Goal: Task Accomplishment & Management: Use online tool/utility

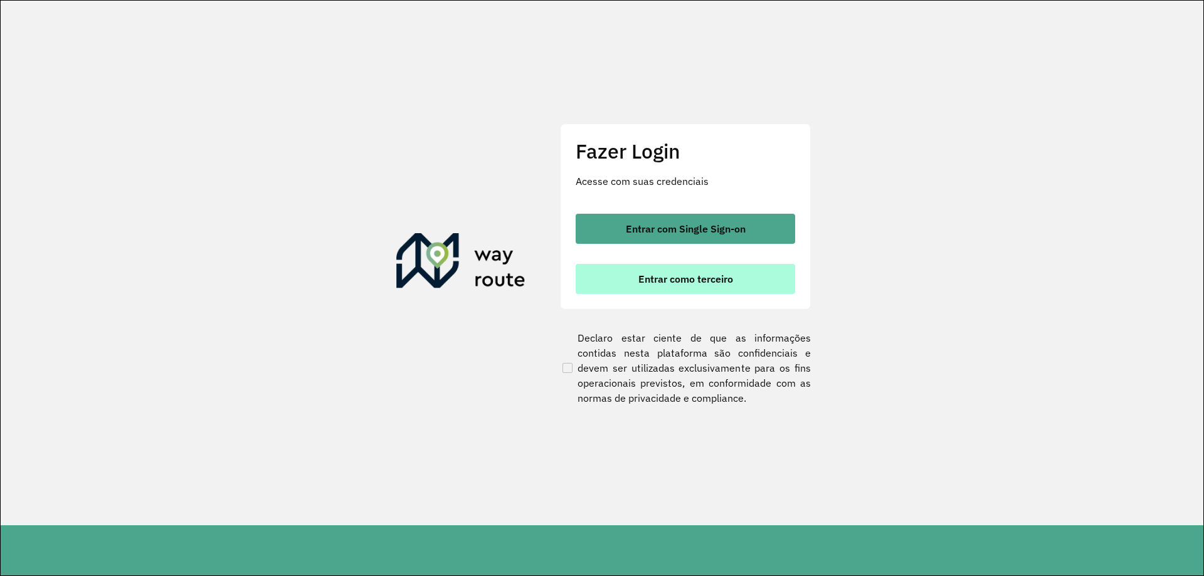
click at [720, 284] on span "Entrar como terceiro" at bounding box center [685, 279] width 95 height 10
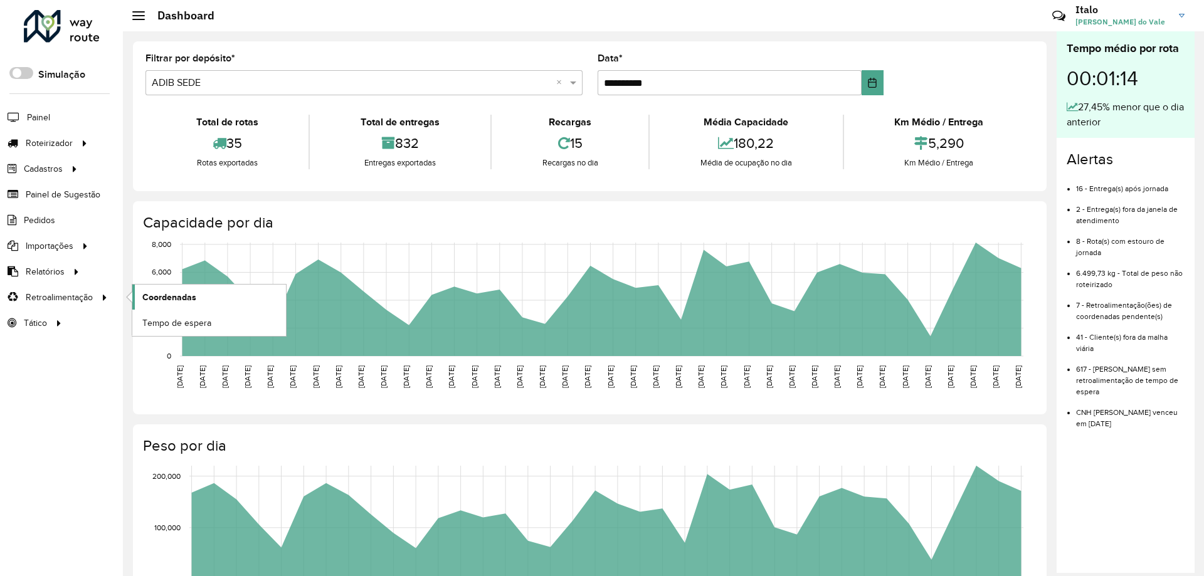
click at [181, 293] on span "Coordenadas" at bounding box center [169, 297] width 54 height 13
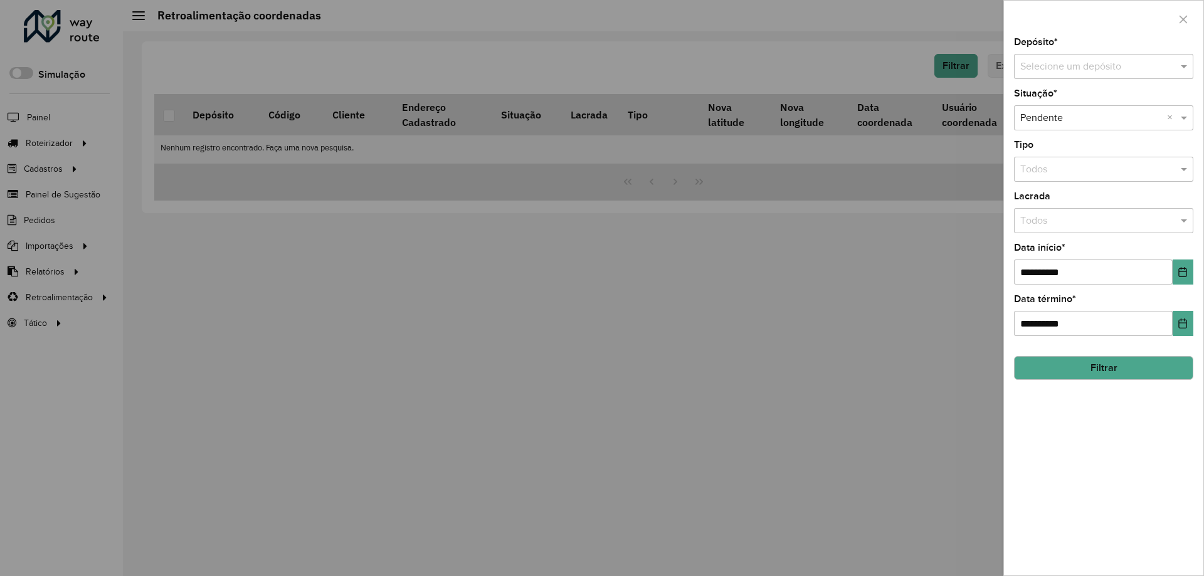
click at [1083, 53] on div "Depósito * Selecione um depósito" at bounding box center [1103, 58] width 179 height 41
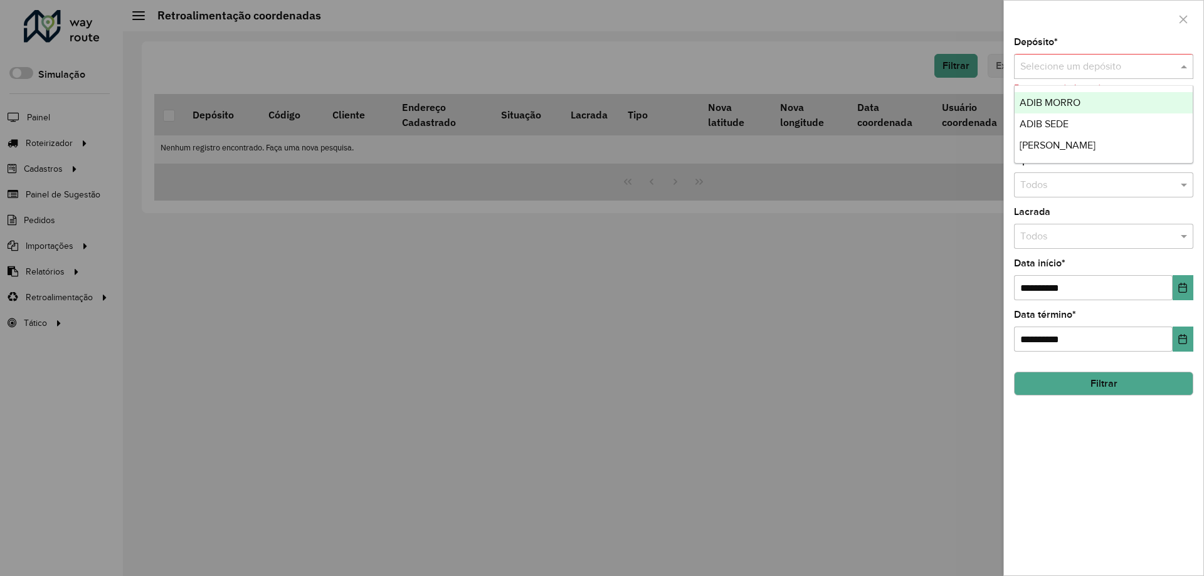
click at [1100, 61] on input "text" at bounding box center [1091, 67] width 142 height 15
click at [1072, 99] on span "ADIB MORRO" at bounding box center [1050, 102] width 61 height 11
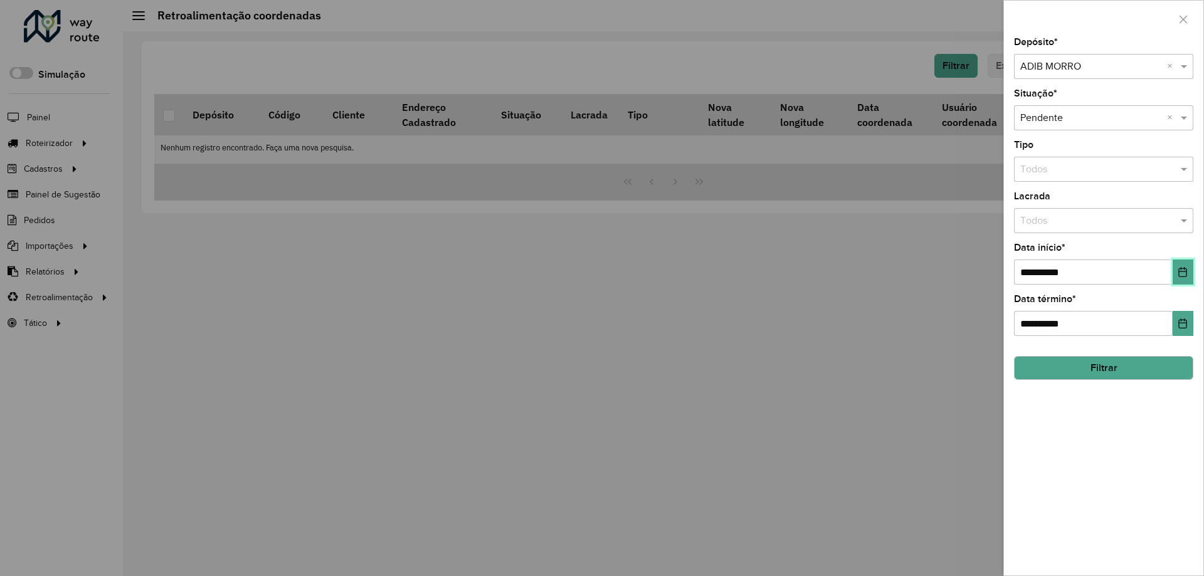
click at [1180, 276] on icon "Choose Date" at bounding box center [1183, 272] width 8 height 10
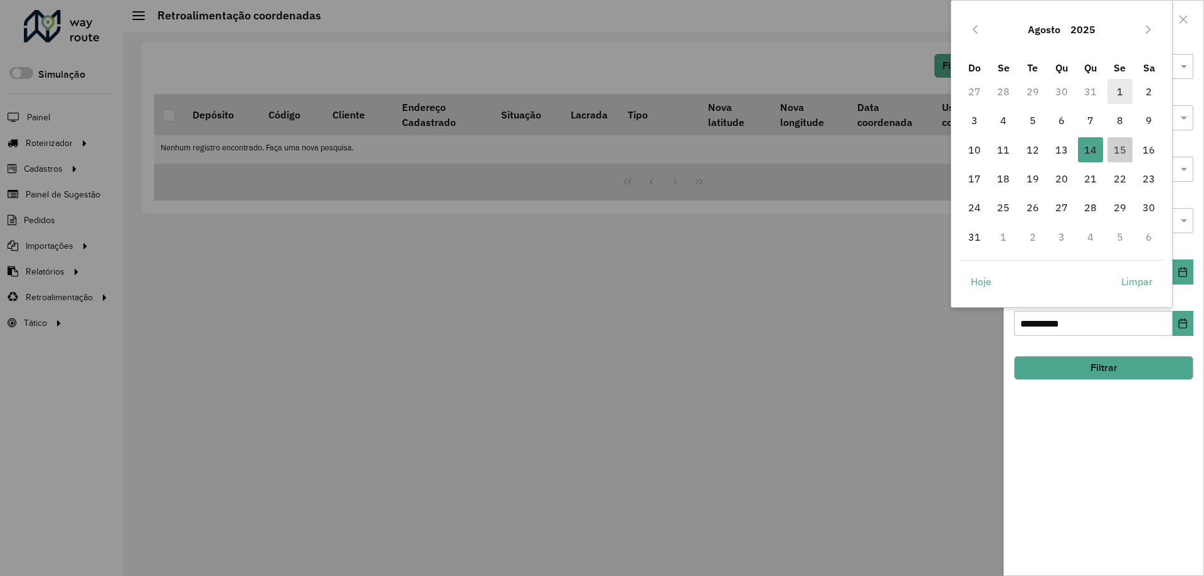
click at [1118, 93] on span "1" at bounding box center [1120, 91] width 25 height 25
type input "**********"
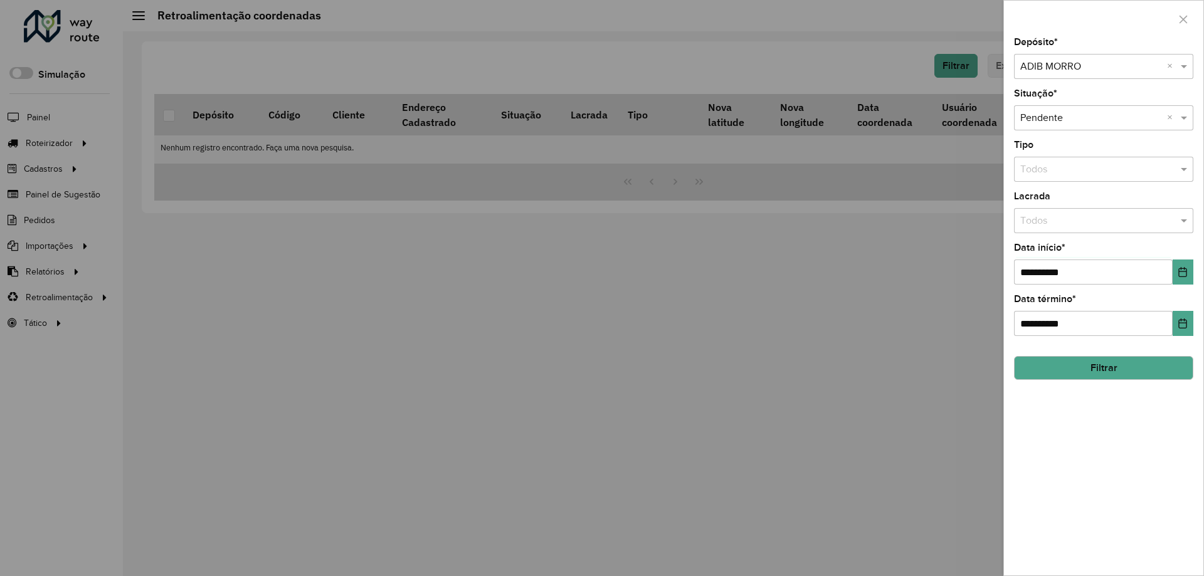
click at [1081, 374] on button "Filtrar" at bounding box center [1103, 368] width 179 height 24
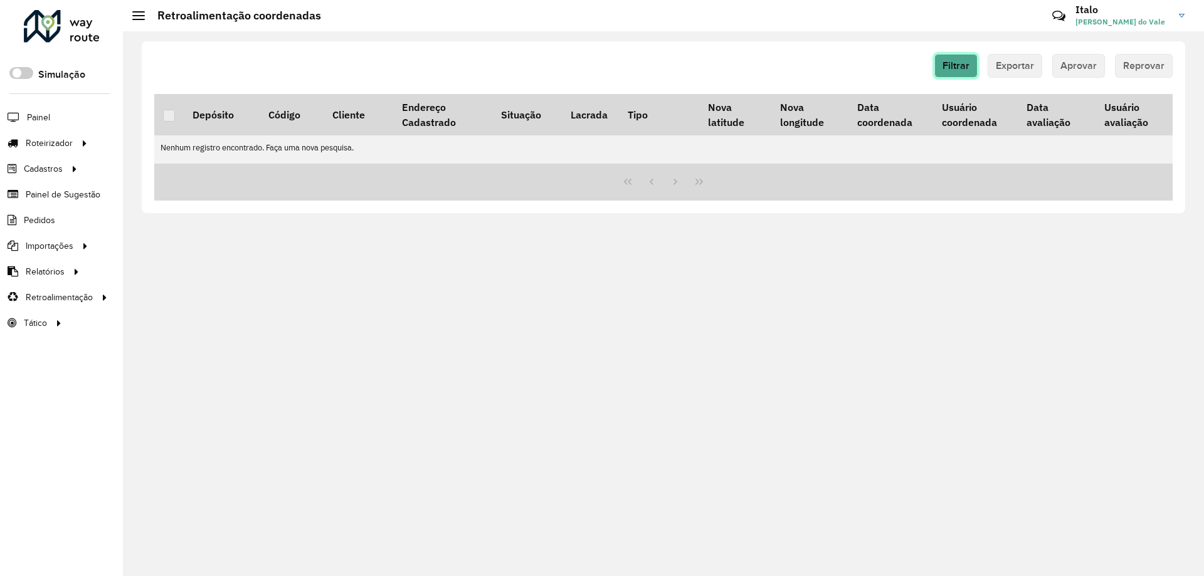
click at [955, 75] on button "Filtrar" at bounding box center [955, 66] width 43 height 24
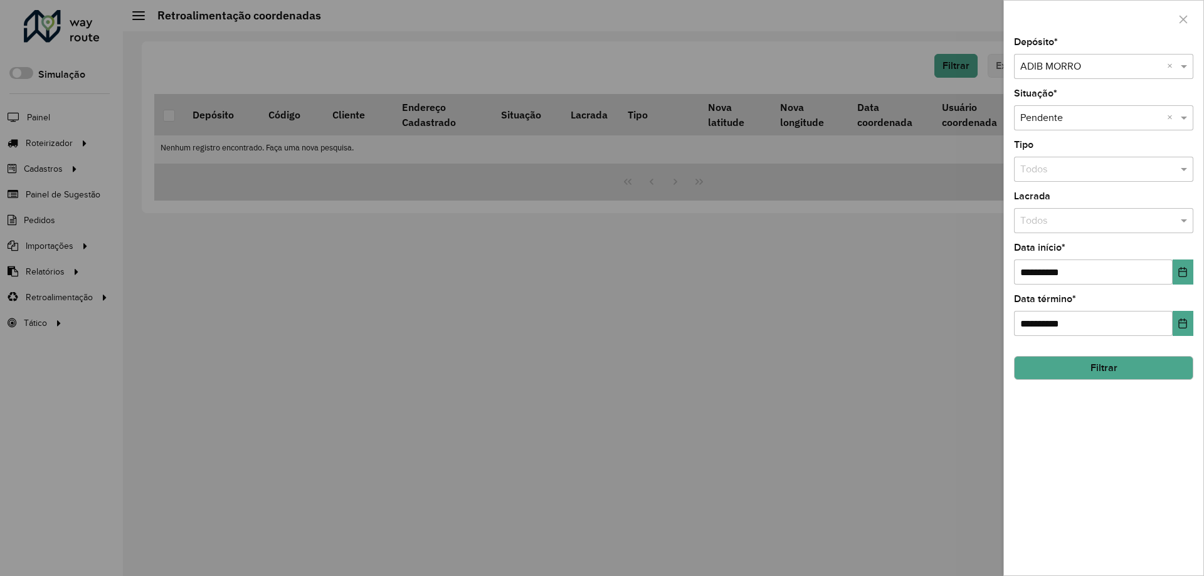
click at [1092, 75] on div "Selecione um depósito × ADIB MORRO ×" at bounding box center [1103, 66] width 179 height 25
click at [1081, 99] on div "ADIB SEDE" at bounding box center [1104, 102] width 178 height 21
click at [1069, 372] on button "Filtrar" at bounding box center [1103, 368] width 179 height 24
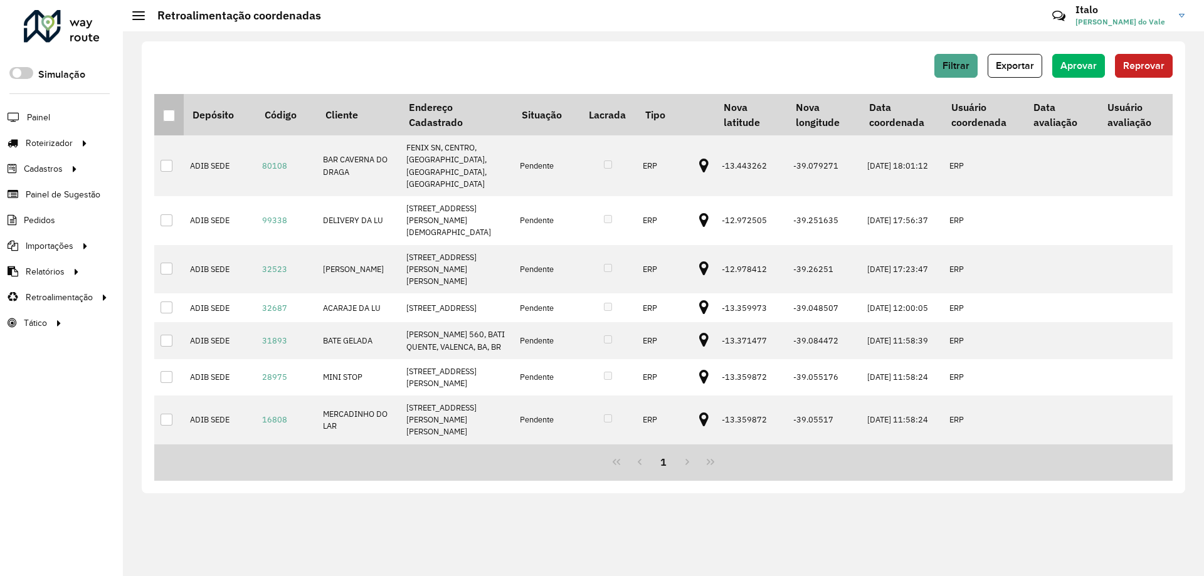
click at [170, 120] on div at bounding box center [169, 116] width 12 height 12
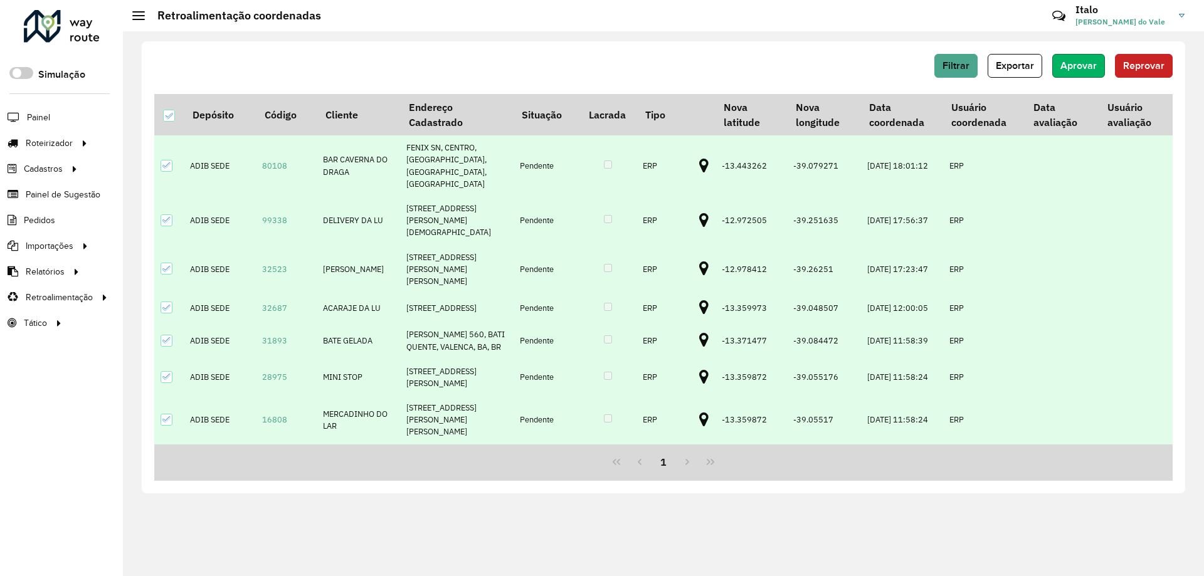
click at [1064, 65] on span "Aprovar" at bounding box center [1078, 65] width 36 height 11
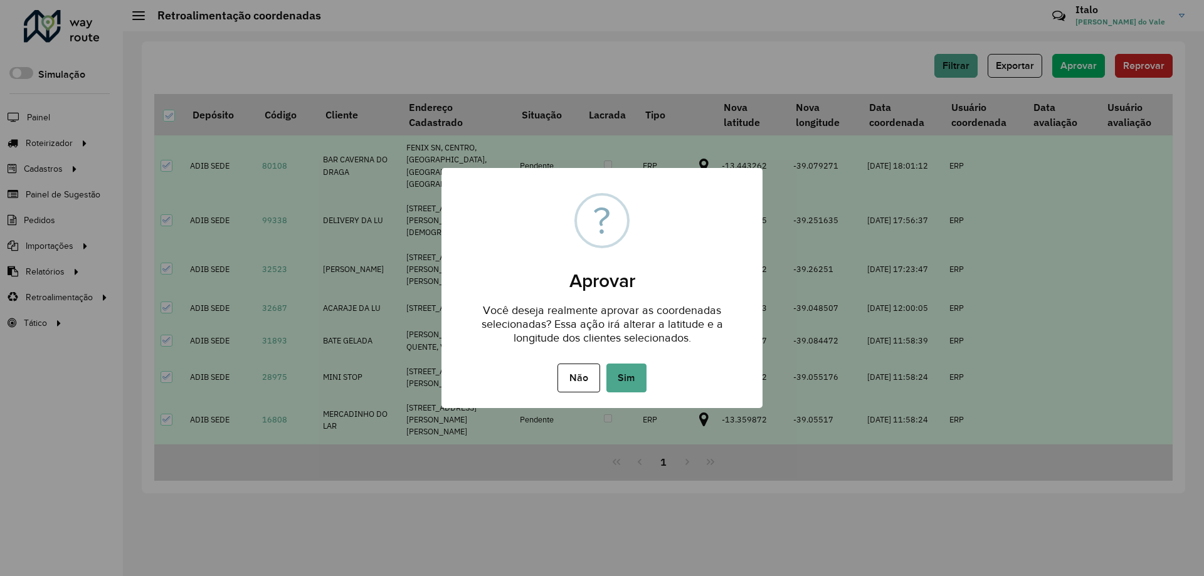
click at [602, 378] on div "Não No Sim" at bounding box center [601, 378] width 321 height 35
click at [619, 366] on button "Sim" at bounding box center [626, 378] width 40 height 29
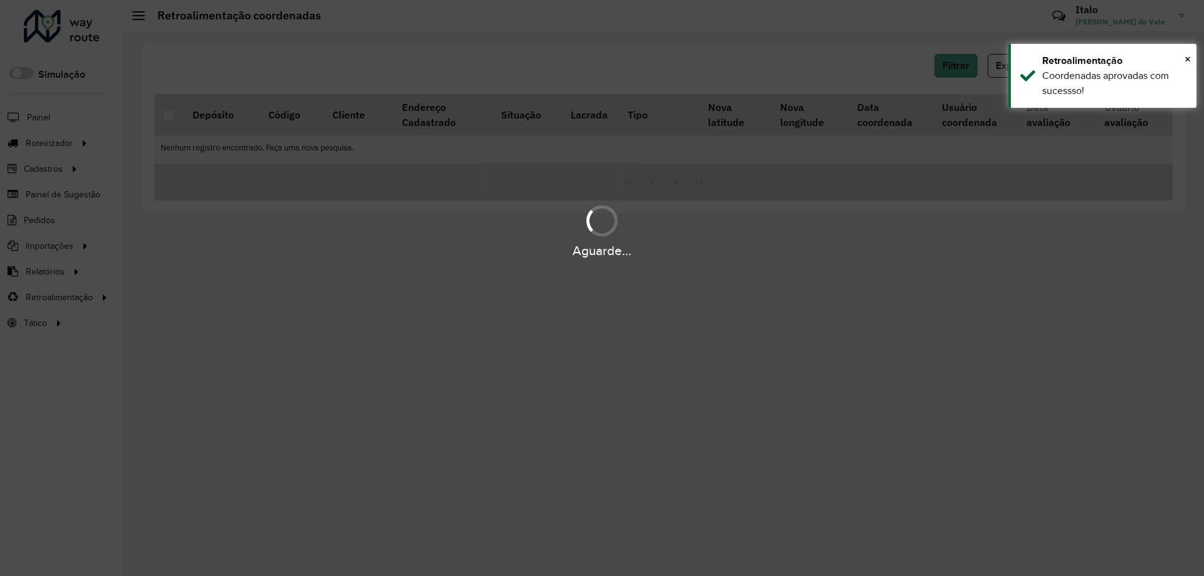
drag, startPoint x: 967, startPoint y: 63, endPoint x: 994, endPoint y: 72, distance: 28.4
click at [967, 64] on hb-app "Aguarde... Pop-up bloqueado! Seu navegador bloqueou automáticamente a abertura …" at bounding box center [602, 288] width 1204 height 576
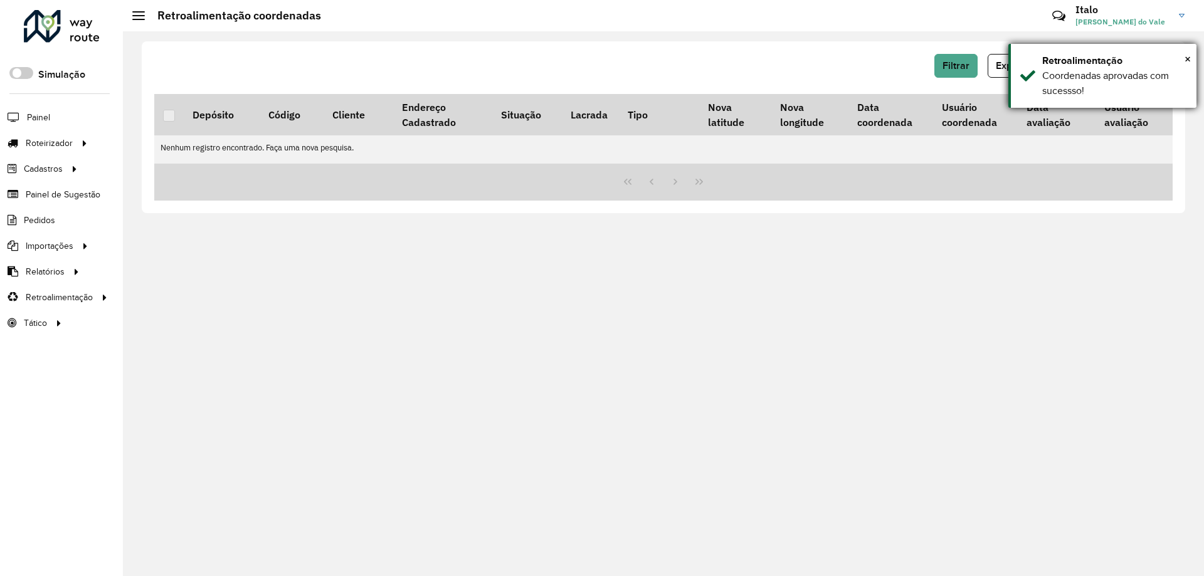
click at [1075, 60] on div "Retroalimentação" at bounding box center [1114, 60] width 145 height 15
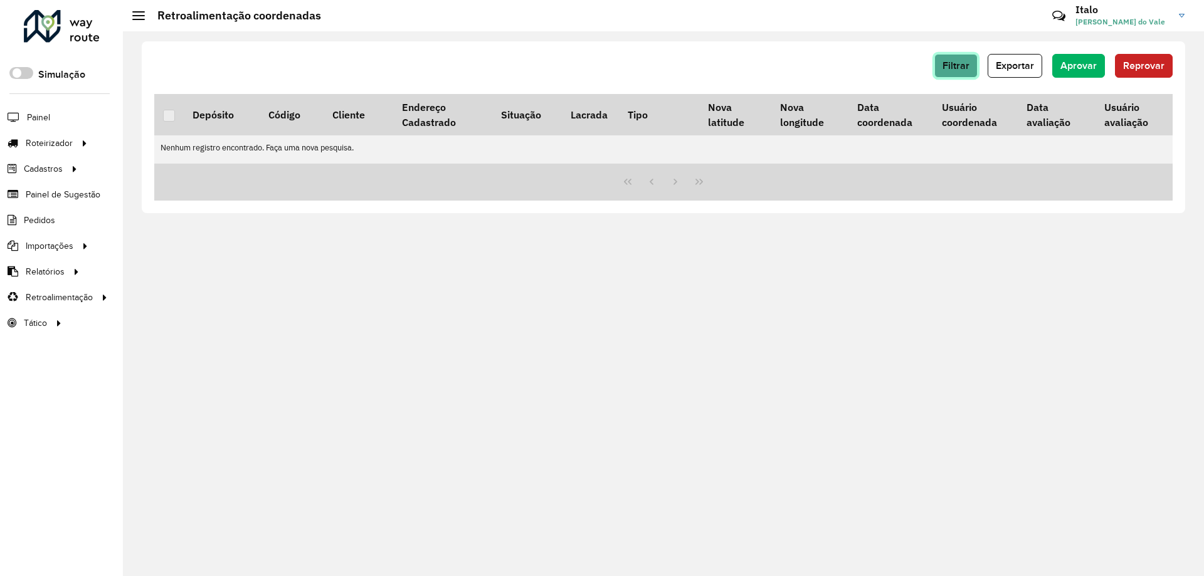
click at [957, 61] on span "Filtrar" at bounding box center [956, 65] width 27 height 11
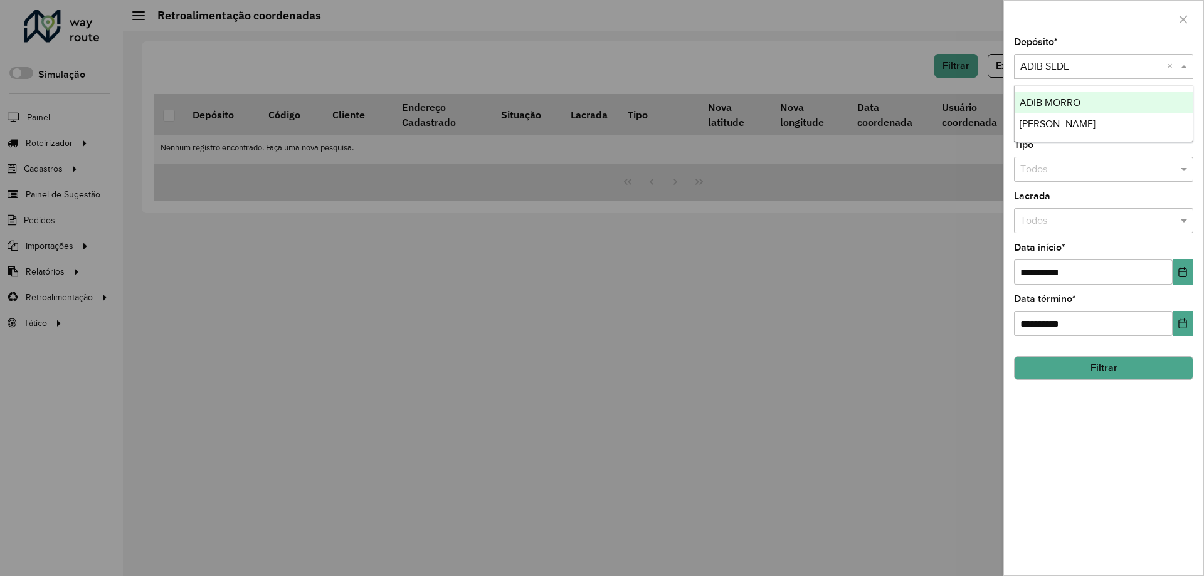
click at [1070, 60] on input "text" at bounding box center [1091, 67] width 142 height 15
click at [1056, 125] on span "[PERSON_NAME]" at bounding box center [1058, 124] width 76 height 11
click at [1031, 382] on div "**********" at bounding box center [1103, 307] width 199 height 538
click at [1031, 368] on button "Filtrar" at bounding box center [1103, 368] width 179 height 24
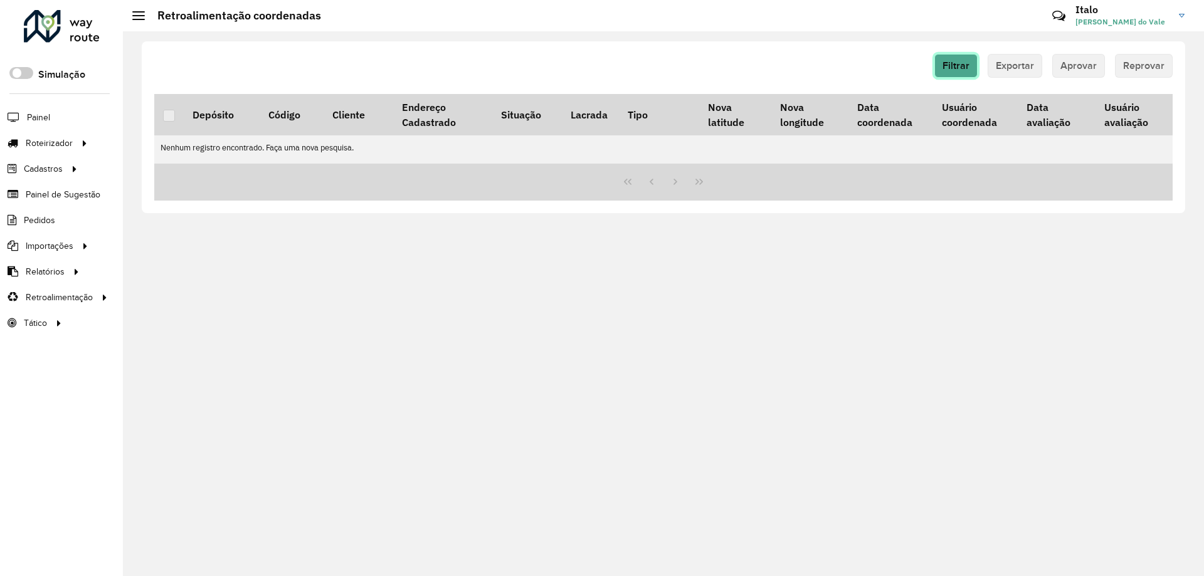
click at [953, 75] on button "Filtrar" at bounding box center [955, 66] width 43 height 24
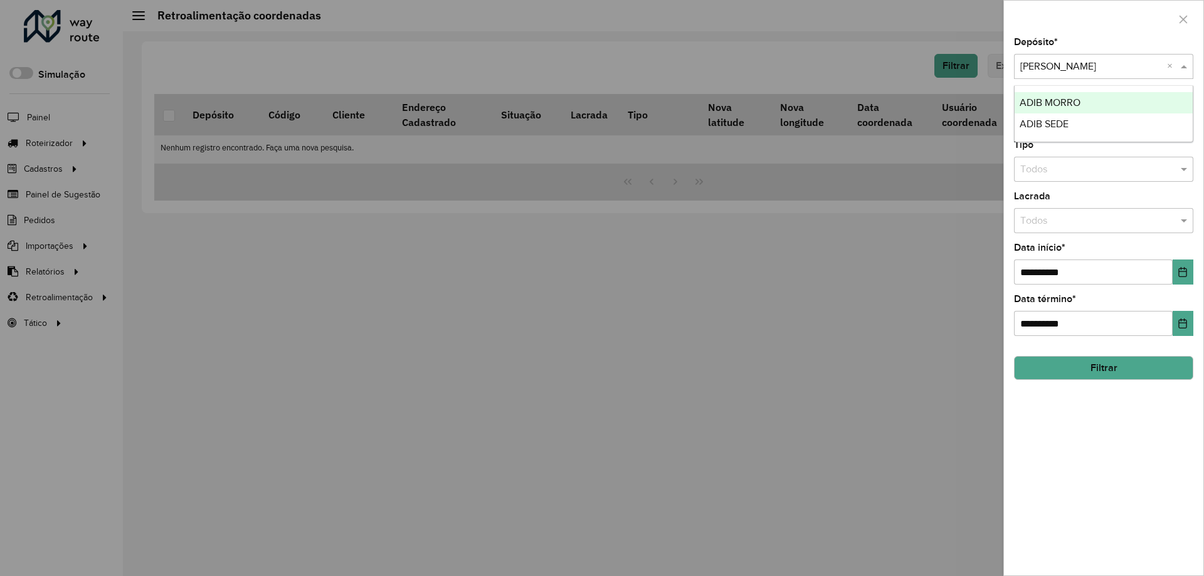
click at [1037, 68] on input "text" at bounding box center [1091, 67] width 142 height 15
click at [1059, 122] on span "ADIB SEDE" at bounding box center [1044, 124] width 49 height 11
click at [1051, 361] on hb-field-button "Filtrar" at bounding box center [1103, 363] width 179 height 34
click at [1048, 366] on button "Filtrar" at bounding box center [1103, 368] width 179 height 24
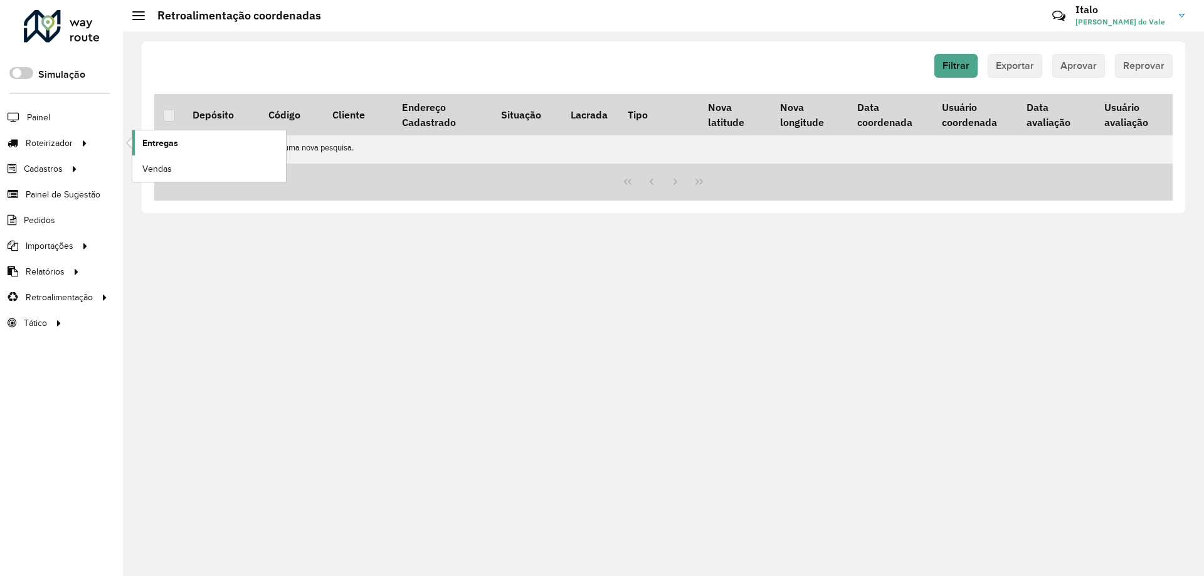
click at [147, 144] on span "Entregas" at bounding box center [160, 143] width 36 height 13
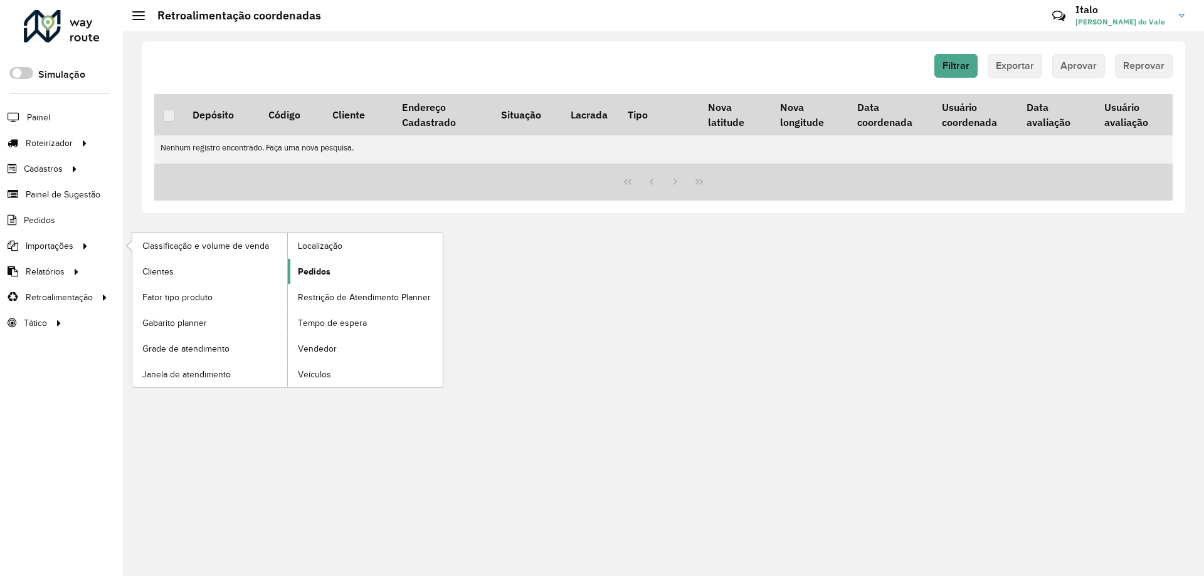
click at [352, 274] on link "Pedidos" at bounding box center [365, 271] width 155 height 25
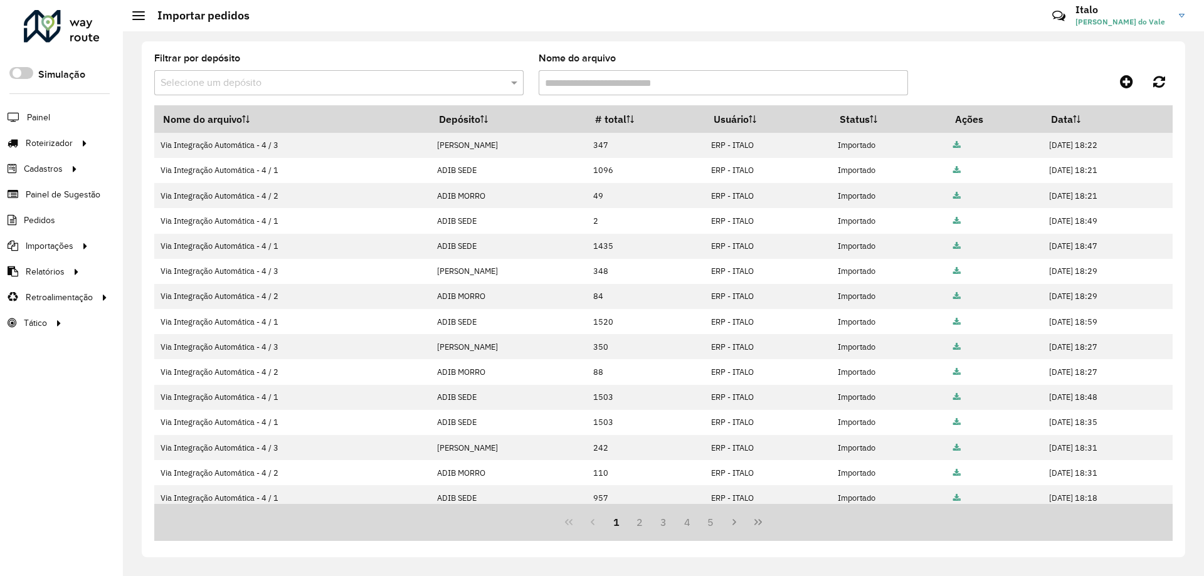
click at [79, 29] on div at bounding box center [62, 26] width 76 height 33
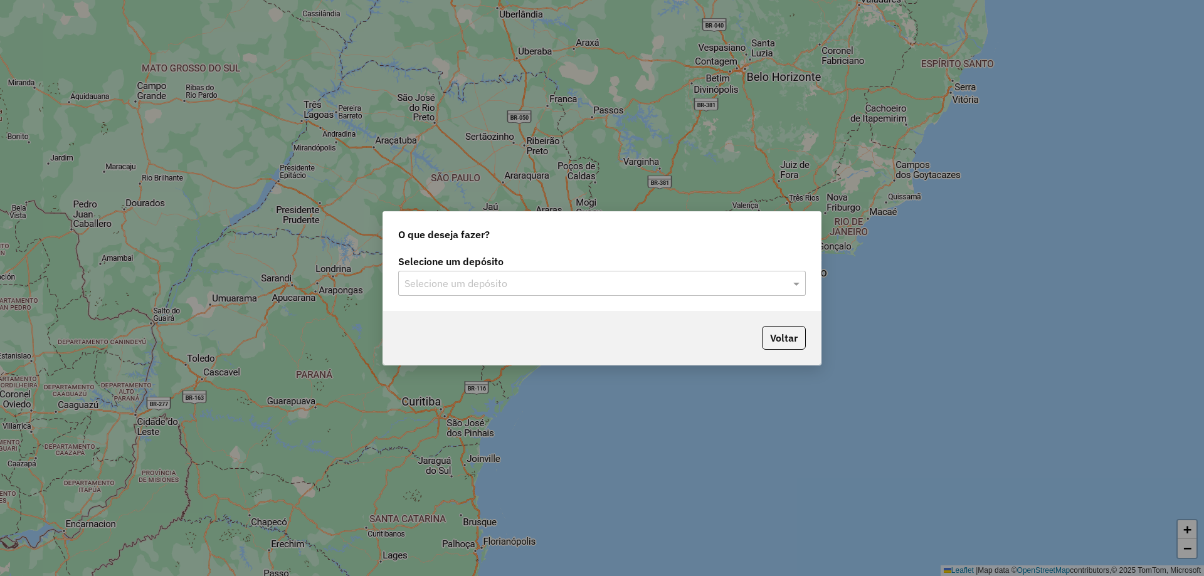
click at [519, 282] on input "text" at bounding box center [589, 284] width 370 height 15
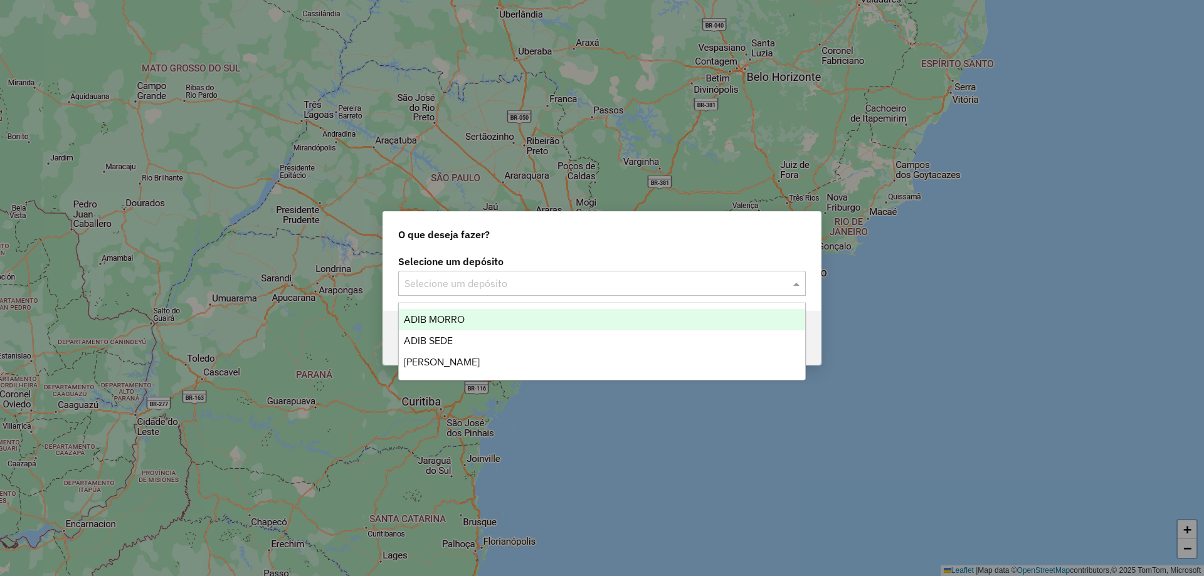
click at [472, 322] on div "ADIB MORRO" at bounding box center [602, 319] width 406 height 21
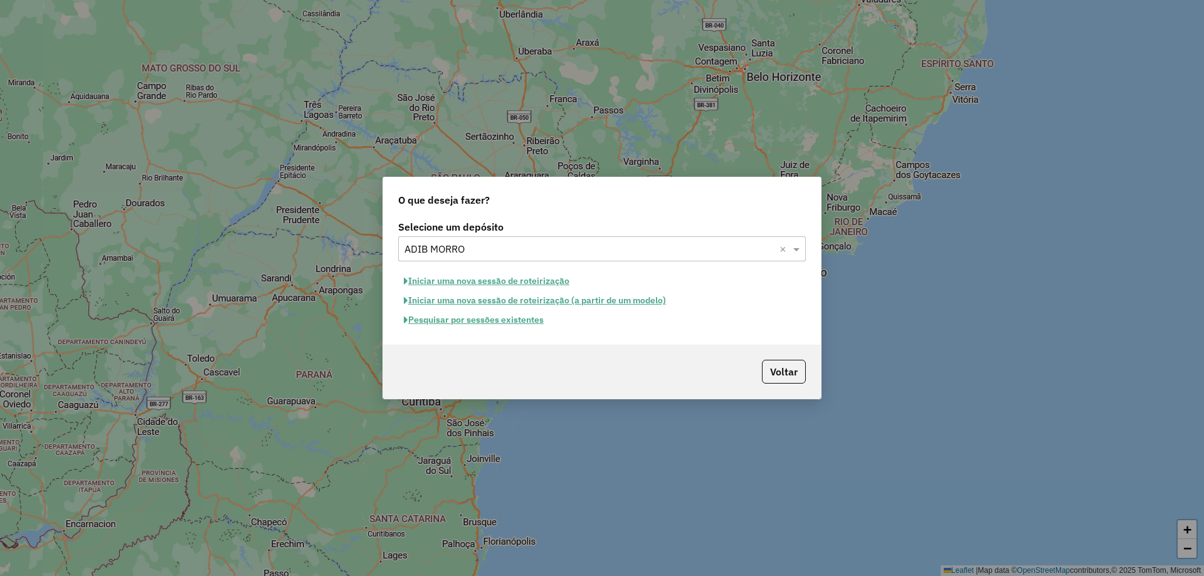
click at [519, 280] on button "Iniciar uma nova sessão de roteirização" at bounding box center [486, 281] width 177 height 19
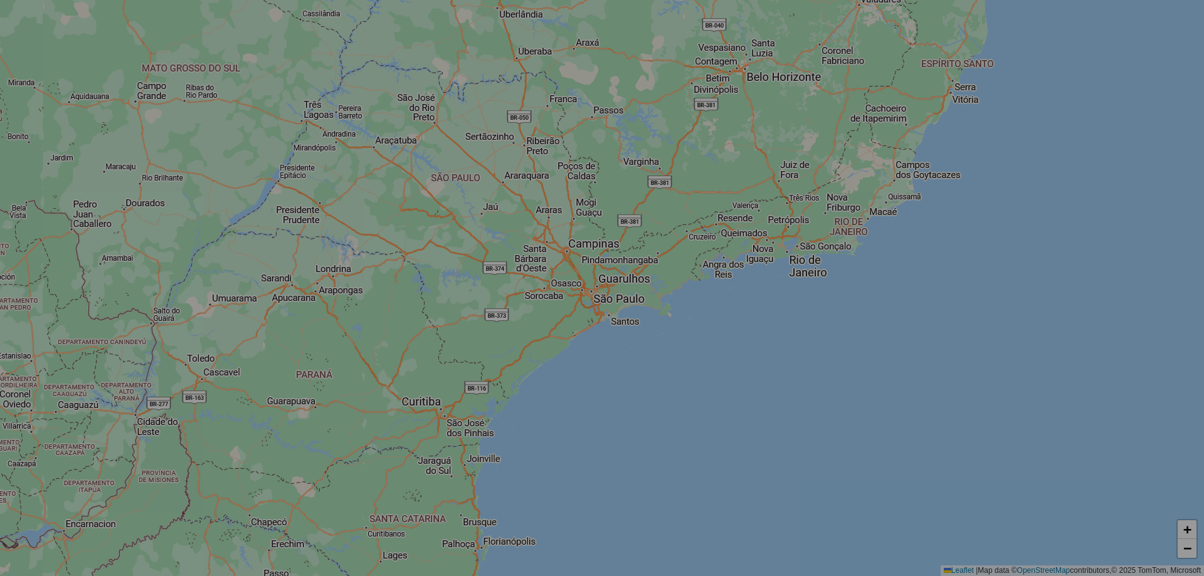
select select "*"
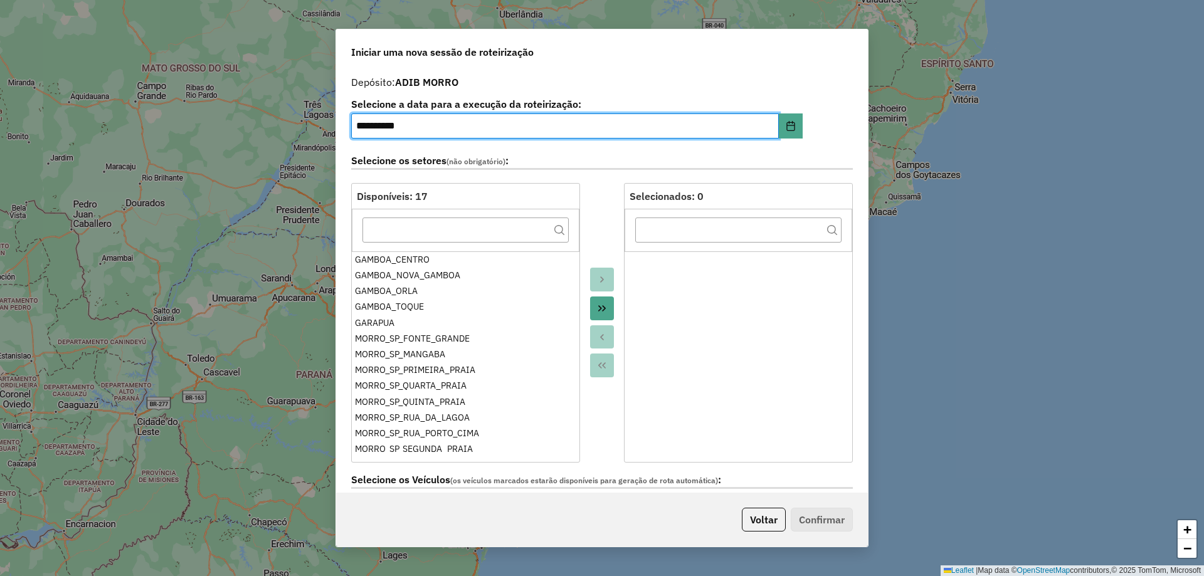
click at [608, 310] on button "Move All to Target" at bounding box center [602, 309] width 24 height 24
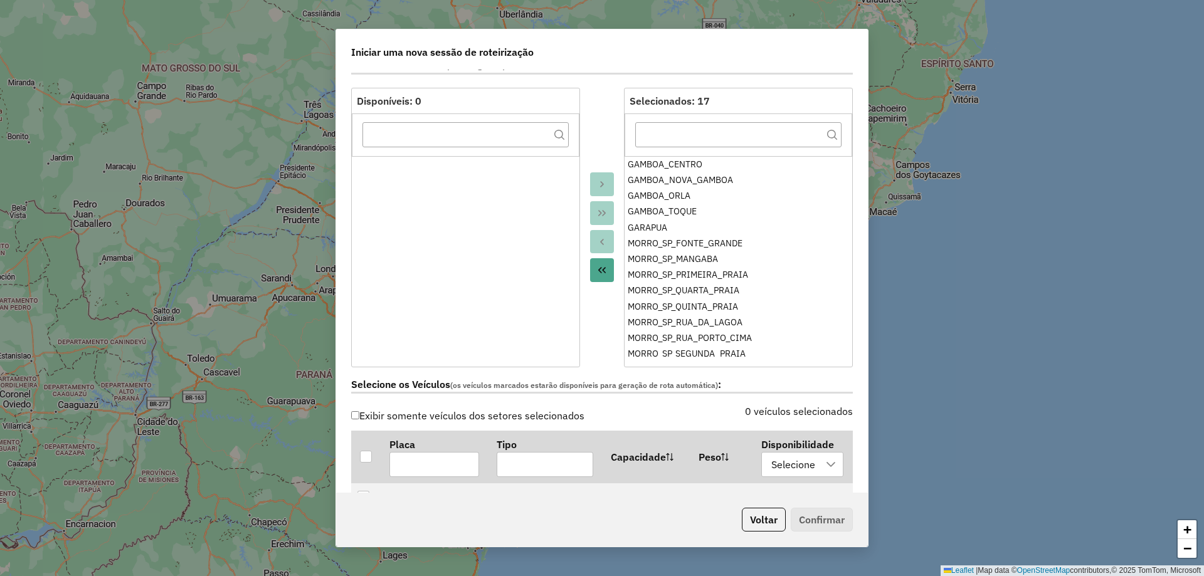
scroll to position [188, 0]
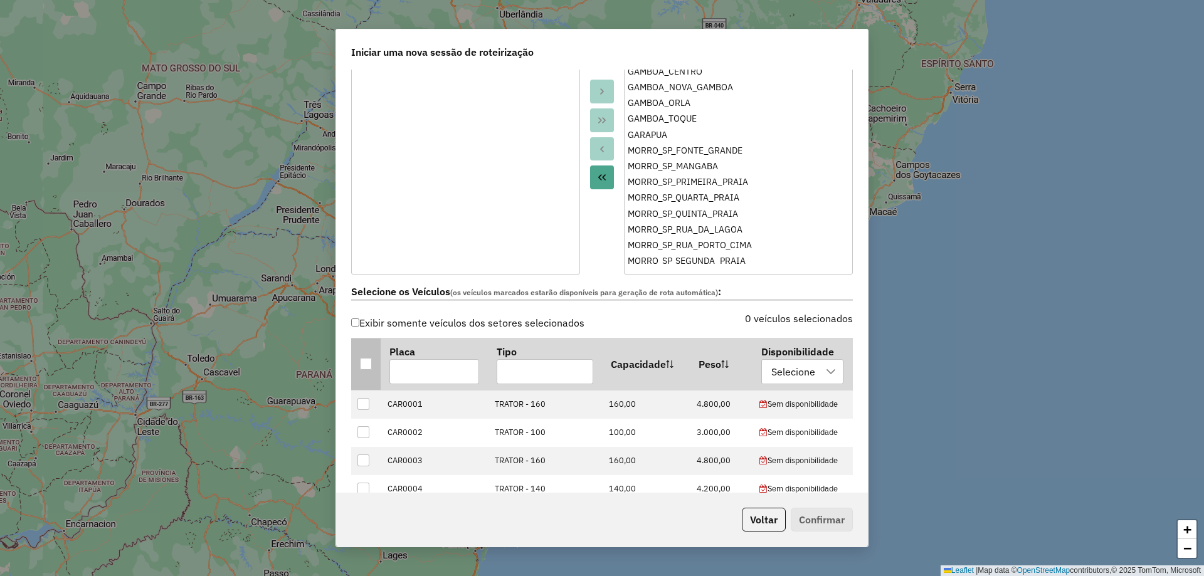
click at [362, 364] on div at bounding box center [366, 364] width 12 height 12
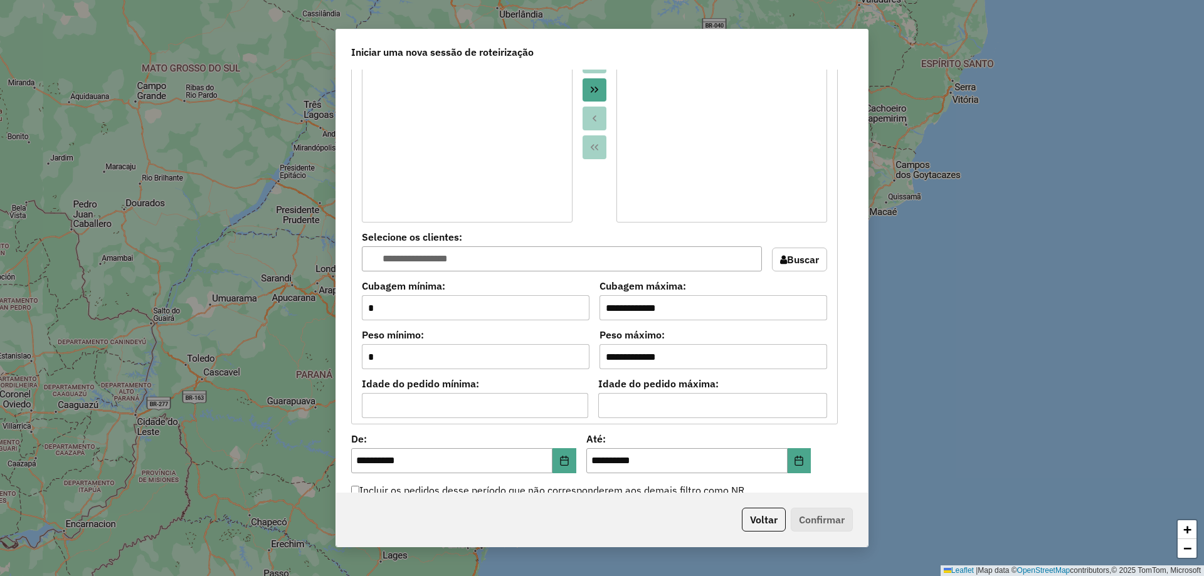
scroll to position [1003, 0]
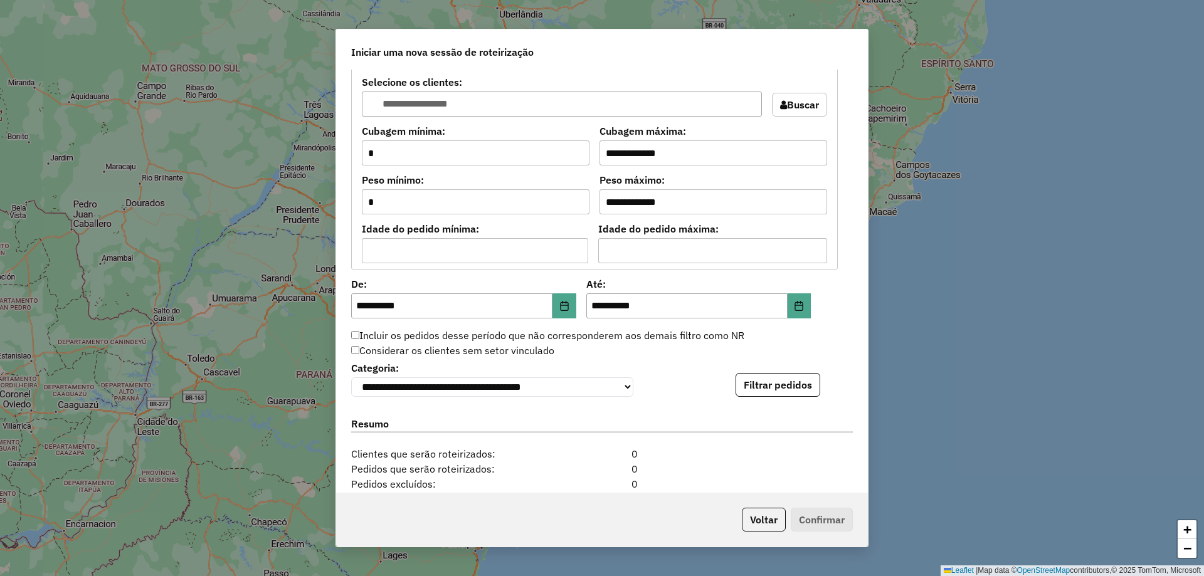
click at [362, 337] on label "Incluir os pedidos desse período que não corresponderem aos demais filtro como …" at bounding box center [547, 335] width 393 height 15
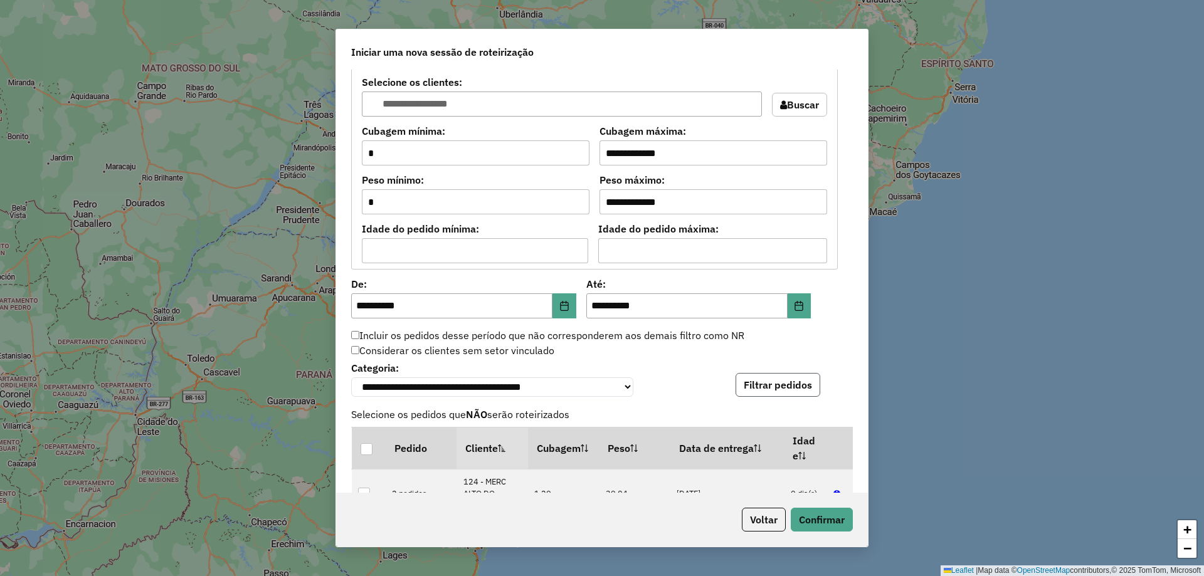
click at [783, 392] on button "Filtrar pedidos" at bounding box center [778, 385] width 85 height 24
click at [817, 521] on button "Confirmar" at bounding box center [822, 520] width 62 height 24
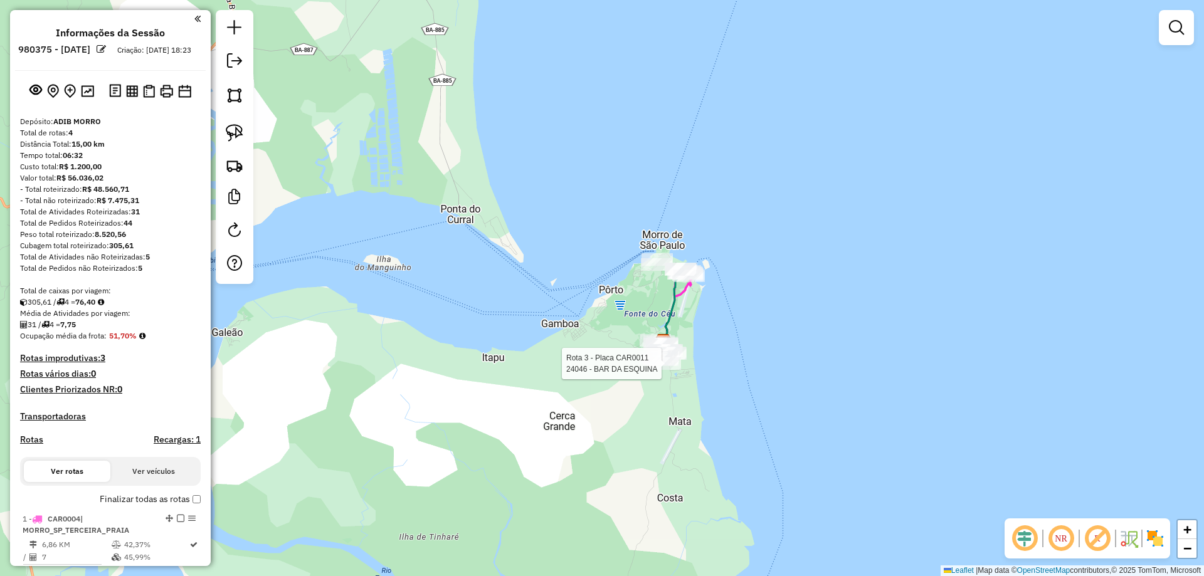
select select "**********"
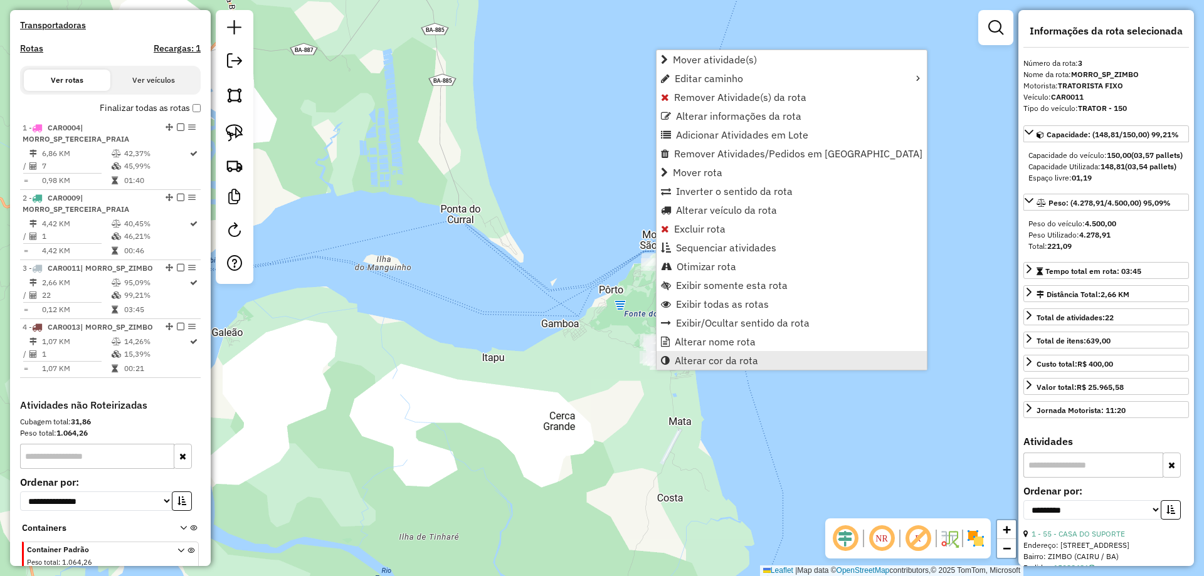
scroll to position [484, 0]
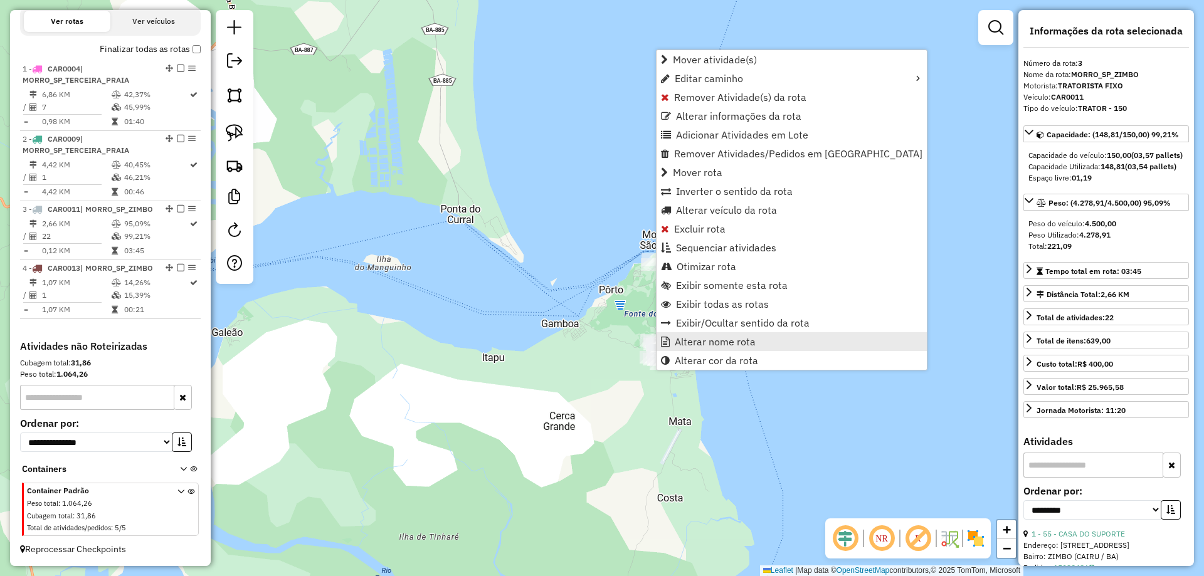
click at [677, 344] on span "Alterar nome rota" at bounding box center [715, 342] width 81 height 10
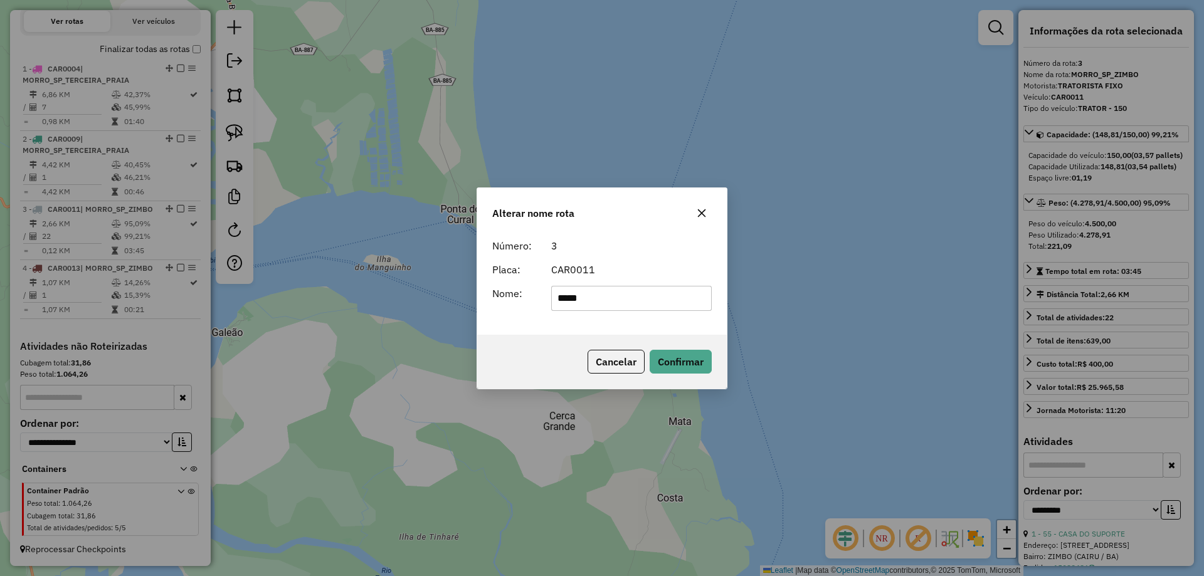
type input "*****"
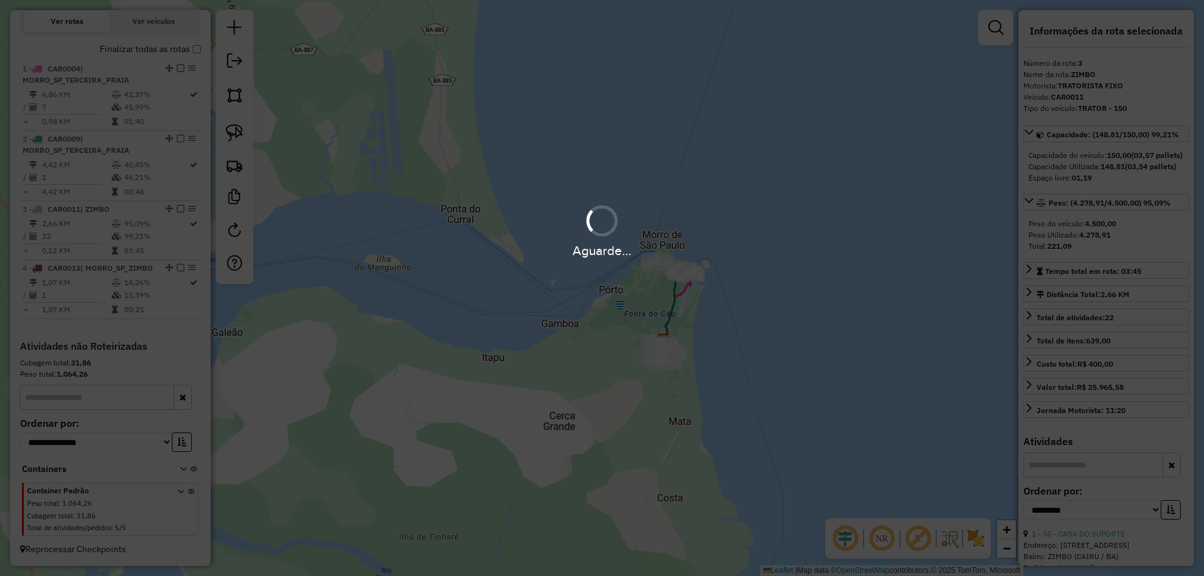
scroll to position [473, 0]
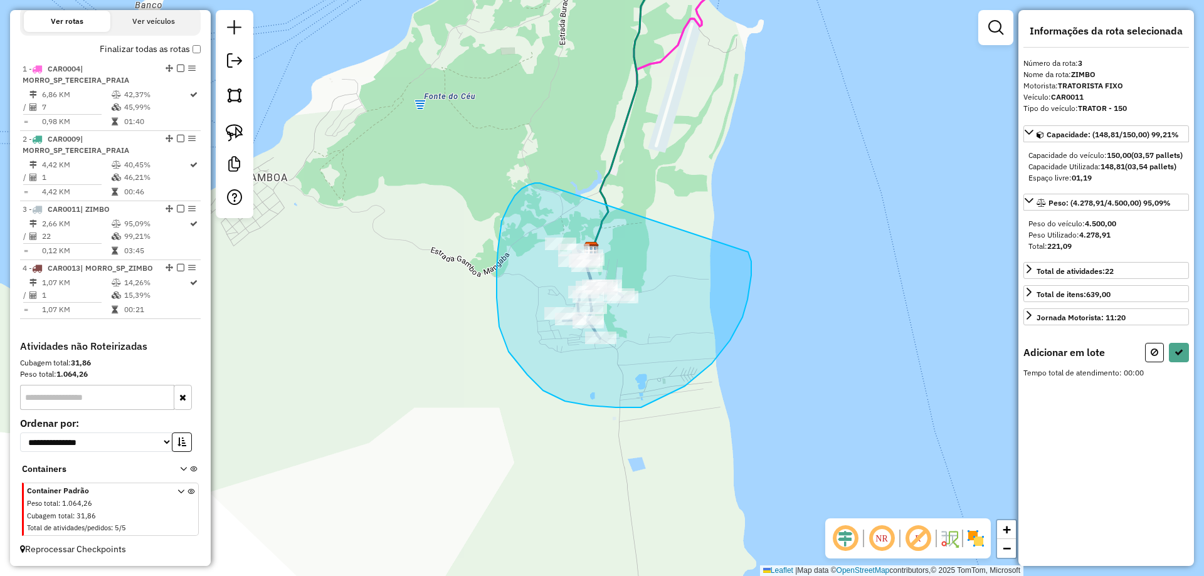
drag, startPoint x: 509, startPoint y: 206, endPoint x: 748, endPoint y: 252, distance: 243.9
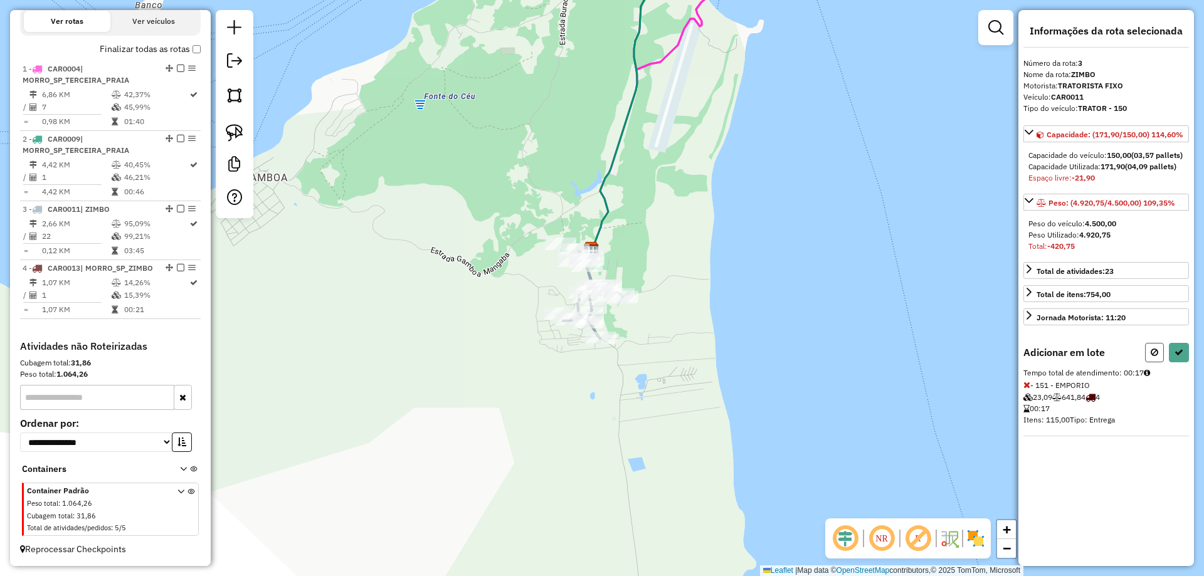
click at [1155, 357] on icon at bounding box center [1155, 352] width 8 height 9
select select "**********"
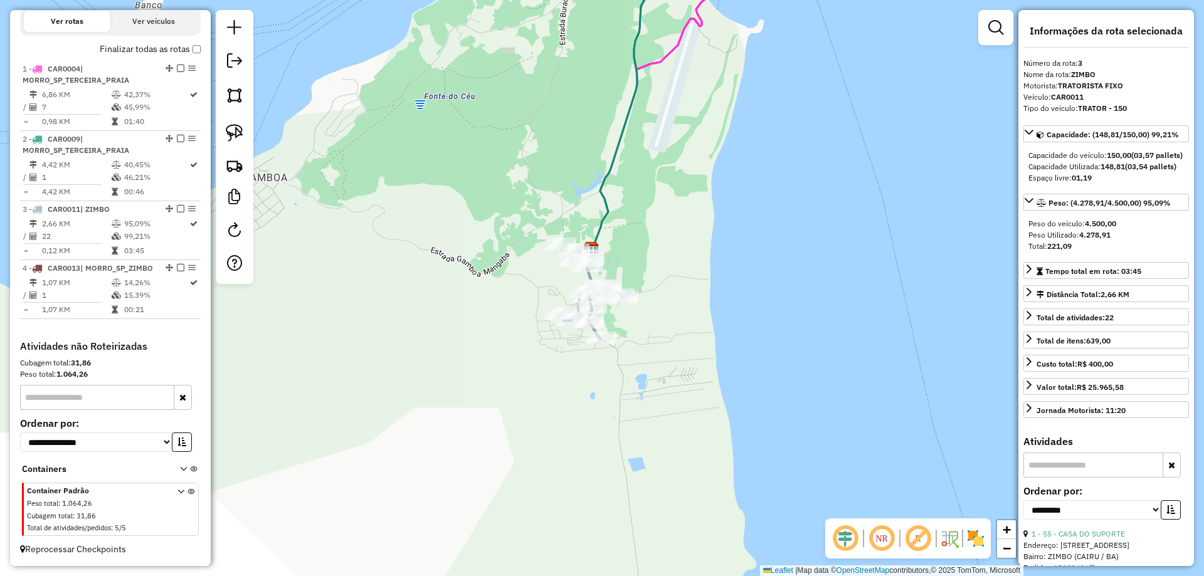
click at [780, 246] on div "Janela de atendimento Grade de atendimento Capacidade Transportadoras Veículos …" at bounding box center [602, 288] width 1204 height 576
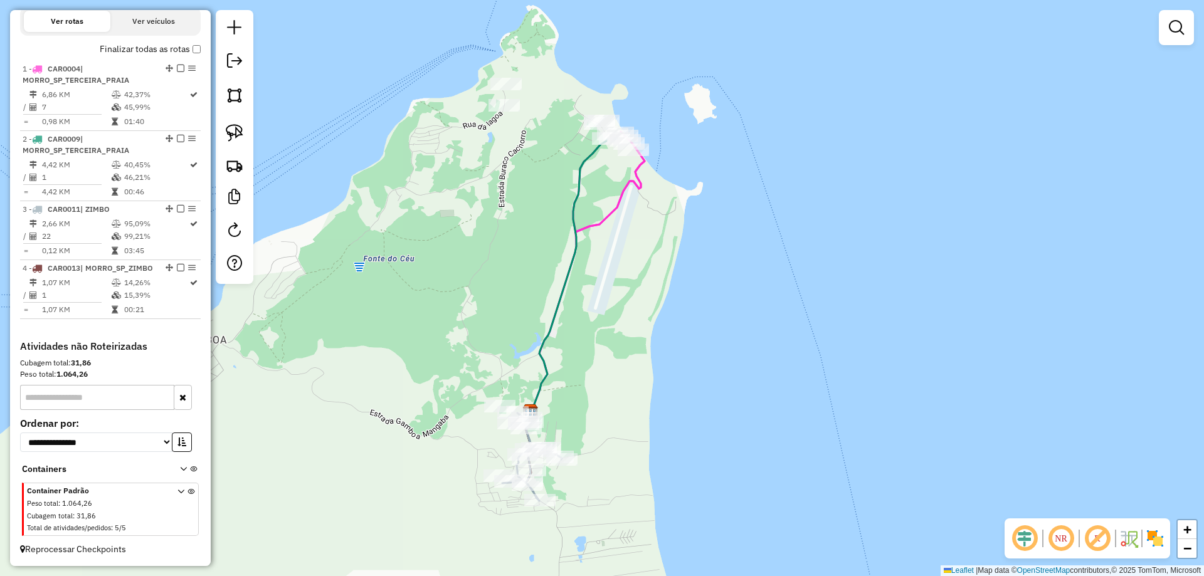
drag, startPoint x: 740, startPoint y: 157, endPoint x: 679, endPoint y: 358, distance: 210.5
click at [680, 357] on div "Janela de atendimento Grade de atendimento Capacidade Transportadoras Veículos …" at bounding box center [602, 288] width 1204 height 576
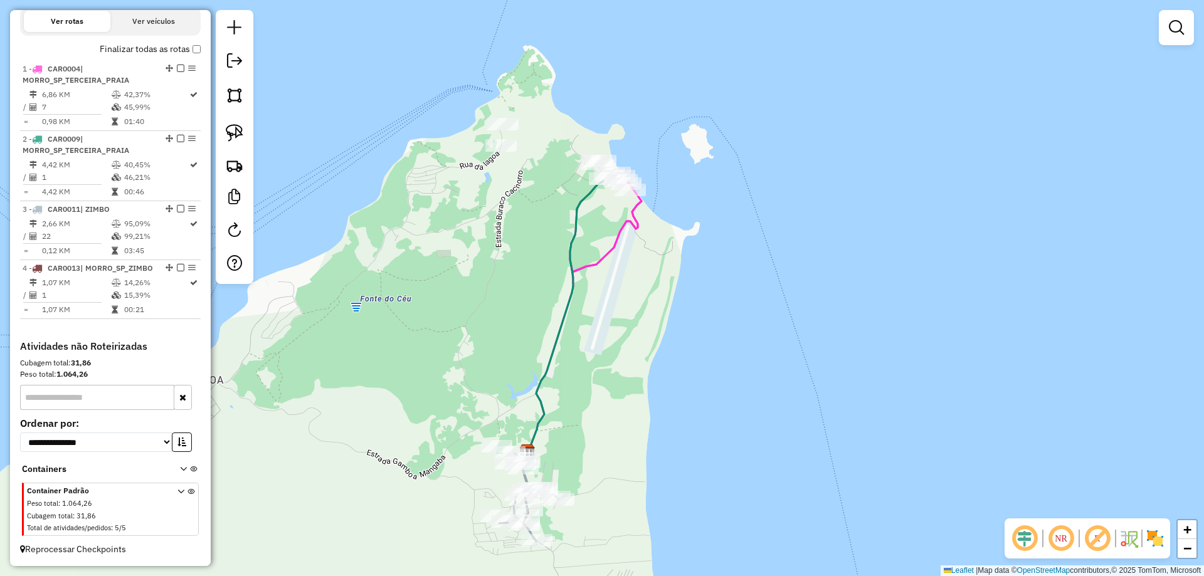
click at [577, 215] on icon at bounding box center [566, 316] width 77 height 274
select select "**********"
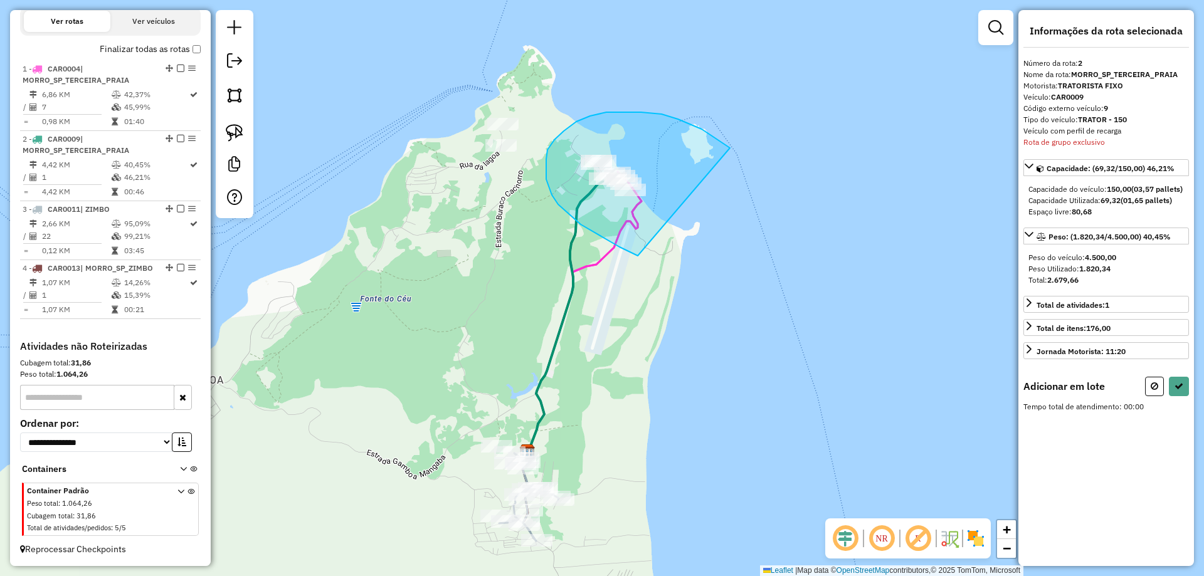
drag, startPoint x: 620, startPoint y: 247, endPoint x: 744, endPoint y: 165, distance: 149.4
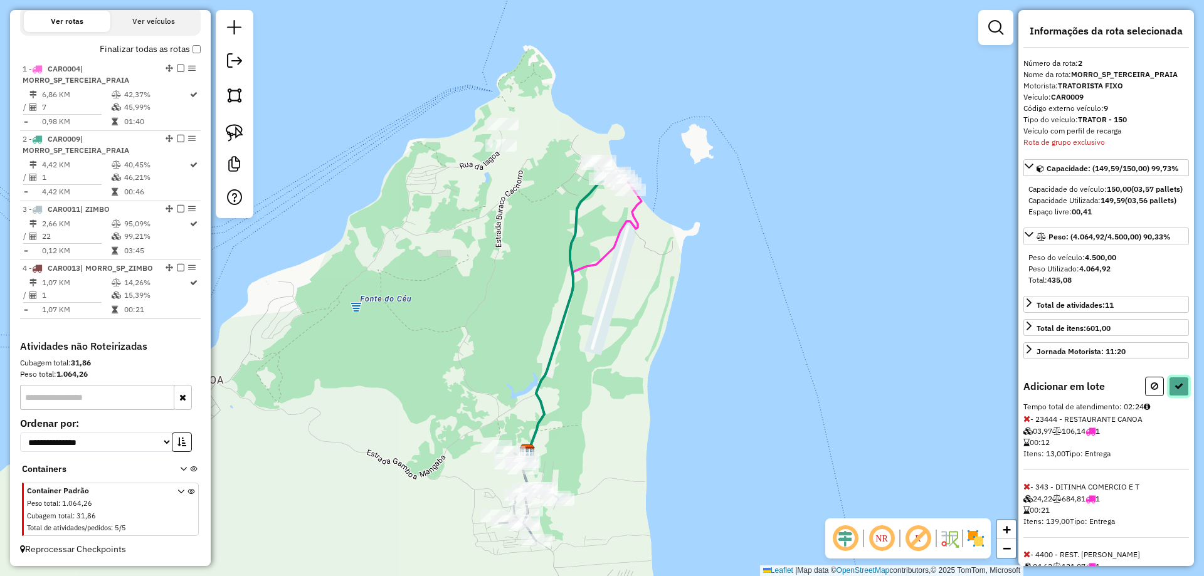
click at [1180, 396] on button at bounding box center [1179, 386] width 20 height 19
select select "**********"
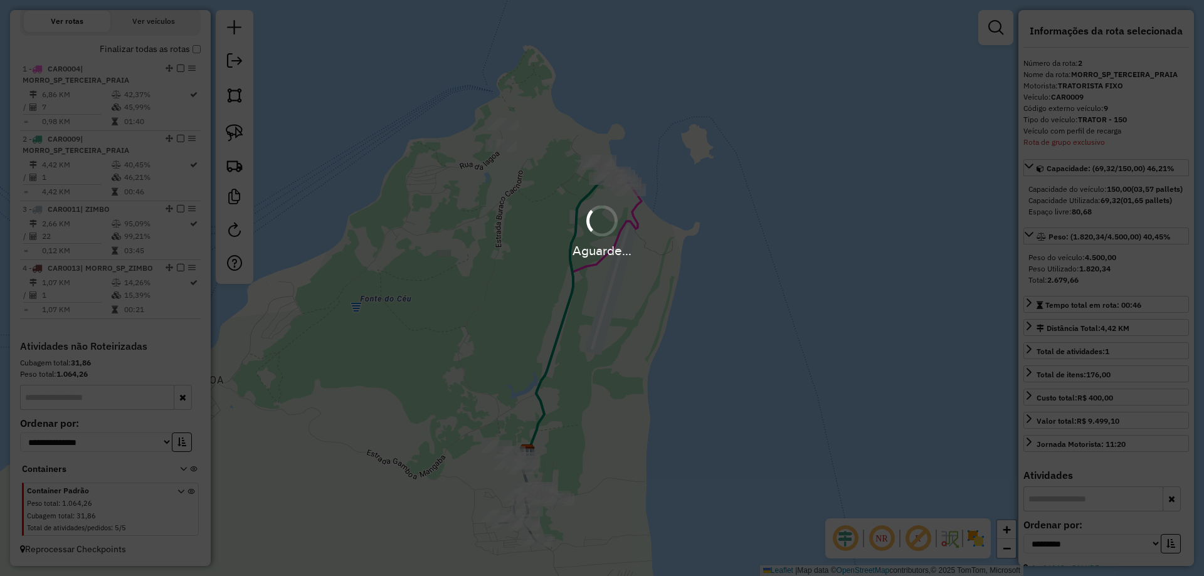
scroll to position [403, 0]
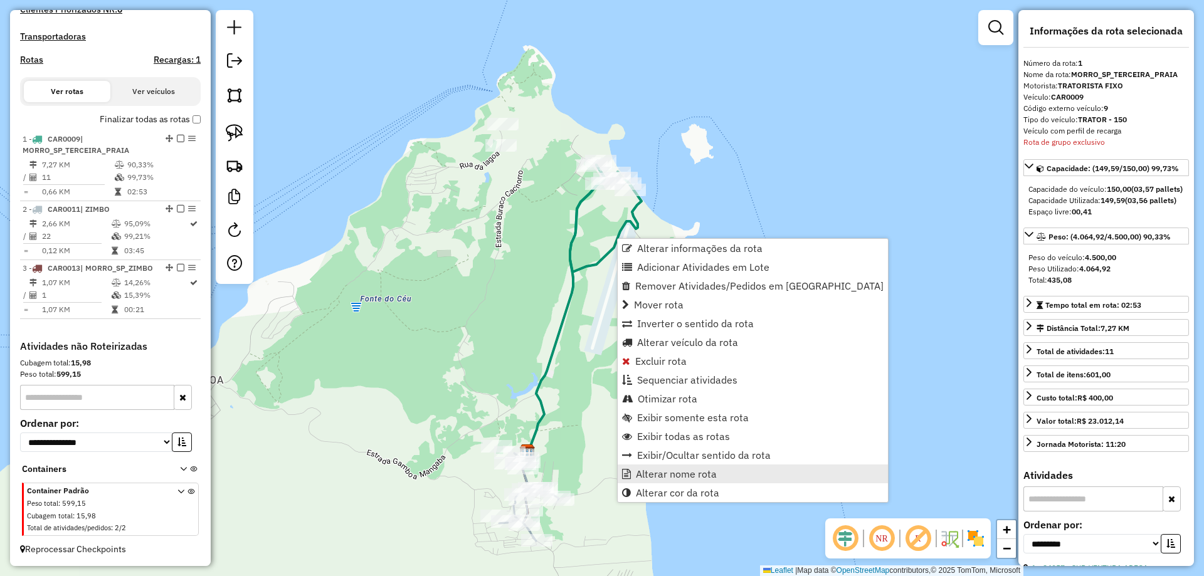
click at [695, 482] on link "Alterar nome rota" at bounding box center [753, 474] width 270 height 19
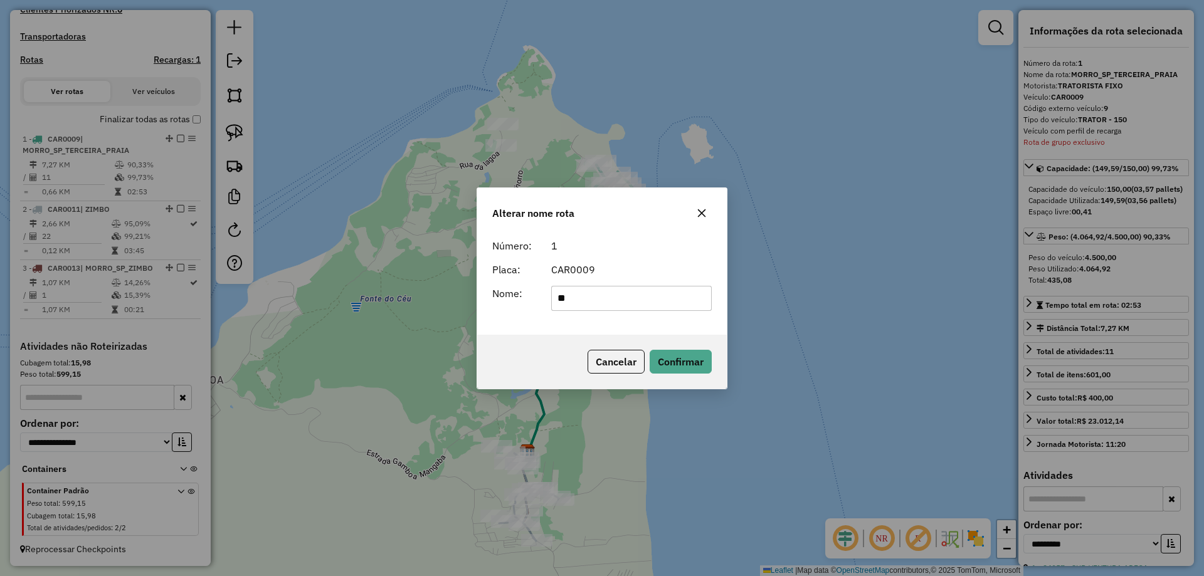
type input "**********"
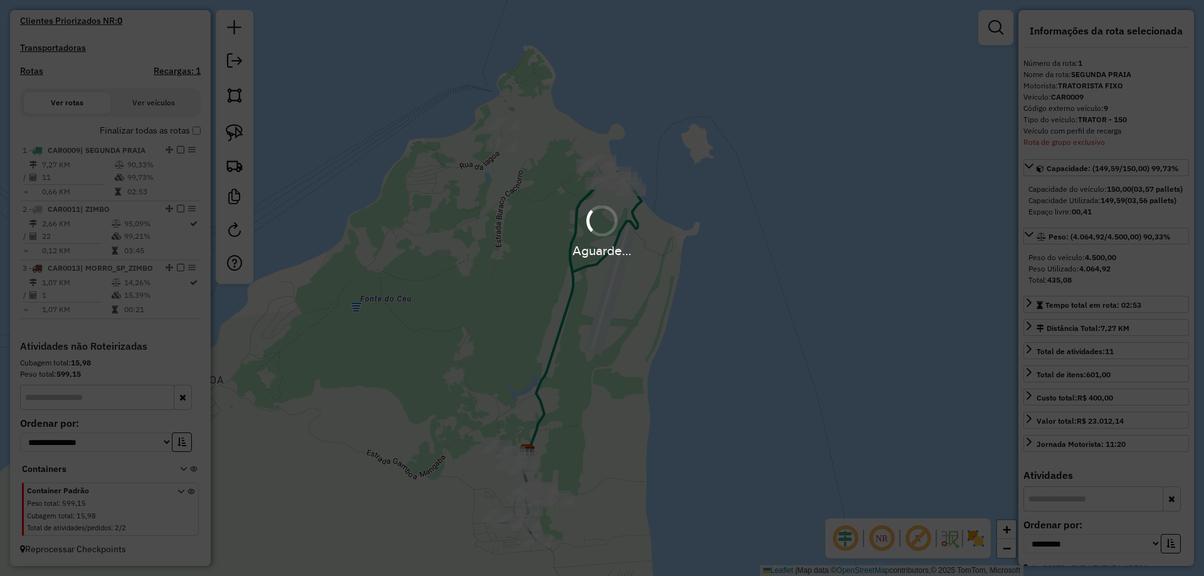
scroll to position [391, 0]
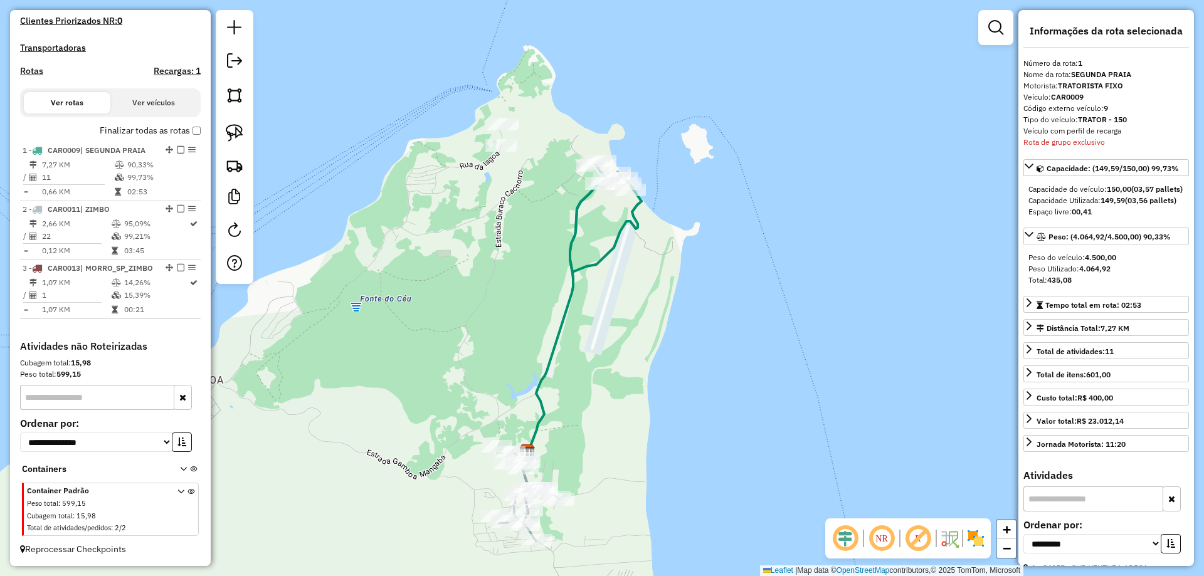
click at [568, 286] on icon at bounding box center [566, 309] width 77 height 288
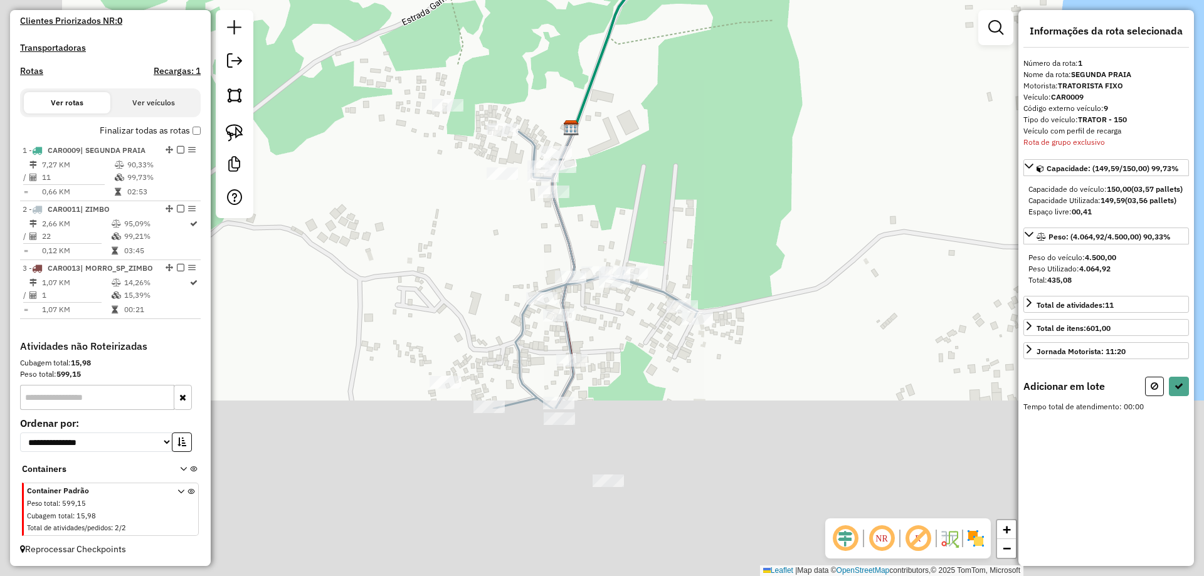
drag, startPoint x: 606, startPoint y: 332, endPoint x: 655, endPoint y: 262, distance: 86.1
click at [687, 150] on div "Janela de atendimento Grade de atendimento Capacidade Transportadoras Veículos …" at bounding box center [602, 288] width 1204 height 576
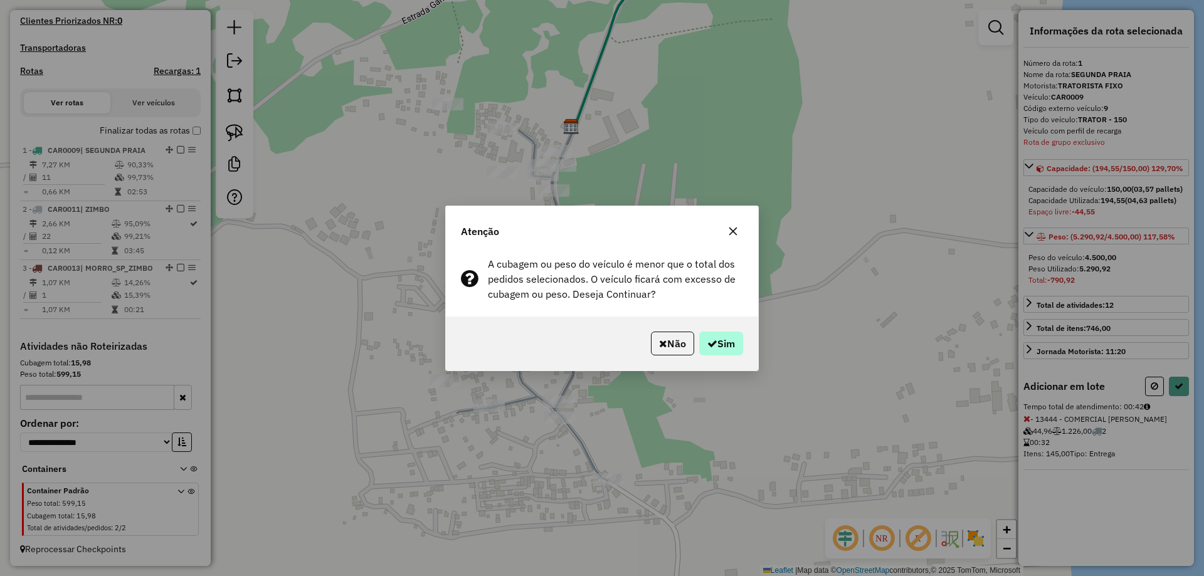
click at [746, 337] on div "Não Sim" at bounding box center [602, 344] width 312 height 54
click at [727, 343] on div "Não Sim" at bounding box center [602, 344] width 312 height 54
click at [727, 343] on button "Sim" at bounding box center [721, 344] width 44 height 24
select select "**********"
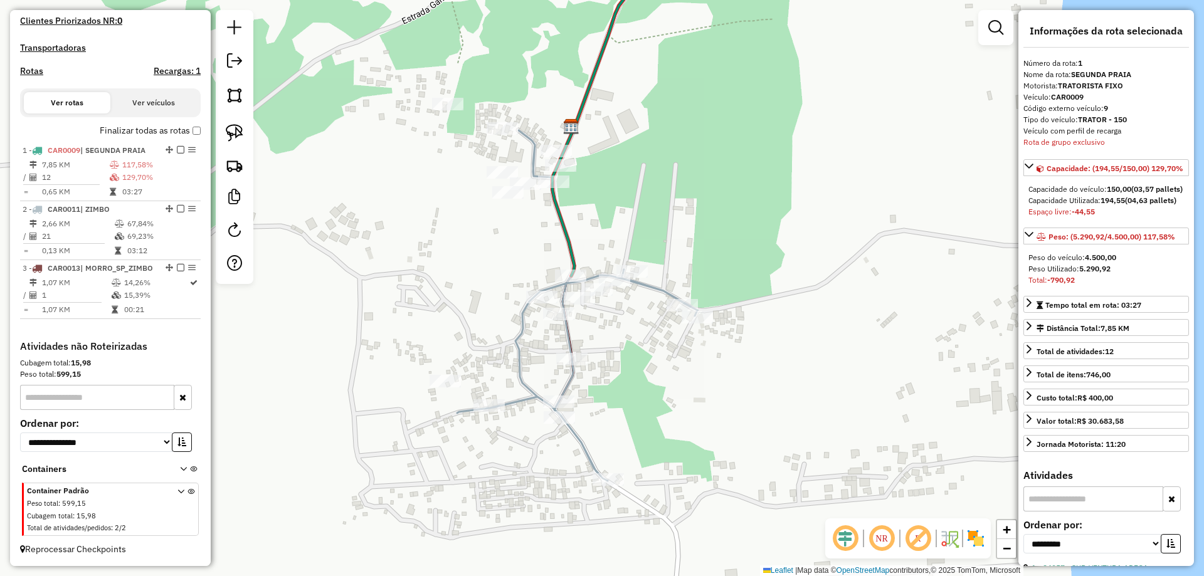
click at [658, 290] on icon at bounding box center [577, 305] width 240 height 351
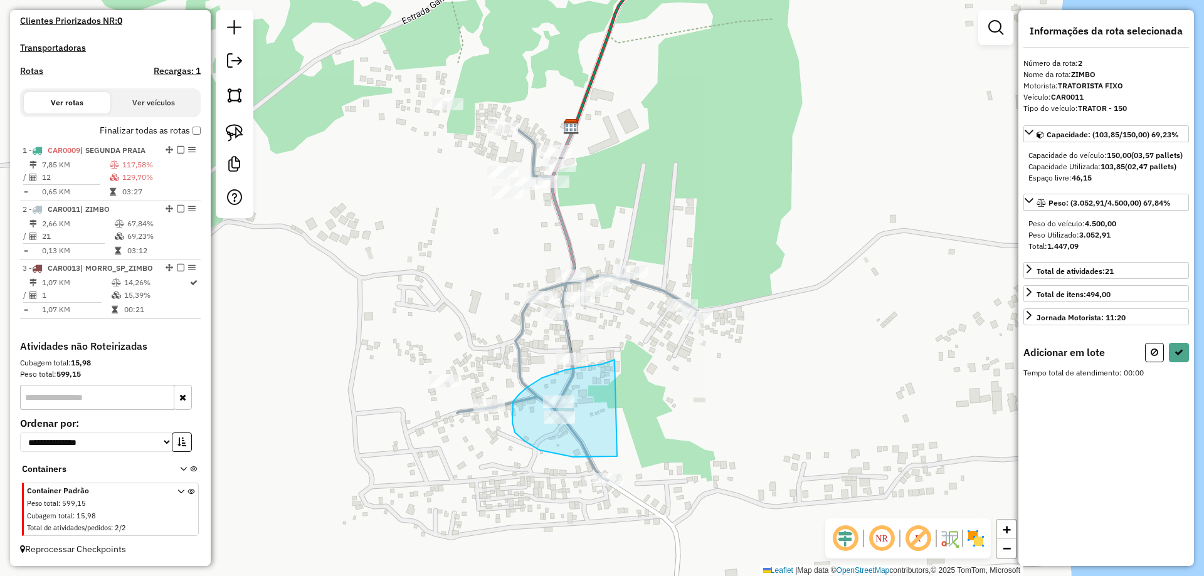
drag, startPoint x: 542, startPoint y: 378, endPoint x: 617, endPoint y: 457, distance: 108.7
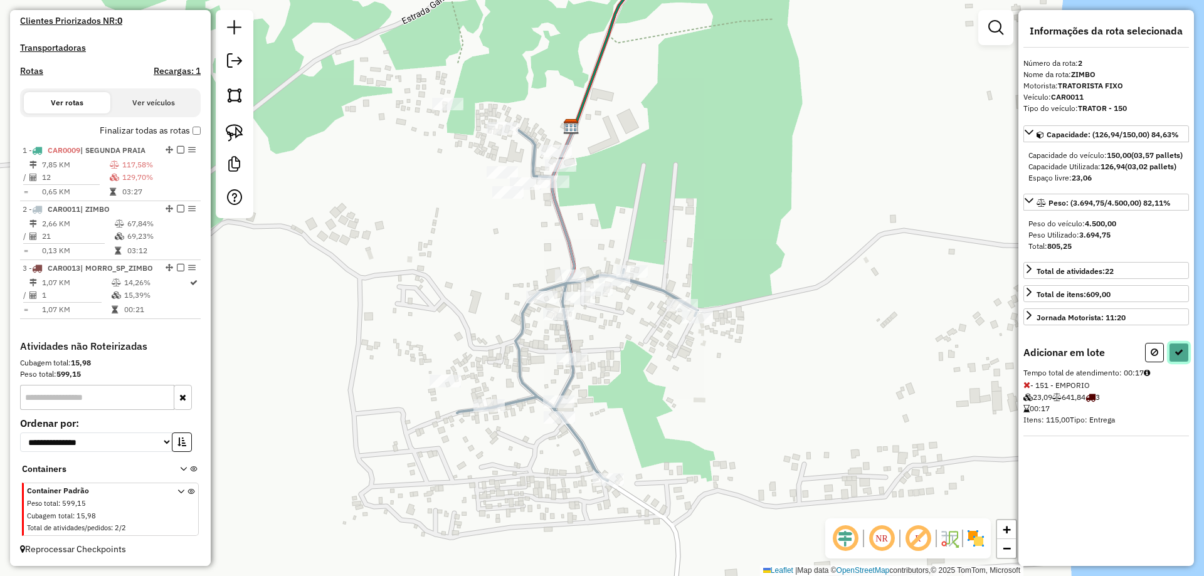
click at [1185, 362] on button at bounding box center [1179, 352] width 20 height 19
select select "**********"
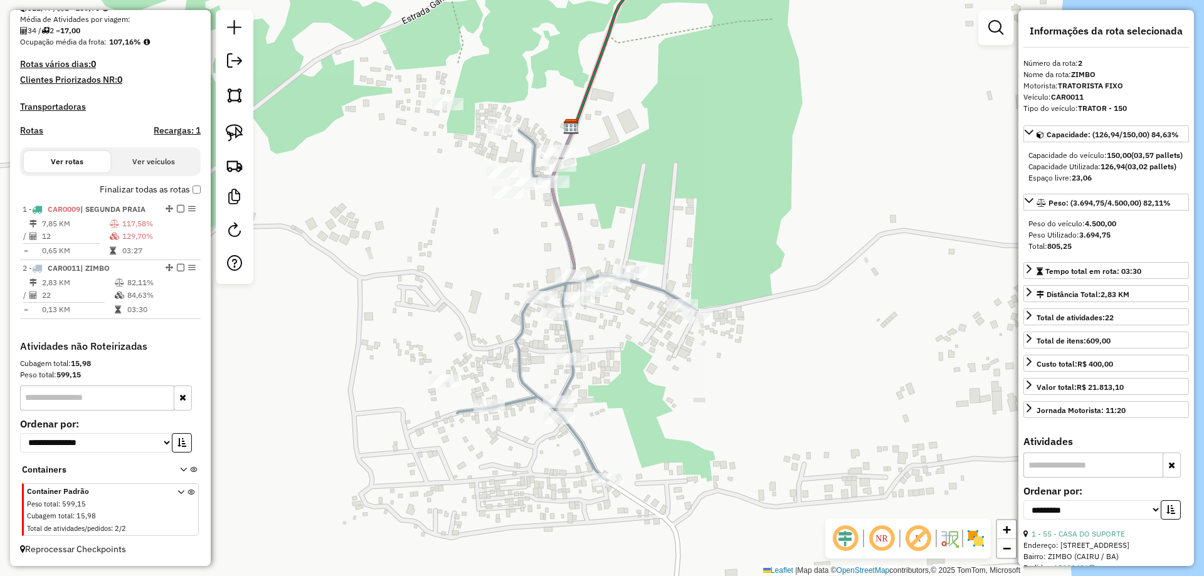
scroll to position [305, 0]
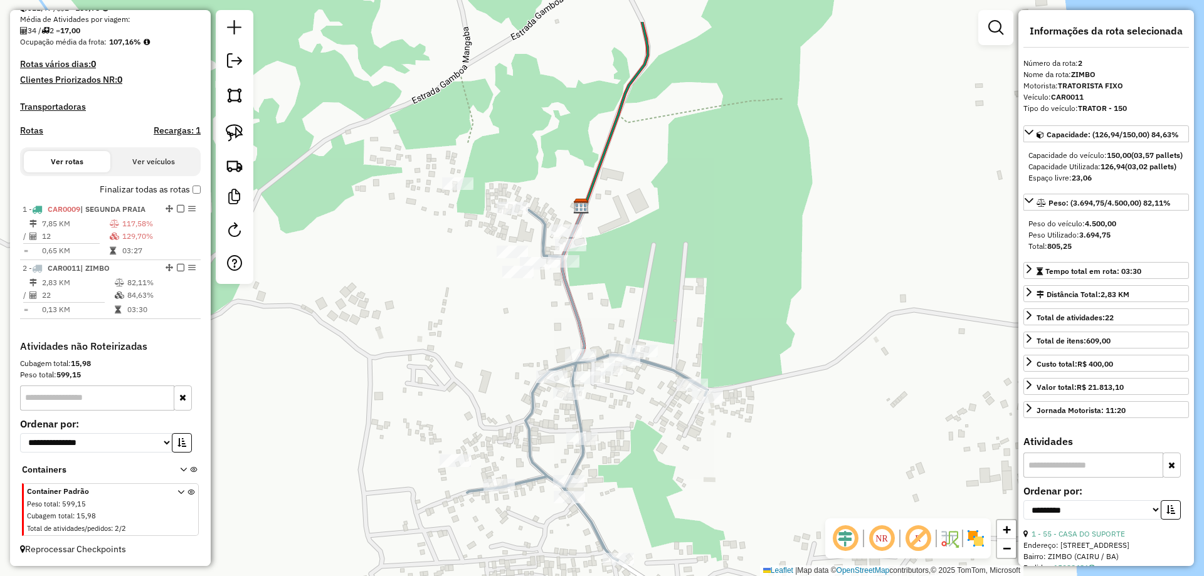
drag, startPoint x: 756, startPoint y: 156, endPoint x: 696, endPoint y: 382, distance: 234.3
click at [710, 364] on div "Janela de atendimento Grade de atendimento Capacidade Transportadoras Veículos …" at bounding box center [602, 288] width 1204 height 576
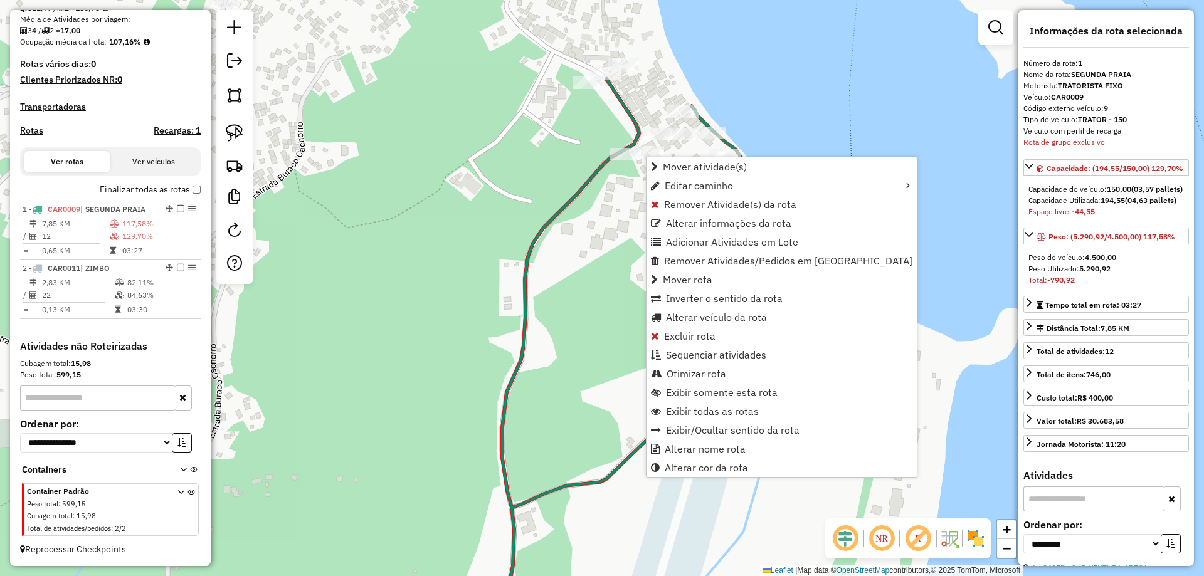
click at [628, 221] on div "Janela de atendimento Grade de atendimento Capacidade Transportadoras Veículos …" at bounding box center [602, 288] width 1204 height 576
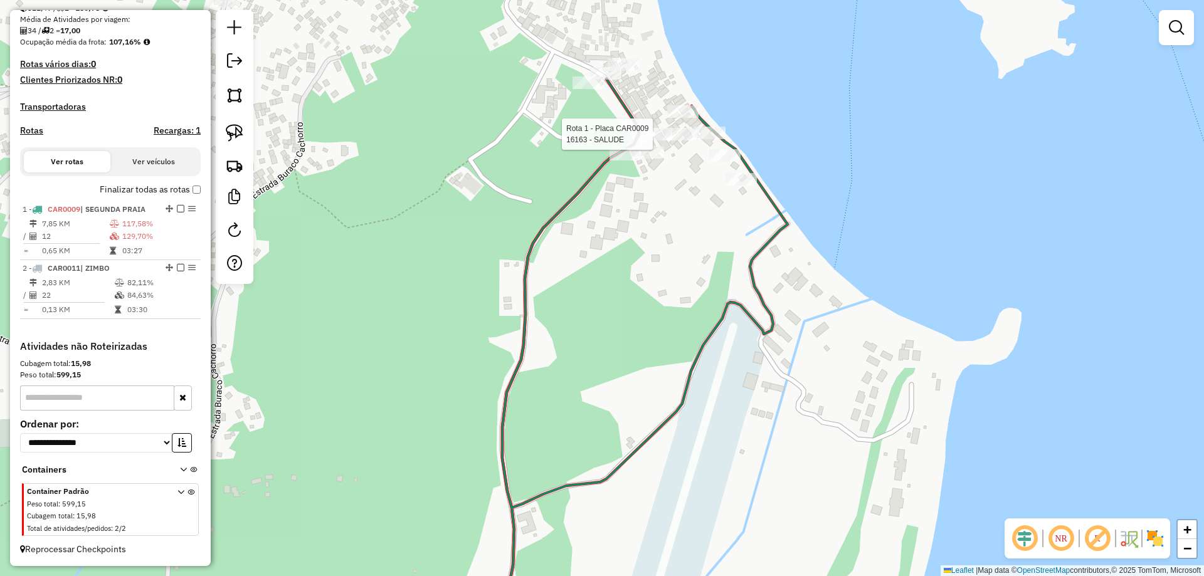
select select "**********"
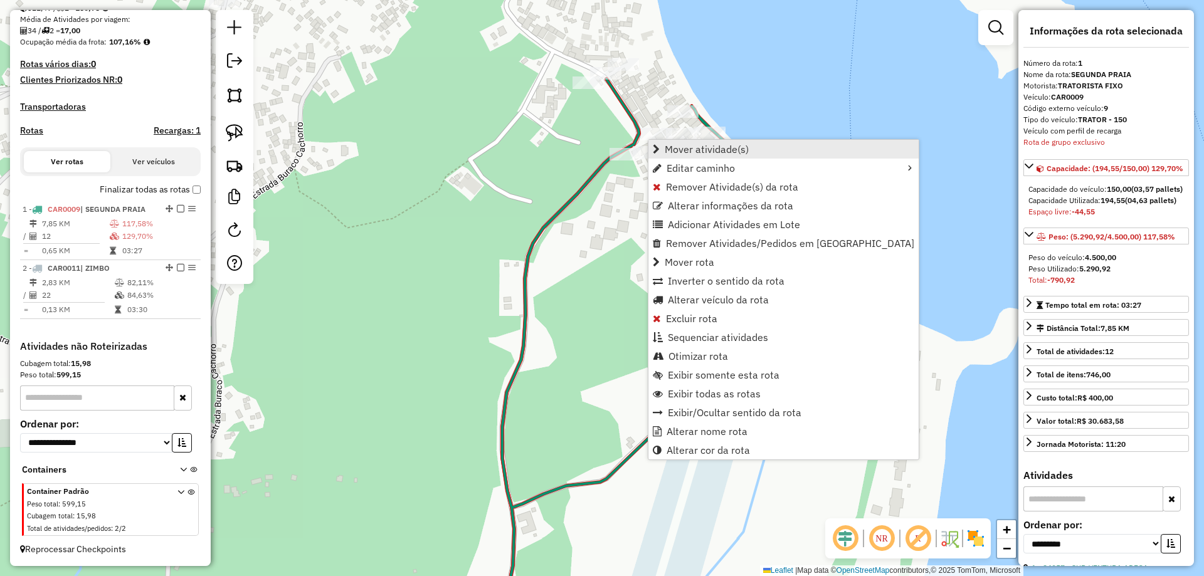
click at [692, 151] on span "Mover atividade(s)" at bounding box center [707, 149] width 84 height 10
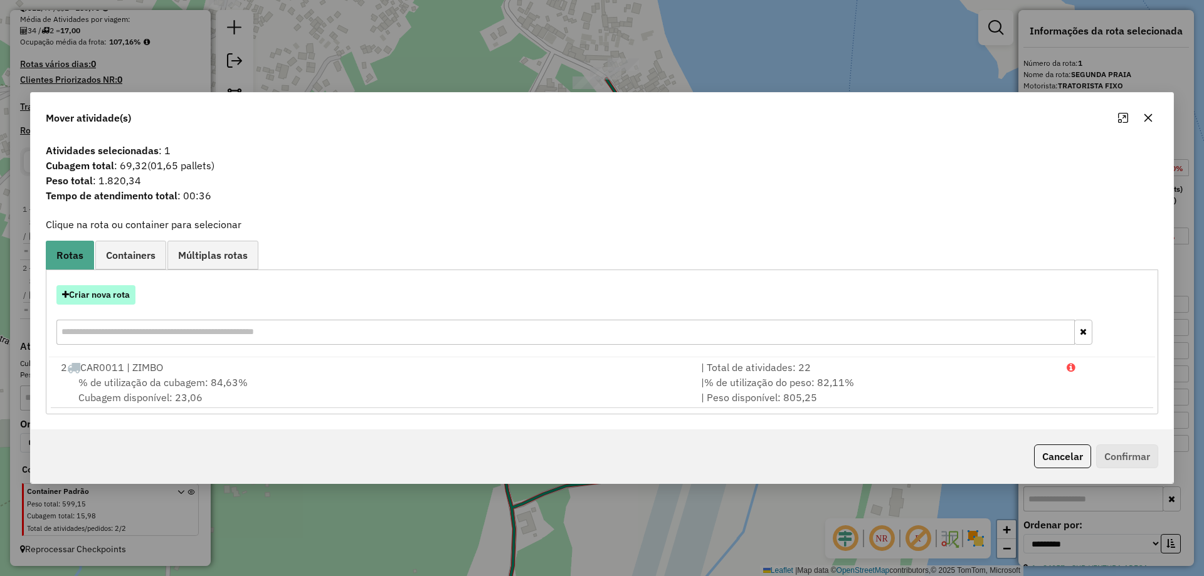
click at [113, 288] on button "Criar nova rota" at bounding box center [95, 294] width 79 height 19
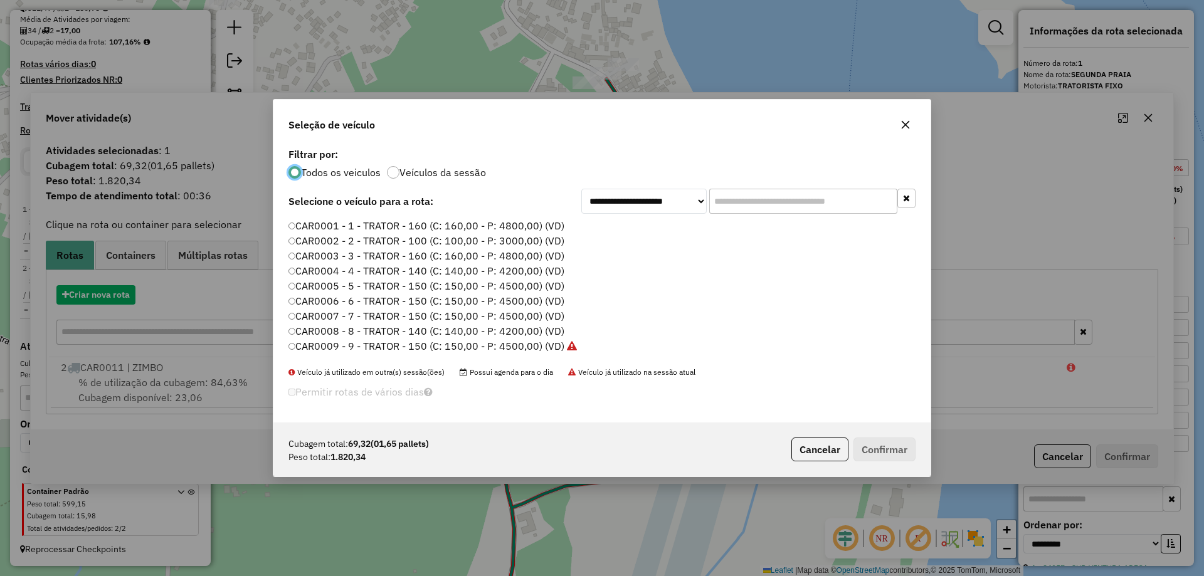
scroll to position [7, 4]
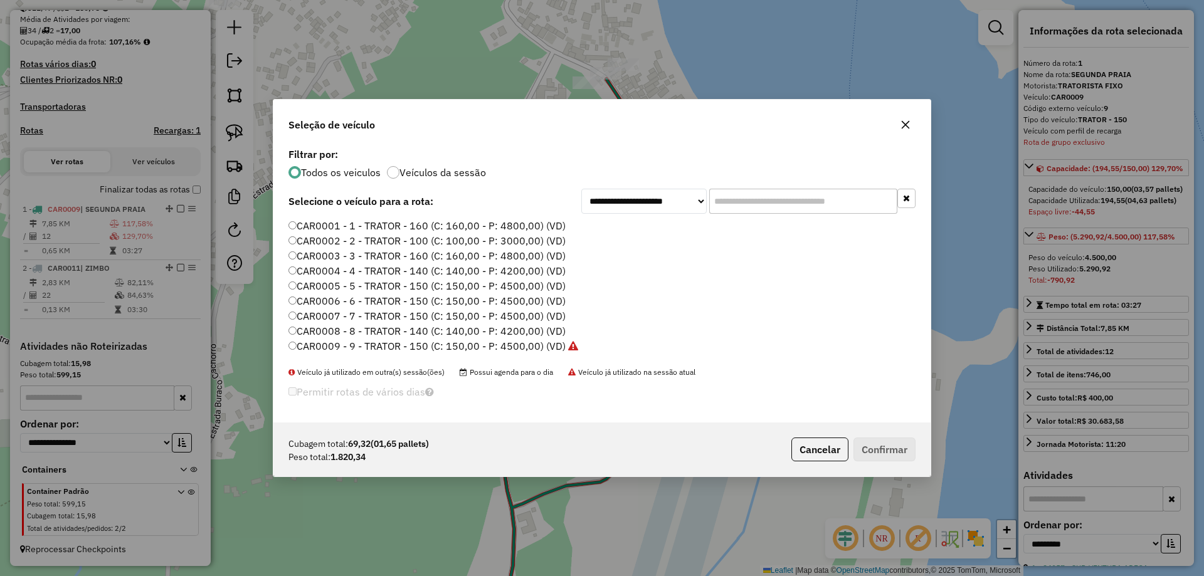
click at [452, 221] on label "CAR0001 - 1 - TRATOR - 160 (C: 160,00 - P: 4800,00) (VD)" at bounding box center [426, 225] width 277 height 15
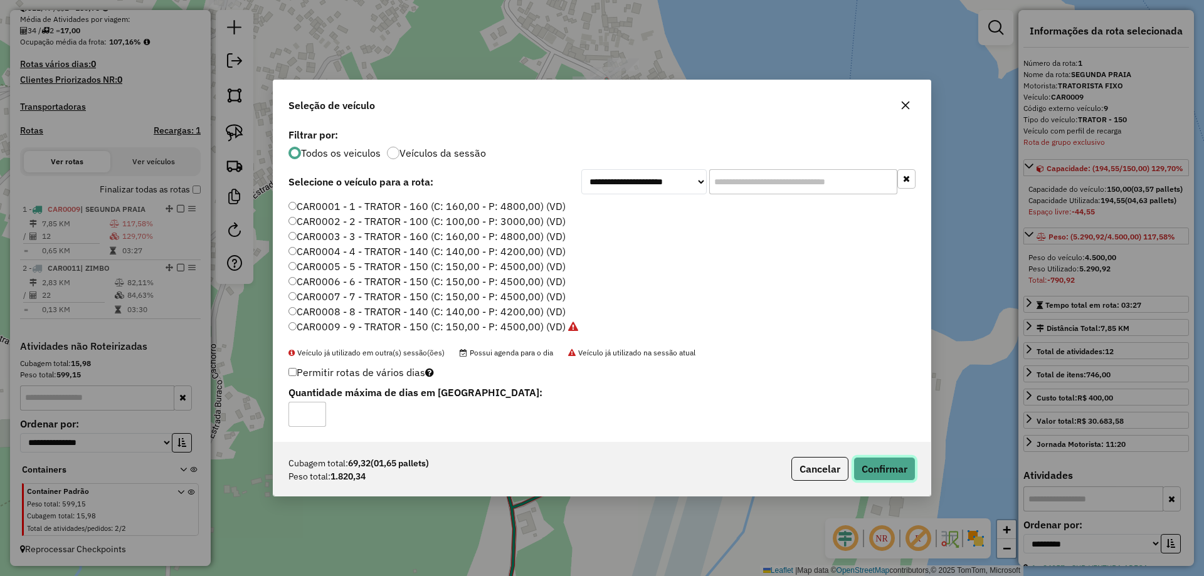
click at [892, 469] on button "Confirmar" at bounding box center [885, 469] width 62 height 24
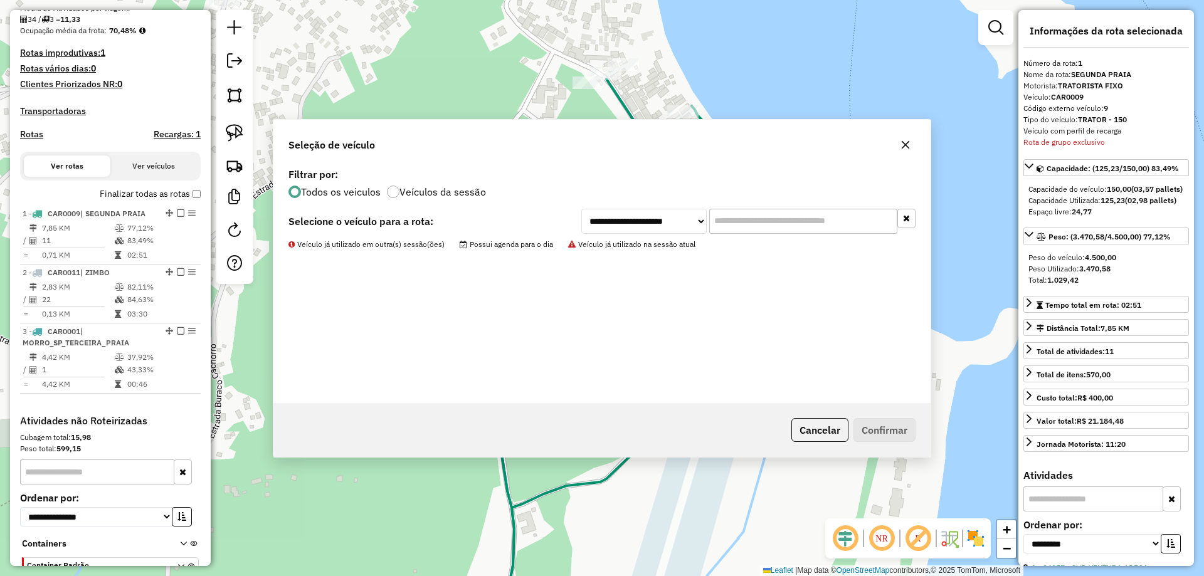
scroll to position [391, 0]
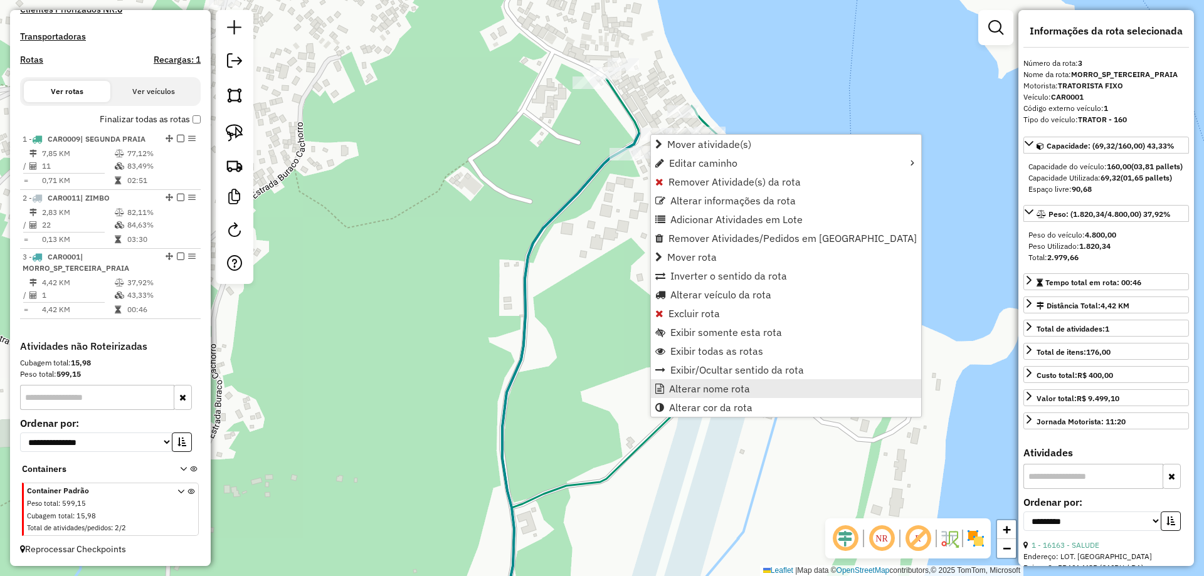
click at [704, 396] on link "Alterar nome rota" at bounding box center [786, 388] width 270 height 19
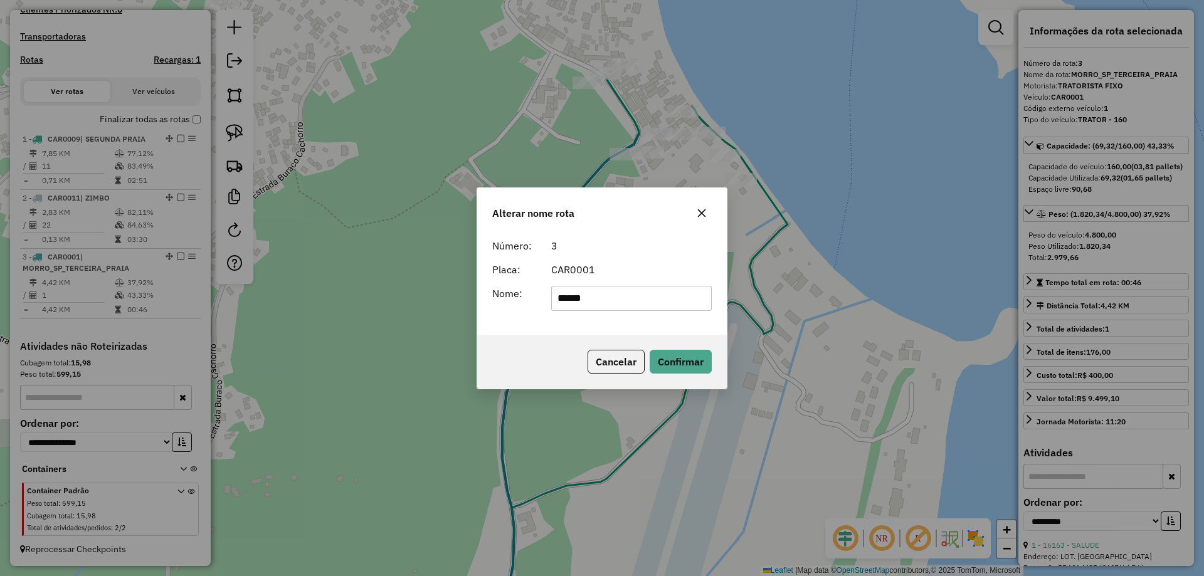
type input "******"
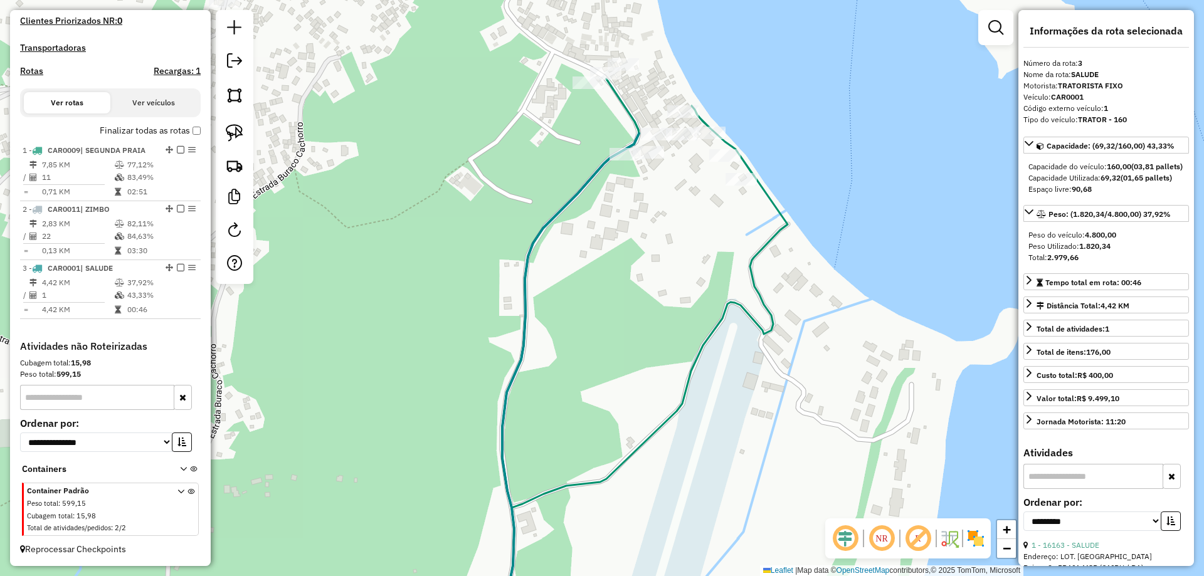
scroll to position [254, 0]
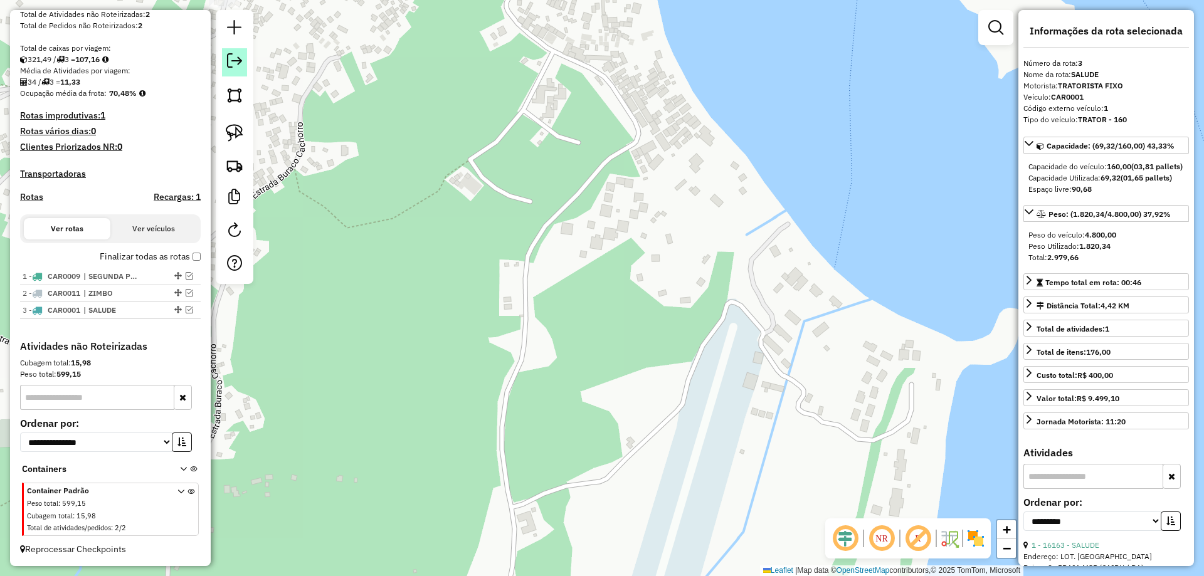
click at [231, 60] on em at bounding box center [234, 60] width 15 height 15
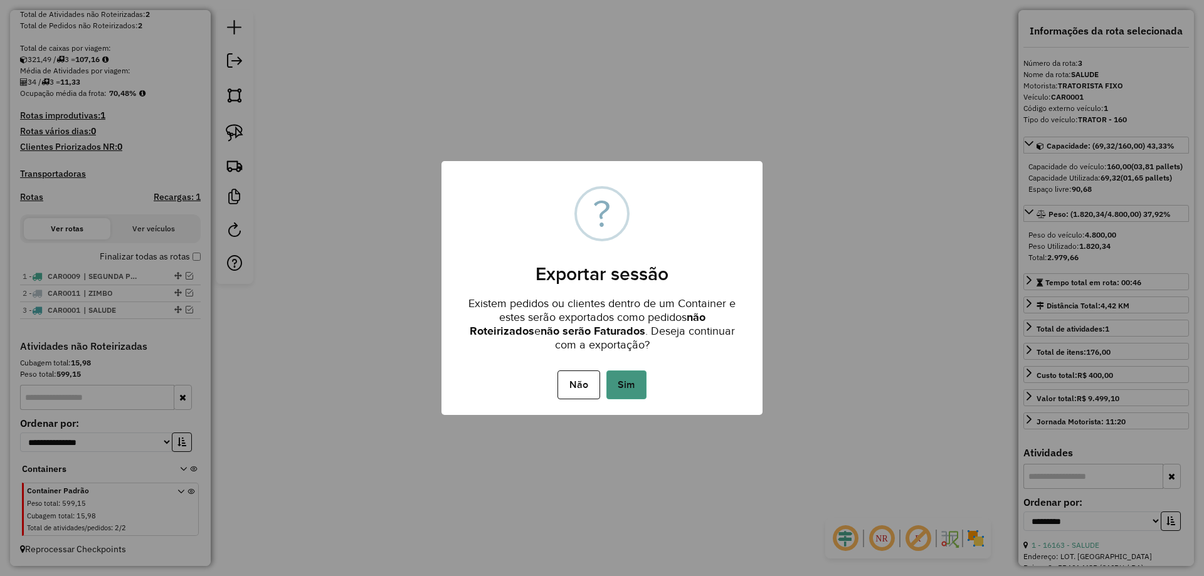
click at [633, 388] on button "Sim" at bounding box center [626, 385] width 40 height 29
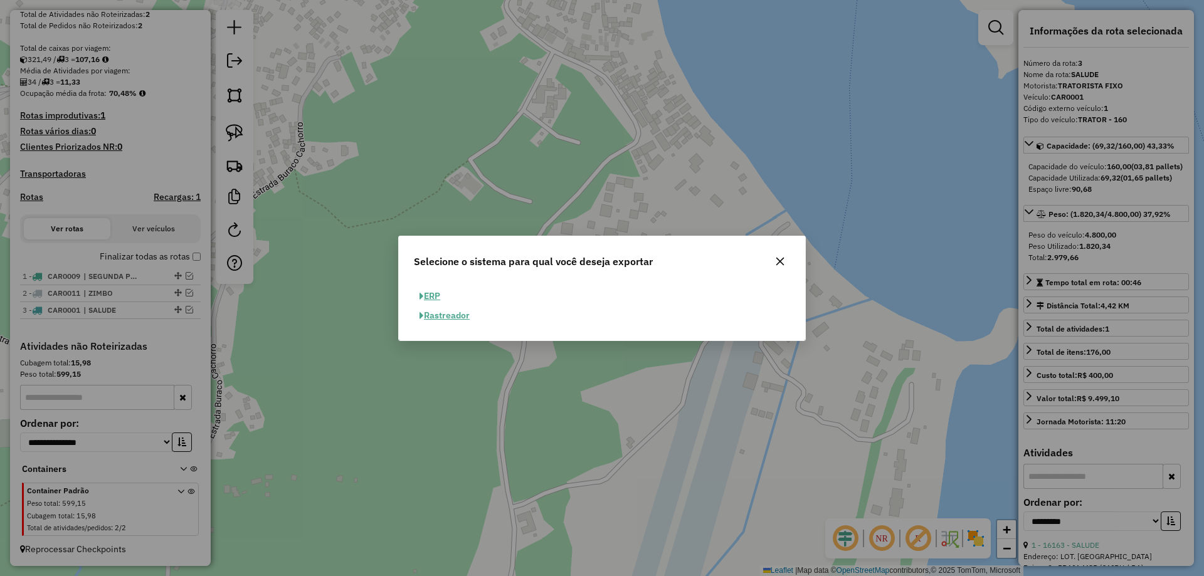
click at [418, 298] on button "ERP" at bounding box center [430, 296] width 32 height 19
select select "**"
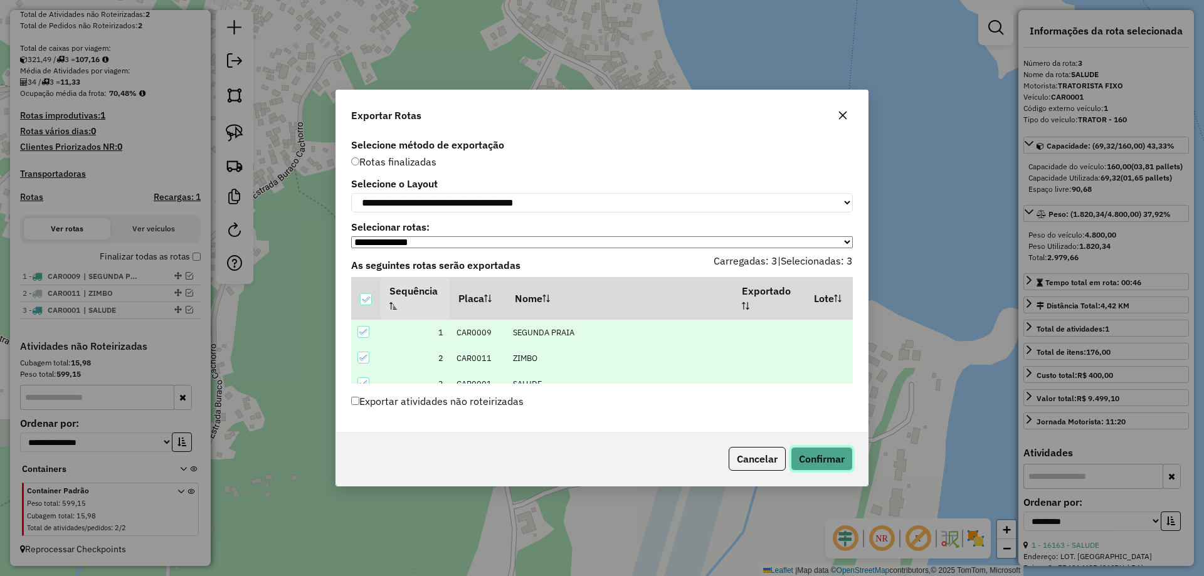
click at [831, 468] on button "Confirmar" at bounding box center [822, 459] width 62 height 24
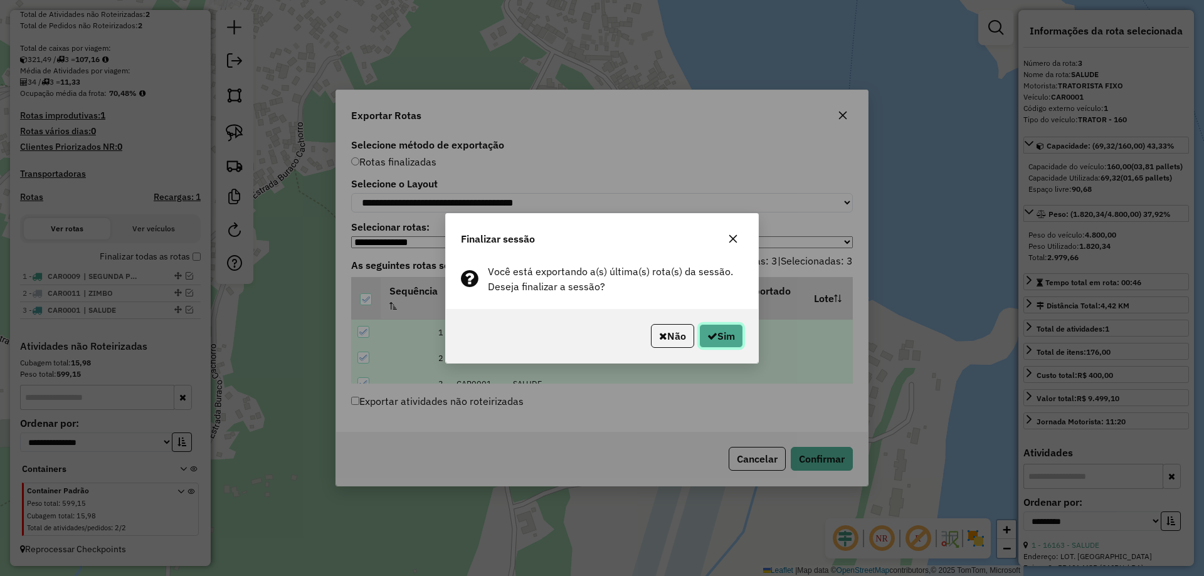
click at [734, 341] on button "Sim" at bounding box center [721, 336] width 44 height 24
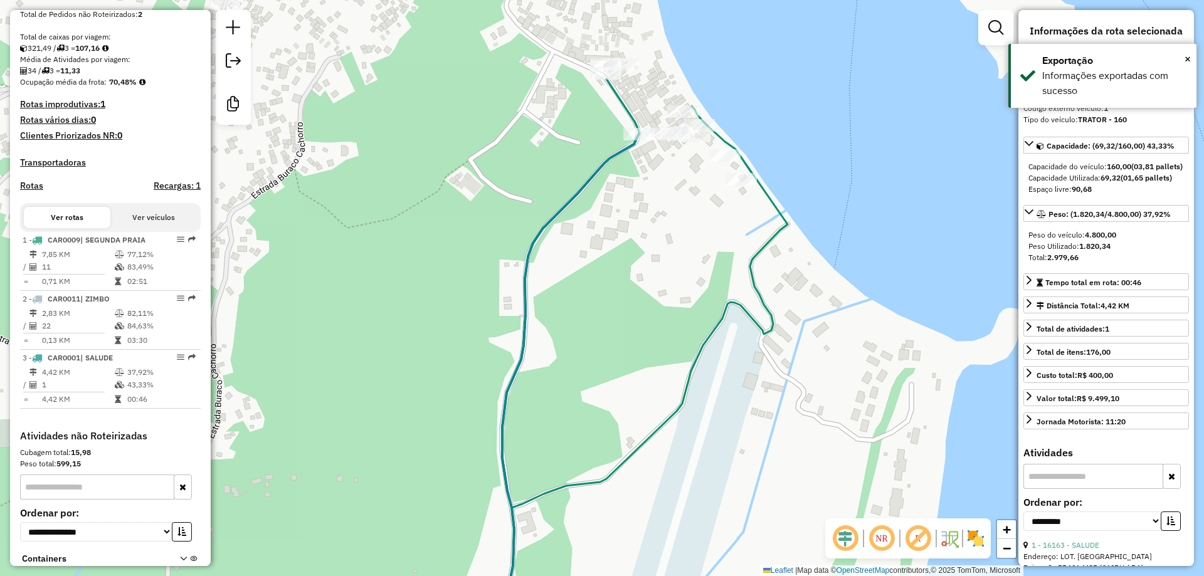
scroll to position [361, 0]
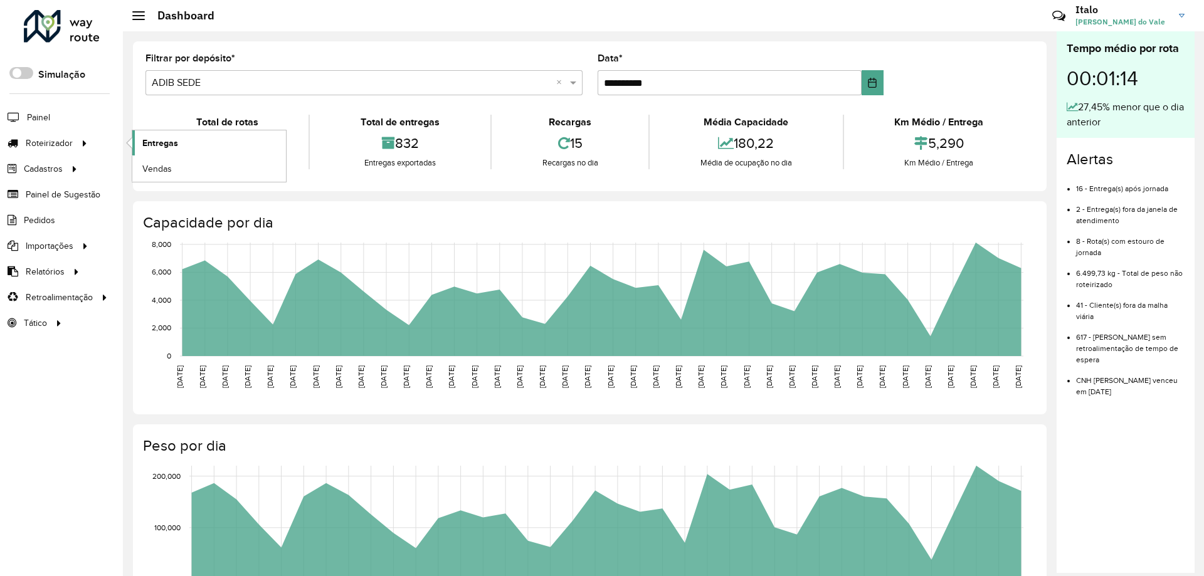
click at [166, 140] on span "Entregas" at bounding box center [160, 143] width 36 height 13
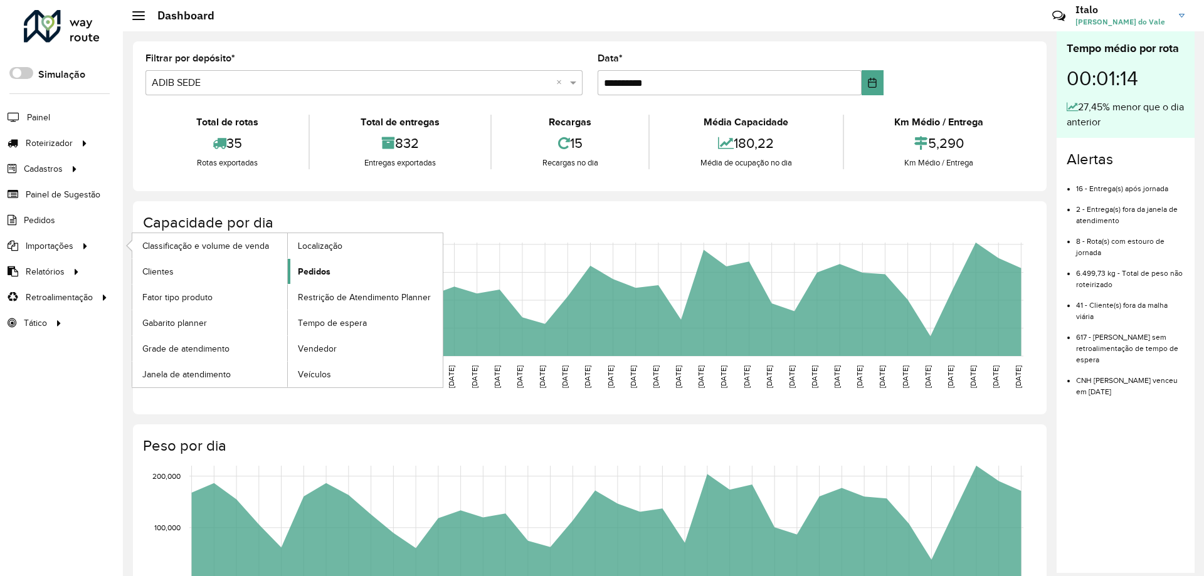
click at [359, 278] on link "Pedidos" at bounding box center [365, 271] width 155 height 25
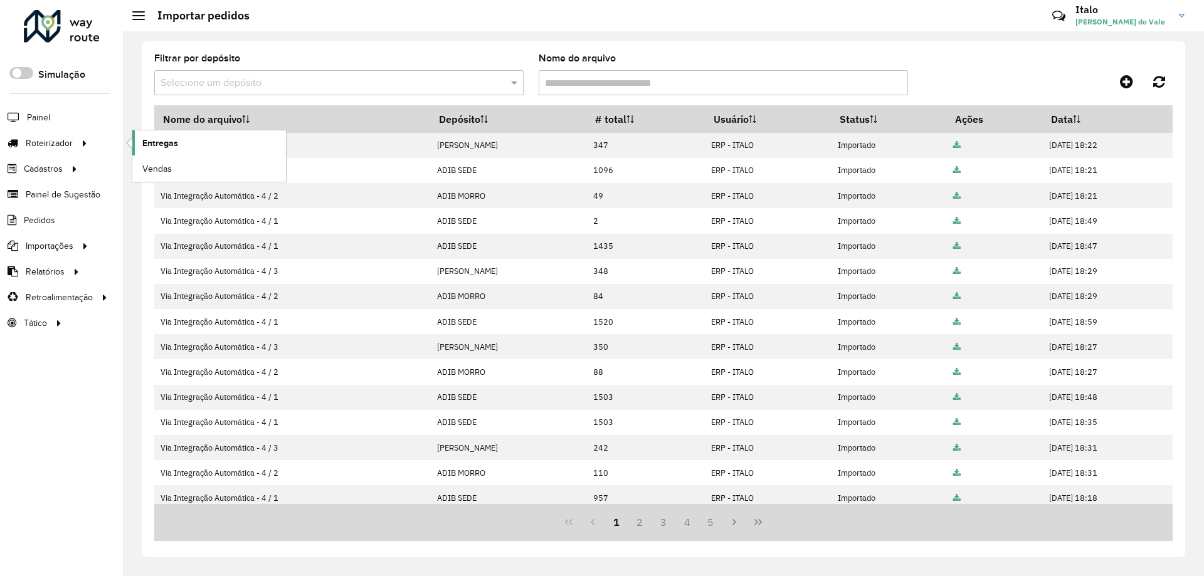
click at [173, 139] on span "Entregas" at bounding box center [160, 143] width 36 height 13
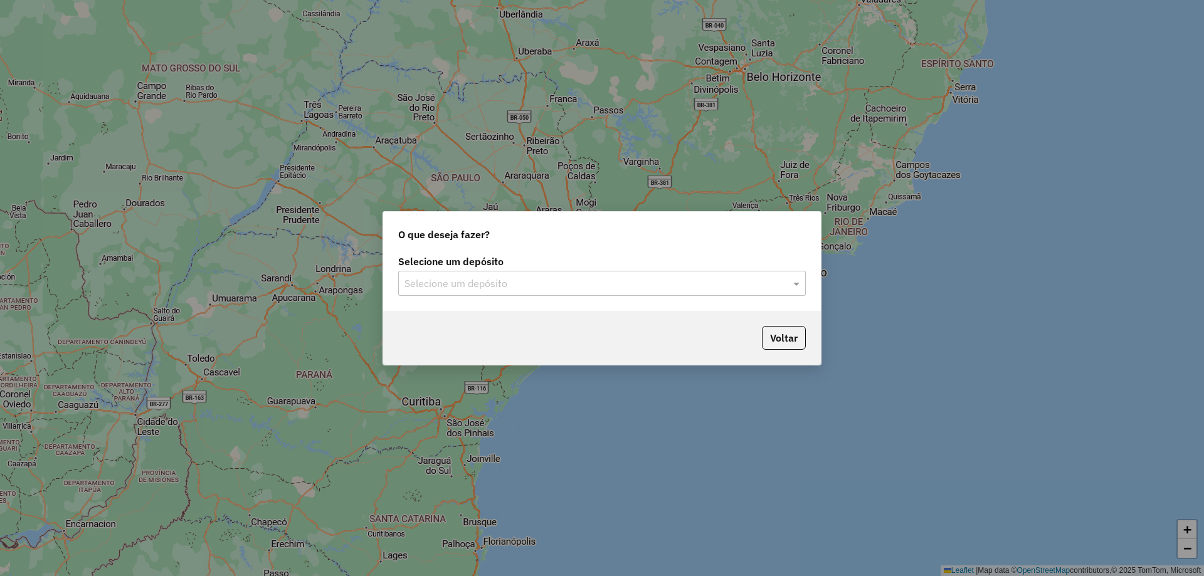
click at [533, 268] on label "Selecione um depósito" at bounding box center [602, 261] width 408 height 15
click at [534, 291] on div "Selecione um depósito" at bounding box center [602, 283] width 408 height 25
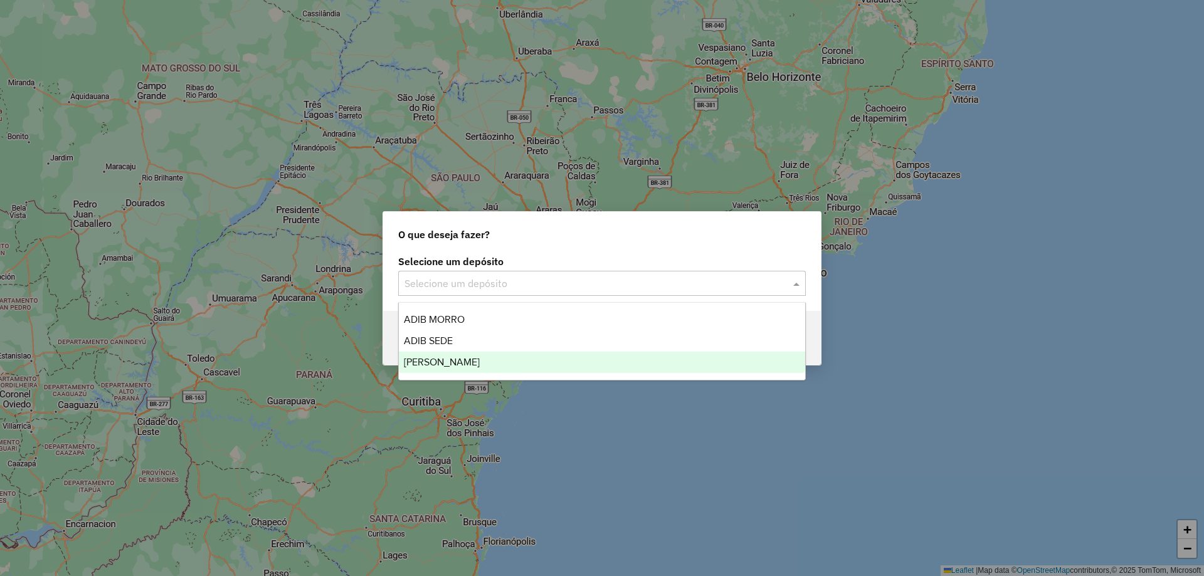
click at [467, 367] on span "[PERSON_NAME]" at bounding box center [442, 362] width 76 height 11
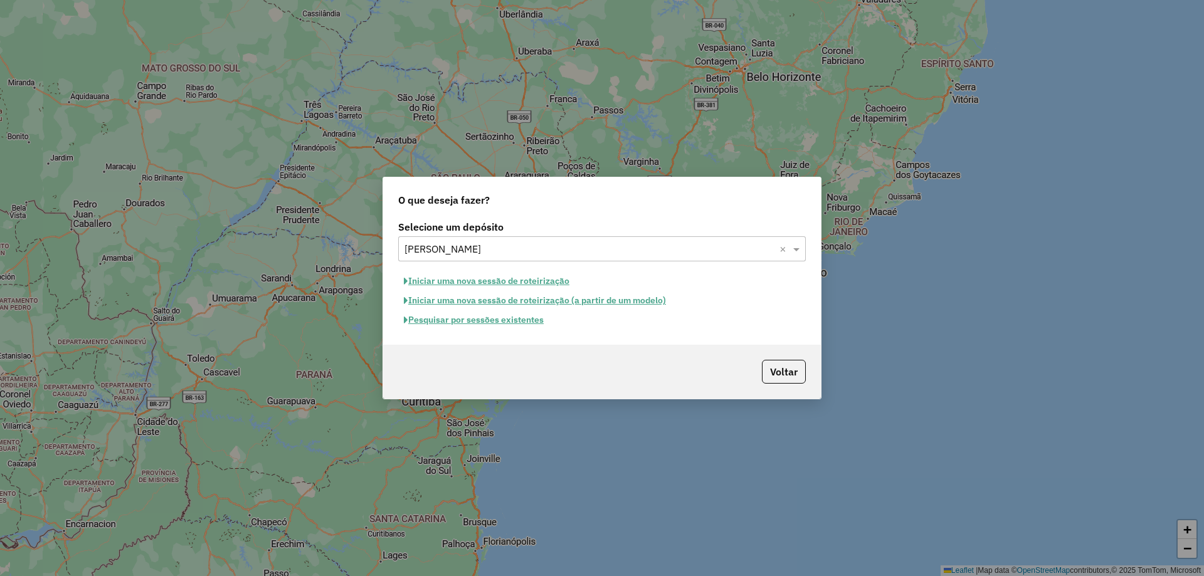
click at [473, 282] on button "Iniciar uma nova sessão de roteirização" at bounding box center [486, 281] width 177 height 19
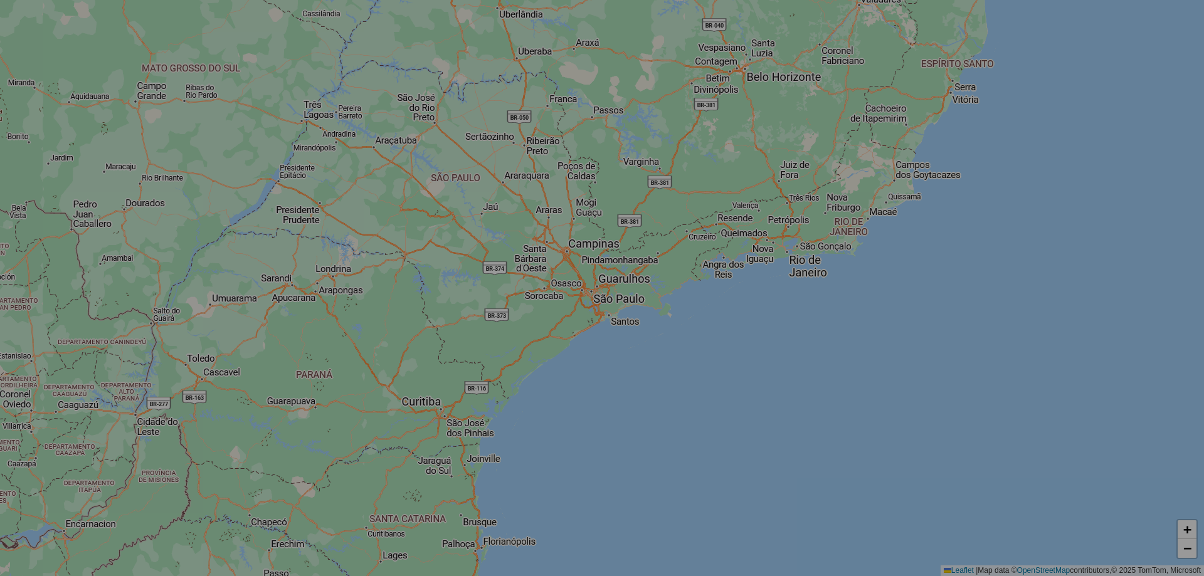
select select "*"
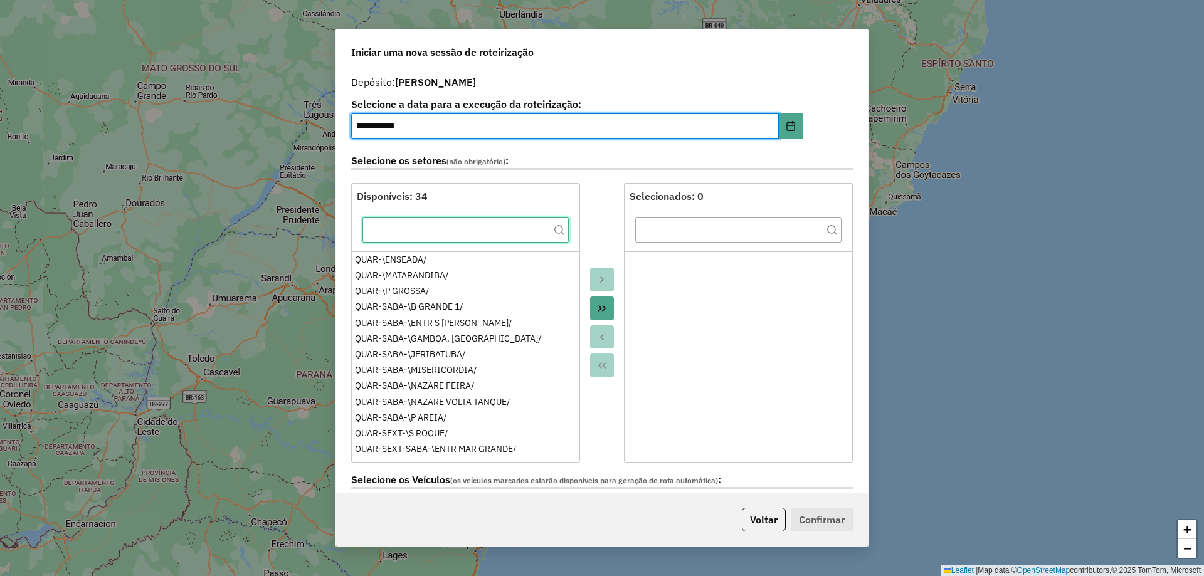
click at [502, 233] on input "text" at bounding box center [465, 230] width 206 height 25
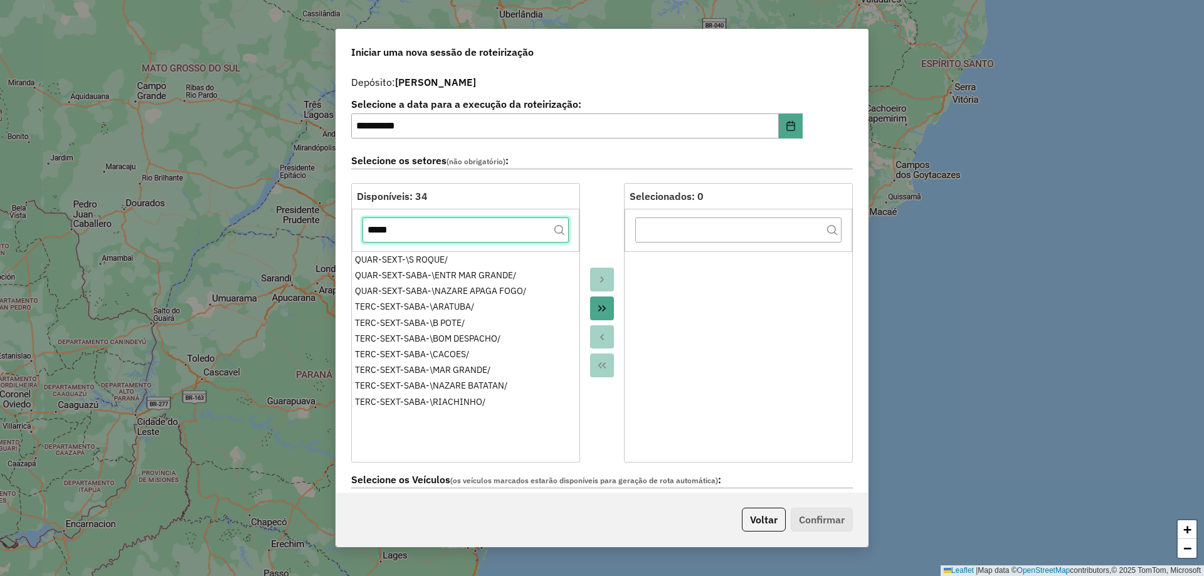
type input "*****"
click at [603, 307] on icon "Move All to Target" at bounding box center [602, 309] width 10 height 10
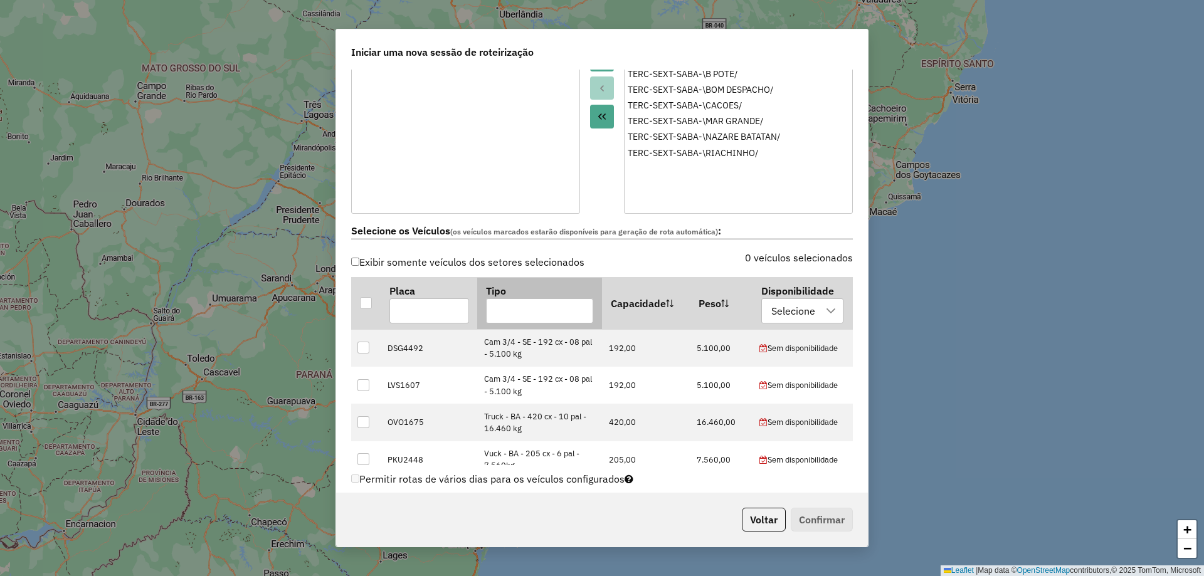
scroll to position [251, 0]
click at [359, 300] on th at bounding box center [365, 301] width 29 height 52
click at [366, 295] on div at bounding box center [366, 301] width 12 height 12
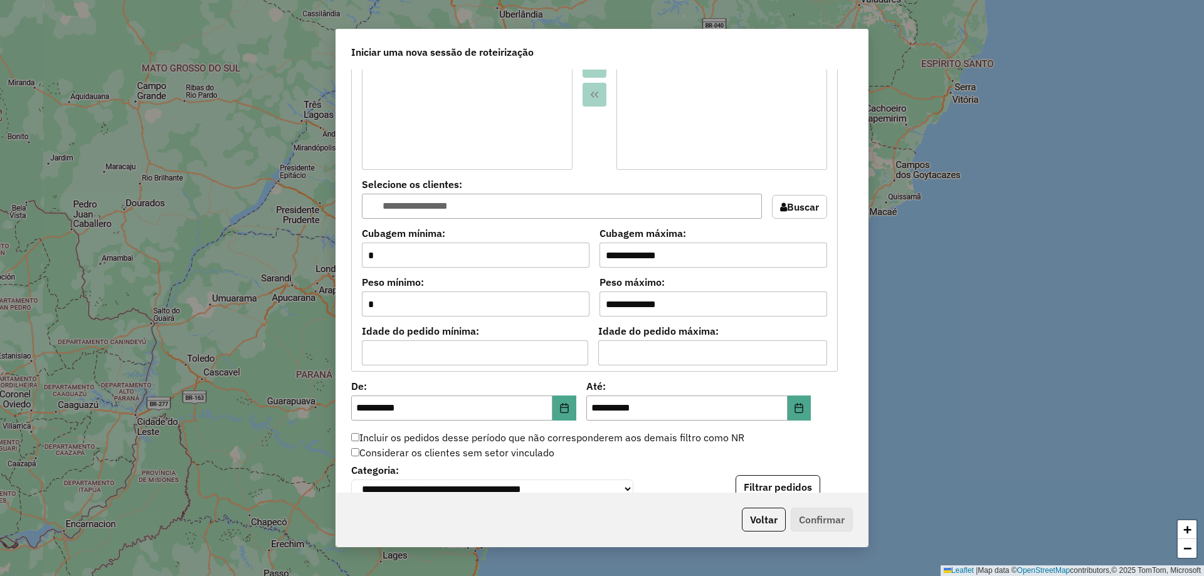
scroll to position [1003, 0]
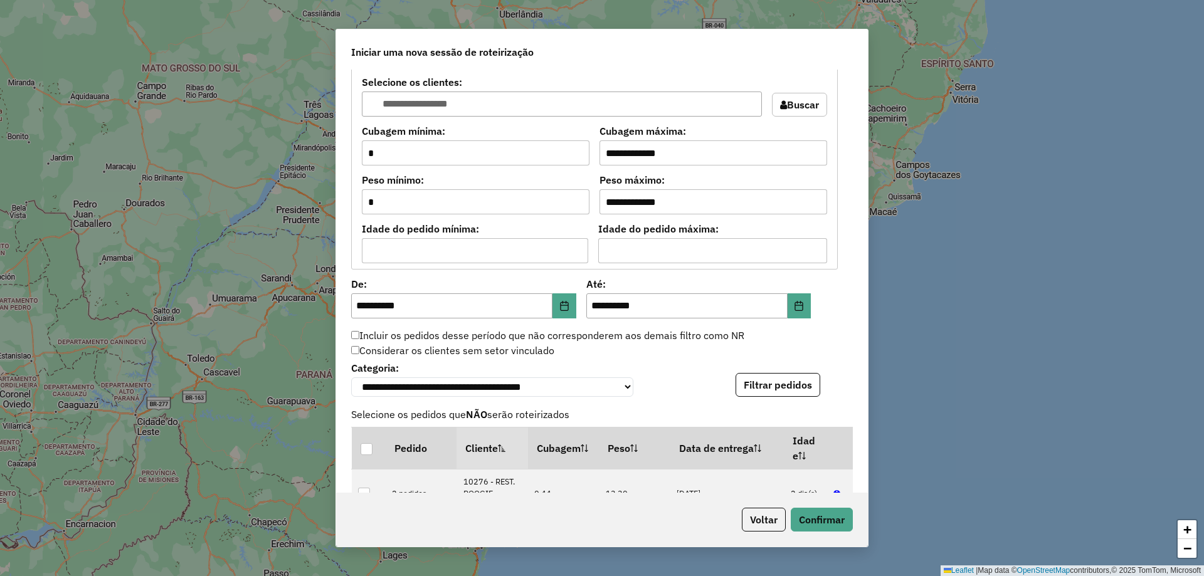
click at [788, 388] on button "Filtrar pedidos" at bounding box center [778, 385] width 85 height 24
click at [830, 519] on button "Confirmar" at bounding box center [822, 520] width 62 height 24
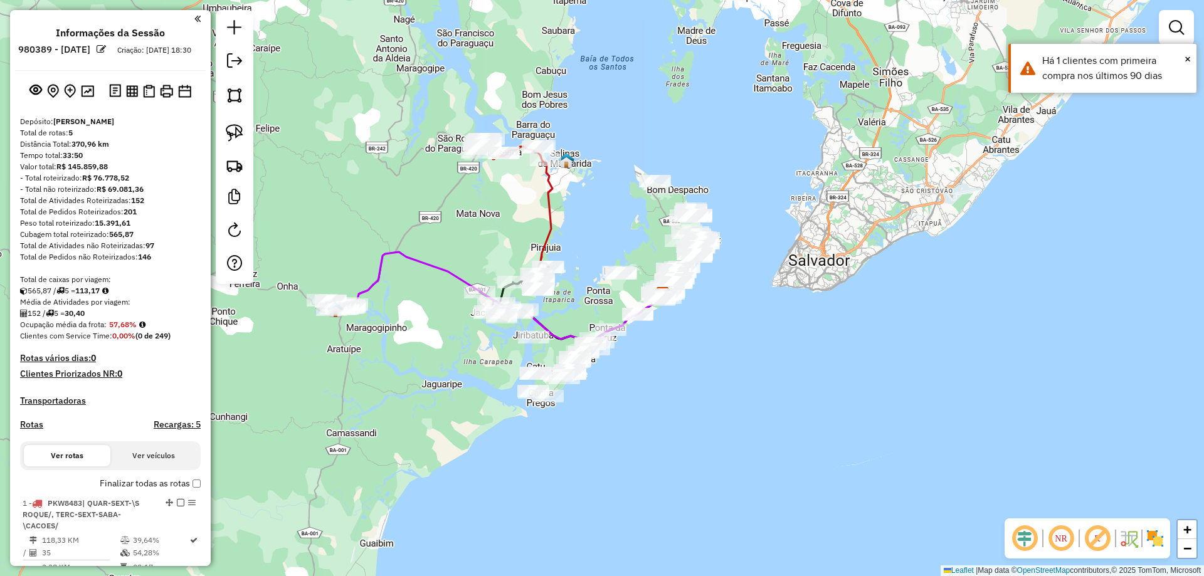
click at [551, 188] on icon at bounding box center [515, 209] width 76 height 140
select select "**********"
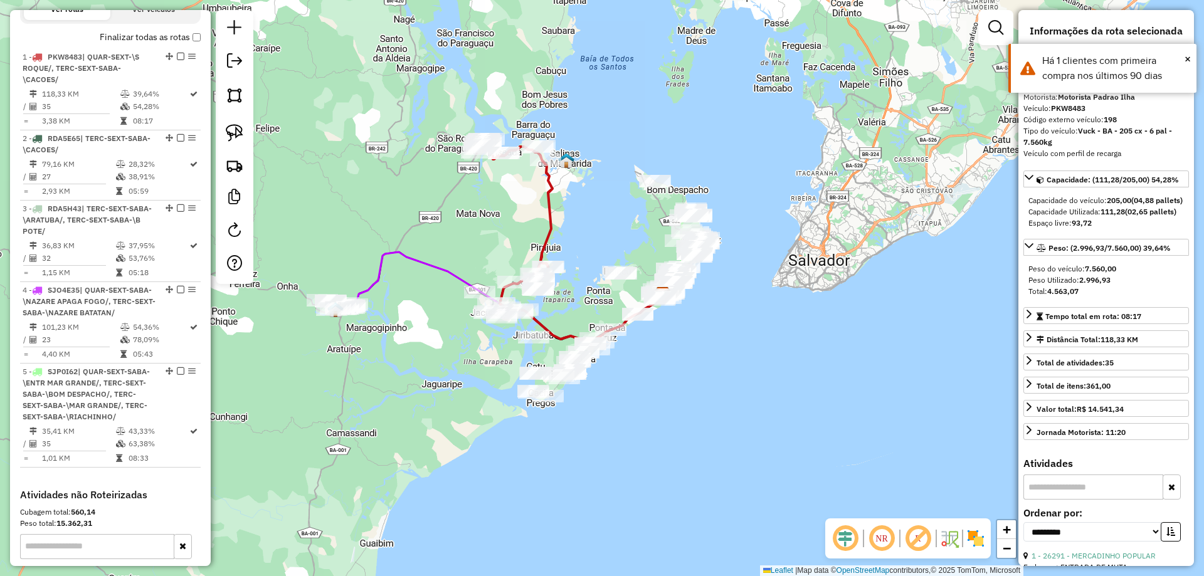
scroll to position [497, 0]
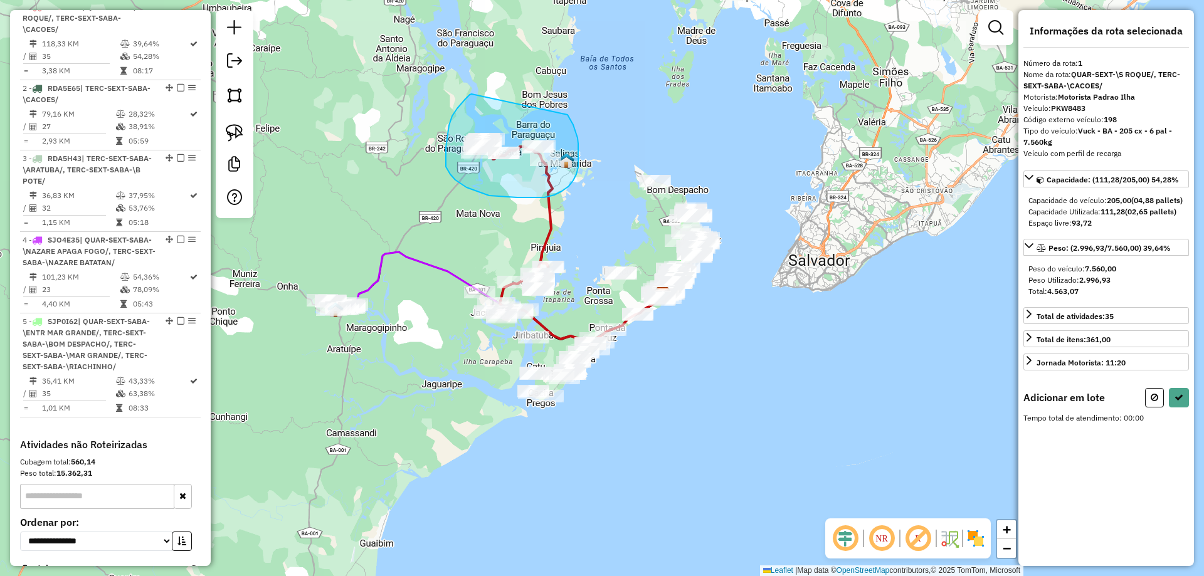
drag, startPoint x: 472, startPoint y: 94, endPoint x: 566, endPoint y: 113, distance: 95.9
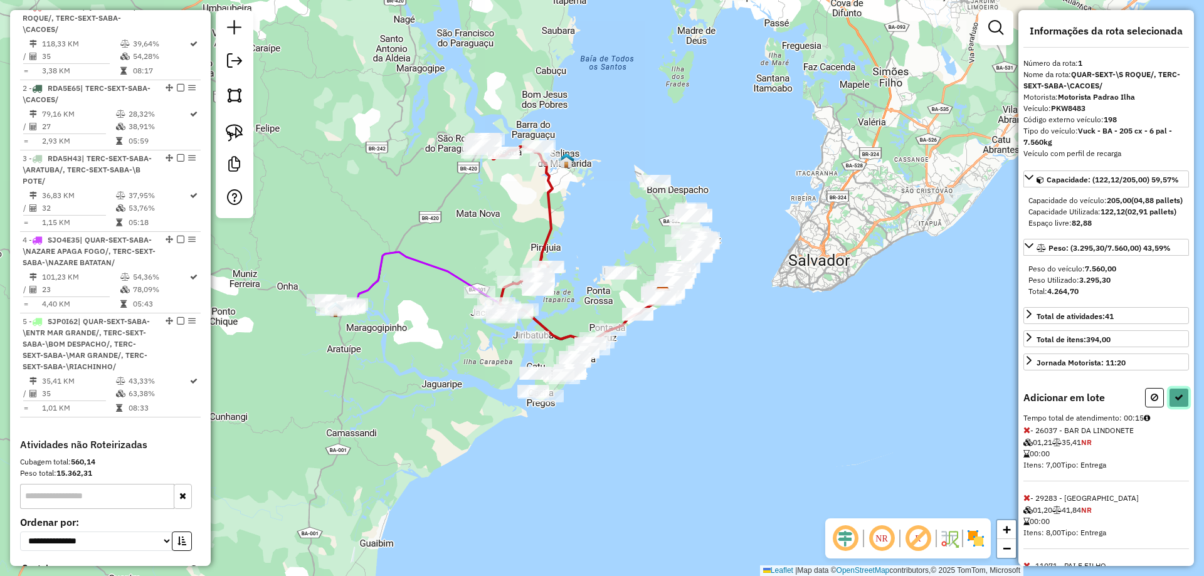
click at [1178, 408] on button at bounding box center [1179, 397] width 20 height 19
select select "**********"
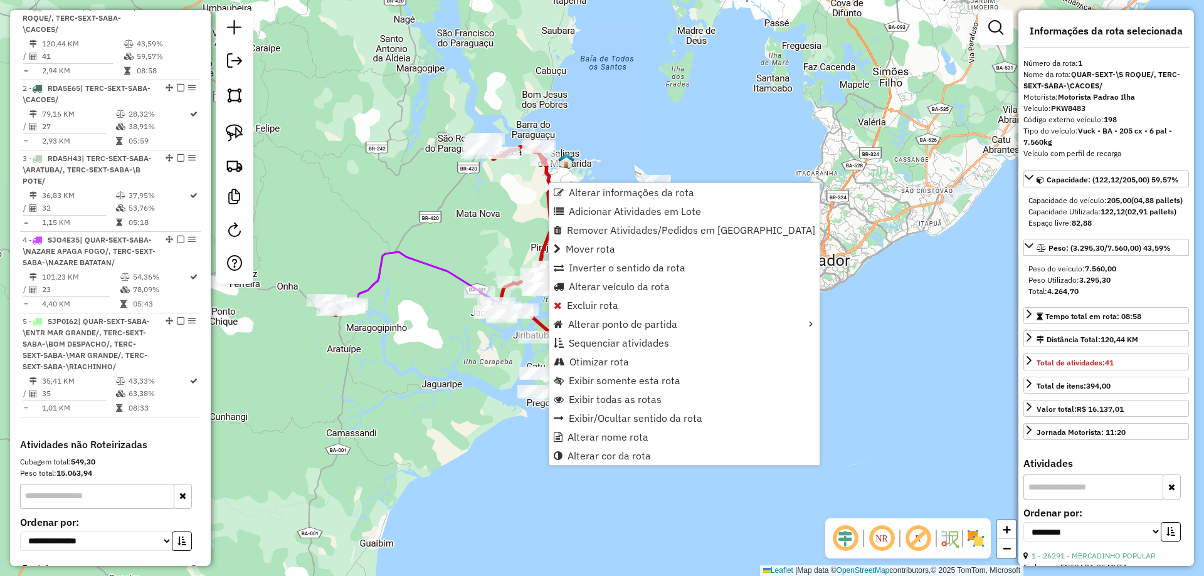
click at [412, 194] on div "Janela de atendimento Grade de atendimento Capacidade Transportadoras Veículos …" at bounding box center [602, 288] width 1204 height 576
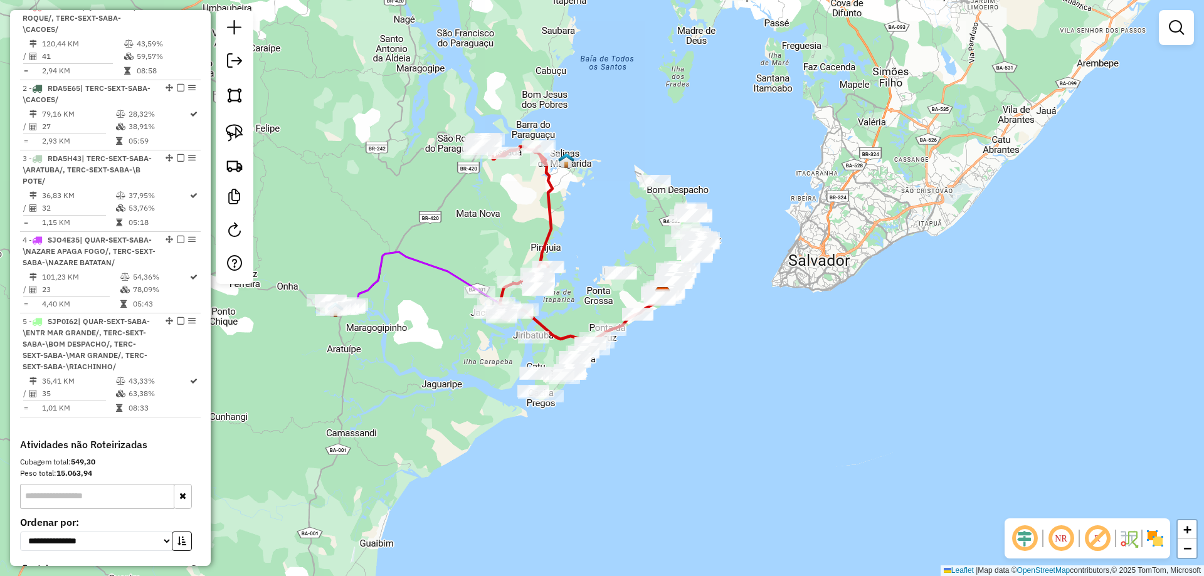
click at [510, 292] on icon at bounding box center [581, 301] width 163 height 78
select select "**********"
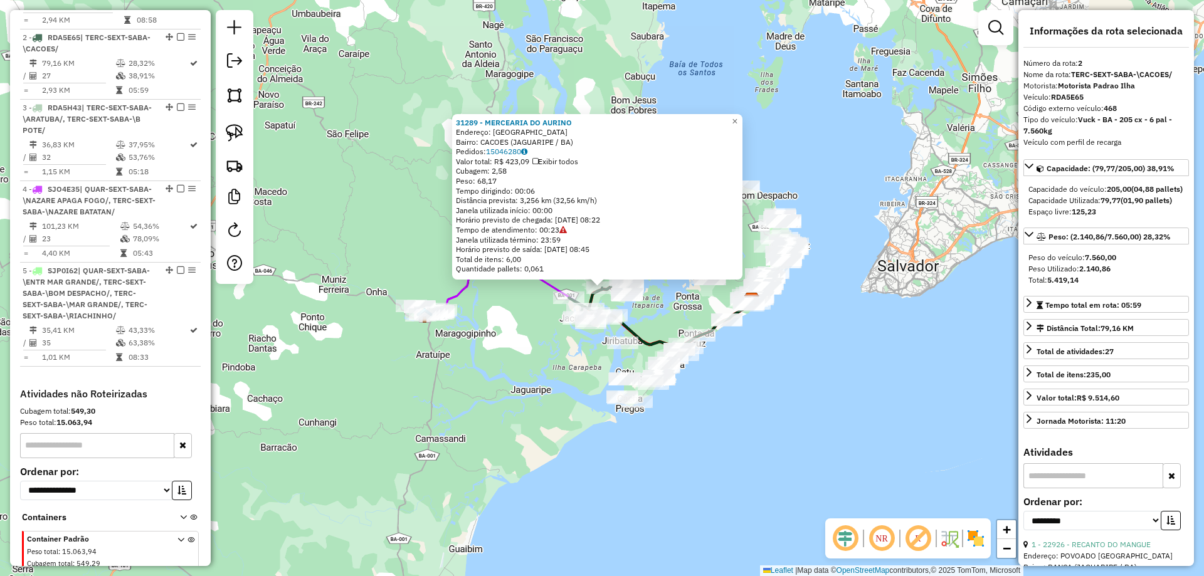
scroll to position [578, 0]
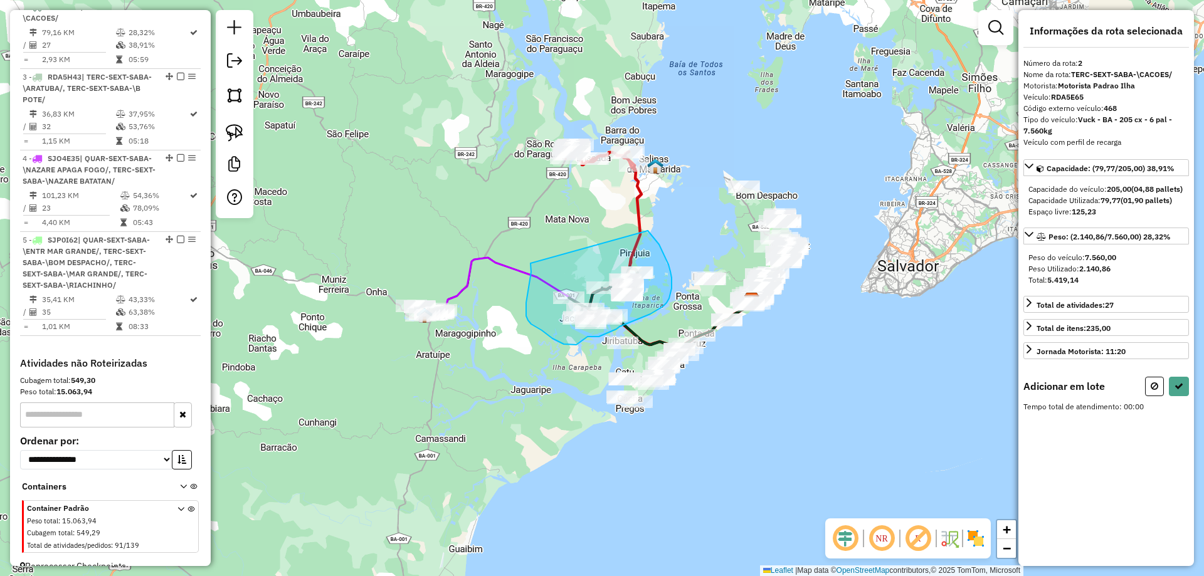
drag, startPoint x: 527, startPoint y: 295, endPoint x: 632, endPoint y: 218, distance: 129.7
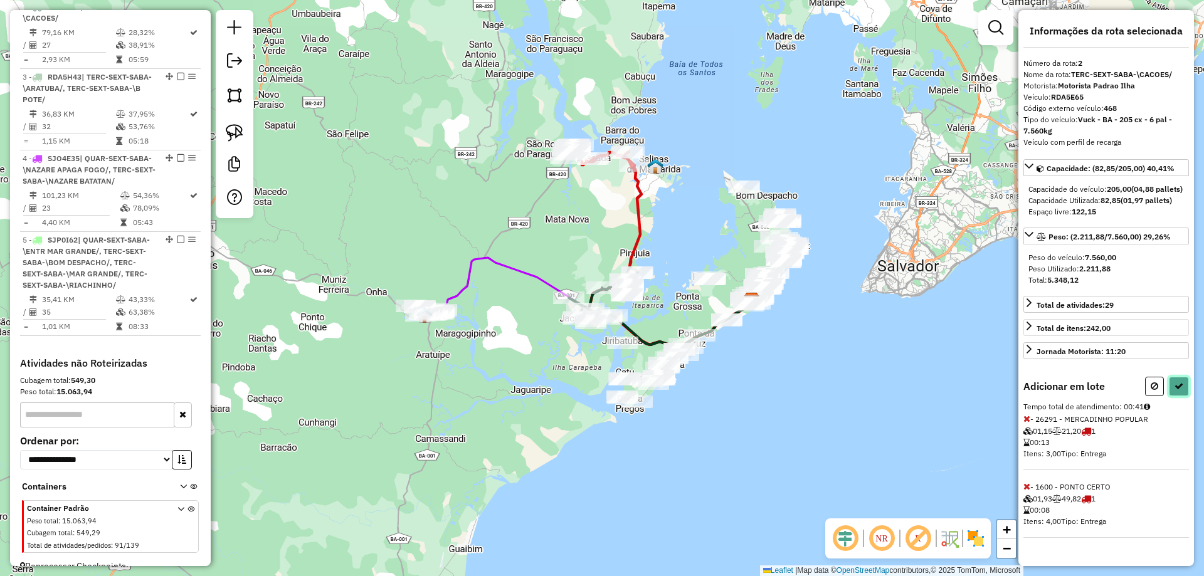
click at [1181, 392] on button at bounding box center [1179, 386] width 20 height 19
select select "**********"
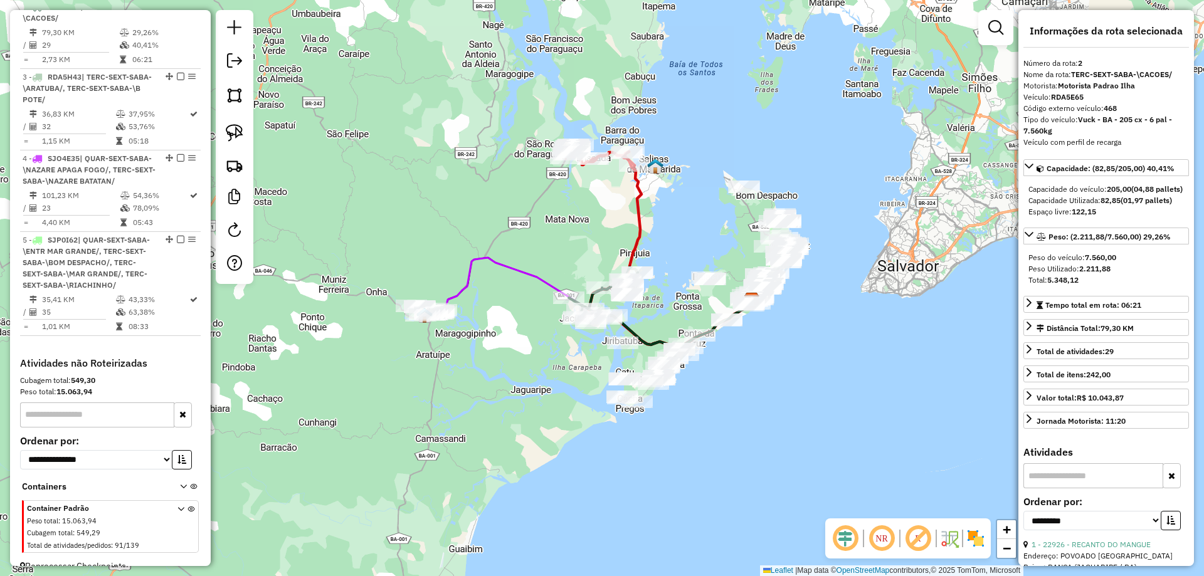
click at [465, 287] on icon at bounding box center [596, 302] width 312 height 88
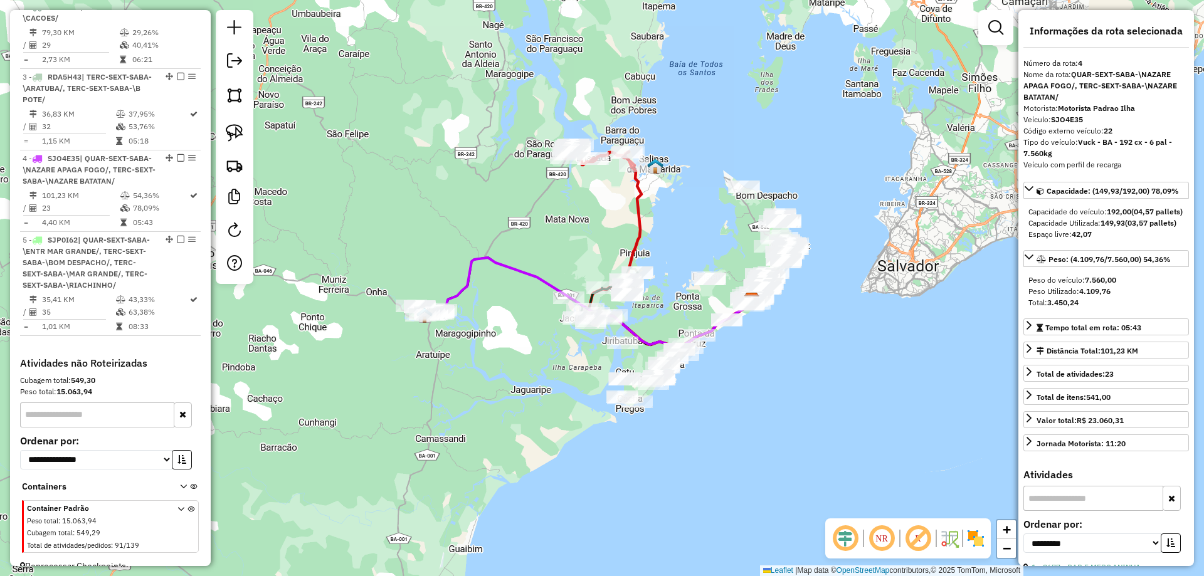
scroll to position [618, 0]
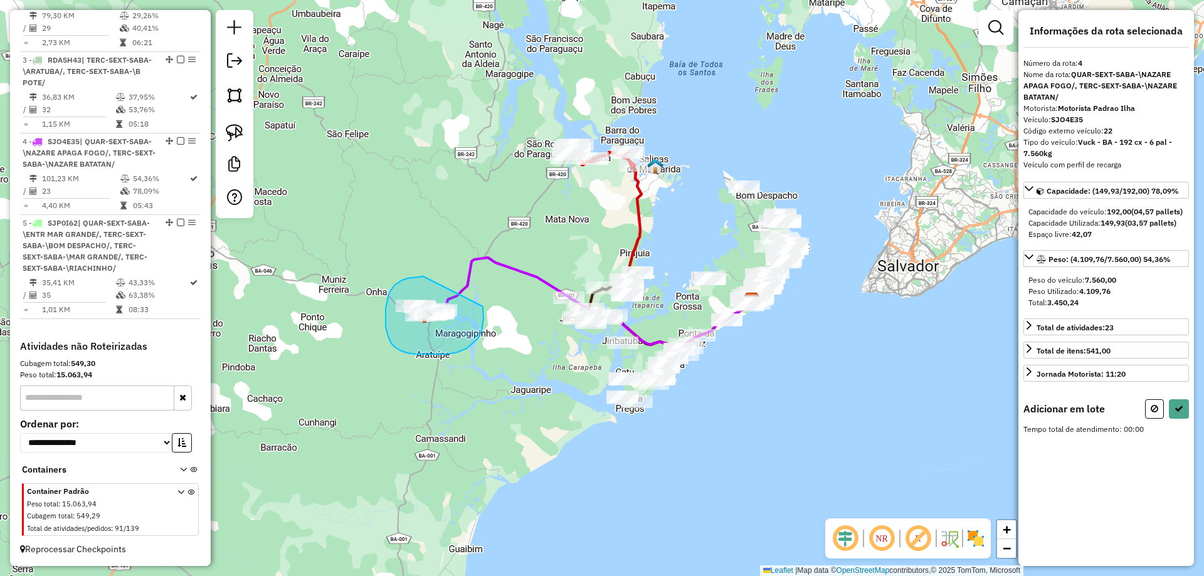
drag, startPoint x: 423, startPoint y: 277, endPoint x: 481, endPoint y: 307, distance: 65.1
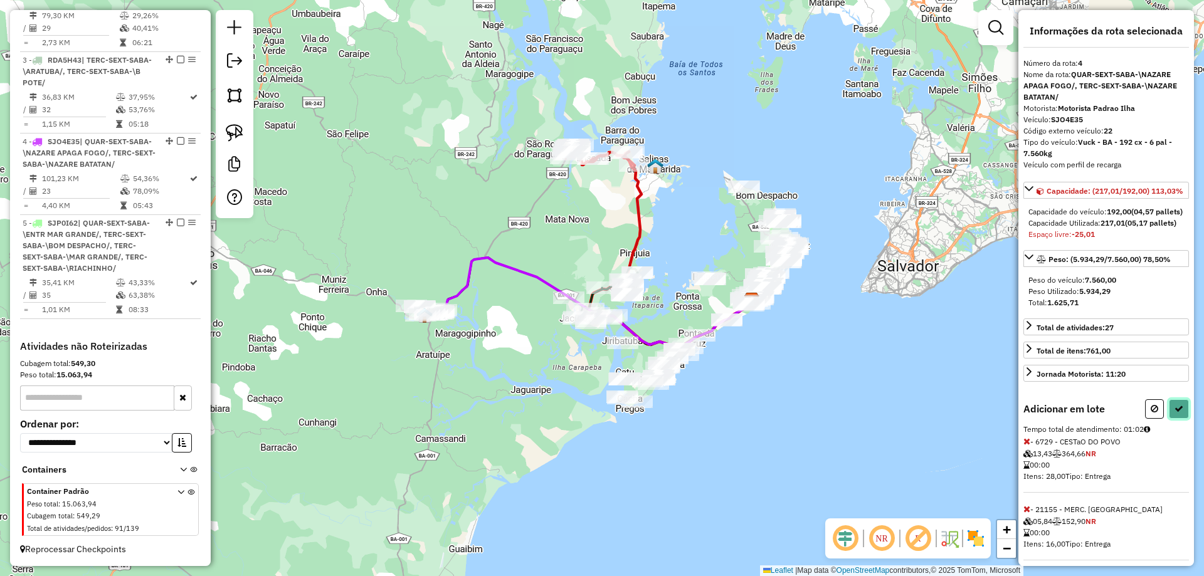
click at [1175, 413] on icon at bounding box center [1179, 408] width 9 height 9
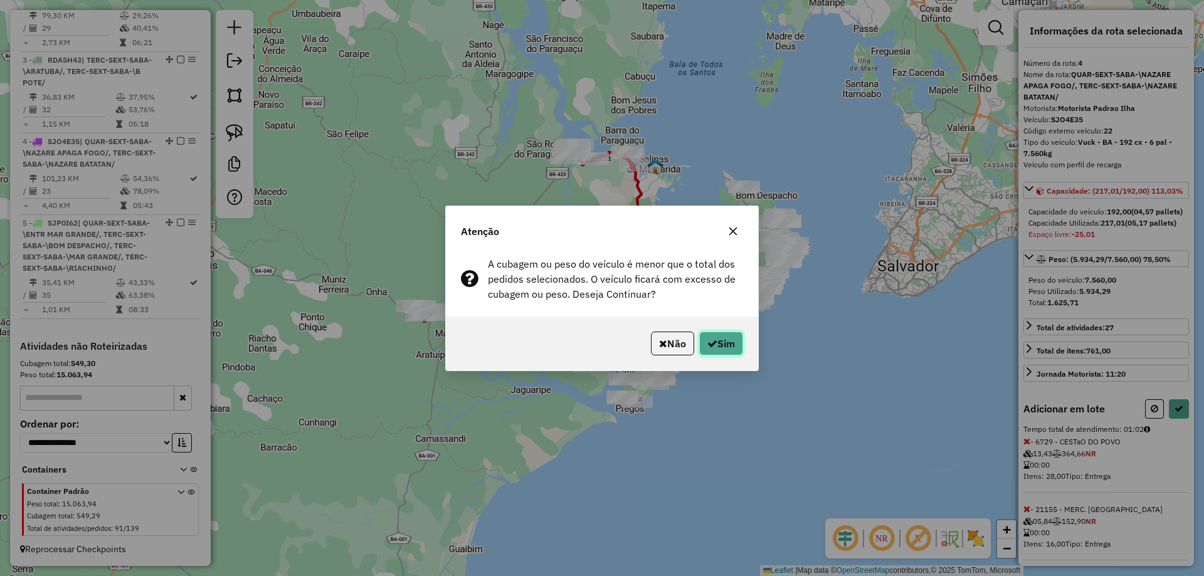
click at [728, 348] on button "Sim" at bounding box center [721, 344] width 44 height 24
select select "**********"
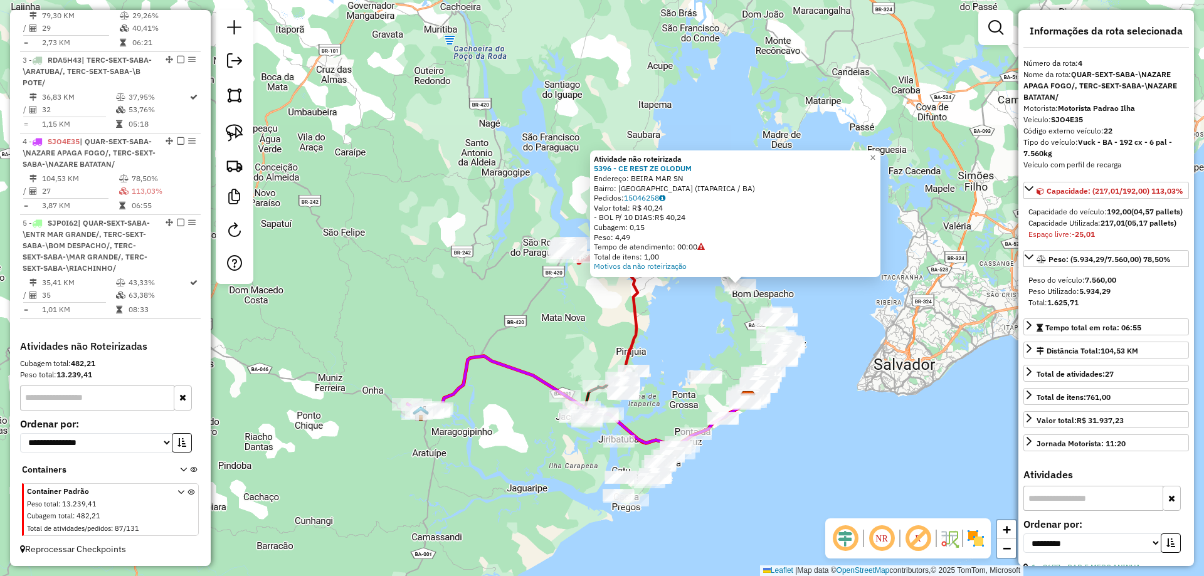
drag, startPoint x: 404, startPoint y: 285, endPoint x: 580, endPoint y: 277, distance: 175.8
click at [580, 277] on div "Atividade não roteirizada 5396 - CE REST ZE OLODUM Endereço: BEIRA MAR SN Bairr…" at bounding box center [602, 288] width 1204 height 576
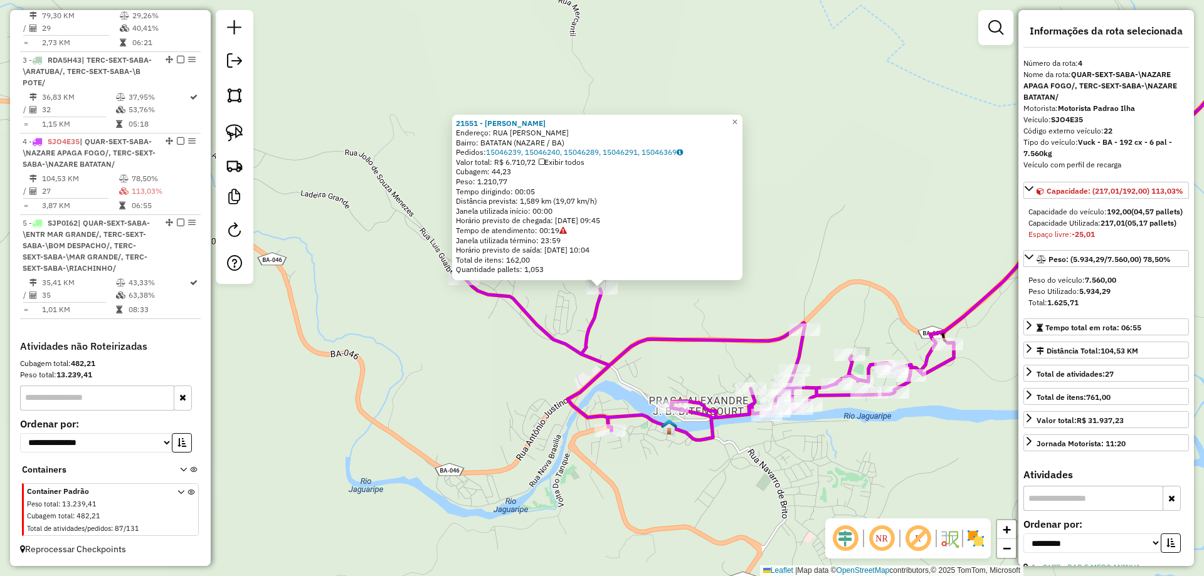
click at [463, 279] on div "21551 - DEPOSITO RIBEIRO Endereço: RUA ALCIDES MARQUES Bairro: BATATAN (NAZARE …" at bounding box center [597, 198] width 290 height 166
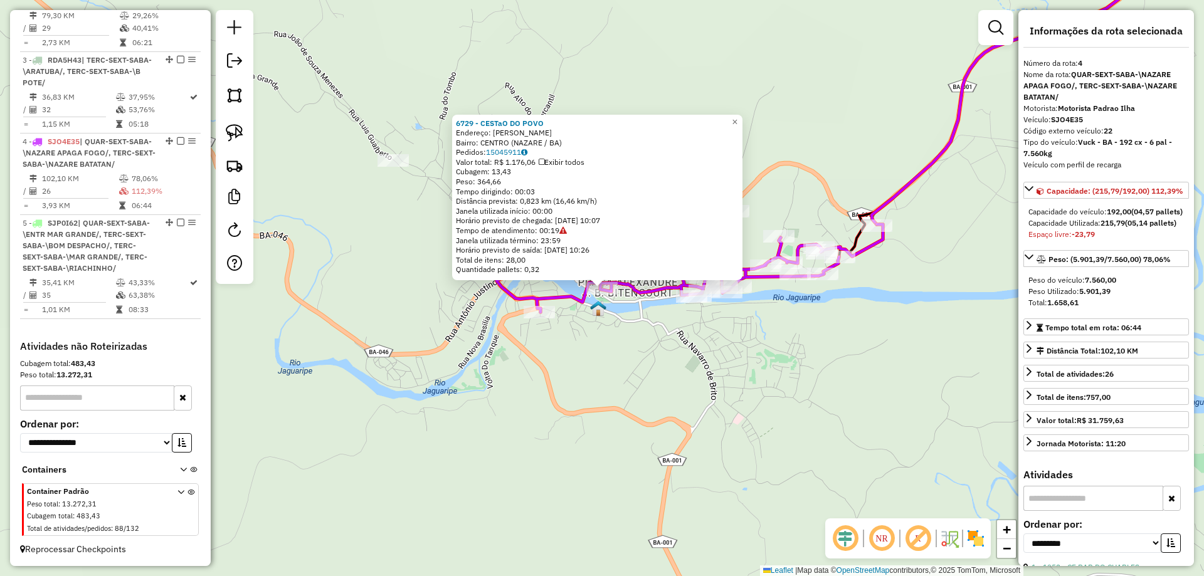
click at [613, 349] on div "6729 - CESTaO DO POVO Endereço: DOM PEDRO II Bairro: CENTRO (NAZARE / BA) Pedid…" at bounding box center [602, 288] width 1204 height 576
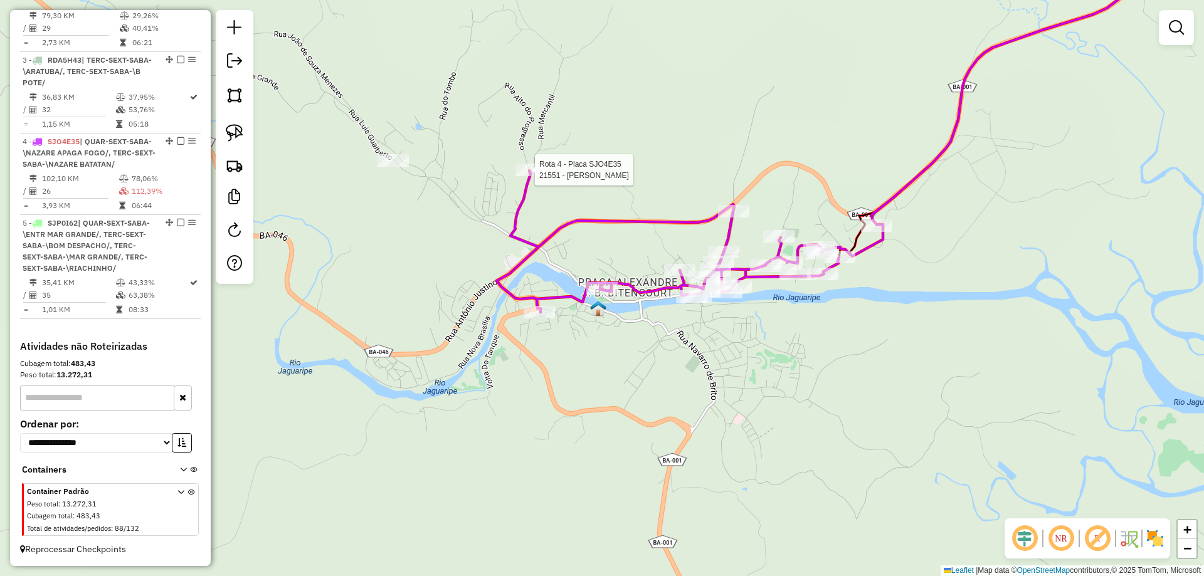
select select "**********"
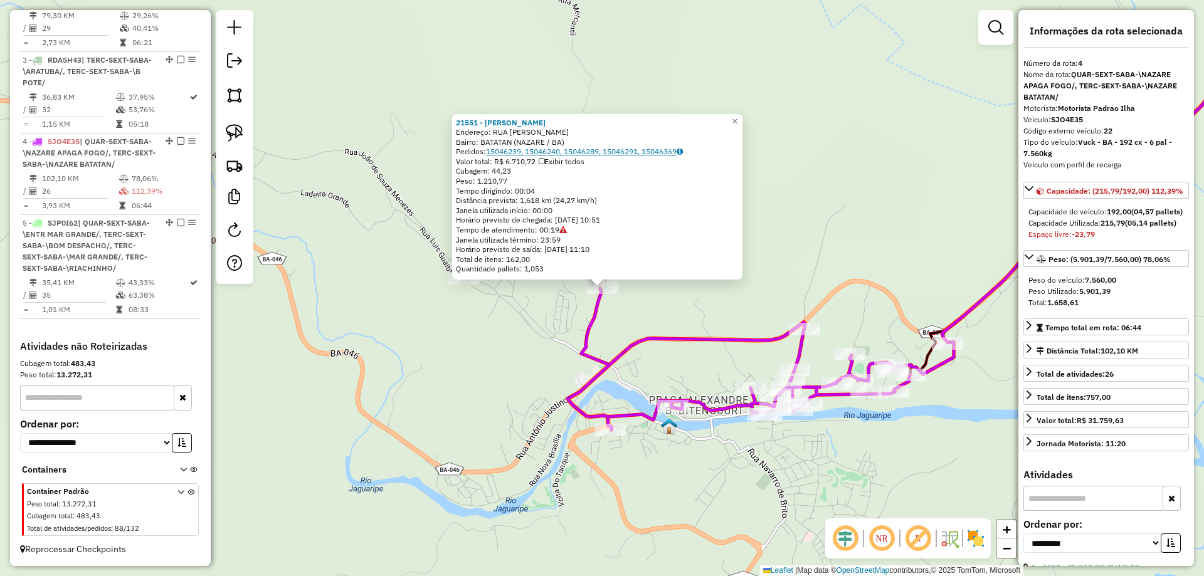
click at [543, 154] on link "15046239, 15046240, 15046289, 15046291, 15046369" at bounding box center [584, 151] width 197 height 9
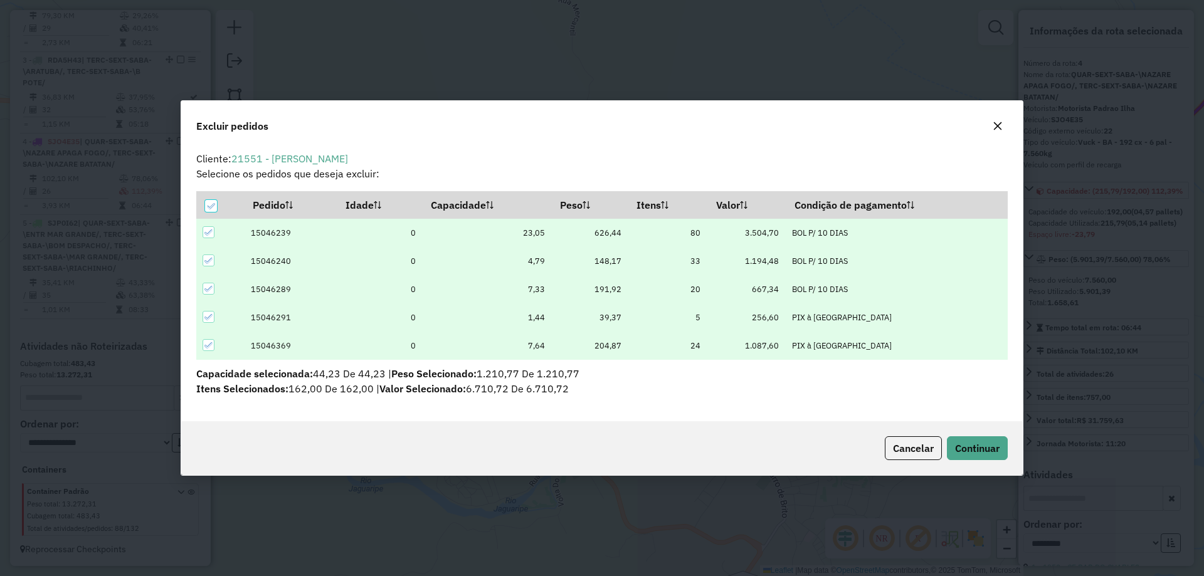
scroll to position [0, 0]
click at [973, 447] on span "Continuar" at bounding box center [977, 448] width 45 height 13
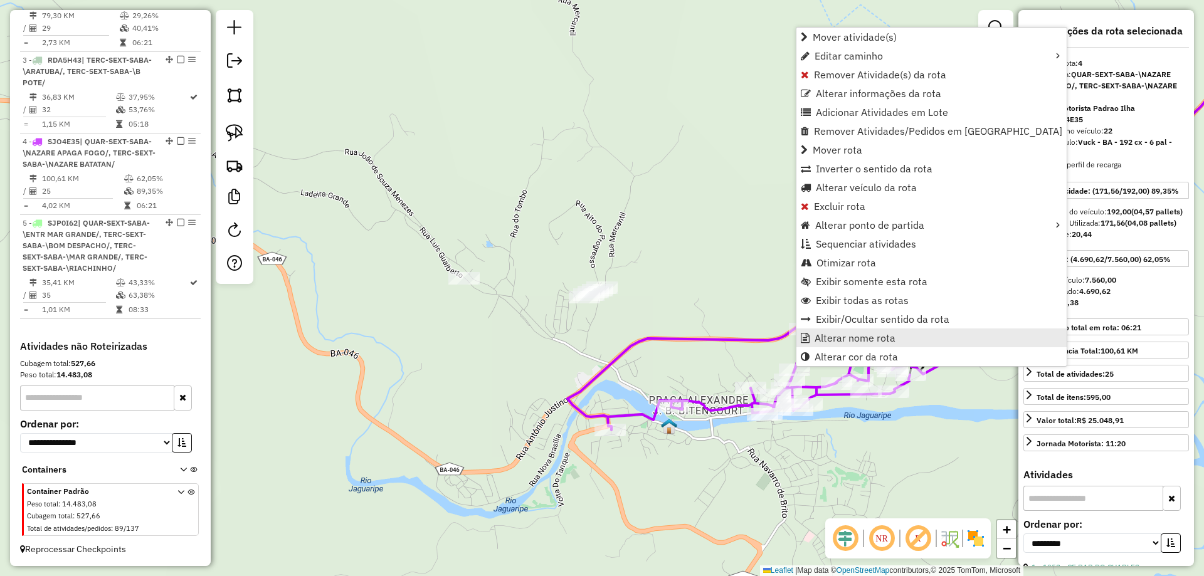
click at [821, 337] on span "Alterar nome rota" at bounding box center [855, 338] width 81 height 10
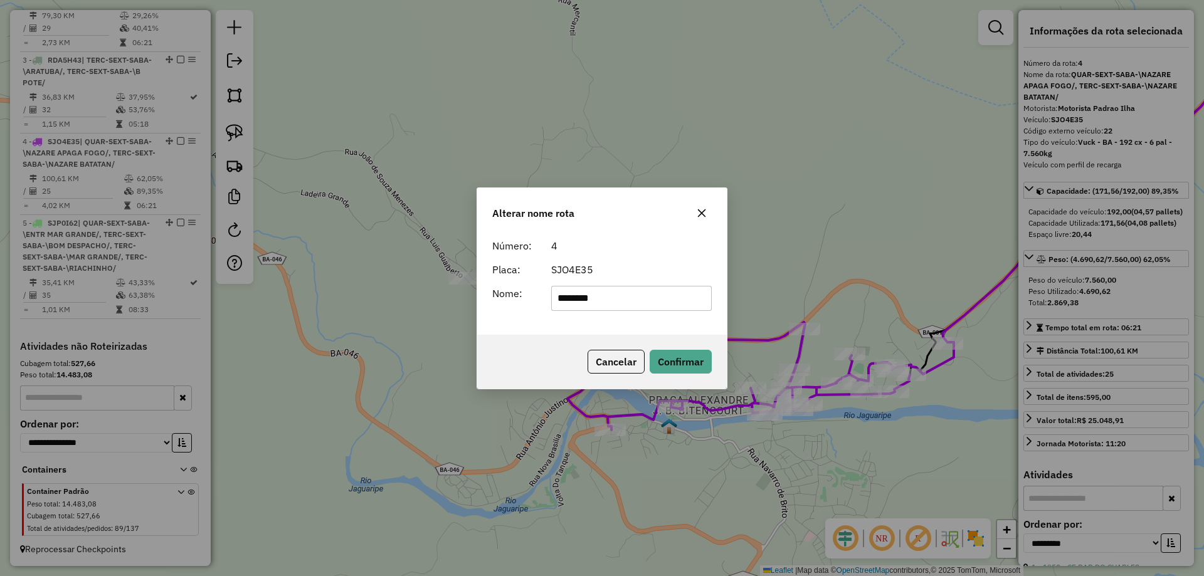
type input "**********"
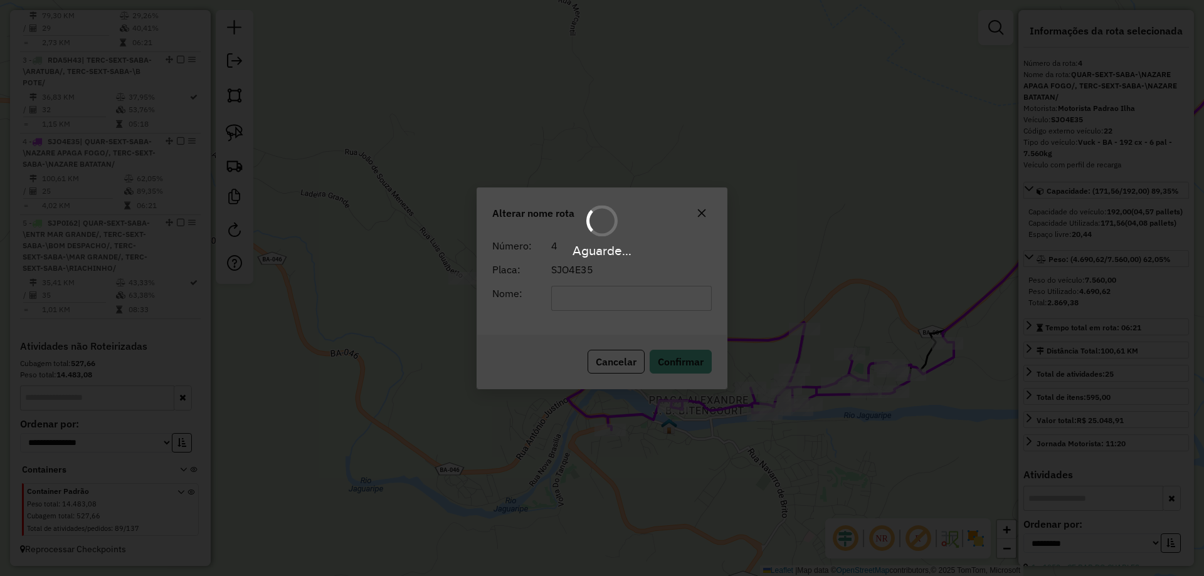
scroll to position [595, 0]
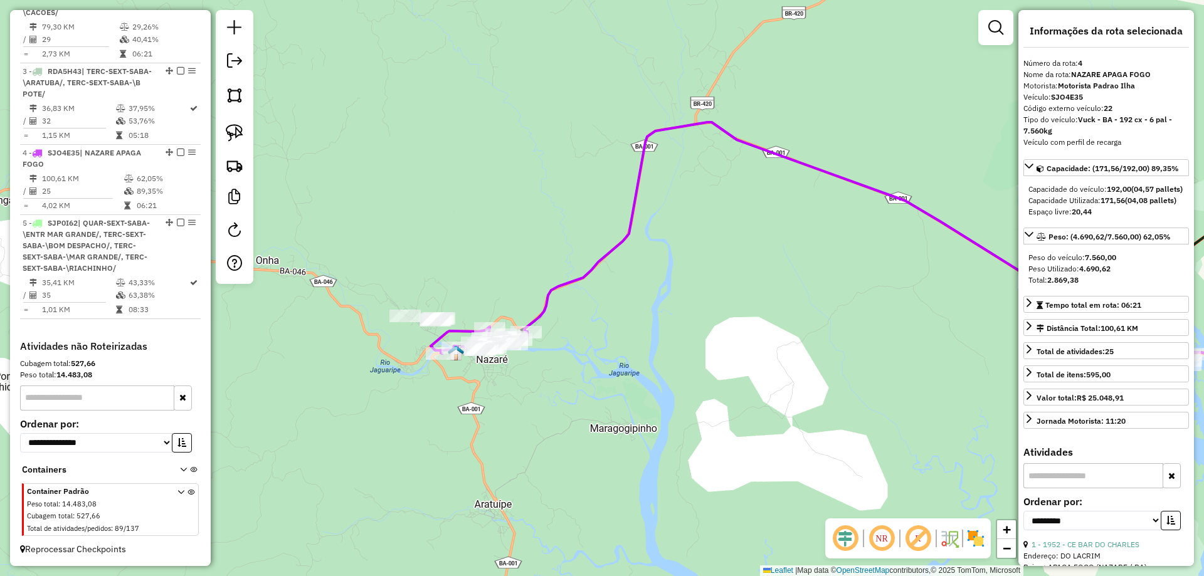
drag, startPoint x: 796, startPoint y: 327, endPoint x: 404, endPoint y: 276, distance: 394.7
click at [426, 292] on div "Janela de atendimento Grade de atendimento Capacidade Transportadoras Veículos …" at bounding box center [602, 288] width 1204 height 576
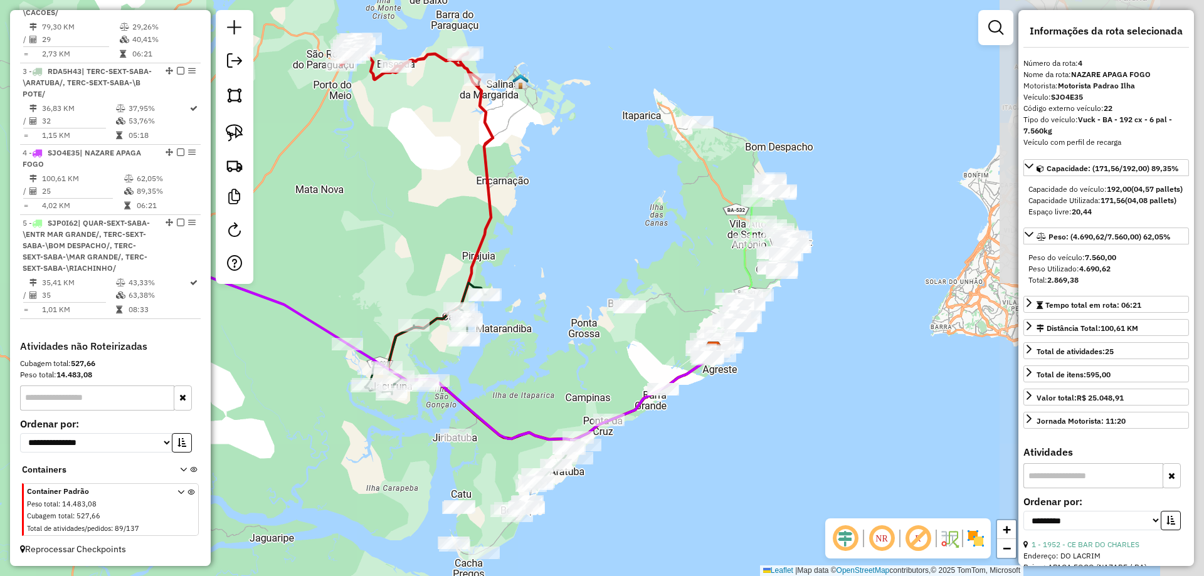
drag, startPoint x: 734, startPoint y: 290, endPoint x: 524, endPoint y: 377, distance: 227.5
click at [524, 377] on div "Janela de atendimento Grade de atendimento Capacidade Transportadoras Veículos …" at bounding box center [602, 288] width 1204 height 576
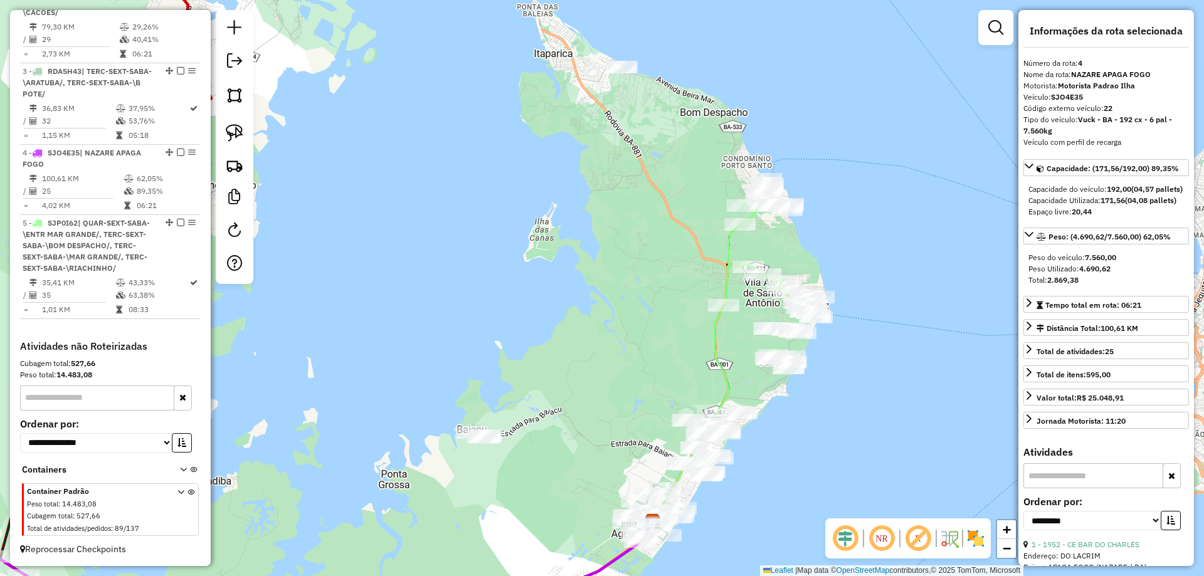
click at [728, 258] on icon at bounding box center [771, 248] width 95 height 141
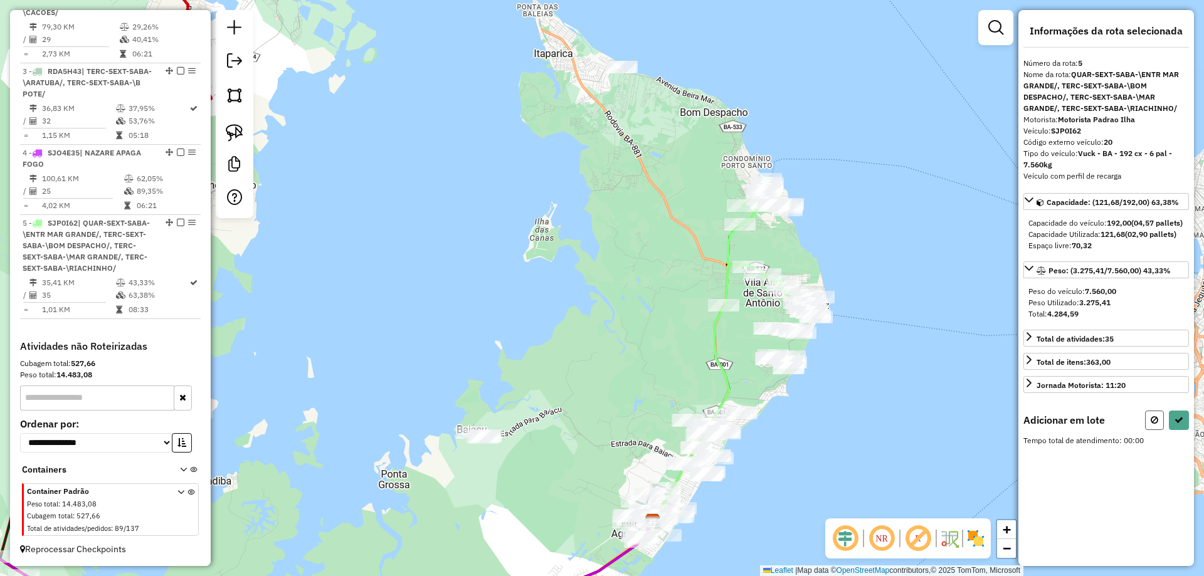
click at [1157, 425] on icon at bounding box center [1155, 420] width 8 height 9
select select "**********"
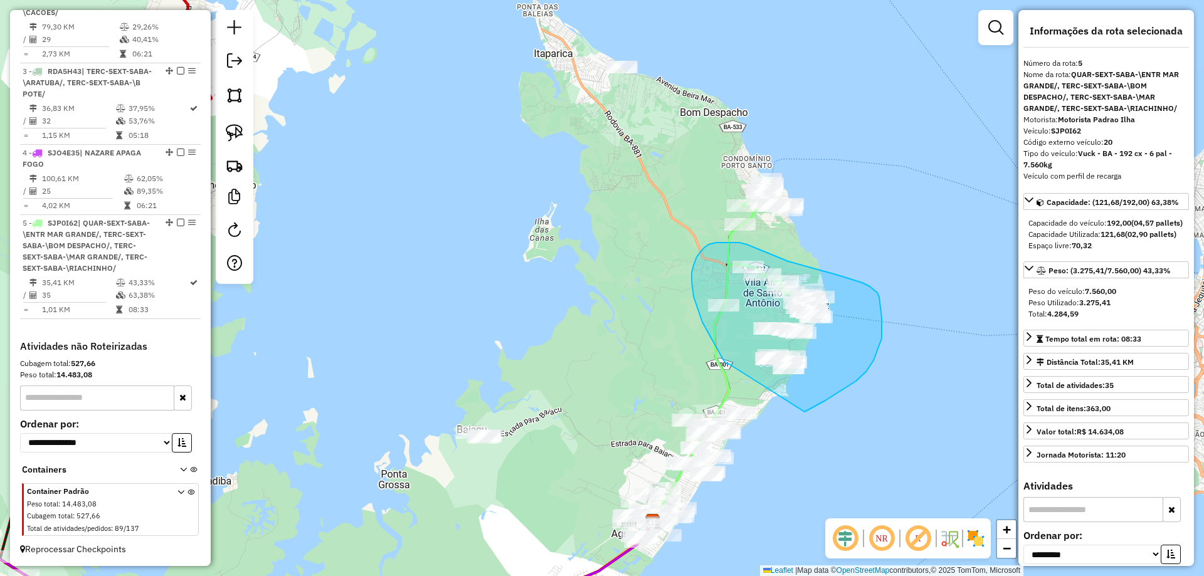
drag, startPoint x: 729, startPoint y: 364, endPoint x: 805, endPoint y: 412, distance: 89.1
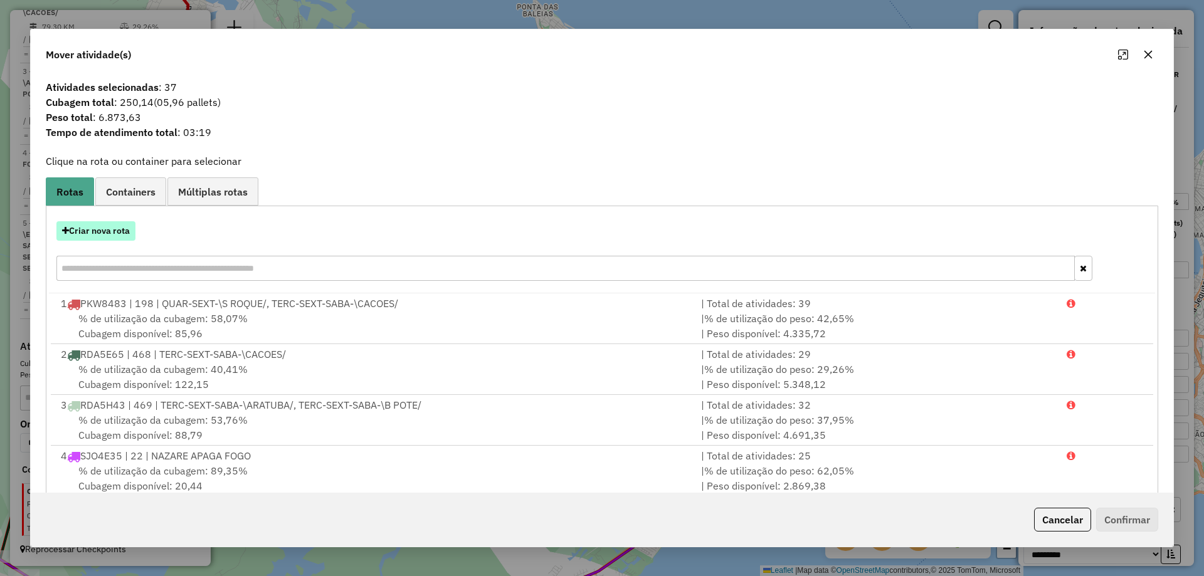
click at [95, 237] on button "Criar nova rota" at bounding box center [95, 230] width 79 height 19
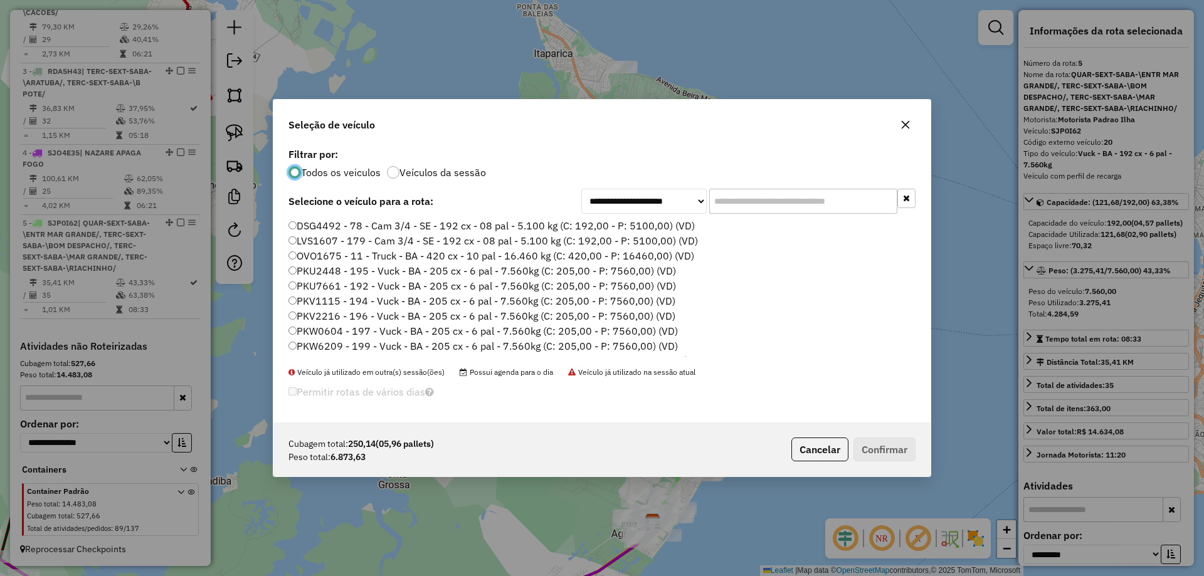
scroll to position [7, 4]
click at [731, 211] on input "text" at bounding box center [803, 201] width 188 height 25
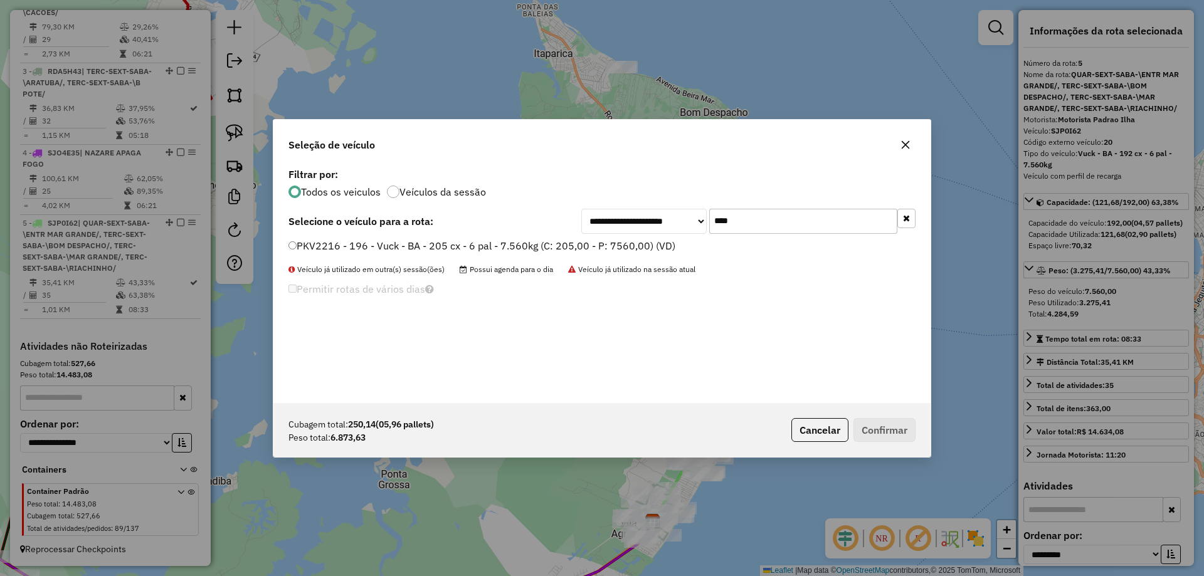
type input "****"
click at [653, 236] on div "**********" at bounding box center [601, 284] width 657 height 238
click at [658, 239] on label "PKV2216 - 196 - Vuck - BA - 205 cx - 6 pal - 7.560kg (C: 205,00 - P: 7560,00) (…" at bounding box center [481, 245] width 387 height 15
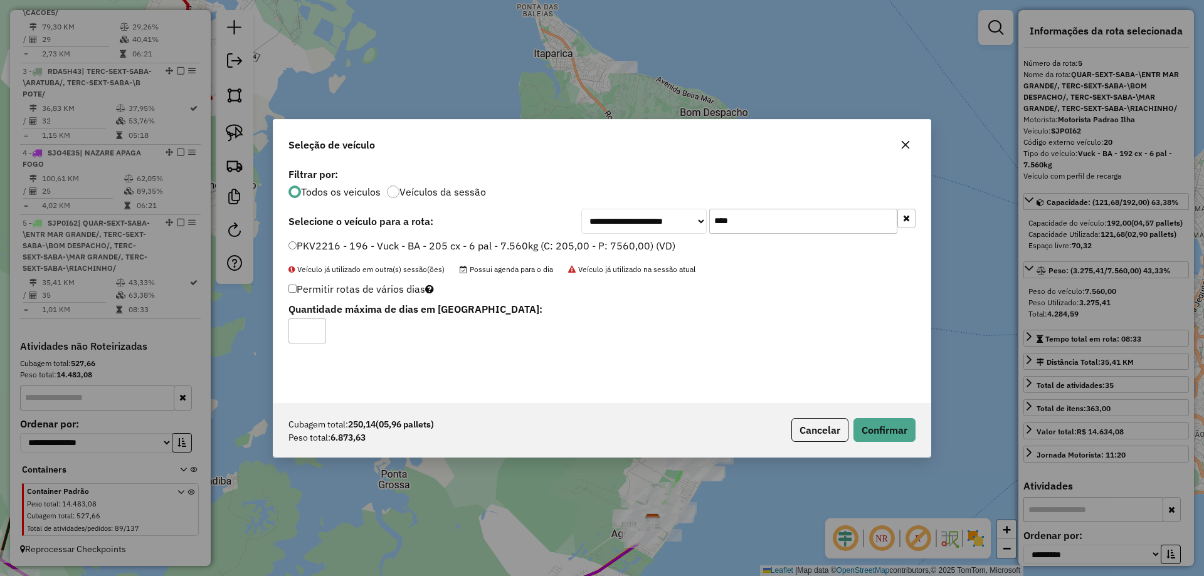
click at [879, 416] on div "Cubagem total: 250,14 (05,96 pallets) Peso total: 6.873,63 Cancelar Confirmar" at bounding box center [601, 430] width 657 height 54
click at [883, 427] on button "Confirmar" at bounding box center [885, 430] width 62 height 24
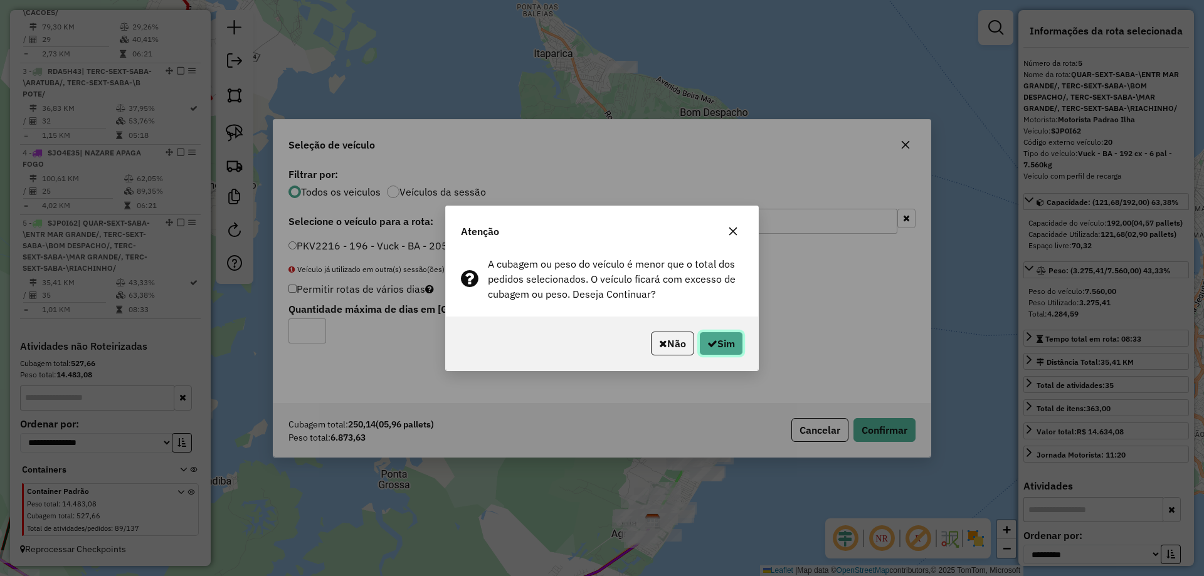
click at [735, 348] on button "Sim" at bounding box center [721, 344] width 44 height 24
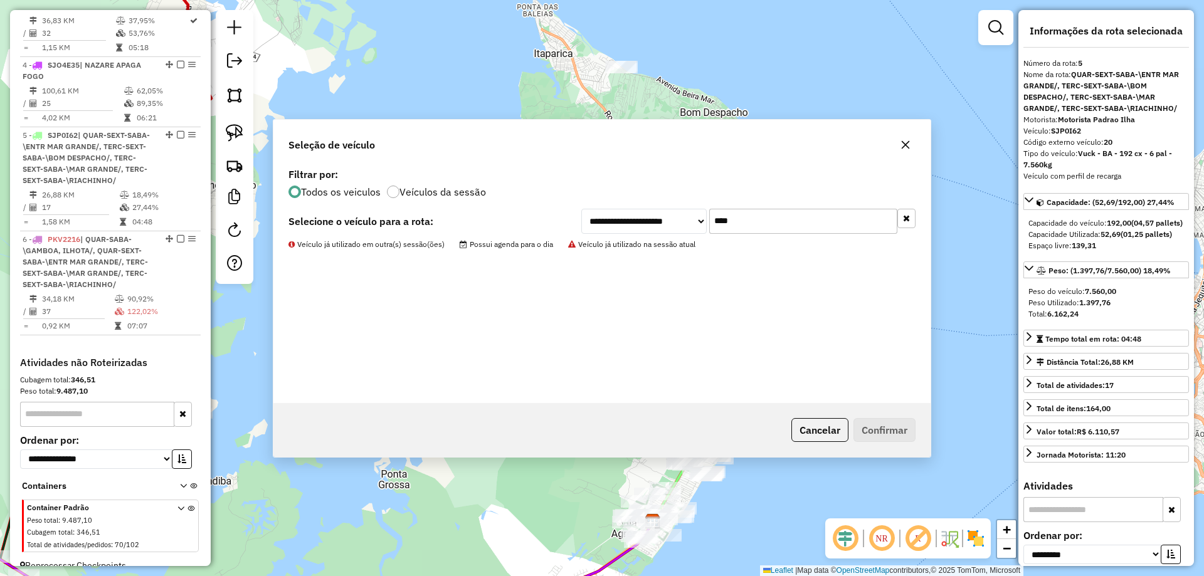
scroll to position [699, 0]
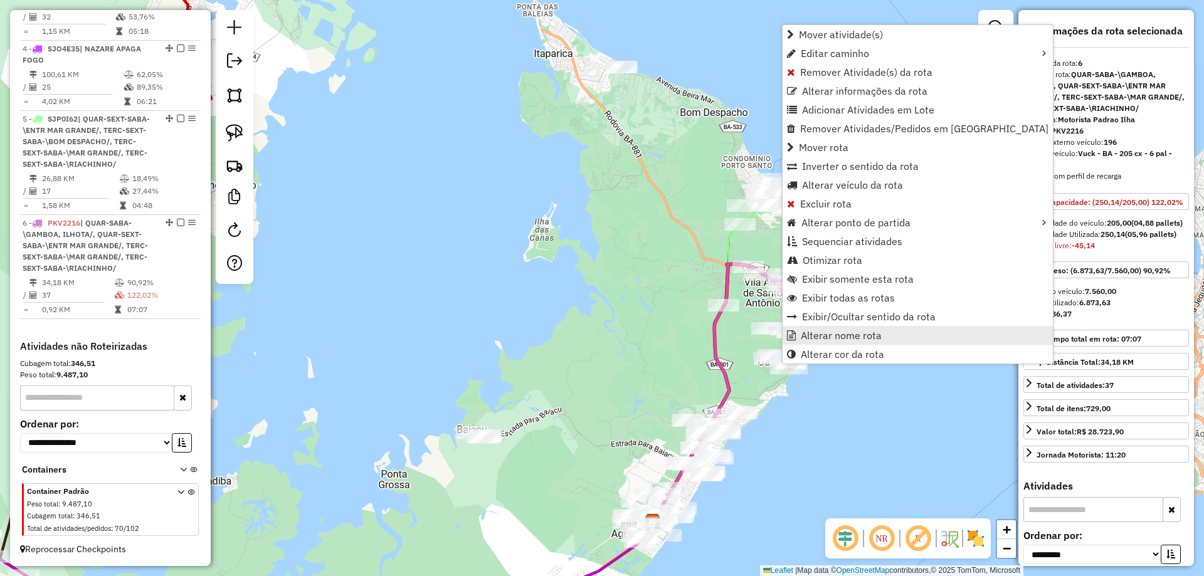
click at [809, 327] on link "Alterar nome rota" at bounding box center [918, 335] width 270 height 19
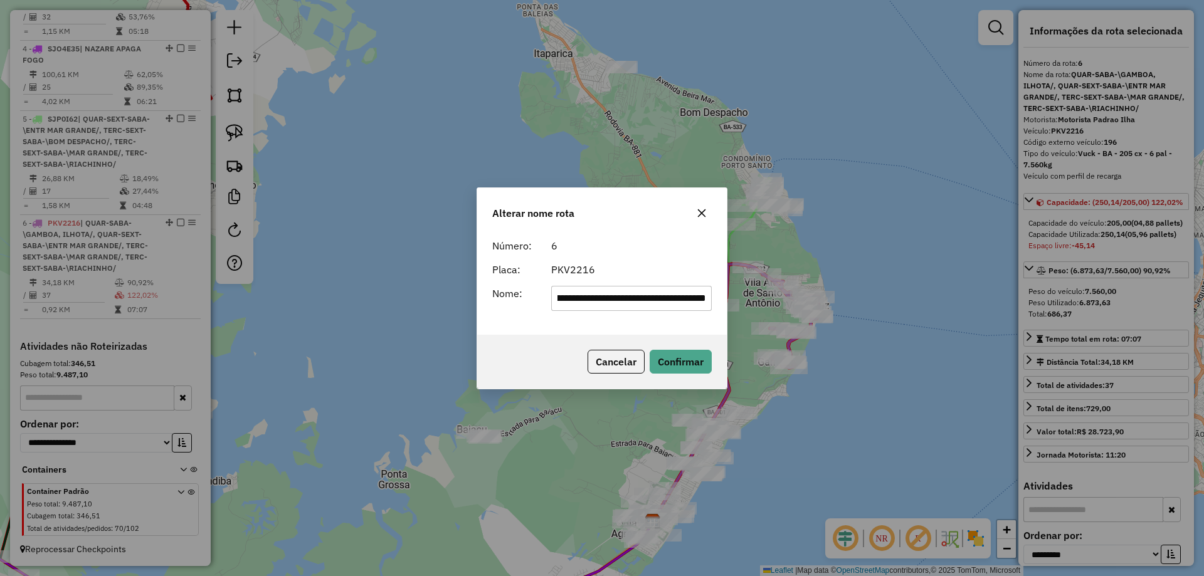
scroll to position [0, 0]
type input "**********"
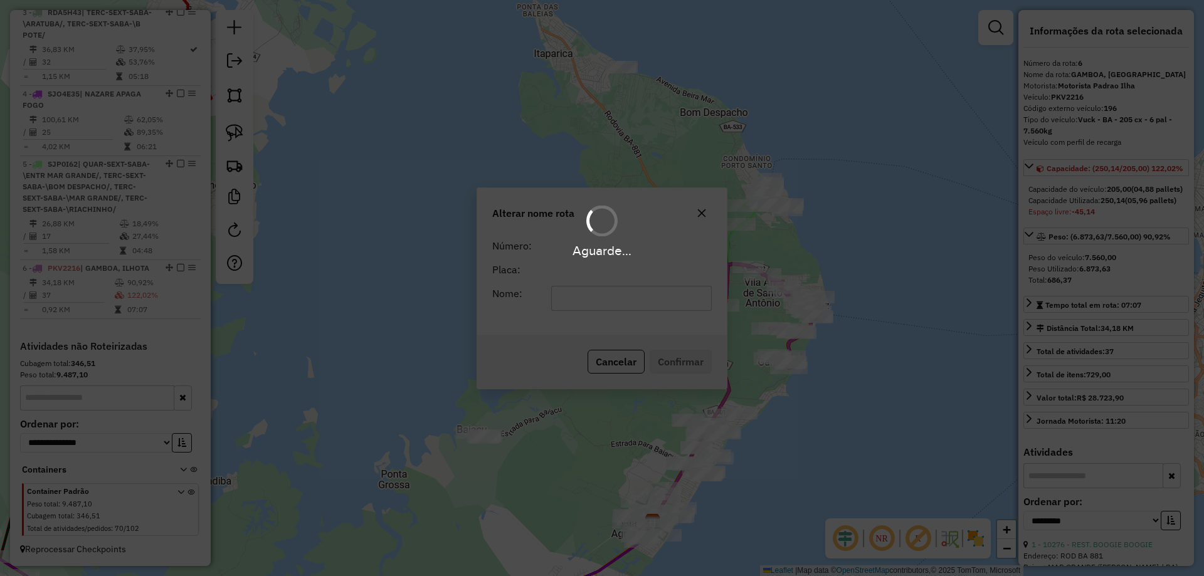
scroll to position [654, 0]
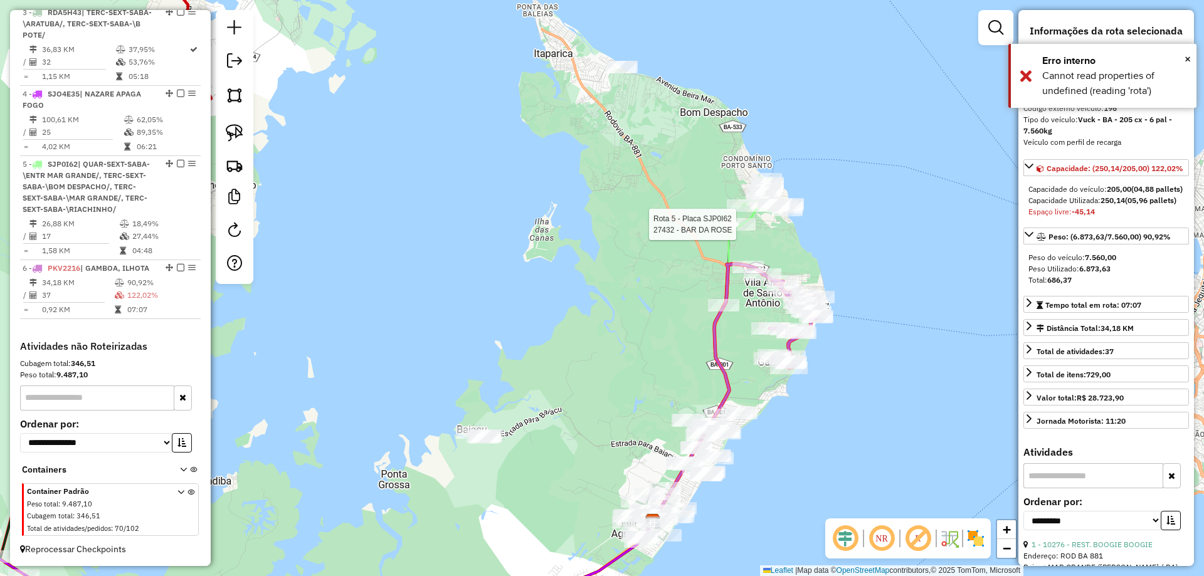
click at [740, 231] on div at bounding box center [739, 224] width 31 height 13
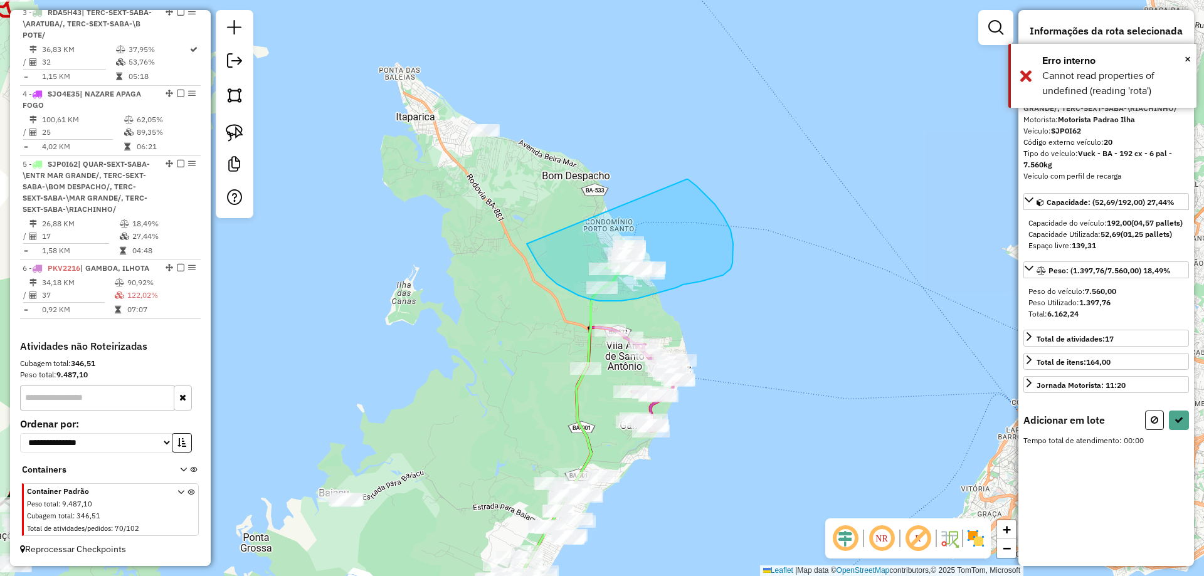
drag, startPoint x: 538, startPoint y: 264, endPoint x: 687, endPoint y: 179, distance: 171.1
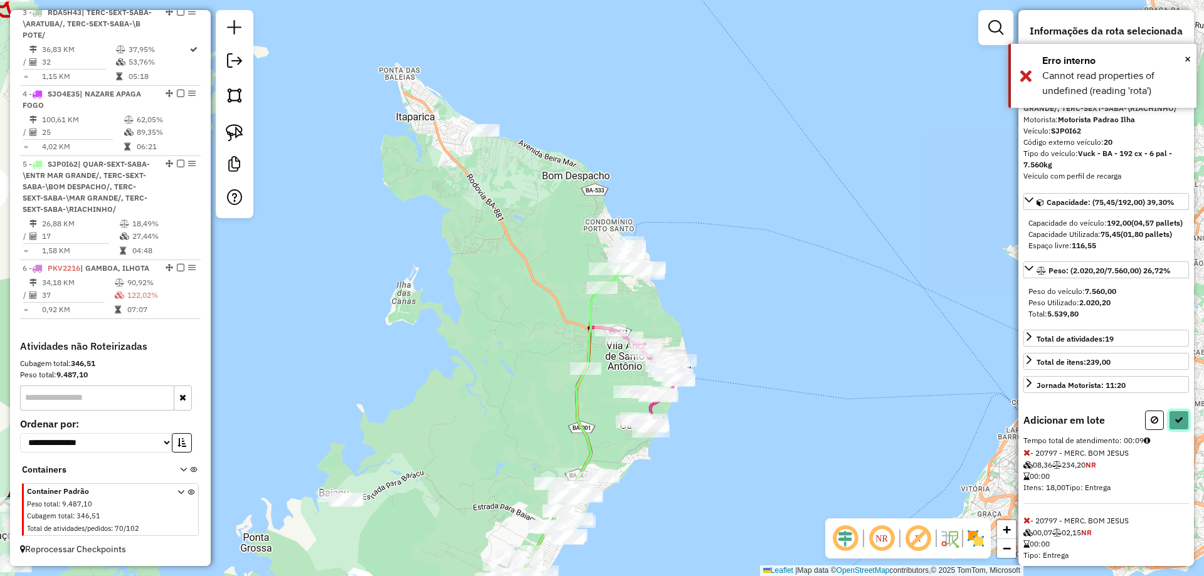
click at [1175, 430] on button at bounding box center [1179, 420] width 20 height 19
select select "**********"
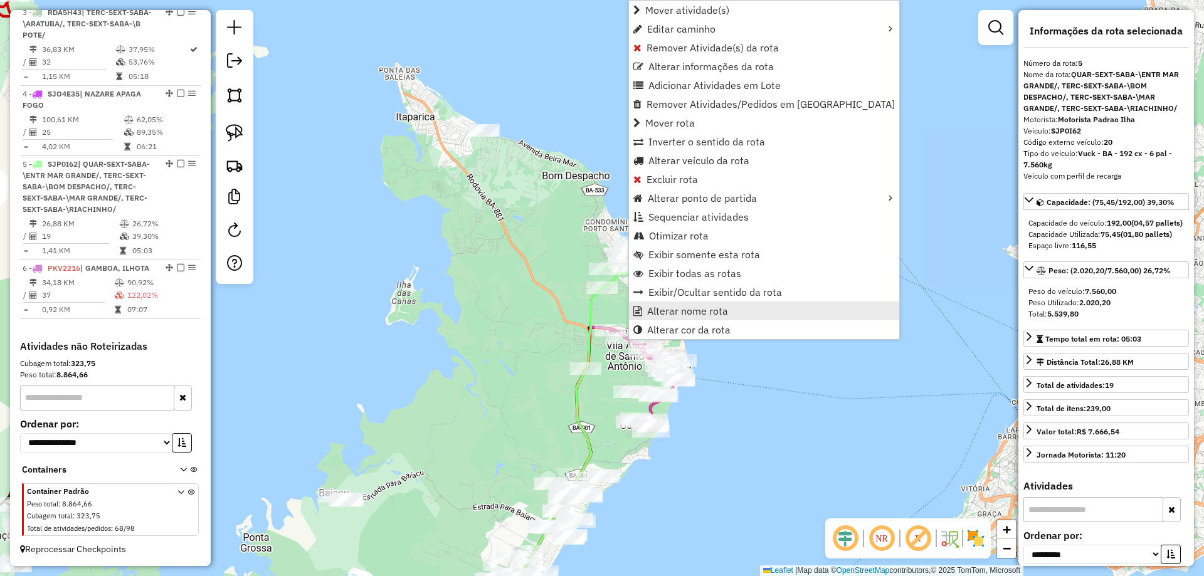
click at [677, 315] on span "Alterar nome rota" at bounding box center [687, 311] width 81 height 10
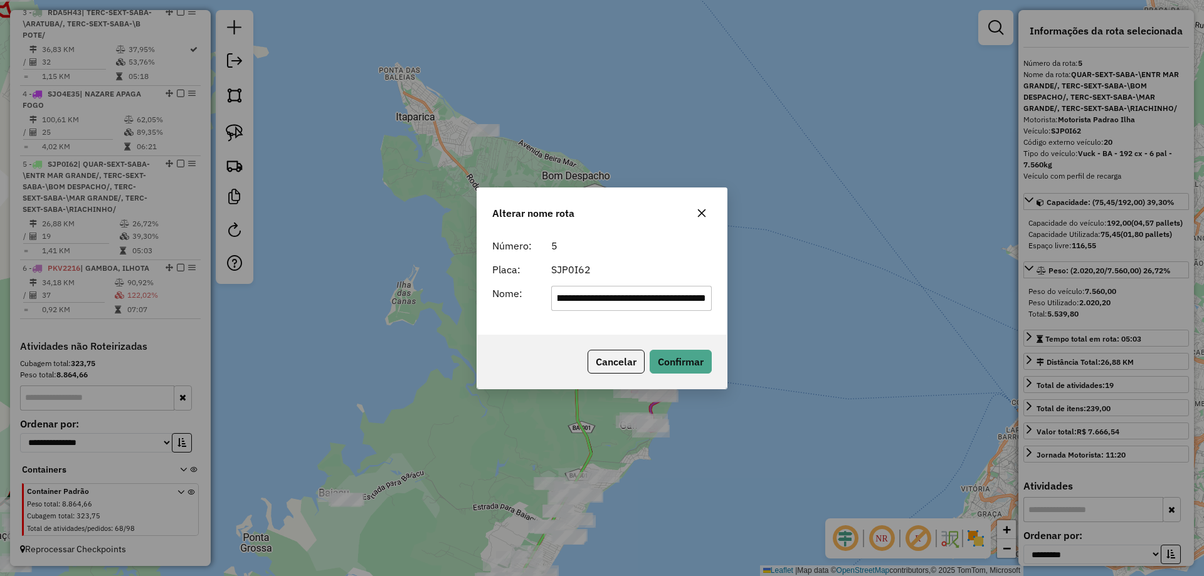
scroll to position [0, 0]
type input "**********"
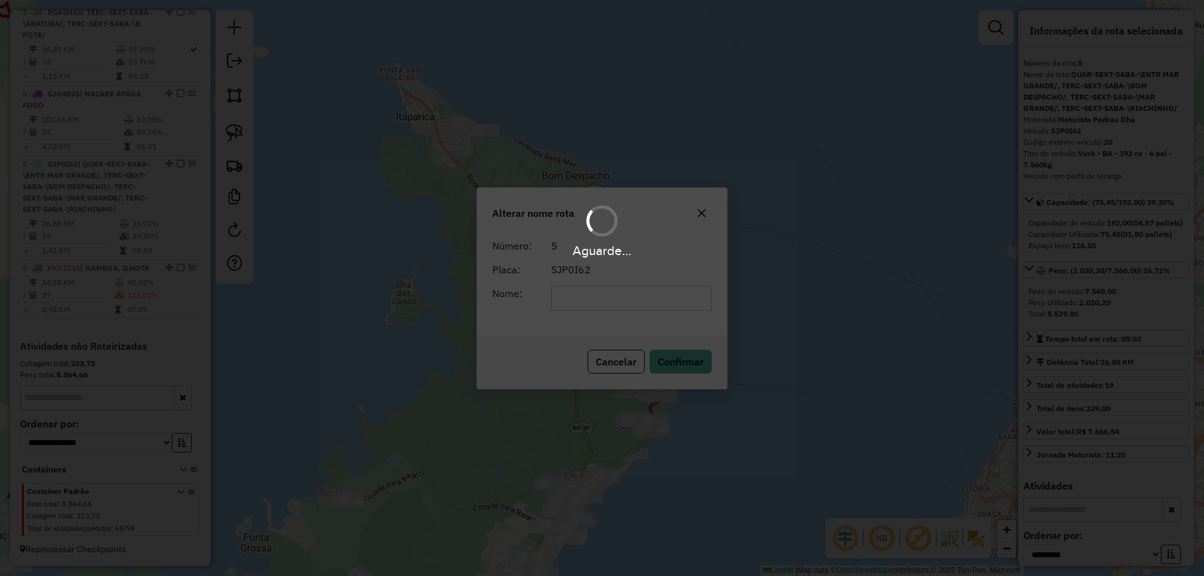
scroll to position [609, 0]
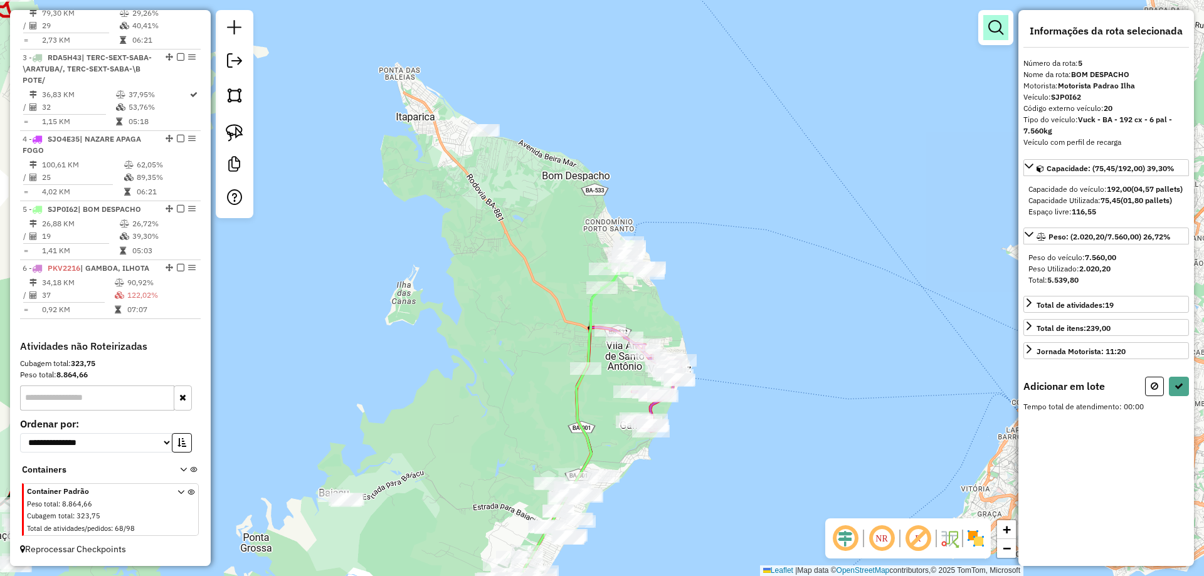
click at [989, 32] on em at bounding box center [995, 27] width 15 height 15
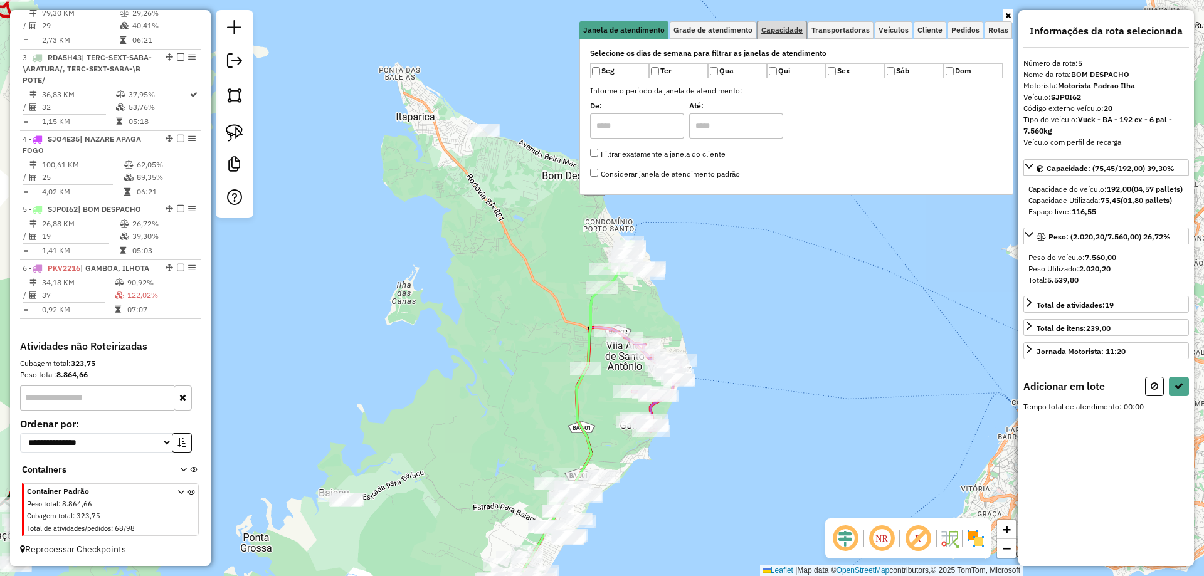
click at [790, 36] on link "Capacidade" at bounding box center [782, 30] width 49 height 18
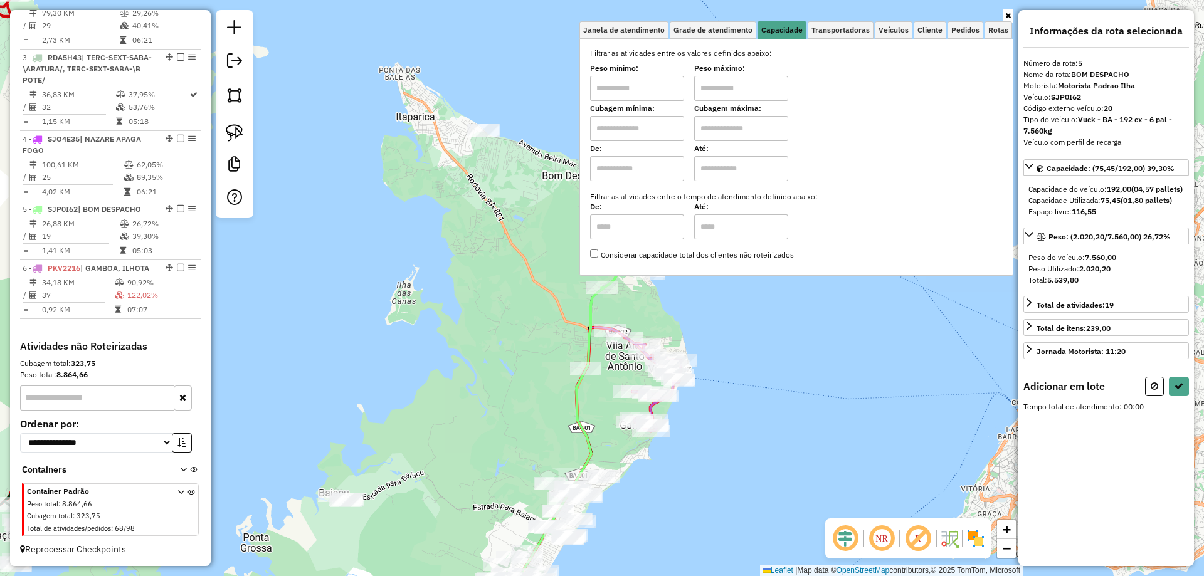
drag, startPoint x: 662, startPoint y: 131, endPoint x: 674, endPoint y: 117, distance: 18.7
click at [662, 131] on input "text" at bounding box center [637, 128] width 94 height 25
type input "*****"
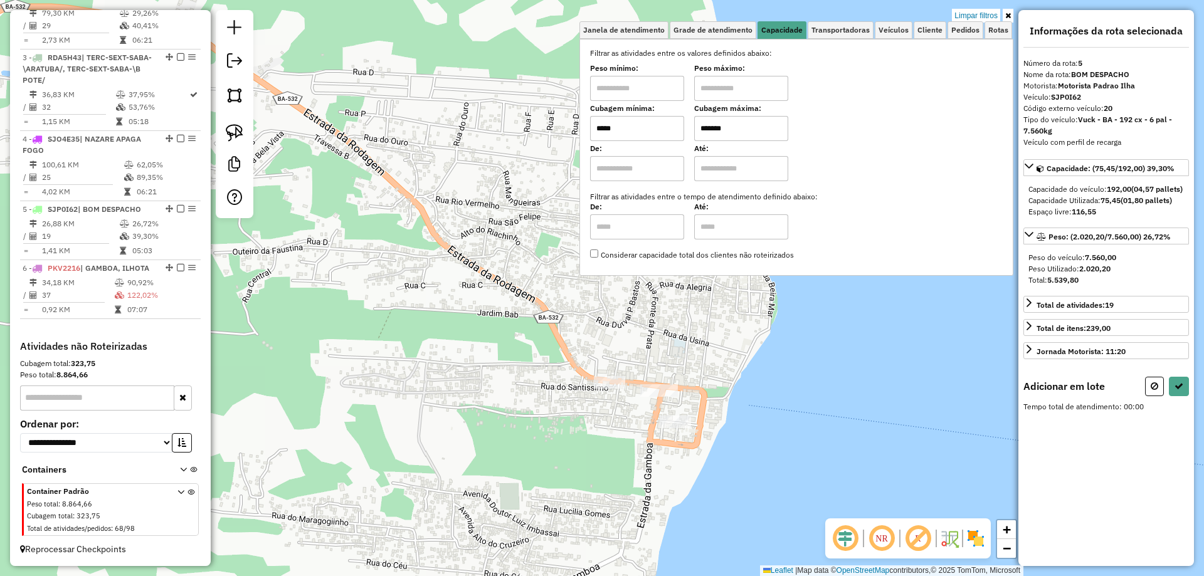
type input "*******"
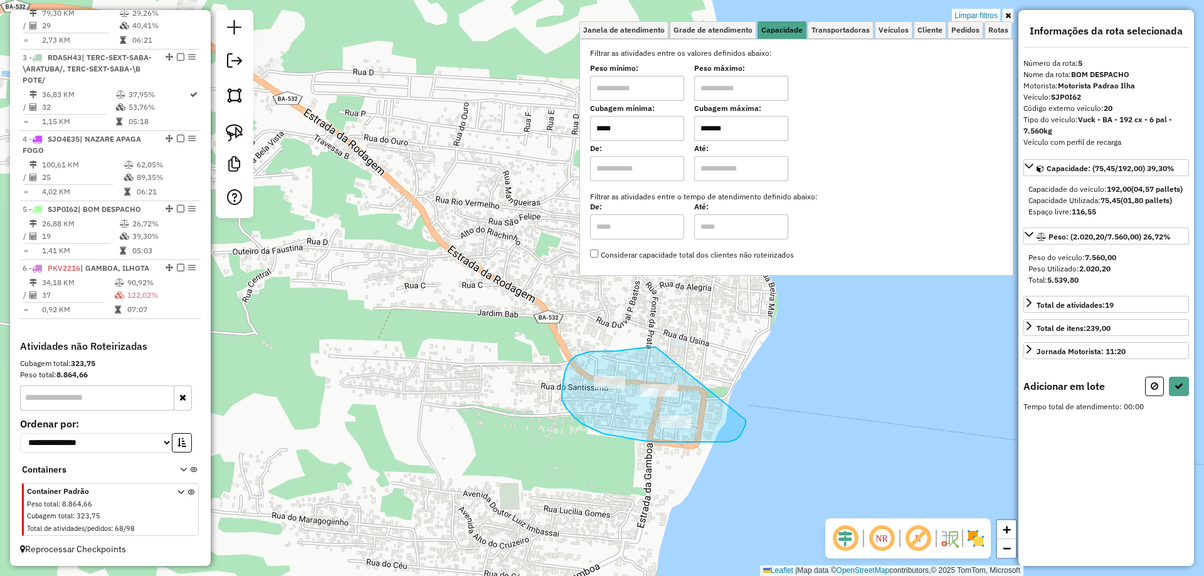
drag, startPoint x: 590, startPoint y: 352, endPoint x: 746, endPoint y: 420, distance: 169.9
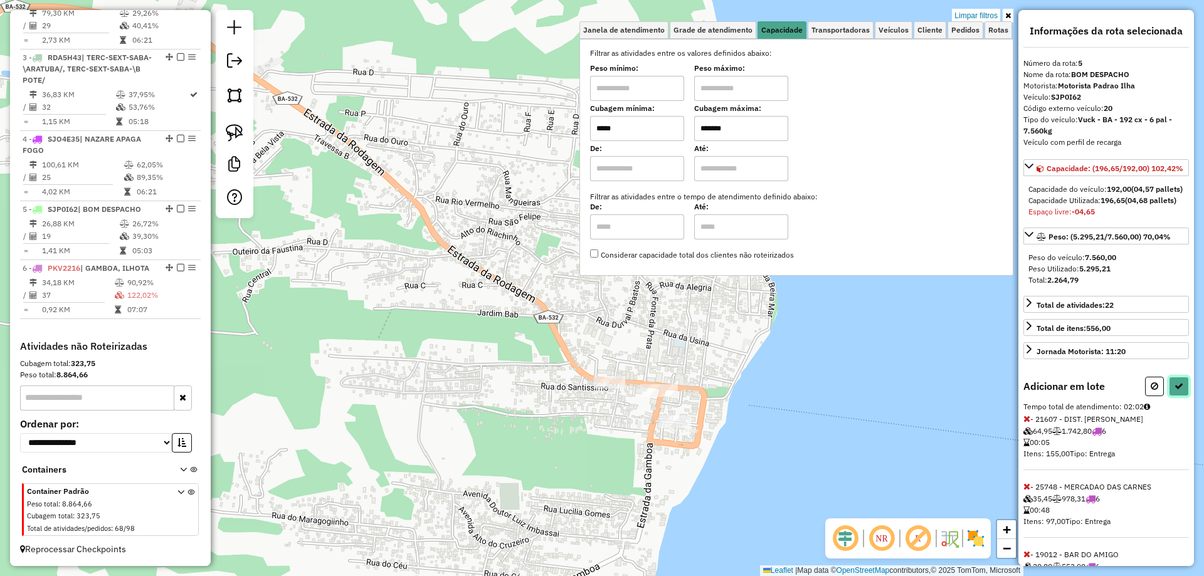
click at [1170, 396] on button at bounding box center [1179, 386] width 20 height 19
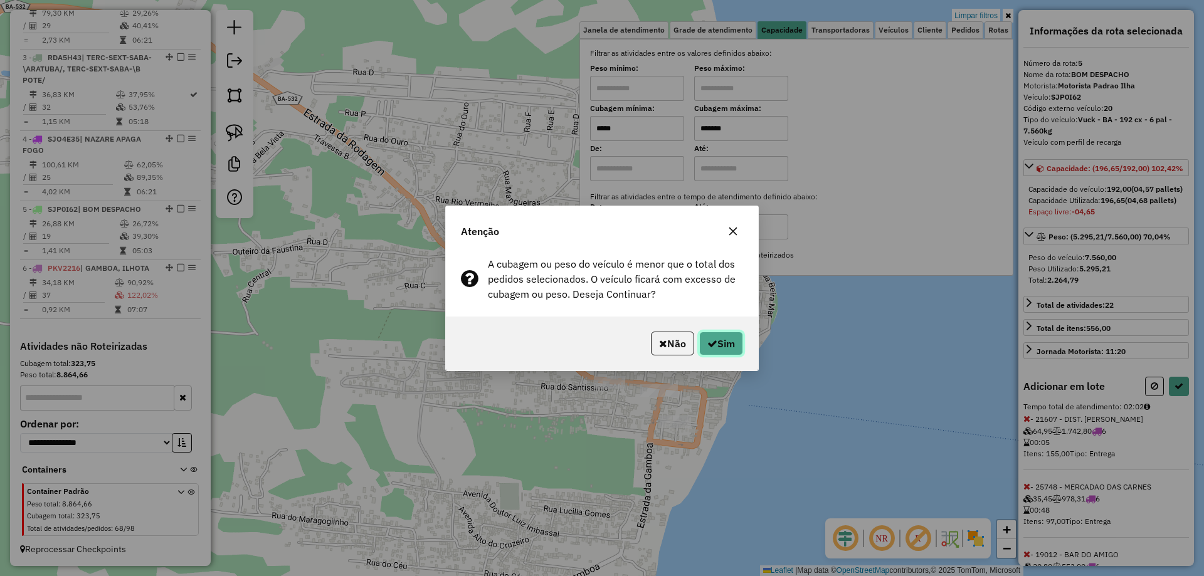
click at [734, 339] on button "Sim" at bounding box center [721, 344] width 44 height 24
select select "**********"
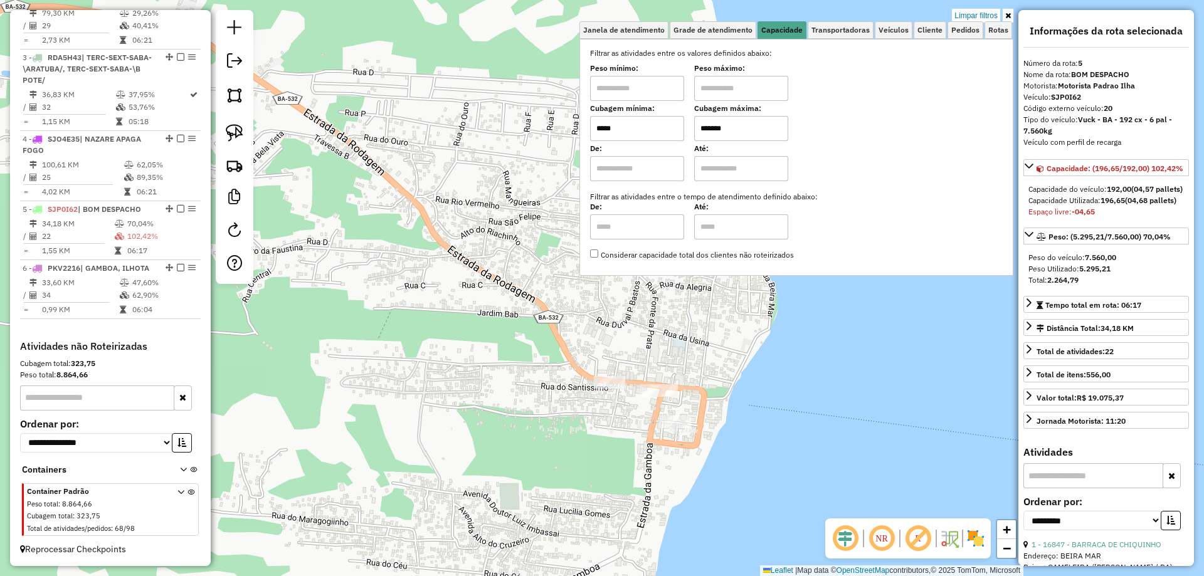
click at [101, 285] on td "33,60 KM" at bounding box center [80, 283] width 78 height 13
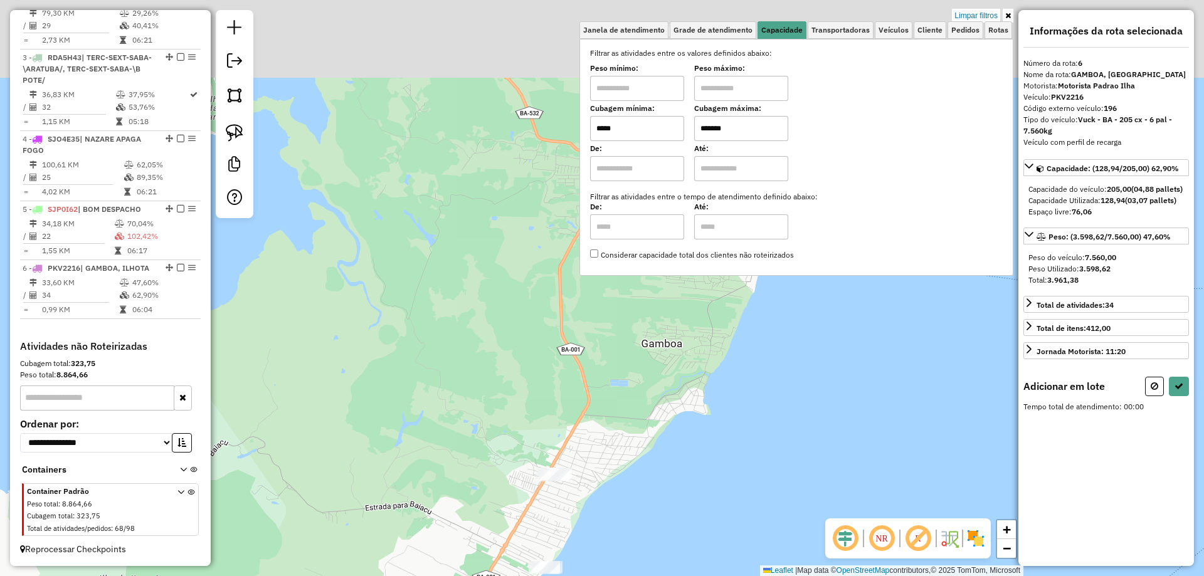
drag, startPoint x: 732, startPoint y: 354, endPoint x: 718, endPoint y: 554, distance: 199.9
click at [718, 554] on div "Limpar filtros Janela de atendimento Grade de atendimento Capacidade Transporta…" at bounding box center [602, 288] width 1204 height 576
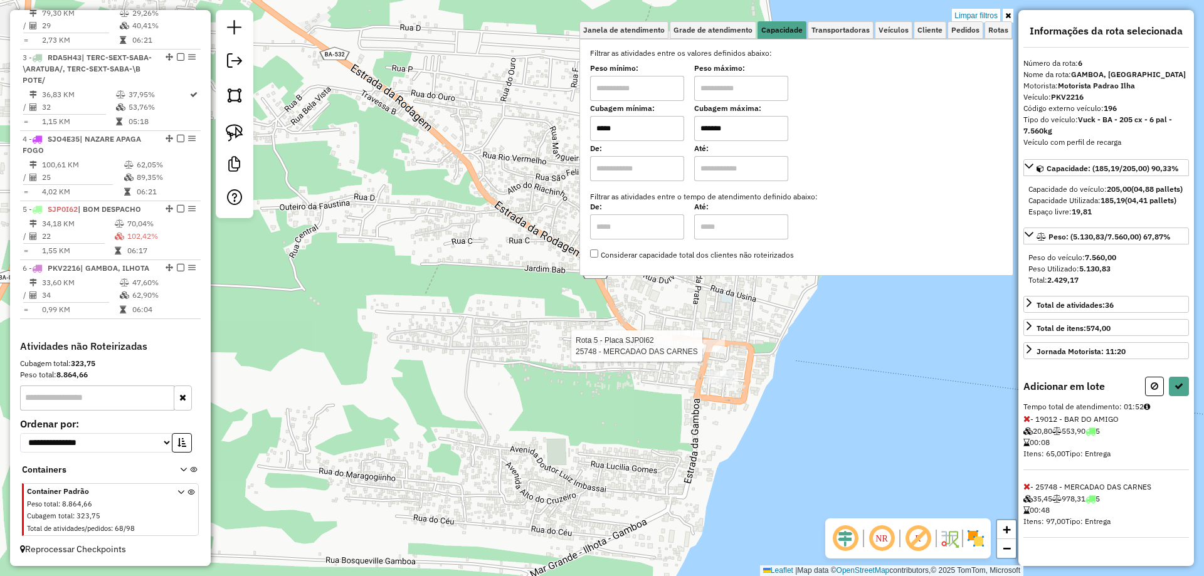
select select "**********"
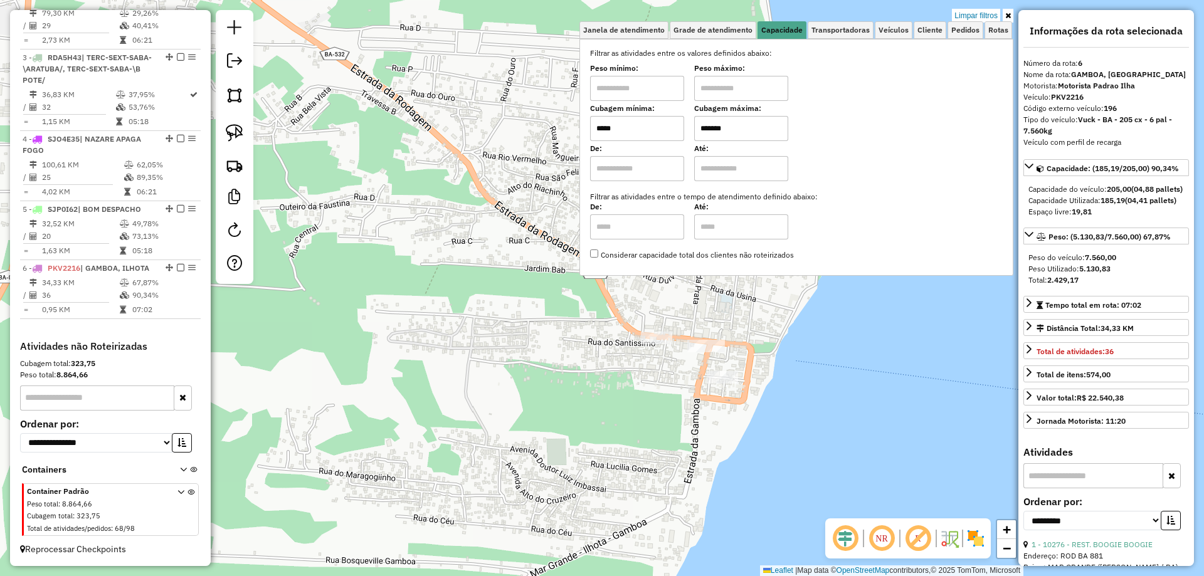
click at [644, 134] on input "*****" at bounding box center [637, 128] width 94 height 25
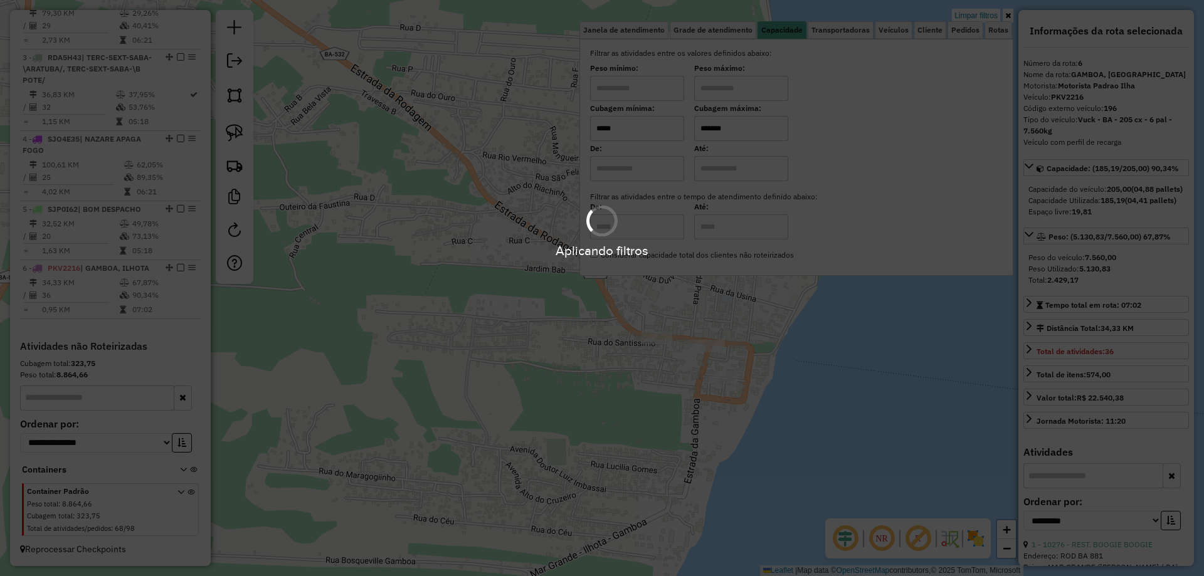
type input "*****"
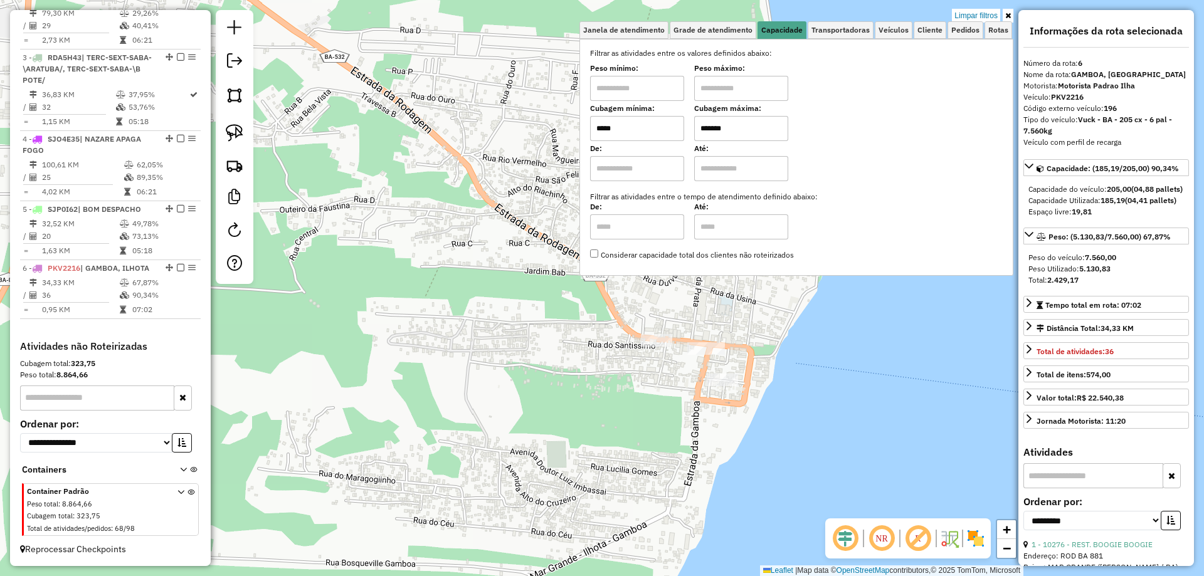
drag, startPoint x: 542, startPoint y: 381, endPoint x: 571, endPoint y: 463, distance: 87.9
click at [558, 462] on div "Limpar filtros Janela de atendimento Grade de atendimento Capacidade Transporta…" at bounding box center [602, 288] width 1204 height 576
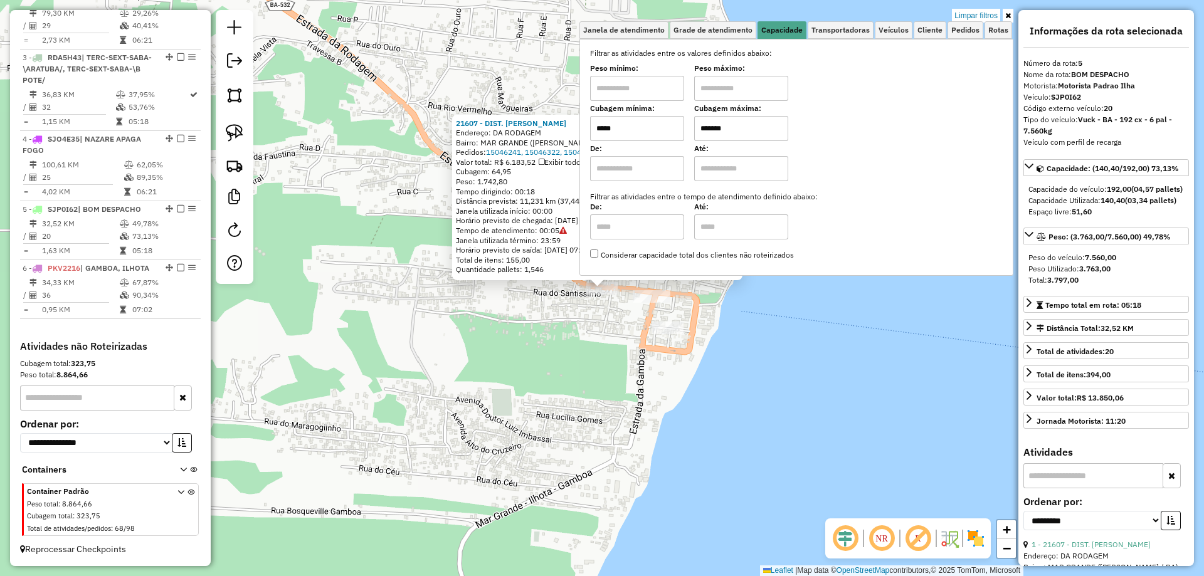
click at [664, 418] on div "21607 - DIST. ANDRADE Endereço: DA RODAGEM Bairro: MAR GRANDE (VERA CRUZ / BA) …" at bounding box center [602, 288] width 1204 height 576
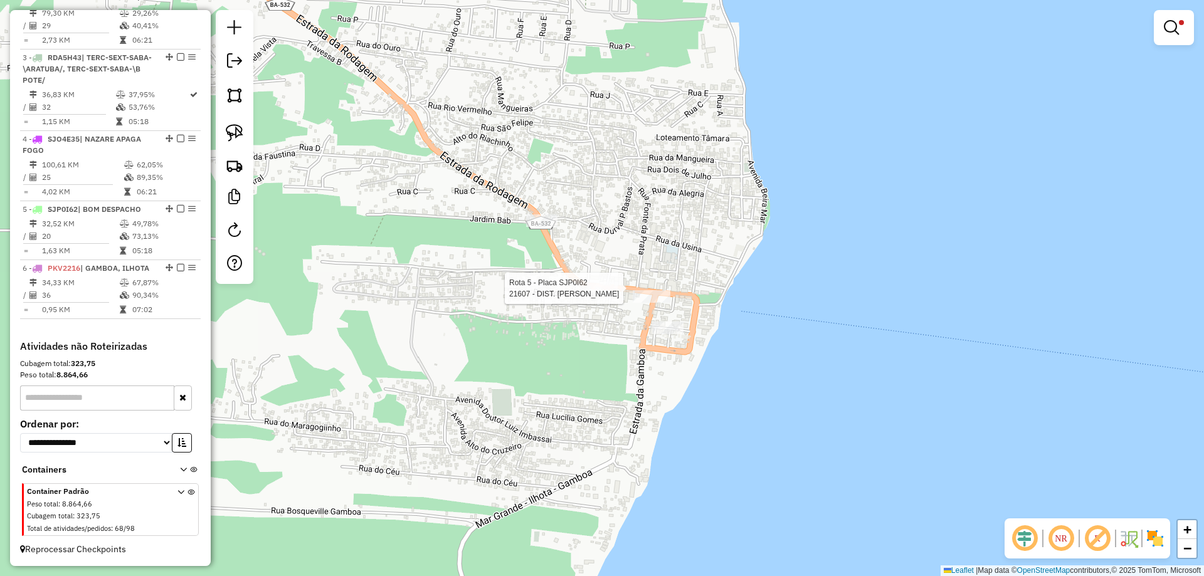
select select "**********"
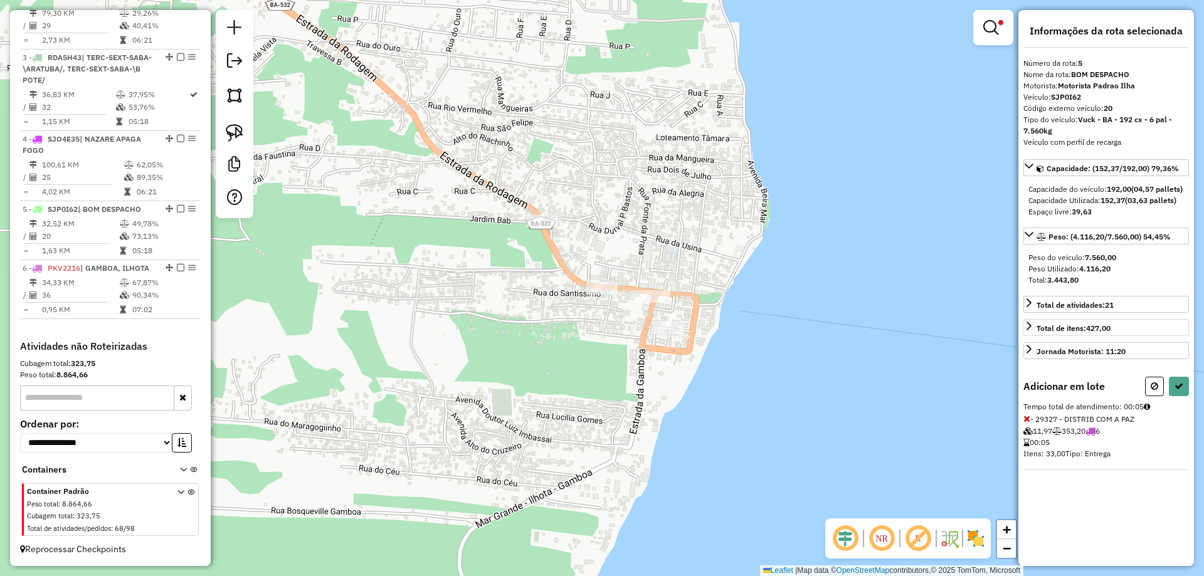
select select "**********"
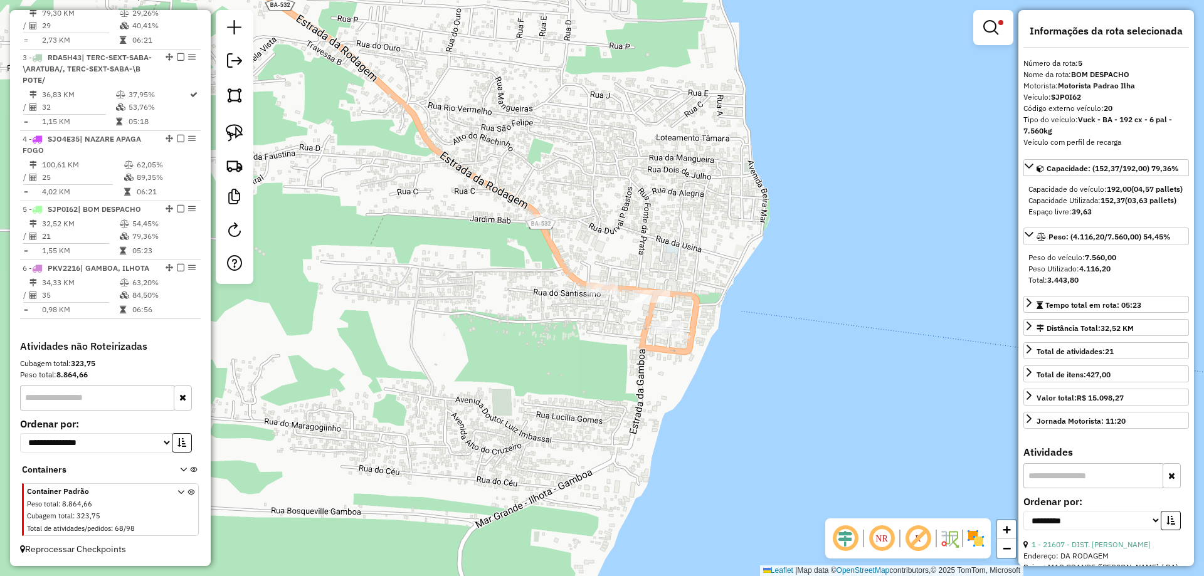
click at [997, 28] on em at bounding box center [990, 27] width 15 height 15
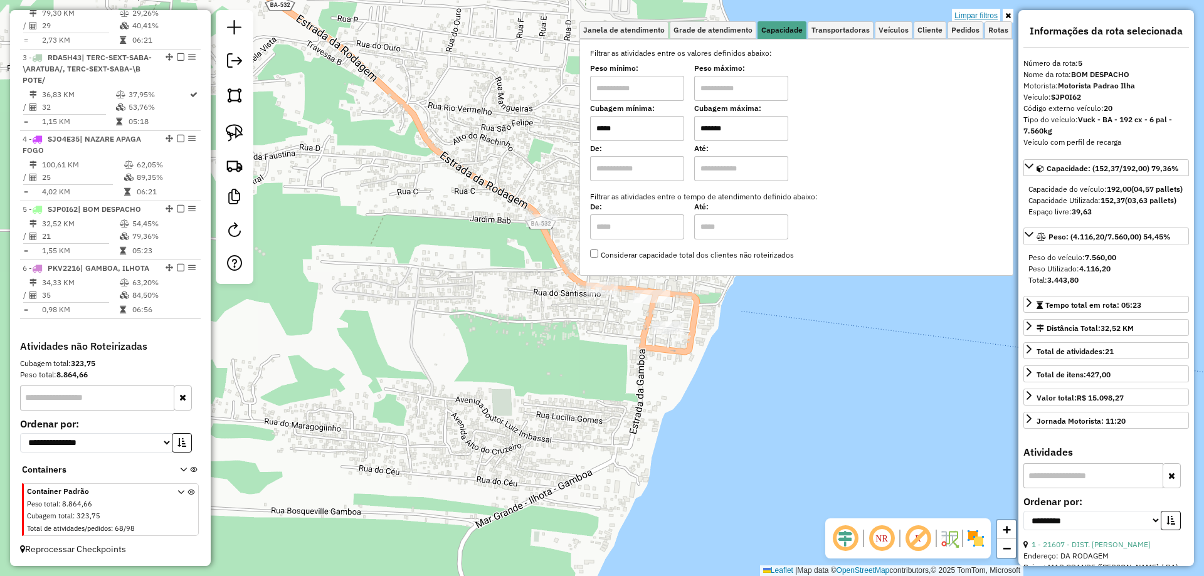
click at [981, 15] on link "Limpar filtros" at bounding box center [976, 16] width 48 height 14
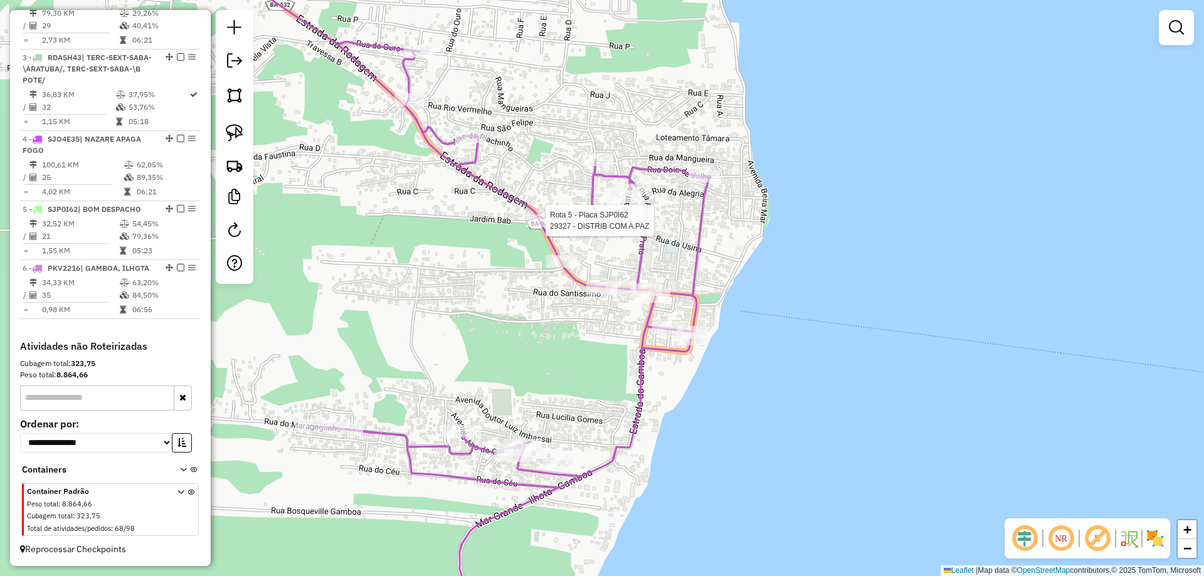
select select "**********"
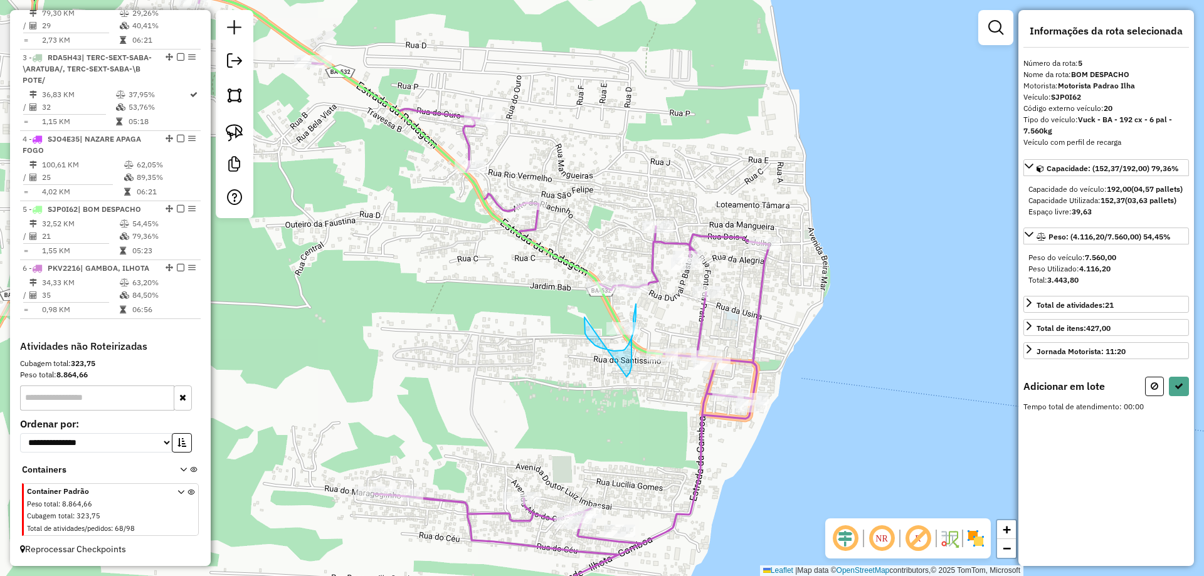
drag, startPoint x: 584, startPoint y: 317, endPoint x: 558, endPoint y: 381, distance: 69.4
select select "**********"
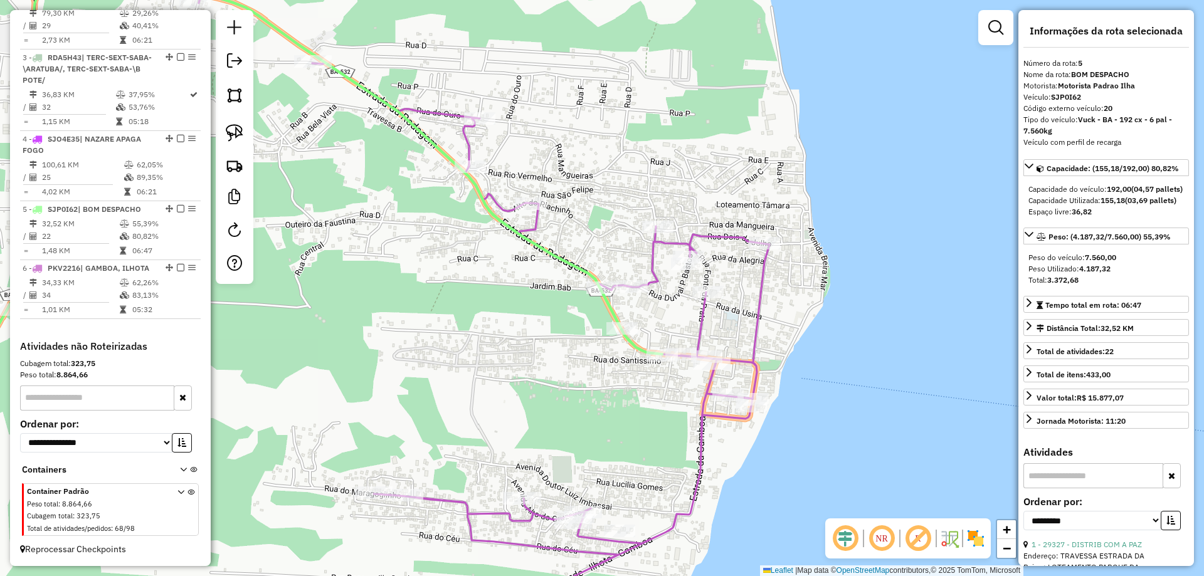
click at [649, 257] on icon at bounding box center [388, 306] width 764 height 655
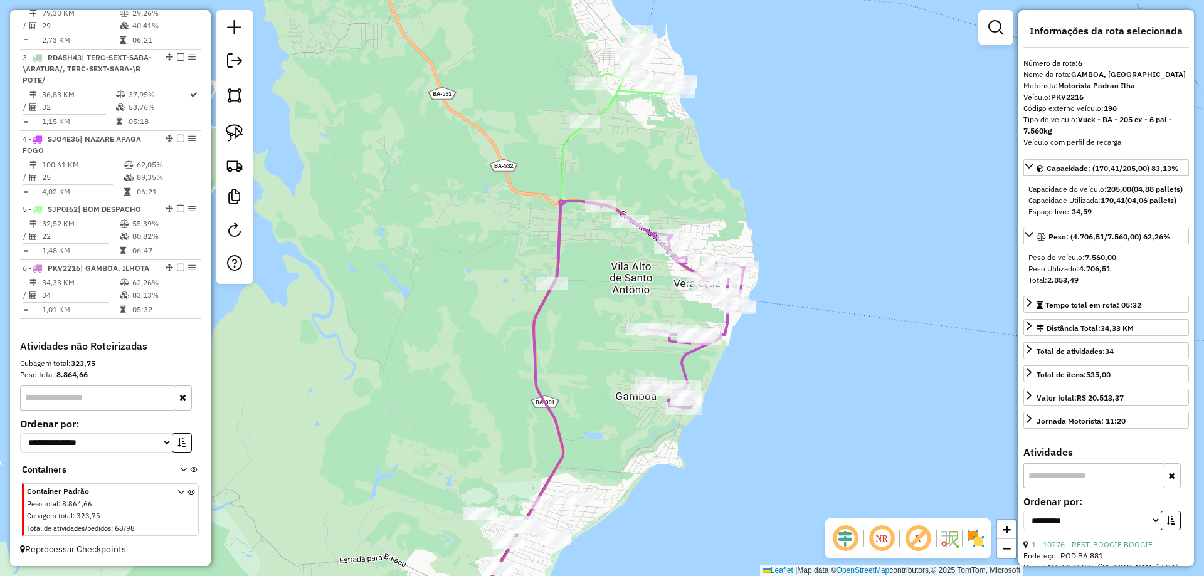
drag, startPoint x: 576, startPoint y: 298, endPoint x: 610, endPoint y: 274, distance: 41.4
click at [610, 274] on div "Janela de atendimento Grade de atendimento Capacidade Transportadoras Veículos …" at bounding box center [602, 288] width 1204 height 576
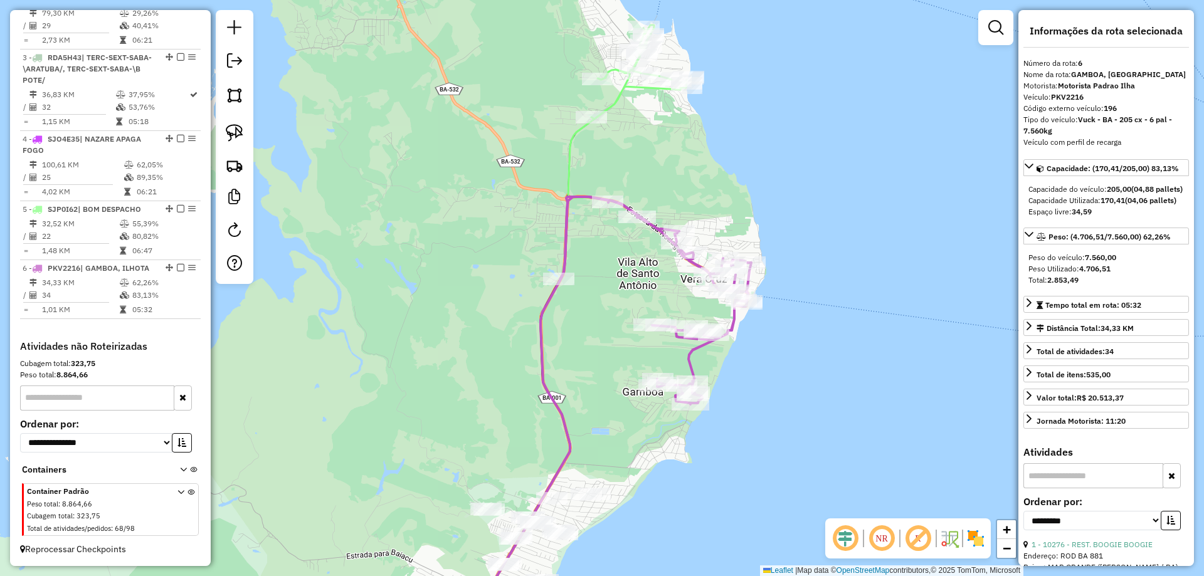
click at [568, 163] on icon at bounding box center [646, 157] width 156 height 265
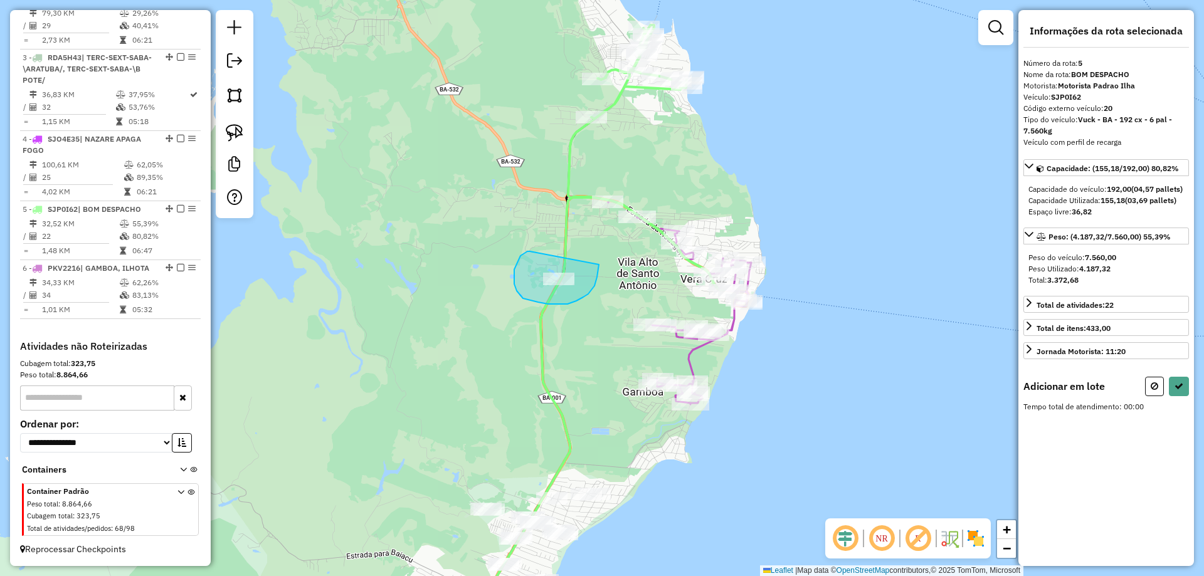
drag, startPoint x: 530, startPoint y: 251, endPoint x: 599, endPoint y: 265, distance: 70.2
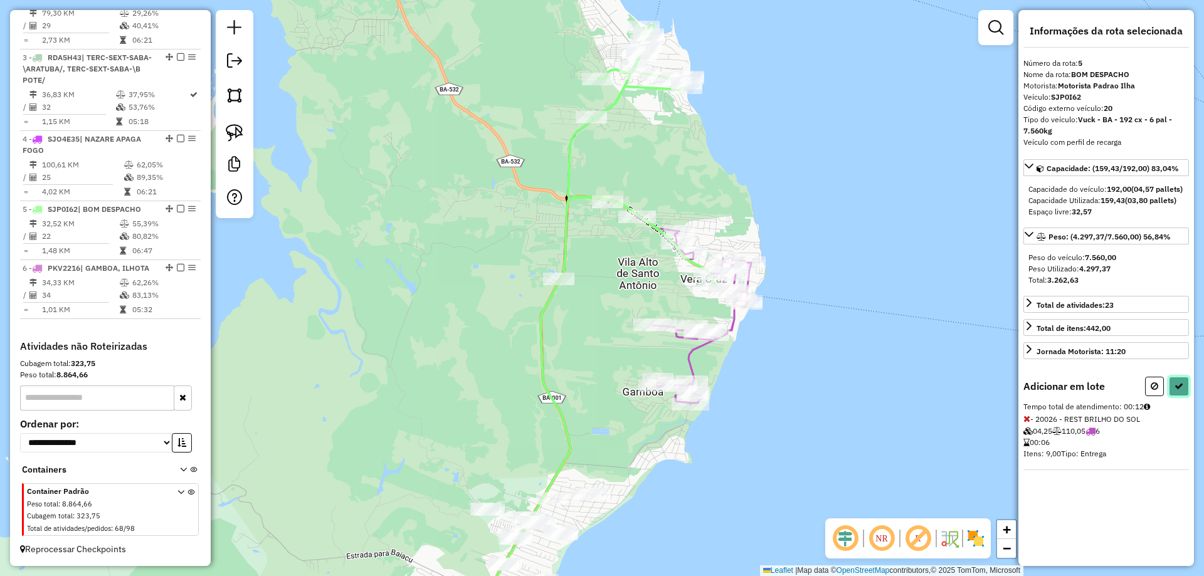
click at [1180, 391] on icon at bounding box center [1179, 386] width 9 height 9
select select "**********"
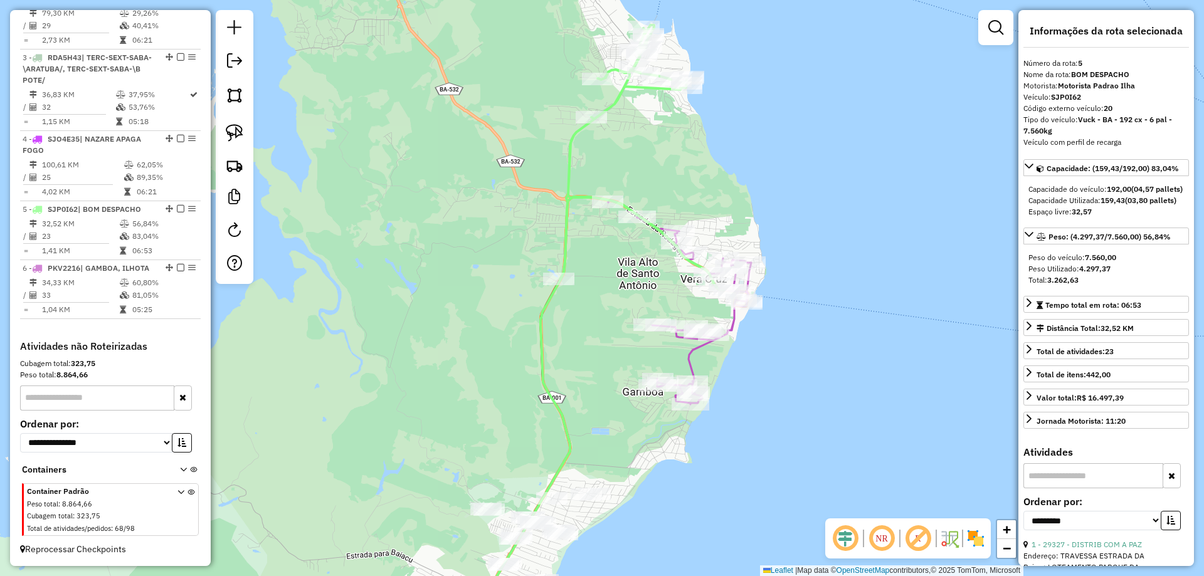
drag, startPoint x: 352, startPoint y: 310, endPoint x: 397, endPoint y: 345, distance: 56.7
click at [353, 310] on div "Janela de atendimento Grade de atendimento Capacidade Transportadoras Veículos …" at bounding box center [602, 288] width 1204 height 576
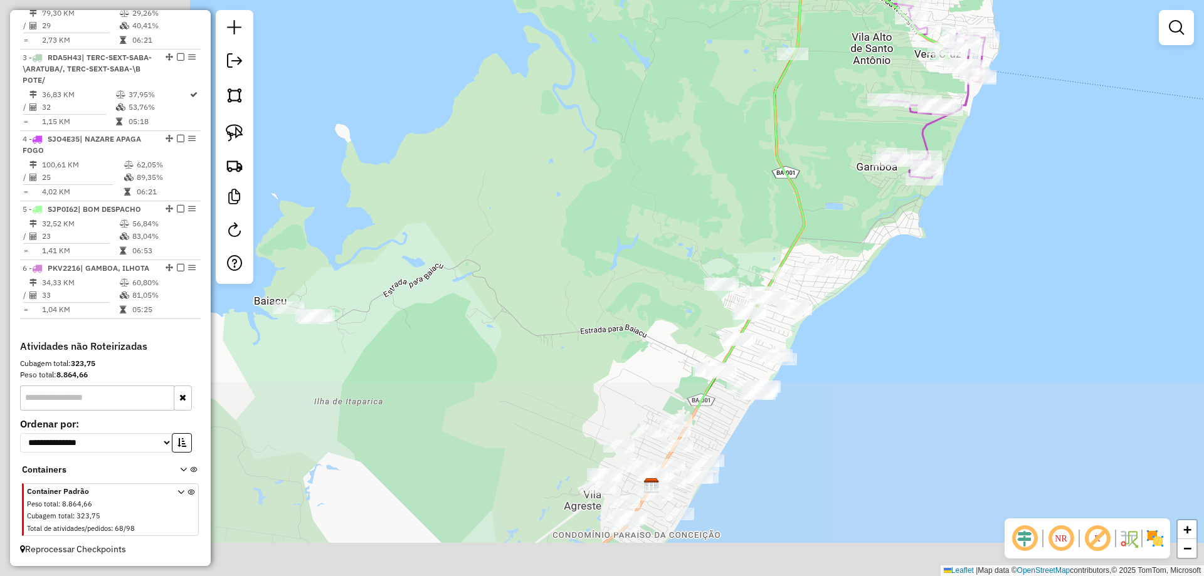
drag, startPoint x: 406, startPoint y: 342, endPoint x: 644, endPoint y: 107, distance: 334.8
click at [644, 105] on div "Janela de atendimento Grade de atendimento Capacidade Transportadoras Veículos …" at bounding box center [602, 288] width 1204 height 576
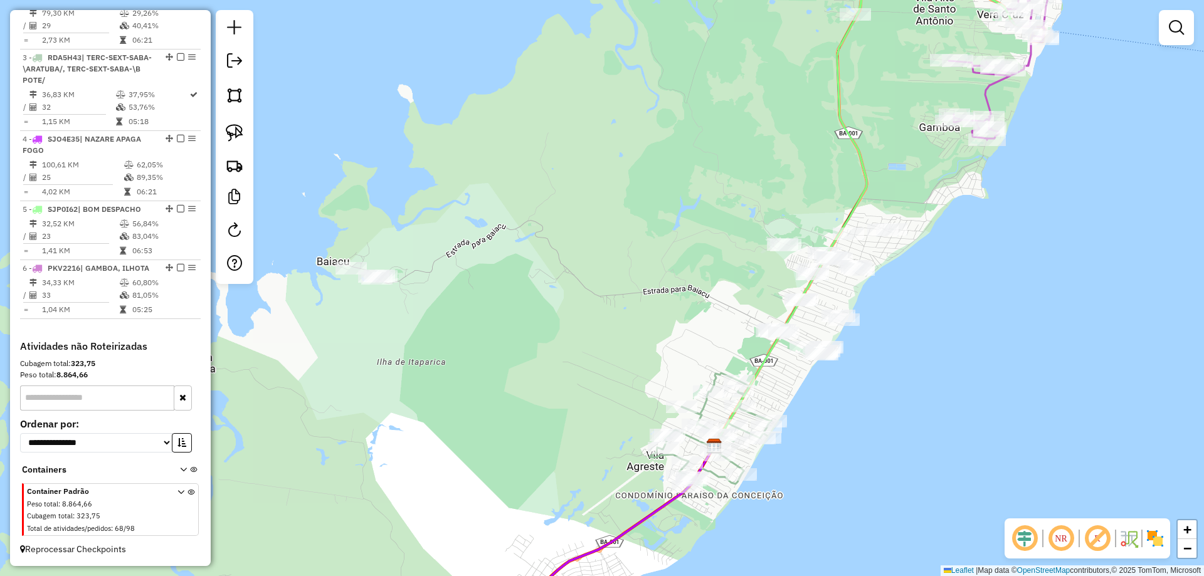
drag, startPoint x: 512, startPoint y: 296, endPoint x: 599, endPoint y: 263, distance: 93.3
click at [599, 263] on div "Janela de atendimento Grade de atendimento Capacidade Transportadoras Veículos …" at bounding box center [602, 288] width 1204 height 576
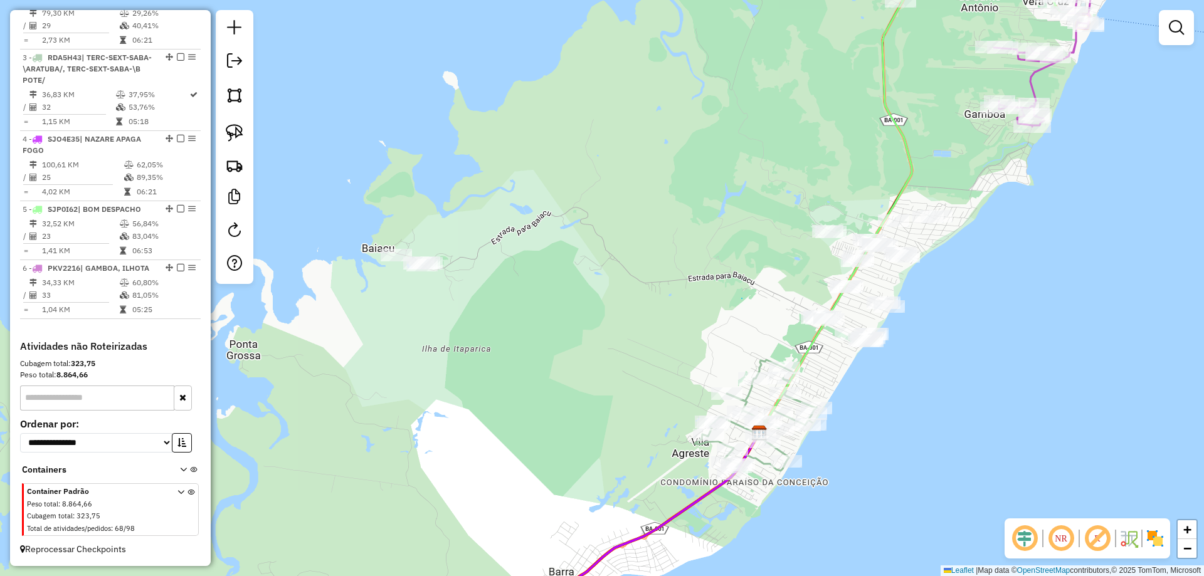
drag, startPoint x: 742, startPoint y: 299, endPoint x: 743, endPoint y: 341, distance: 42.6
select select "**********"
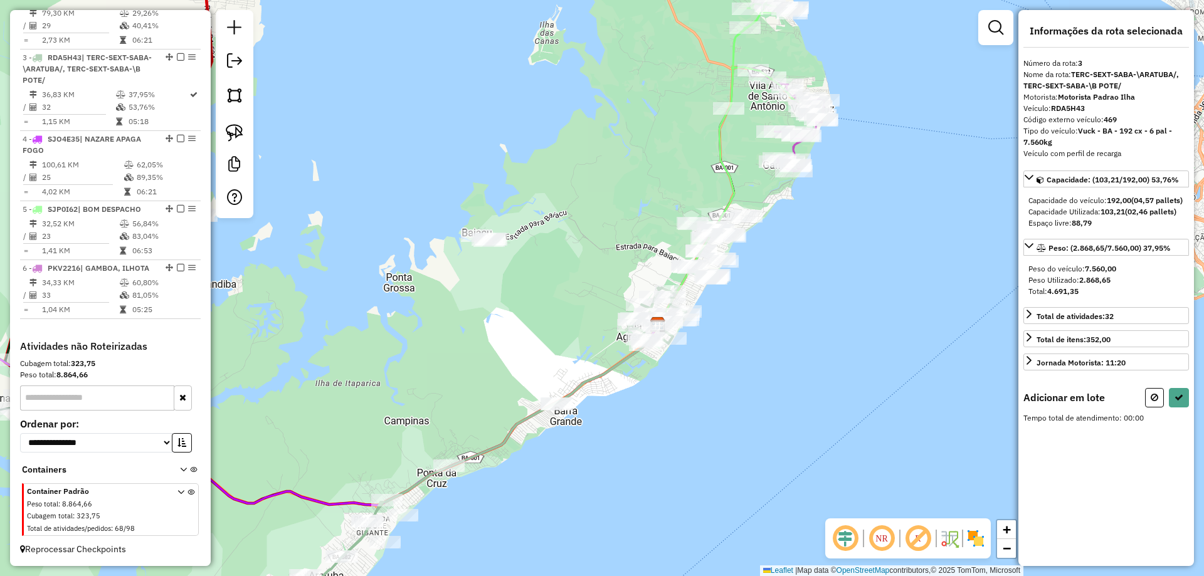
click at [1155, 402] on icon at bounding box center [1155, 397] width 8 height 9
select select "**********"
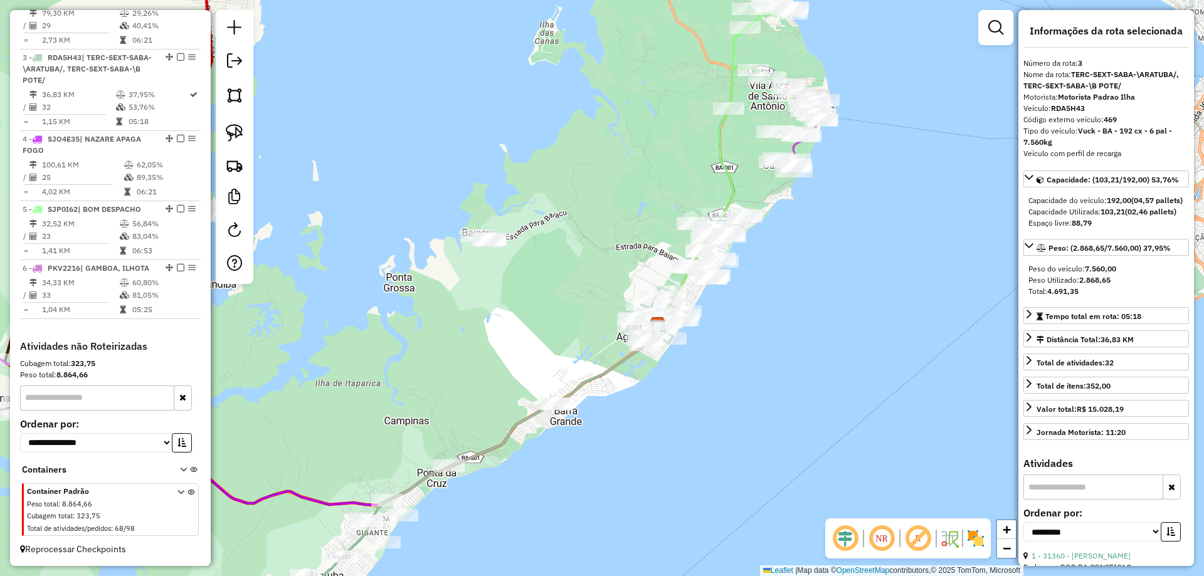
click at [871, 340] on div "Janela de atendimento Grade de atendimento Capacidade Transportadoras Veículos …" at bounding box center [602, 288] width 1204 height 576
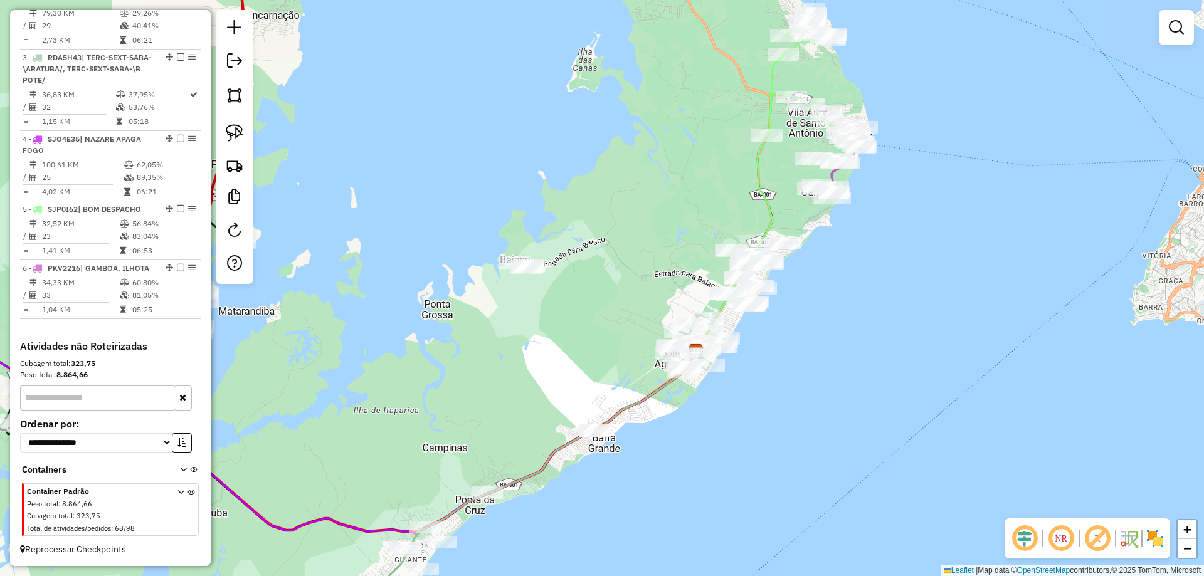
drag, startPoint x: 577, startPoint y: 219, endPoint x: 931, endPoint y: 455, distance: 425.1
click at [925, 453] on div "Janela de atendimento Grade de atendimento Capacidade Transportadoras Veículos …" at bounding box center [602, 288] width 1204 height 576
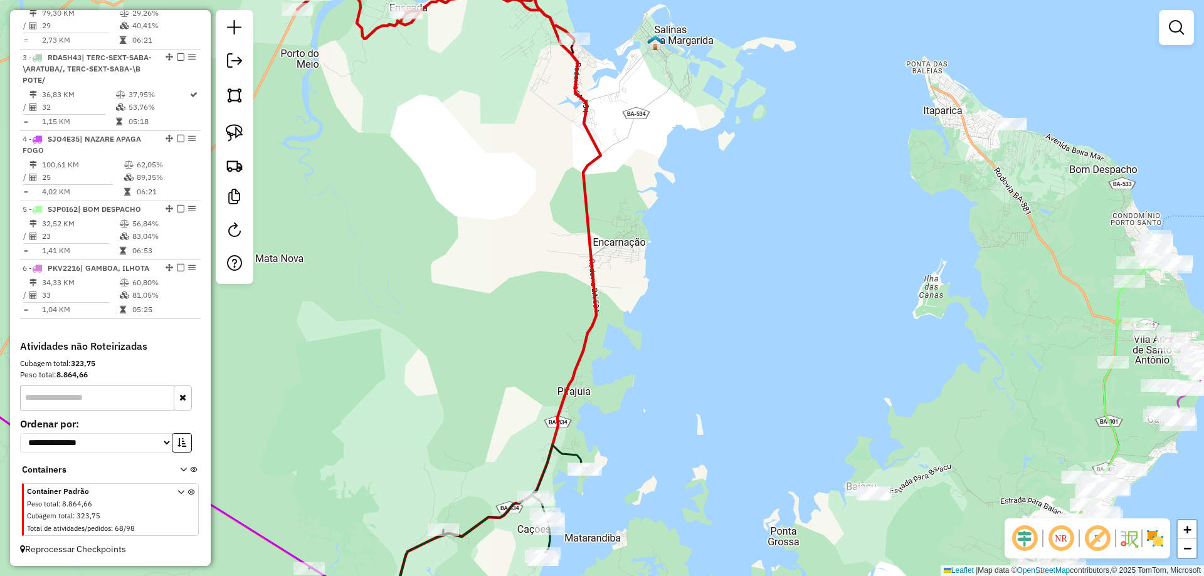
select select "**********"
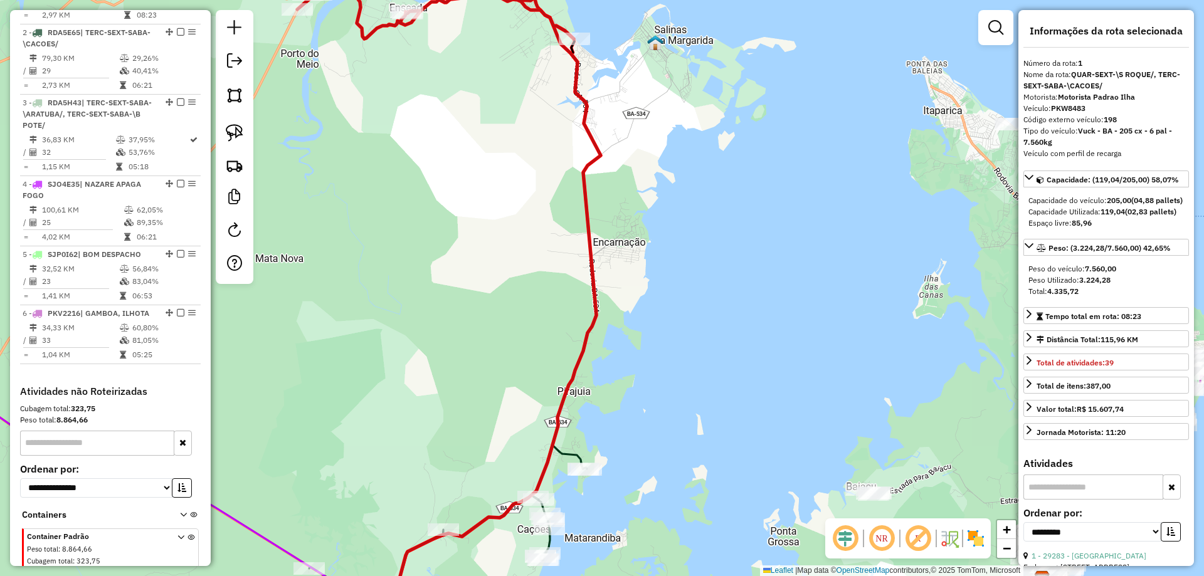
scroll to position [497, 0]
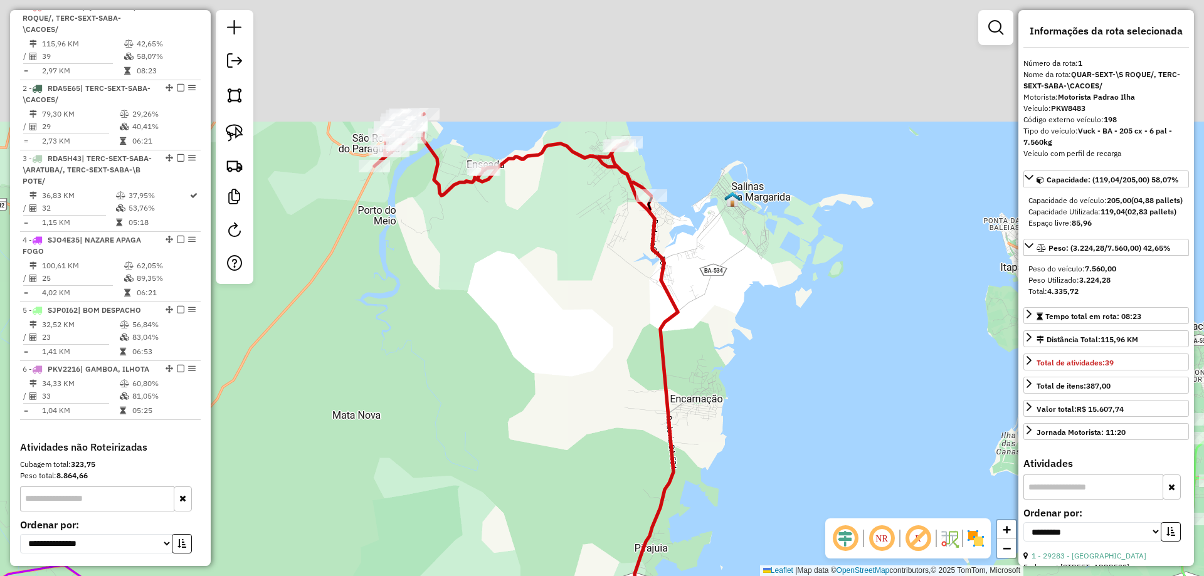
drag, startPoint x: 700, startPoint y: 141, endPoint x: 777, endPoint y: 299, distance: 175.3
click at [777, 299] on div "Janela de atendimento Grade de atendimento Capacidade Transportadoras Veículos …" at bounding box center [602, 288] width 1204 height 576
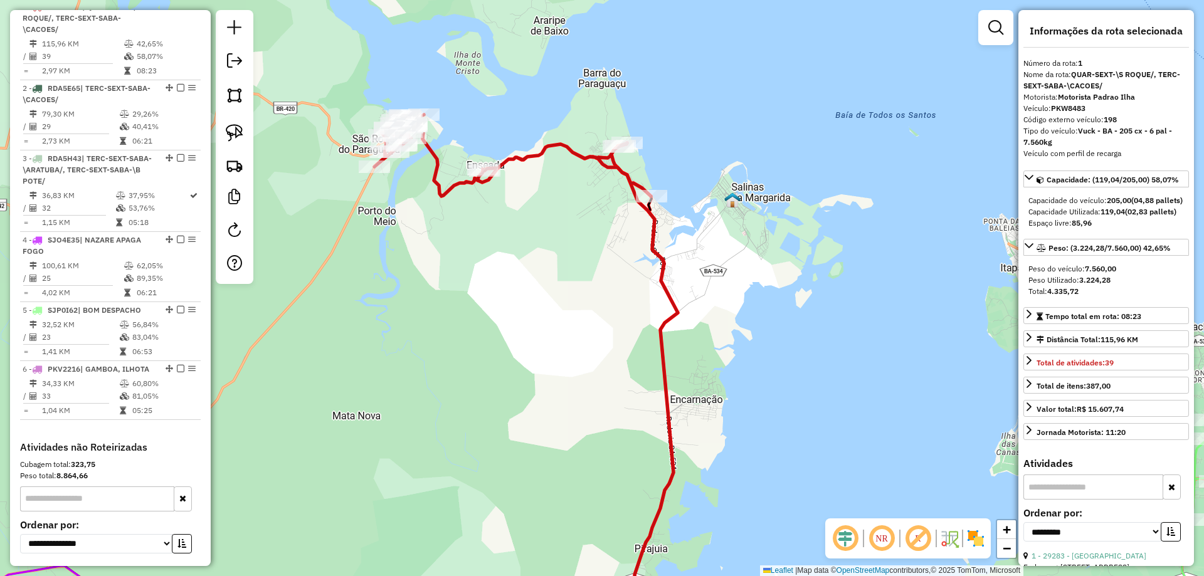
click at [522, 159] on icon at bounding box center [512, 156] width 277 height 82
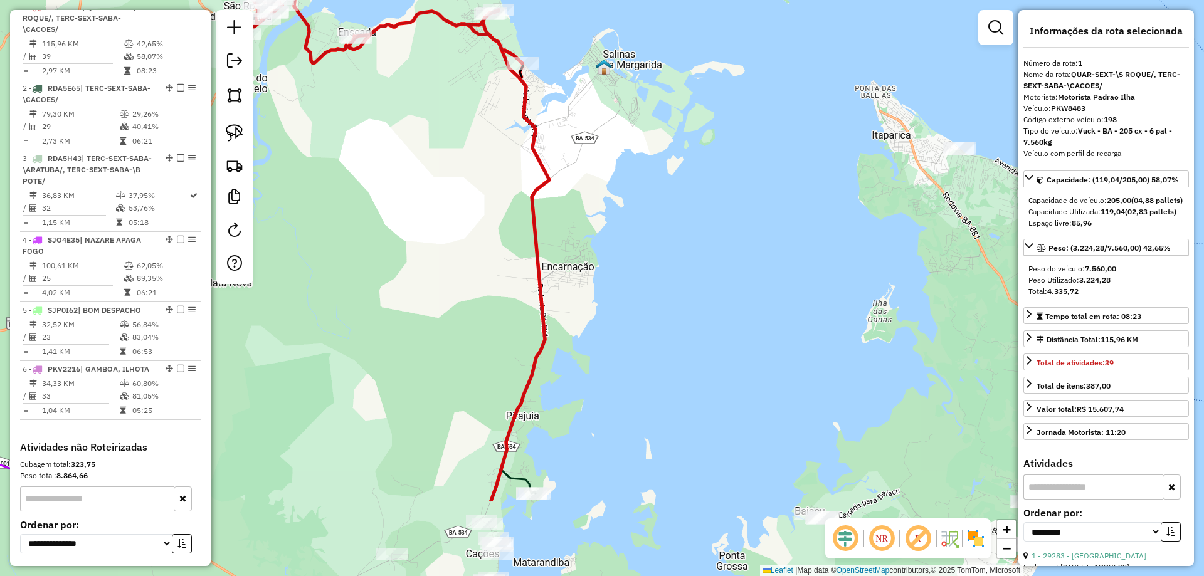
drag, startPoint x: 597, startPoint y: 247, endPoint x: 399, endPoint y: 34, distance: 290.2
click at [399, 34] on div "Janela de atendimento Grade de atendimento Capacidade Transportadoras Veículos …" at bounding box center [602, 288] width 1204 height 576
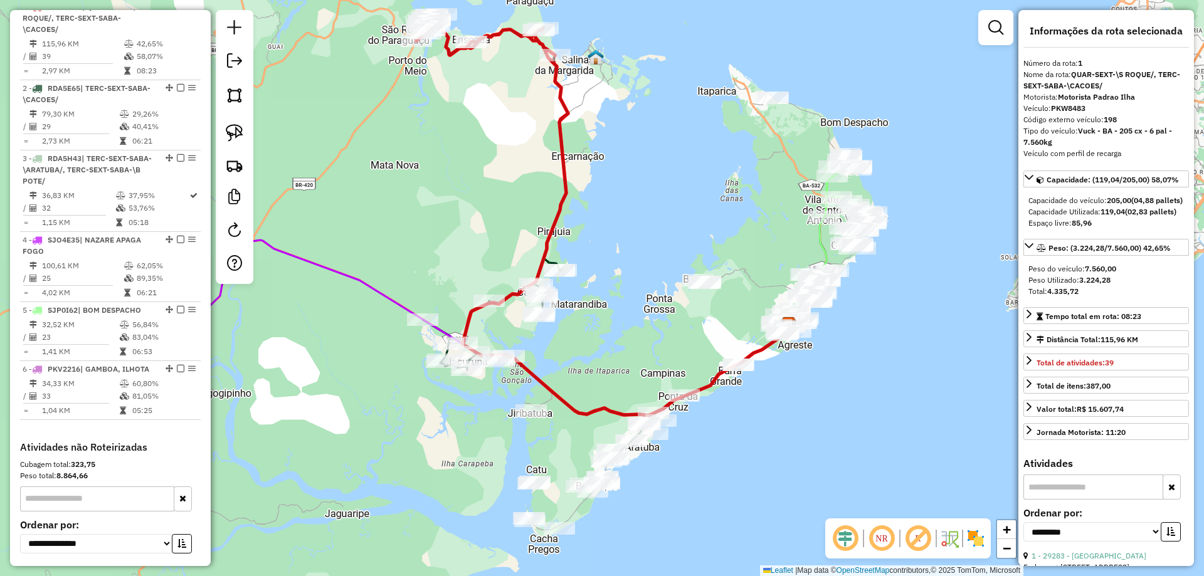
click at [728, 218] on div "Janela de atendimento Grade de atendimento Capacidade Transportadoras Veículos …" at bounding box center [602, 288] width 1204 height 576
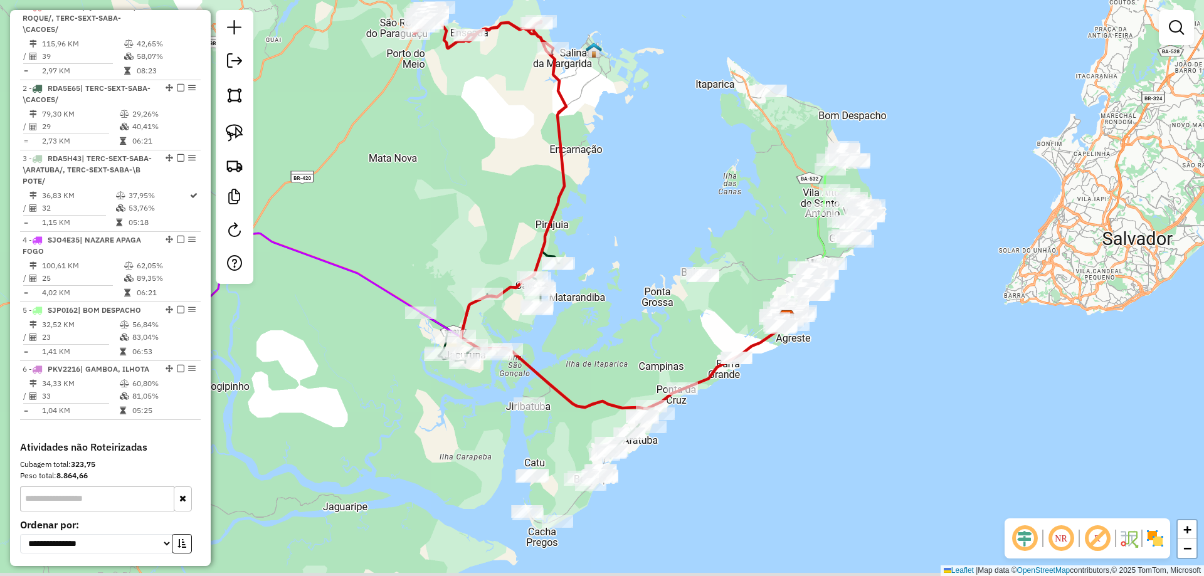
drag, startPoint x: 641, startPoint y: 339, endPoint x: 636, endPoint y: 313, distance: 26.2
click at [636, 313] on div "Janela de atendimento Grade de atendimento Capacidade Transportadoras Veículos …" at bounding box center [602, 288] width 1204 height 576
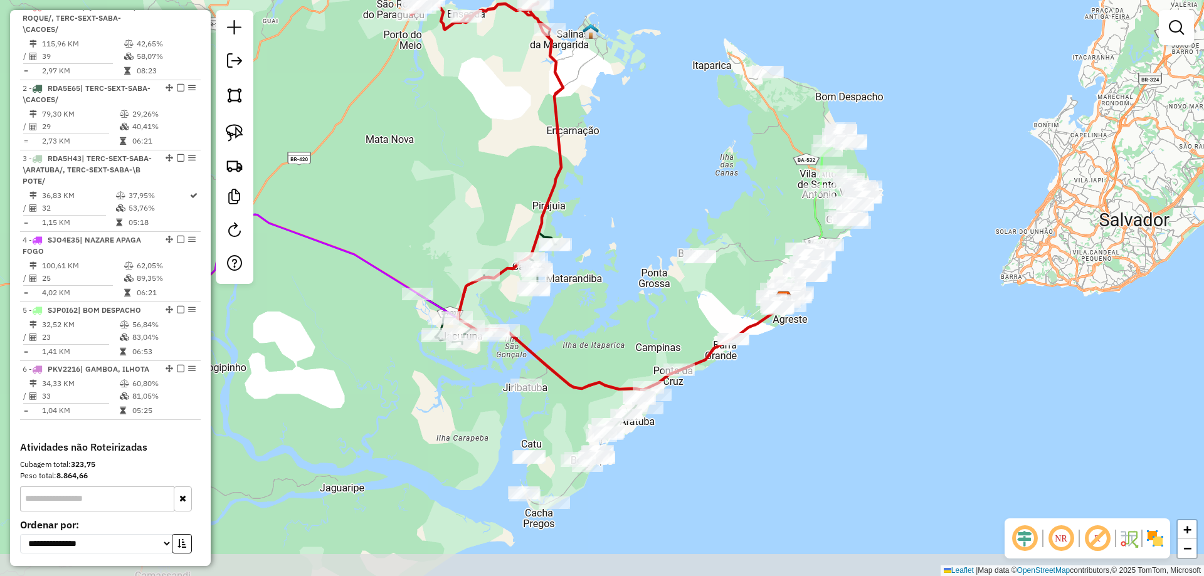
click at [636, 312] on div "Janela de atendimento Grade de atendimento Capacidade Transportadoras Veículos …" at bounding box center [602, 288] width 1204 height 576
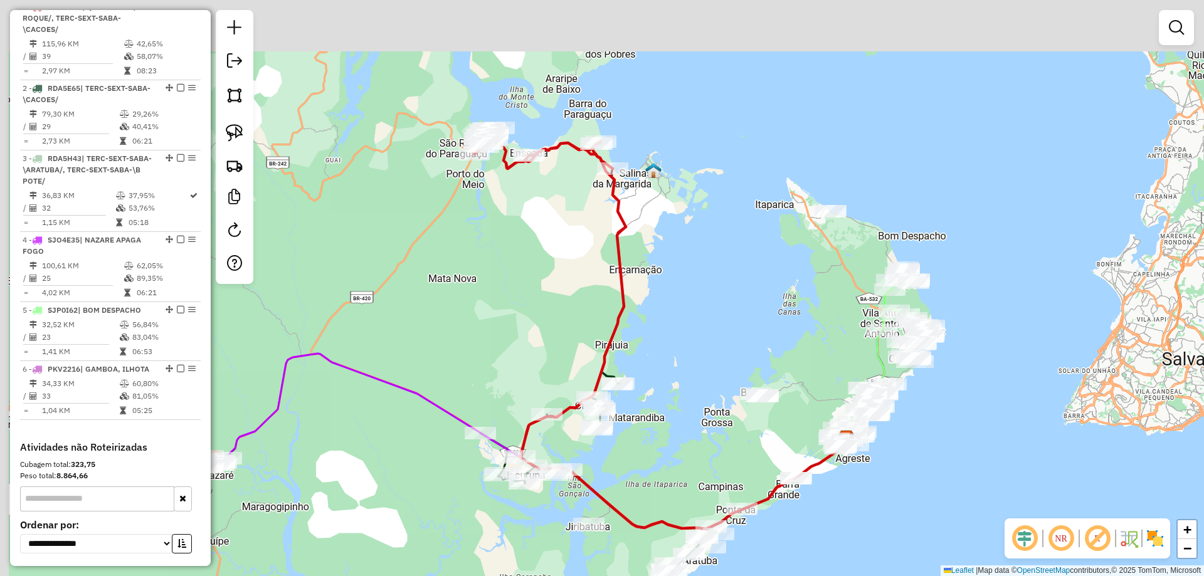
drag, startPoint x: 591, startPoint y: 203, endPoint x: 662, endPoint y: 362, distance: 173.8
click at [662, 362] on div "Janela de atendimento Grade de atendimento Capacidade Transportadoras Veículos …" at bounding box center [602, 288] width 1204 height 576
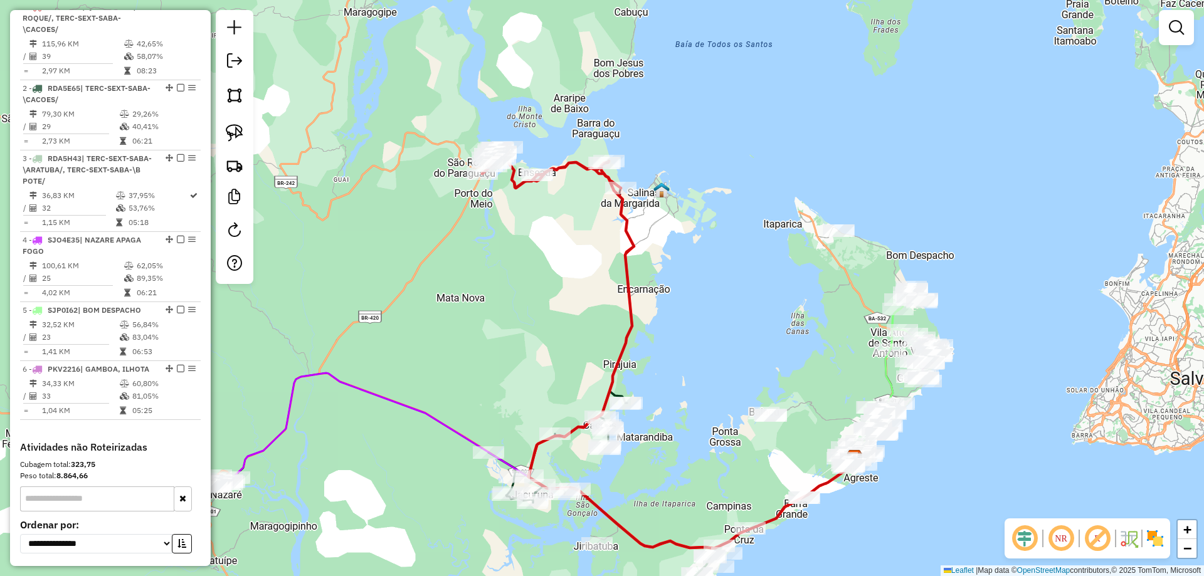
click at [642, 206] on div "Janela de atendimento Grade de atendimento Capacidade Transportadoras Veículos …" at bounding box center [602, 288] width 1204 height 576
drag, startPoint x: 638, startPoint y: 160, endPoint x: 620, endPoint y: 116, distance: 47.3
click at [571, 167] on icon at bounding box center [551, 167] width 139 height 41
select select "**********"
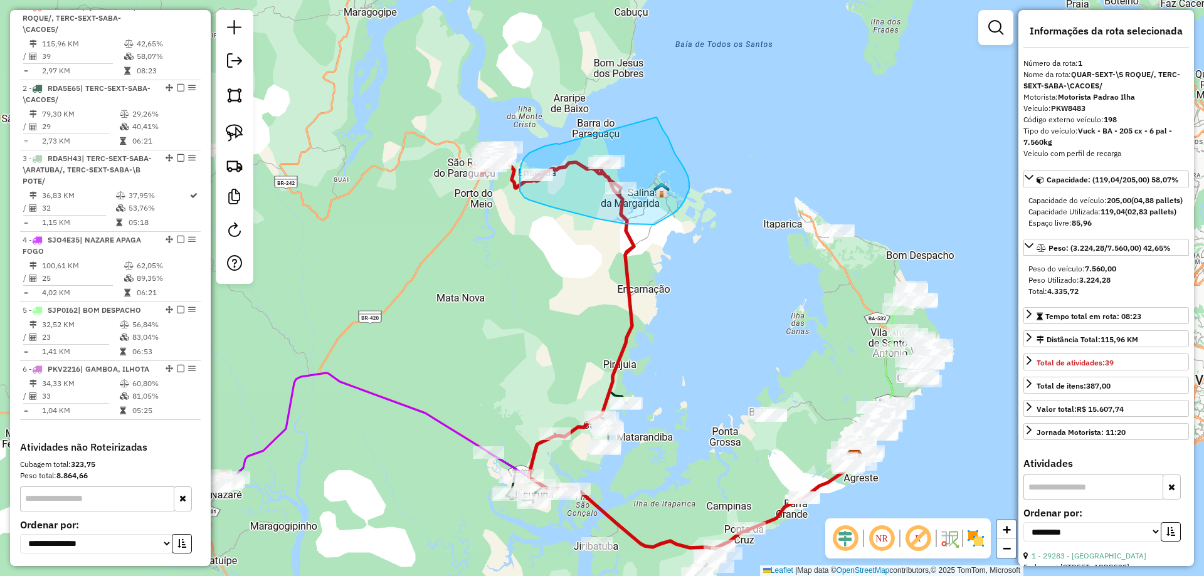
drag, startPoint x: 559, startPoint y: 144, endPoint x: 657, endPoint y: 117, distance: 100.9
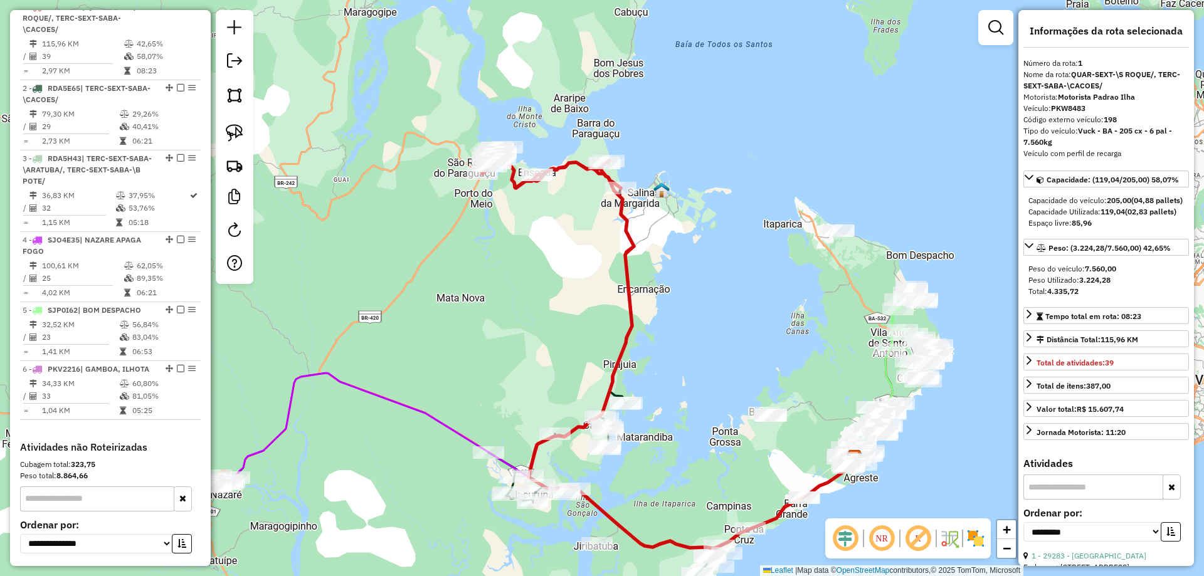
click at [536, 332] on div "Janela de atendimento Grade de atendimento Capacidade Transportadoras Veículos …" at bounding box center [602, 288] width 1204 height 576
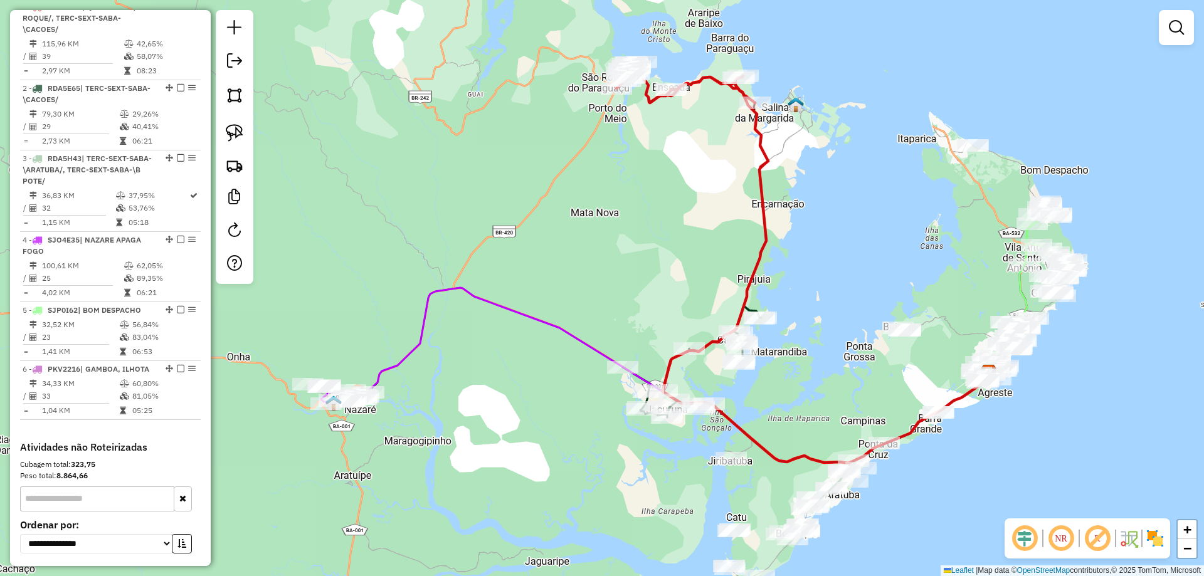
drag, startPoint x: 514, startPoint y: 335, endPoint x: 649, endPoint y: 250, distance: 159.5
click at [652, 248] on div "Janela de atendimento Grade de atendimento Capacidade Transportadoras Veículos …" at bounding box center [602, 288] width 1204 height 576
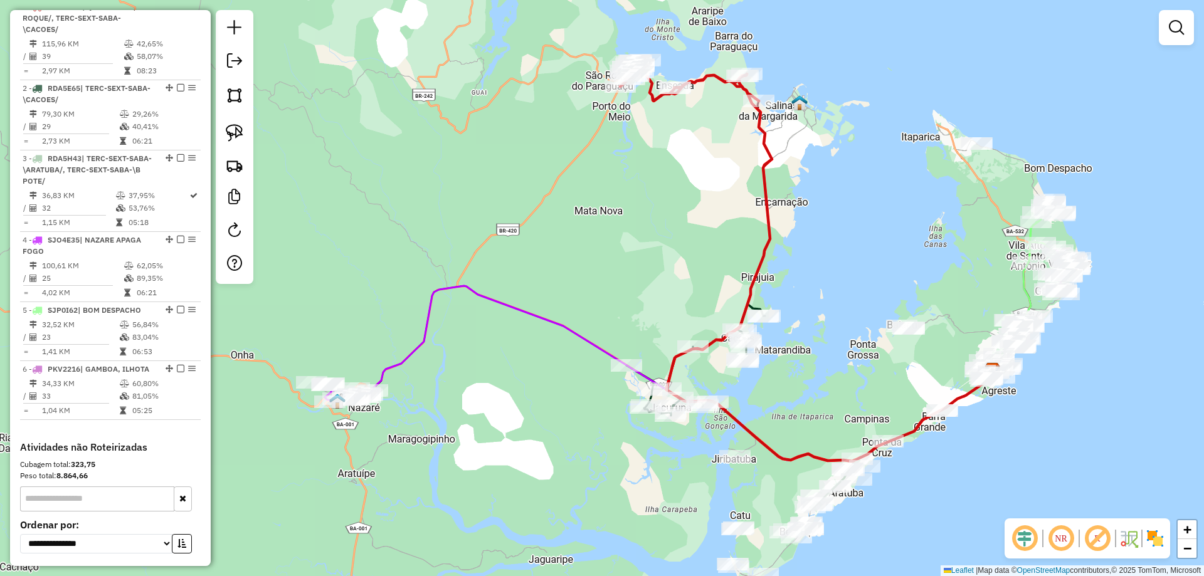
click at [423, 347] on icon at bounding box center [682, 374] width 621 height 176
select select "**********"
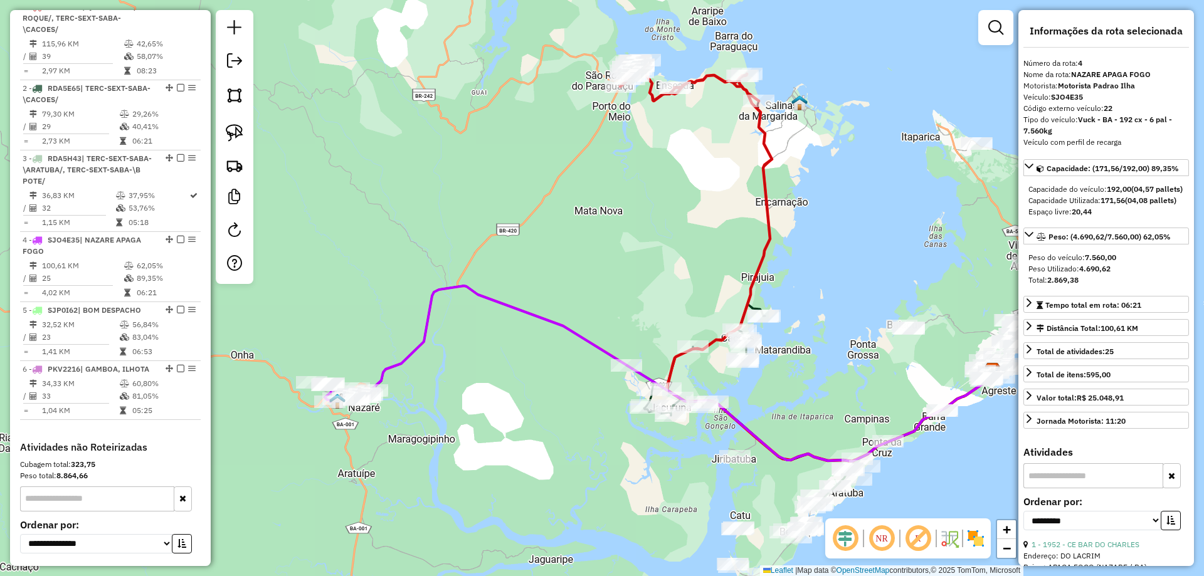
scroll to position [609, 0]
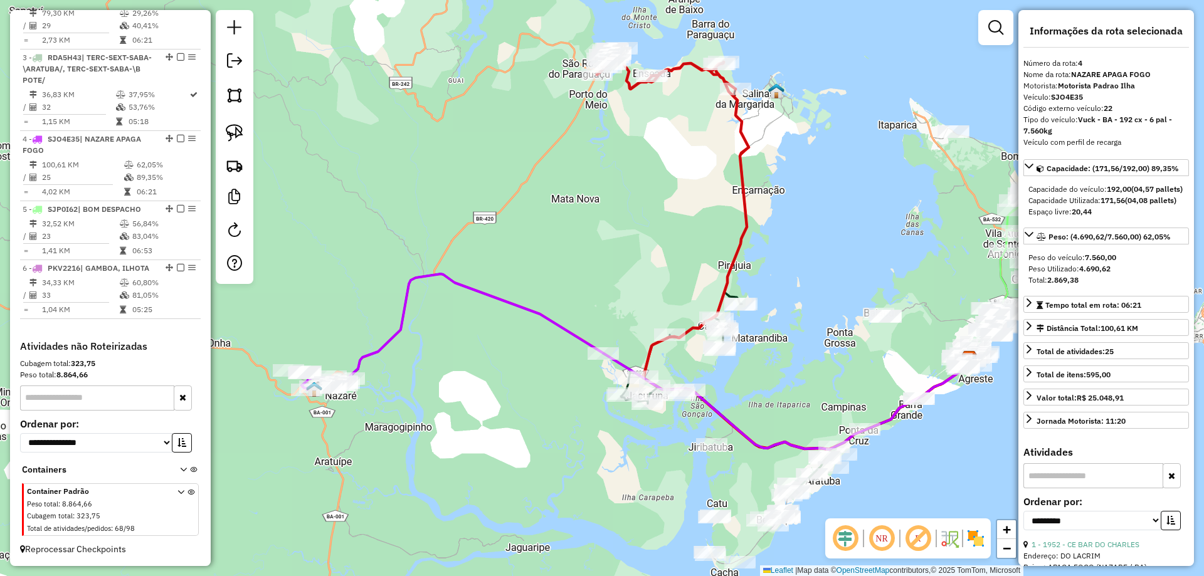
drag, startPoint x: 502, startPoint y: 376, endPoint x: 479, endPoint y: 364, distance: 26.1
click at [479, 364] on div "Janela de atendimento Grade de atendimento Capacidade Transportadoras Veículos …" at bounding box center [602, 288] width 1204 height 576
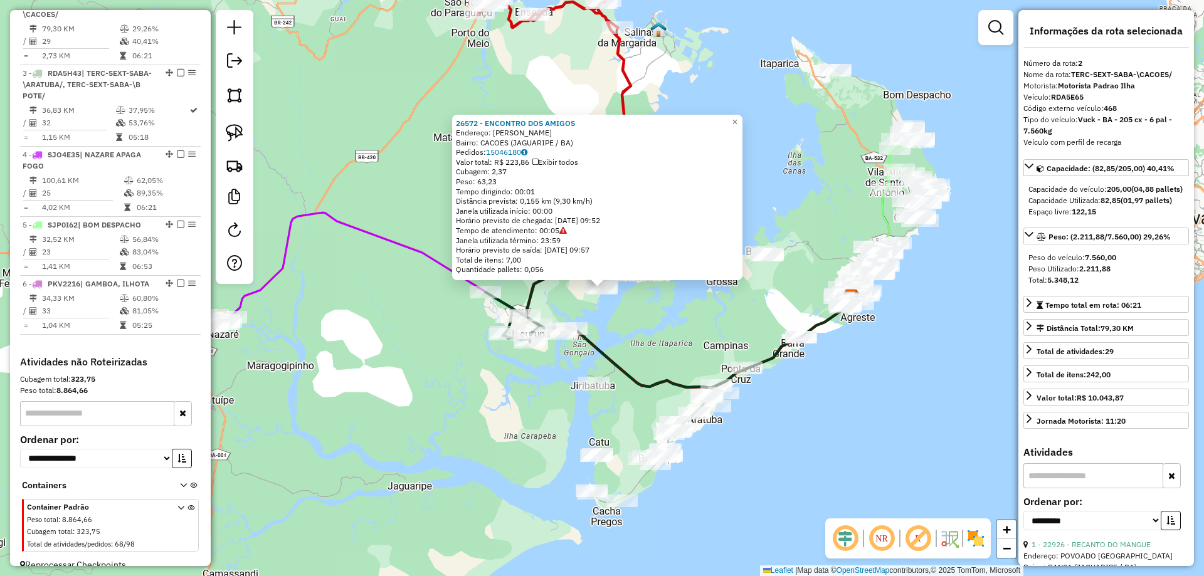
scroll to position [578, 0]
click at [652, 324] on div "26572 - ENCONTRO DOS AMIGOS Endereço: ANTONIO JOSE SARAIV Bairro: CACOES (JAGUA…" at bounding box center [602, 288] width 1204 height 576
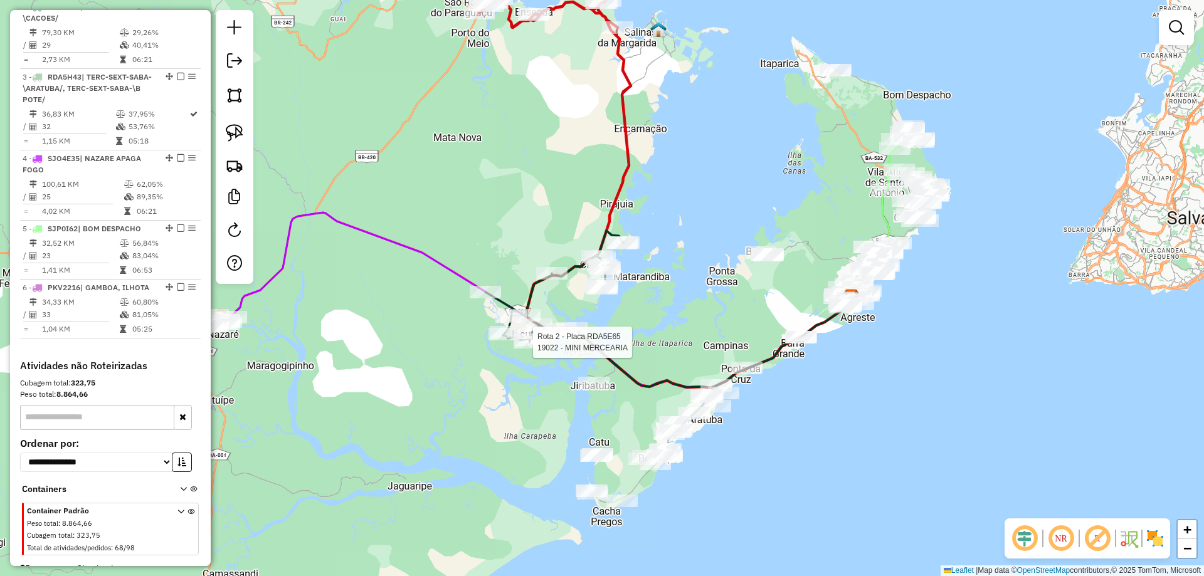
select select "**********"
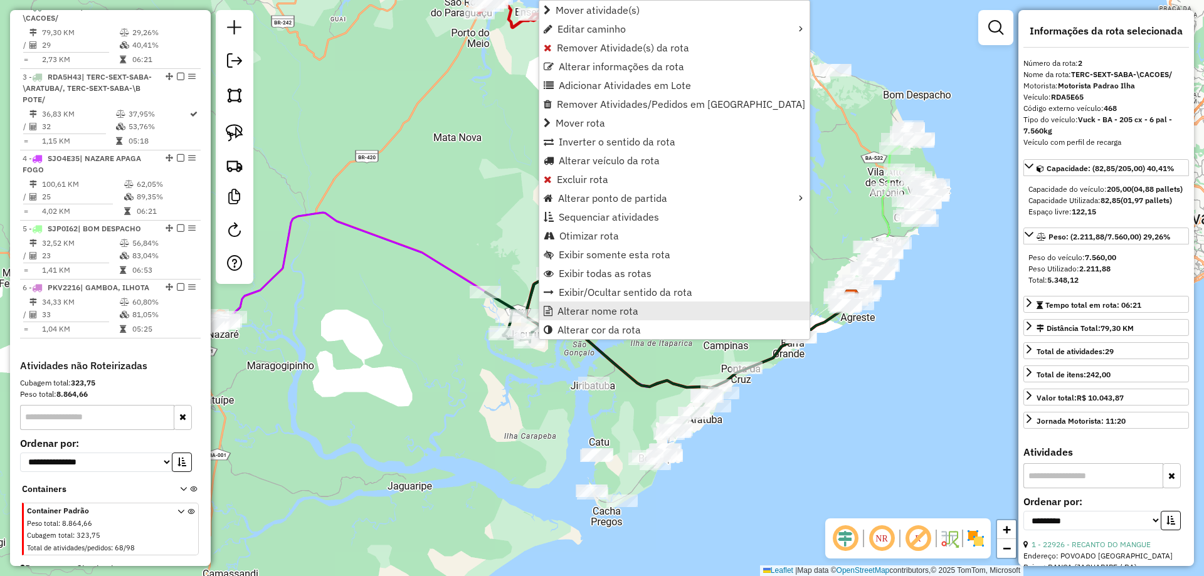
click at [575, 308] on span "Alterar nome rota" at bounding box center [598, 311] width 81 height 10
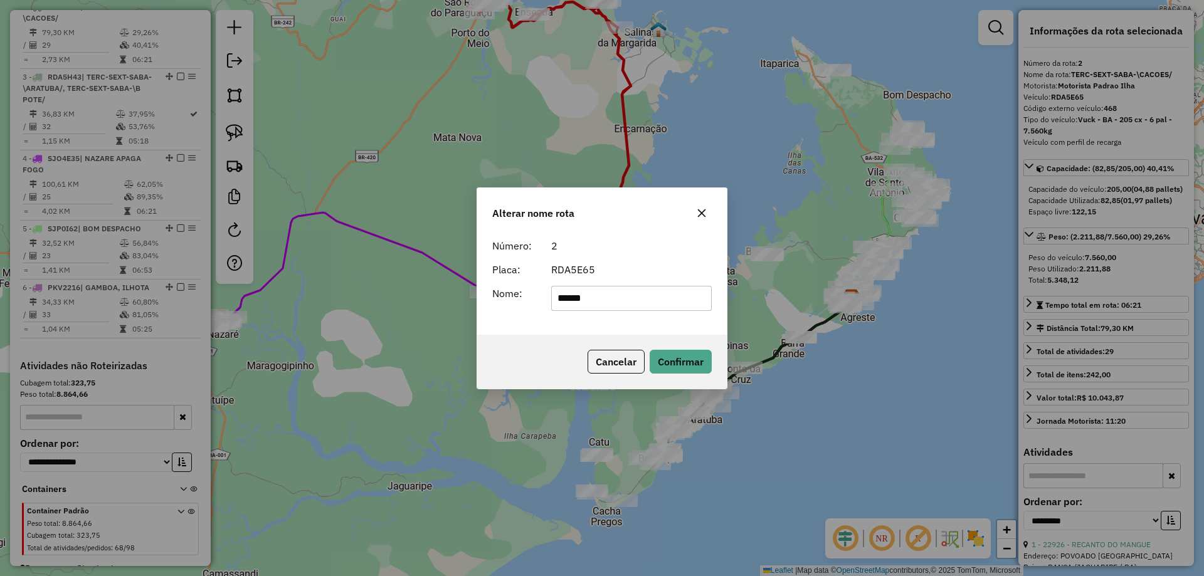
type input "******"
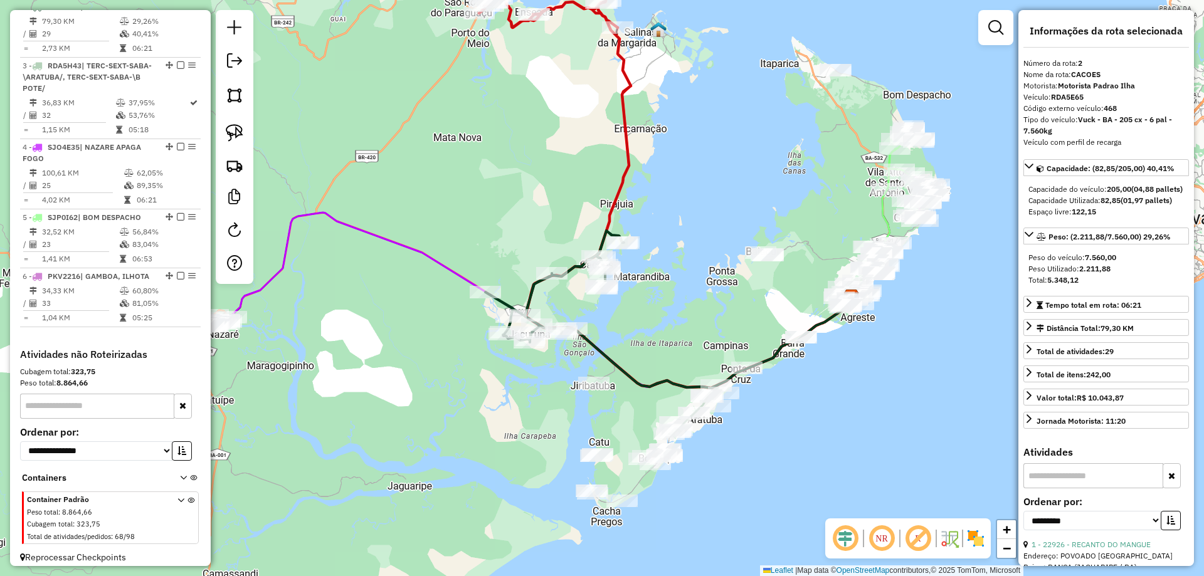
click at [537, 284] on icon at bounding box center [554, 287] width 139 height 112
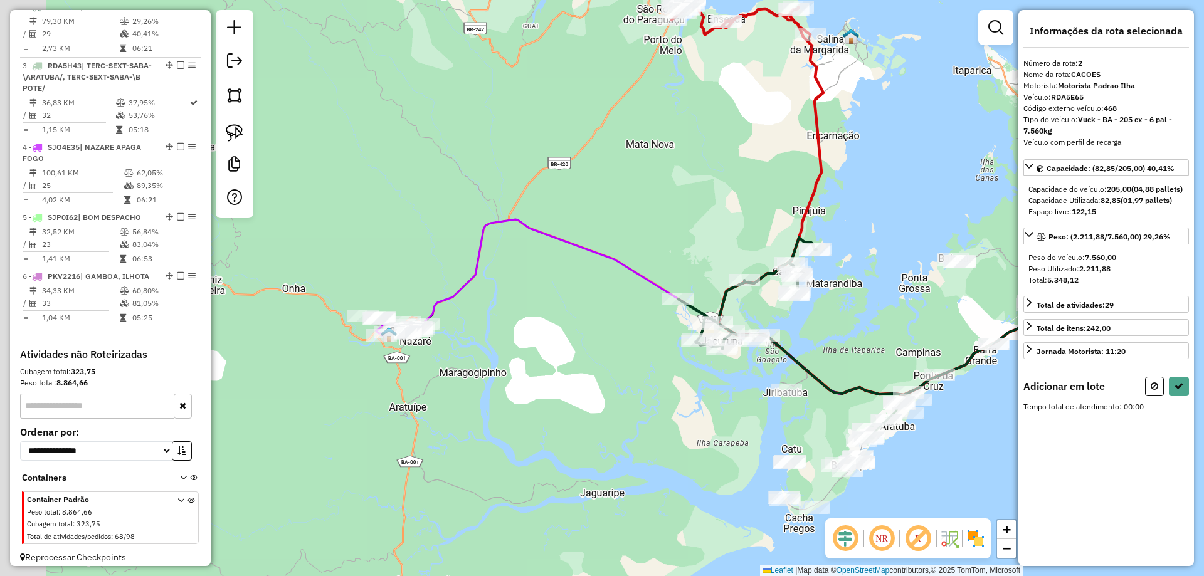
drag, startPoint x: 470, startPoint y: 204, endPoint x: 652, endPoint y: 213, distance: 182.0
click at [652, 213] on div "Janela de atendimento Grade de atendimento Capacidade Transportadoras Veículos …" at bounding box center [602, 288] width 1204 height 576
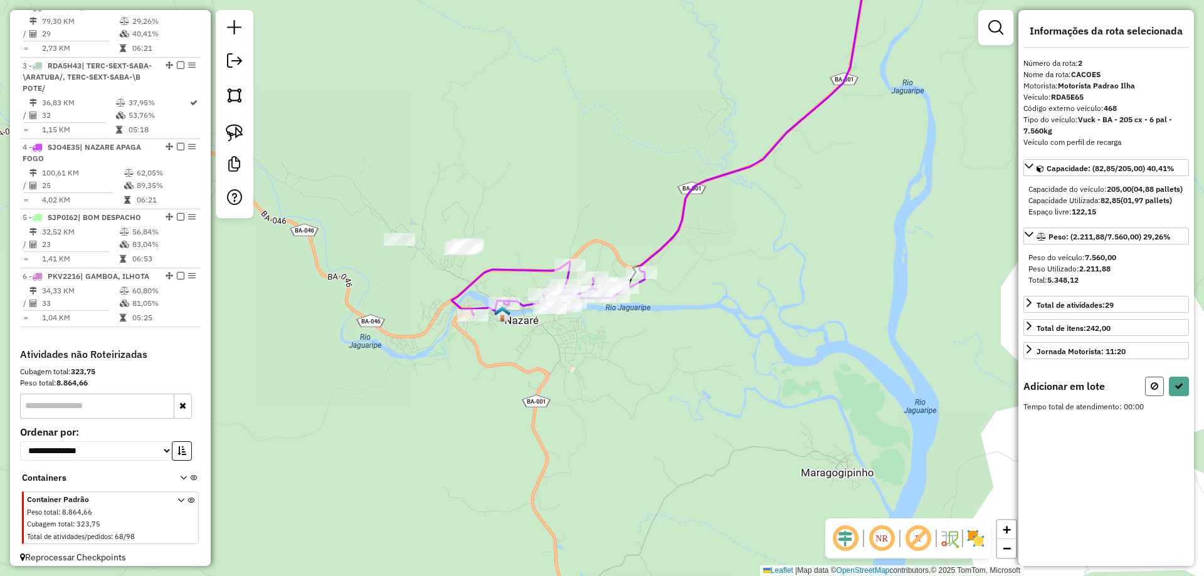
click at [1157, 391] on icon at bounding box center [1155, 386] width 8 height 9
select select "**********"
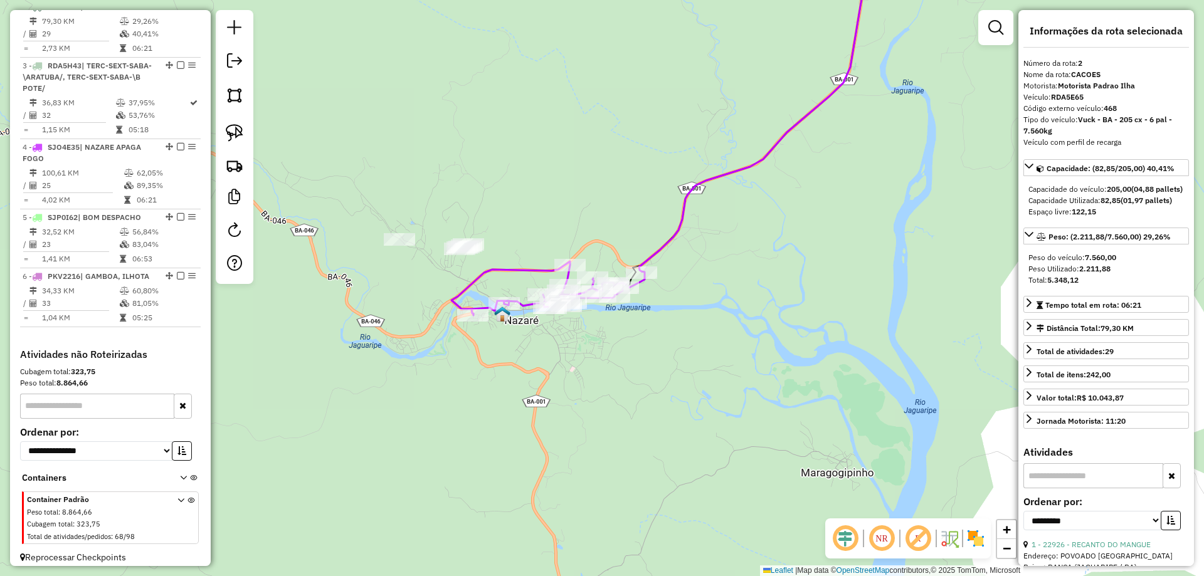
click at [751, 340] on div "Janela de atendimento Grade de atendimento Capacidade Transportadoras Veículos …" at bounding box center [602, 288] width 1204 height 576
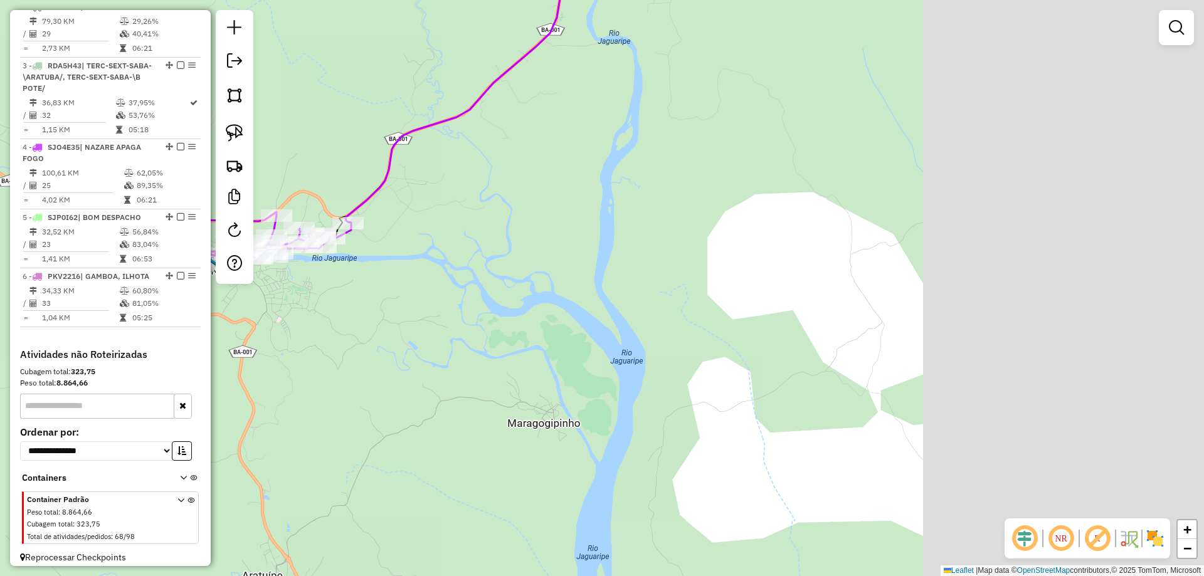
drag, startPoint x: 822, startPoint y: 366, endPoint x: 424, endPoint y: 302, distance: 403.3
click at [432, 303] on div "Janela de atendimento Grade de atendimento Capacidade Transportadoras Veículos …" at bounding box center [602, 288] width 1204 height 576
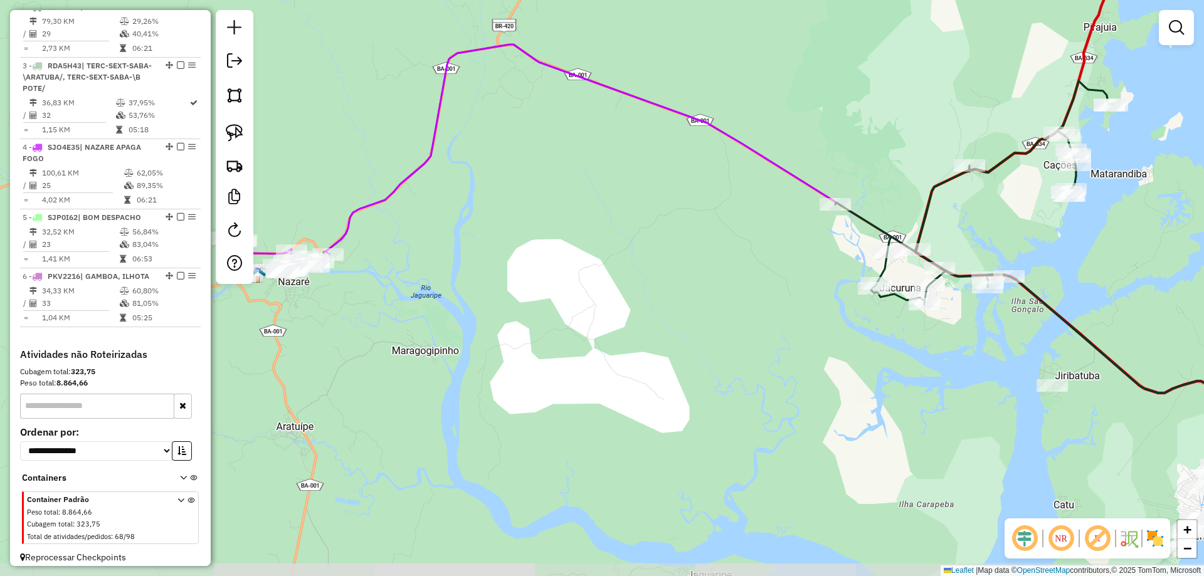
click at [605, 295] on div "Janela de atendimento Grade de atendimento Capacidade Transportadoras Veículos …" at bounding box center [602, 288] width 1204 height 576
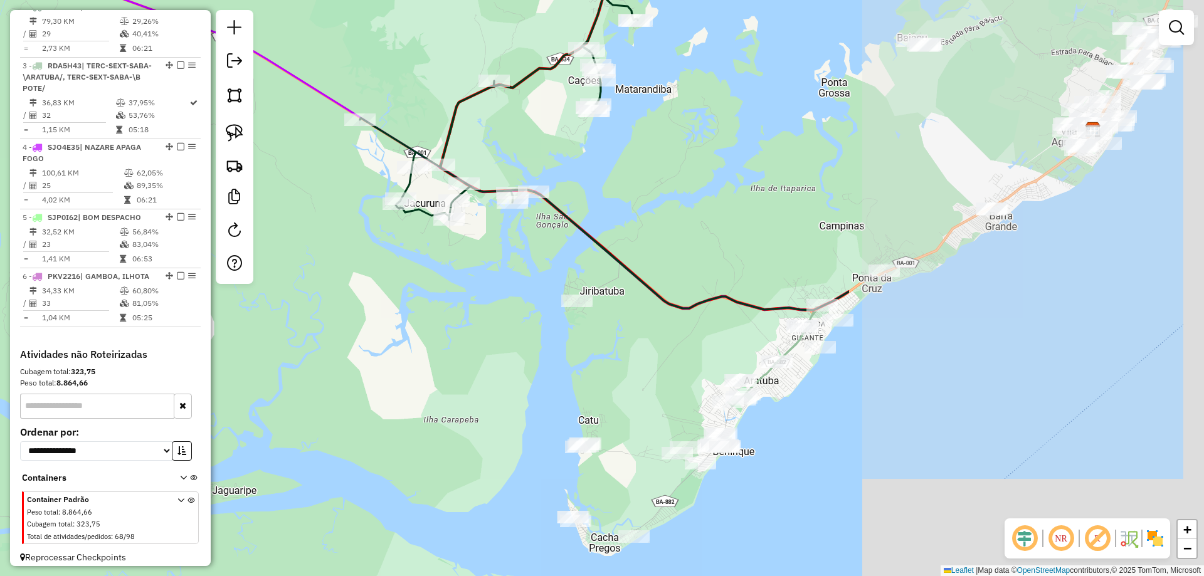
drag, startPoint x: 696, startPoint y: 341, endPoint x: 271, endPoint y: 243, distance: 436.3
click at [277, 247] on div "Janela de atendimento Grade de atendimento Capacidade Transportadoras Veículos …" at bounding box center [602, 288] width 1204 height 576
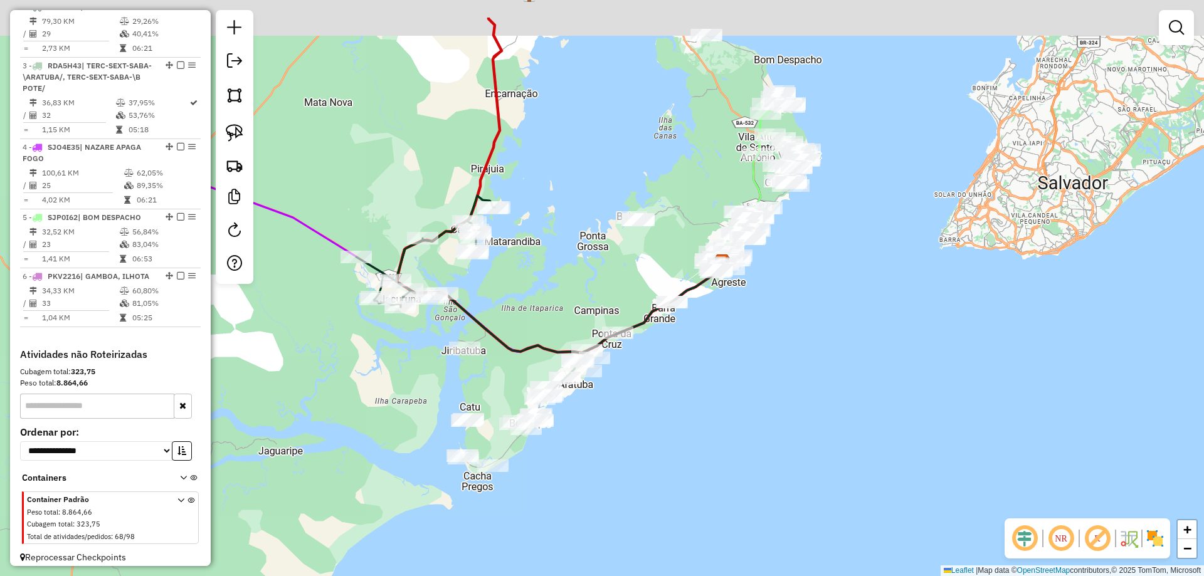
drag, startPoint x: 654, startPoint y: 196, endPoint x: 638, endPoint y: 282, distance: 86.7
click at [638, 282] on div "Janela de atendimento Grade de atendimento Capacidade Transportadoras Veículos …" at bounding box center [602, 288] width 1204 height 576
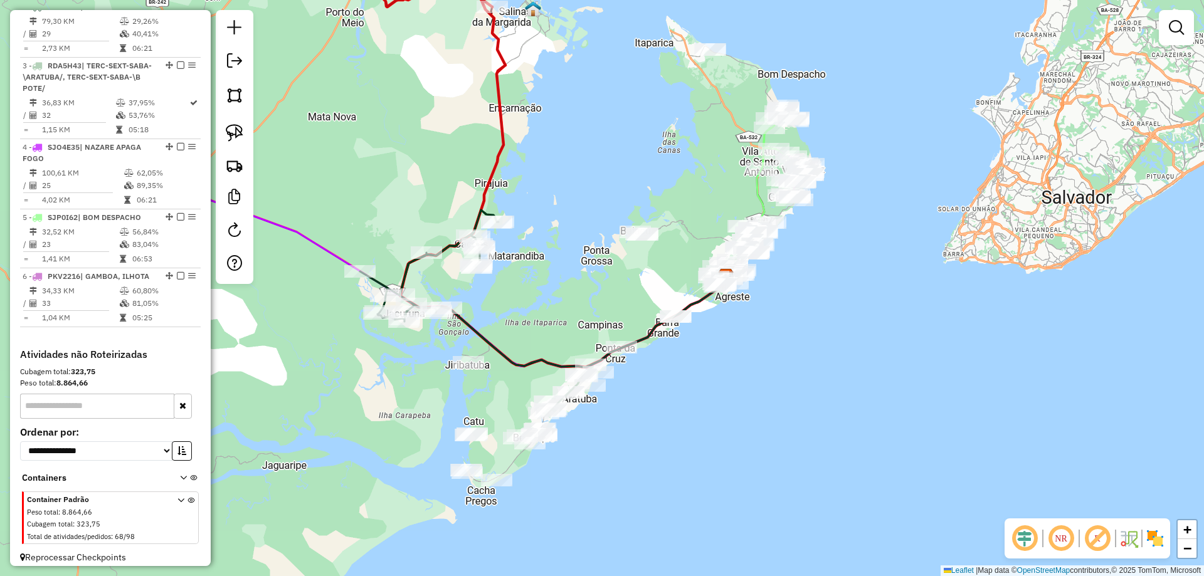
click at [504, 313] on div "Janela de atendimento Grade de atendimento Capacidade Transportadoras Veículos …" at bounding box center [602, 288] width 1204 height 576
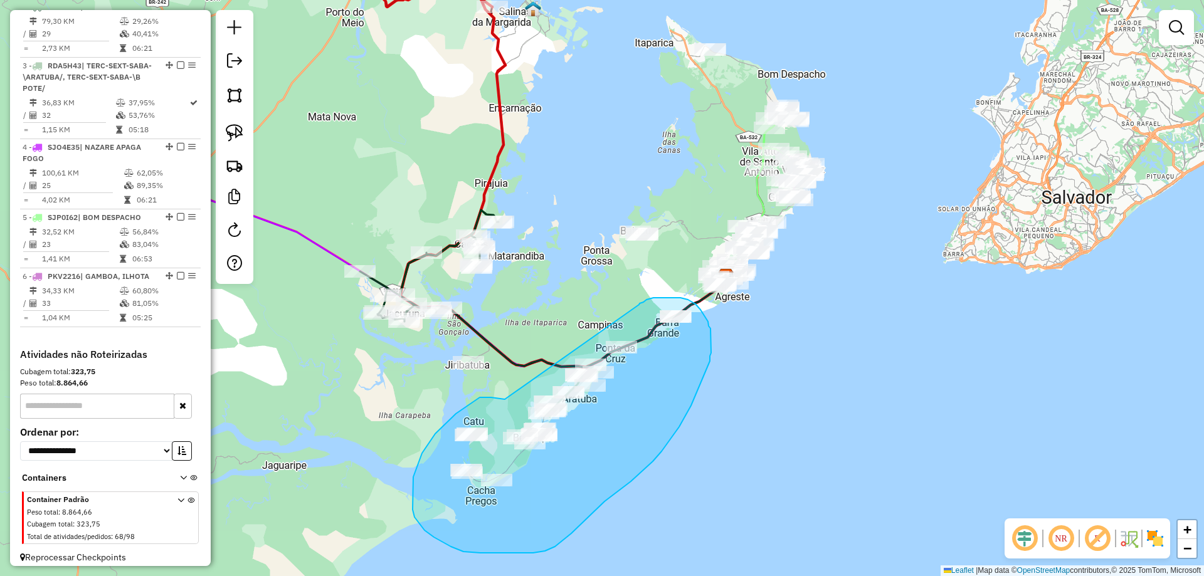
drag, startPoint x: 488, startPoint y: 398, endPoint x: 639, endPoint y: 305, distance: 177.4
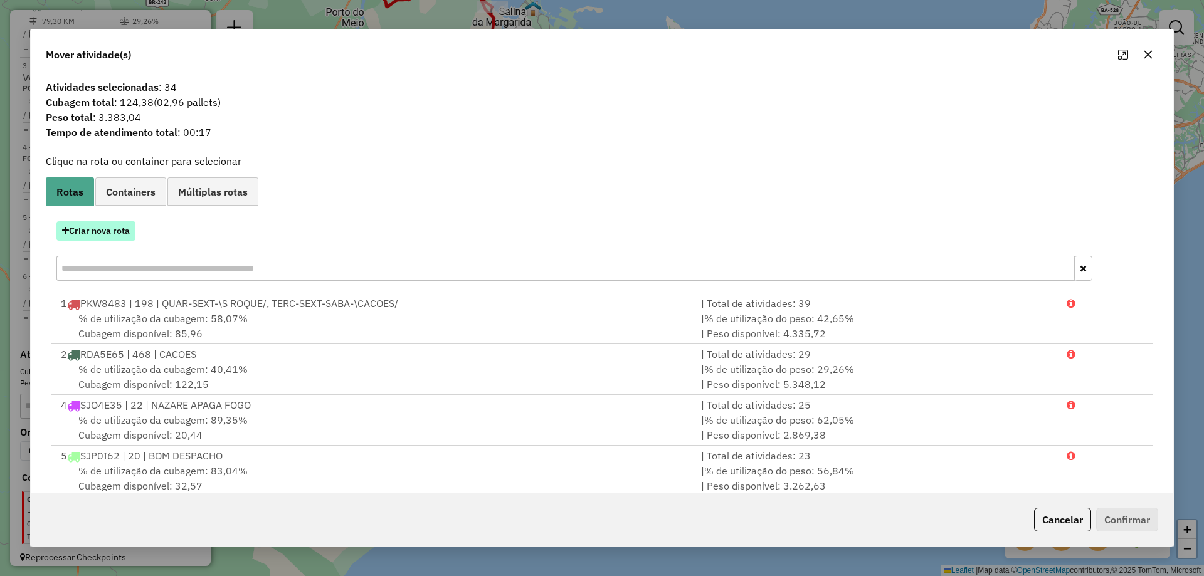
click at [116, 230] on button "Criar nova rota" at bounding box center [95, 230] width 79 height 19
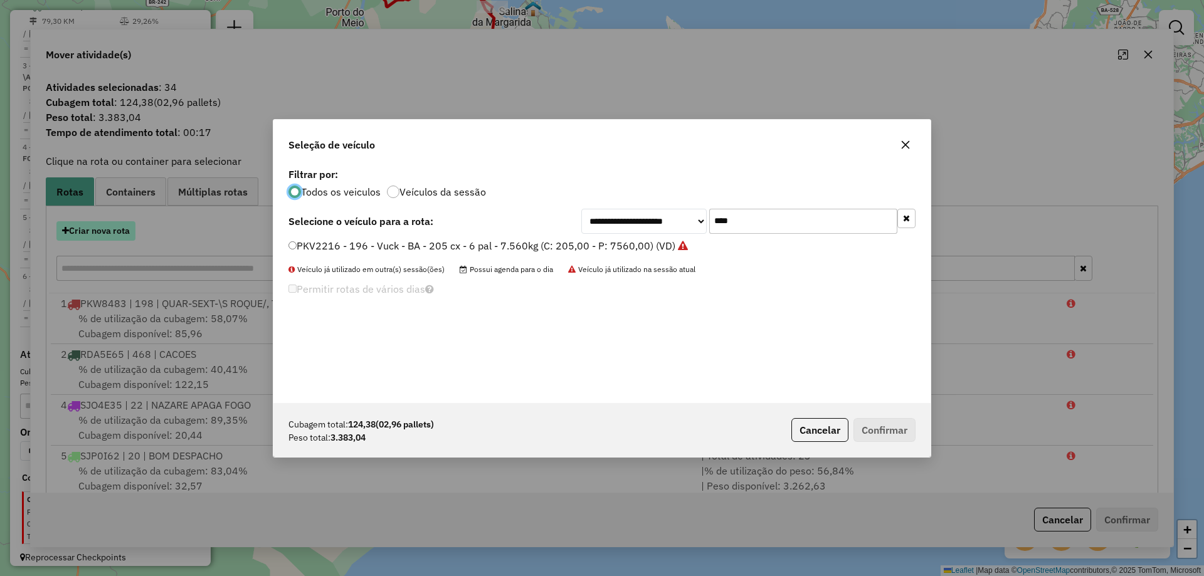
scroll to position [7, 4]
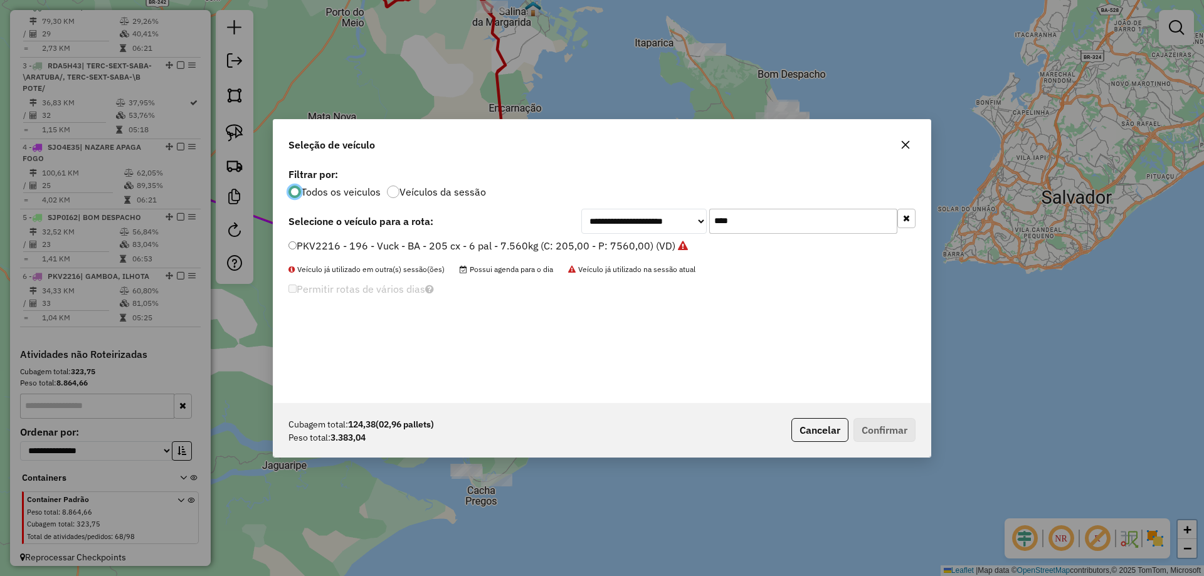
click at [529, 248] on label "PKV2216 - 196 - Vuck - BA - 205 cx - 6 pal - 7.560kg (C: 205,00 - P: 7560,00) (…" at bounding box center [487, 245] width 399 height 15
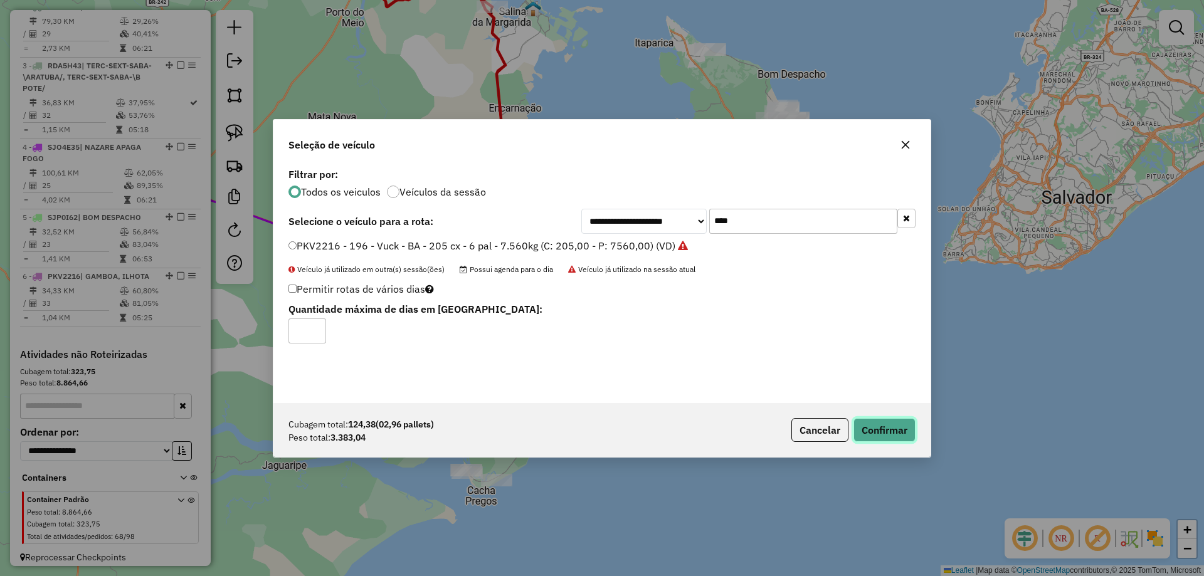
click at [880, 421] on button "Confirmar" at bounding box center [885, 430] width 62 height 24
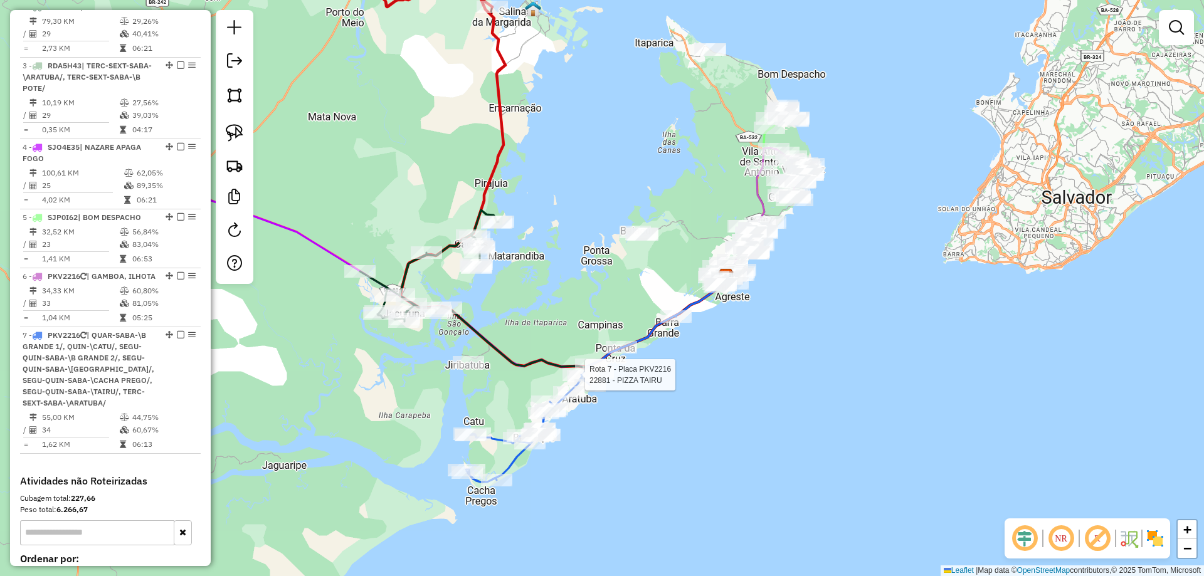
select select "**********"
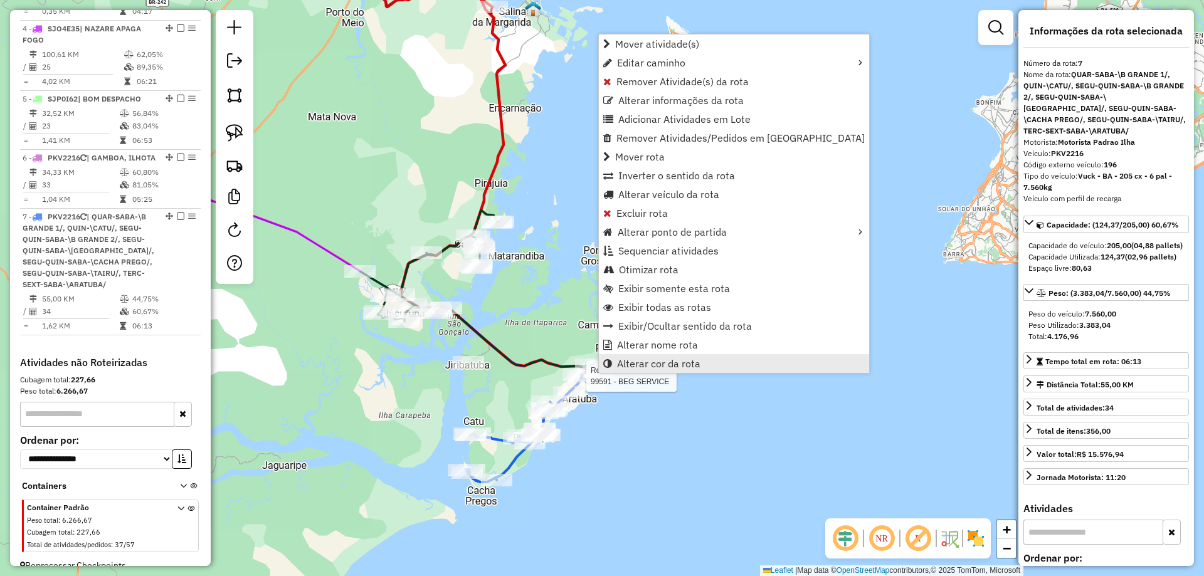
scroll to position [736, 0]
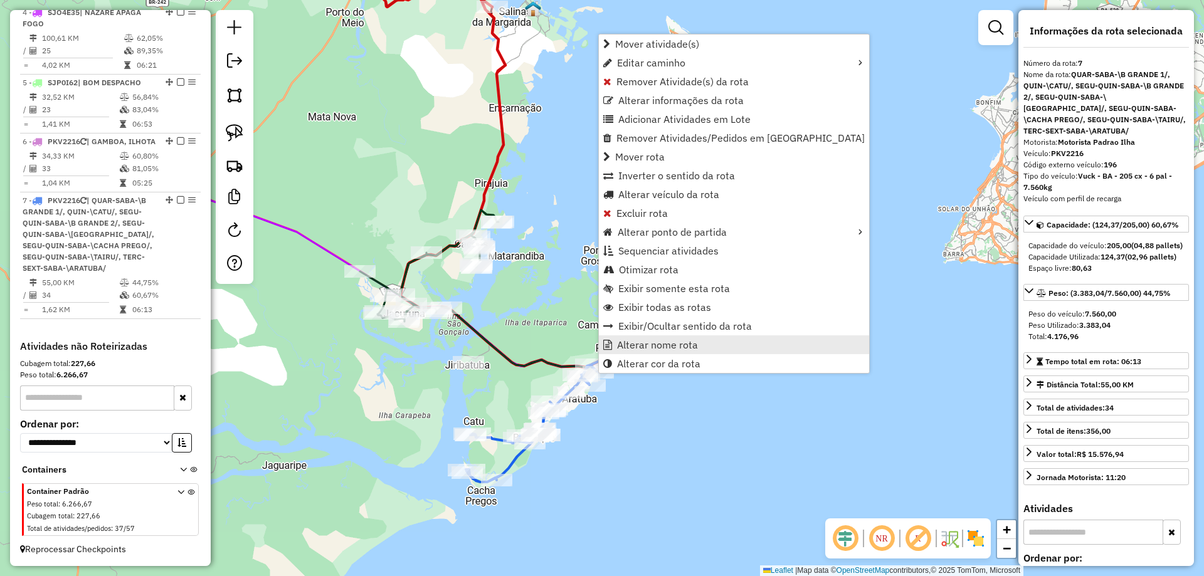
click at [654, 344] on span "Alterar nome rota" at bounding box center [657, 345] width 81 height 10
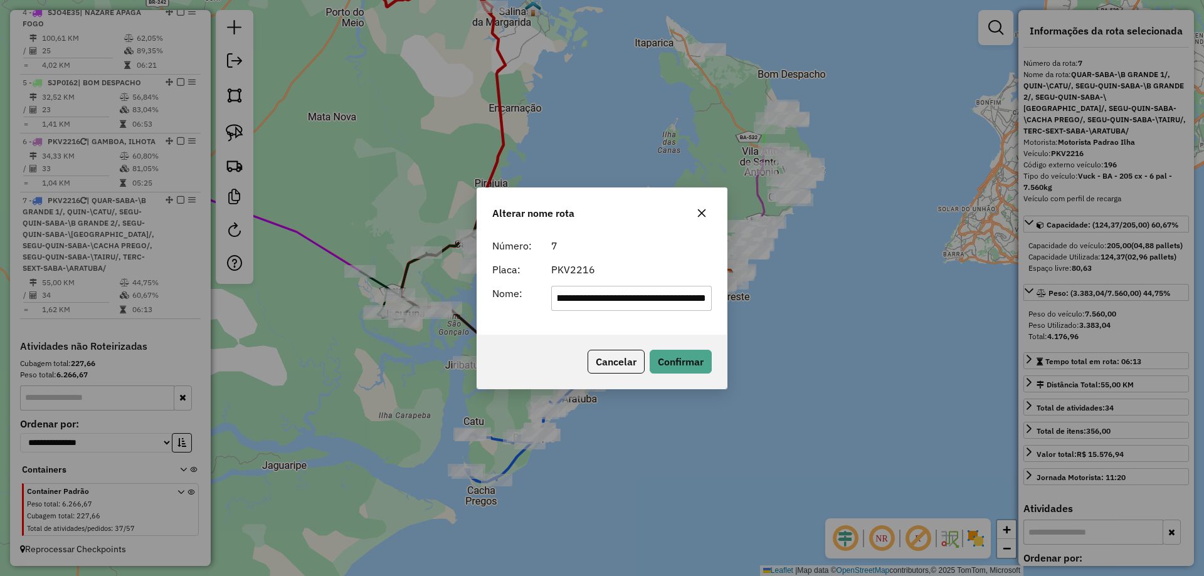
scroll to position [0, 0]
type input "*********"
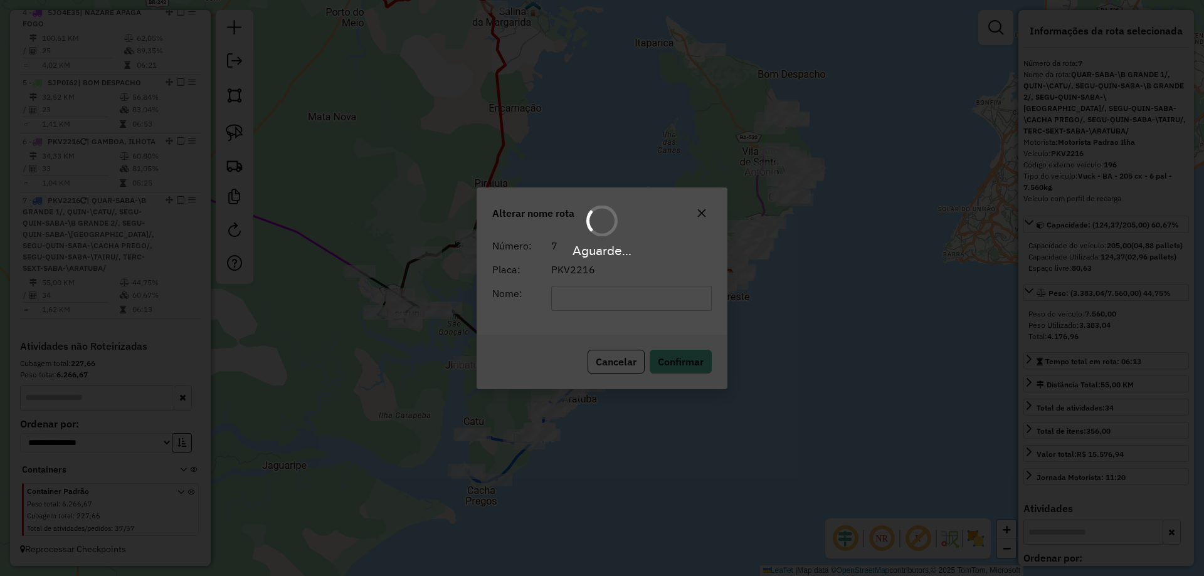
scroll to position [668, 0]
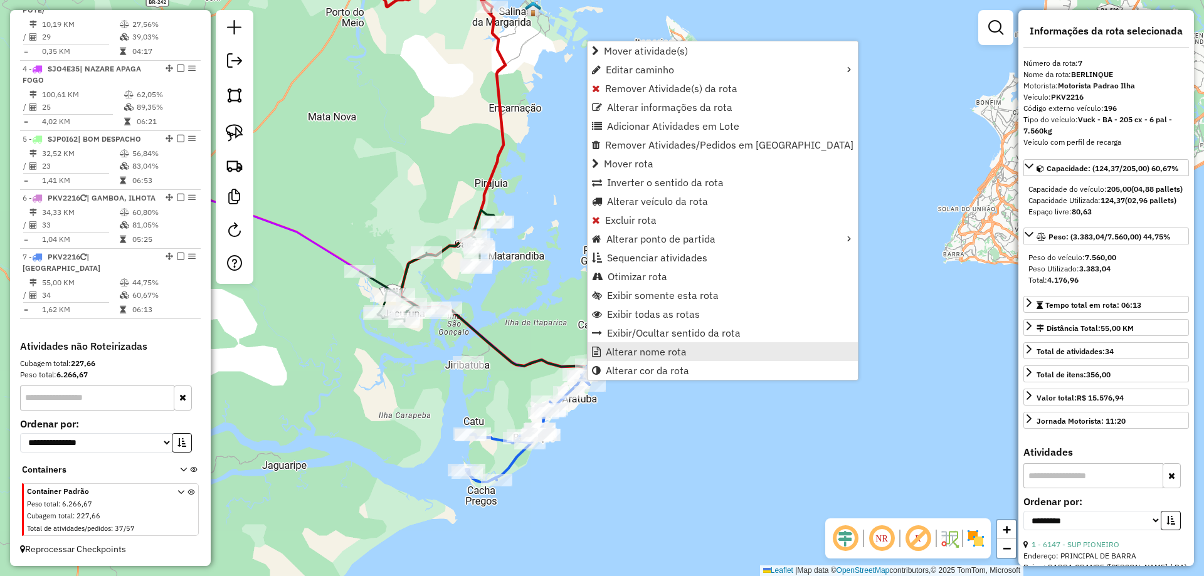
click at [630, 352] on span "Alterar nome rota" at bounding box center [646, 352] width 81 height 10
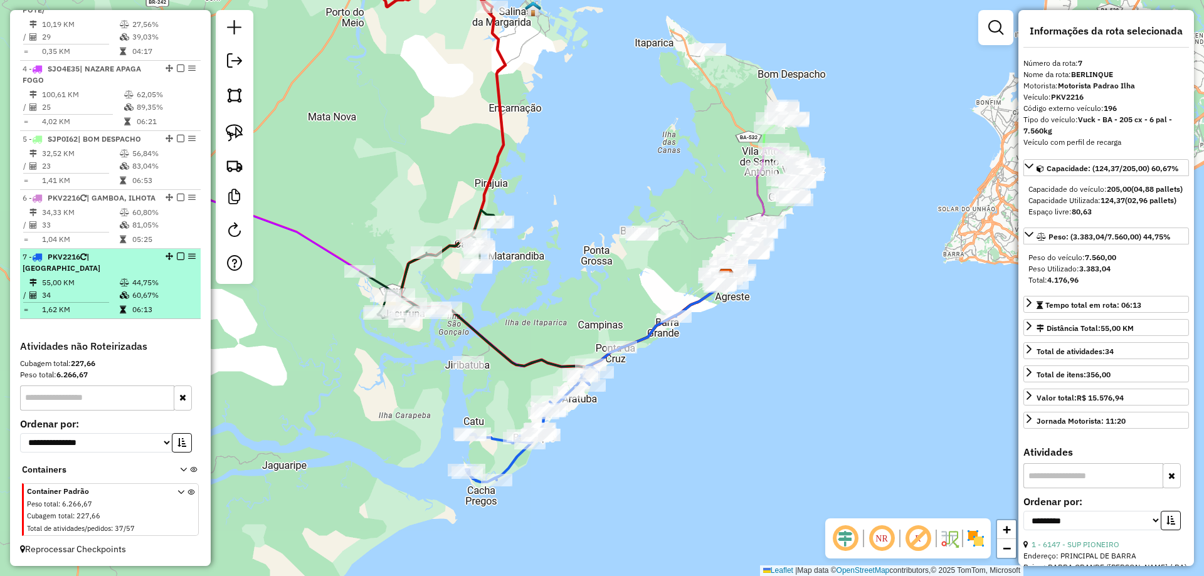
click at [177, 260] on em at bounding box center [181, 257] width 8 height 8
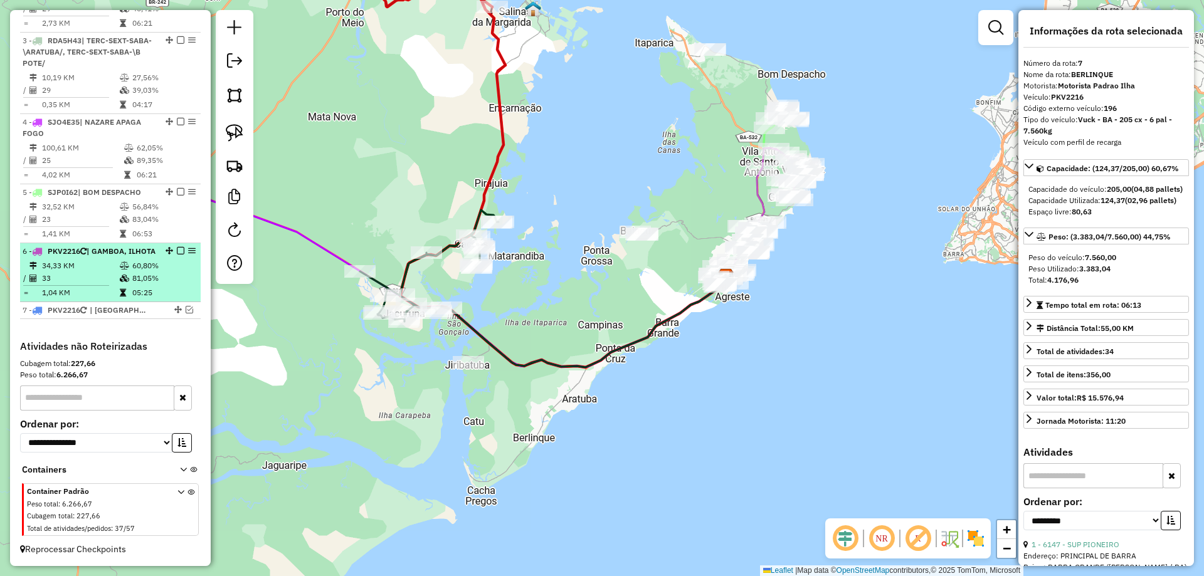
scroll to position [626, 0]
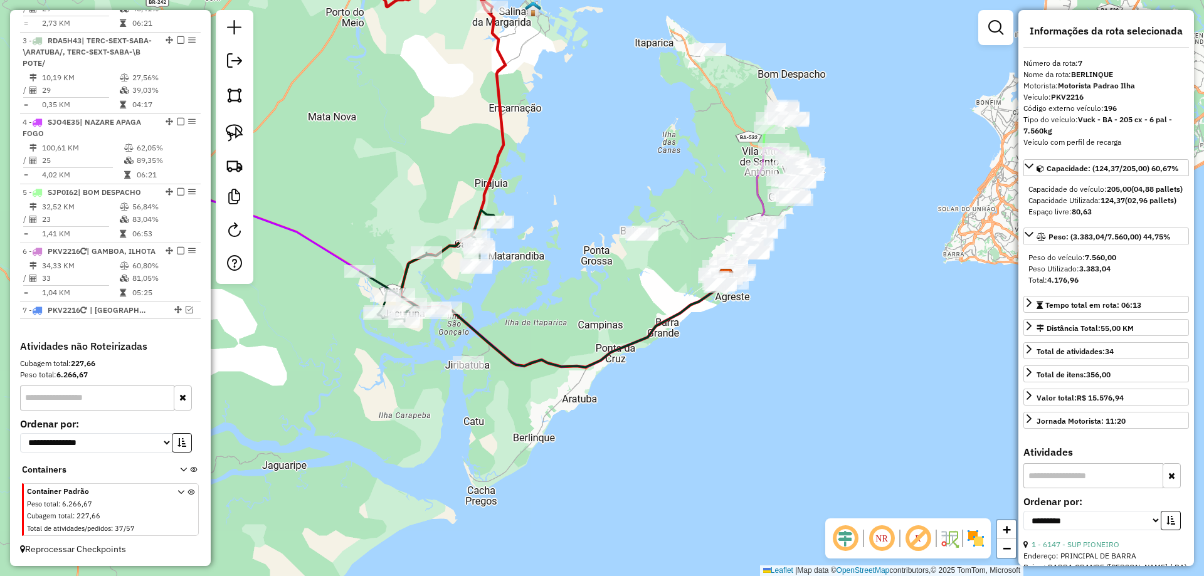
click at [621, 296] on div "Janela de atendimento Grade de atendimento Capacidade Transportadoras Veículos …" at bounding box center [602, 288] width 1204 height 576
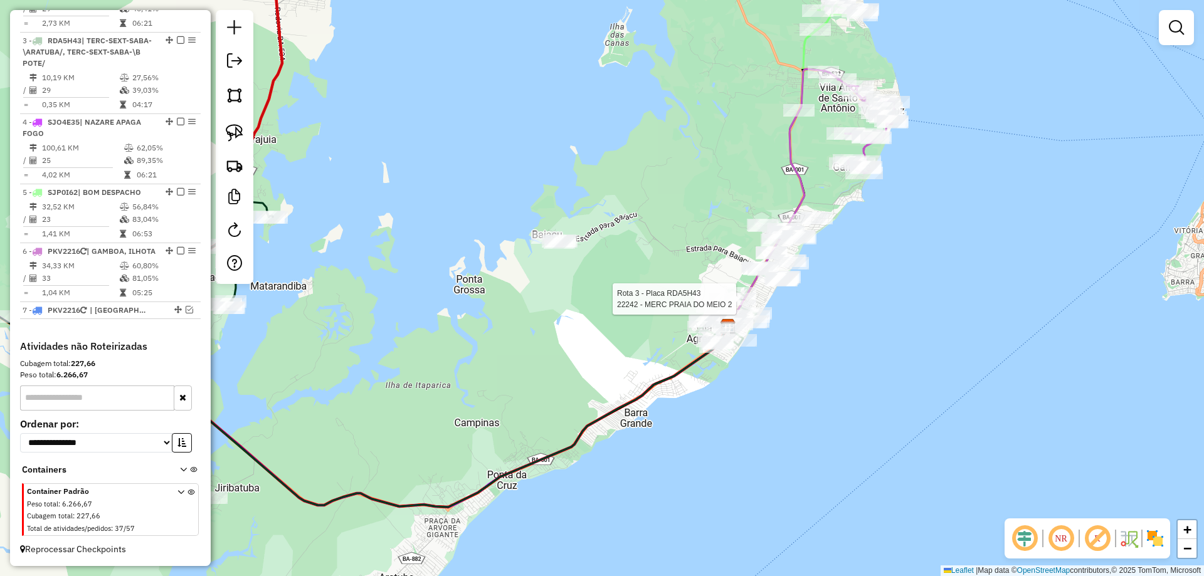
select select "**********"
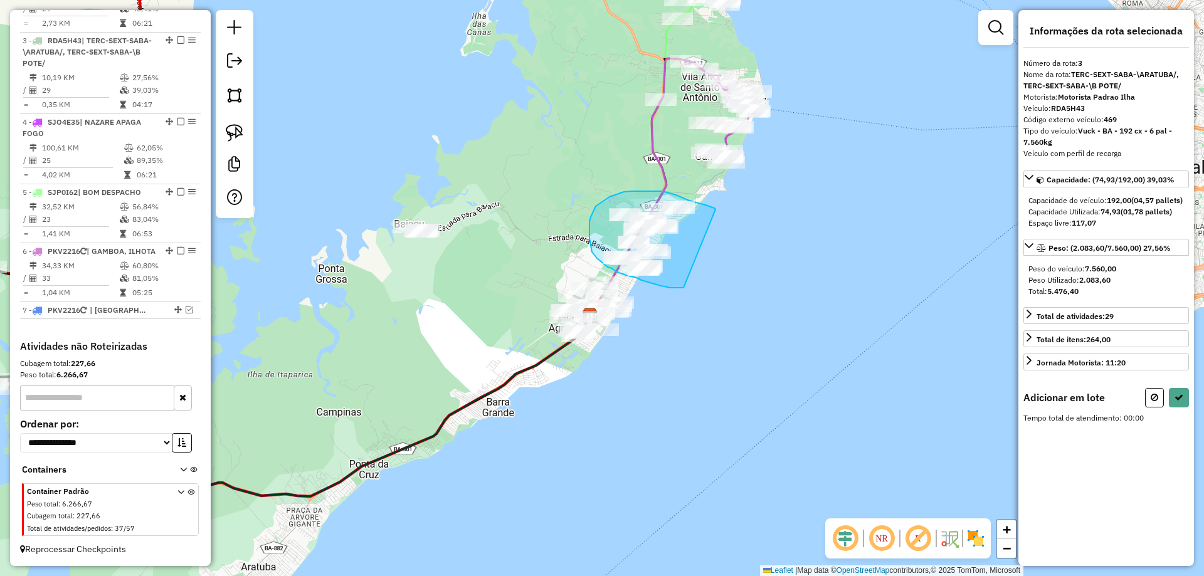
drag, startPoint x: 667, startPoint y: 287, endPoint x: 717, endPoint y: 209, distance: 92.5
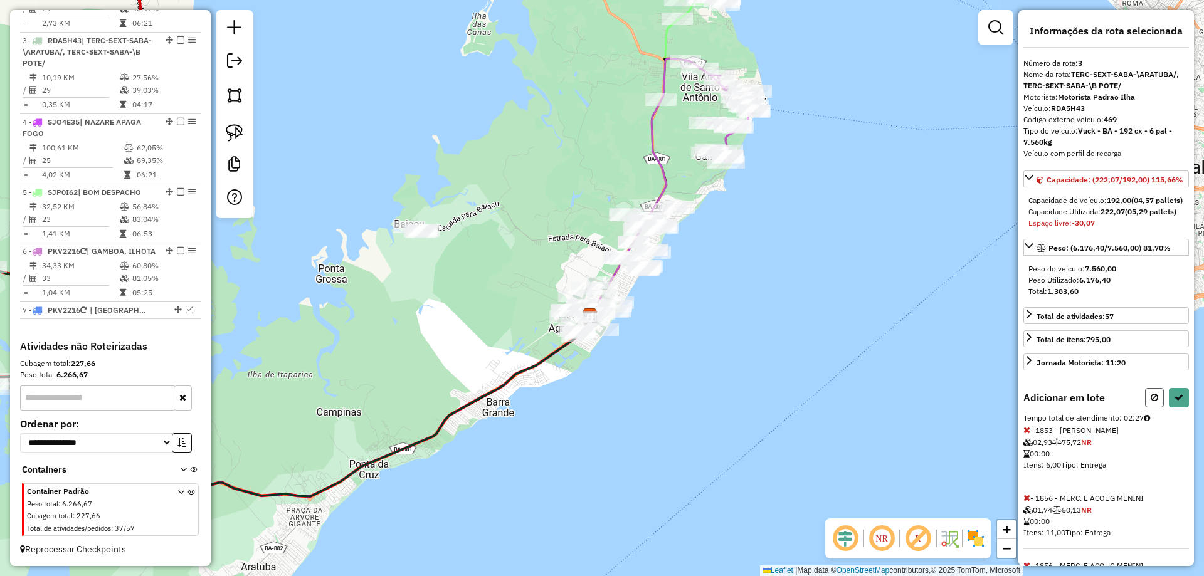
click at [1153, 402] on icon at bounding box center [1155, 397] width 8 height 9
select select "**********"
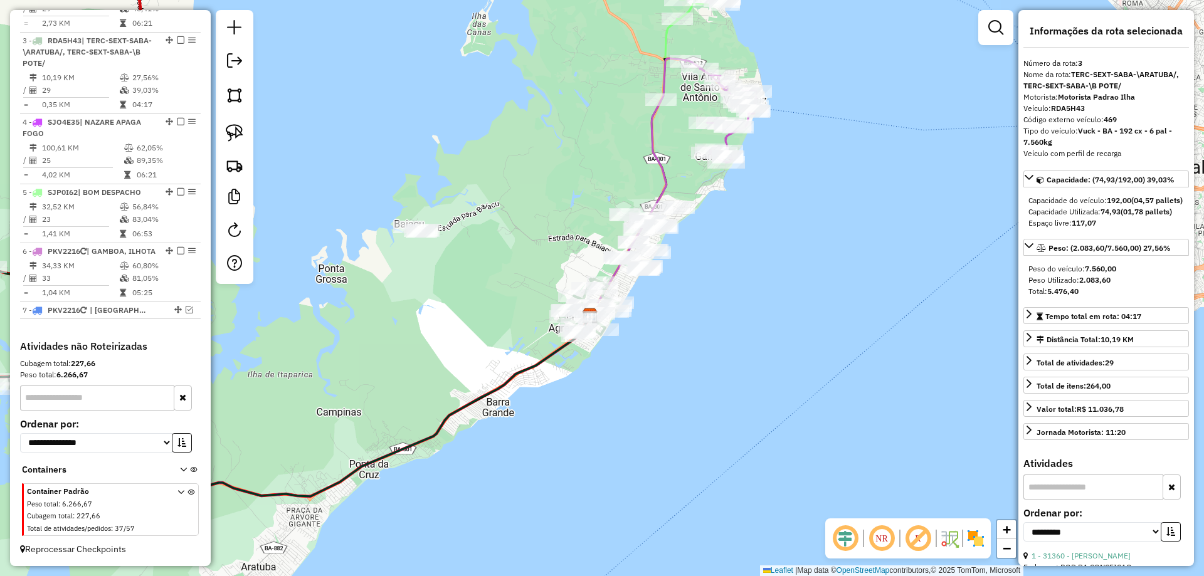
drag, startPoint x: 771, startPoint y: 319, endPoint x: 693, endPoint y: 297, distance: 81.6
click at [771, 319] on div "Janela de atendimento Grade de atendimento Capacidade Transportadoras Veículos …" at bounding box center [602, 288] width 1204 height 576
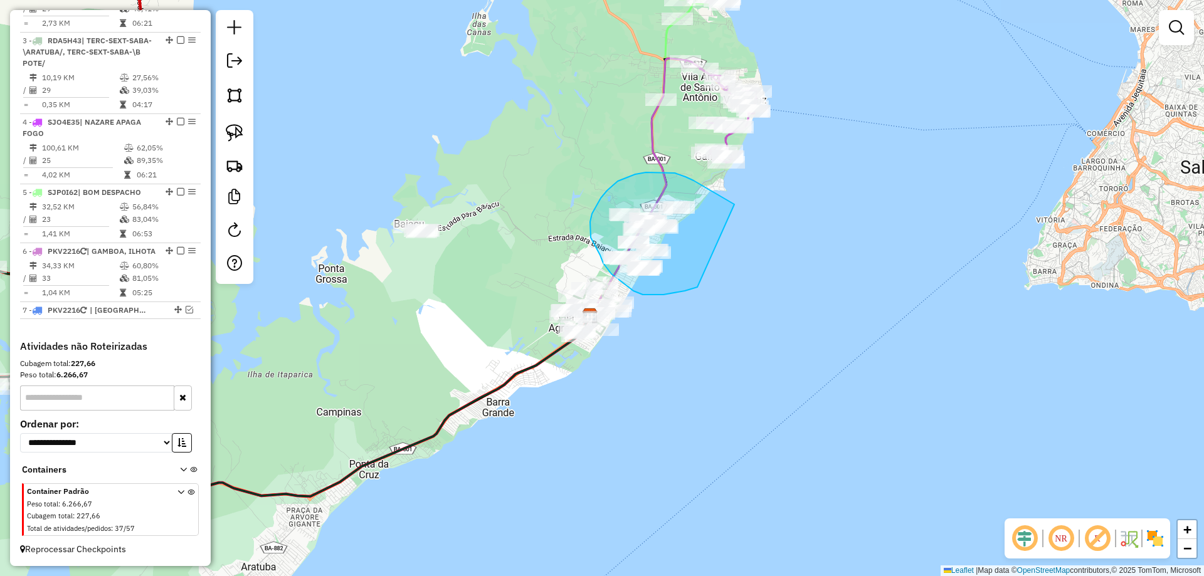
drag, startPoint x: 697, startPoint y: 287, endPoint x: 756, endPoint y: 219, distance: 90.3
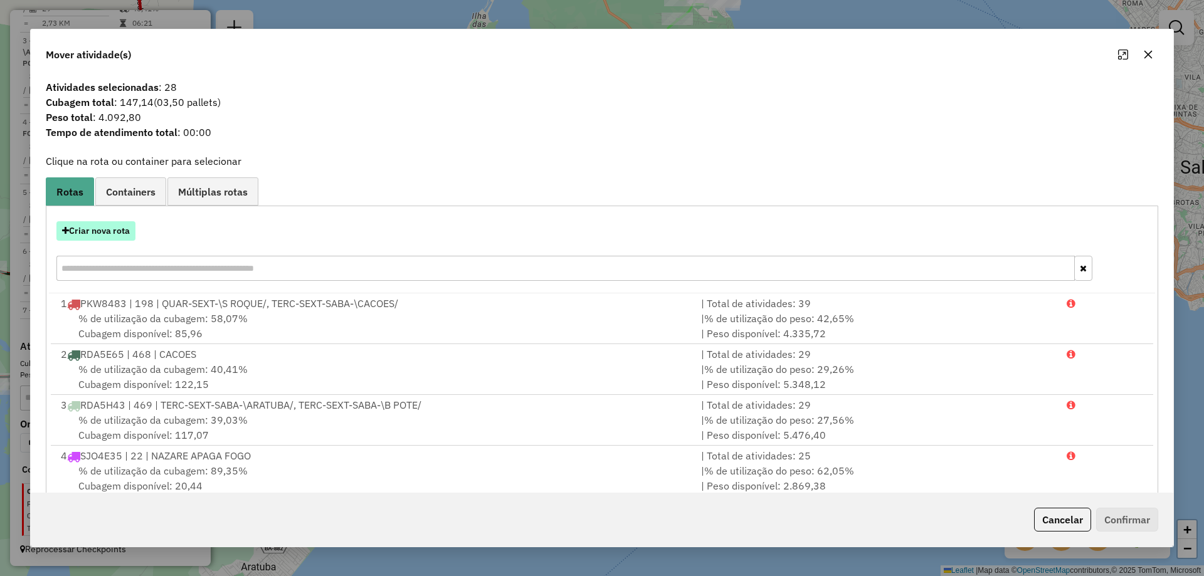
click at [87, 226] on button "Criar nova rota" at bounding box center [95, 230] width 79 height 19
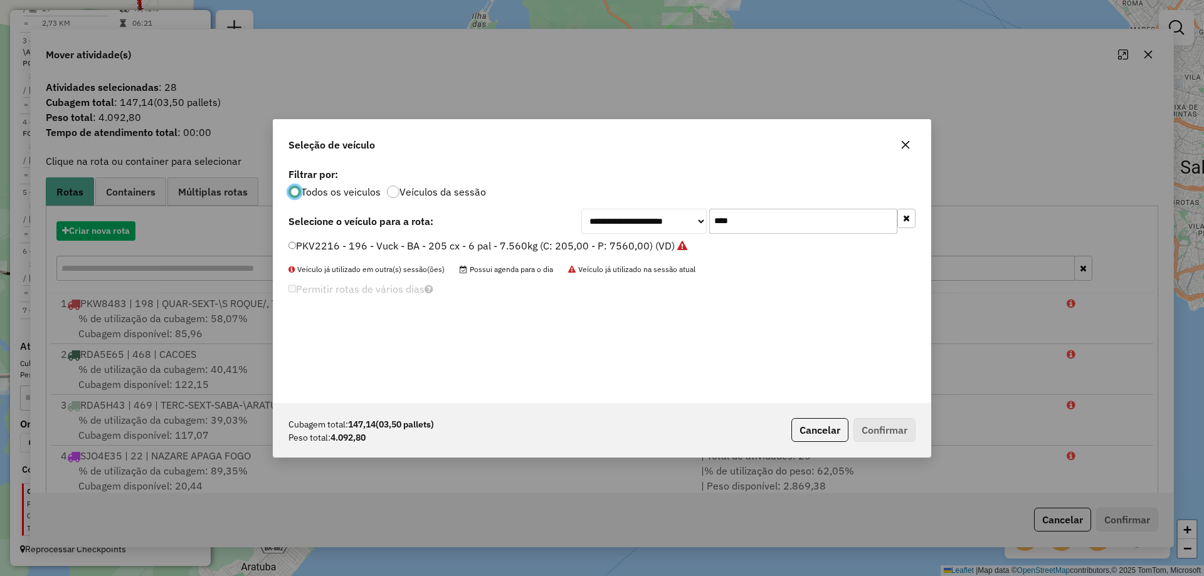
scroll to position [7, 4]
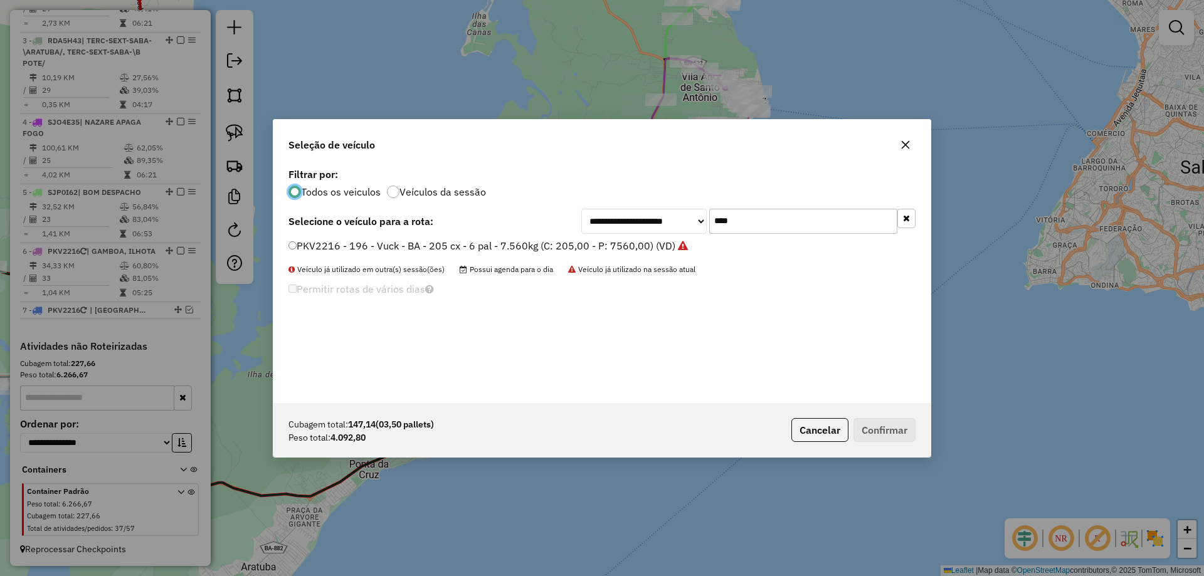
click at [394, 245] on label "PKV2216 - 196 - Vuck - BA - 205 cx - 6 pal - 7.560kg (C: 205,00 - P: 7560,00) (…" at bounding box center [487, 245] width 399 height 15
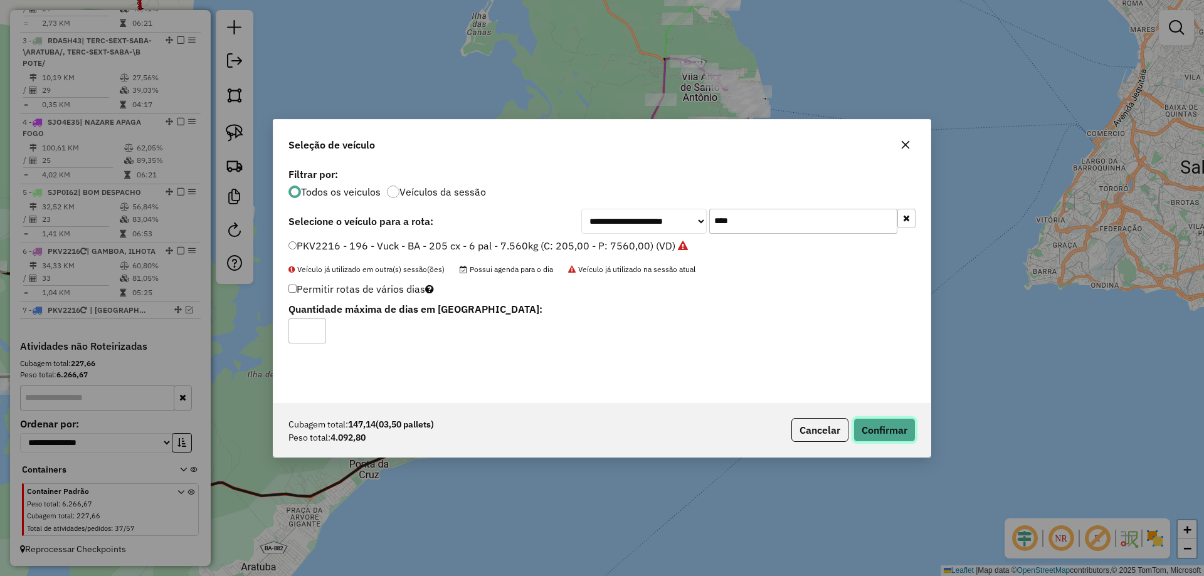
click at [894, 430] on button "Confirmar" at bounding box center [885, 430] width 62 height 24
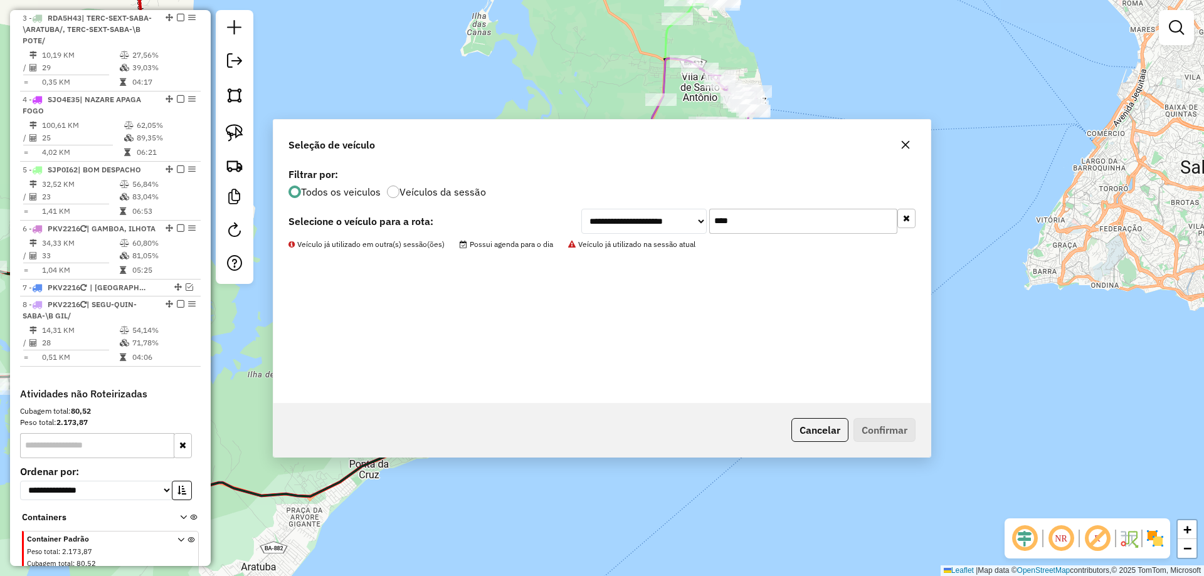
scroll to position [696, 0]
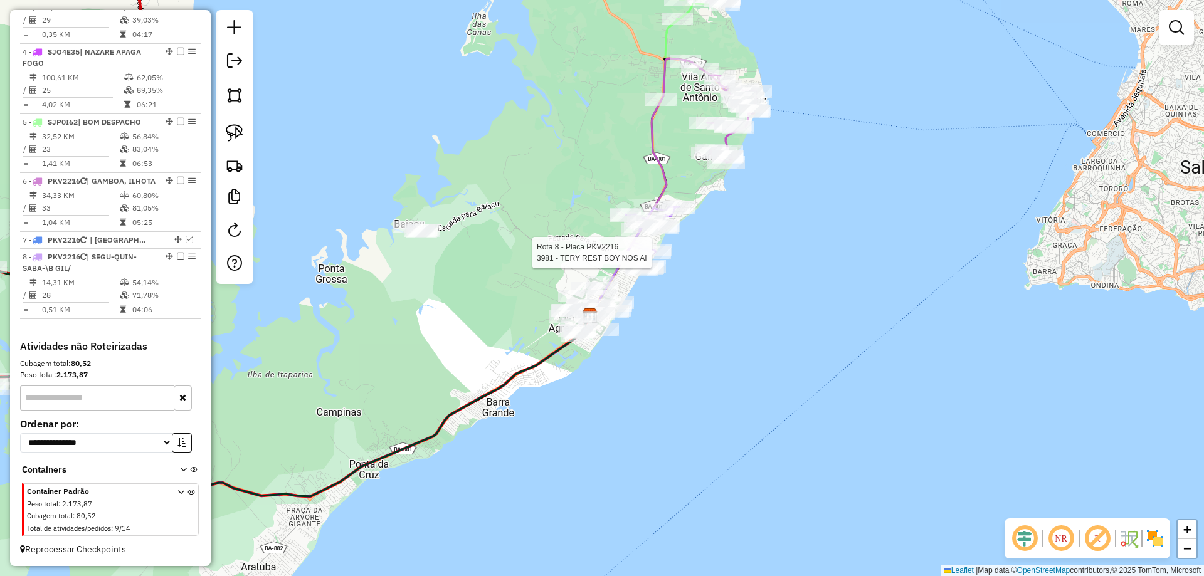
select select "**********"
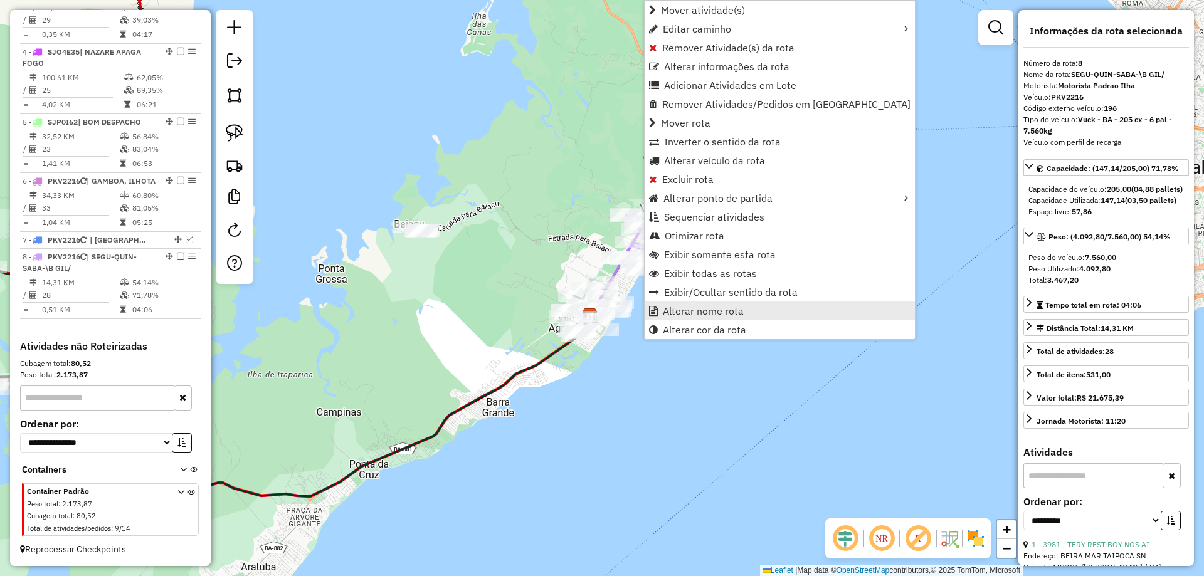
click at [675, 309] on span "Alterar nome rota" at bounding box center [703, 311] width 81 height 10
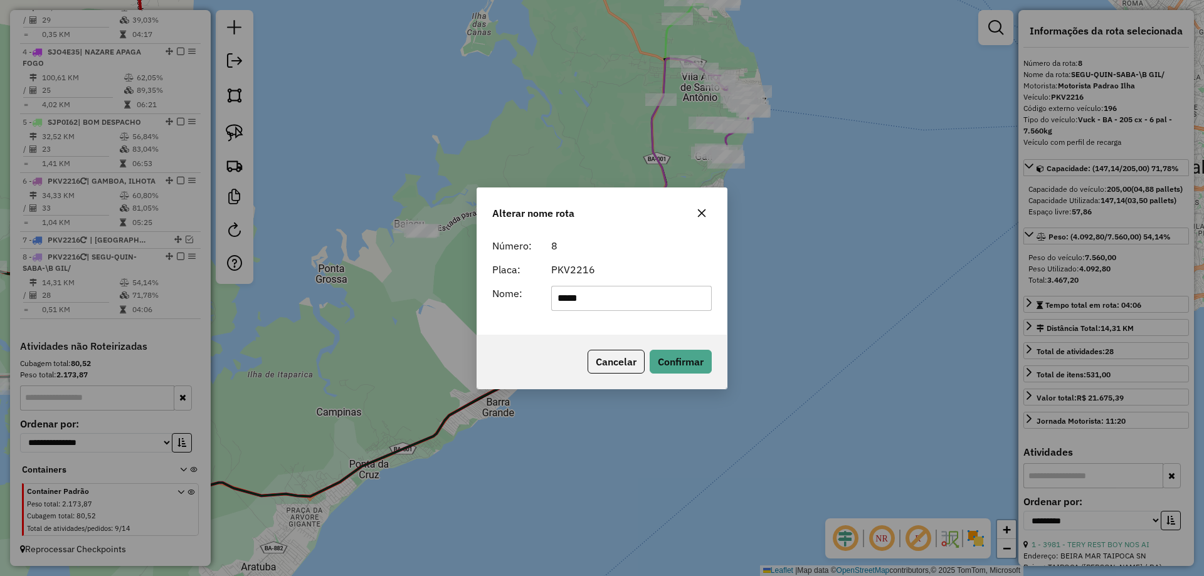
type input "*****"
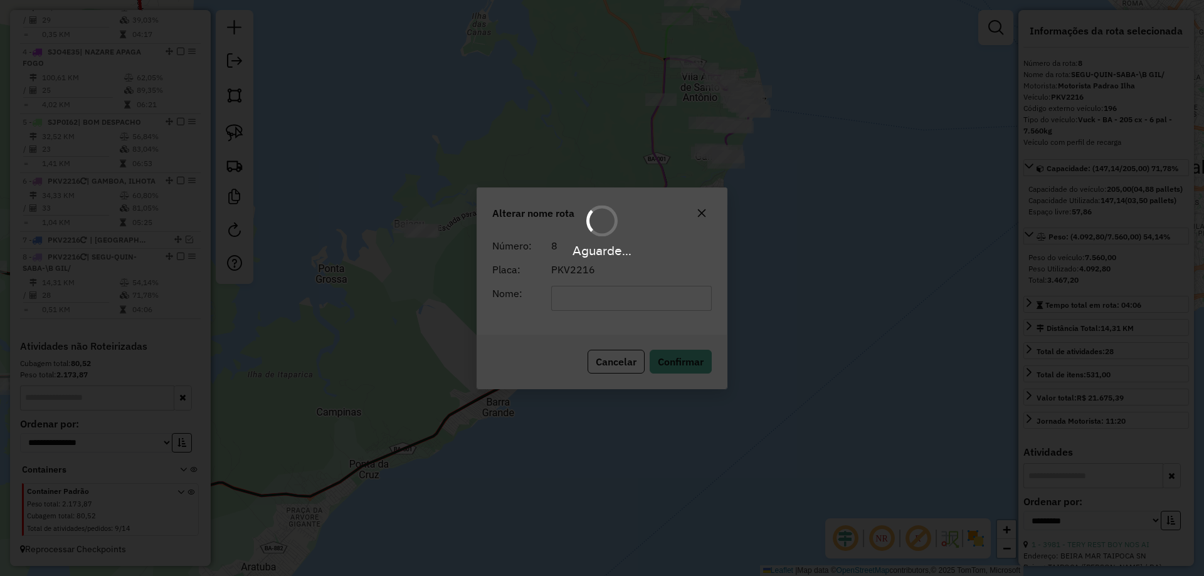
scroll to position [685, 0]
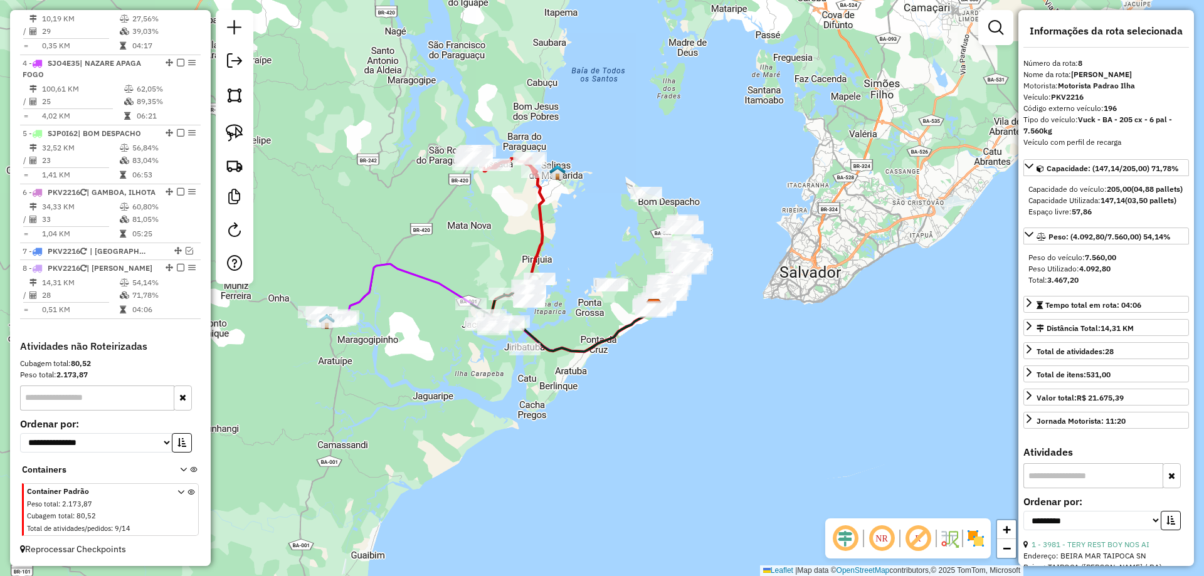
click at [631, 243] on div "Janela de atendimento Grade de atendimento Capacidade Transportadoras Veículos …" at bounding box center [602, 288] width 1204 height 576
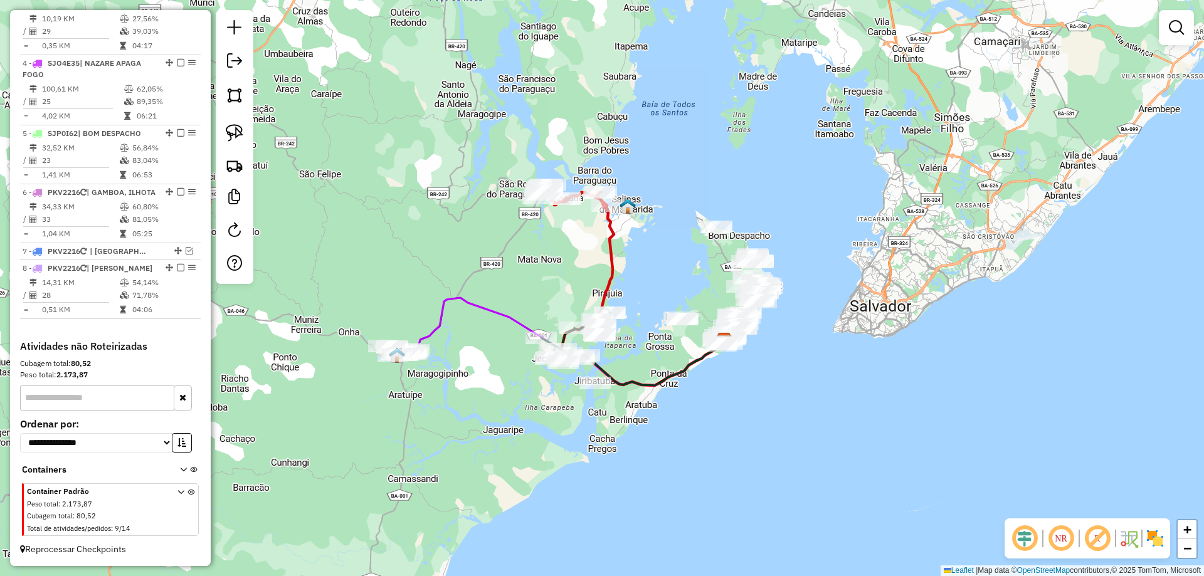
drag, startPoint x: 596, startPoint y: 243, endPoint x: 676, endPoint y: 283, distance: 89.7
click at [676, 283] on div "Janela de atendimento Grade de atendimento Capacidade Transportadoras Veículos …" at bounding box center [602, 288] width 1204 height 576
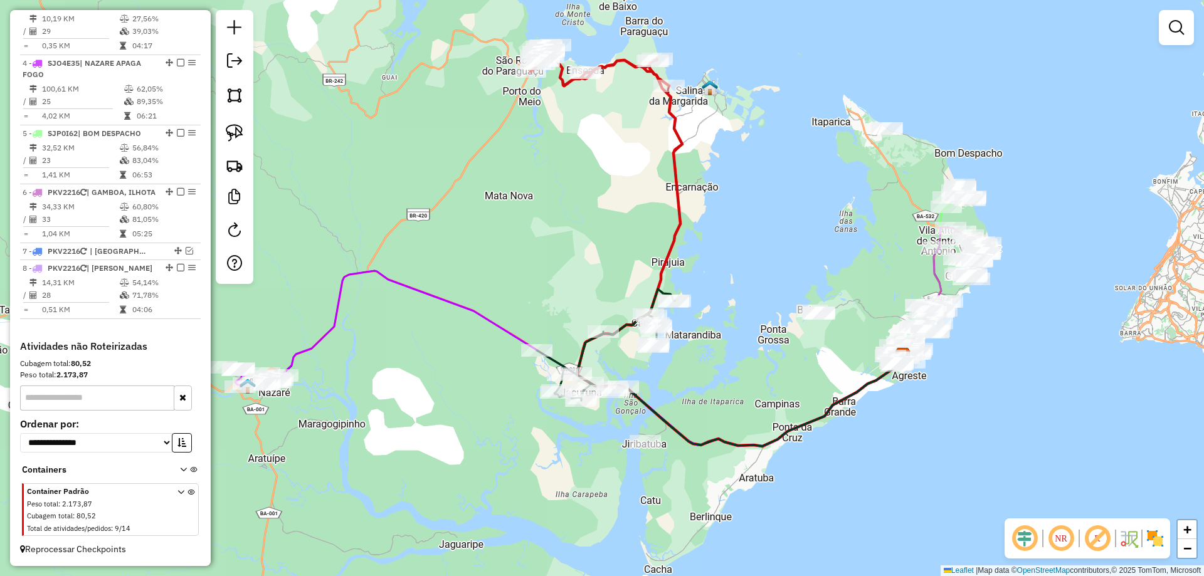
drag, startPoint x: 588, startPoint y: 354, endPoint x: 601, endPoint y: 354, distance: 12.5
click at [601, 354] on div "Janela de atendimento Grade de atendimento Capacidade Transportadoras Veículos …" at bounding box center [602, 288] width 1204 height 576
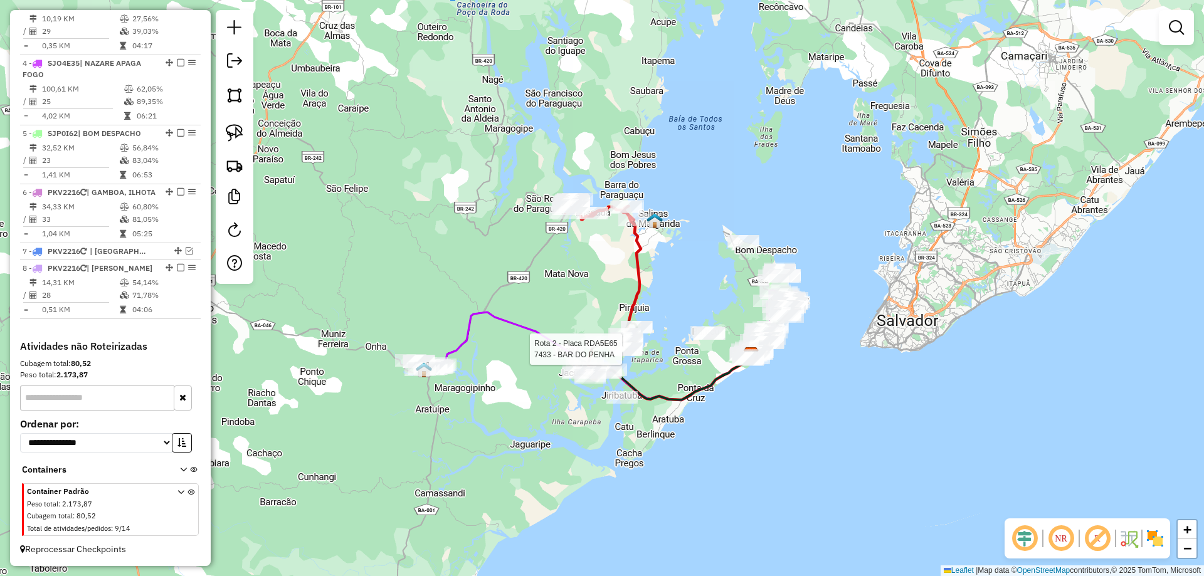
select select "**********"
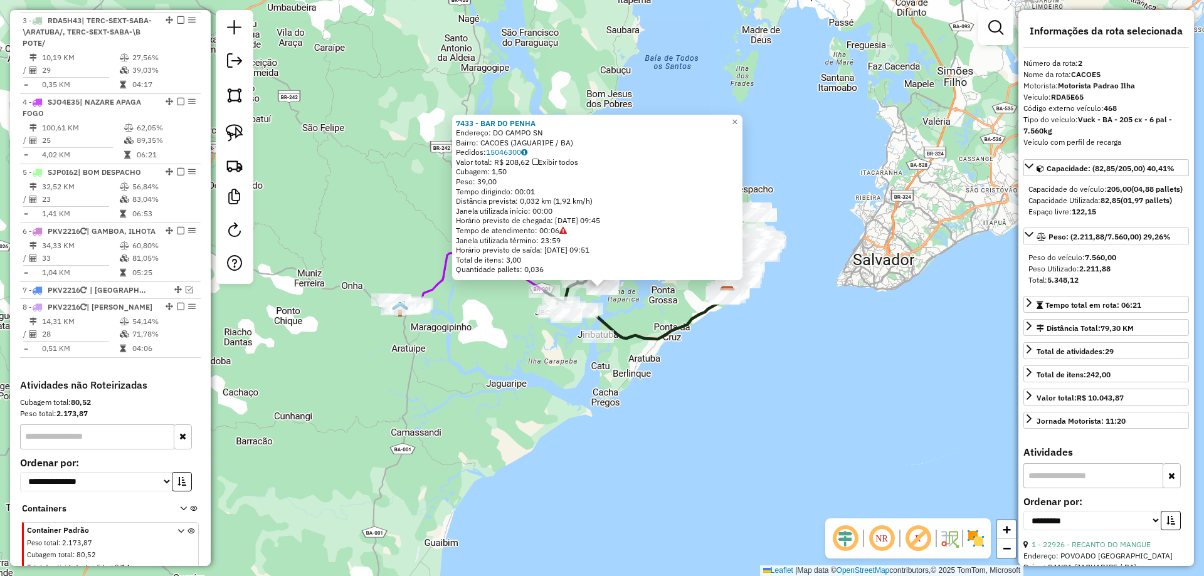
scroll to position [578, 0]
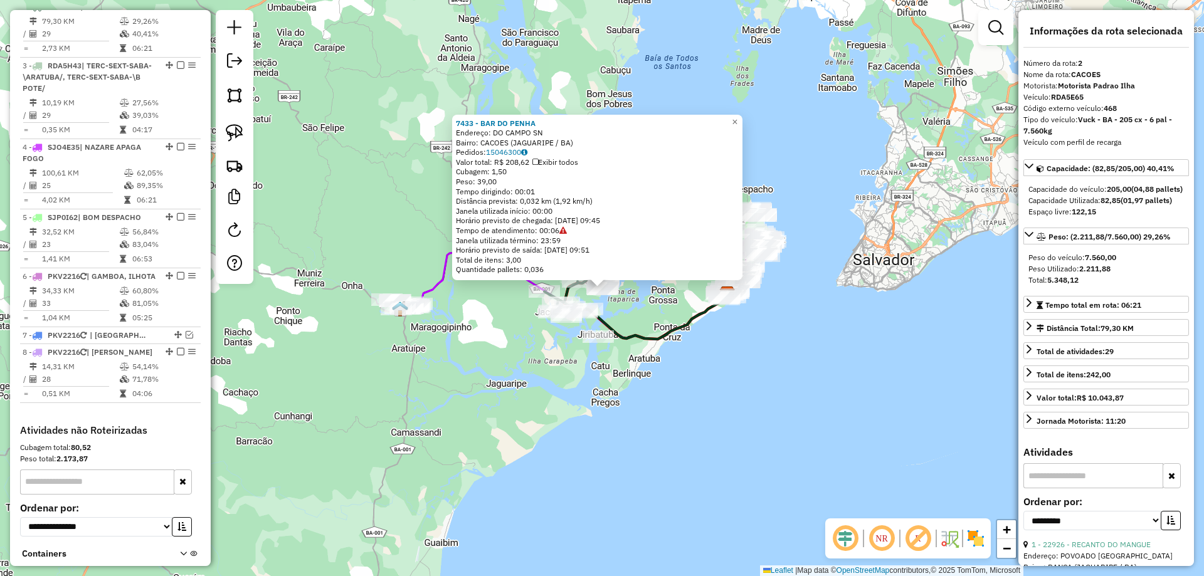
click at [529, 361] on div "7433 - BAR DO PENHA Endereço: DO CAMPO SN Bairro: CACOES (JAGUARIPE / BA) Pedid…" at bounding box center [602, 288] width 1204 height 576
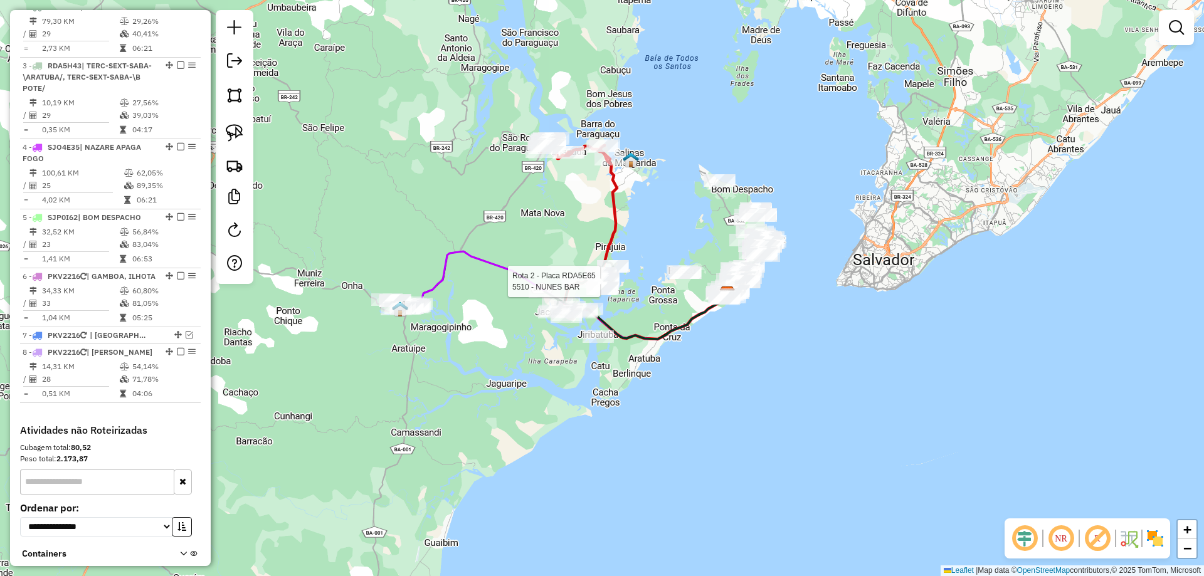
select select "**********"
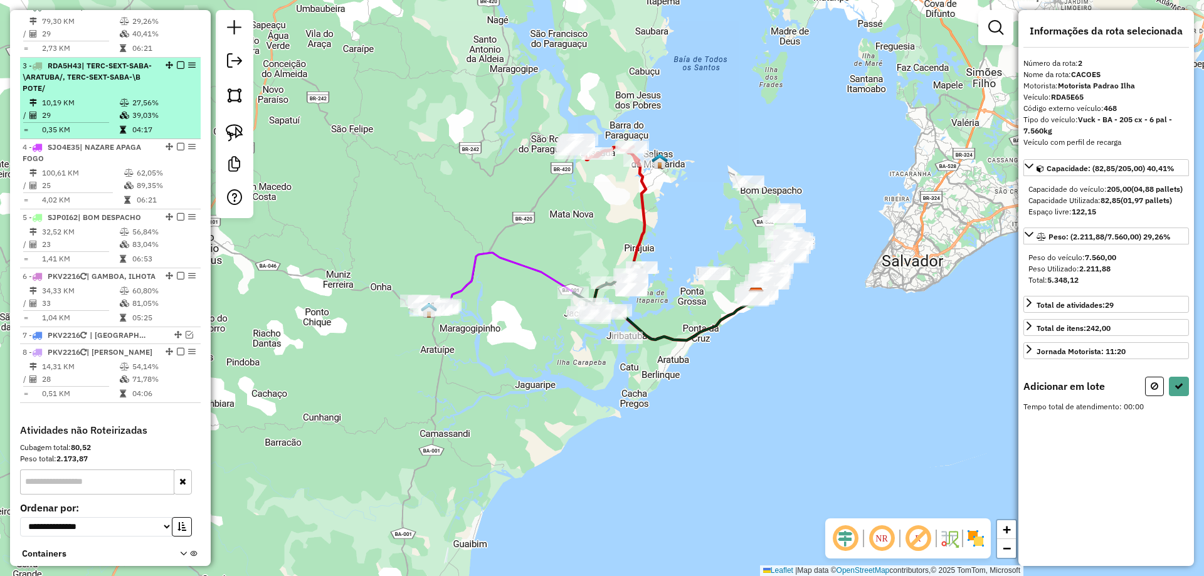
click at [115, 122] on td "29" at bounding box center [80, 115] width 78 height 13
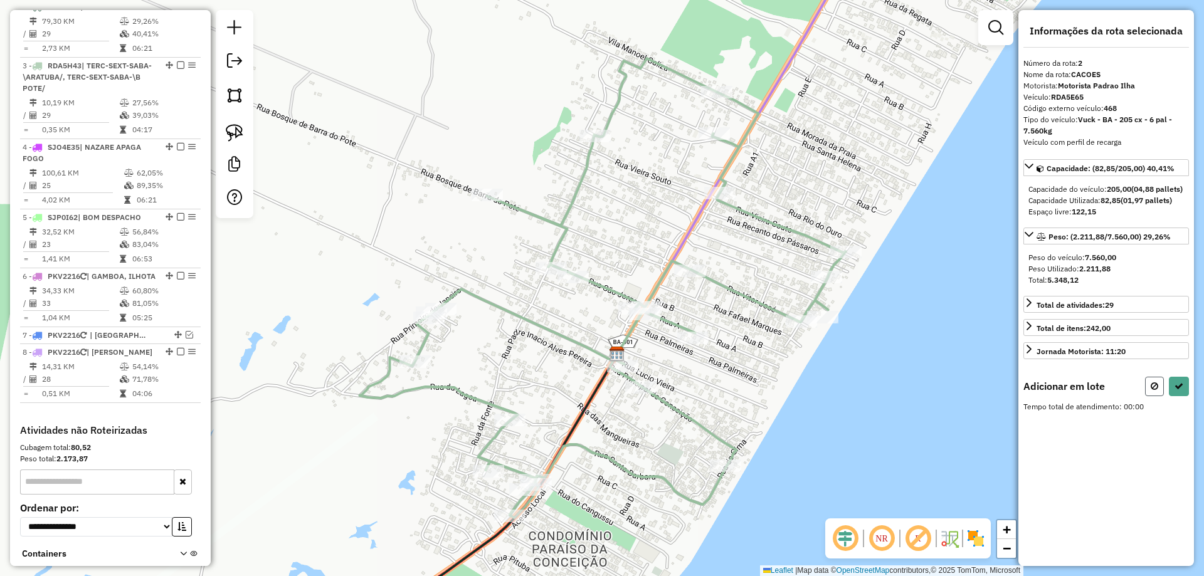
click at [1163, 396] on button at bounding box center [1154, 386] width 19 height 19
select select "**********"
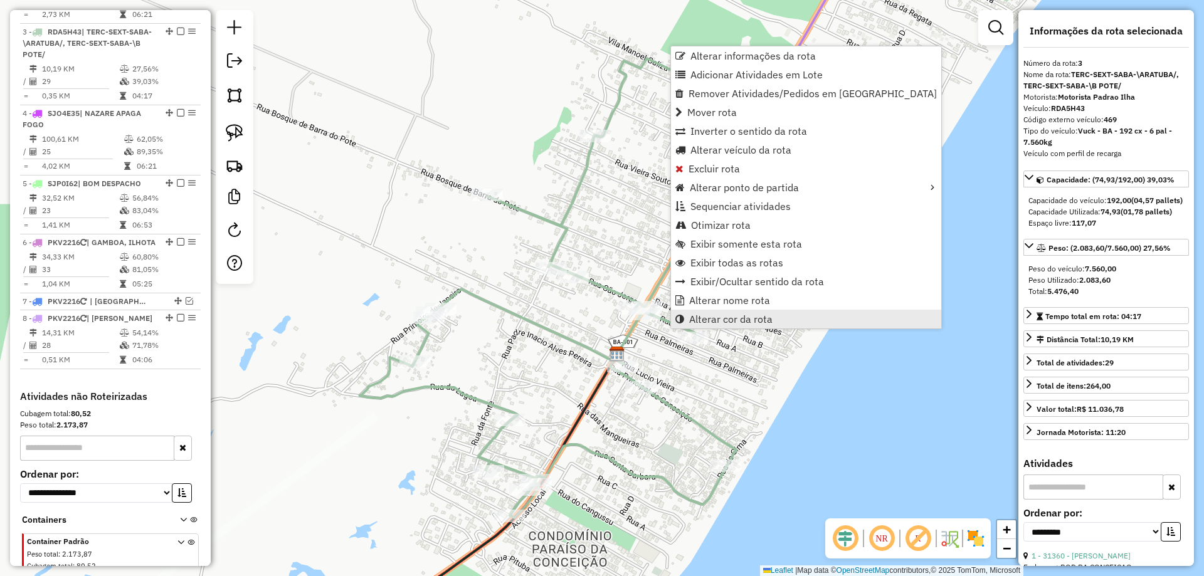
scroll to position [637, 0]
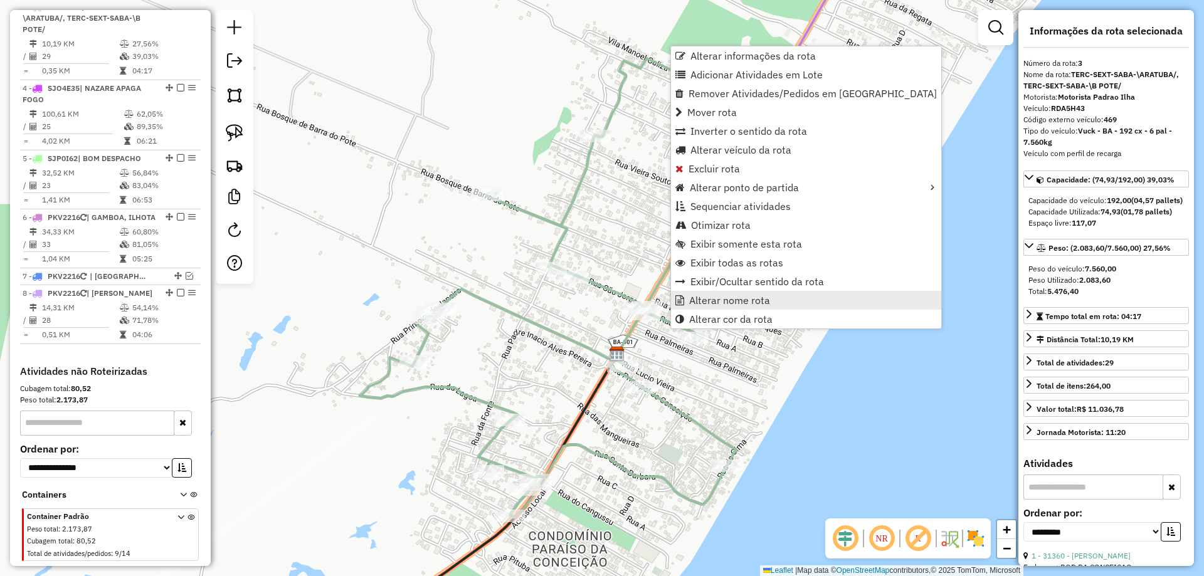
click at [707, 305] on span "Alterar nome rota" at bounding box center [729, 300] width 81 height 10
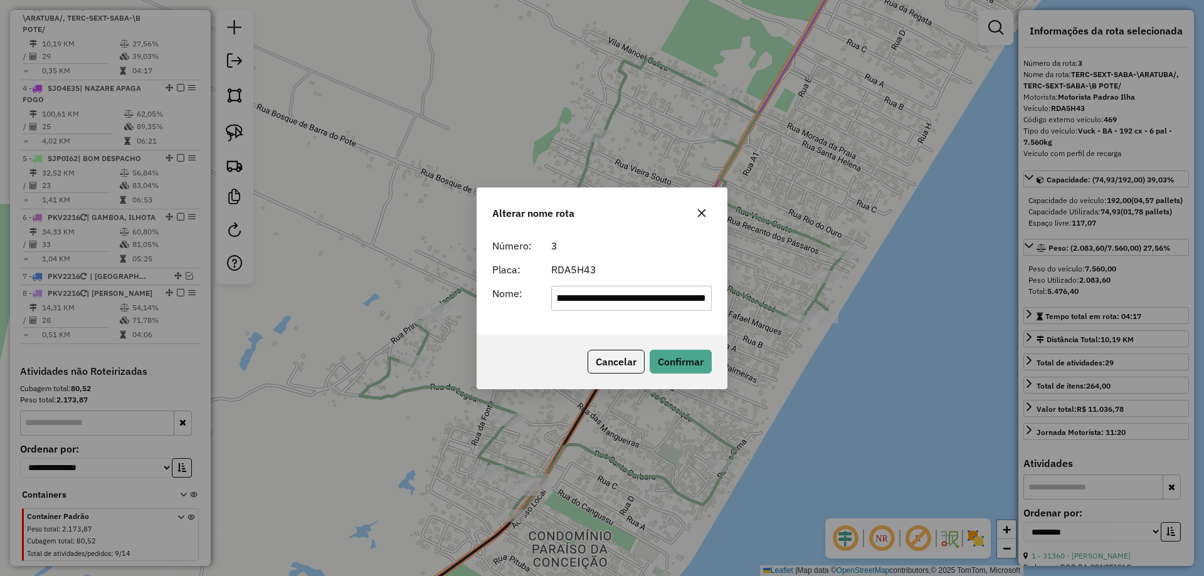
scroll to position [0, 0]
type input "******"
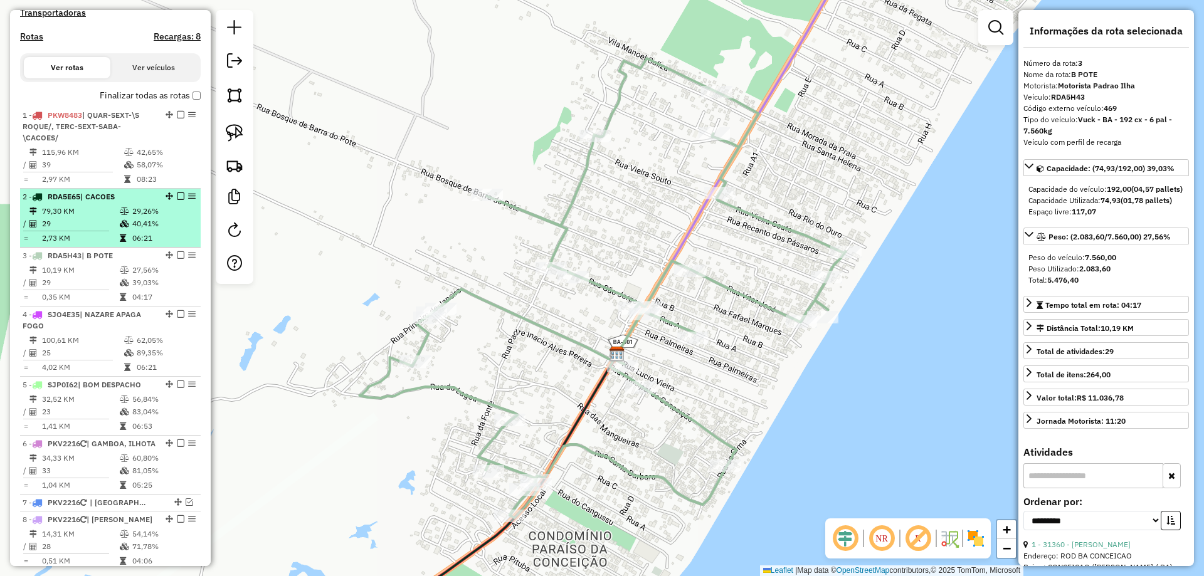
scroll to position [324, 0]
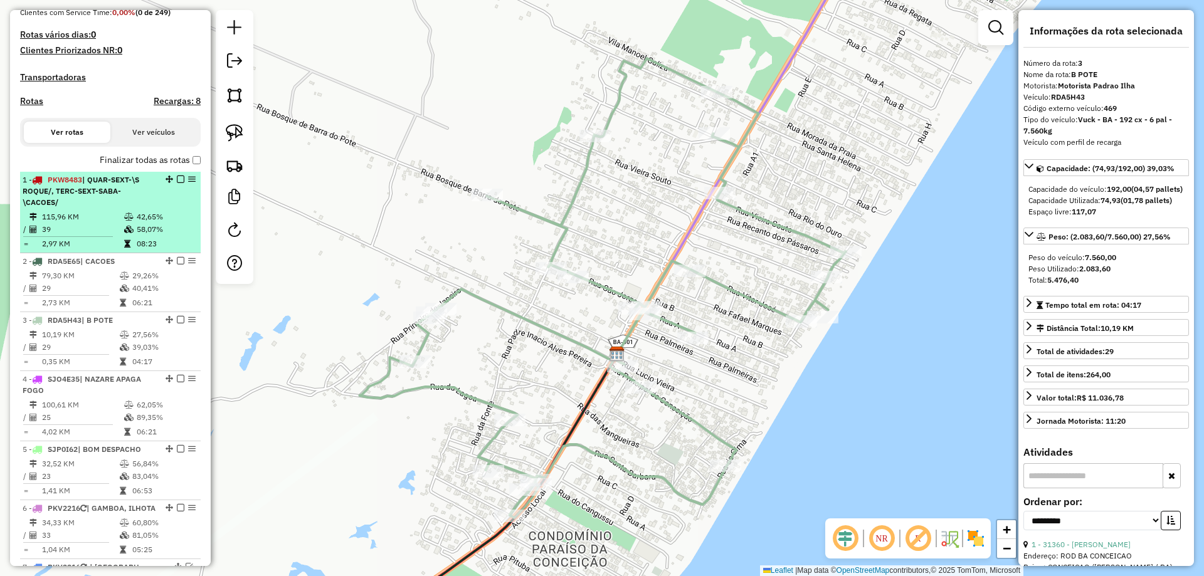
click at [133, 208] on div "1 - PKW8483 | QUAR-SEXT-\S ROQUE/, TERC-SEXT-SABA-\CACOES/" at bounding box center [89, 191] width 133 height 34
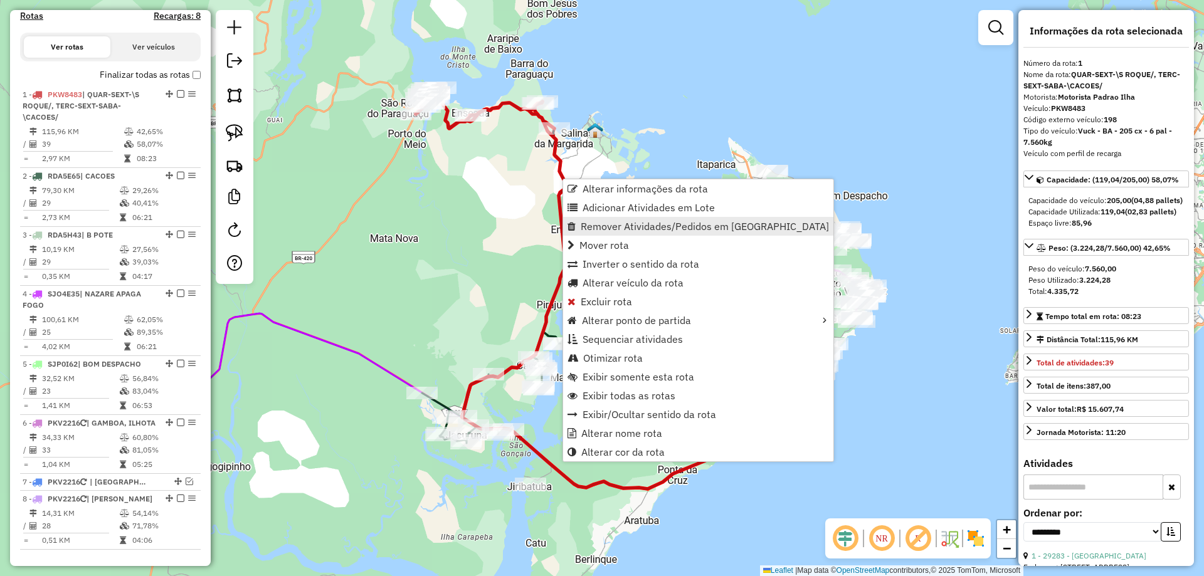
scroll to position [497, 0]
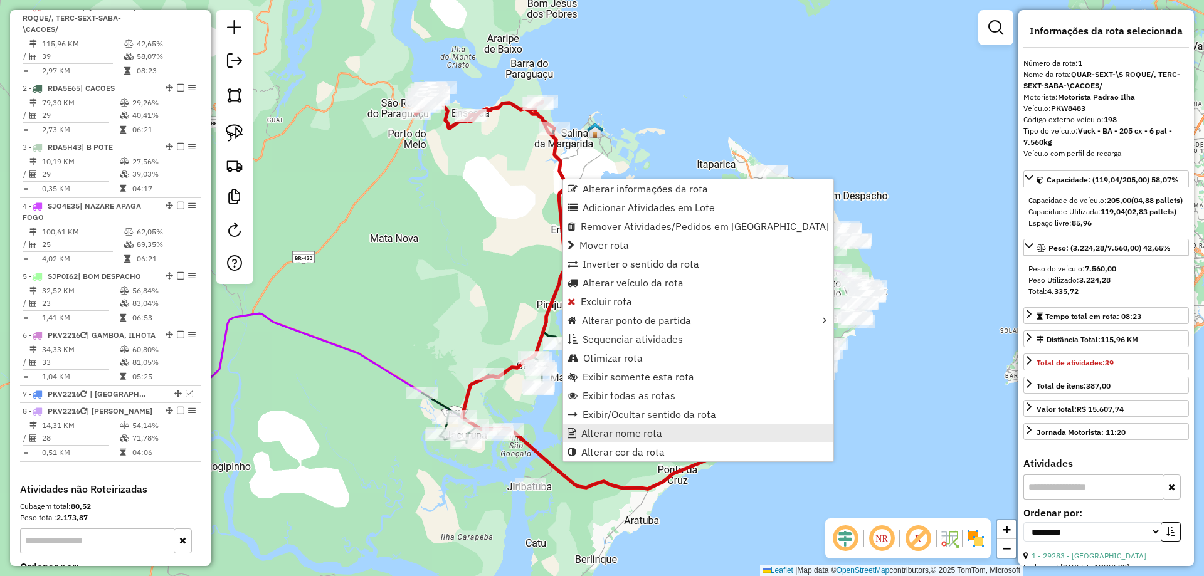
click at [653, 429] on span "Alterar nome rota" at bounding box center [621, 433] width 81 height 10
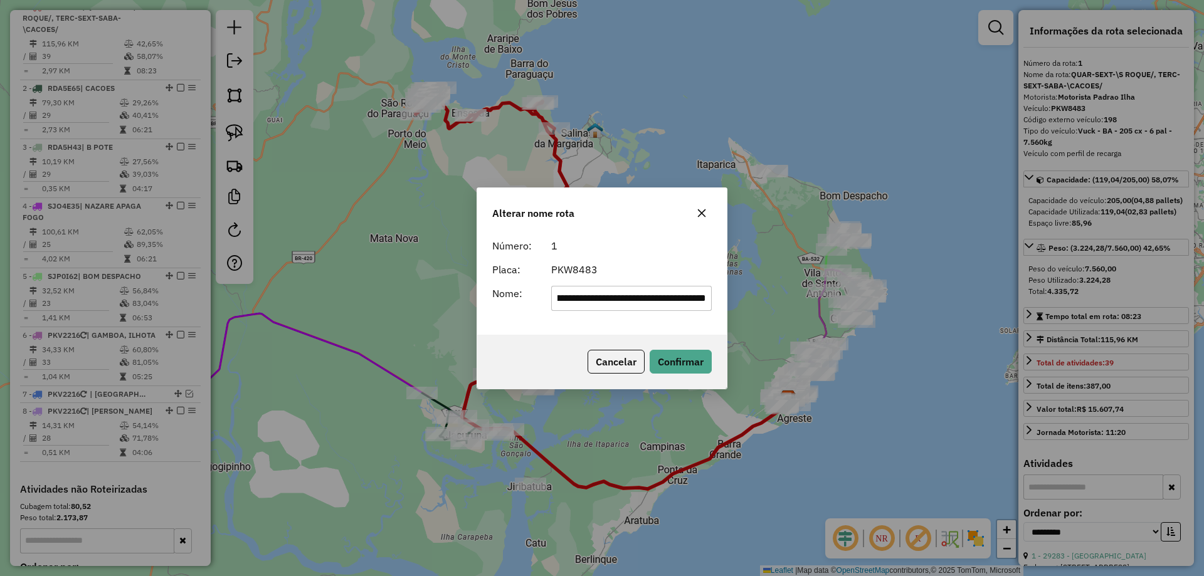
scroll to position [0, 0]
type input "*"
type input "*******"
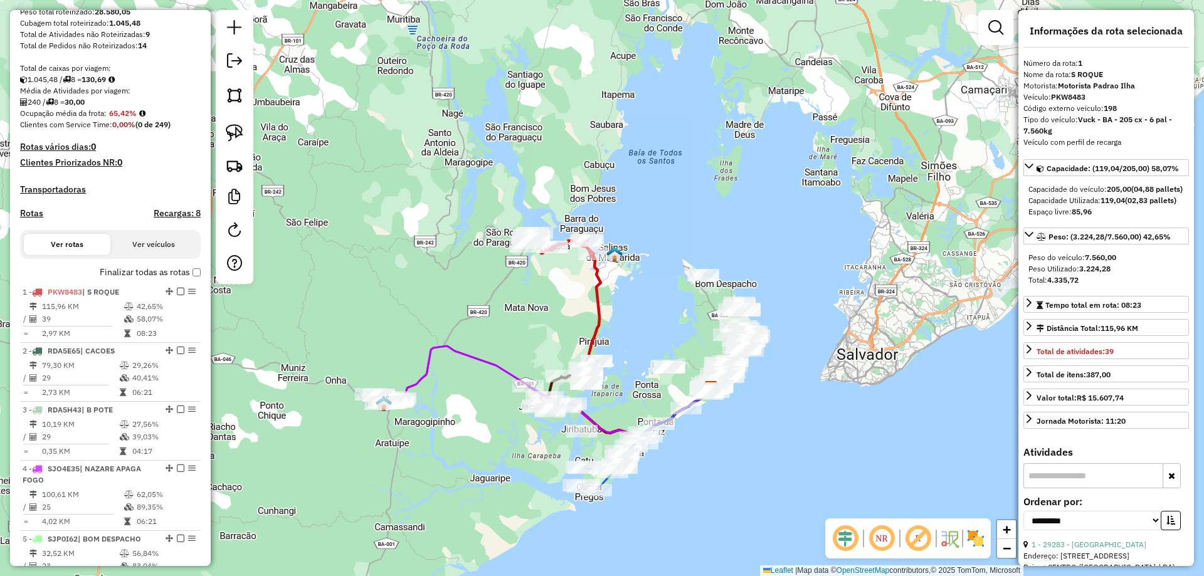
scroll to position [183, 0]
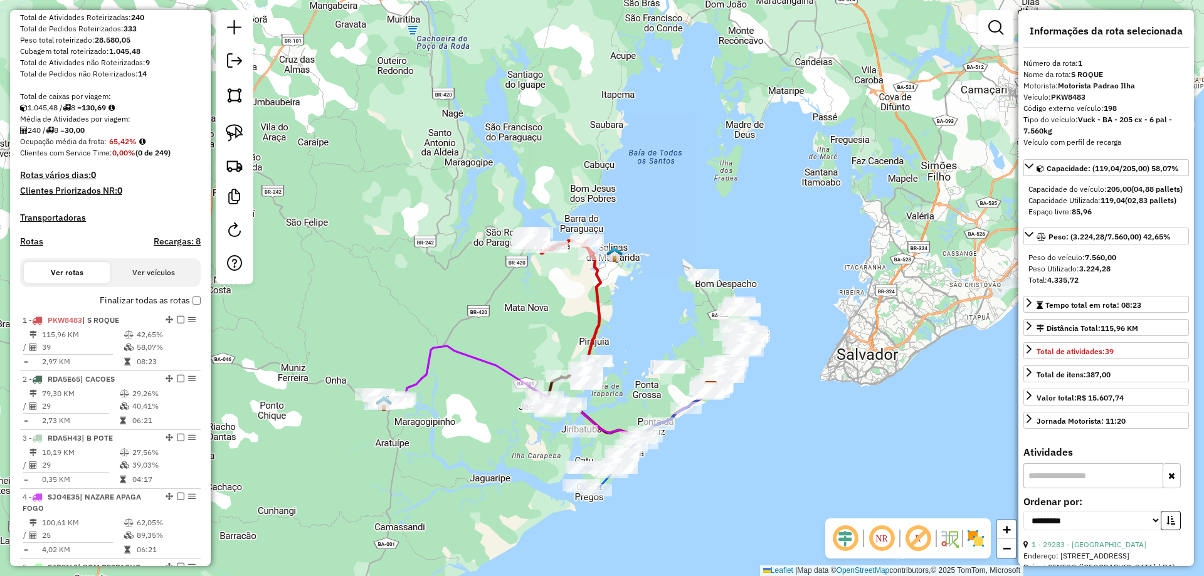
click at [35, 247] on h4 "Rotas" at bounding box center [31, 241] width 23 height 11
select select "*"
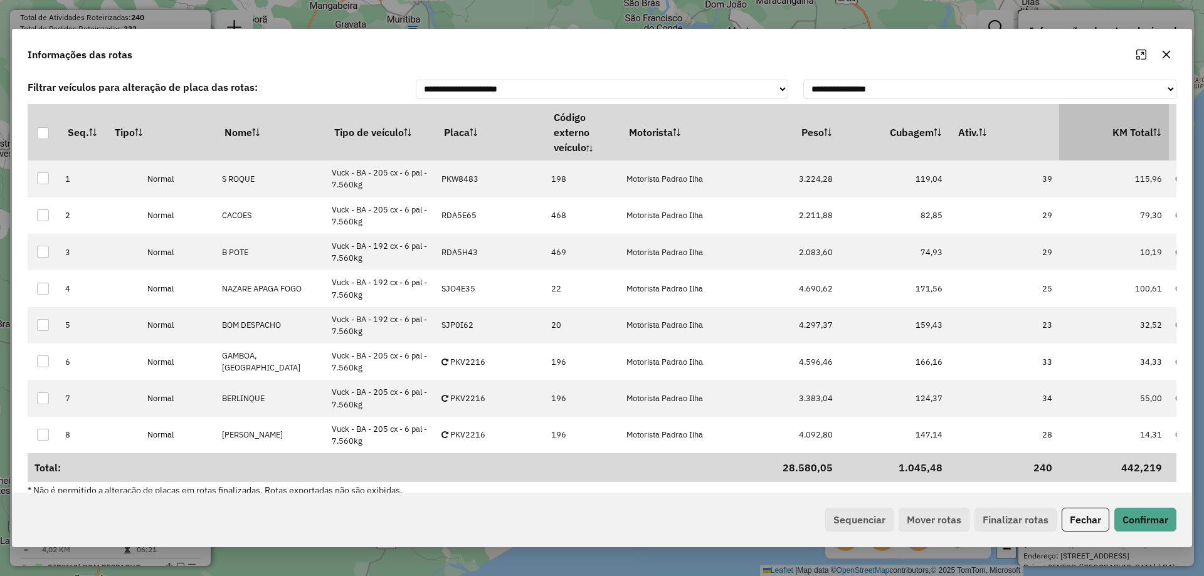
click at [1123, 137] on th "KM Total" at bounding box center [1114, 132] width 110 height 56
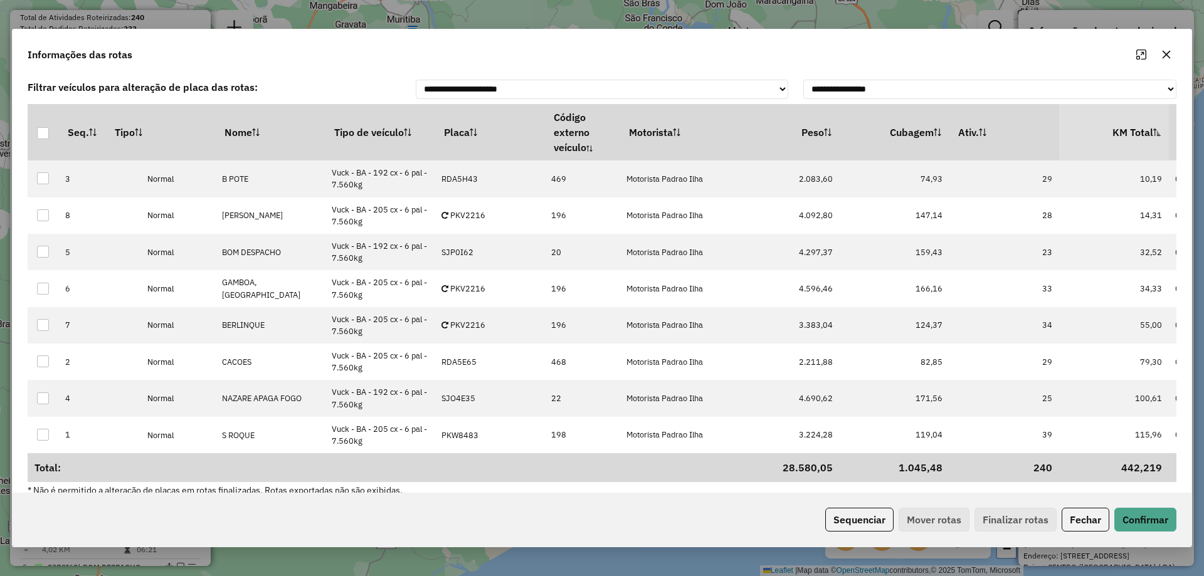
click at [1124, 136] on th "KM Total" at bounding box center [1114, 132] width 110 height 56
click at [872, 522] on button "Sequenciar" at bounding box center [859, 520] width 68 height 24
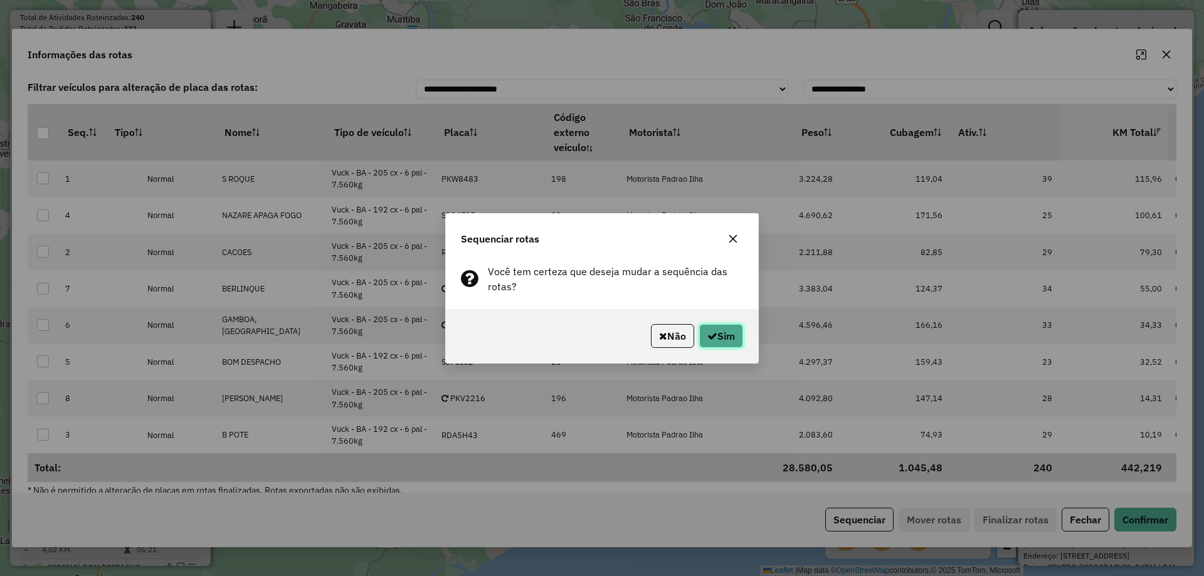
click at [733, 332] on button "Sim" at bounding box center [721, 336] width 44 height 24
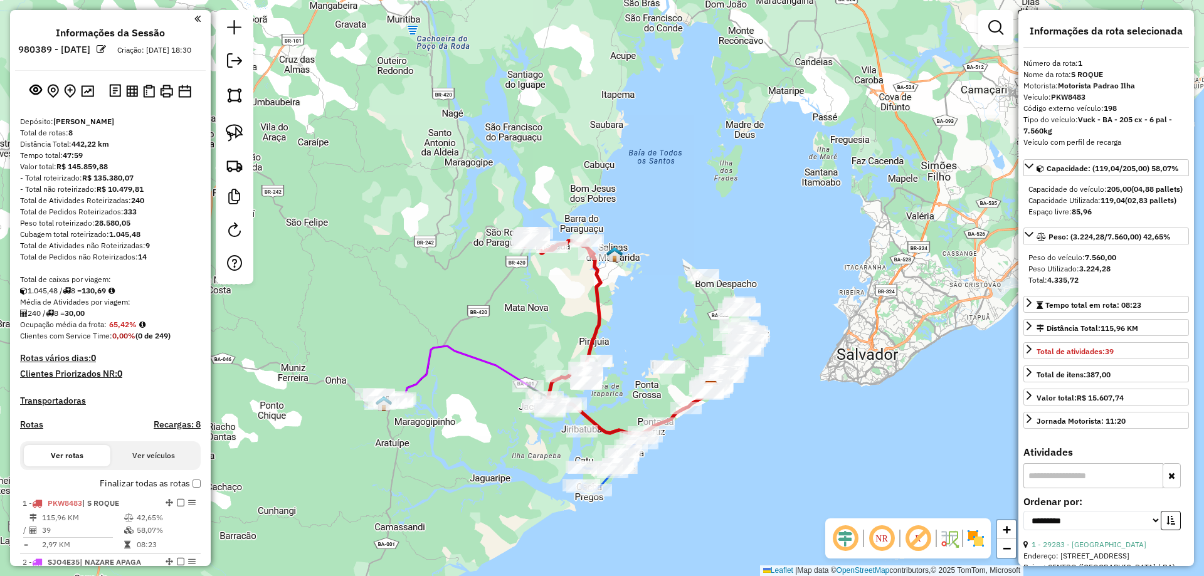
scroll to position [63, 0]
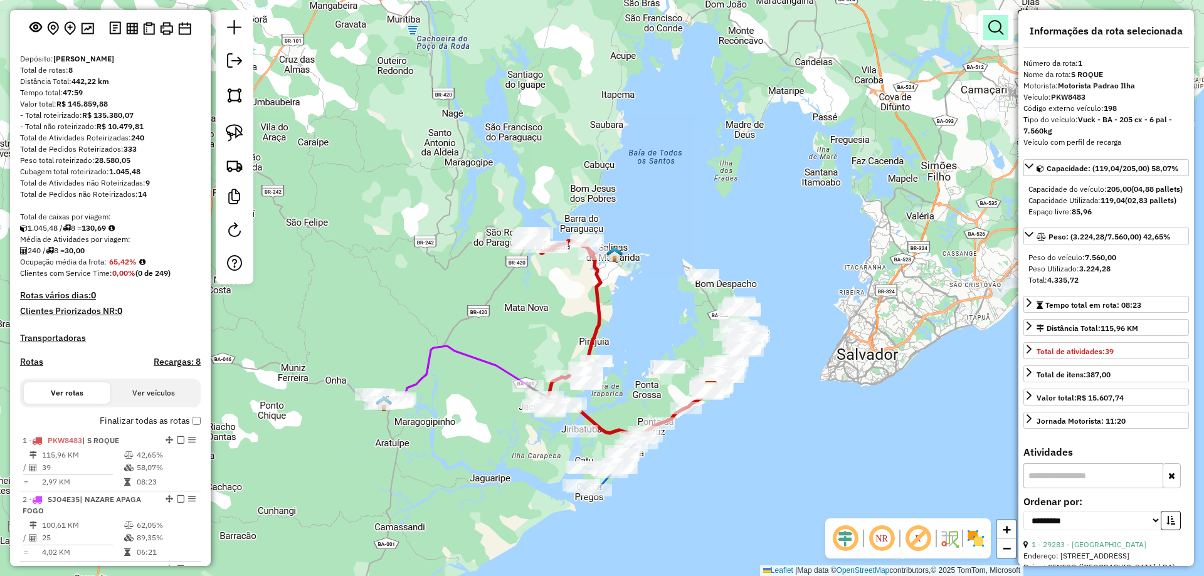
click at [995, 24] on em at bounding box center [995, 27] width 15 height 15
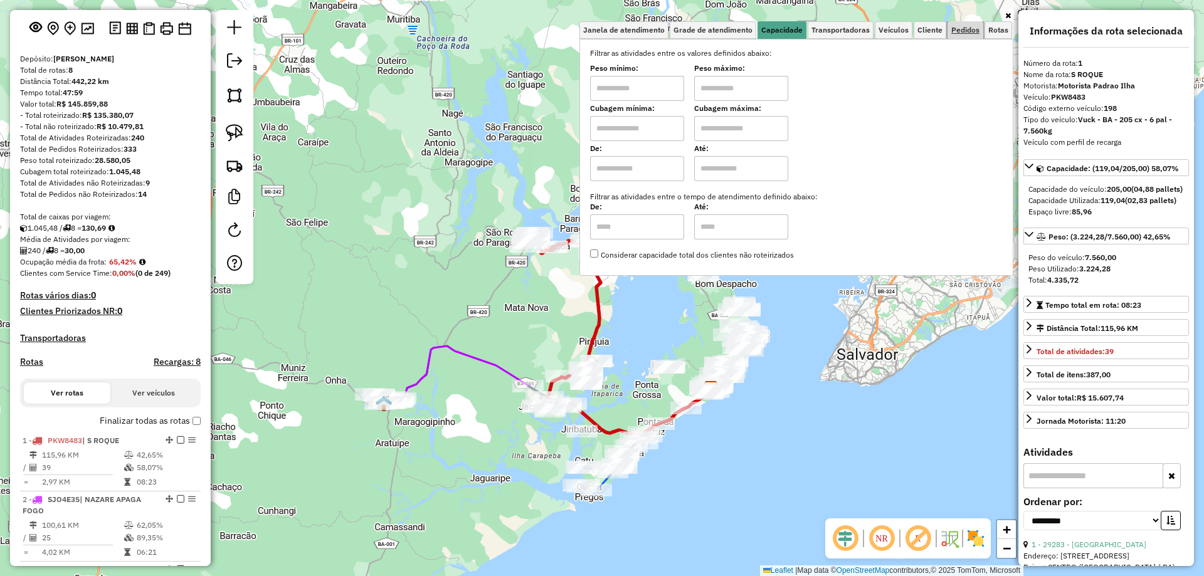
click at [970, 31] on span "Pedidos" at bounding box center [965, 30] width 28 height 8
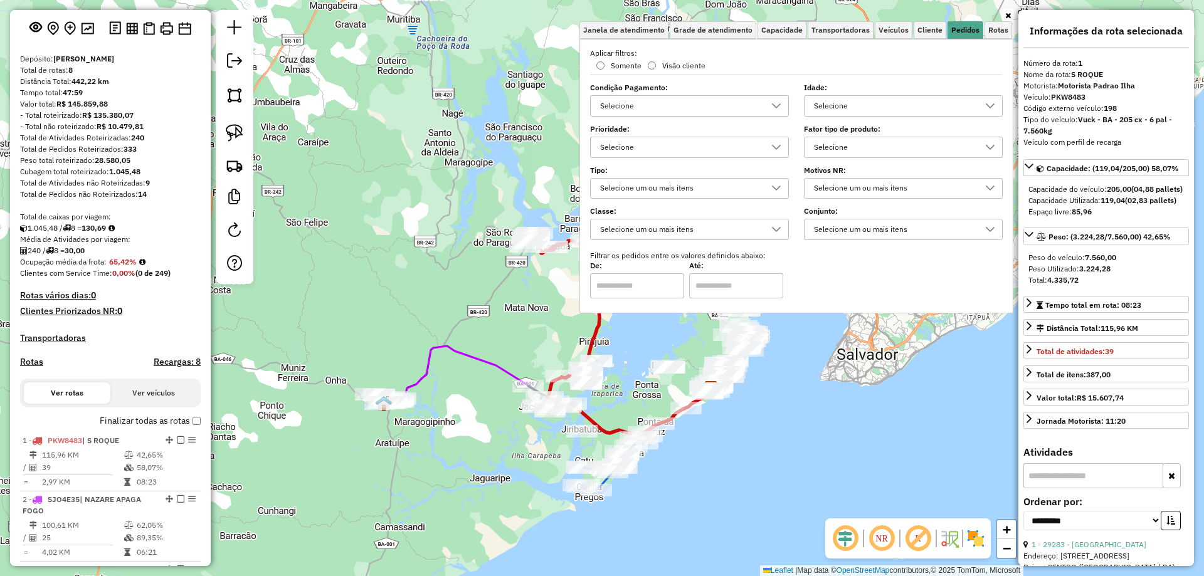
click at [890, 106] on div "Selecione" at bounding box center [894, 106] width 169 height 20
click at [830, 162] on div "0 dia(s)" at bounding box center [827, 163] width 12 height 12
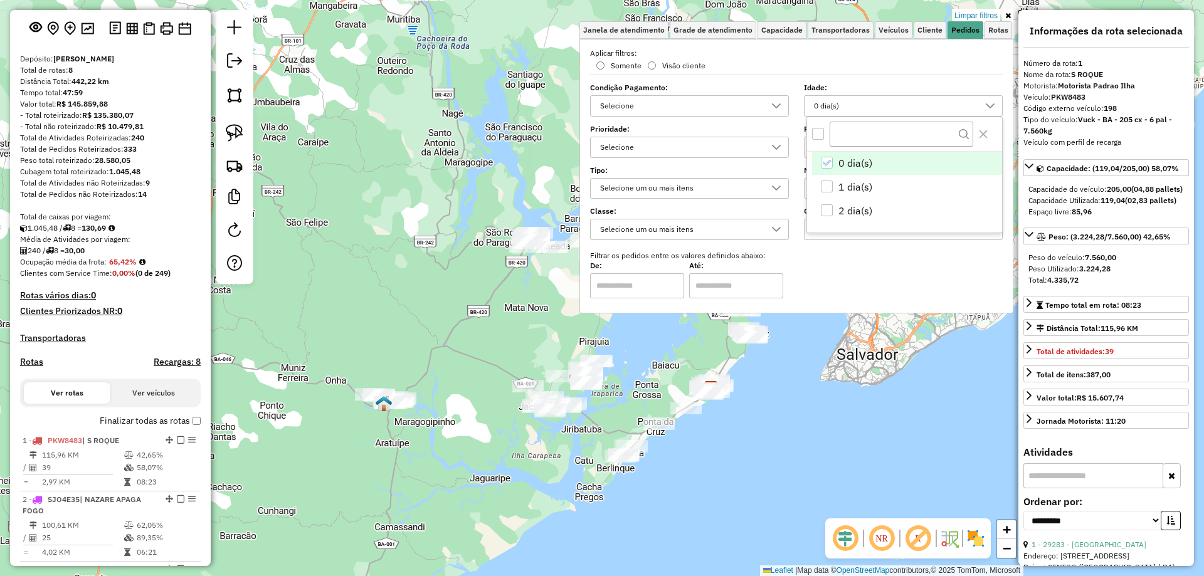
click at [830, 162] on icon "0 dia(s)" at bounding box center [826, 163] width 9 height 9
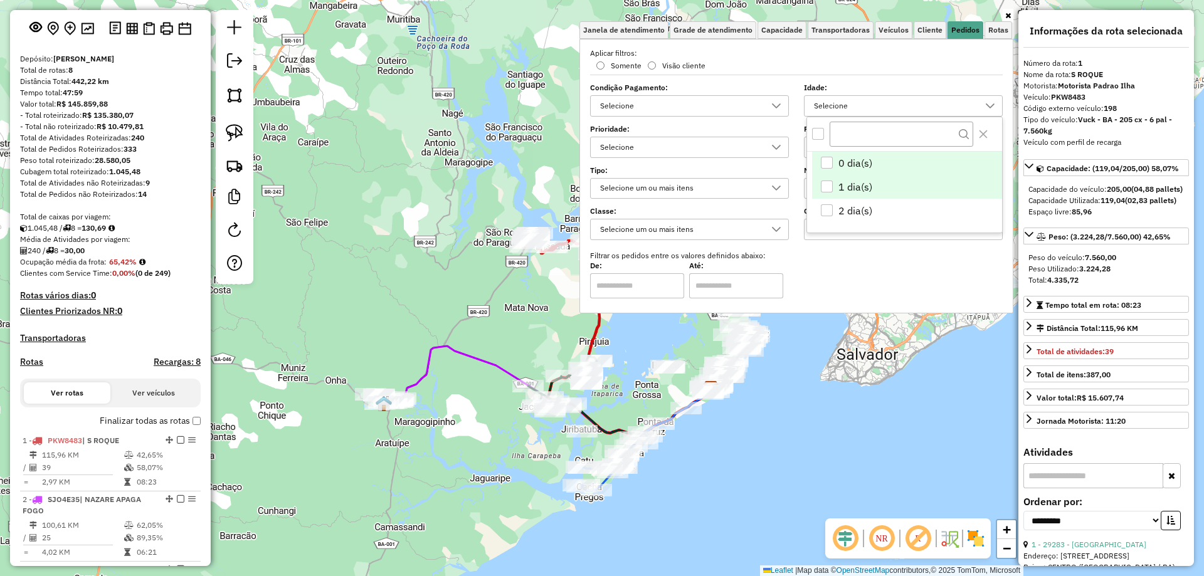
click at [828, 191] on div "1 dia(s)" at bounding box center [827, 187] width 12 height 12
click at [828, 213] on body "Aplicando filtros Pop-up bloqueado! Seu navegador bloqueou automáticamente a ab…" at bounding box center [602, 288] width 1204 height 576
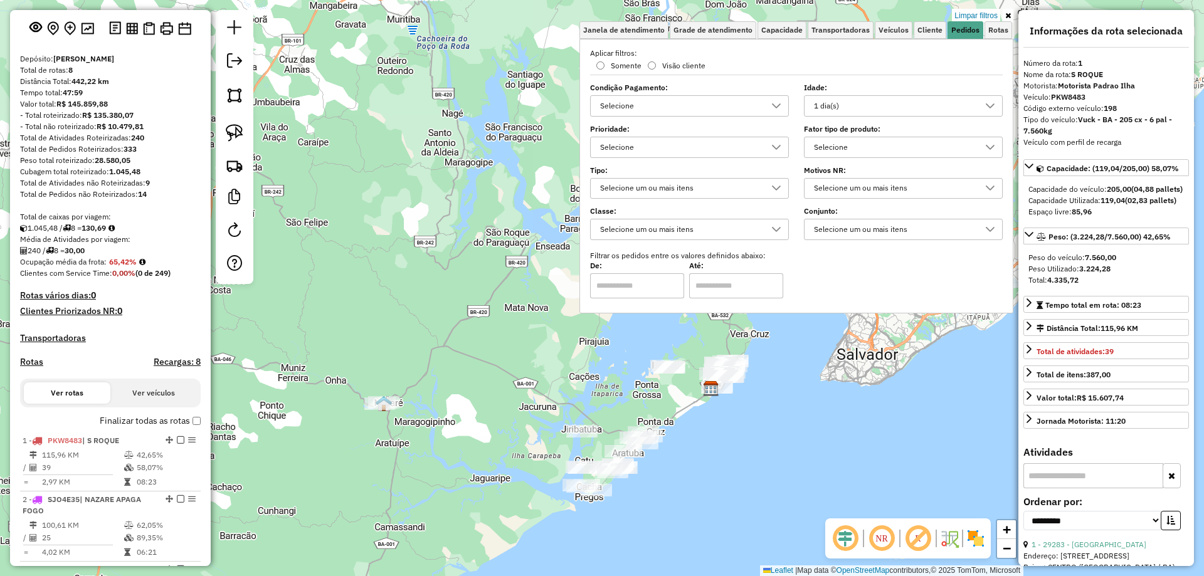
click at [880, 106] on div "1 dia(s)" at bounding box center [894, 106] width 169 height 20
click at [828, 211] on div "2 dia(s)" at bounding box center [827, 210] width 12 height 12
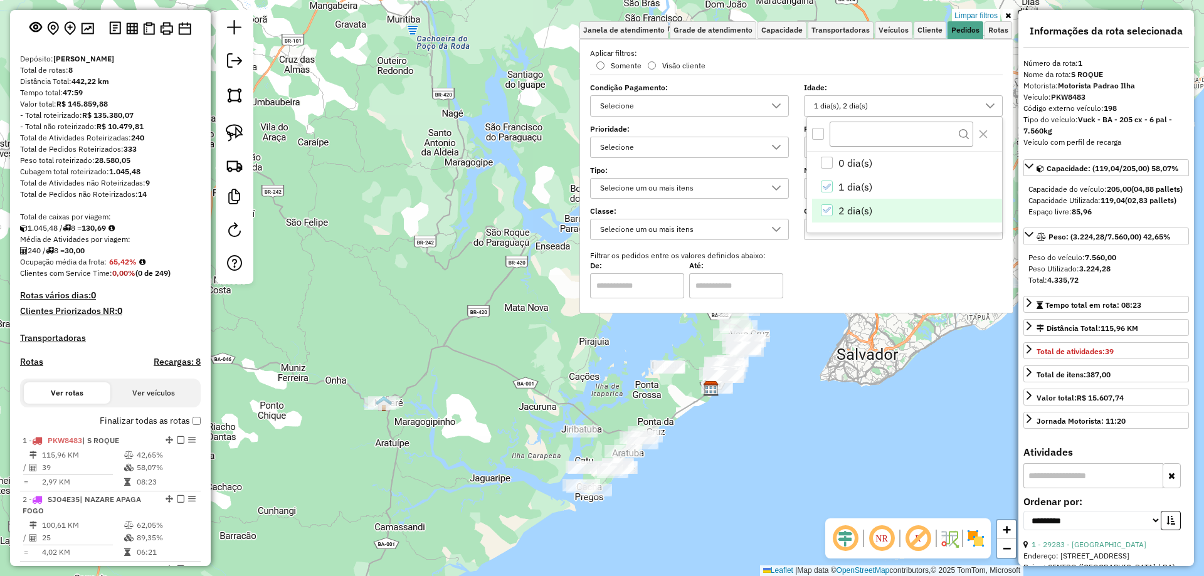
click at [770, 402] on div "Limpar filtros Janela de atendimento Grade de atendimento Capacidade Transporta…" at bounding box center [602, 288] width 1204 height 576
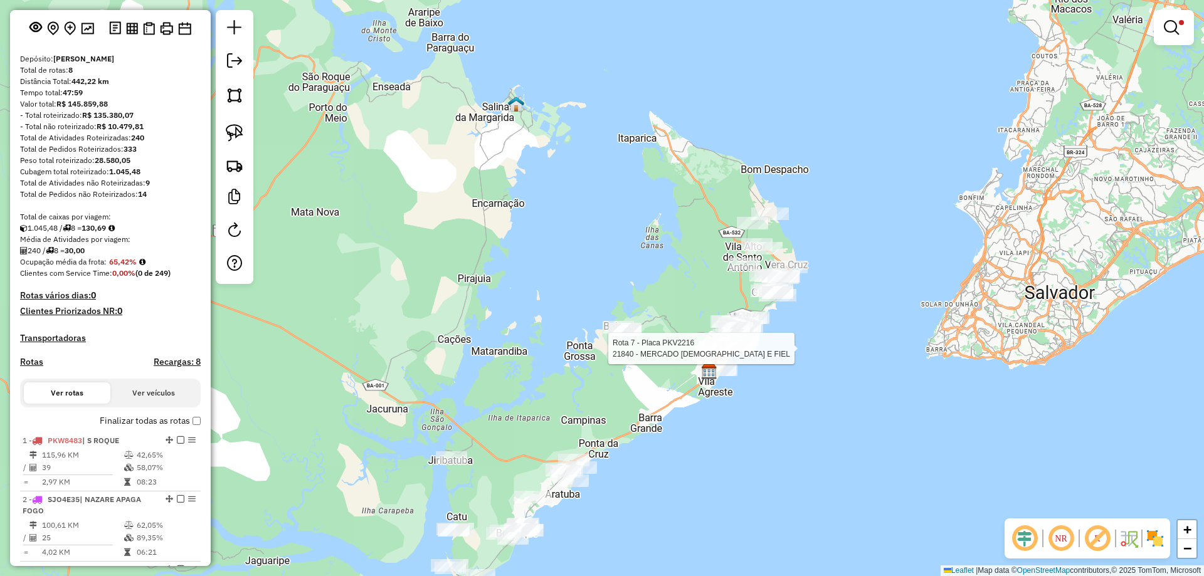
select select "**********"
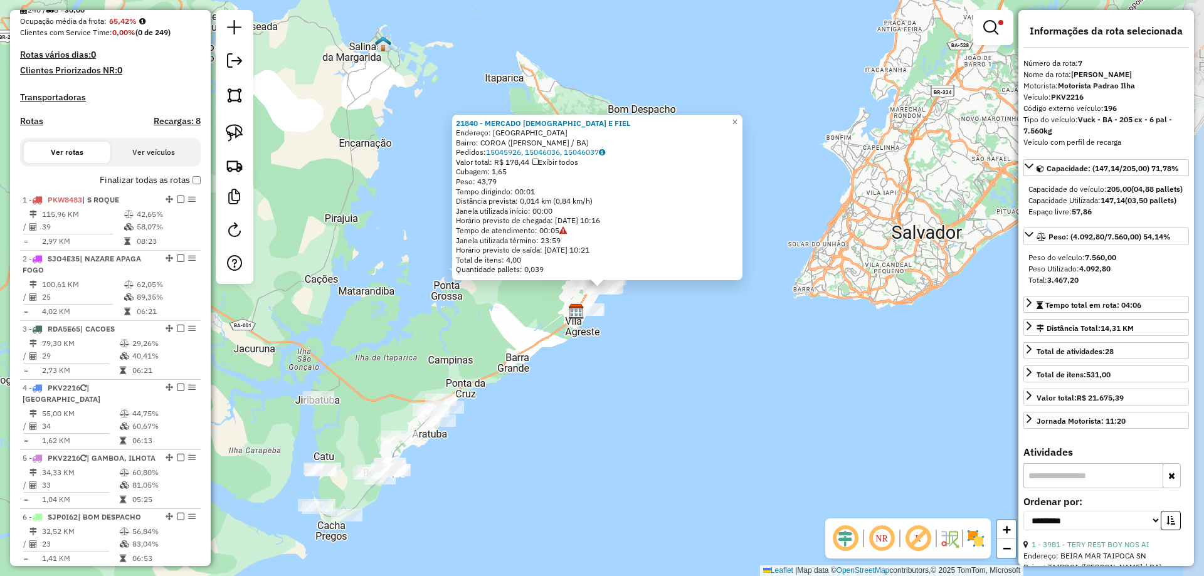
scroll to position [682, 0]
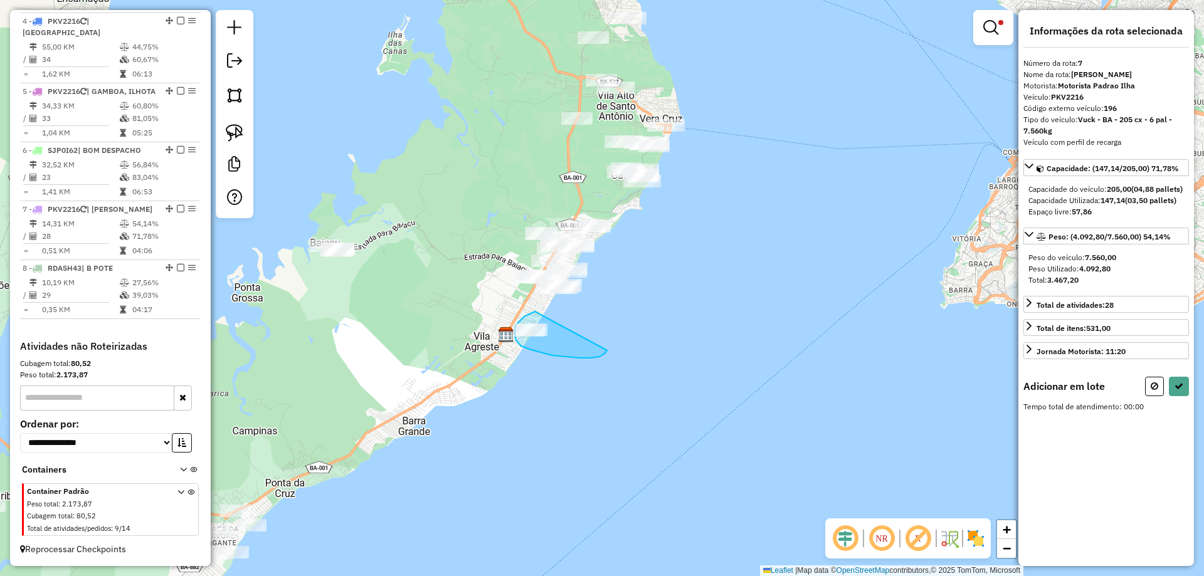
drag, startPoint x: 535, startPoint y: 312, endPoint x: 607, endPoint y: 351, distance: 81.9
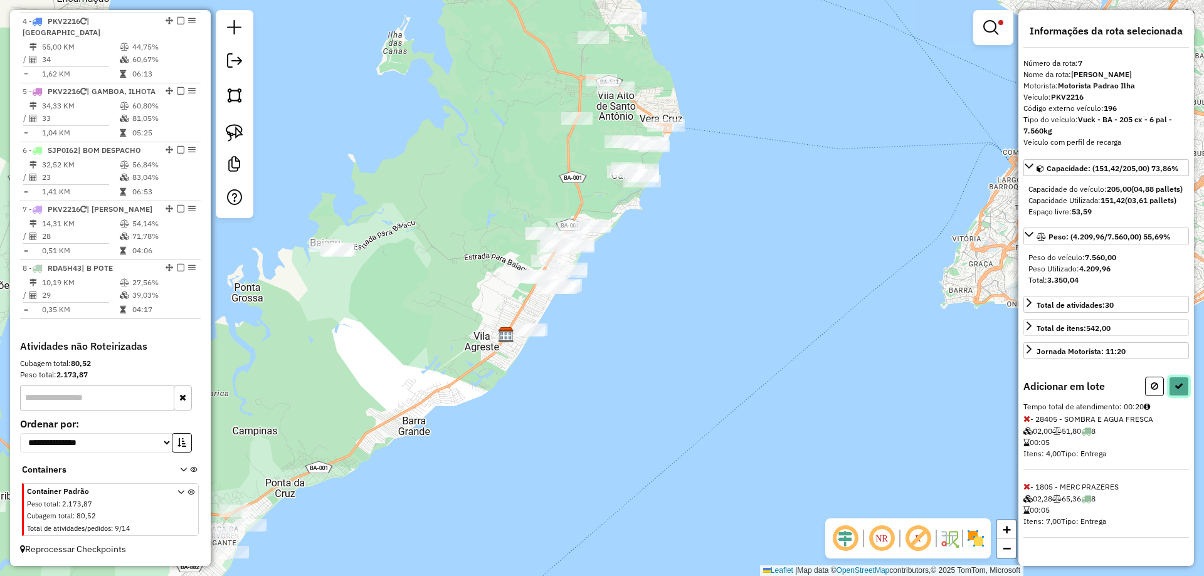
click at [1180, 391] on icon at bounding box center [1179, 386] width 9 height 9
select select "**********"
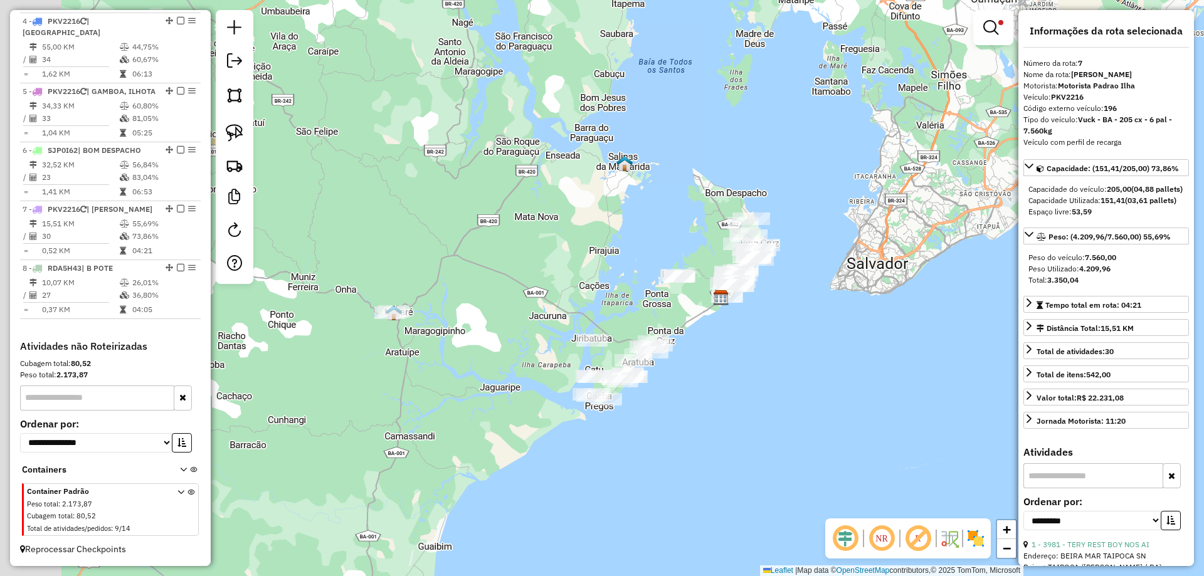
drag, startPoint x: 525, startPoint y: 259, endPoint x: 559, endPoint y: 263, distance: 34.1
click at [554, 263] on div "Limpar filtros Janela de atendimento Grade de atendimento Capacidade Transporta…" at bounding box center [602, 288] width 1204 height 576
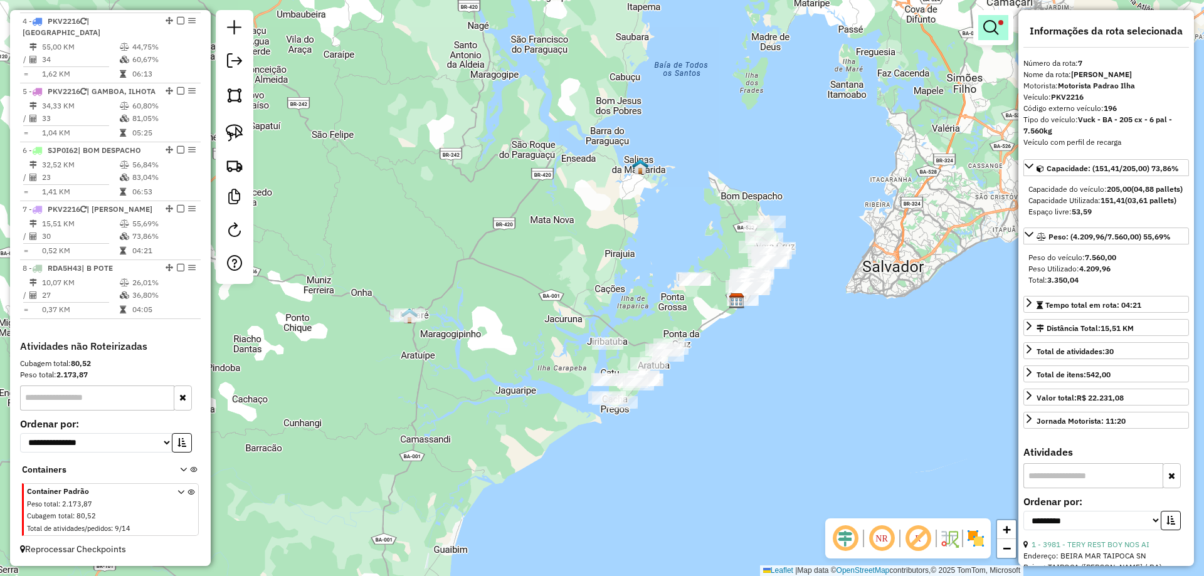
click at [1007, 27] on link at bounding box center [993, 27] width 30 height 25
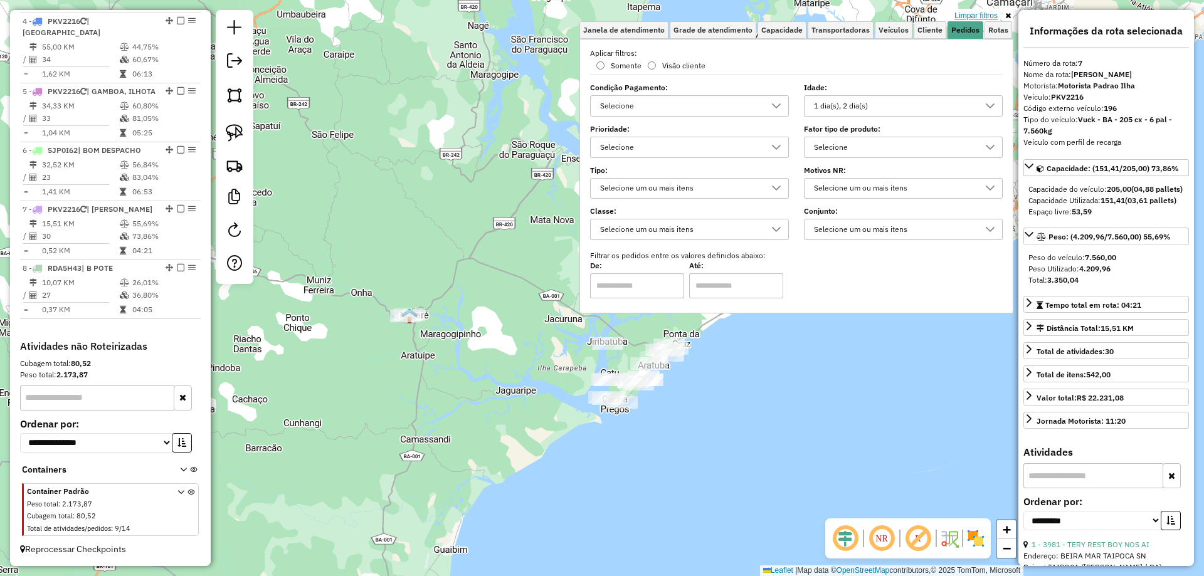
click at [979, 11] on link "Limpar filtros" at bounding box center [976, 16] width 48 height 14
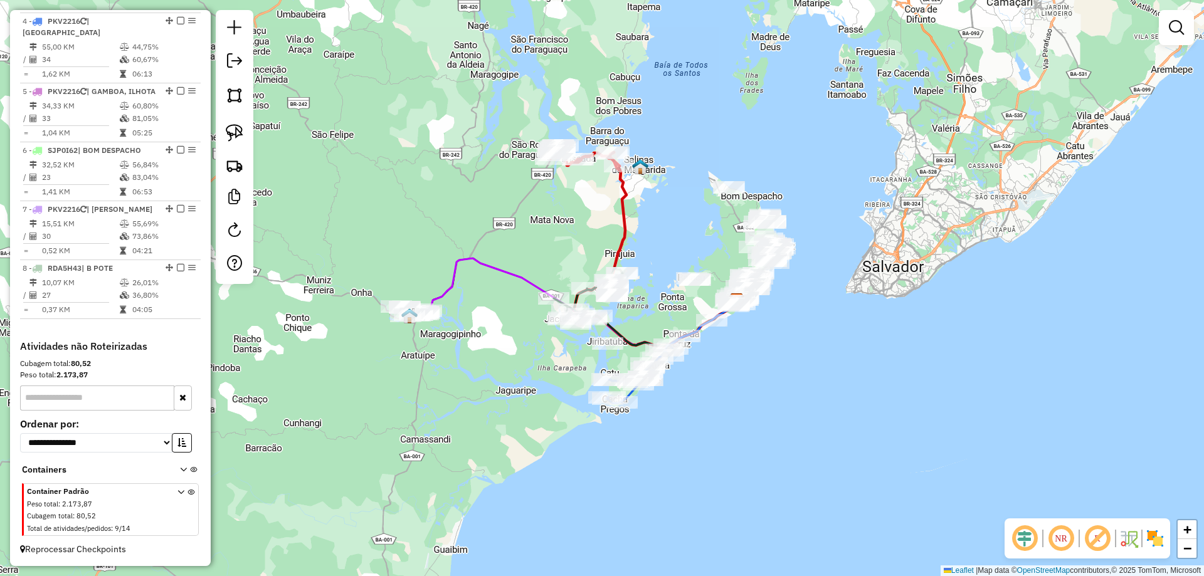
click at [737, 411] on div "Janela de atendimento Grade de atendimento Capacidade Transportadoras Veículos …" at bounding box center [602, 288] width 1204 height 576
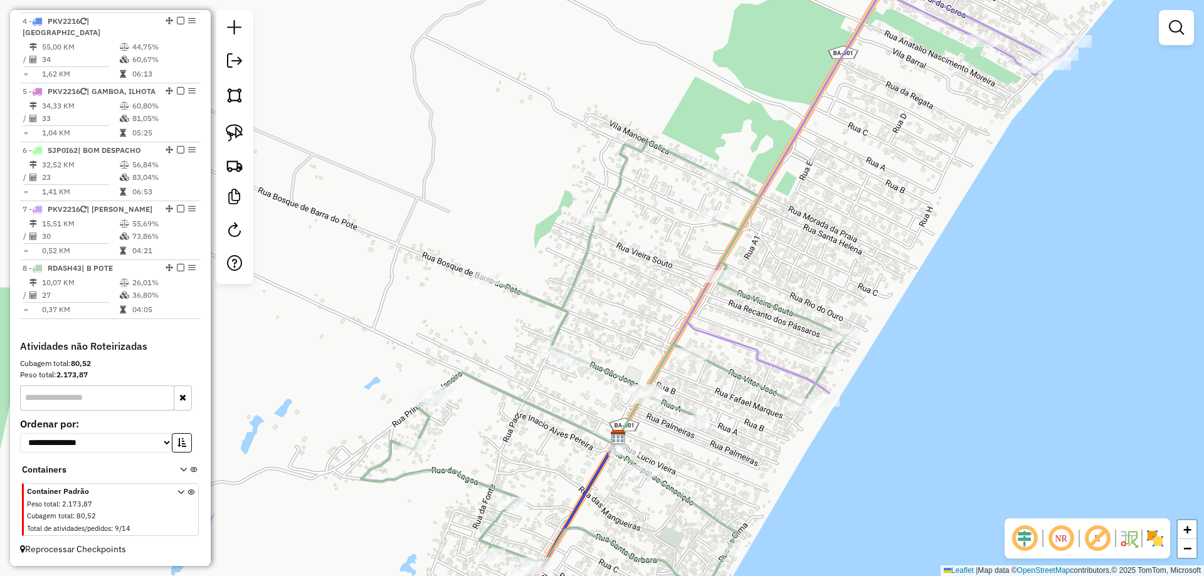
click at [751, 350] on icon at bounding box center [880, 173] width 387 height 463
select select "**********"
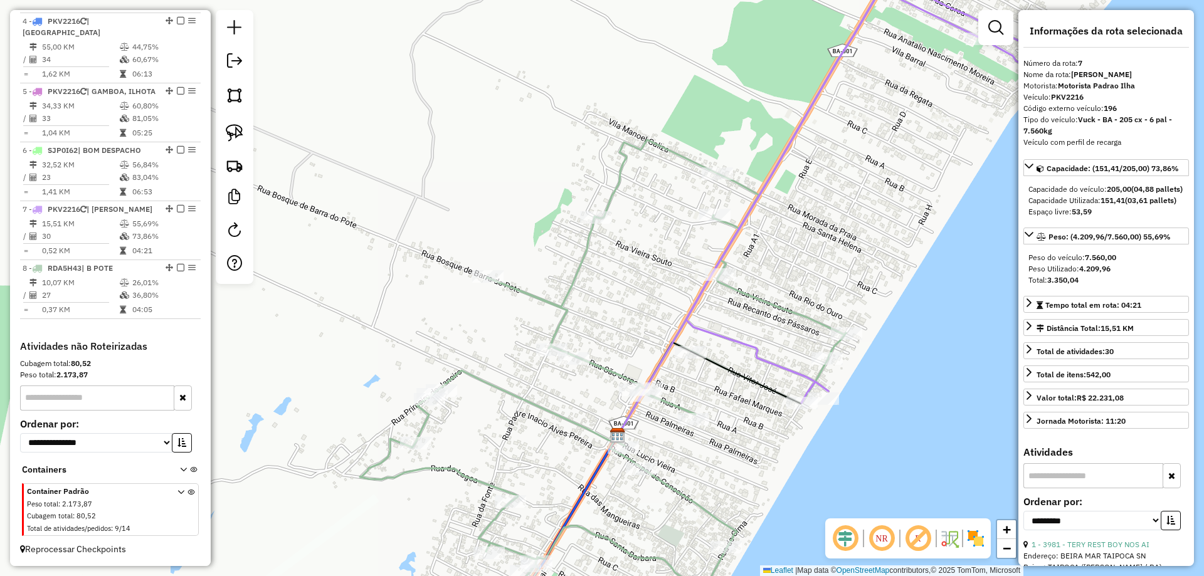
click at [757, 344] on icon at bounding box center [879, 172] width 387 height 461
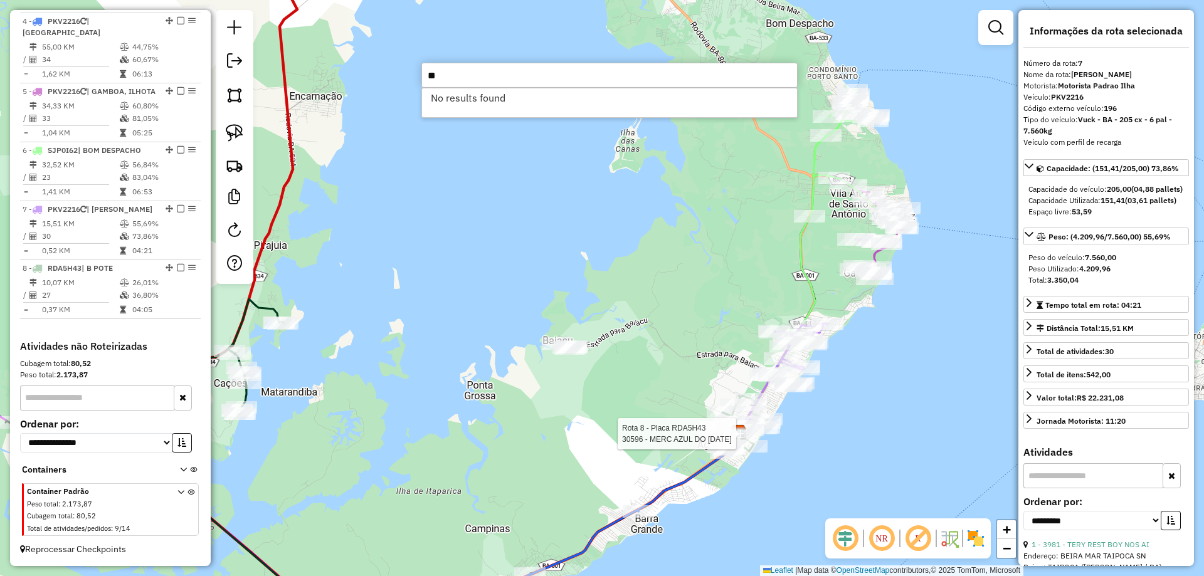
type input "*"
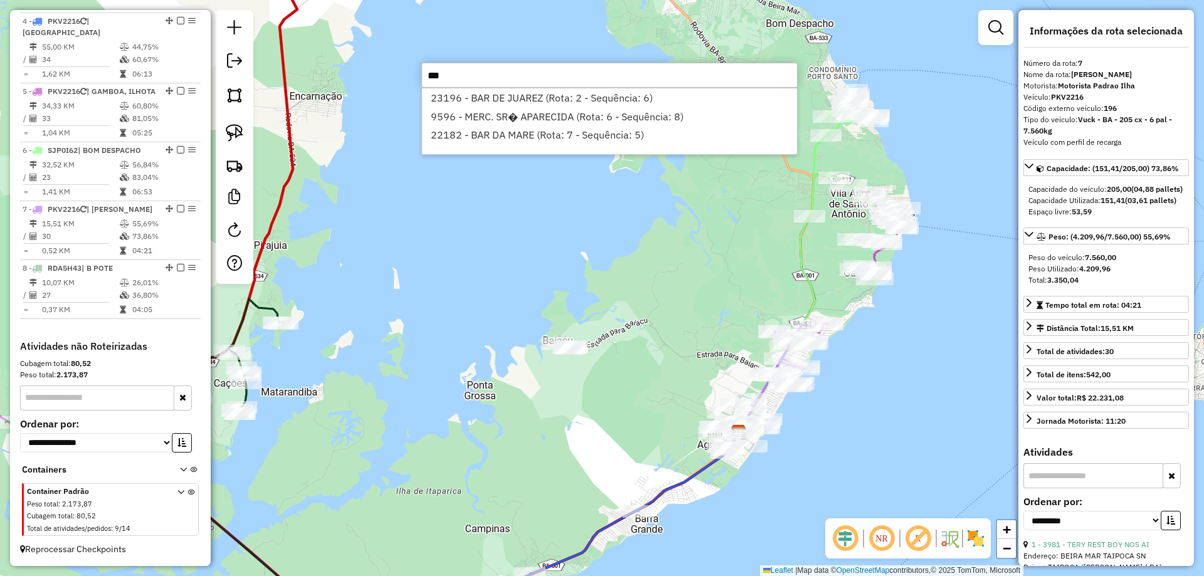
type input "***"
drag, startPoint x: 723, startPoint y: 290, endPoint x: 725, endPoint y: 282, distance: 7.8
click at [723, 289] on div "Janela de atendimento Grade de atendimento Capacidade Transportadoras Veículos …" at bounding box center [602, 288] width 1204 height 576
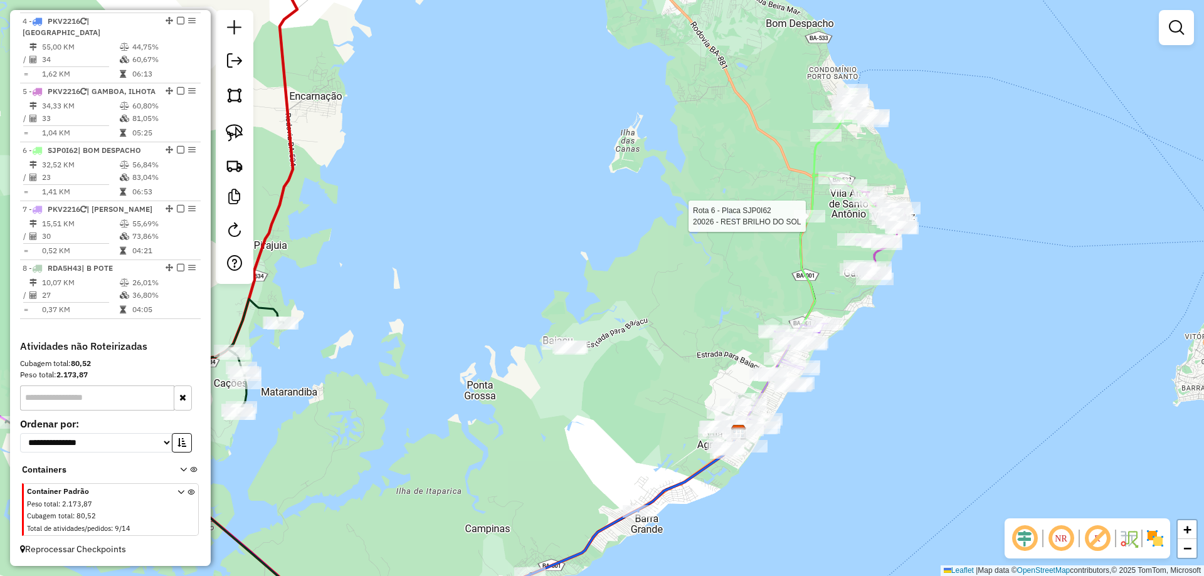
select select "**********"
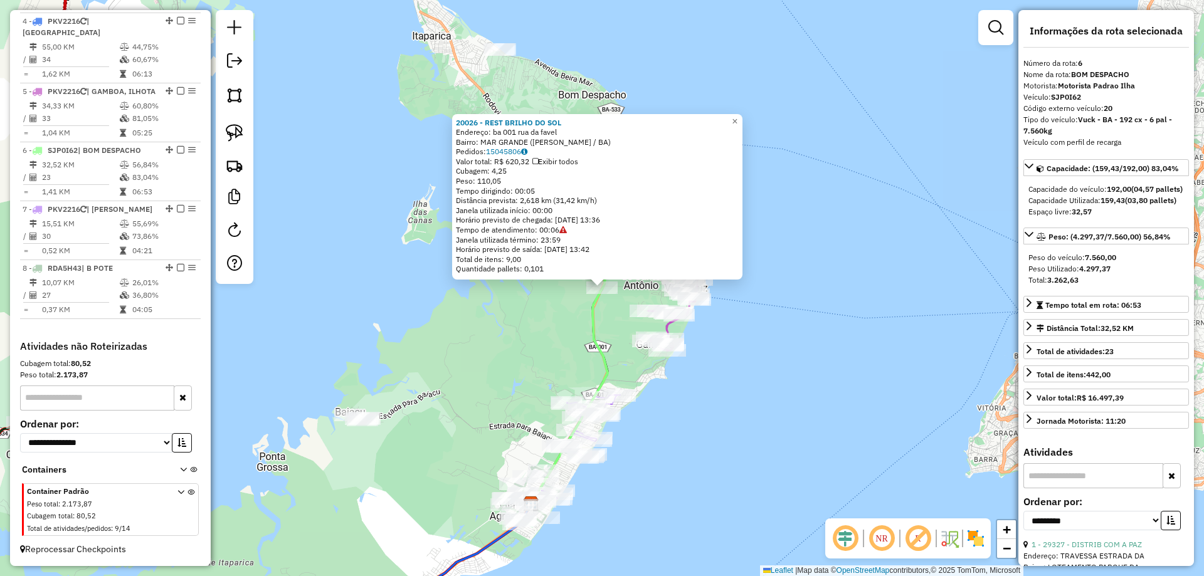
click at [375, 181] on div "20026 - REST BRILHO DO SOL Endereço: ba 001 rua da favel Bairro: MAR GRANDE (VE…" at bounding box center [602, 288] width 1204 height 576
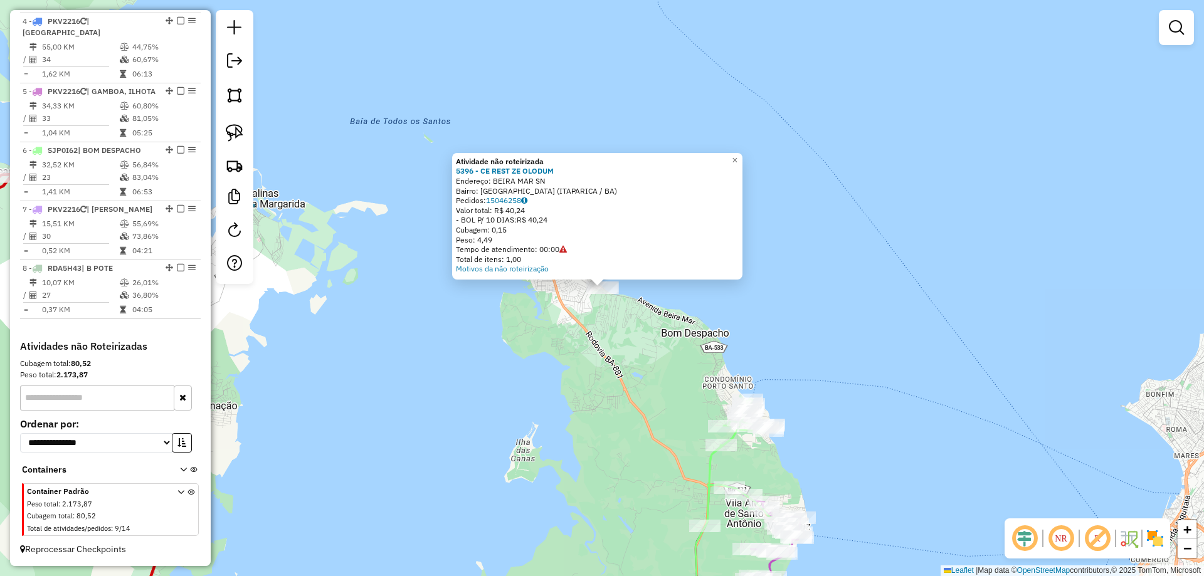
drag, startPoint x: 575, startPoint y: 378, endPoint x: 577, endPoint y: 386, distance: 7.8
click at [575, 379] on div "Atividade não roteirizada 5396 - CE REST ZE OLODUM Endereço: BEIRA MAR SN Bairr…" at bounding box center [602, 288] width 1204 height 576
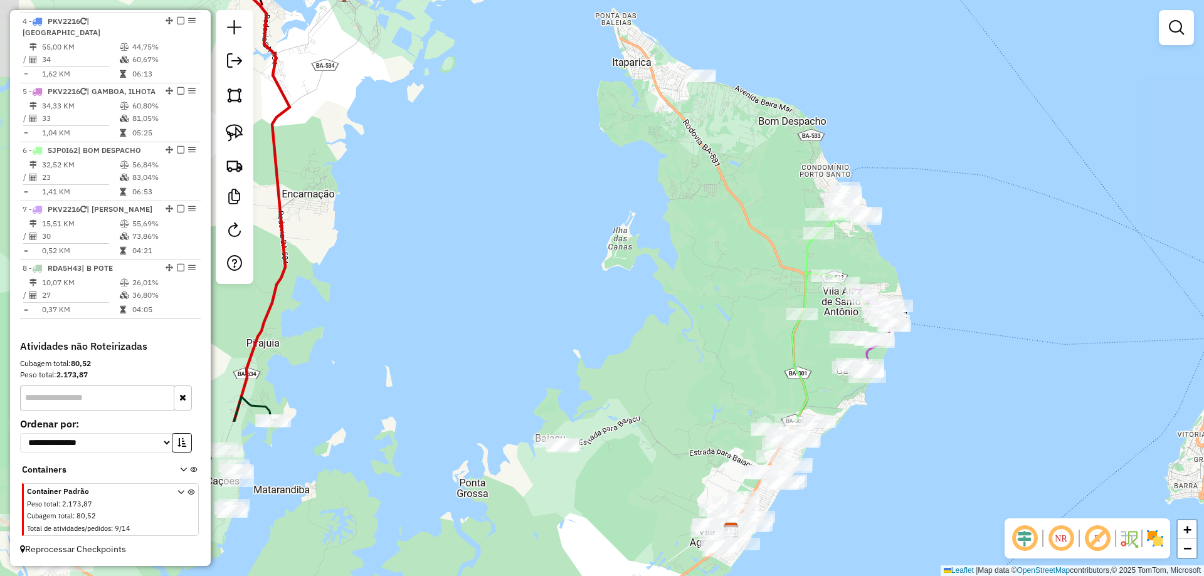
drag, startPoint x: 598, startPoint y: 458, endPoint x: 741, endPoint y: 140, distance: 348.1
click at [741, 141] on div "Janela de atendimento Grade de atendimento Capacidade Transportadoras Veículos …" at bounding box center [602, 288] width 1204 height 576
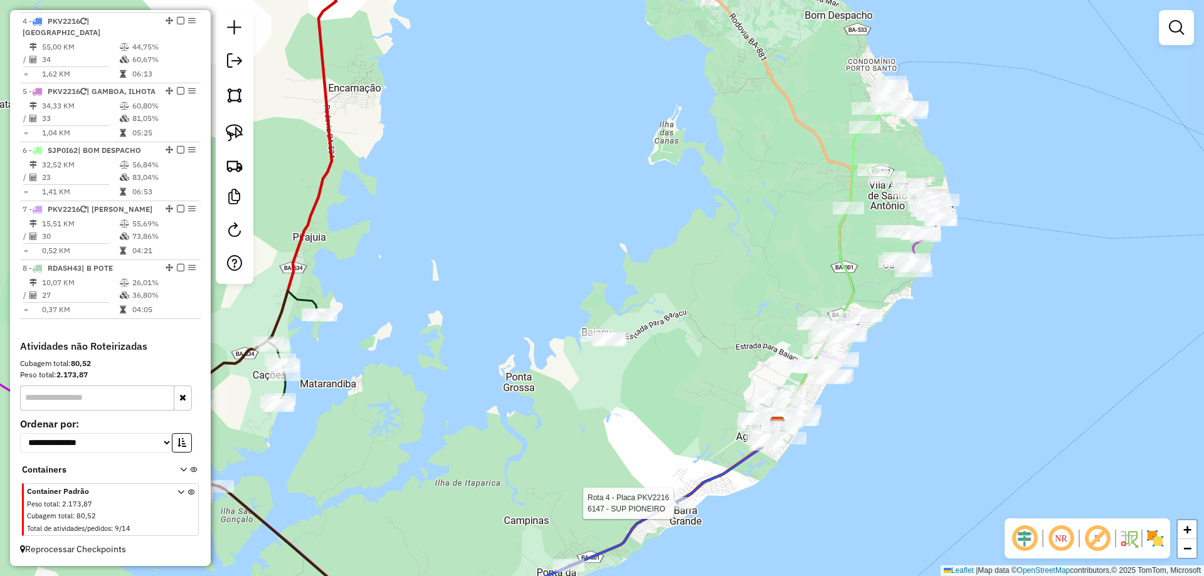
select select "**********"
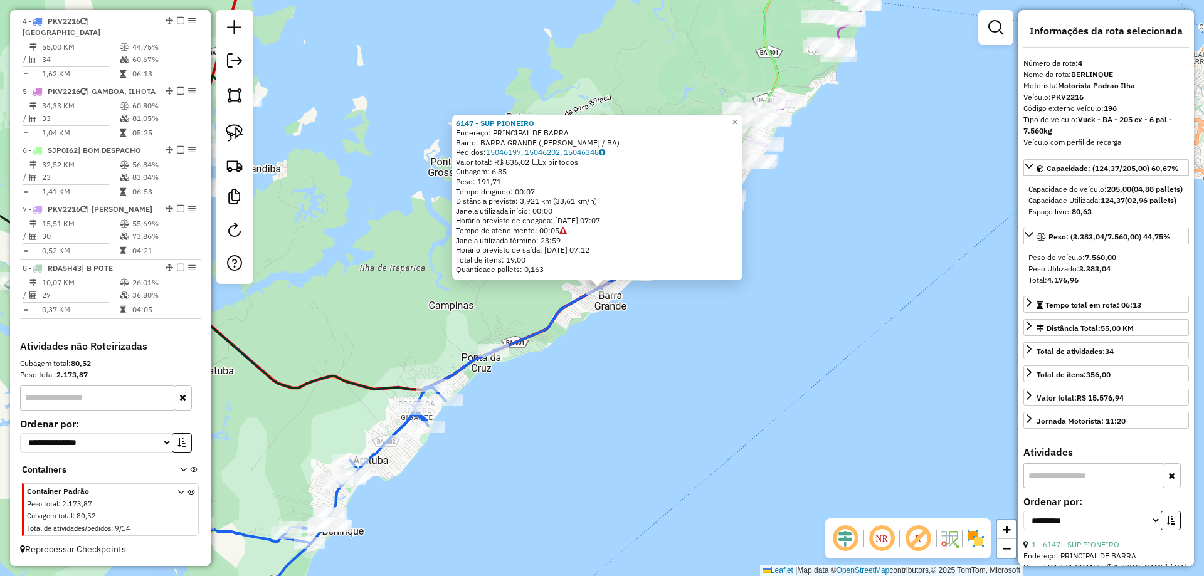
click at [662, 413] on div "6147 - SUP PIONEIRO Endereço: PRINCIPAL DE BARRA Bairro: BARRA GRANDE (VERA CRU…" at bounding box center [602, 288] width 1204 height 576
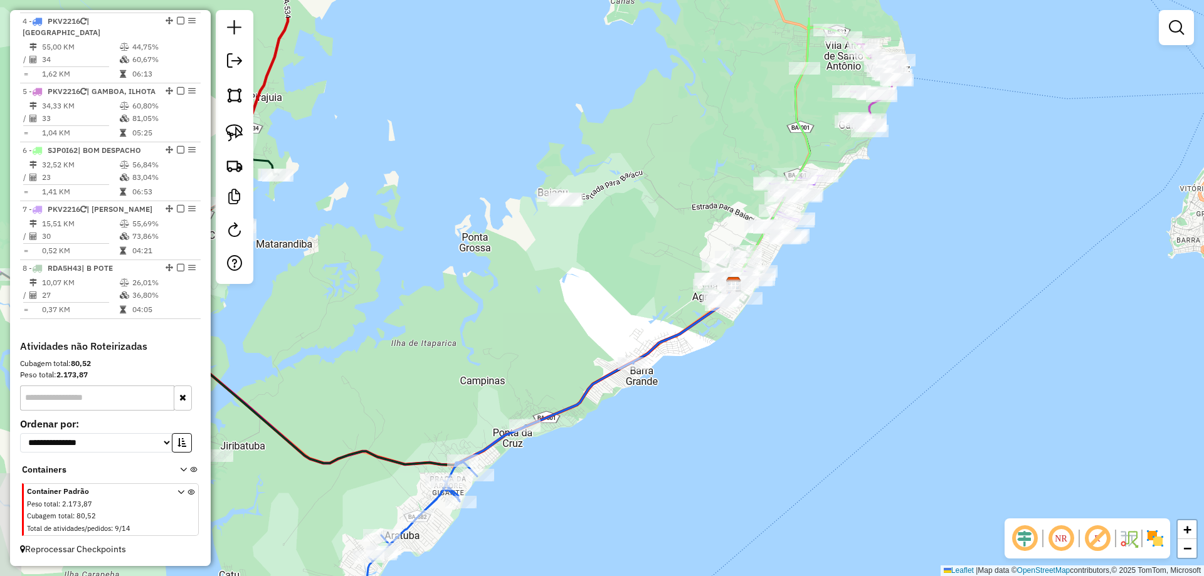
drag, startPoint x: 544, startPoint y: 188, endPoint x: 579, endPoint y: 272, distance: 90.3
click at [579, 272] on div "Janela de atendimento Grade de atendimento Capacidade Transportadoras Veículos …" at bounding box center [602, 288] width 1204 height 576
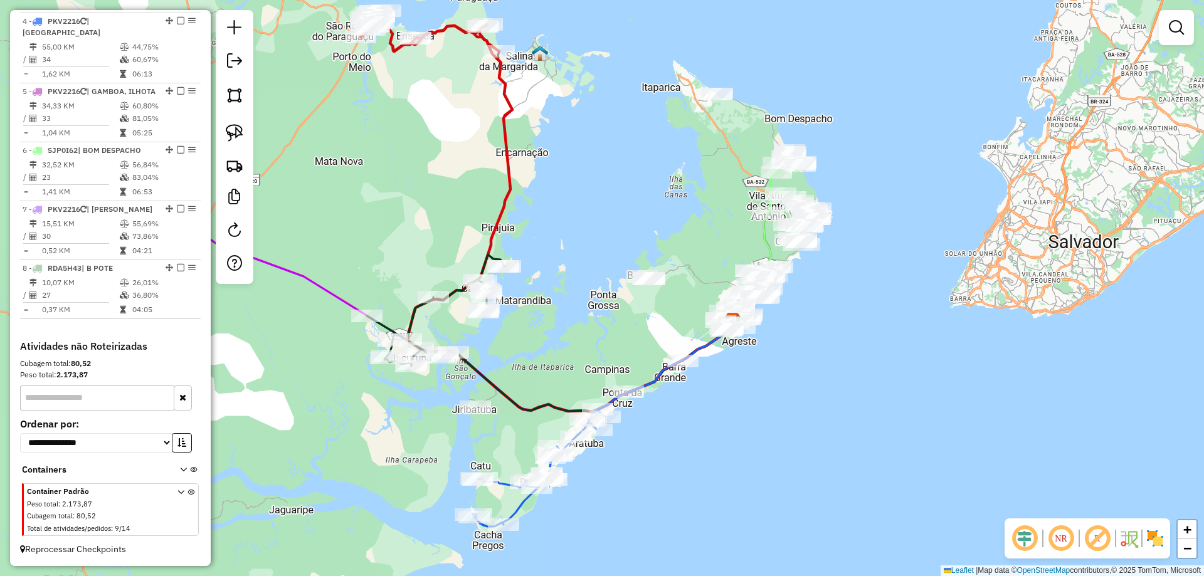
drag, startPoint x: 683, startPoint y: 154, endPoint x: 697, endPoint y: 203, distance: 50.4
click at [697, 203] on div "Janela de atendimento Grade de atendimento Capacidade Transportadoras Veículos …" at bounding box center [602, 288] width 1204 height 576
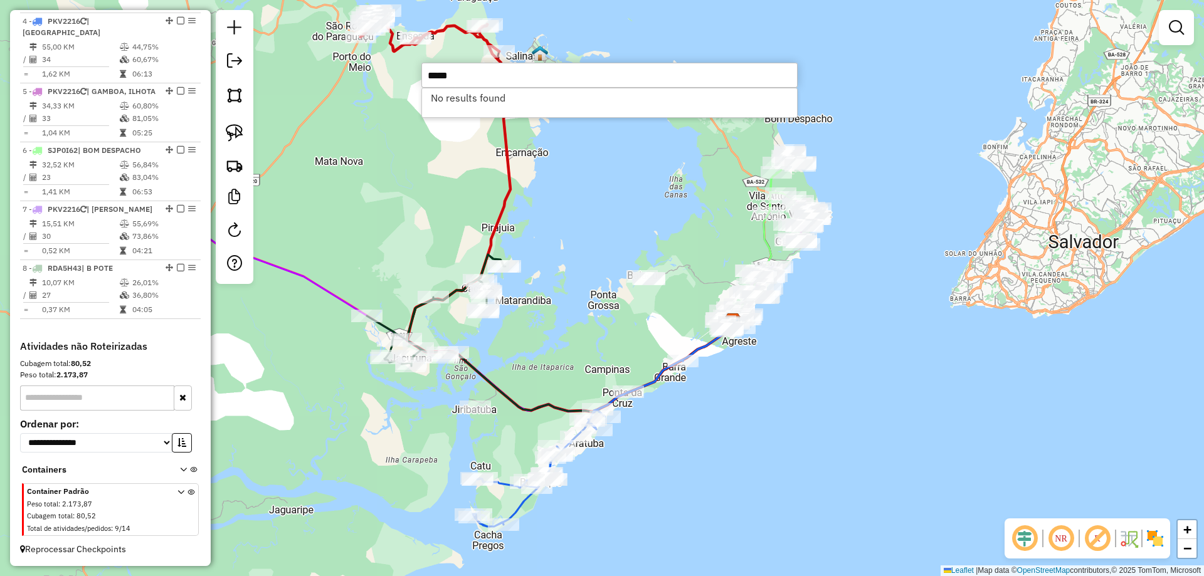
type input "*****"
click at [680, 169] on div "Janela de atendimento Grade de atendimento Capacidade Transportadoras Veículos …" at bounding box center [602, 288] width 1204 height 576
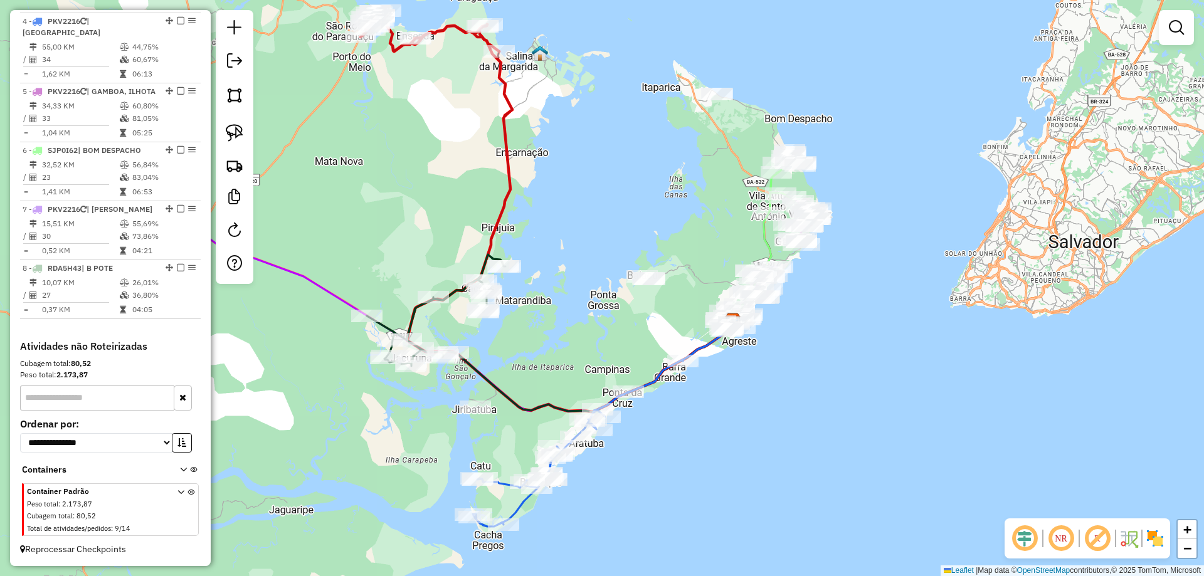
click at [428, 206] on div "Janela de atendimento Grade de atendimento Capacidade Transportadoras Veículos …" at bounding box center [602, 288] width 1204 height 576
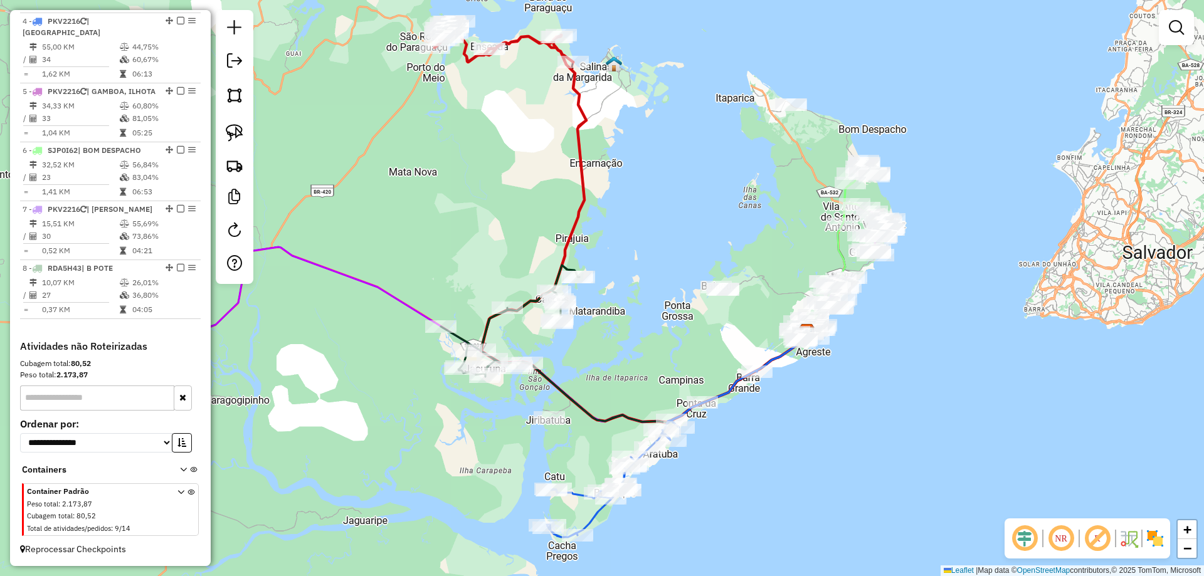
drag, startPoint x: 398, startPoint y: 188, endPoint x: 569, endPoint y: 264, distance: 186.7
click at [569, 262] on div "Janela de atendimento Grade de atendimento Capacidade Transportadoras Veículos …" at bounding box center [602, 288] width 1204 height 576
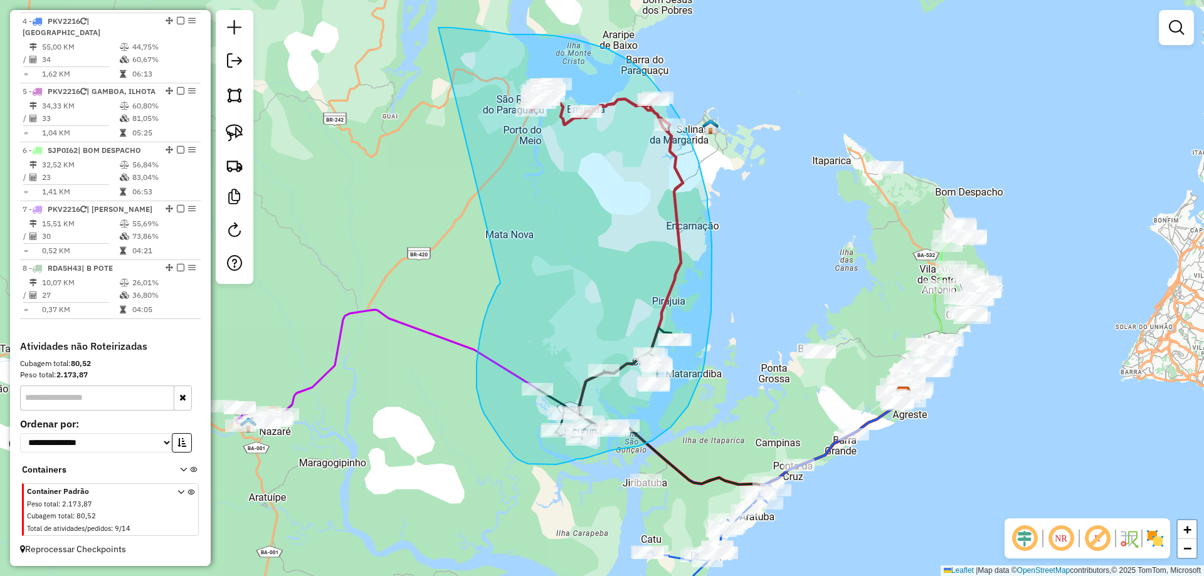
drag, startPoint x: 489, startPoint y: 306, endPoint x: 438, endPoint y: 28, distance: 282.9
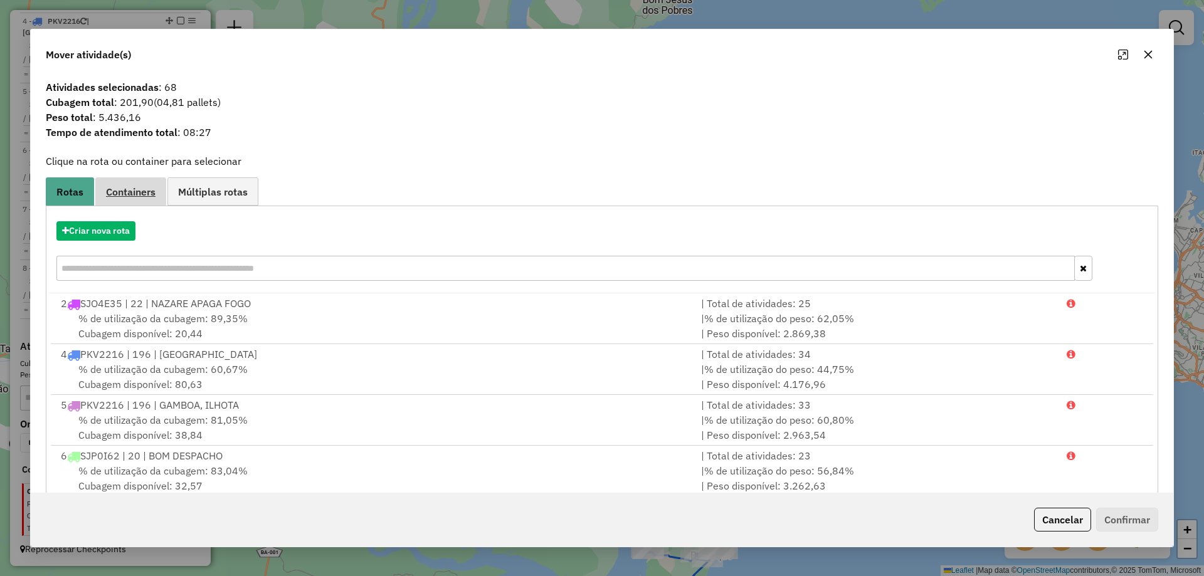
click at [118, 190] on span "Containers" at bounding box center [131, 192] width 50 height 10
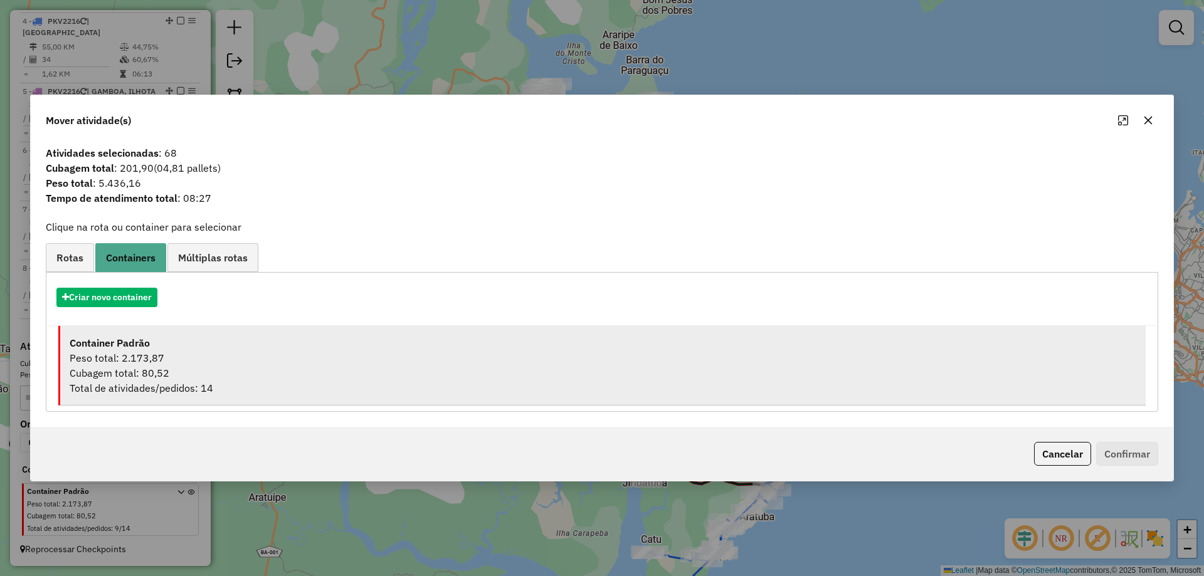
click at [193, 381] on li "Container Padrão Peso total: 2.173,87 Cubagem total: 80,52 Total de atividades/…" at bounding box center [601, 366] width 1087 height 80
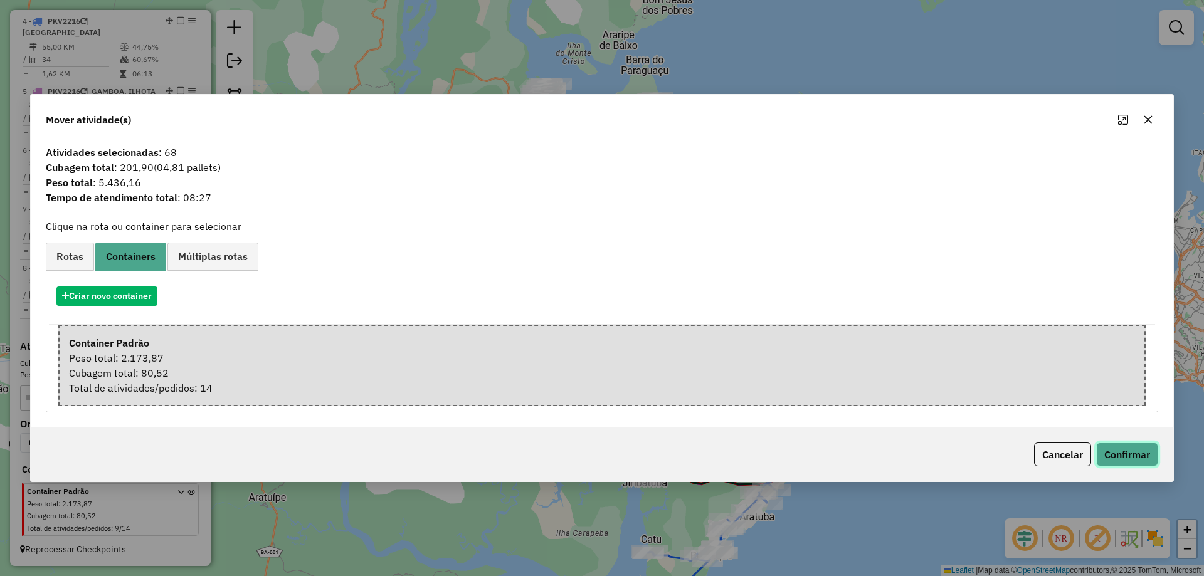
click at [1150, 462] on button "Confirmar" at bounding box center [1127, 455] width 62 height 24
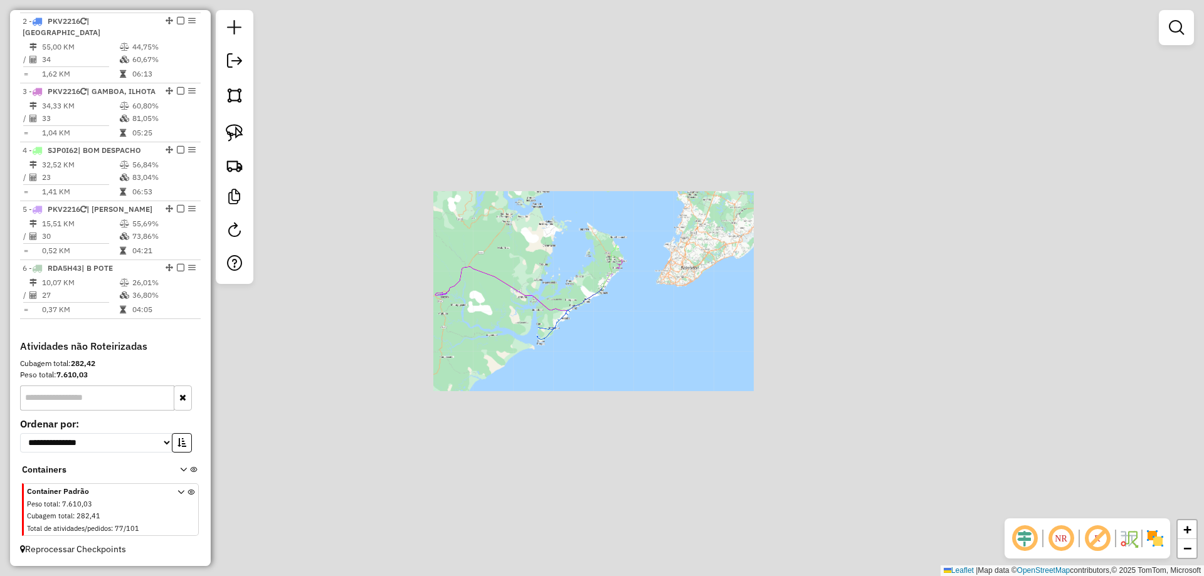
scroll to position [564, 0]
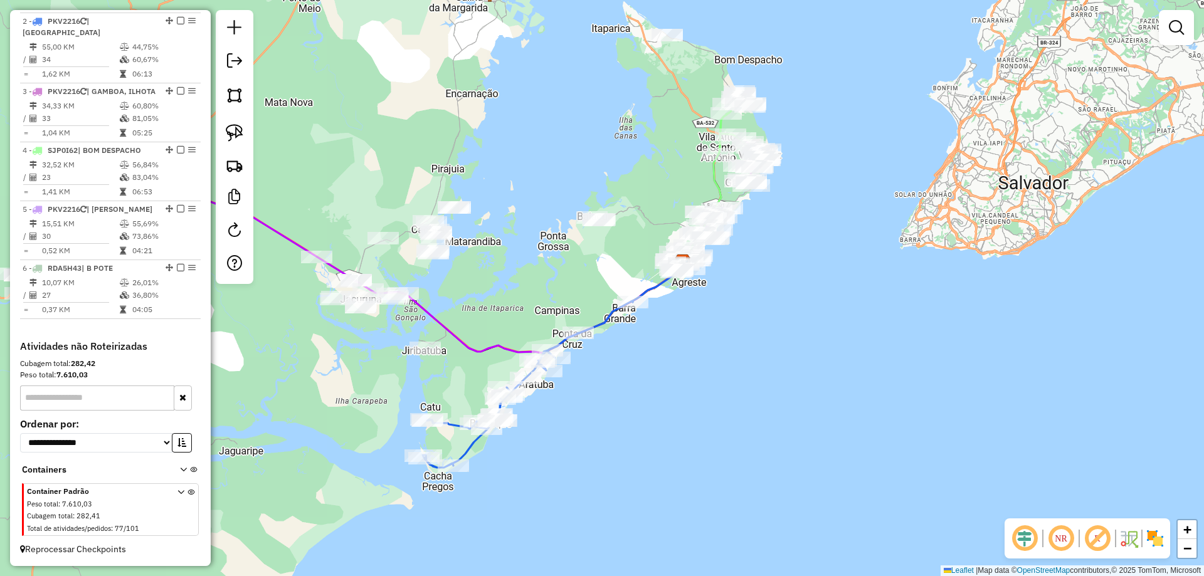
click at [616, 315] on icon at bounding box center [528, 384] width 210 height 167
select select "**********"
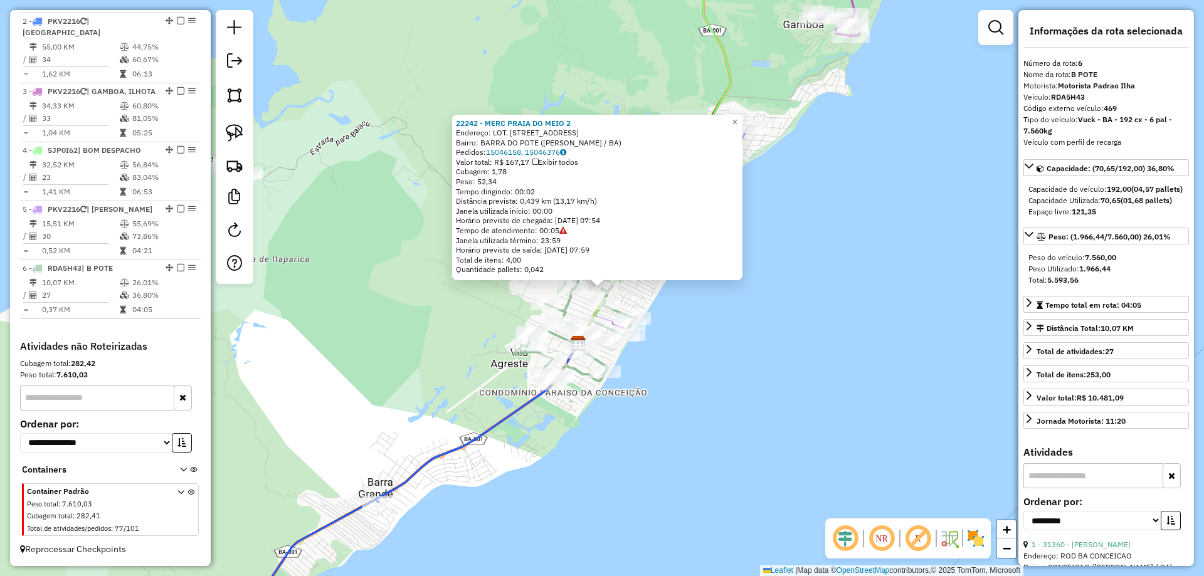
click at [697, 339] on div "22242 - MERC PRAIA DO MEIO 2 Endereço: LOT. PRAIA DO MEIO, RUA D1 130 Bairro: B…" at bounding box center [602, 288] width 1204 height 576
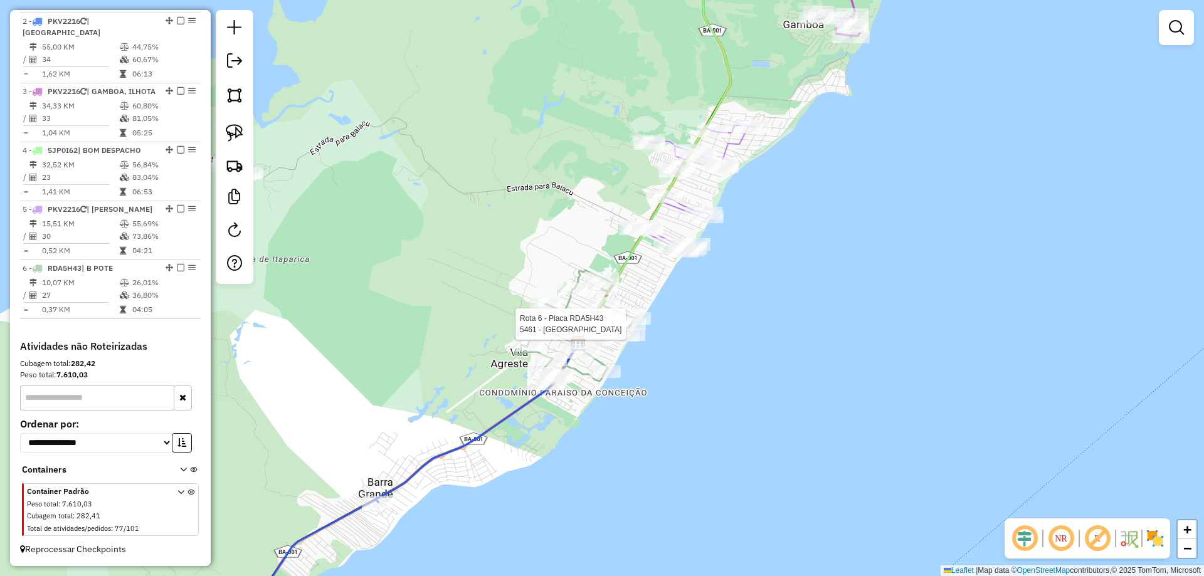
select select "**********"
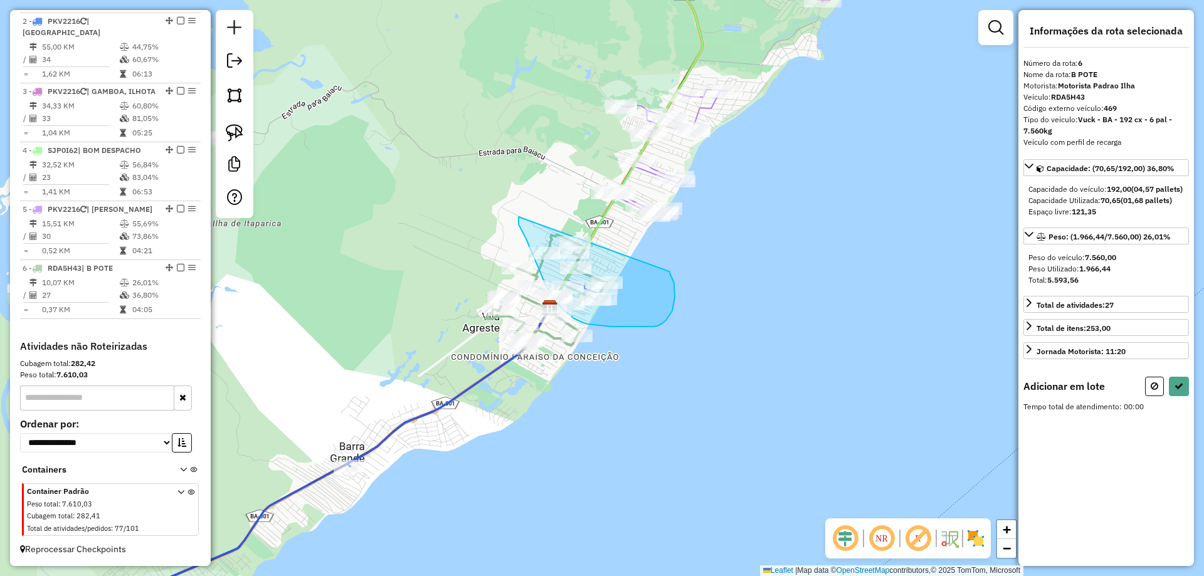
drag, startPoint x: 519, startPoint y: 217, endPoint x: 669, endPoint y: 272, distance: 160.1
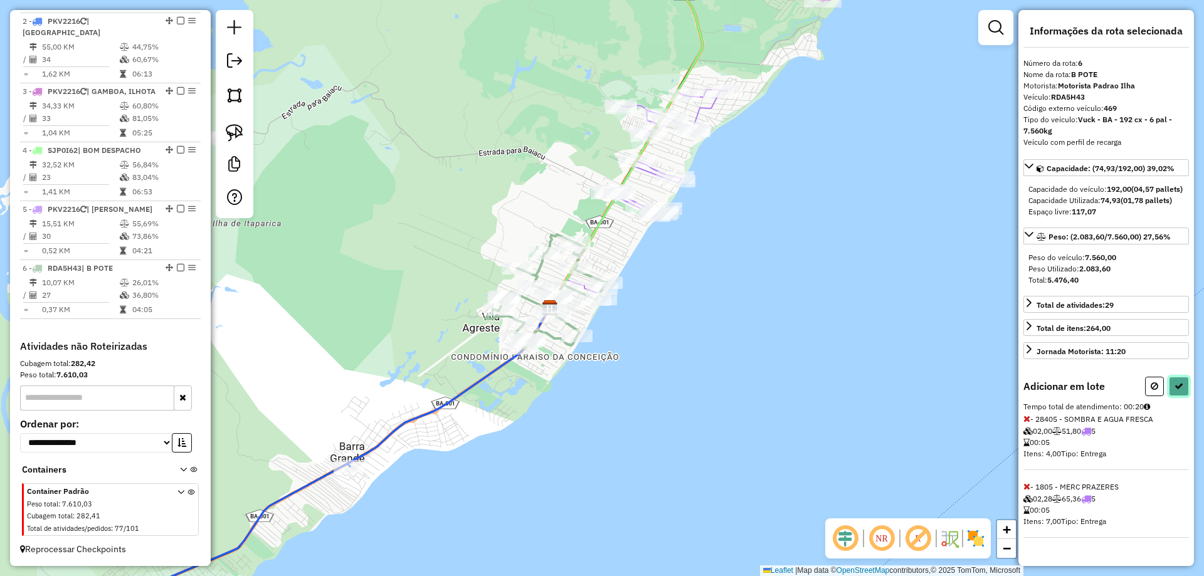
click at [1177, 391] on icon at bounding box center [1179, 386] width 9 height 9
select select "**********"
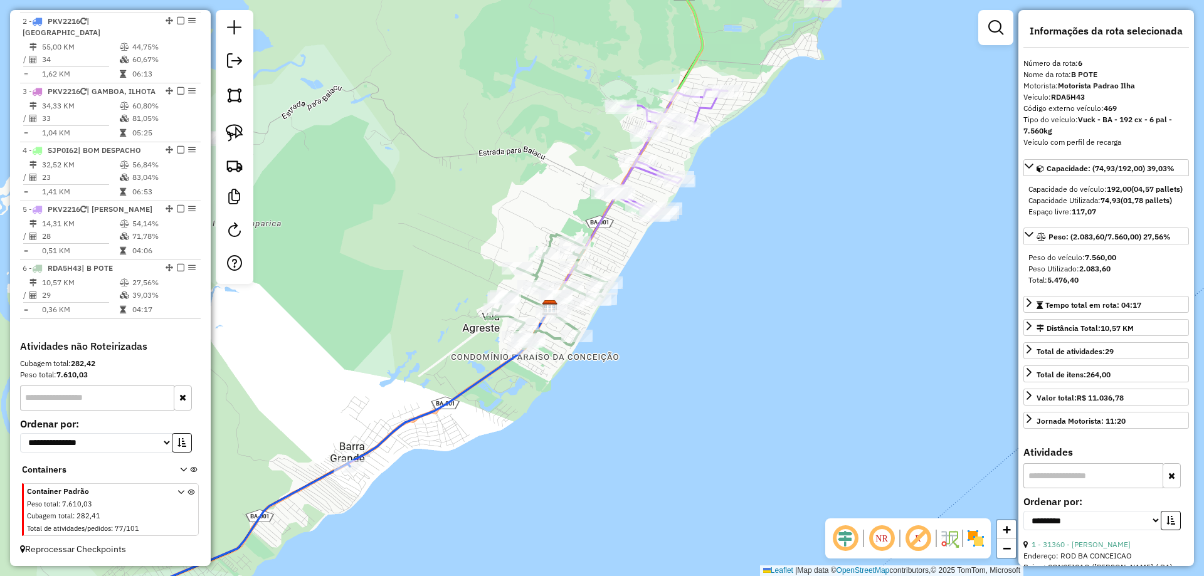
click at [704, 112] on icon at bounding box center [668, 154] width 117 height 128
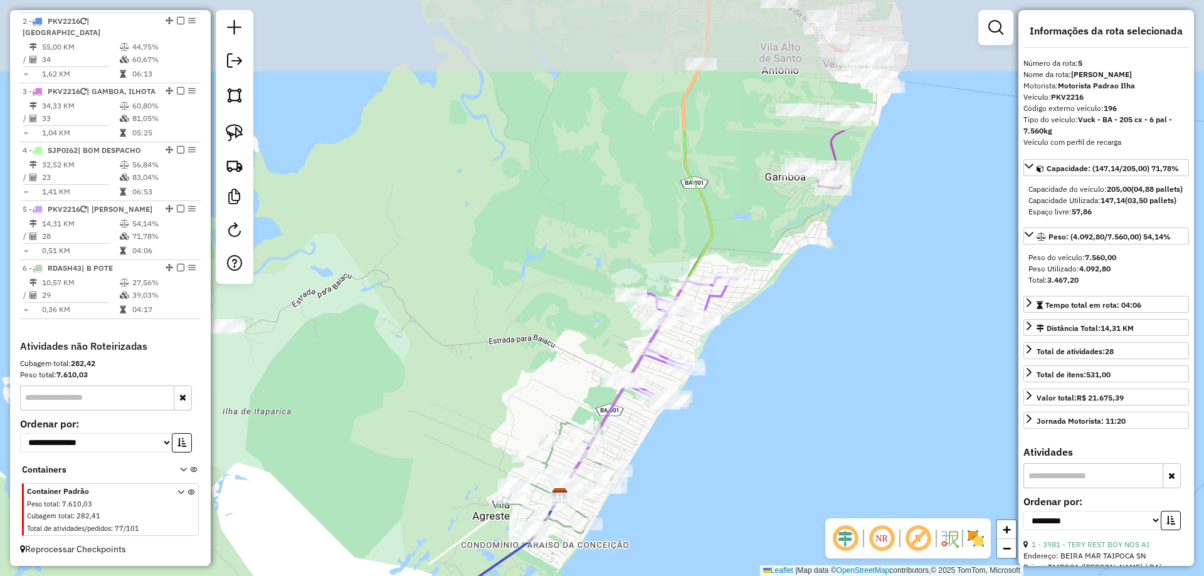
drag, startPoint x: 761, startPoint y: 81, endPoint x: 770, endPoint y: 304, distance: 222.8
click at [770, 304] on div "Janela de atendimento Grade de atendimento Capacidade Transportadoras Veículos …" at bounding box center [602, 288] width 1204 height 576
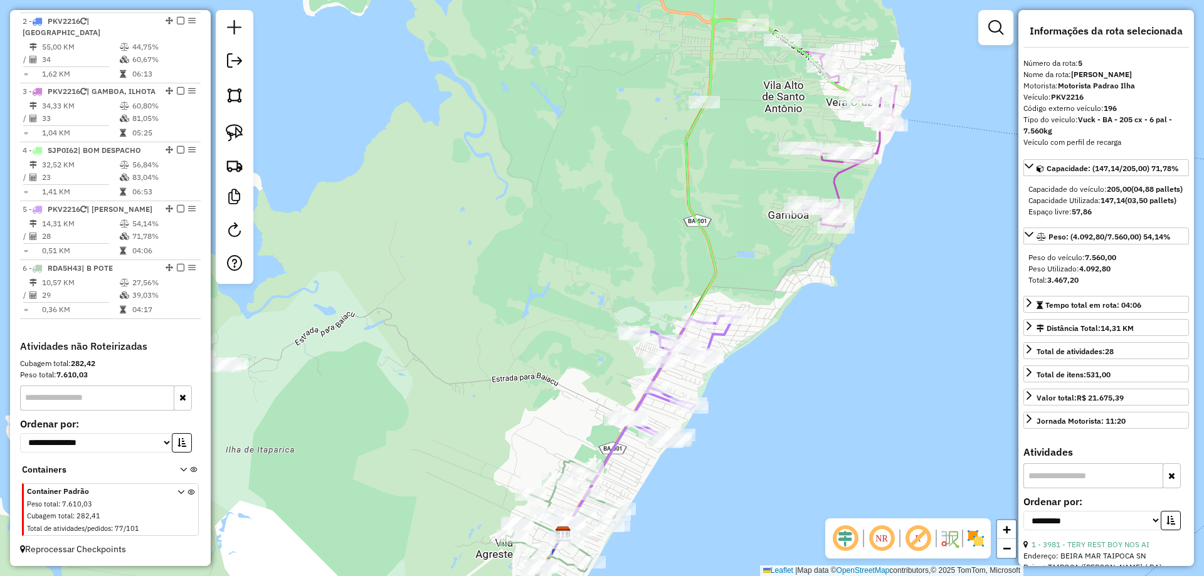
click at [830, 171] on div "Janela de atendimento Grade de atendimento Capacidade Transportadoras Veículos …" at bounding box center [602, 288] width 1204 height 576
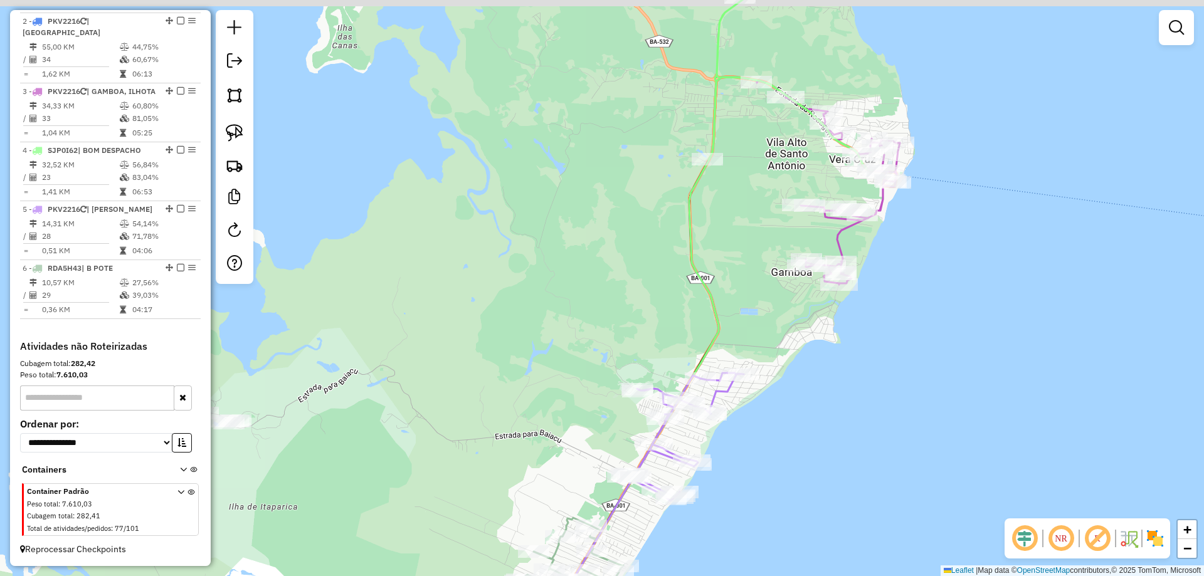
drag, startPoint x: 786, startPoint y: 97, endPoint x: 791, endPoint y: 163, distance: 66.0
click at [791, 163] on div "Janela de atendimento Grade de atendimento Capacidade Transportadoras Veículos …" at bounding box center [602, 288] width 1204 height 576
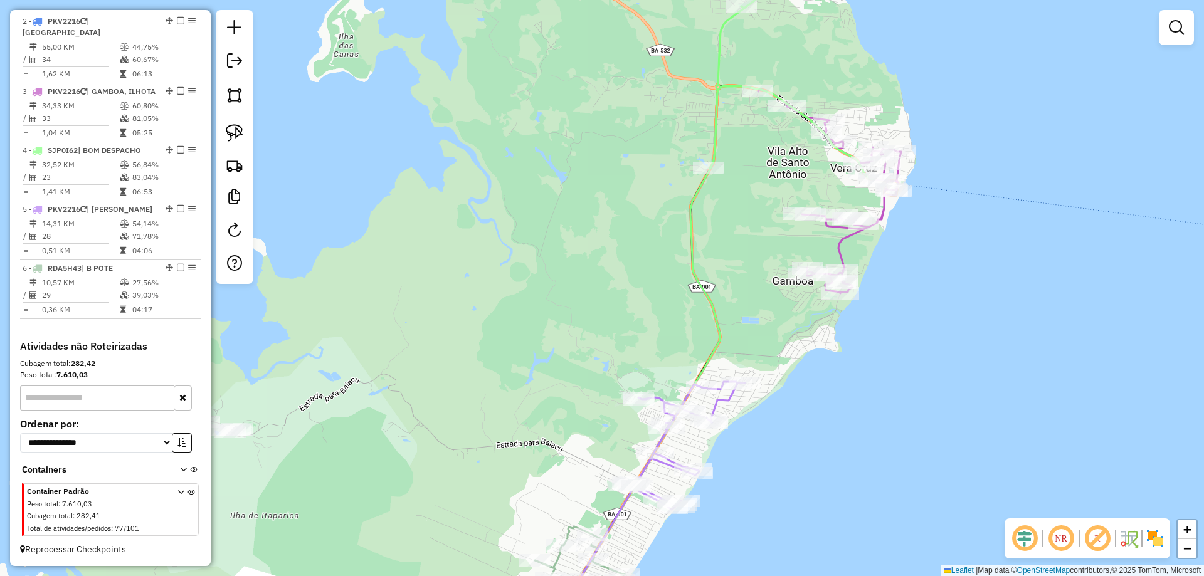
click at [712, 108] on icon at bounding box center [792, 60] width 164 height 237
select select "**********"
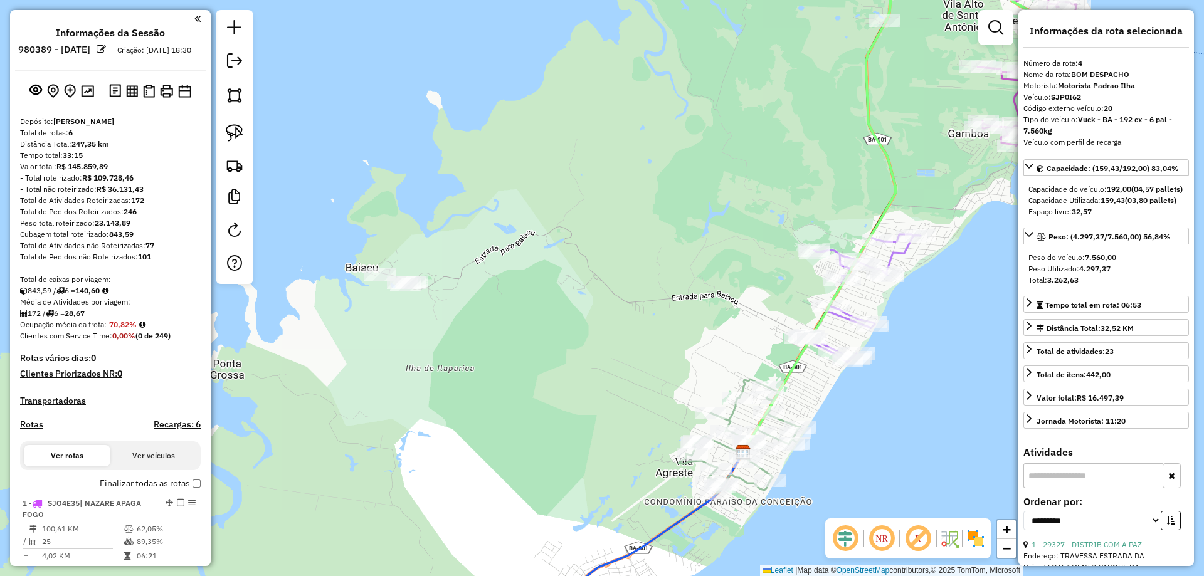
select select "**********"
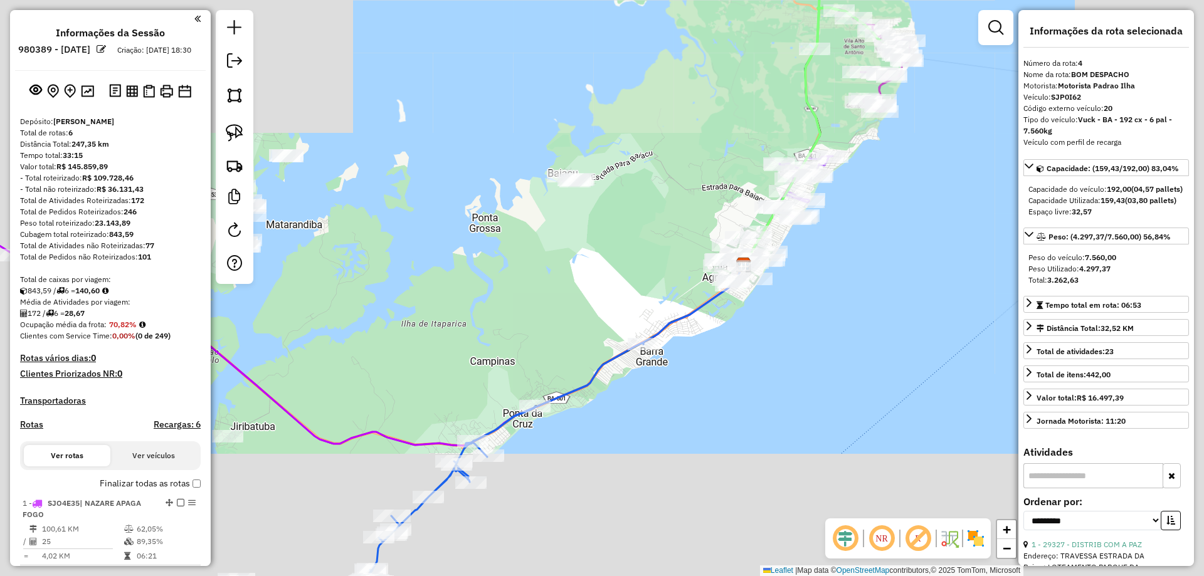
scroll to position [564, 0]
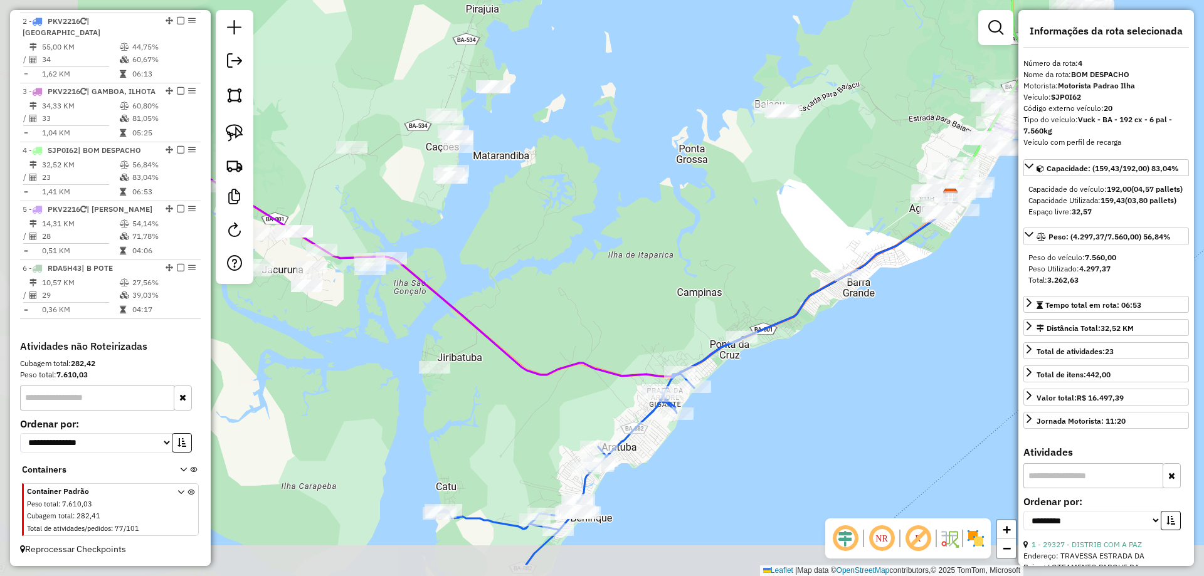
drag, startPoint x: 526, startPoint y: 344, endPoint x: 732, endPoint y: 275, distance: 217.0
click at [734, 275] on div "Janela de atendimento Grade de atendimento Capacidade Transportadoras Veículos …" at bounding box center [602, 288] width 1204 height 576
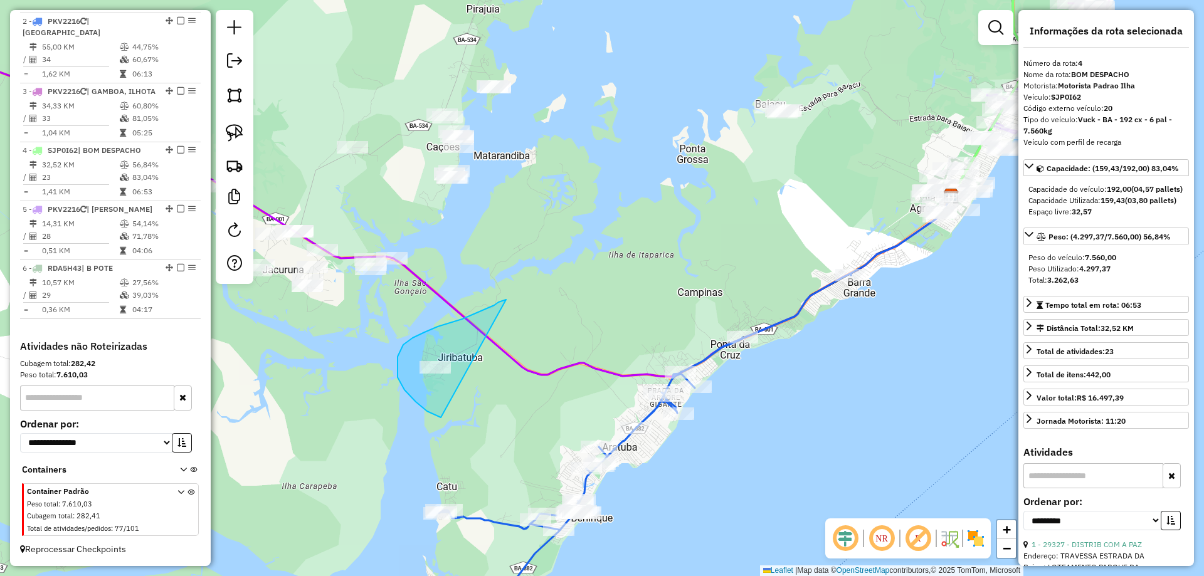
drag, startPoint x: 494, startPoint y: 305, endPoint x: 489, endPoint y: 425, distance: 119.9
click at [996, 22] on em at bounding box center [995, 27] width 15 height 15
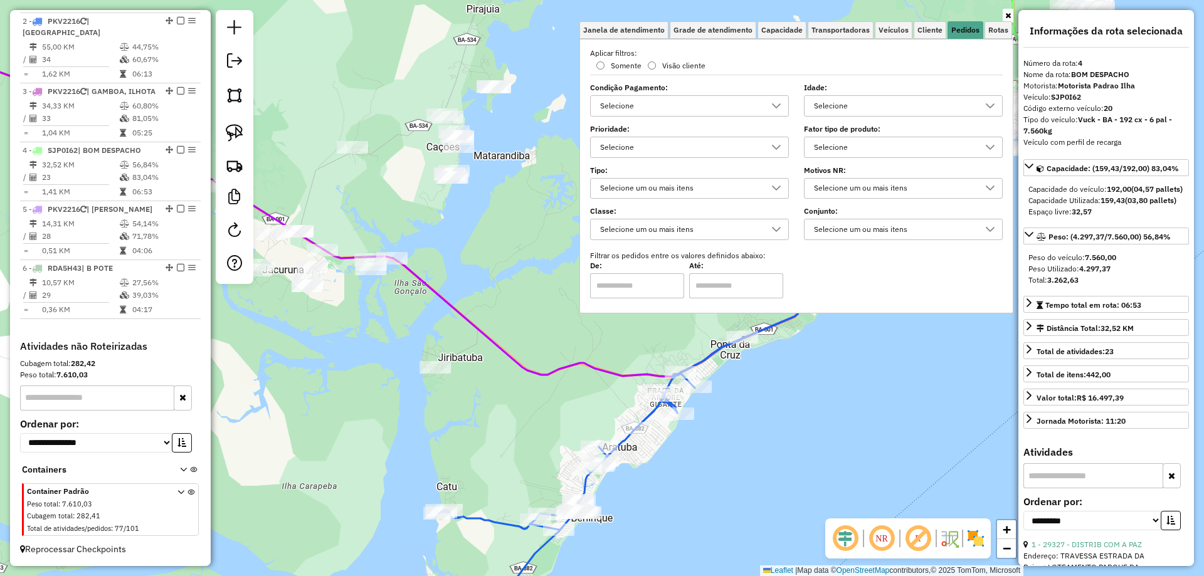
click at [890, 114] on div "Selecione" at bounding box center [894, 106] width 169 height 20
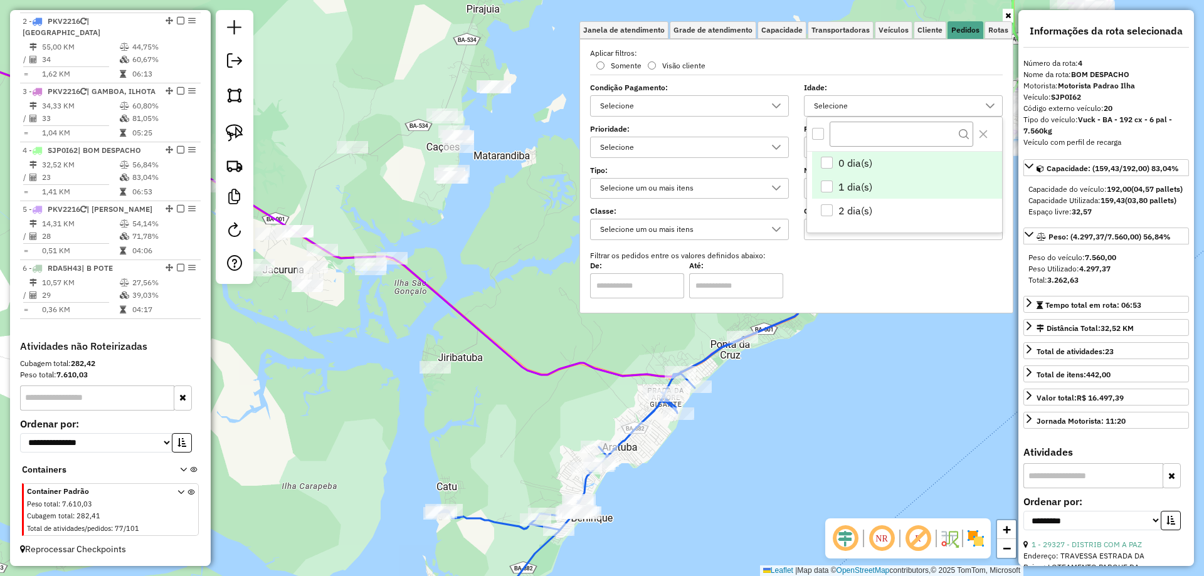
click at [830, 189] on div "1 dia(s)" at bounding box center [827, 187] width 12 height 12
click at [825, 219] on li "2 dia(s)" at bounding box center [907, 211] width 190 height 24
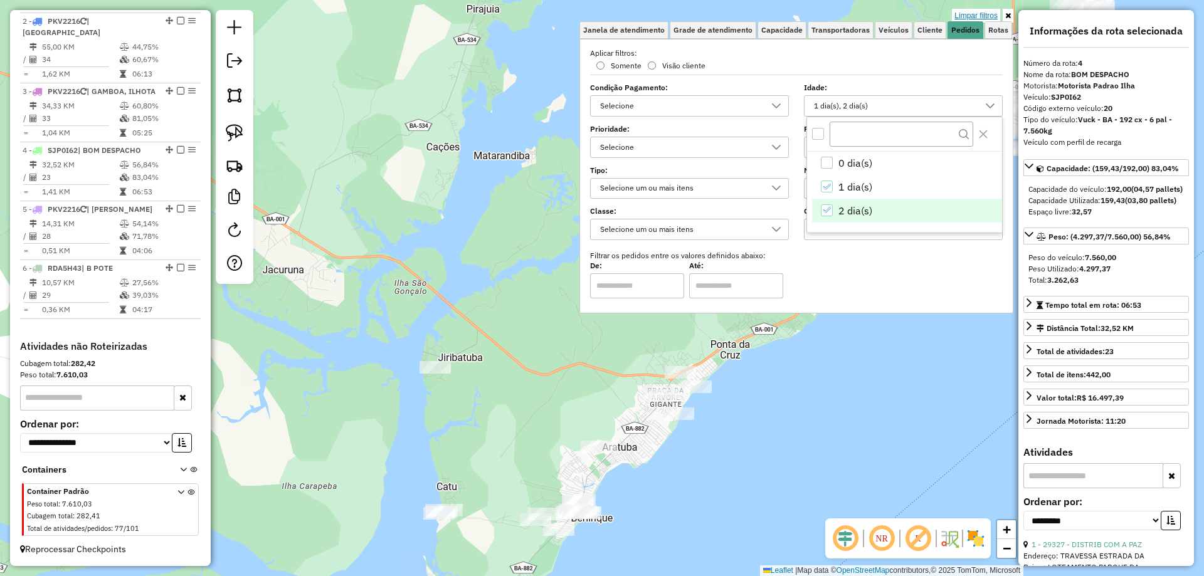
click at [986, 11] on link "Limpar filtros" at bounding box center [976, 16] width 48 height 14
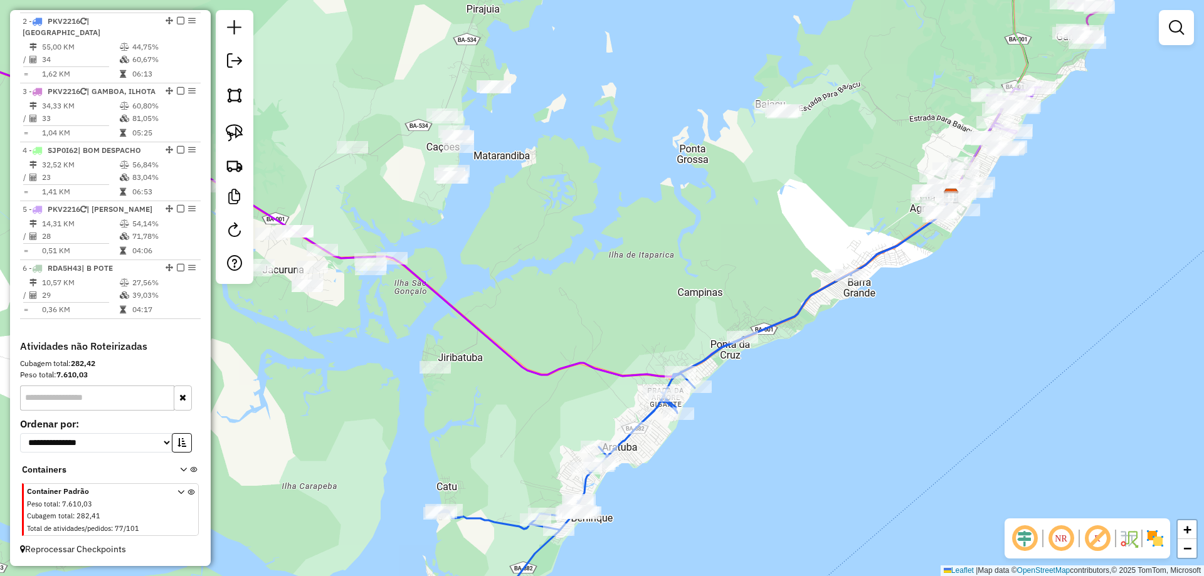
click at [457, 261] on div "Janela de atendimento Grade de atendimento Capacidade Transportadoras Veículos …" at bounding box center [602, 288] width 1204 height 576
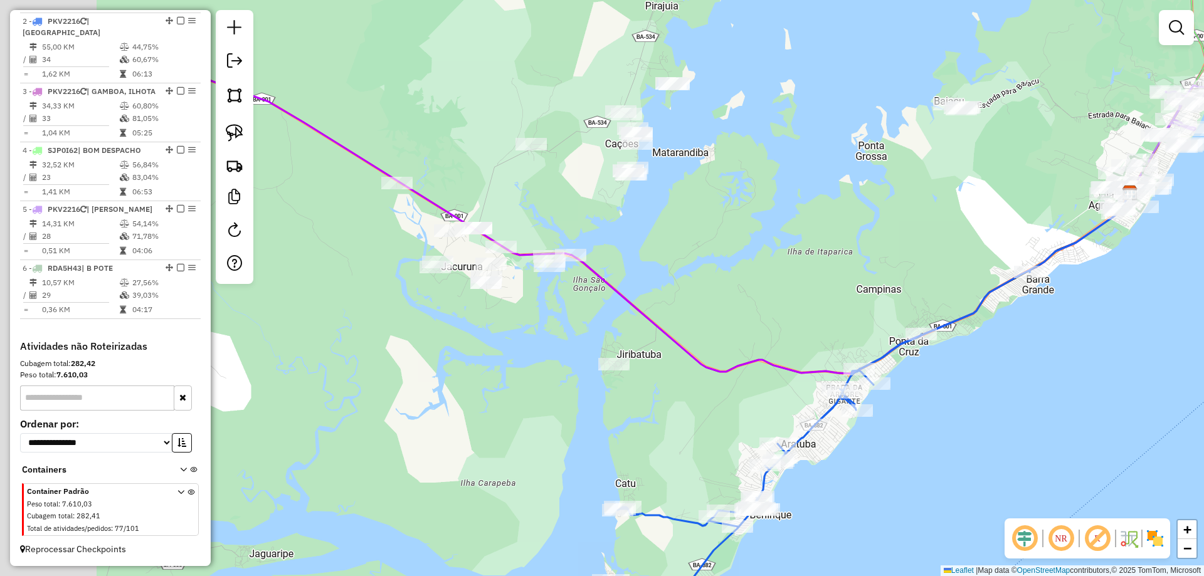
drag, startPoint x: 447, startPoint y: 259, endPoint x: 705, endPoint y: 282, distance: 258.7
click at [661, 263] on div "Janela de atendimento Grade de atendimento Capacidade Transportadoras Veículos …" at bounding box center [602, 288] width 1204 height 576
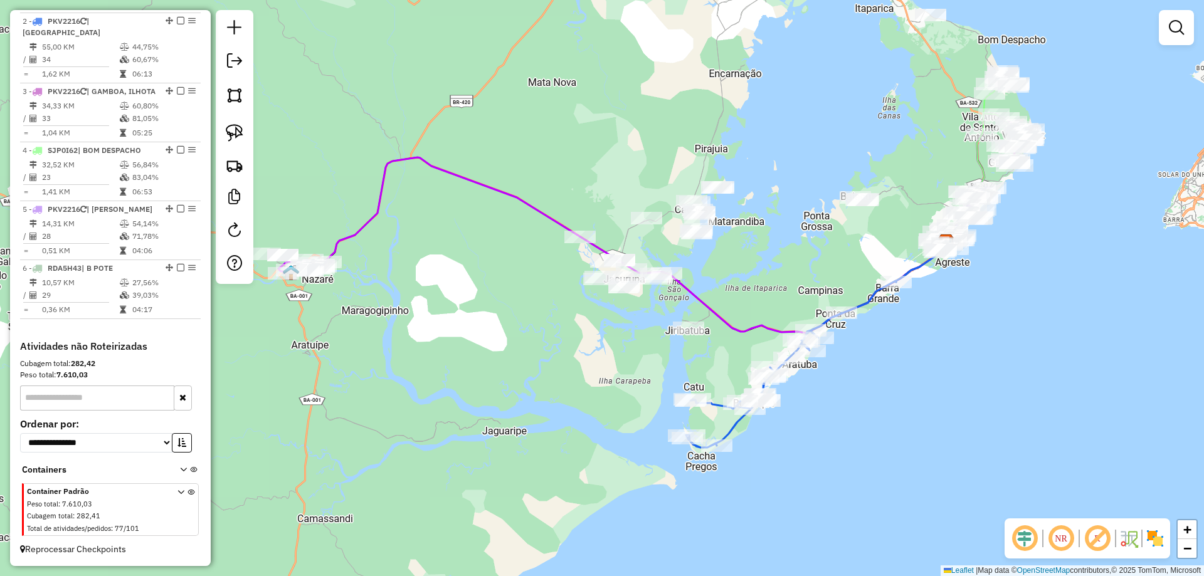
click at [378, 207] on icon at bounding box center [635, 245] width 621 height 176
select select "**********"
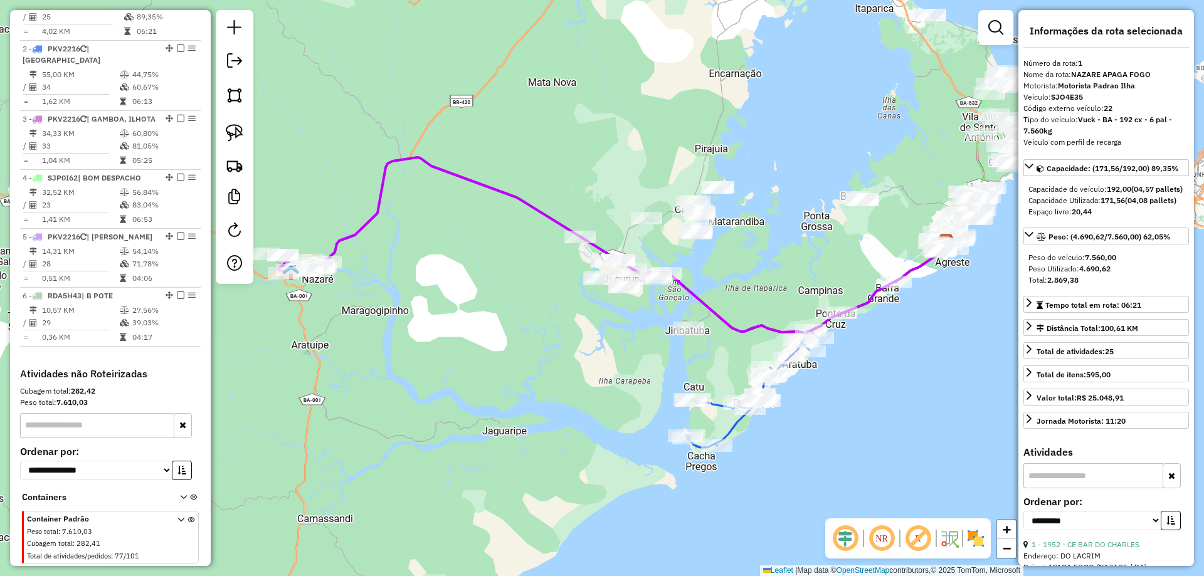
scroll to position [497, 0]
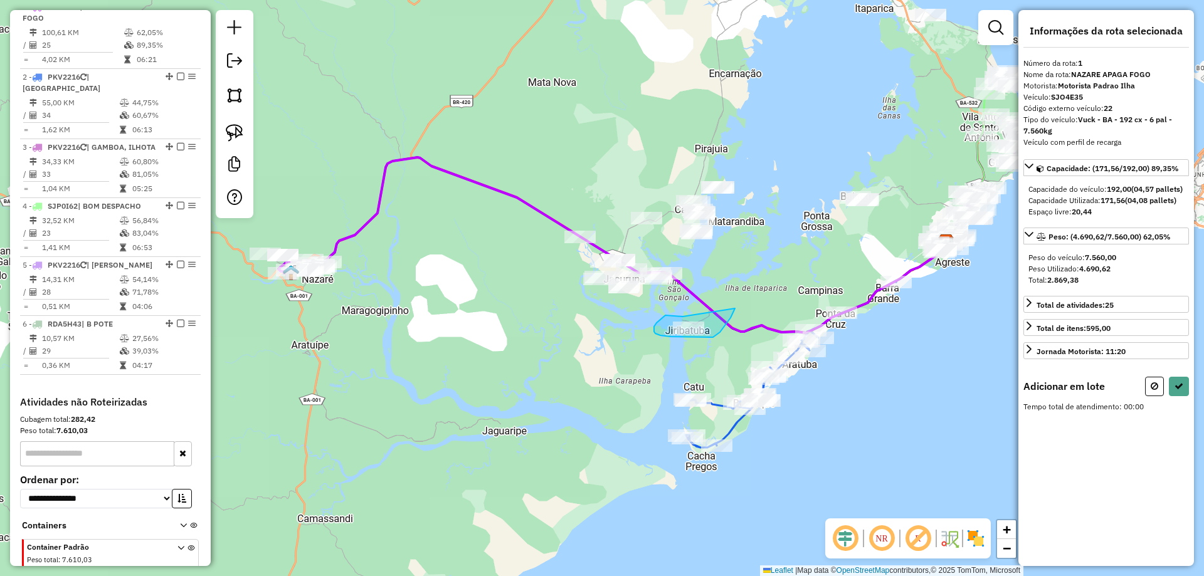
drag, startPoint x: 681, startPoint y: 317, endPoint x: 735, endPoint y: 309, distance: 54.5
click at [1180, 391] on icon at bounding box center [1179, 386] width 9 height 9
select select "**********"
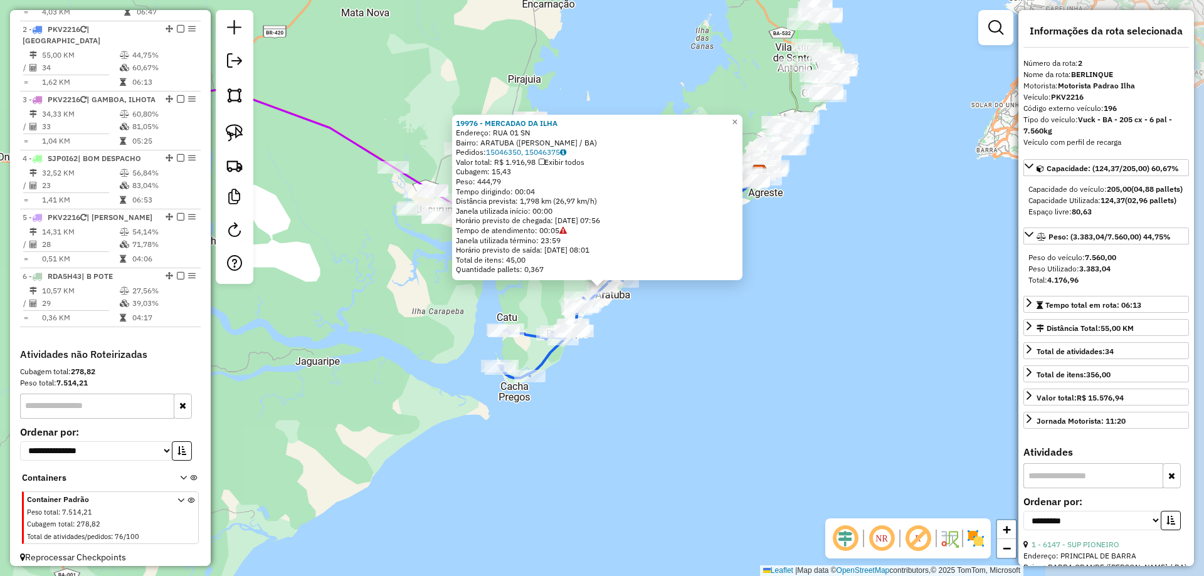
scroll to position [564, 0]
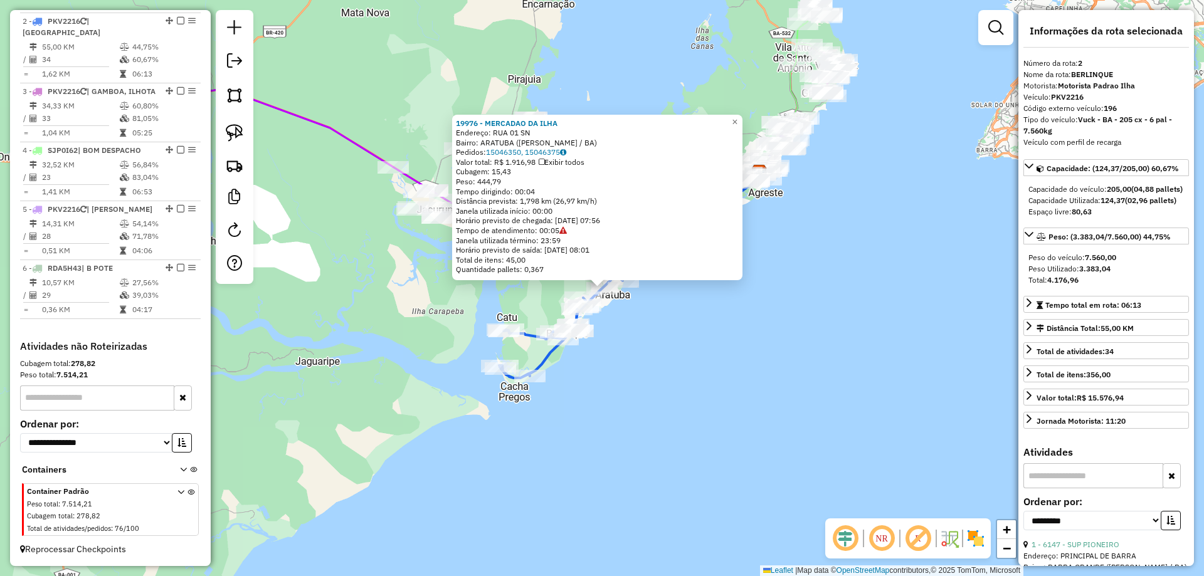
click at [799, 347] on div "19976 - MERCADAO DA ILHA Endereço: RUA 01 SN Bairro: ARATUBA (VERA CRUZ / BA) P…" at bounding box center [602, 288] width 1204 height 576
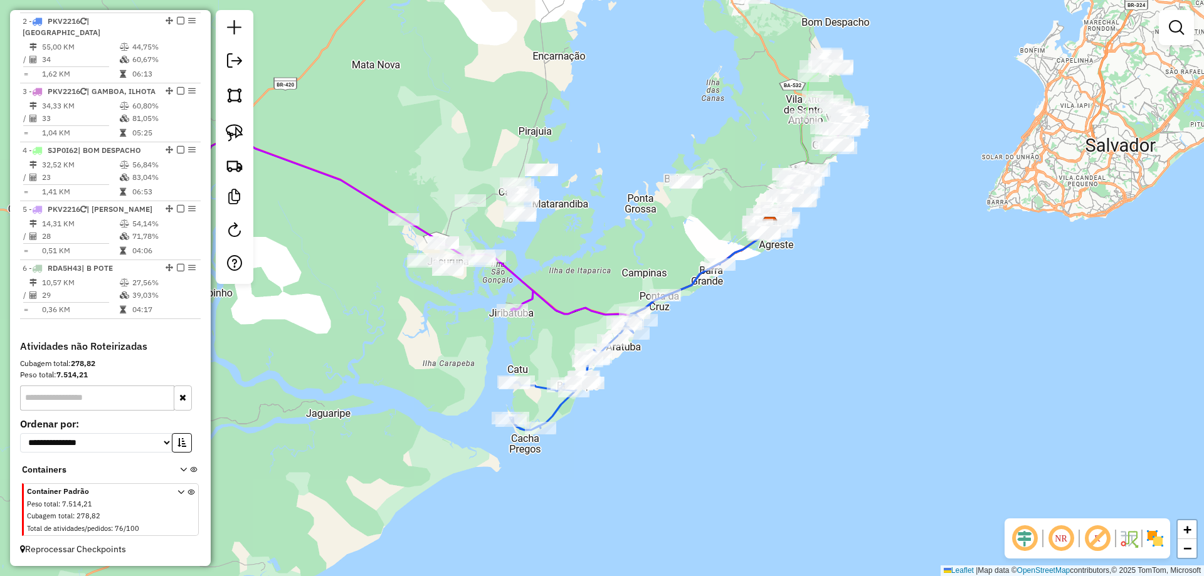
drag, startPoint x: 828, startPoint y: 290, endPoint x: 849, endPoint y: 378, distance: 90.2
click at [849, 378] on div "Janela de atendimento Grade de atendimento Capacidade Transportadoras Veículos …" at bounding box center [602, 288] width 1204 height 576
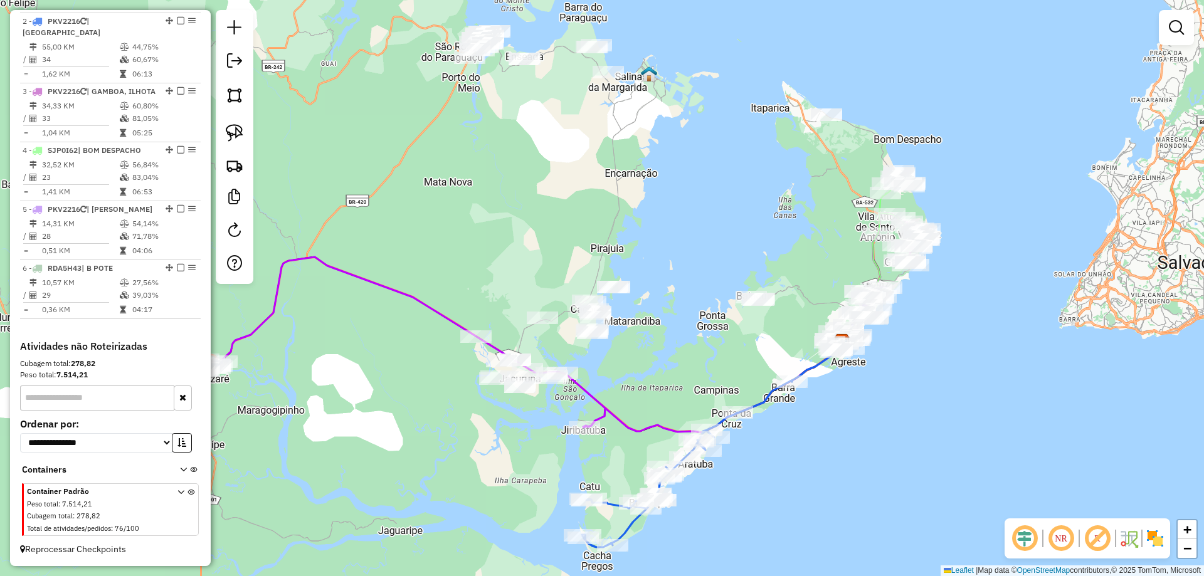
drag, startPoint x: 514, startPoint y: 157, endPoint x: 594, endPoint y: 263, distance: 132.6
click at [594, 263] on div "Janela de atendimento Grade de atendimento Capacidade Transportadoras Veículos …" at bounding box center [602, 288] width 1204 height 576
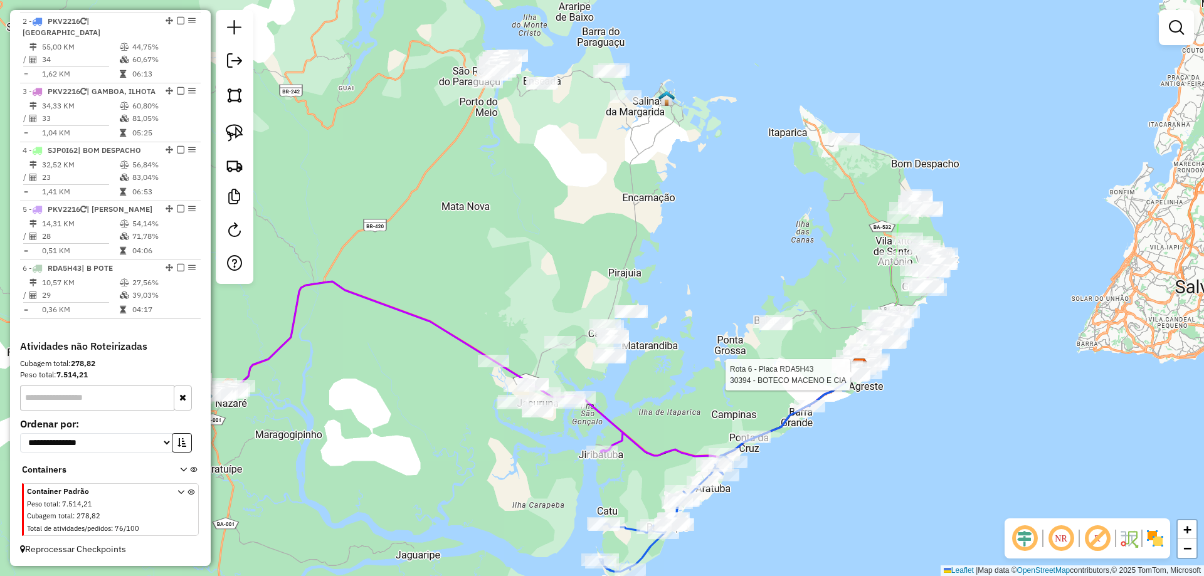
select select "**********"
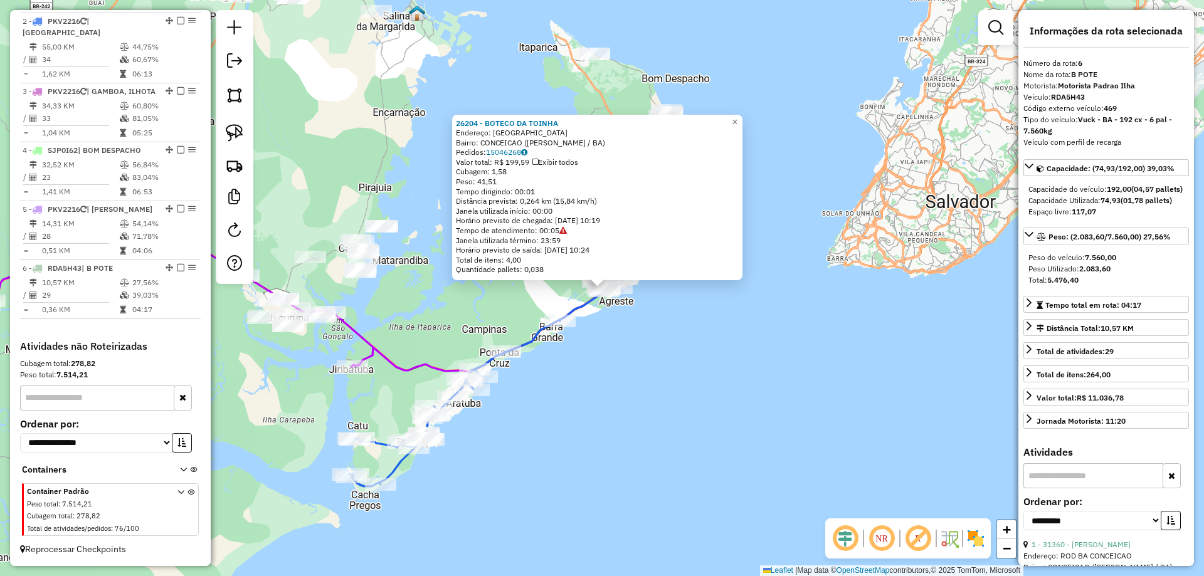
click at [759, 376] on div "26204 - BOTECO DA TOINHA Endereço: RUA DA ILHA VERDE Bairro: CONCEICAO (VERA CR…" at bounding box center [602, 288] width 1204 height 576
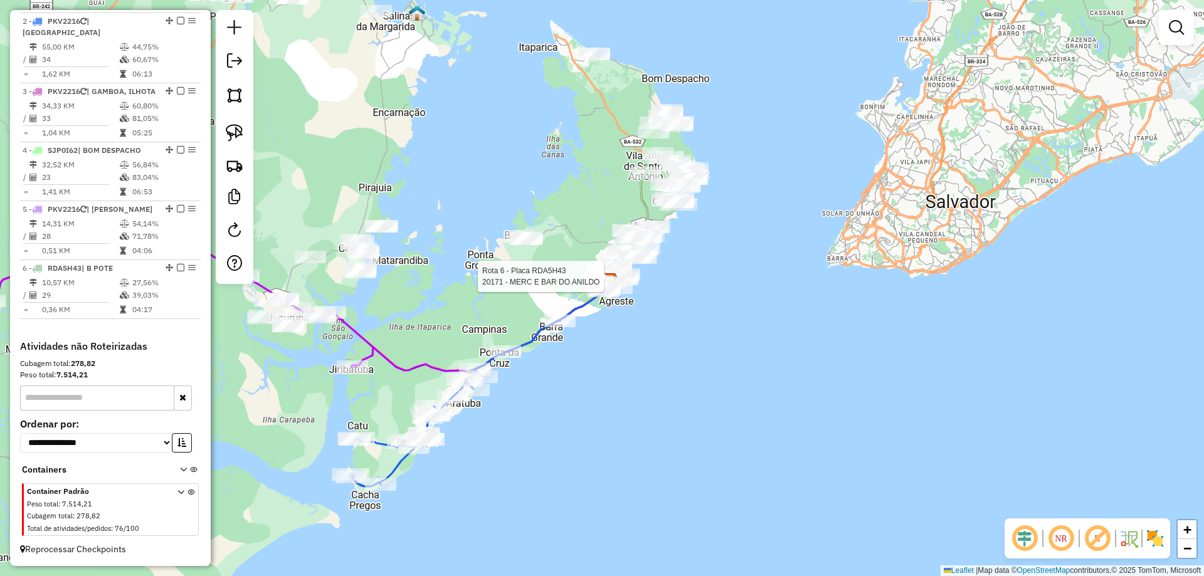
select select "**********"
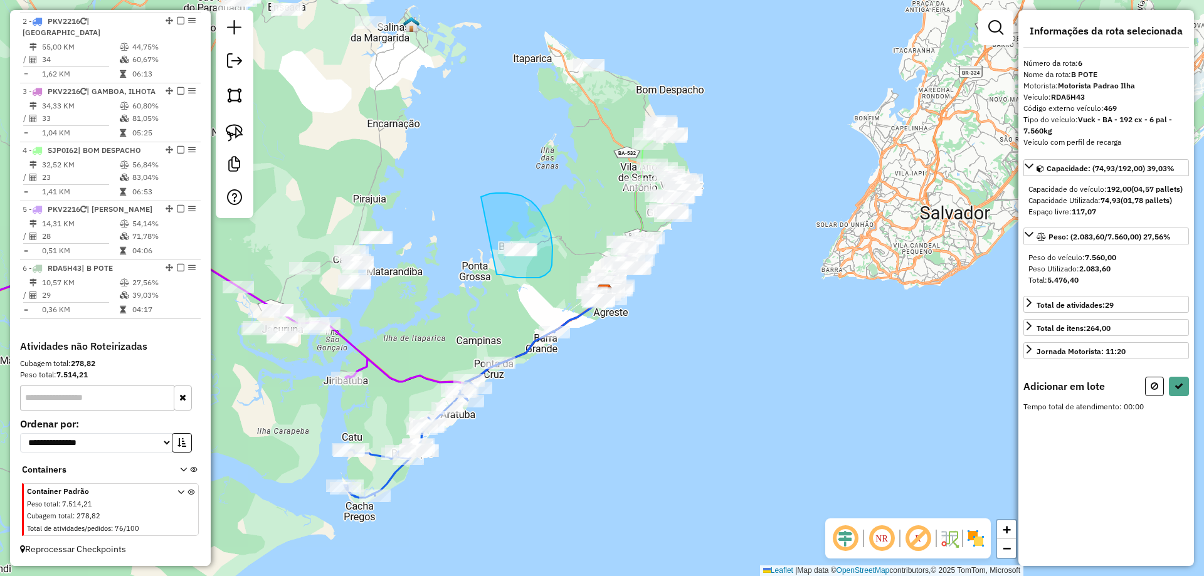
drag, startPoint x: 539, startPoint y: 278, endPoint x: 481, endPoint y: 197, distance: 99.7
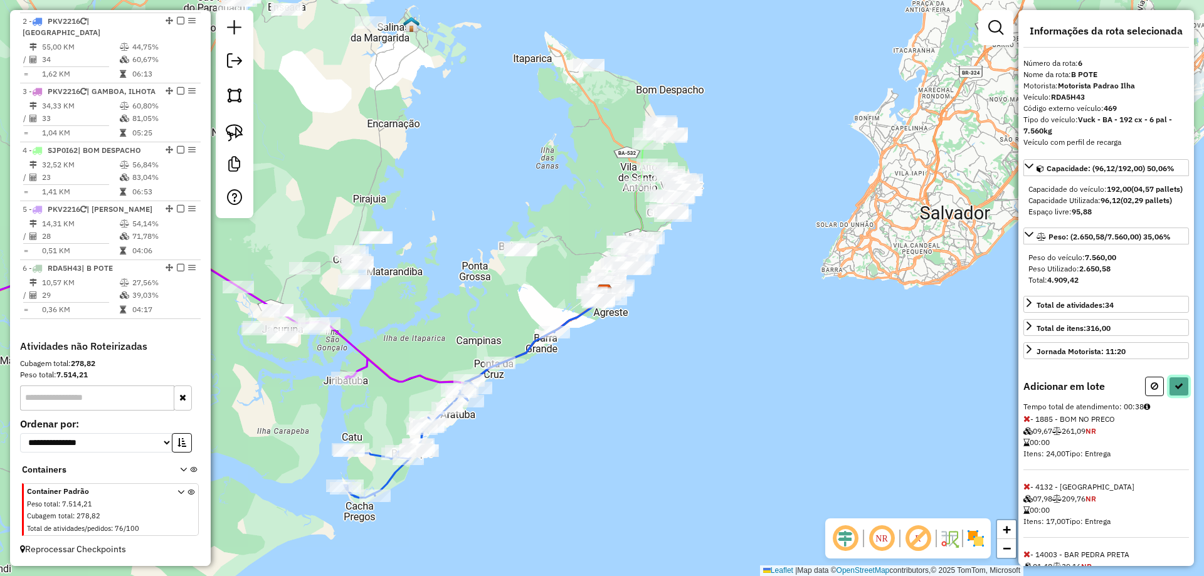
click at [1175, 391] on icon at bounding box center [1179, 386] width 9 height 9
select select "**********"
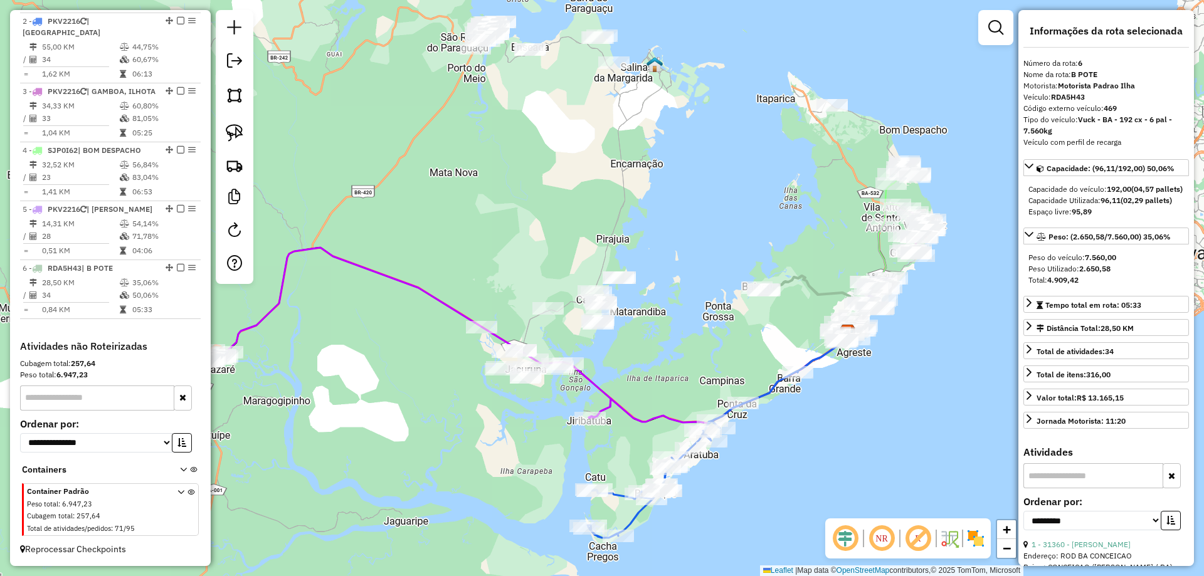
drag, startPoint x: 465, startPoint y: 149, endPoint x: 712, endPoint y: 193, distance: 251.7
click at [712, 192] on div "Janela de atendimento Grade de atendimento Capacidade Transportadoras Veículos …" at bounding box center [602, 288] width 1204 height 576
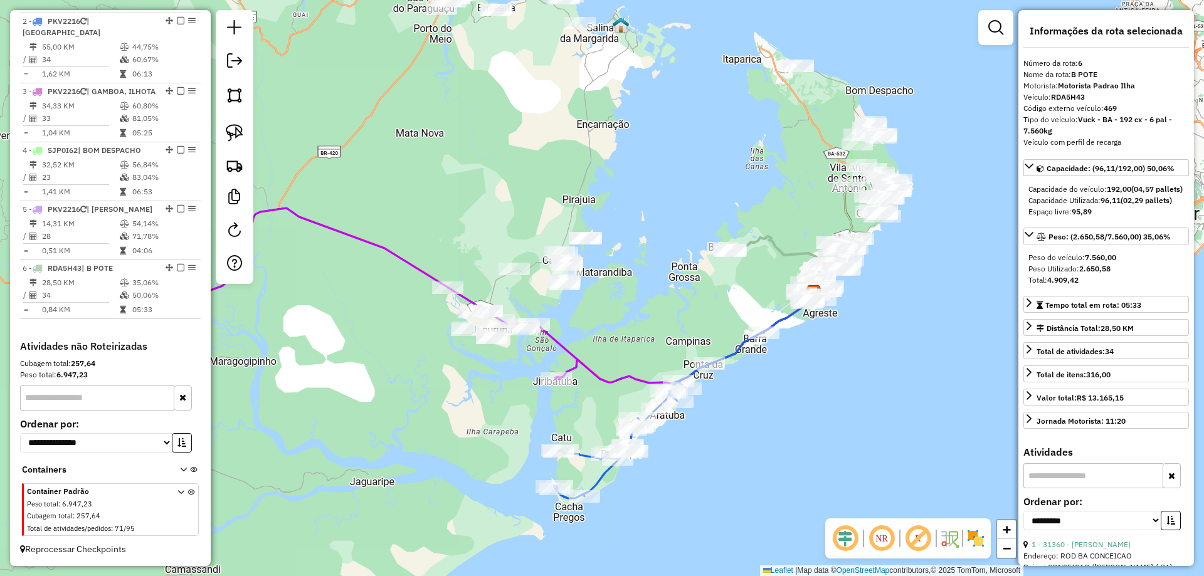
drag, startPoint x: 710, startPoint y: 195, endPoint x: 672, endPoint y: 153, distance: 56.4
click at [672, 153] on div "Janela de atendimento Grade de atendimento Capacidade Transportadoras Veículos …" at bounding box center [602, 288] width 1204 height 576
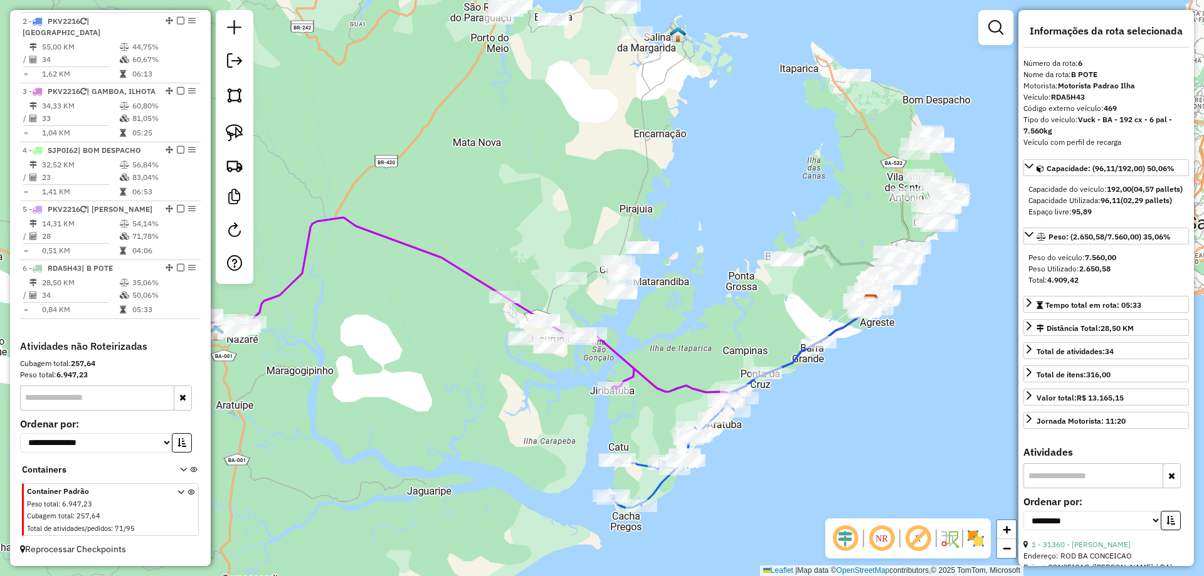
drag, startPoint x: 484, startPoint y: 119, endPoint x: 541, endPoint y: 128, distance: 57.8
click at [541, 128] on div "Janela de atendimento Grade de atendimento Capacidade Transportadoras Veículos …" at bounding box center [602, 288] width 1204 height 576
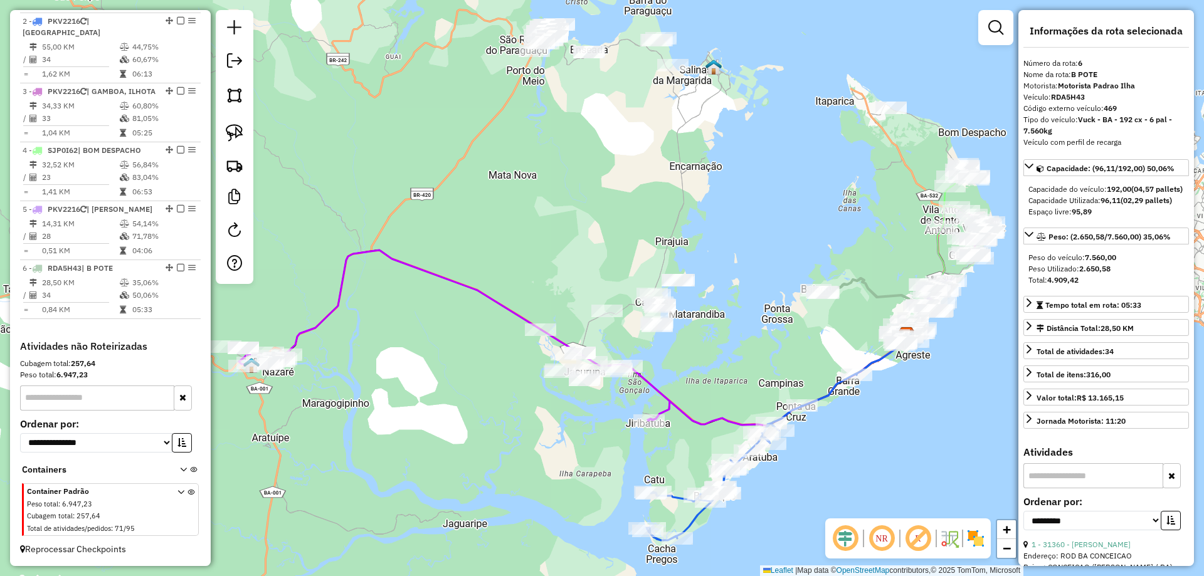
drag, startPoint x: 541, startPoint y: 128, endPoint x: 577, endPoint y: 161, distance: 48.4
click at [577, 161] on div "Janela de atendimento Grade de atendimento Capacidade Transportadoras Veículos …" at bounding box center [602, 288] width 1204 height 576
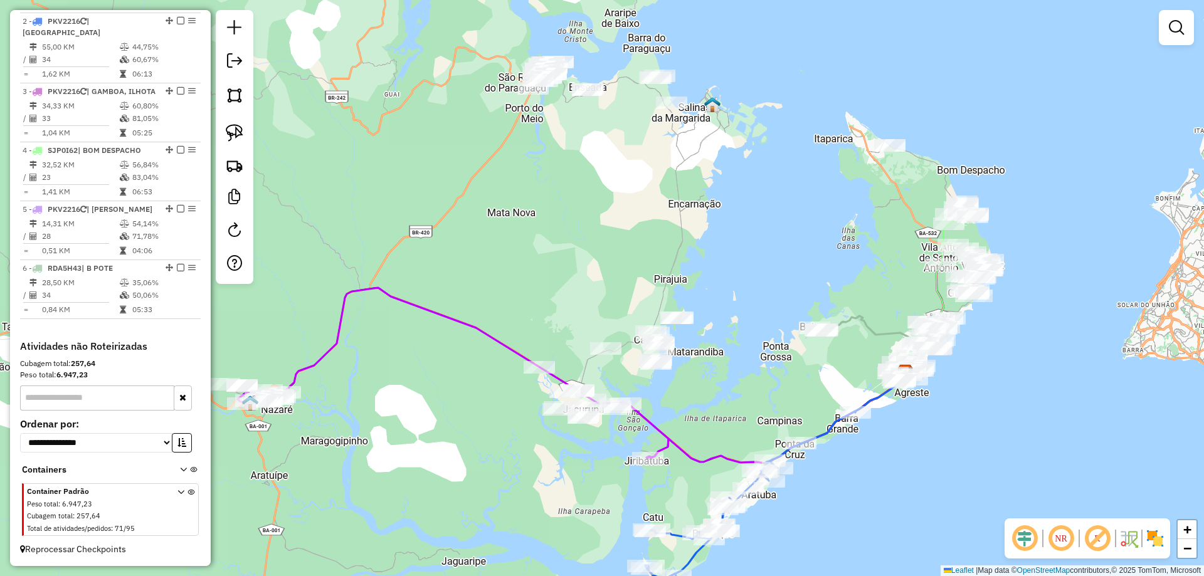
drag, startPoint x: 595, startPoint y: 122, endPoint x: 593, endPoint y: 159, distance: 37.6
click at [593, 159] on div "Janela de atendimento Grade de atendimento Capacidade Transportadoras Veículos …" at bounding box center [602, 288] width 1204 height 576
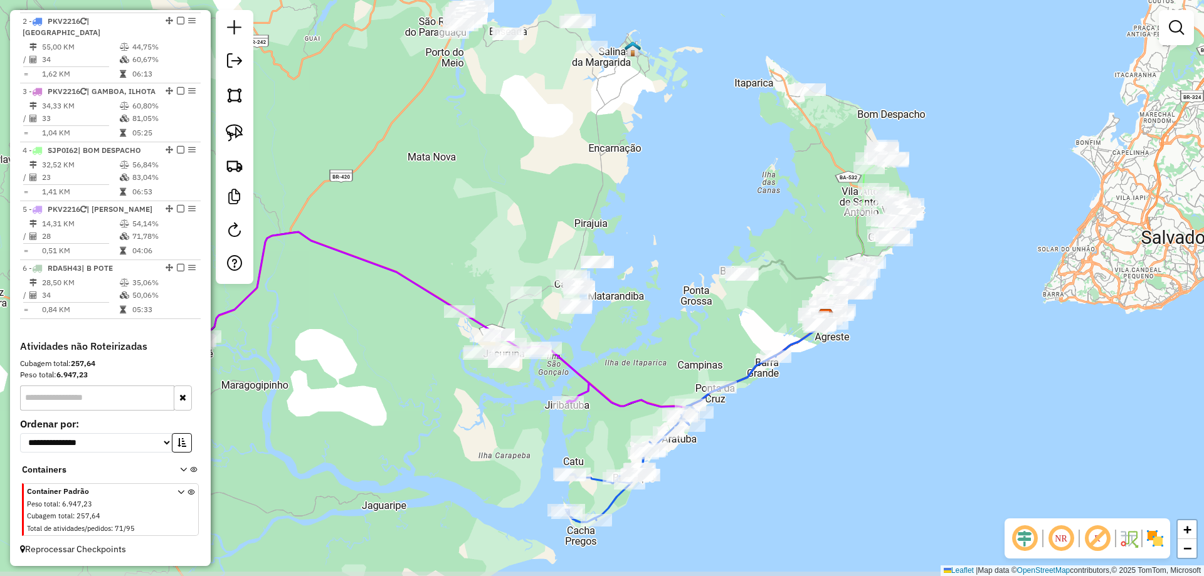
drag, startPoint x: 546, startPoint y: 320, endPoint x: 718, endPoint y: 223, distance: 197.1
click at [718, 223] on div "Janela de atendimento Grade de atendimento Capacidade Transportadoras Veículos …" at bounding box center [602, 288] width 1204 height 576
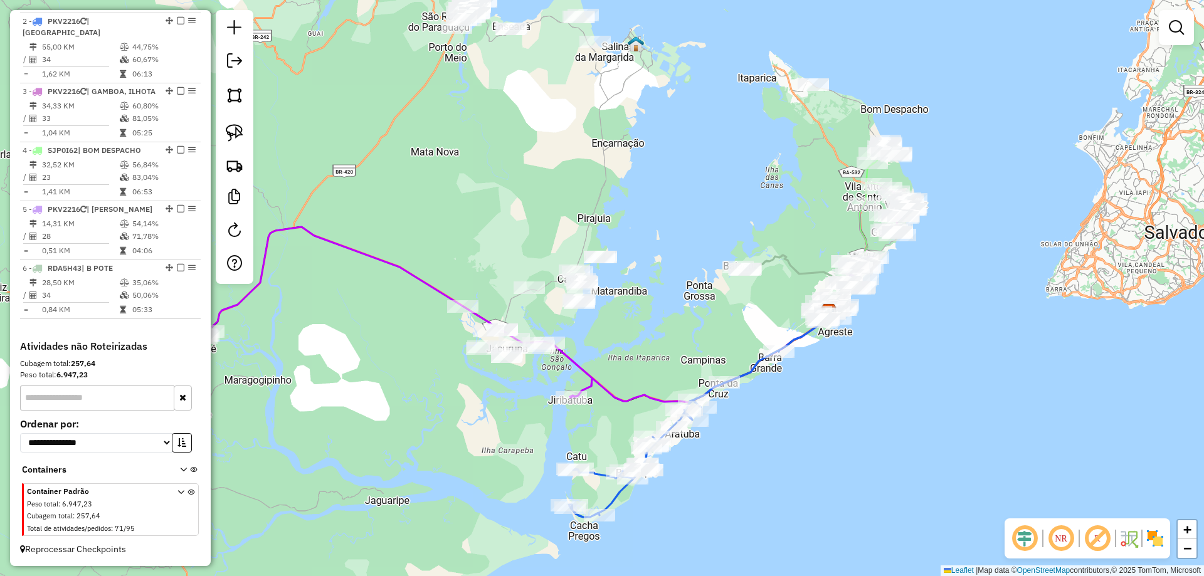
click at [669, 213] on div "Janela de atendimento Grade de atendimento Capacidade Transportadoras Veículos …" at bounding box center [602, 288] width 1204 height 576
select select "**********"
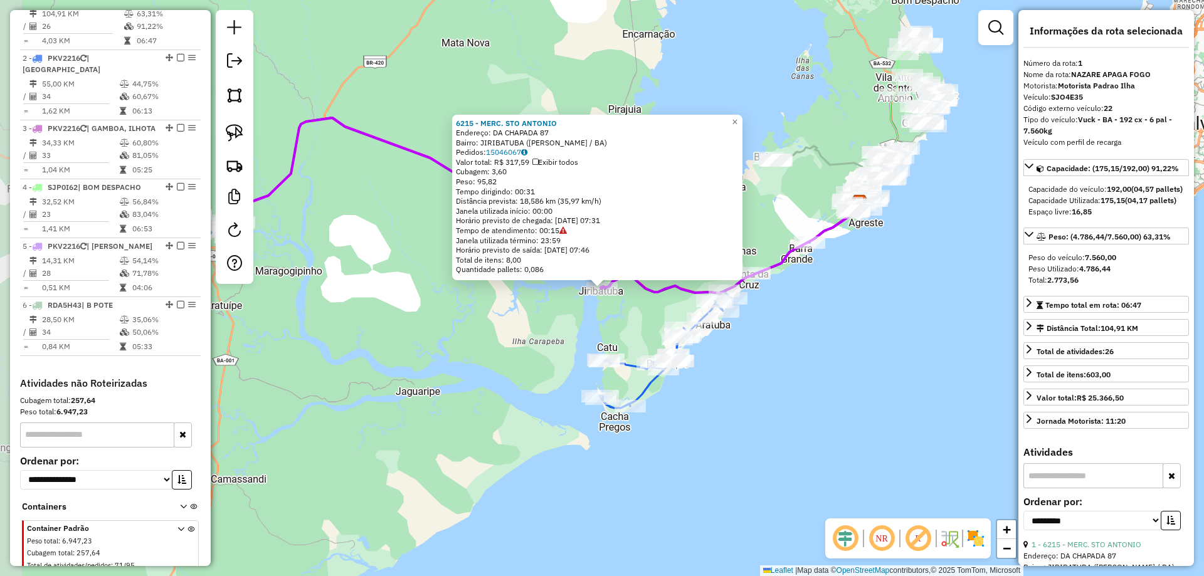
scroll to position [497, 0]
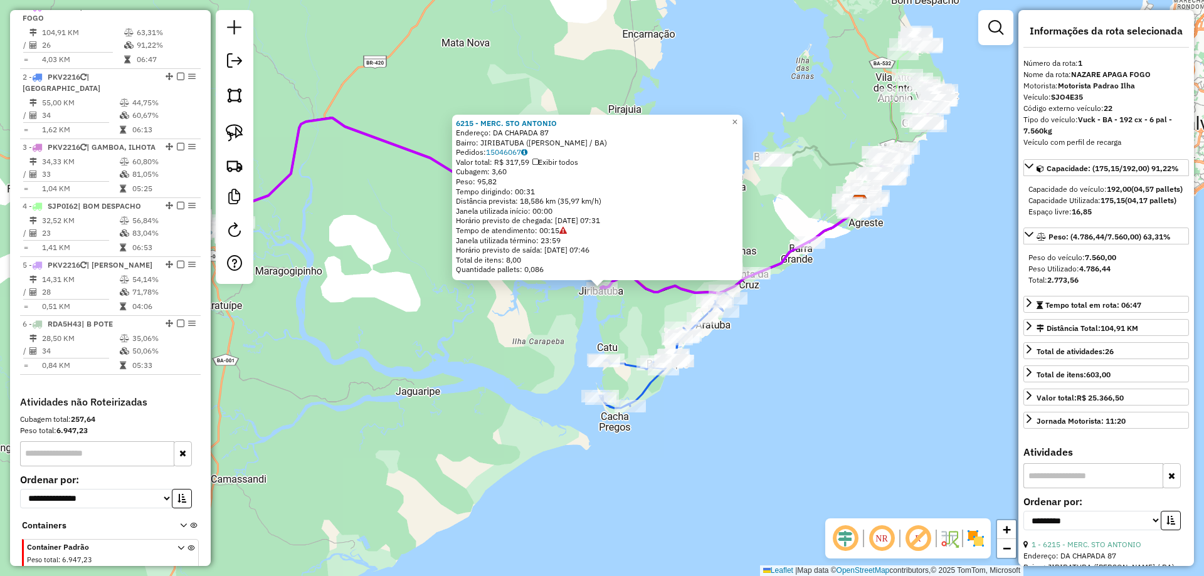
click at [553, 324] on div "6215 - MERC. STO ANTONIO Endereço: DA CHAPADA 87 Bairro: JIRIBATUBA (VERA CRUZ …" at bounding box center [602, 288] width 1204 height 576
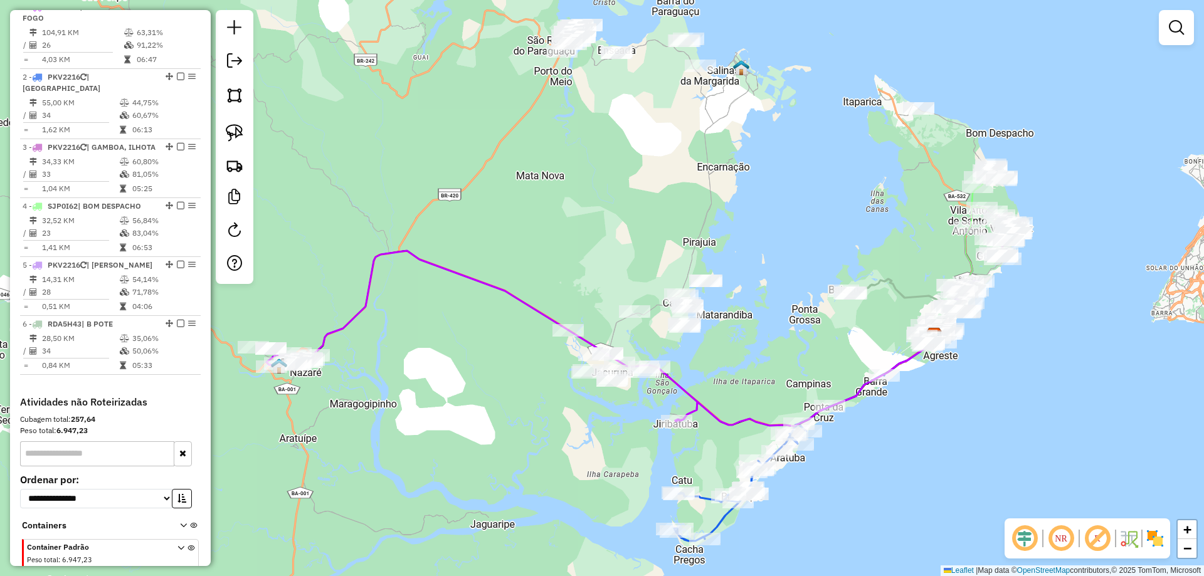
drag, startPoint x: 535, startPoint y: 293, endPoint x: 610, endPoint y: 426, distance: 152.5
click at [610, 426] on div "Janela de atendimento Grade de atendimento Capacidade Transportadoras Veículos …" at bounding box center [602, 288] width 1204 height 576
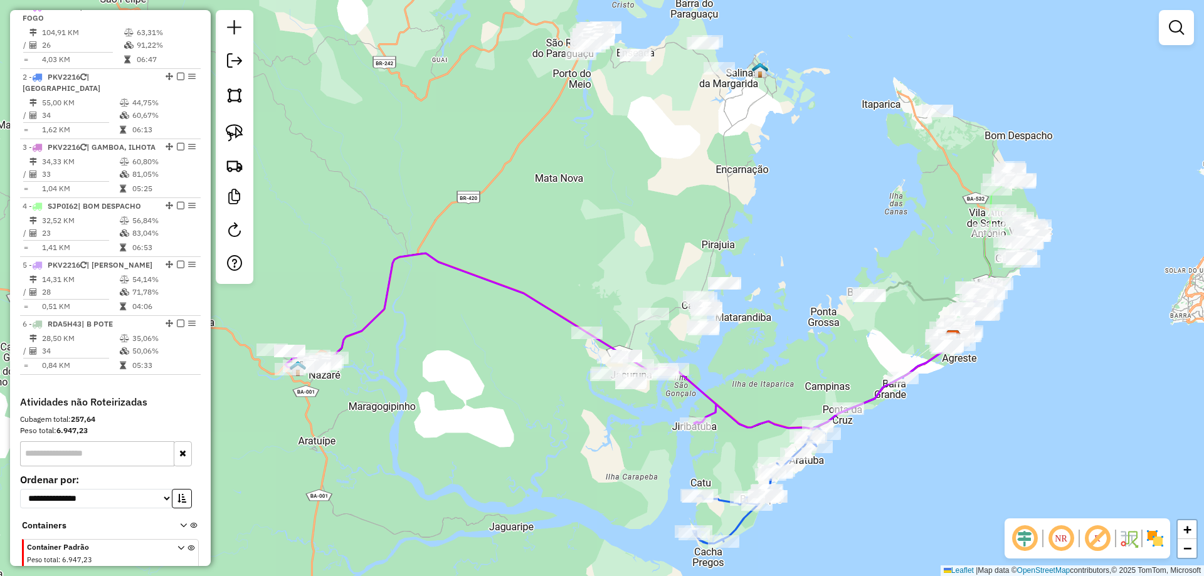
drag, startPoint x: 607, startPoint y: 334, endPoint x: 657, endPoint y: 303, distance: 58.8
click at [656, 309] on div "Janela de atendimento Grade de atendimento Capacidade Transportadoras Veículos …" at bounding box center [602, 288] width 1204 height 576
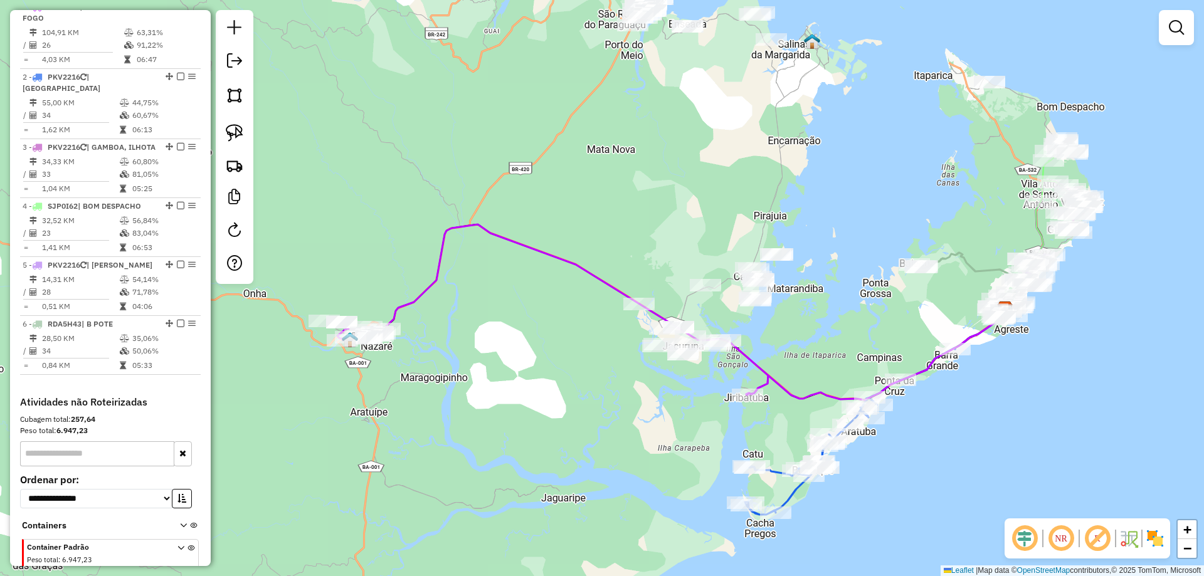
click at [702, 219] on div "Janela de atendimento Grade de atendimento Capacidade Transportadoras Veículos …" at bounding box center [602, 288] width 1204 height 576
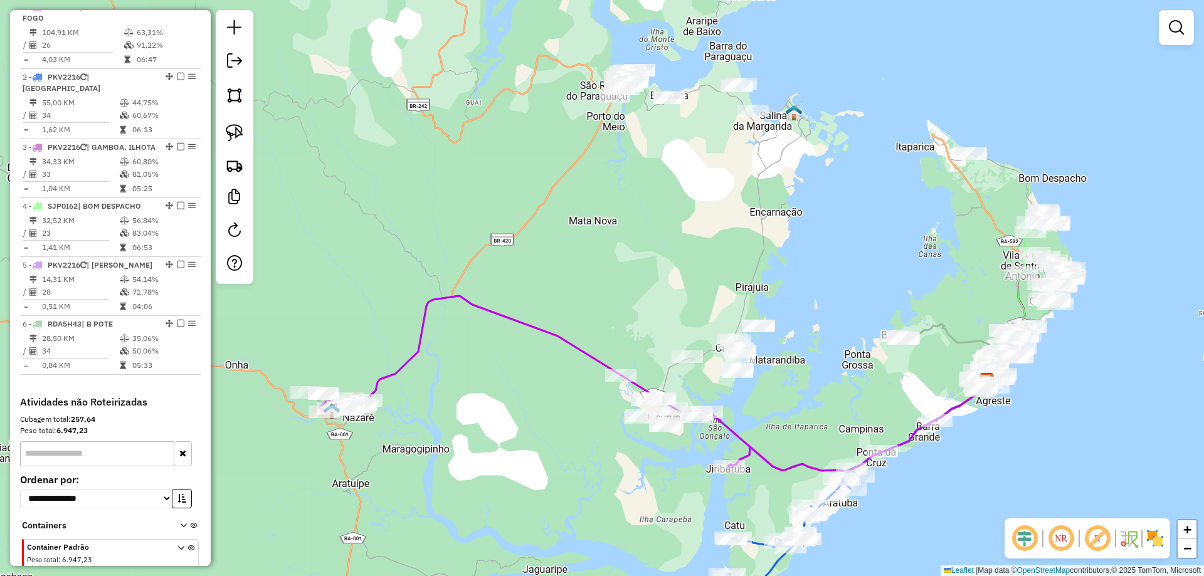
drag, startPoint x: 701, startPoint y: 190, endPoint x: 683, endPoint y: 262, distance: 73.8
click at [683, 262] on div "Janela de atendimento Grade de atendimento Capacidade Transportadoras Veículos …" at bounding box center [602, 288] width 1204 height 576
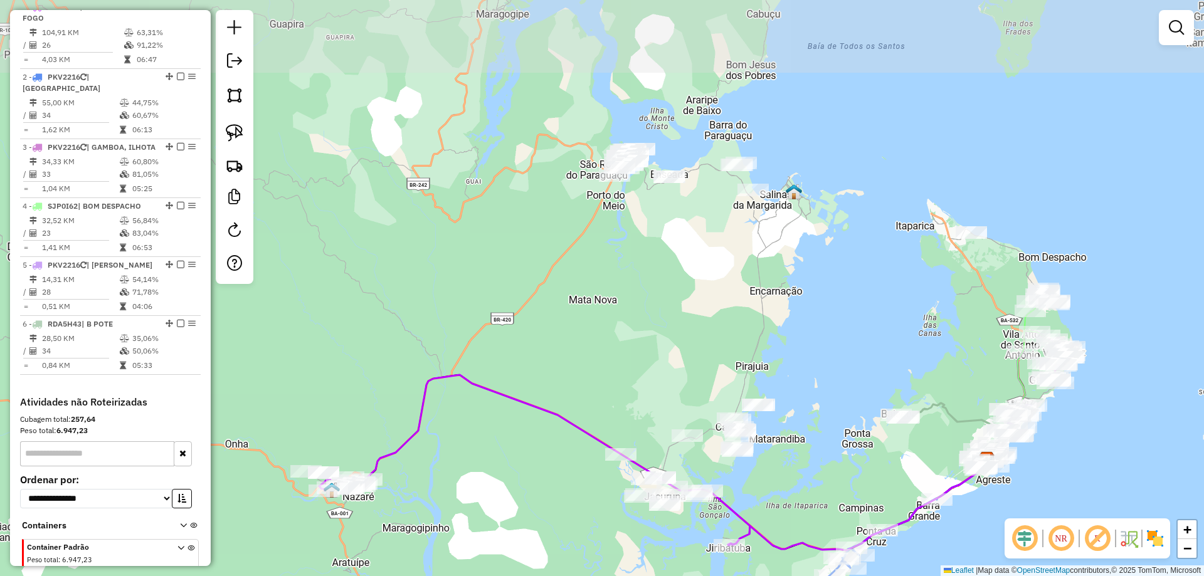
drag, startPoint x: 672, startPoint y: 184, endPoint x: 672, endPoint y: 289, distance: 104.7
click at [672, 289] on div "Janela de atendimento Grade de atendimento Capacidade Transportadoras Veículos …" at bounding box center [602, 288] width 1204 height 576
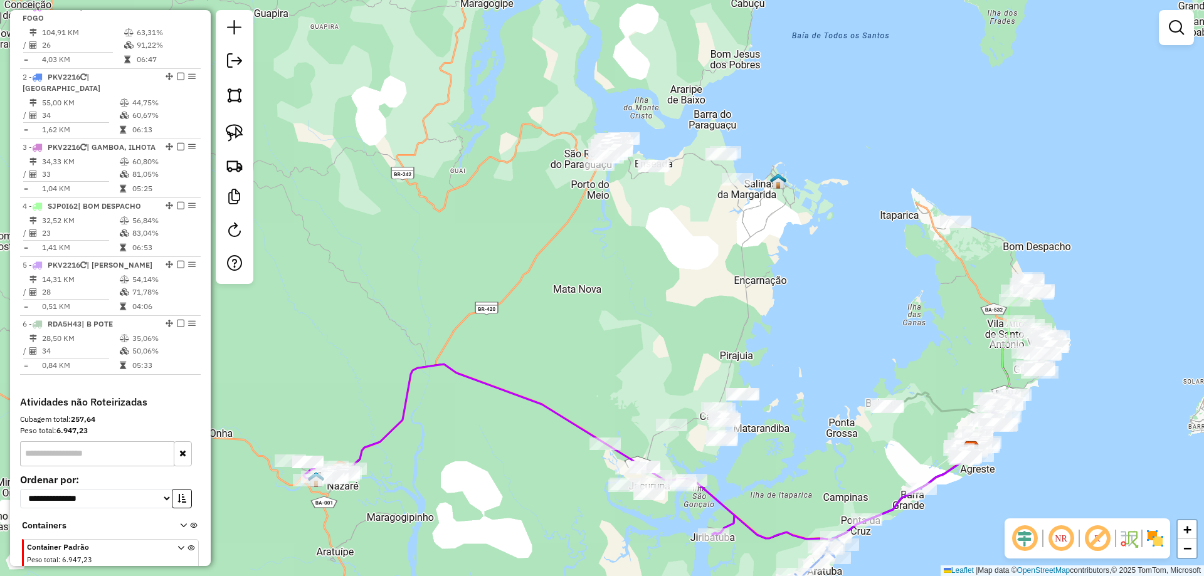
drag, startPoint x: 645, startPoint y: 296, endPoint x: 629, endPoint y: 258, distance: 41.0
click at [629, 258] on div "Janela de atendimento Grade de atendimento Capacidade Transportadoras Veículos …" at bounding box center [602, 288] width 1204 height 576
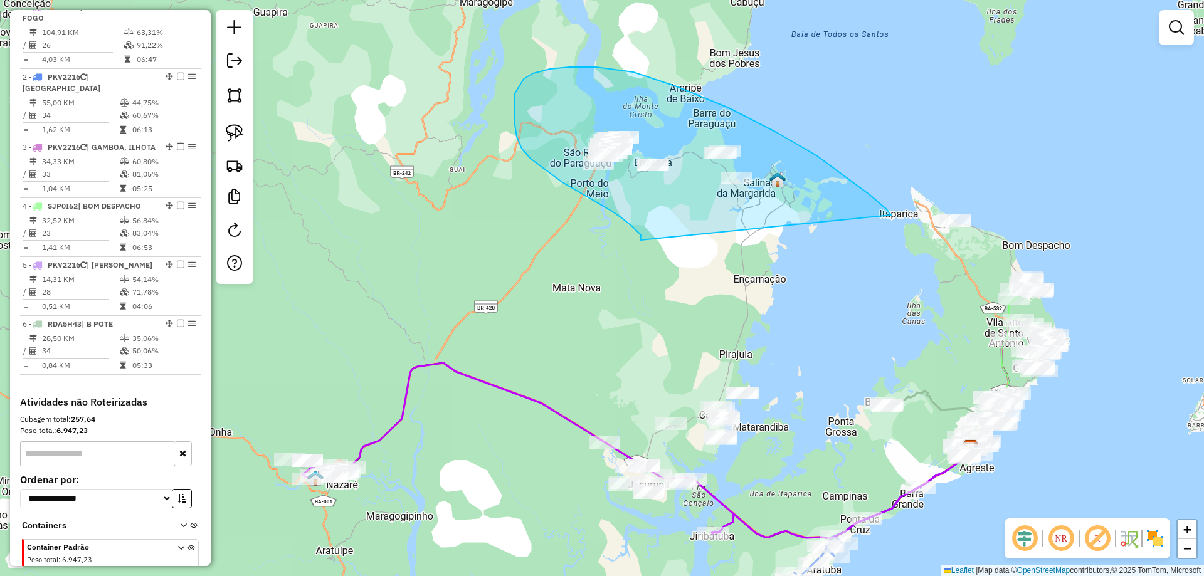
drag, startPoint x: 641, startPoint y: 239, endPoint x: 891, endPoint y: 215, distance: 251.4
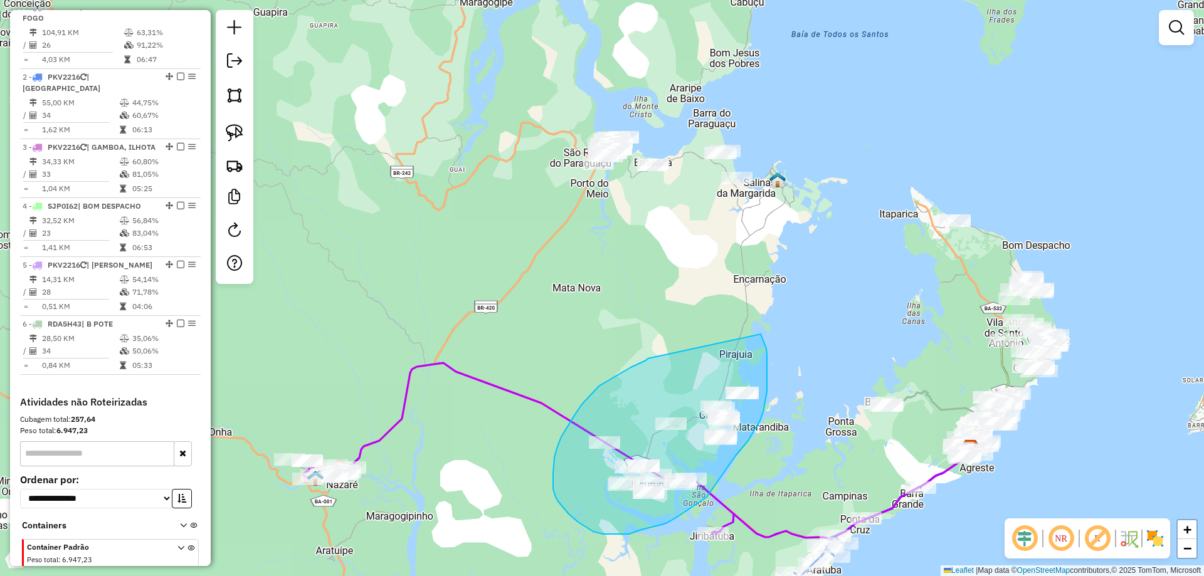
drag, startPoint x: 591, startPoint y: 394, endPoint x: 758, endPoint y: 330, distance: 179.2
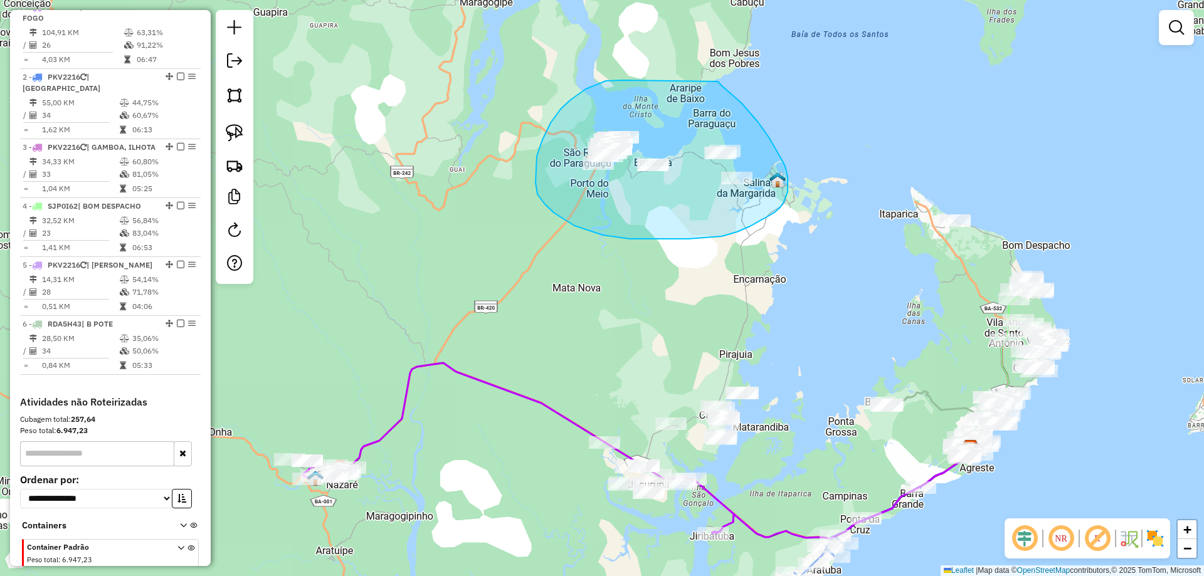
drag, startPoint x: 606, startPoint y: 81, endPoint x: 714, endPoint y: 78, distance: 108.5
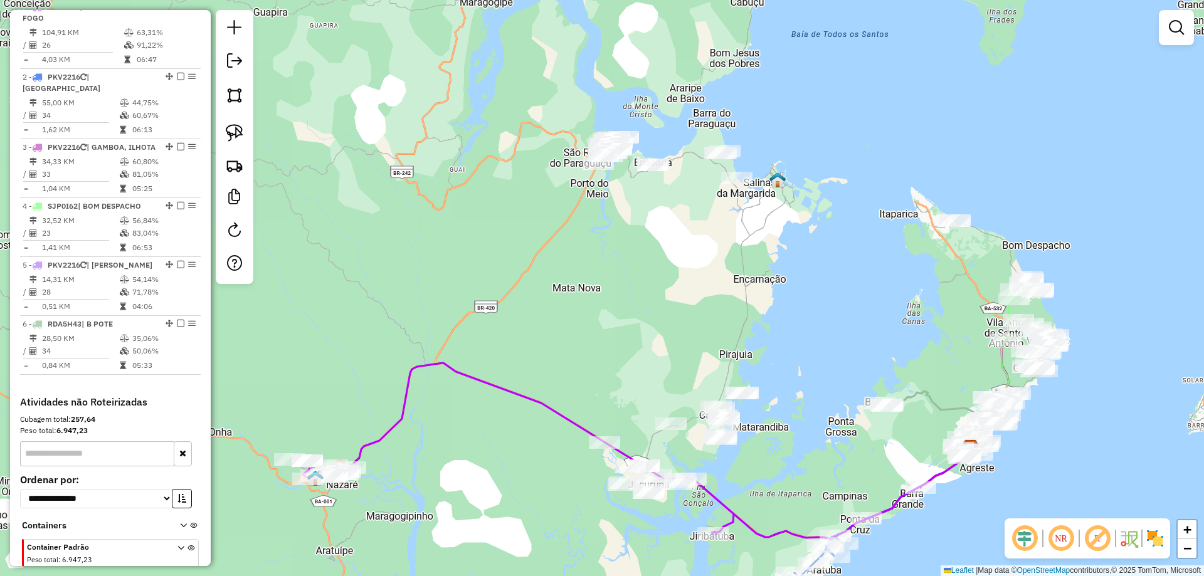
click at [682, 285] on div "Janela de atendimento Grade de atendimento Capacidade Transportadoras Veículos …" at bounding box center [602, 288] width 1204 height 576
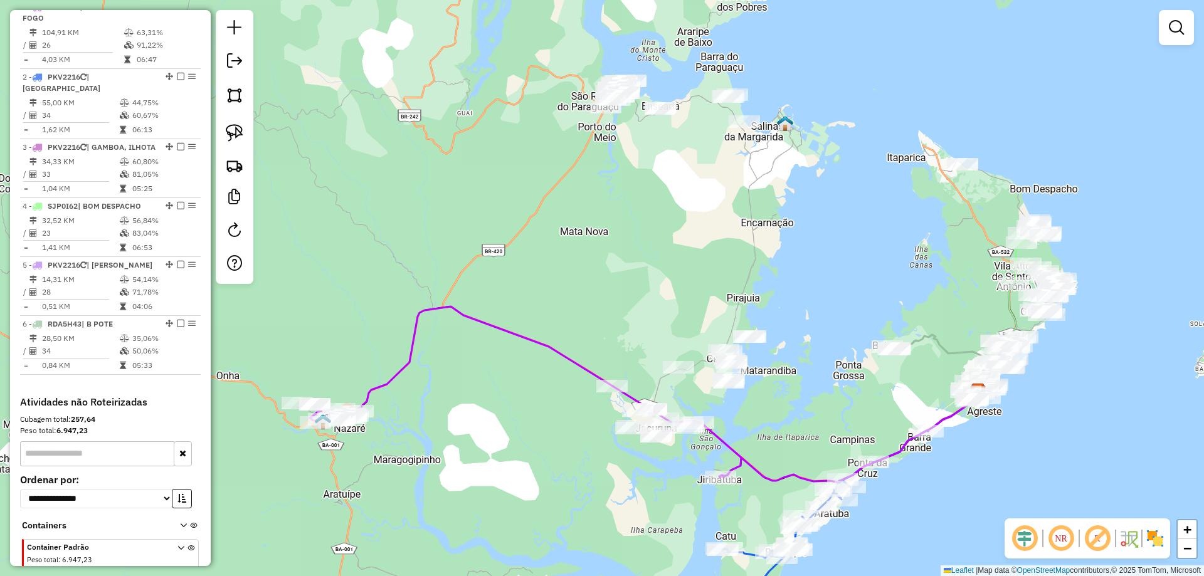
drag, startPoint x: 641, startPoint y: 354, endPoint x: 648, endPoint y: 297, distance: 57.6
click at [648, 297] on div "Janela de atendimento Grade de atendimento Capacidade Transportadoras Veículos …" at bounding box center [602, 288] width 1204 height 576
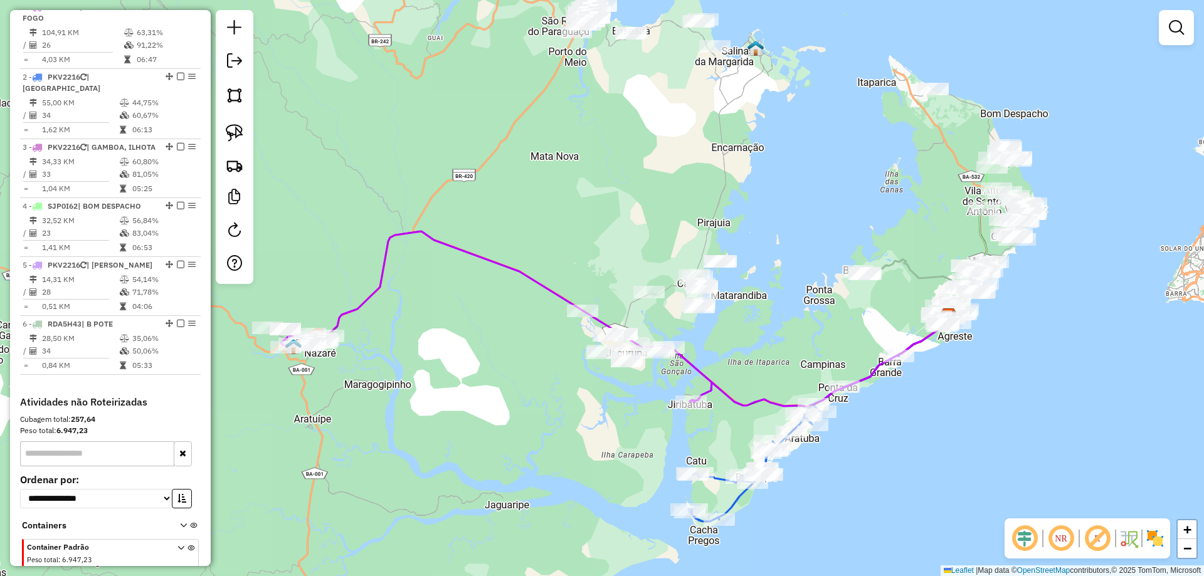
drag, startPoint x: 648, startPoint y: 280, endPoint x: 619, endPoint y: 205, distance: 80.2
click at [619, 205] on div "Janela de atendimento Grade de atendimento Capacidade Transportadoras Veículos …" at bounding box center [602, 288] width 1204 height 576
click at [601, 230] on div "Janela de atendimento Grade de atendimento Capacidade Transportadoras Veículos …" at bounding box center [602, 288] width 1204 height 576
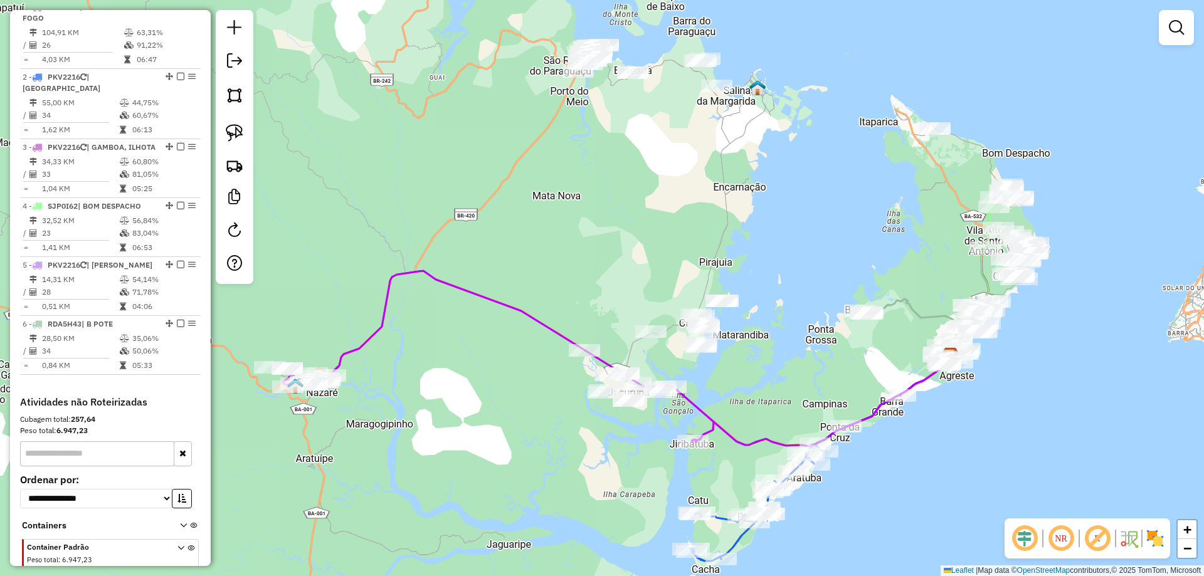
drag, startPoint x: 592, startPoint y: 166, endPoint x: 594, endPoint y: 205, distance: 39.6
click at [594, 205] on div "Janela de atendimento Grade de atendimento Capacidade Transportadoras Veículos …" at bounding box center [602, 288] width 1204 height 576
click at [915, 311] on icon at bounding box center [914, 332] width 108 height 67
select select "**********"
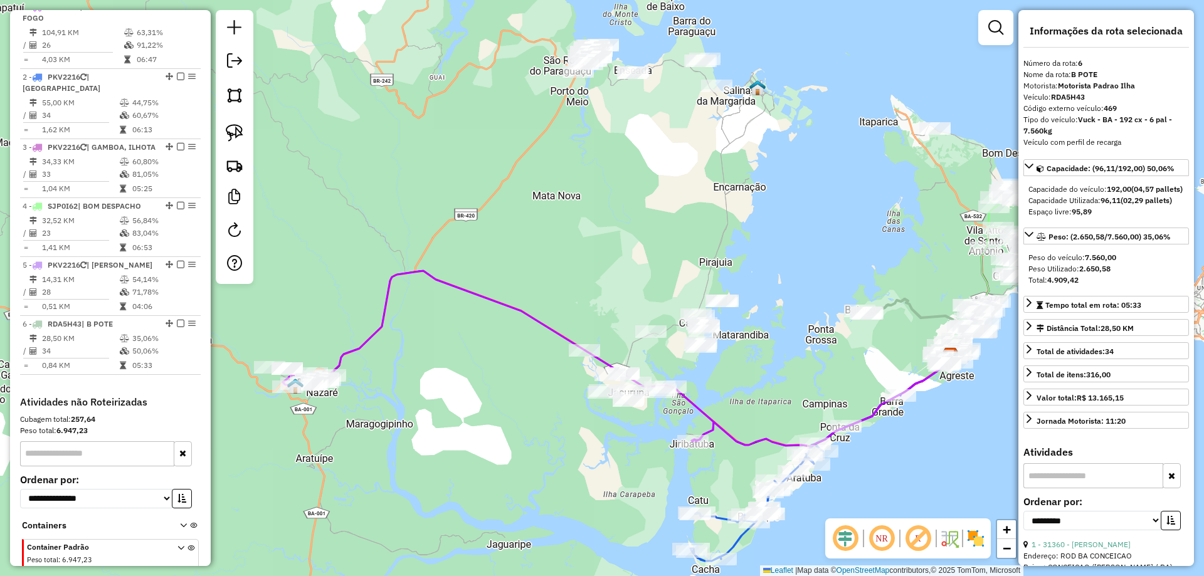
scroll to position [564, 0]
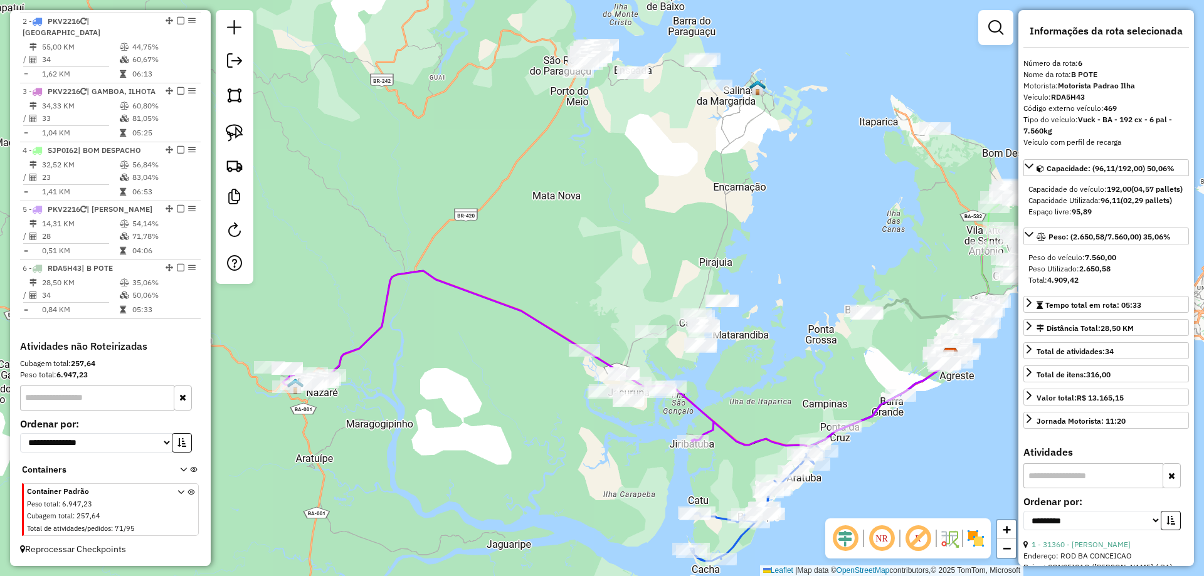
click at [751, 199] on div "Janela de atendimento Grade de atendimento Capacidade Transportadoras Veículos …" at bounding box center [602, 288] width 1204 height 576
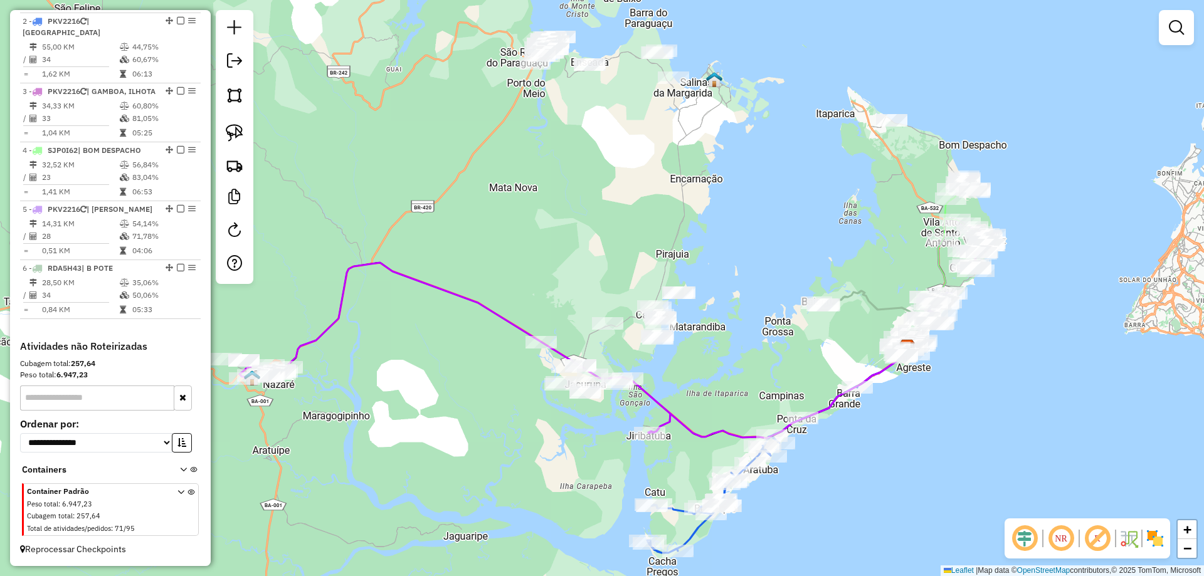
drag, startPoint x: 868, startPoint y: 206, endPoint x: 825, endPoint y: 198, distance: 44.0
click at [825, 198] on div "Janela de atendimento Grade de atendimento Capacidade Transportadoras Veículos …" at bounding box center [602, 288] width 1204 height 576
click at [1184, 32] on link at bounding box center [1176, 27] width 25 height 25
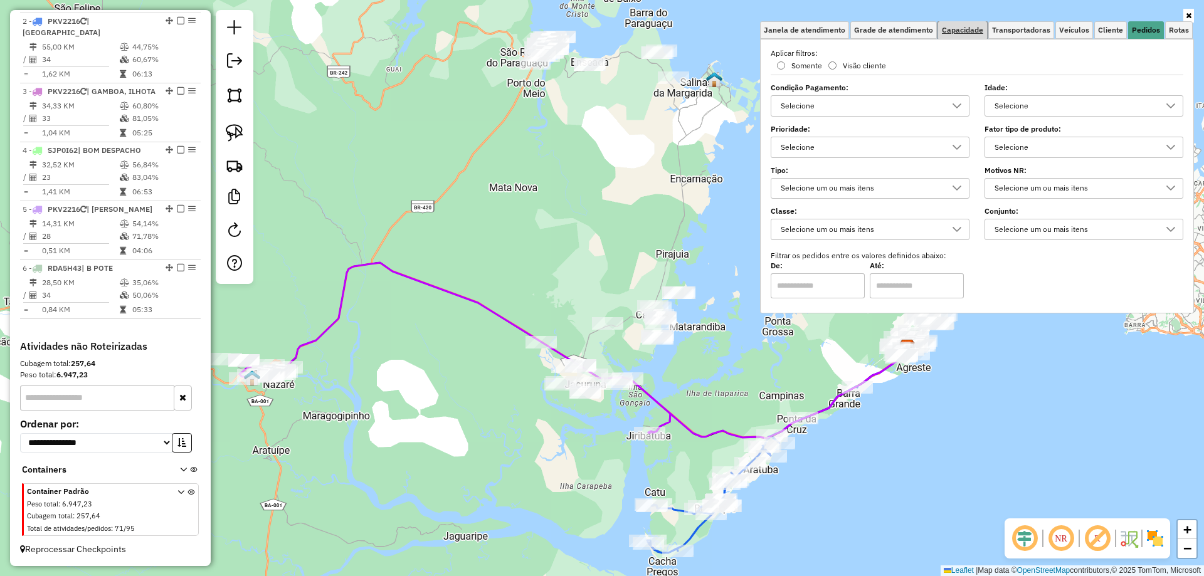
click at [972, 33] on span "Capacidade" at bounding box center [962, 30] width 41 height 8
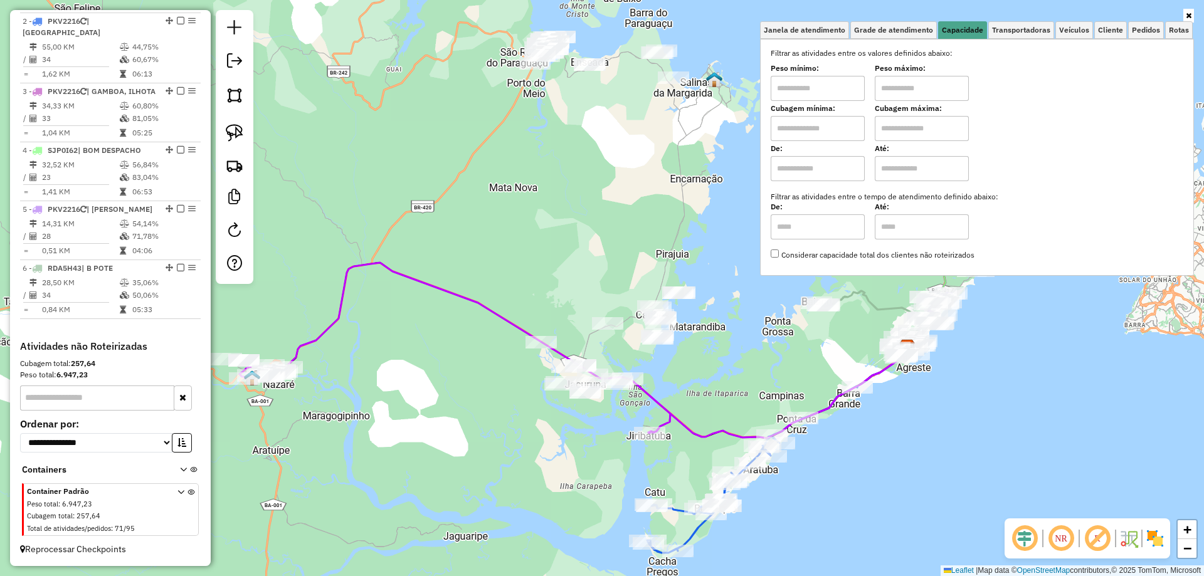
click at [828, 125] on input "text" at bounding box center [818, 128] width 94 height 25
type input "*****"
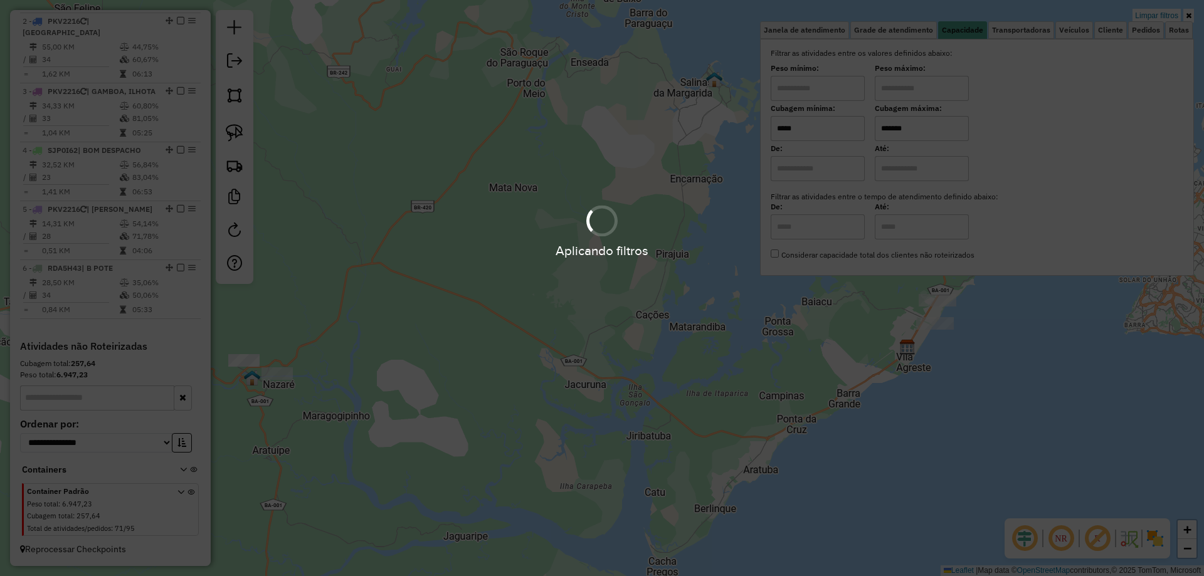
type input "*******"
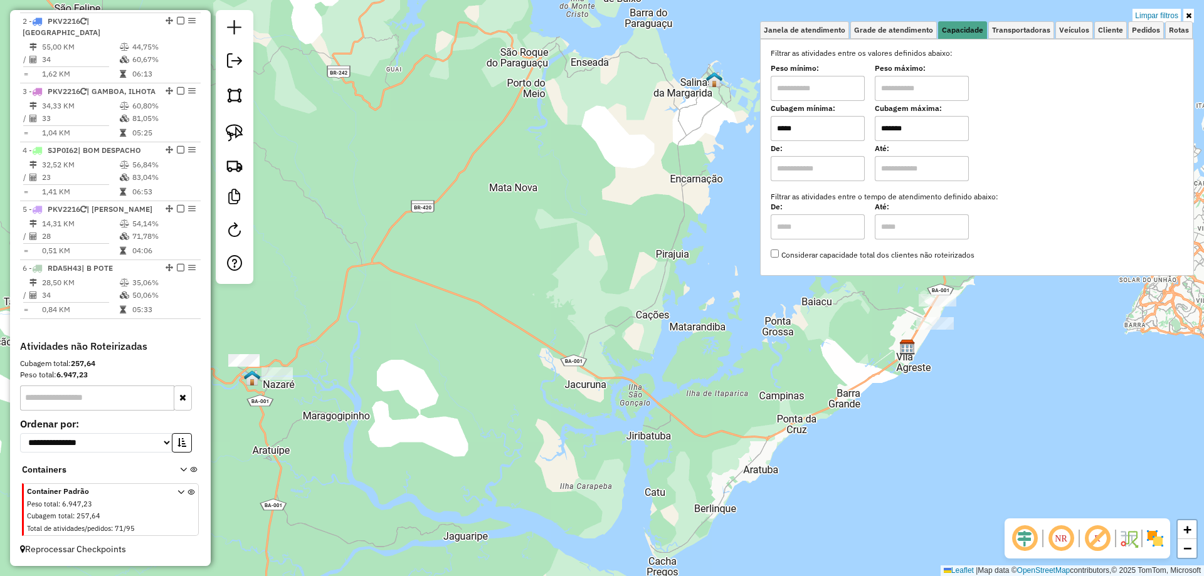
click at [892, 371] on div "Limpar filtros Janela de atendimento Grade de atendimento Capacidade Transporta…" at bounding box center [602, 288] width 1204 height 576
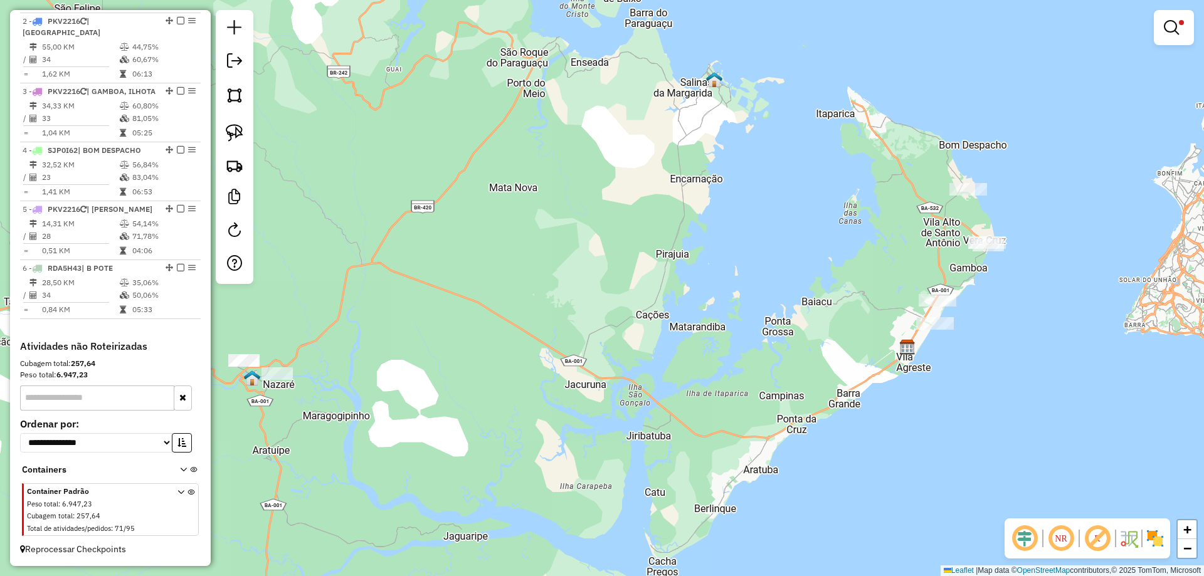
click at [1168, 21] on em at bounding box center [1171, 27] width 15 height 15
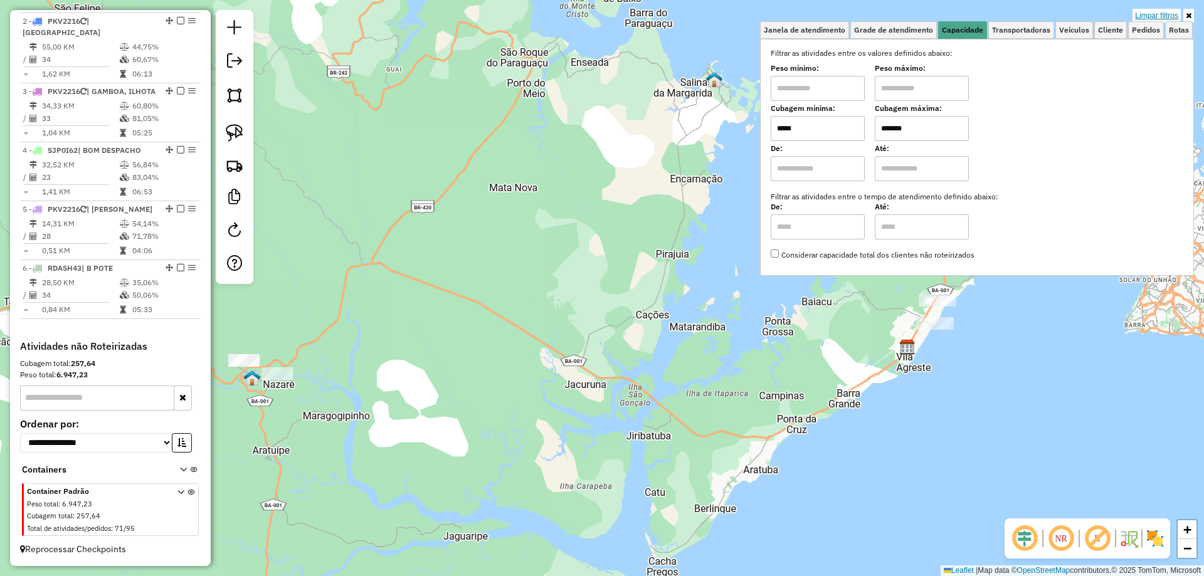
click at [1160, 14] on link "Limpar filtros" at bounding box center [1157, 16] width 48 height 14
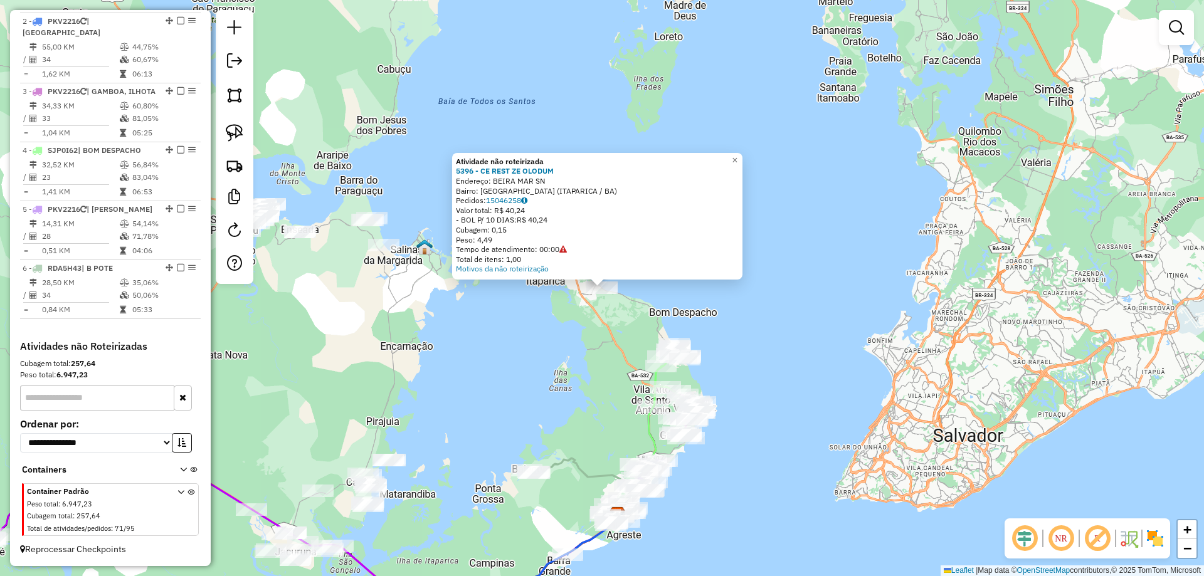
click at [522, 364] on div "Atividade não roteirizada 5396 - CE REST ZE OLODUM Endereço: BEIRA MAR SN Bairr…" at bounding box center [602, 288] width 1204 height 576
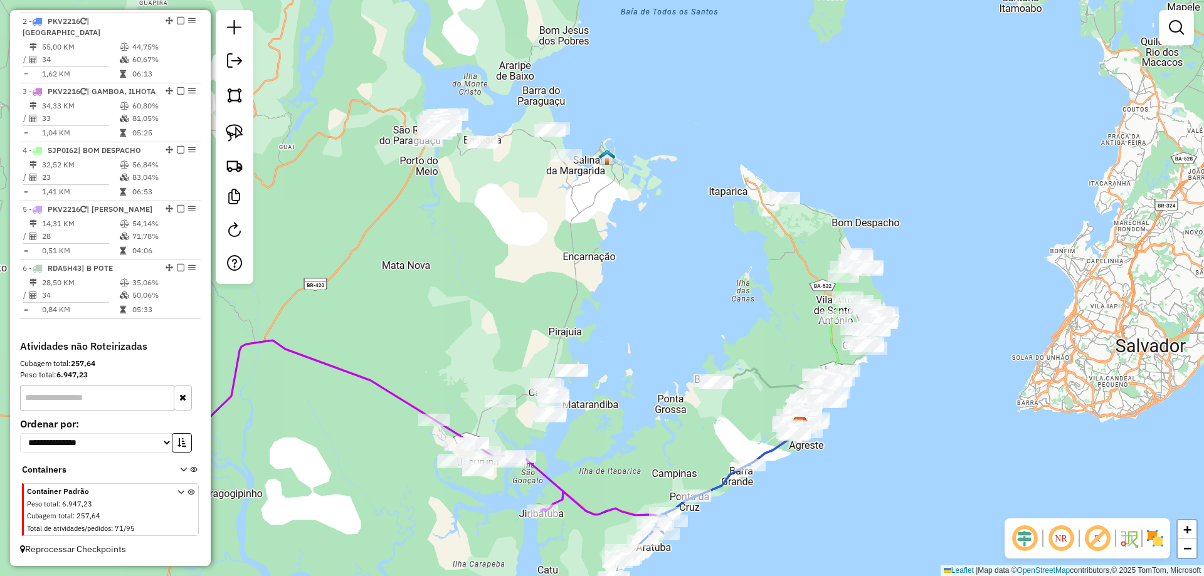
drag, startPoint x: 509, startPoint y: 420, endPoint x: 679, endPoint y: 337, distance: 189.3
click at [679, 337] on div "Janela de atendimento Grade de atendimento Capacidade Transportadoras Veículos …" at bounding box center [602, 288] width 1204 height 576
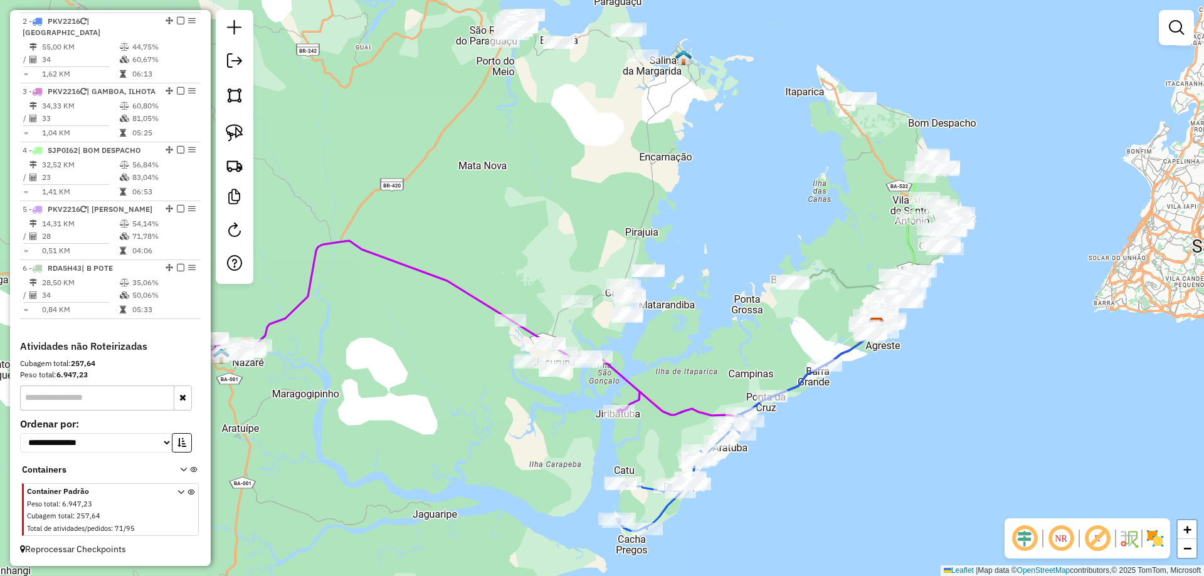
drag, startPoint x: 702, startPoint y: 332, endPoint x: 789, endPoint y: 210, distance: 150.2
click at [783, 224] on div "Janela de atendimento Grade de atendimento Capacidade Transportadoras Veículos …" at bounding box center [602, 288] width 1204 height 576
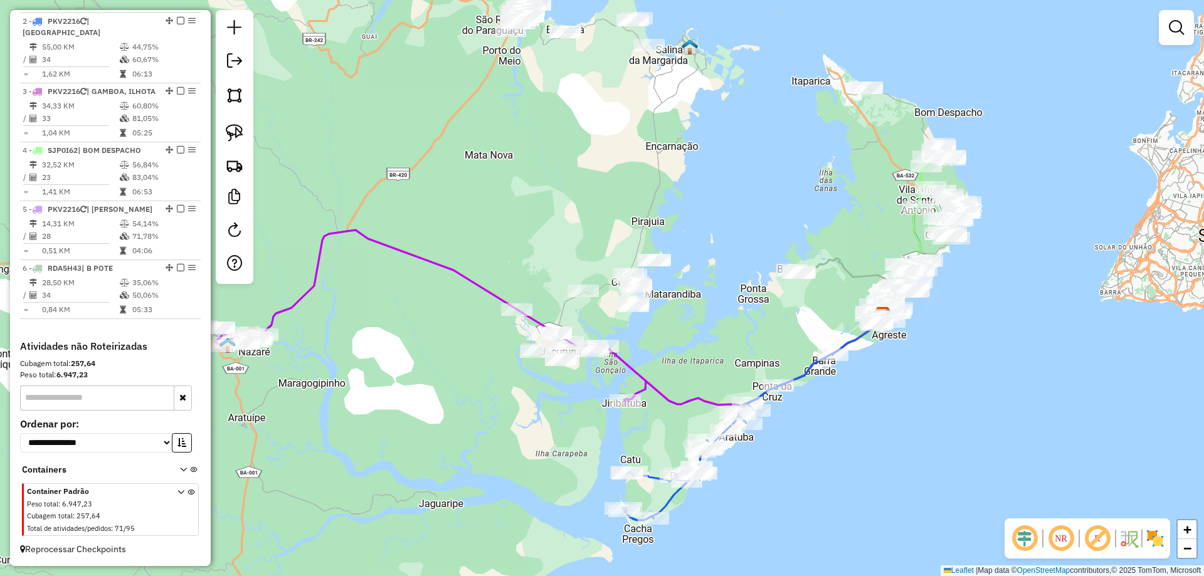
click at [781, 198] on div "Janela de atendimento Grade de atendimento Capacidade Transportadoras Veículos …" at bounding box center [602, 288] width 1204 height 576
click at [843, 277] on icon at bounding box center [847, 291] width 108 height 67
select select "**********"
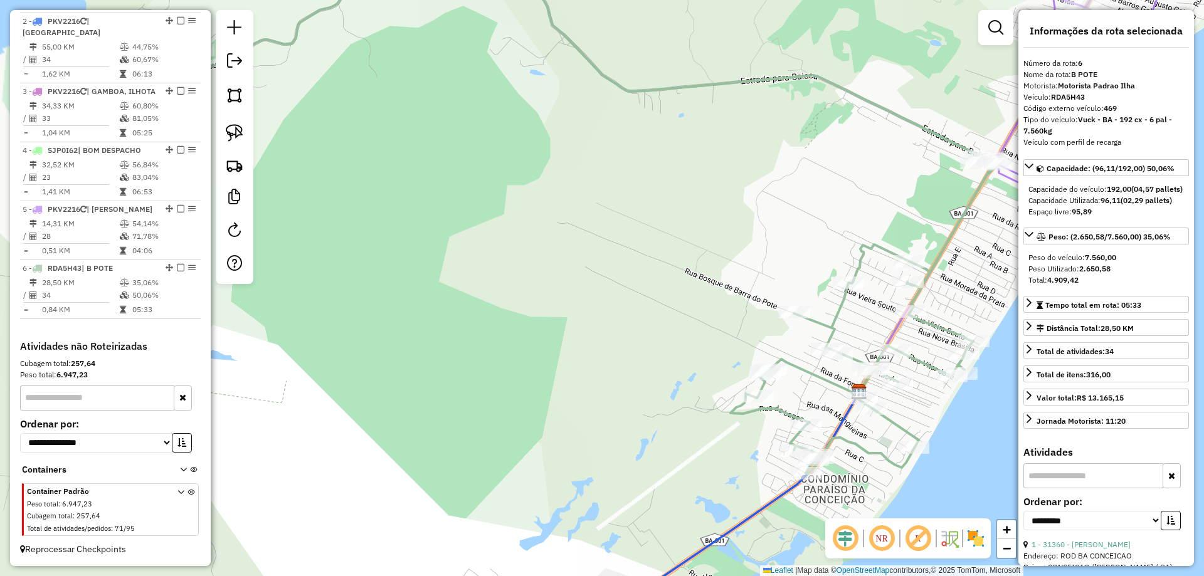
click at [937, 326] on icon at bounding box center [567, 208] width 864 height 532
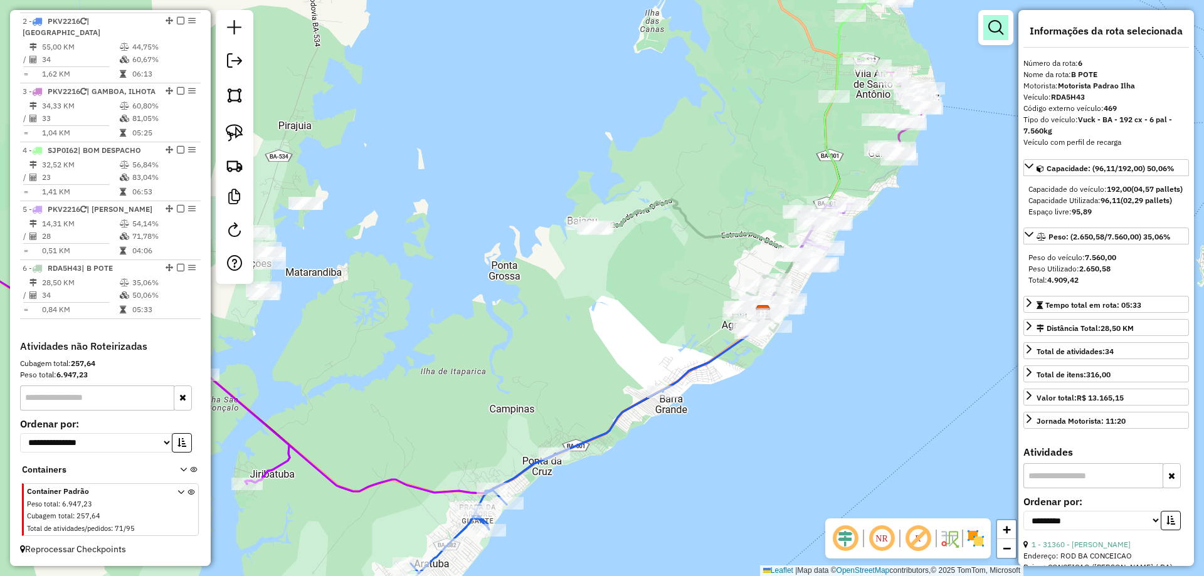
click at [1003, 32] on em at bounding box center [995, 27] width 15 height 15
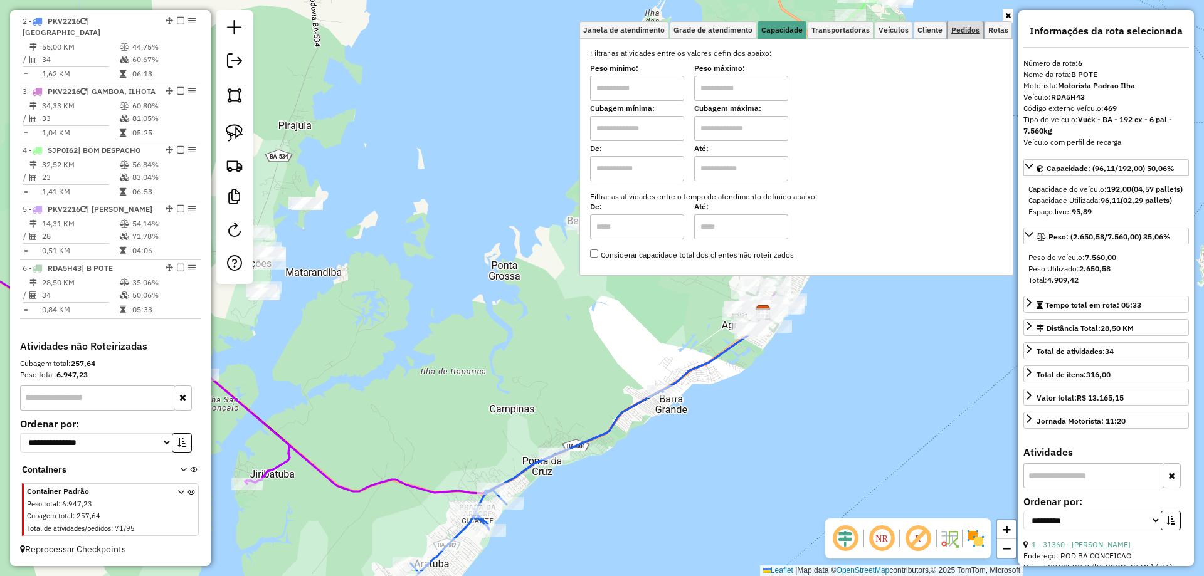
click at [951, 28] on span "Pedidos" at bounding box center [965, 30] width 28 height 8
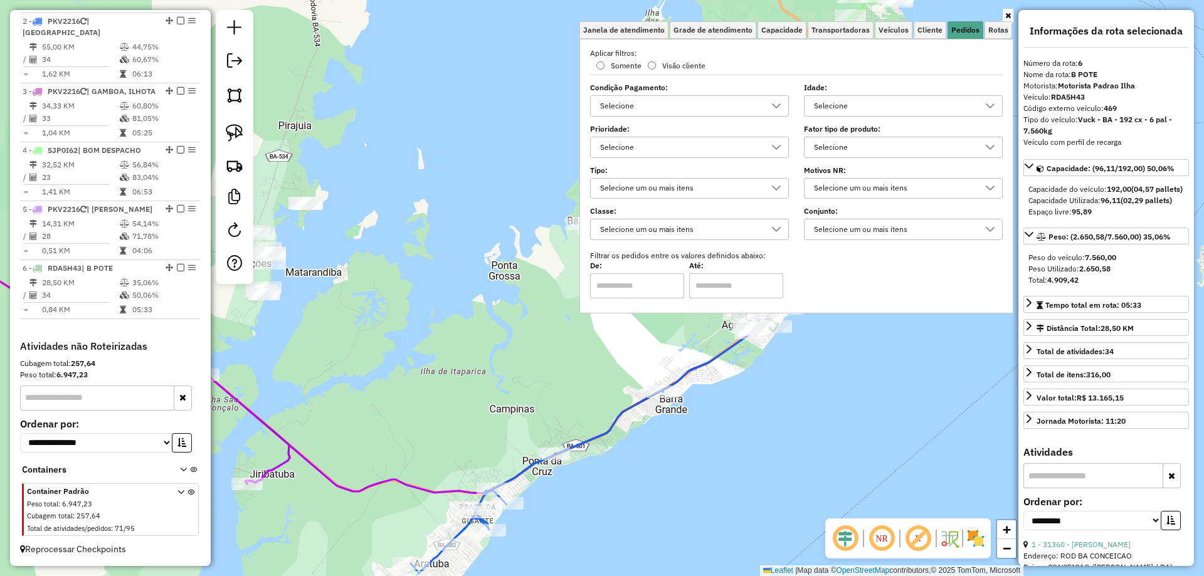
click at [505, 346] on div "Janela de atendimento Grade de atendimento Capacidade Transportadoras Veículos …" at bounding box center [602, 288] width 1204 height 576
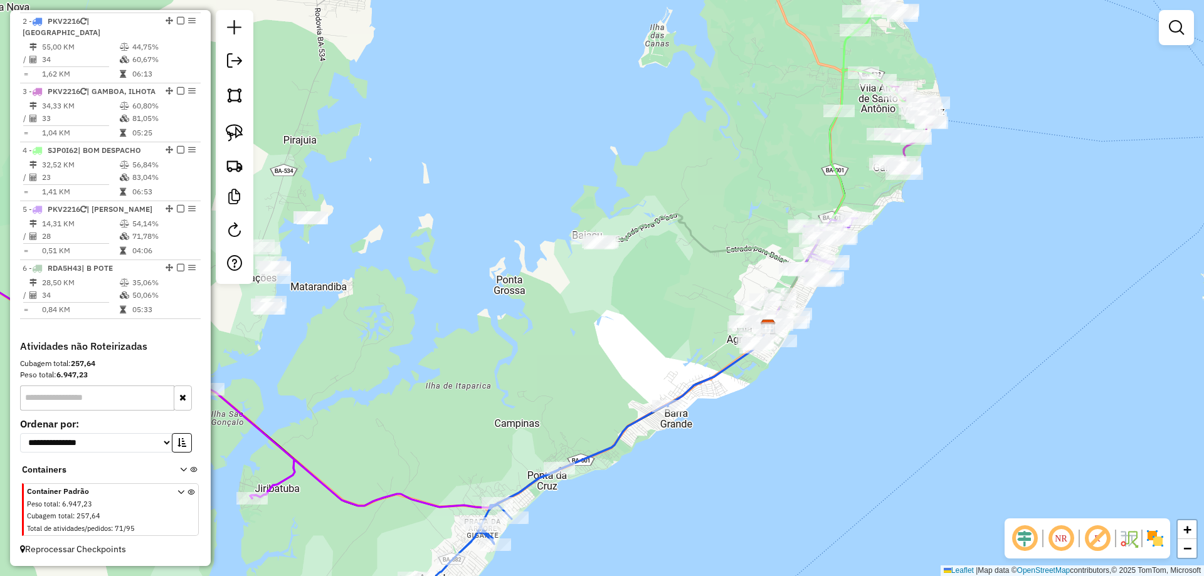
drag, startPoint x: 657, startPoint y: 261, endPoint x: 704, endPoint y: 332, distance: 85.6
click at [697, 329] on div "Janela de atendimento Grade de atendimento Capacidade Transportadoras Veículos …" at bounding box center [602, 288] width 1204 height 576
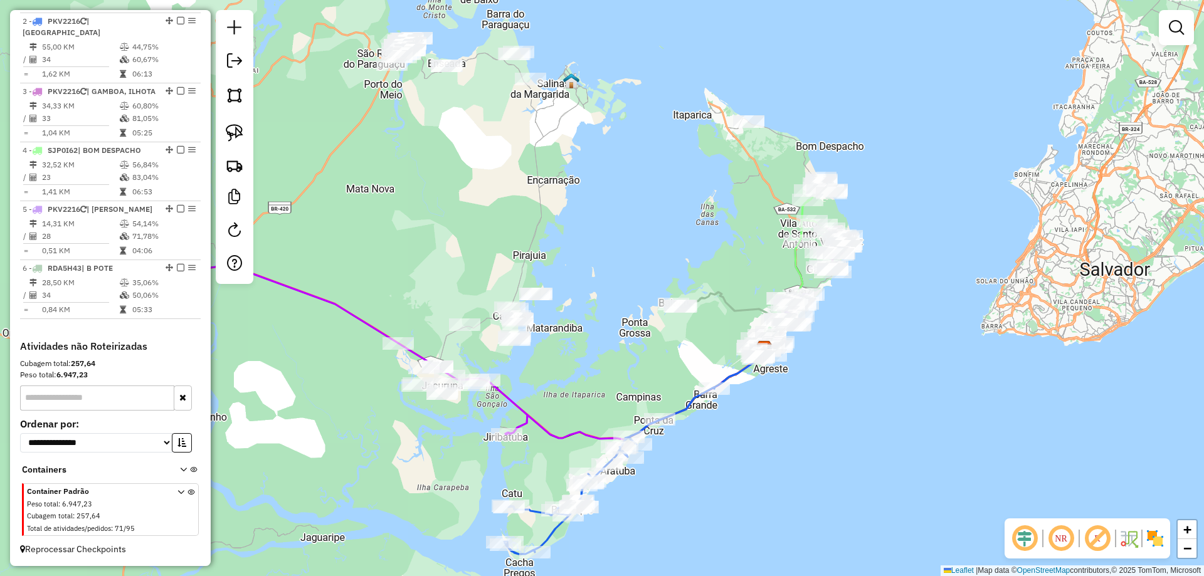
click at [562, 211] on div "Janela de atendimento Grade de atendimento Capacidade Transportadoras Veículos …" at bounding box center [602, 288] width 1204 height 576
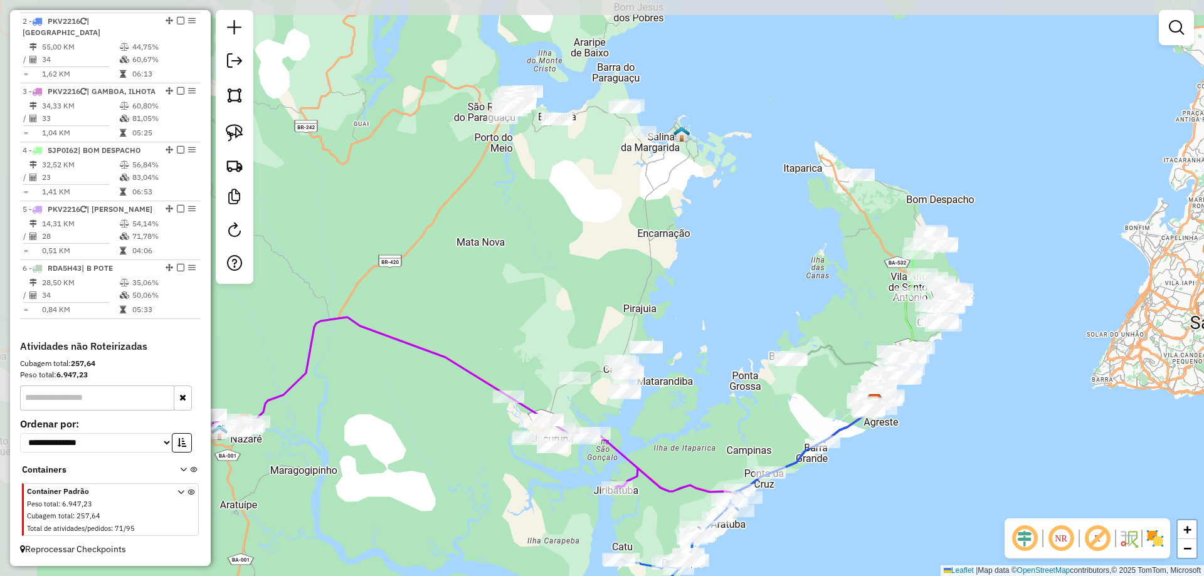
drag, startPoint x: 497, startPoint y: 183, endPoint x: 607, endPoint y: 236, distance: 122.6
click at [607, 236] on div "Janela de atendimento Grade de atendimento Capacidade Transportadoras Veículos …" at bounding box center [602, 288] width 1204 height 576
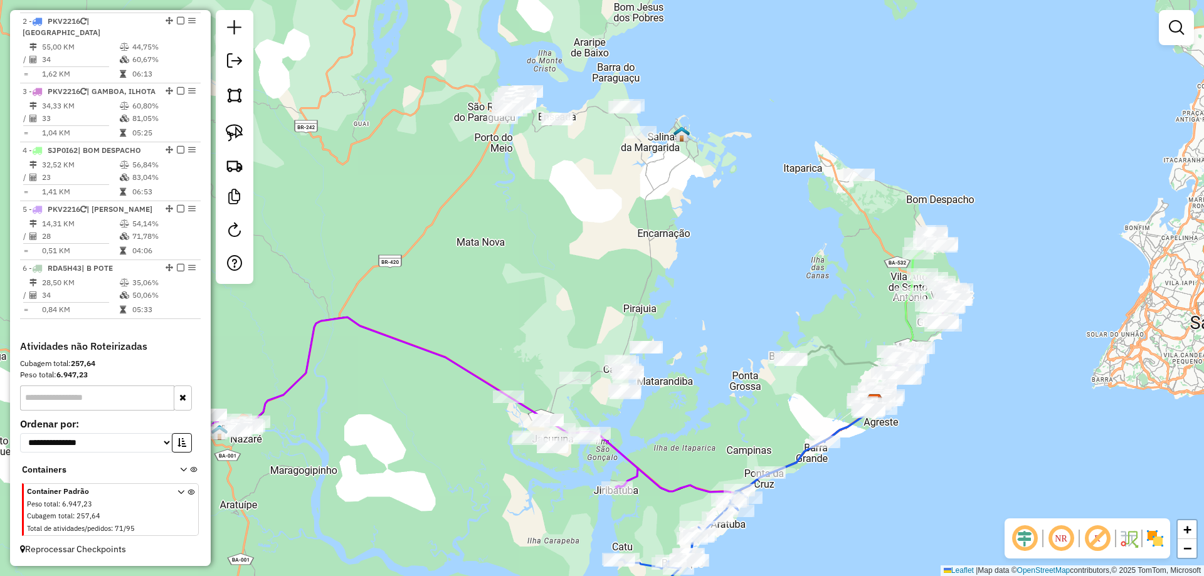
click at [607, 236] on div "Janela de atendimento Grade de atendimento Capacidade Transportadoras Veículos …" at bounding box center [602, 288] width 1204 height 576
click at [658, 275] on div "Janela de atendimento Grade de atendimento Capacidade Transportadoras Veículos …" at bounding box center [602, 288] width 1204 height 576
click at [517, 316] on div "Janela de atendimento Grade de atendimento Capacidade Transportadoras Veículos …" at bounding box center [602, 288] width 1204 height 576
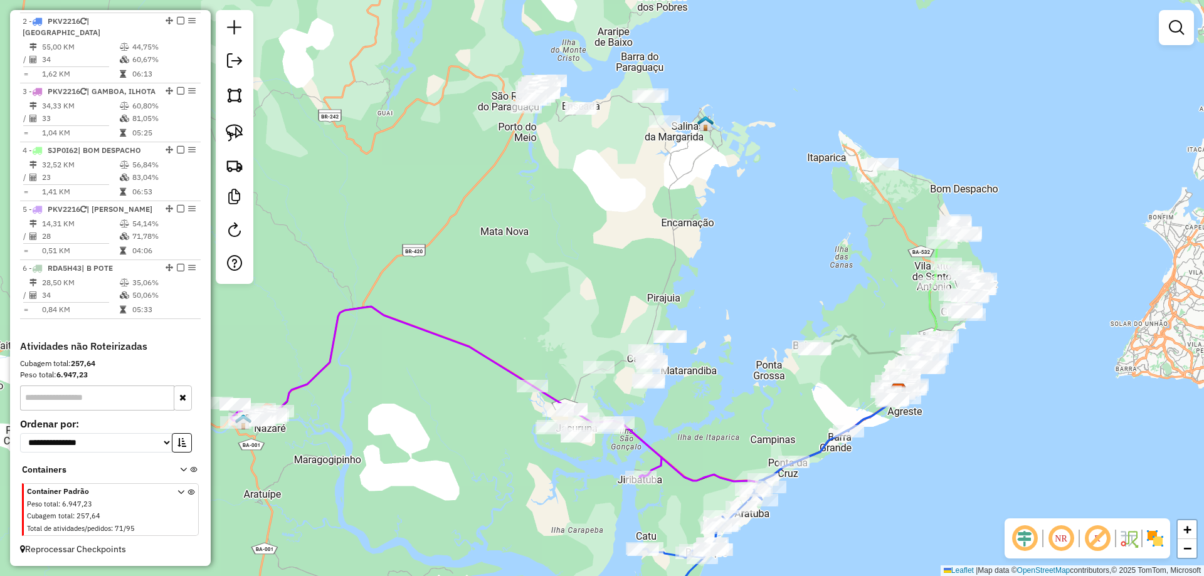
drag, startPoint x: 517, startPoint y: 316, endPoint x: 544, endPoint y: 304, distance: 28.9
click at [544, 304] on div "Janela de atendimento Grade de atendimento Capacidade Transportadoras Veículos …" at bounding box center [602, 288] width 1204 height 576
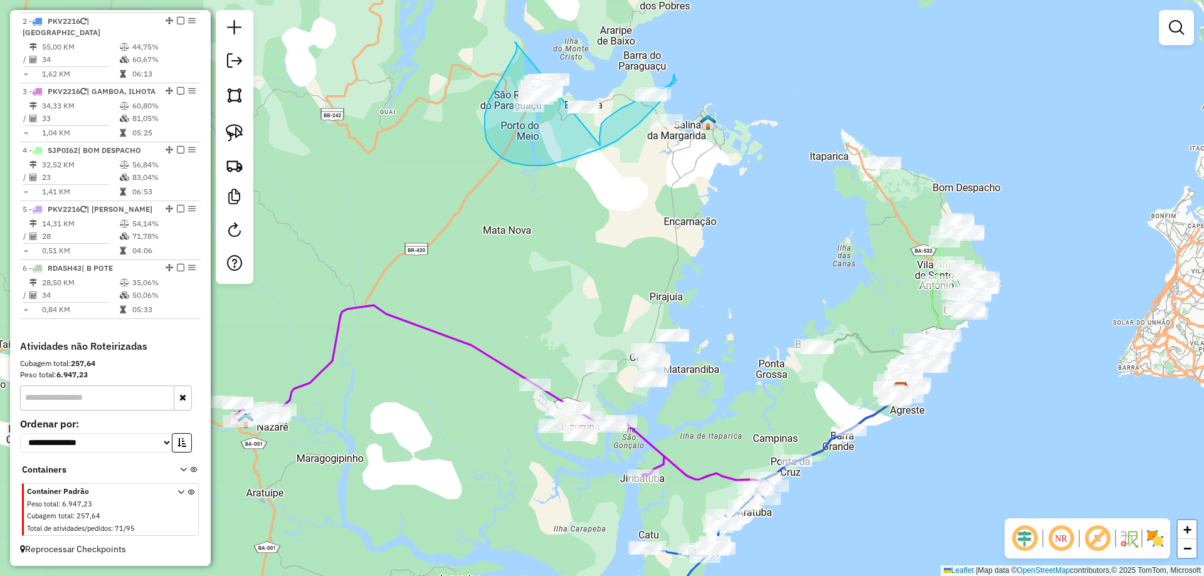
drag, startPoint x: 515, startPoint y: 42, endPoint x: 587, endPoint y: 137, distance: 119.5
drag, startPoint x: 574, startPoint y: 26, endPoint x: 579, endPoint y: 61, distance: 36.1
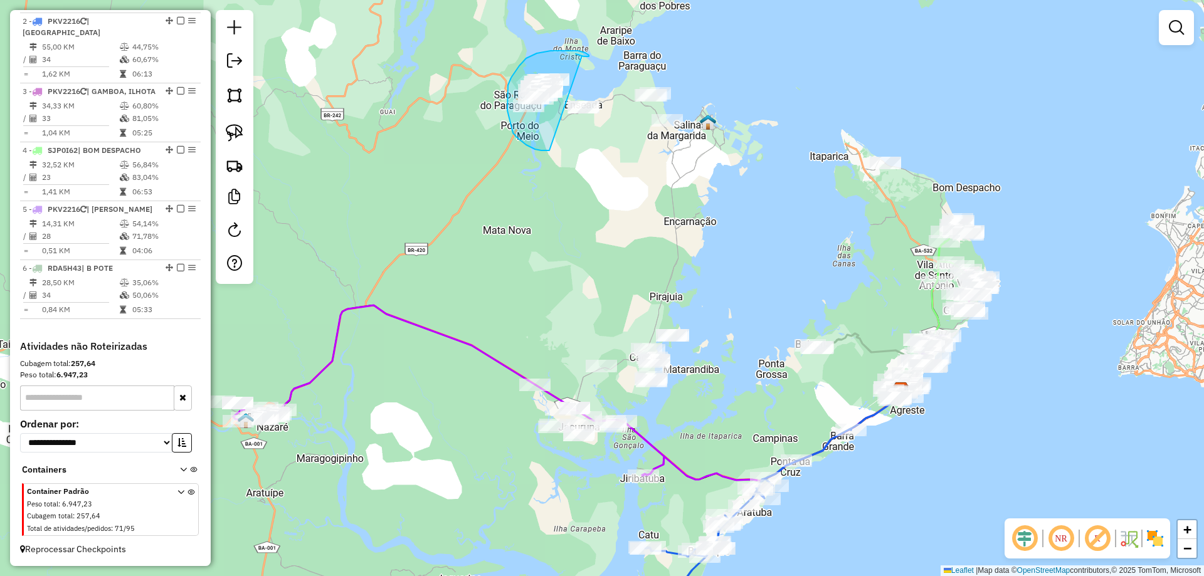
drag, startPoint x: 541, startPoint y: 151, endPoint x: 582, endPoint y: 56, distance: 103.1
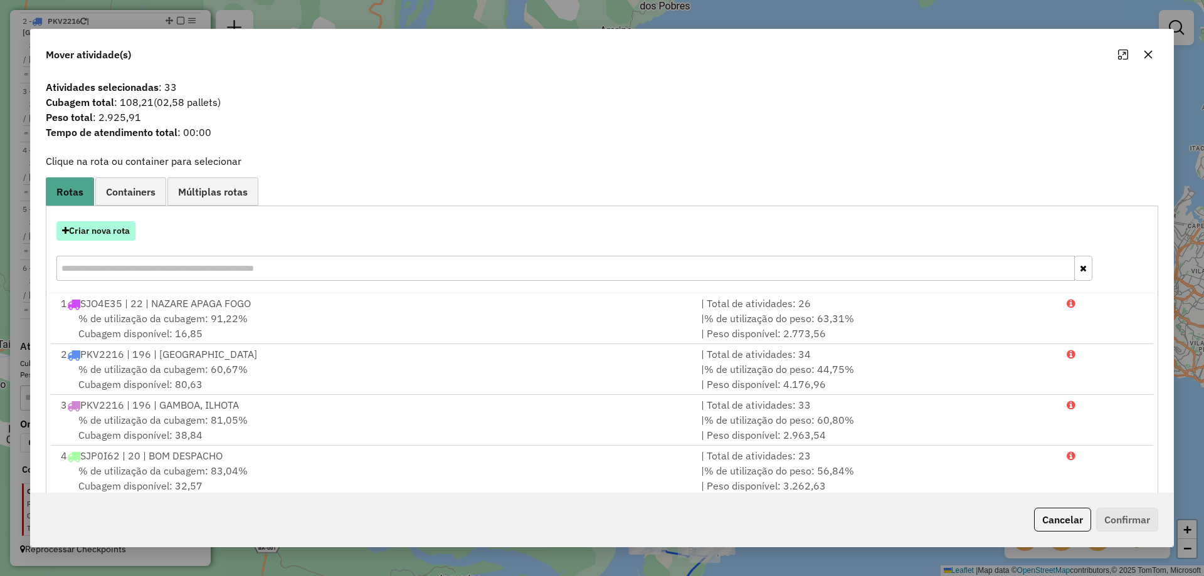
click at [111, 239] on button "Criar nova rota" at bounding box center [95, 230] width 79 height 19
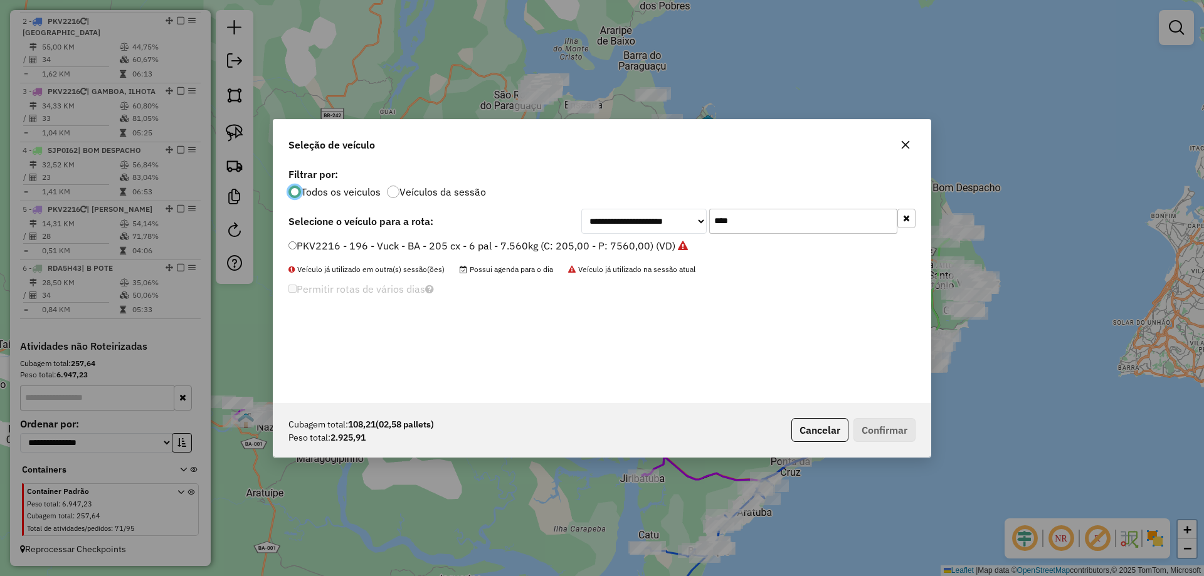
scroll to position [7, 4]
drag, startPoint x: 744, startPoint y: 218, endPoint x: 632, endPoint y: 215, distance: 111.7
click at [614, 223] on div "**********" at bounding box center [748, 221] width 334 height 25
type input "****"
drag, startPoint x: 604, startPoint y: 238, endPoint x: 603, endPoint y: 248, distance: 9.4
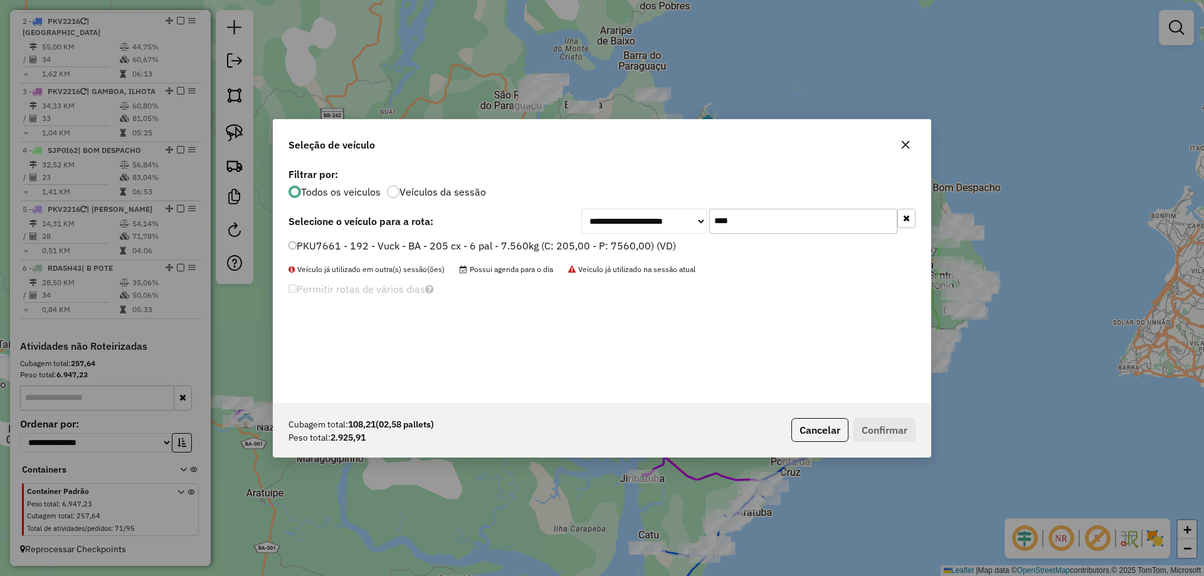
click at [603, 248] on label "PKU7661 - 192 - Vuck - BA - 205 cx - 6 pal - 7.560kg (C: 205,00 - P: 7560,00) (…" at bounding box center [482, 245] width 388 height 15
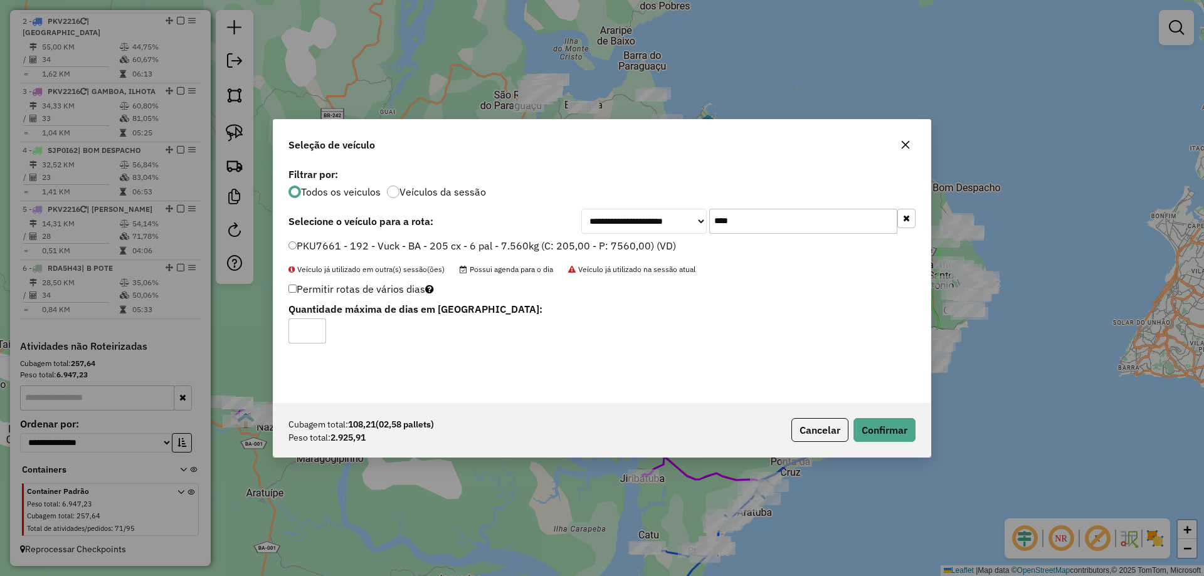
click at [603, 248] on label "PKU7661 - 192 - Vuck - BA - 205 cx - 6 pal - 7.560kg (C: 205,00 - P: 7560,00) (…" at bounding box center [482, 245] width 388 height 15
click at [884, 418] on button "Confirmar" at bounding box center [885, 430] width 62 height 24
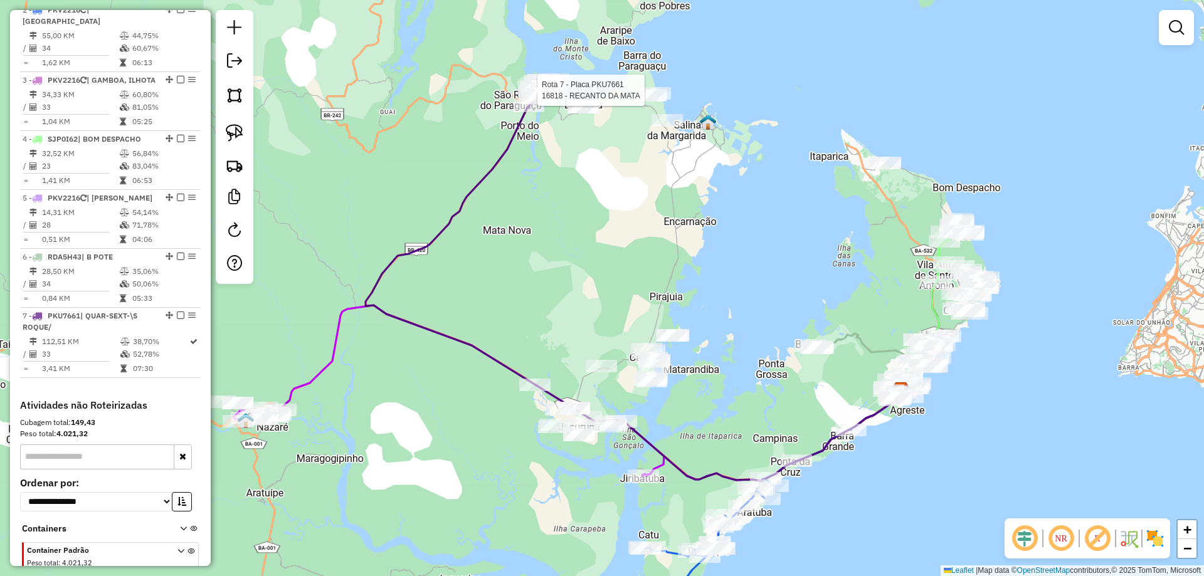
select select "**********"
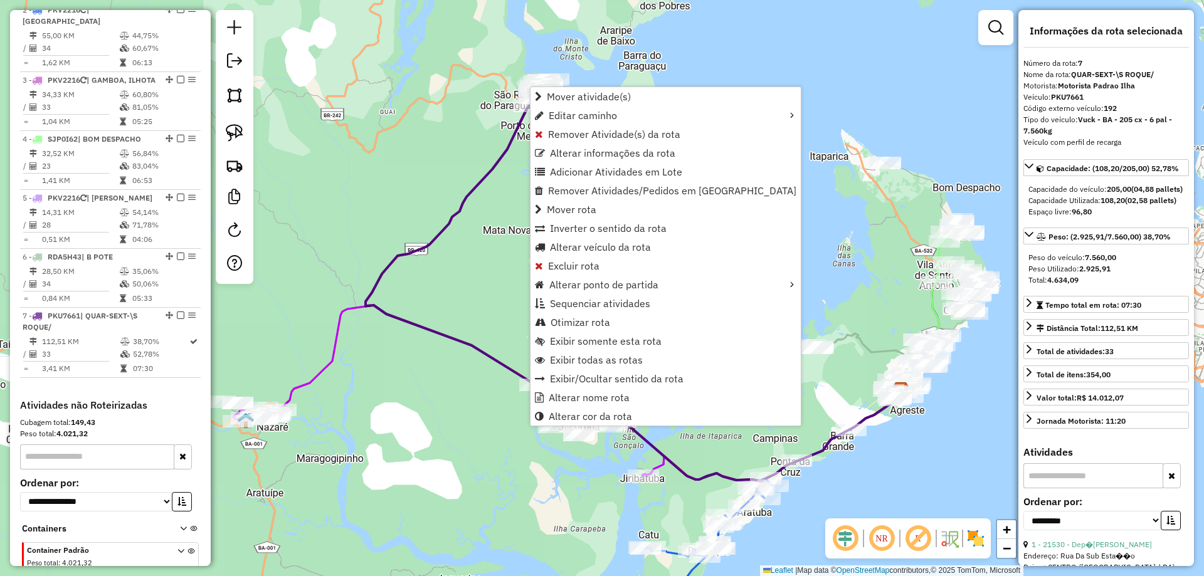
scroll to position [634, 0]
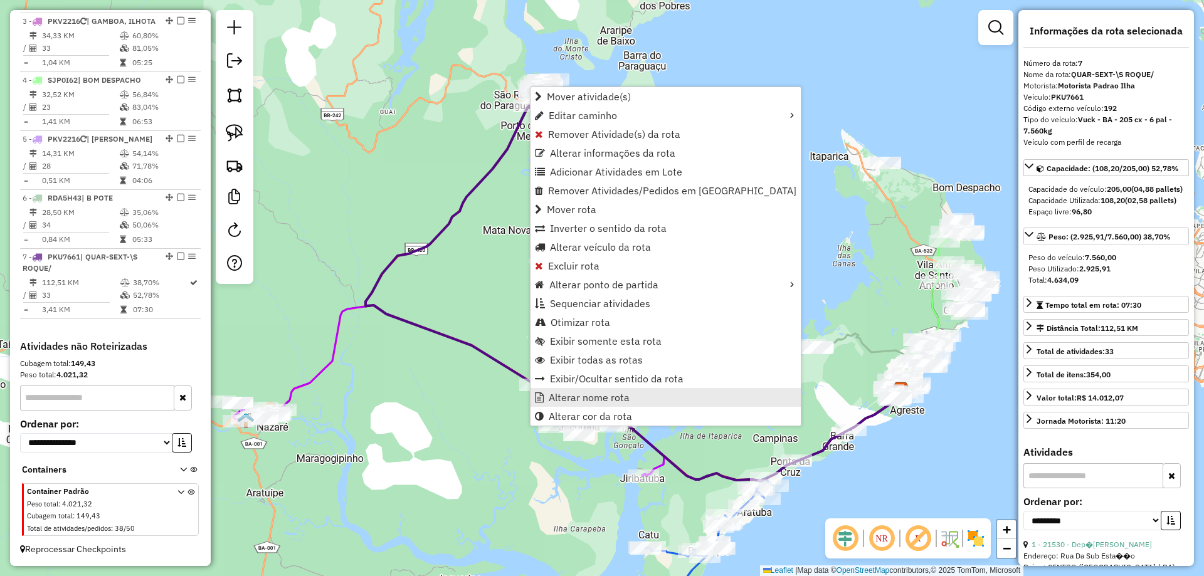
click at [595, 394] on span "Alterar nome rota" at bounding box center [589, 398] width 81 height 10
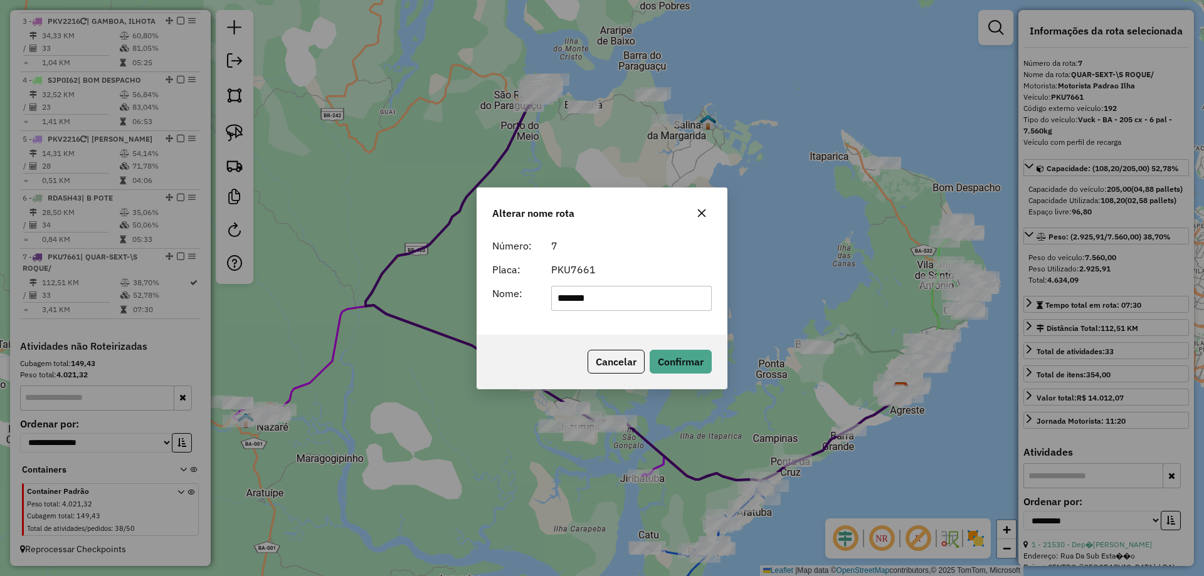
type input "*******"
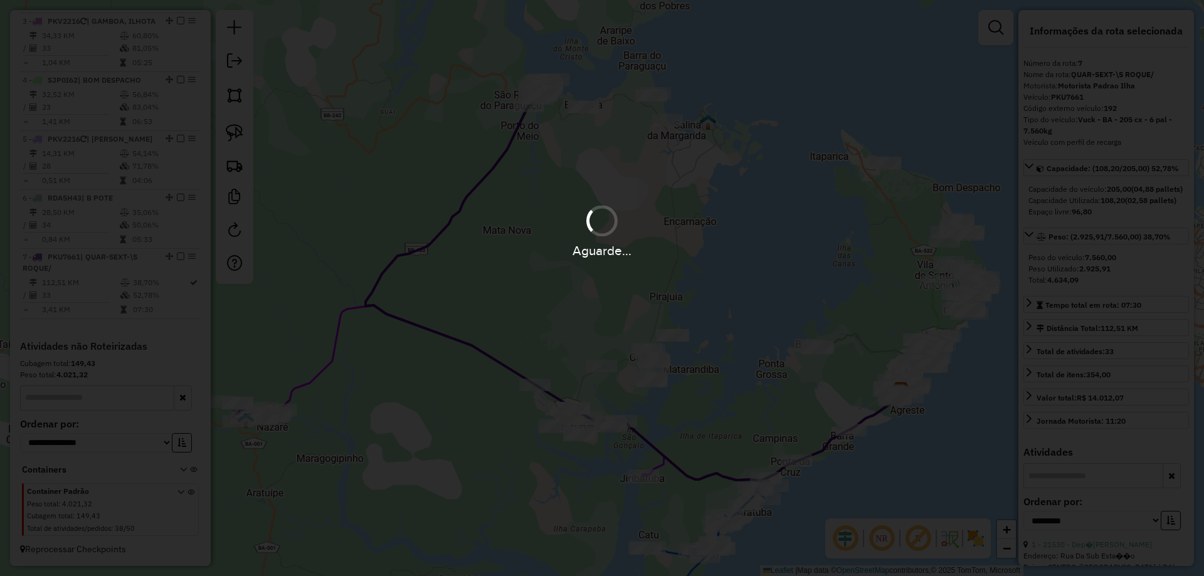
scroll to position [623, 0]
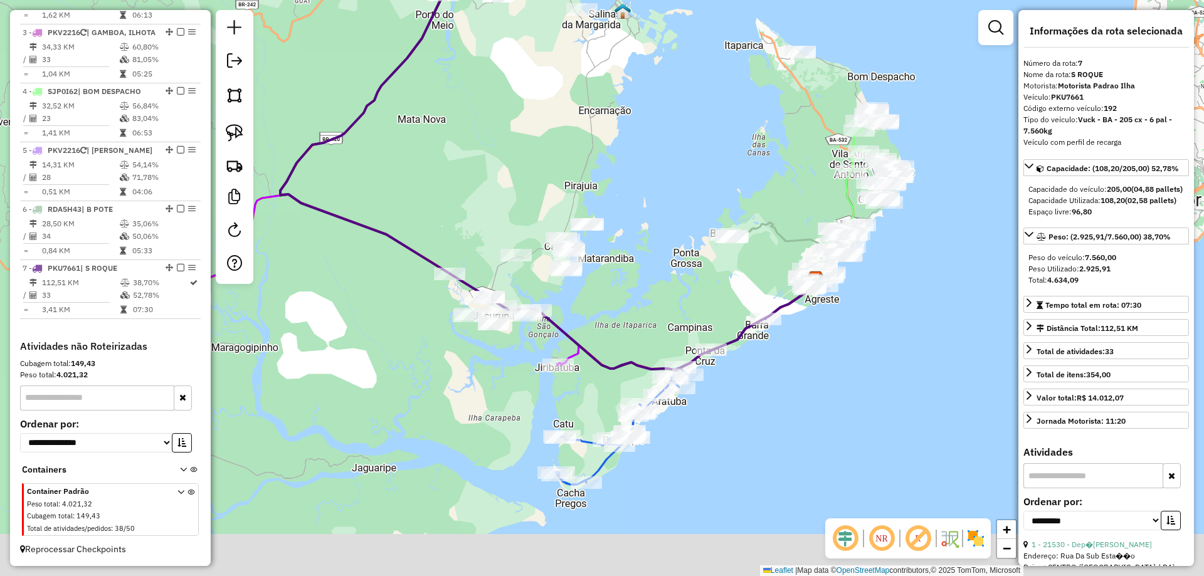
drag, startPoint x: 763, startPoint y: 245, endPoint x: 671, endPoint y: 115, distance: 158.9
click at [671, 114] on div "Janela de atendimento Grade de atendimento Capacidade Transportadoras Veículos …" at bounding box center [602, 288] width 1204 height 576
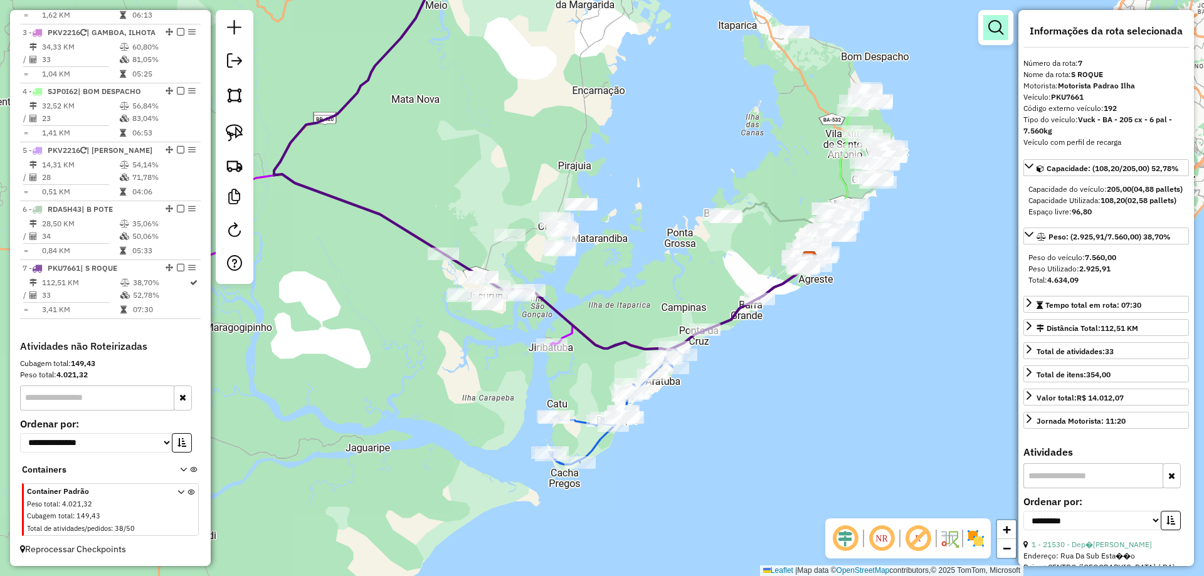
click at [1000, 26] on em at bounding box center [995, 27] width 15 height 15
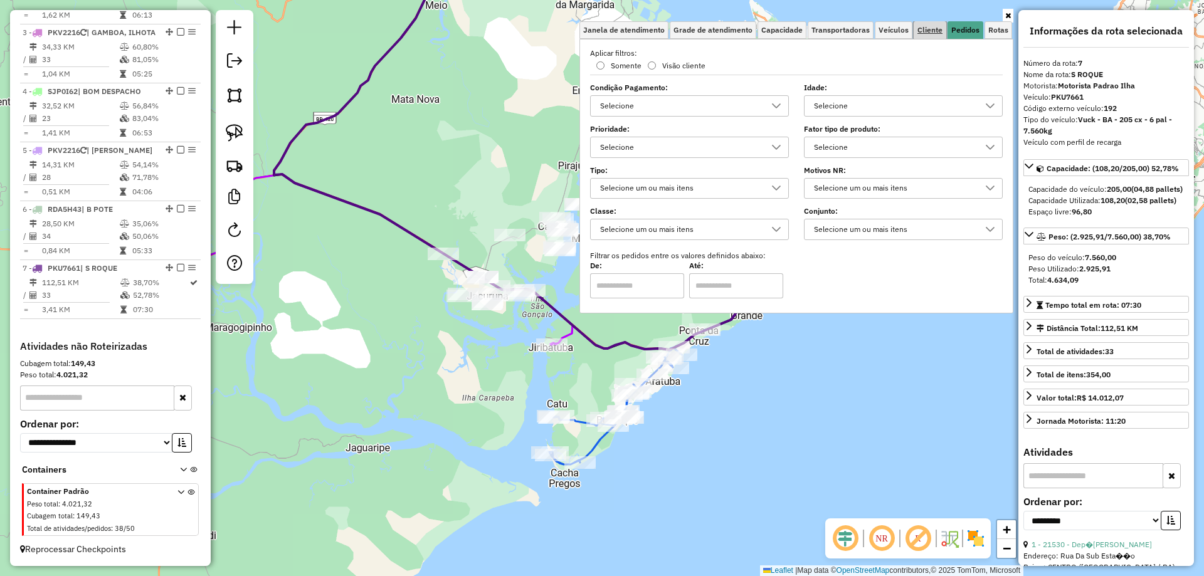
click at [936, 28] on span "Cliente" at bounding box center [929, 30] width 25 height 8
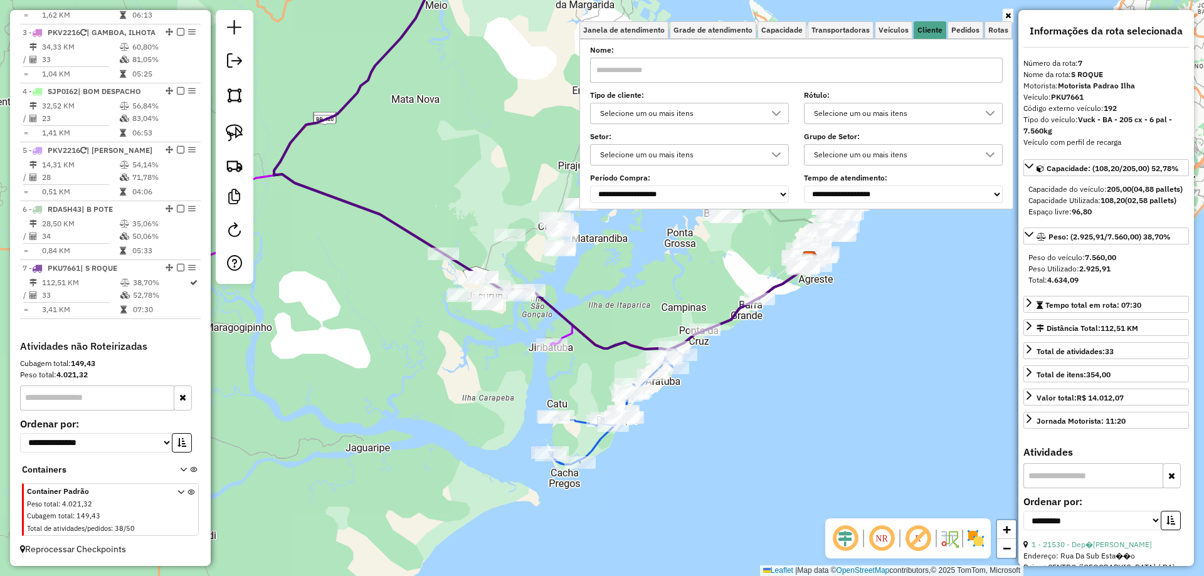
click at [907, 114] on div "Selecione um ou mais itens" at bounding box center [894, 113] width 169 height 20
click at [958, 38] on div "Janela de atendimento Grade de atendimento Capacidade Transportadoras Veículos …" at bounding box center [796, 115] width 434 height 188
click at [966, 33] on span "Pedidos" at bounding box center [965, 30] width 28 height 8
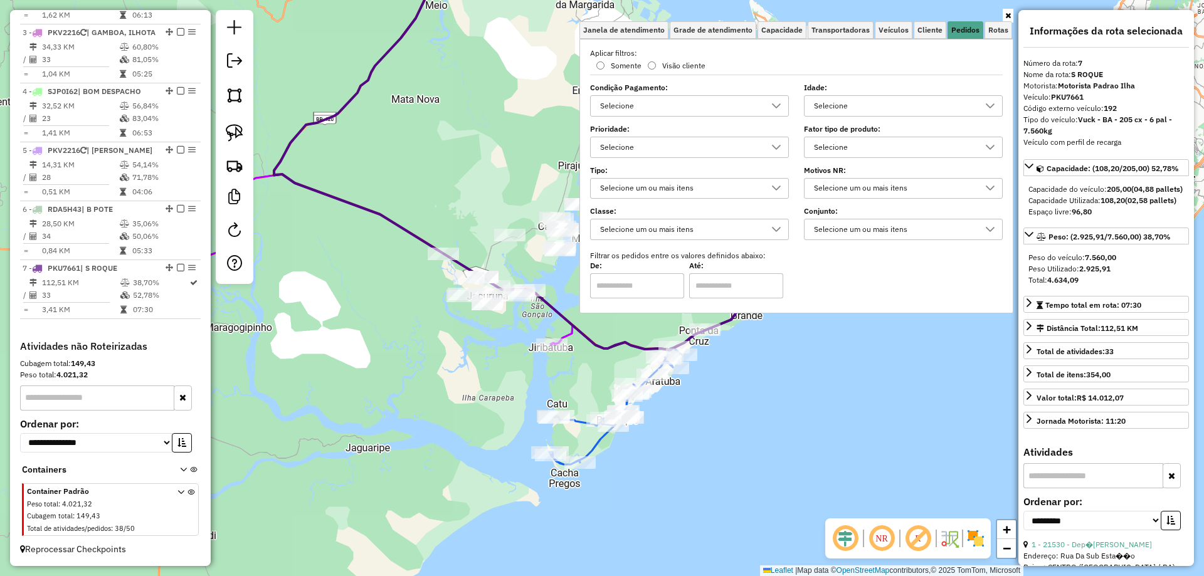
click at [887, 110] on div "Selecione" at bounding box center [894, 106] width 169 height 20
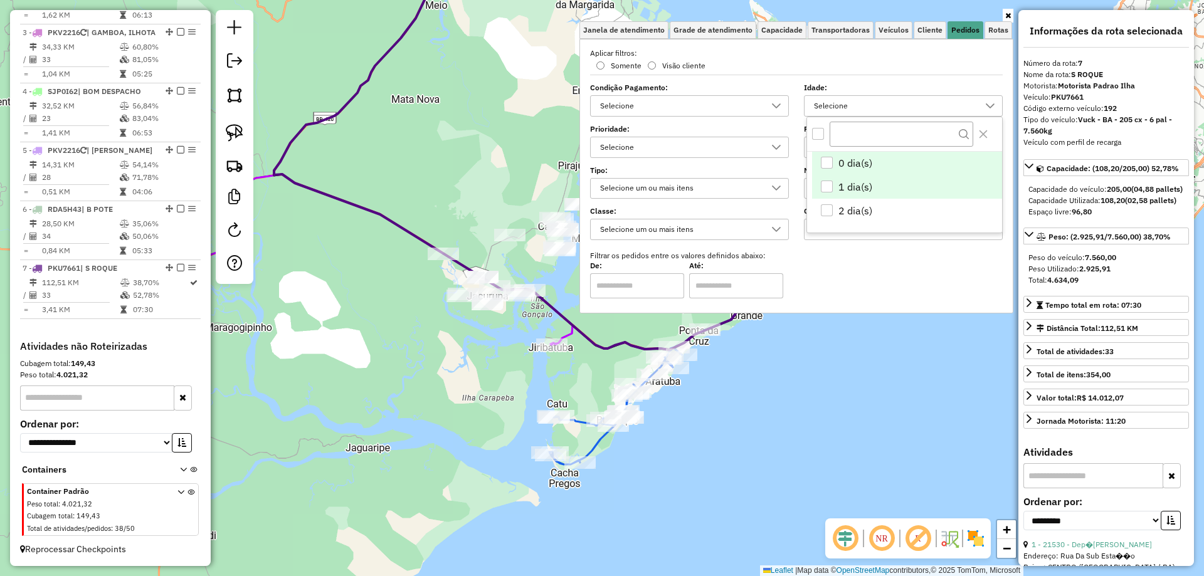
click at [851, 183] on span "1 dia(s)" at bounding box center [855, 186] width 34 height 15
click at [847, 209] on span "2 dia(s)" at bounding box center [855, 210] width 34 height 15
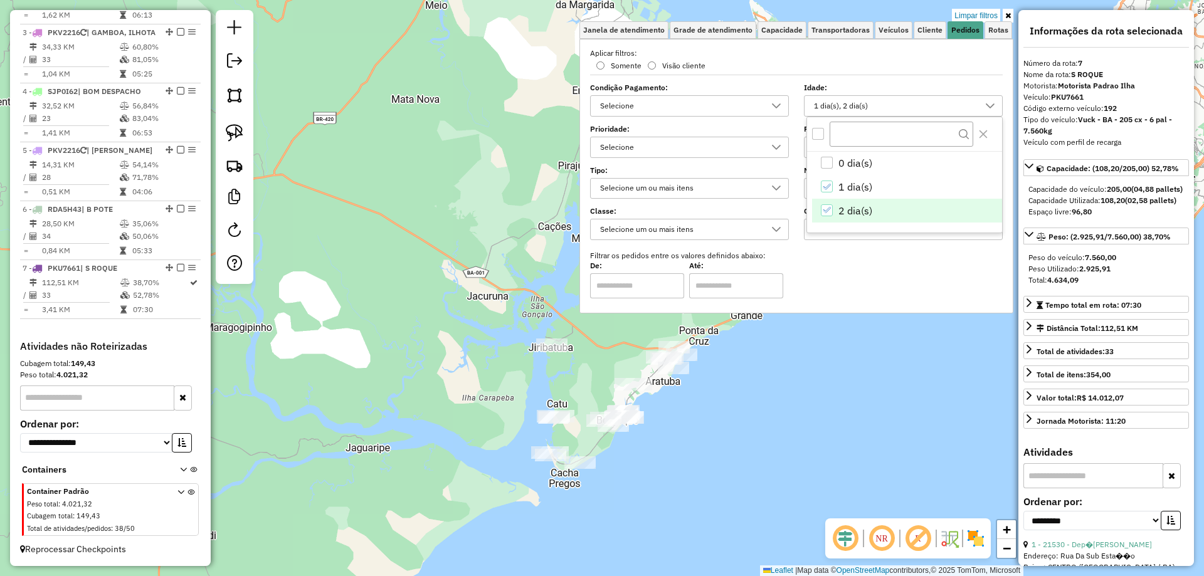
click at [847, 347] on div "Limpar filtros Janela de atendimento Grade de atendimento Capacidade Transporta…" at bounding box center [602, 288] width 1204 height 576
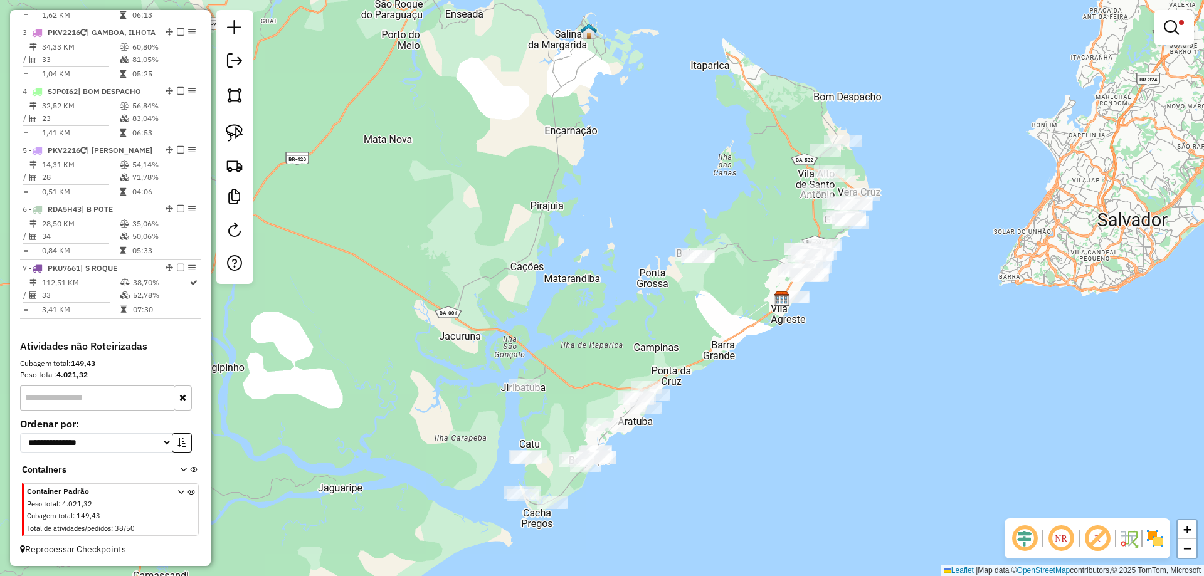
drag, startPoint x: 870, startPoint y: 311, endPoint x: 842, endPoint y: 351, distance: 49.1
click at [842, 351] on div "Limpar filtros Janela de atendimento Grade de atendimento Capacidade Transporta…" at bounding box center [602, 288] width 1204 height 576
select select "**********"
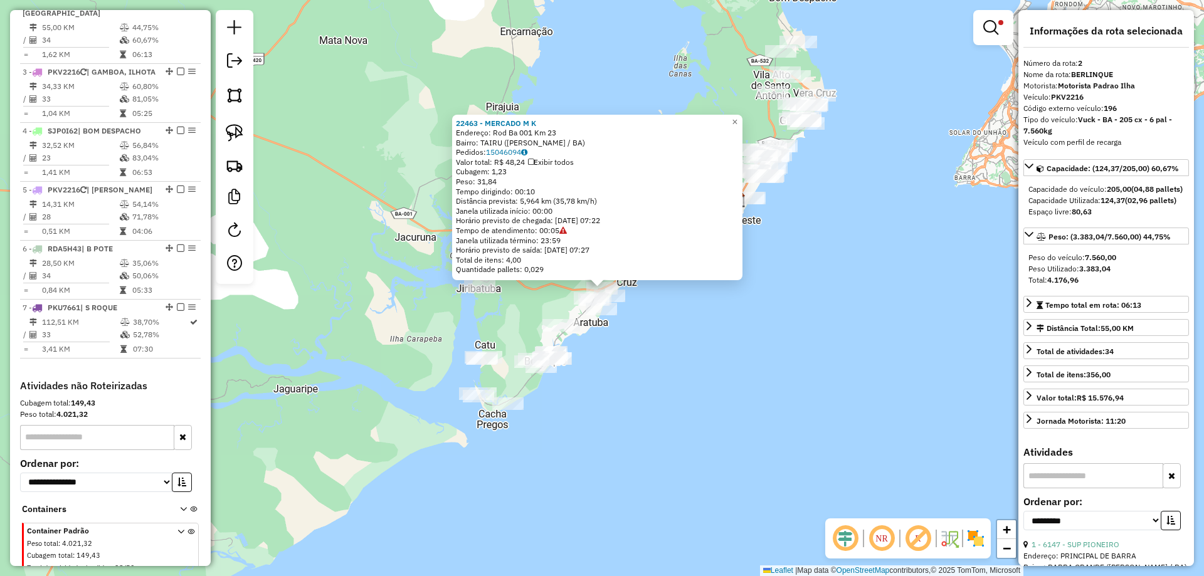
scroll to position [567, 0]
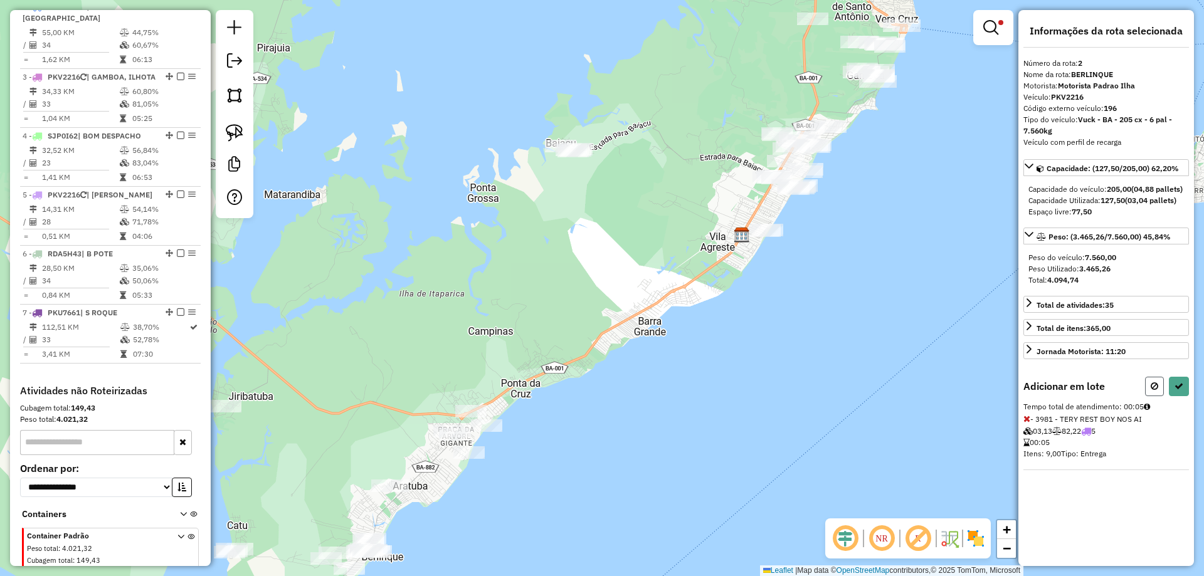
click at [1156, 391] on icon at bounding box center [1155, 386] width 8 height 9
select select "**********"
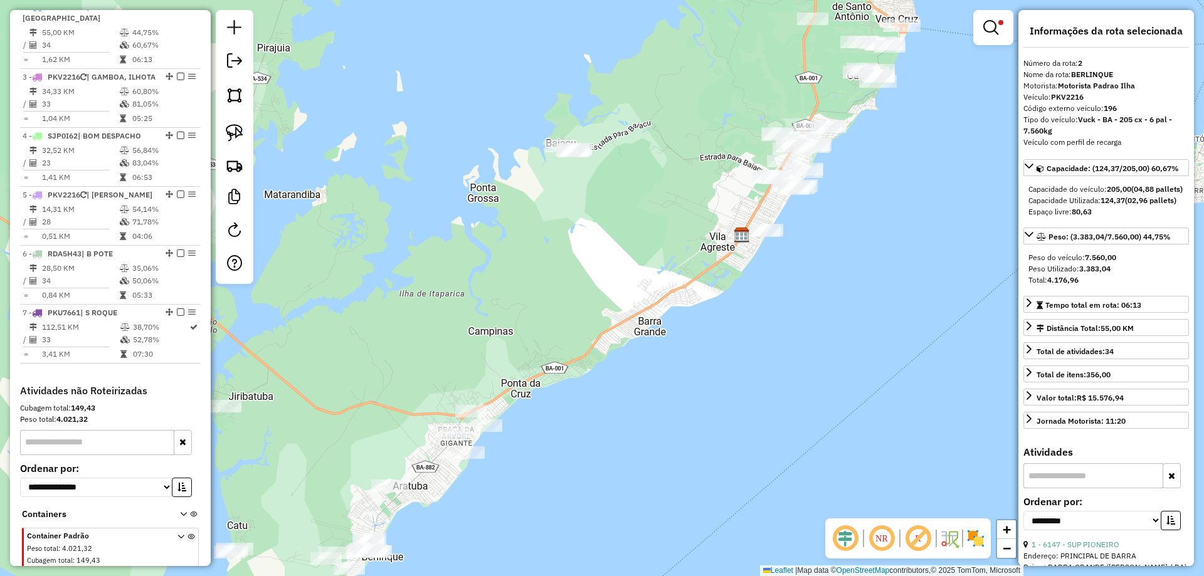
click at [904, 342] on div "Limpar filtros Janela de atendimento Grade de atendimento Capacidade Transporta…" at bounding box center [602, 288] width 1204 height 576
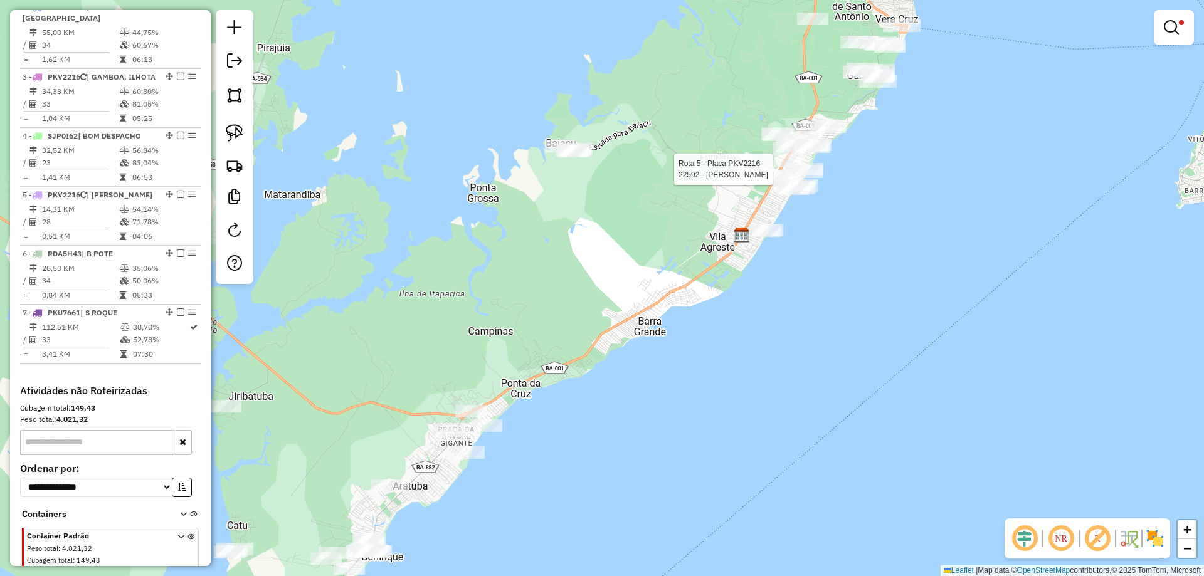
select select "**********"
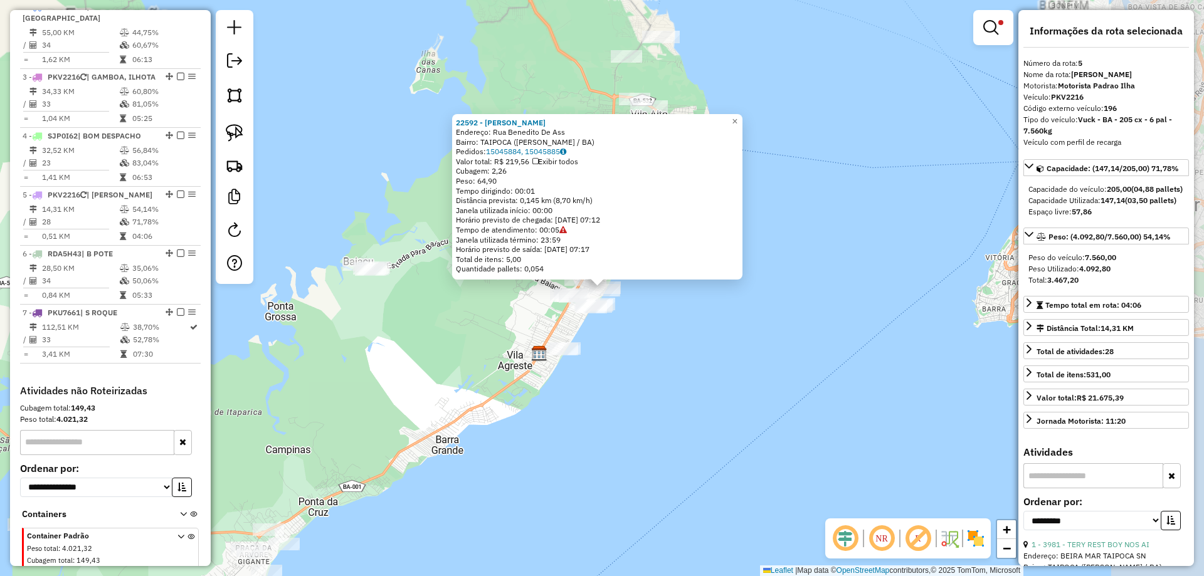
scroll to position [623, 0]
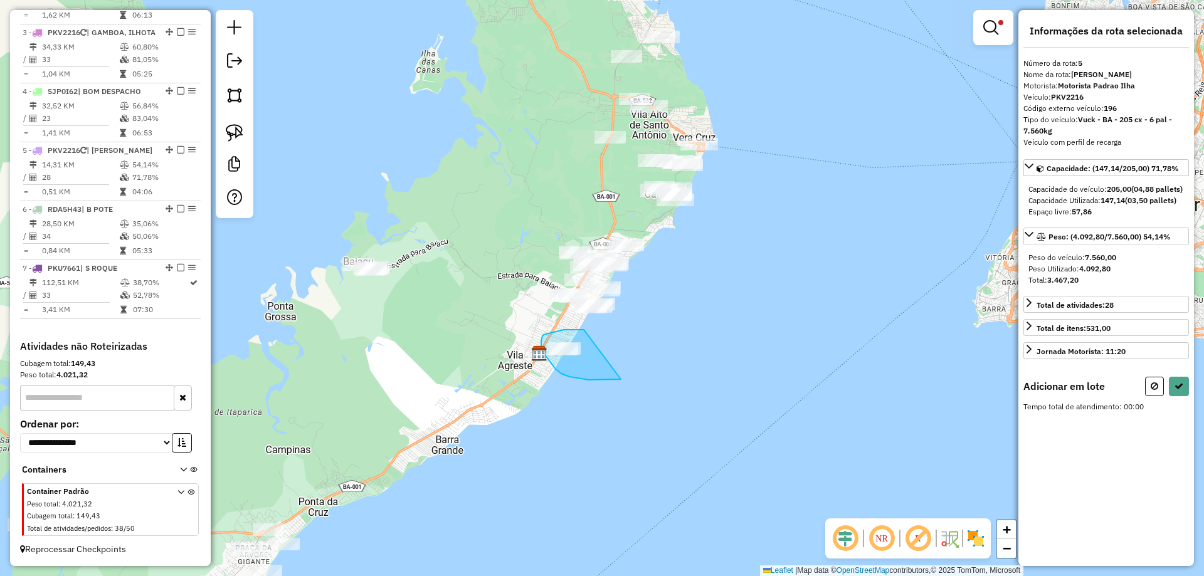
drag, startPoint x: 584, startPoint y: 330, endPoint x: 623, endPoint y: 379, distance: 62.9
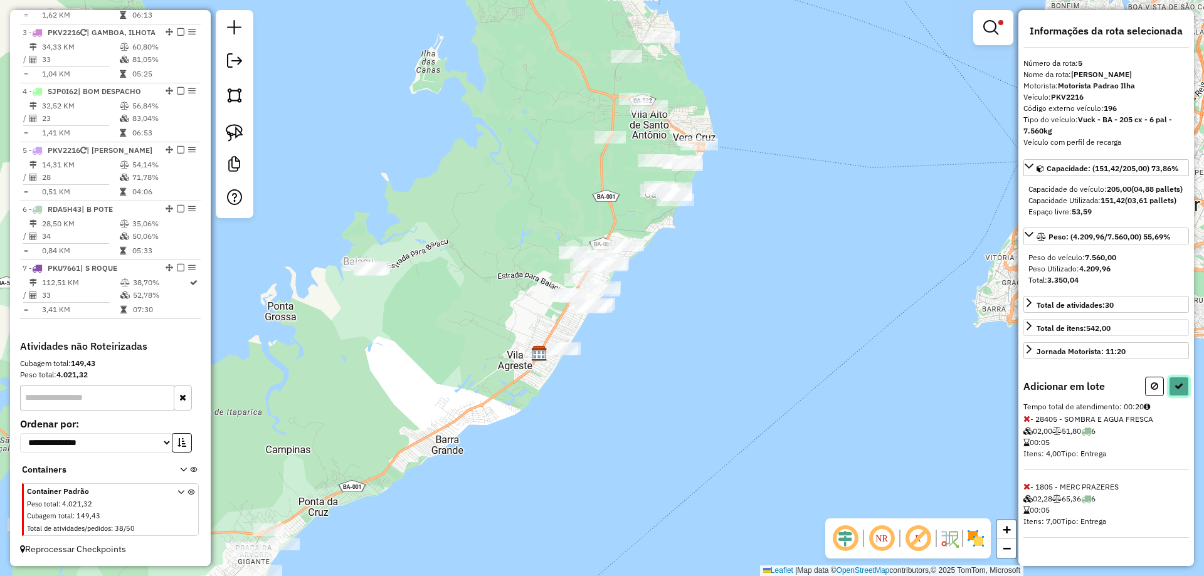
click at [1178, 391] on icon at bounding box center [1179, 386] width 9 height 9
select select "**********"
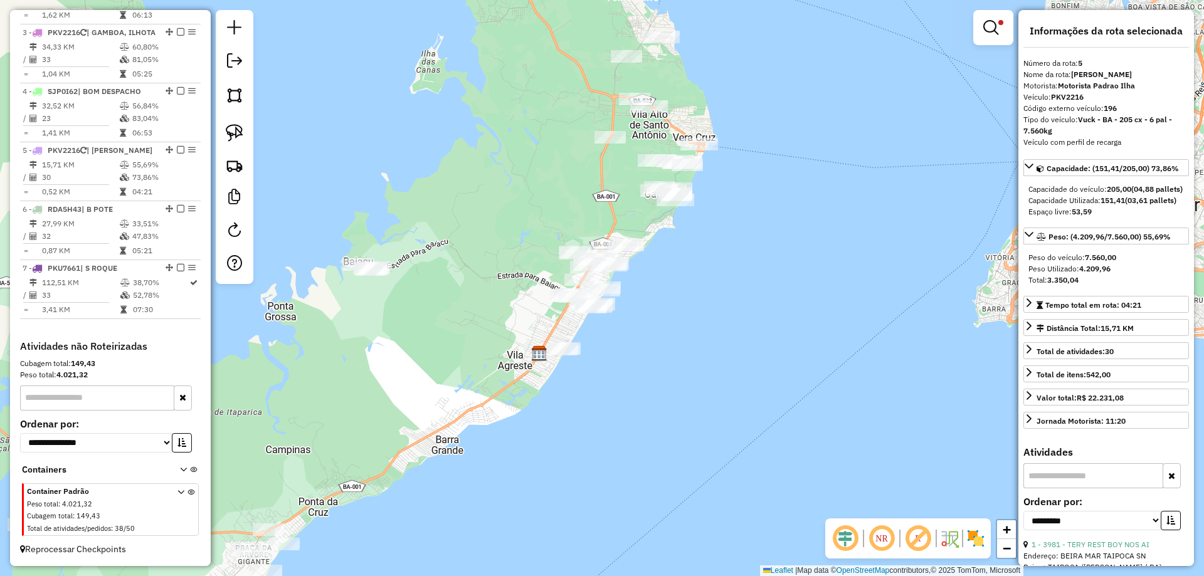
drag, startPoint x: 1001, startPoint y: 23, endPoint x: 978, endPoint y: 23, distance: 22.6
click at [1000, 23] on span at bounding box center [1000, 22] width 5 height 5
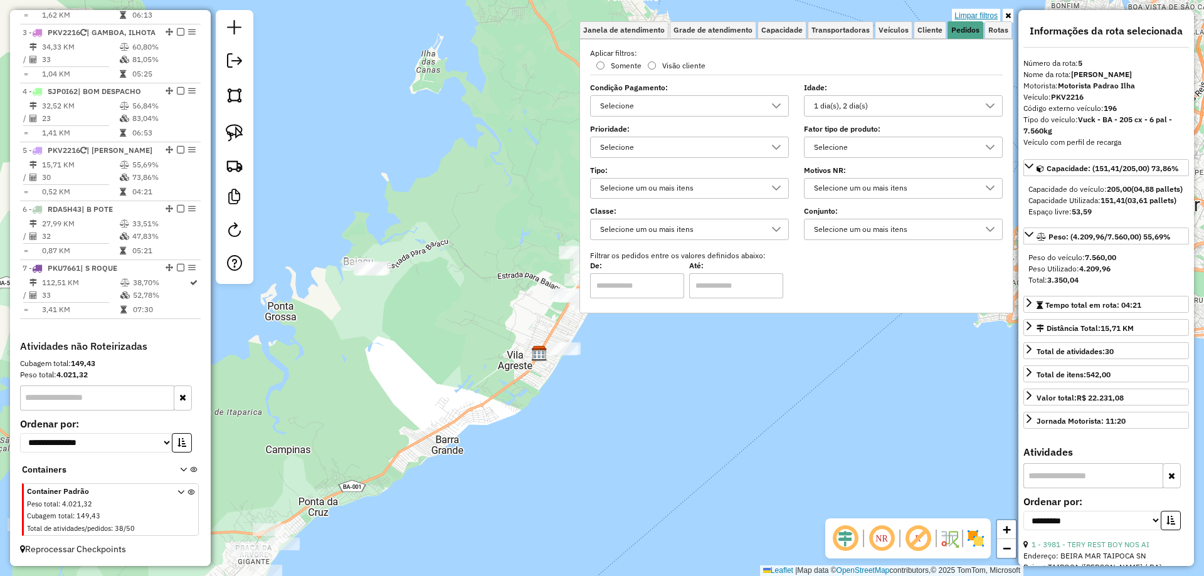
click at [970, 13] on link "Limpar filtros" at bounding box center [976, 16] width 48 height 14
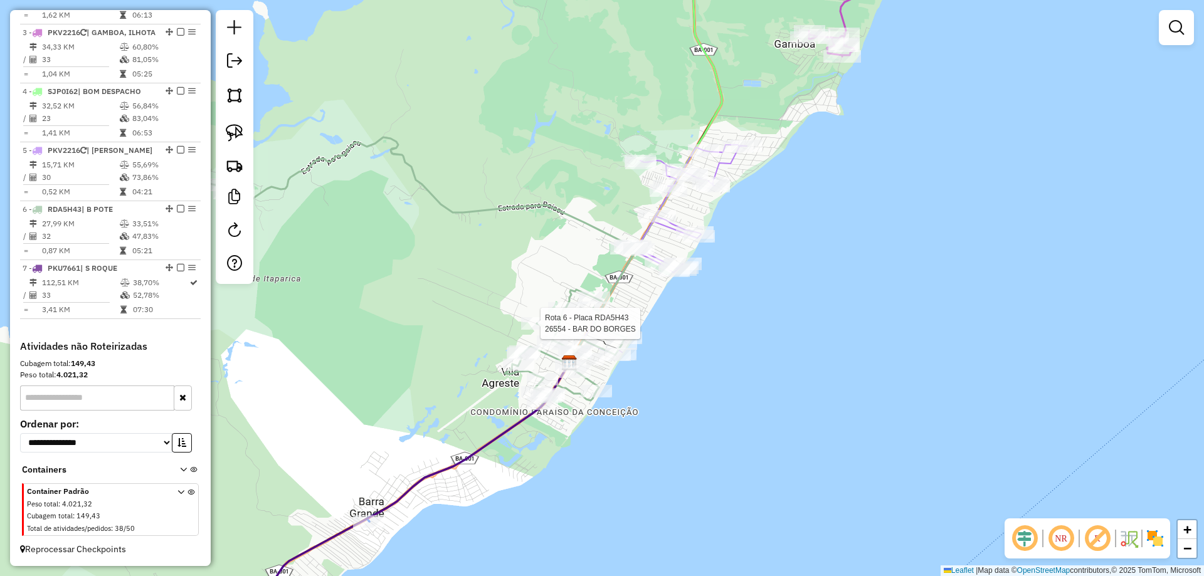
select select "**********"
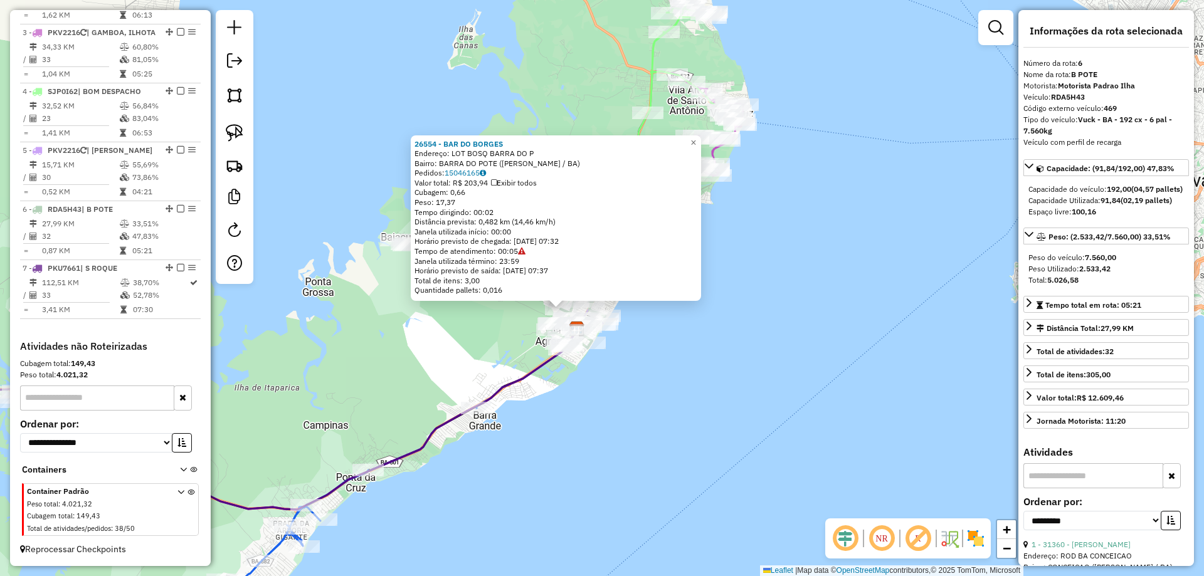
click at [465, 341] on div "26554 - BAR DO BORGES Endereço: LOT BOSQ BARRA DO P Bairro: BARRA DO POTE (VERA…" at bounding box center [602, 288] width 1204 height 576
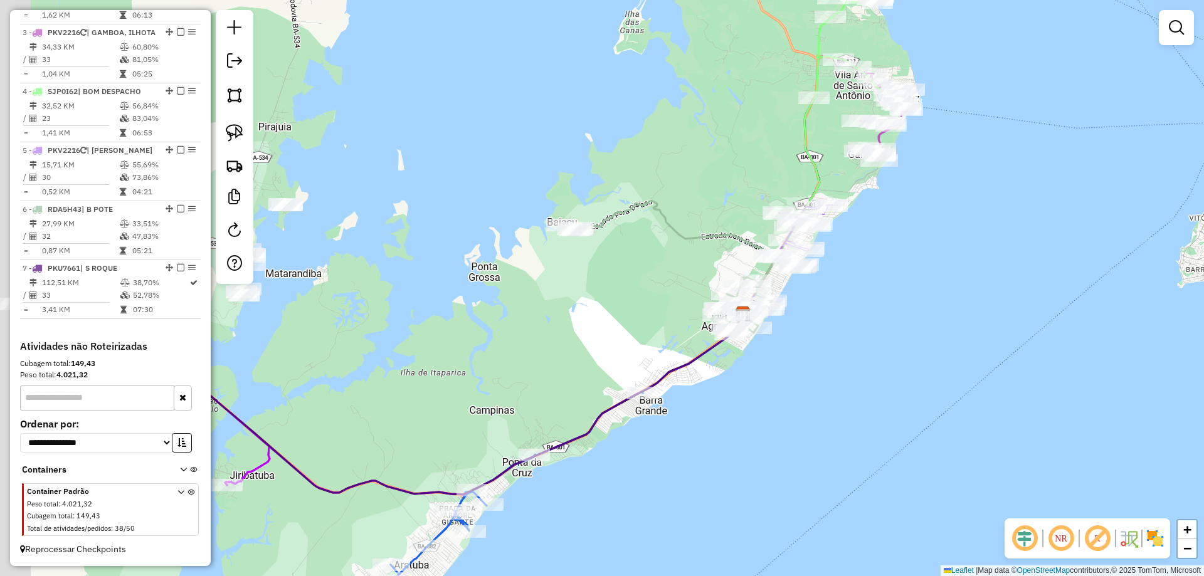
drag, startPoint x: 436, startPoint y: 353, endPoint x: 603, endPoint y: 338, distance: 166.9
click at [603, 338] on div "Janela de atendimento Grade de atendimento Capacidade Transportadoras Veículos …" at bounding box center [602, 288] width 1204 height 576
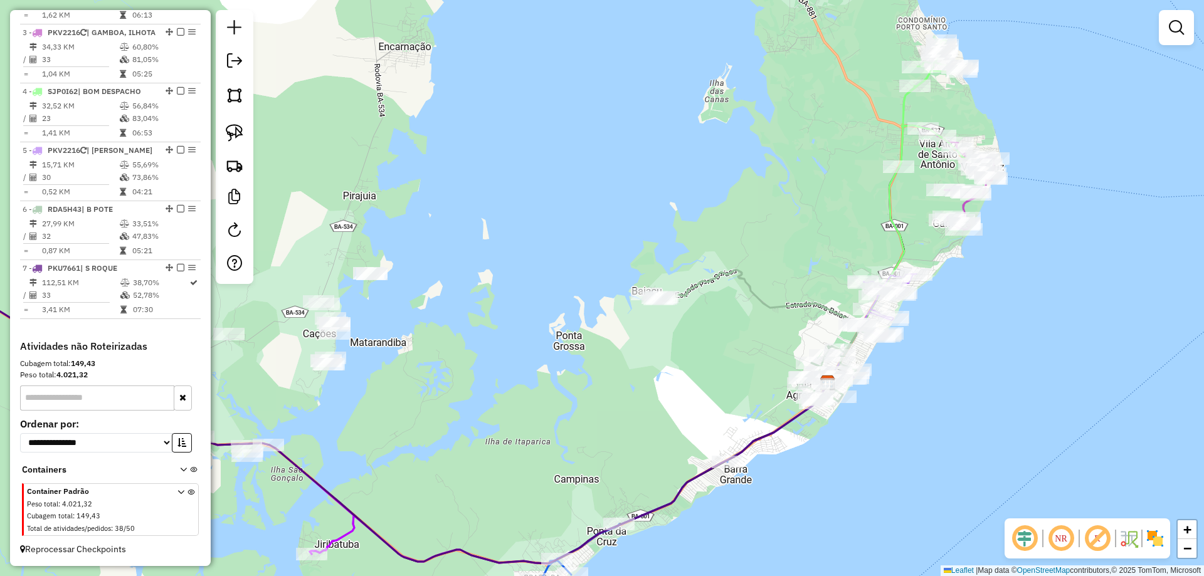
drag, startPoint x: 570, startPoint y: 330, endPoint x: 657, endPoint y: 401, distance: 112.3
click at [656, 401] on div "Janela de atendimento Grade de atendimento Capacidade Transportadoras Veículos …" at bounding box center [602, 288] width 1204 height 576
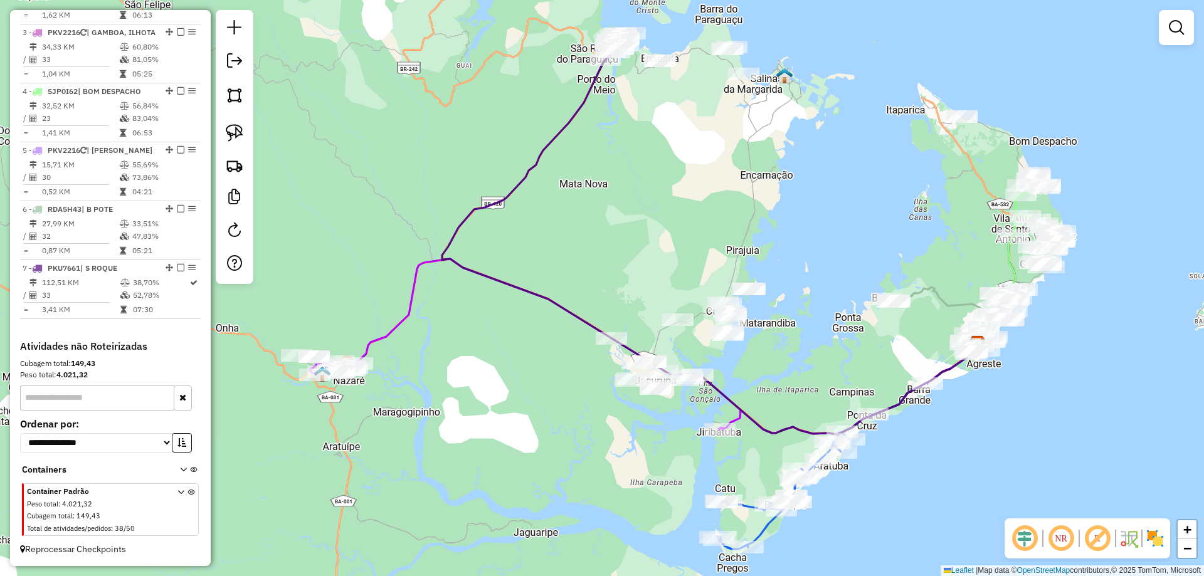
drag, startPoint x: 580, startPoint y: 381, endPoint x: 815, endPoint y: 345, distance: 237.9
click at [815, 345] on div "Janela de atendimento Grade de atendimento Capacidade Transportadoras Veículos …" at bounding box center [602, 288] width 1204 height 576
drag, startPoint x: 639, startPoint y: 186, endPoint x: 627, endPoint y: 160, distance: 29.2
click at [638, 182] on div "Janela de atendimento Grade de atendimento Capacidade Transportadoras Veículos …" at bounding box center [602, 288] width 1204 height 576
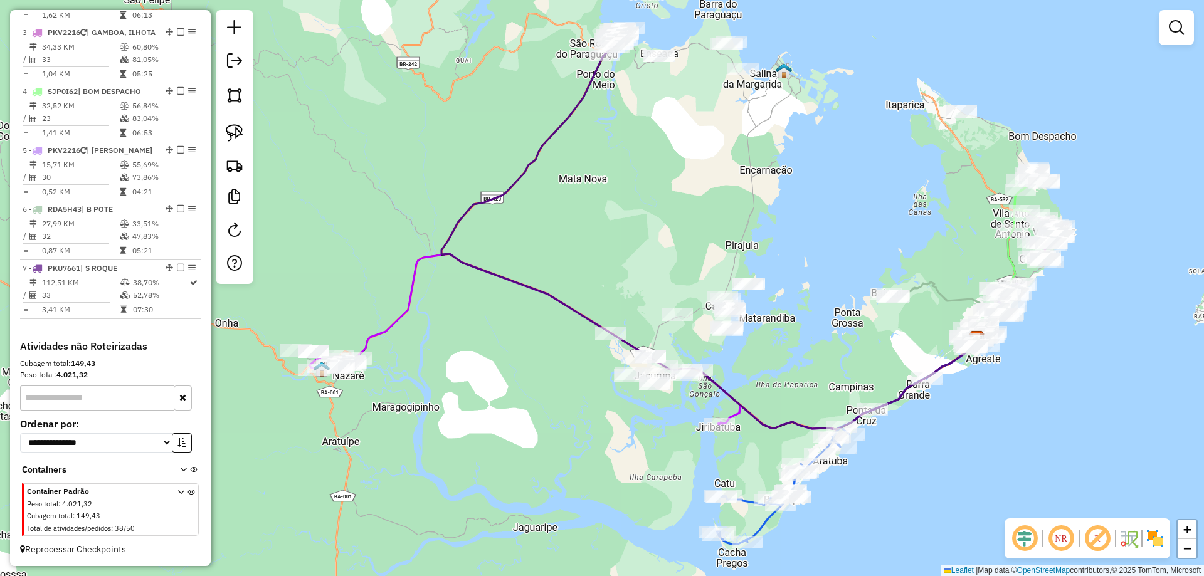
click at [584, 92] on icon at bounding box center [709, 237] width 536 height 383
select select "**********"
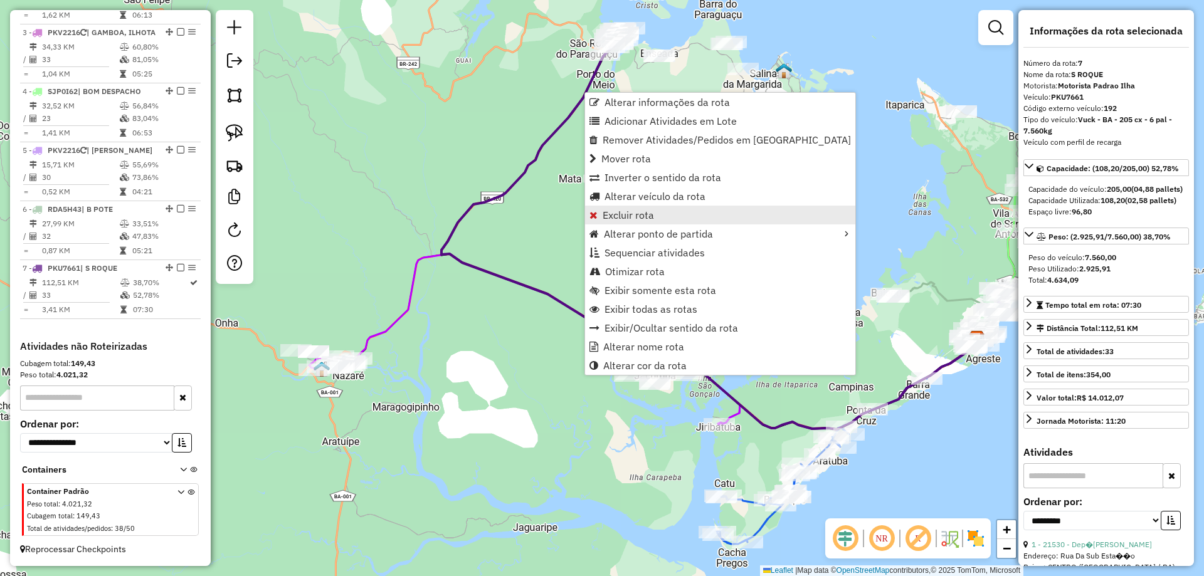
click at [648, 213] on span "Excluir rota" at bounding box center [628, 215] width 51 height 10
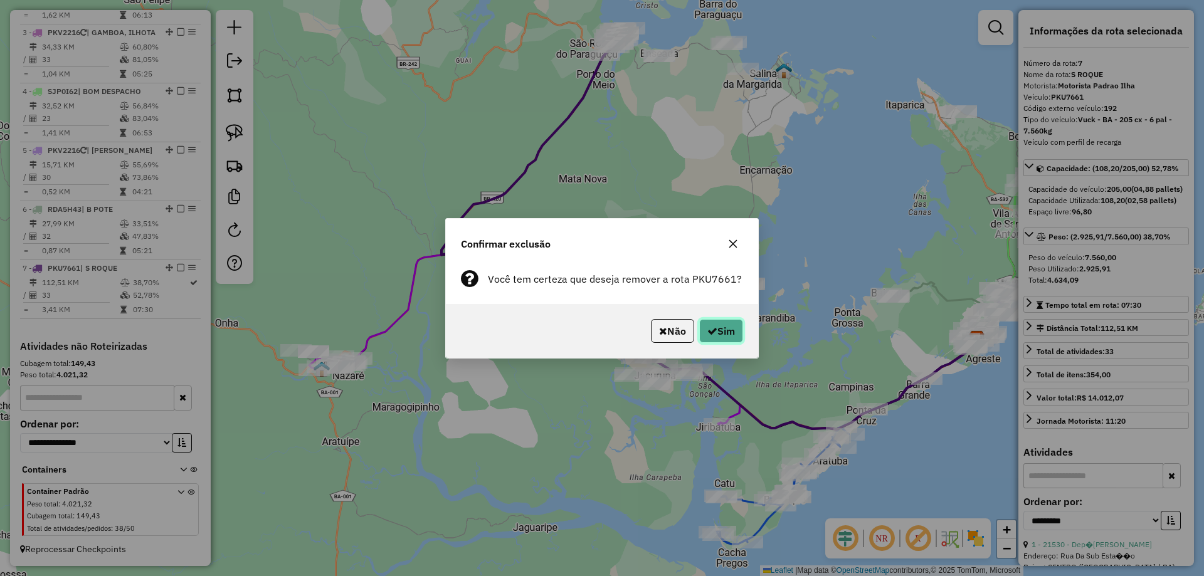
click at [721, 322] on button "Sim" at bounding box center [721, 331] width 44 height 24
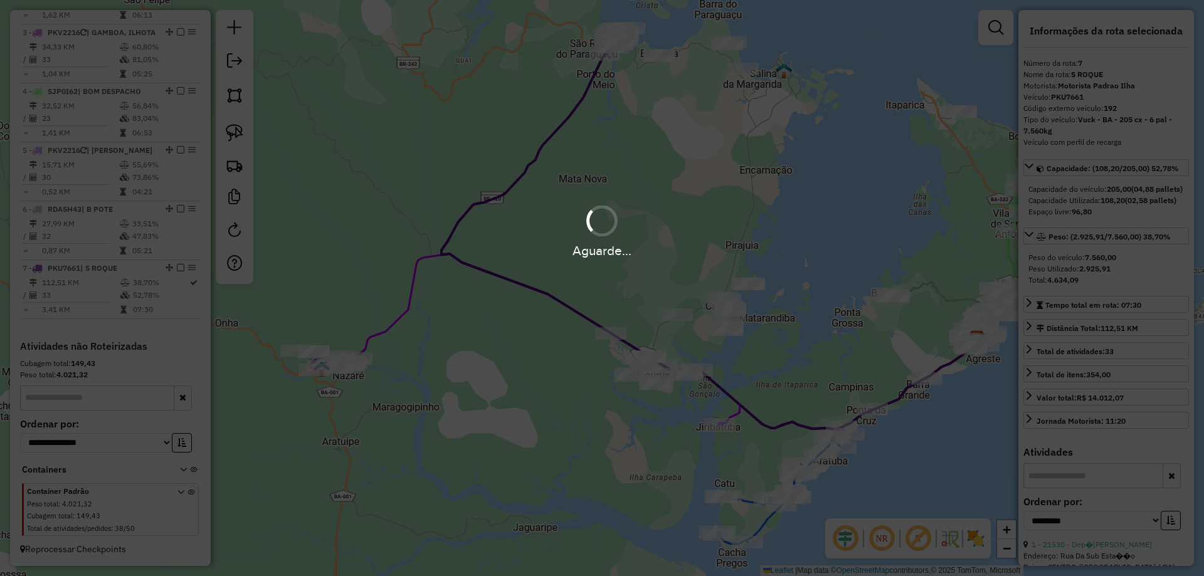
scroll to position [564, 0]
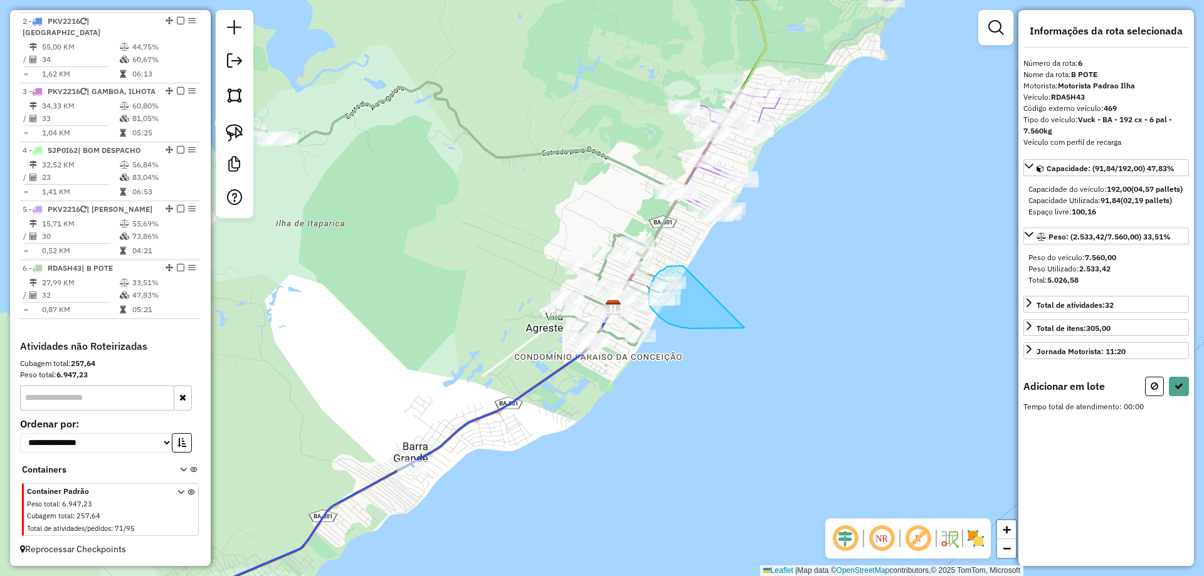
drag, startPoint x: 683, startPoint y: 266, endPoint x: 744, endPoint y: 328, distance: 87.4
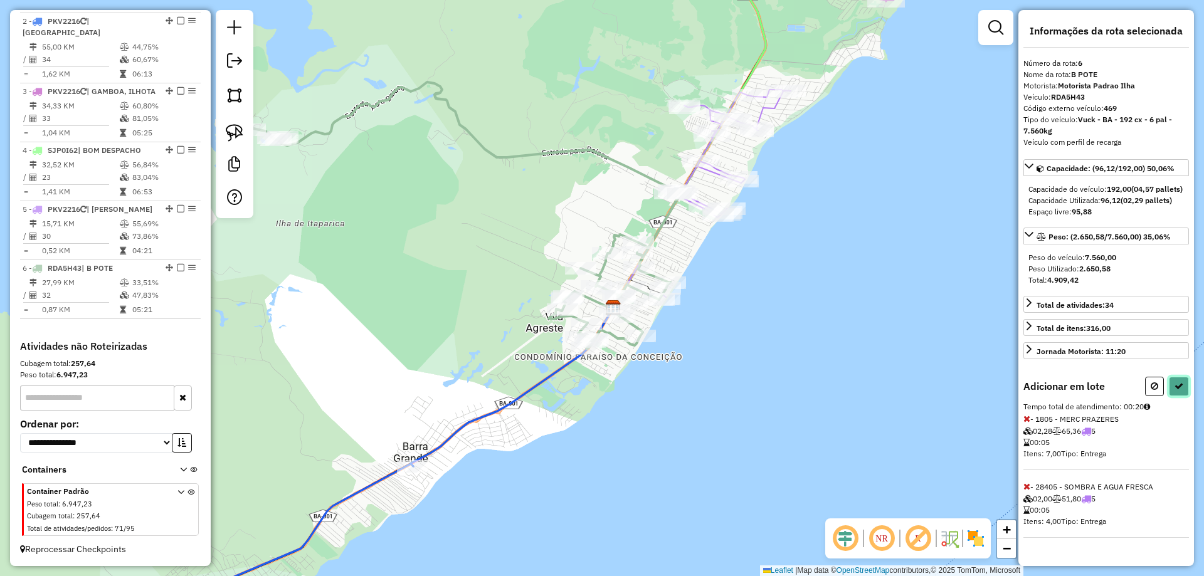
click at [1182, 391] on icon at bounding box center [1179, 386] width 9 height 9
select select "**********"
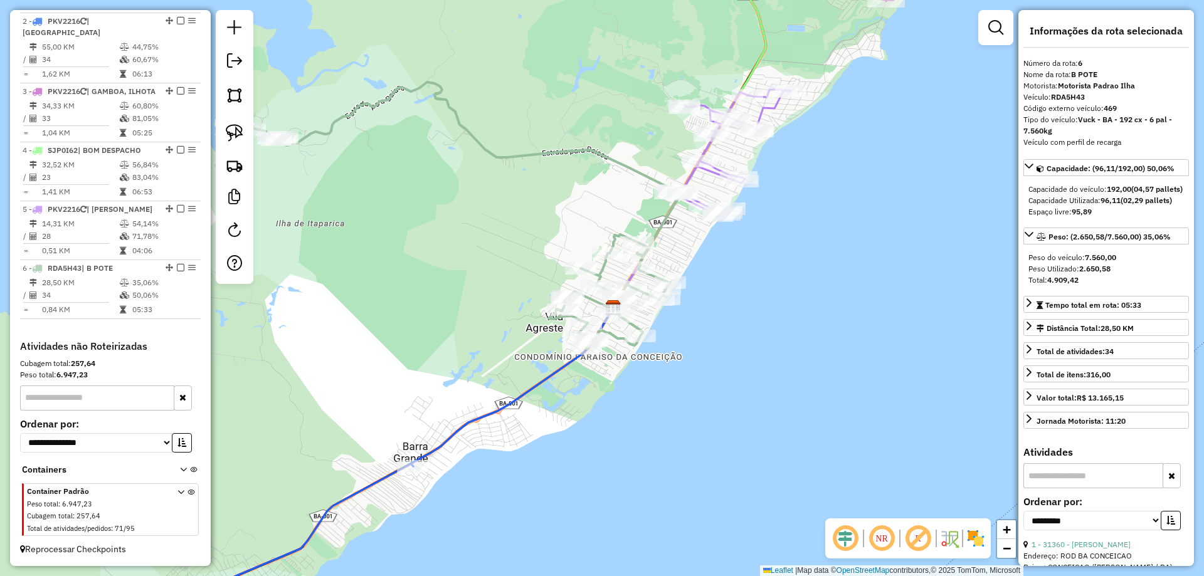
click at [799, 275] on div "Janela de atendimento Grade de atendimento Capacidade Transportadoras Veículos …" at bounding box center [602, 288] width 1204 height 576
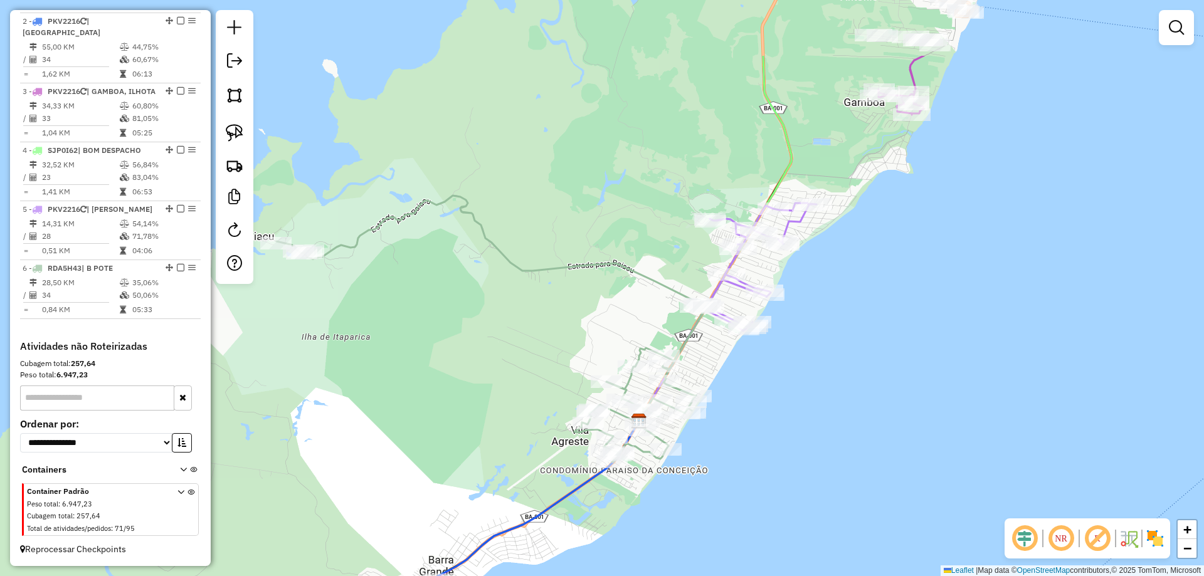
drag, startPoint x: 813, startPoint y: 243, endPoint x: 842, endPoint y: 361, distance: 120.8
click at [840, 357] on div "Janela de atendimento Grade de atendimento Capacidade Transportadoras Veículos …" at bounding box center [602, 288] width 1204 height 576
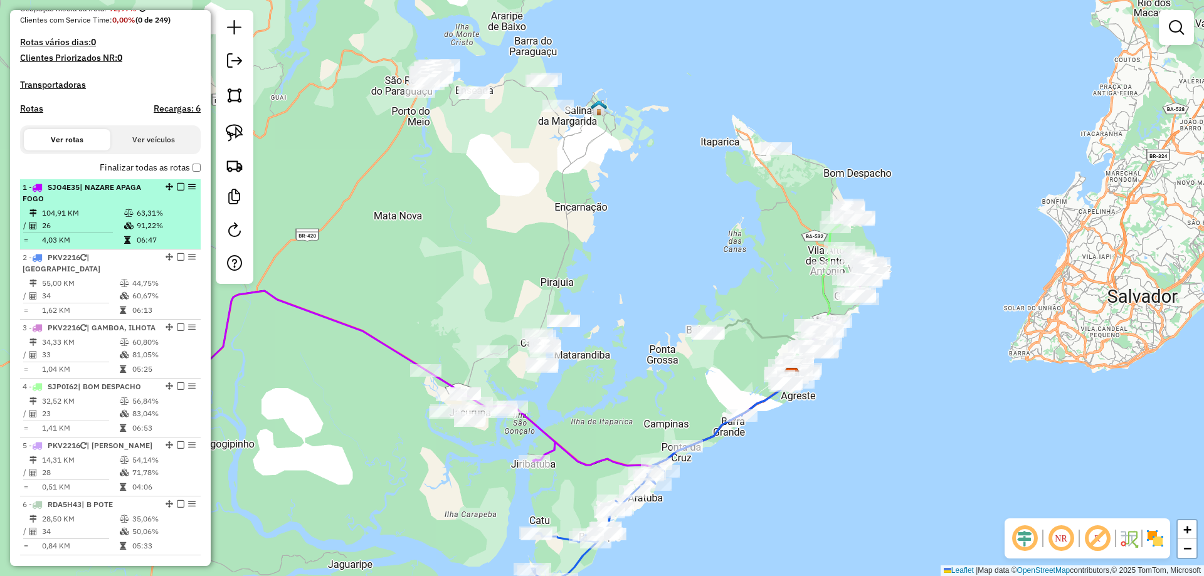
scroll to position [313, 0]
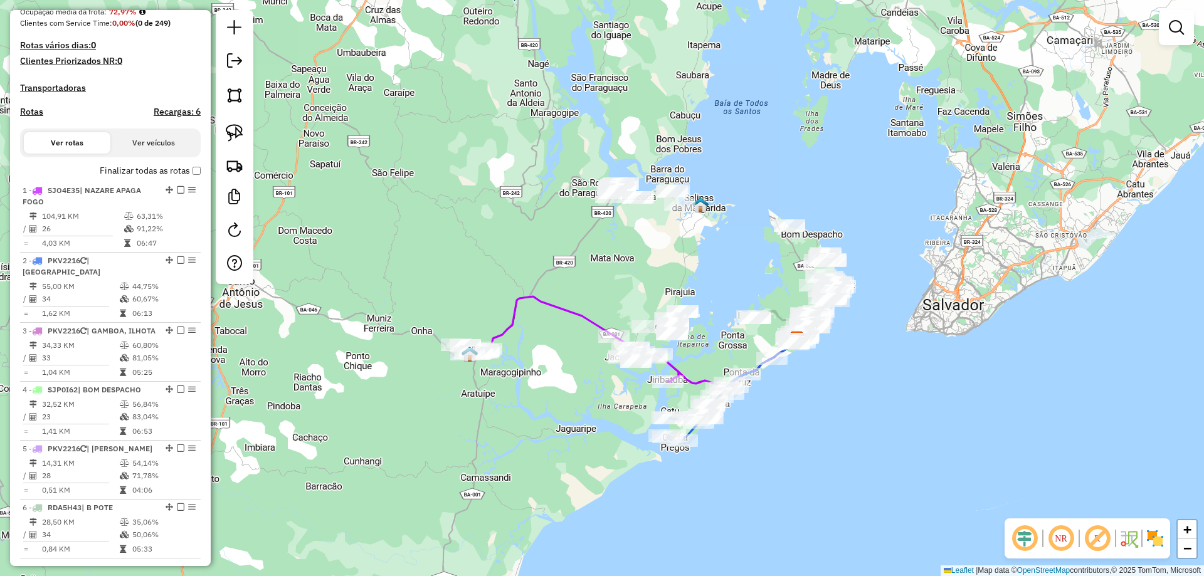
drag, startPoint x: 356, startPoint y: 171, endPoint x: 517, endPoint y: 198, distance: 162.9
click at [517, 198] on div "Janela de atendimento Grade de atendimento Capacidade Transportadoras Veículos …" at bounding box center [602, 288] width 1204 height 576
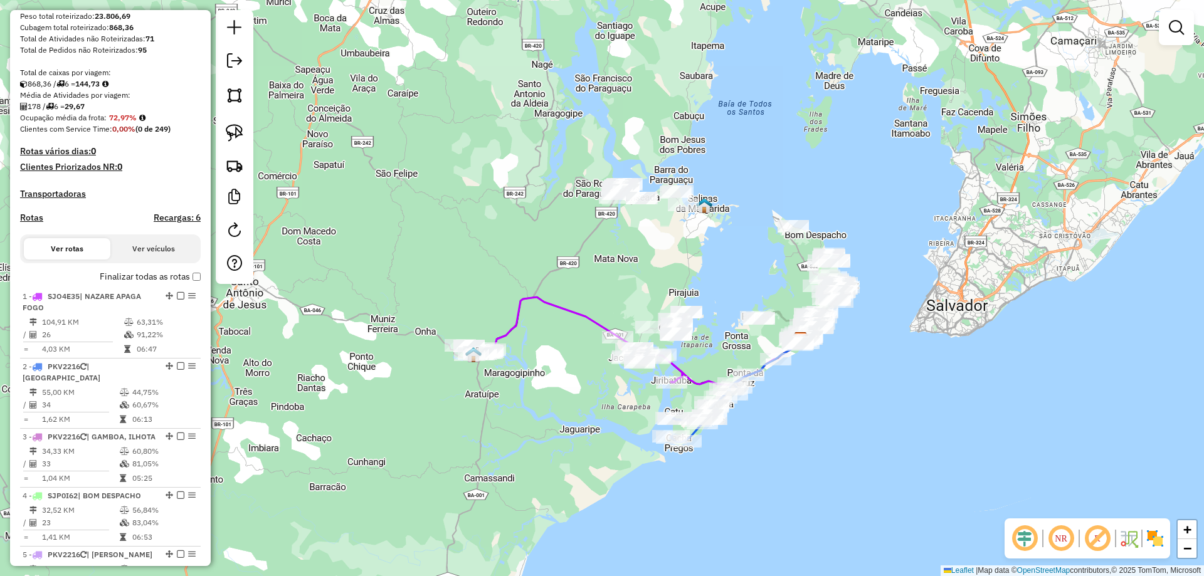
scroll to position [188, 0]
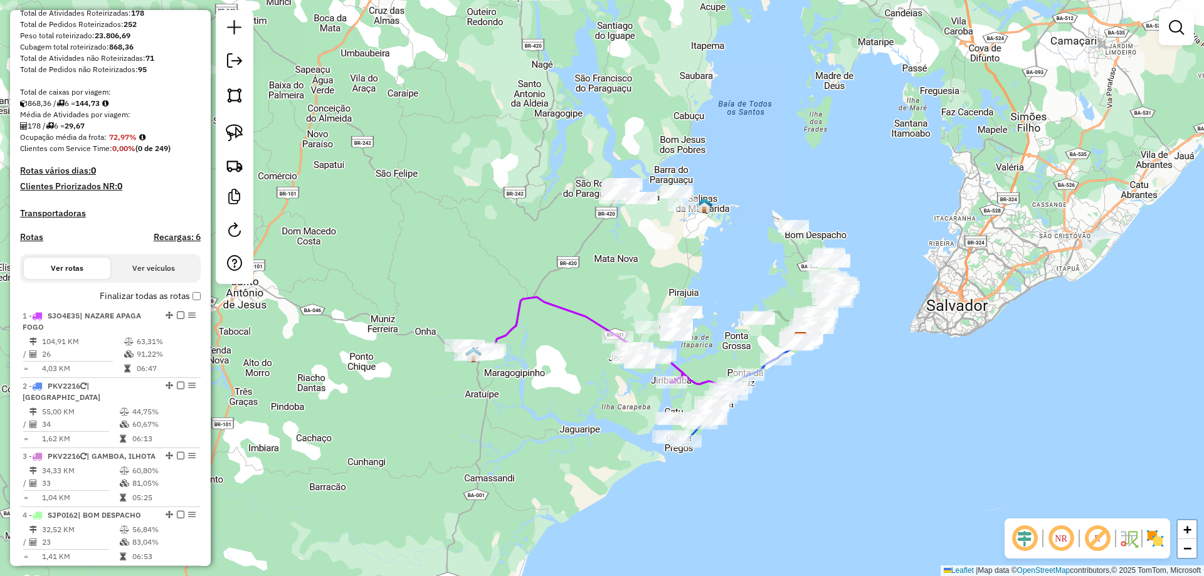
click at [35, 243] on h4 "Rotas" at bounding box center [31, 237] width 23 height 11
select select "*"
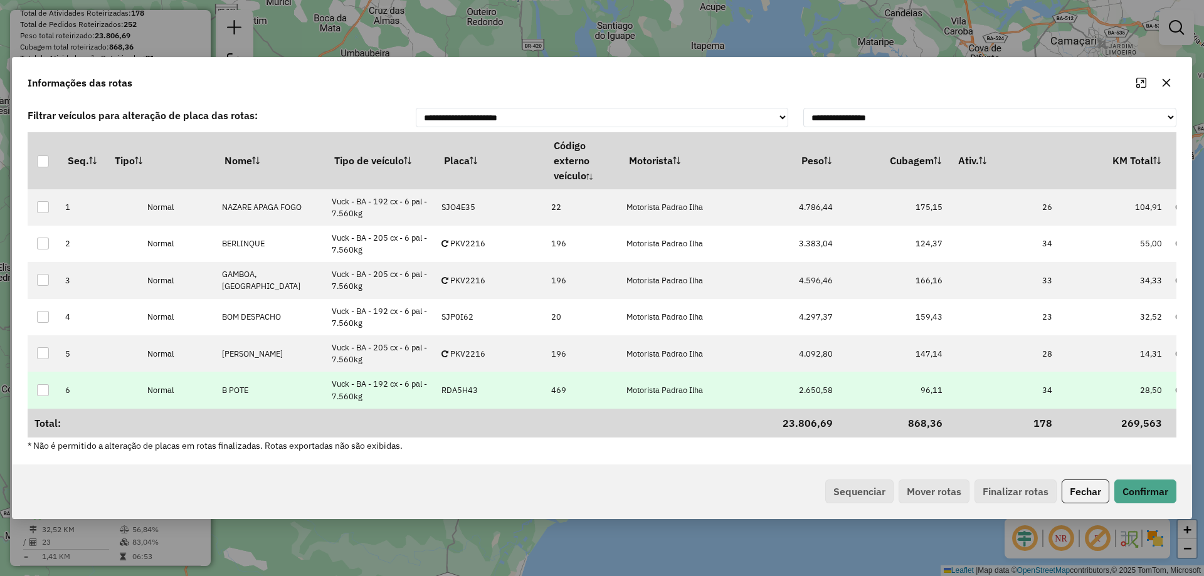
click at [485, 392] on td "RDA5H43" at bounding box center [490, 390] width 110 height 36
type input "***"
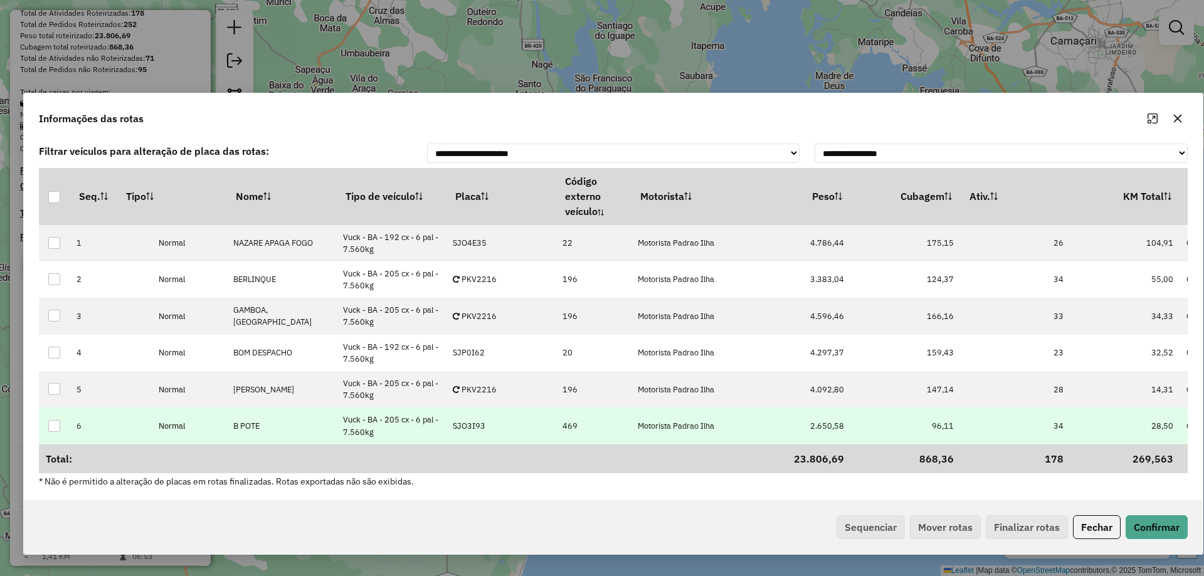
drag, startPoint x: 537, startPoint y: 76, endPoint x: 652, endPoint y: 114, distance: 121.4
click at [652, 114] on div "Informações das rotas" at bounding box center [613, 115] width 1179 height 45
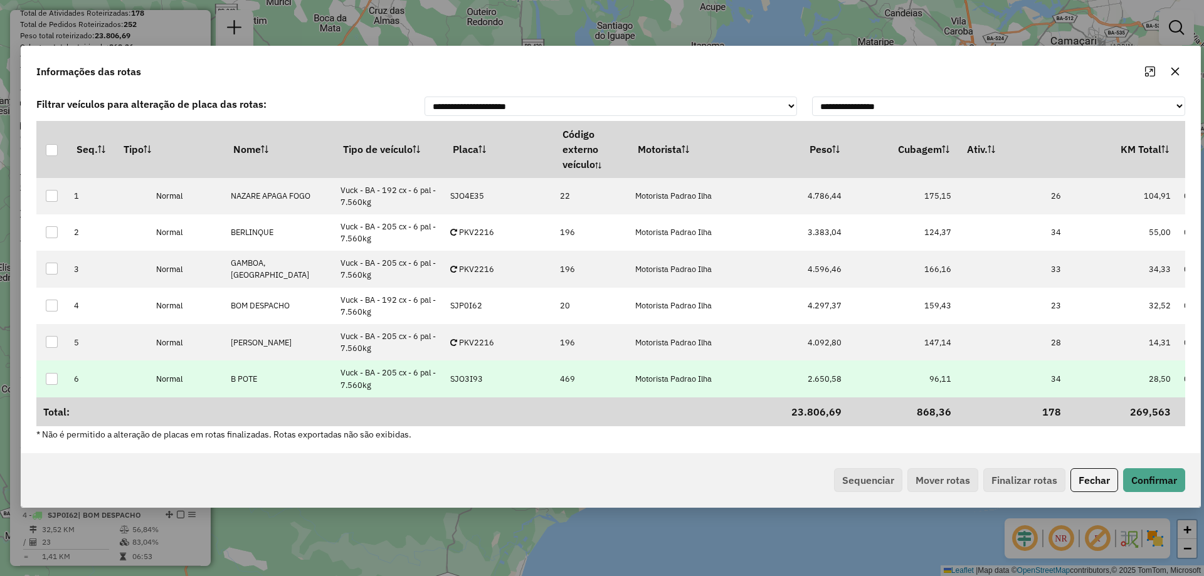
drag, startPoint x: 570, startPoint y: 114, endPoint x: 578, endPoint y: 66, distance: 47.6
click at [578, 66] on div "Informações das rotas" at bounding box center [610, 68] width 1179 height 45
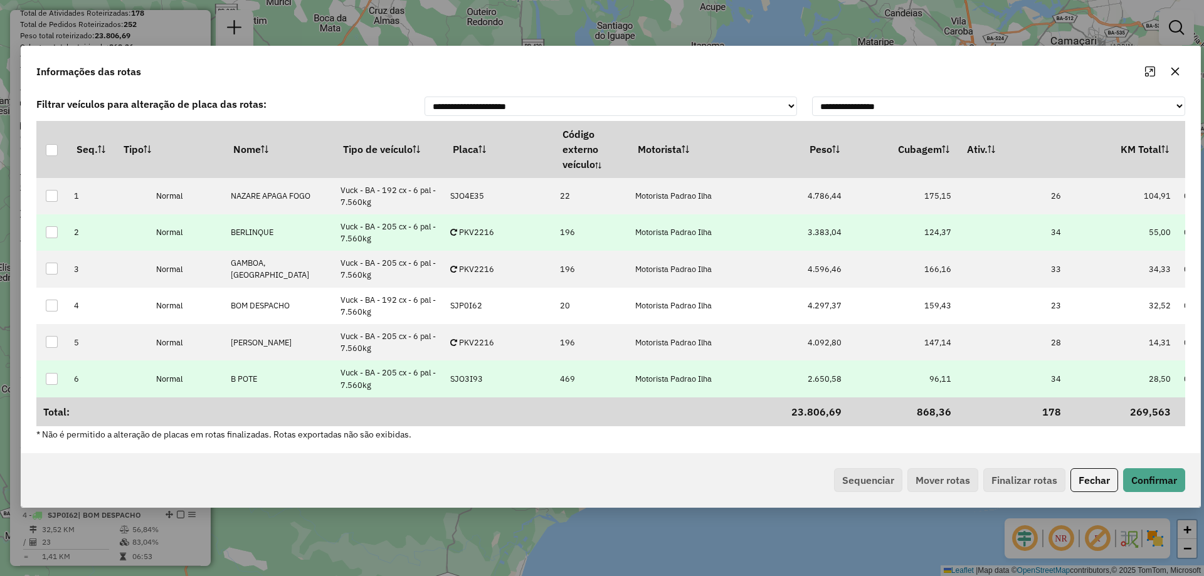
click at [497, 235] on td "PKV2216" at bounding box center [499, 232] width 110 height 36
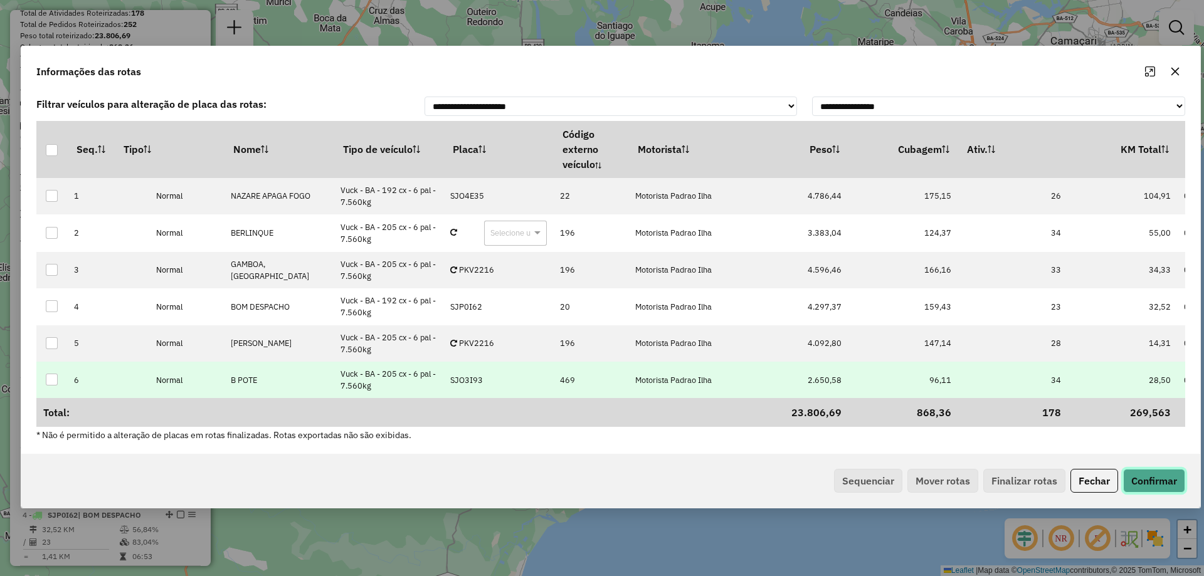
click at [1155, 481] on button "Confirmar" at bounding box center [1154, 481] width 62 height 24
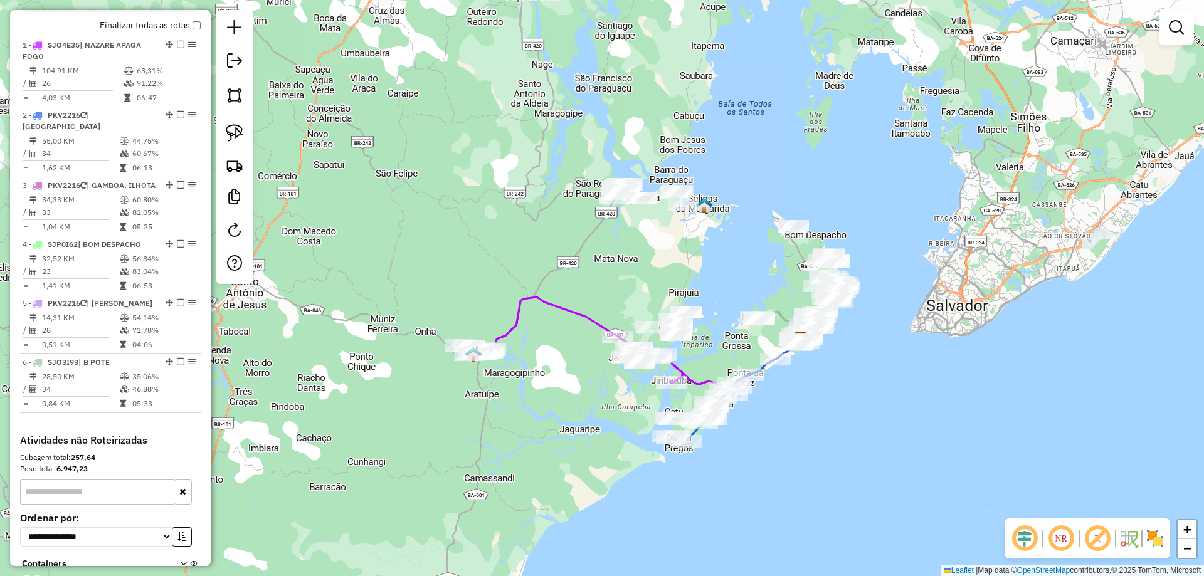
scroll to position [438, 0]
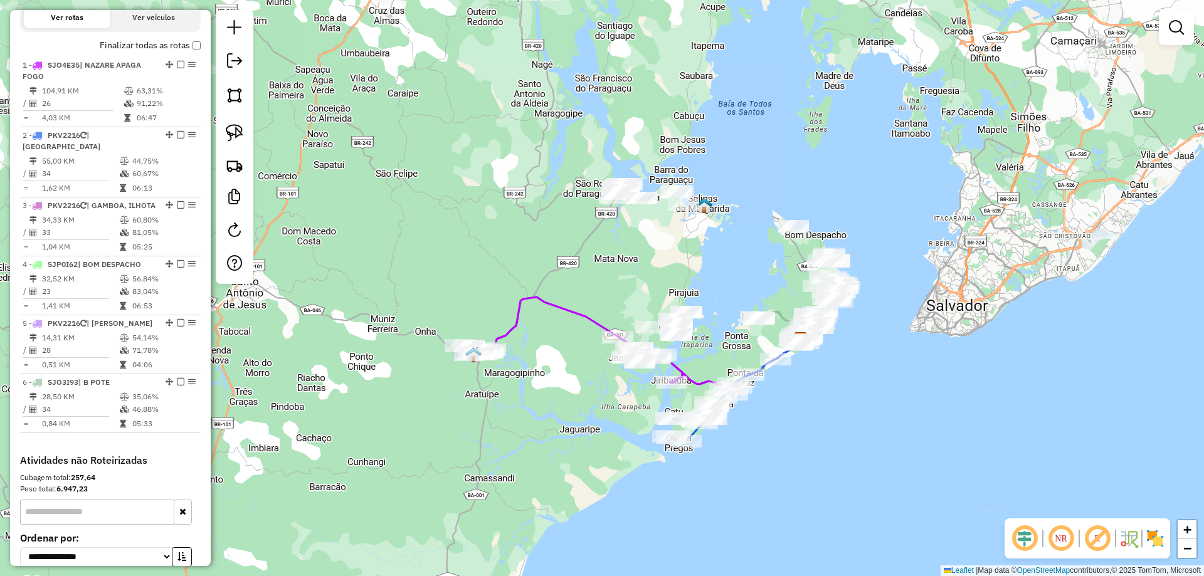
click at [616, 286] on div "Janela de atendimento Grade de atendimento Capacidade Transportadoras Veículos …" at bounding box center [602, 288] width 1204 height 576
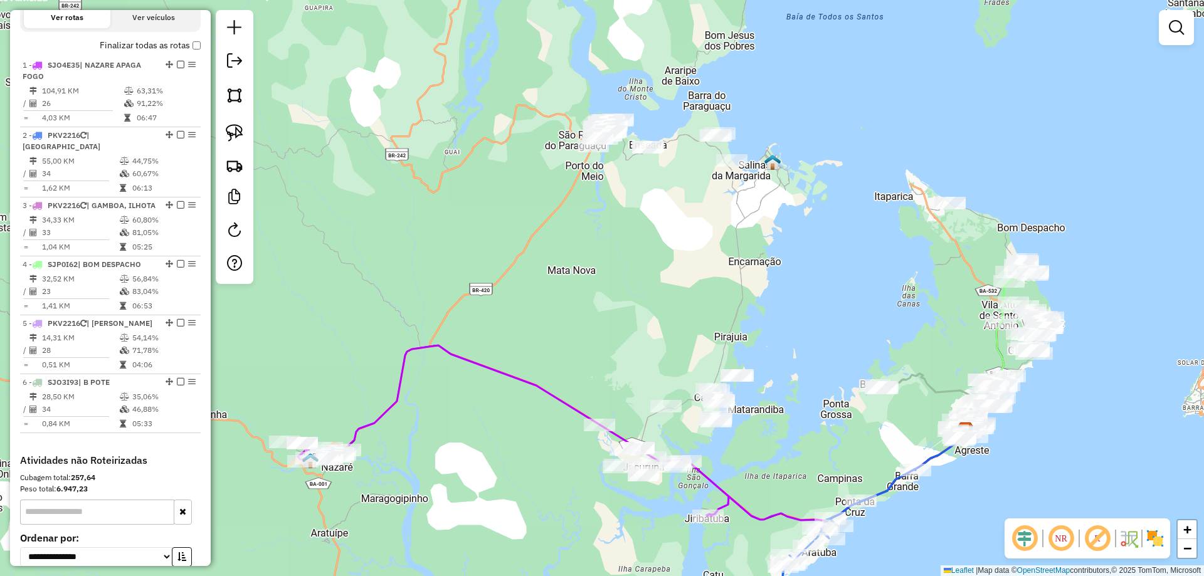
click at [636, 250] on div "Janela de atendimento Grade de atendimento Capacidade Transportadoras Veículos …" at bounding box center [602, 288] width 1204 height 576
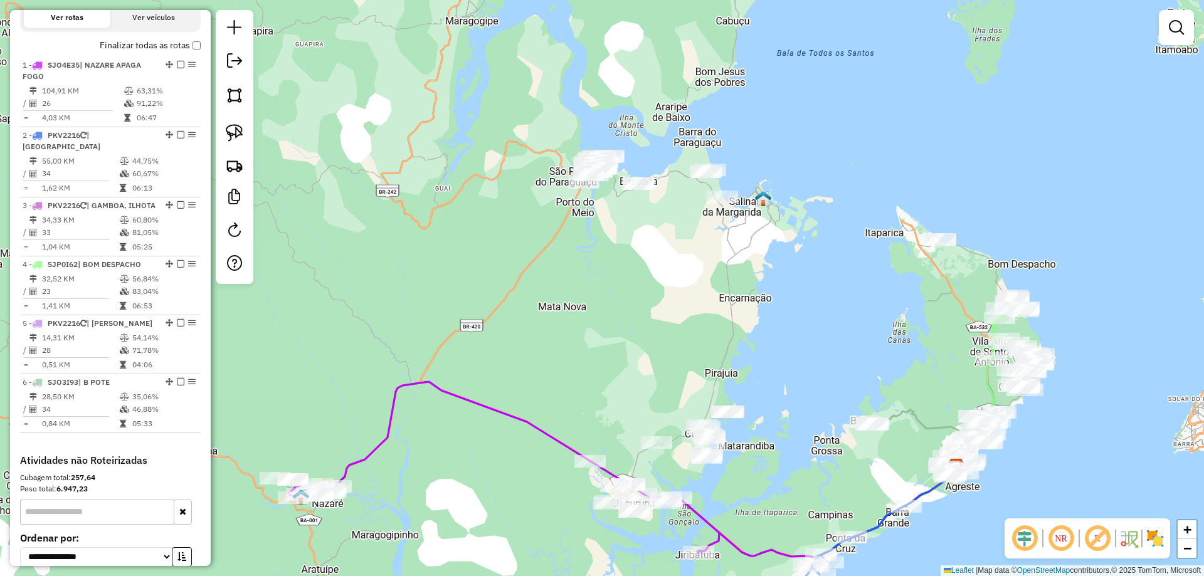
drag, startPoint x: 620, startPoint y: 246, endPoint x: 605, endPoint y: 321, distance: 76.7
click at [605, 321] on div "Janela de atendimento Grade de atendimento Capacidade Transportadoras Veículos …" at bounding box center [602, 288] width 1204 height 576
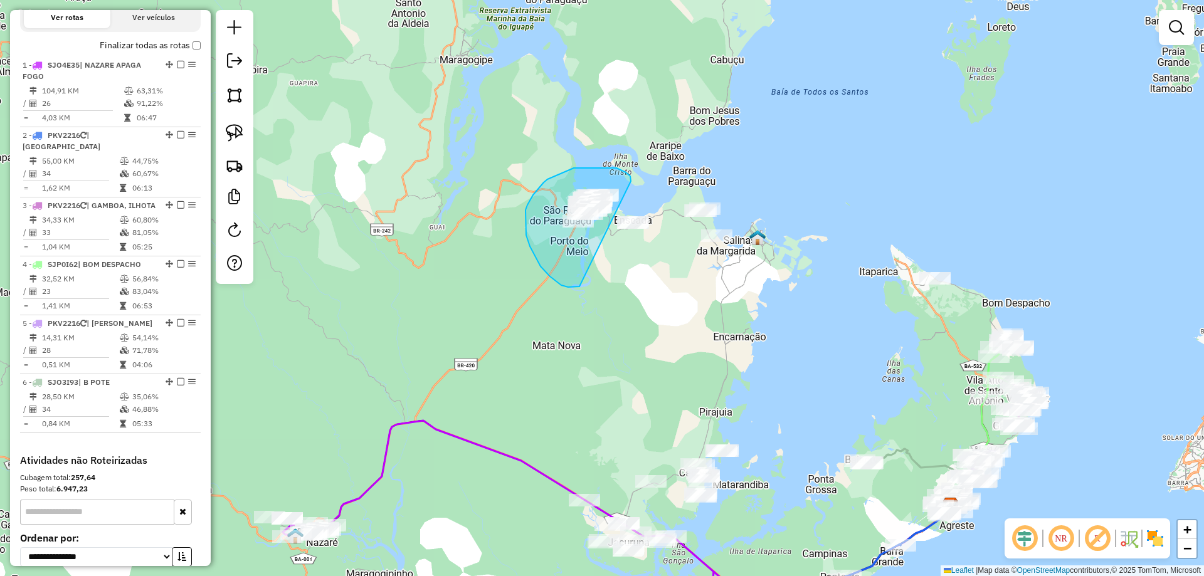
drag, startPoint x: 575, startPoint y: 287, endPoint x: 631, endPoint y: 184, distance: 117.6
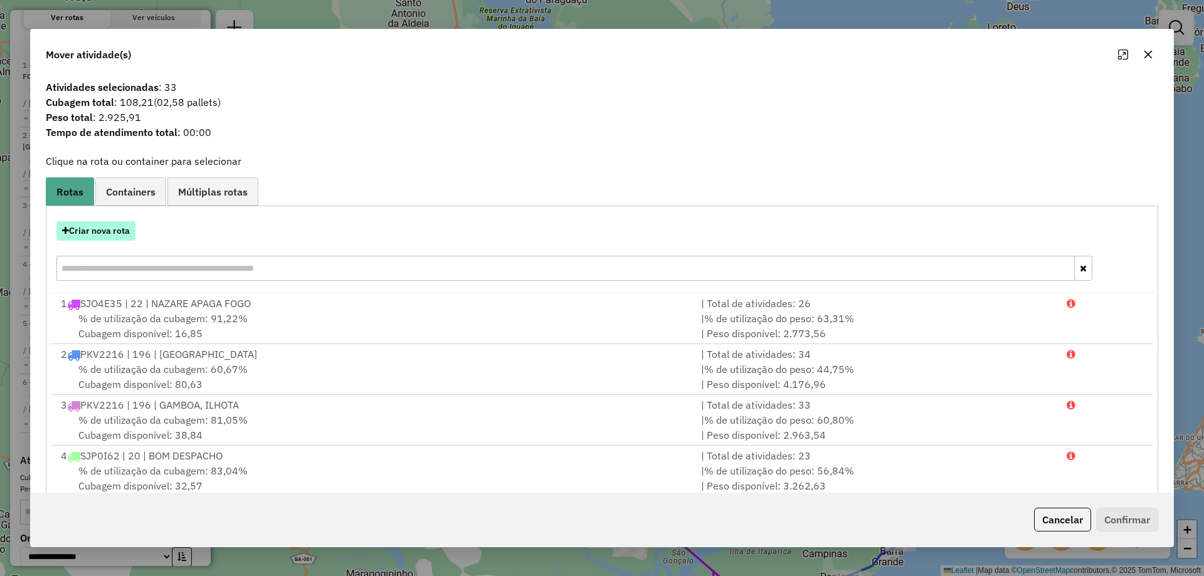
click at [103, 235] on button "Criar nova rota" at bounding box center [95, 230] width 79 height 19
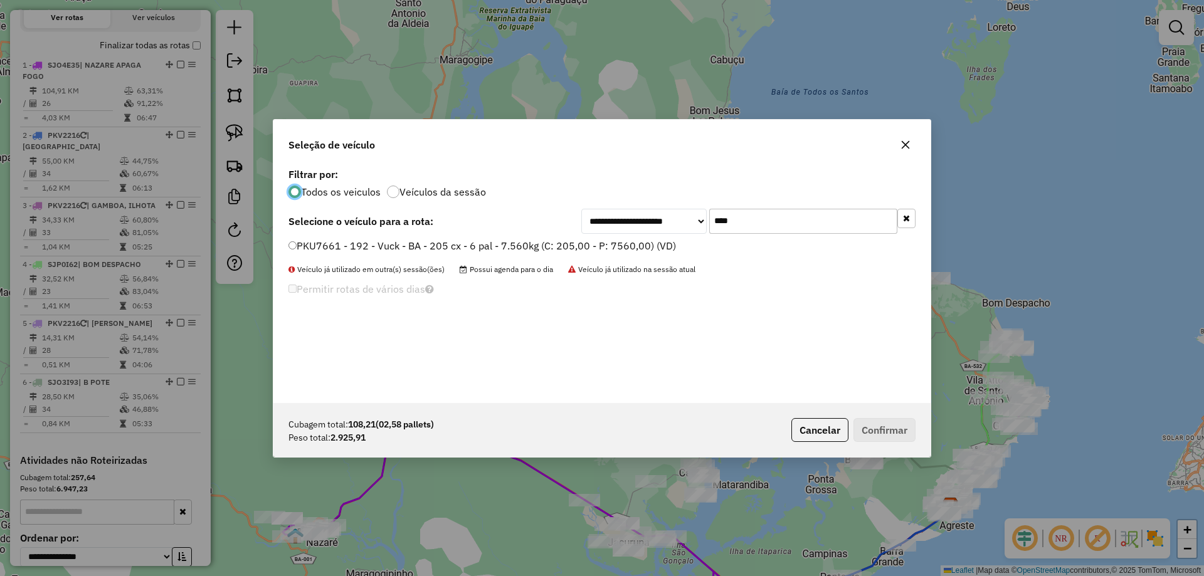
scroll to position [7, 4]
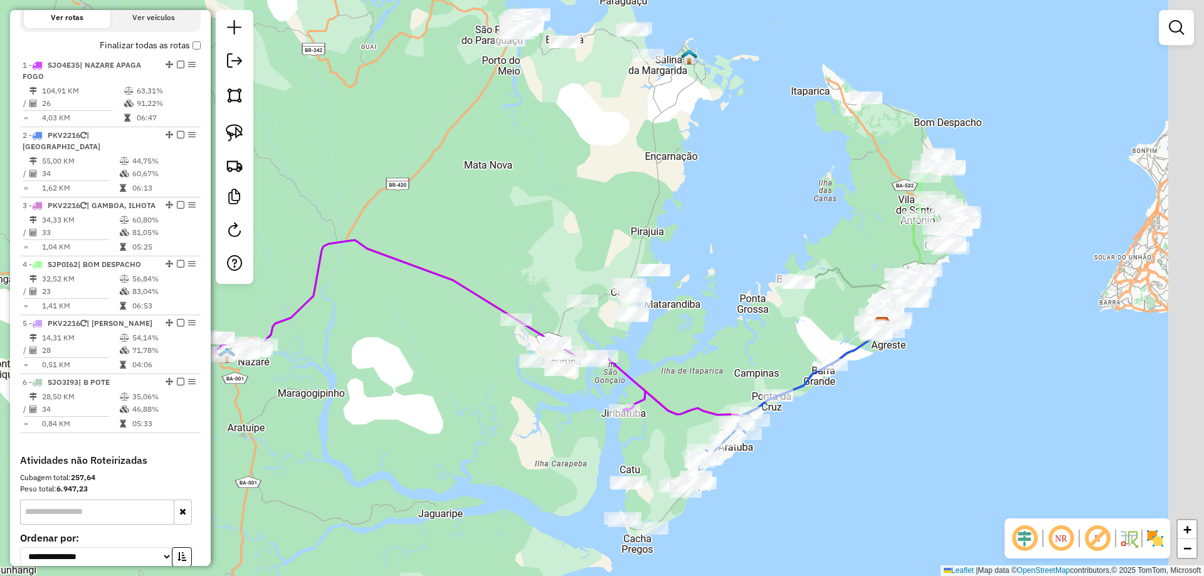
drag, startPoint x: 635, startPoint y: 386, endPoint x: 568, endPoint y: 213, distance: 185.6
click at [554, 204] on div "Janela de atendimento Grade de atendimento Capacidade Transportadoras Veículos …" at bounding box center [602, 288] width 1204 height 576
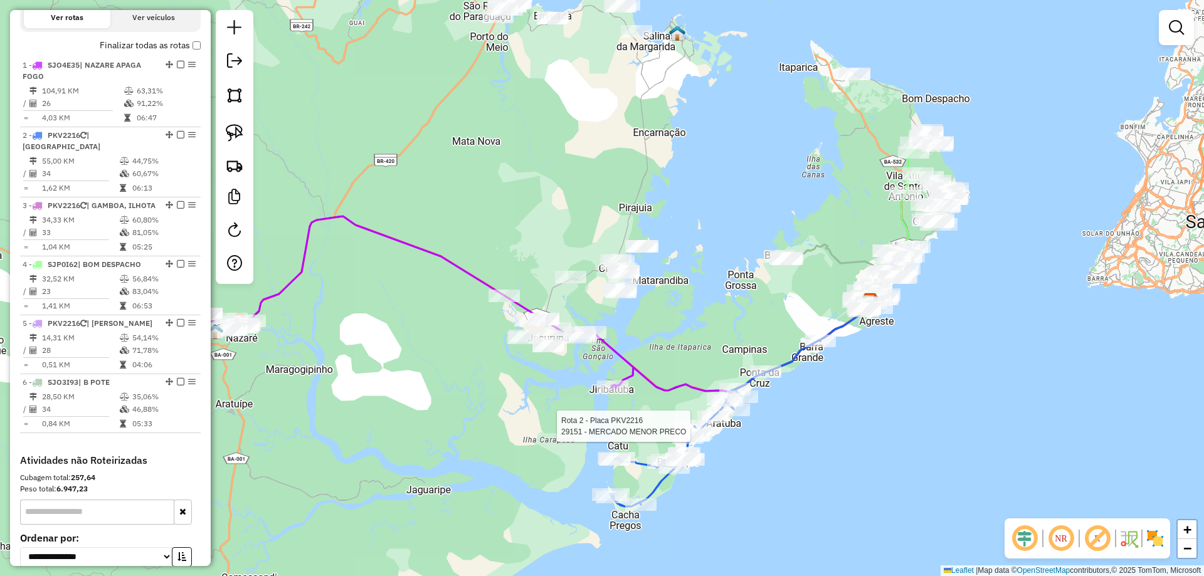
select select "**********"
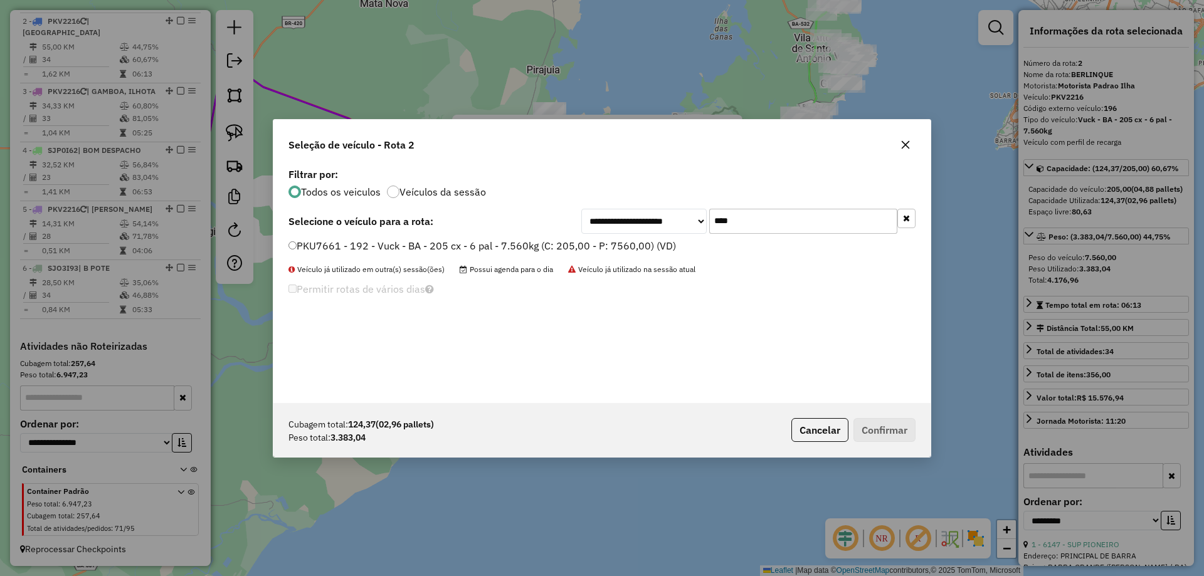
drag, startPoint x: 702, startPoint y: 231, endPoint x: 481, endPoint y: 275, distance: 225.7
click at [486, 274] on div "**********" at bounding box center [601, 284] width 657 height 238
type input "***"
click at [484, 245] on label "RDA5E65 - 468 - Vuck - BA - 205 cx - 6 pal - 7.560kg (C: 205,00 - P: 7560,00) (…" at bounding box center [481, 245] width 387 height 15
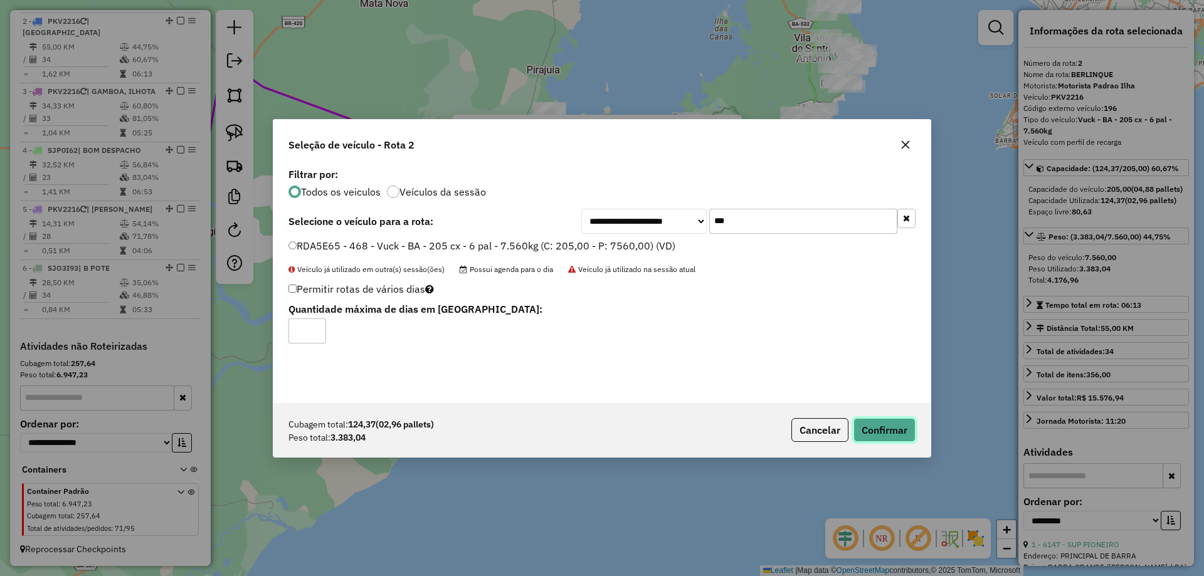
drag, startPoint x: 897, startPoint y: 429, endPoint x: 874, endPoint y: 428, distance: 23.2
click at [896, 429] on button "Confirmar" at bounding box center [885, 430] width 62 height 24
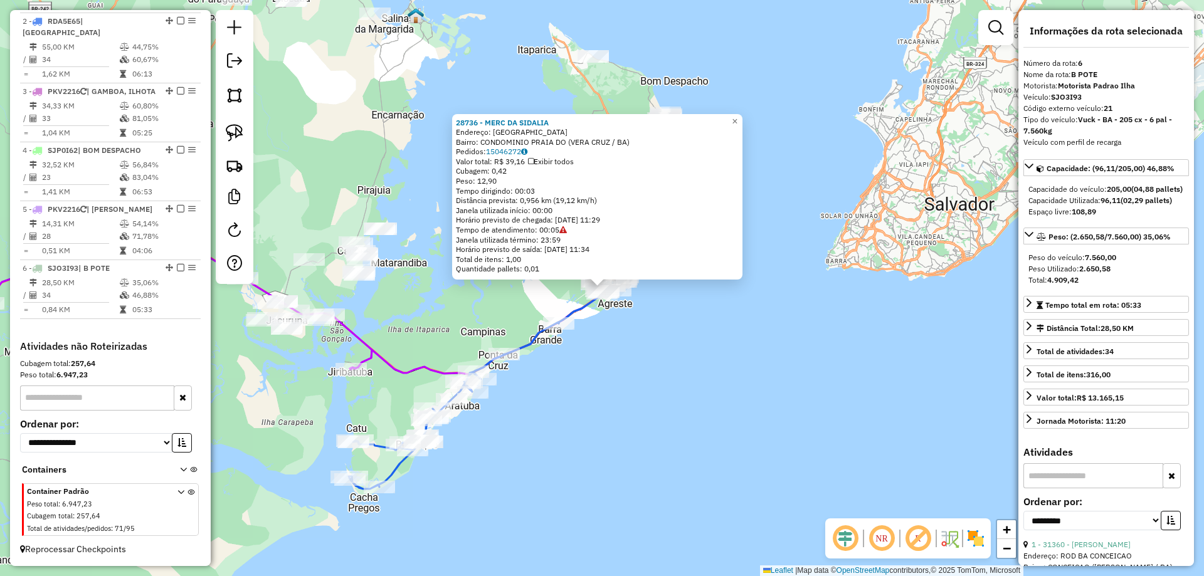
click at [769, 343] on div "28736 - MERC DA SIDALIA Endereço: RUA DA LAGOA Bairro: CONDOMINIO PRAIA DO (VER…" at bounding box center [602, 288] width 1204 height 576
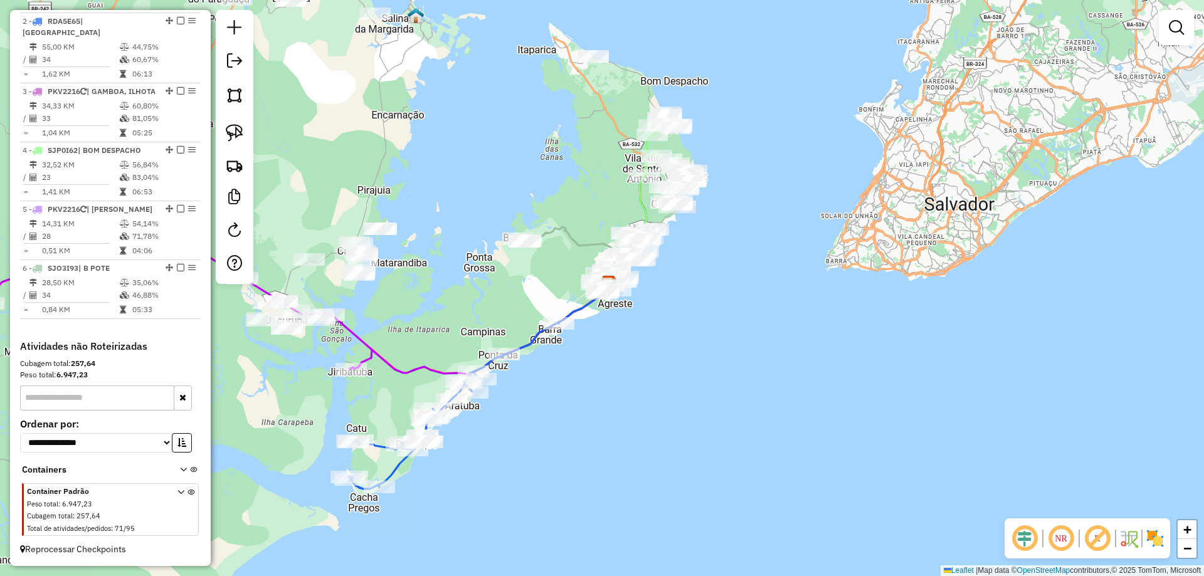
select select "**********"
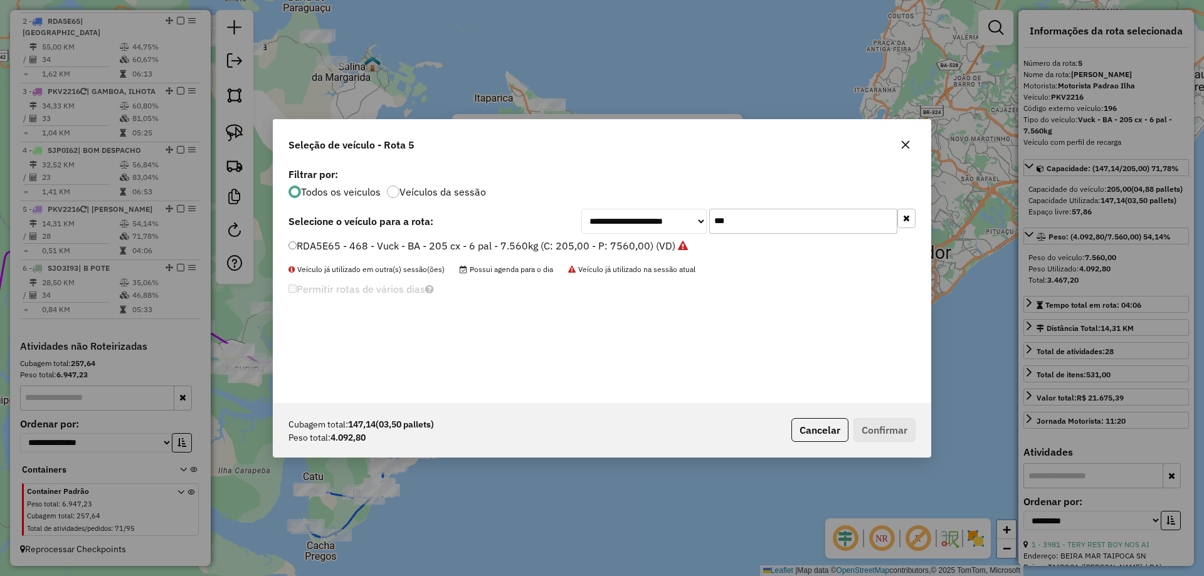
drag, startPoint x: 756, startPoint y: 210, endPoint x: 563, endPoint y: 243, distance: 195.9
click at [554, 246] on div "**********" at bounding box center [601, 284] width 657 height 238
type input "****"
click at [563, 242] on label "PKU7661 - 192 - Vuck - BA - 205 cx - 6 pal - 7.560kg (C: 205,00 - P: 7560,00) (…" at bounding box center [482, 245] width 388 height 15
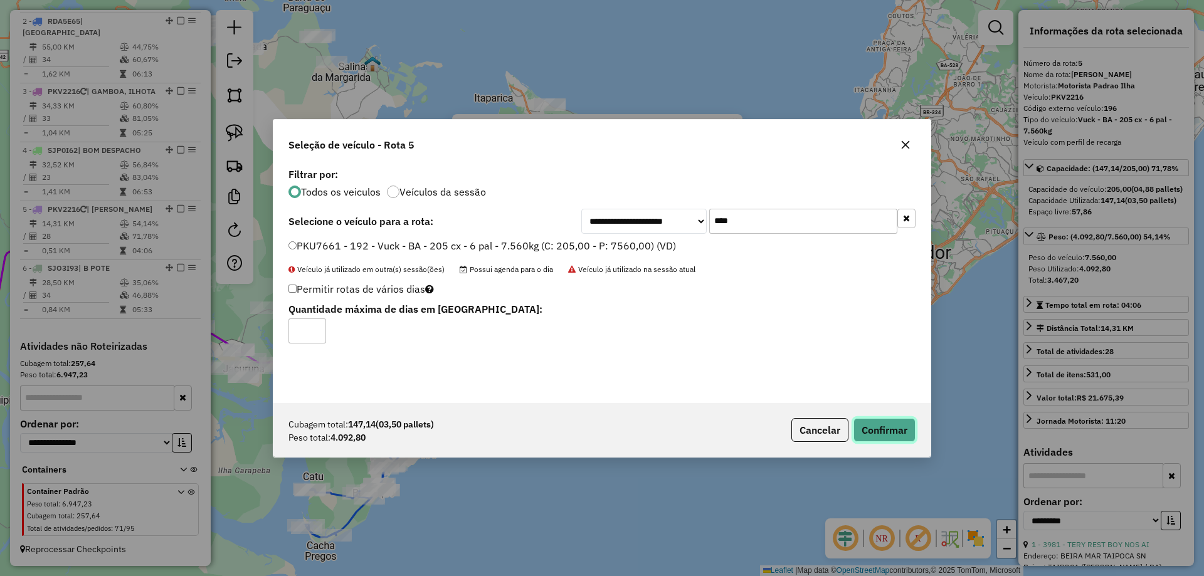
click at [883, 438] on button "Confirmar" at bounding box center [885, 430] width 62 height 24
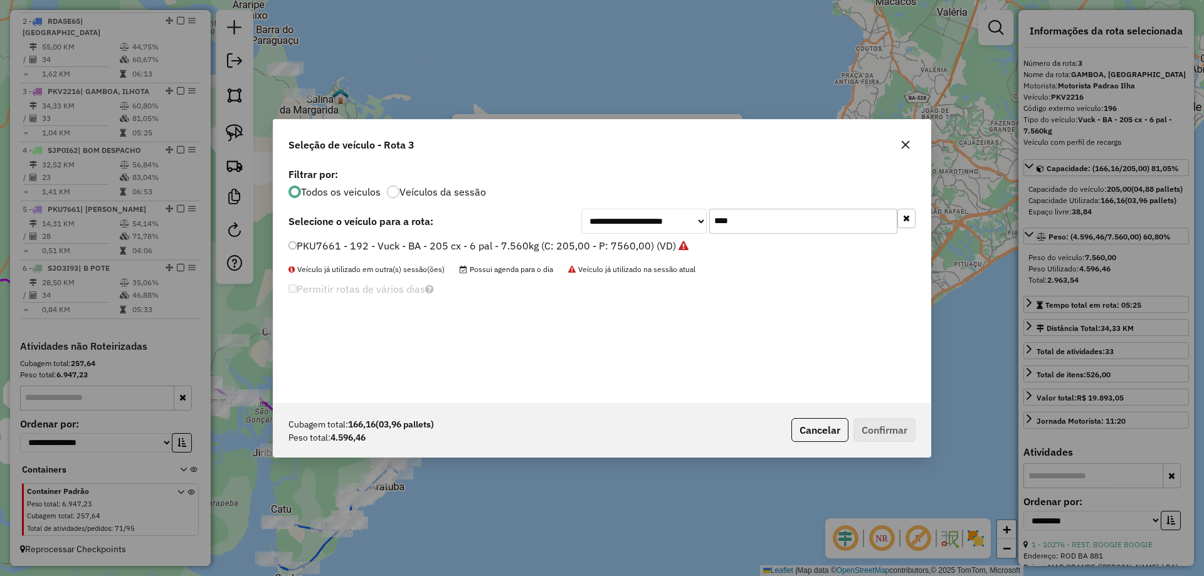
drag, startPoint x: 754, startPoint y: 213, endPoint x: 632, endPoint y: 229, distance: 123.4
click at [632, 229] on div "**********" at bounding box center [748, 221] width 334 height 25
type input "****"
click at [611, 233] on select "**********" at bounding box center [643, 221] width 125 height 25
click at [581, 209] on select "**********" at bounding box center [643, 221] width 125 height 25
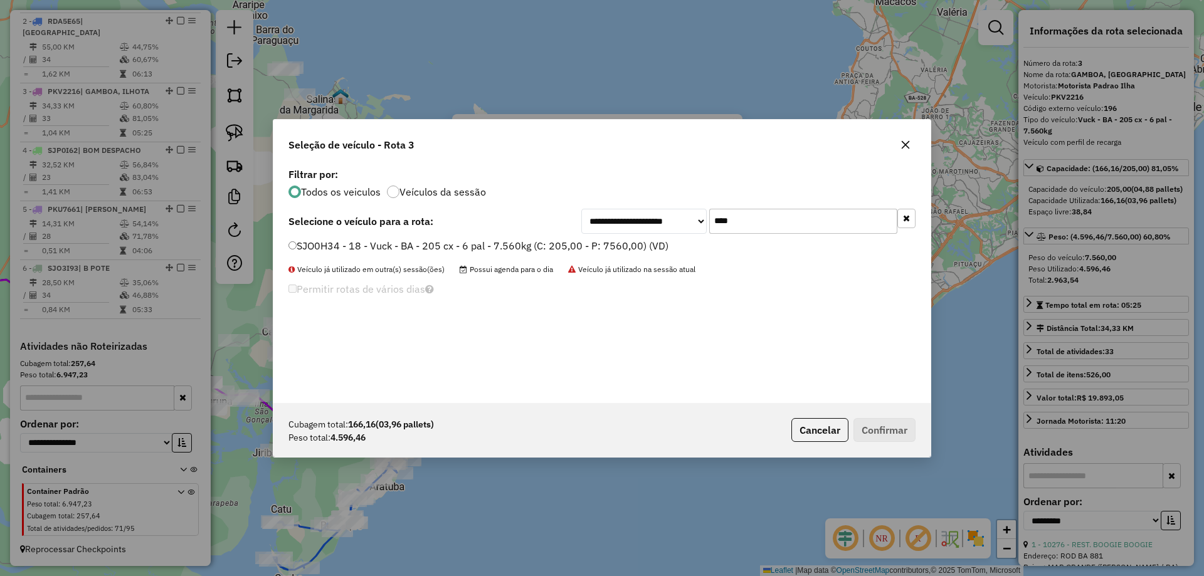
click at [544, 248] on label "SJO0H34 - 18 - Vuck - BA - 205 cx - 6 pal - 7.560kg (C: 205,00 - P: 7560,00) (V…" at bounding box center [478, 245] width 380 height 15
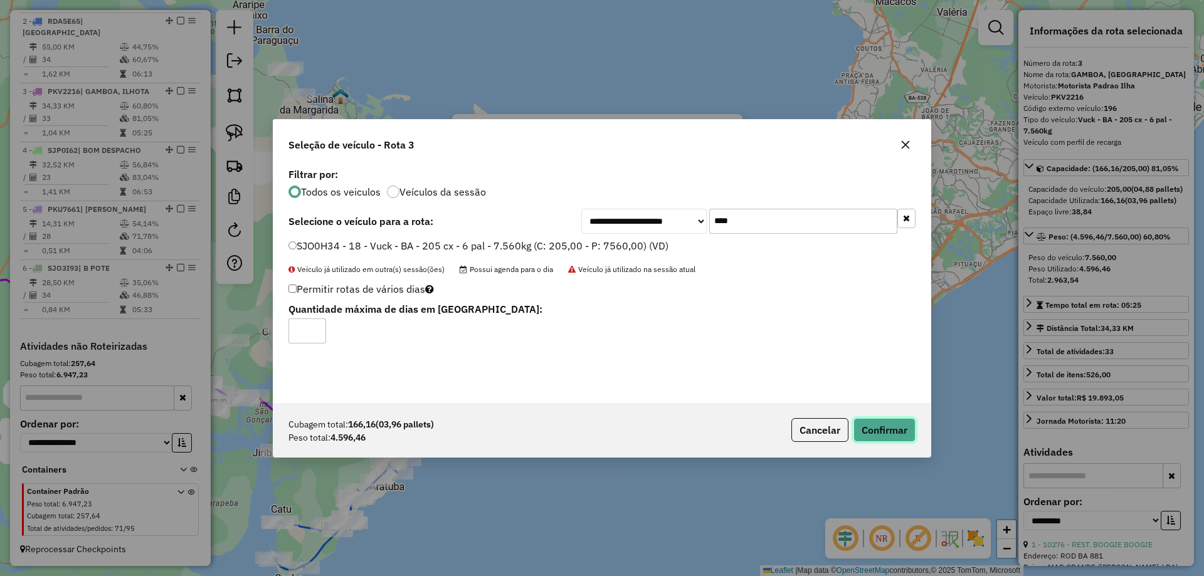
click at [882, 441] on button "Confirmar" at bounding box center [885, 430] width 62 height 24
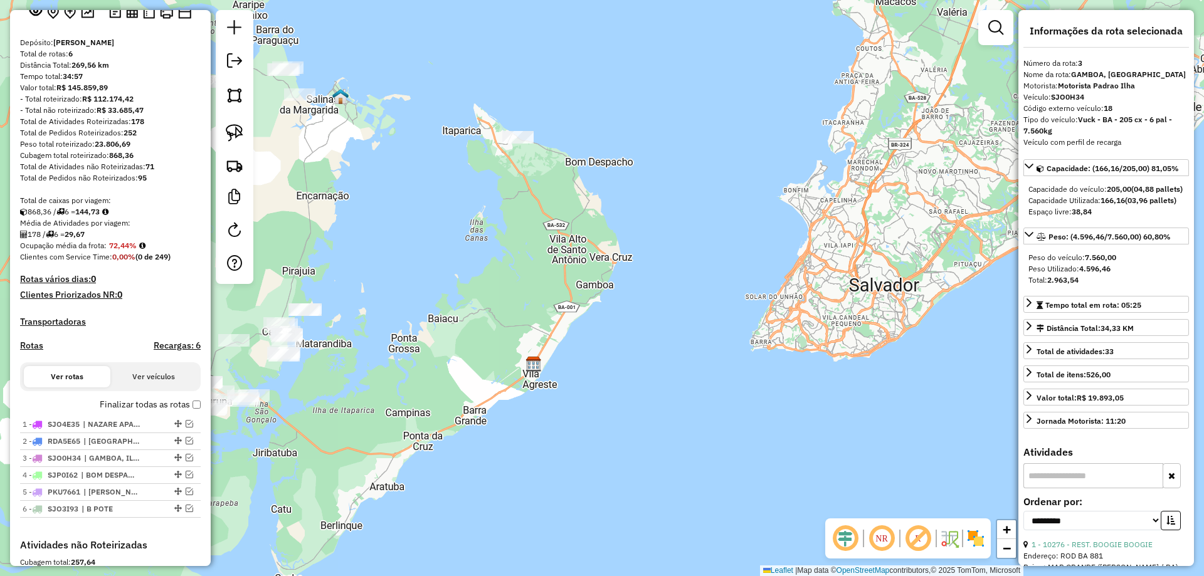
scroll to position [38, 0]
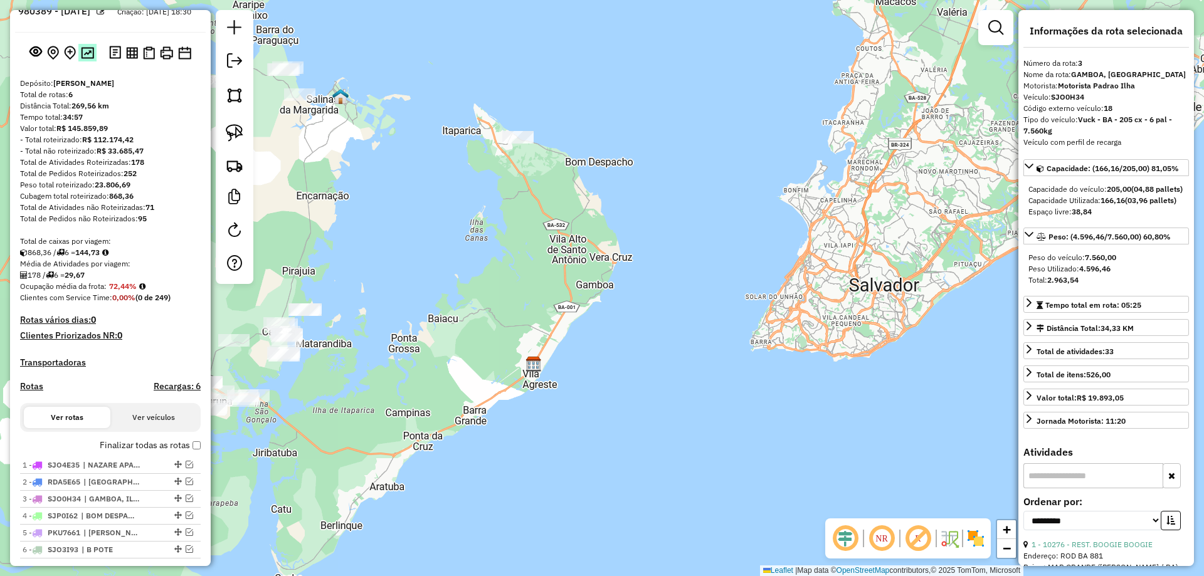
click at [91, 59] on img at bounding box center [87, 53] width 13 height 12
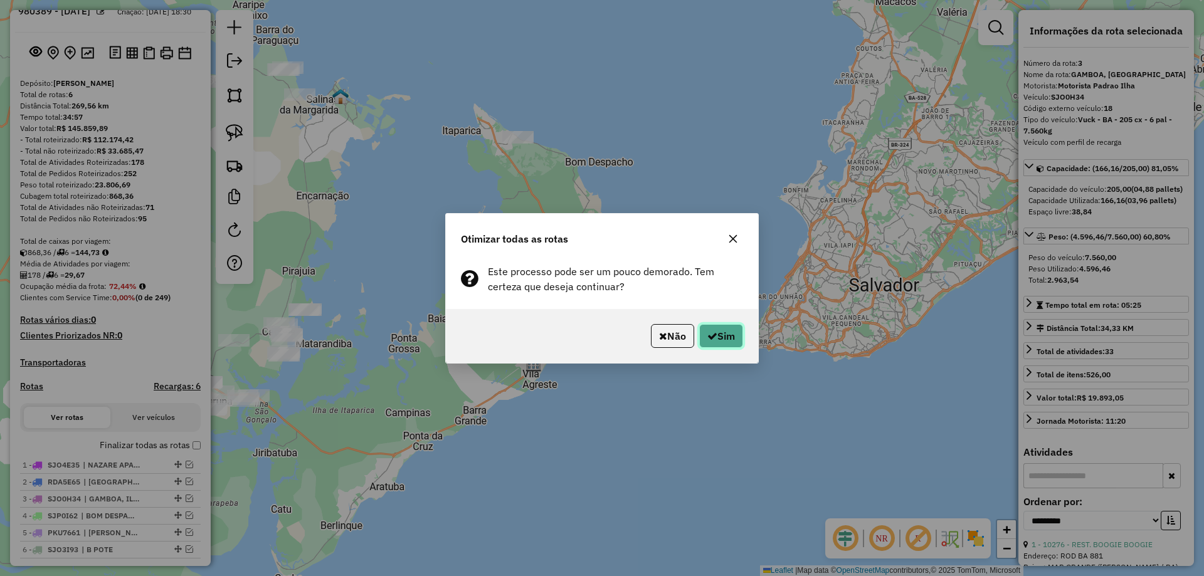
click at [715, 337] on button "Sim" at bounding box center [721, 336] width 44 height 24
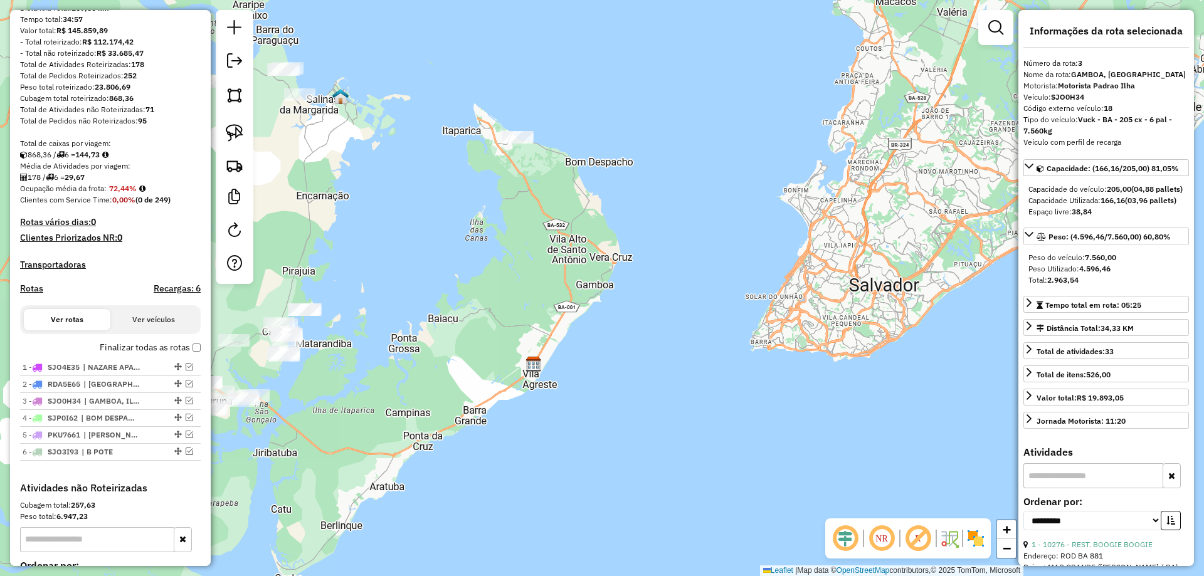
scroll to position [289, 0]
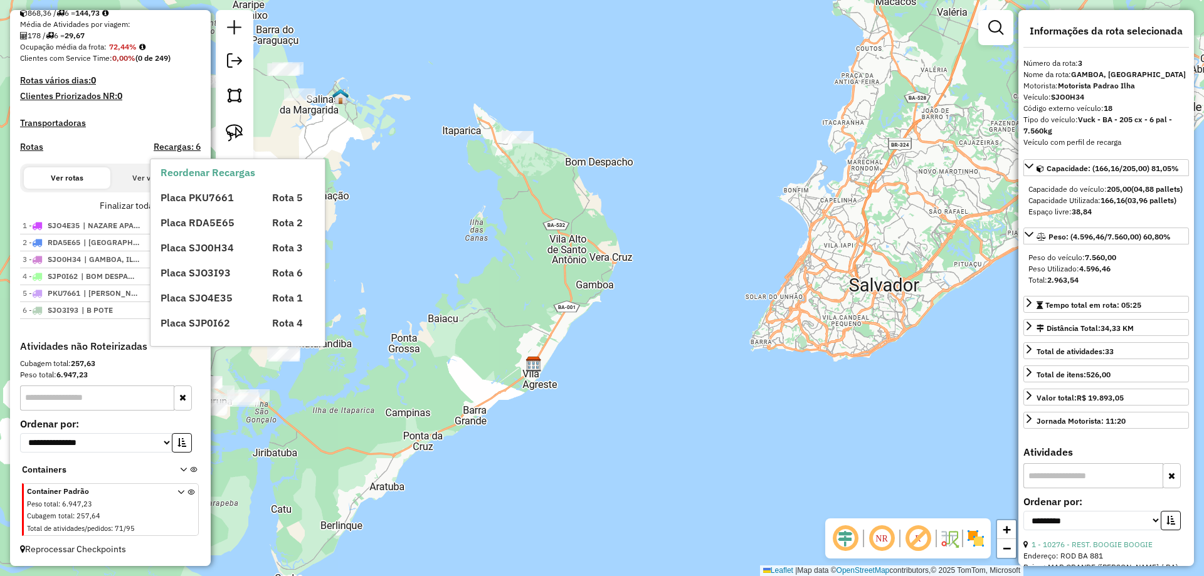
click at [186, 243] on span "Placa SJO0H34" at bounding box center [197, 247] width 73 height 13
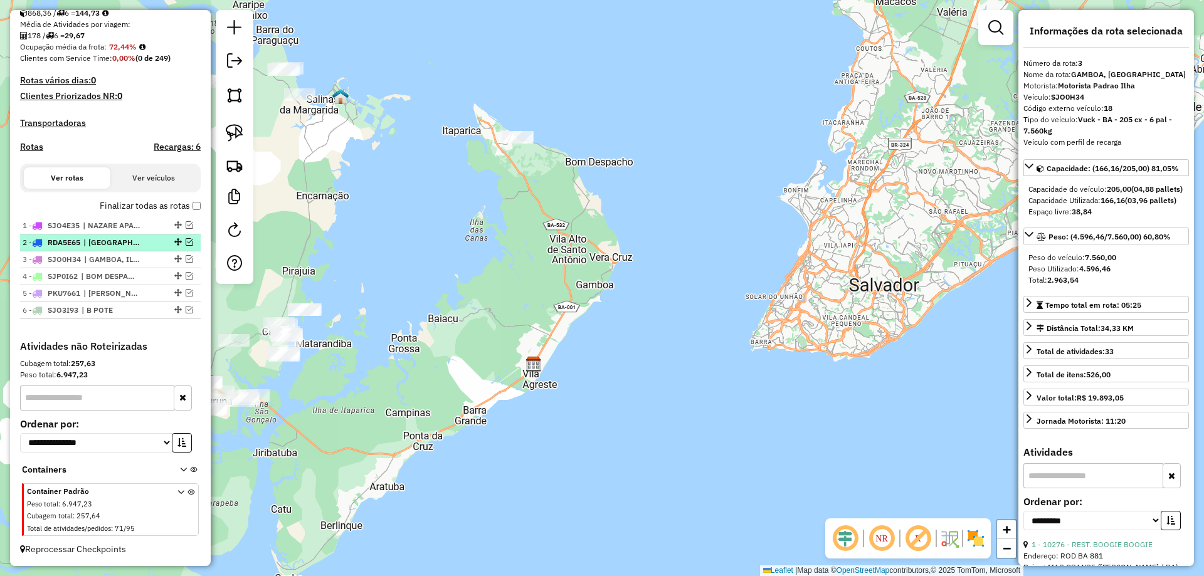
click at [186, 241] on em at bounding box center [190, 242] width 8 height 8
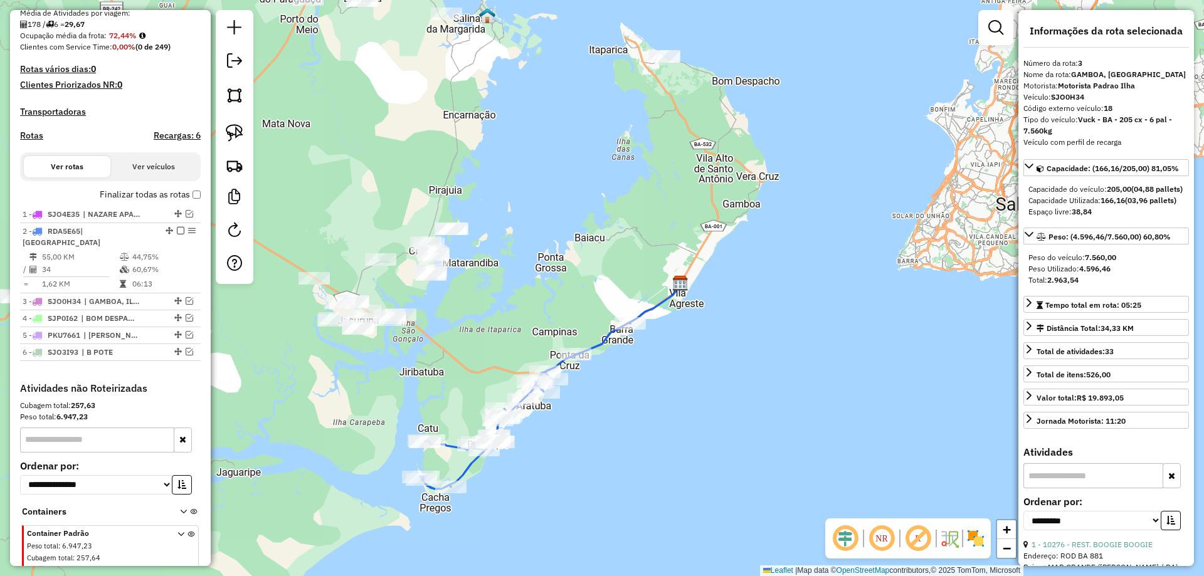
drag, startPoint x: 556, startPoint y: 329, endPoint x: 731, endPoint y: 251, distance: 192.0
click at [731, 251] on div "Janela de atendimento Grade de atendimento Capacidade Transportadoras Veículos …" at bounding box center [602, 288] width 1204 height 576
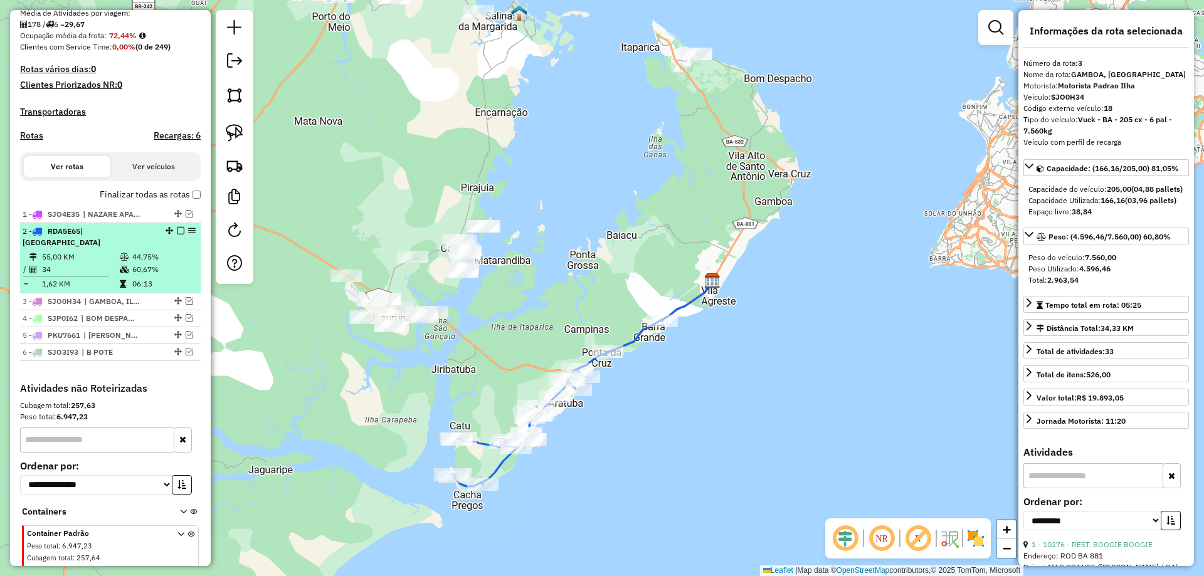
click at [177, 235] on em at bounding box center [181, 231] width 8 height 8
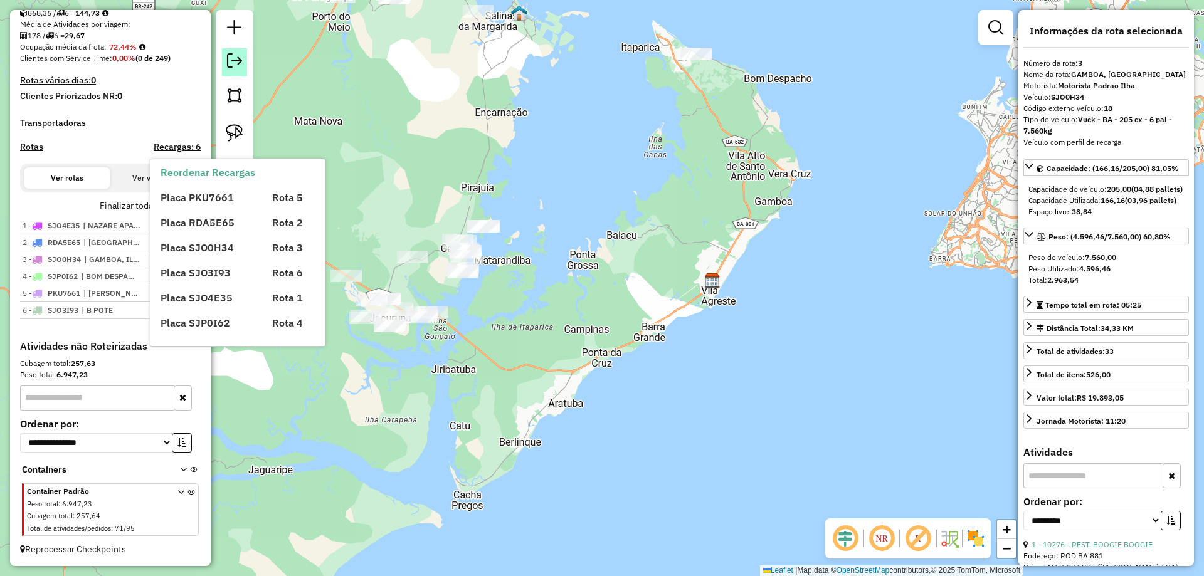
click at [235, 60] on em at bounding box center [234, 60] width 15 height 15
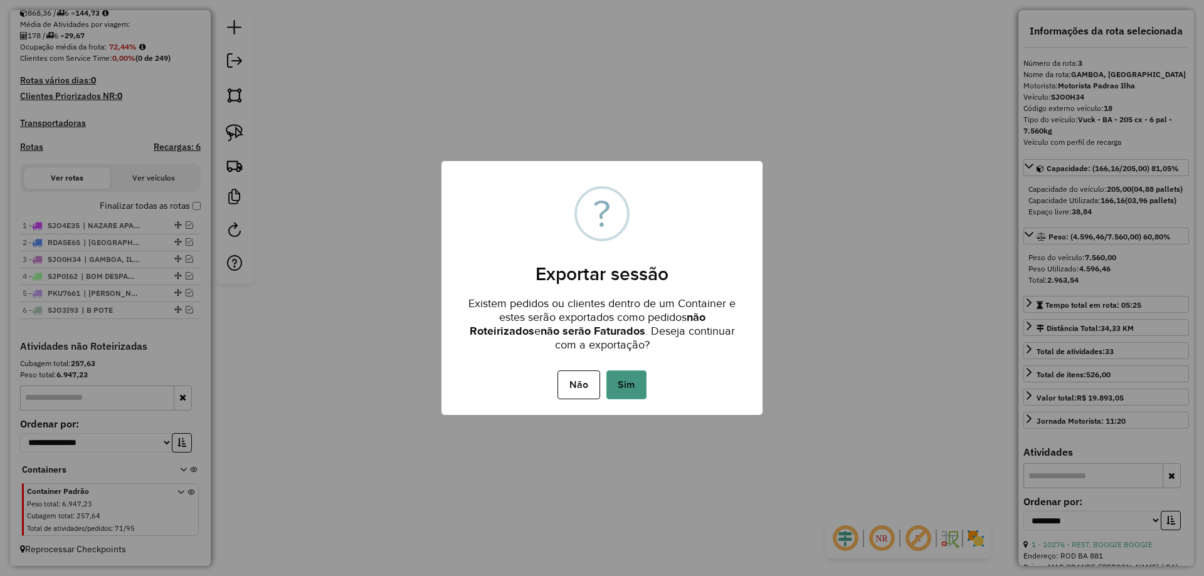
click at [633, 390] on button "Sim" at bounding box center [626, 385] width 40 height 29
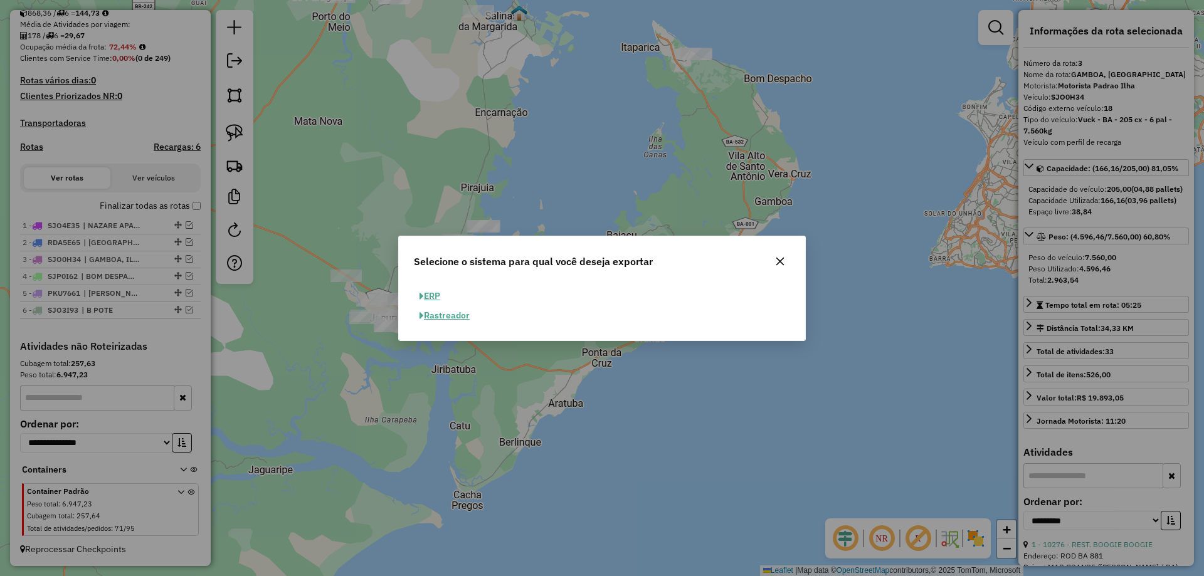
click at [436, 296] on button "ERP" at bounding box center [430, 296] width 32 height 19
select select "**"
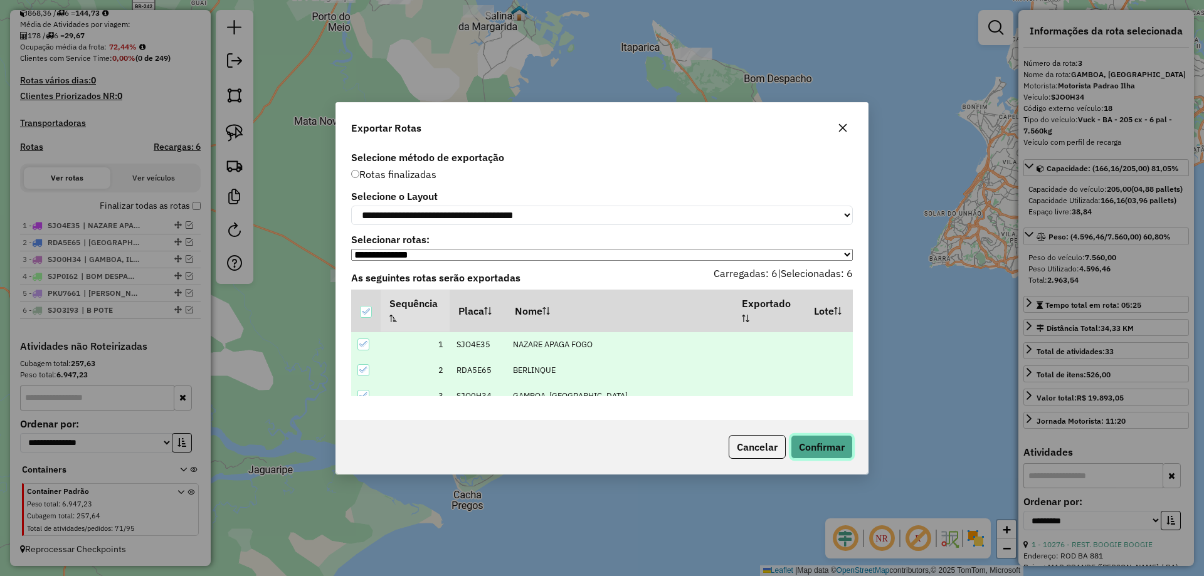
click at [827, 454] on button "Confirmar" at bounding box center [822, 447] width 62 height 24
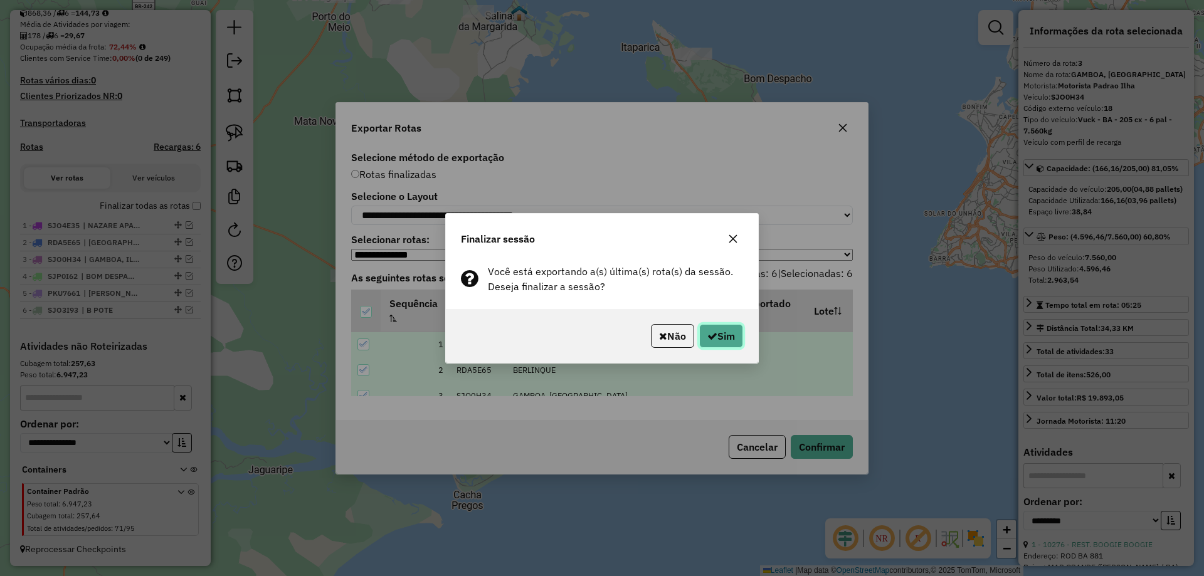
click at [710, 332] on icon "button" at bounding box center [712, 336] width 10 height 10
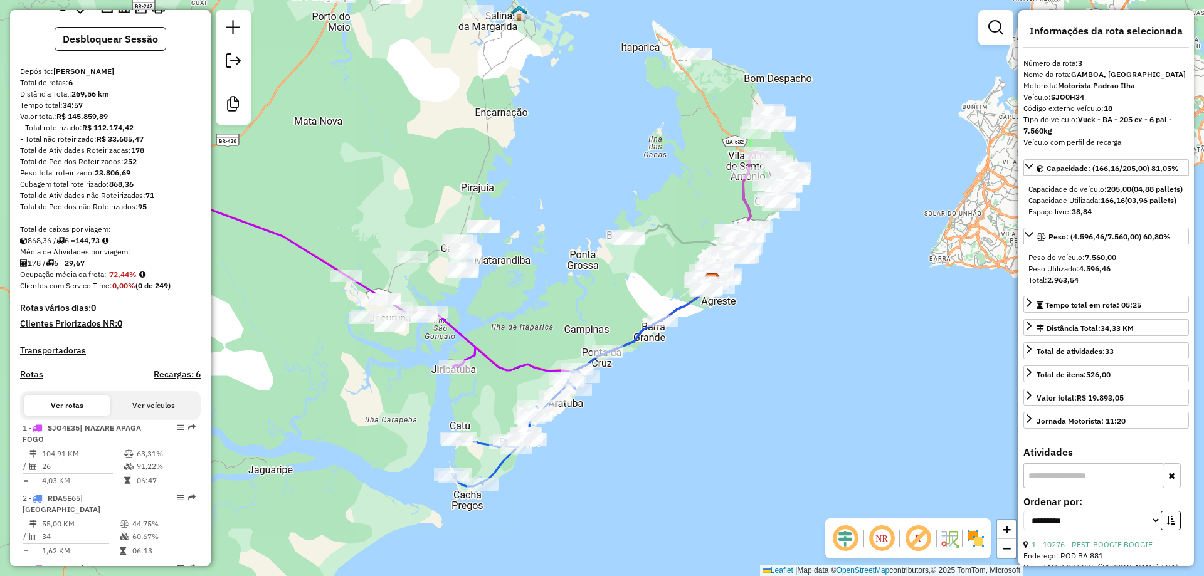
scroll to position [0, 0]
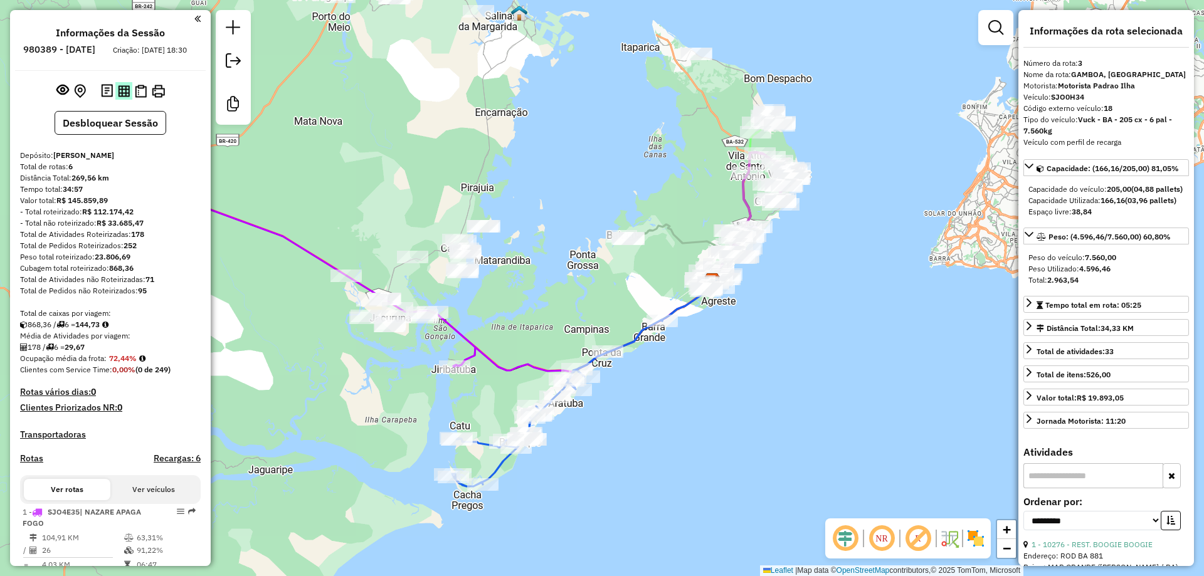
click at [119, 97] on img at bounding box center [124, 91] width 12 height 12
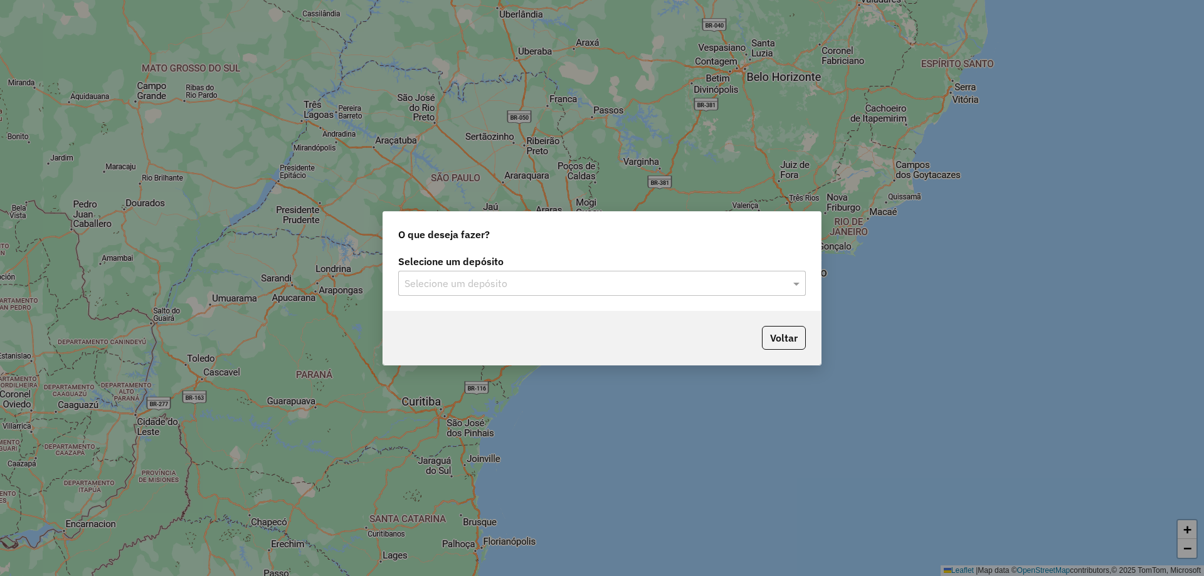
click at [590, 289] on input "text" at bounding box center [589, 284] width 370 height 15
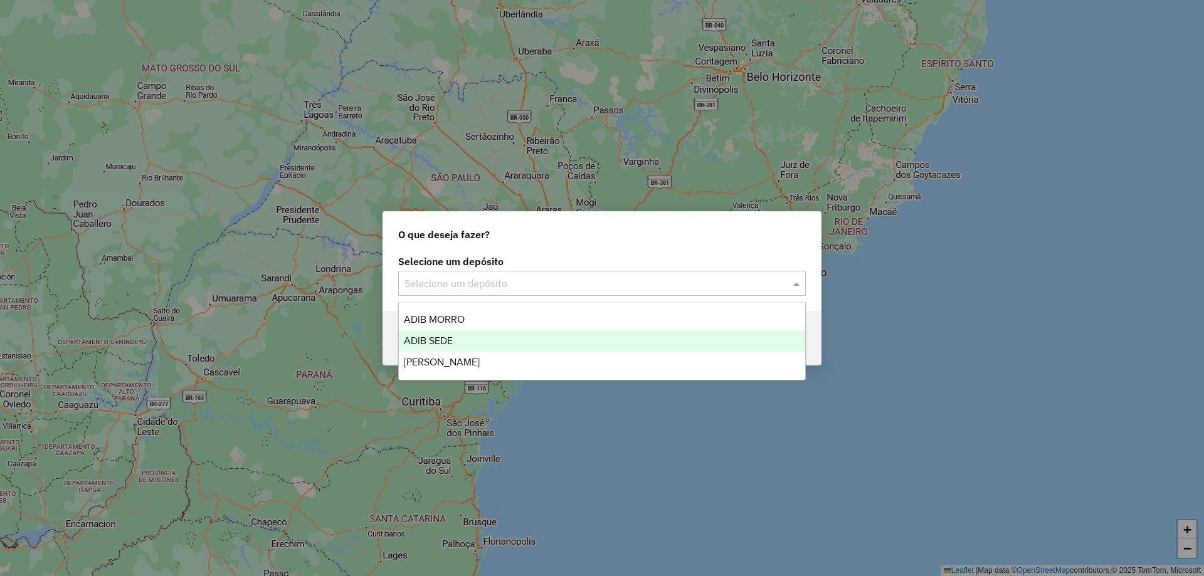
click at [500, 346] on div "ADIB SEDE" at bounding box center [602, 340] width 406 height 21
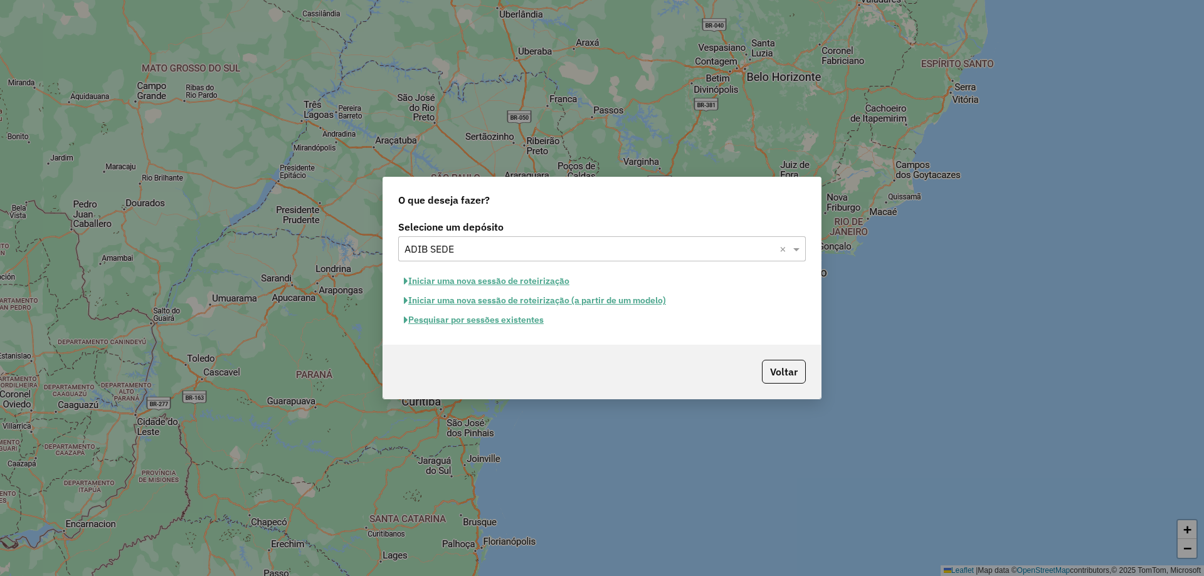
click at [551, 277] on button "Iniciar uma nova sessão de roteirização" at bounding box center [486, 281] width 177 height 19
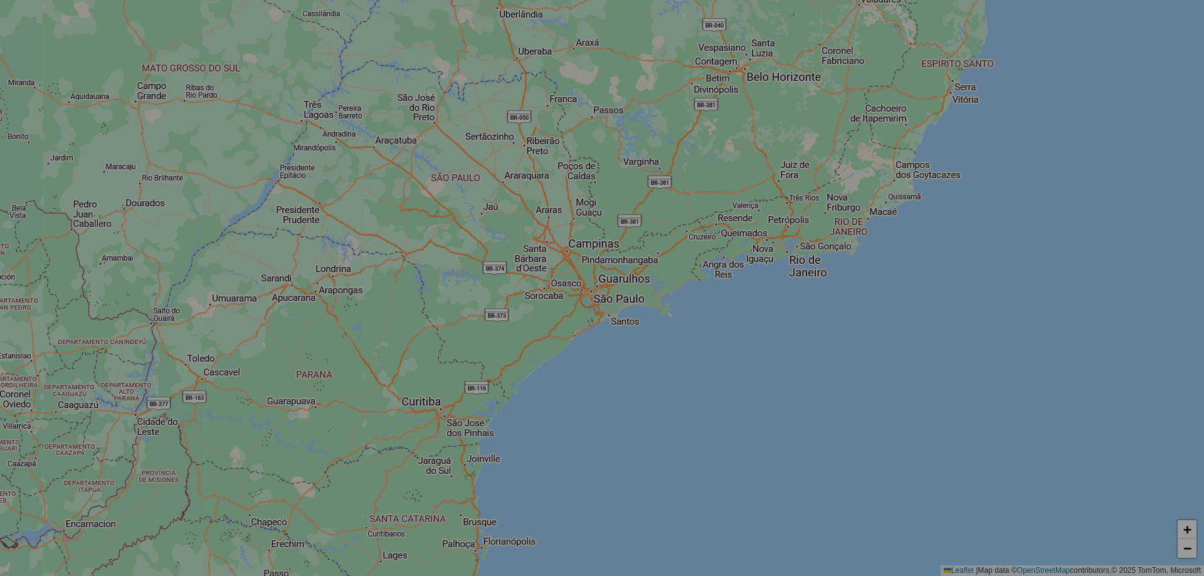
select select "*"
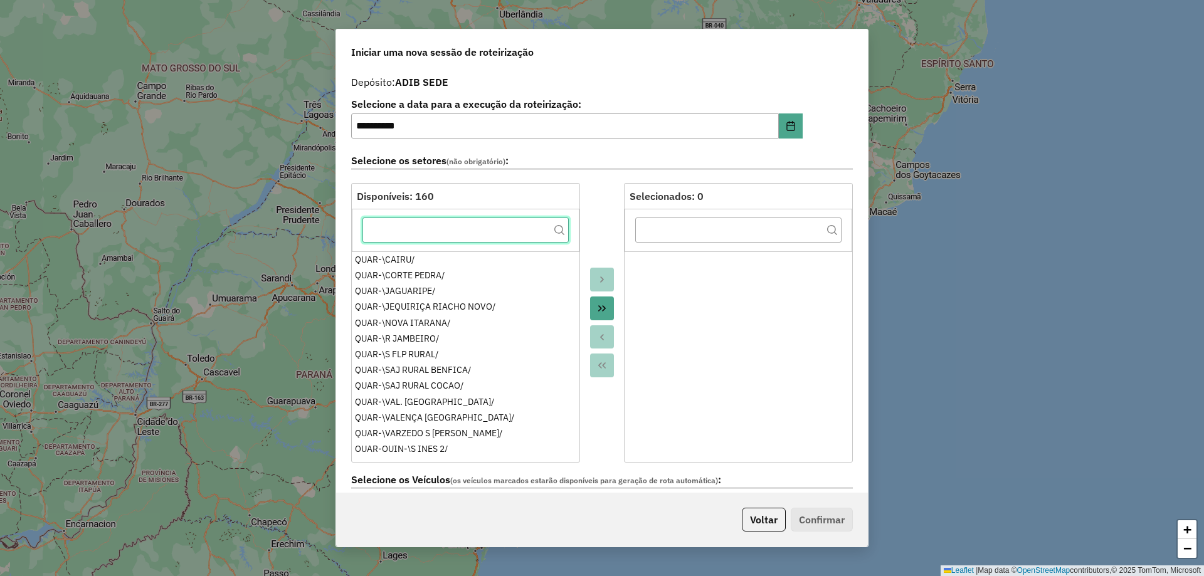
click at [481, 233] on input "text" at bounding box center [465, 230] width 206 height 25
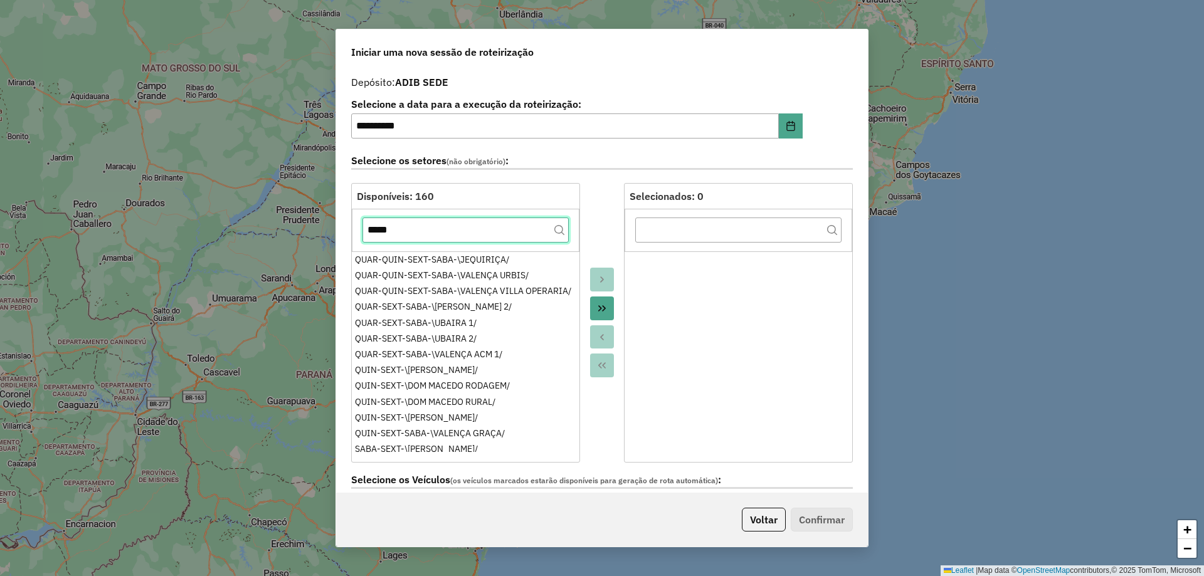
type input "*****"
click at [604, 309] on icon "Move All to Target" at bounding box center [602, 309] width 10 height 10
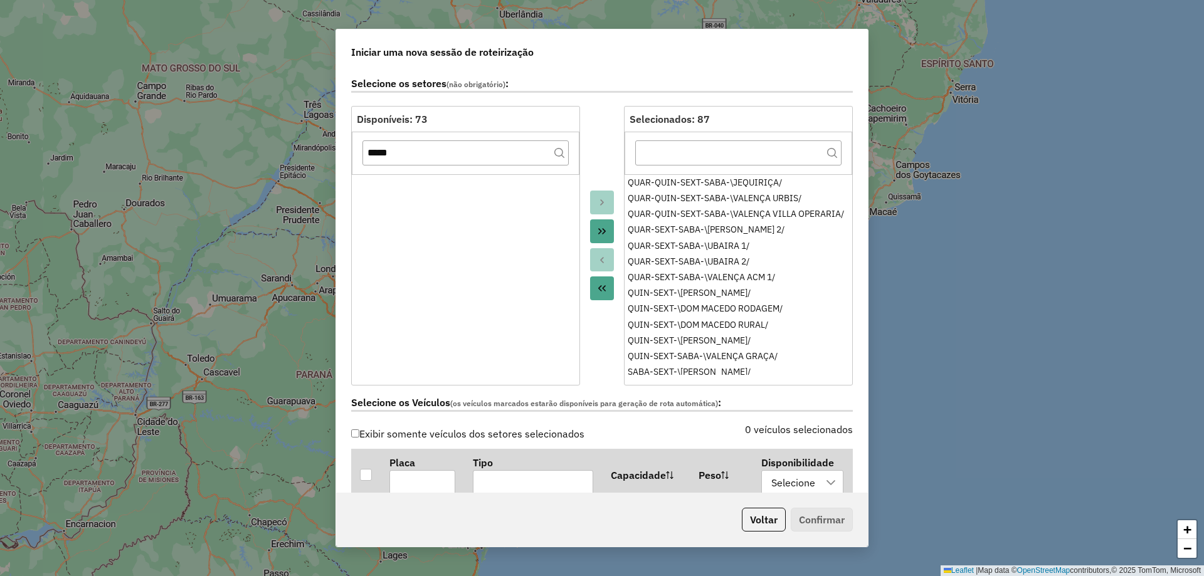
scroll to position [188, 0]
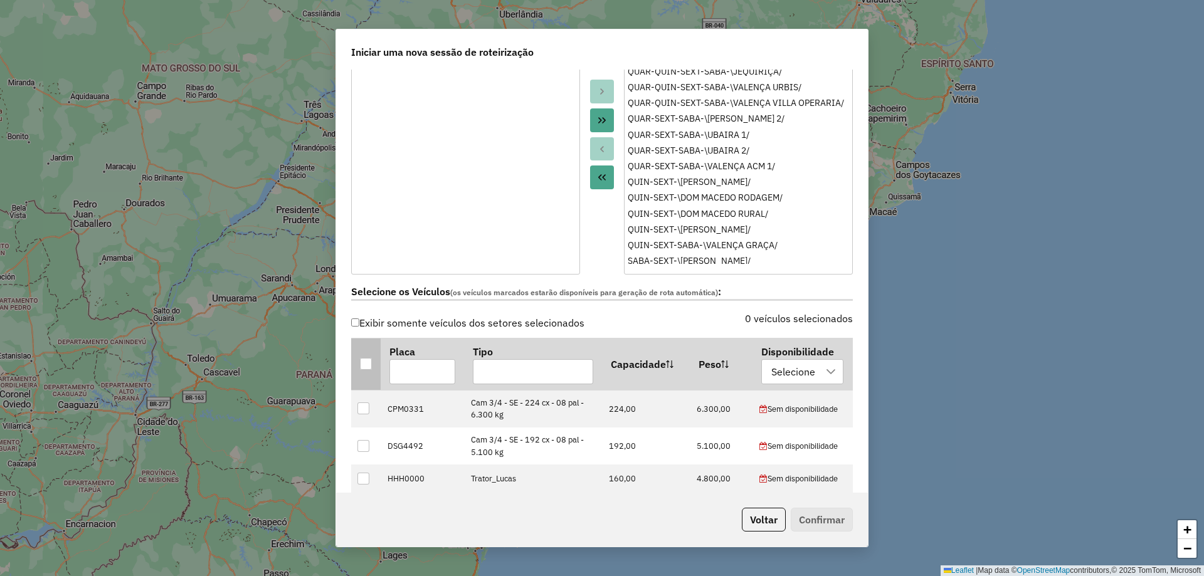
click at [364, 358] on div at bounding box center [366, 364] width 12 height 12
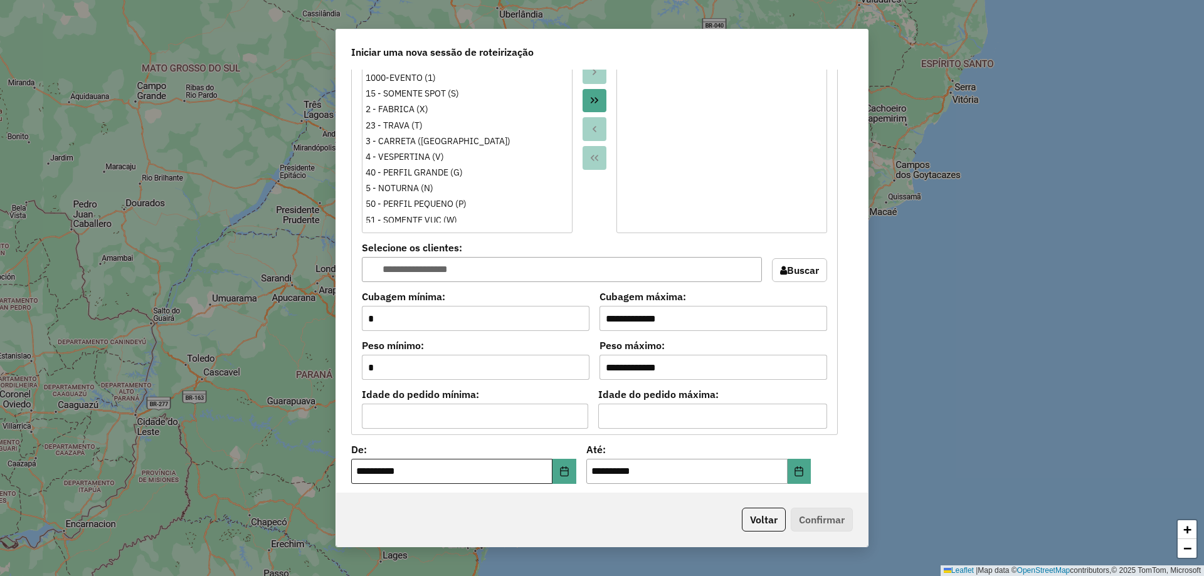
scroll to position [941, 0]
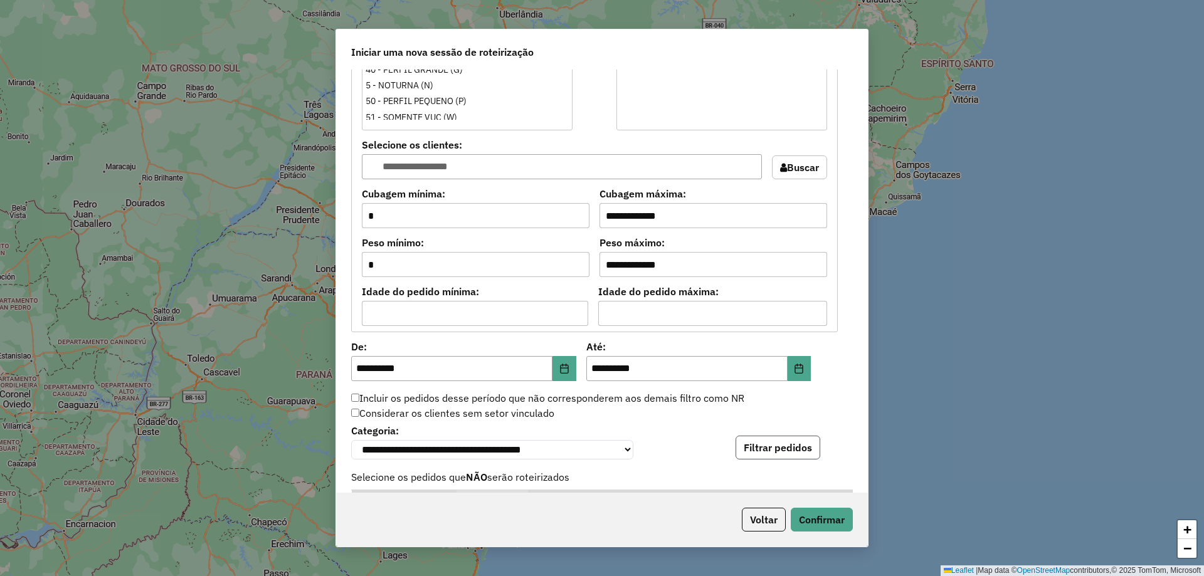
click at [802, 455] on button "Filtrar pedidos" at bounding box center [778, 448] width 85 height 24
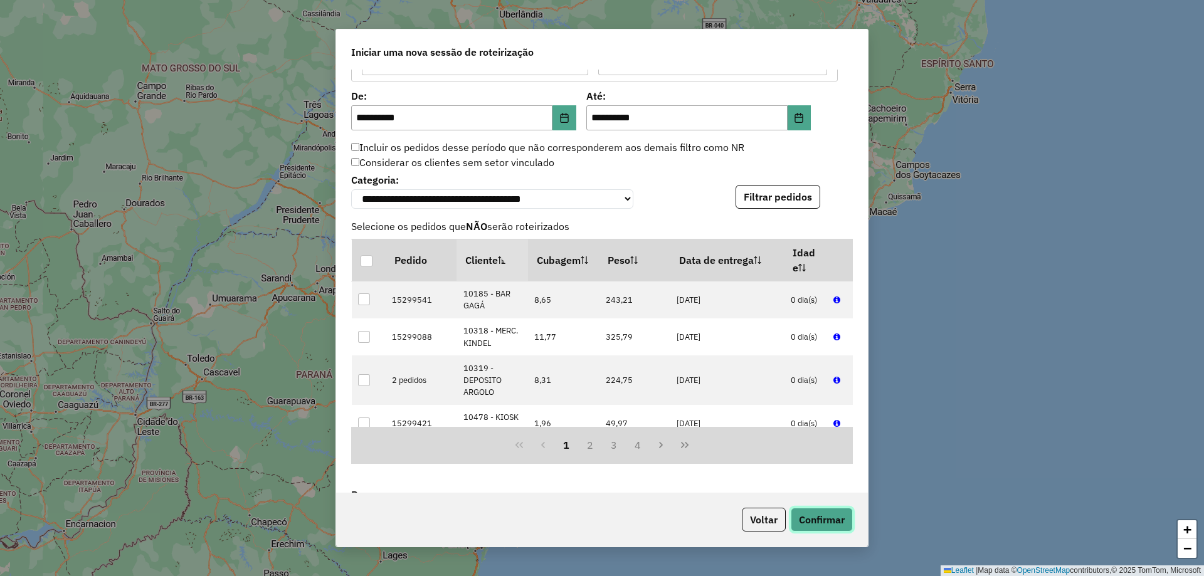
click at [822, 520] on button "Confirmar" at bounding box center [822, 520] width 62 height 24
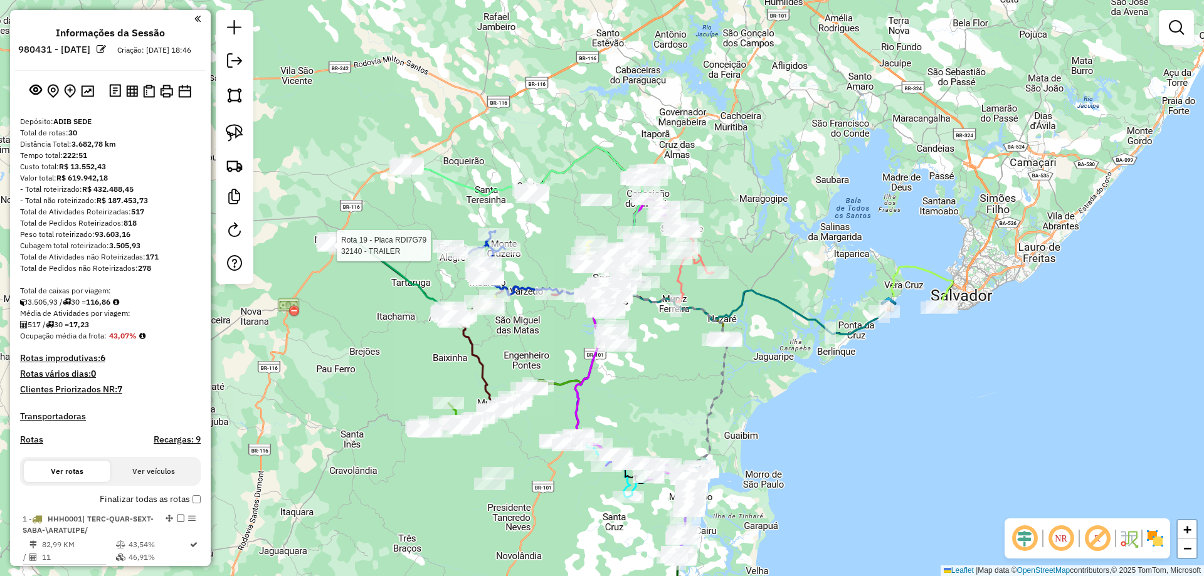
select select "**********"
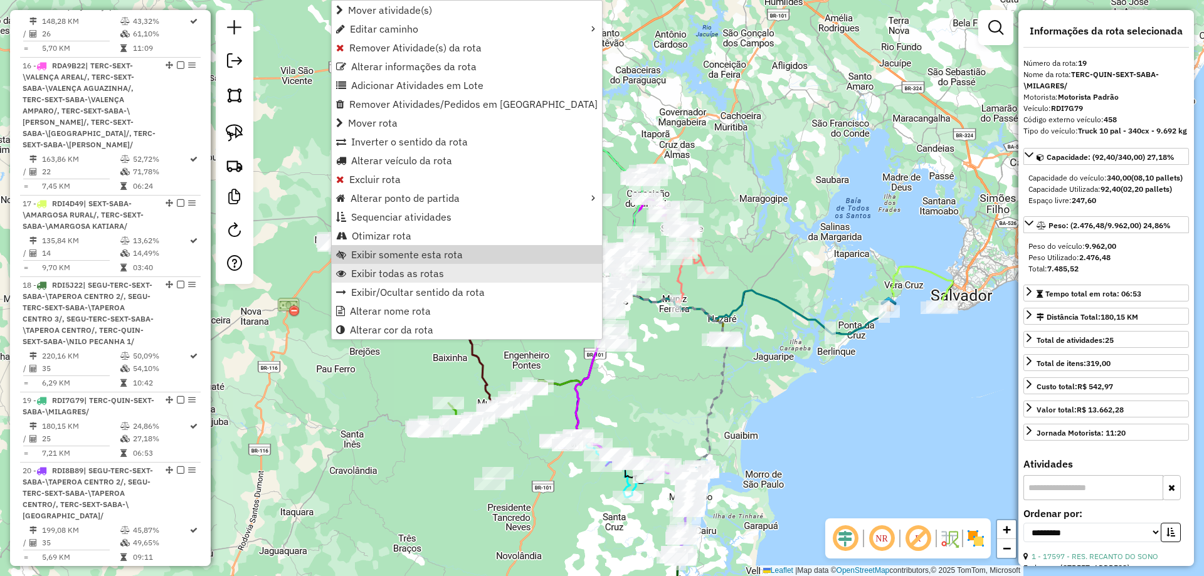
scroll to position [2081, 0]
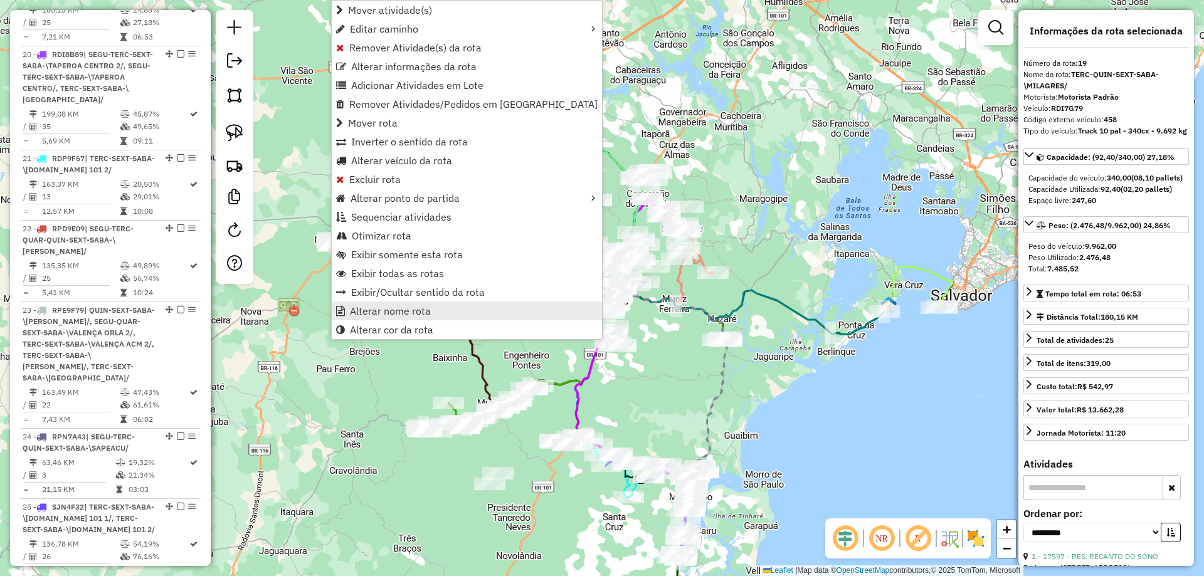
click at [411, 309] on span "Alterar nome rota" at bounding box center [390, 311] width 81 height 10
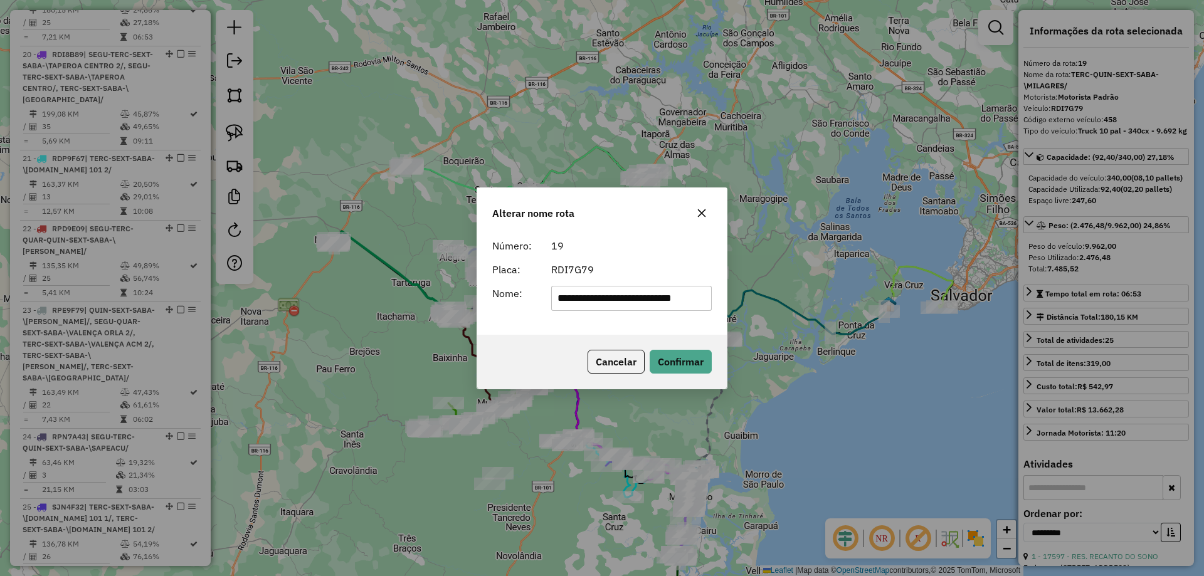
scroll to position [0, 0]
type input "**********"
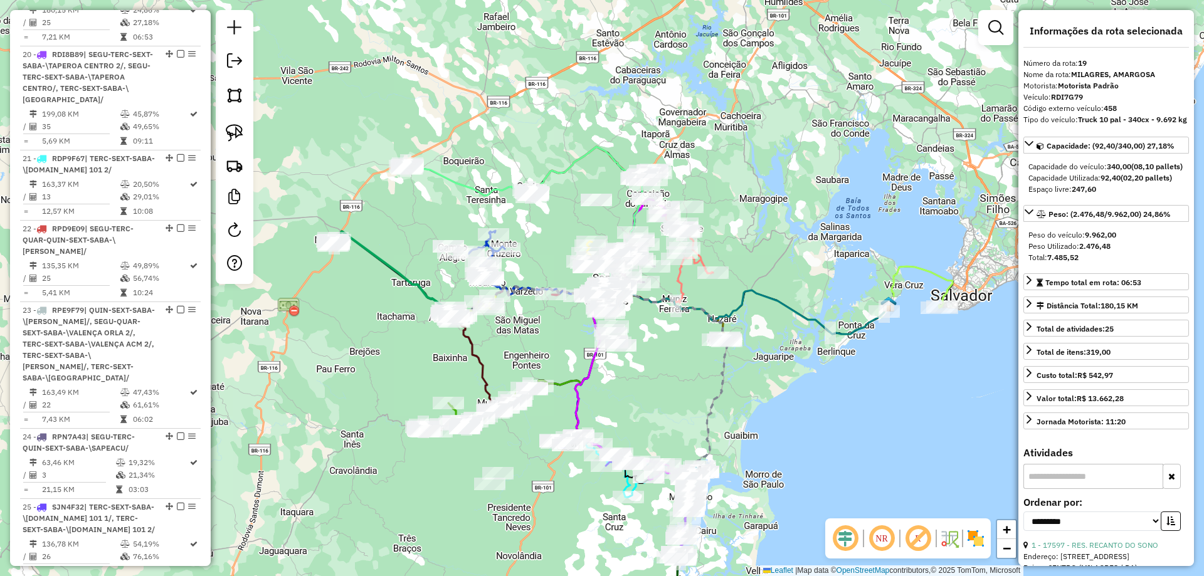
click at [385, 258] on icon at bounding box center [393, 274] width 115 height 86
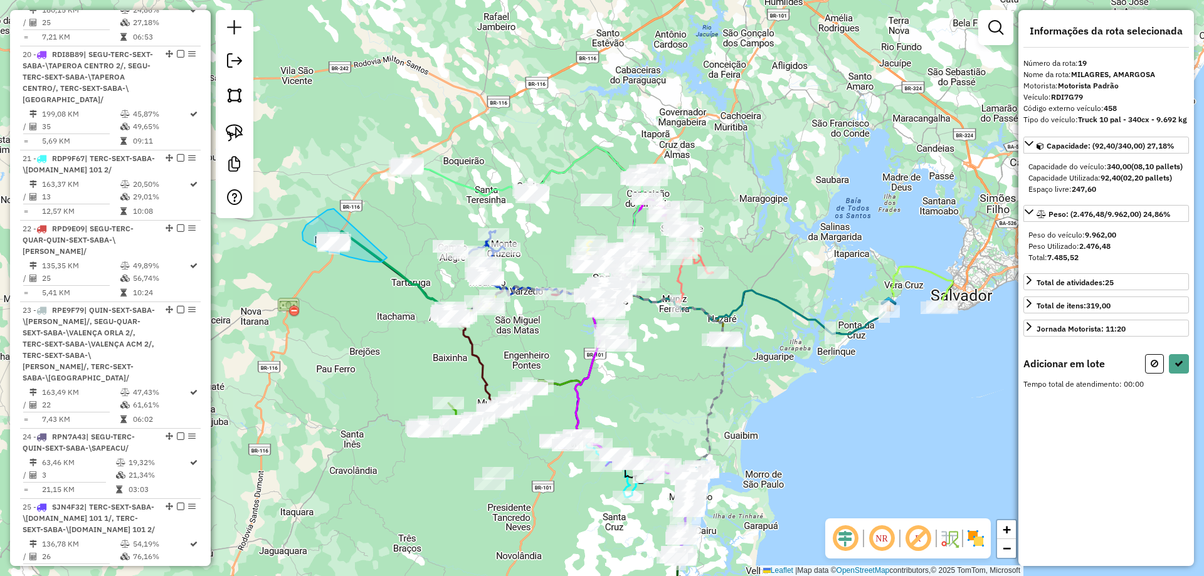
drag, startPoint x: 327, startPoint y: 210, endPoint x: 387, endPoint y: 258, distance: 76.3
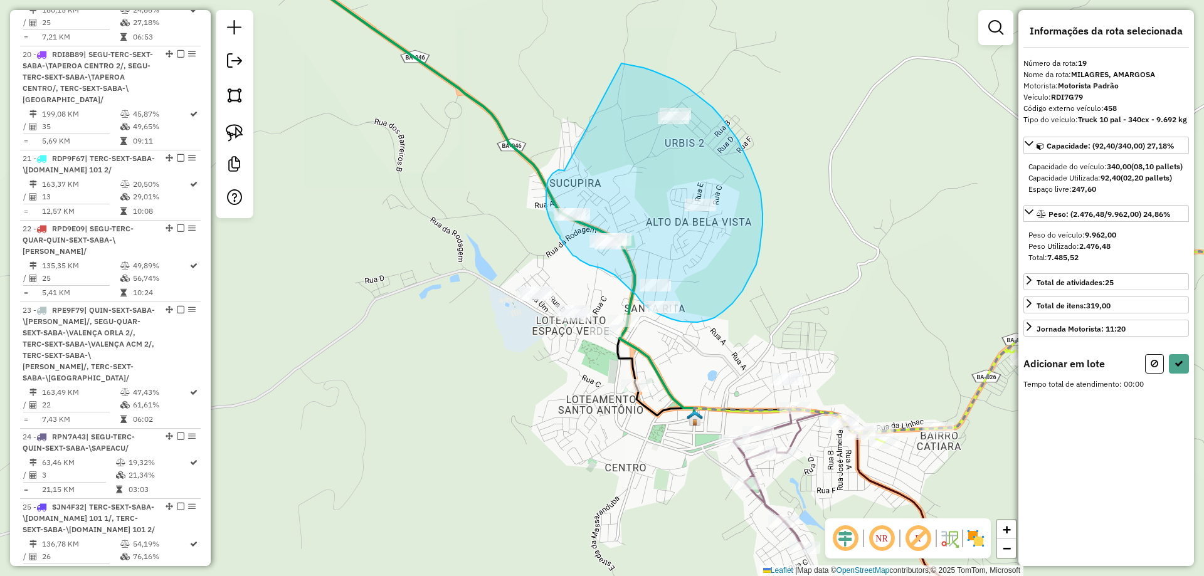
drag, startPoint x: 564, startPoint y: 171, endPoint x: 605, endPoint y: 61, distance: 117.1
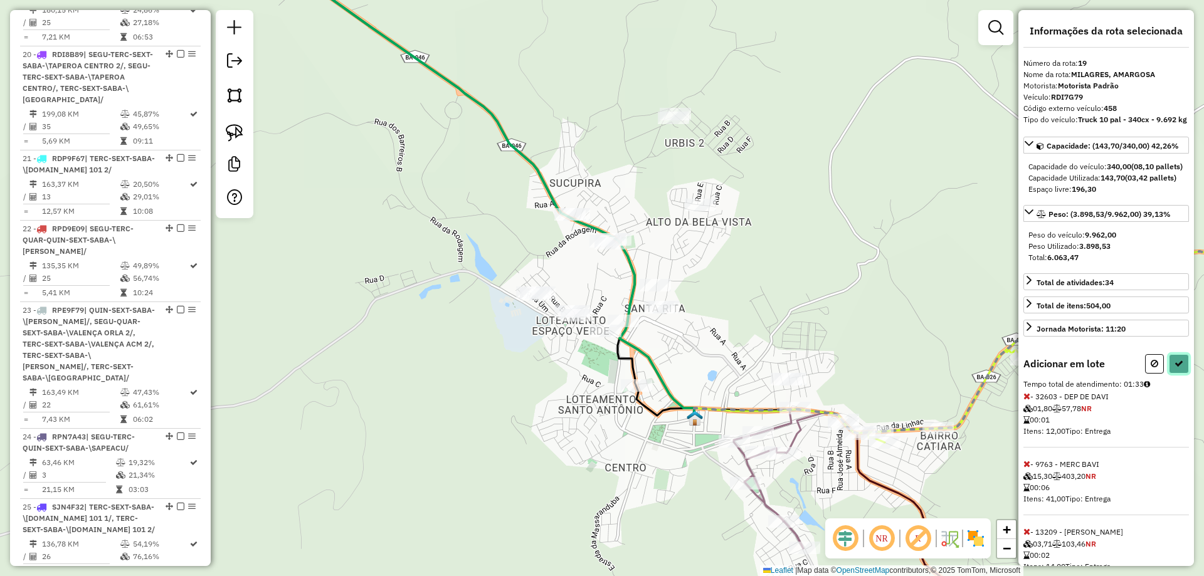
click at [1176, 368] on icon at bounding box center [1179, 363] width 9 height 9
select select "**********"
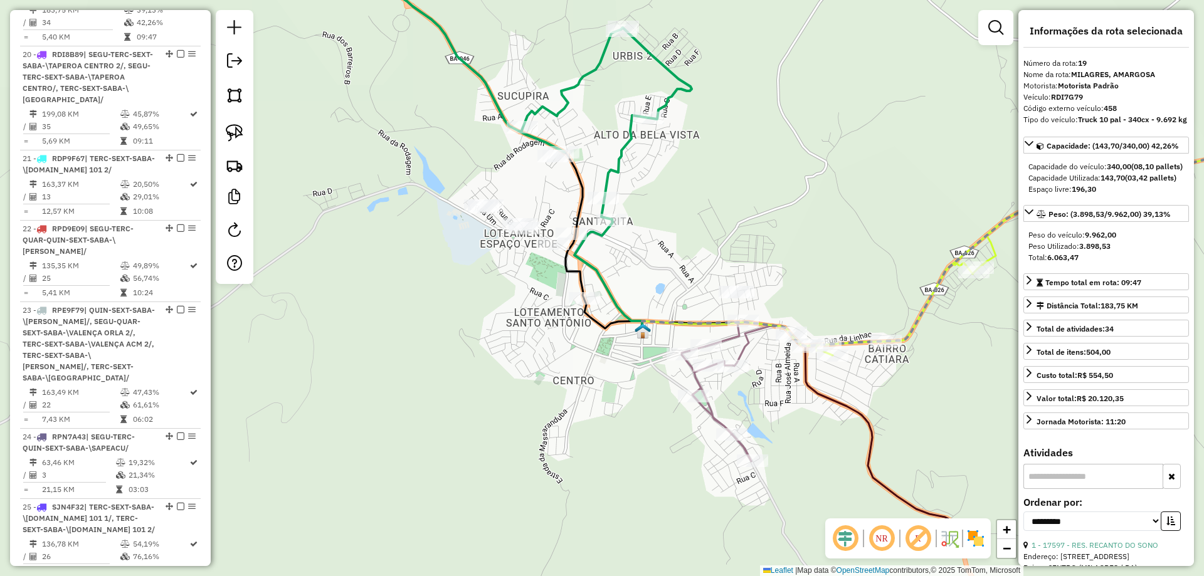
drag, startPoint x: 504, startPoint y: 354, endPoint x: 438, endPoint y: 279, distance: 99.5
click at [438, 279] on div "Janela de atendimento Grade de atendimento Capacidade Transportadoras Veículos …" at bounding box center [602, 288] width 1204 height 576
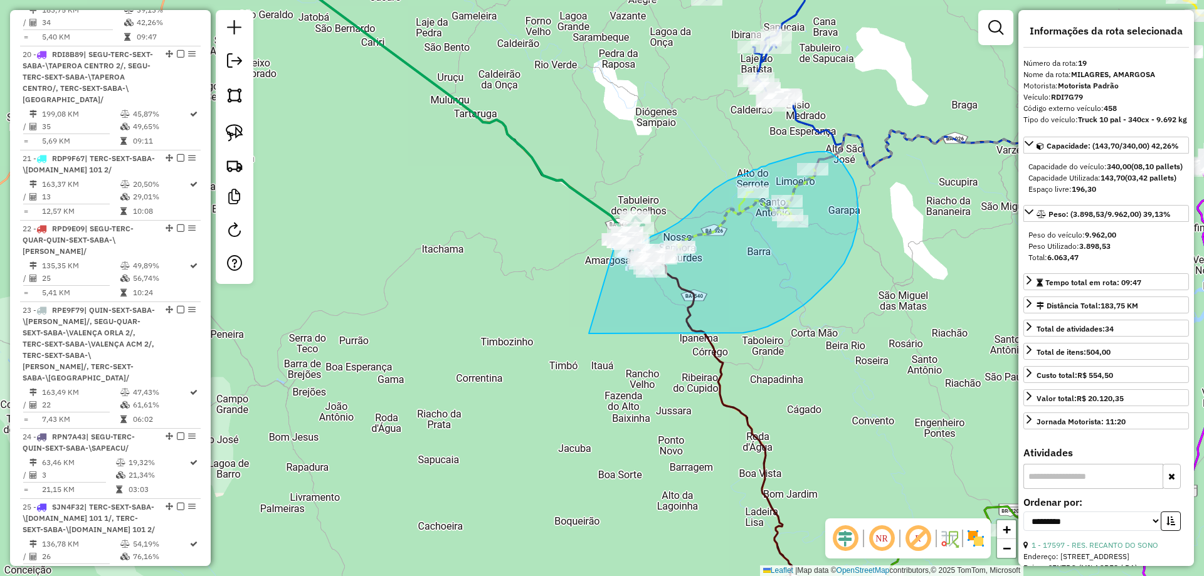
drag, startPoint x: 429, startPoint y: 295, endPoint x: 589, endPoint y: 334, distance: 164.4
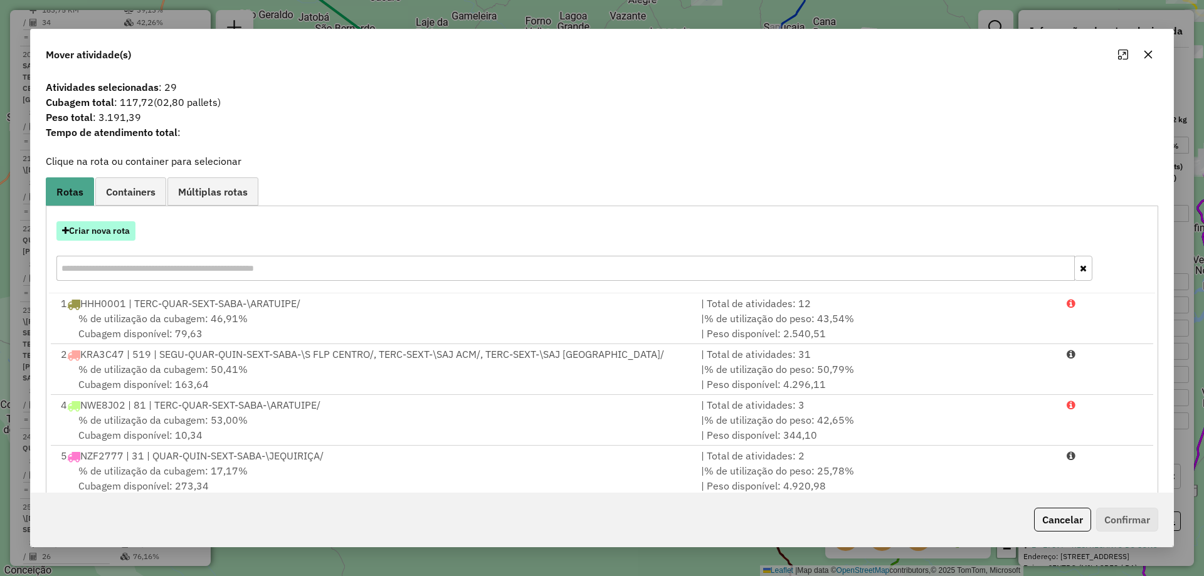
click at [106, 230] on button "Criar nova rota" at bounding box center [95, 230] width 79 height 19
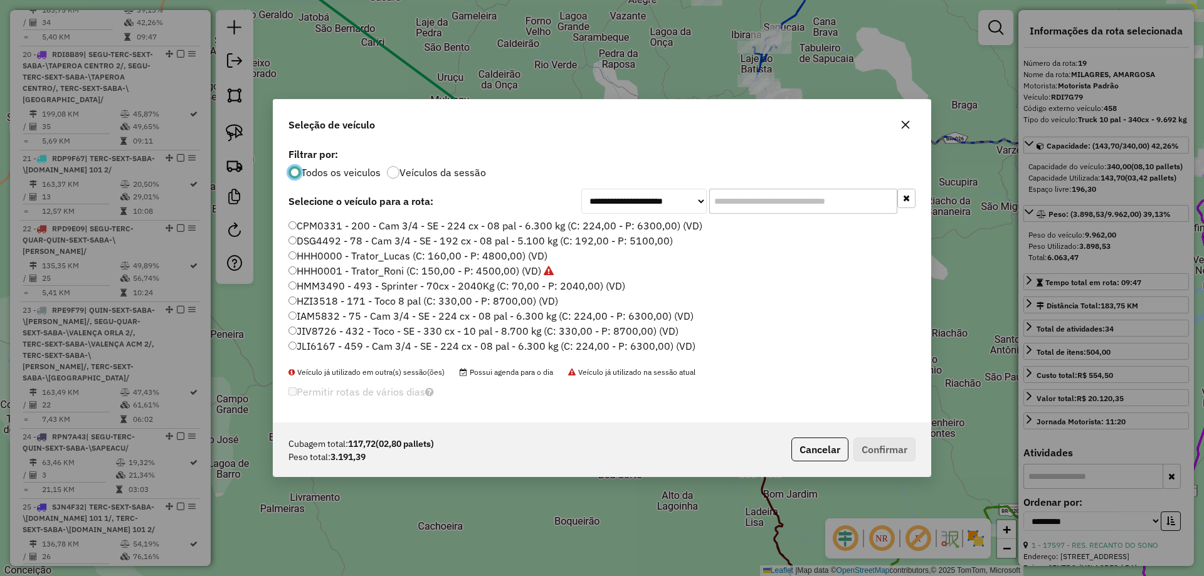
scroll to position [7, 4]
click at [761, 201] on input "text" at bounding box center [803, 201] width 188 height 25
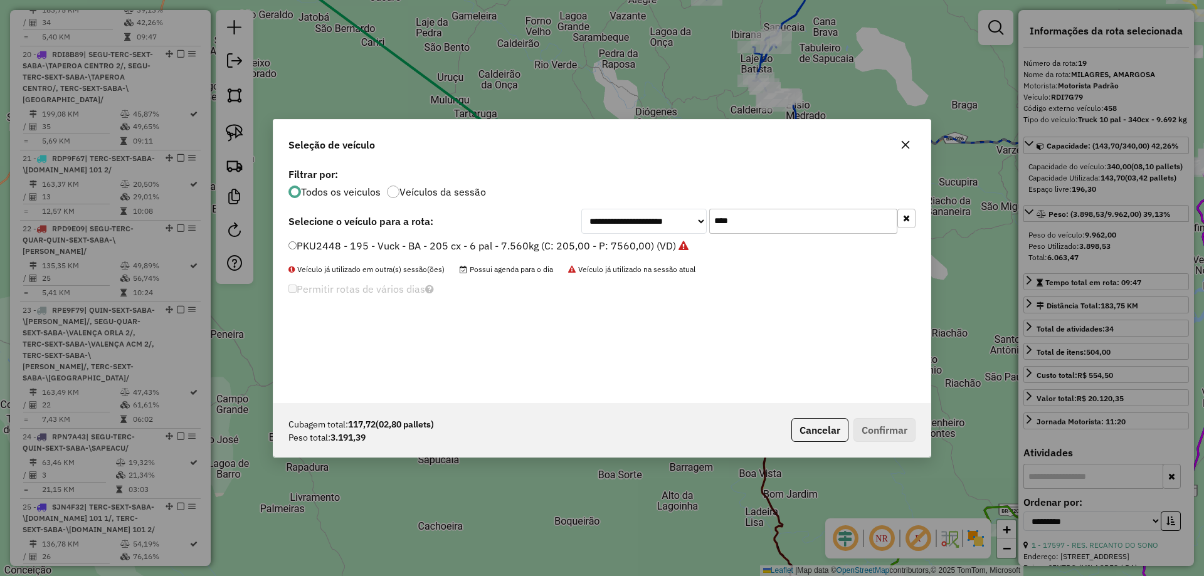
type input "****"
click at [610, 245] on label "PKU2448 - 195 - Vuck - BA - 205 cx - 6 pal - 7.560kg (C: 205,00 - P: 7560,00) (…" at bounding box center [488, 245] width 400 height 15
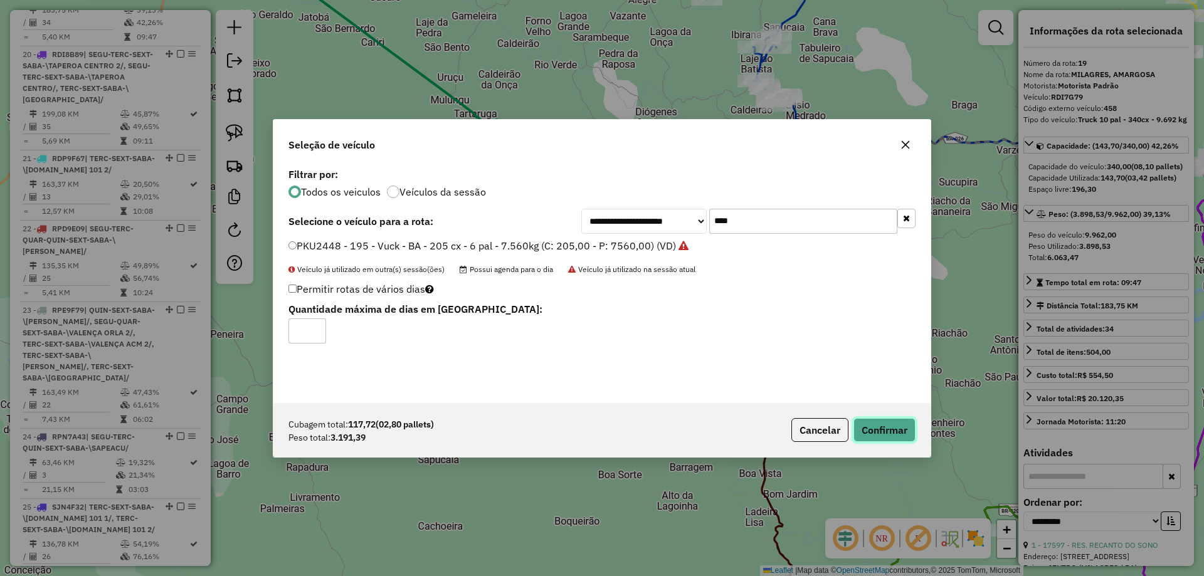
click at [877, 437] on button "Confirmar" at bounding box center [885, 430] width 62 height 24
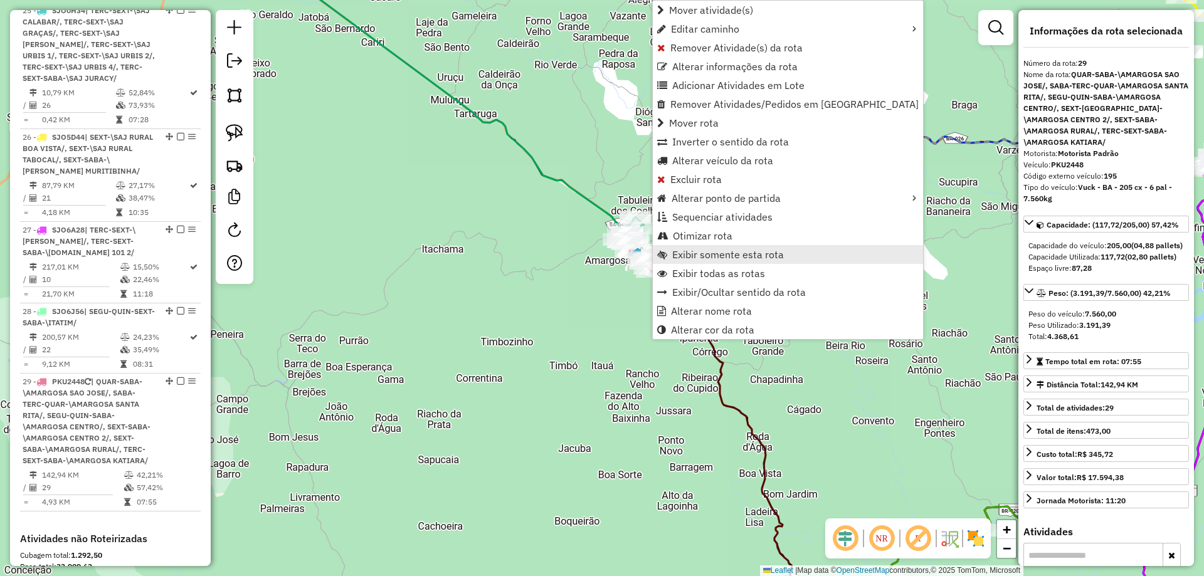
scroll to position [2816, 0]
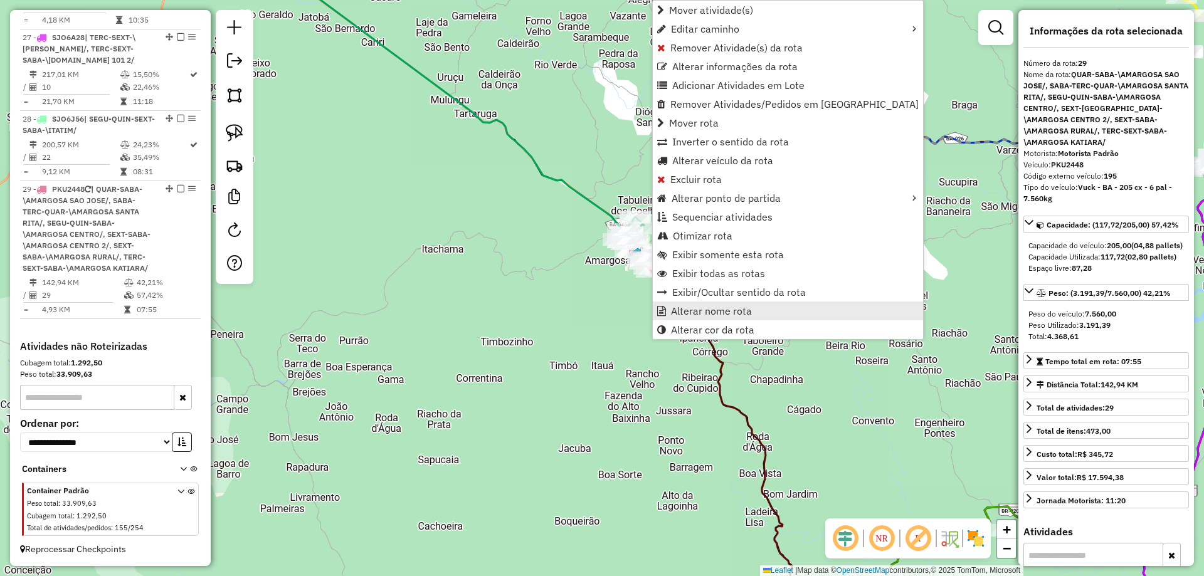
click at [679, 309] on span "Alterar nome rota" at bounding box center [711, 311] width 81 height 10
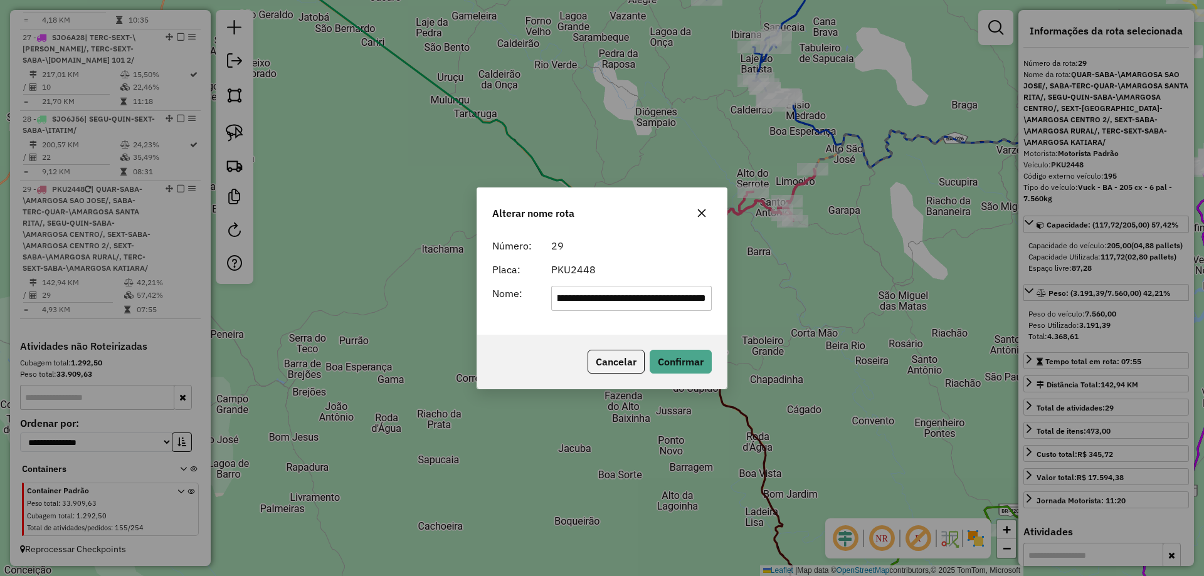
scroll to position [0, 0]
type input "**********"
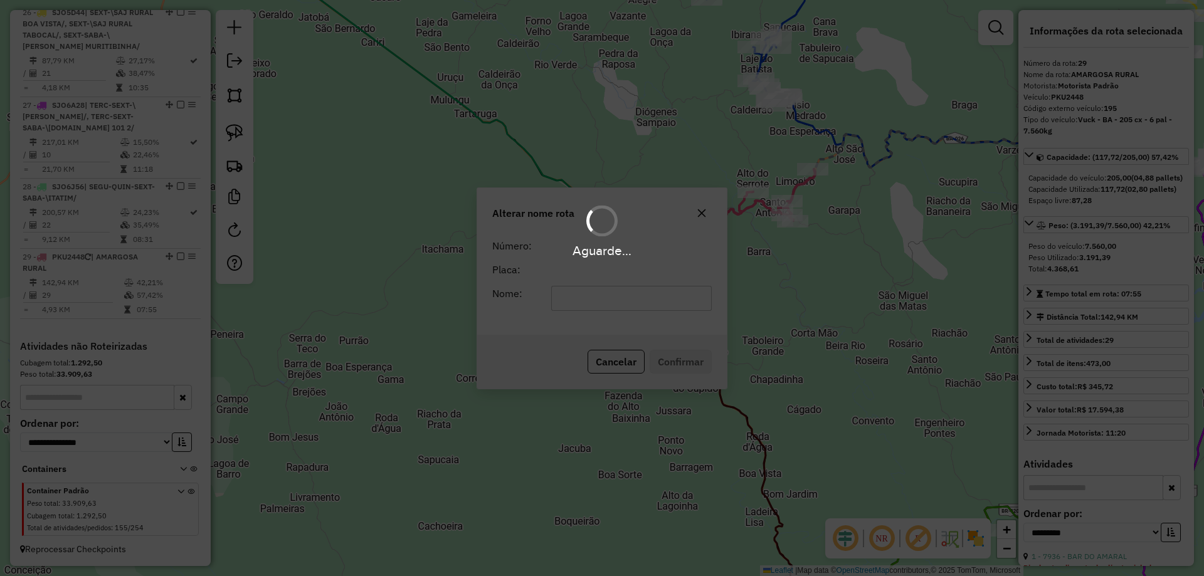
scroll to position [2748, 0]
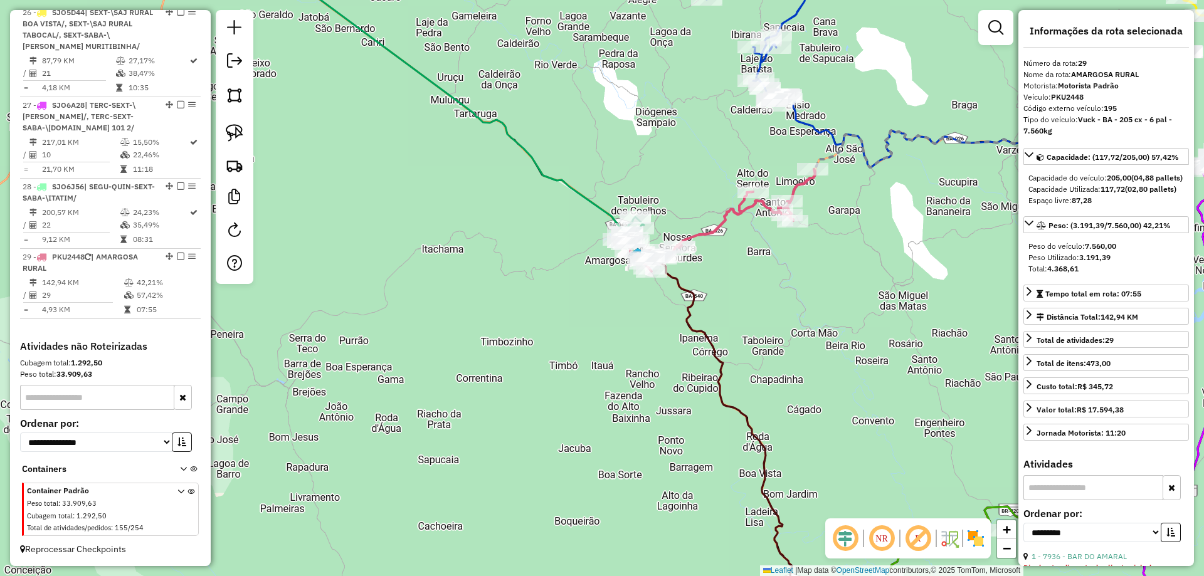
click at [555, 310] on div "Janela de atendimento Grade de atendimento Capacidade Transportadoras Veículos …" at bounding box center [602, 288] width 1204 height 576
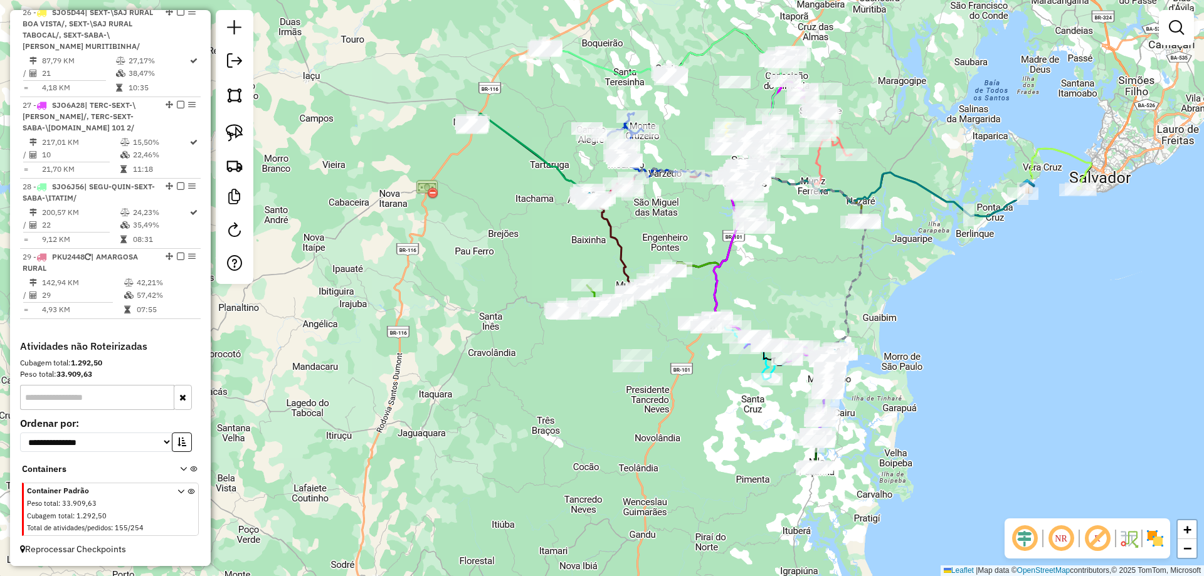
click at [520, 275] on div "Rota 9 - Placa PKU2448 897 - BAR ENC DOS AMIGOS Rota 9 - Placa PKU2448 32090 - …" at bounding box center [602, 288] width 1204 height 576
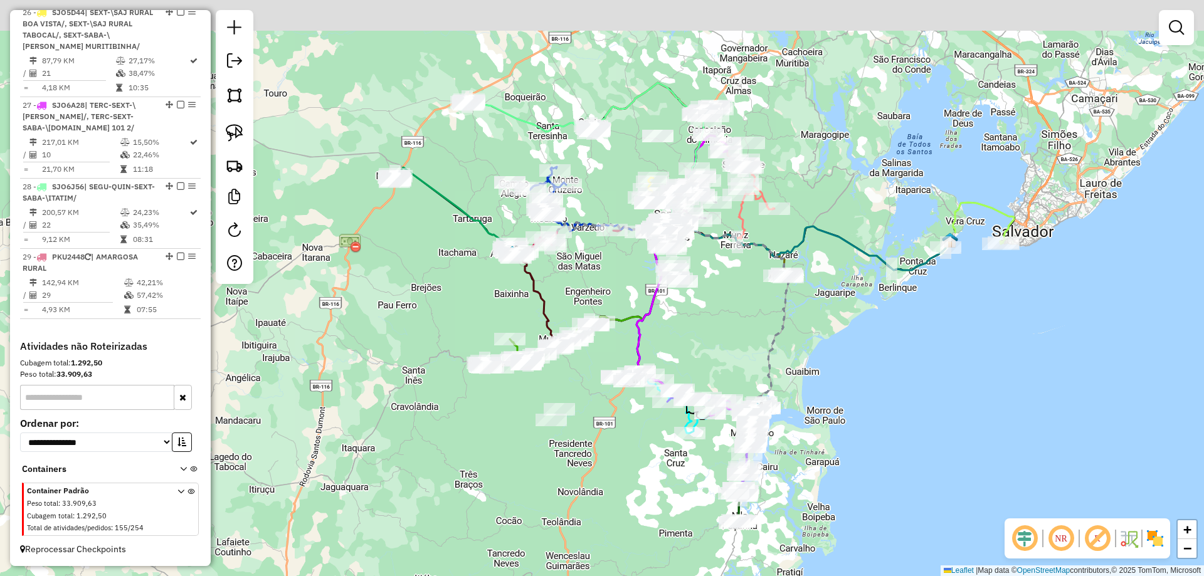
drag, startPoint x: 529, startPoint y: 250, endPoint x: 471, endPoint y: 311, distance: 83.8
click at [444, 317] on div "Janela de atendimento Grade de atendimento Capacidade Transportadoras Veículos …" at bounding box center [602, 288] width 1204 height 576
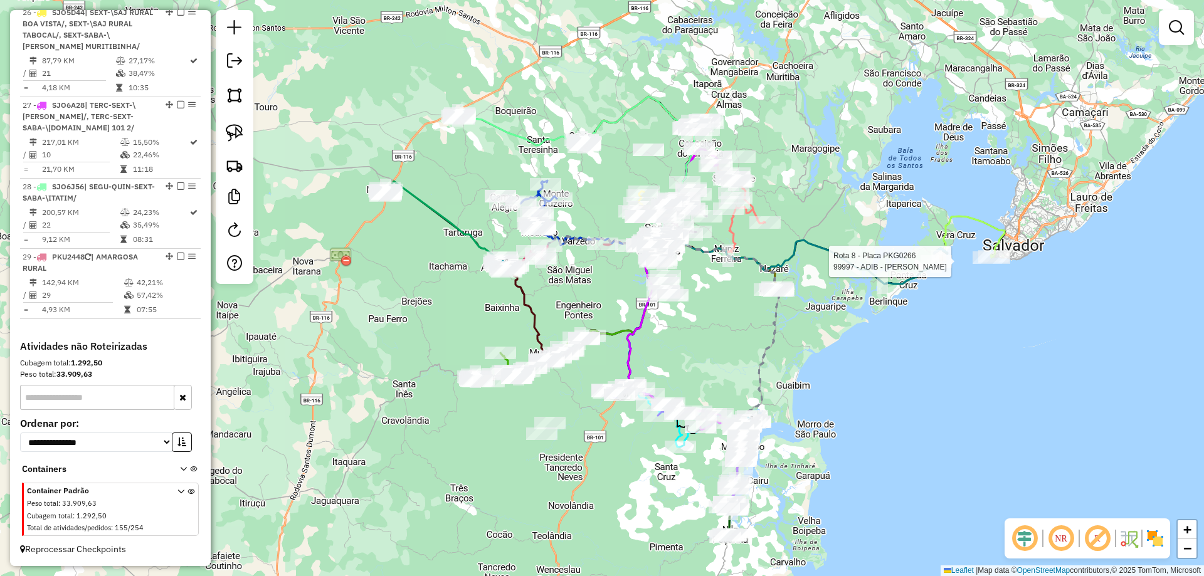
select select "**********"
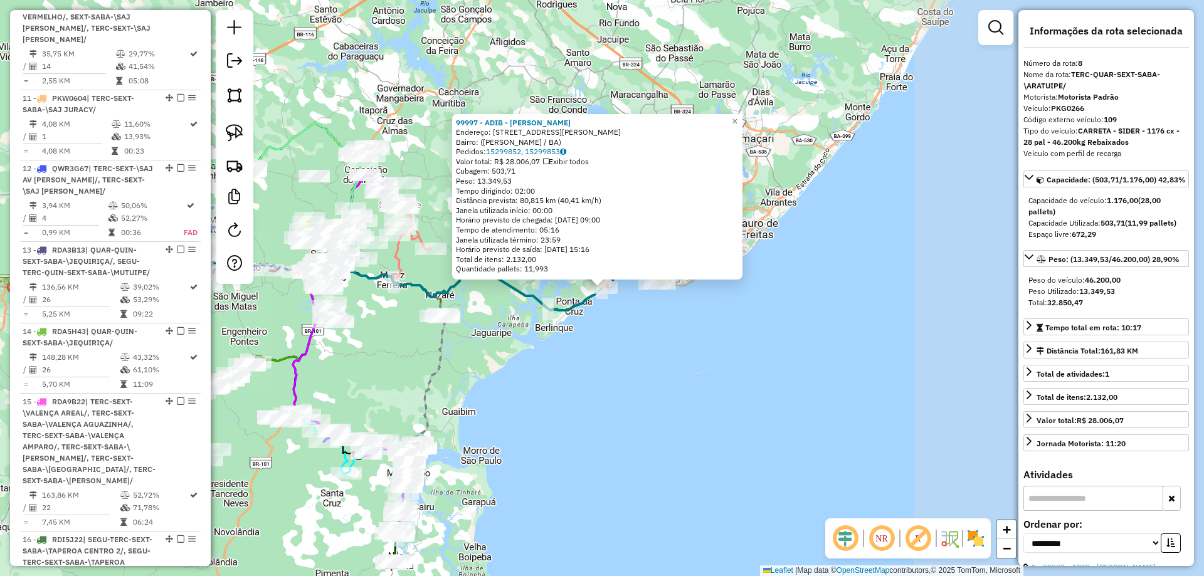
scroll to position [1094, 0]
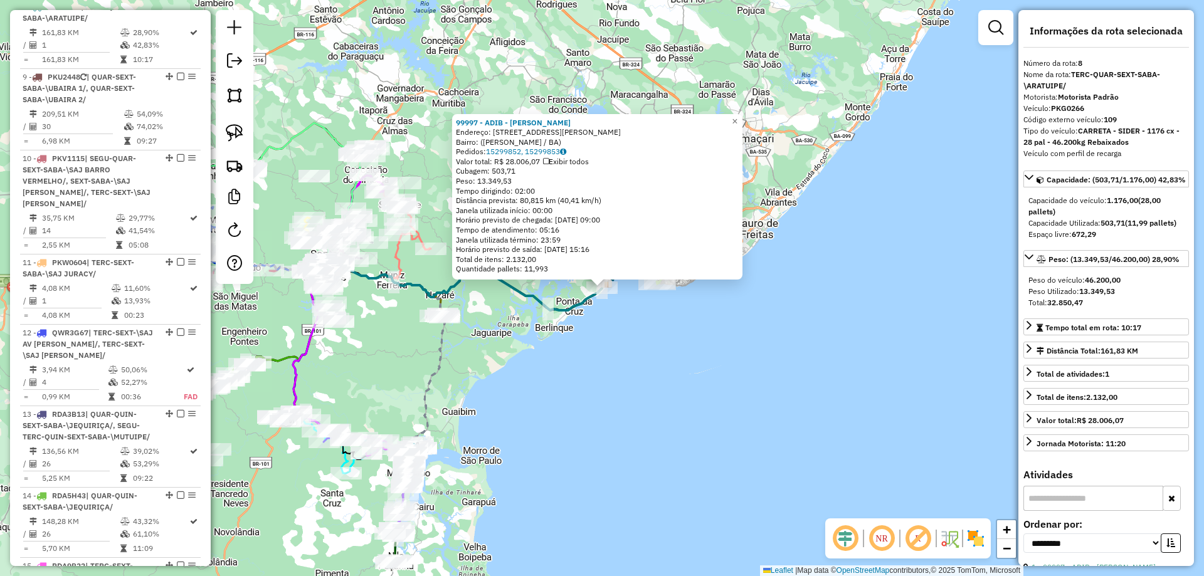
click at [670, 396] on div "99997 - ADIB - VERA CRUZ Endereço: Rua Lúcio Vieira, 25 Bairro: (Vera Cruz / BA…" at bounding box center [602, 288] width 1204 height 576
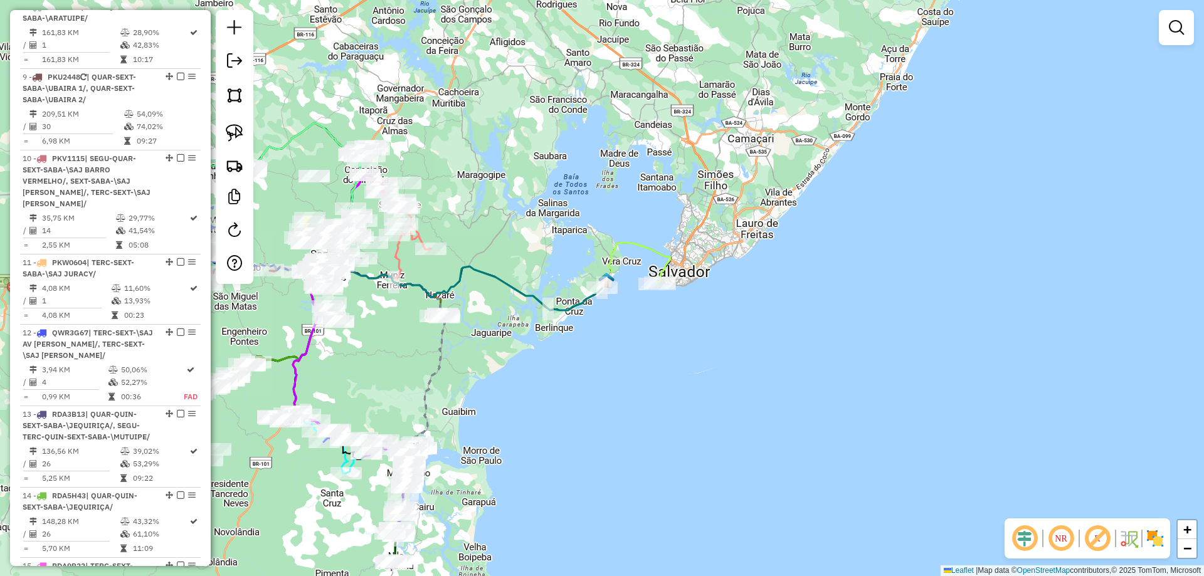
click at [632, 244] on icon at bounding box center [495, 277] width 351 height 68
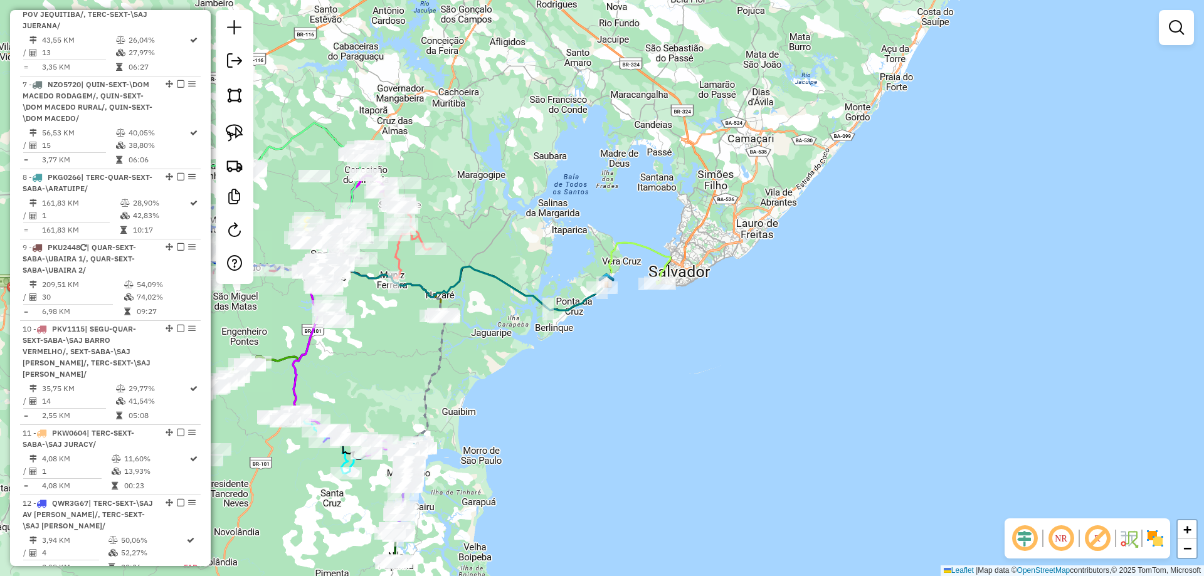
select select "**********"
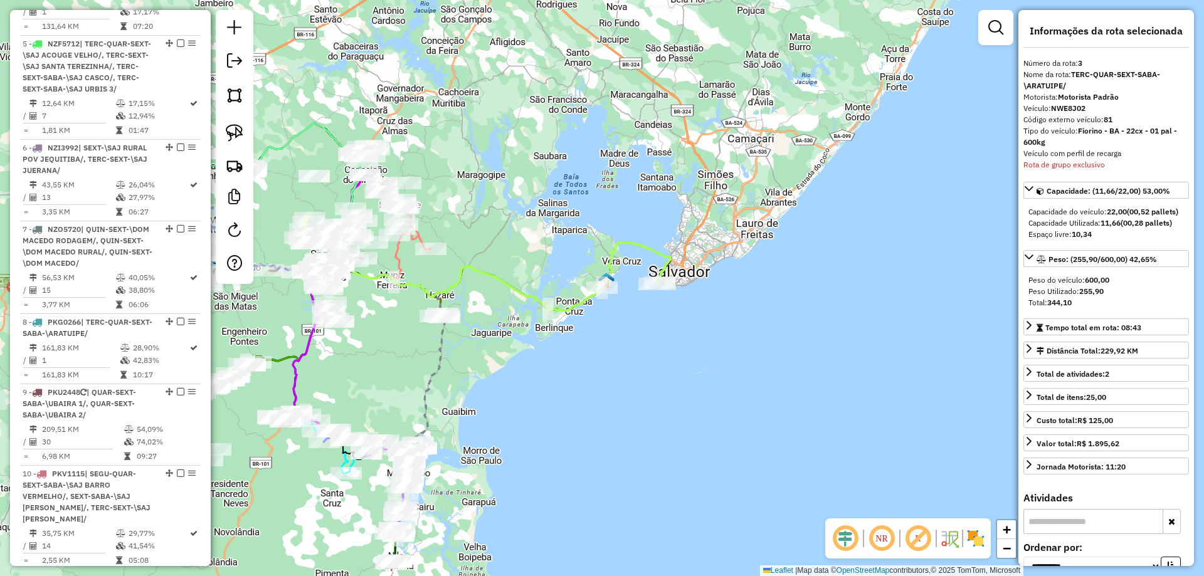
scroll to position [675, 0]
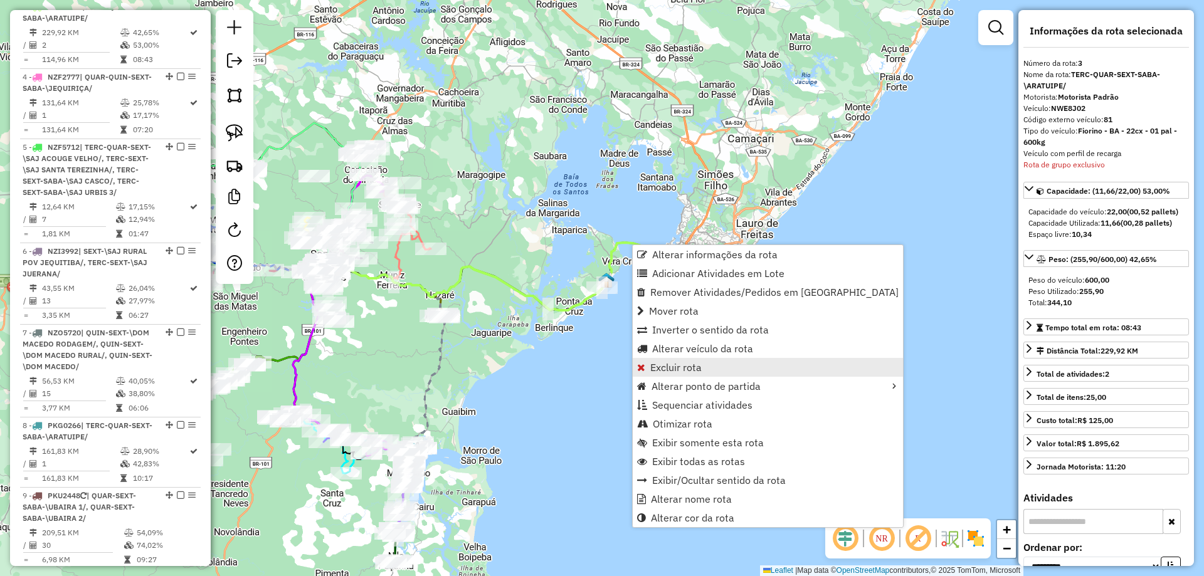
click at [673, 367] on span "Excluir rota" at bounding box center [675, 367] width 51 height 10
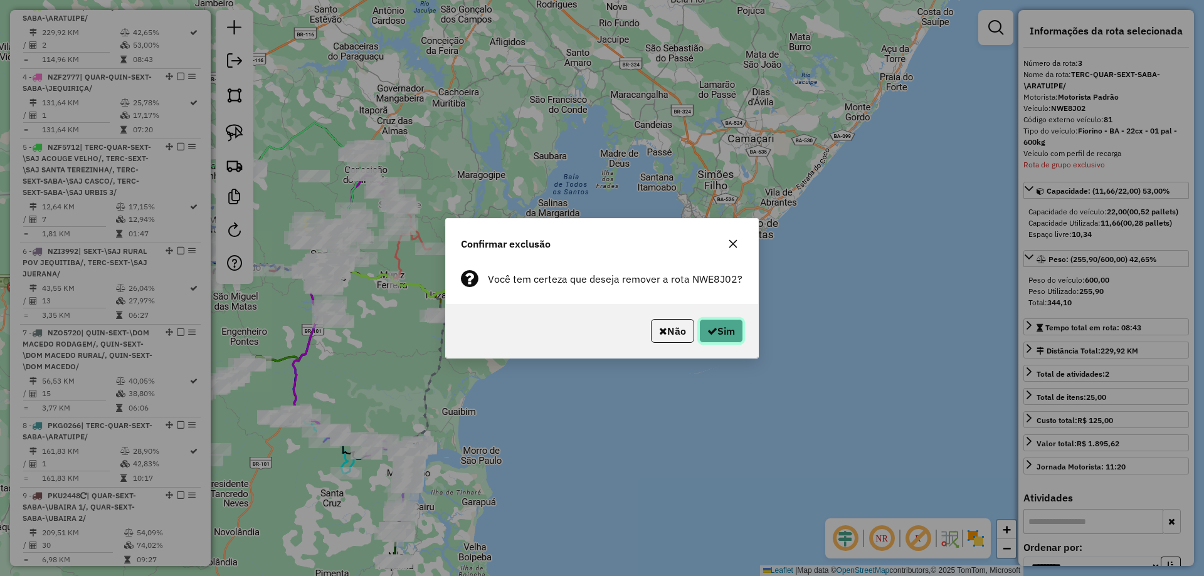
click at [715, 337] on button "Sim" at bounding box center [721, 331] width 44 height 24
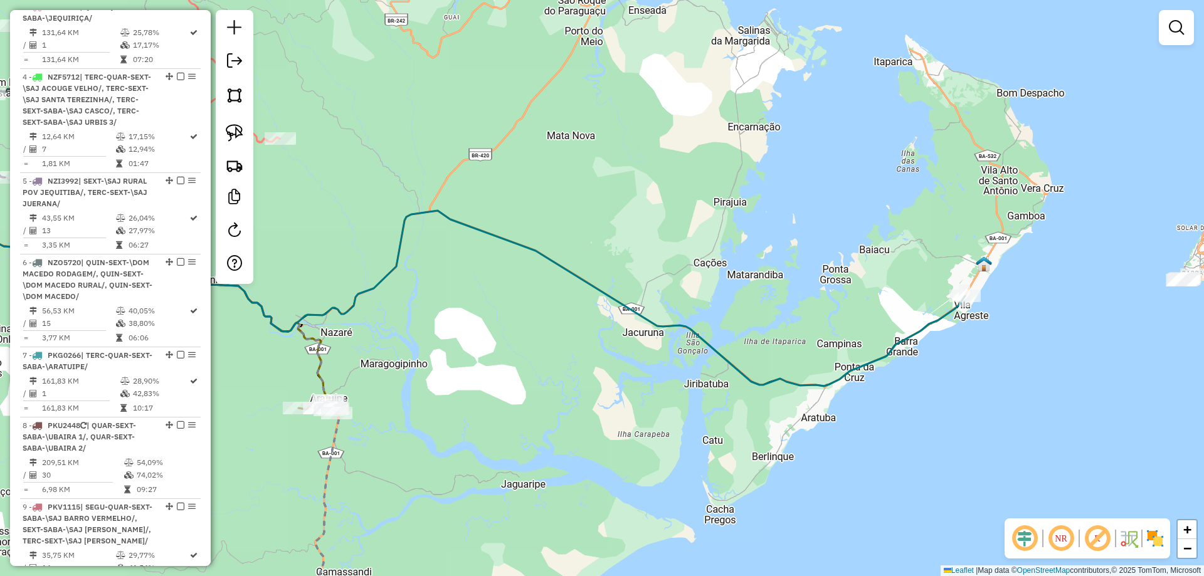
click at [581, 311] on div "Janela de atendimento Grade de atendimento Capacidade Transportadoras Veículos …" at bounding box center [602, 288] width 1204 height 576
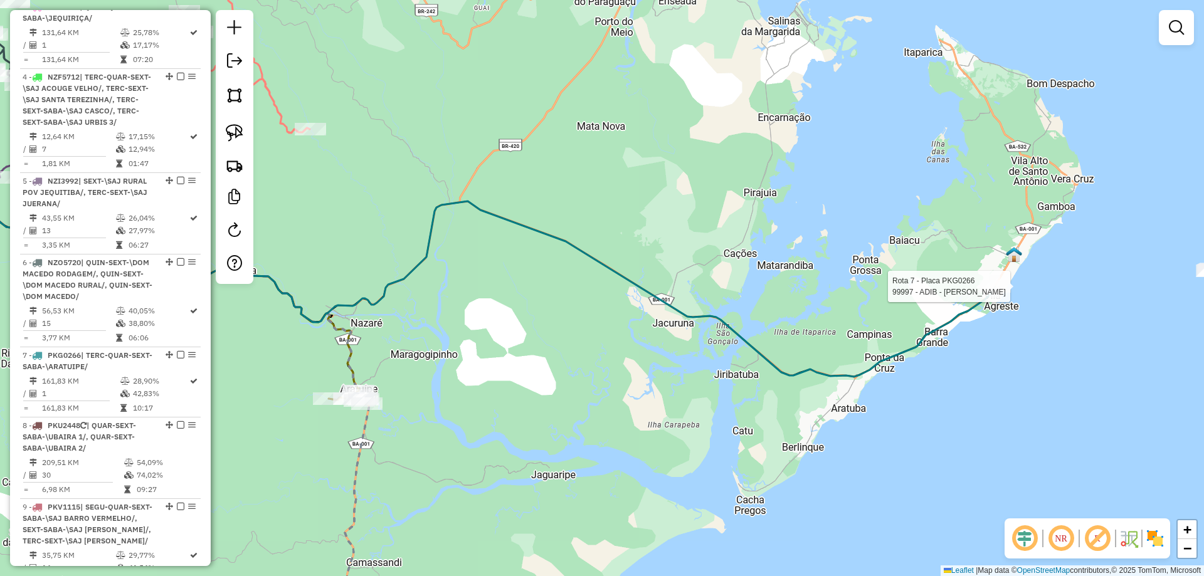
select select "**********"
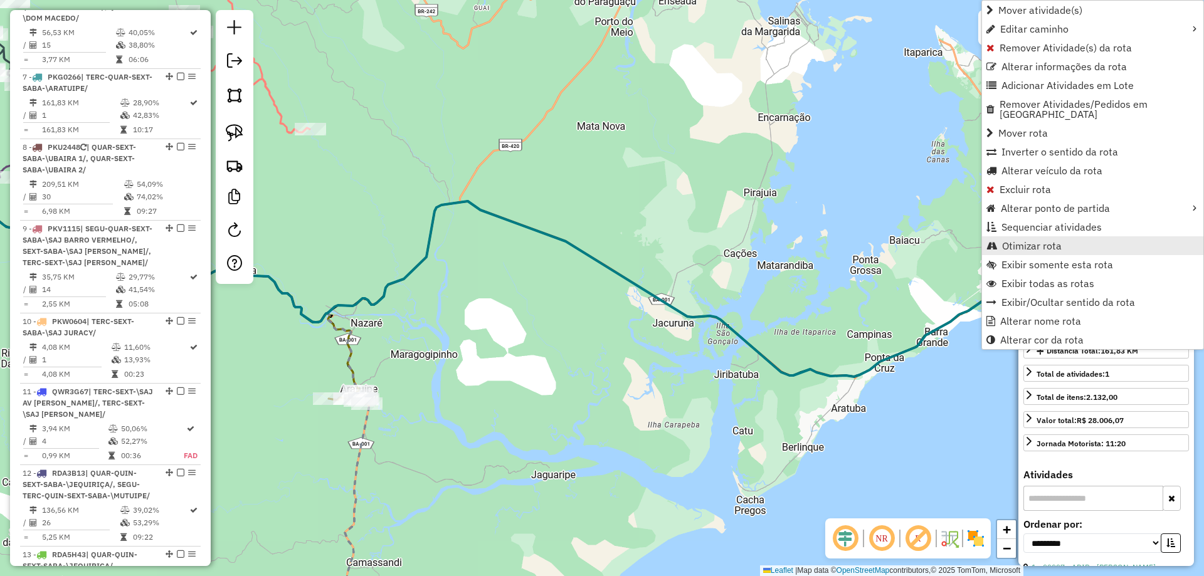
scroll to position [1024, 0]
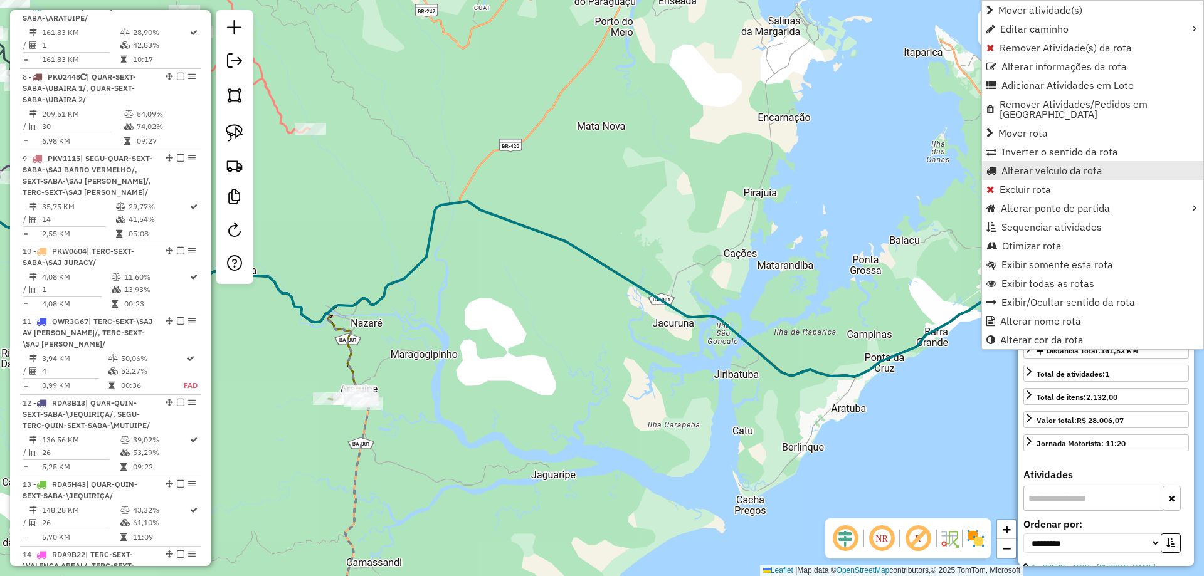
click at [1054, 166] on span "Alterar veículo da rota" at bounding box center [1052, 171] width 101 height 10
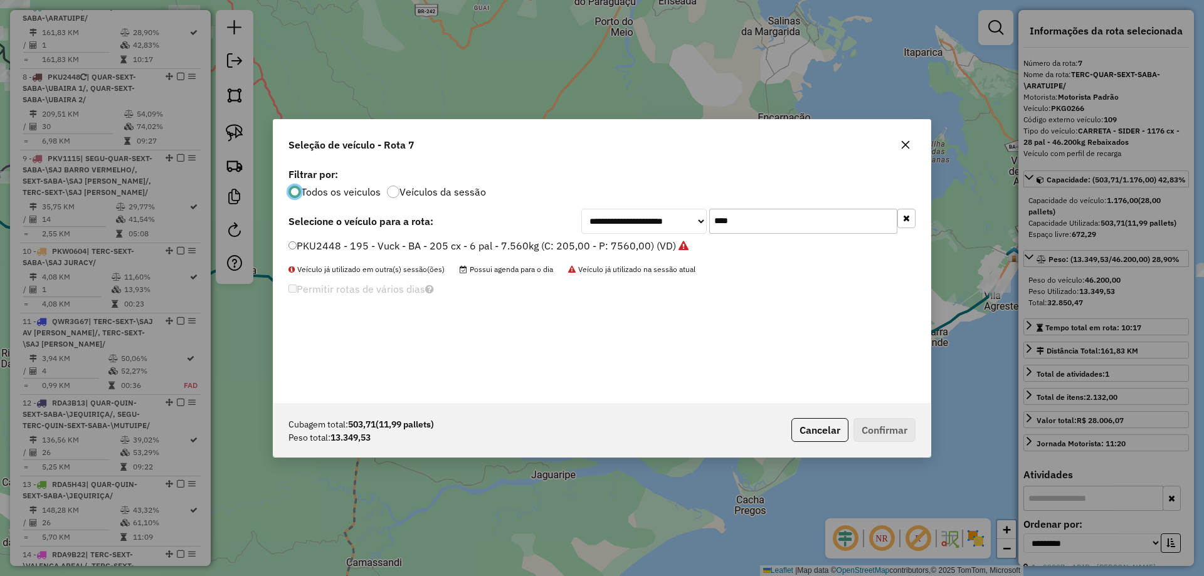
scroll to position [7, 4]
drag, startPoint x: 745, startPoint y: 231, endPoint x: 607, endPoint y: 211, distance: 139.5
click at [614, 215] on div "**********" at bounding box center [748, 221] width 334 height 25
type input "***"
click at [512, 248] on label "SJP0D65 - 9 - Truck - SE - 504 cx - 12 pal - 15.000 kg (C: 504,00 - P: 15000,00…" at bounding box center [486, 245] width 396 height 15
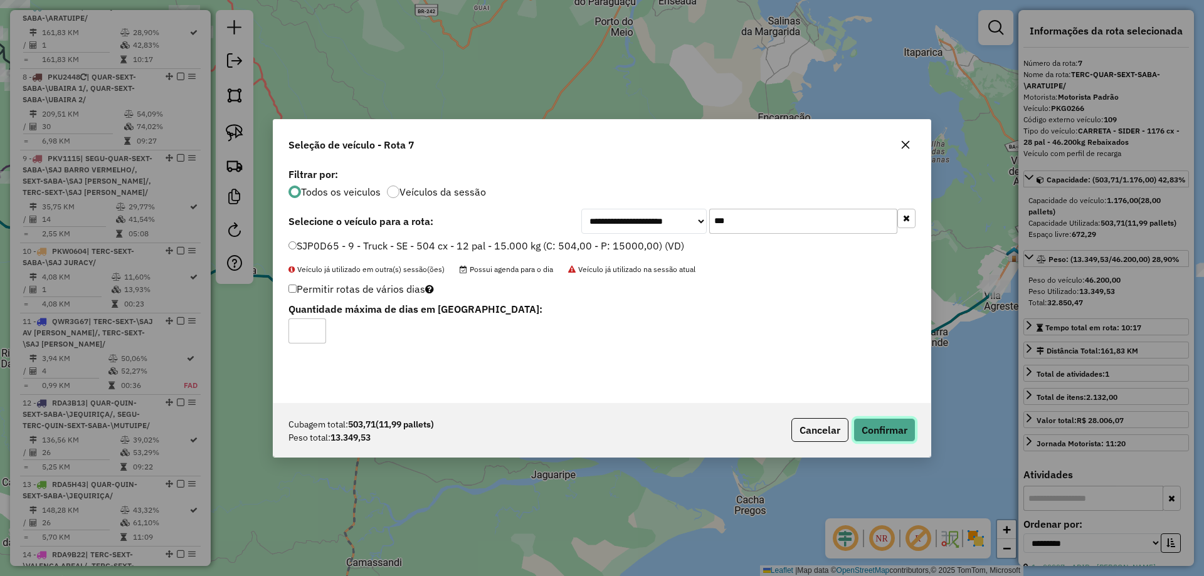
click at [901, 431] on button "Confirmar" at bounding box center [885, 430] width 62 height 24
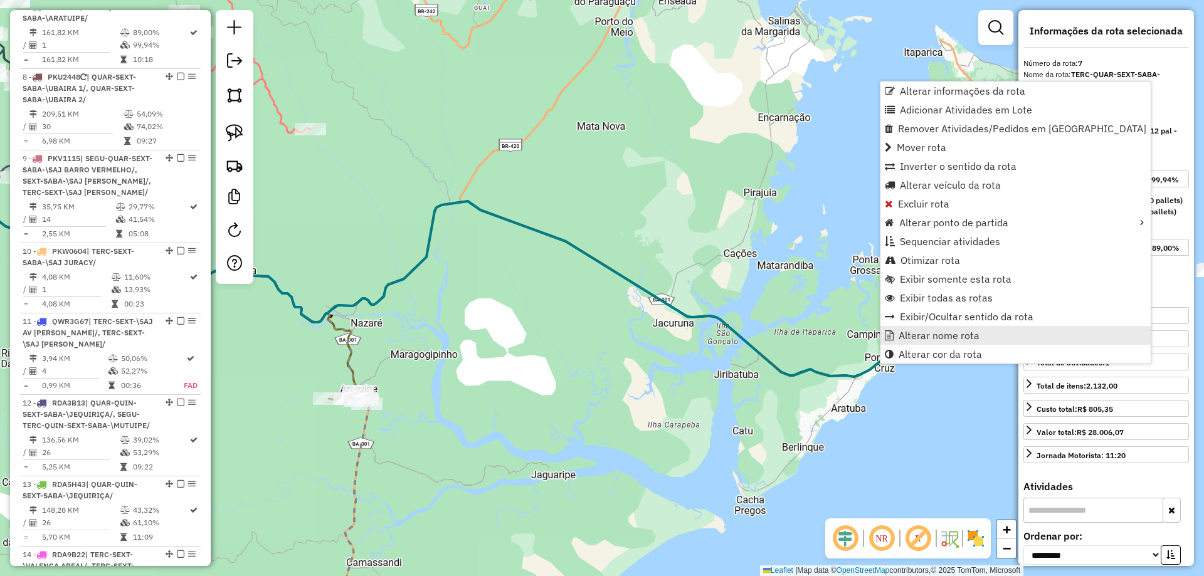
click at [916, 334] on span "Alterar nome rota" at bounding box center [939, 335] width 81 height 10
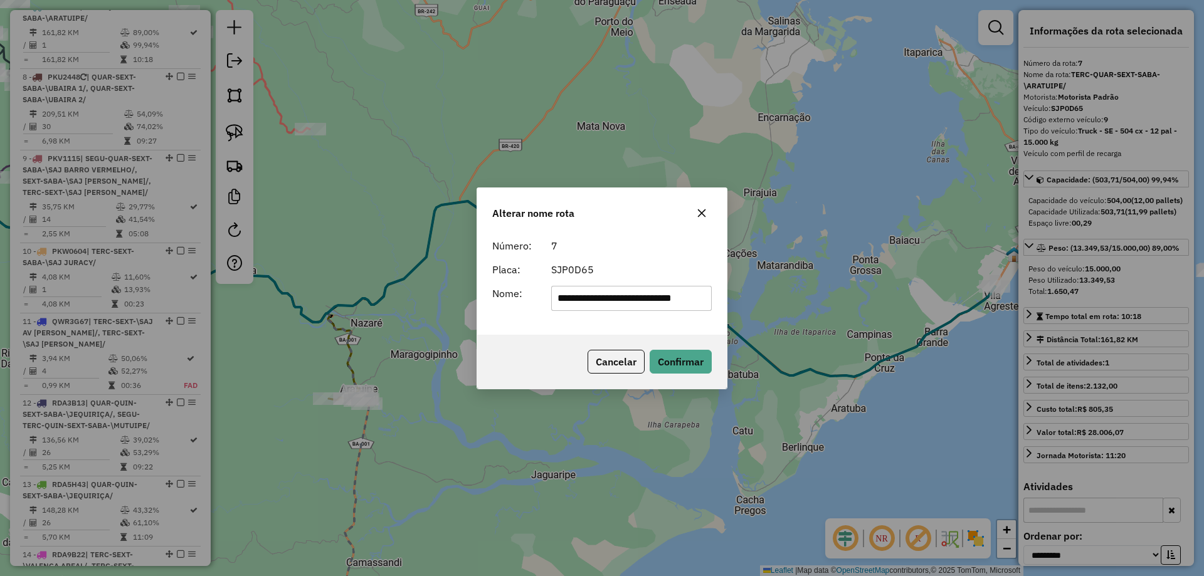
scroll to position [0, 0]
type input "****"
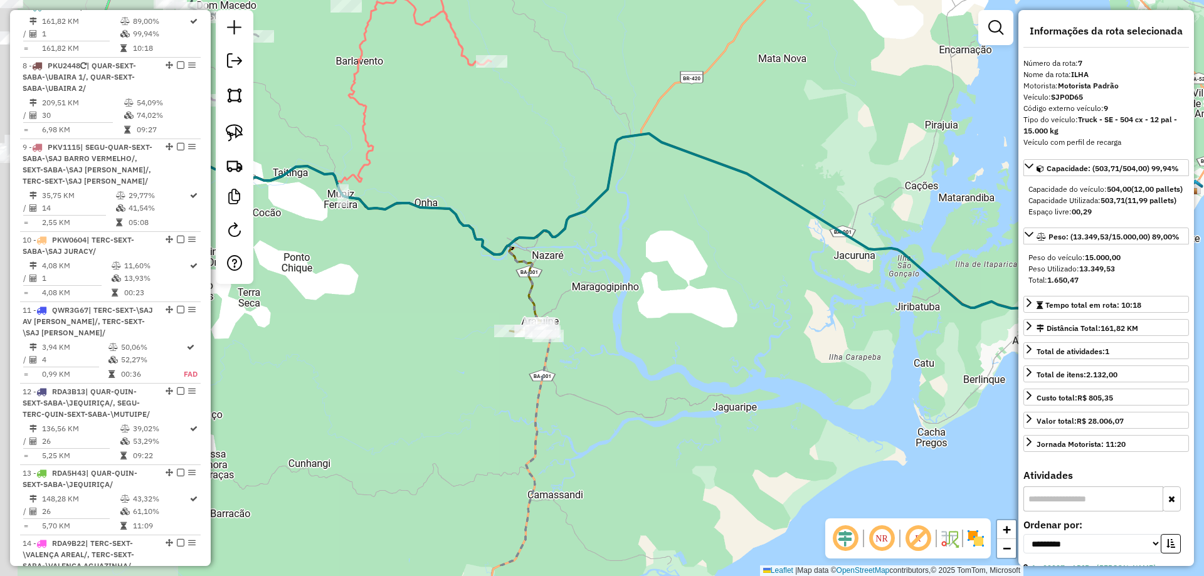
drag, startPoint x: 503, startPoint y: 415, endPoint x: 781, endPoint y: 337, distance: 288.7
click at [780, 337] on div "Janela de atendimento Grade de atendimento Capacidade Transportadoras Veículos …" at bounding box center [602, 288] width 1204 height 576
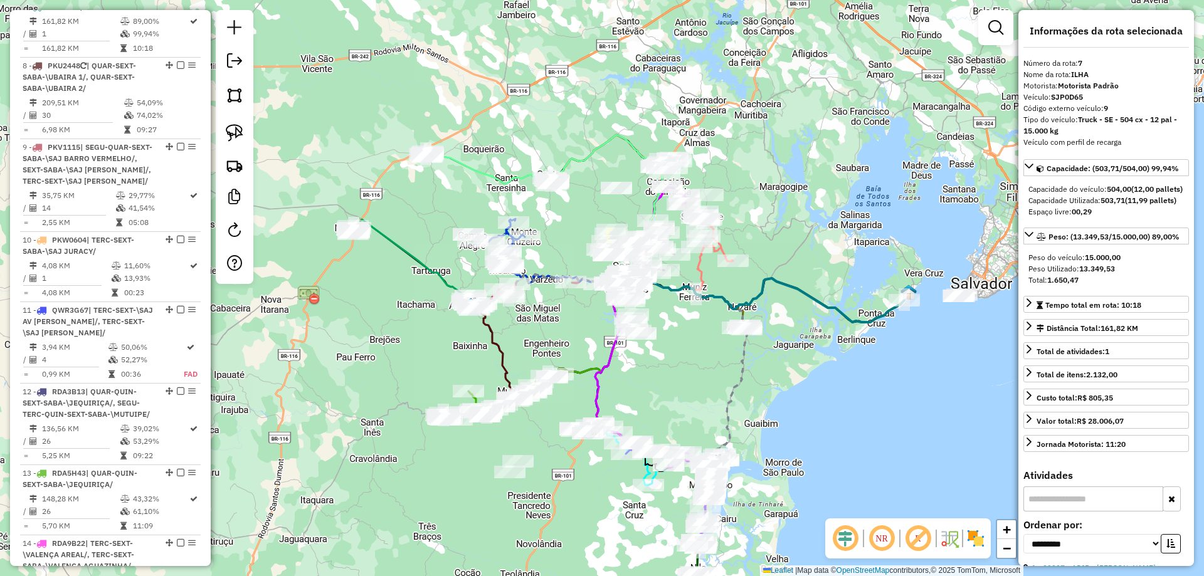
click at [456, 159] on icon at bounding box center [545, 205] width 235 height 141
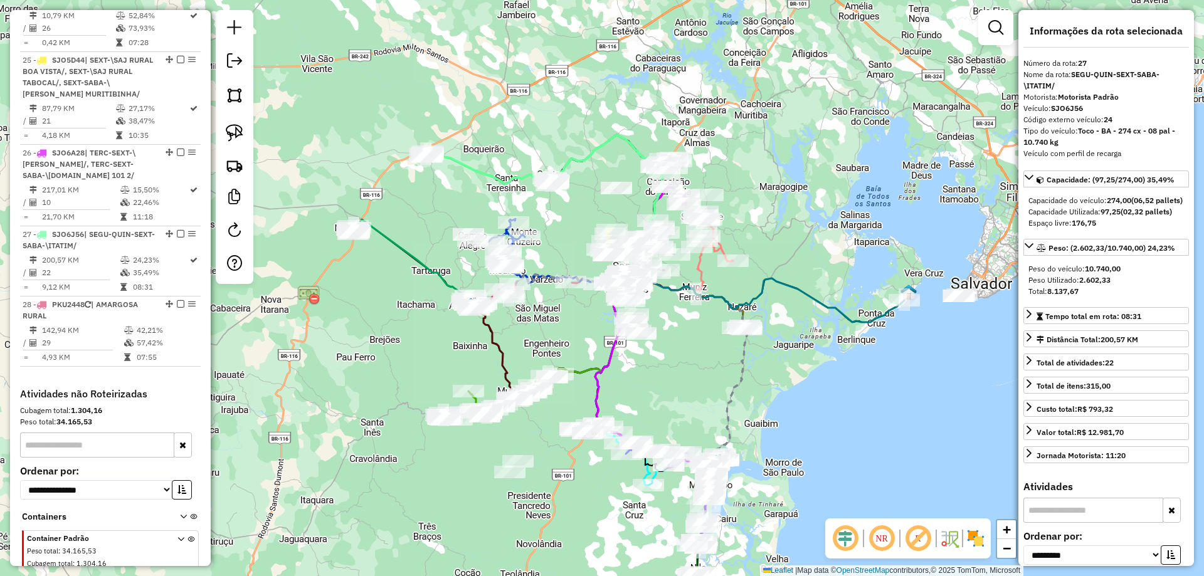
scroll to position [2667, 0]
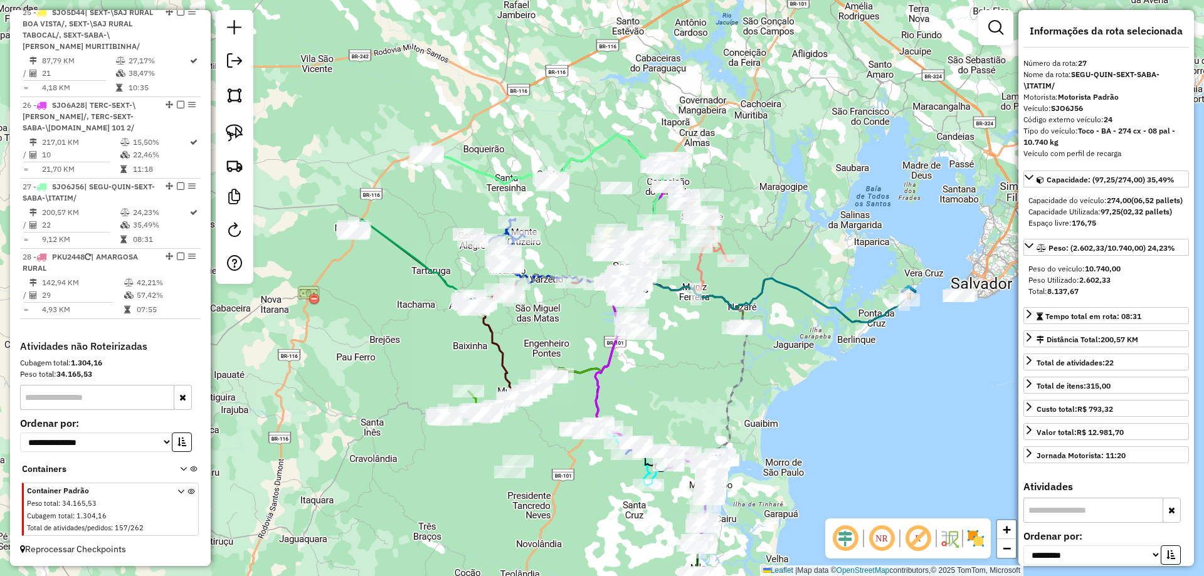
click at [456, 159] on icon at bounding box center [545, 205] width 235 height 141
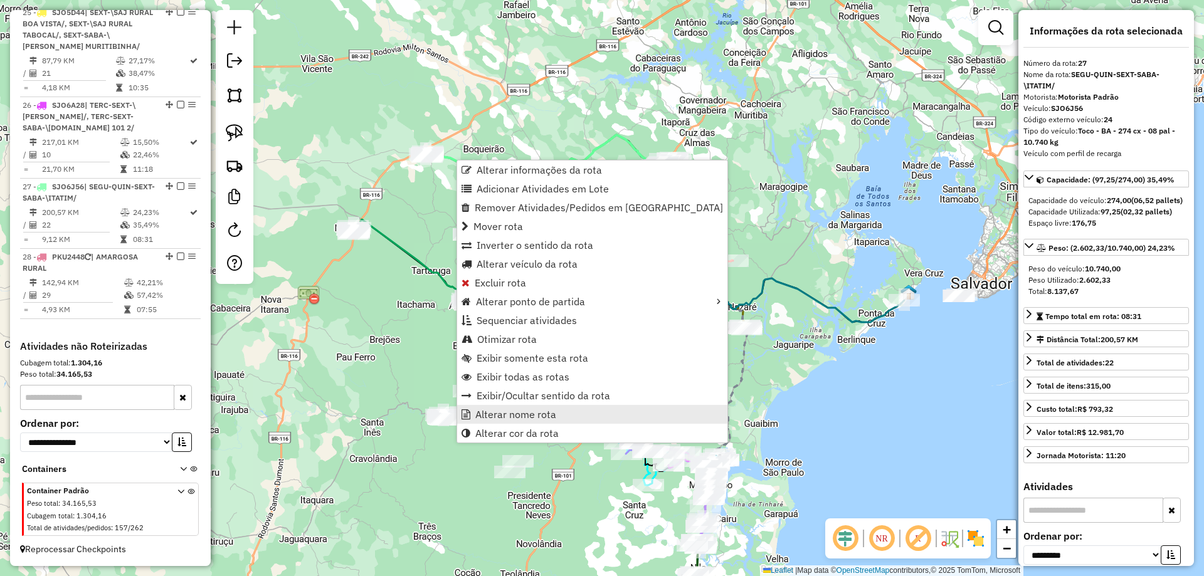
click at [552, 415] on span "Alterar nome rota" at bounding box center [515, 415] width 81 height 10
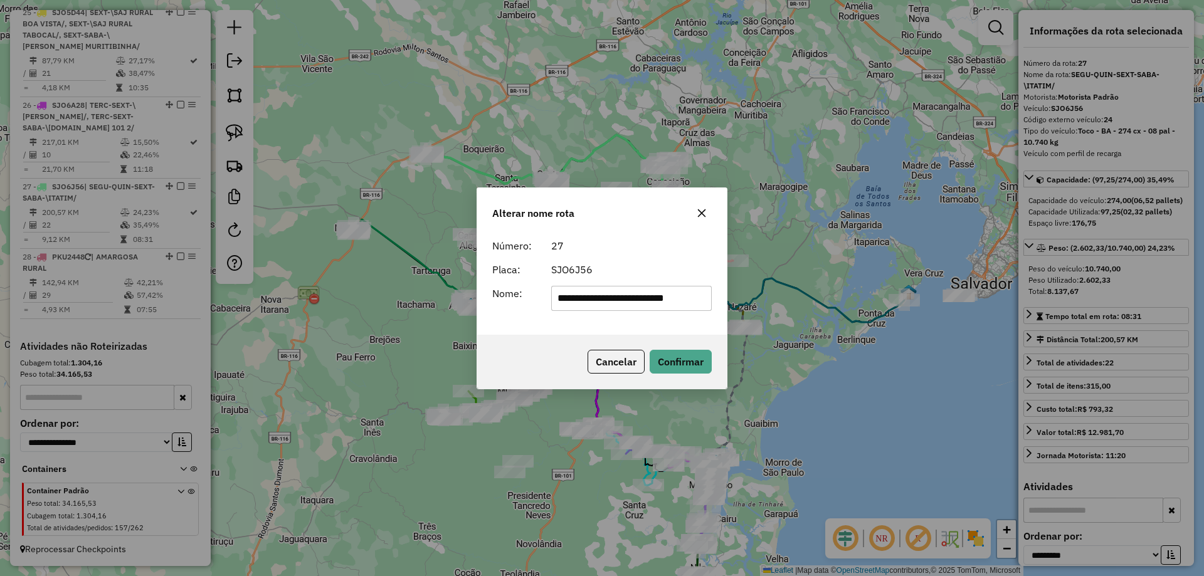
scroll to position [0, 0]
type input "******"
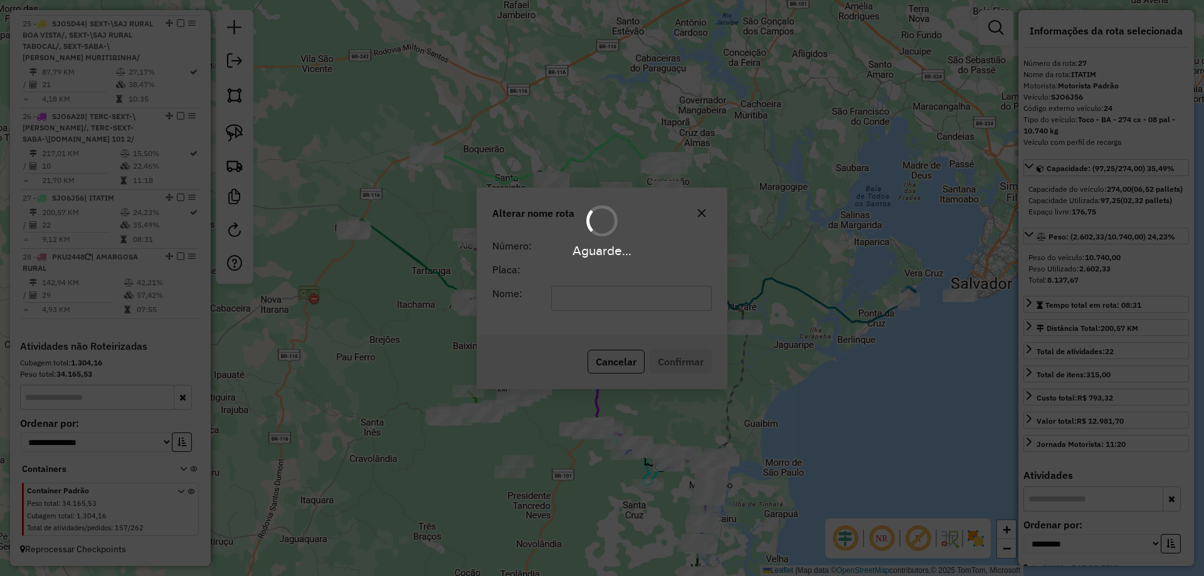
scroll to position [2655, 0]
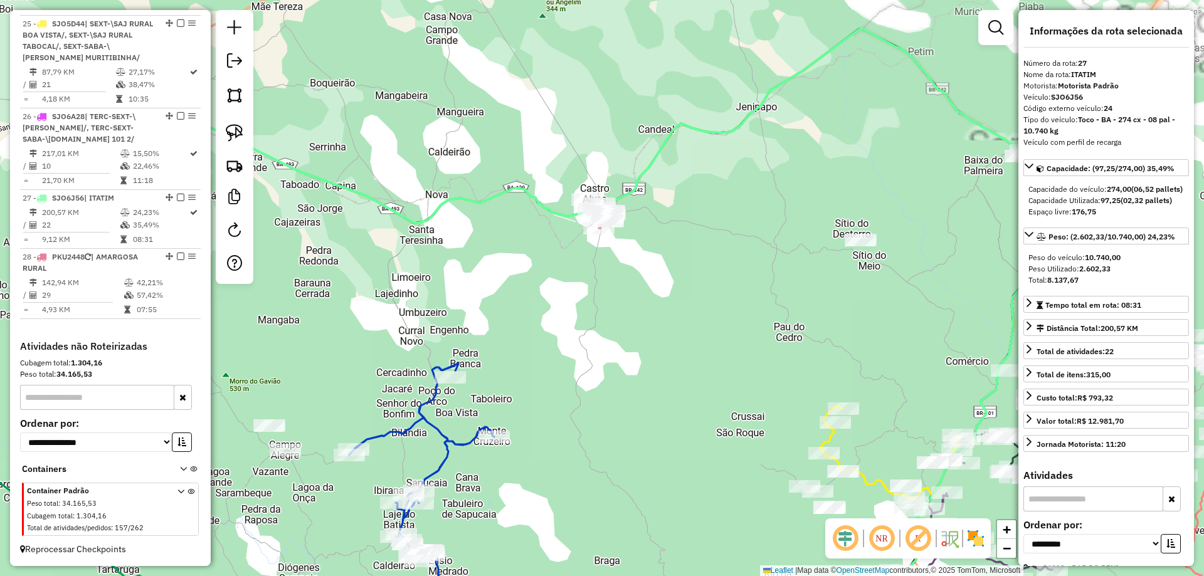
click at [598, 239] on div "Rota 19 - Placa RPD9E09 28017 - DEP DO CUCA Rota 19 - Placa RPD9E09 22845 - BAR…" at bounding box center [602, 288] width 1204 height 576
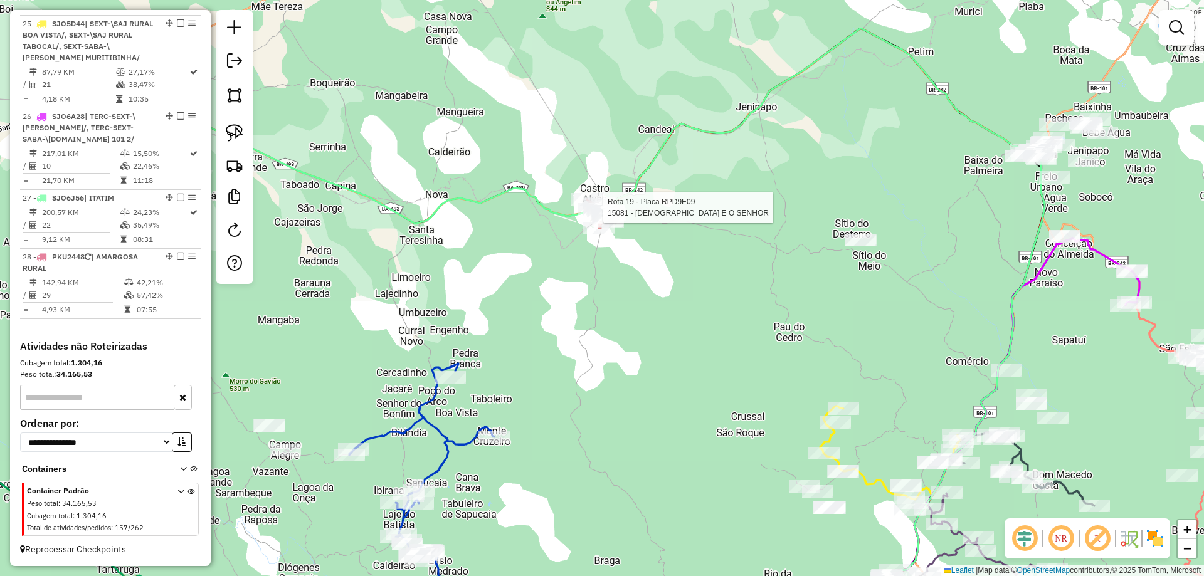
select select "**********"
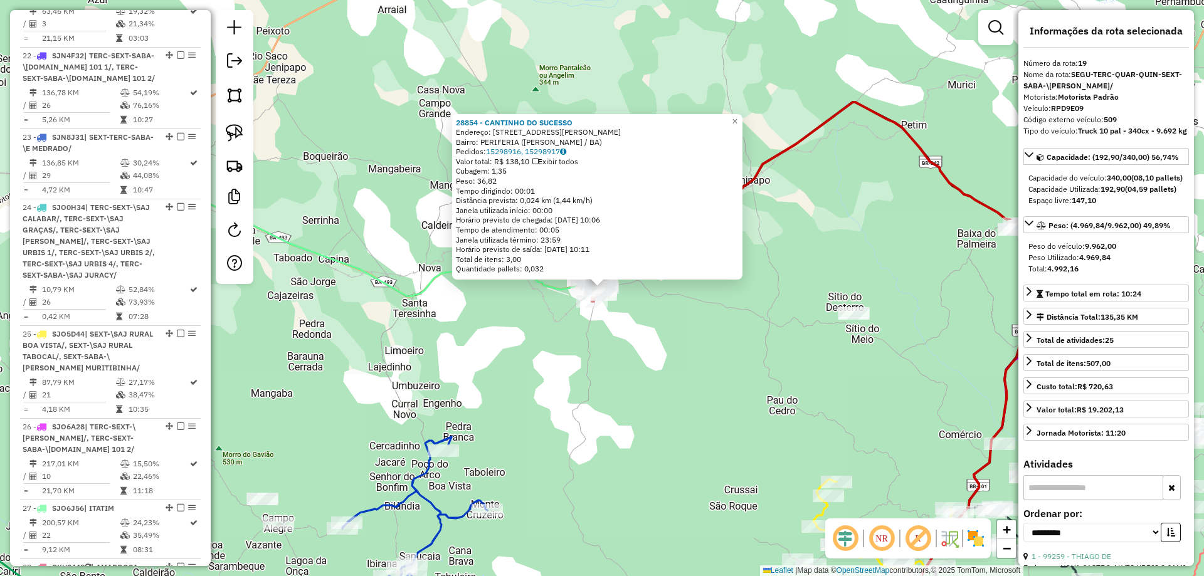
scroll to position [2093, 0]
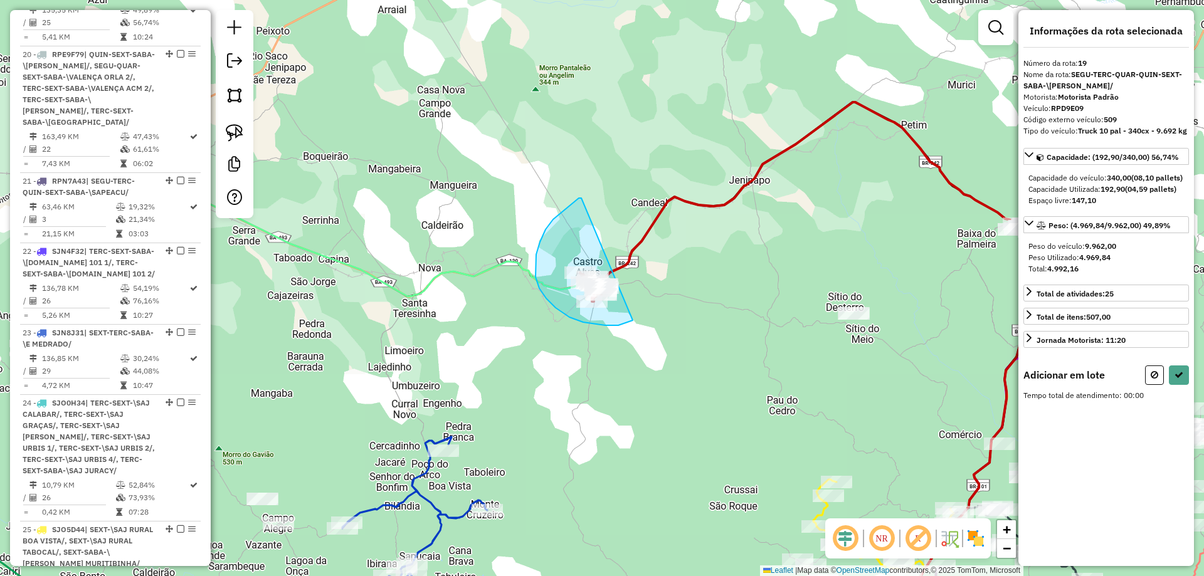
drag, startPoint x: 563, startPoint y: 212, endPoint x: 664, endPoint y: 262, distance: 113.3
click at [1156, 385] on button at bounding box center [1154, 375] width 19 height 19
select select "**********"
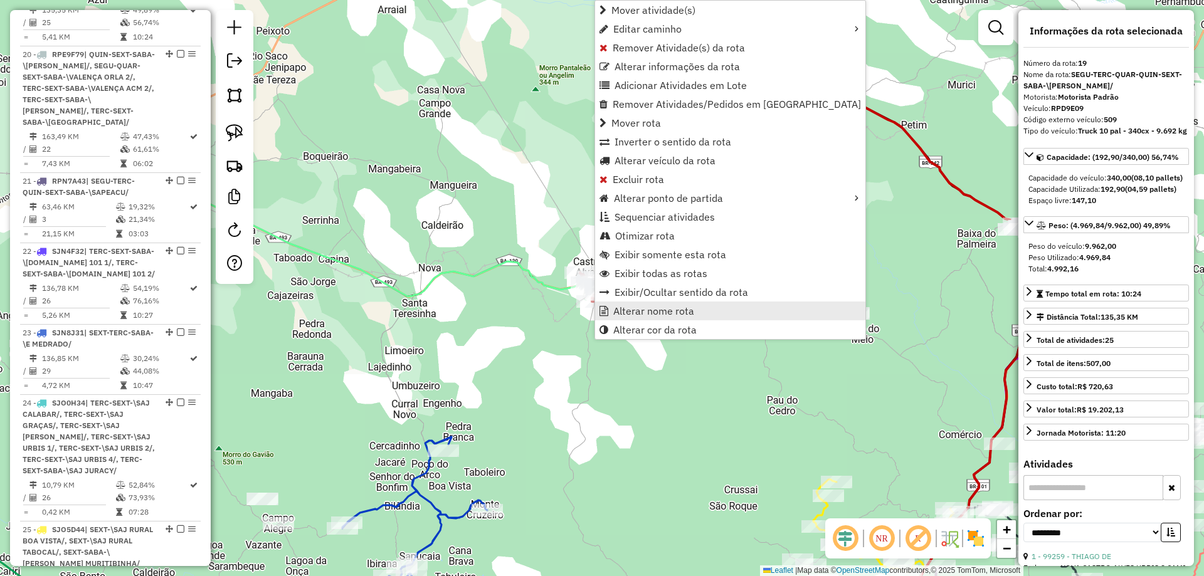
click at [635, 309] on span "Alterar nome rota" at bounding box center [653, 311] width 81 height 10
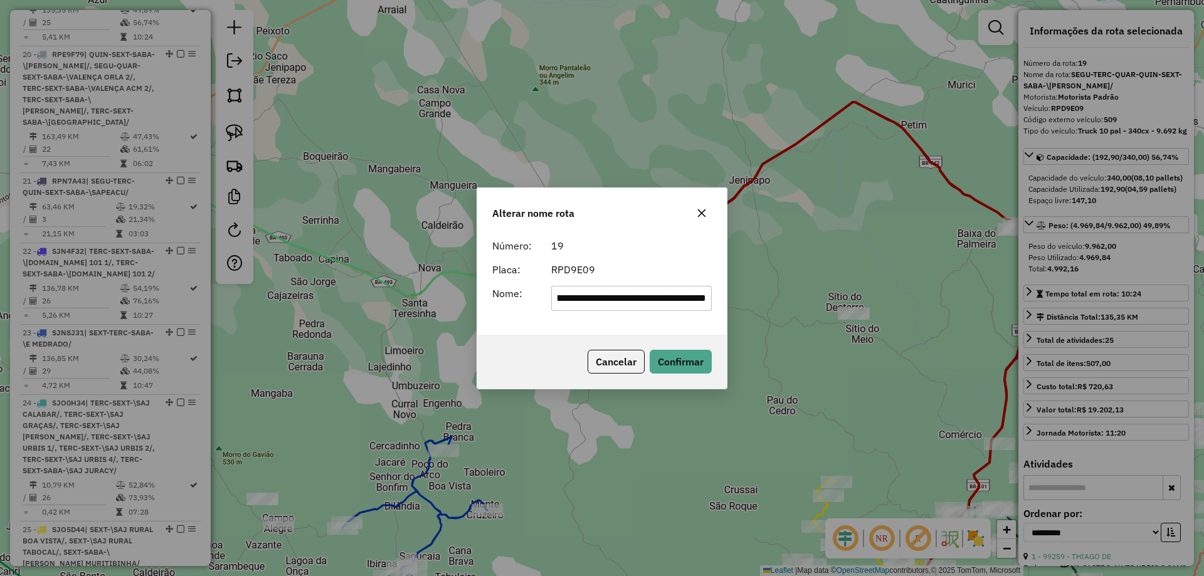
scroll to position [0, 0]
type input "*******"
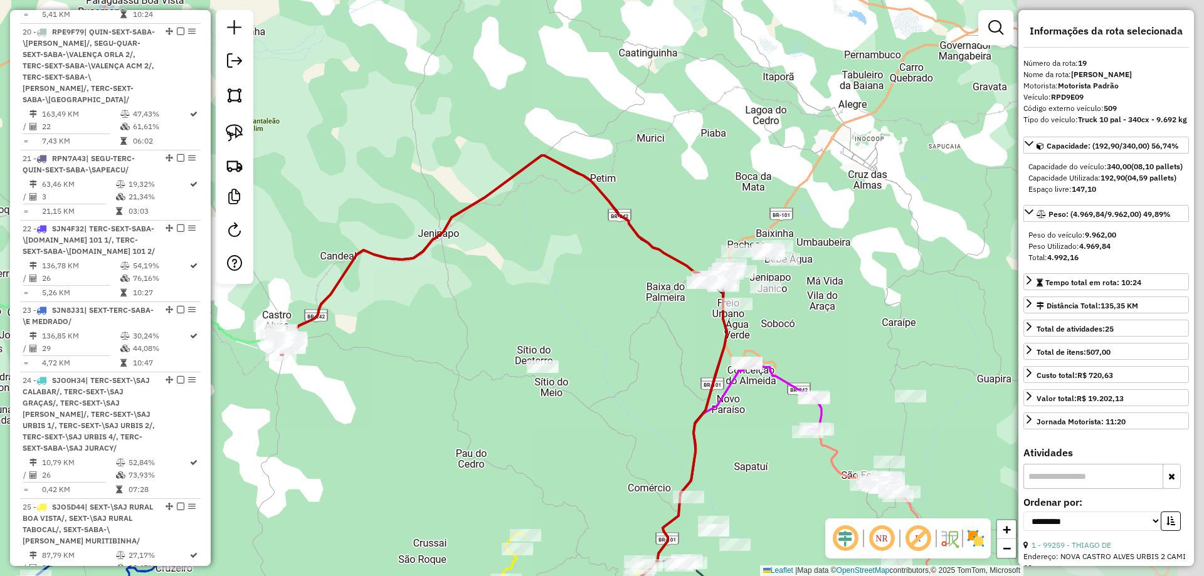
drag, startPoint x: 828, startPoint y: 256, endPoint x: 581, endPoint y: 289, distance: 249.3
click at [568, 296] on div "Janela de atendimento Grade de atendimento Capacidade Transportadoras Veículos …" at bounding box center [602, 288] width 1204 height 576
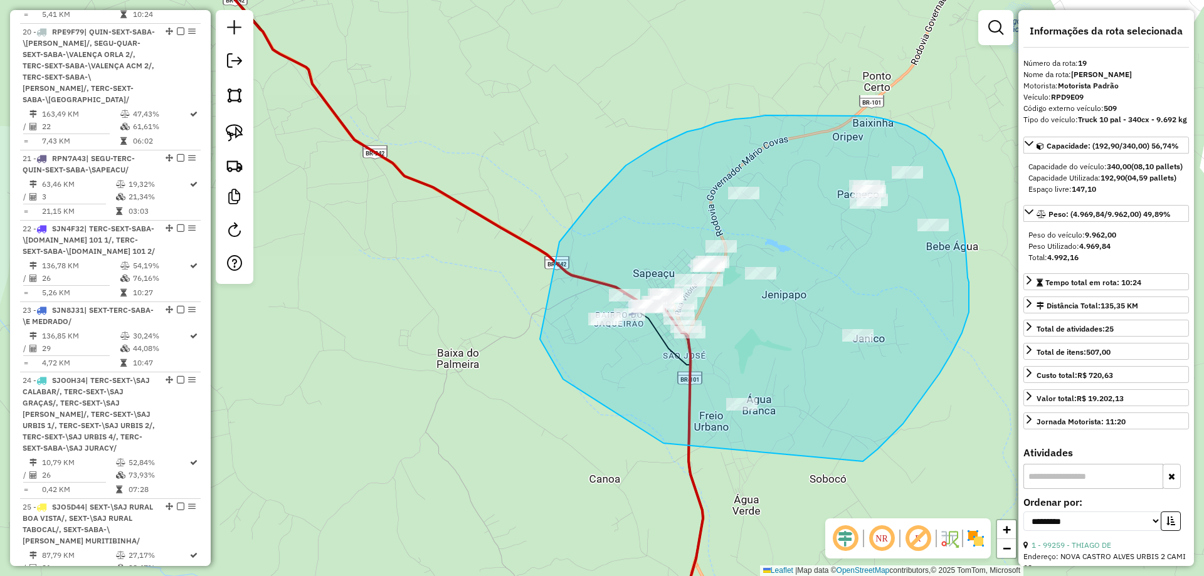
drag, startPoint x: 639, startPoint y: 428, endPoint x: 835, endPoint y: 479, distance: 202.2
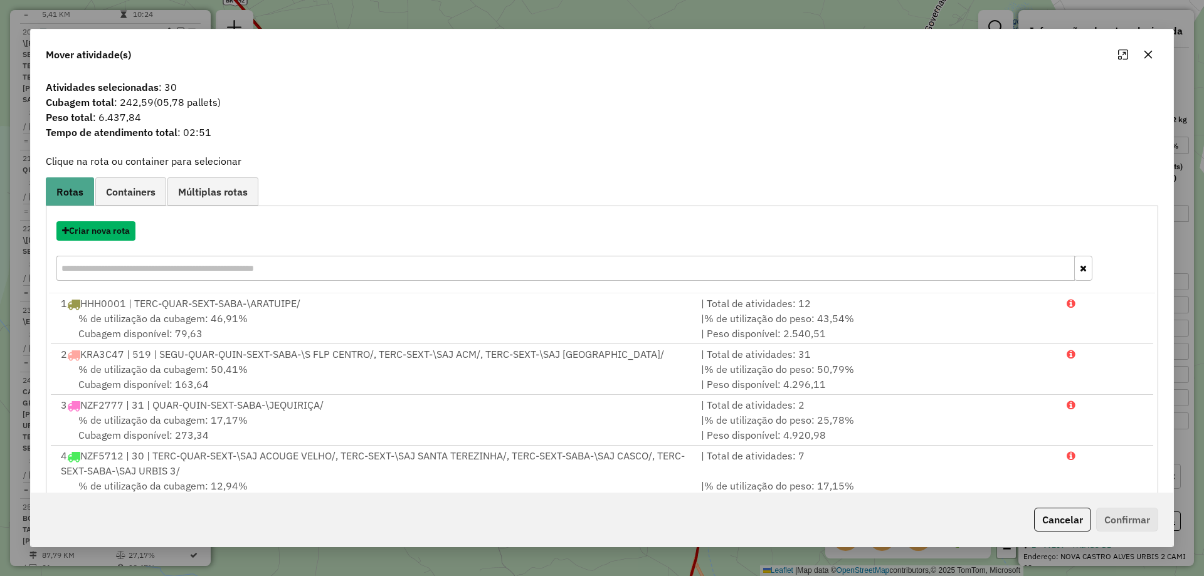
click at [116, 230] on button "Criar nova rota" at bounding box center [95, 230] width 79 height 19
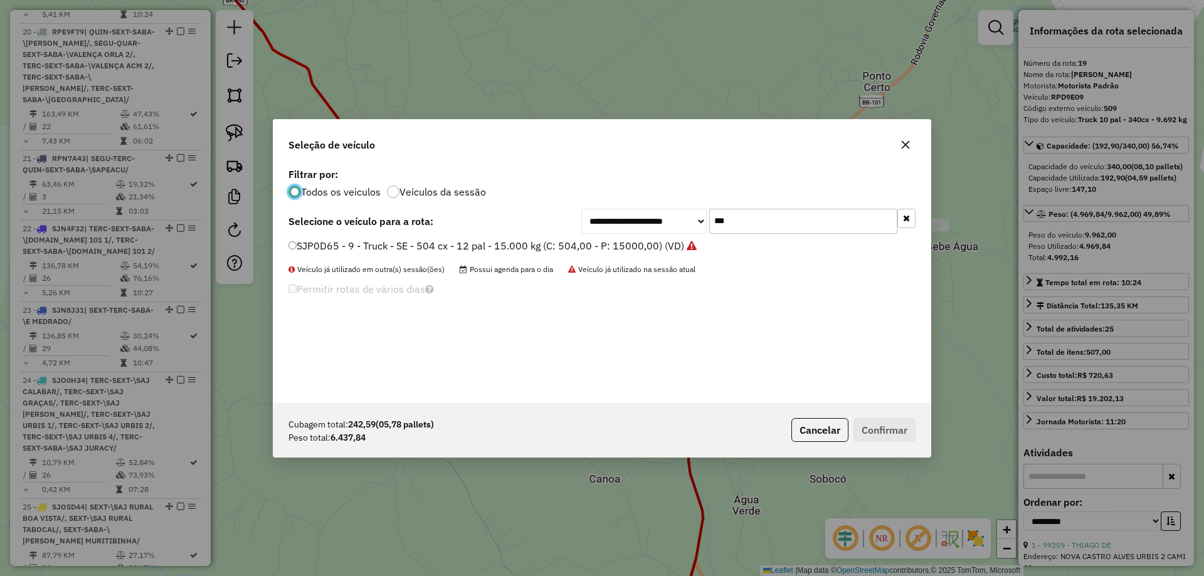
scroll to position [7, 4]
drag, startPoint x: 808, startPoint y: 213, endPoint x: 670, endPoint y: 246, distance: 141.8
click at [665, 248] on div "**********" at bounding box center [601, 284] width 657 height 238
type input "****"
click at [604, 245] on label "RPN7A43 - 521 - Truck 10 pal - 340cx - 9.692 kg (C: 340,00 - P: 9962,00) (VD)" at bounding box center [478, 245] width 381 height 15
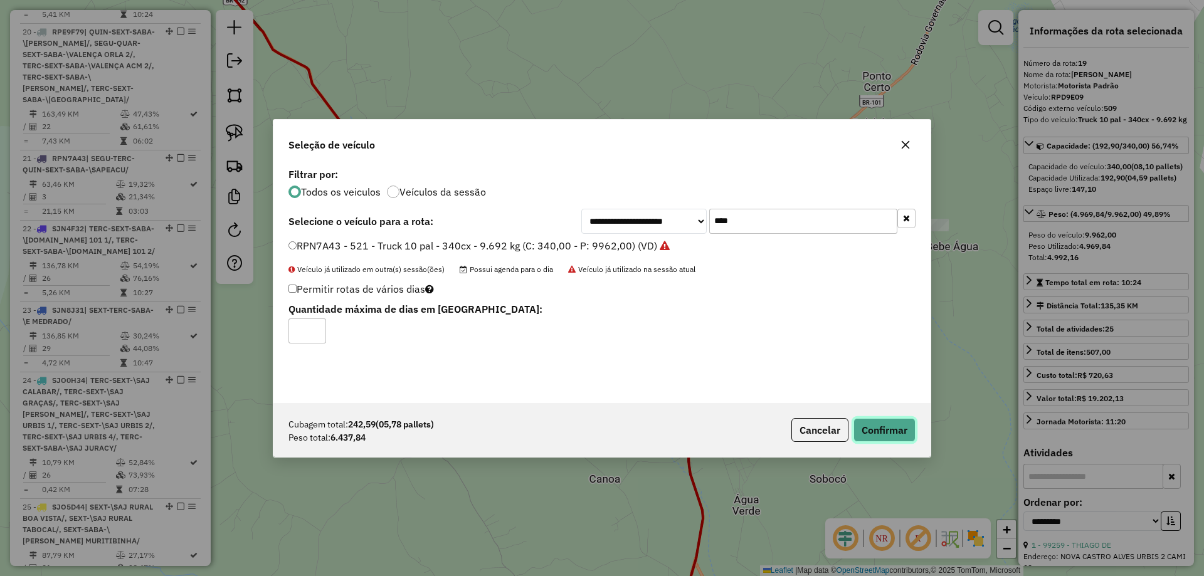
click at [872, 431] on button "Confirmar" at bounding box center [885, 430] width 62 height 24
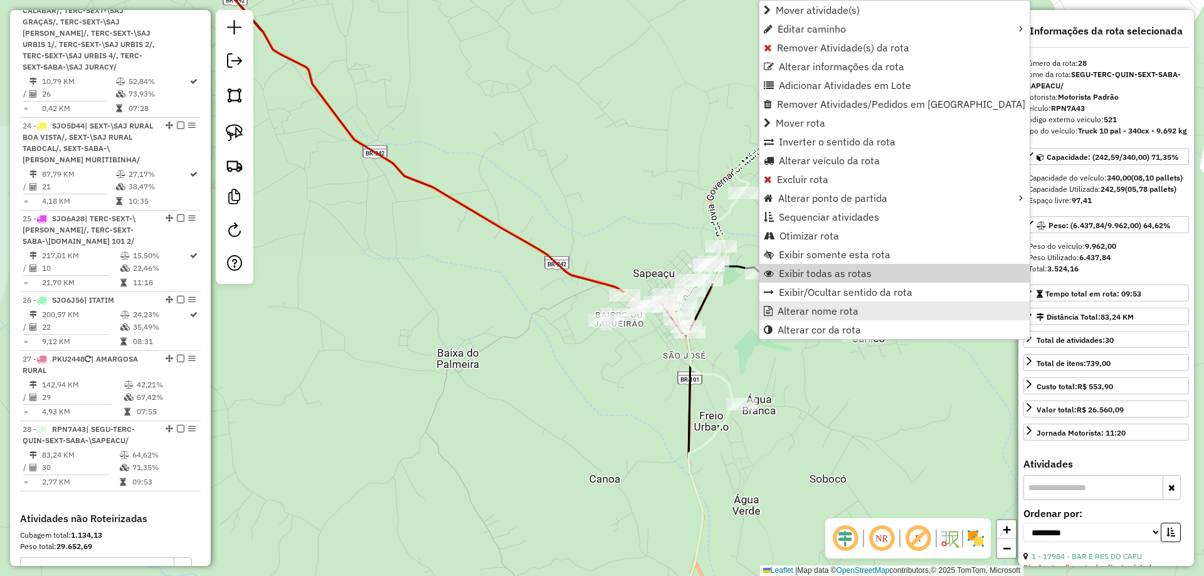
scroll to position [2633, 0]
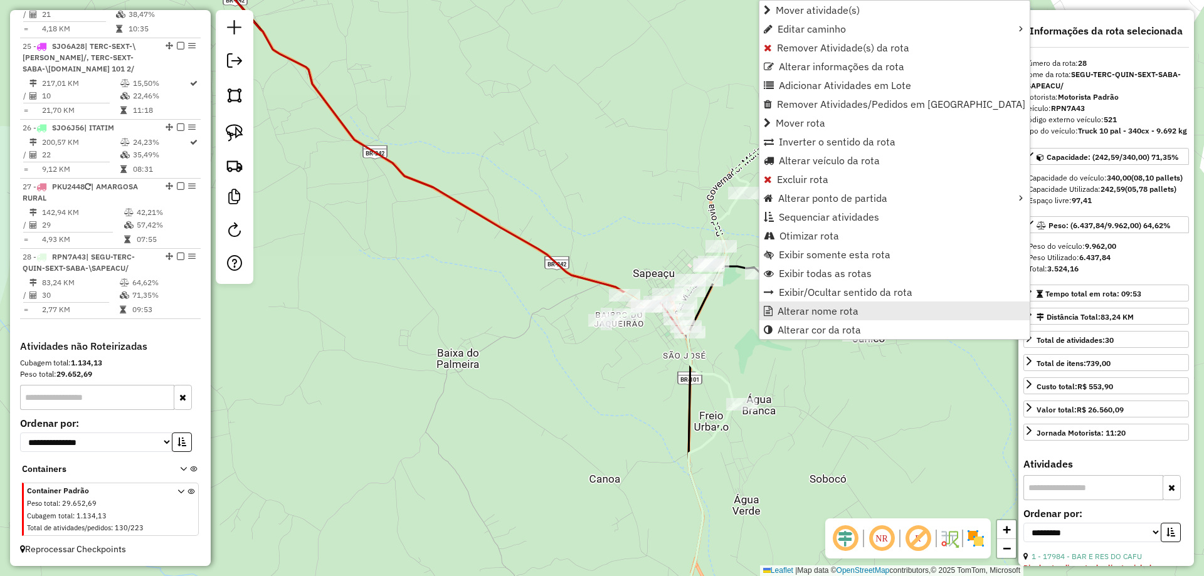
drag, startPoint x: 793, startPoint y: 319, endPoint x: 793, endPoint y: 312, distance: 6.9
click at [793, 312] on link "Alterar nome rota" at bounding box center [894, 311] width 270 height 19
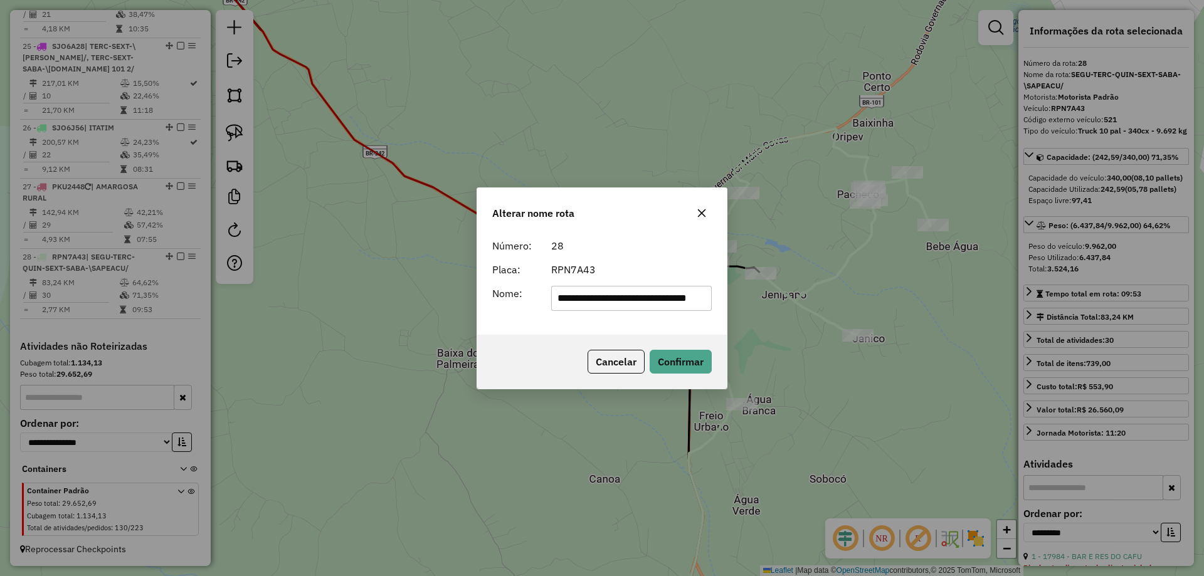
scroll to position [0, 0]
type input "*******"
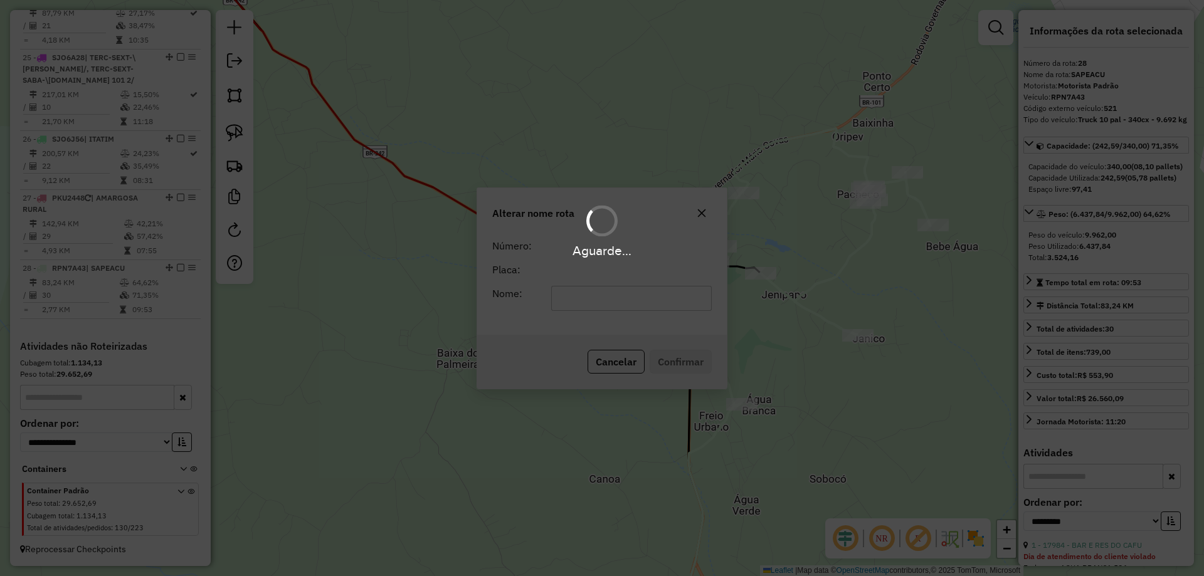
scroll to position [2621, 0]
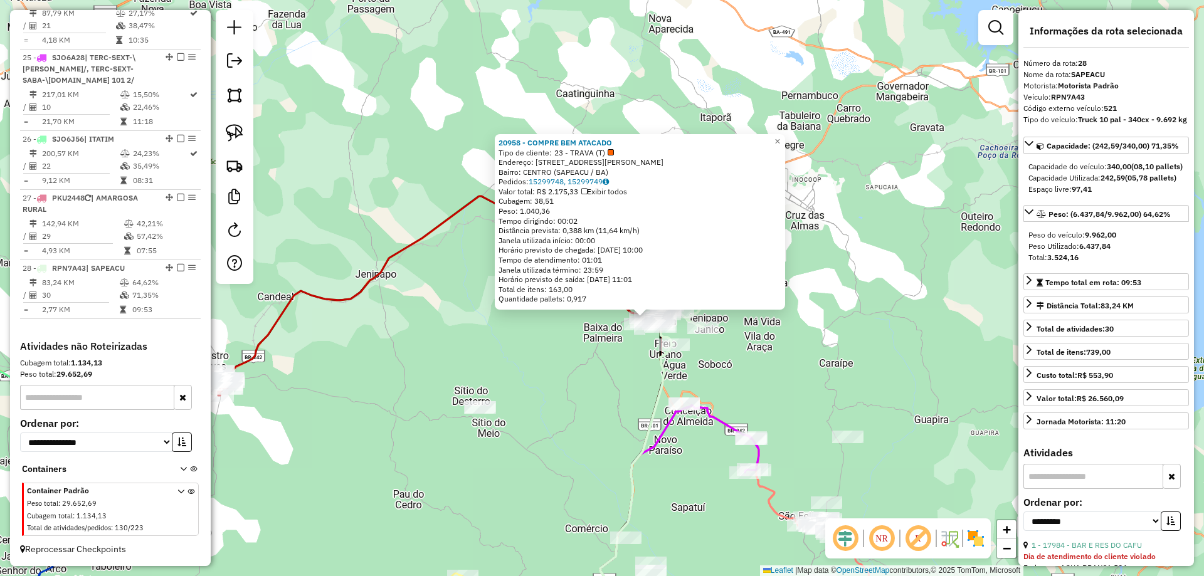
click at [556, 414] on div "20958 - COMPRE BEM ATACADO Tipo de cliente: 23 - TRAVA (T) Endereço: RUA PROFES…" at bounding box center [602, 288] width 1204 height 576
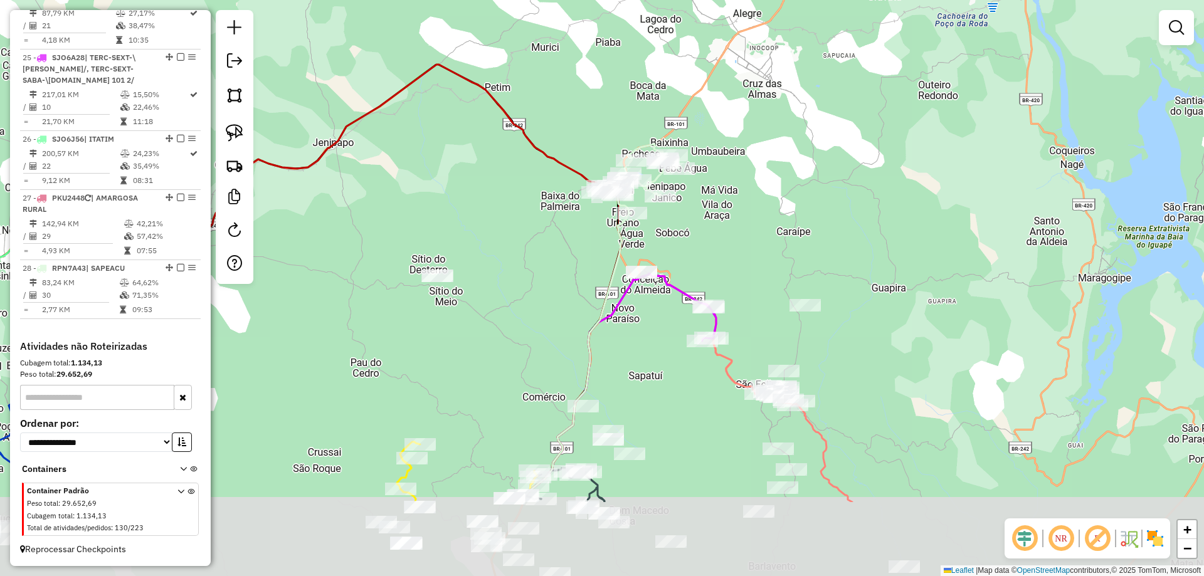
drag, startPoint x: 530, startPoint y: 437, endPoint x: 494, endPoint y: 288, distance: 153.0
click at [479, 288] on div "Janela de atendimento Grade de atendimento Capacidade Transportadoras Veículos …" at bounding box center [602, 288] width 1204 height 576
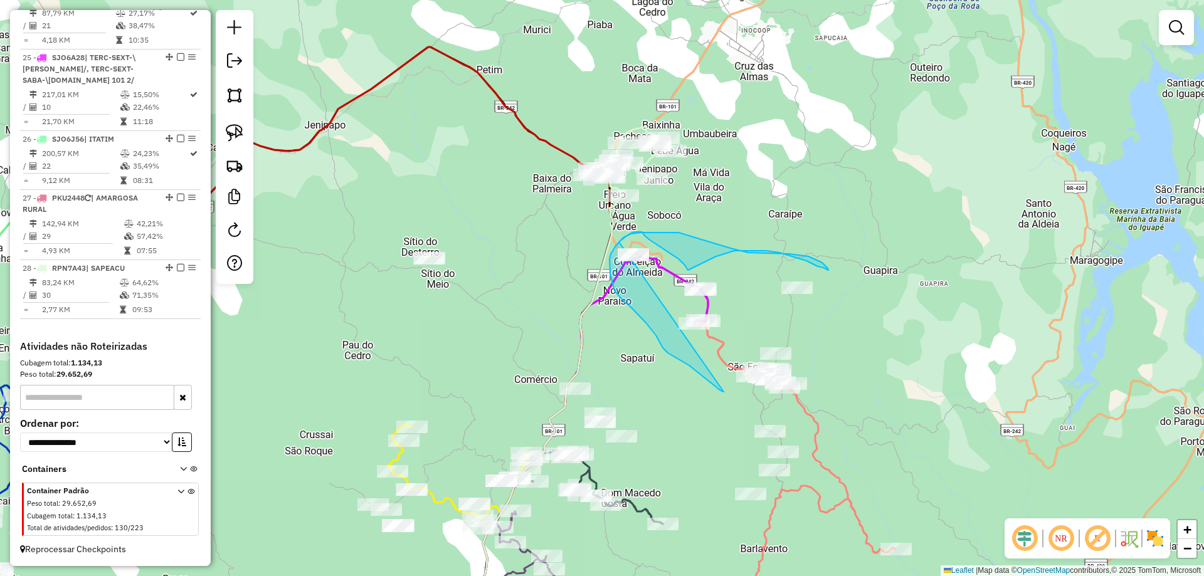
drag, startPoint x: 721, startPoint y: 391, endPoint x: 572, endPoint y: 291, distance: 179.0
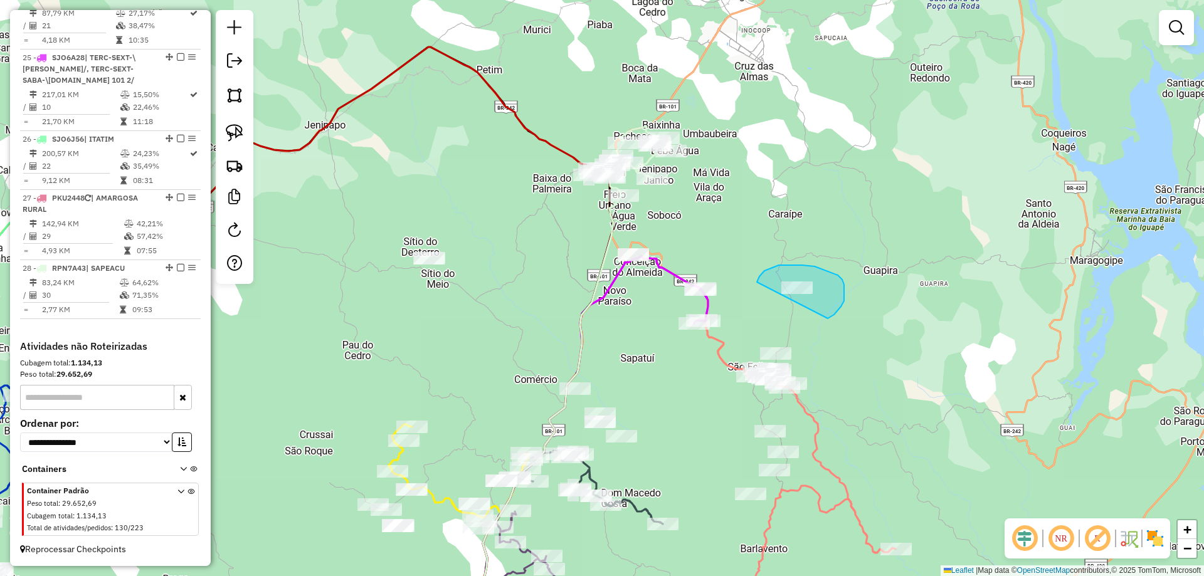
drag, startPoint x: 770, startPoint y: 268, endPoint x: 823, endPoint y: 319, distance: 72.7
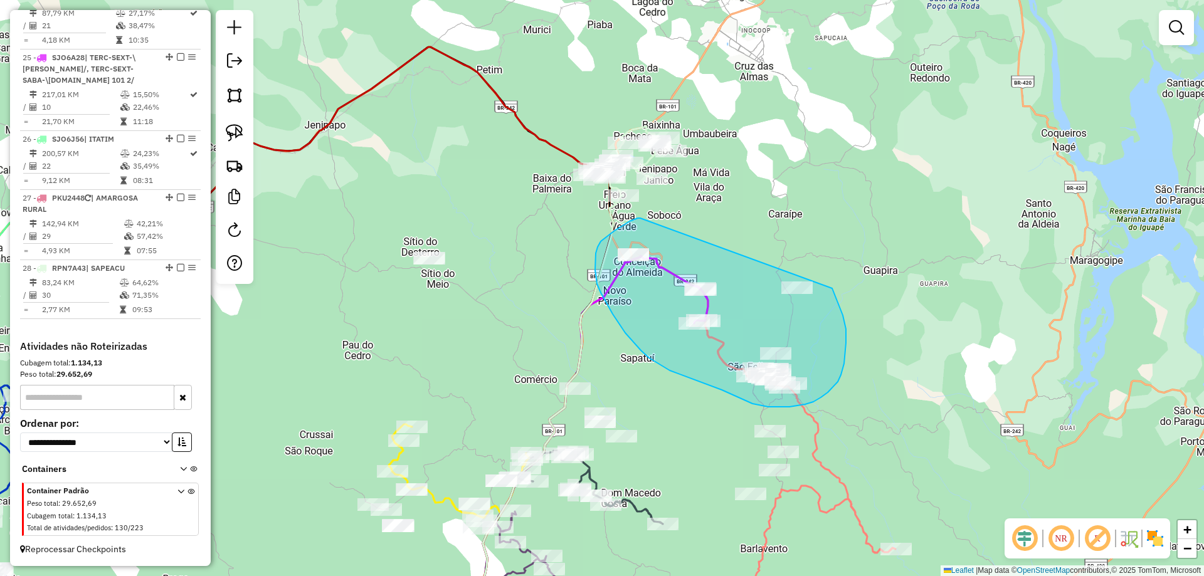
drag, startPoint x: 598, startPoint y: 247, endPoint x: 802, endPoint y: 230, distance: 205.1
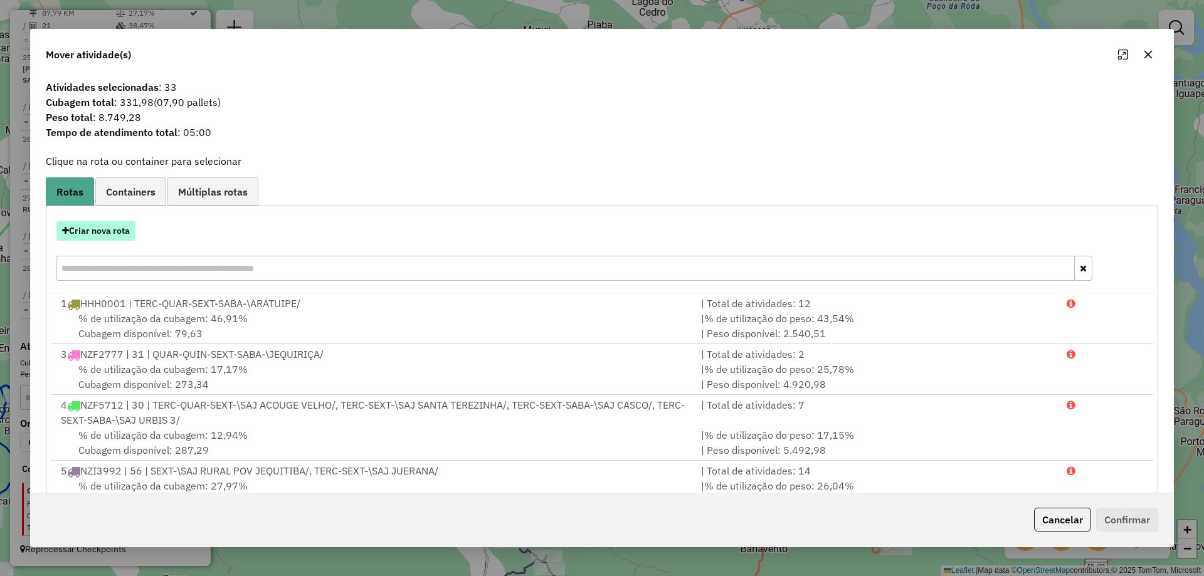
click at [117, 230] on button "Criar nova rota" at bounding box center [95, 230] width 79 height 19
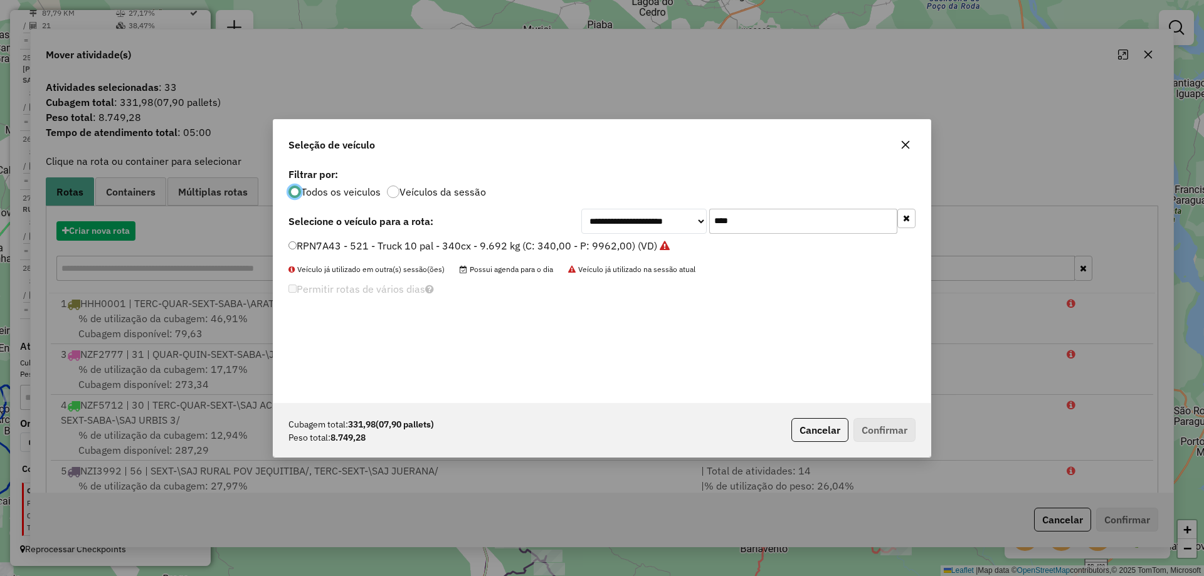
scroll to position [7, 4]
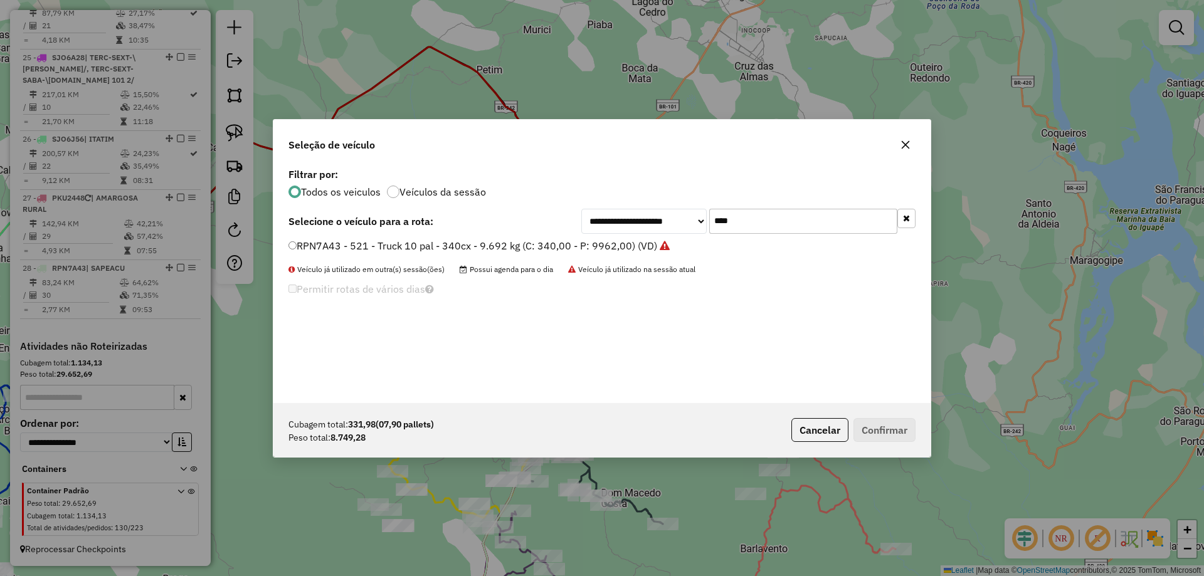
drag, startPoint x: 742, startPoint y: 221, endPoint x: 551, endPoint y: 208, distance: 191.7
click at [540, 222] on div "**********" at bounding box center [601, 221] width 627 height 25
type input "***"
click at [534, 248] on label "SKO2E92 - 32 - Toco - BA - 274 cx - 08 pal - 10.740 kg (C: 274,00 - P: 10740,00…" at bounding box center [488, 245] width 401 height 15
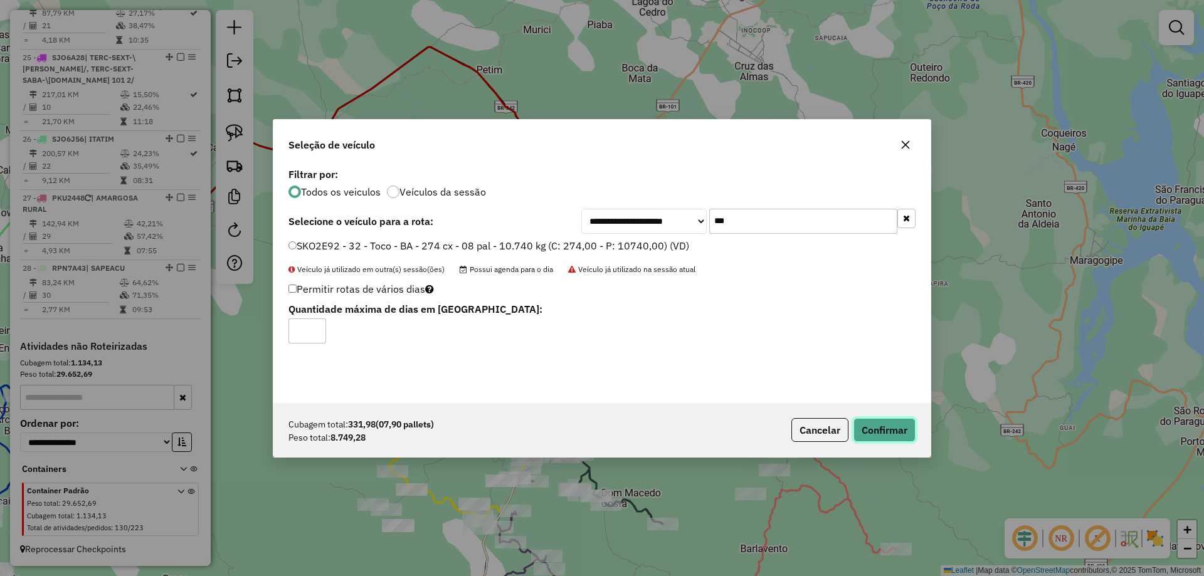
click at [895, 430] on button "Confirmar" at bounding box center [885, 430] width 62 height 24
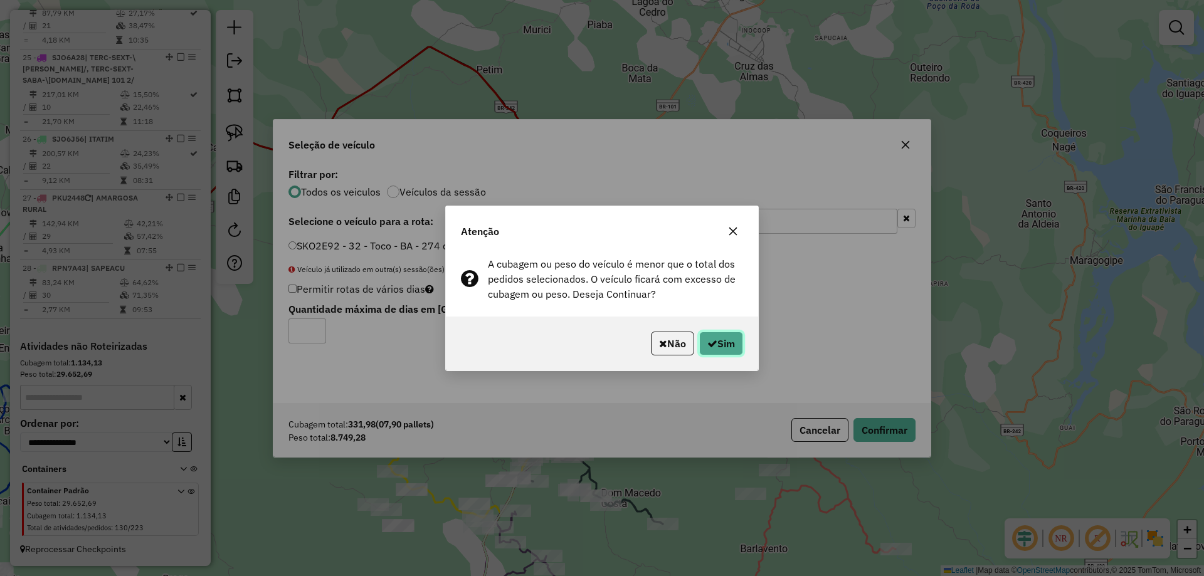
click at [707, 342] on icon "button" at bounding box center [712, 344] width 10 height 10
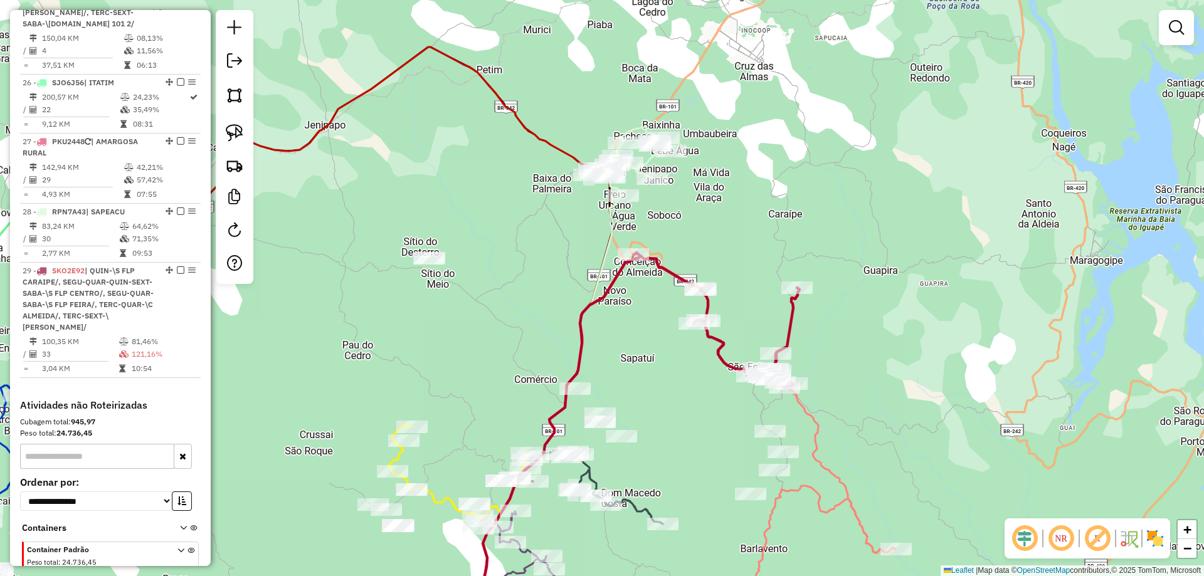
scroll to position [2633, 0]
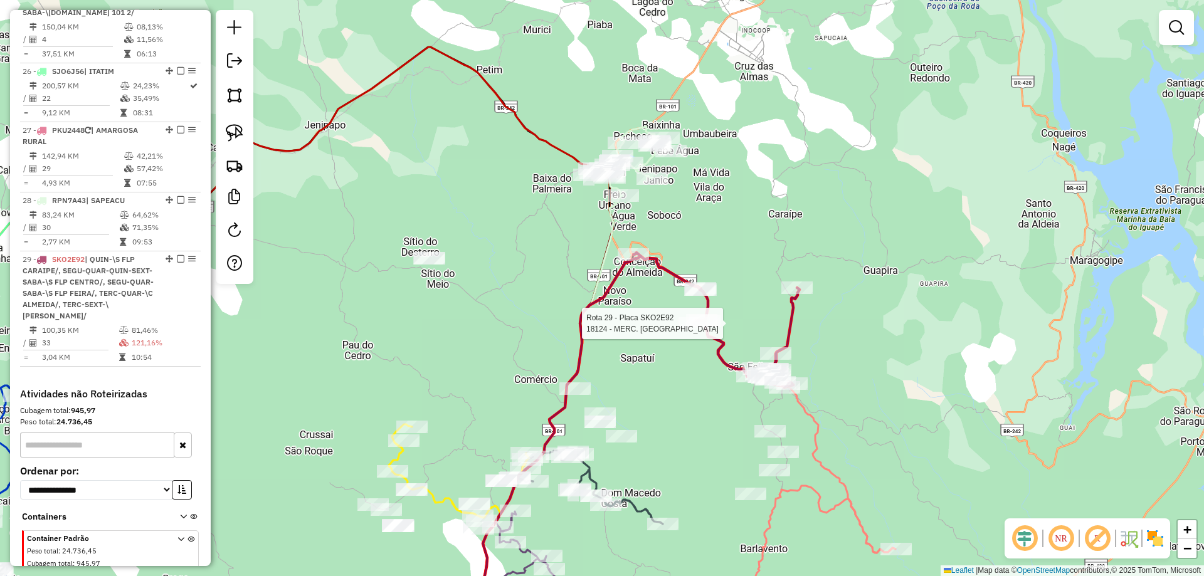
select select "**********"
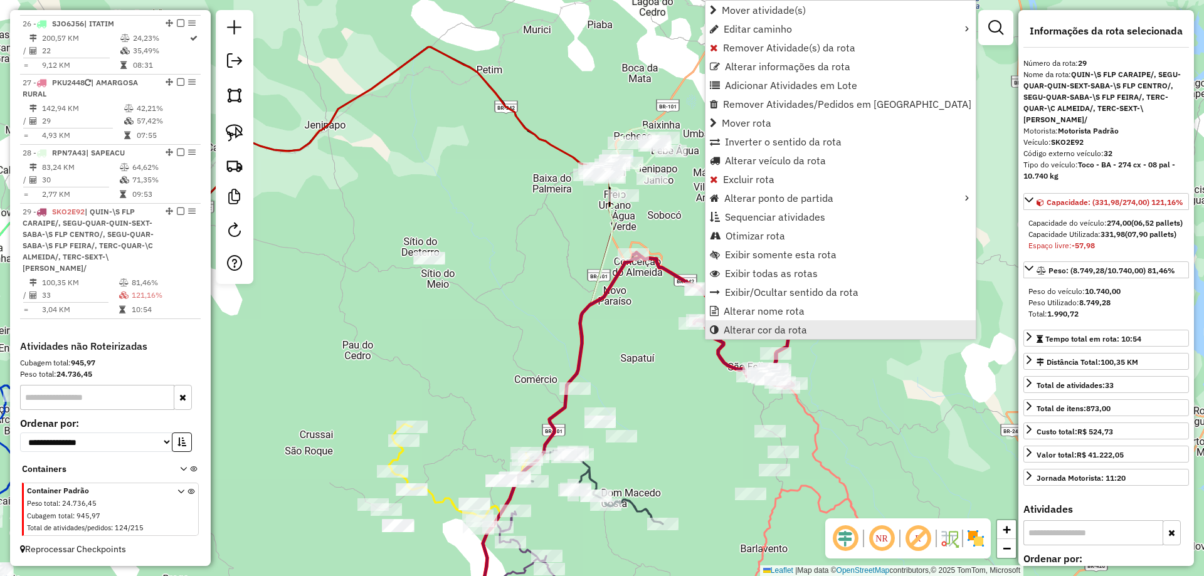
scroll to position [2737, 0]
click at [726, 312] on span "Alterar nome rota" at bounding box center [764, 311] width 81 height 10
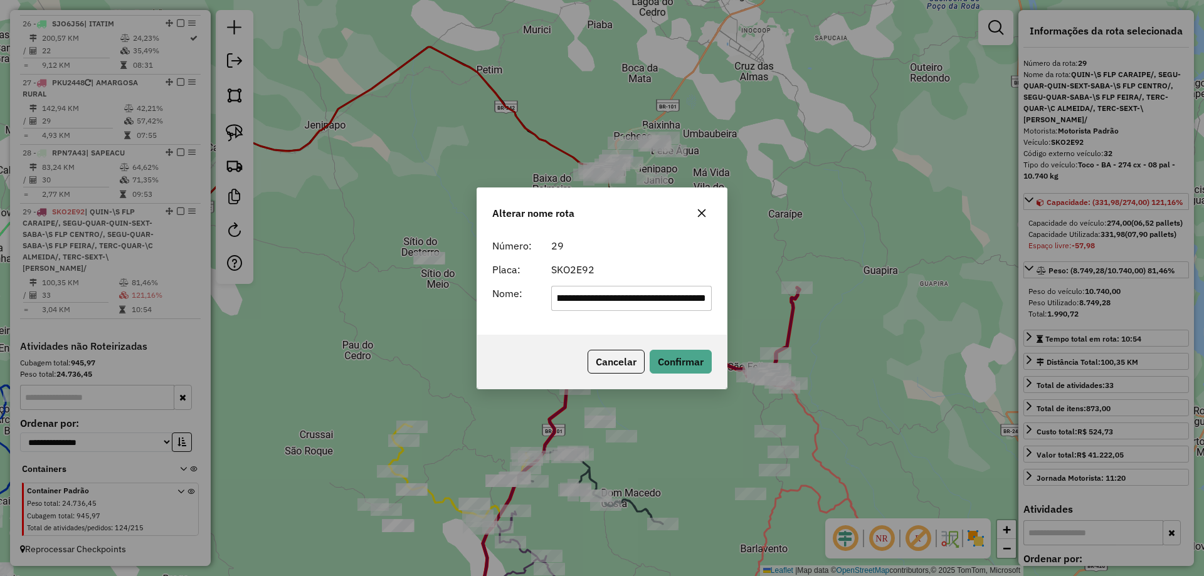
scroll to position [0, 0]
type input "*"
type input "**********"
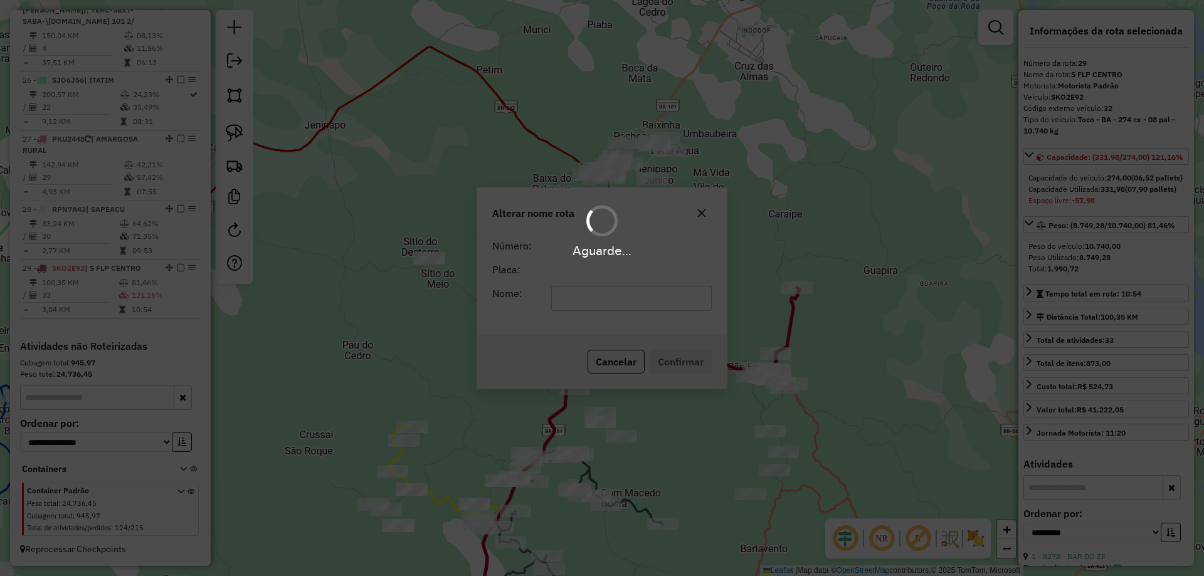
scroll to position [2680, 0]
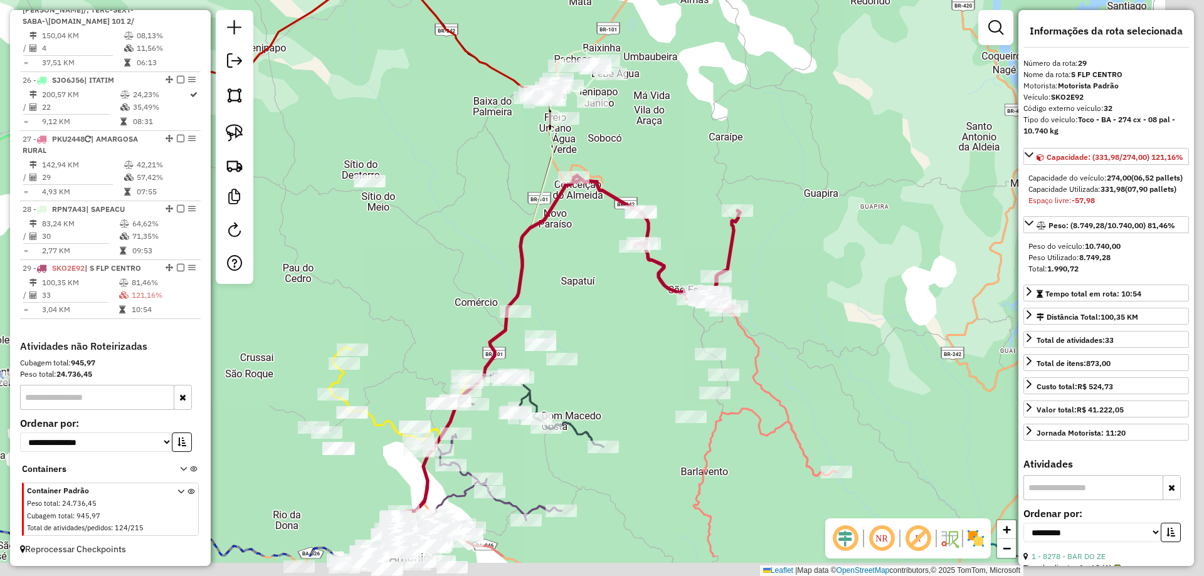
drag, startPoint x: 699, startPoint y: 436, endPoint x: 605, endPoint y: 329, distance: 141.8
click at [605, 329] on div "Janela de atendimento Grade de atendimento Capacidade Transportadoras Veículos …" at bounding box center [602, 288] width 1204 height 576
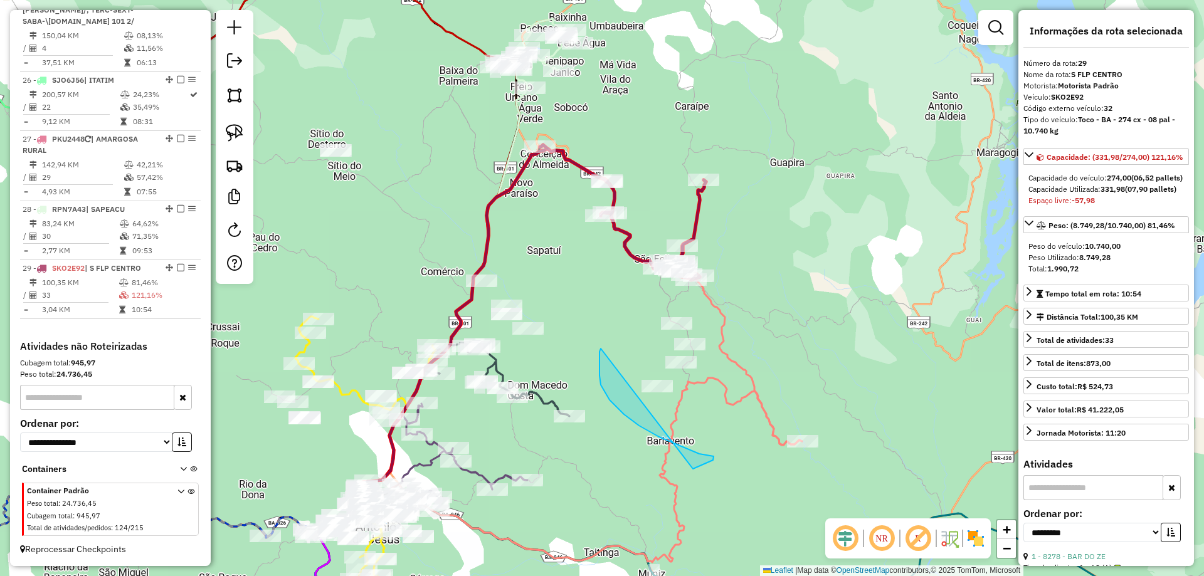
drag, startPoint x: 600, startPoint y: 352, endPoint x: 699, endPoint y: 450, distance: 139.2
click at [1002, 20] on em at bounding box center [995, 27] width 15 height 15
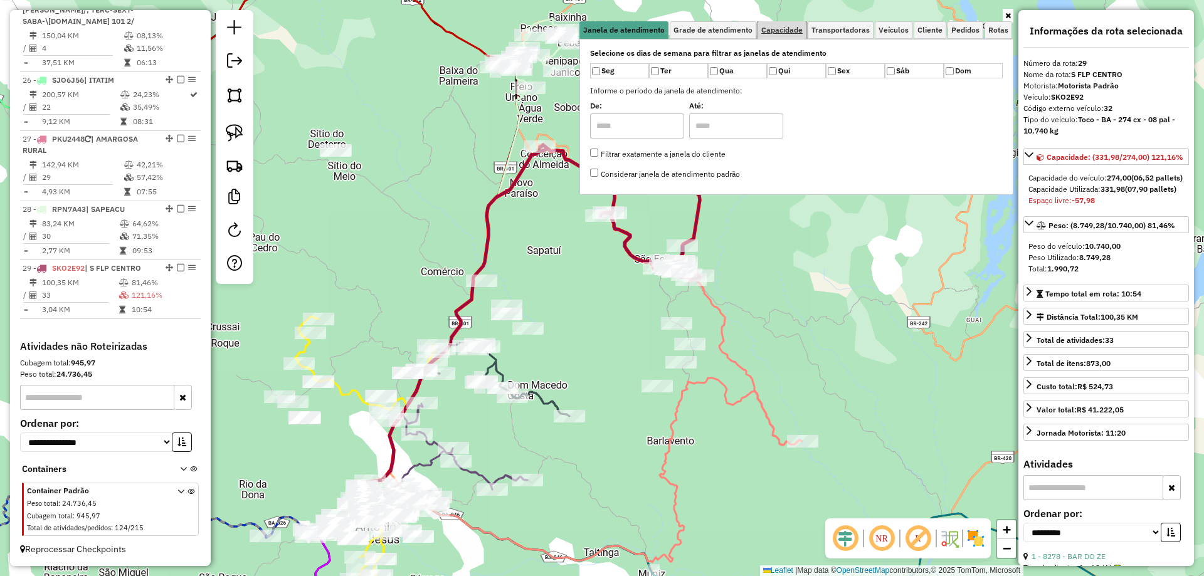
click at [791, 35] on link "Capacidade" at bounding box center [782, 30] width 49 height 18
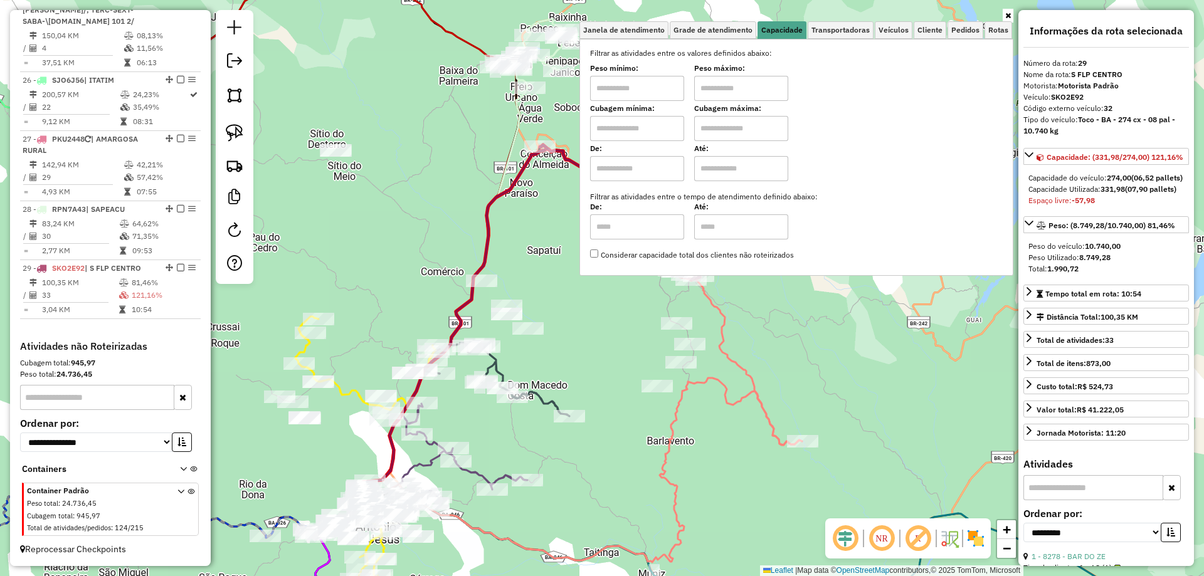
drag, startPoint x: 667, startPoint y: 122, endPoint x: 665, endPoint y: 130, distance: 8.4
click at [665, 129] on input "text" at bounding box center [637, 128] width 94 height 25
type input "*****"
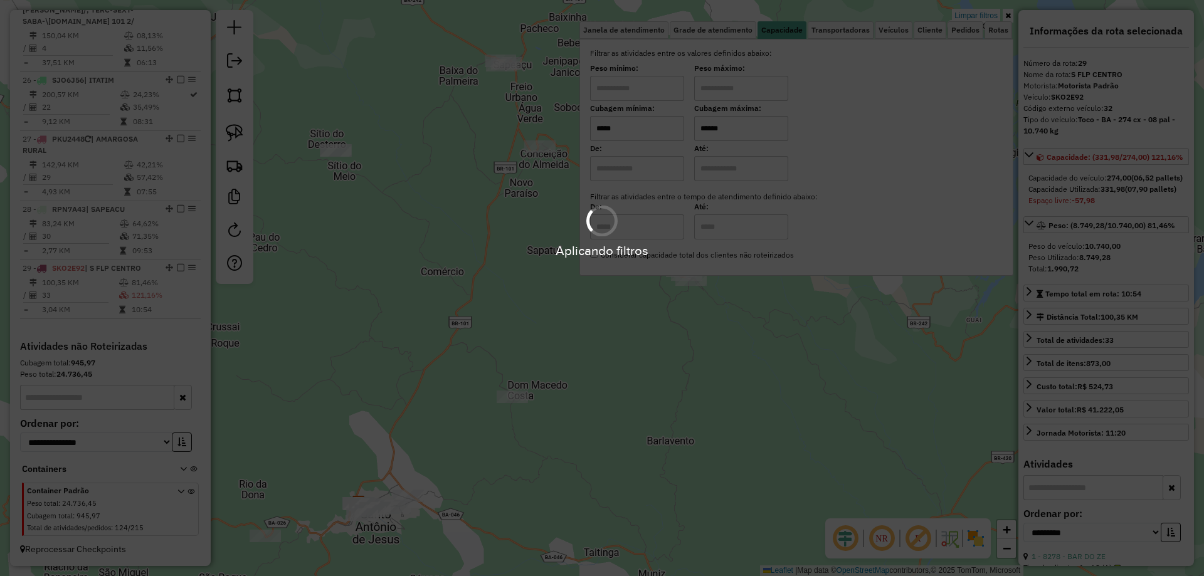
type input "******"
click at [766, 361] on div "Limpar filtros Janela de atendimento Grade de atendimento Capacidade Transporta…" at bounding box center [602, 288] width 1204 height 576
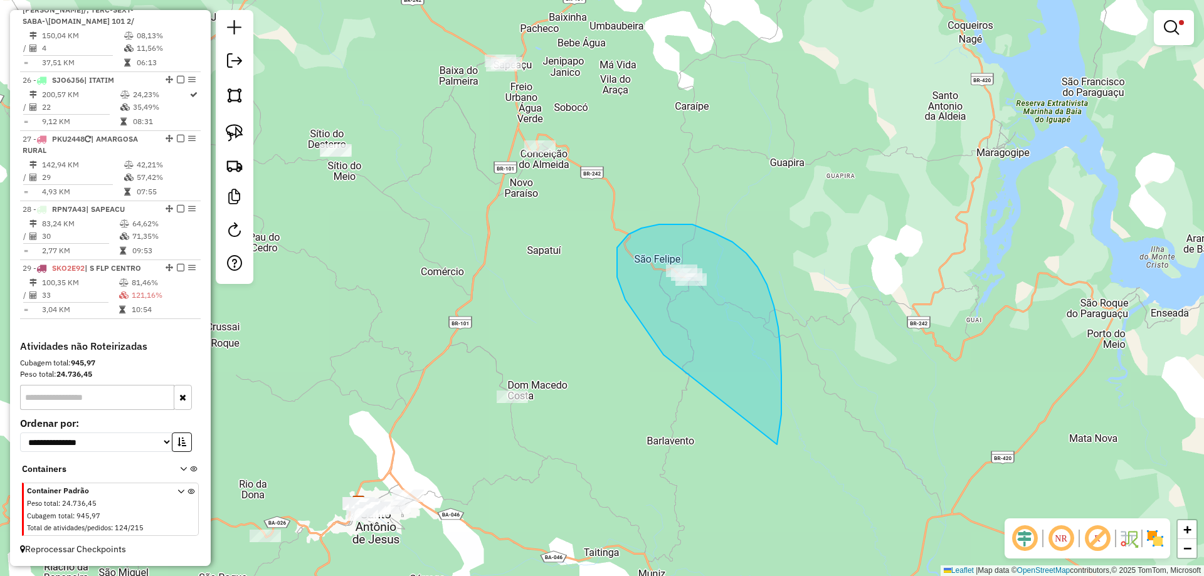
drag, startPoint x: 664, startPoint y: 355, endPoint x: 777, endPoint y: 445, distance: 144.7
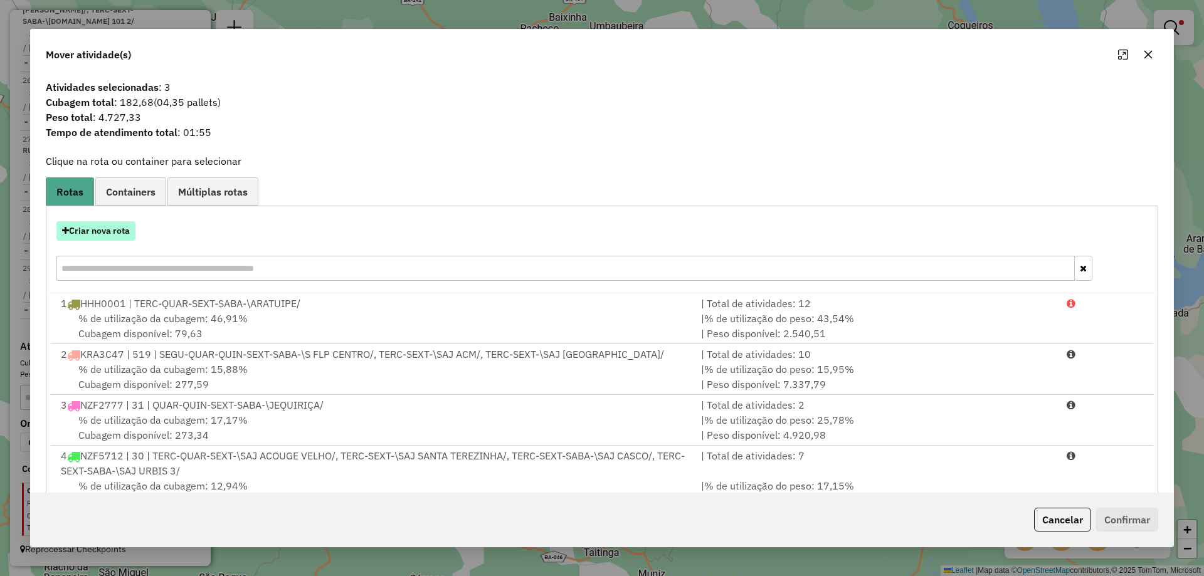
click at [110, 235] on button "Criar nova rota" at bounding box center [95, 230] width 79 height 19
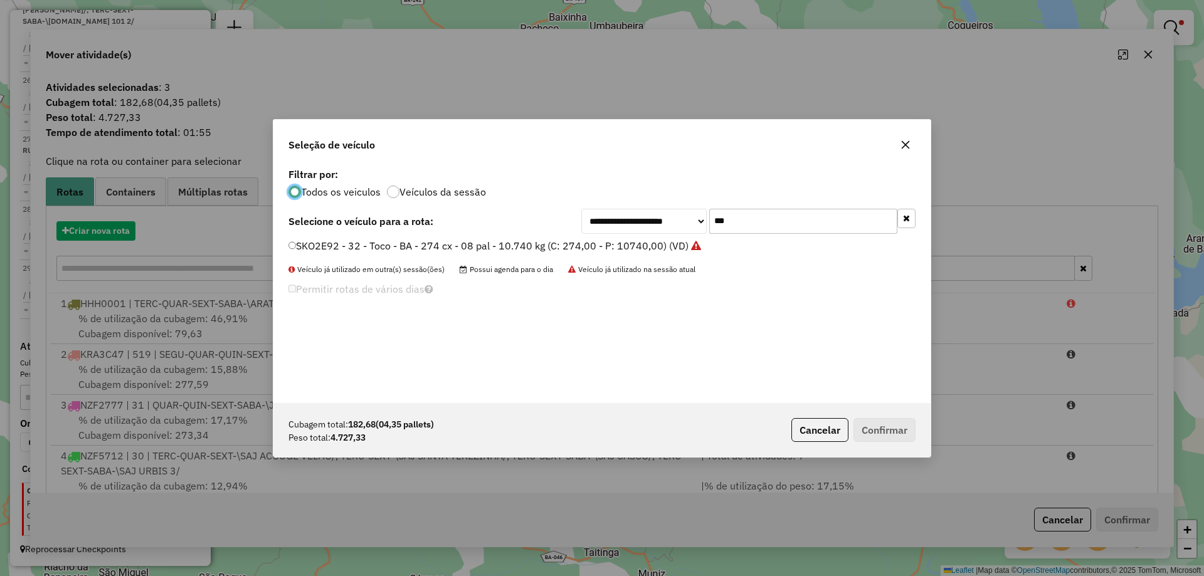
scroll to position [7, 4]
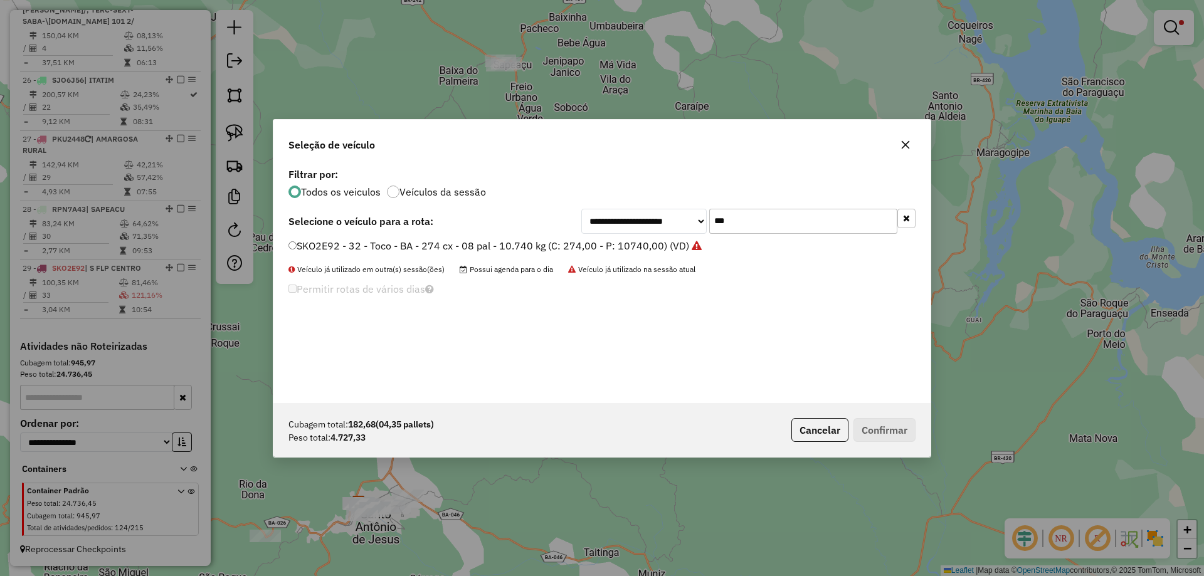
drag, startPoint x: 734, startPoint y: 231, endPoint x: 609, endPoint y: 238, distance: 125.0
click at [609, 238] on div "**********" at bounding box center [601, 284] width 657 height 238
type input "***"
click at [596, 241] on label "SJO6A28 - 13 - Toco - BA - 274 cx - 08 pal - 10.740 kg (C: 274,00 - P: 10740,00…" at bounding box center [494, 245] width 413 height 15
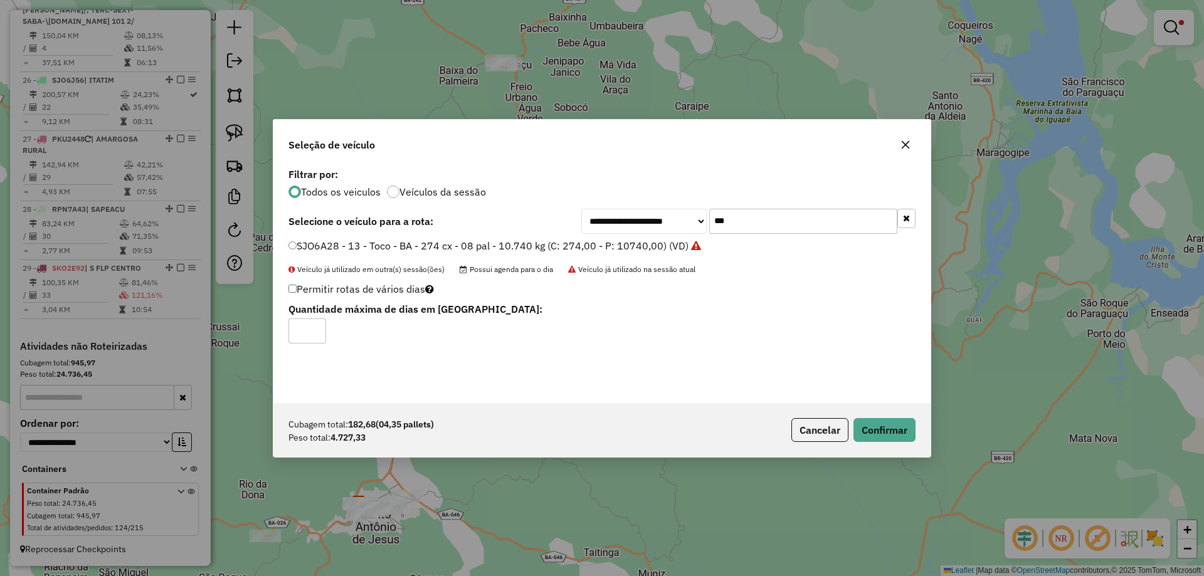
click at [889, 445] on div "Cubagem total: 182,68 (04,35 pallets) Peso total: 4.727,33 Cancelar Confirmar" at bounding box center [601, 430] width 657 height 54
click at [887, 432] on button "Confirmar" at bounding box center [885, 430] width 62 height 24
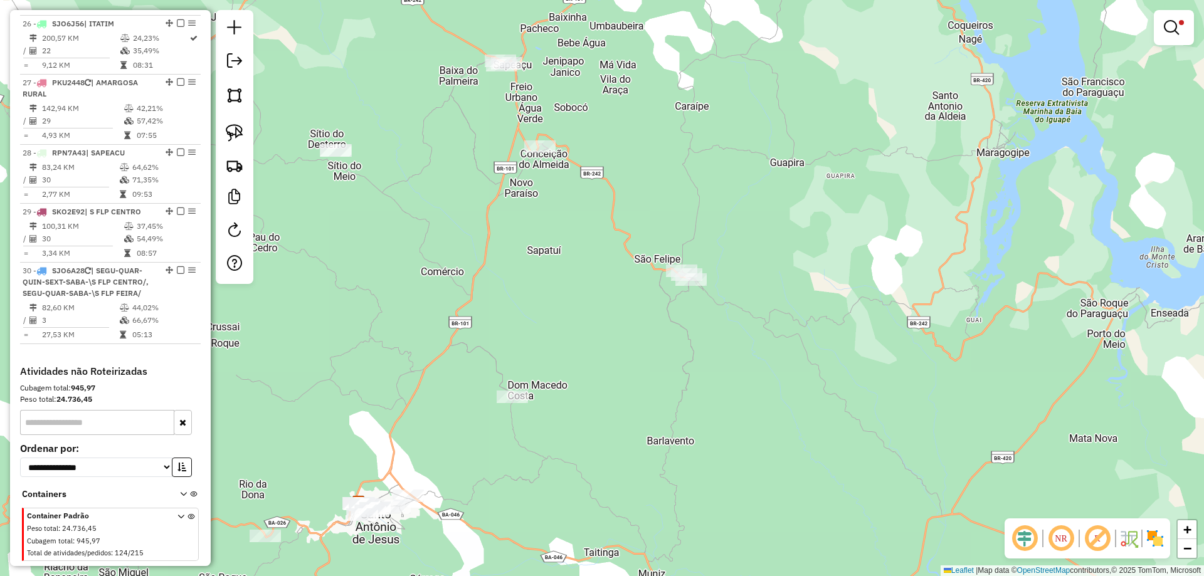
scroll to position [2655, 0]
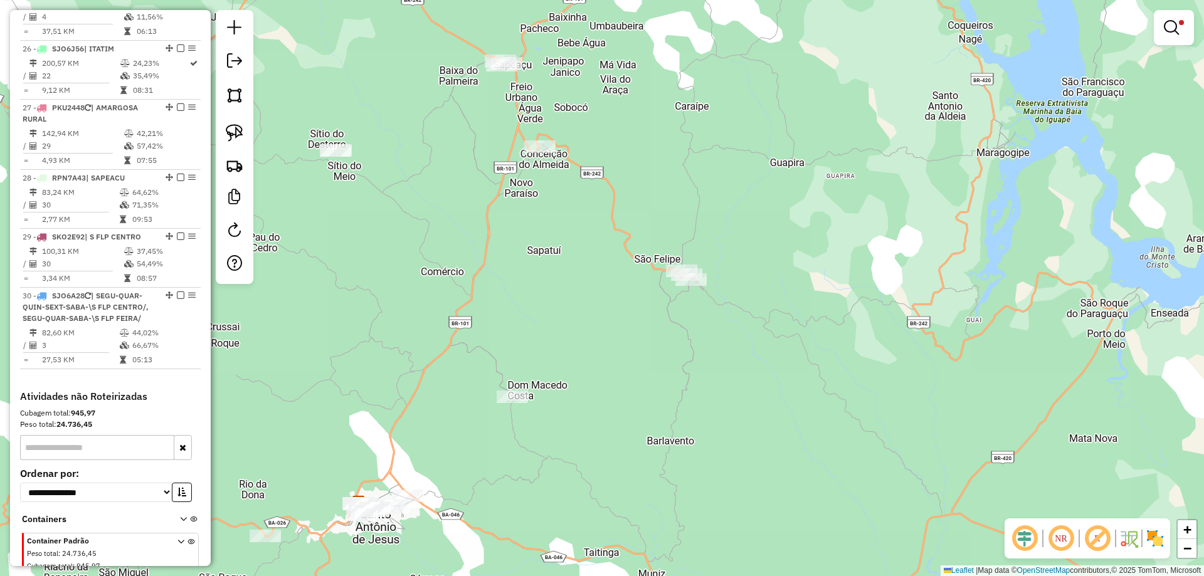
click at [1176, 28] on em at bounding box center [1171, 27] width 15 height 15
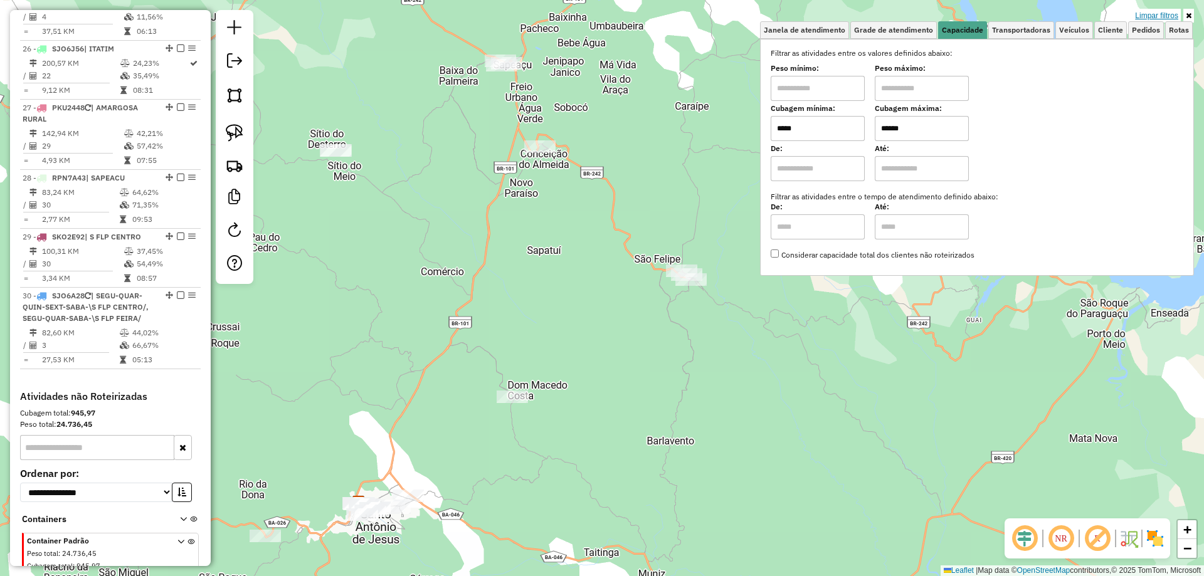
click at [1166, 13] on link "Limpar filtros" at bounding box center [1157, 16] width 48 height 14
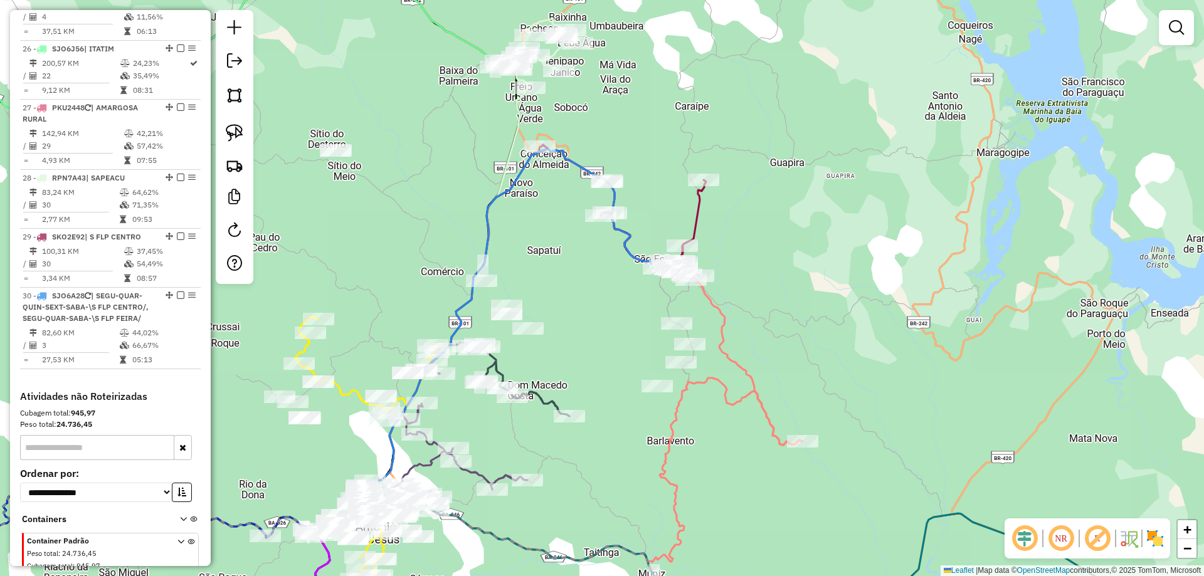
click at [692, 217] on icon at bounding box center [623, 212] width 166 height 134
select select "**********"
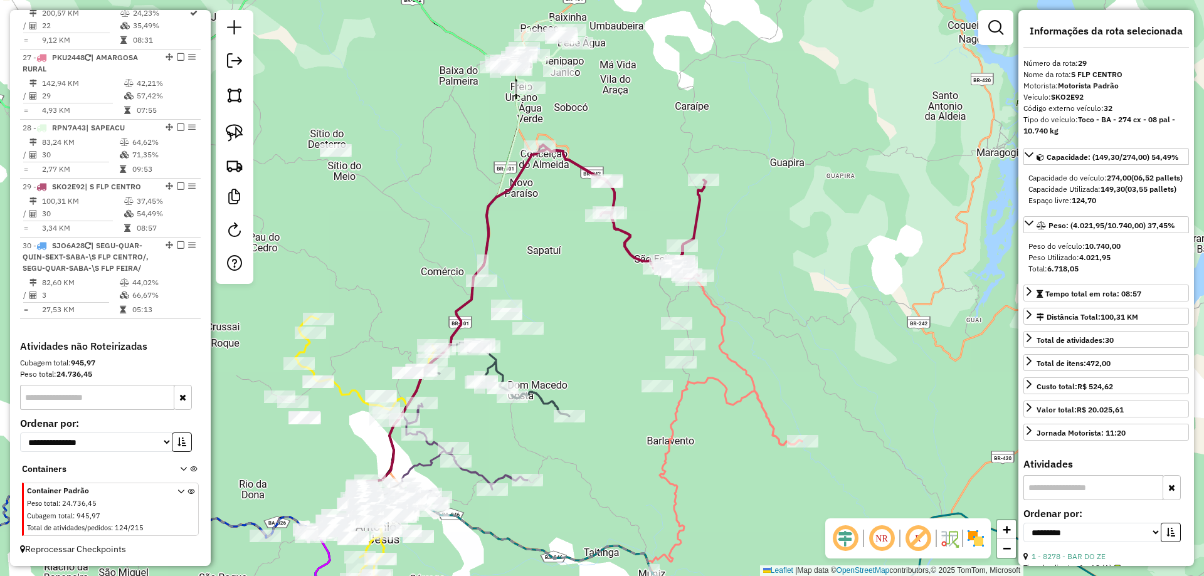
scroll to position [2762, 0]
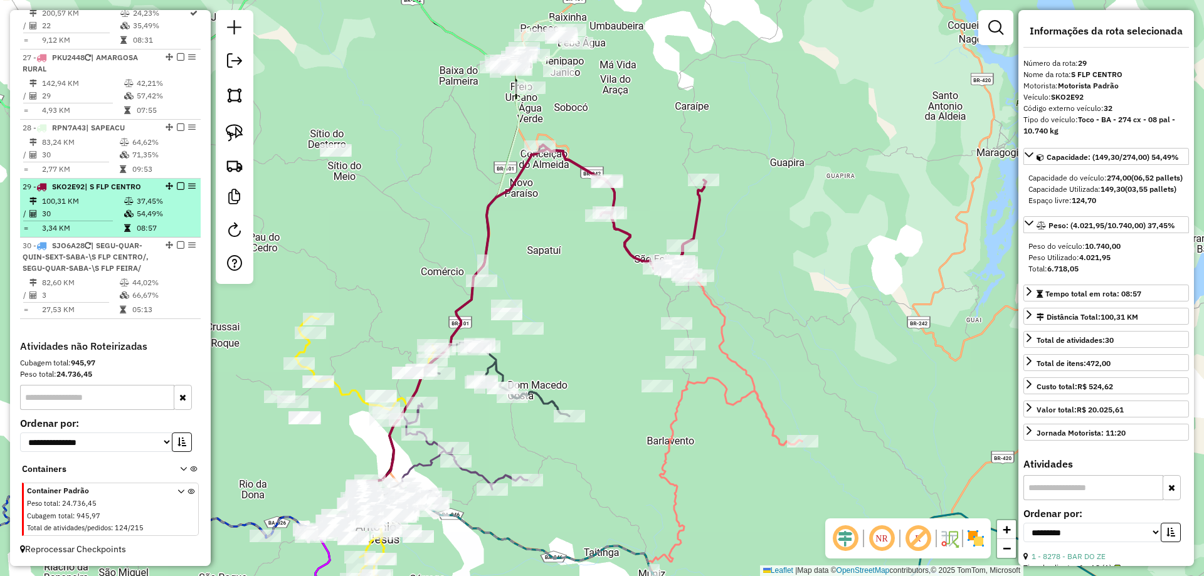
click at [177, 185] on em at bounding box center [181, 186] width 8 height 8
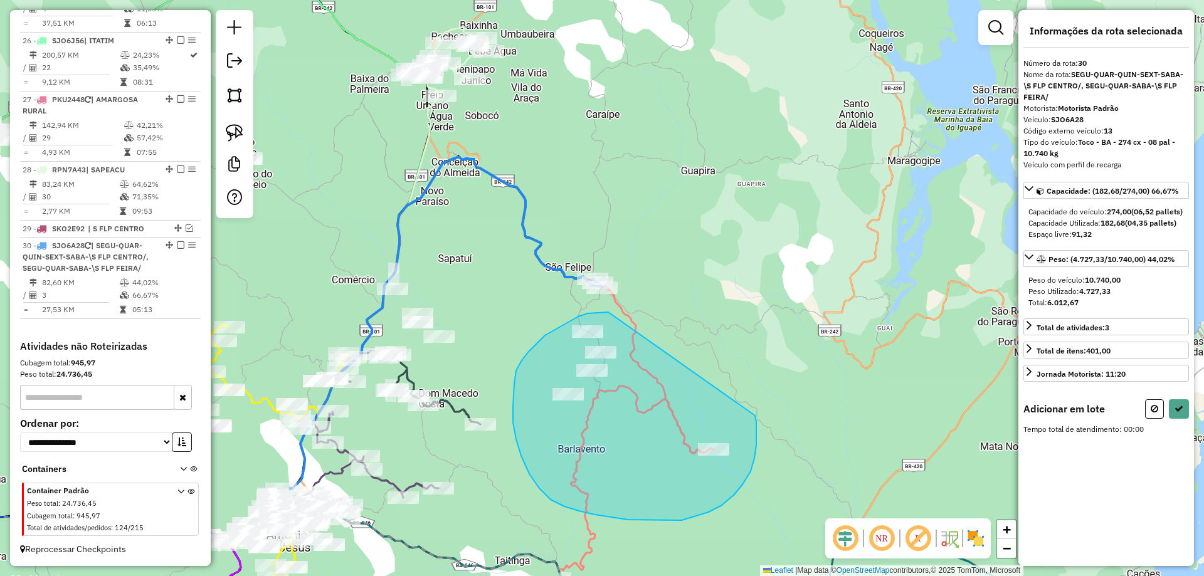
drag, startPoint x: 601, startPoint y: 312, endPoint x: 755, endPoint y: 416, distance: 185.8
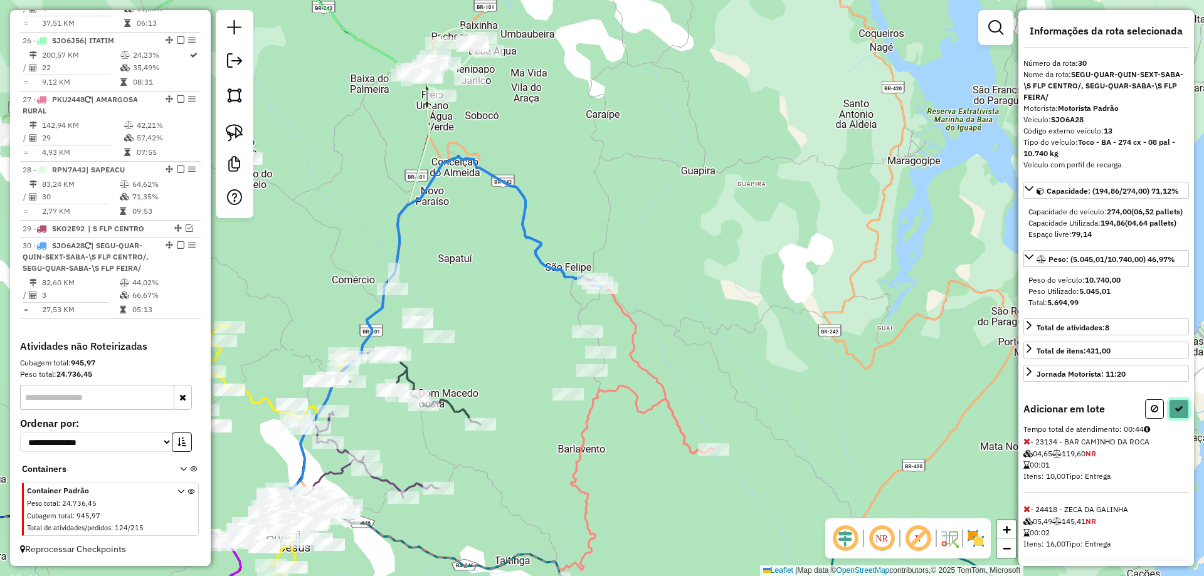
click at [1179, 419] on button at bounding box center [1179, 408] width 20 height 19
select select "**********"
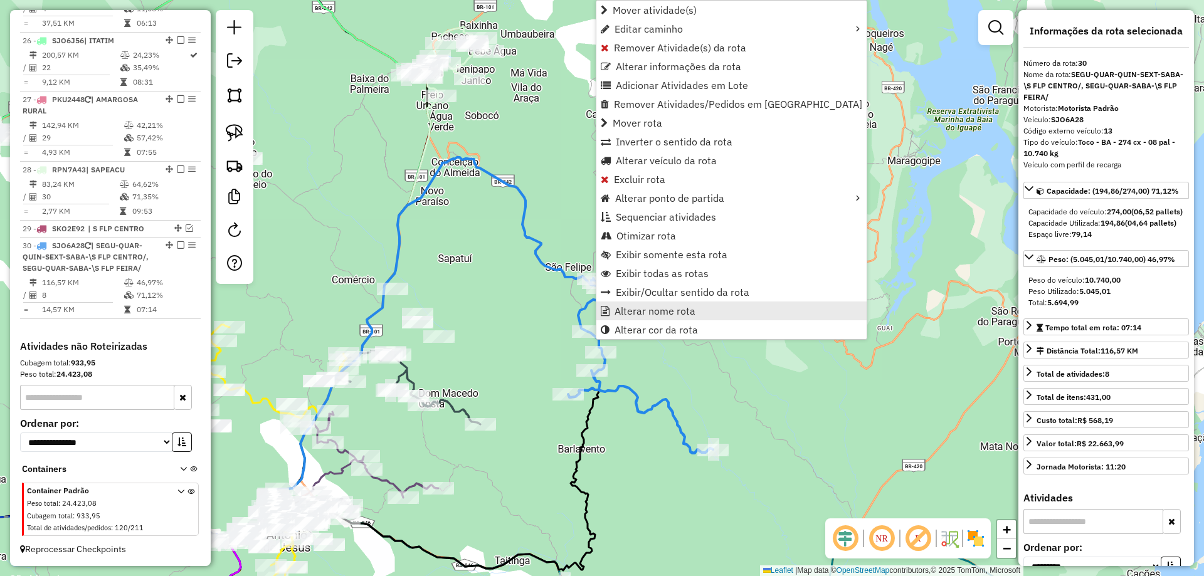
click at [651, 314] on span "Alterar nome rota" at bounding box center [655, 311] width 81 height 10
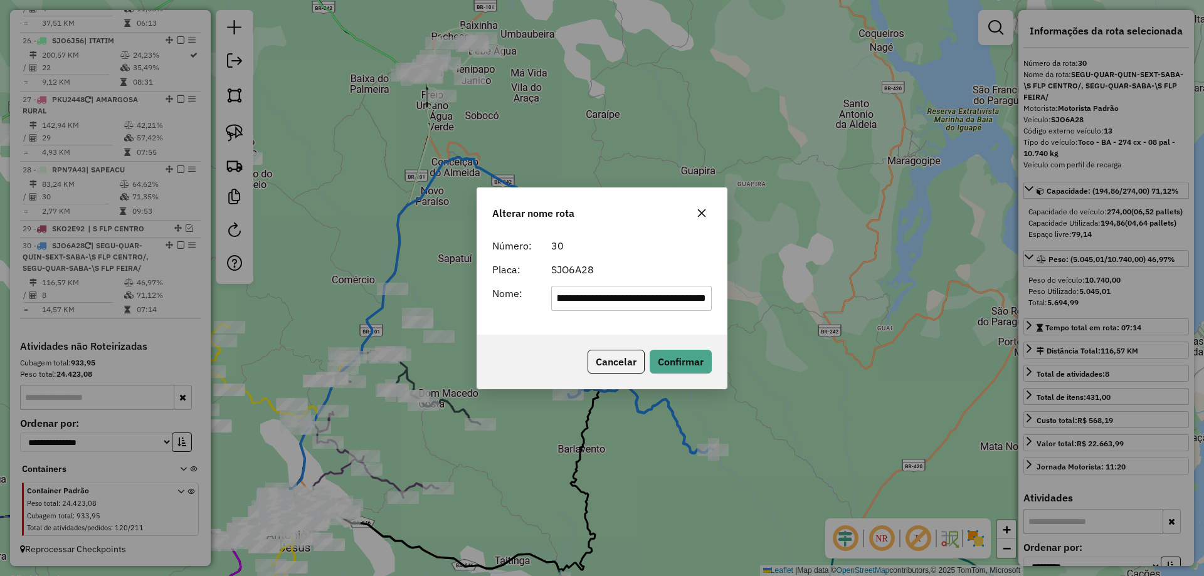
scroll to position [0, 0]
type input "**********"
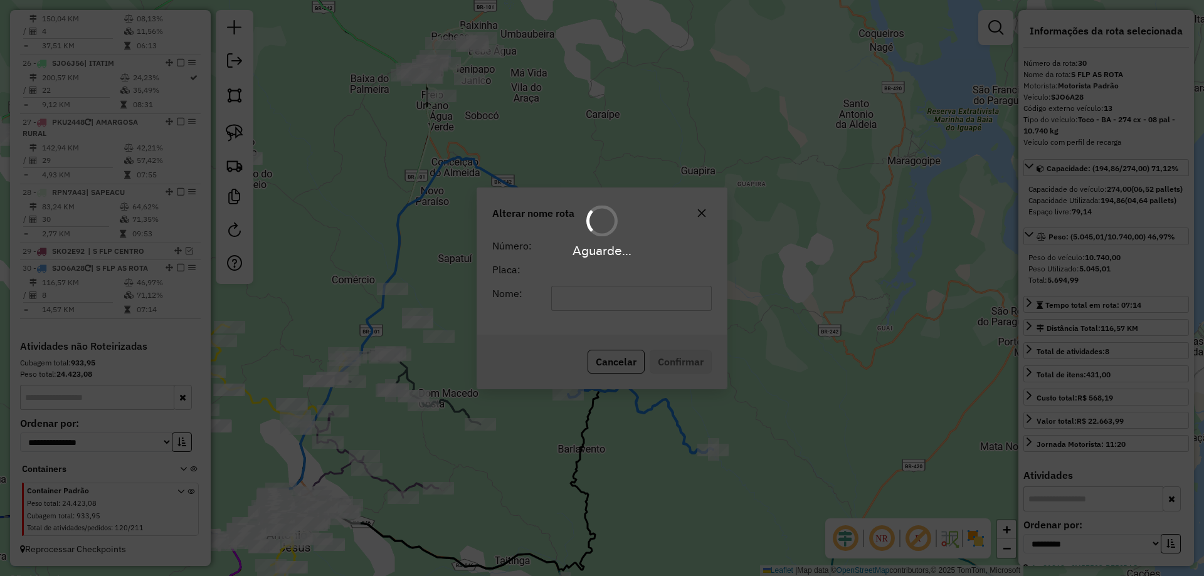
scroll to position [2709, 0]
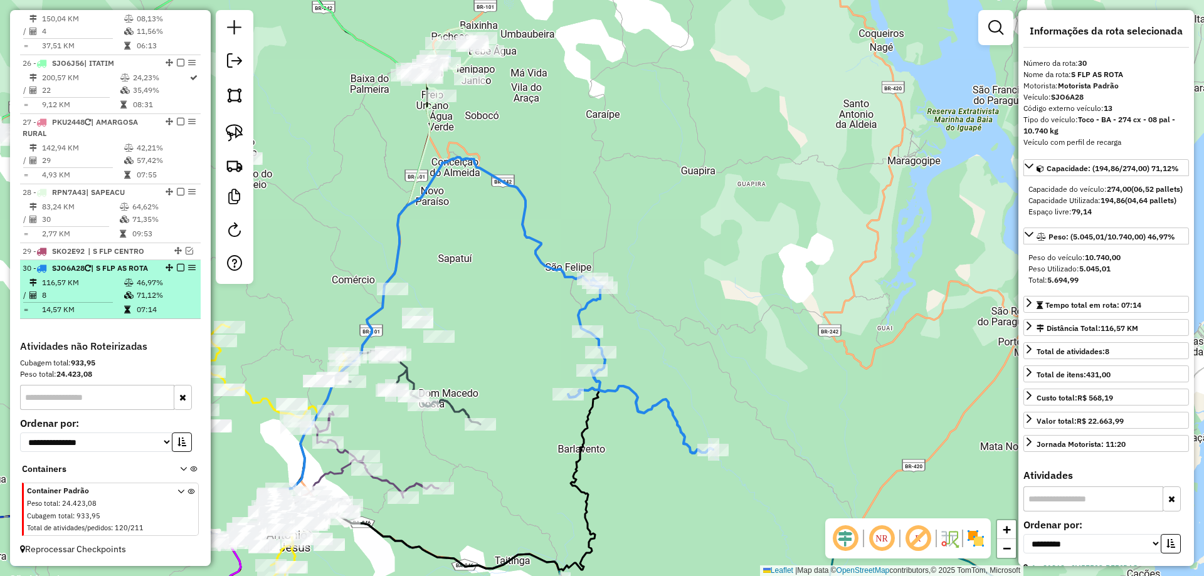
click at [179, 264] on em at bounding box center [181, 268] width 8 height 8
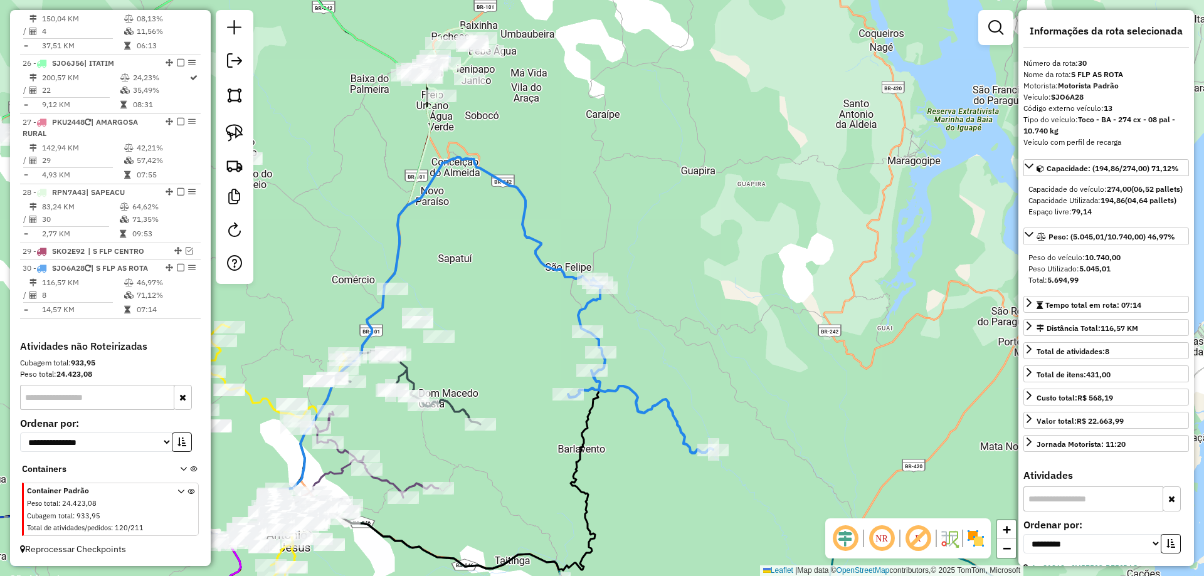
scroll to position [2655, 0]
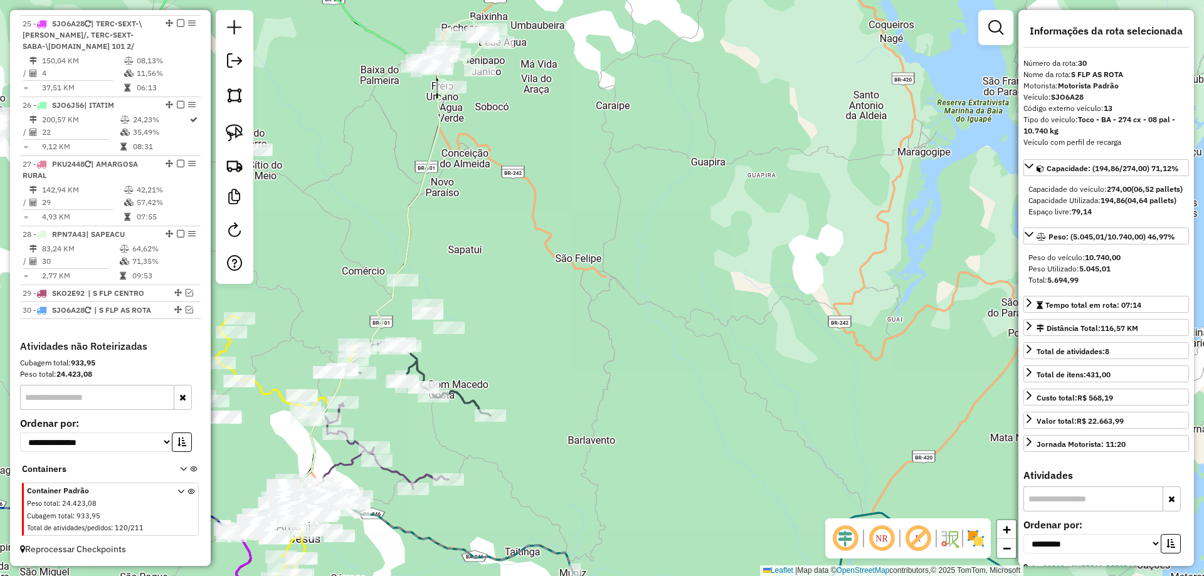
drag, startPoint x: 537, startPoint y: 339, endPoint x: 484, endPoint y: 314, distance: 58.6
click at [551, 325] on div "Janela de atendimento Grade de atendimento Capacidade Transportadoras Veículos …" at bounding box center [602, 288] width 1204 height 576
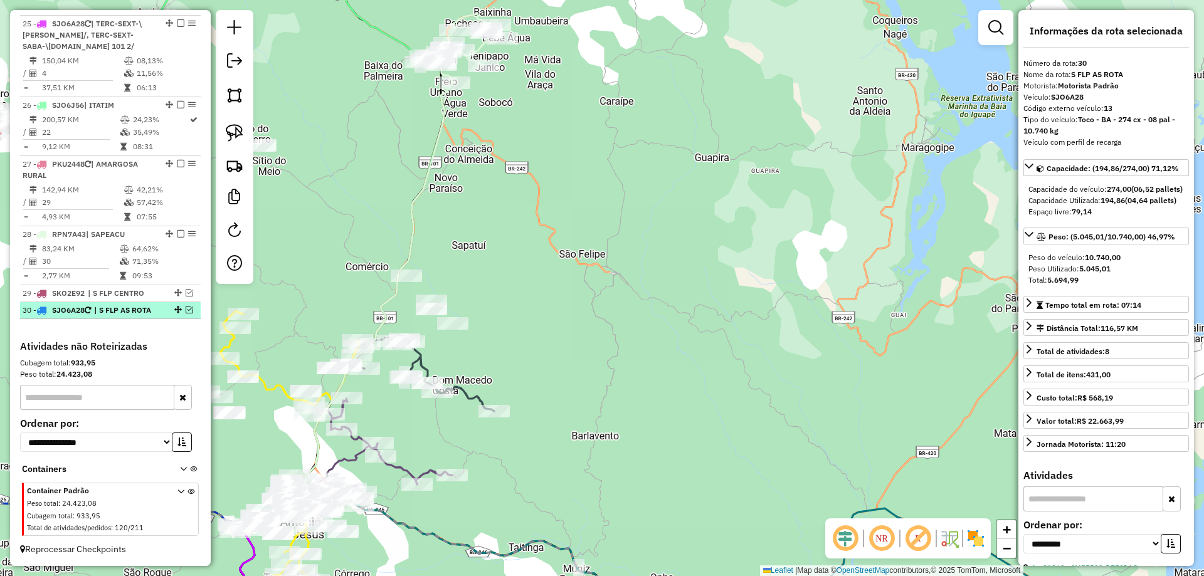
click at [189, 310] on em at bounding box center [190, 310] width 8 height 8
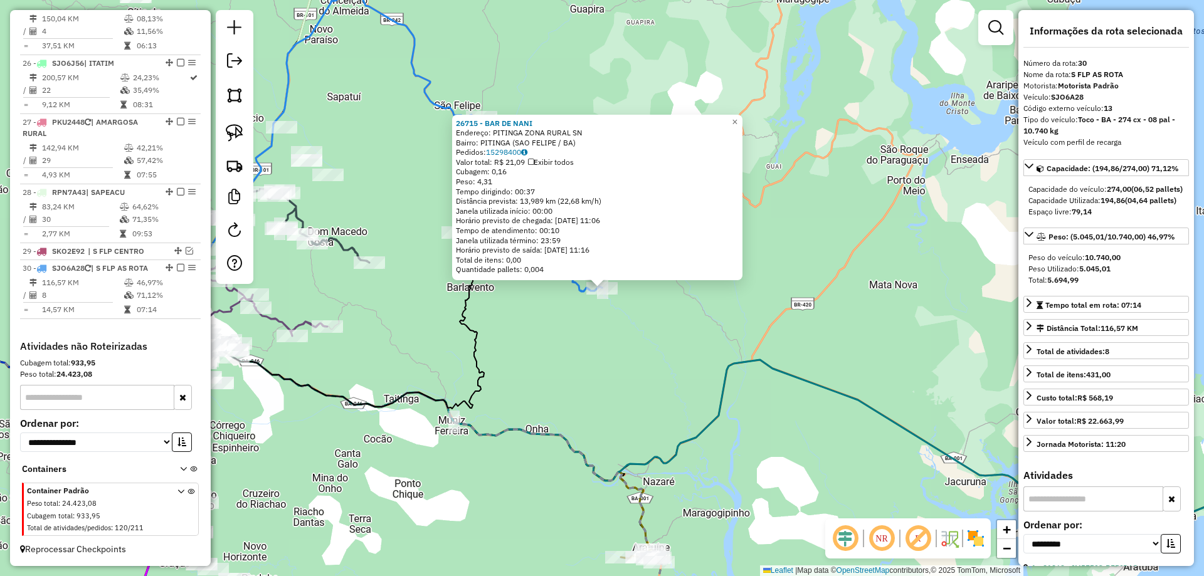
click at [545, 318] on div "26715 - BAR DE NANI Endereço: PITINGA ZONA RURAL SN Bairro: PITINGA (SAO FELIPE…" at bounding box center [602, 288] width 1204 height 576
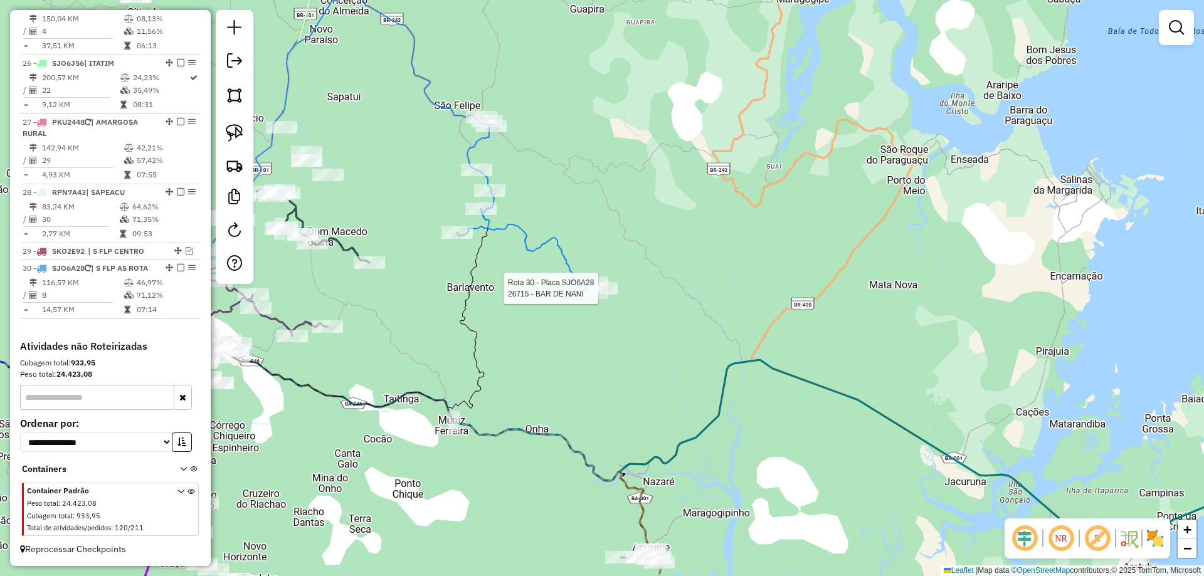
select select "**********"
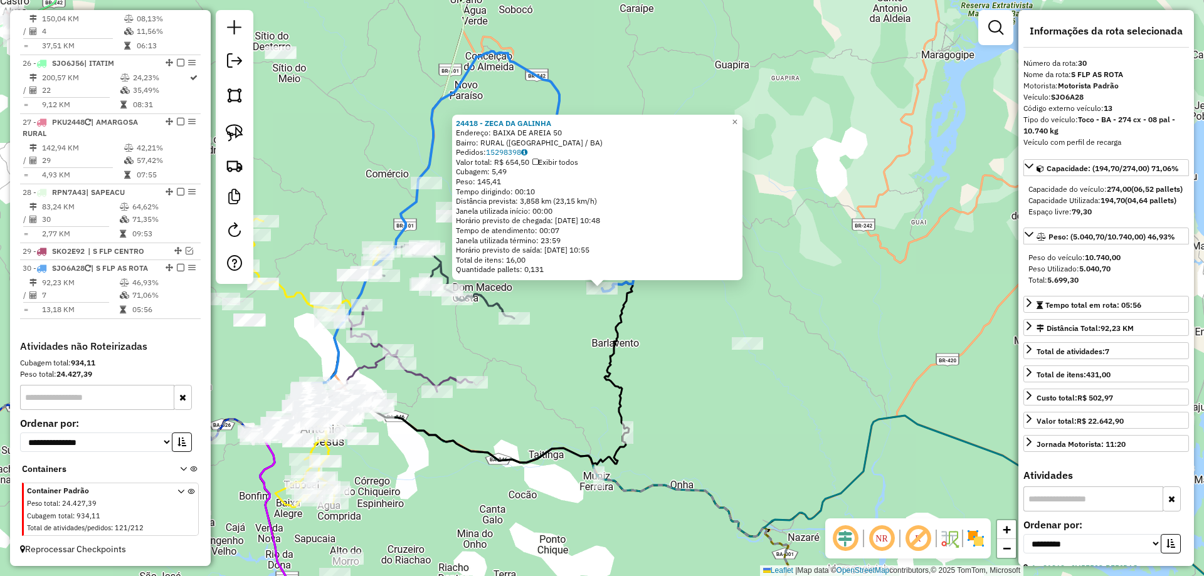
click at [570, 333] on div "24418 - ZECA DA GALINHA Endereço: BAIXA DE AREIA 50 Bairro: RURAL (SAO FELIPE /…" at bounding box center [602, 288] width 1204 height 576
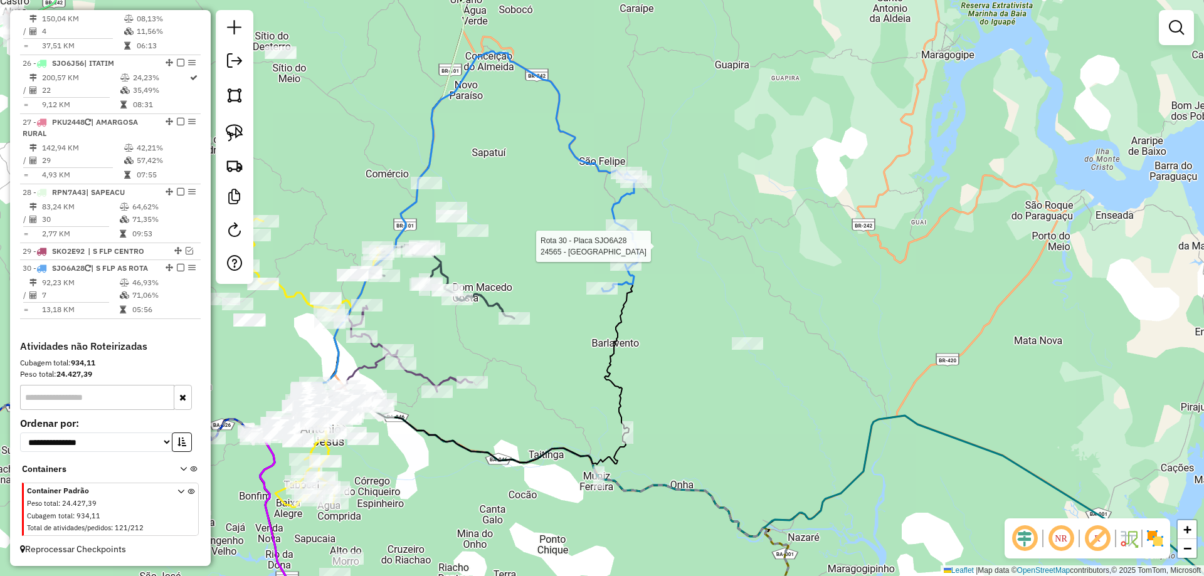
select select "**********"
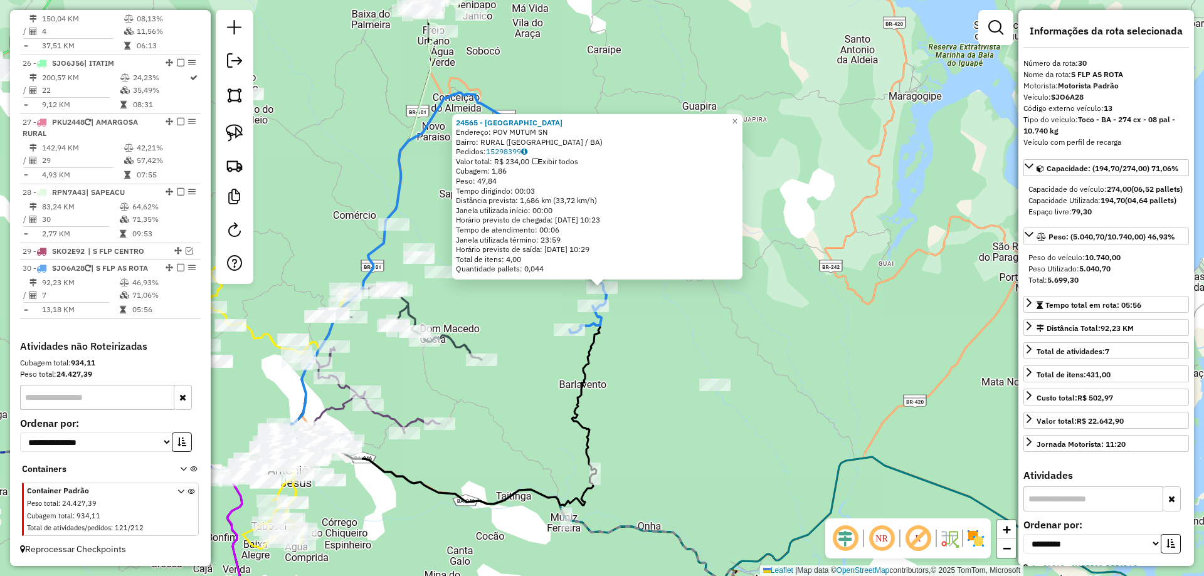
click at [654, 319] on div "24565 - BEIRA RIO Endereço: POV MUTUM SN Bairro: RURAL (SAO FELIPE / BA) Pedido…" at bounding box center [602, 288] width 1204 height 576
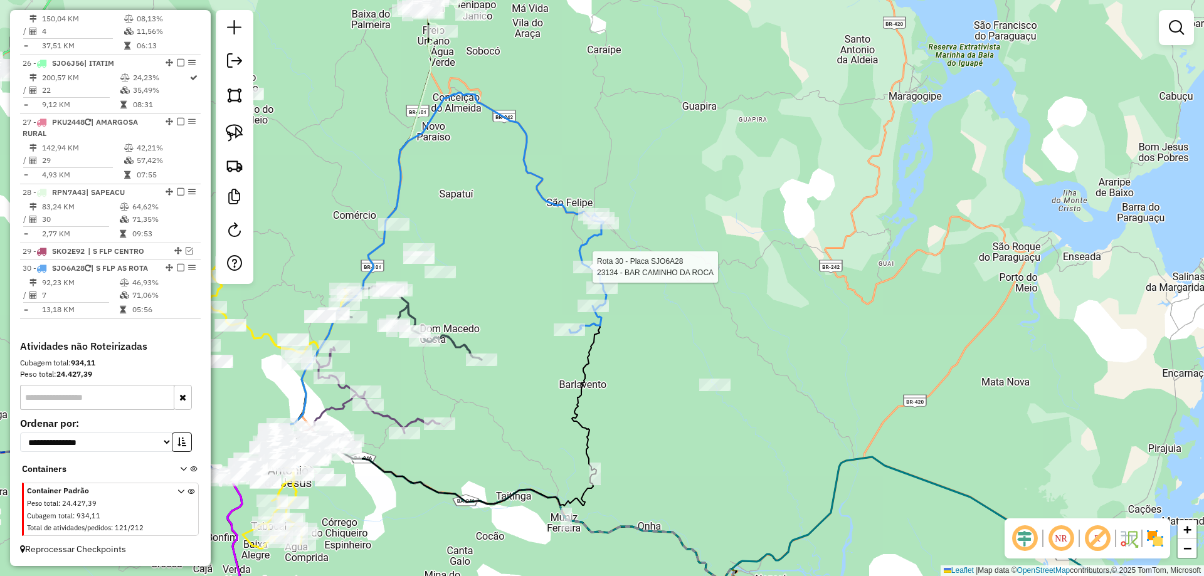
select select "**********"
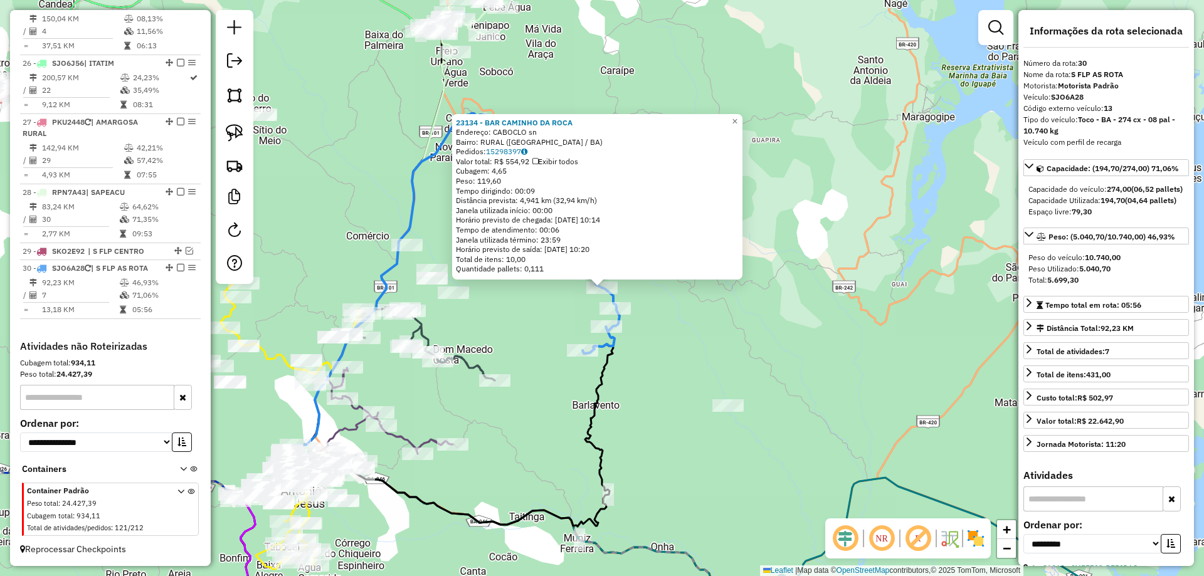
click at [569, 319] on div "23134 - BAR CAMINHO DA ROCA Endereço: CABOCLO sn Bairro: RURAL (SAO FELIPE / BA…" at bounding box center [602, 288] width 1204 height 576
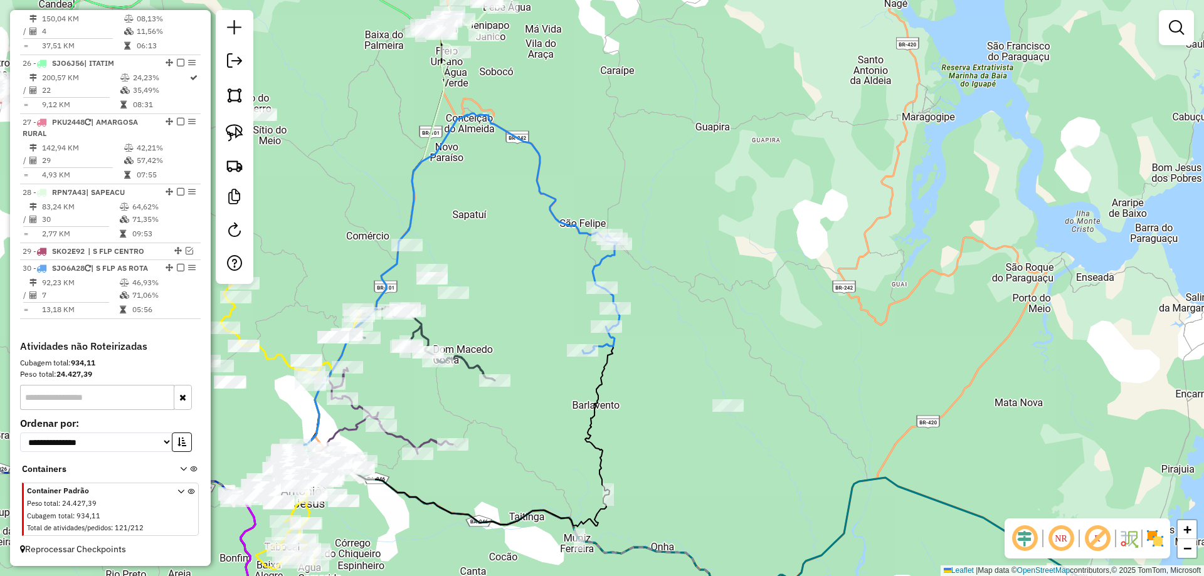
click at [600, 263] on icon at bounding box center [601, 294] width 37 height 119
select select "**********"
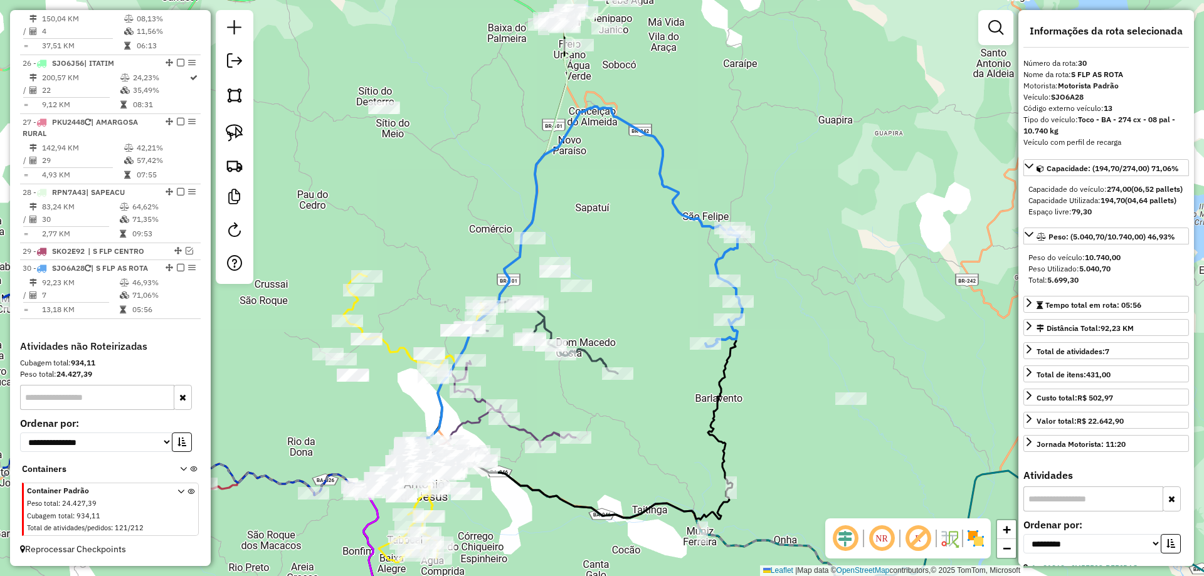
drag, startPoint x: 527, startPoint y: 267, endPoint x: 650, endPoint y: 260, distance: 123.1
click at [650, 260] on div "Janela de atendimento Grade de atendimento Capacidade Transportadoras Veículos …" at bounding box center [602, 288] width 1204 height 576
click at [186, 247] on em at bounding box center [190, 251] width 8 height 8
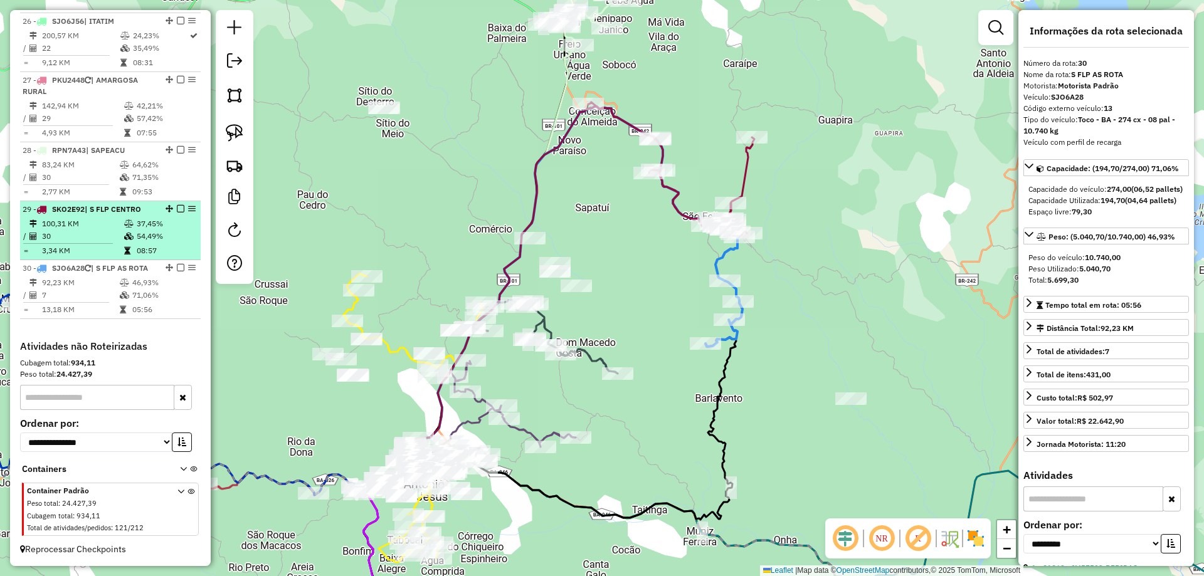
scroll to position [2751, 0]
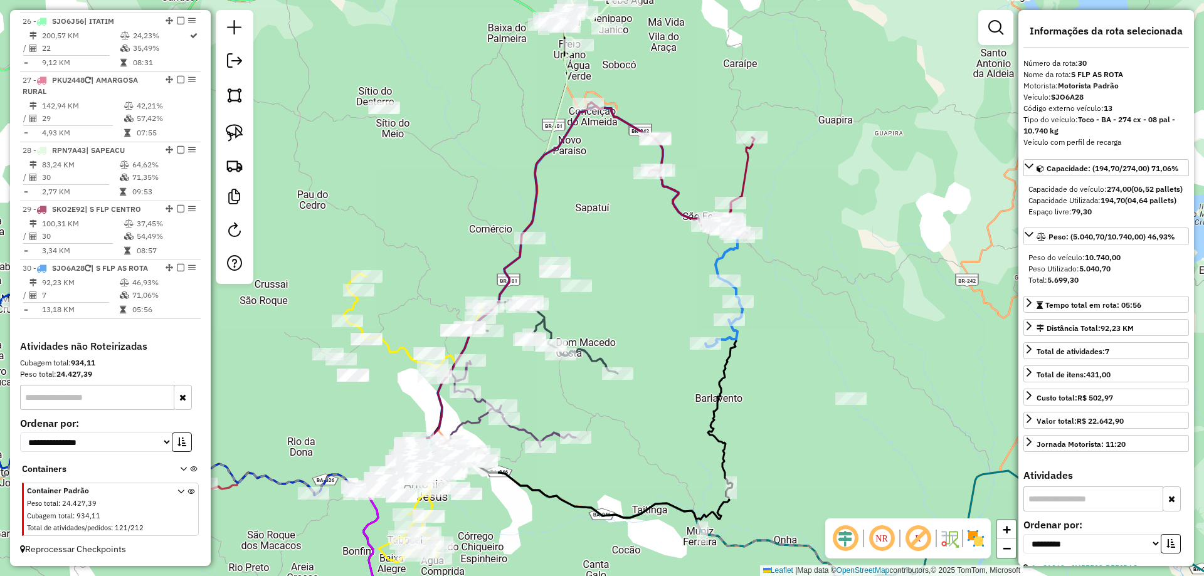
click at [746, 167] on icon at bounding box center [671, 169] width 166 height 134
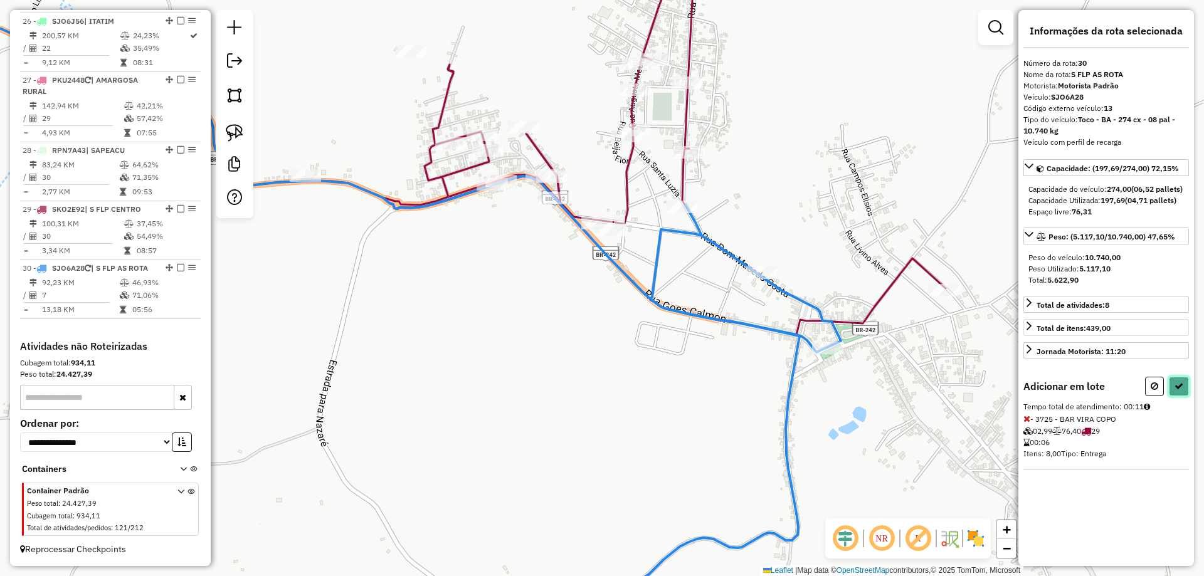
click at [1180, 394] on button at bounding box center [1179, 386] width 20 height 19
select select "**********"
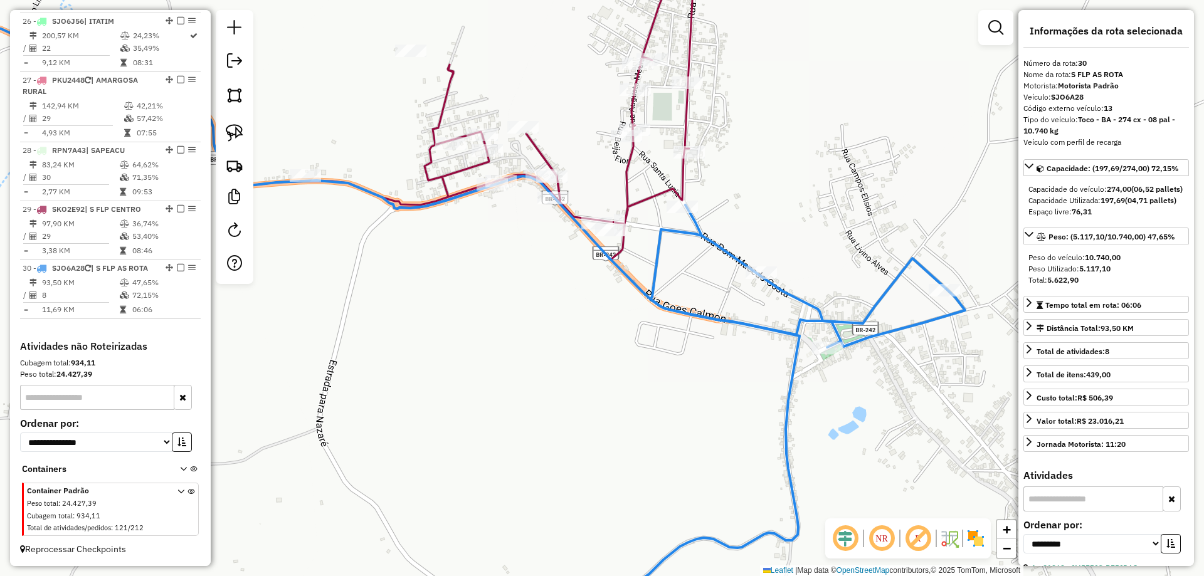
click at [684, 107] on icon at bounding box center [288, 100] width 816 height 317
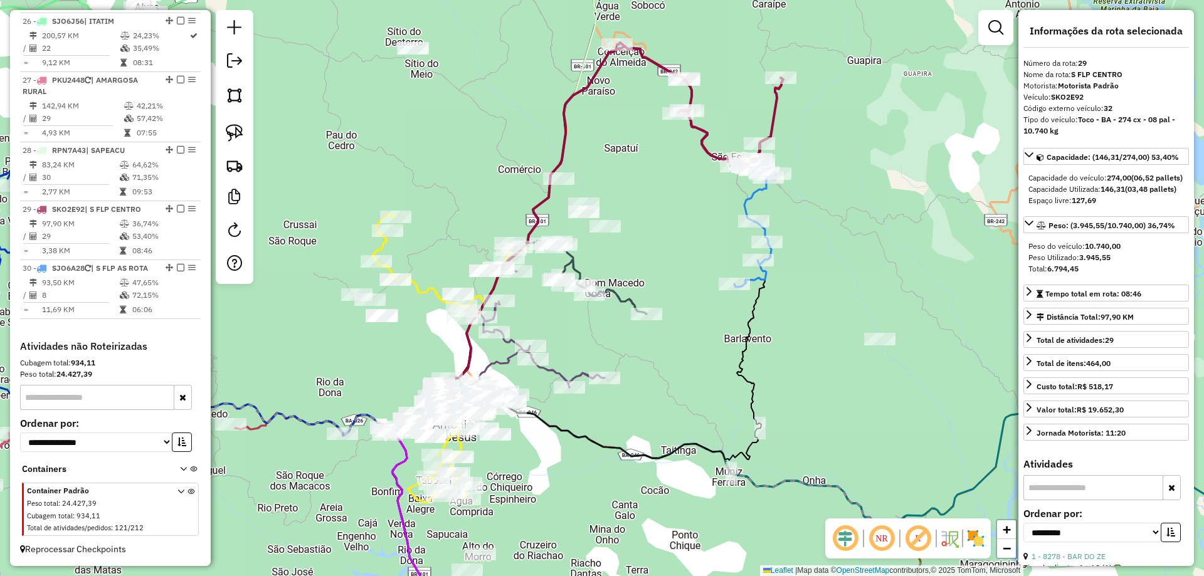
click at [681, 191] on div "Rota 30 - Placa SJO6A28 27097 - DEPOSITO DO XICO Rota 29 - Placa SKO2E92 31938 …" at bounding box center [602, 288] width 1204 height 576
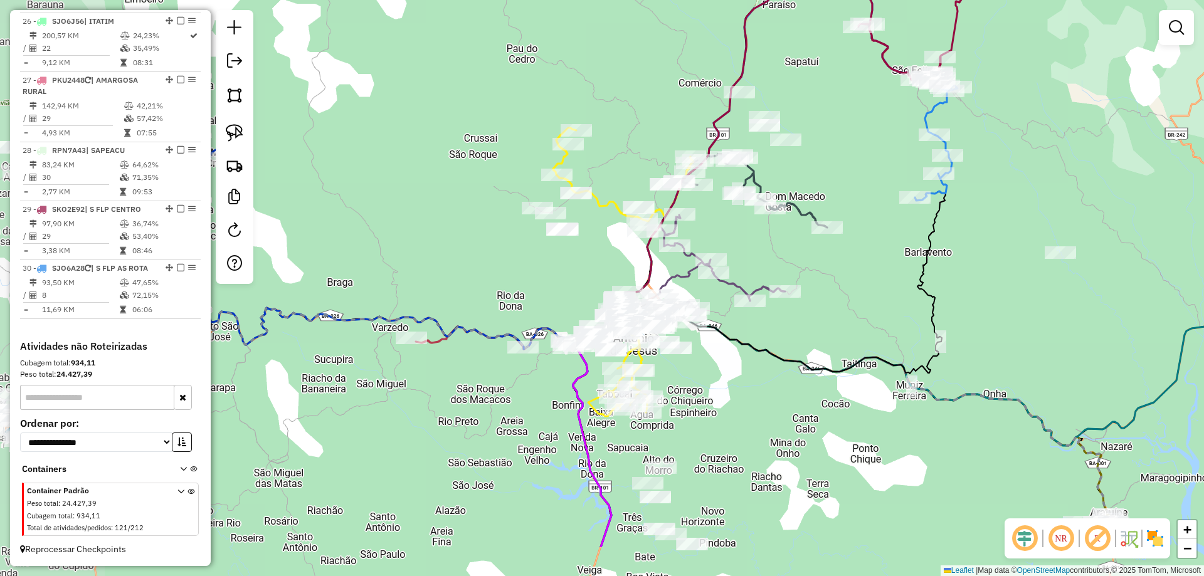
drag, startPoint x: 701, startPoint y: 199, endPoint x: 860, endPoint y: 129, distance: 174.7
click at [857, 128] on div "Janela de atendimento Grade de atendimento Capacidade Transportadoras Veículos …" at bounding box center [602, 288] width 1204 height 576
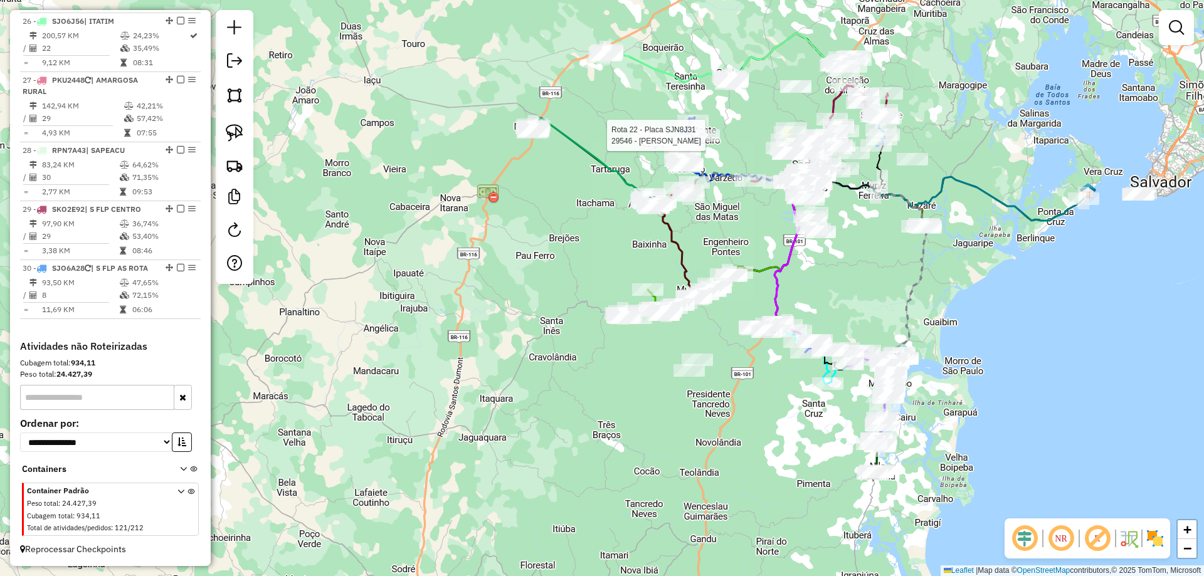
select select "**********"
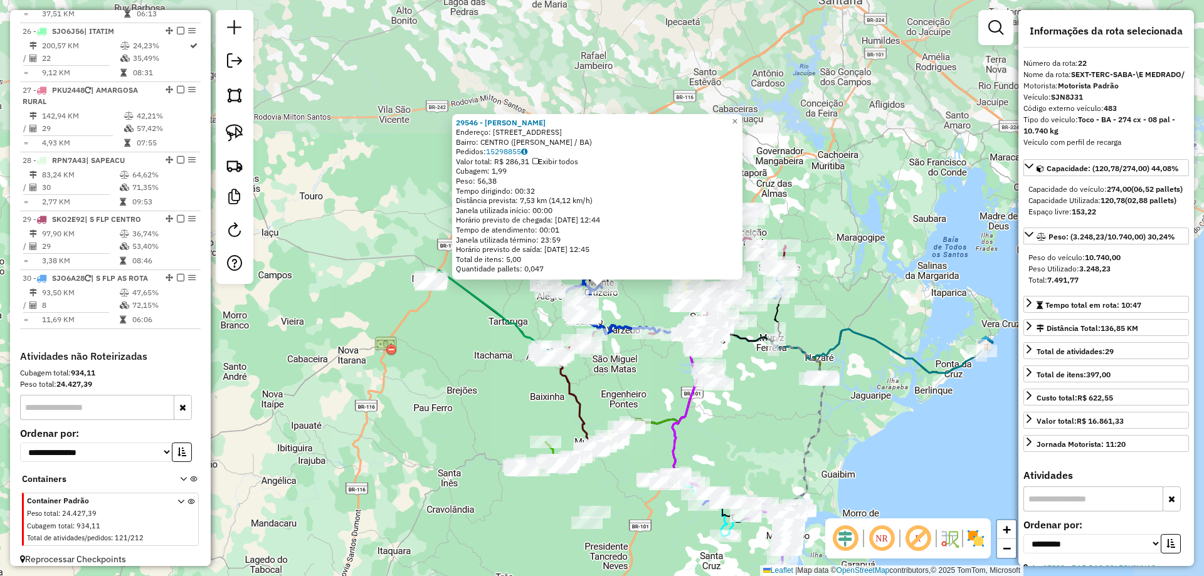
scroll to position [2371, 0]
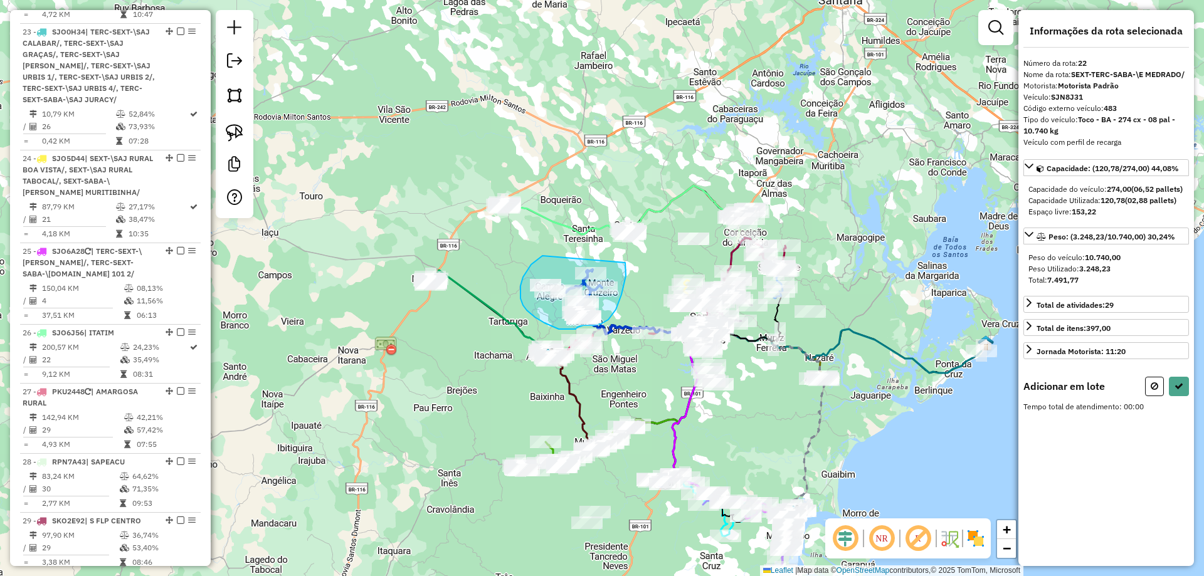
drag, startPoint x: 541, startPoint y: 256, endPoint x: 624, endPoint y: 262, distance: 82.9
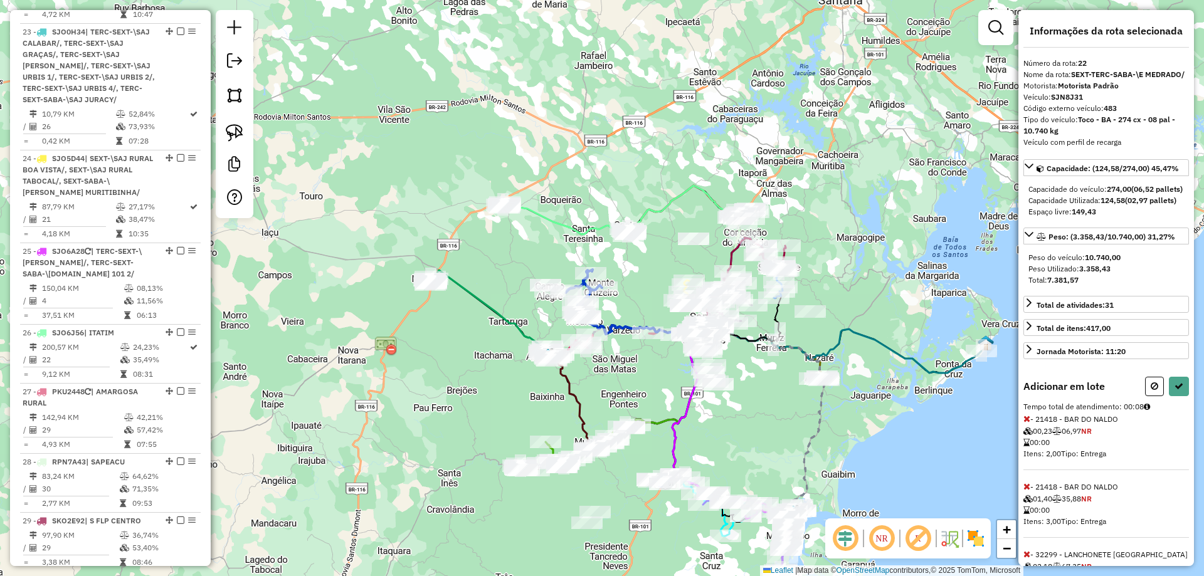
click at [1177, 431] on div "Adicionar em lote Tempo total de atendimento: 00:08 - 21418 - BAR DO NALDO 00,2…" at bounding box center [1106, 491] width 166 height 229
click at [1178, 396] on button at bounding box center [1179, 386] width 20 height 19
select select "**********"
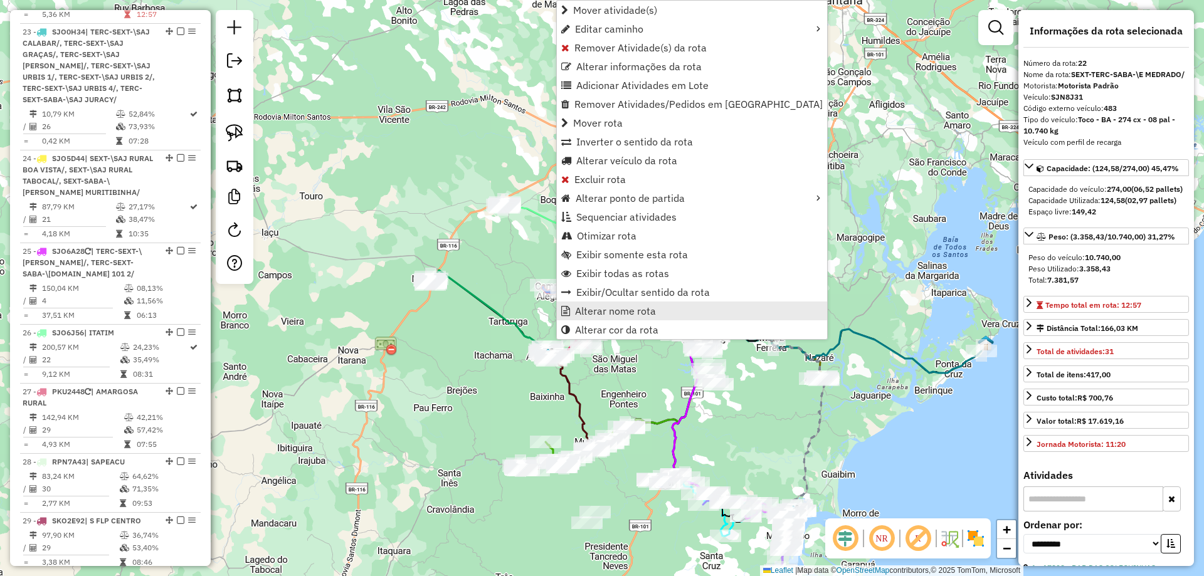
click at [660, 313] on link "Alterar nome rota" at bounding box center [692, 311] width 270 height 19
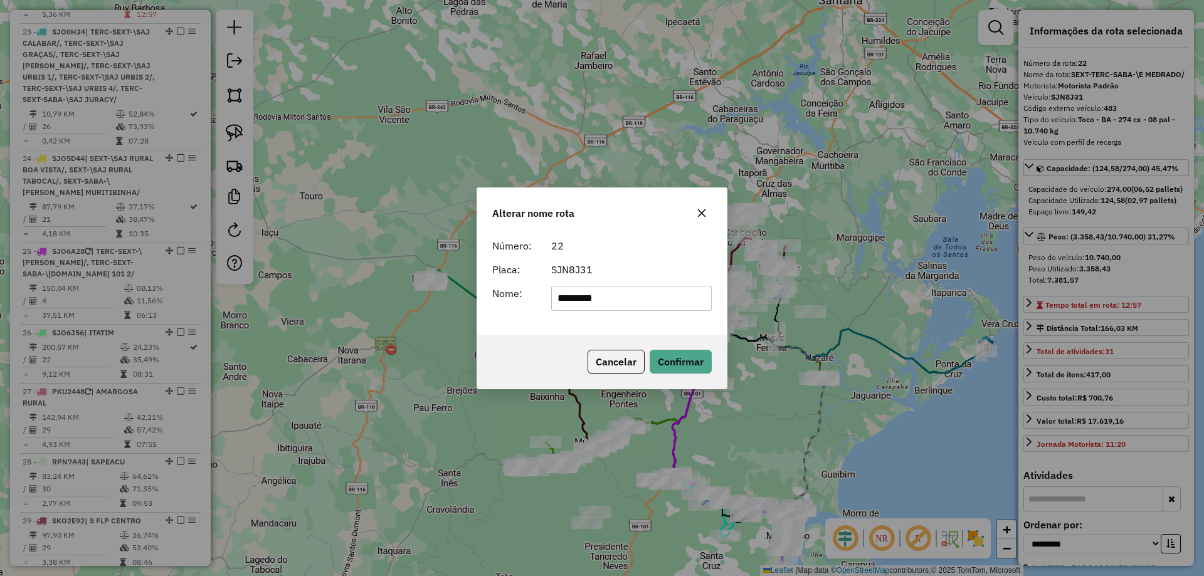
type input "*********"
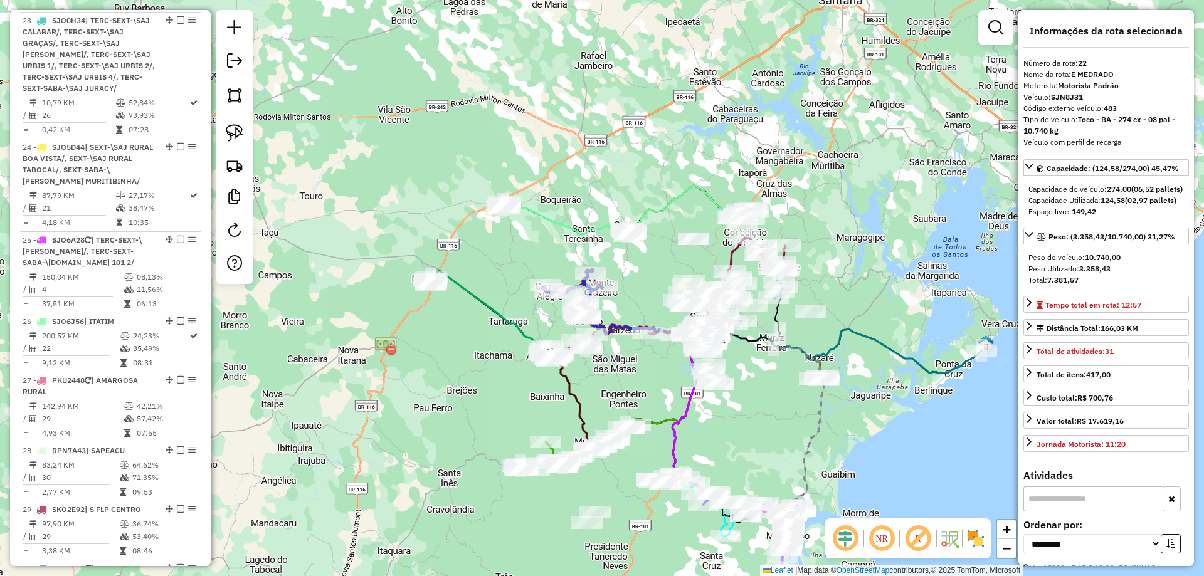
click at [608, 387] on div "Rota 9 - Placa PKV1115 32679 - BAR DA IVETE Janela de atendimento Grade de aten…" at bounding box center [602, 288] width 1204 height 576
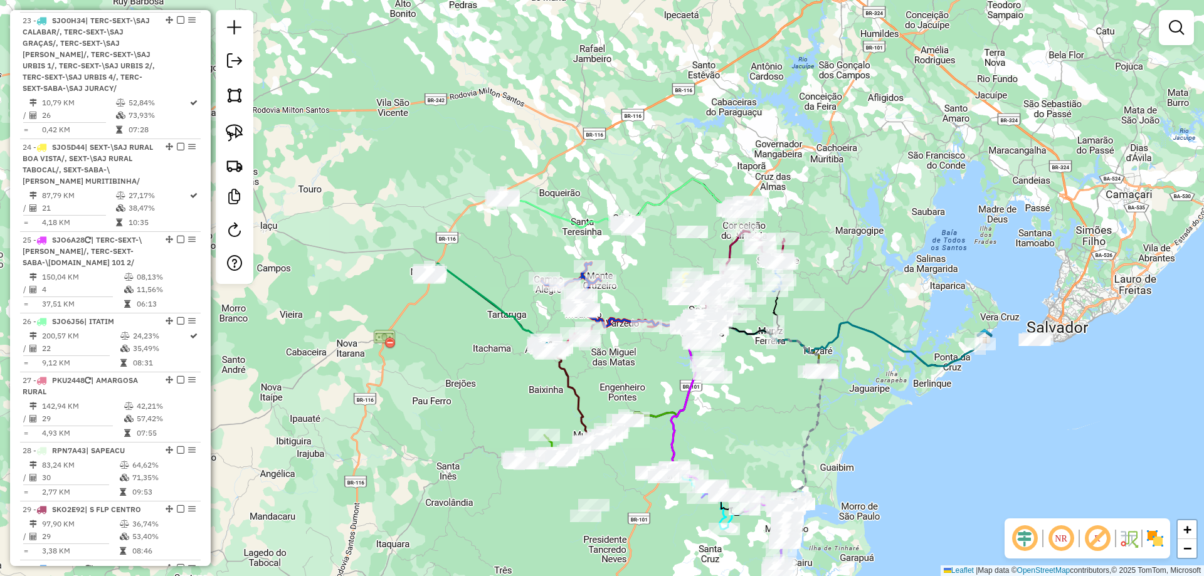
drag, startPoint x: 614, startPoint y: 388, endPoint x: 613, endPoint y: 381, distance: 7.0
click at [613, 381] on div "Janela de atendimento Grade de atendimento Capacidade Transportadoras Veículos …" at bounding box center [602, 288] width 1204 height 576
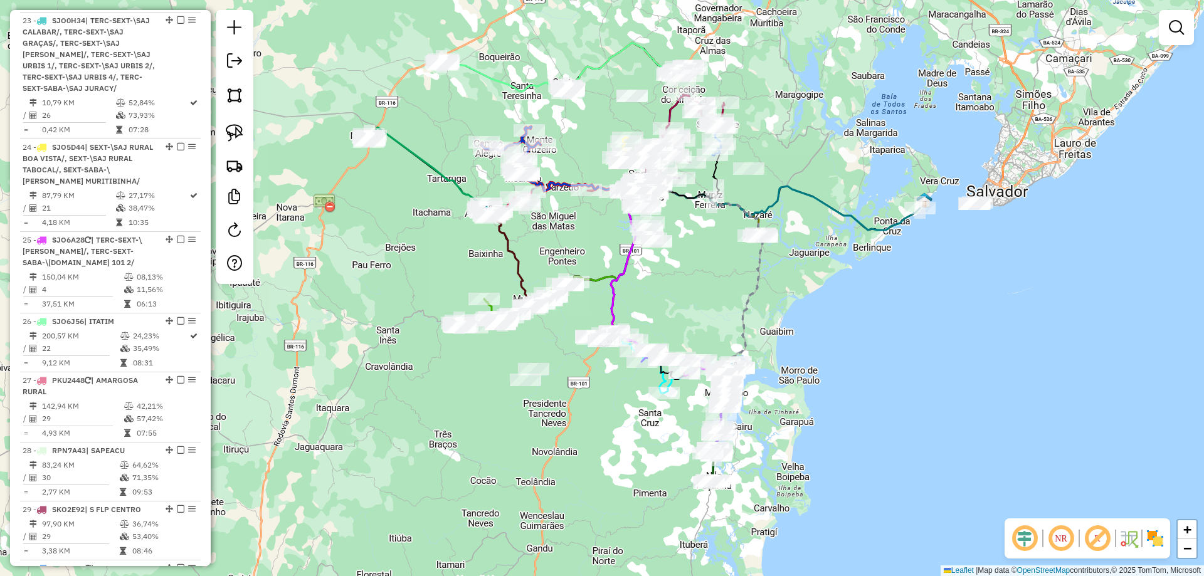
drag, startPoint x: 630, startPoint y: 369, endPoint x: 569, endPoint y: 230, distance: 152.8
click at [569, 230] on div "Janela de atendimento Grade de atendimento Capacidade Transportadoras Veículos …" at bounding box center [602, 288] width 1204 height 576
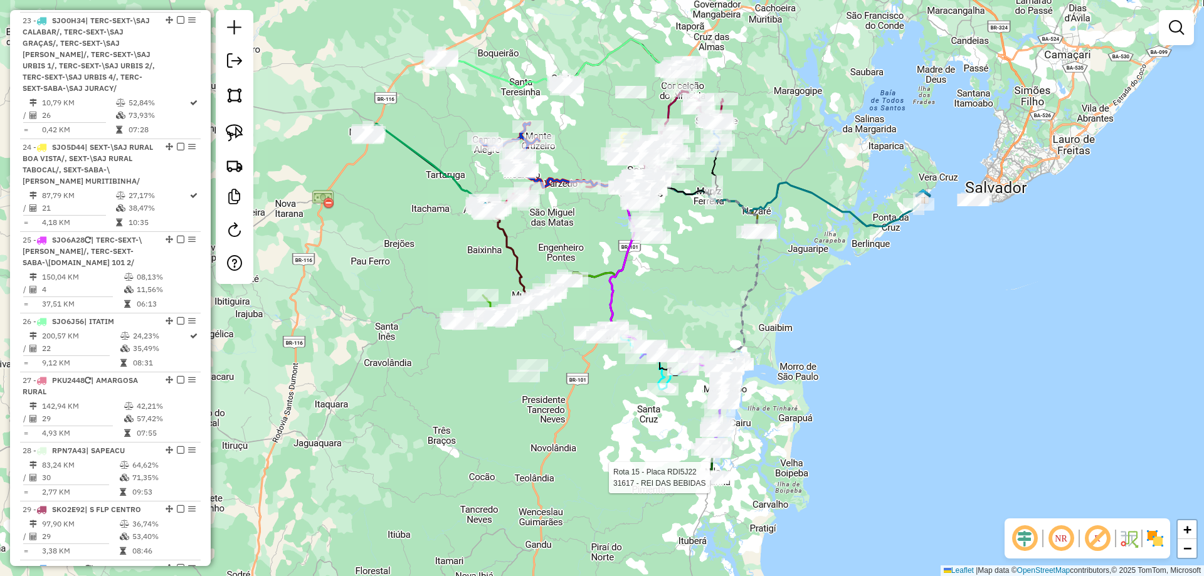
select select "**********"
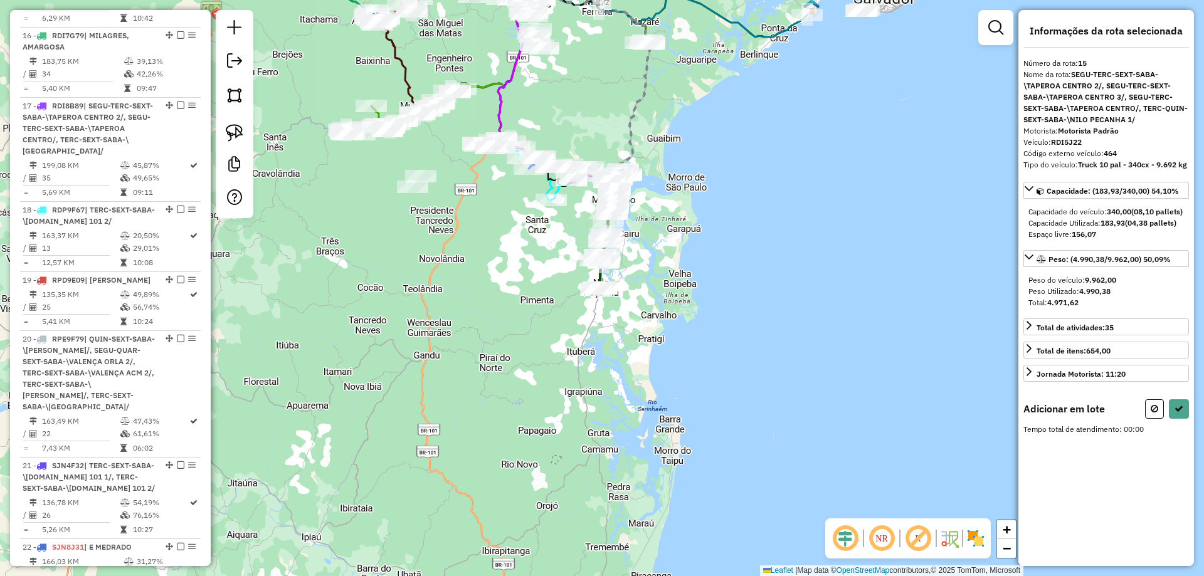
scroll to position [1721, 0]
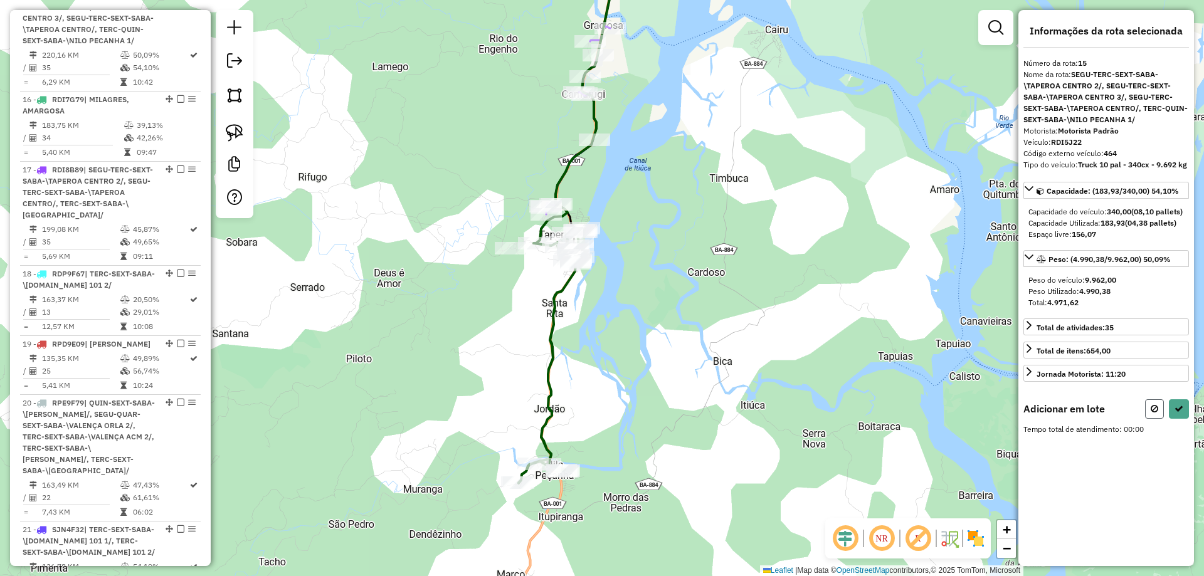
click at [1157, 413] on icon at bounding box center [1155, 408] width 8 height 9
select select "**********"
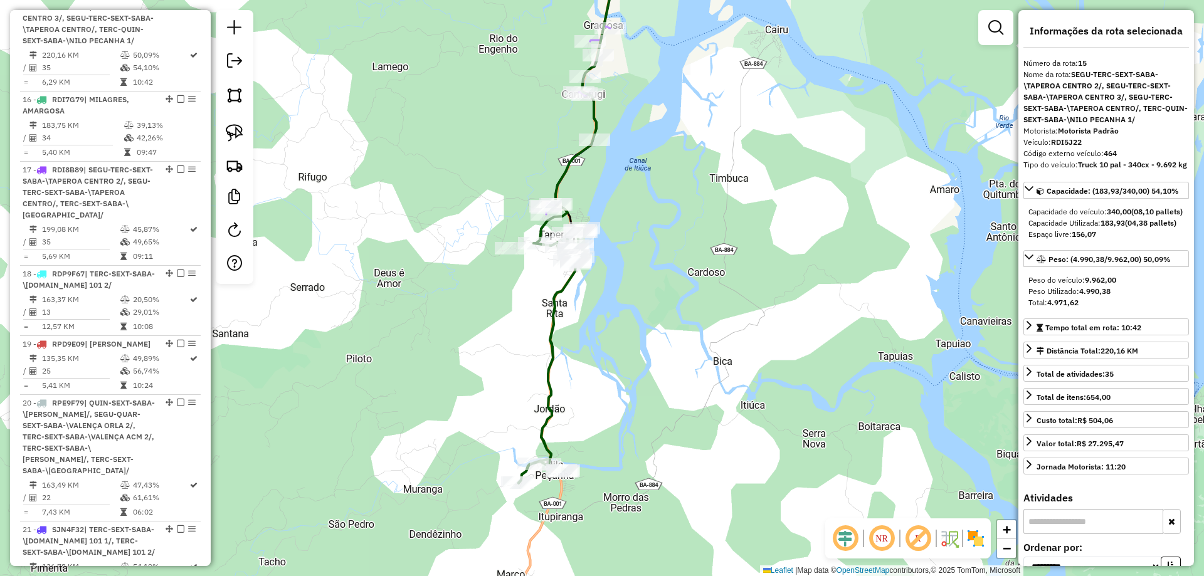
click at [780, 312] on div "Janela de atendimento Grade de atendimento Capacidade Transportadoras Veículos …" at bounding box center [602, 288] width 1204 height 576
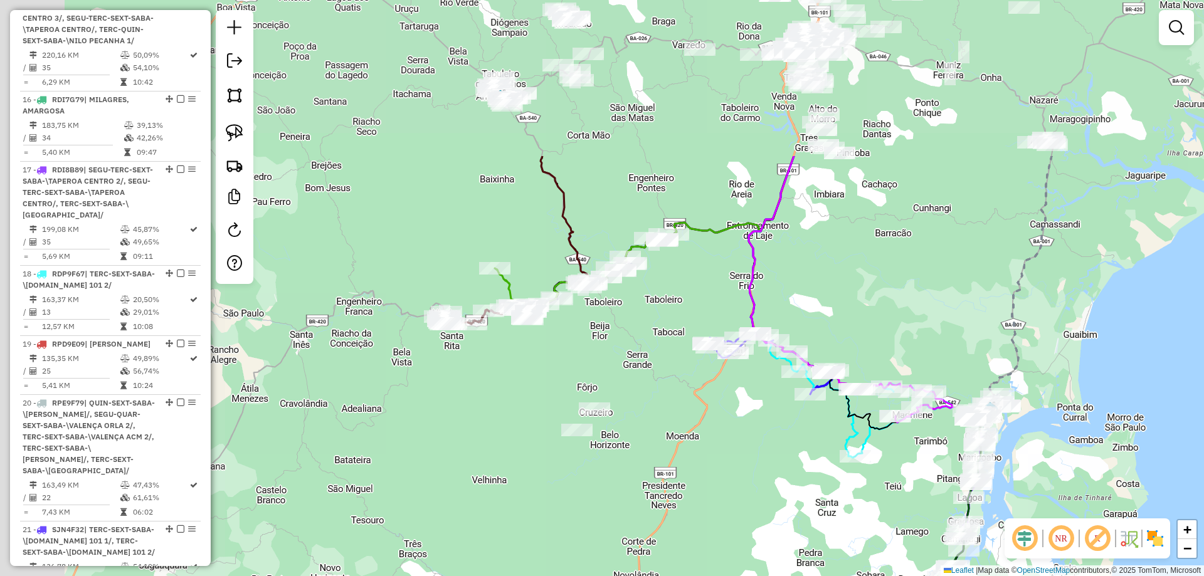
drag, startPoint x: 460, startPoint y: 297, endPoint x: 781, endPoint y: 495, distance: 376.8
click at [782, 495] on div "Janela de atendimento Grade de atendimento Capacidade Transportadoras Veículos …" at bounding box center [602, 288] width 1204 height 576
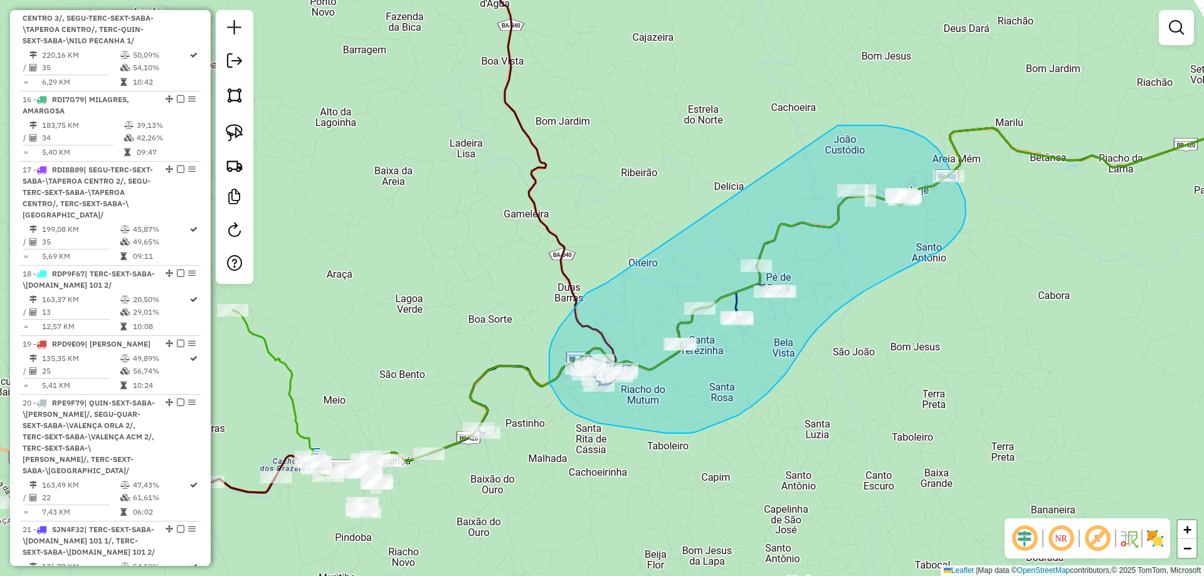
drag, startPoint x: 607, startPoint y: 283, endPoint x: 829, endPoint y: 125, distance: 272.1
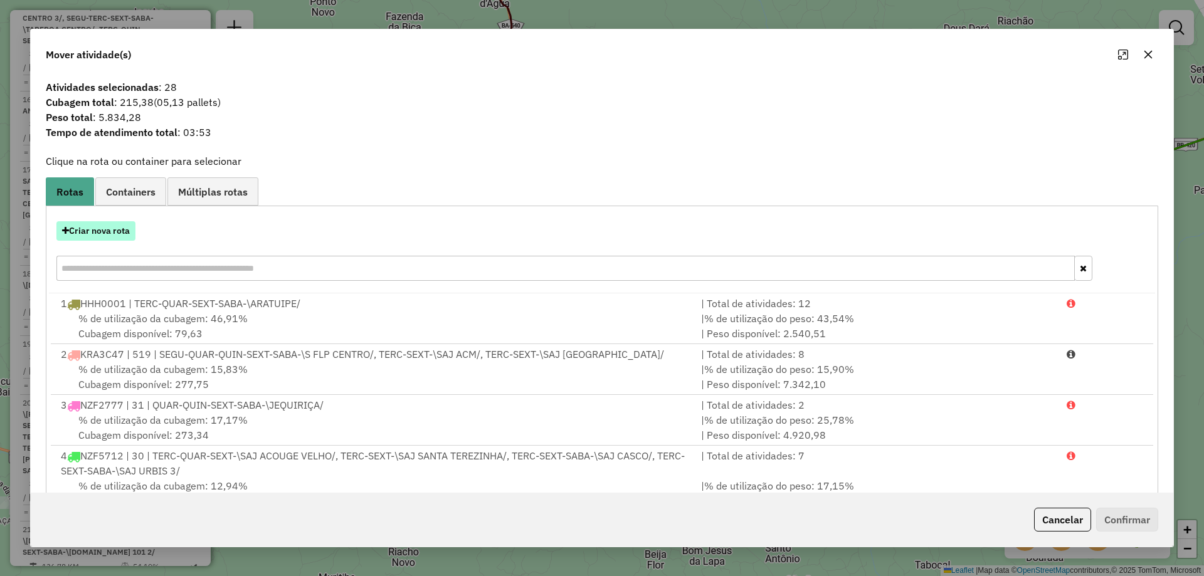
click at [112, 233] on button "Criar nova rota" at bounding box center [95, 230] width 79 height 19
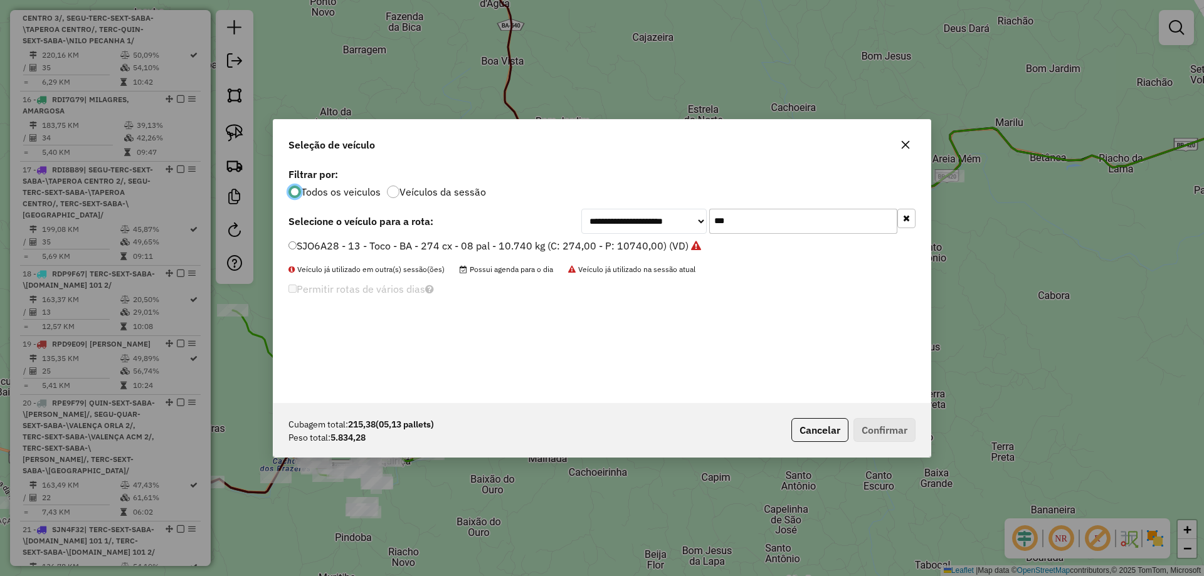
scroll to position [7, 4]
drag, startPoint x: 779, startPoint y: 231, endPoint x: 539, endPoint y: 247, distance: 240.1
click at [543, 253] on div "**********" at bounding box center [601, 284] width 657 height 238
type input "****"
click at [539, 247] on label "PKU2448 - 195 - Vuck - BA - 205 cx - 6 pal - 7.560kg (C: 205,00 - P: 7560,00) (…" at bounding box center [488, 245] width 400 height 15
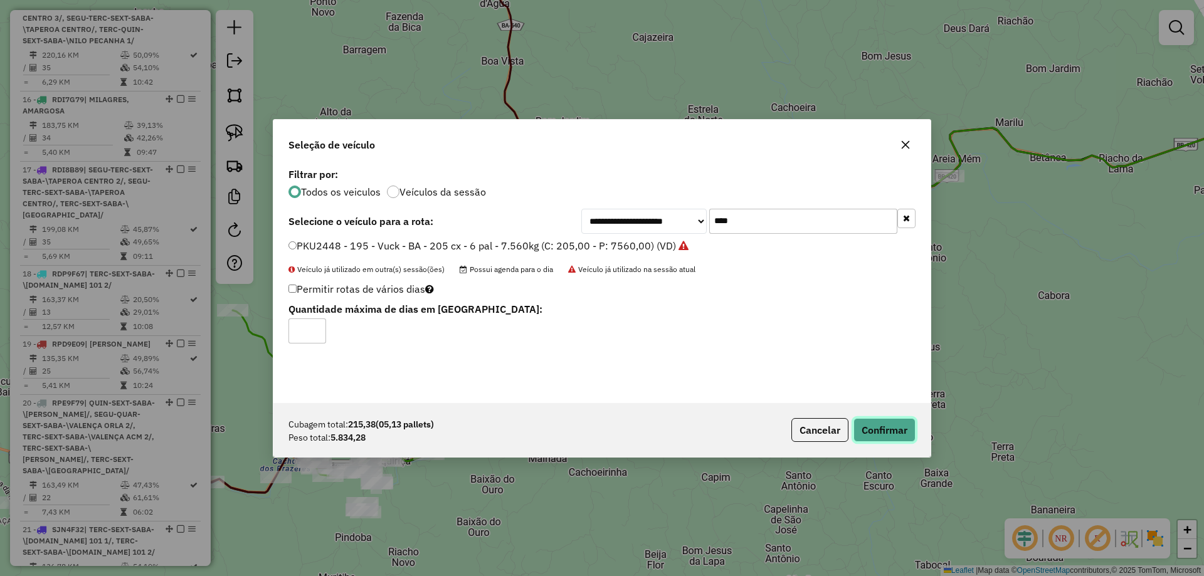
click at [888, 435] on button "Confirmar" at bounding box center [885, 430] width 62 height 24
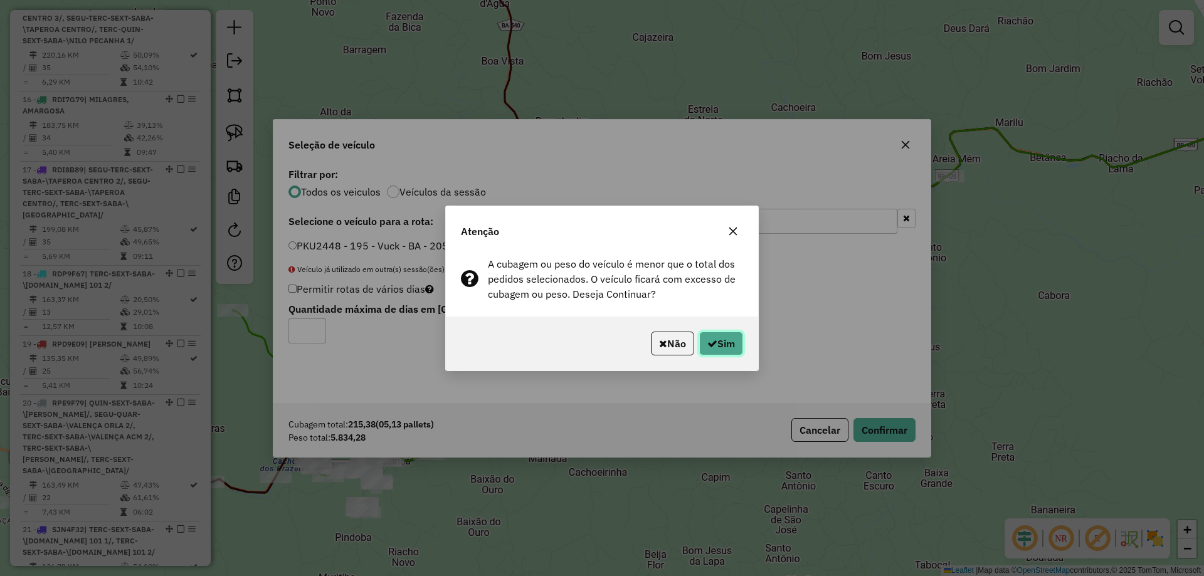
click at [709, 339] on icon "button" at bounding box center [712, 344] width 10 height 10
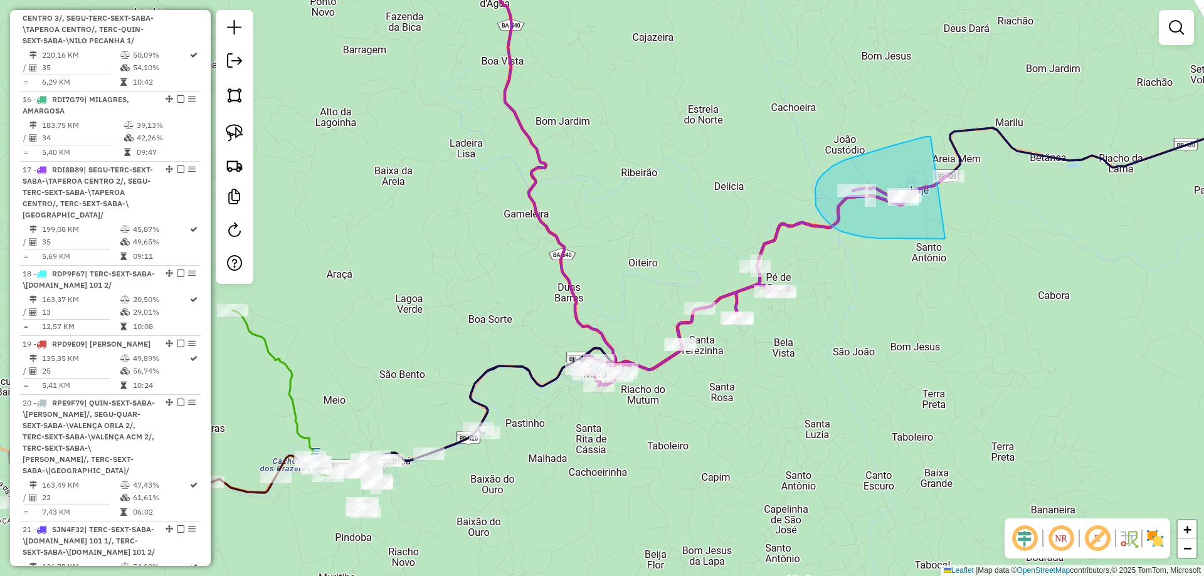
drag, startPoint x: 929, startPoint y: 137, endPoint x: 1014, endPoint y: 206, distance: 109.7
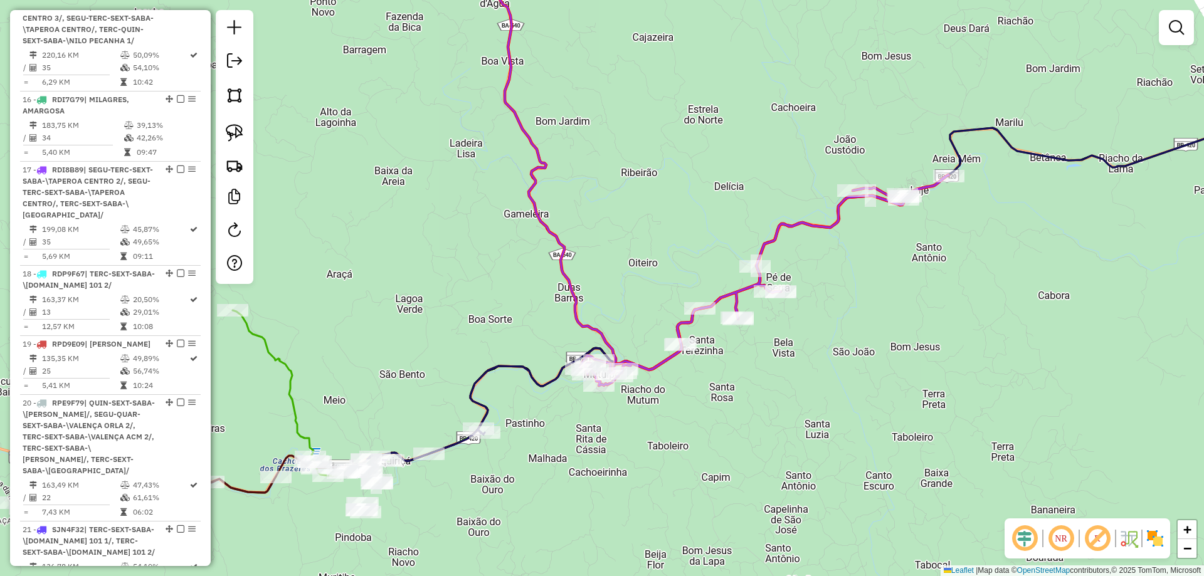
click at [736, 294] on icon at bounding box center [764, 280] width 369 height 211
select select "**********"
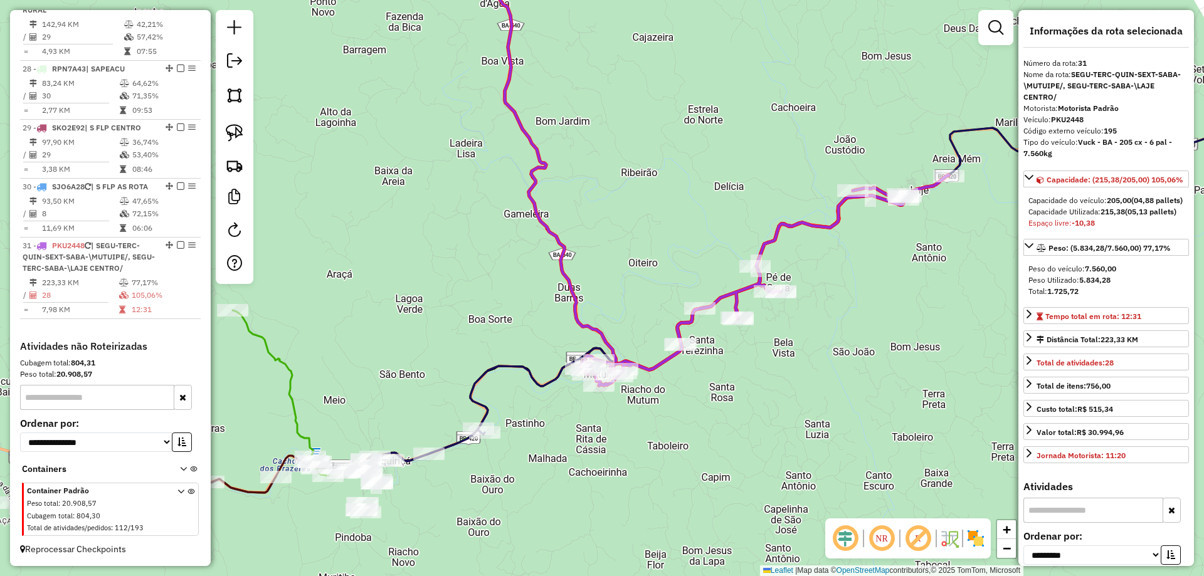
scroll to position [2821, 0]
click at [847, 241] on div "Janela de atendimento Grade de atendimento Capacidade Transportadoras Veículos …" at bounding box center [602, 288] width 1204 height 576
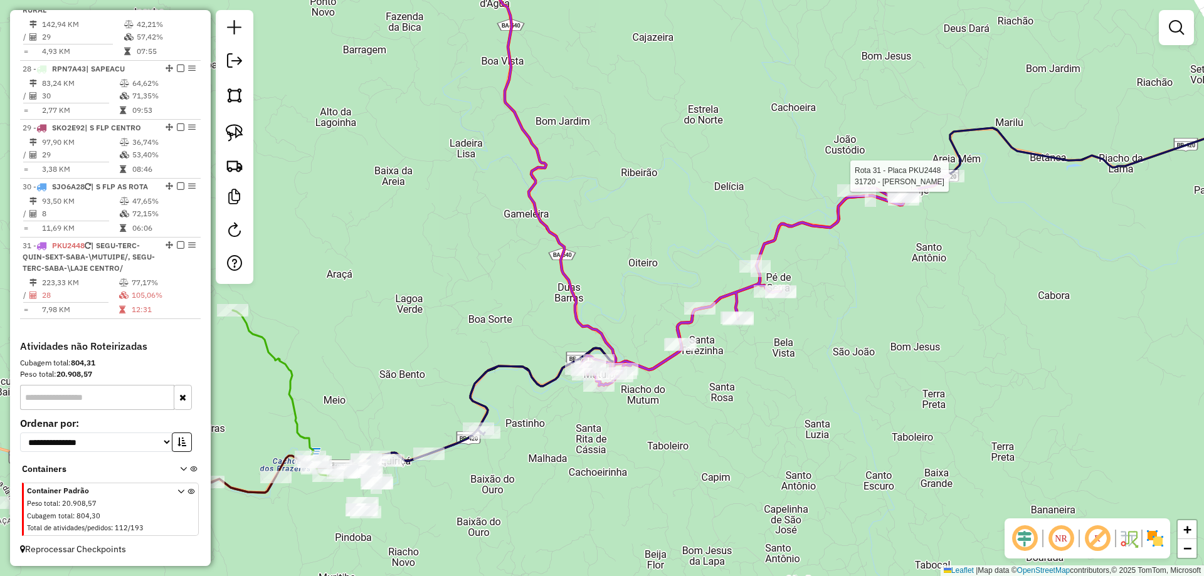
select select "**********"
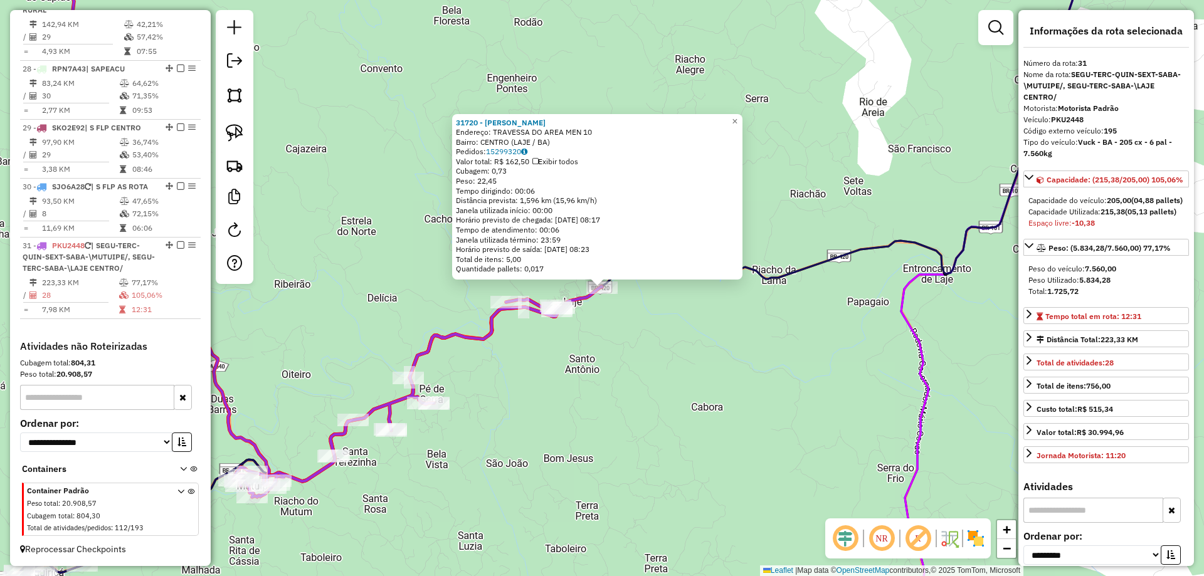
click at [650, 371] on div "31720 - DANIELA Endereço: TRAVESSA DO AREA MEN 10 Bairro: CENTRO (LAJE / BA) Pe…" at bounding box center [602, 288] width 1204 height 576
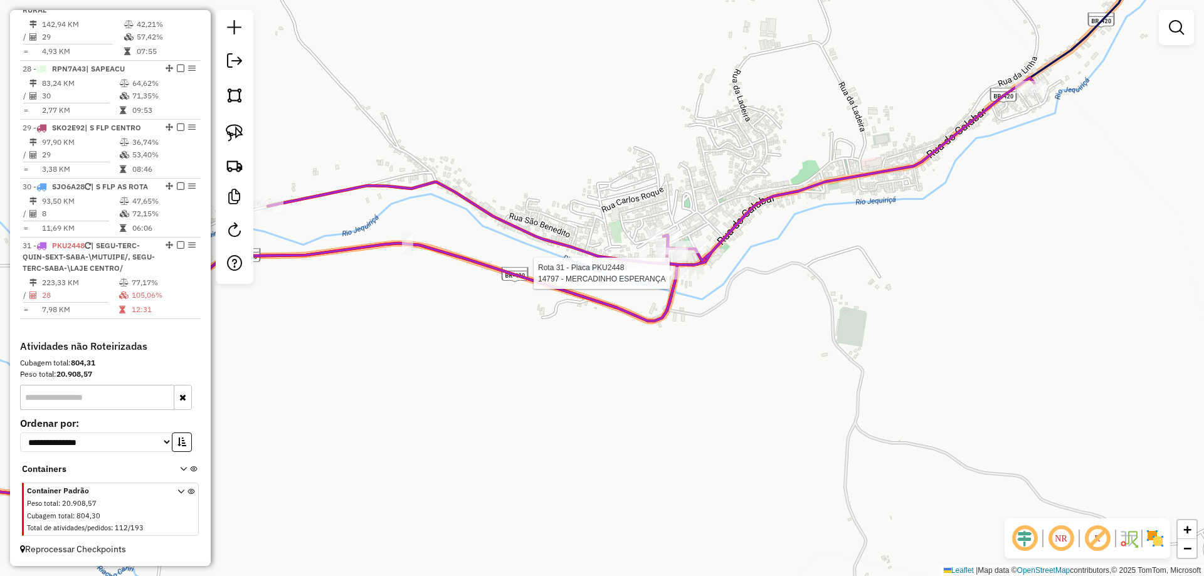
select select "**********"
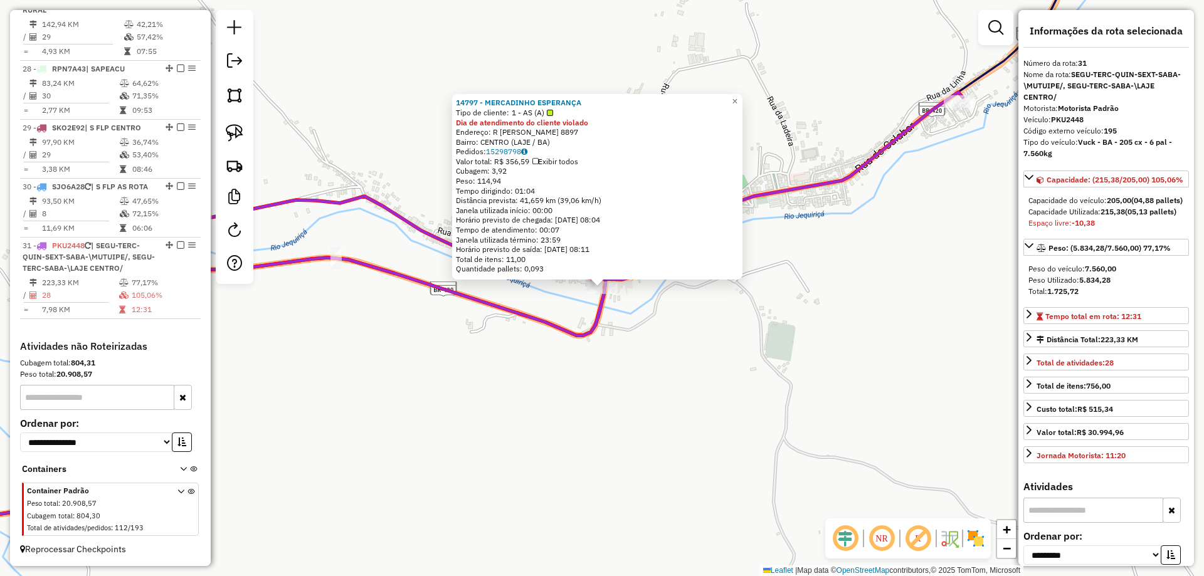
click at [642, 319] on div "14797 - MERCADINHO ESPERANÇA Tipo de cliente: 1 - AS (A) Dia de atendimento do …" at bounding box center [602, 288] width 1204 height 576
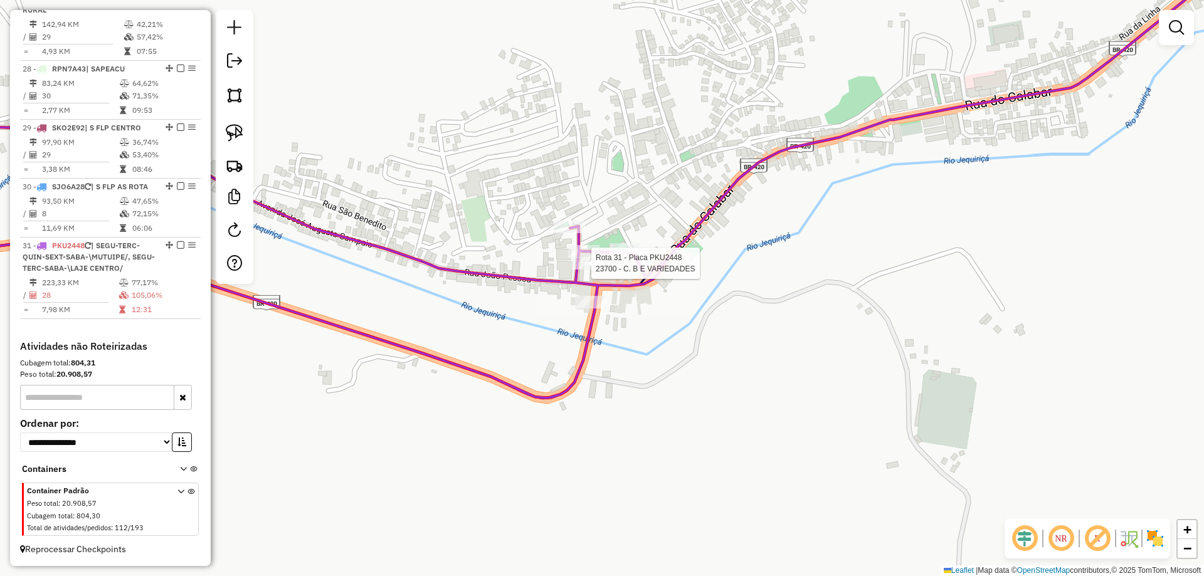
select select "**********"
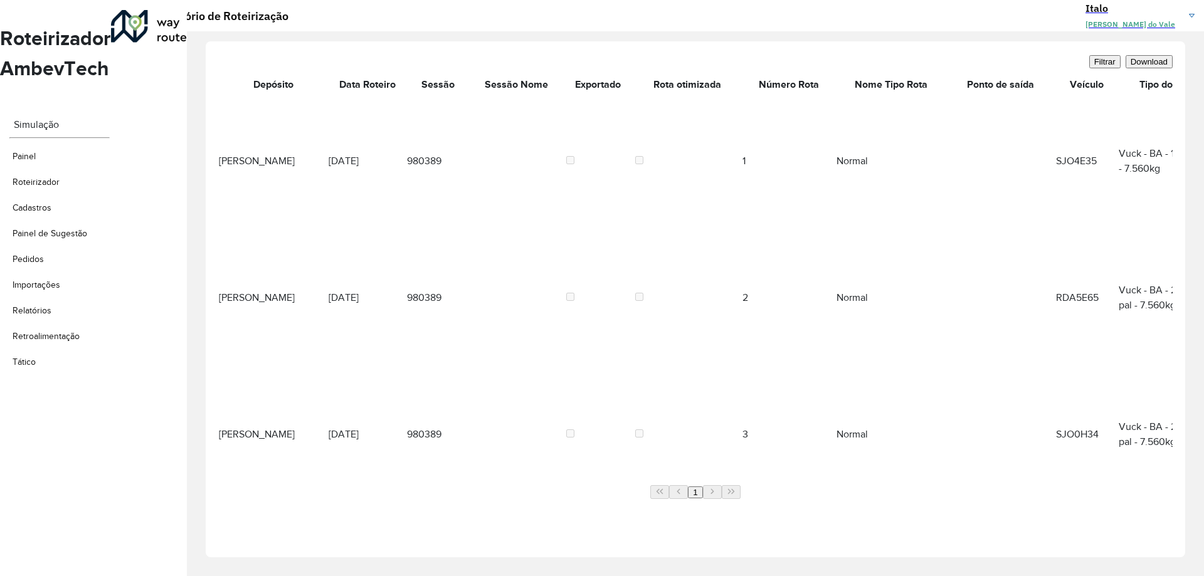
click at [1134, 65] on span "Download" at bounding box center [1149, 61] width 37 height 9
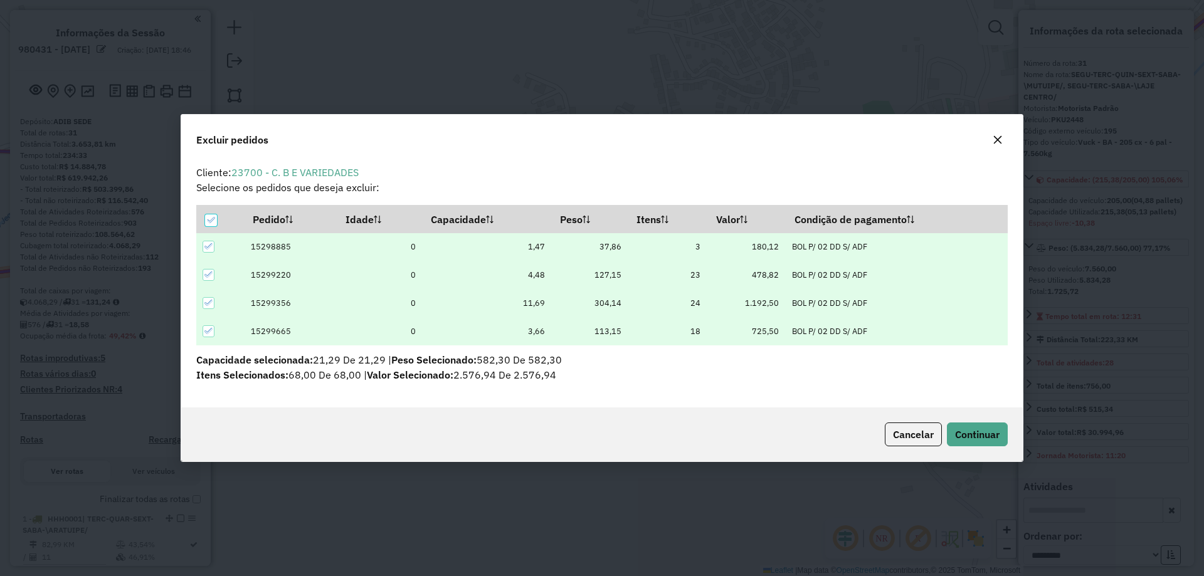
select select "**********"
click at [957, 433] on span "Continuar" at bounding box center [977, 434] width 45 height 13
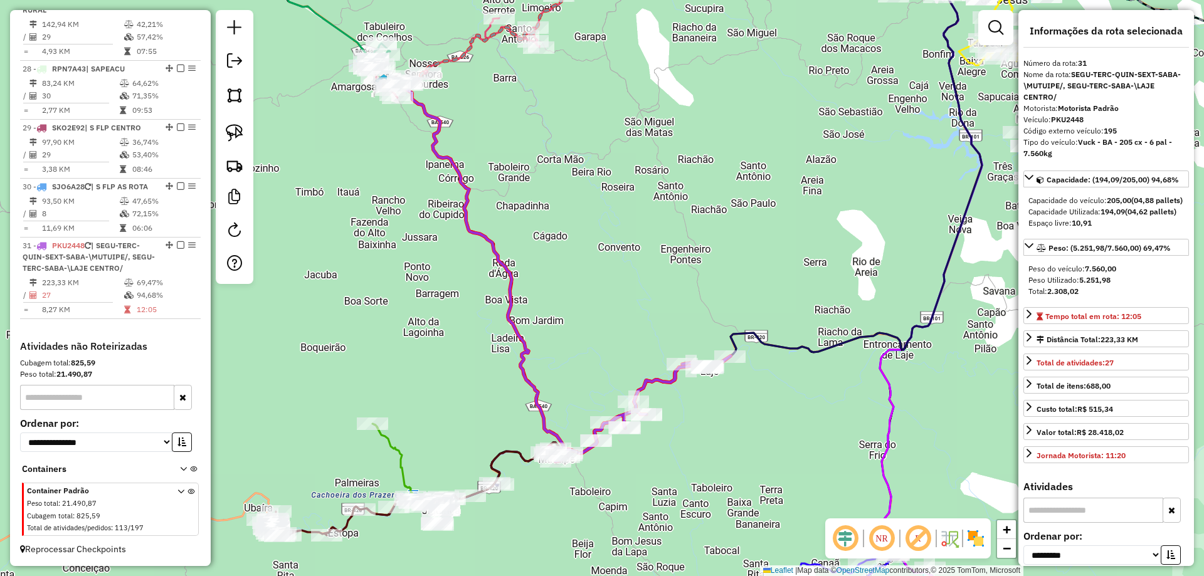
drag, startPoint x: 470, startPoint y: 327, endPoint x: 578, endPoint y: 334, distance: 108.0
click at [605, 337] on div "Janela de atendimento Grade de atendimento Capacidade Transportadoras Veículos …" at bounding box center [602, 288] width 1204 height 576
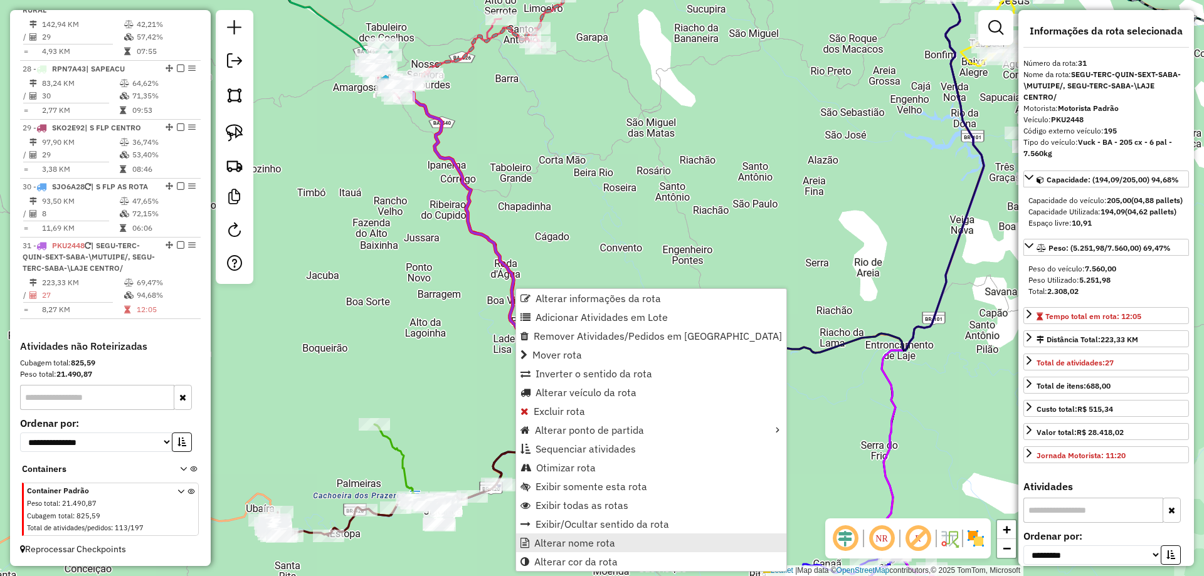
click at [589, 540] on span "Alterar nome rota" at bounding box center [574, 543] width 81 height 10
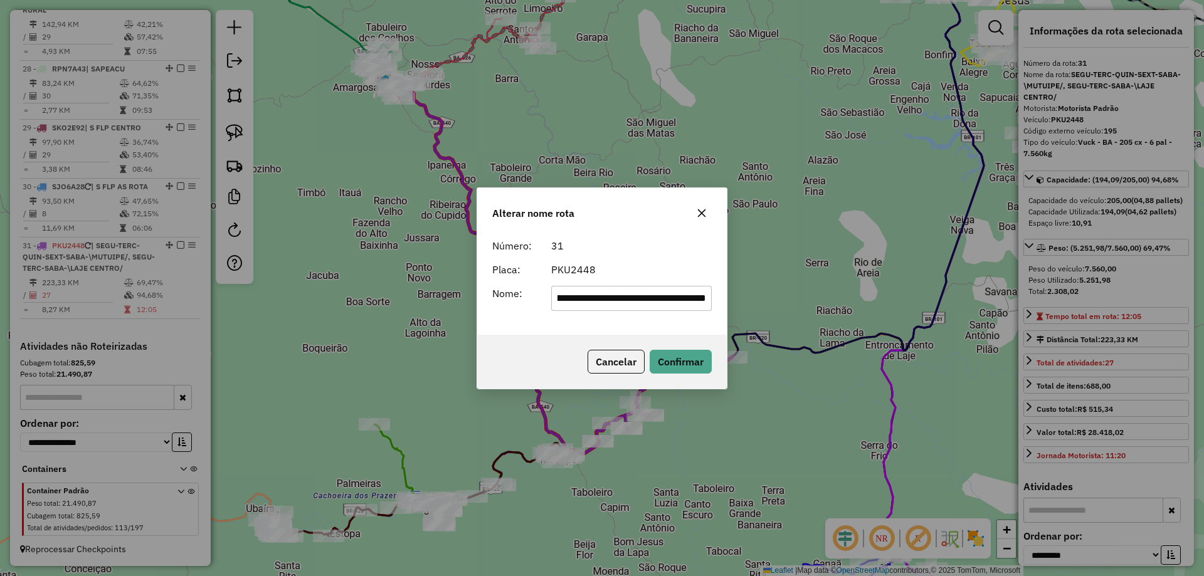
scroll to position [0, 0]
type input "*******"
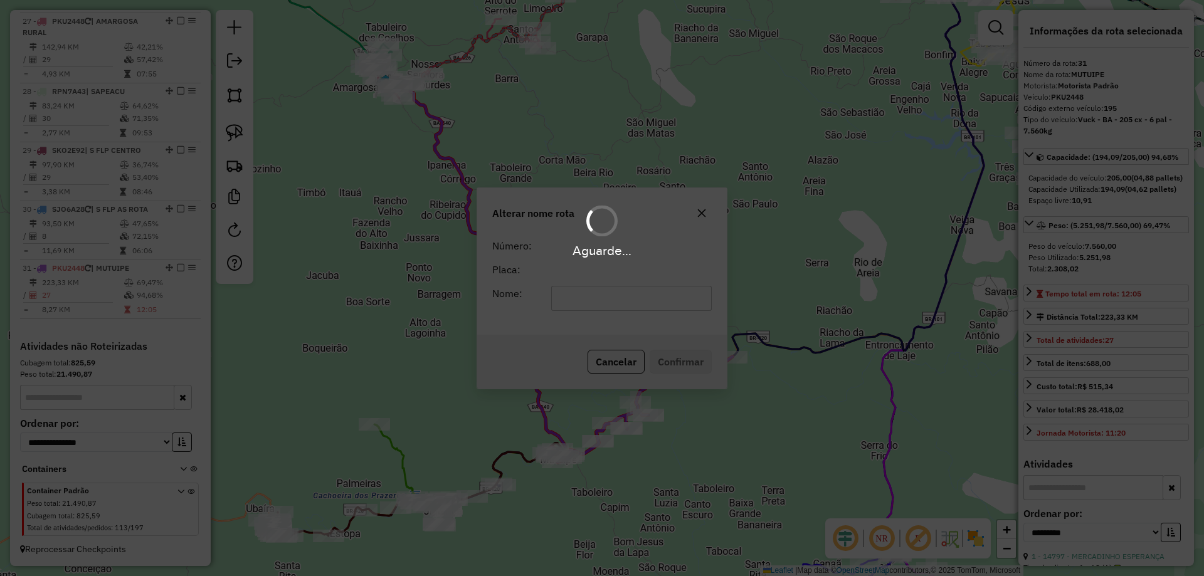
scroll to position [2798, 0]
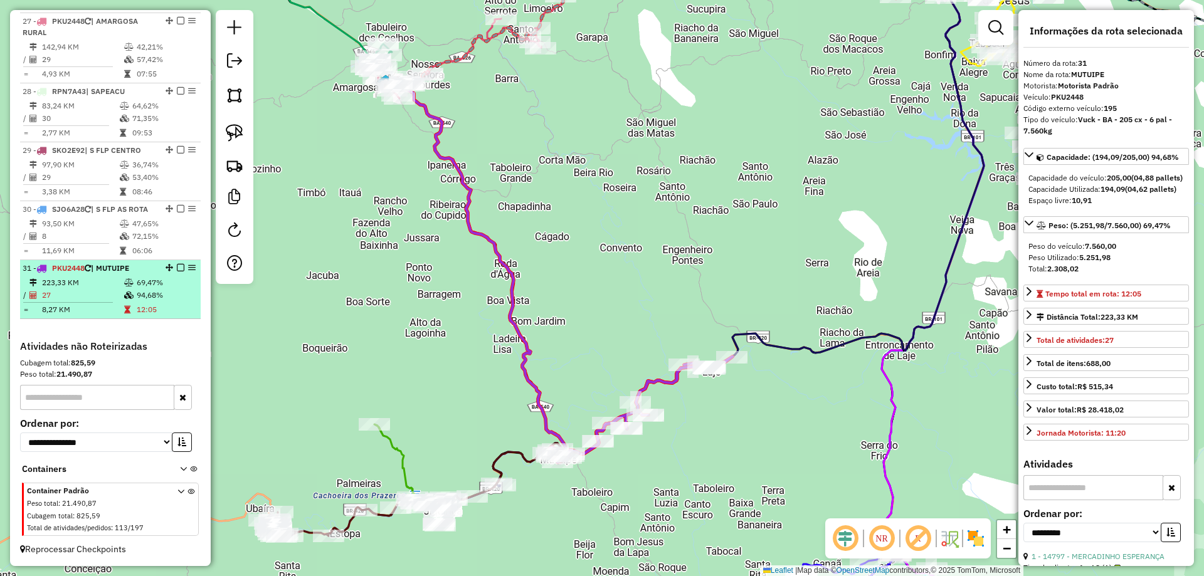
click at [177, 266] on em at bounding box center [181, 268] width 8 height 8
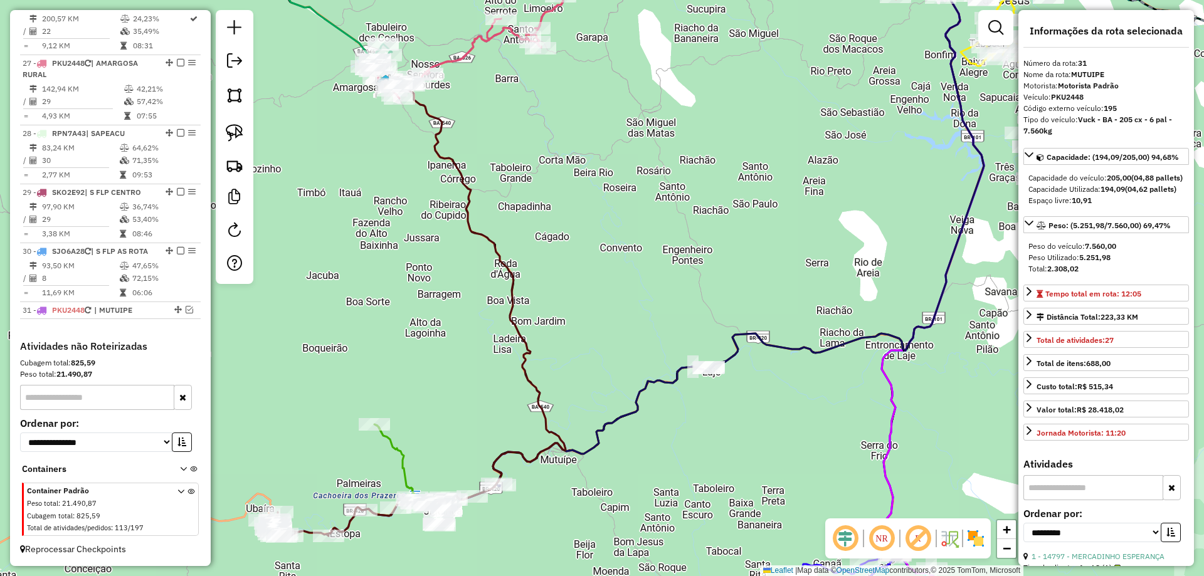
scroll to position [2756, 0]
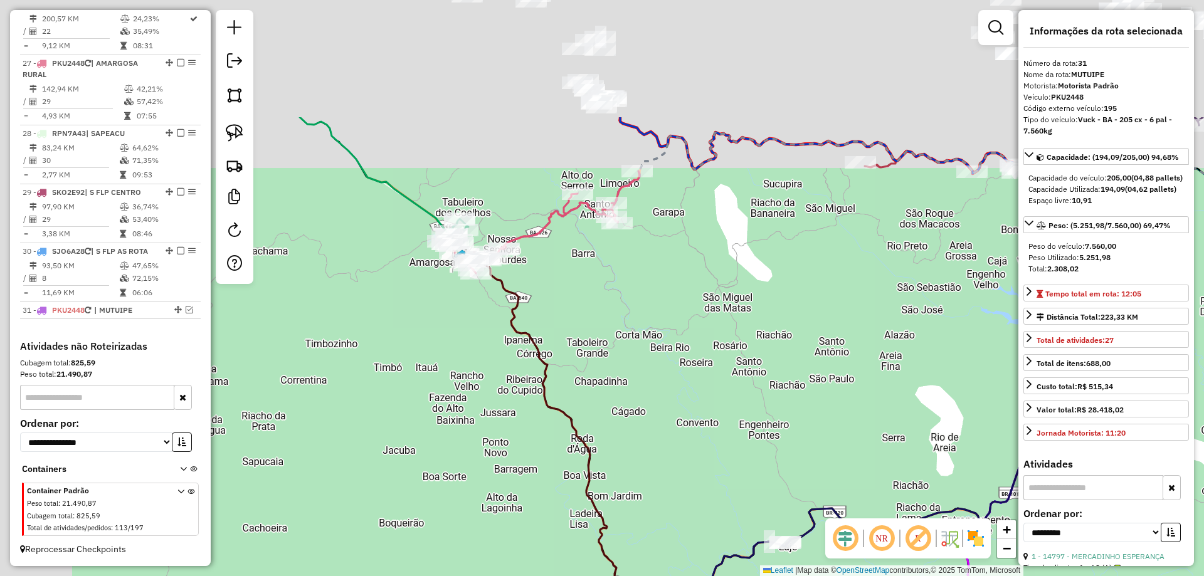
drag, startPoint x: 595, startPoint y: 197, endPoint x: 684, endPoint y: 440, distance: 259.1
click at [706, 458] on div "Janela de atendimento Grade de atendimento Capacidade Transportadoras Veículos …" at bounding box center [602, 288] width 1204 height 576
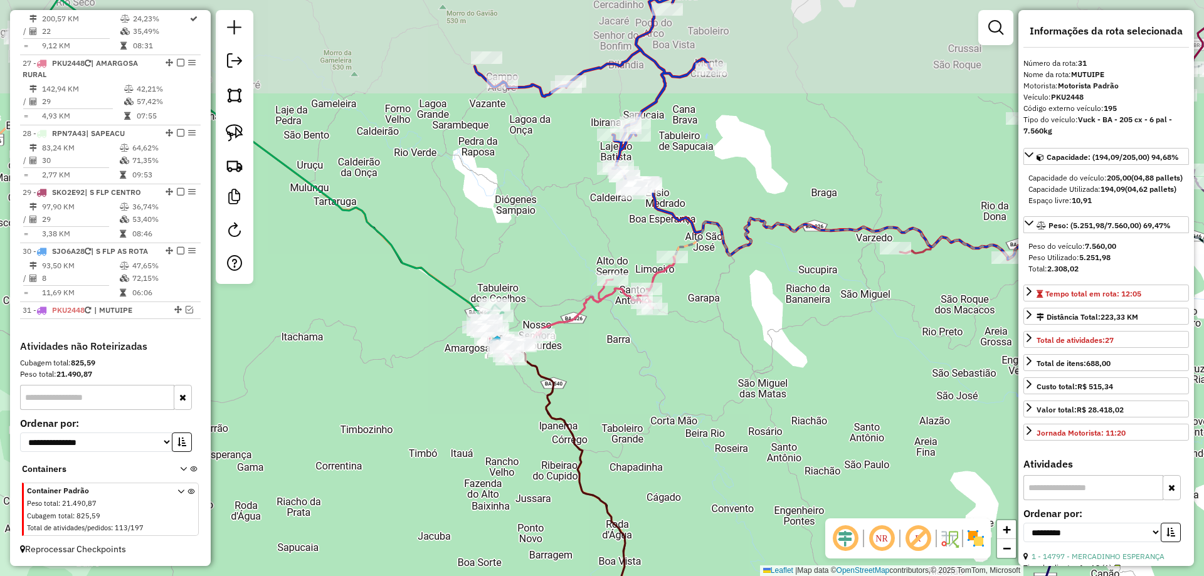
click at [613, 394] on div "Janela de atendimento Grade de atendimento Capacidade Transportadoras Veículos …" at bounding box center [602, 288] width 1204 height 576
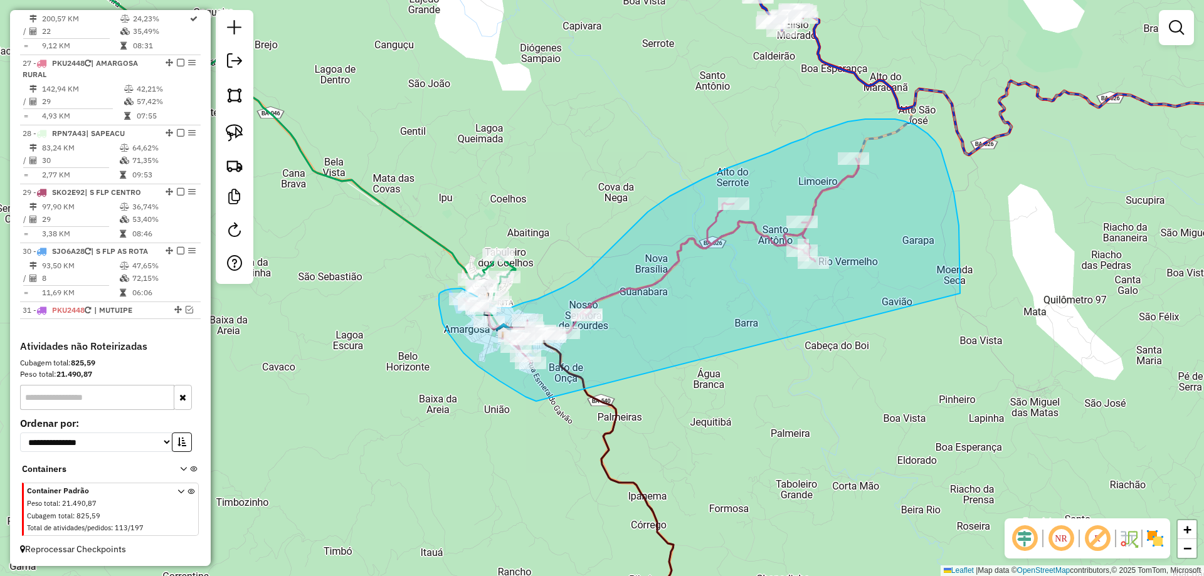
drag, startPoint x: 447, startPoint y: 447, endPoint x: 960, endPoint y: 293, distance: 535.9
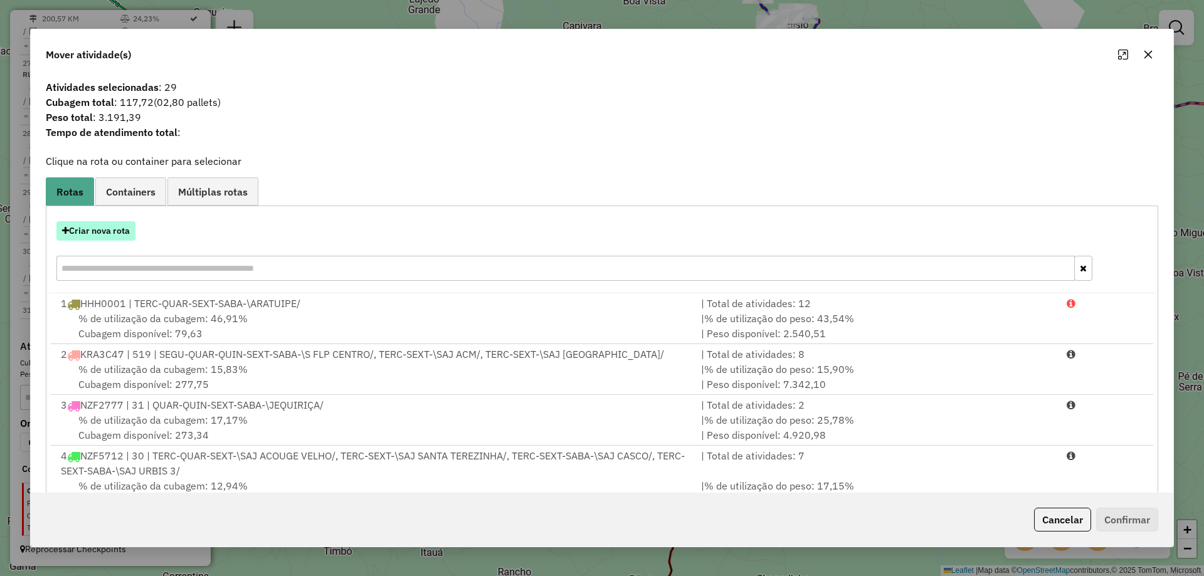
click at [83, 221] on button "Criar nova rota" at bounding box center [95, 230] width 79 height 19
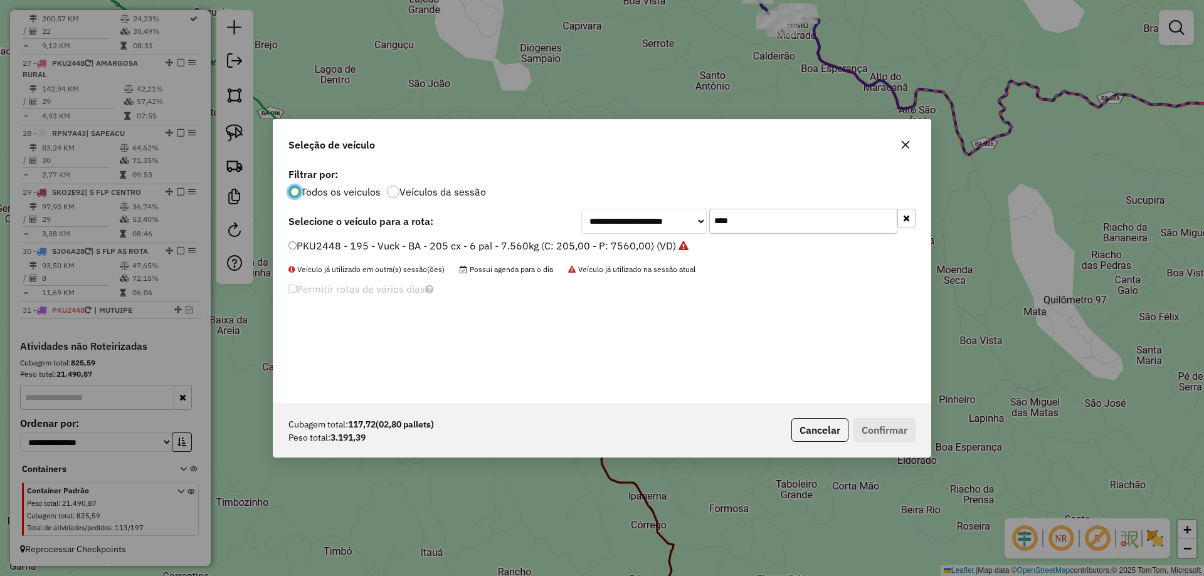
scroll to position [7, 4]
drag, startPoint x: 769, startPoint y: 232, endPoint x: 654, endPoint y: 239, distance: 115.6
click at [654, 239] on div "**********" at bounding box center [601, 284] width 657 height 238
click at [766, 231] on input "****" at bounding box center [803, 221] width 188 height 25
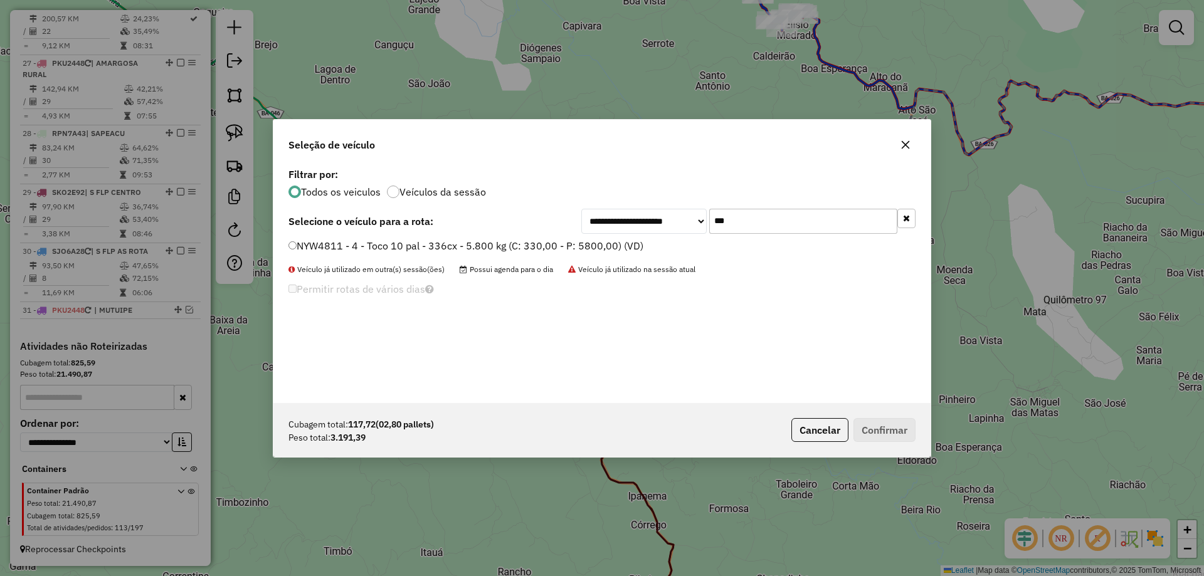
type input "***"
click at [615, 247] on label "NYW4811 - 4 - Toco 10 pal - 336cx - 5.800 kg (C: 330,00 - P: 5800,00) (VD)" at bounding box center [465, 245] width 355 height 15
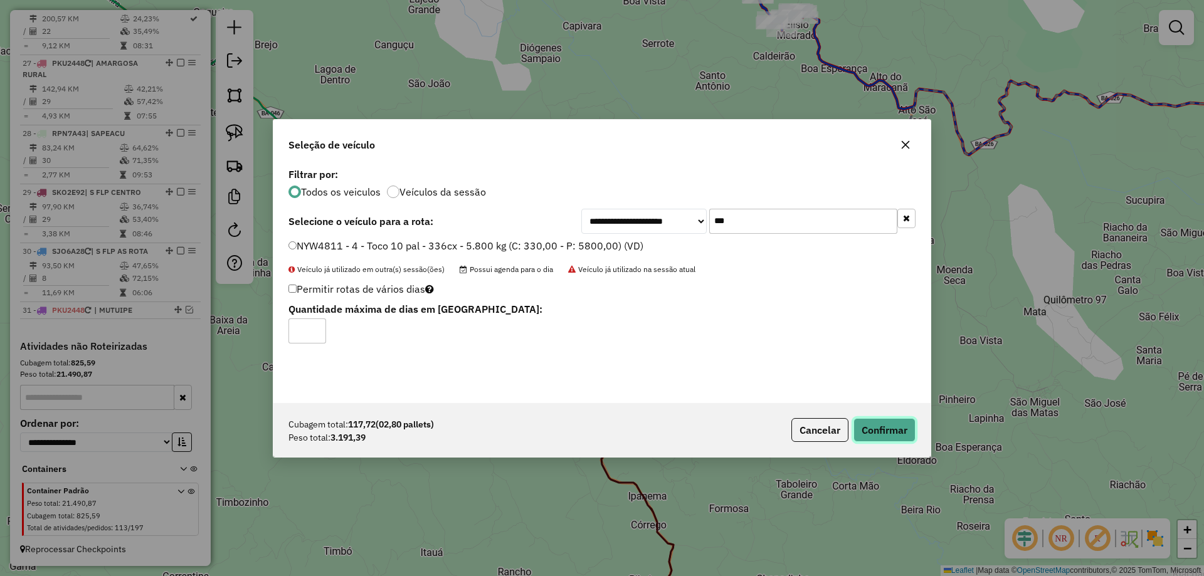
click at [893, 422] on button "Confirmar" at bounding box center [885, 430] width 62 height 24
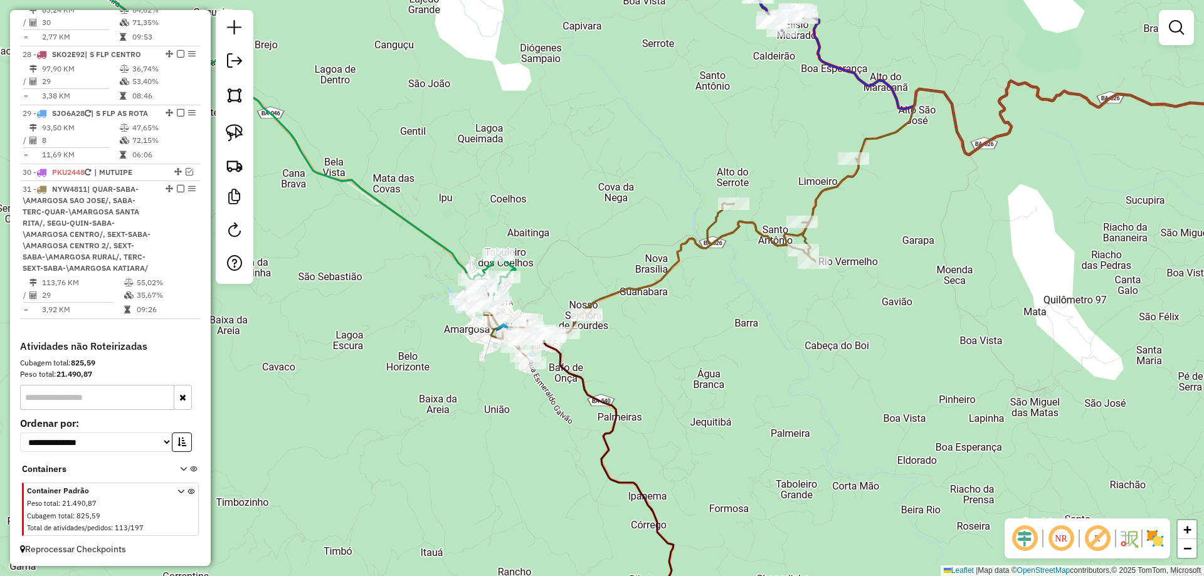
scroll to position [2751, 0]
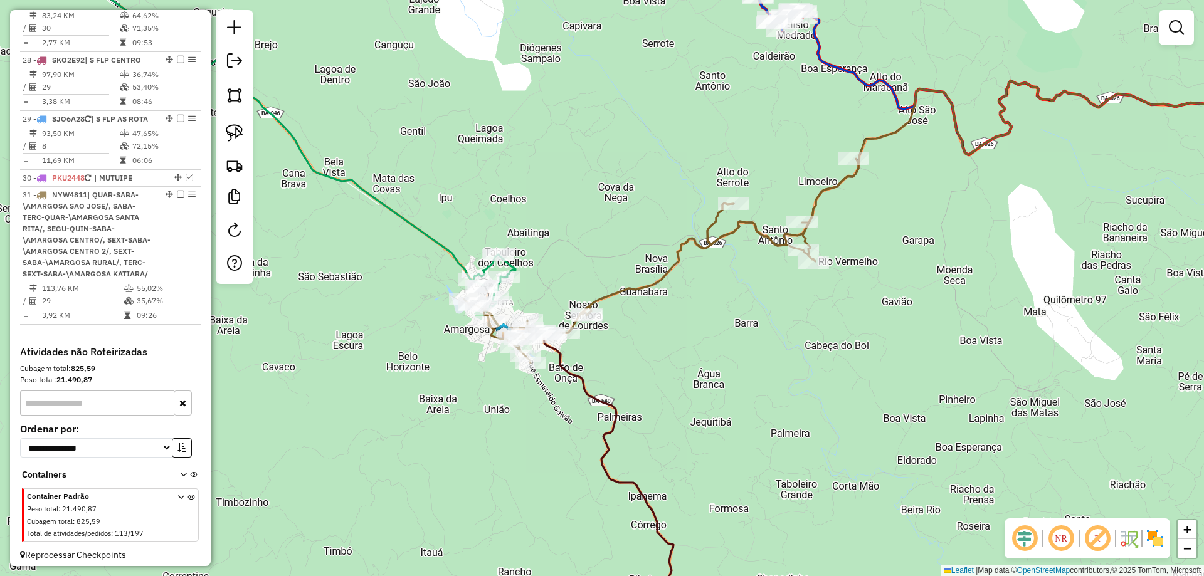
select select "**********"
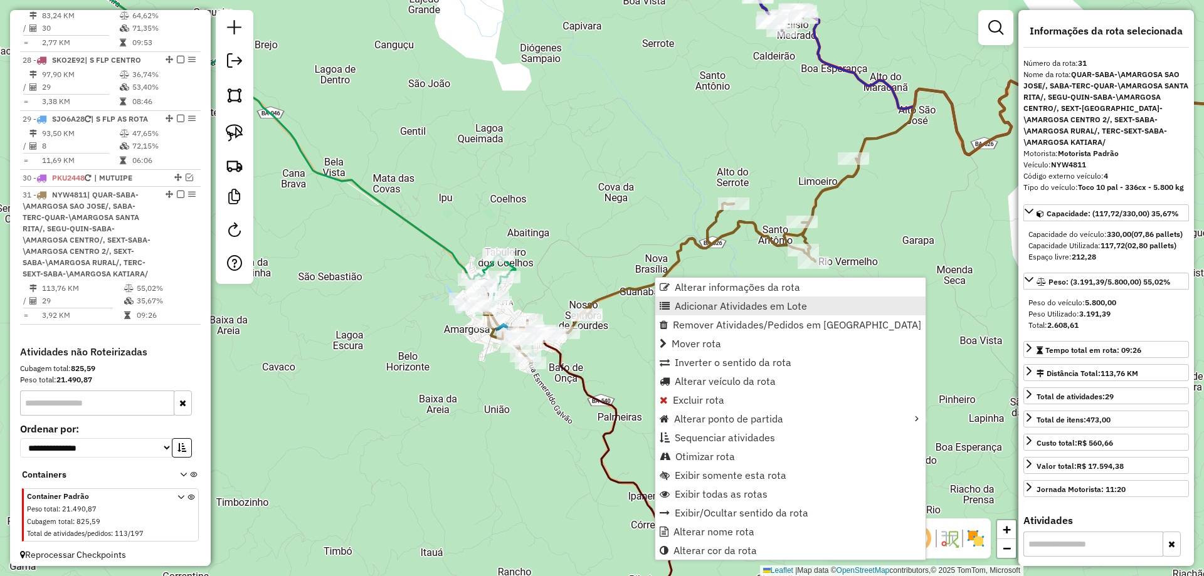
scroll to position [2824, 0]
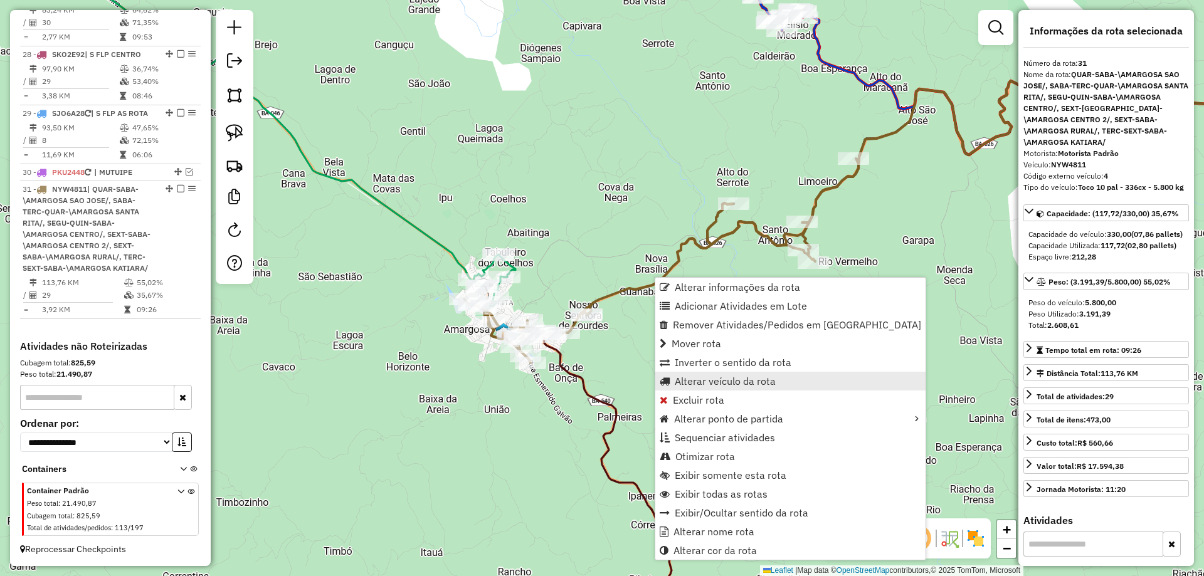
click at [684, 380] on span "Alterar veículo da rota" at bounding box center [725, 381] width 101 height 10
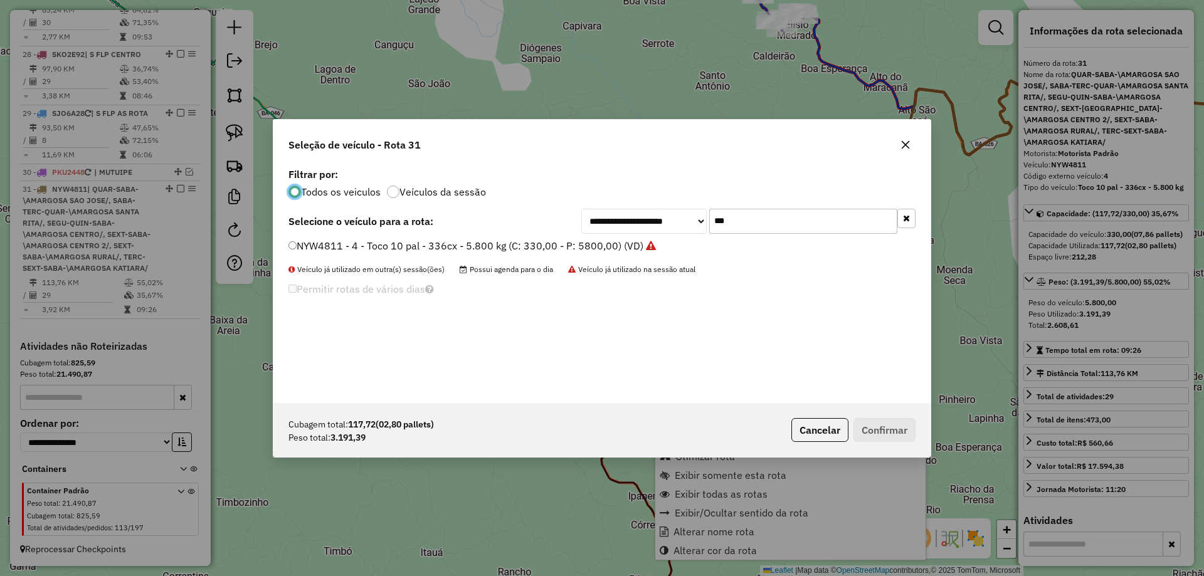
scroll to position [7, 4]
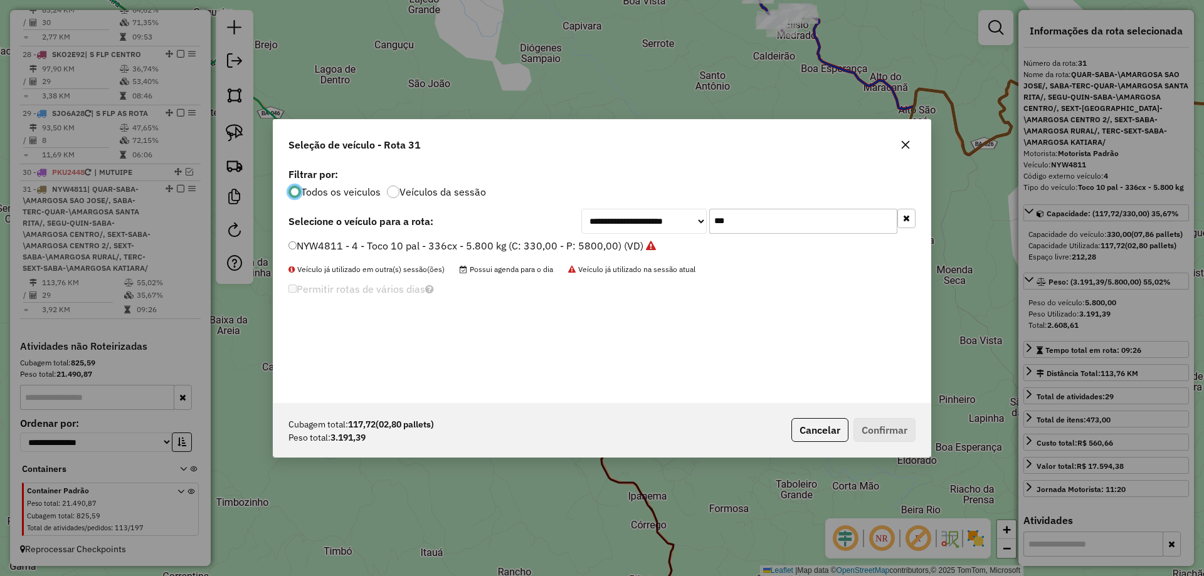
drag, startPoint x: 627, startPoint y: 216, endPoint x: 562, endPoint y: 225, distance: 65.3
click at [558, 225] on div "**********" at bounding box center [601, 221] width 627 height 25
type input "****"
click at [551, 244] on label "RDI4D49 - 463 - Truck 10 pal - 340cx - 9.692 kg (C: 340,00 - P: 9962,00) (VD)" at bounding box center [471, 245] width 367 height 15
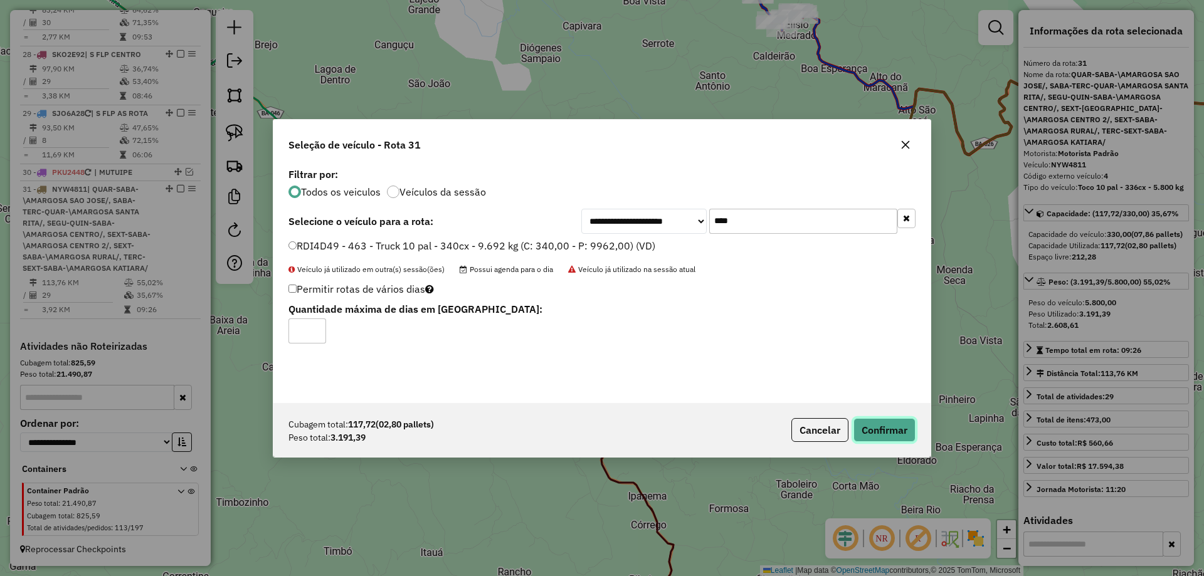
click at [892, 424] on button "Confirmar" at bounding box center [885, 430] width 62 height 24
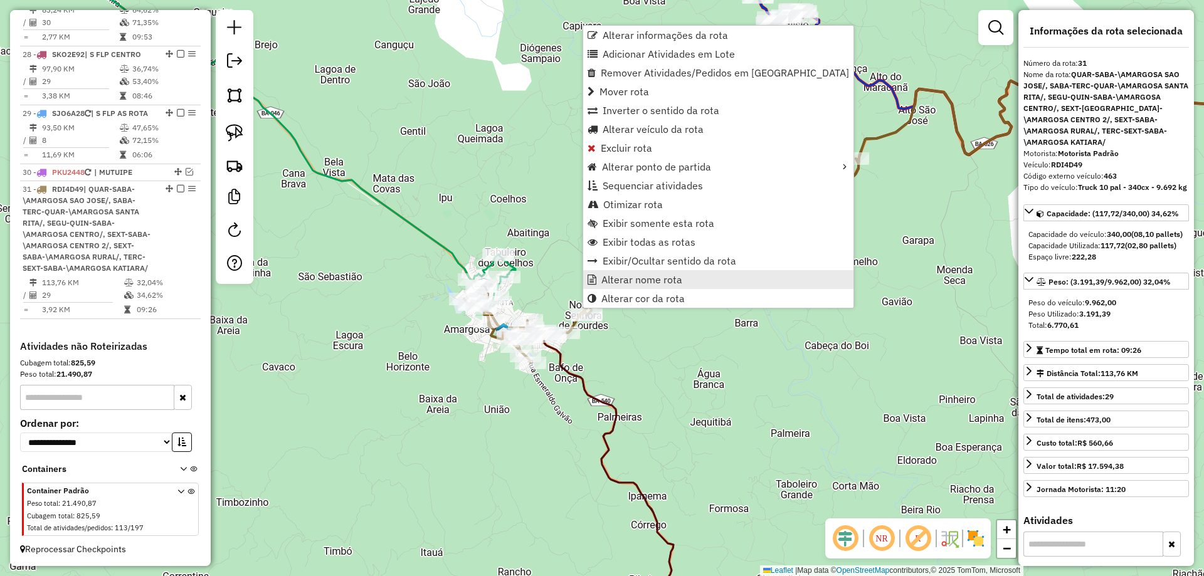
click at [611, 278] on span "Alterar nome rota" at bounding box center [641, 280] width 81 height 10
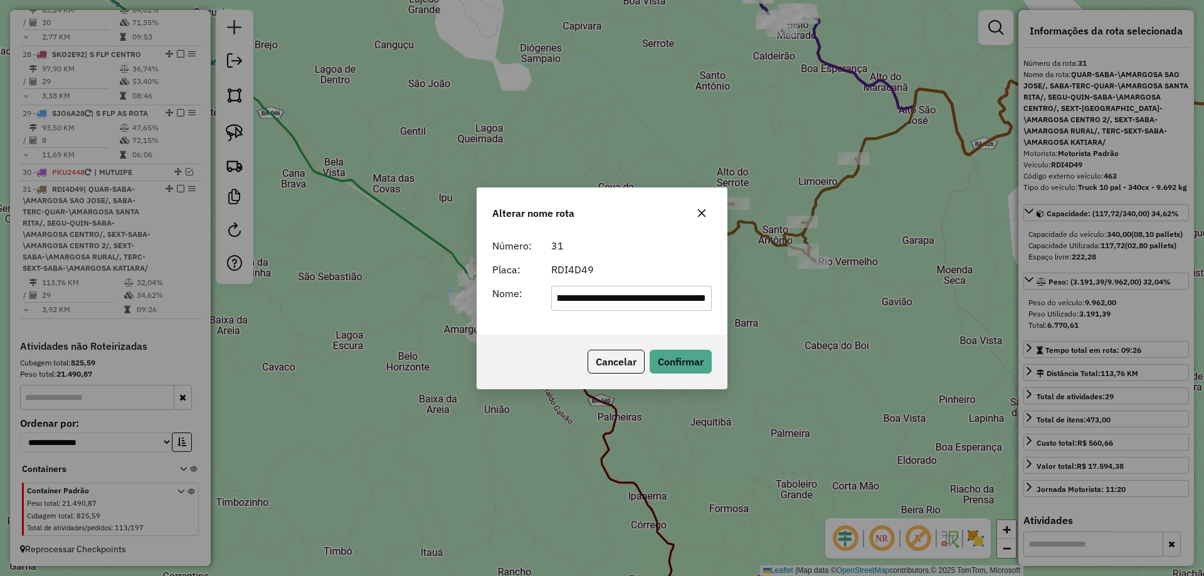
scroll to position [0, 0]
type input "********"
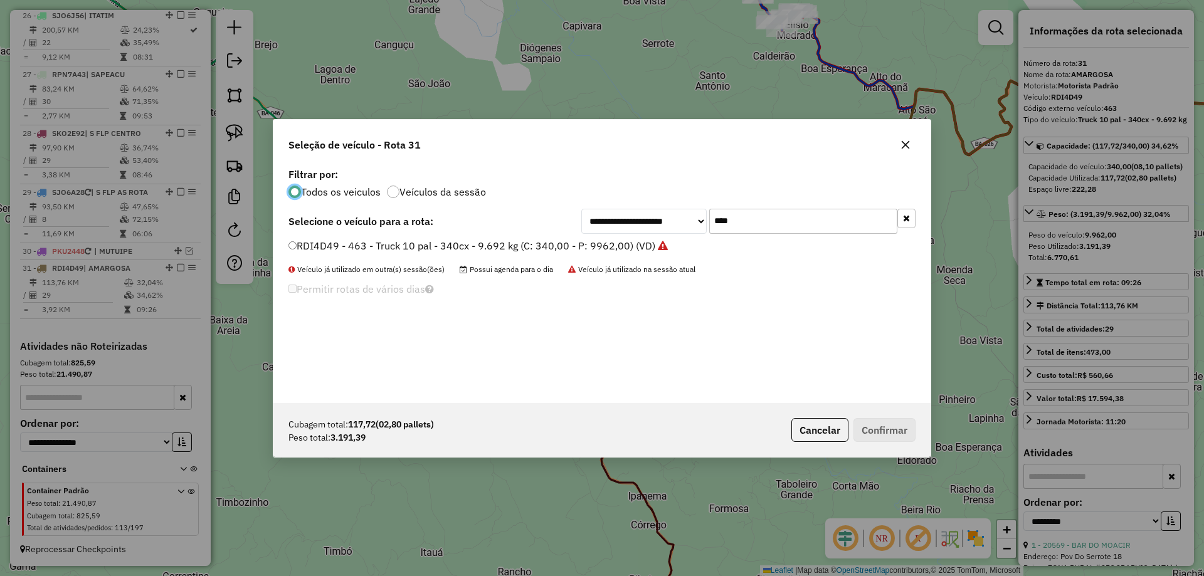
scroll to position [7, 4]
drag, startPoint x: 743, startPoint y: 221, endPoint x: 645, endPoint y: 236, distance: 99.0
click at [638, 236] on div "**********" at bounding box center [601, 284] width 657 height 238
type input "****"
click at [645, 236] on div "**********" at bounding box center [601, 284] width 657 height 238
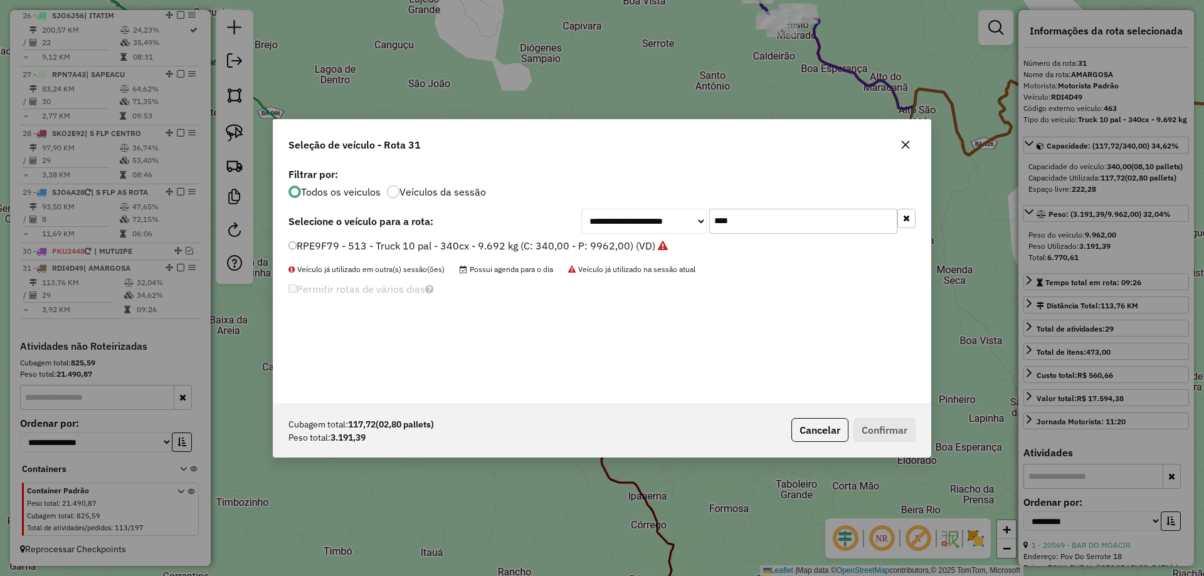
click at [638, 243] on label "RPE9F79 - 513 - Truck 10 pal - 340cx - 9.692 kg (C: 340,00 - P: 9962,00) (VD)" at bounding box center [477, 245] width 379 height 15
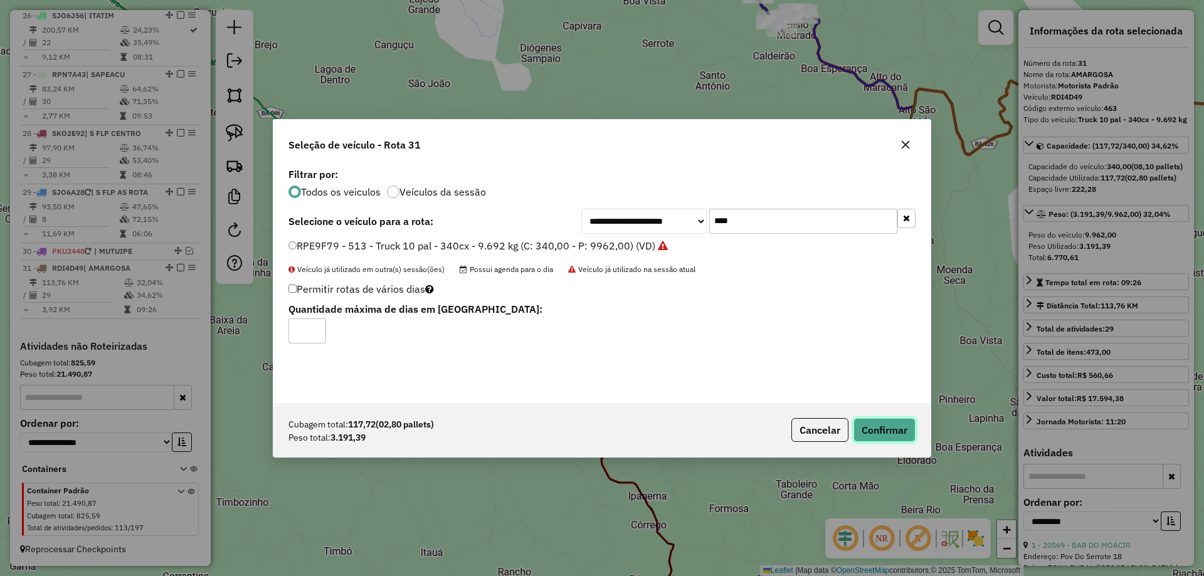
click at [865, 436] on button "Confirmar" at bounding box center [885, 430] width 62 height 24
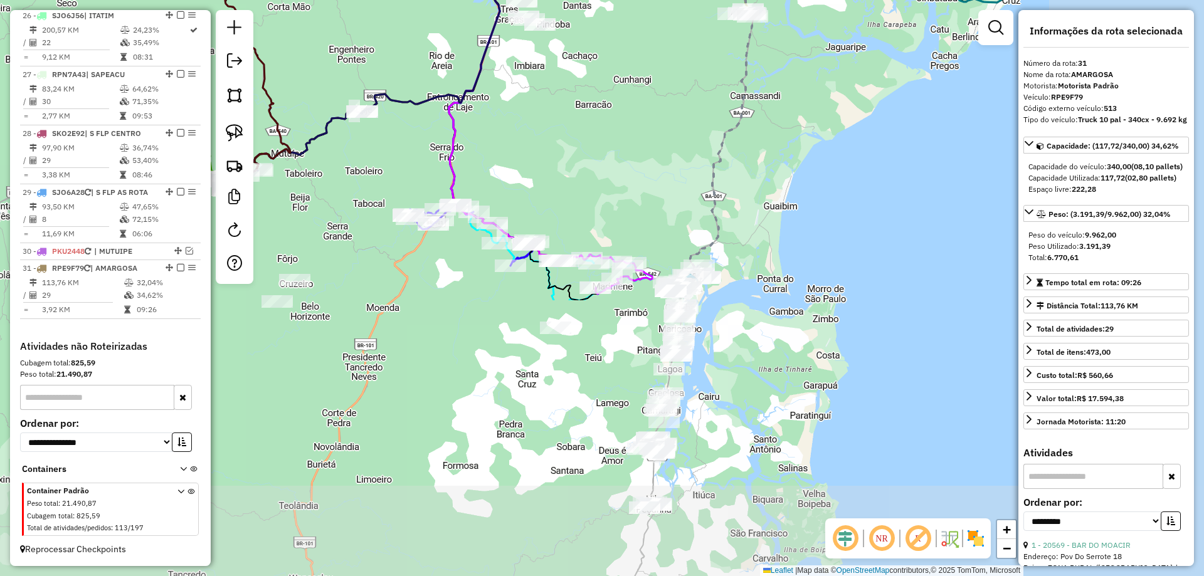
drag, startPoint x: 621, startPoint y: 347, endPoint x: 336, endPoint y: 50, distance: 412.5
click at [336, 50] on div "Janela de atendimento Grade de atendimento Capacidade Transportadoras Veículos …" at bounding box center [602, 288] width 1204 height 576
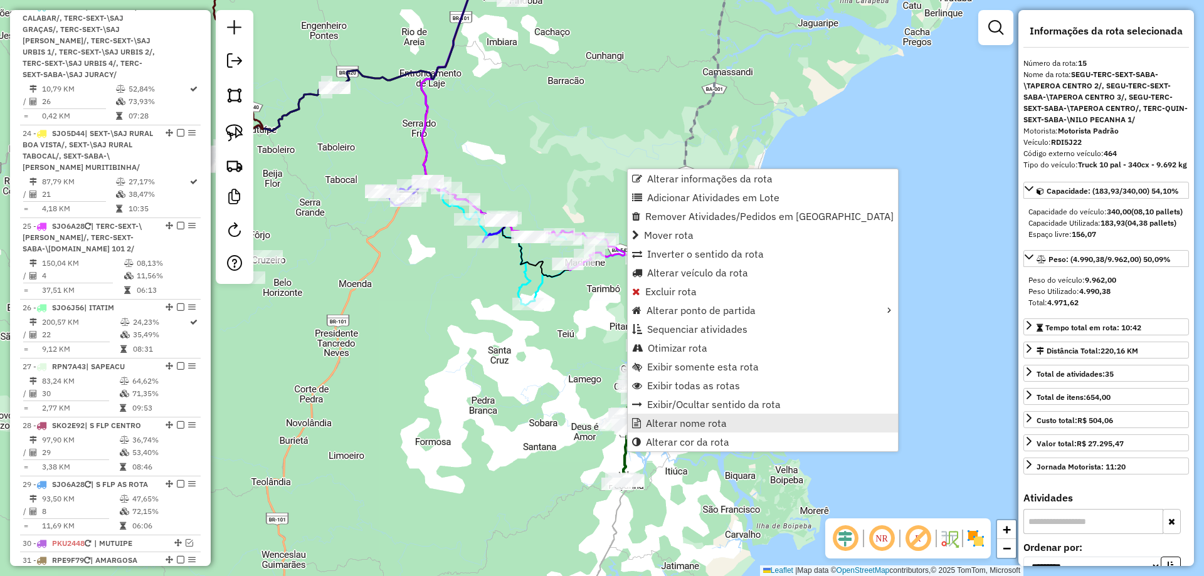
scroll to position [1721, 0]
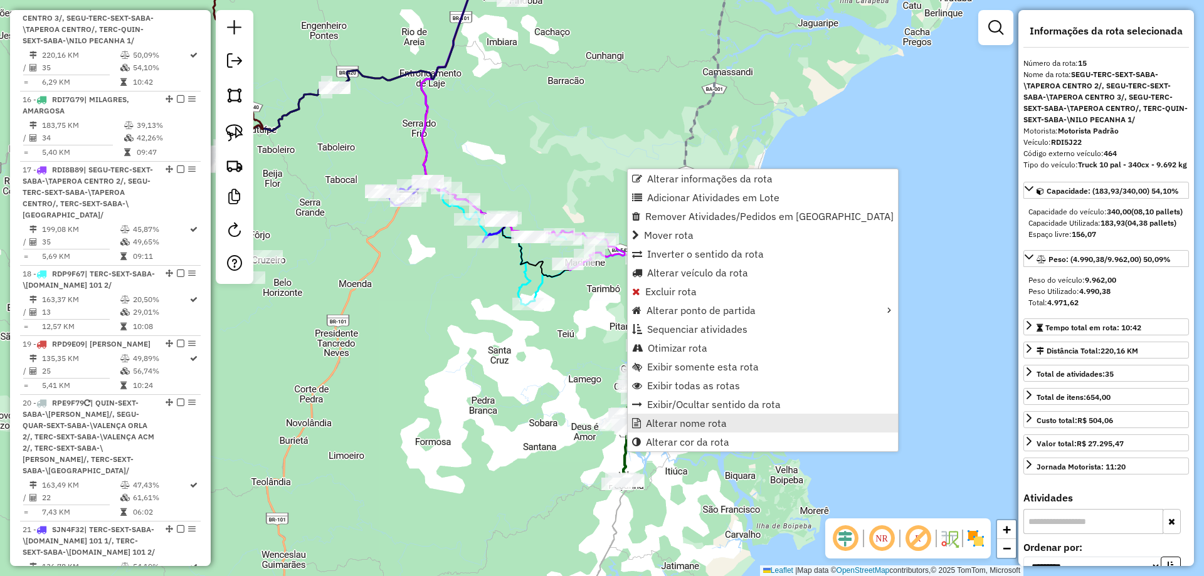
click at [649, 420] on span "Alterar nome rota" at bounding box center [686, 423] width 81 height 10
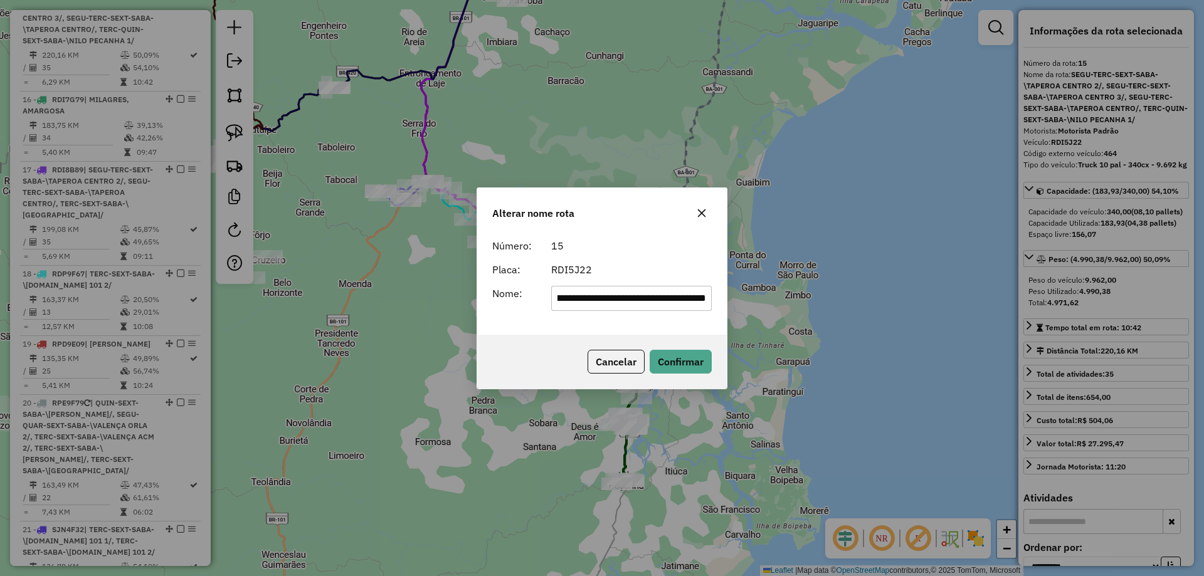
scroll to position [0, 0]
type input "**********"
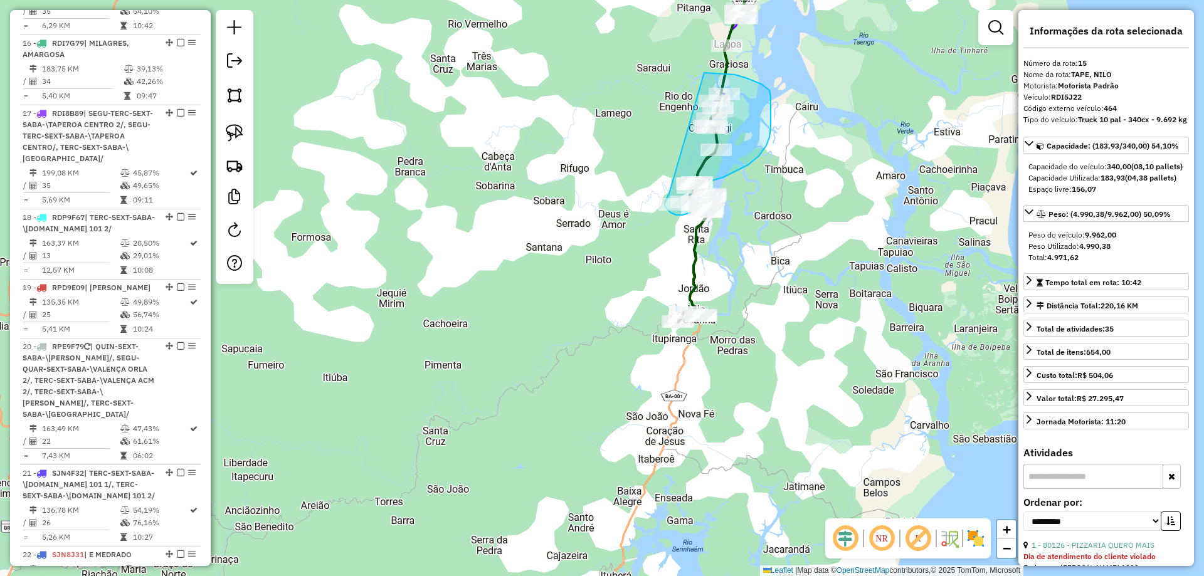
drag, startPoint x: 501, startPoint y: 288, endPoint x: 613, endPoint y: 83, distance: 233.5
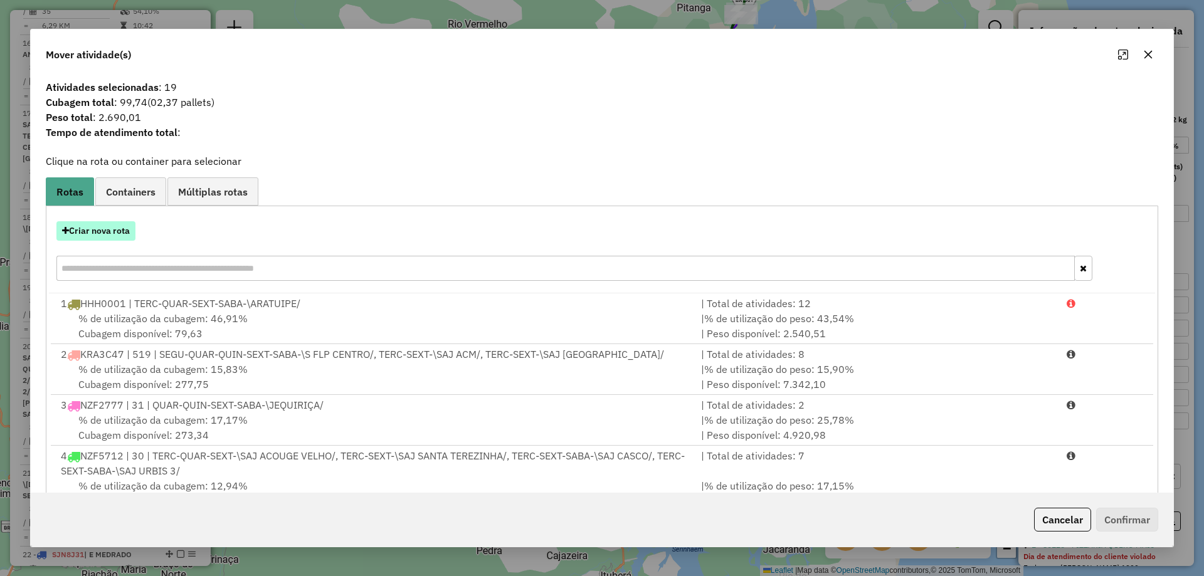
click at [109, 228] on button "Criar nova rota" at bounding box center [95, 230] width 79 height 19
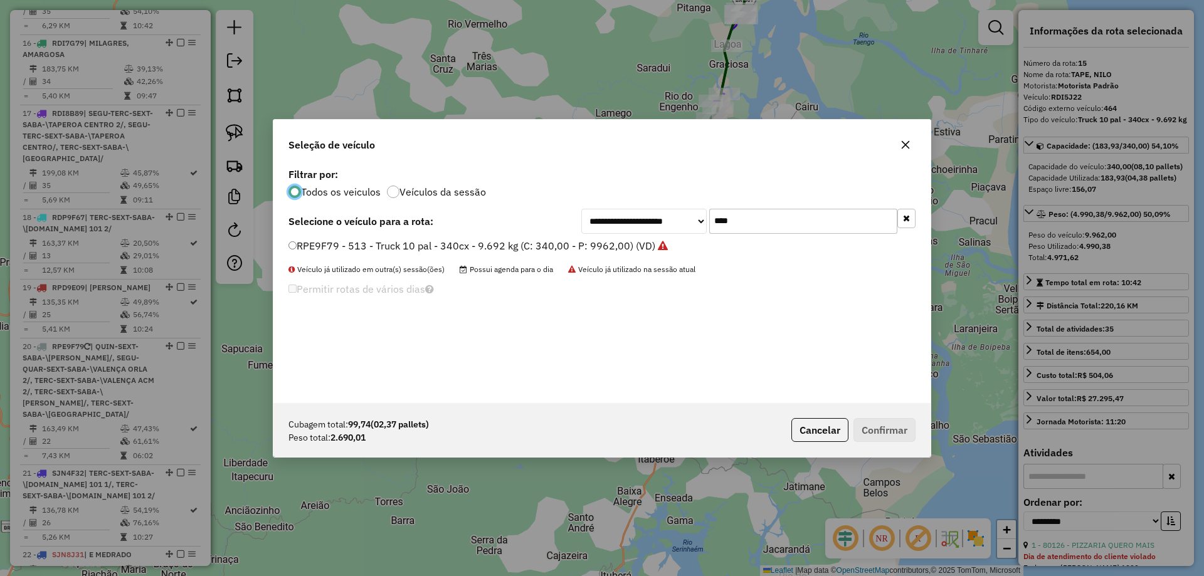
scroll to position [7, 4]
drag, startPoint x: 758, startPoint y: 223, endPoint x: 527, endPoint y: 229, distance: 230.9
click at [532, 230] on div "**********" at bounding box center [601, 221] width 627 height 25
type input "****"
click at [500, 245] on label "RDI8B89 - 462 - Truck 10 pal - 340cx - 9.692 kg (C: 340,00 - P: 9962,00) (VD)" at bounding box center [477, 245] width 379 height 15
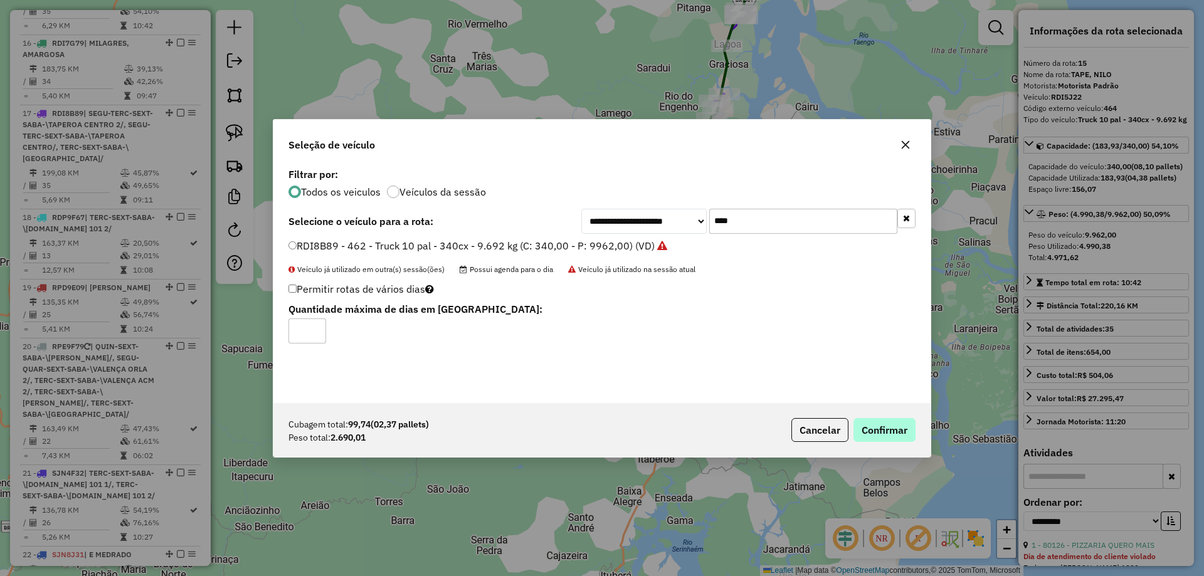
click at [880, 434] on div "Cubagem total: 99,74 (02,37 pallets) Peso total: 2.690,01 Cancelar Confirmar" at bounding box center [601, 430] width 657 height 54
click at [880, 434] on button "Confirmar" at bounding box center [885, 430] width 62 height 24
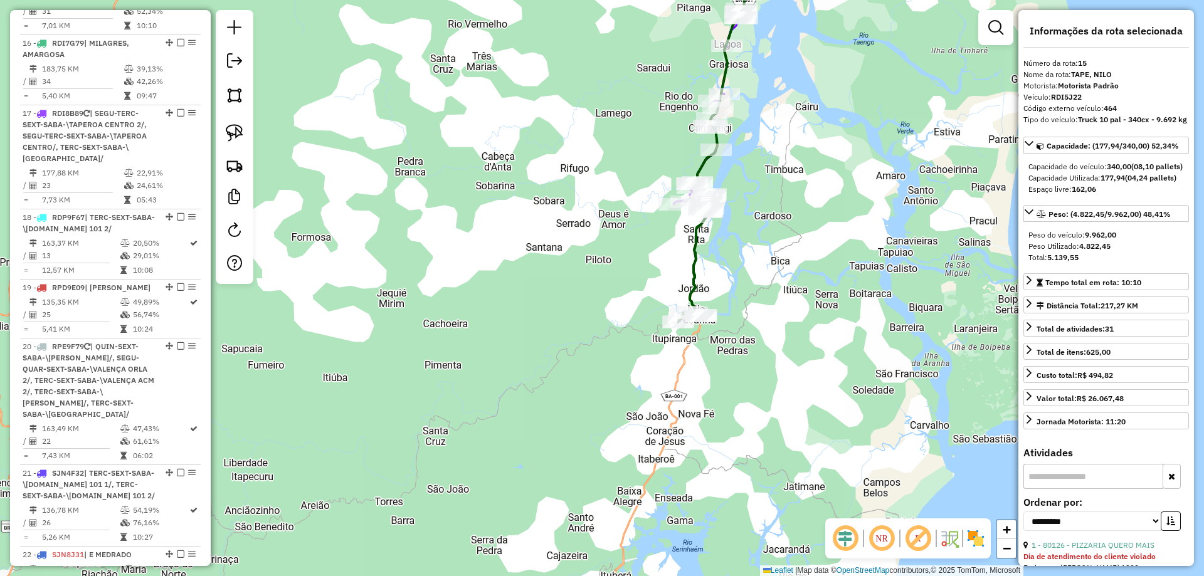
click at [692, 270] on icon at bounding box center [695, 257] width 33 height 127
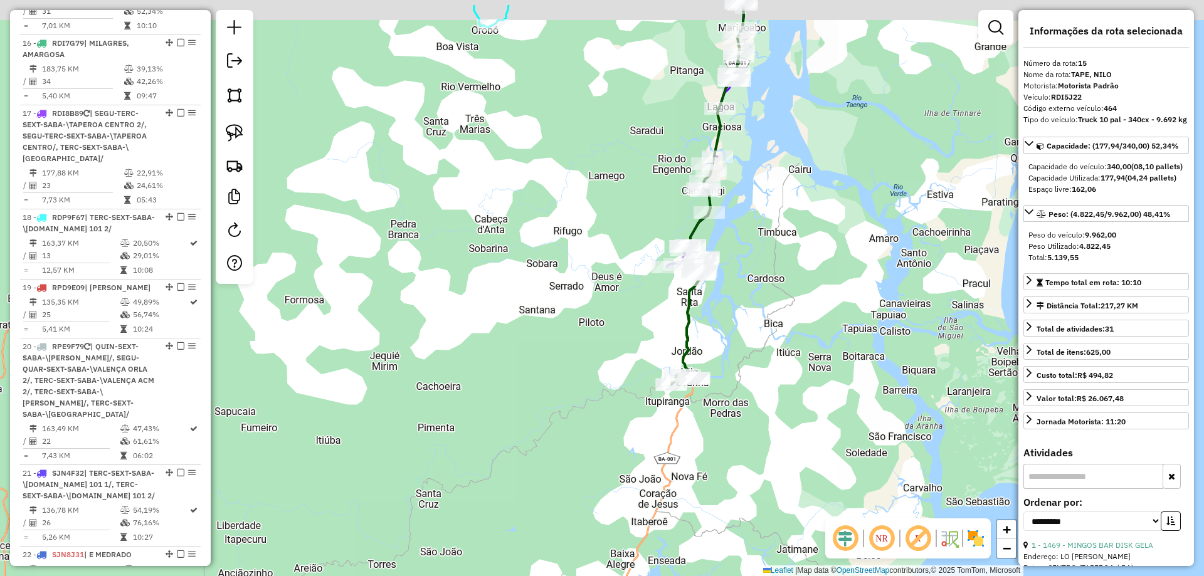
drag, startPoint x: 785, startPoint y: 252, endPoint x: 768, endPoint y: 359, distance: 107.9
click at [768, 359] on div "Janela de atendimento Grade de atendimento Capacidade Transportadoras Veículos …" at bounding box center [602, 288] width 1204 height 576
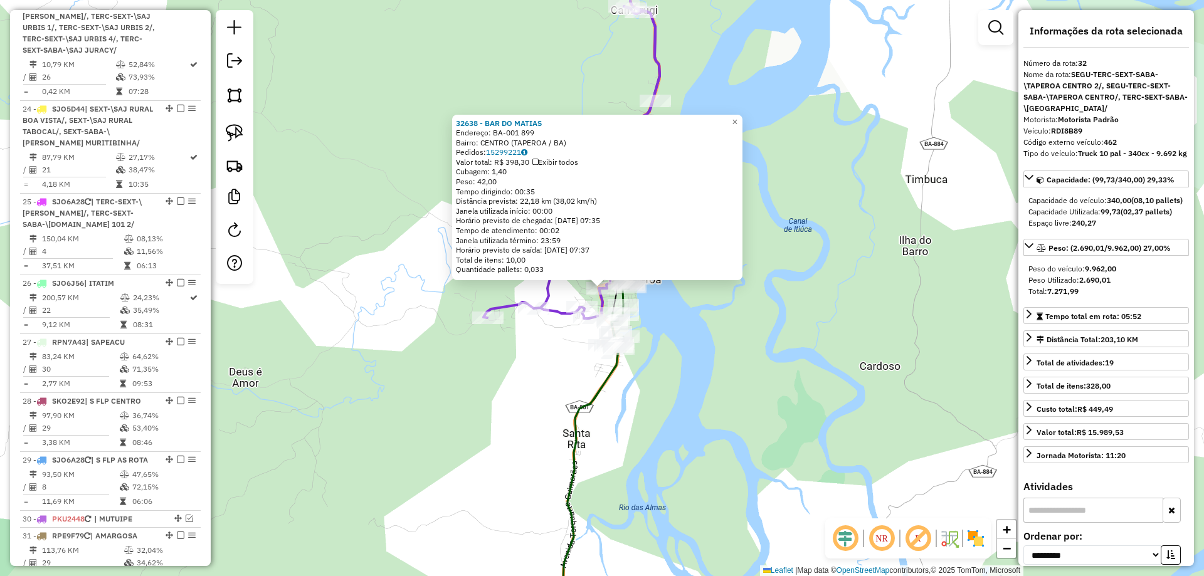
scroll to position [2781, 0]
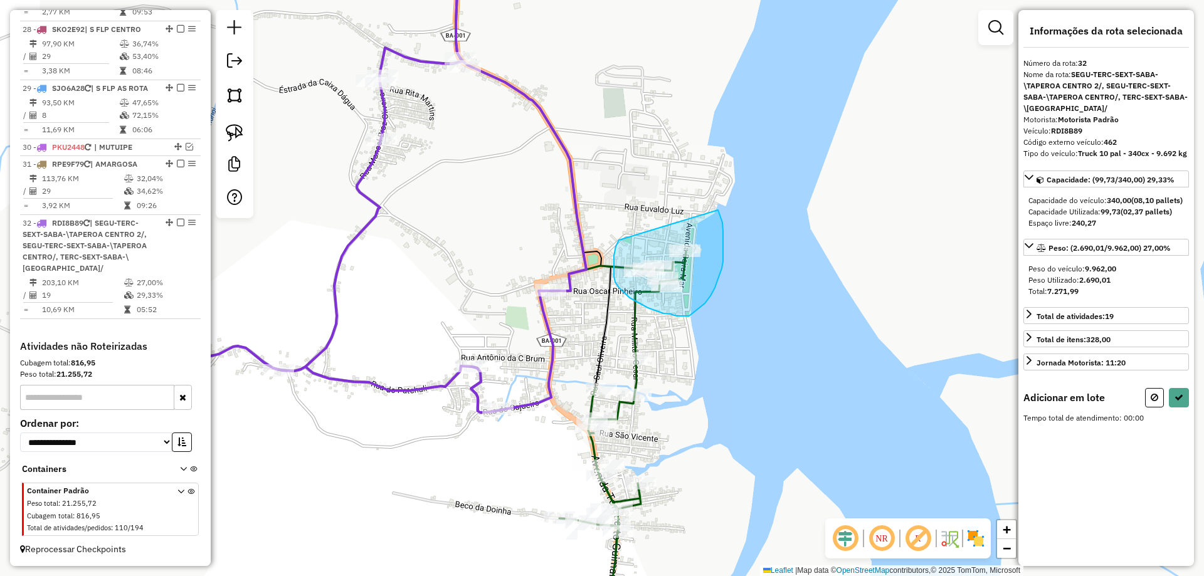
drag, startPoint x: 614, startPoint y: 272, endPoint x: 717, endPoint y: 206, distance: 122.3
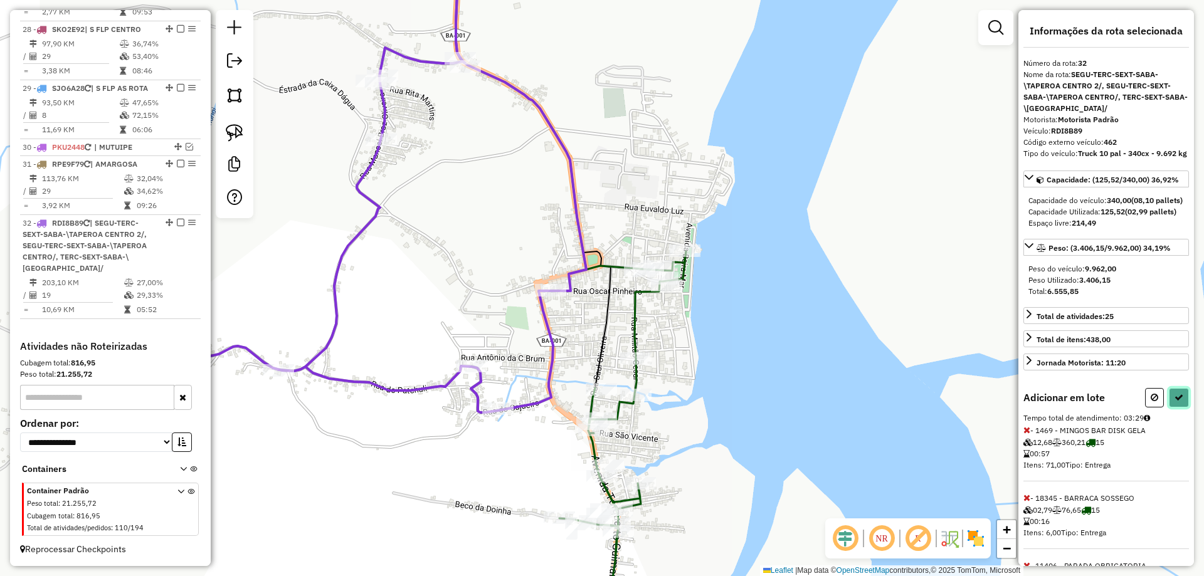
drag, startPoint x: 1178, startPoint y: 429, endPoint x: 1153, endPoint y: 428, distance: 25.1
click at [1177, 402] on icon at bounding box center [1179, 397] width 9 height 9
select select "**********"
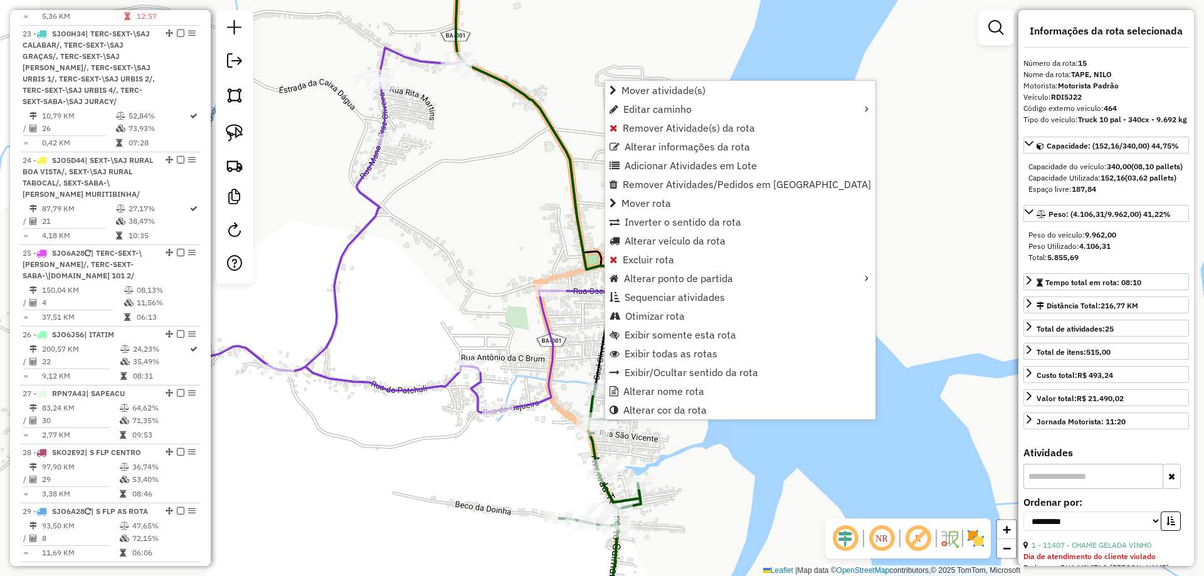
scroll to position [1721, 0]
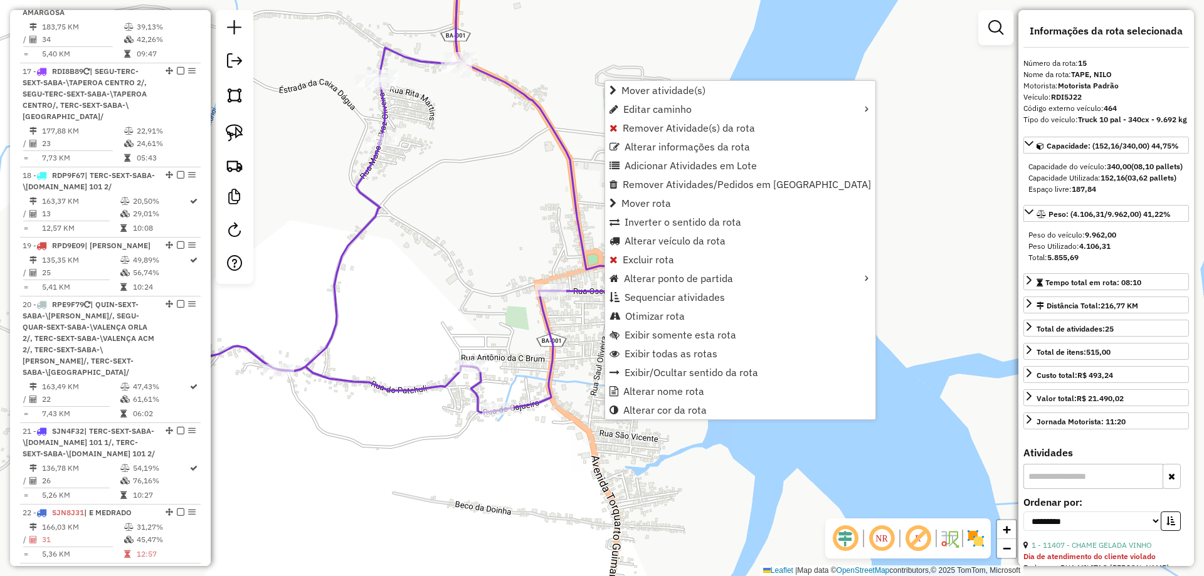
click at [468, 241] on div "Janela de atendimento Grade de atendimento Capacidade Transportadoras Veículos …" at bounding box center [602, 288] width 1204 height 576
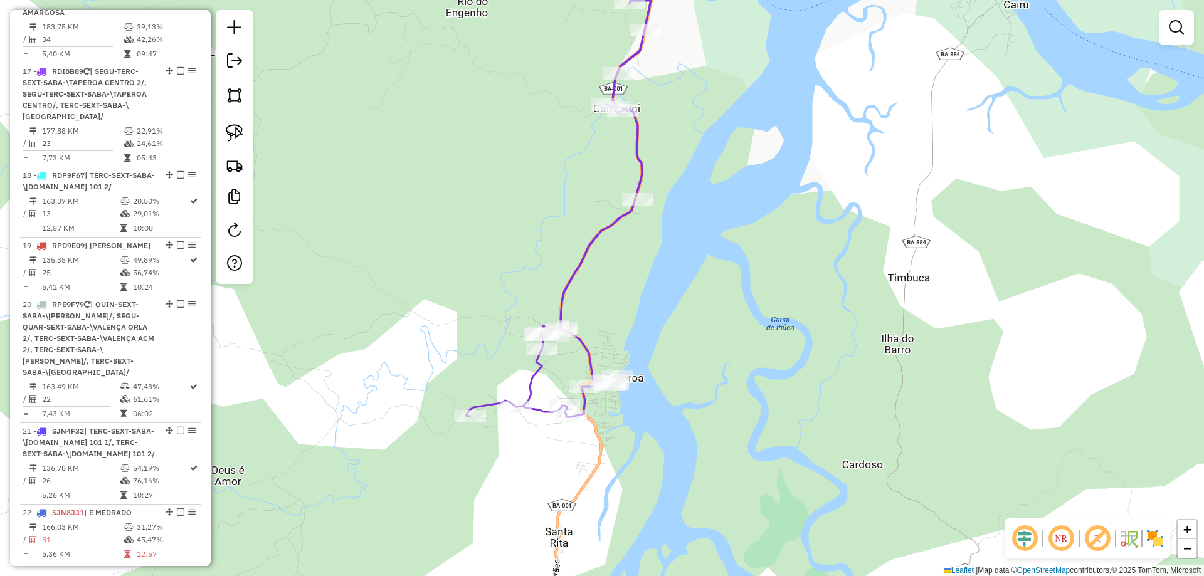
click at [578, 271] on icon at bounding box center [568, 194] width 204 height 446
select select "**********"
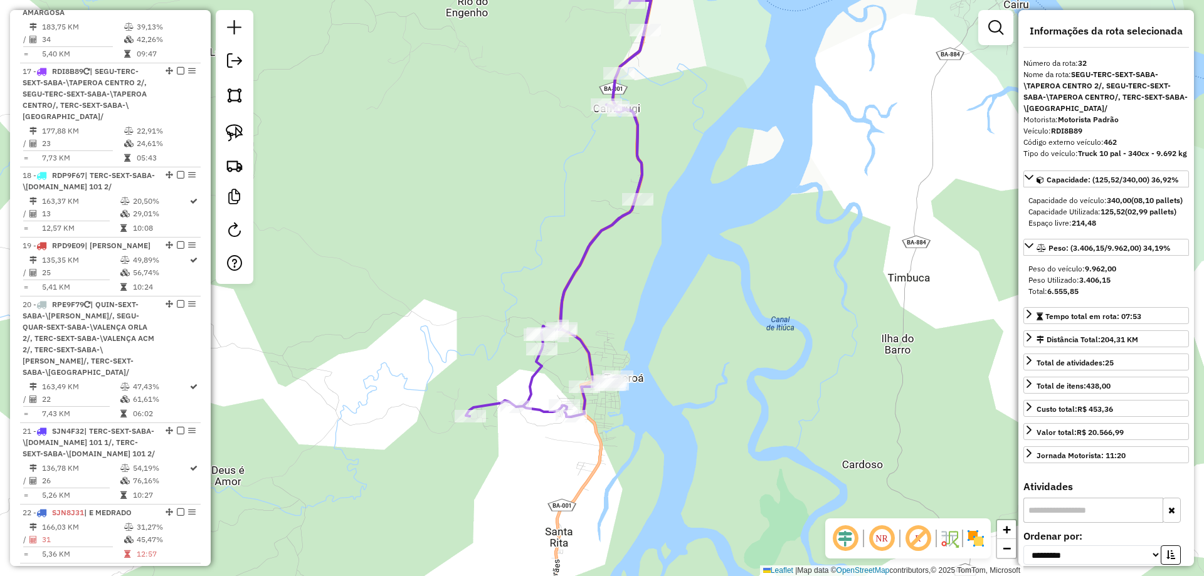
scroll to position [2739, 0]
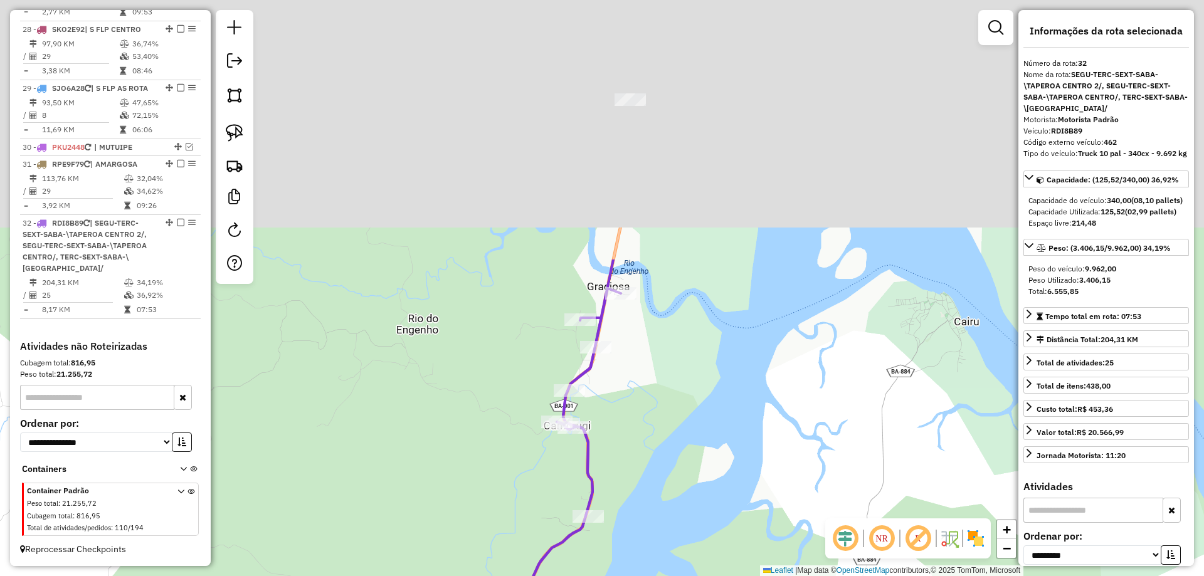
drag, startPoint x: 758, startPoint y: 277, endPoint x: 710, endPoint y: 601, distance: 327.2
click at [710, 576] on html "Aguarde... Pop-up bloqueado! Seu navegador bloqueou automáticamente a abertura …" at bounding box center [602, 288] width 1204 height 576
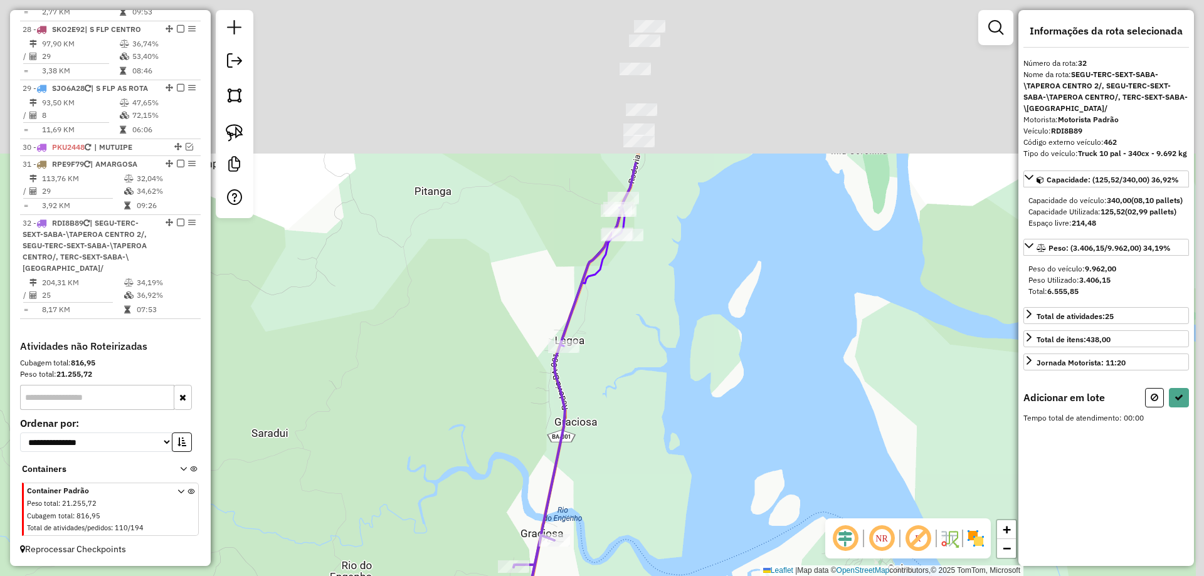
drag, startPoint x: 780, startPoint y: 151, endPoint x: 687, endPoint y: 521, distance: 381.3
click at [687, 521] on div "Janela de atendimento Grade de atendimento Capacidade Transportadoras Veículos …" at bounding box center [602, 288] width 1204 height 576
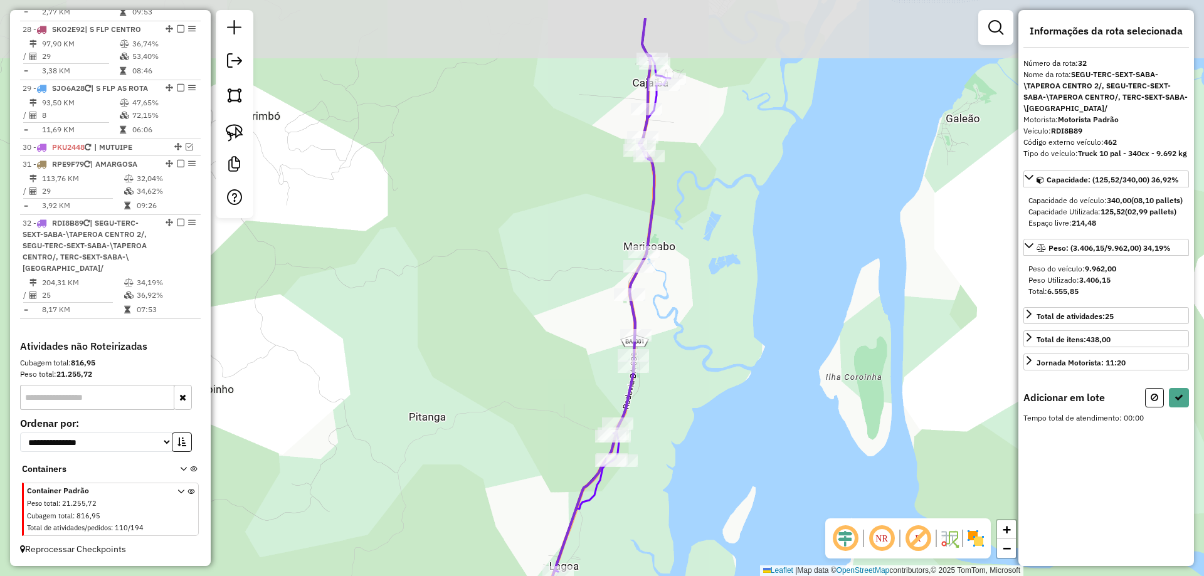
drag, startPoint x: 724, startPoint y: 218, endPoint x: 758, endPoint y: 217, distance: 33.9
click at [758, 246] on div "Janela de atendimento Grade de atendimento Capacidade Transportadoras Veículos …" at bounding box center [602, 288] width 1204 height 576
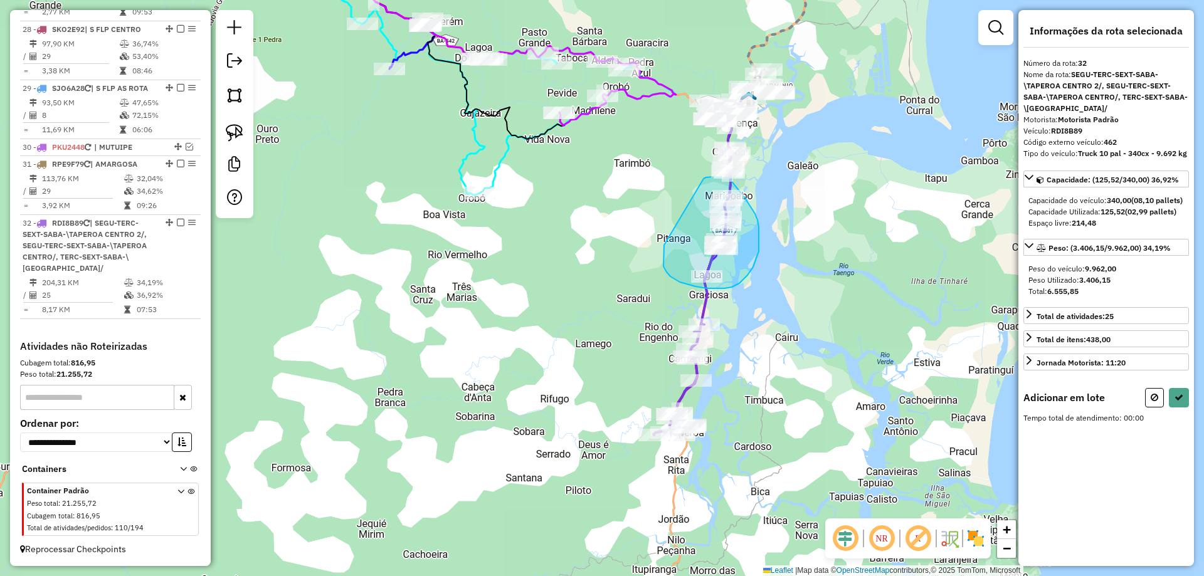
drag, startPoint x: 664, startPoint y: 250, endPoint x: 702, endPoint y: 179, distance: 80.8
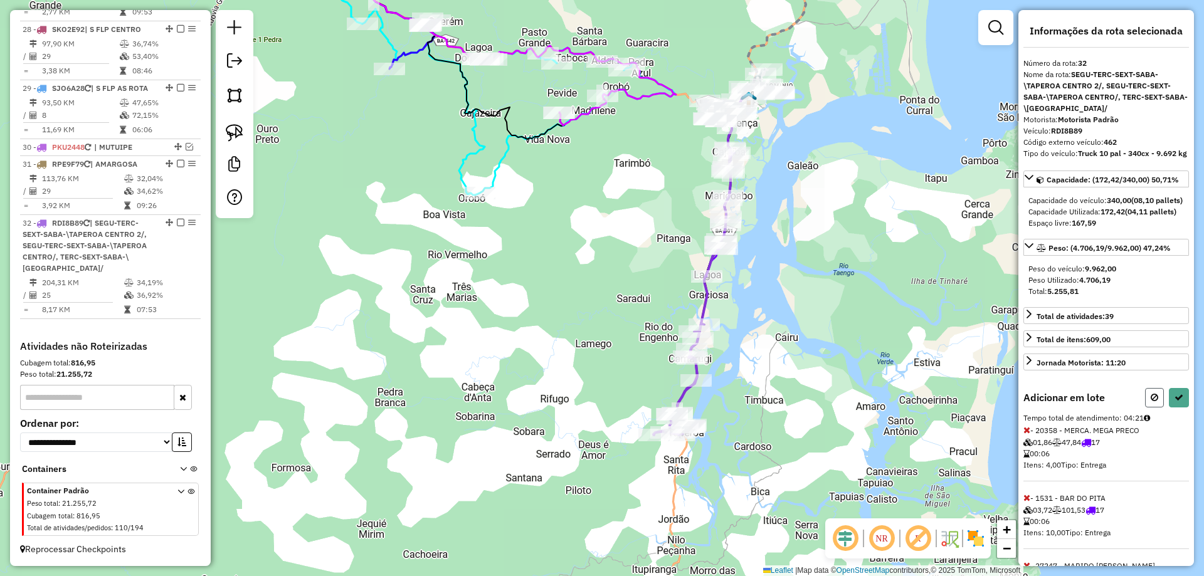
click at [1151, 402] on icon at bounding box center [1155, 397] width 8 height 9
select select "**********"
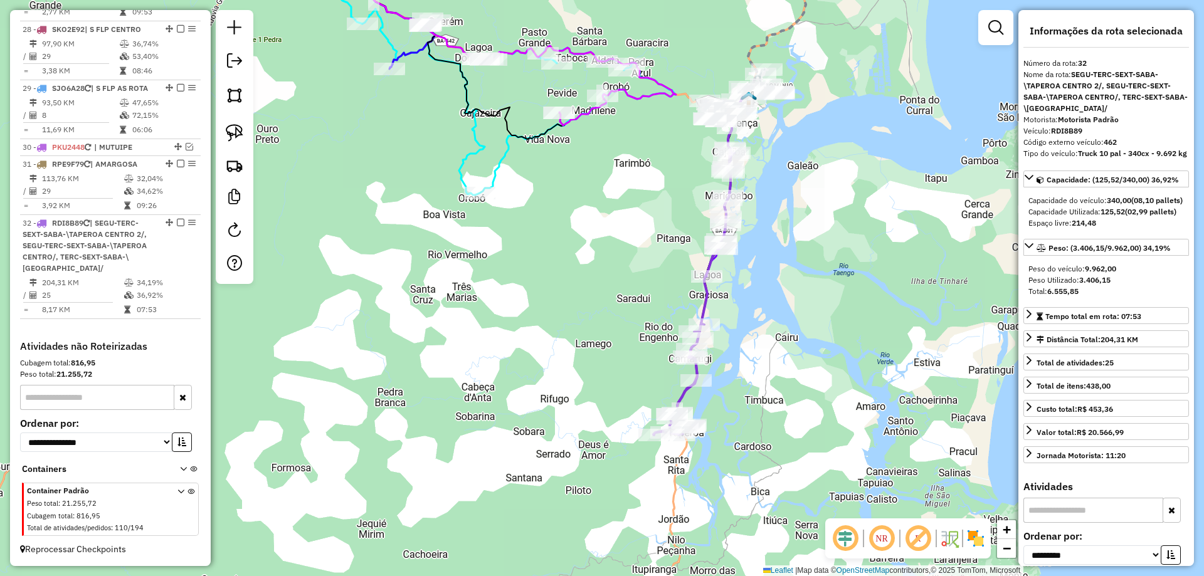
click at [828, 270] on div "Janela de atendimento Grade de atendimento Capacidade Transportadoras Veículos …" at bounding box center [602, 288] width 1204 height 576
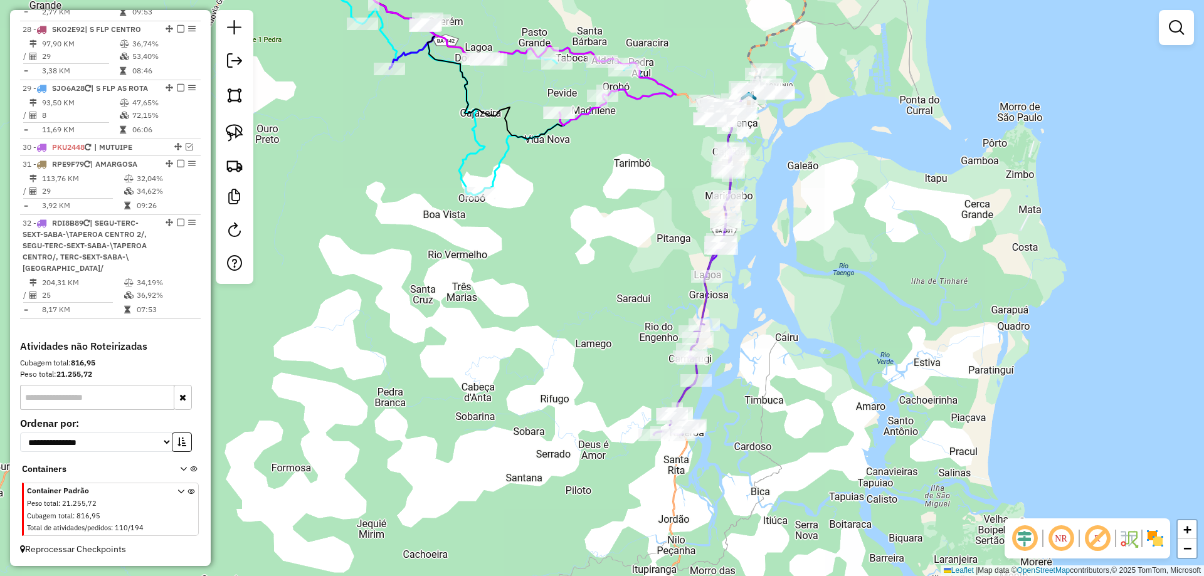
click at [702, 310] on icon at bounding box center [712, 261] width 71 height 330
select select "**********"
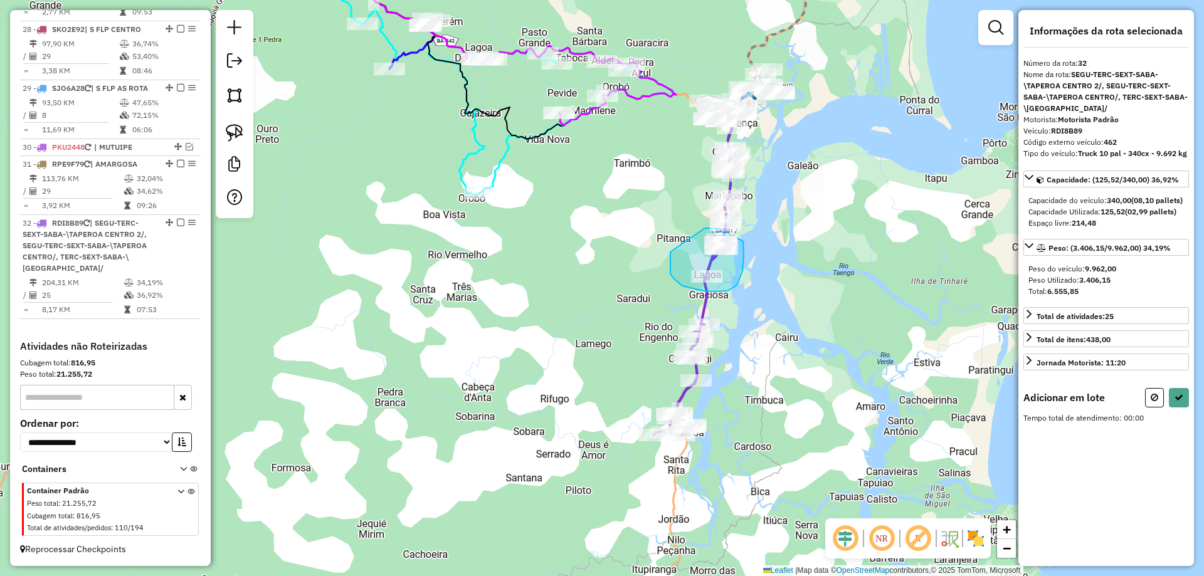
drag, startPoint x: 670, startPoint y: 266, endPoint x: 705, endPoint y: 228, distance: 51.5
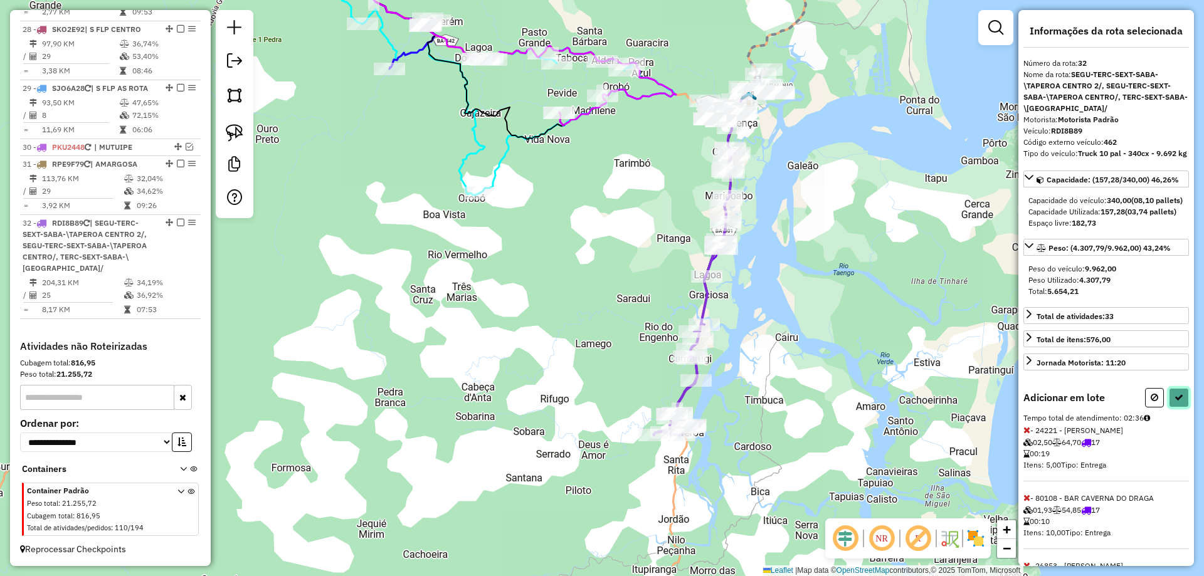
click at [1180, 408] on button at bounding box center [1179, 397] width 20 height 19
select select "**********"
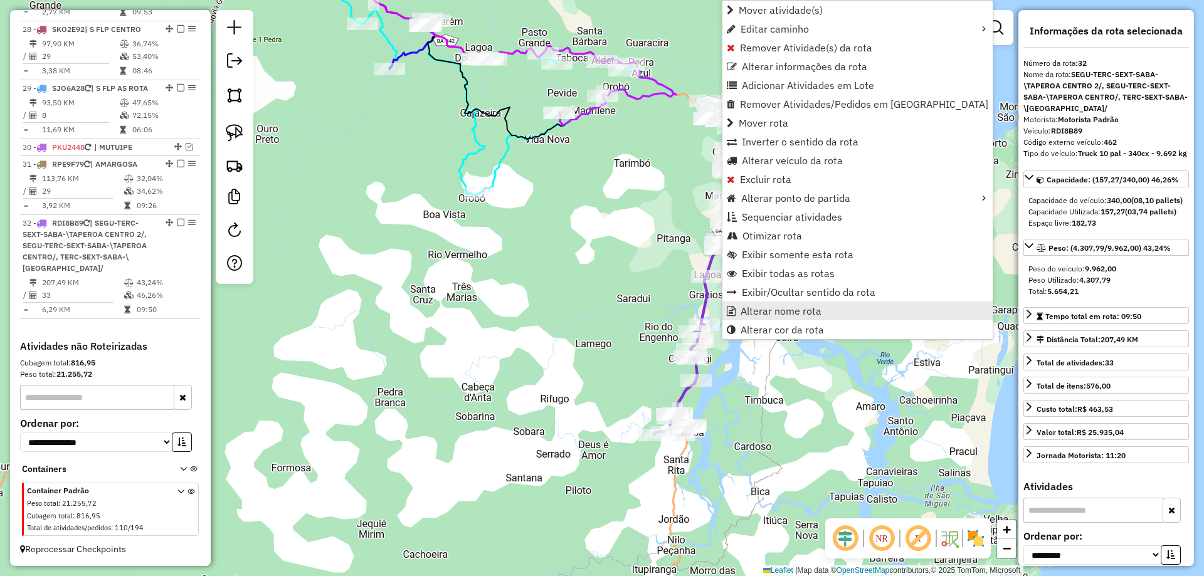
click at [754, 307] on span "Alterar nome rota" at bounding box center [781, 311] width 81 height 10
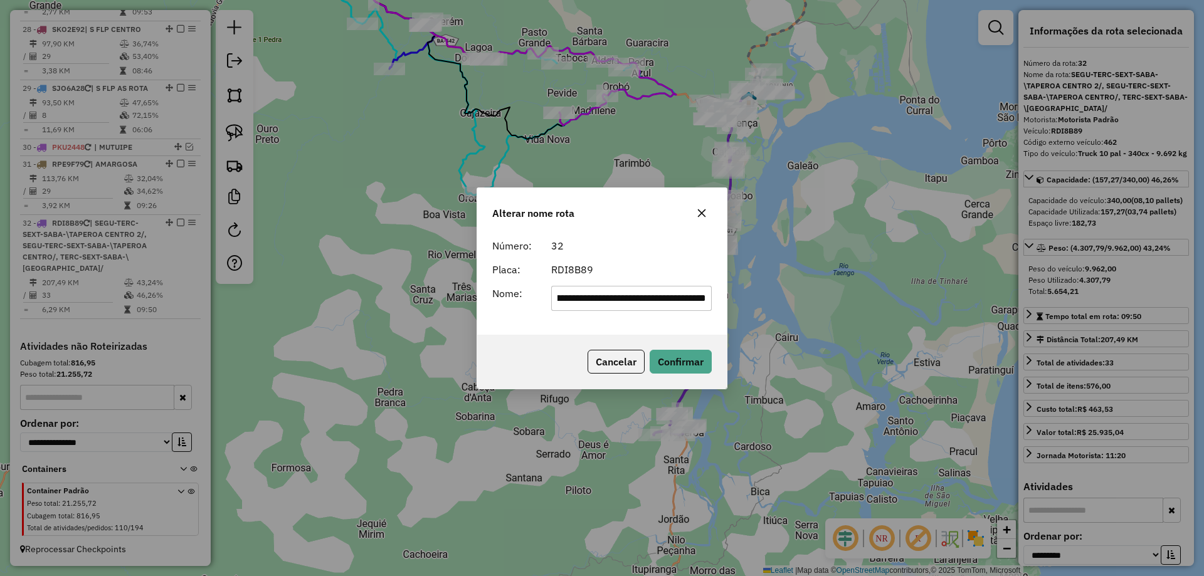
scroll to position [0, 0]
type input "*******"
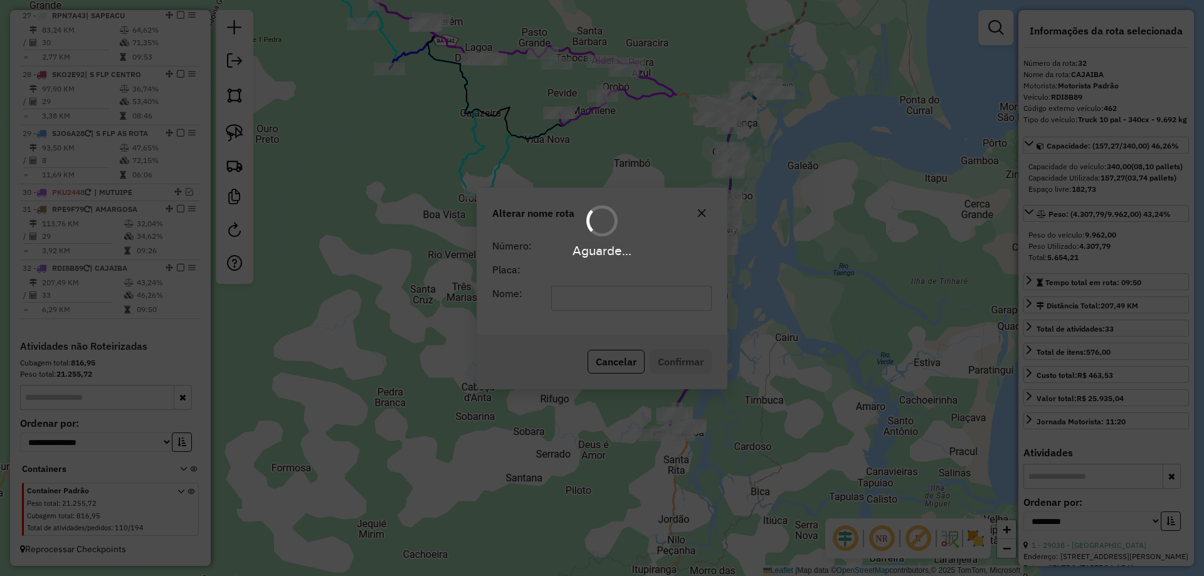
scroll to position [2694, 0]
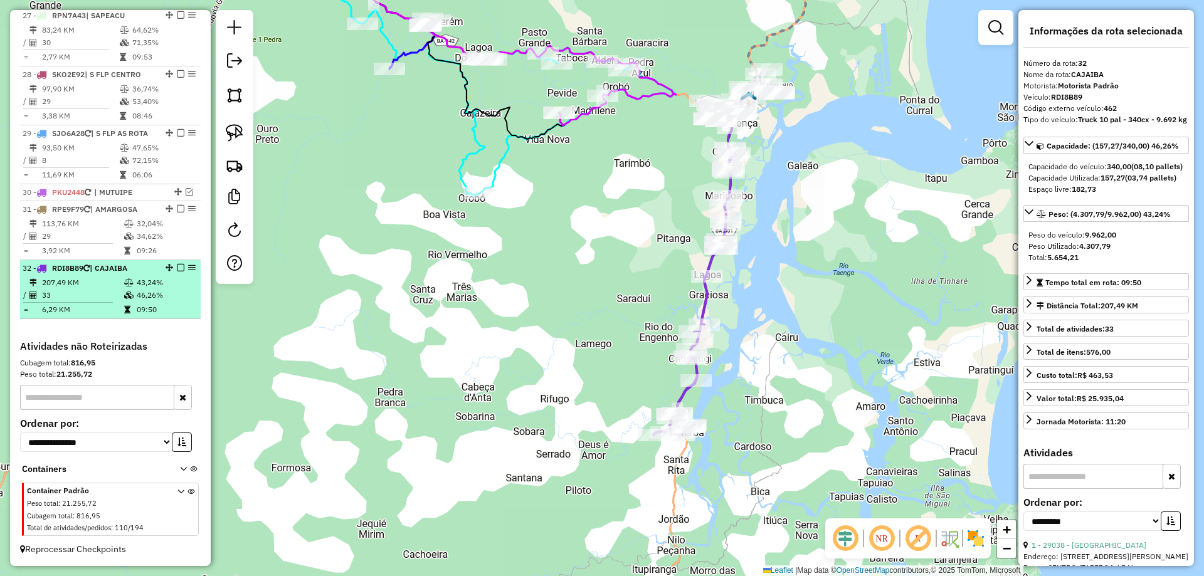
click at [179, 268] on em at bounding box center [181, 268] width 8 height 8
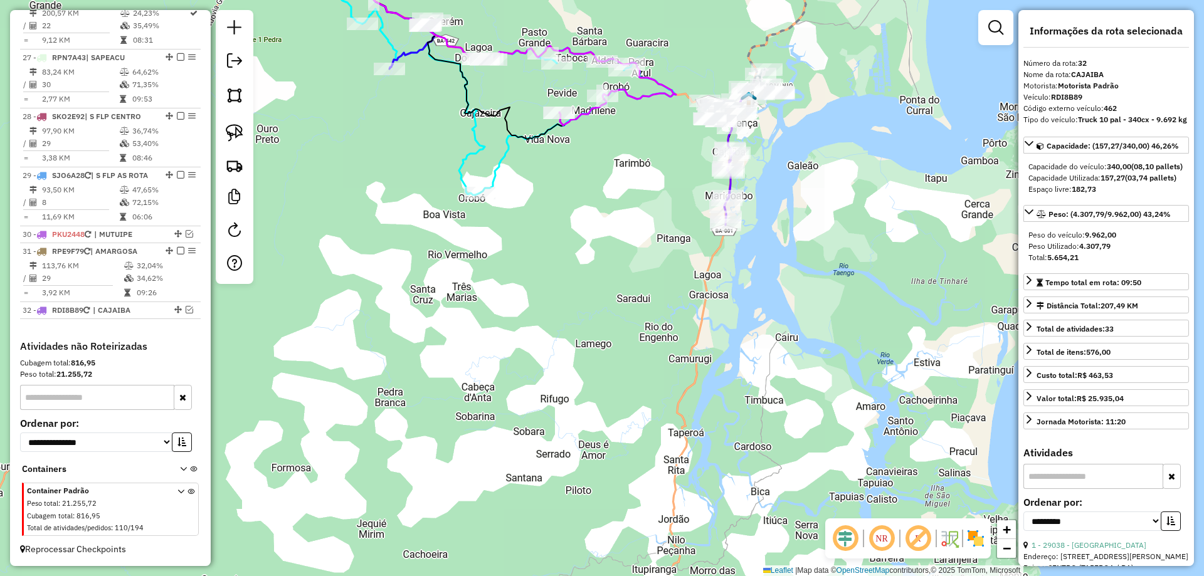
scroll to position [2652, 0]
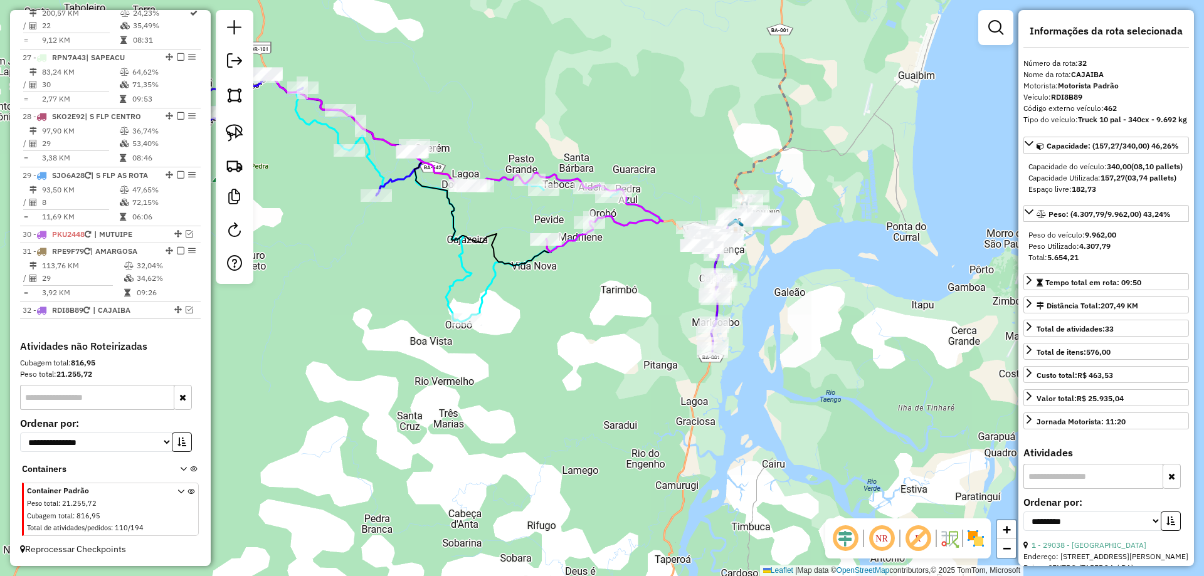
drag, startPoint x: 588, startPoint y: 240, endPoint x: 575, endPoint y: 319, distance: 79.5
click at [575, 319] on div "Janela de atendimento Grade de atendimento Capacidade Transportadoras Veículos …" at bounding box center [602, 288] width 1204 height 576
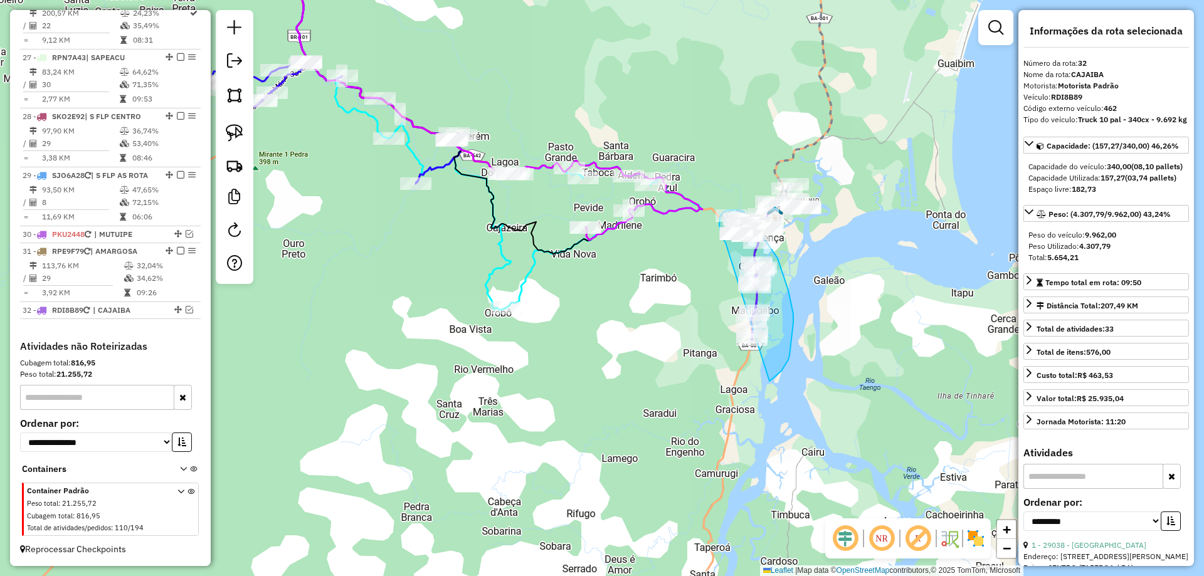
drag, startPoint x: 601, startPoint y: 242, endPoint x: 729, endPoint y: 386, distance: 192.7
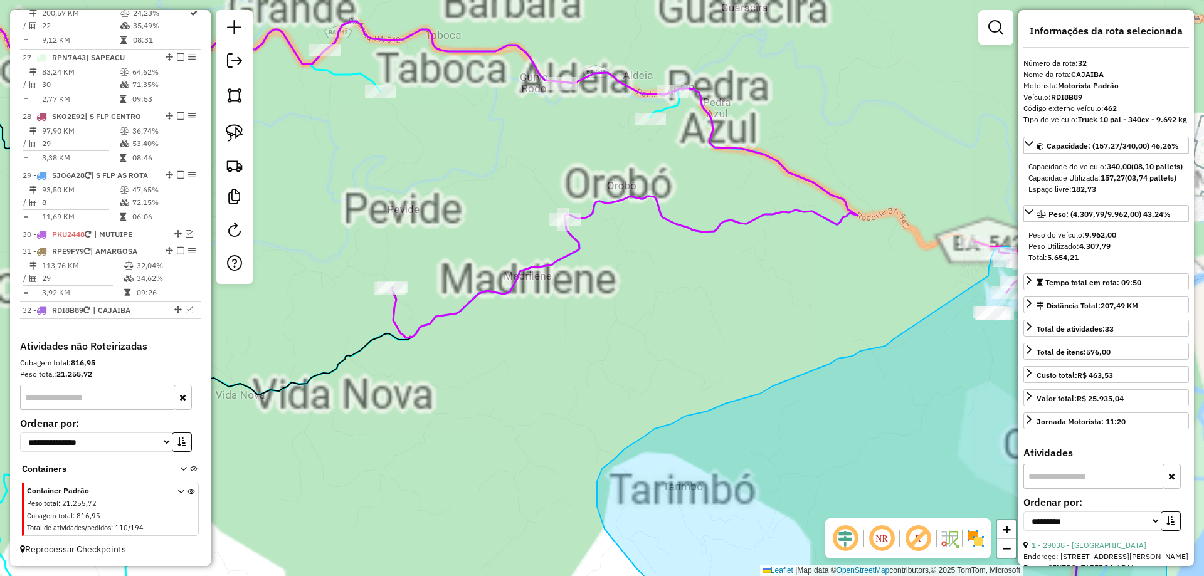
drag, startPoint x: 600, startPoint y: 199, endPoint x: 898, endPoint y: 332, distance: 326.2
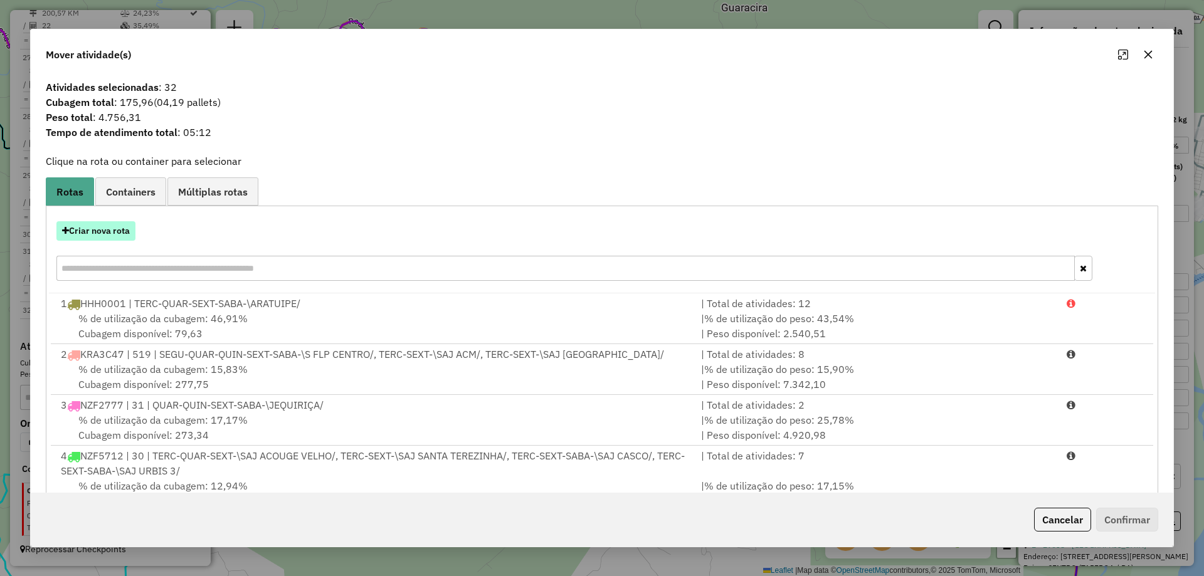
click at [118, 231] on button "Criar nova rota" at bounding box center [95, 230] width 79 height 19
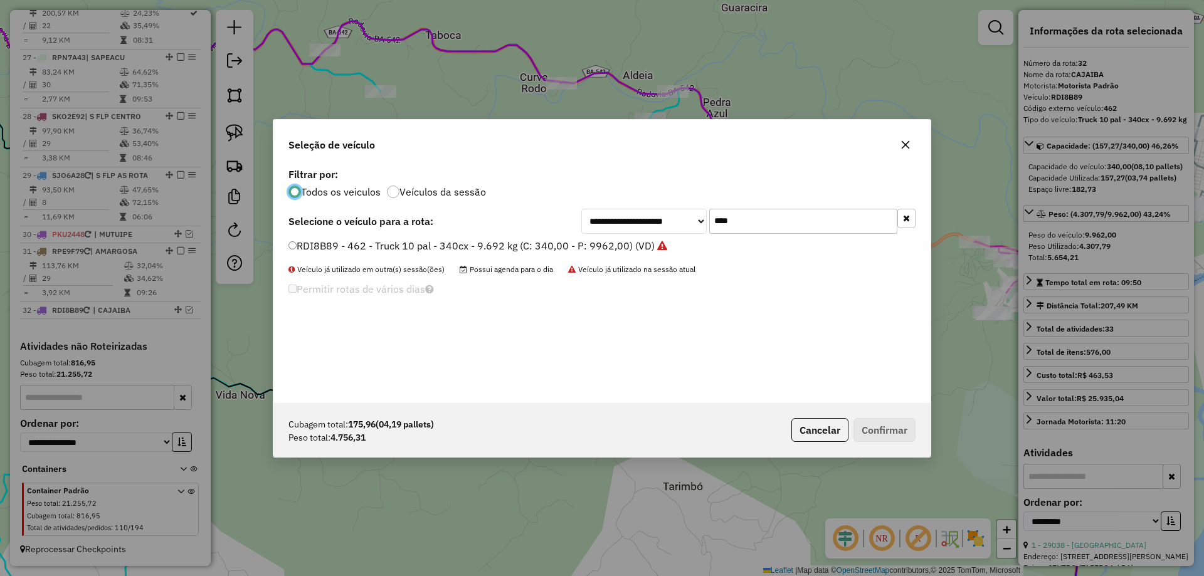
scroll to position [7, 4]
drag, startPoint x: 768, startPoint y: 224, endPoint x: 667, endPoint y: 234, distance: 101.5
click at [653, 241] on div "**********" at bounding box center [601, 284] width 657 height 238
type input "****"
click at [632, 246] on label "RDA9B22 - 467 - Vuck - BA - 205 cx - 6 pal - 7.560kg (C: 205,00 - P: 7560,00) (…" at bounding box center [488, 245] width 400 height 15
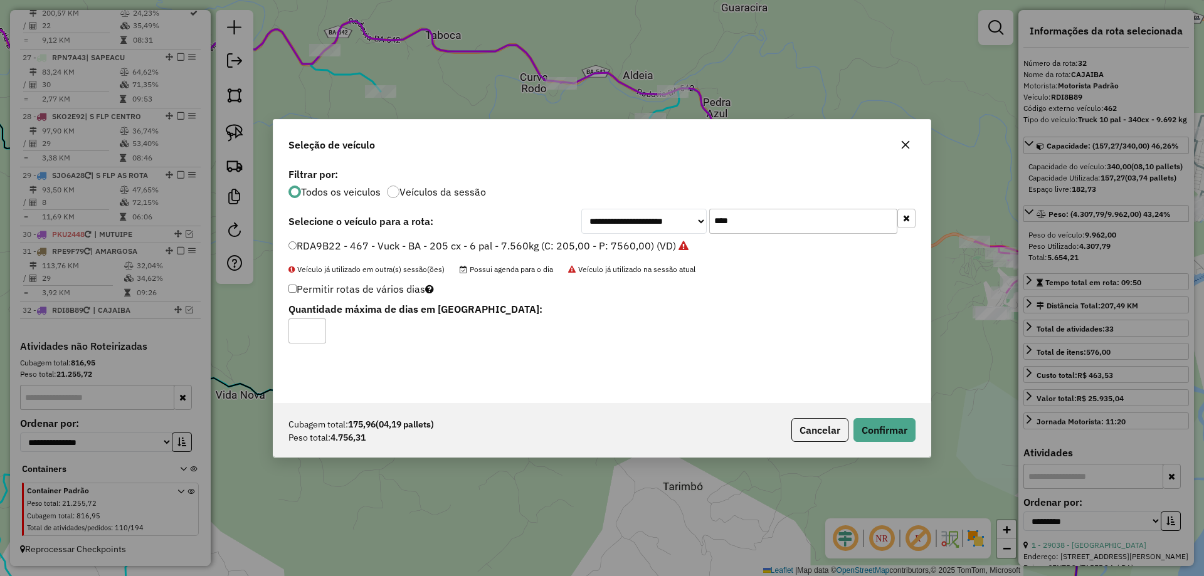
click at [837, 417] on div "Cubagem total: 175,96 (04,19 pallets) Peso total: 4.756,31 Cancelar Confirmar" at bounding box center [601, 430] width 657 height 54
click at [870, 422] on button "Confirmar" at bounding box center [885, 430] width 62 height 24
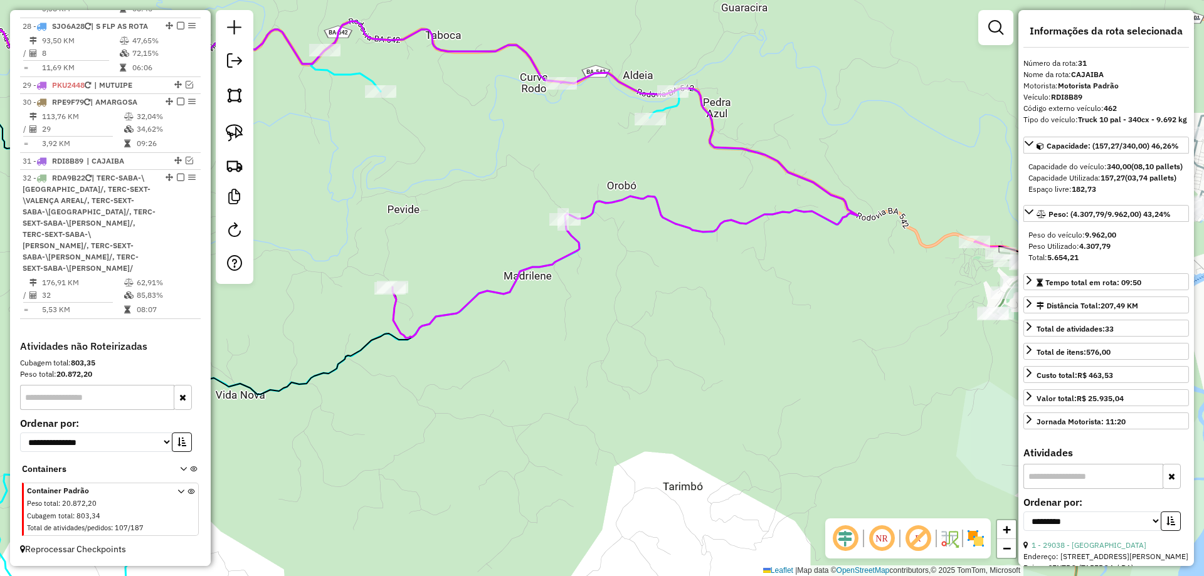
scroll to position [2697, 0]
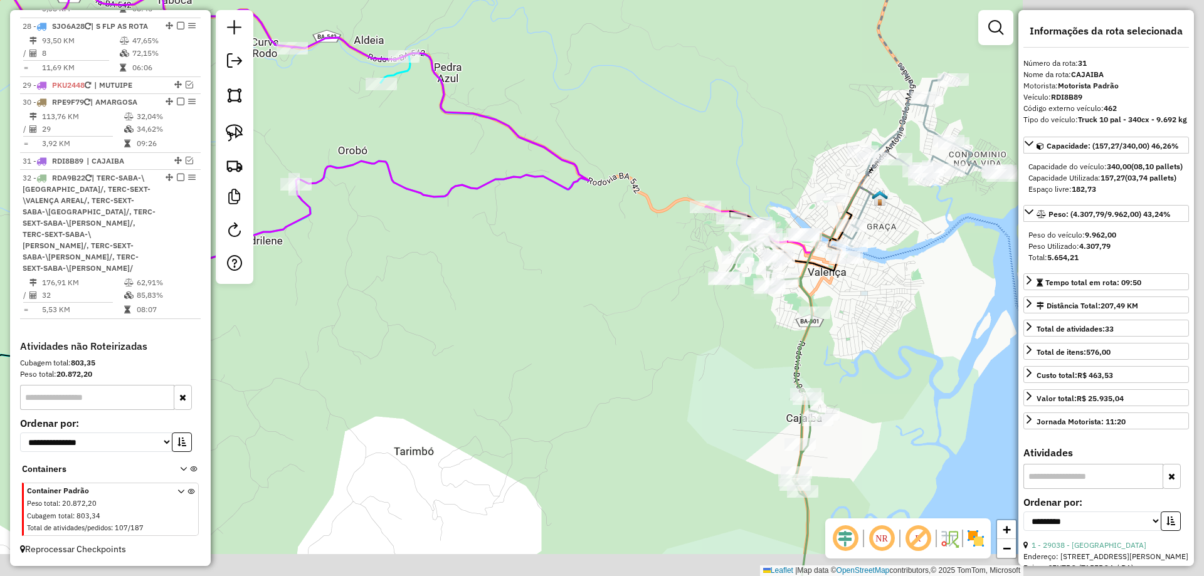
drag, startPoint x: 948, startPoint y: 338, endPoint x: 537, endPoint y: 268, distance: 416.7
click at [537, 268] on div "Janela de atendimento Grade de atendimento Capacidade Transportadoras Veículos …" at bounding box center [602, 288] width 1204 height 576
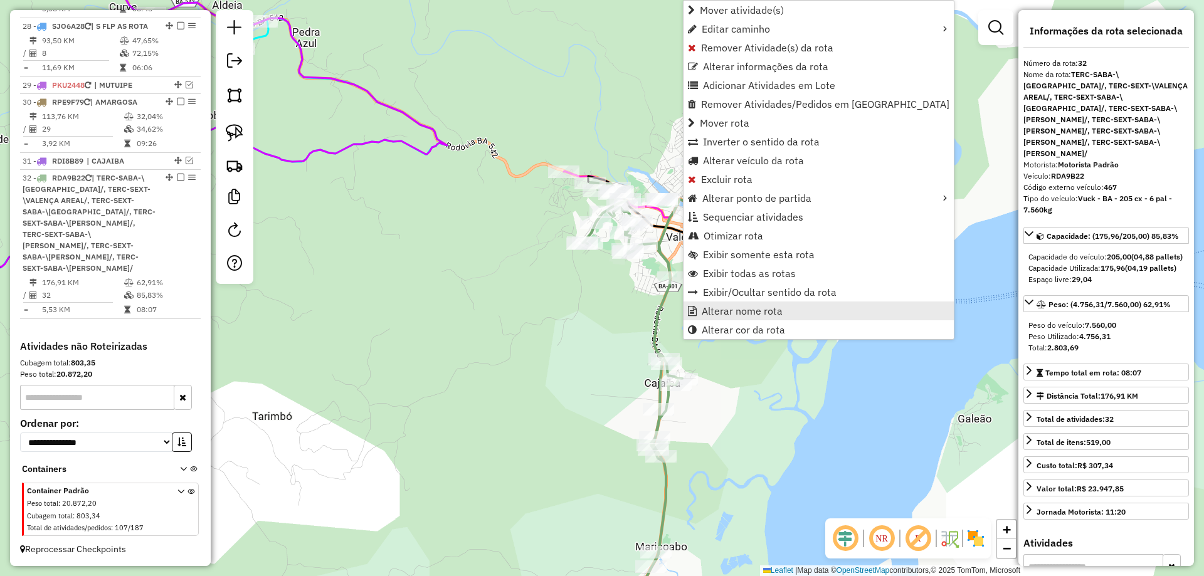
click at [727, 314] on span "Alterar nome rota" at bounding box center [742, 311] width 81 height 10
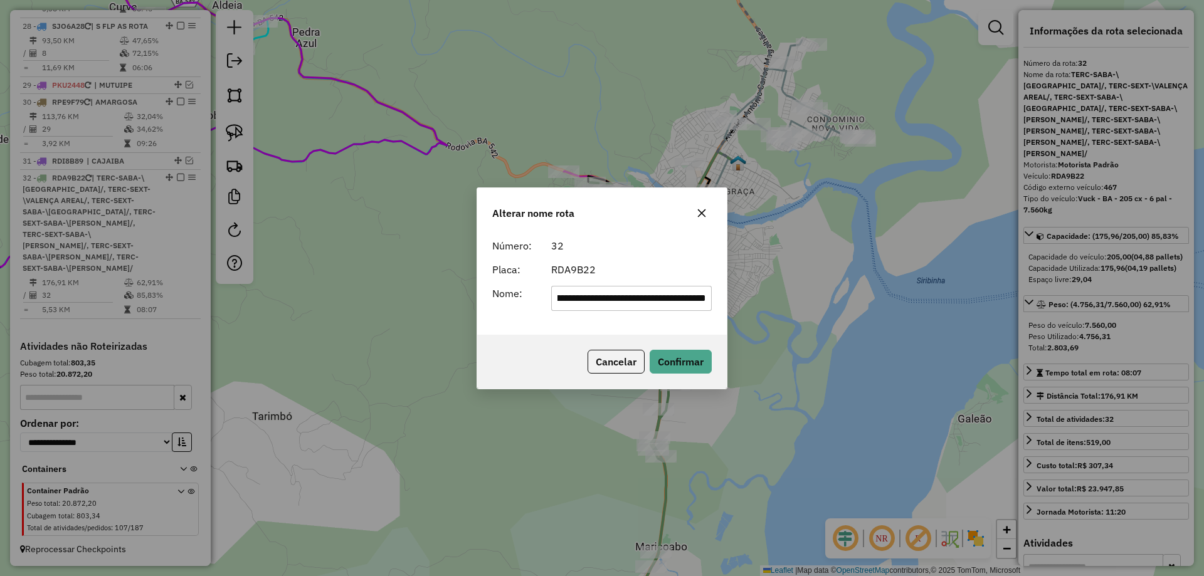
scroll to position [0, 0]
type input "**********"
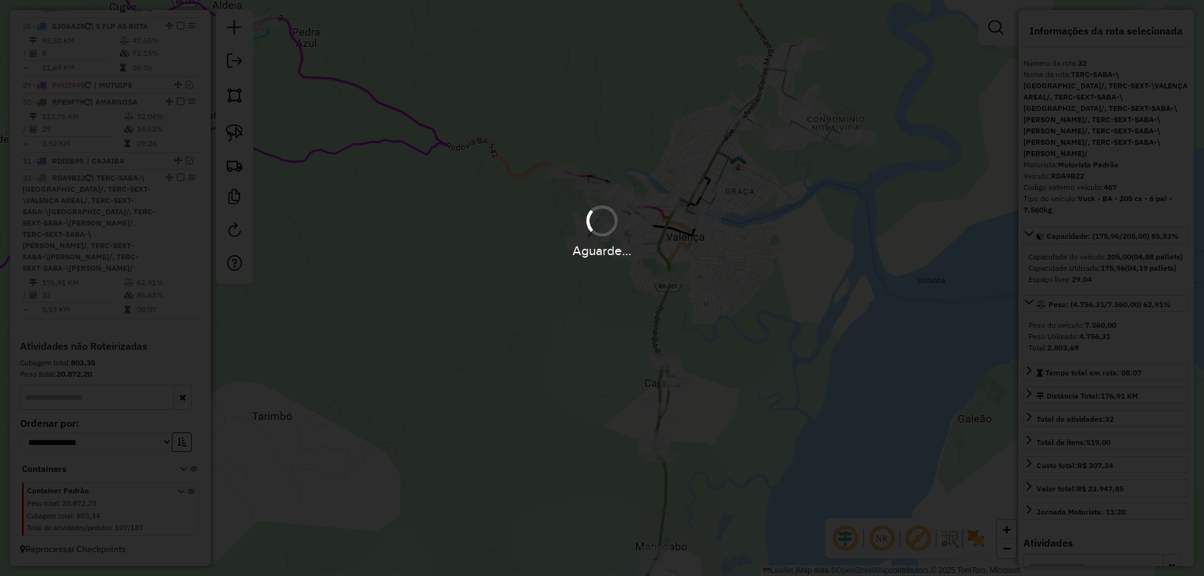
scroll to position [2618, 0]
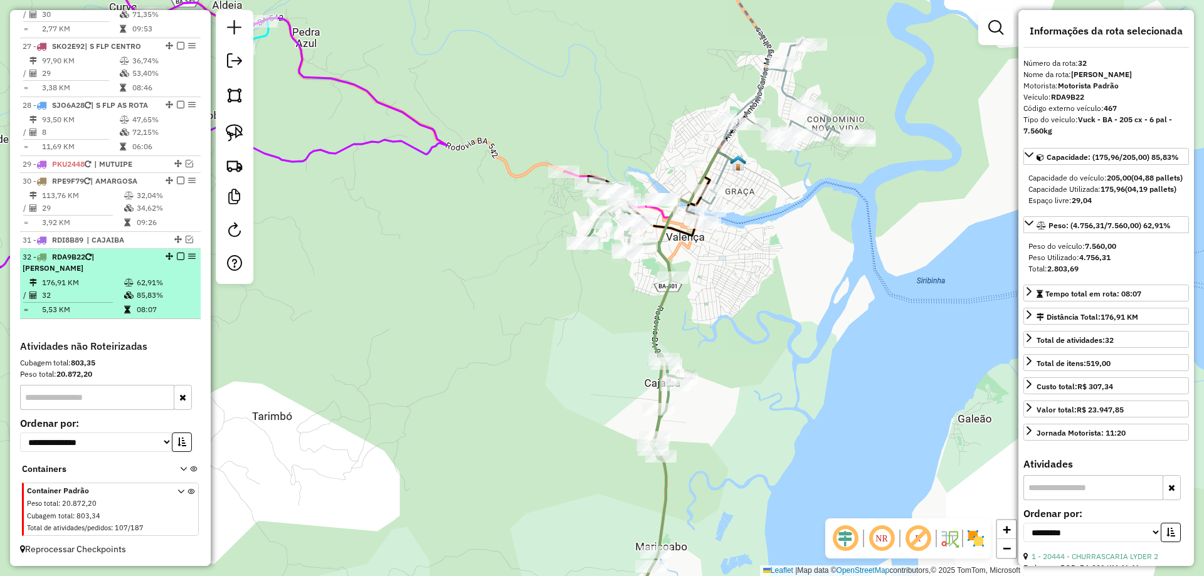
click at [177, 256] on em at bounding box center [181, 257] width 8 height 8
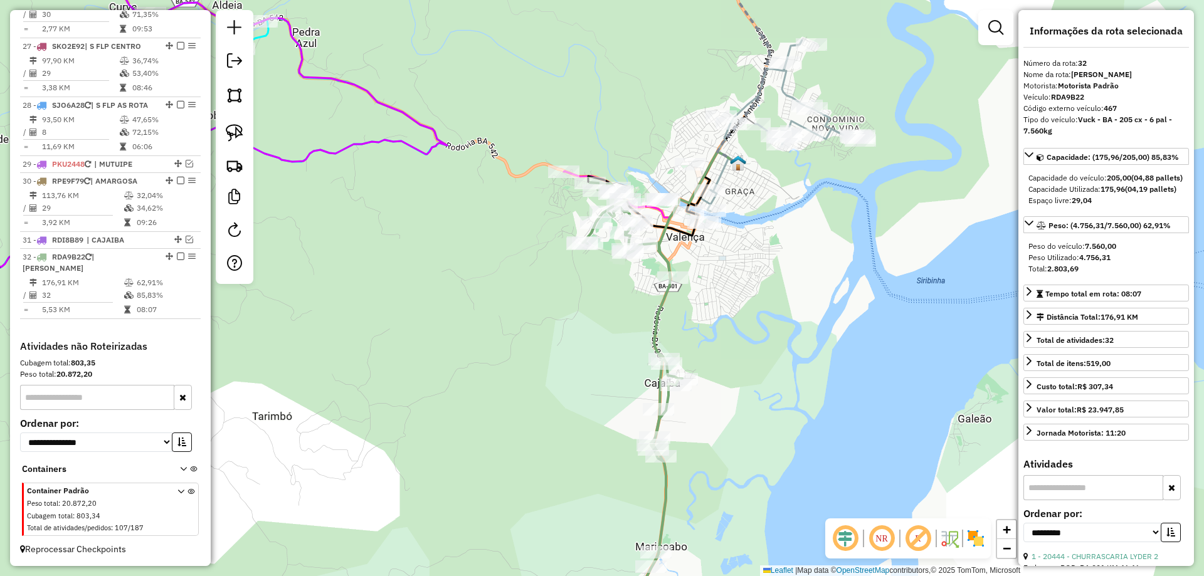
scroll to position [2565, 0]
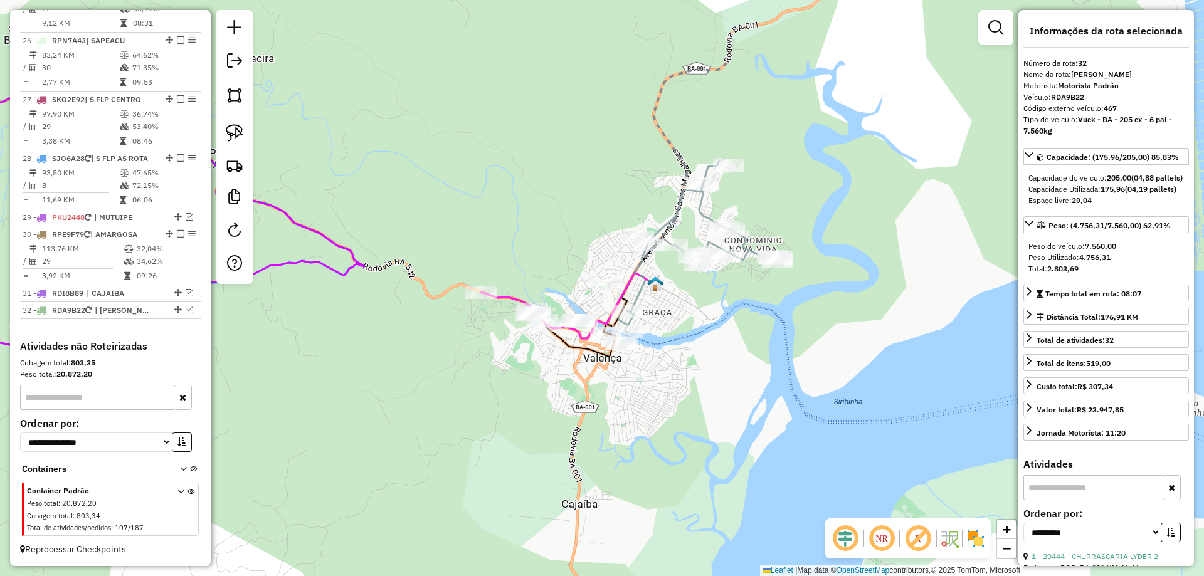
drag, startPoint x: 630, startPoint y: 136, endPoint x: 545, endPoint y: 260, distance: 150.3
click at [545, 260] on div "Janela de atendimento Grade de atendimento Capacidade Transportadoras Veículos …" at bounding box center [602, 288] width 1204 height 576
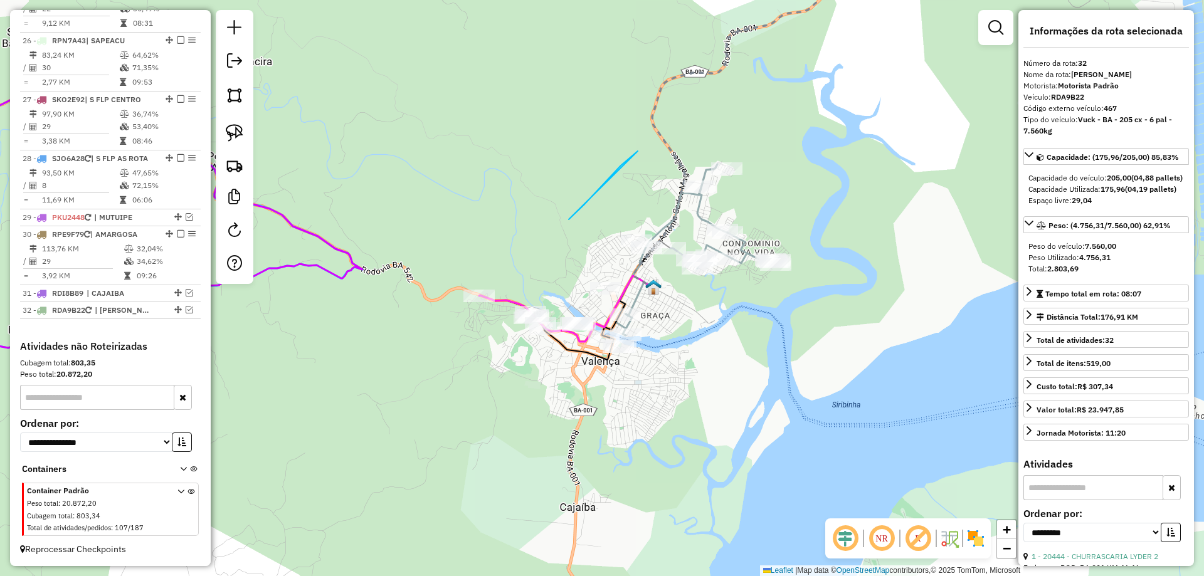
drag, startPoint x: 595, startPoint y: 194, endPoint x: 642, endPoint y: 149, distance: 65.7
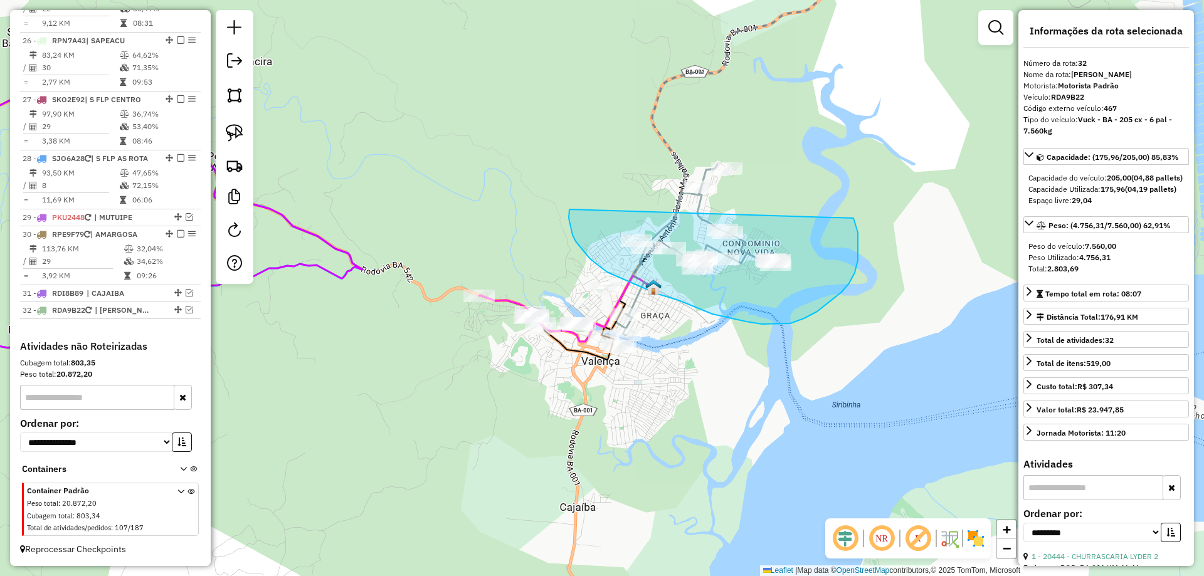
drag, startPoint x: 569, startPoint y: 218, endPoint x: 698, endPoint y: 82, distance: 187.6
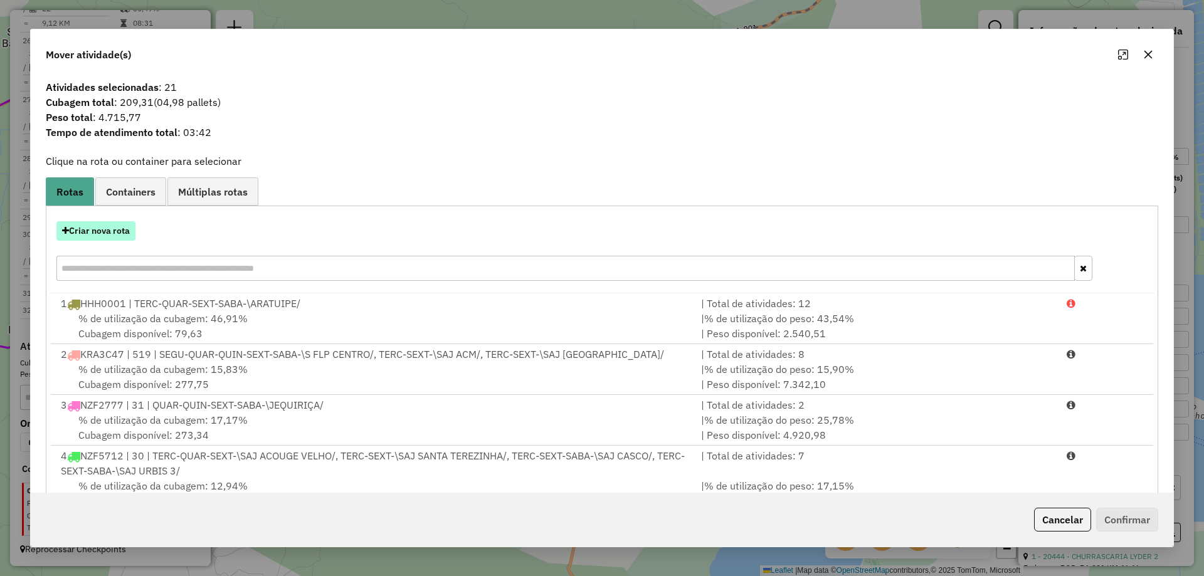
click at [103, 233] on button "Criar nova rota" at bounding box center [95, 230] width 79 height 19
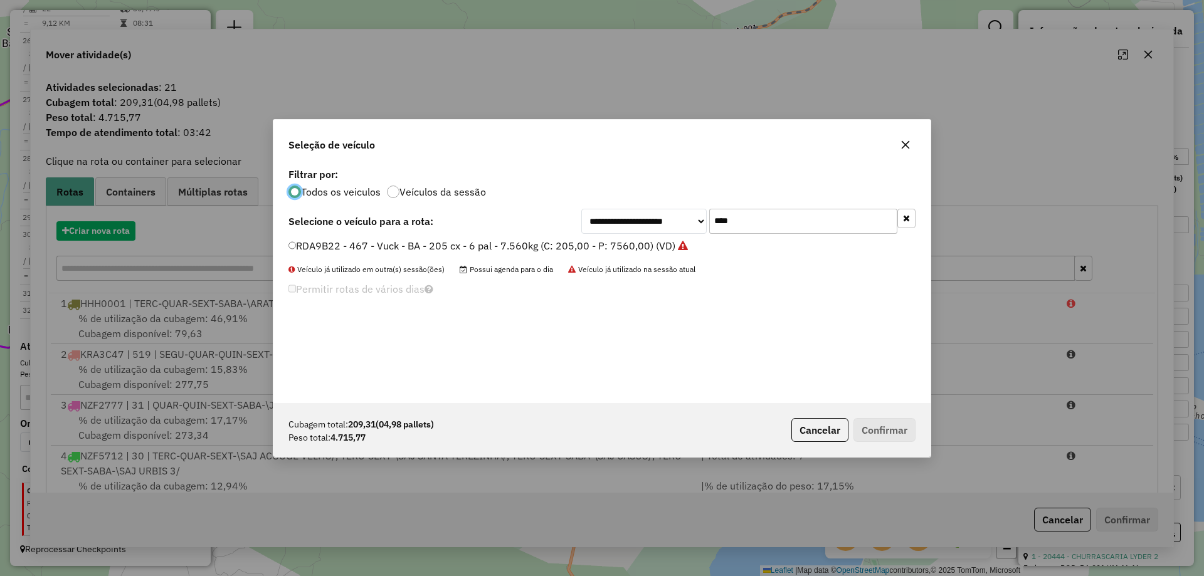
scroll to position [7, 4]
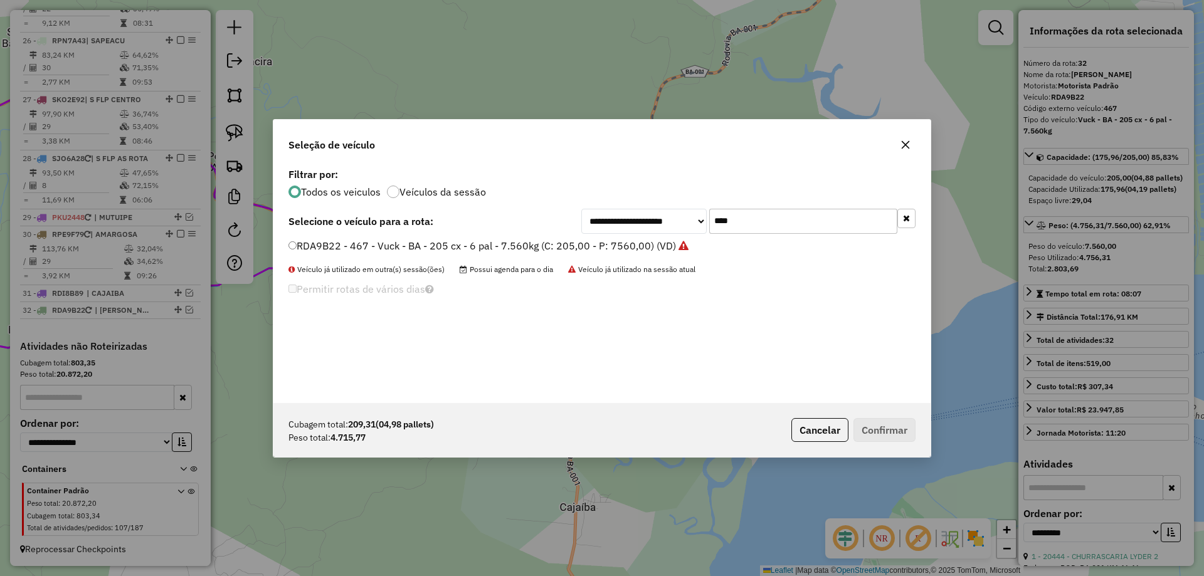
drag, startPoint x: 771, startPoint y: 220, endPoint x: 657, endPoint y: 231, distance: 115.3
click at [659, 231] on div "**********" at bounding box center [748, 221] width 334 height 25
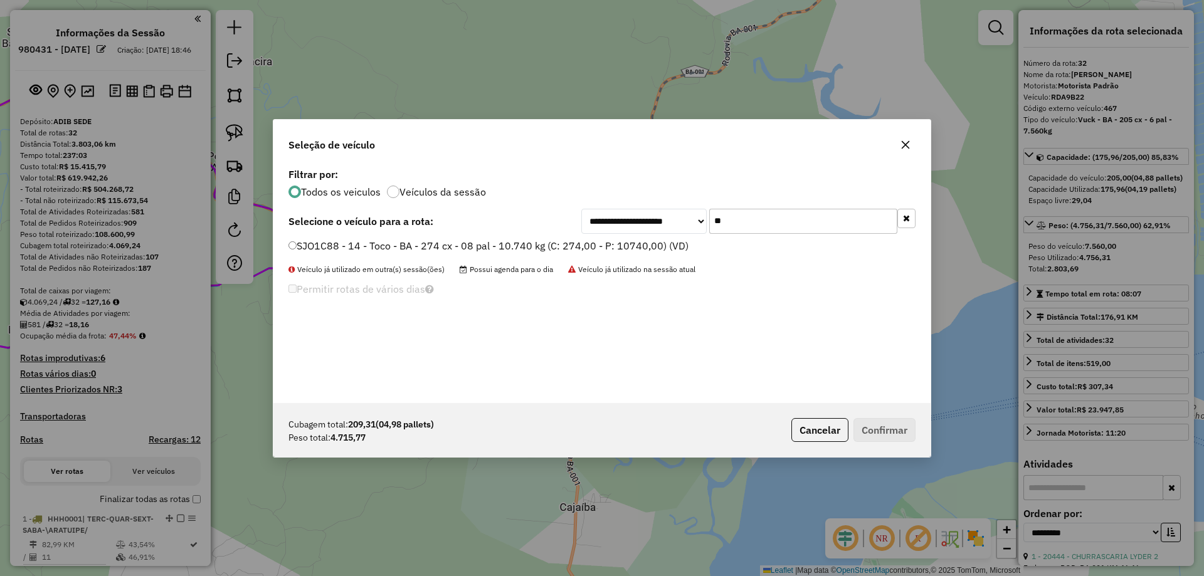
select select "**********"
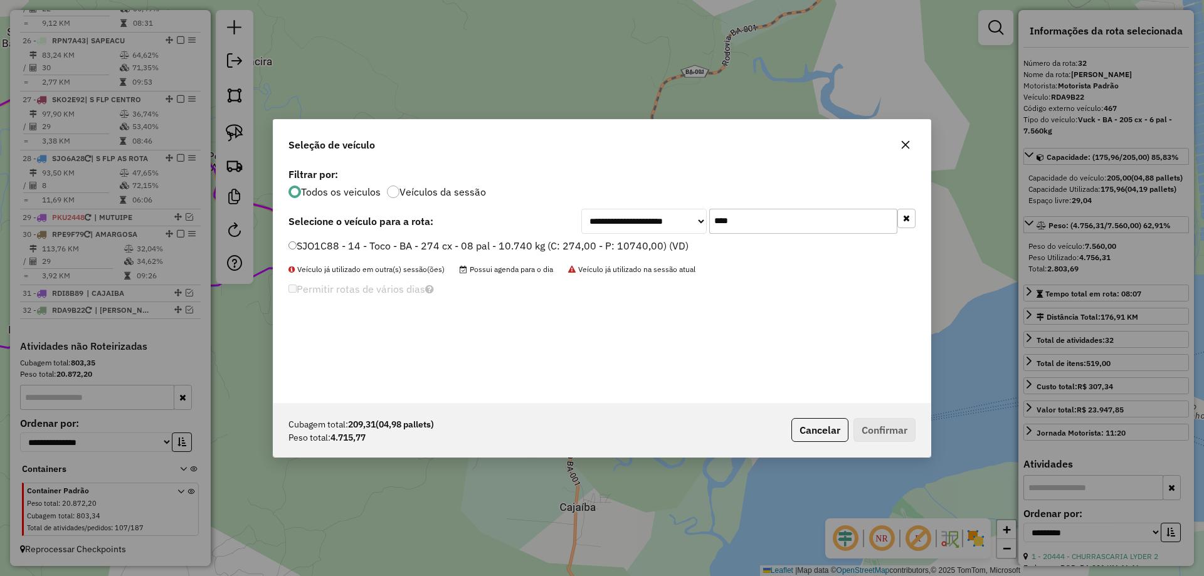
type input "****"
click at [643, 242] on label "SJO1C88 - 14 - Toco - BA - 274 cx - 08 pal - 10.740 kg (C: 274,00 - P: 10740,00…" at bounding box center [488, 245] width 400 height 15
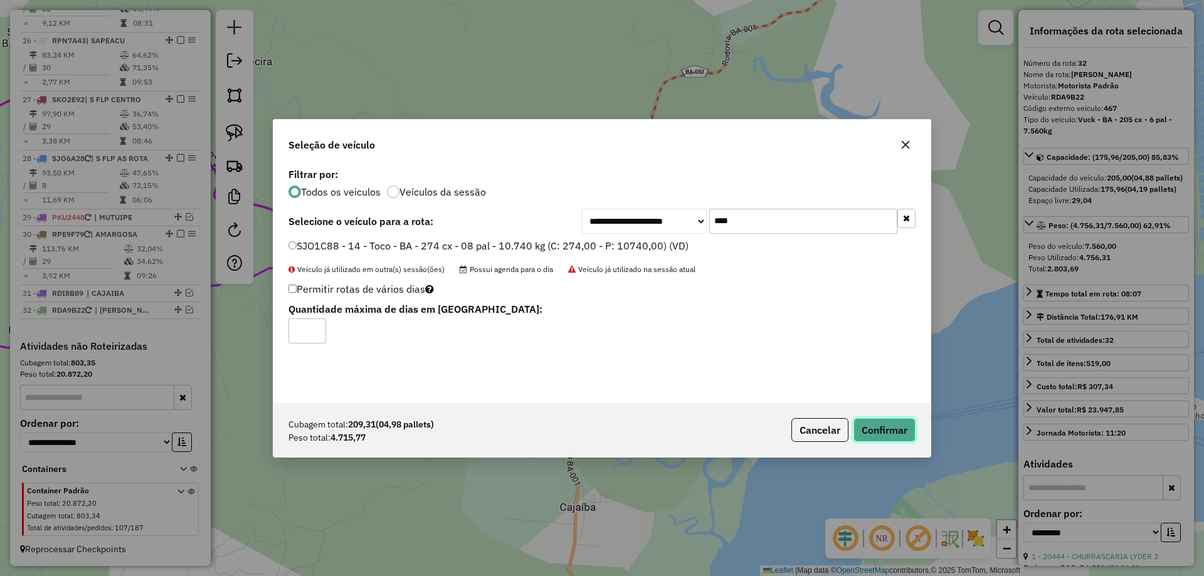
click at [885, 436] on button "Confirmar" at bounding box center [885, 430] width 62 height 24
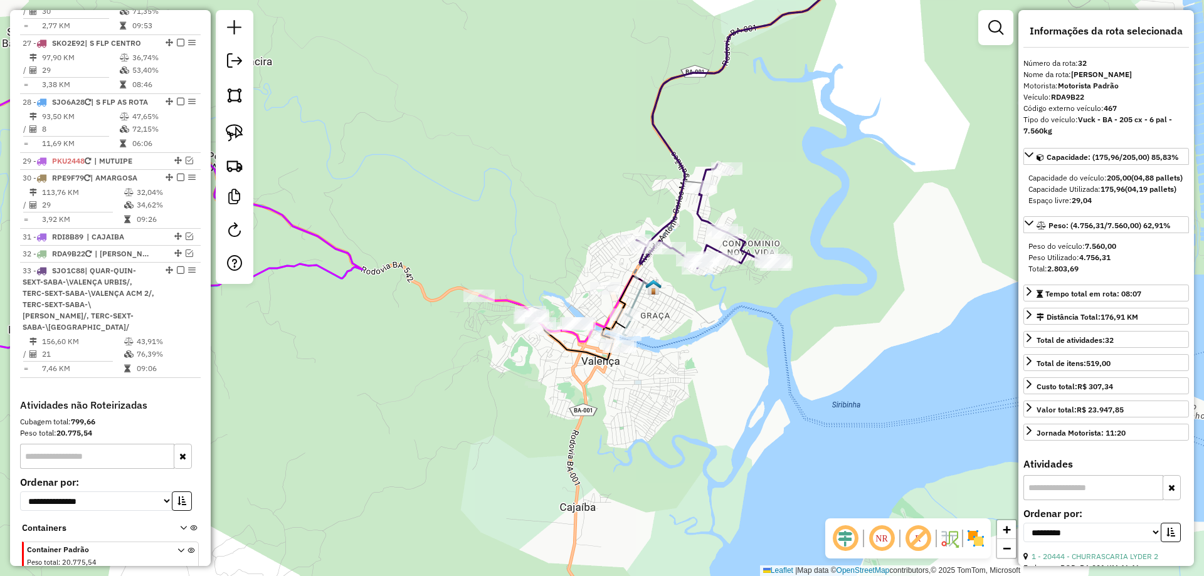
scroll to position [2680, 0]
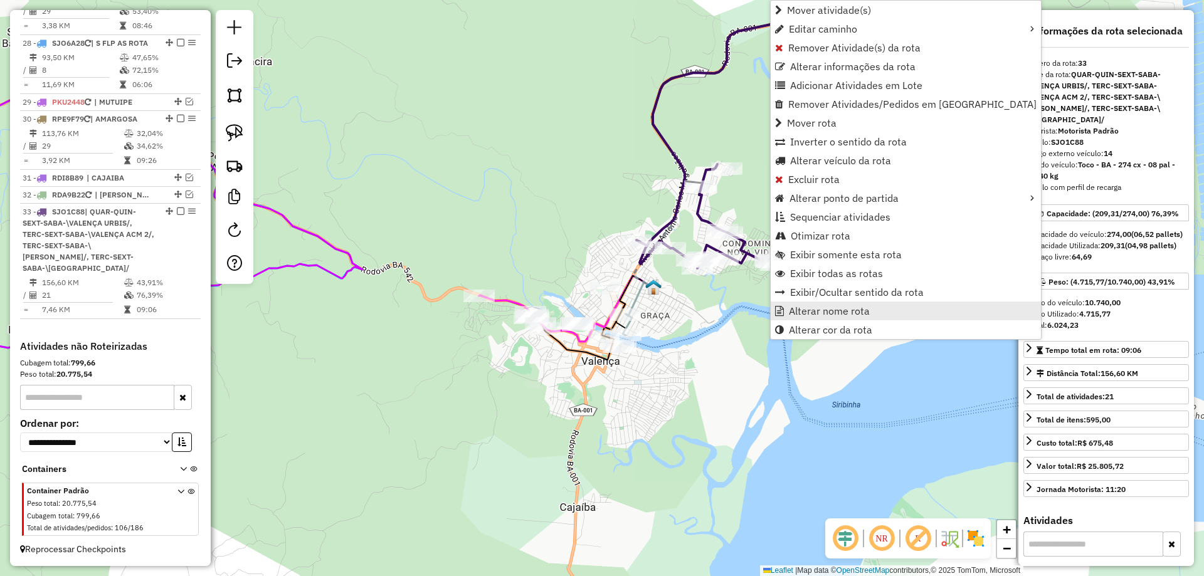
click at [801, 312] on span "Alterar nome rota" at bounding box center [829, 311] width 81 height 10
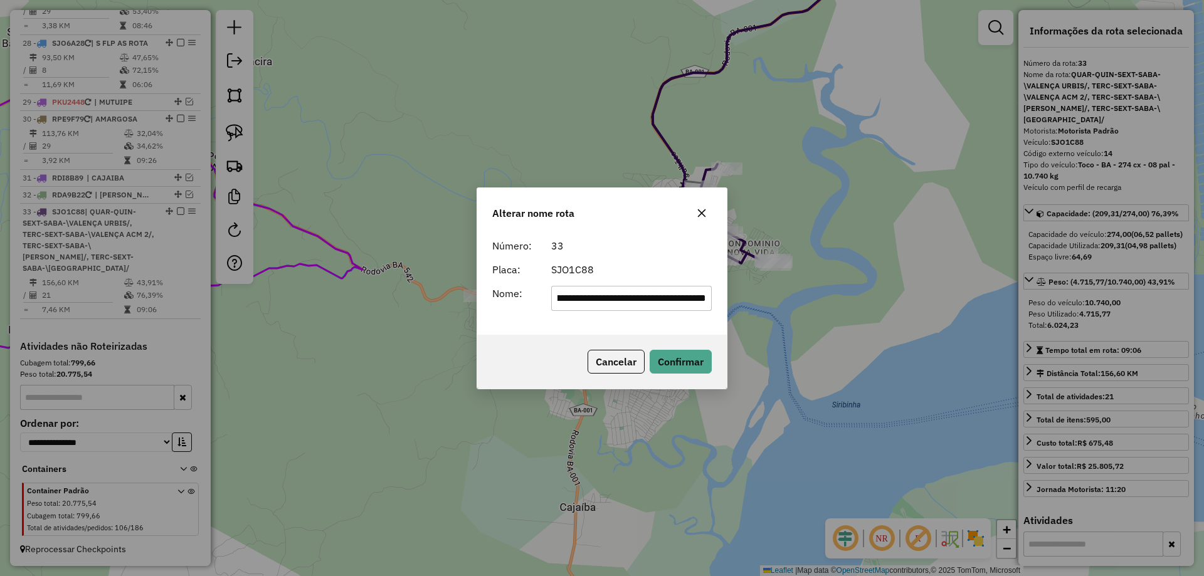
scroll to position [0, 0]
type input "**********"
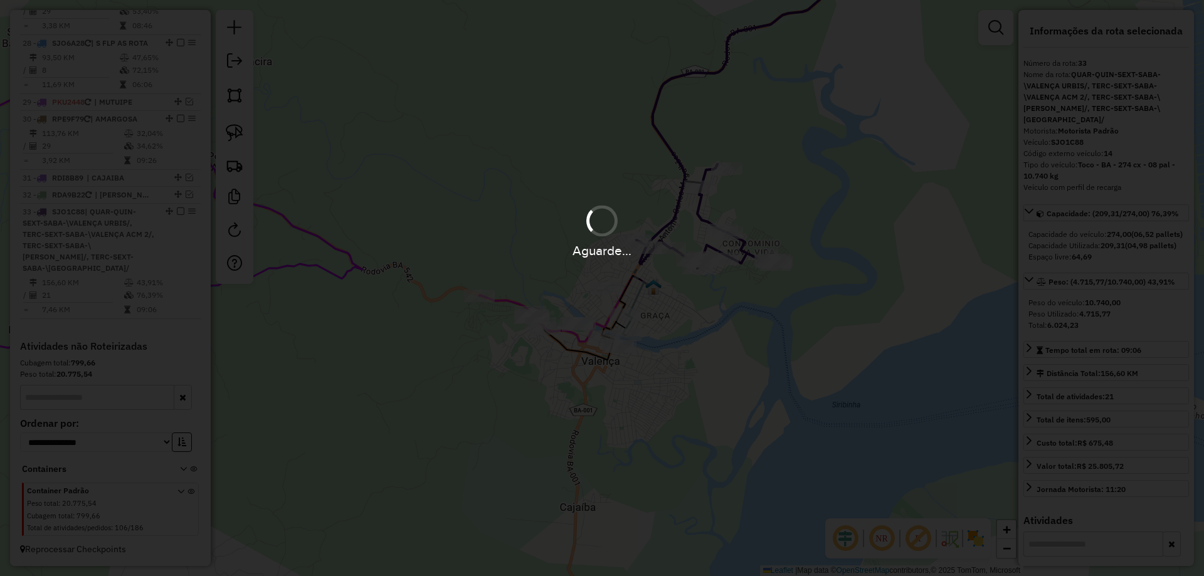
scroll to position [2635, 0]
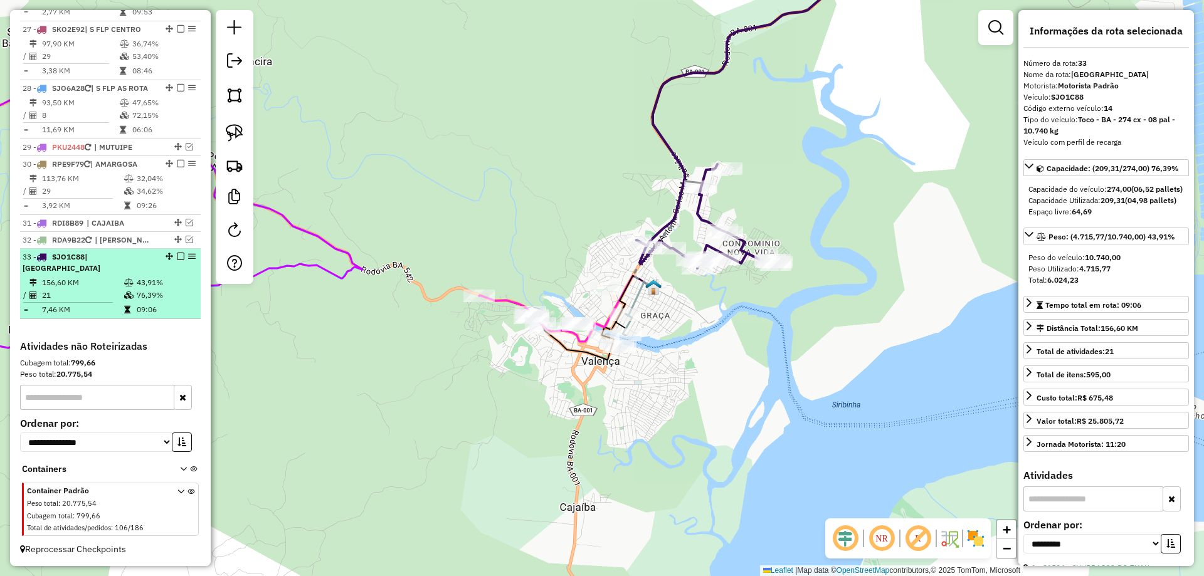
click at [177, 256] on em at bounding box center [181, 257] width 8 height 8
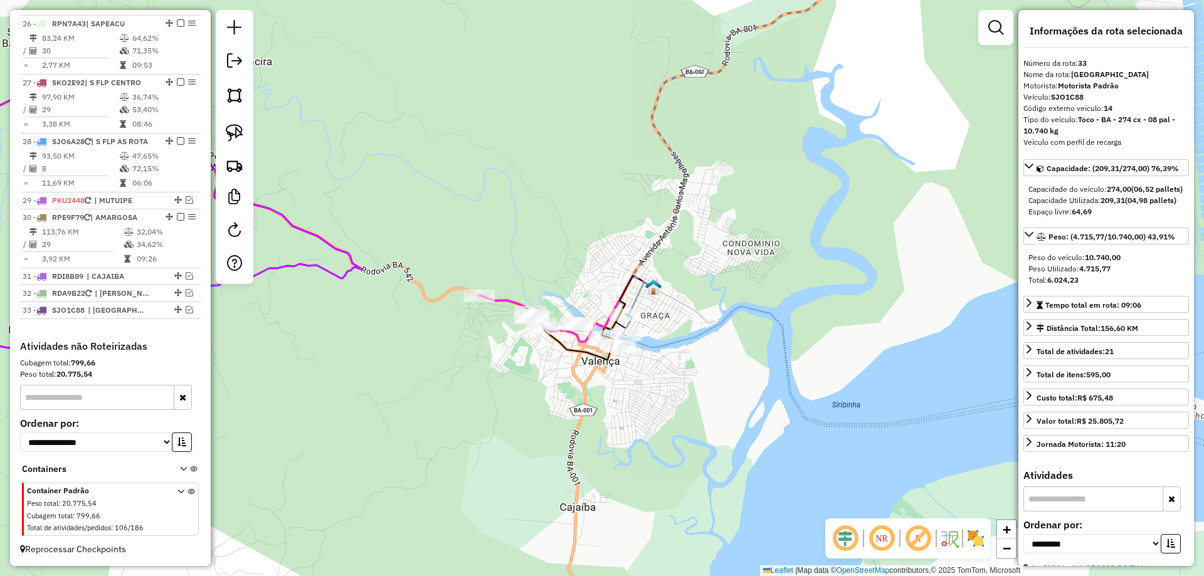
scroll to position [2582, 0]
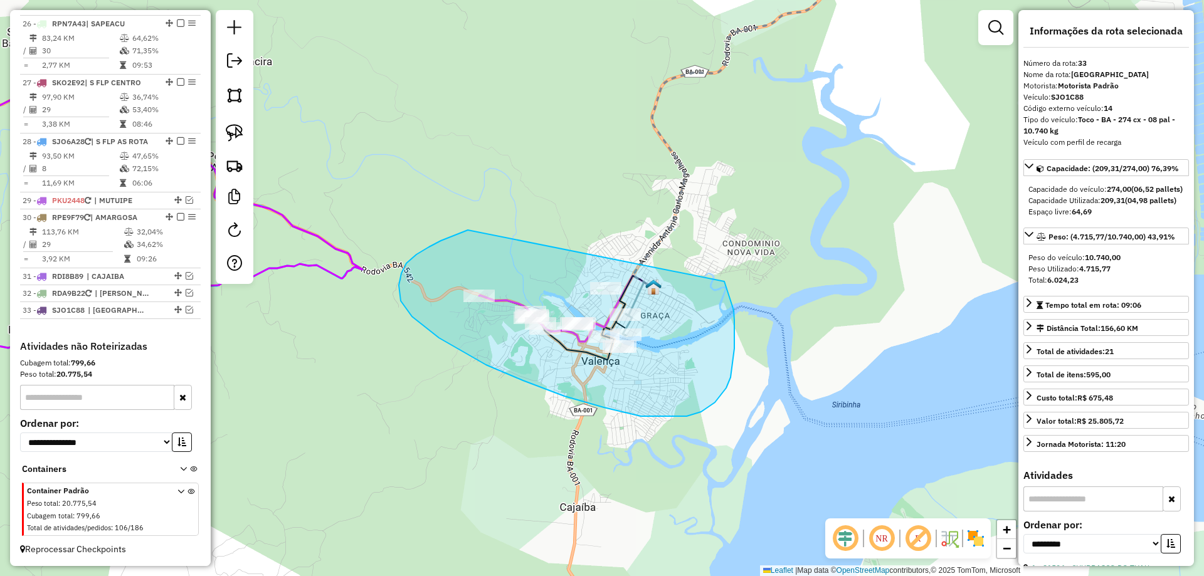
drag, startPoint x: 468, startPoint y: 230, endPoint x: 699, endPoint y: 245, distance: 231.2
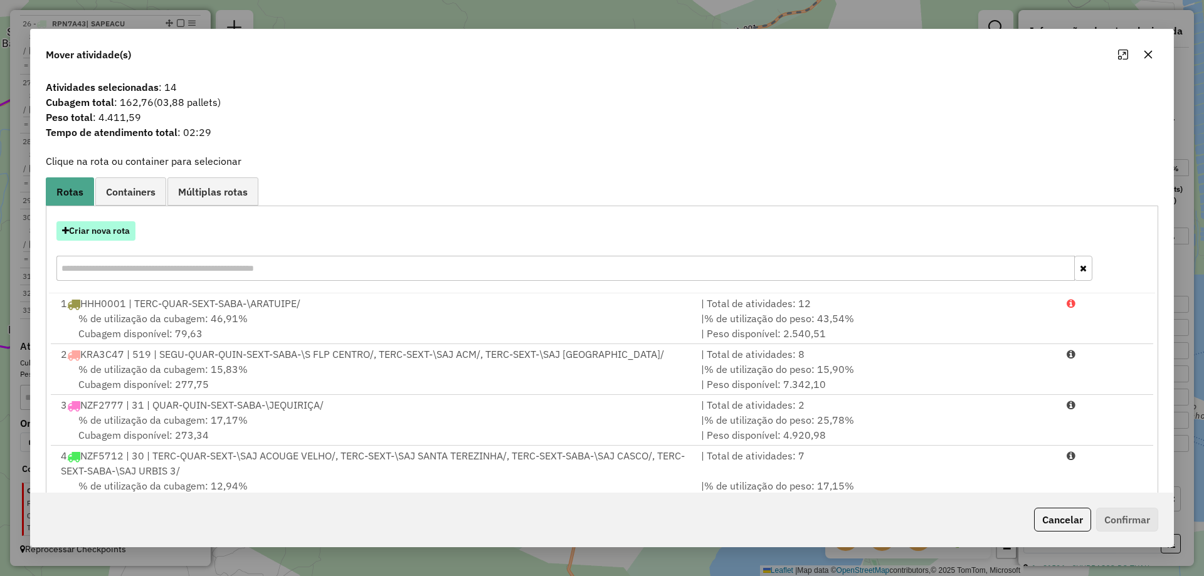
click at [109, 236] on button "Criar nova rota" at bounding box center [95, 230] width 79 height 19
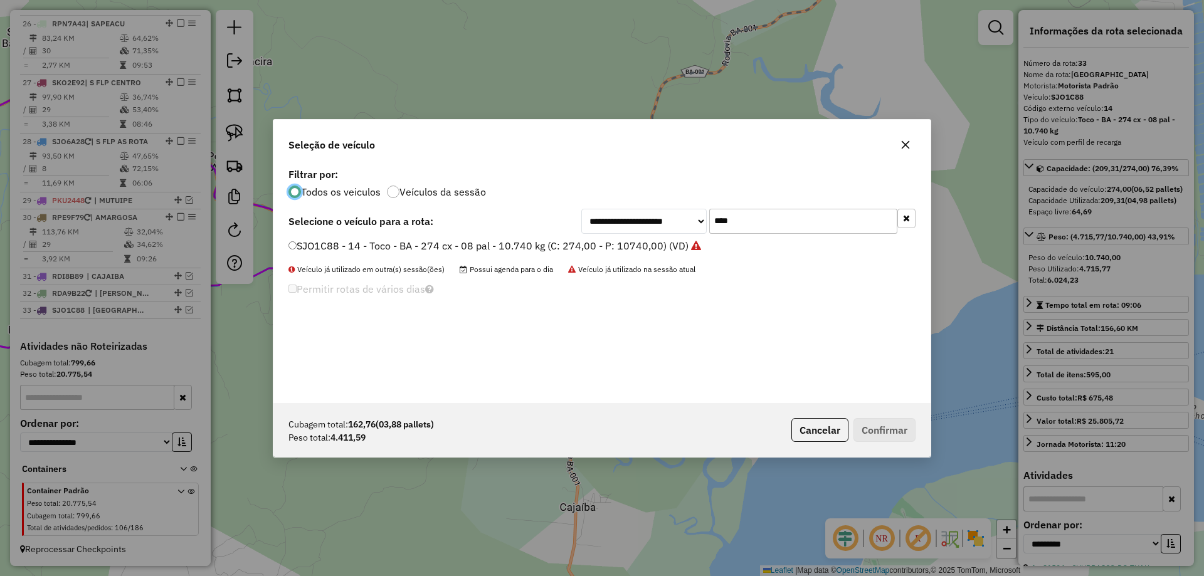
scroll to position [7, 4]
drag, startPoint x: 769, startPoint y: 222, endPoint x: 539, endPoint y: 225, distance: 230.2
click at [538, 225] on div "**********" at bounding box center [601, 221] width 627 height 25
type input "***"
click at [505, 245] on label "SJO0D53 - 15 - Toco - BA - 274 cx - 08 pal - 10.740 kg (C: 274,00 - P: 10740,00…" at bounding box center [488, 245] width 401 height 15
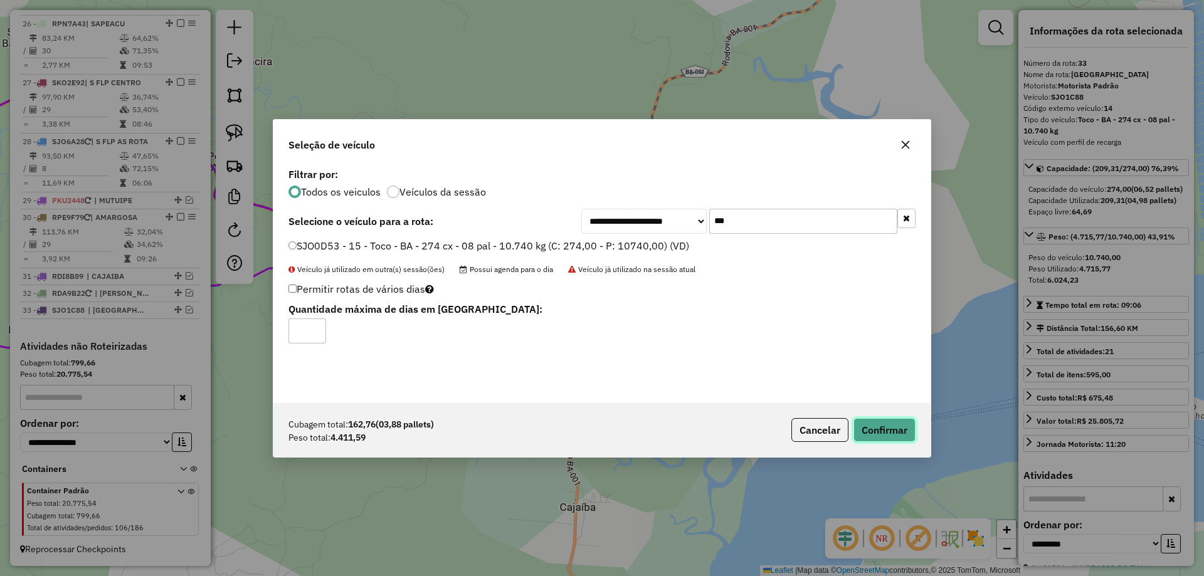
click at [886, 441] on button "Confirmar" at bounding box center [885, 430] width 62 height 24
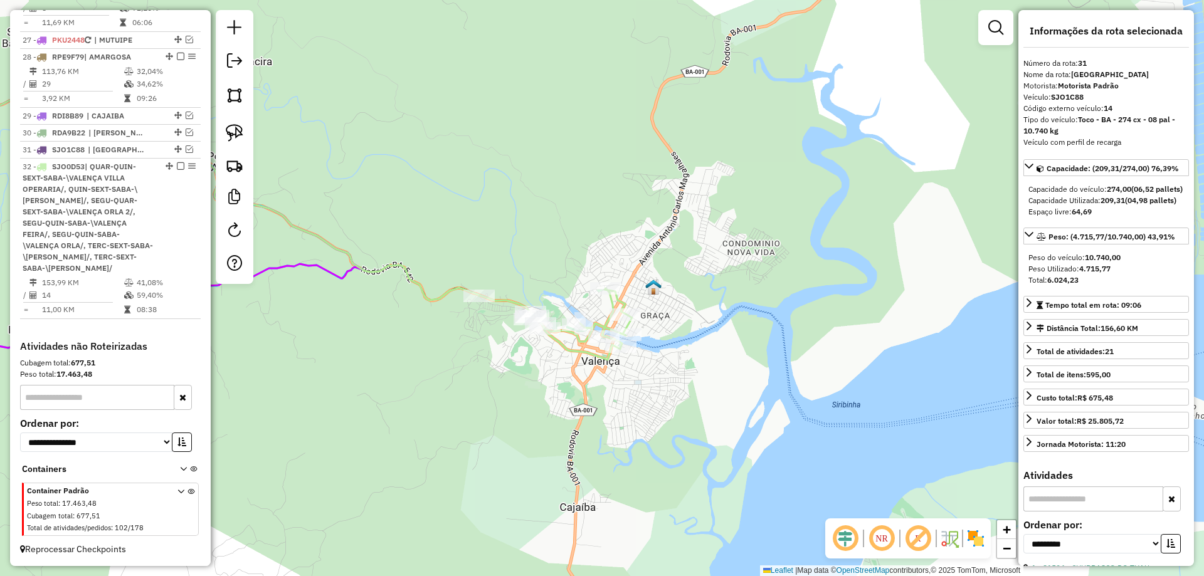
scroll to position [2455, 0]
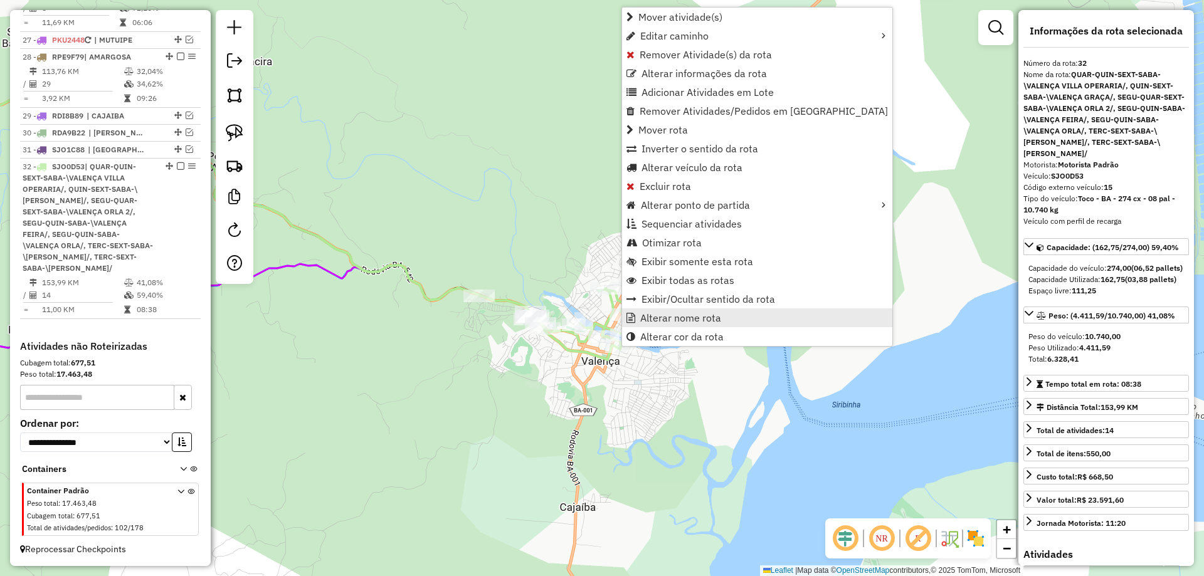
click at [640, 321] on span "Alterar nome rota" at bounding box center [680, 318] width 81 height 10
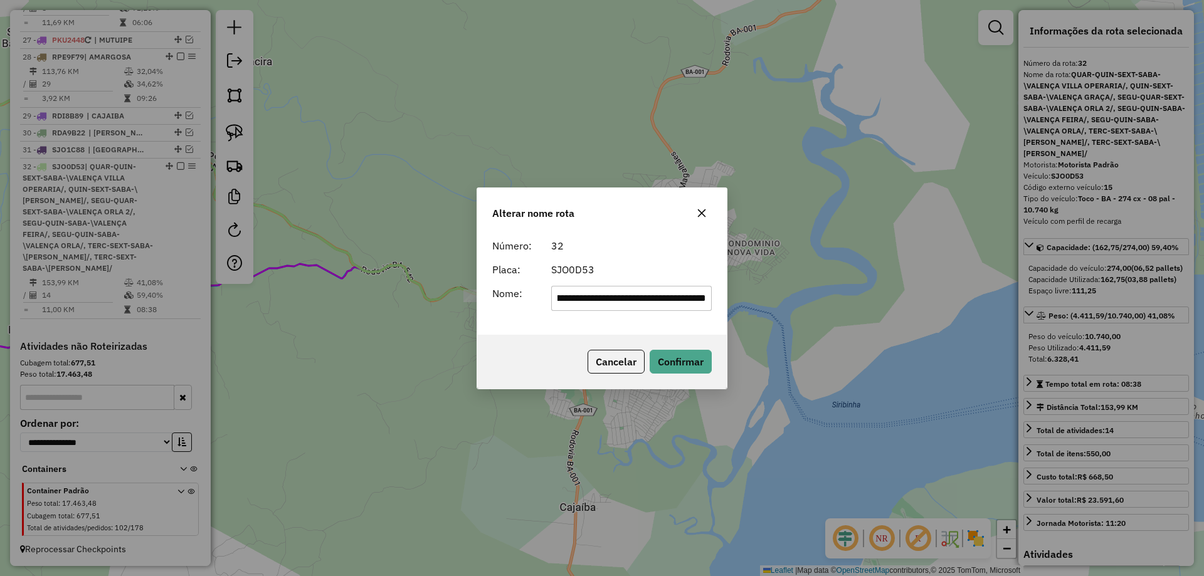
scroll to position [0, 0]
type input "**********"
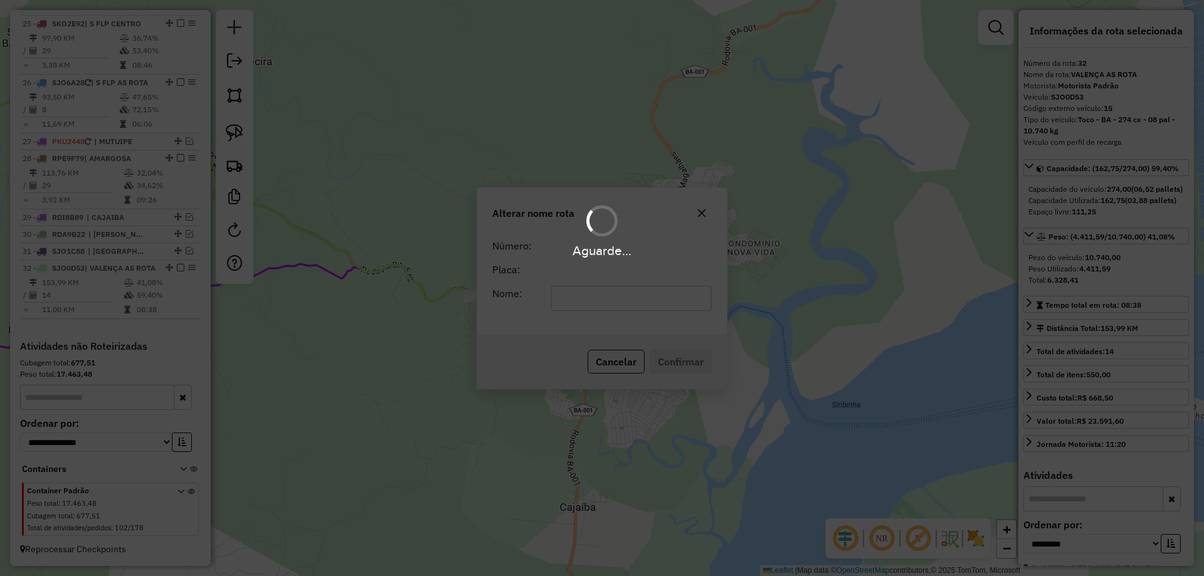
scroll to position [2365, 0]
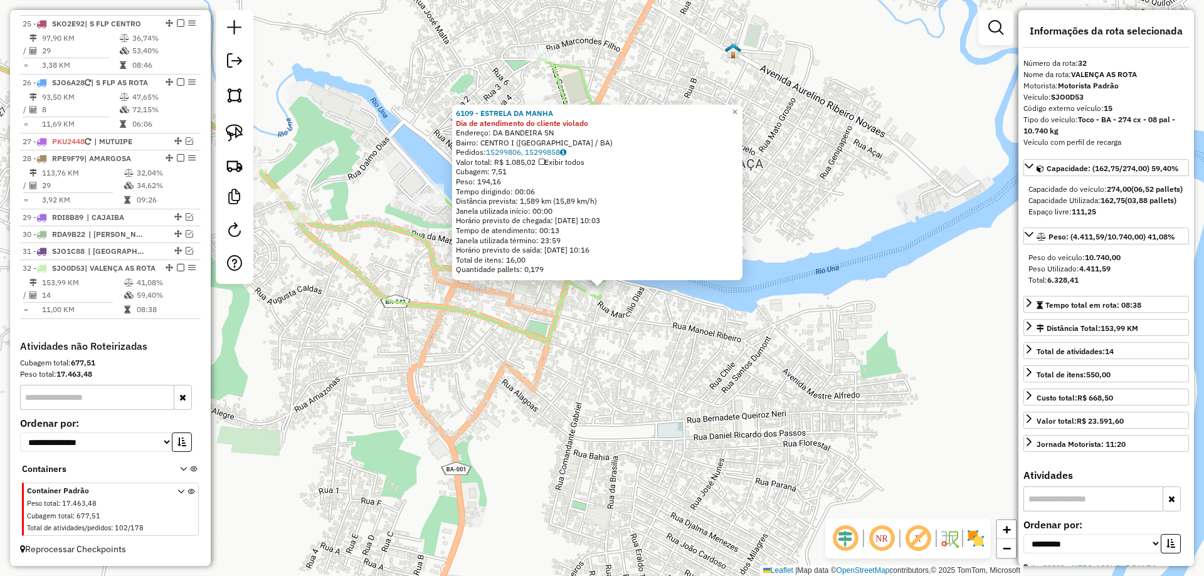
click at [716, 334] on div "6109 - ESTRELA DA MANHA Dia de atendimento do cliente violado Endereço: DA BAND…" at bounding box center [602, 288] width 1204 height 576
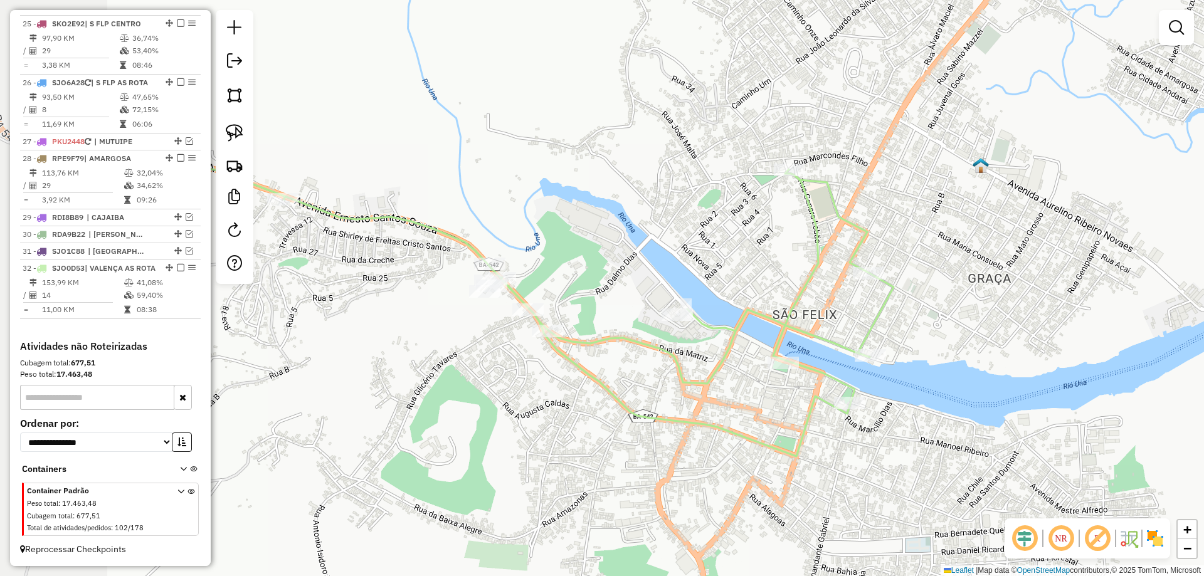
drag, startPoint x: 477, startPoint y: 262, endPoint x: 771, endPoint y: 388, distance: 320.0
click at [747, 384] on div "Janela de atendimento Grade de atendimento Capacidade Transportadoras Veículos …" at bounding box center [602, 288] width 1204 height 576
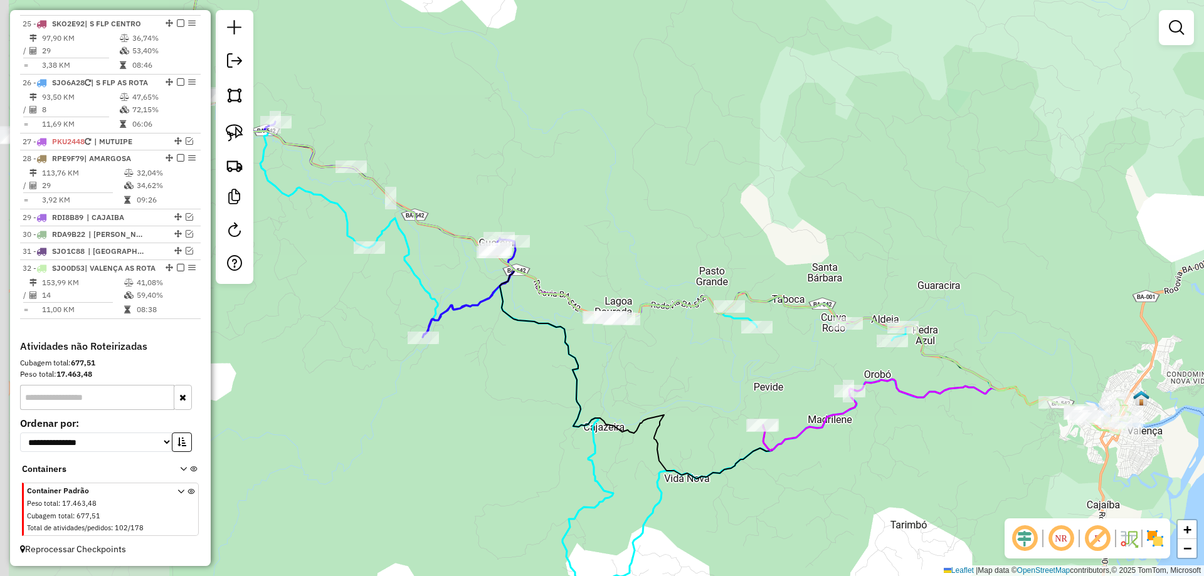
drag, startPoint x: 590, startPoint y: 214, endPoint x: 880, endPoint y: 268, distance: 294.7
click at [880, 268] on div "Janela de atendimento Grade de atendimento Capacidade Transportadoras Veículos …" at bounding box center [602, 288] width 1204 height 576
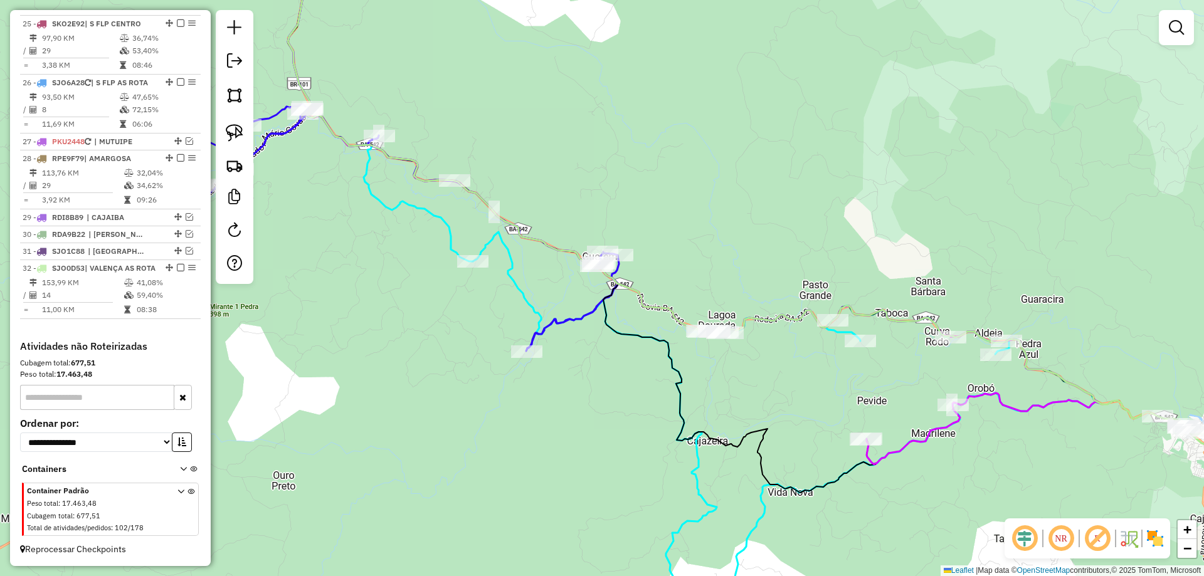
drag, startPoint x: 716, startPoint y: 225, endPoint x: 892, endPoint y: 268, distance: 182.1
click at [834, 246] on div "Janela de atendimento Grade de atendimento Capacidade Transportadoras Veículos …" at bounding box center [602, 288] width 1204 height 576
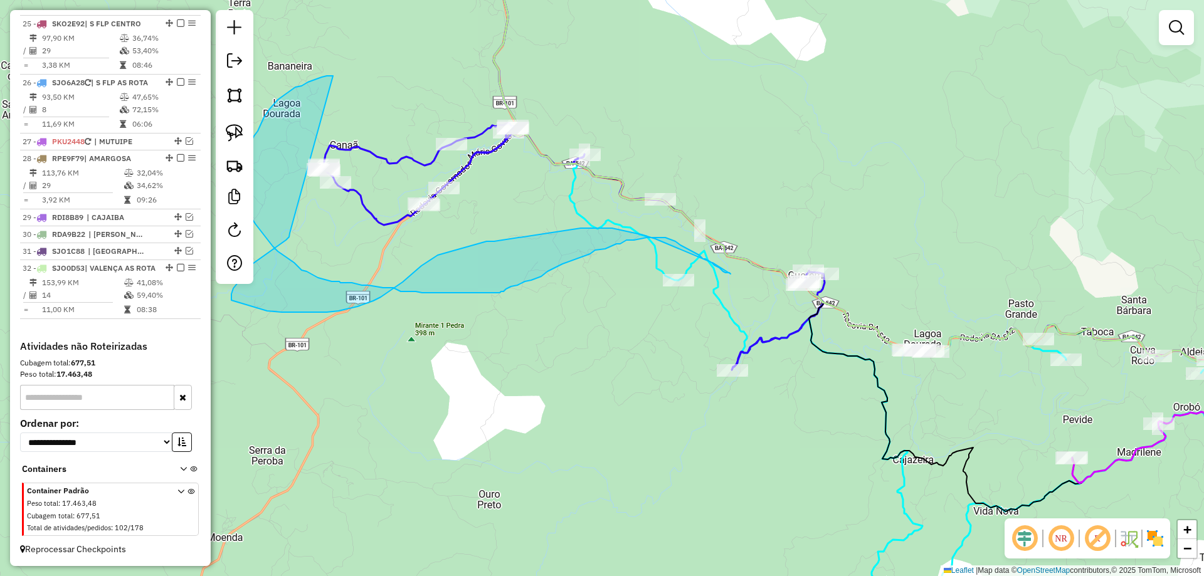
drag, startPoint x: 532, startPoint y: 175, endPoint x: 290, endPoint y: 233, distance: 249.0
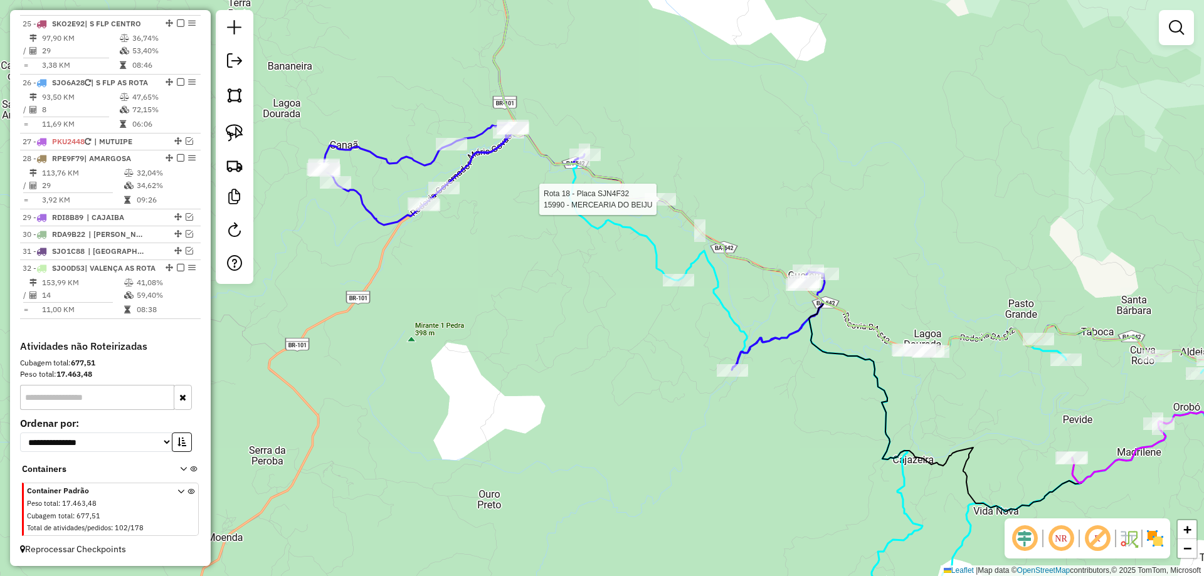
select select "**********"
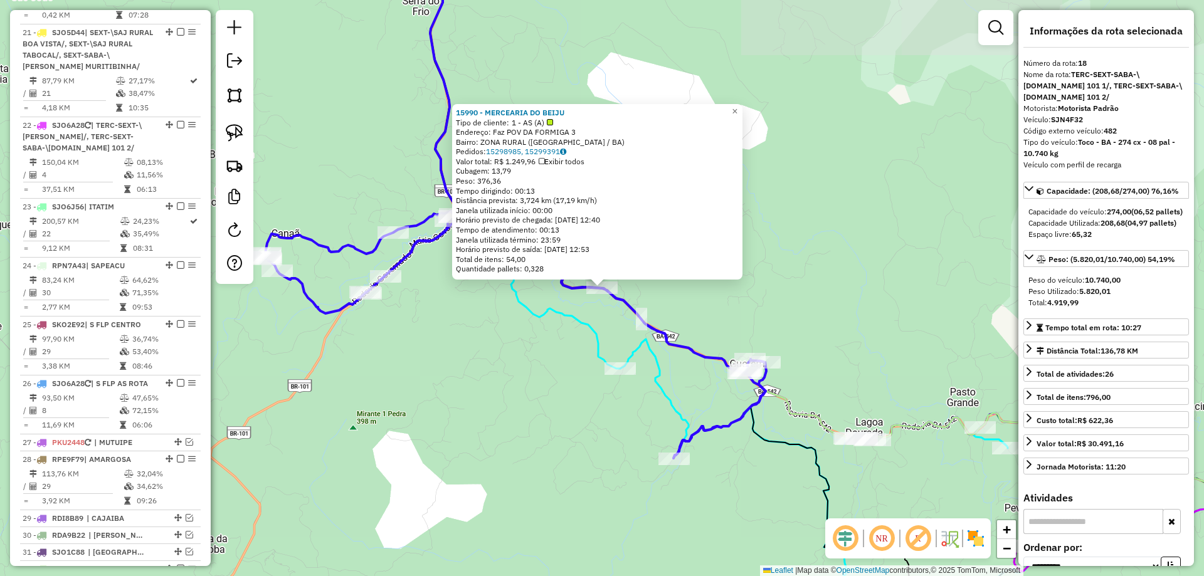
scroll to position [1789, 0]
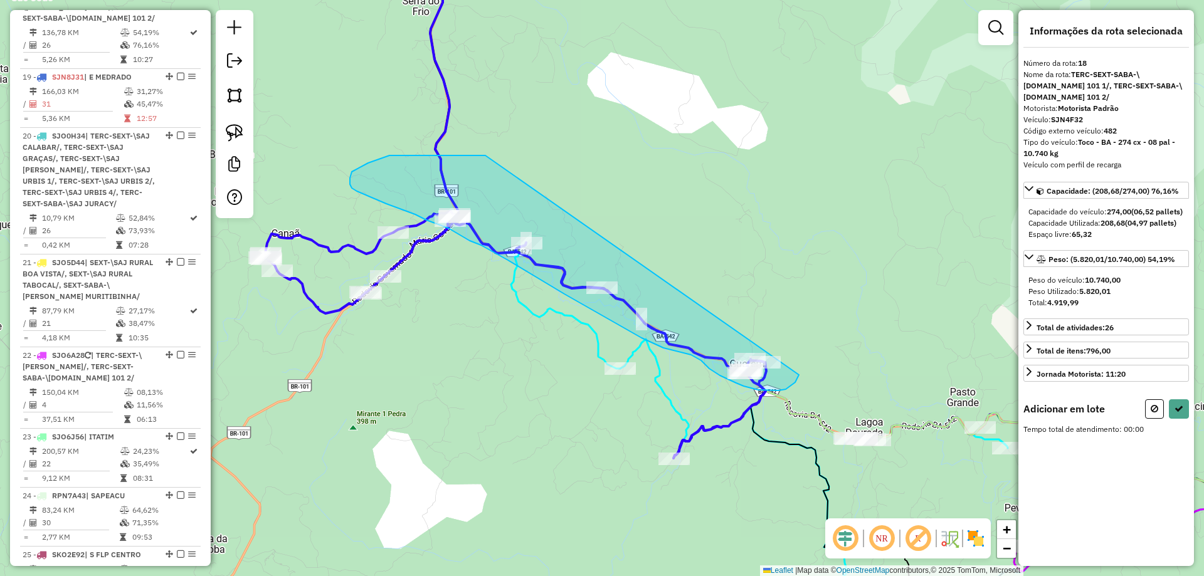
drag, startPoint x: 485, startPoint y: 156, endPoint x: 803, endPoint y: 317, distance: 355.9
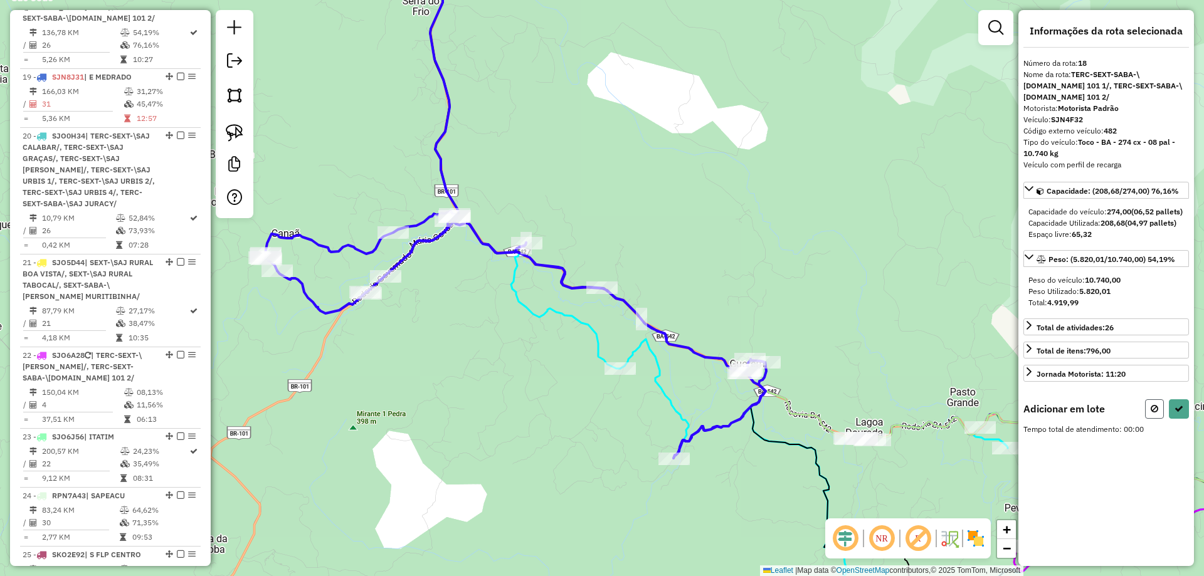
click at [1156, 411] on icon at bounding box center [1155, 408] width 8 height 9
select select "**********"
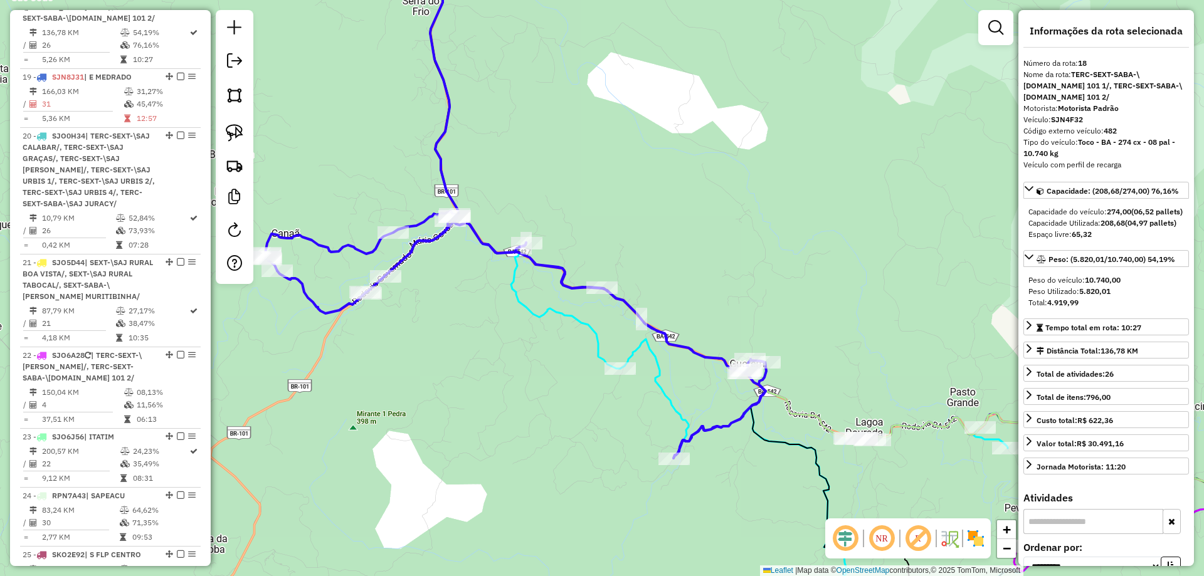
click at [793, 194] on div "Janela de atendimento Grade de atendimento Capacidade Transportadoras Veículos …" at bounding box center [602, 288] width 1204 height 576
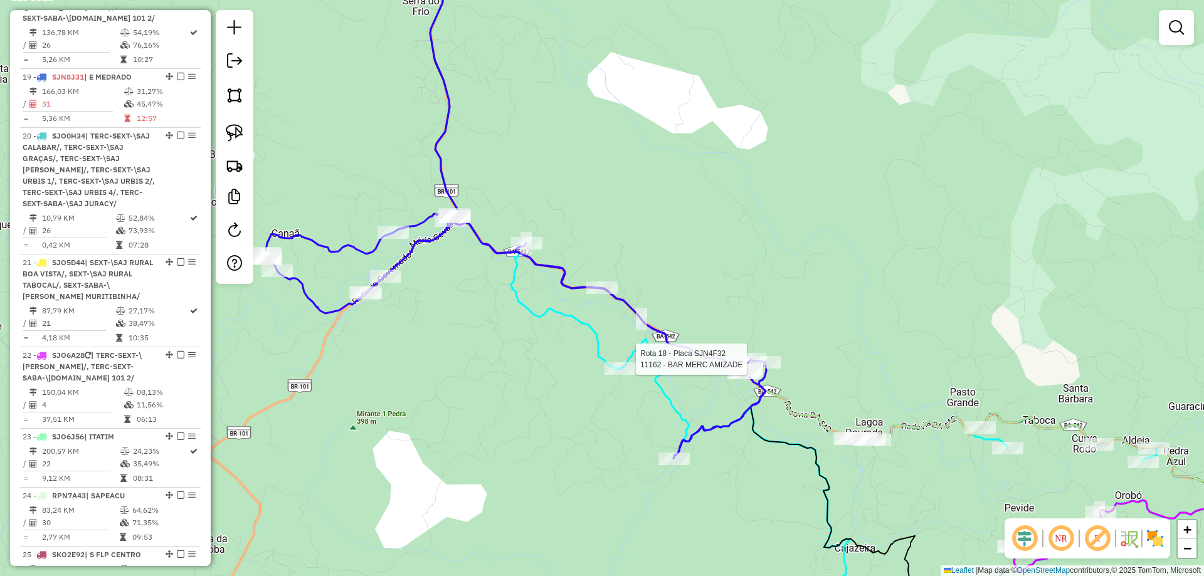
select select "**********"
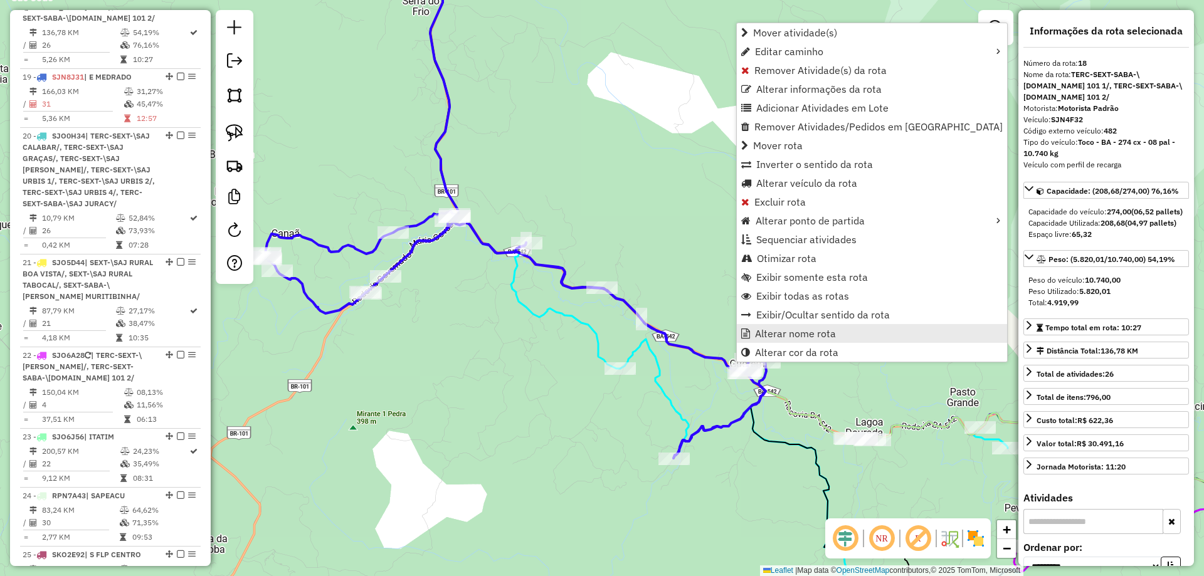
click at [759, 329] on span "Alterar nome rota" at bounding box center [795, 334] width 81 height 10
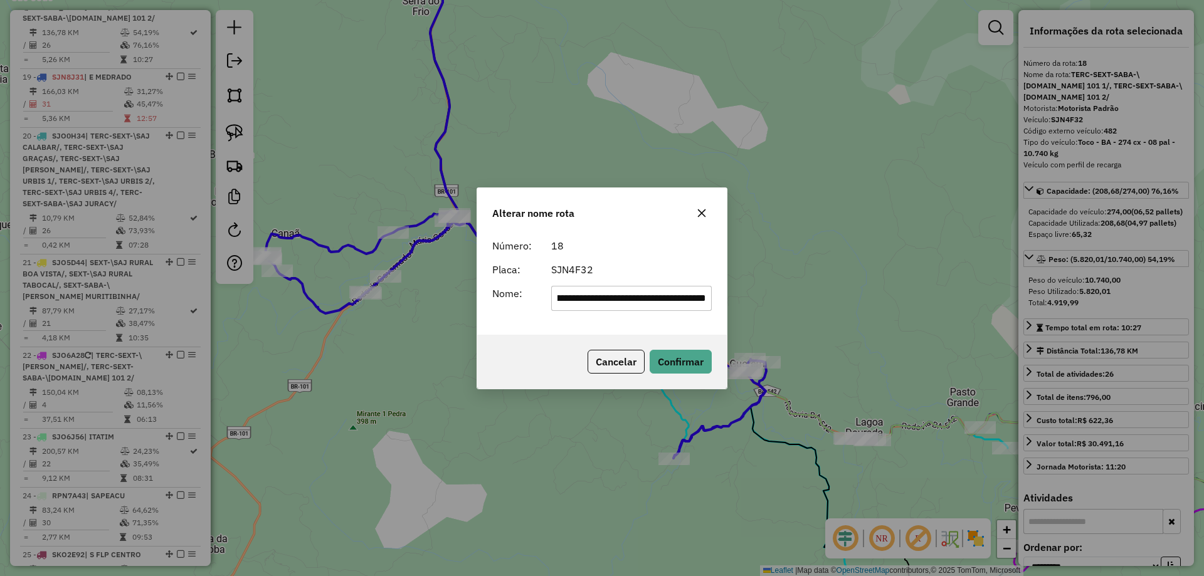
scroll to position [0, 0]
type input "********"
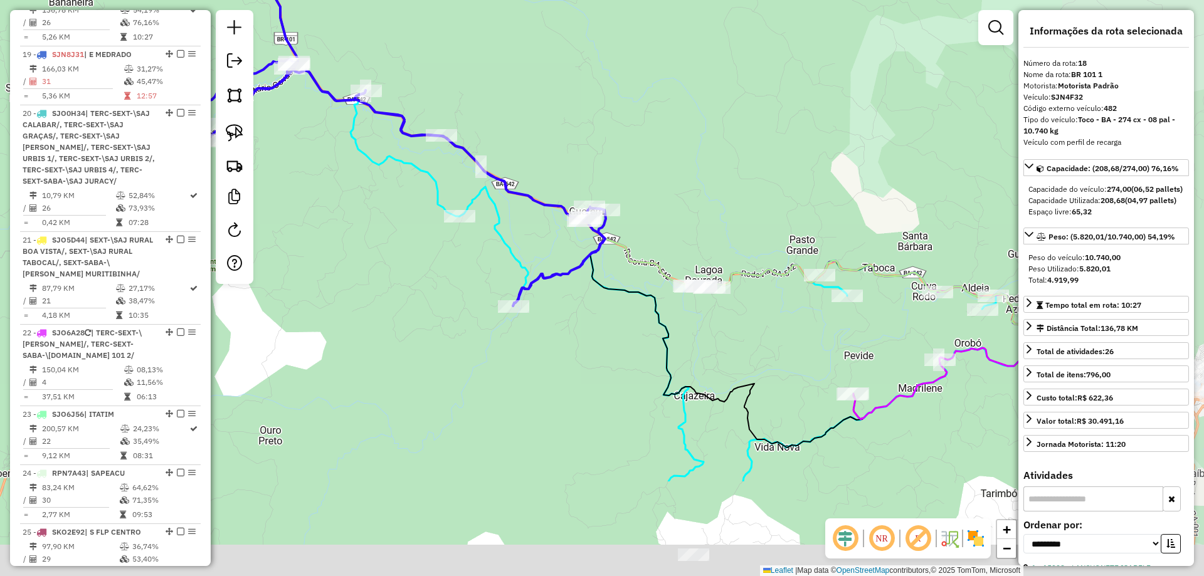
drag, startPoint x: 698, startPoint y: 216, endPoint x: 540, endPoint y: 78, distance: 209.8
click at [545, 80] on div "Janela de atendimento Grade de atendimento Capacidade Transportadoras Veículos …" at bounding box center [602, 288] width 1204 height 576
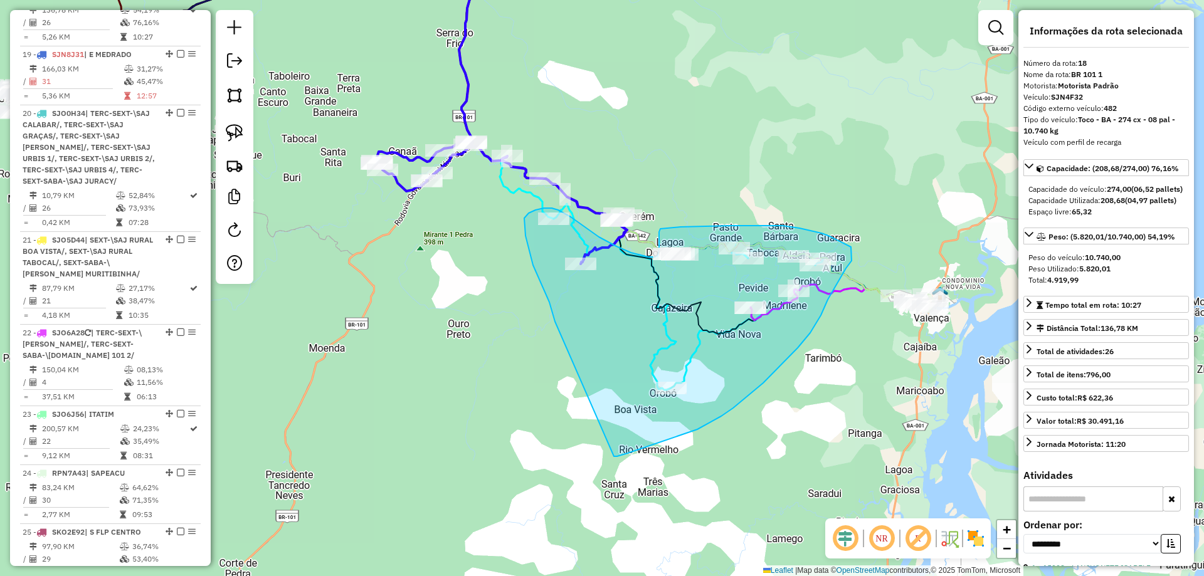
drag, startPoint x: 449, startPoint y: 407, endPoint x: 614, endPoint y: 457, distance: 172.2
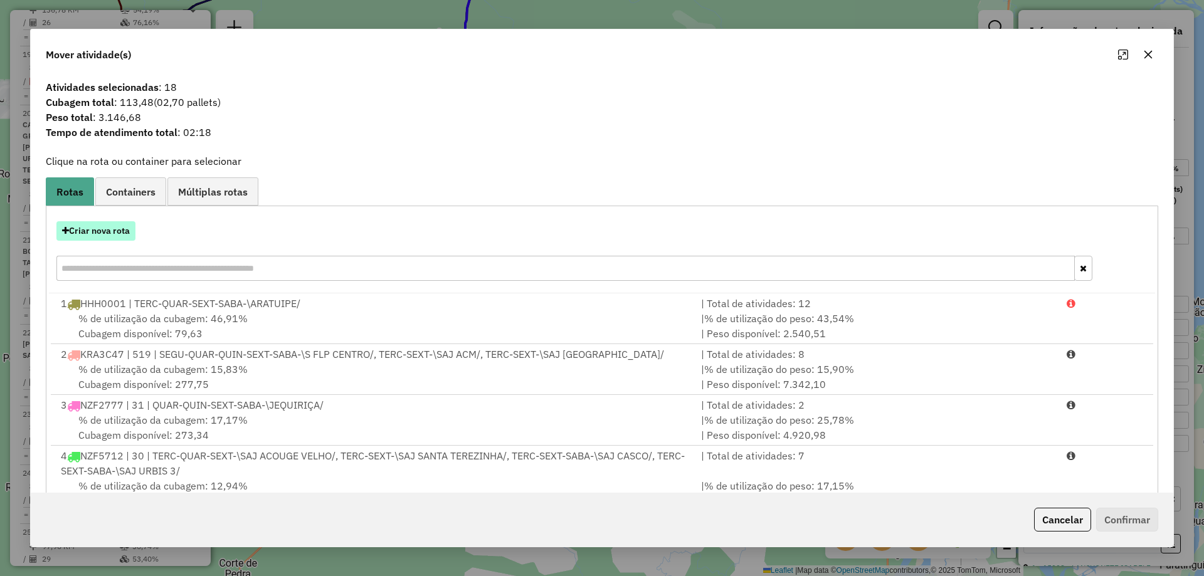
click at [82, 237] on button "Criar nova rota" at bounding box center [95, 230] width 79 height 19
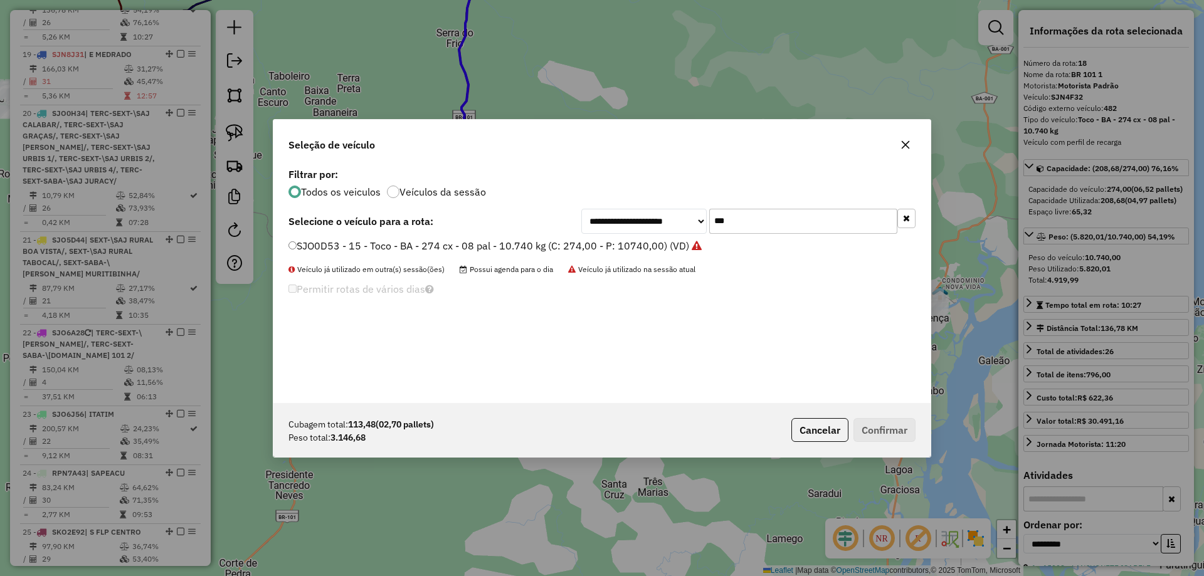
scroll to position [7, 4]
drag, startPoint x: 783, startPoint y: 218, endPoint x: 527, endPoint y: 224, distance: 255.3
click at [529, 224] on div "**********" at bounding box center [601, 221] width 627 height 25
type input "****"
click at [553, 252] on label "RDP9F67 - 497 - Toco - BA - 274 cx - 08 pal - 10.740 kg (C: 274,00 - P: 10740,0…" at bounding box center [498, 245] width 420 height 15
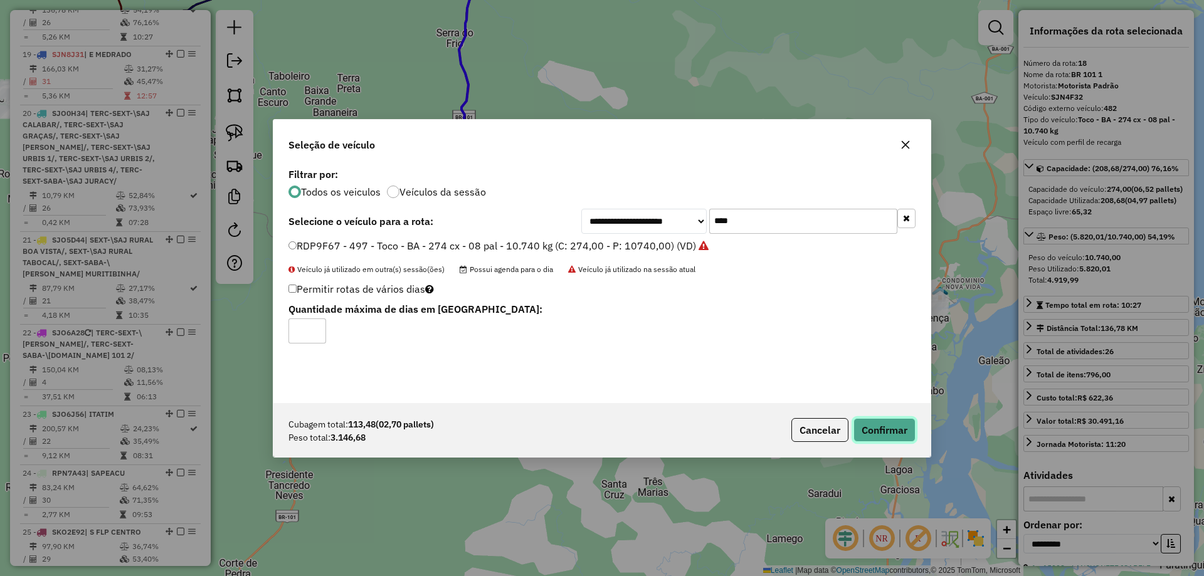
click at [882, 430] on button "Confirmar" at bounding box center [885, 430] width 62 height 24
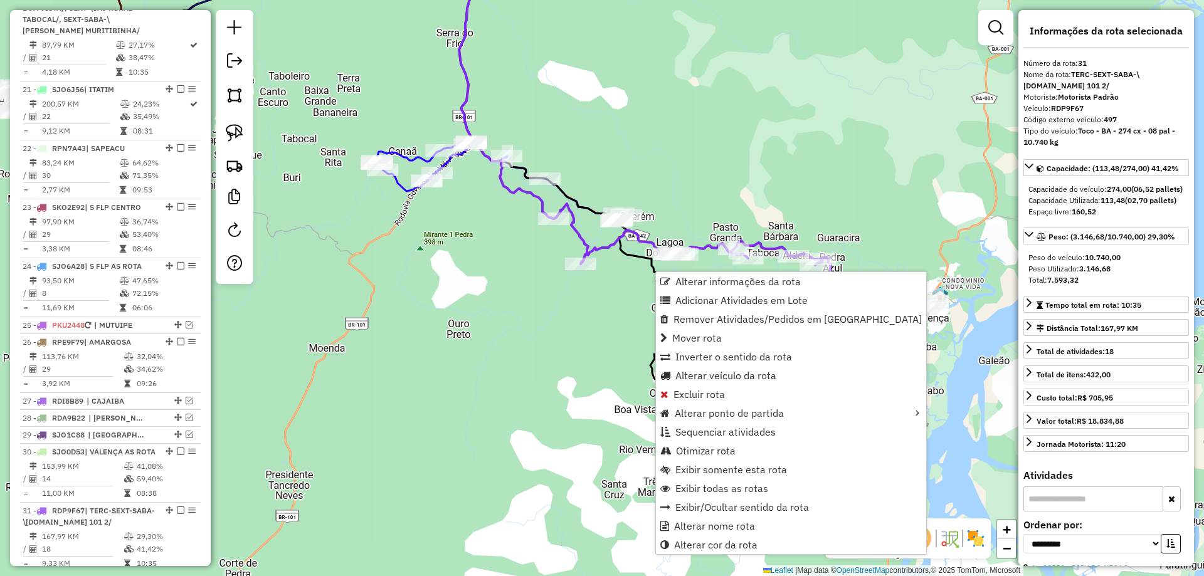
scroll to position [2250, 0]
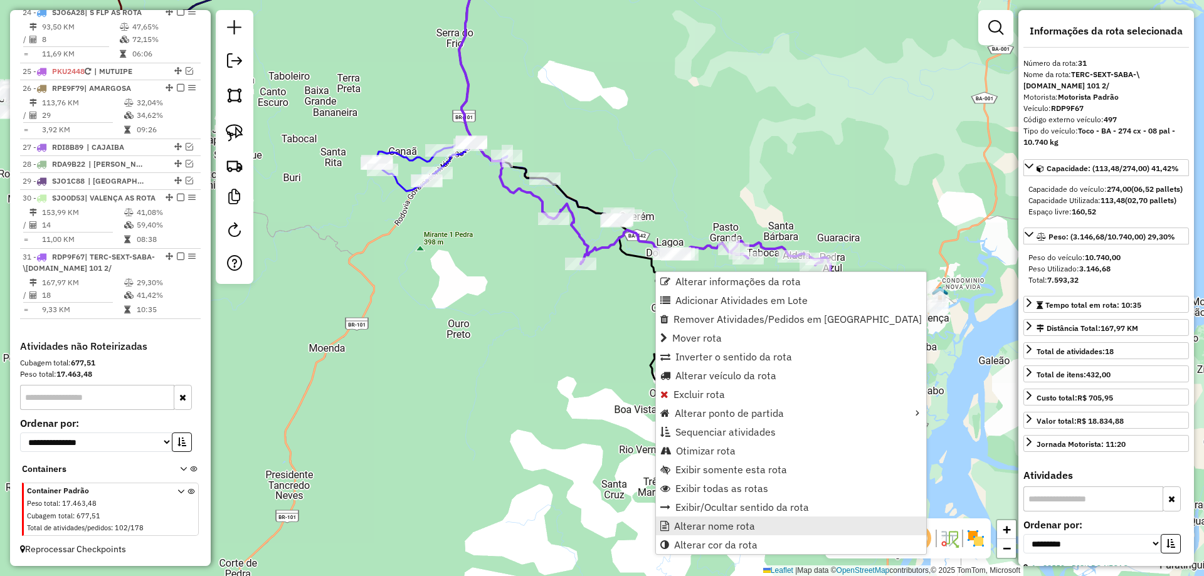
click at [695, 531] on span "Alterar nome rota" at bounding box center [714, 526] width 81 height 10
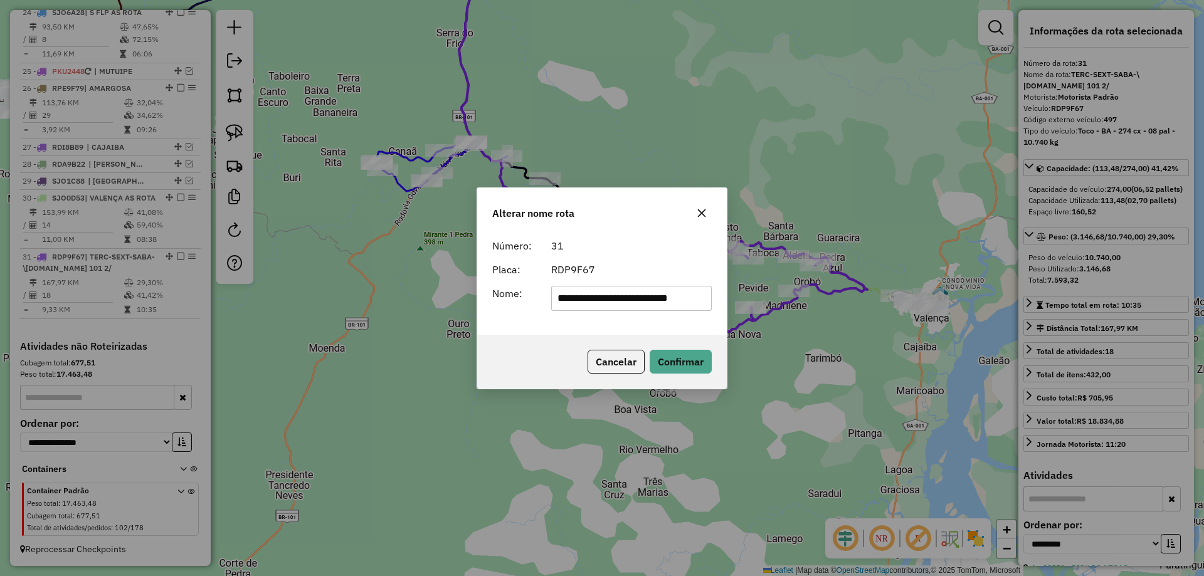
scroll to position [0, 0]
type input "********"
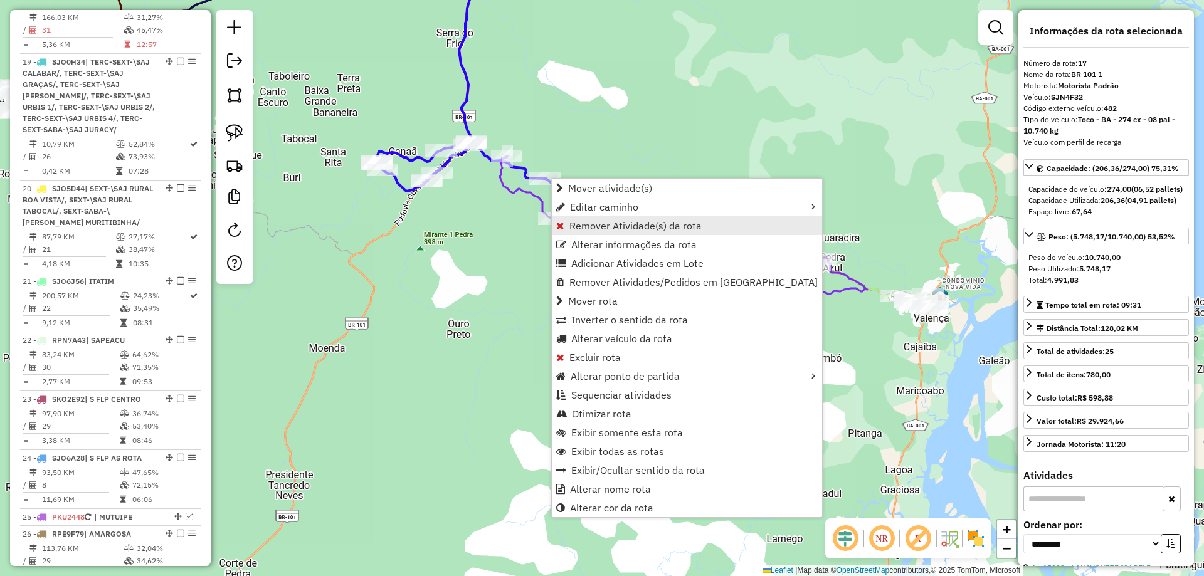
scroll to position [1718, 0]
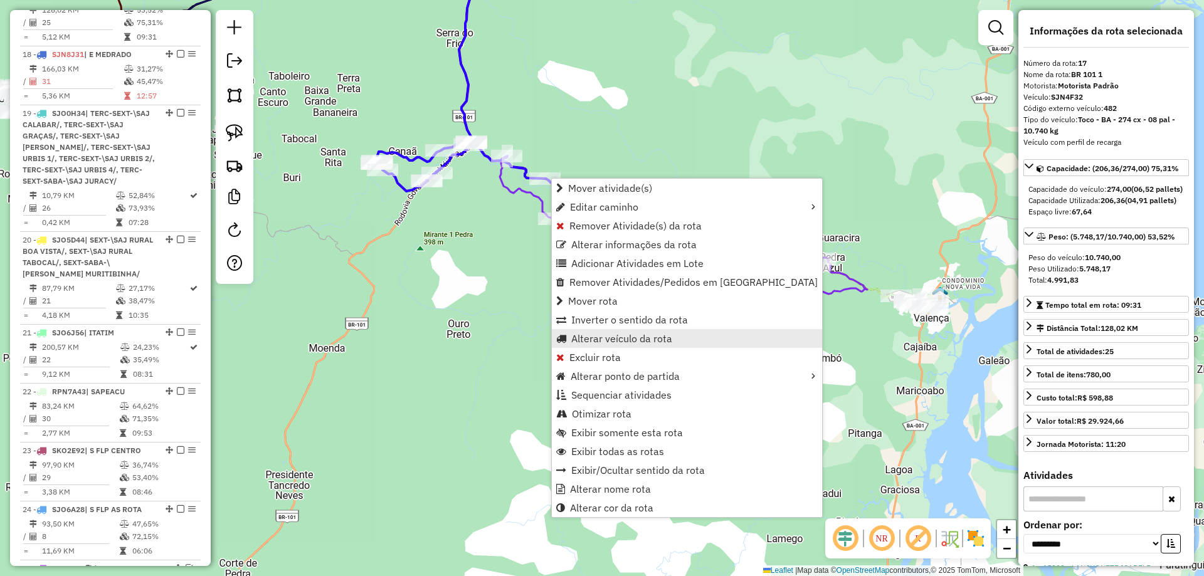
click at [639, 341] on span "Alterar veículo da rota" at bounding box center [621, 339] width 101 height 10
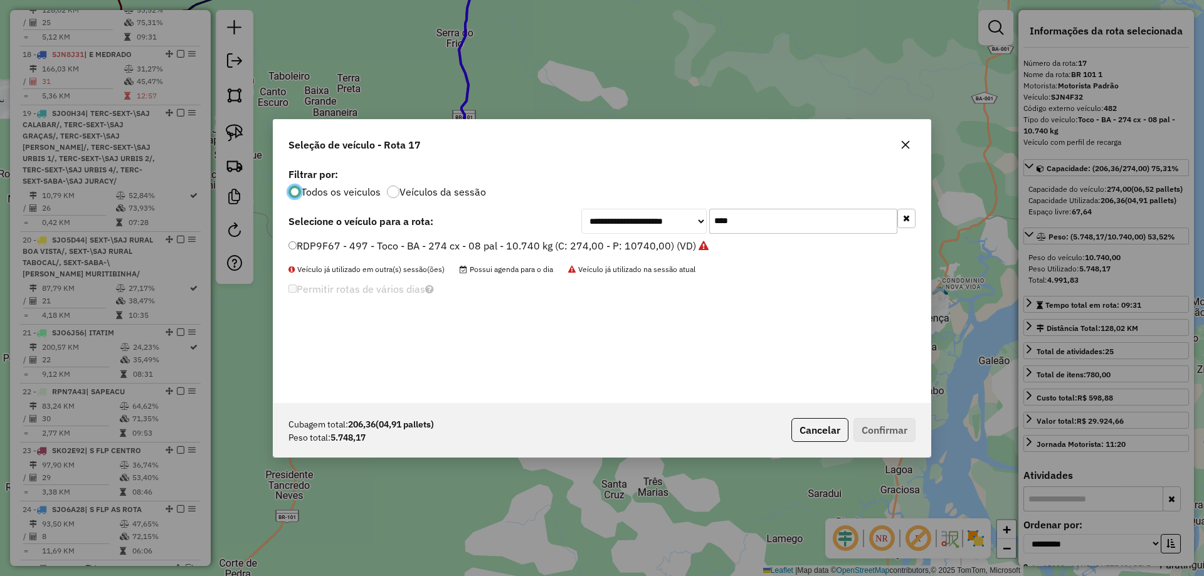
scroll to position [7, 4]
drag, startPoint x: 739, startPoint y: 228, endPoint x: 458, endPoint y: 248, distance: 281.7
click at [465, 248] on div "**********" at bounding box center [601, 284] width 657 height 238
type input "***"
click at [458, 248] on label "SJN8J31 - 483 - Toco - BA - 274 cx - 08 pal - 10.740 kg (C: 274,00 - P: 10740,0…" at bounding box center [497, 245] width 418 height 15
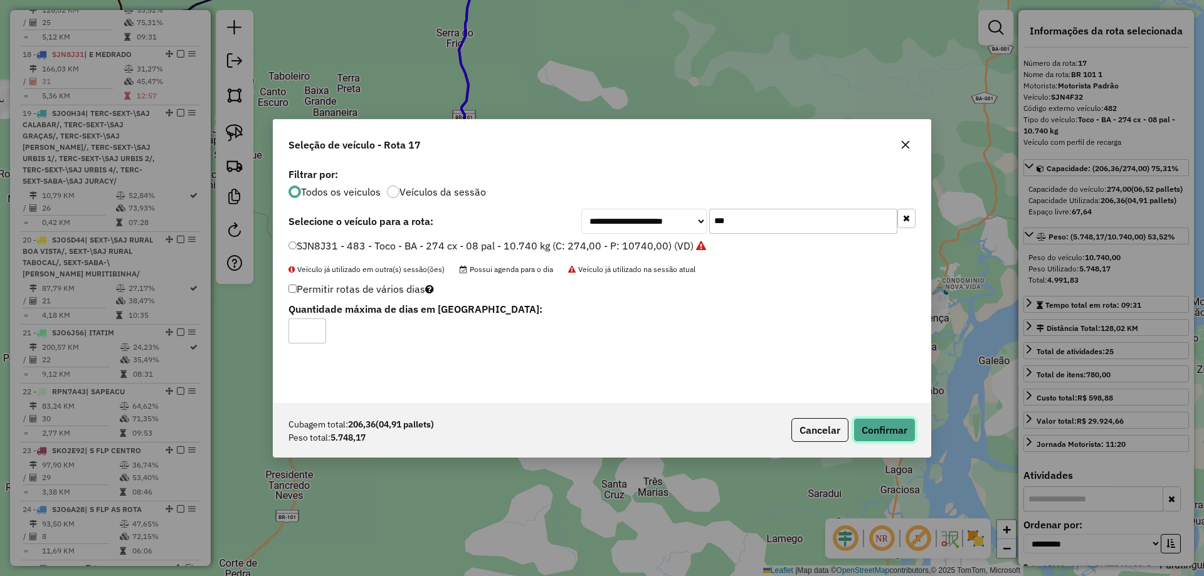
click at [887, 433] on button "Confirmar" at bounding box center [885, 430] width 62 height 24
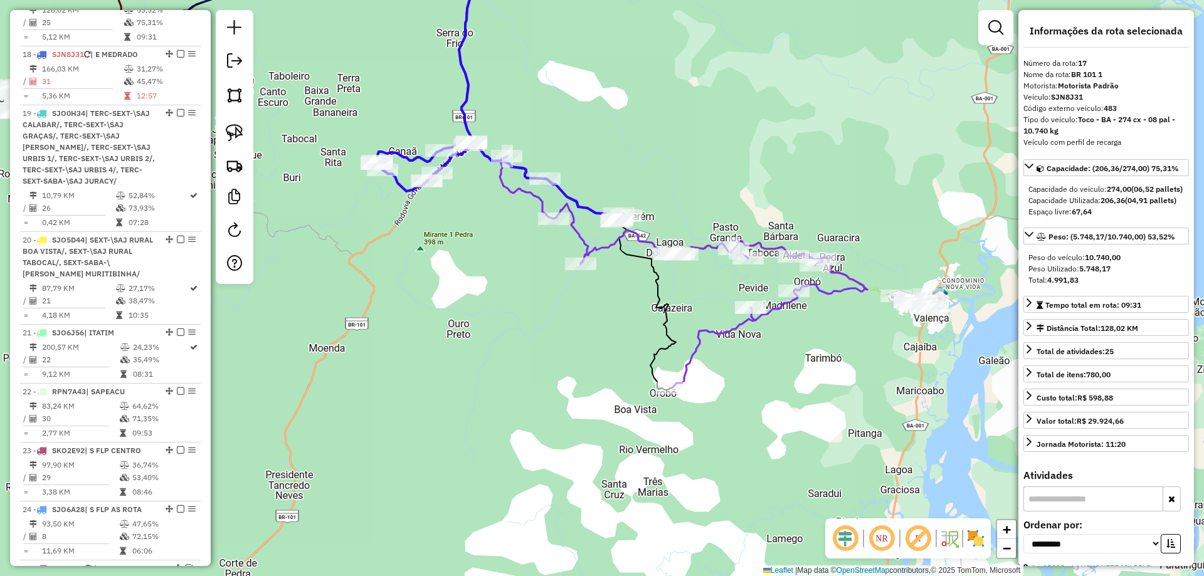
click at [599, 251] on icon at bounding box center [711, 296] width 314 height 184
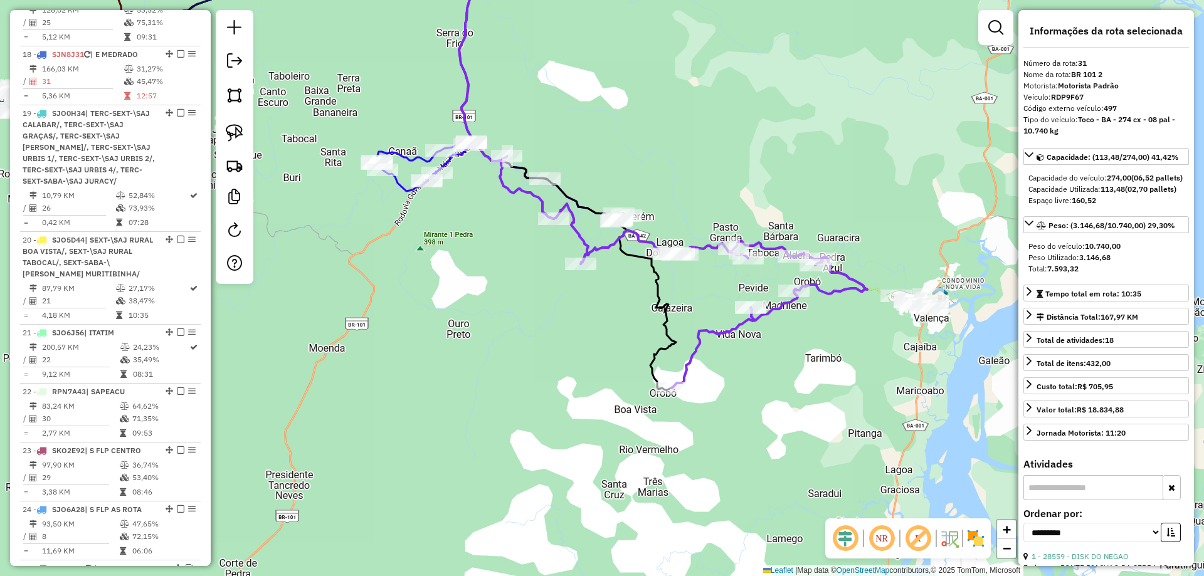
scroll to position [2238, 0]
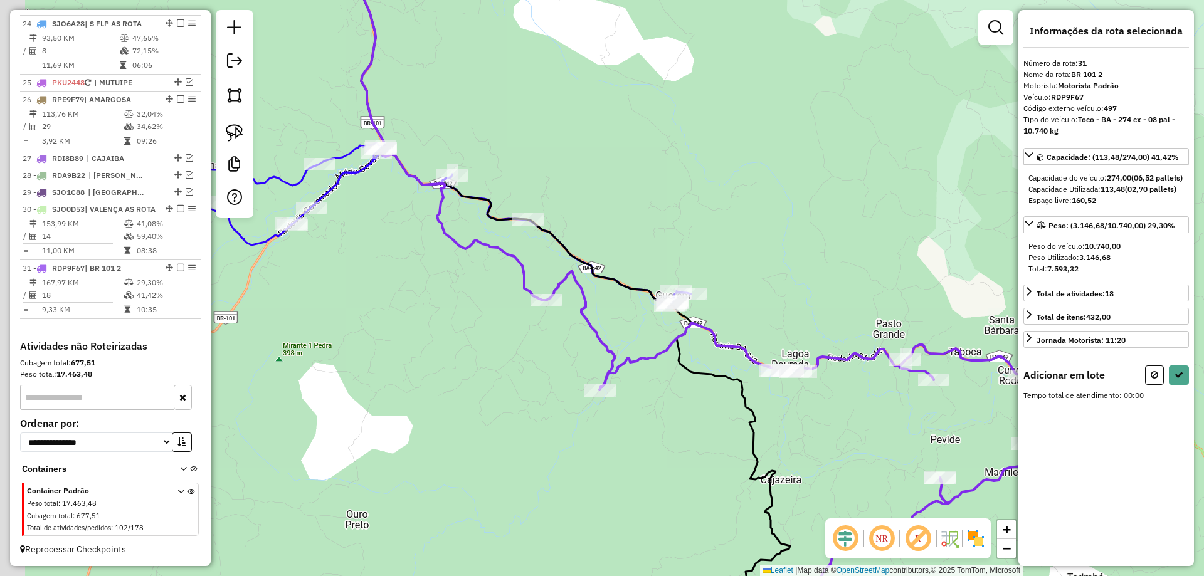
drag, startPoint x: 525, startPoint y: 162, endPoint x: 573, endPoint y: 204, distance: 64.0
click at [584, 198] on div "Janela de atendimento Grade de atendimento Capacidade Transportadoras Veículos …" at bounding box center [602, 288] width 1204 height 576
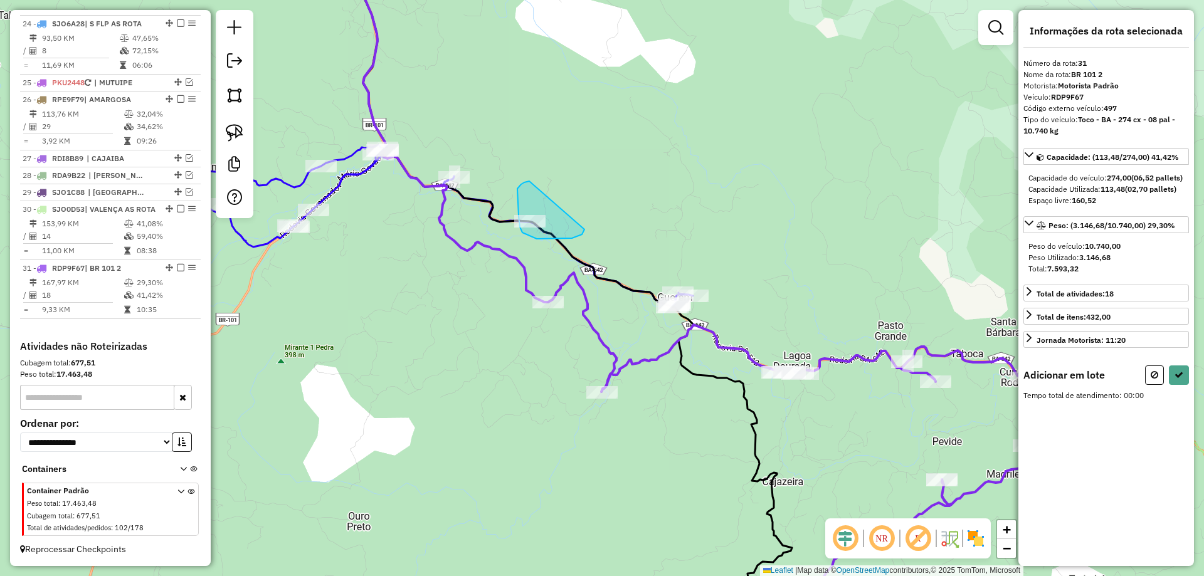
drag, startPoint x: 578, startPoint y: 236, endPoint x: 529, endPoint y: 181, distance: 73.7
click at [1172, 385] on button at bounding box center [1179, 375] width 20 height 19
select select "**********"
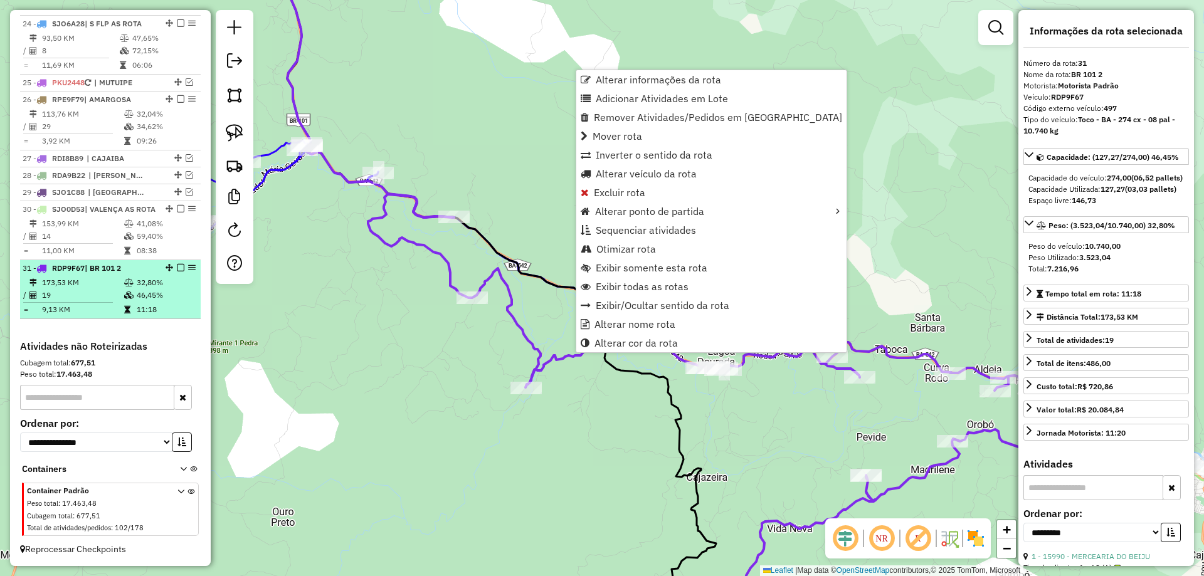
click at [177, 269] on em at bounding box center [181, 268] width 8 height 8
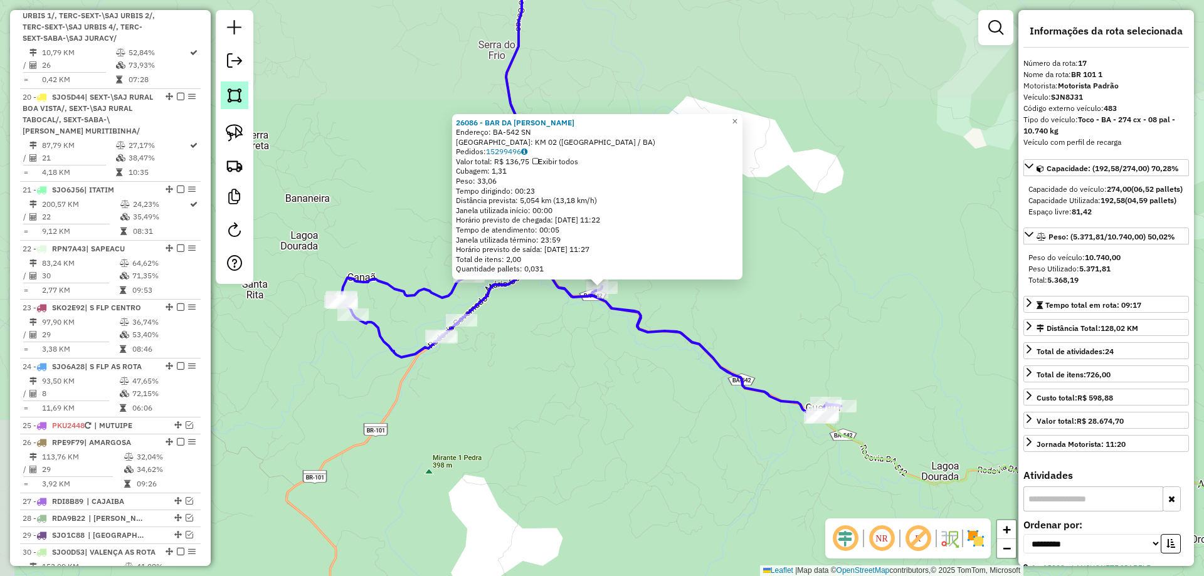
scroll to position [1718, 0]
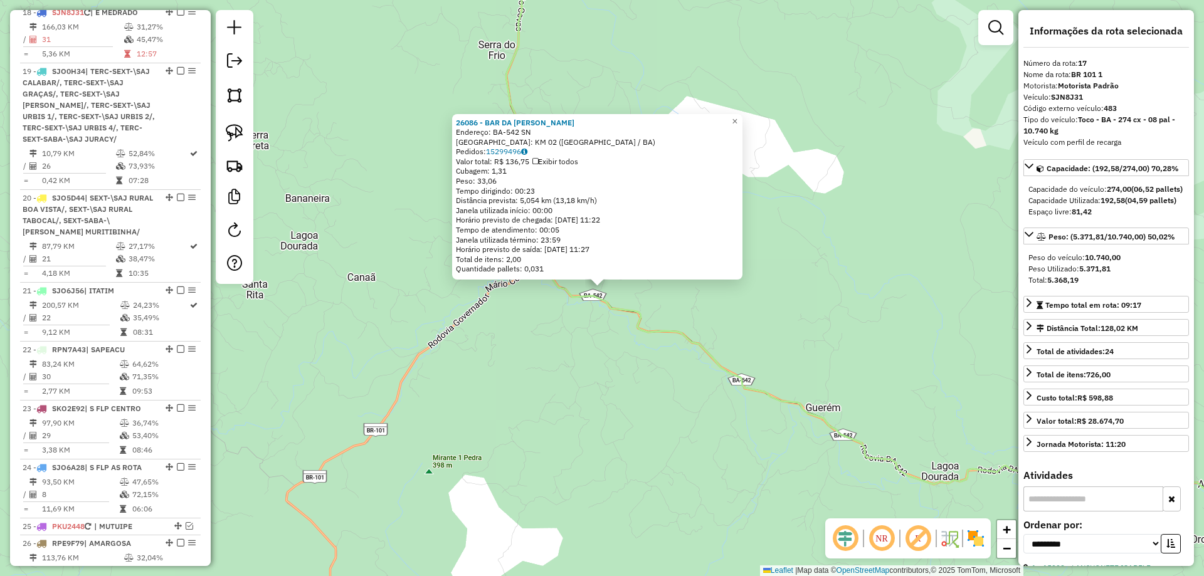
click at [694, 430] on div "26086 - BAR DA JOSEFA Endereço: BA-542 SN Bairro: KM 02 (VALENCA / BA) Pedidos:…" at bounding box center [602, 288] width 1204 height 576
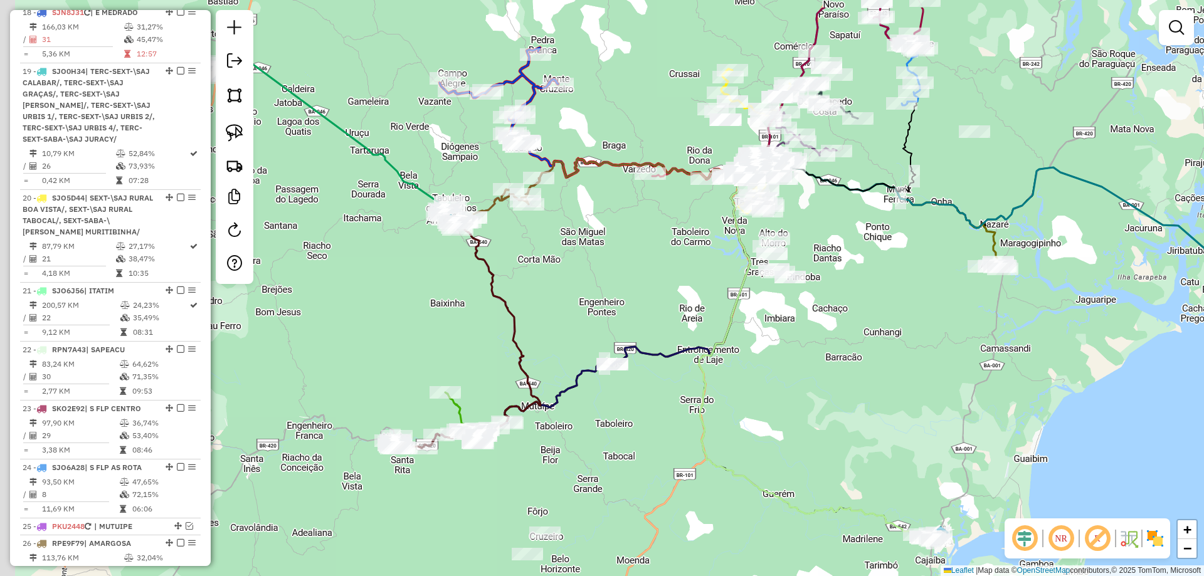
drag, startPoint x: 561, startPoint y: 170, endPoint x: 600, endPoint y: 252, distance: 91.2
click at [605, 273] on div "Janela de atendimento Grade de atendimento Capacidade Transportadoras Veículos …" at bounding box center [602, 288] width 1204 height 576
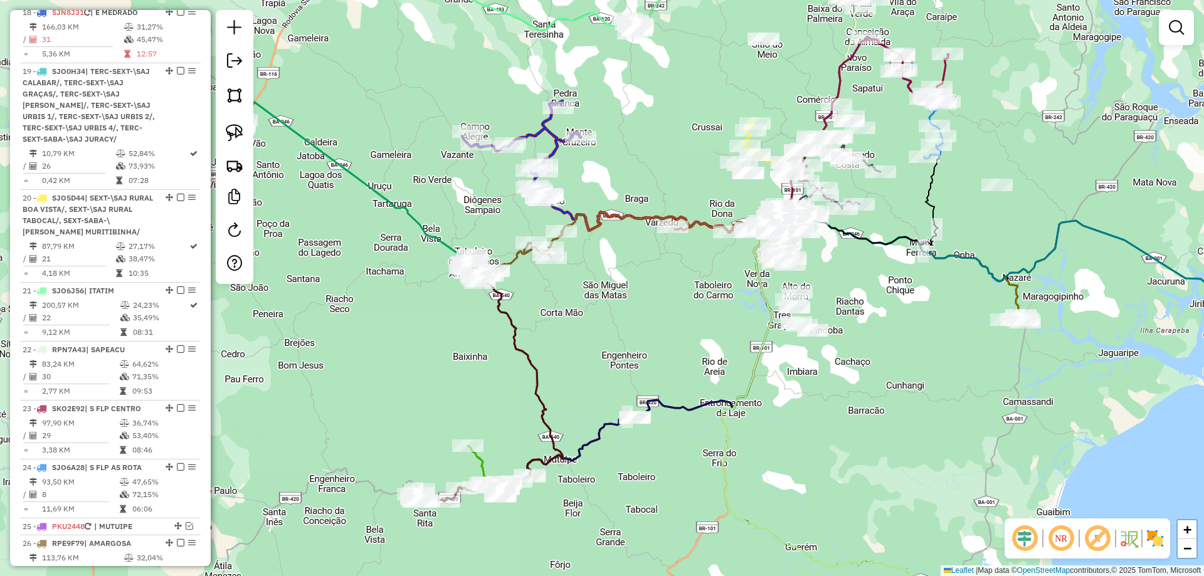
click at [552, 153] on icon at bounding box center [521, 150] width 119 height 99
select select "**********"
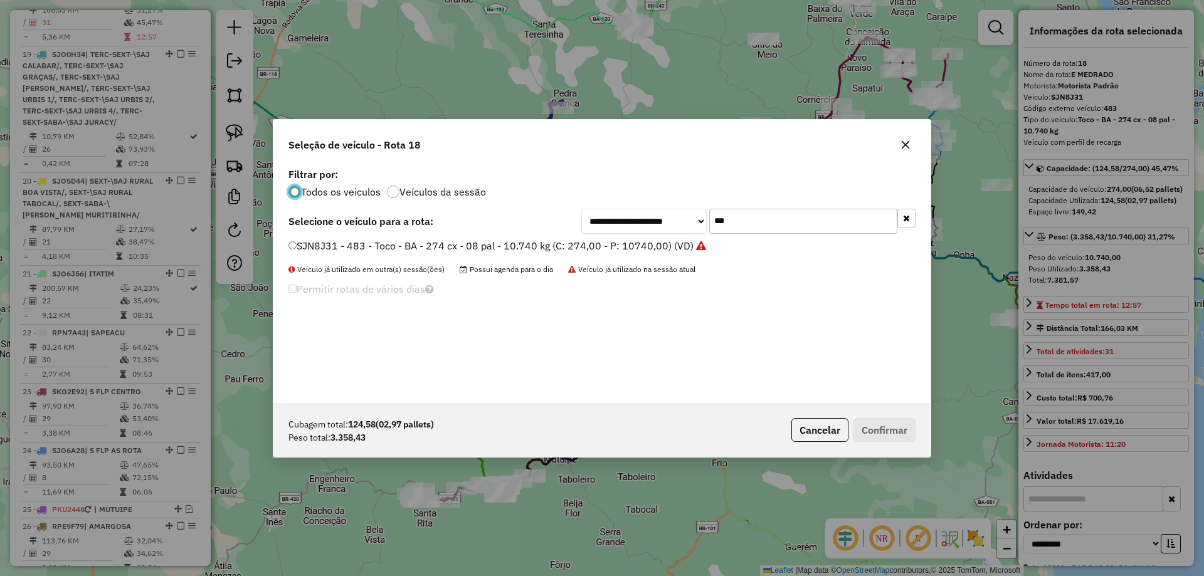
scroll to position [7, 4]
drag, startPoint x: 600, startPoint y: 236, endPoint x: 577, endPoint y: 238, distance: 23.3
click at [585, 236] on div "**********" at bounding box center [601, 284] width 657 height 238
type input "****"
click at [577, 238] on div "**********" at bounding box center [601, 284] width 657 height 238
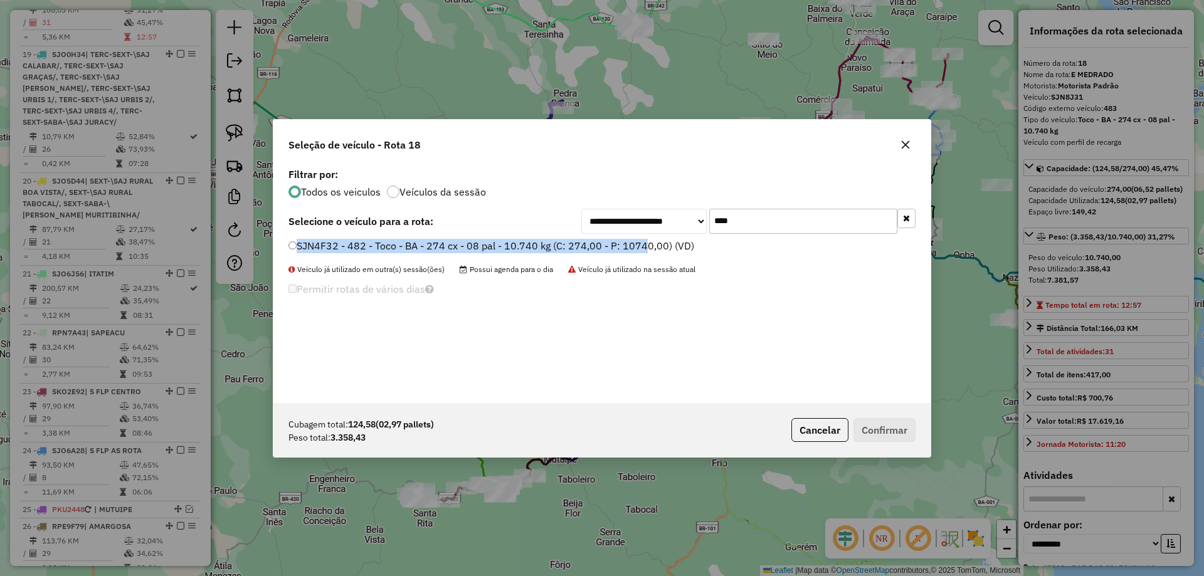
click at [640, 240] on div "**********" at bounding box center [601, 284] width 657 height 238
click at [637, 246] on label "SJN4F32 - 482 - Toco - BA - 274 cx - 08 pal - 10.740 kg (C: 274,00 - P: 10740,0…" at bounding box center [491, 245] width 406 height 15
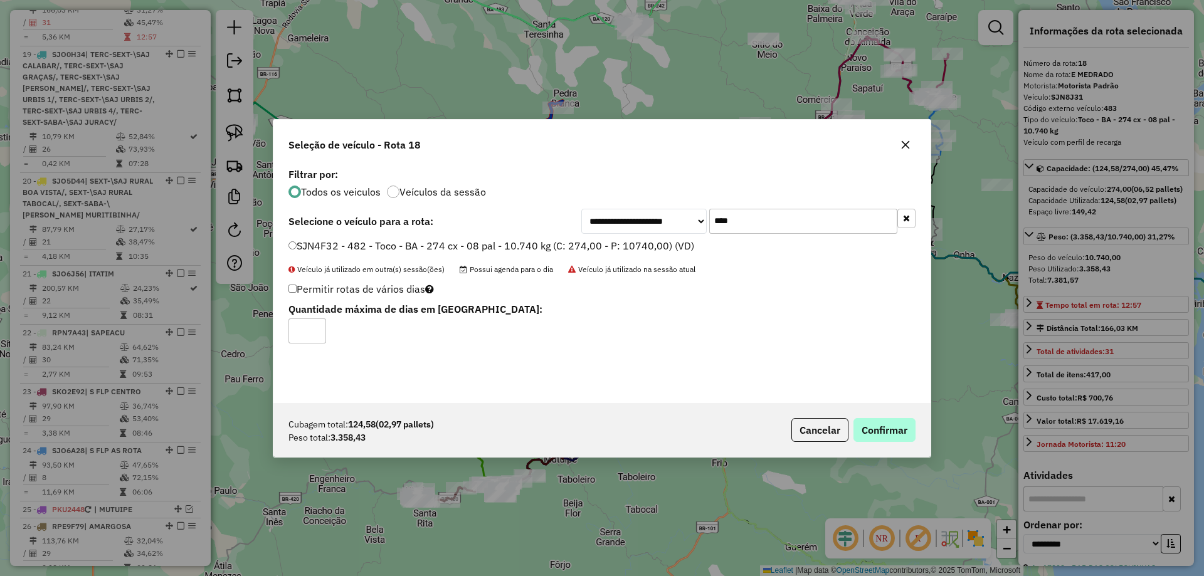
drag, startPoint x: 926, startPoint y: 431, endPoint x: 911, endPoint y: 426, distance: 15.1
click at [919, 429] on div "Cubagem total: 124,58 (02,97 pallets) Peso total: 3.358,43 Cancelar Confirmar" at bounding box center [601, 430] width 657 height 54
click at [911, 426] on button "Confirmar" at bounding box center [885, 430] width 62 height 24
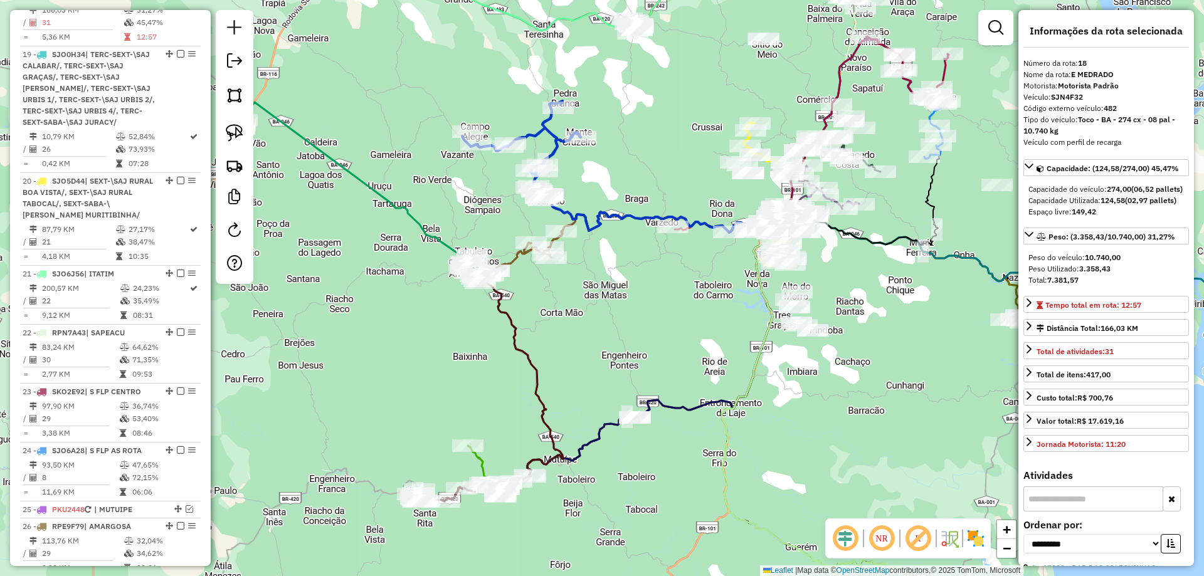
click at [695, 327] on div "Janela de atendimento Grade de atendimento Capacidade Transportadoras Veículos …" at bounding box center [602, 288] width 1204 height 576
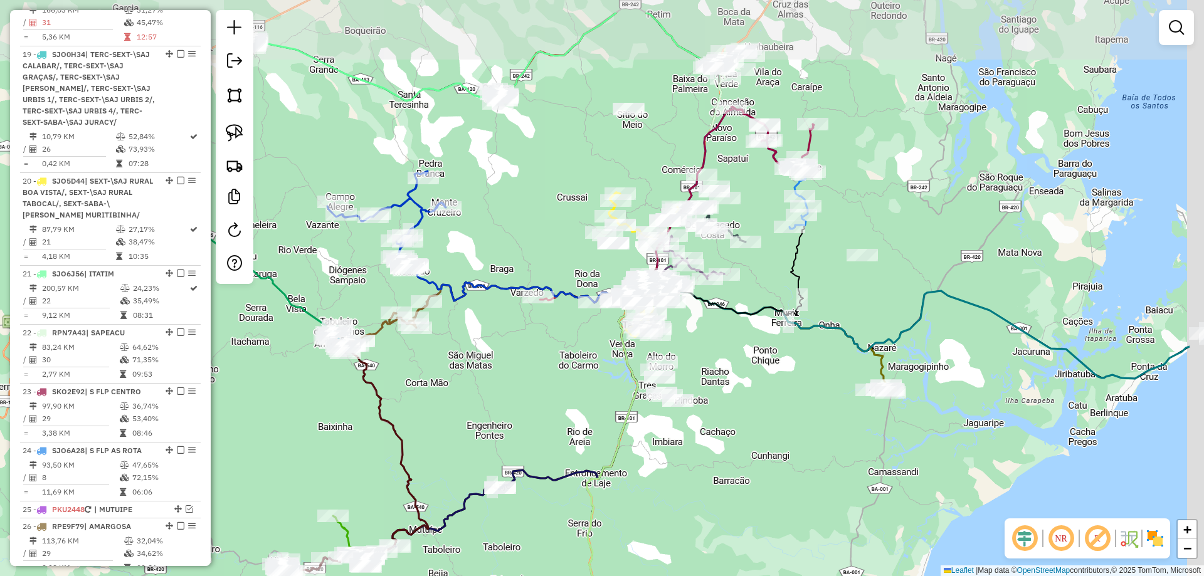
drag, startPoint x: 701, startPoint y: 298, endPoint x: 547, endPoint y: 329, distance: 156.2
click at [559, 369] on div "Janela de atendimento Grade de atendimento Capacidade Transportadoras Veículos …" at bounding box center [602, 288] width 1204 height 576
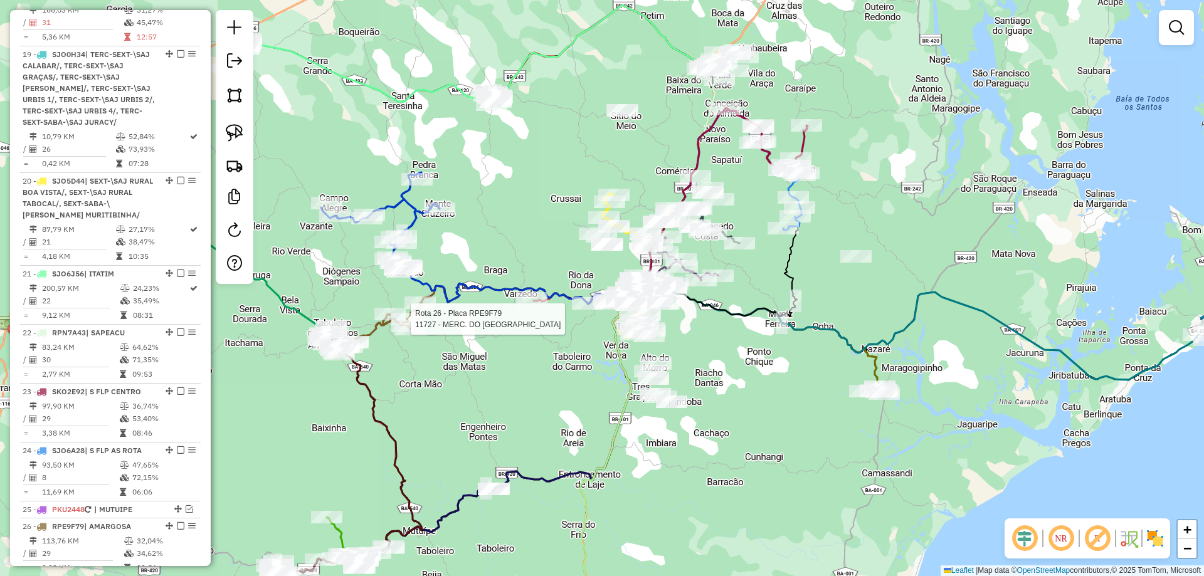
select select "**********"
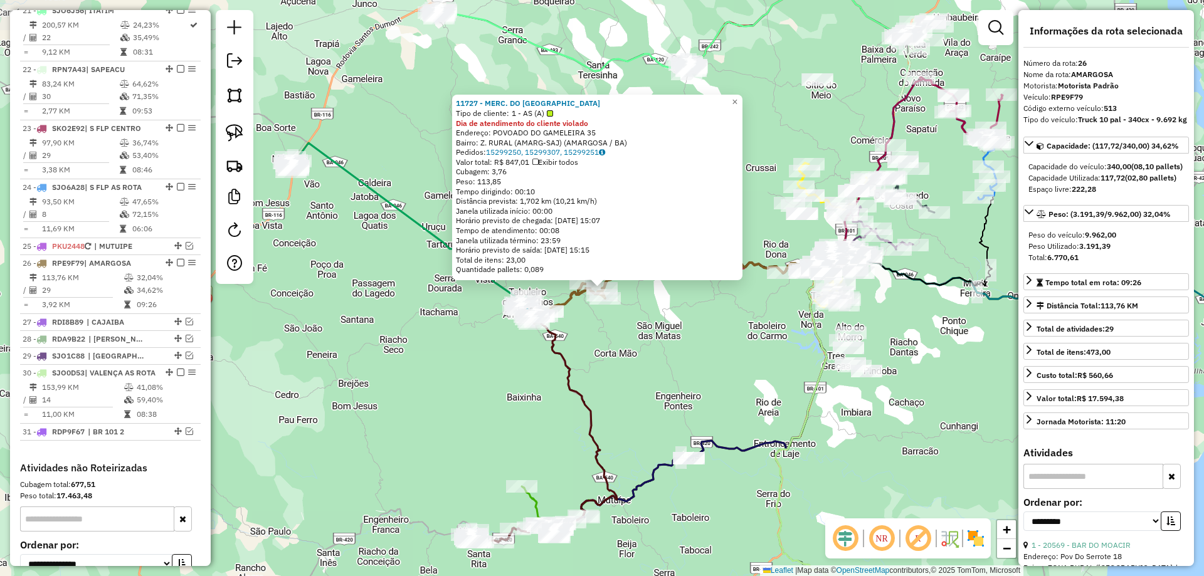
scroll to position [2154, 0]
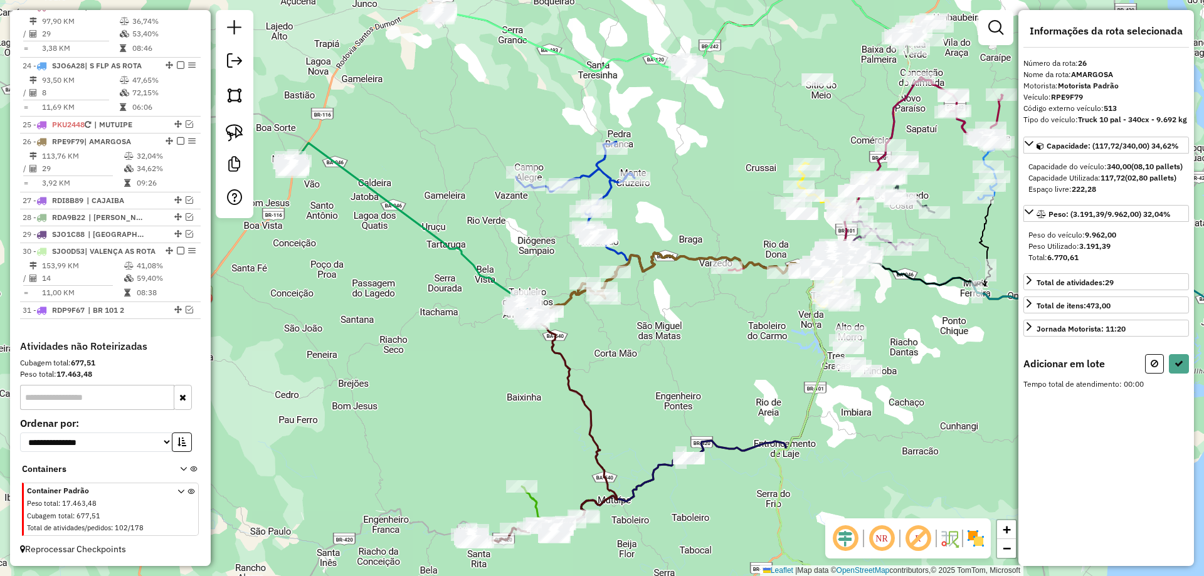
click at [725, 278] on div "Janela de atendimento Grade de atendimento Capacidade Transportadoras Veículos …" at bounding box center [602, 288] width 1204 height 576
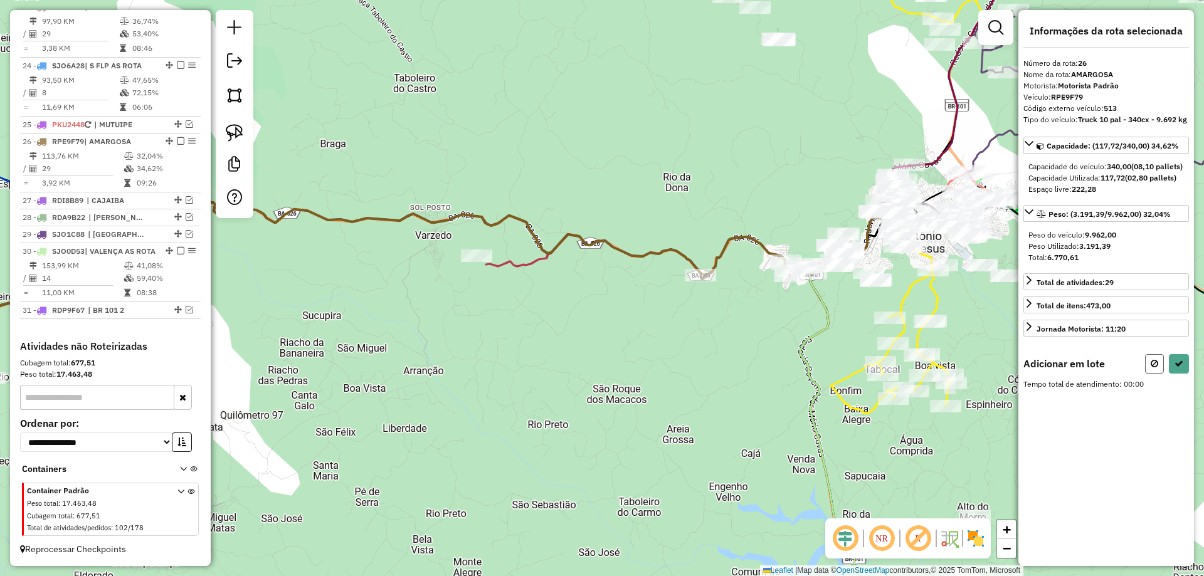
click at [1151, 368] on icon at bounding box center [1155, 363] width 8 height 9
select select "**********"
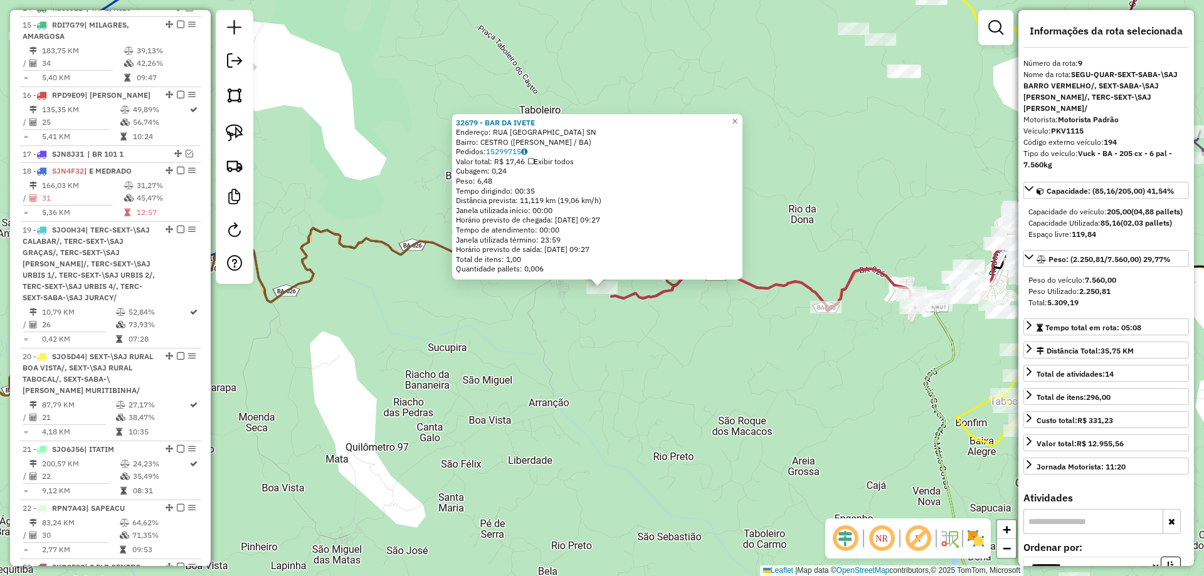
scroll to position [1165, 0]
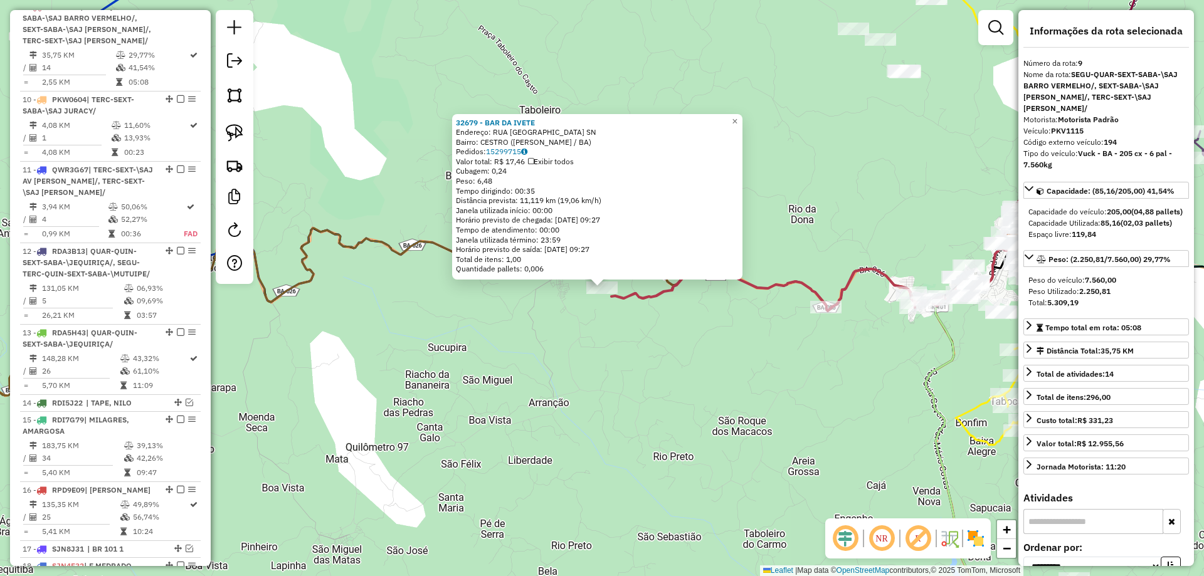
click at [525, 314] on div "32679 - BAR DA IVETE Endereço: RUA NOSSA SRA DE FATIMA SN Bairro: CESTRO (ELISI…" at bounding box center [602, 288] width 1204 height 576
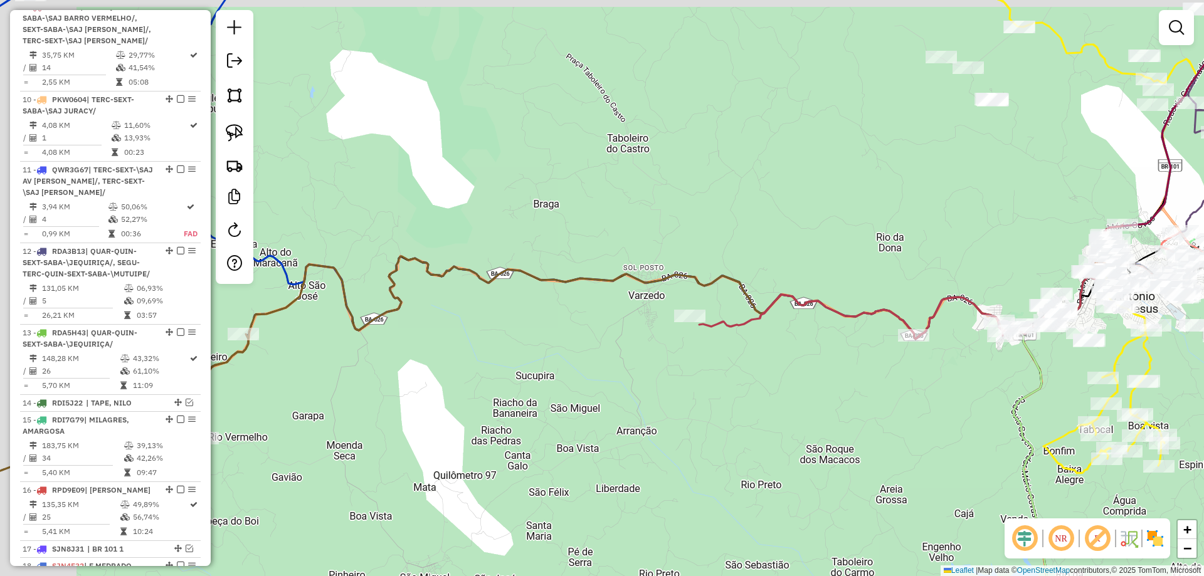
drag, startPoint x: 519, startPoint y: 301, endPoint x: 597, endPoint y: 330, distance: 83.2
click at [642, 344] on div "Janela de atendimento Grade de atendimento Capacidade Transportadoras Veículos …" at bounding box center [602, 288] width 1204 height 576
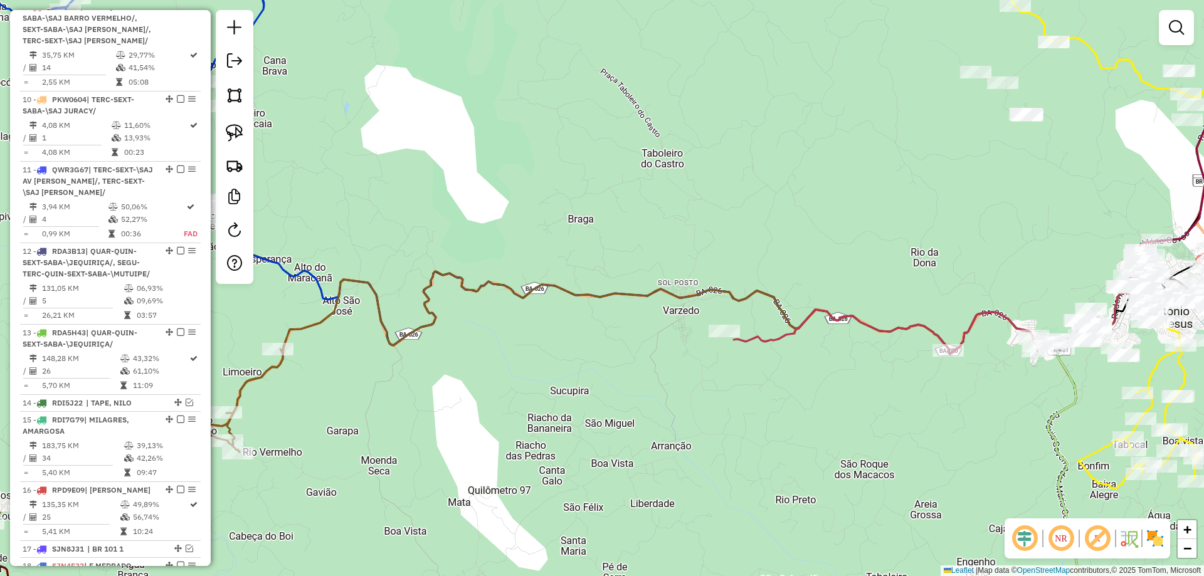
click at [313, 285] on icon at bounding box center [681, 279] width 909 height 151
select select "**********"
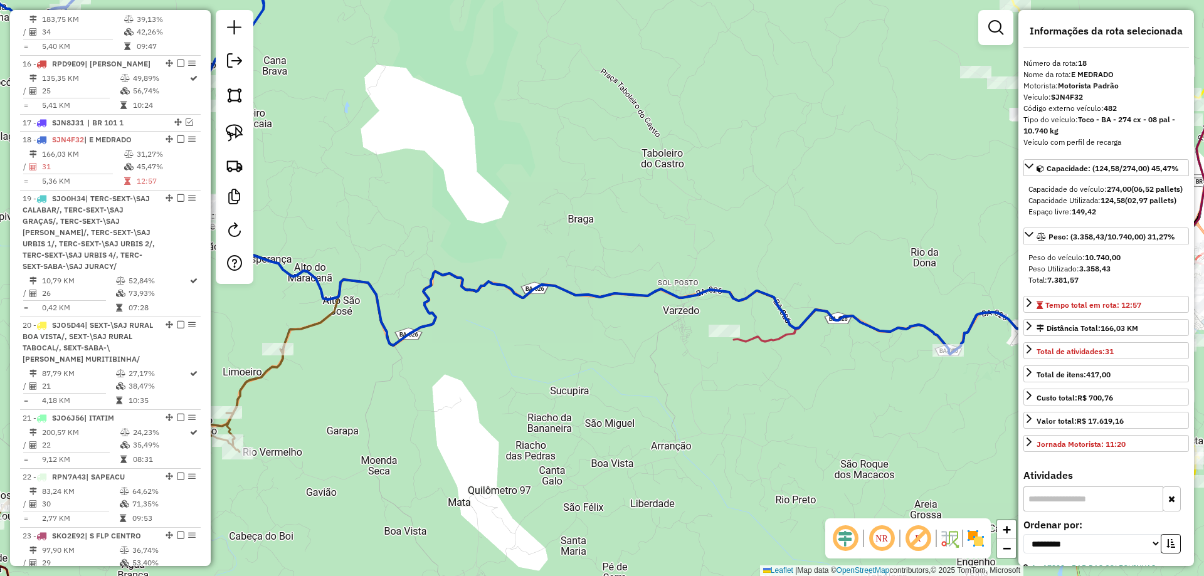
scroll to position [1735, 0]
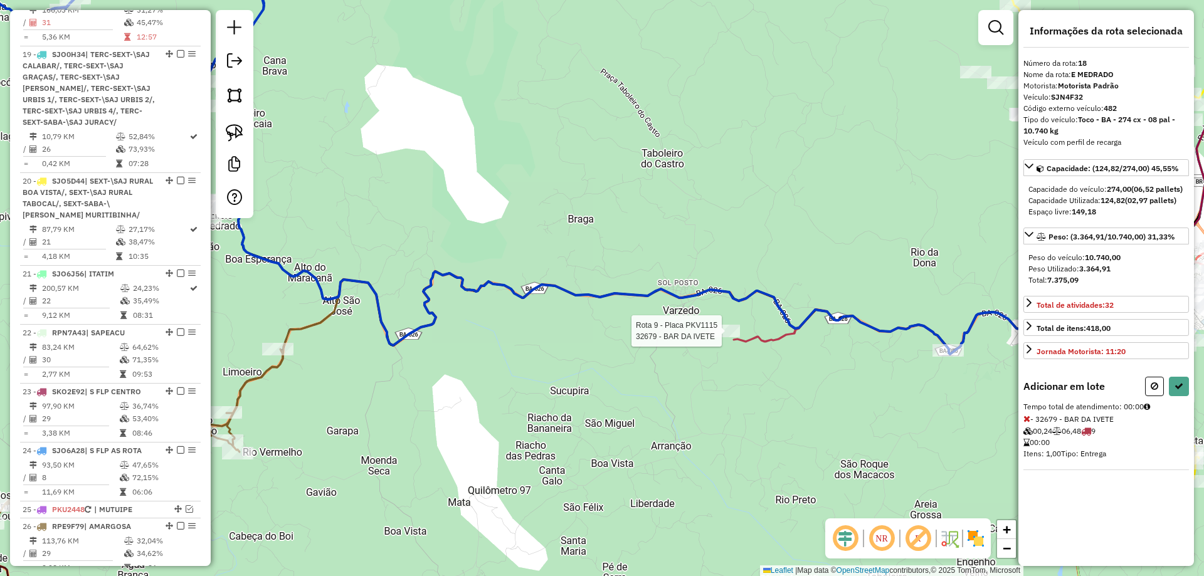
select select "**********"
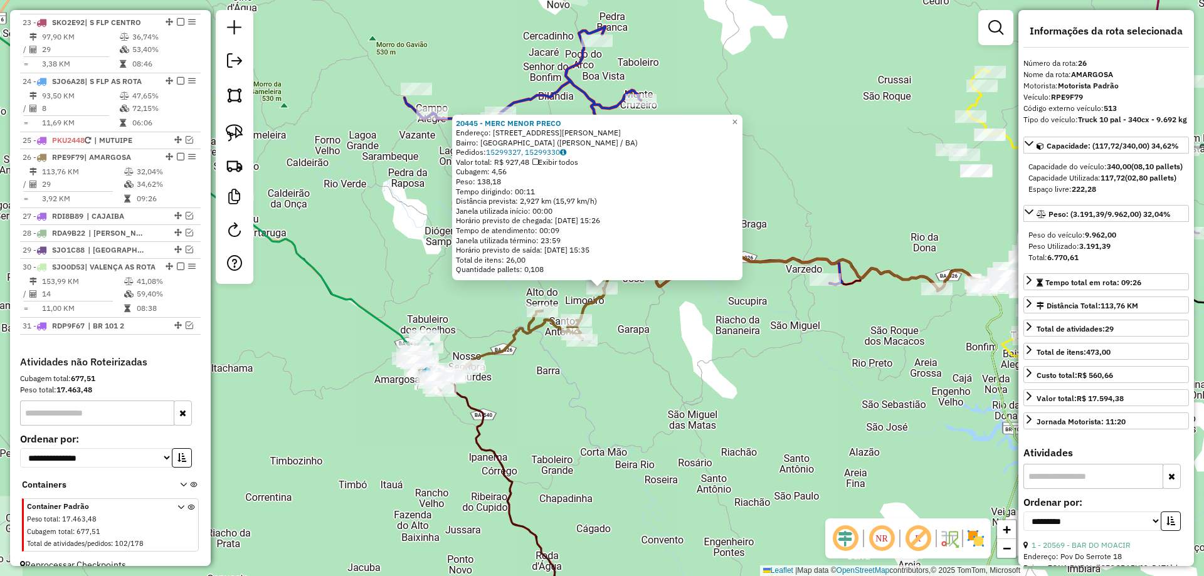
scroll to position [2154, 0]
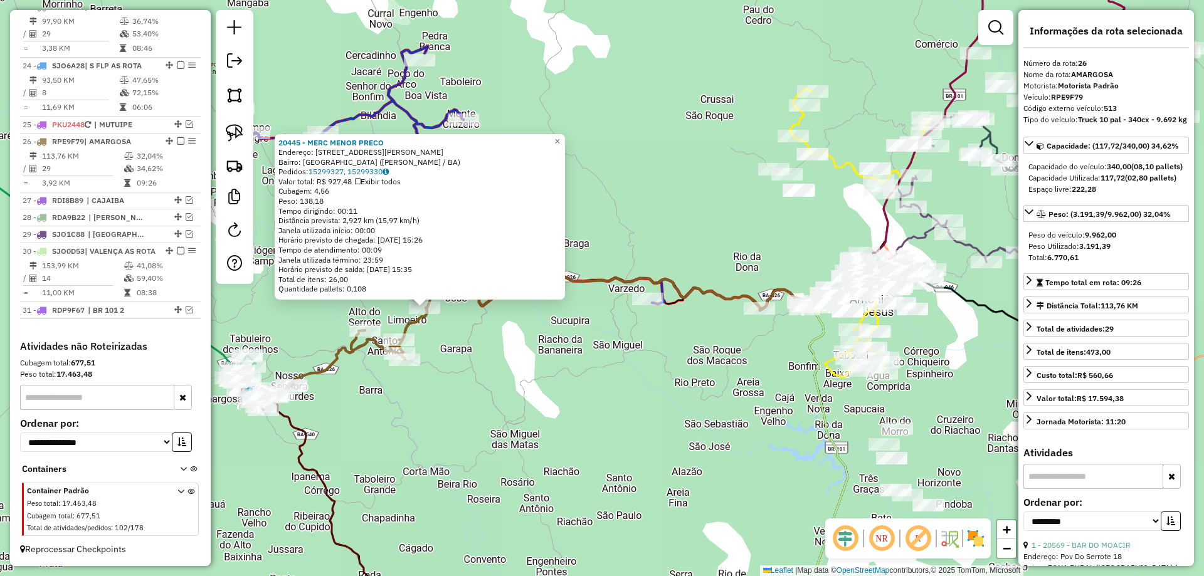
drag, startPoint x: 889, startPoint y: 381, endPoint x: 706, endPoint y: 401, distance: 183.5
click at [707, 401] on div "20445 - MERC MENOR PRECO Endereço: Rua Elisio Medrado 250 Bairro: FAZENDA RANCH…" at bounding box center [602, 288] width 1204 height 576
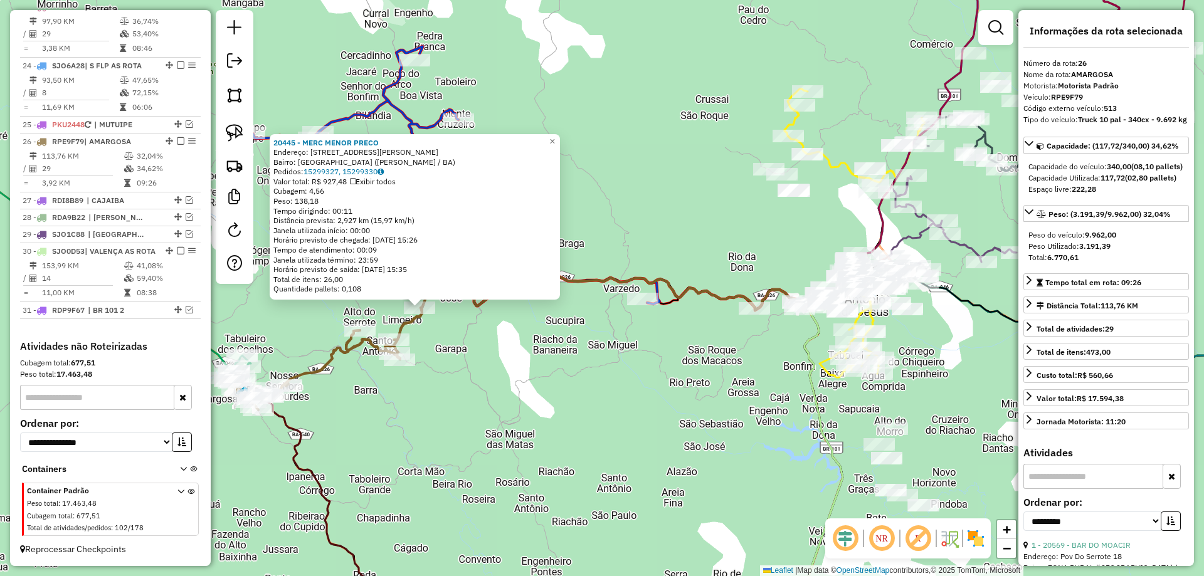
click at [702, 361] on div "20445 - MERC MENOR PRECO Endereço: Rua Elisio Medrado 250 Bairro: FAZENDA RANCH…" at bounding box center [602, 288] width 1204 height 576
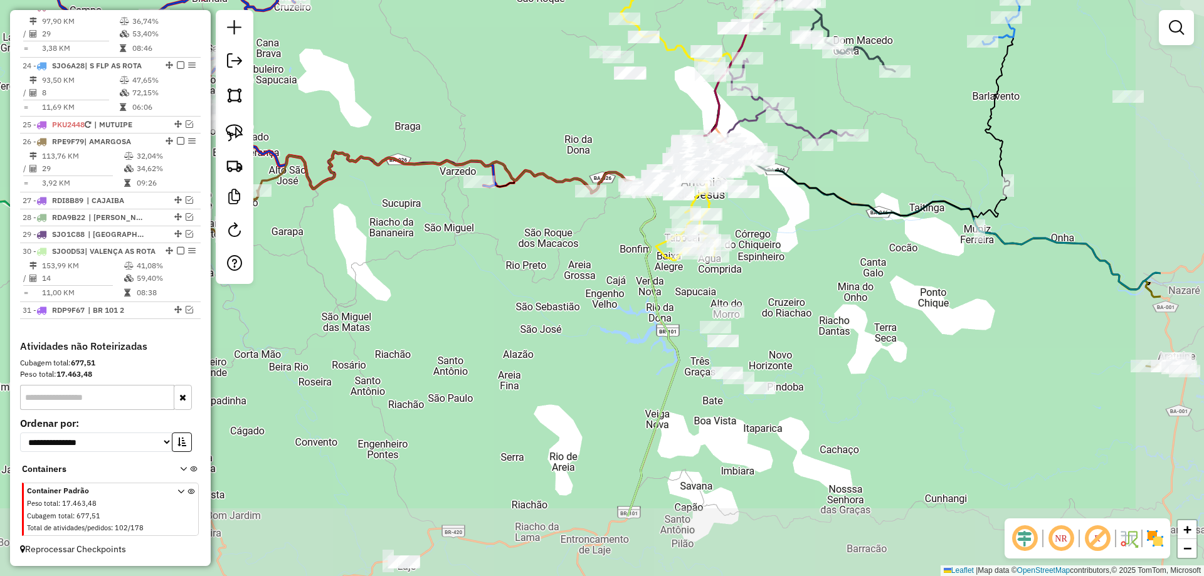
drag, startPoint x: 741, startPoint y: 400, endPoint x: 571, endPoint y: 277, distance: 210.3
click at [571, 277] on div "Janela de atendimento Grade de atendimento Capacidade Transportadoras Veículos …" at bounding box center [602, 288] width 1204 height 576
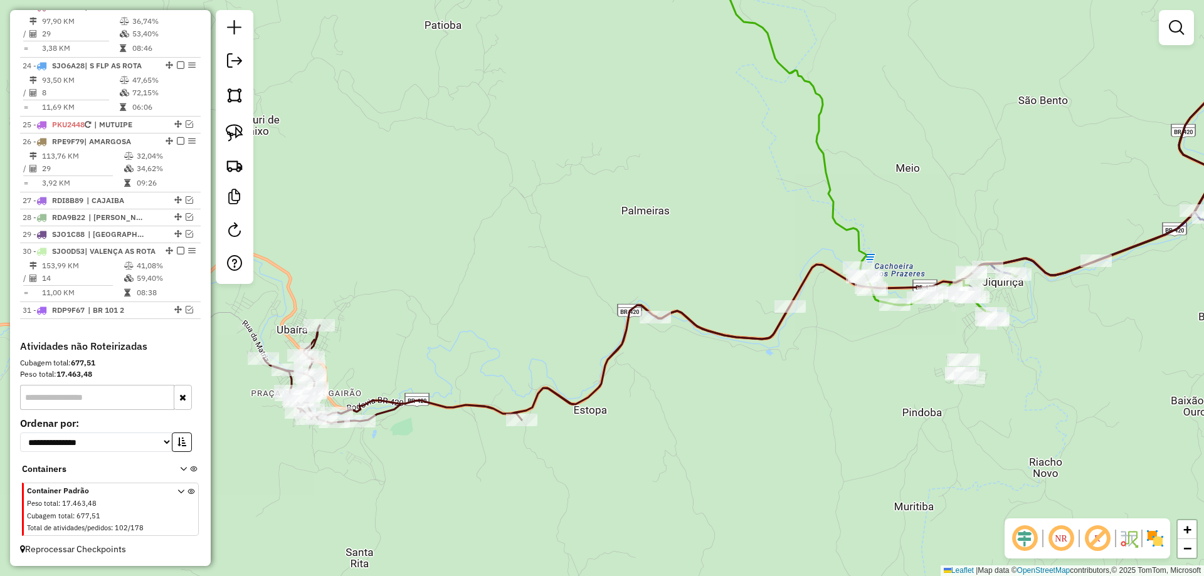
drag, startPoint x: 440, startPoint y: 292, endPoint x: 544, endPoint y: 314, distance: 105.8
click at [544, 314] on div "Janela de atendimento Grade de atendimento Capacidade Transportadoras Veículos …" at bounding box center [602, 288] width 1204 height 576
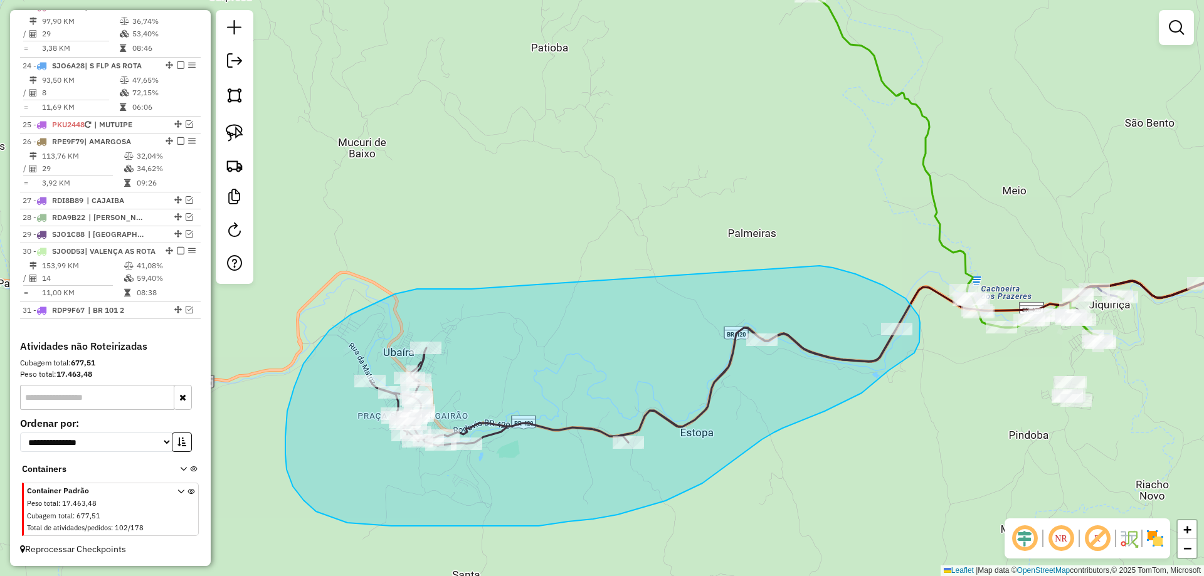
drag, startPoint x: 371, startPoint y: 305, endPoint x: 815, endPoint y: 265, distance: 445.8
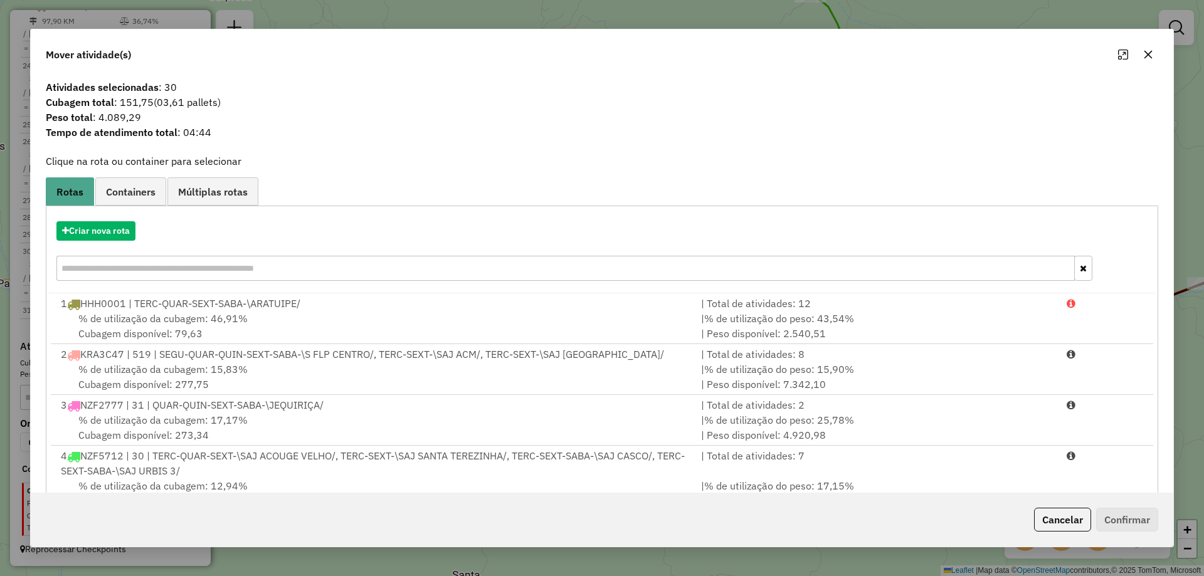
click at [87, 241] on div "Criar nova rota" at bounding box center [602, 253] width 1106 height 82
click at [98, 236] on button "Criar nova rota" at bounding box center [95, 230] width 79 height 19
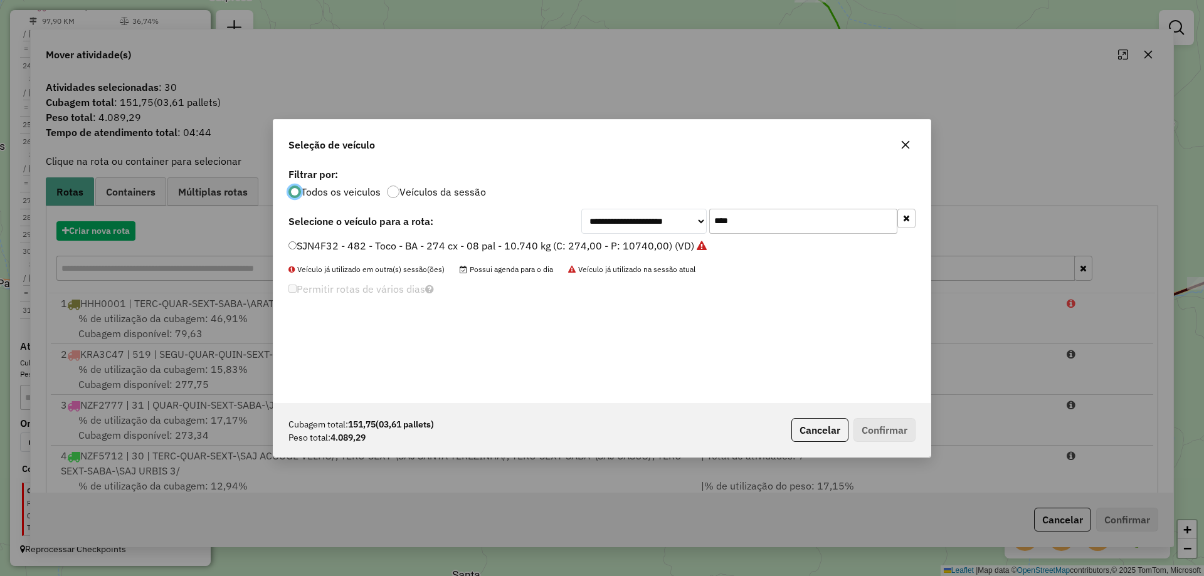
scroll to position [7, 4]
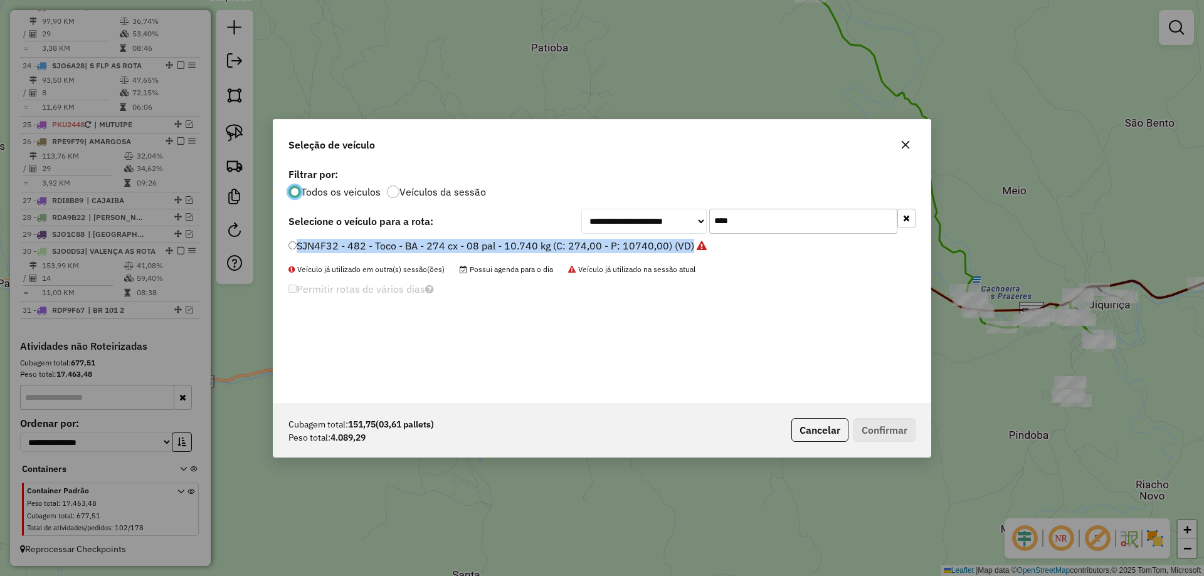
drag, startPoint x: 701, startPoint y: 235, endPoint x: 621, endPoint y: 236, distance: 80.3
click at [630, 236] on div "**********" at bounding box center [601, 284] width 657 height 238
click at [775, 226] on input "****" at bounding box center [803, 221] width 188 height 25
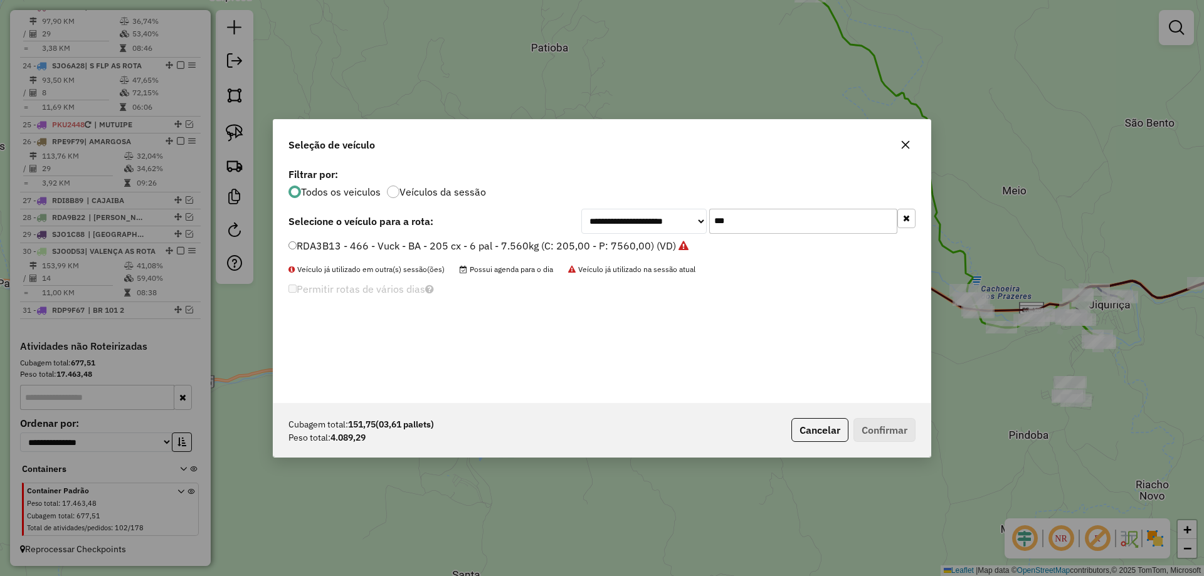
type input "***"
click at [638, 244] on label "RDA3B13 - 466 - Vuck - BA - 205 cx - 6 pal - 7.560kg (C: 205,00 - P: 7560,00) (…" at bounding box center [488, 245] width 400 height 15
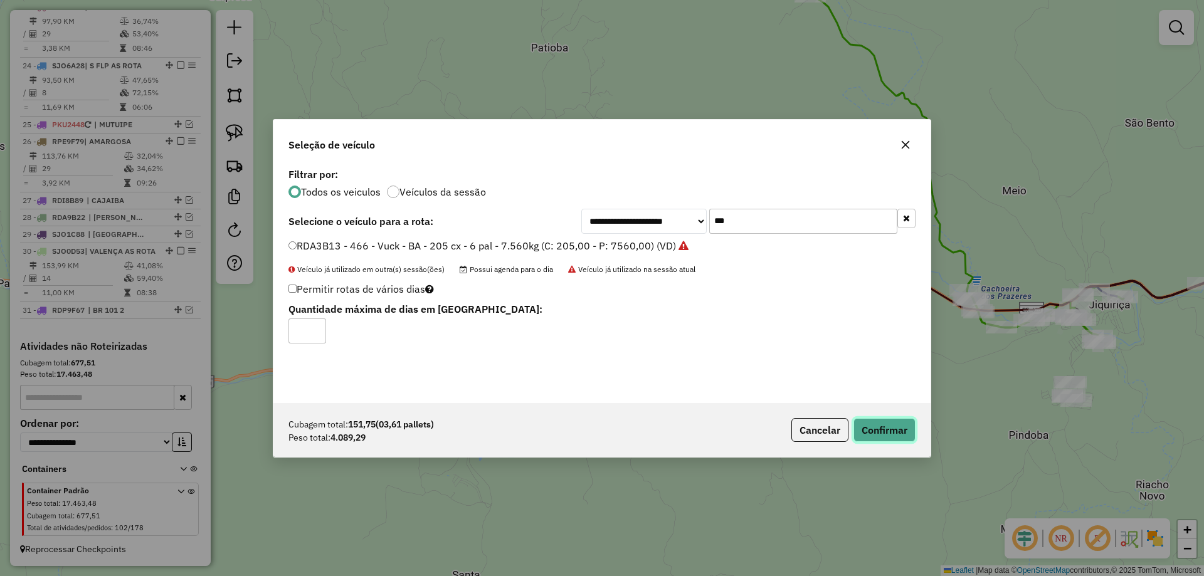
click at [890, 426] on button "Confirmar" at bounding box center [885, 430] width 62 height 24
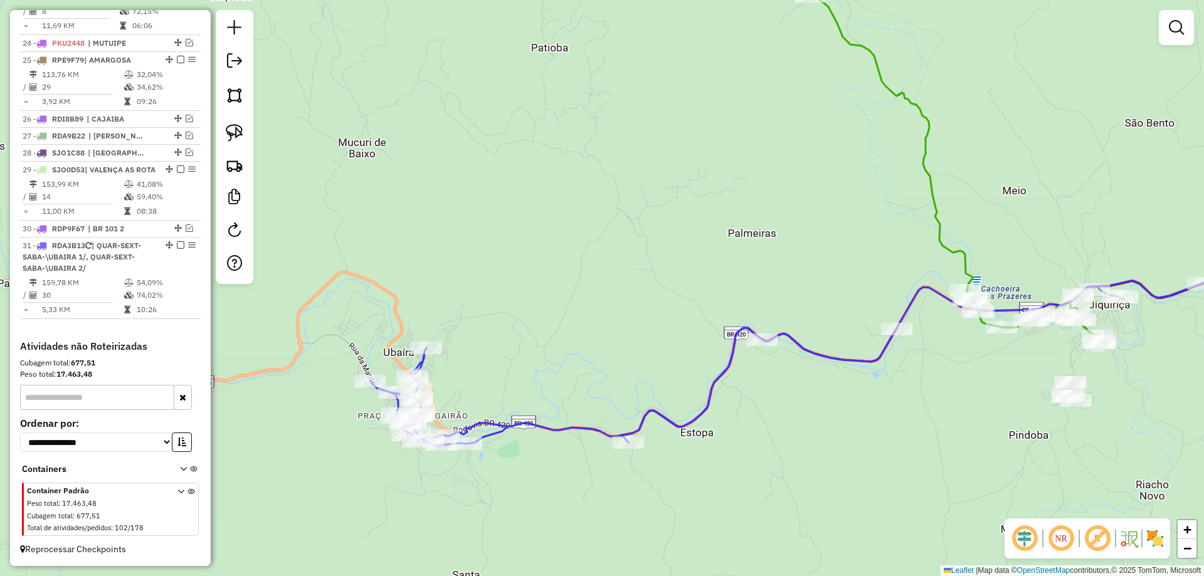
scroll to position [2073, 0]
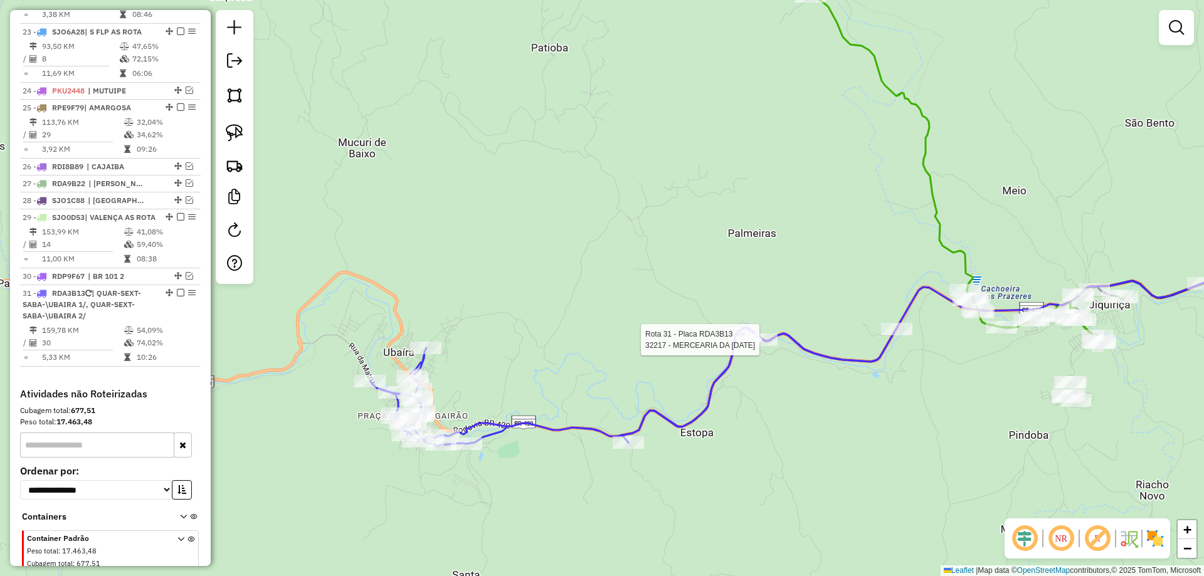
select select "**********"
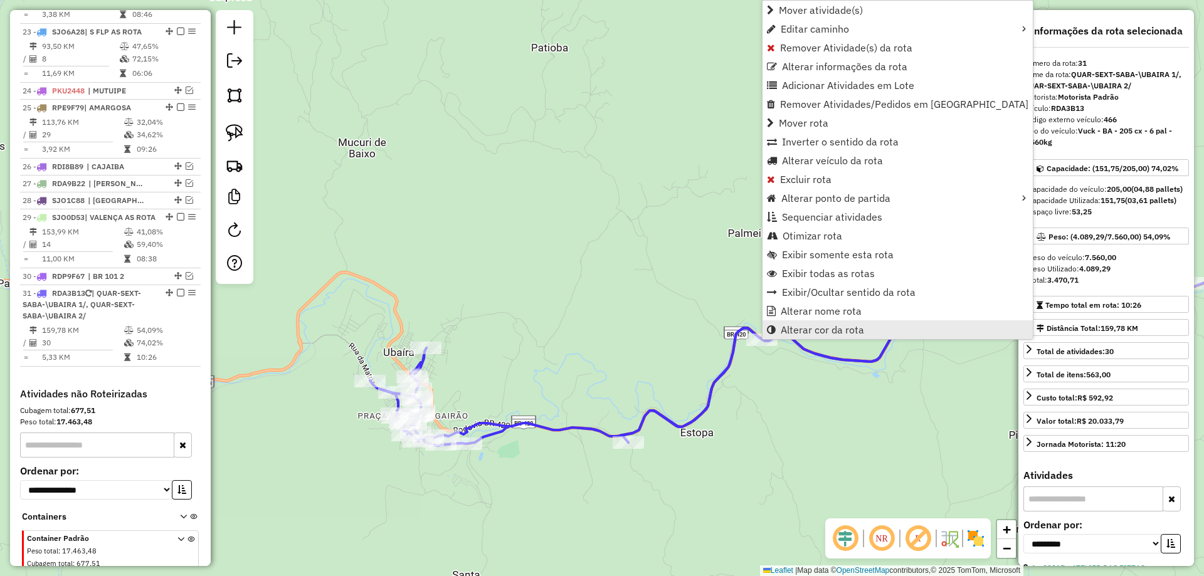
scroll to position [2154, 0]
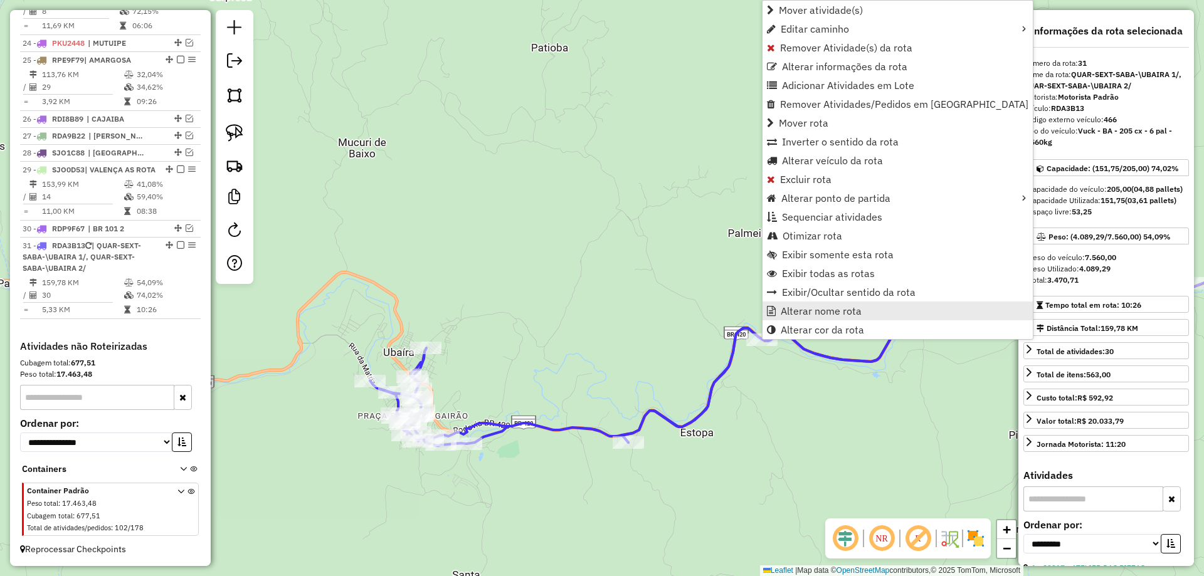
click at [790, 310] on span "Alterar nome rota" at bounding box center [821, 311] width 81 height 10
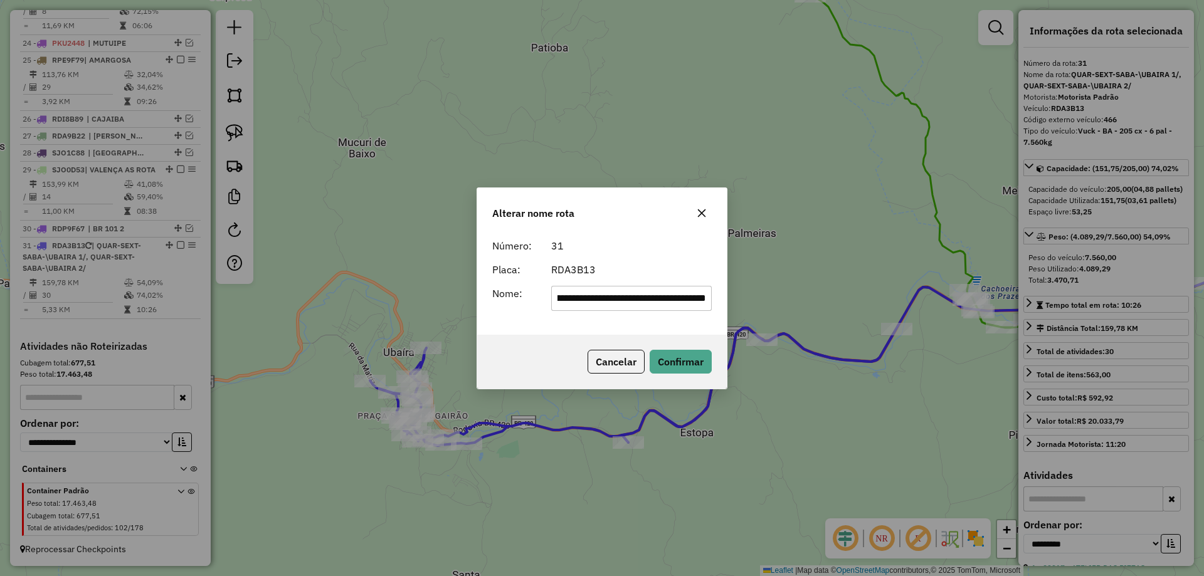
scroll to position [0, 0]
type input "******"
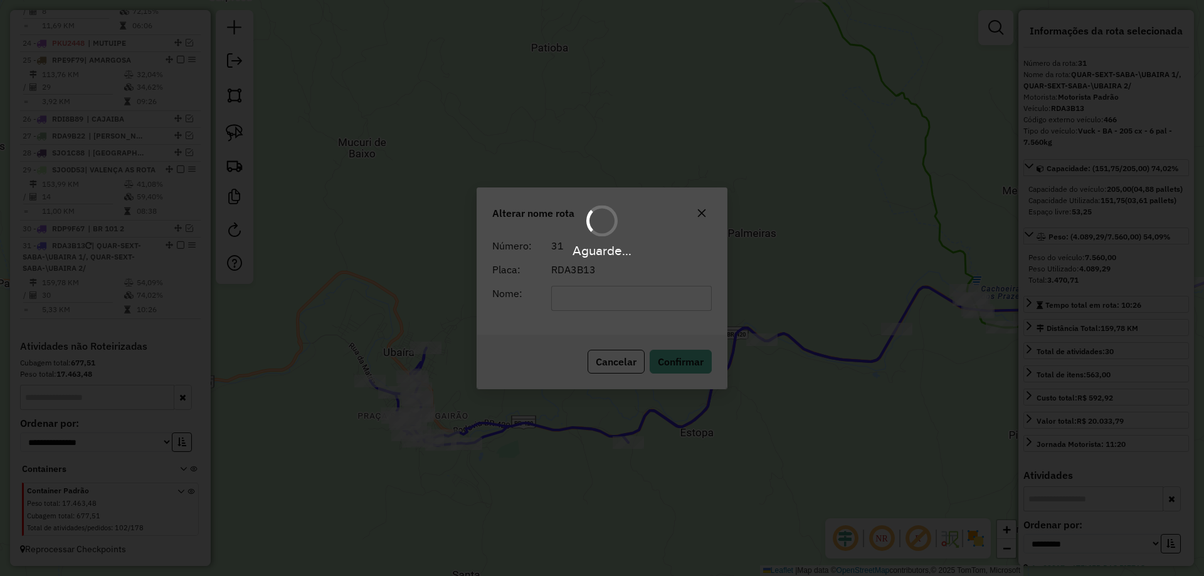
scroll to position [2132, 0]
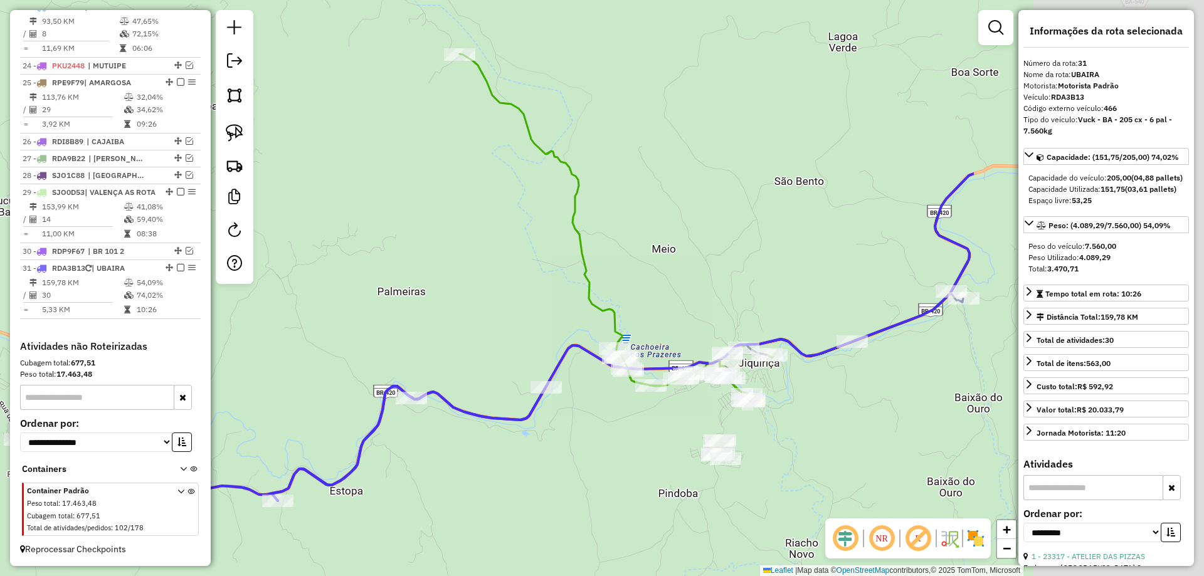
drag, startPoint x: 849, startPoint y: 199, endPoint x: 389, endPoint y: 258, distance: 464.2
click at [392, 258] on div "Janela de atendimento Grade de atendimento Capacidade Transportadoras Veículos …" at bounding box center [602, 288] width 1204 height 576
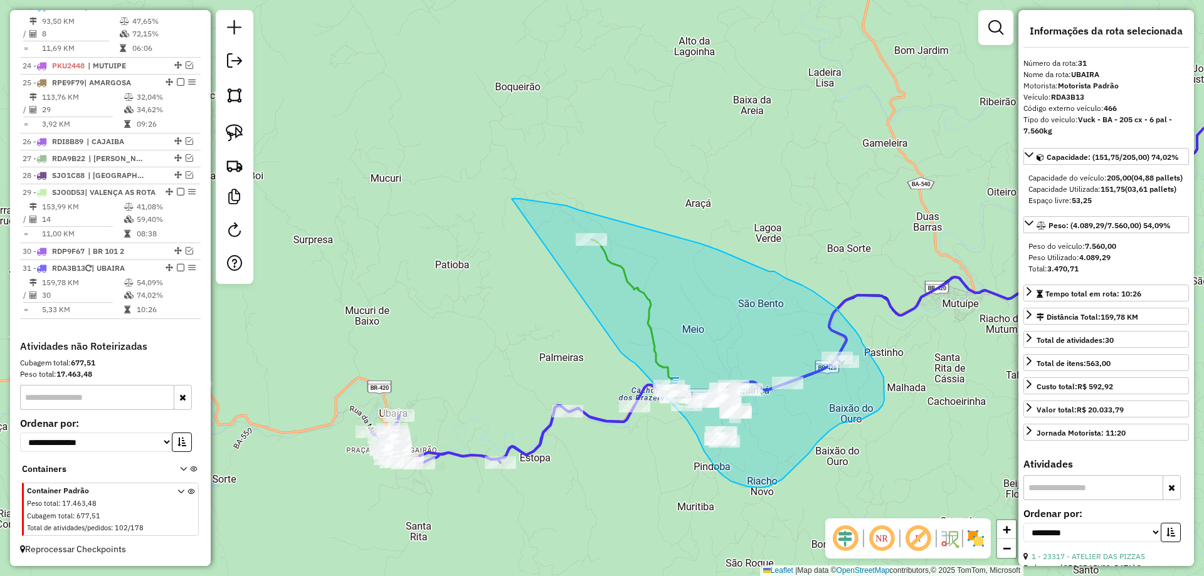
drag, startPoint x: 407, startPoint y: 287, endPoint x: 512, endPoint y: 199, distance: 137.1
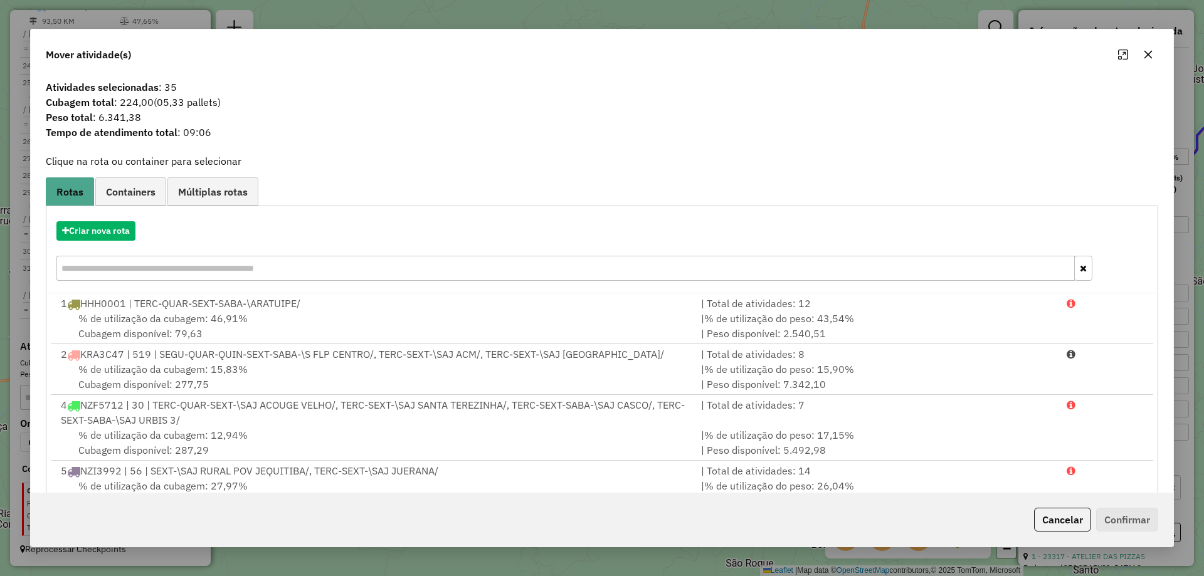
click at [103, 245] on div "Criar nova rota" at bounding box center [602, 253] width 1106 height 82
click at [101, 236] on button "Criar nova rota" at bounding box center [95, 230] width 79 height 19
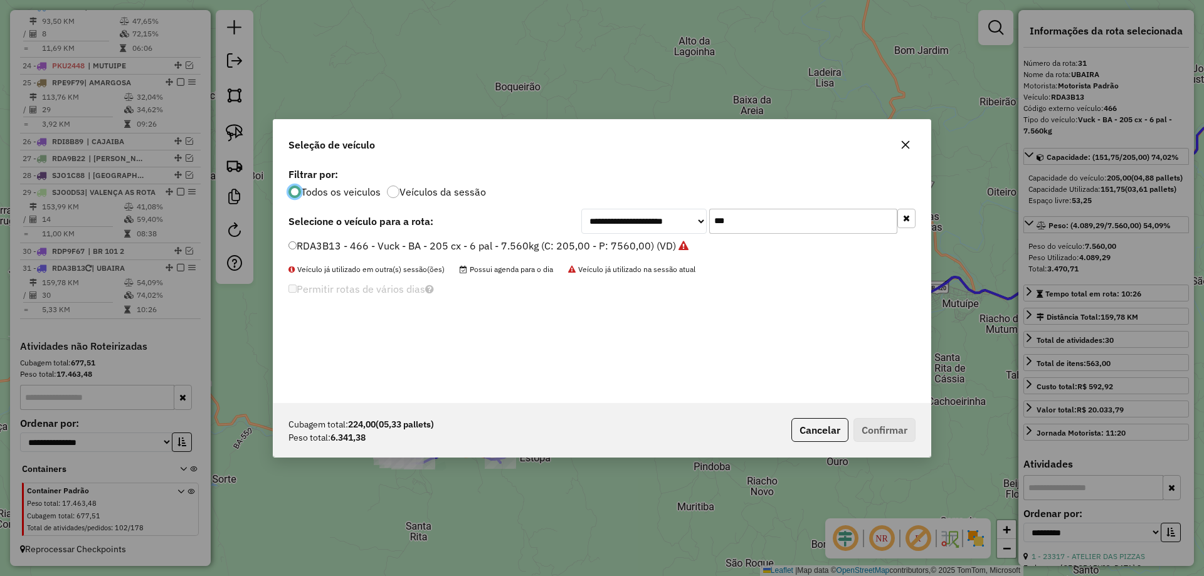
scroll to position [7, 4]
drag, startPoint x: 756, startPoint y: 224, endPoint x: 667, endPoint y: 238, distance: 90.1
click at [674, 237] on div "**********" at bounding box center [601, 284] width 657 height 238
type input "***"
click at [665, 239] on div "**********" at bounding box center [601, 284] width 657 height 238
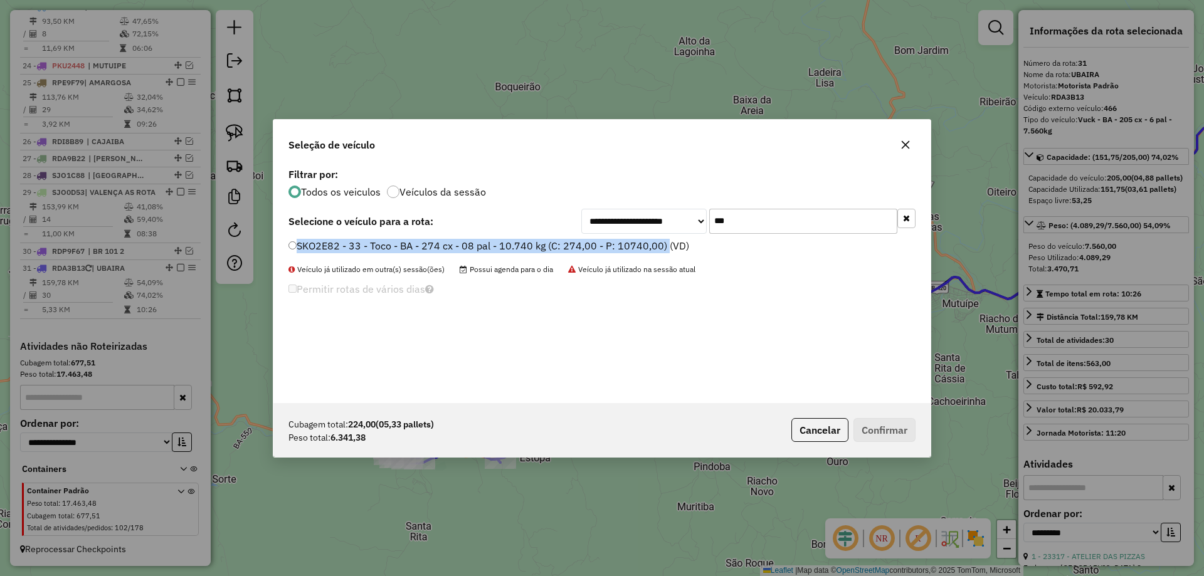
click at [664, 239] on label "SKO2E82 - 33 - Toco - BA - 274 cx - 08 pal - 10.740 kg (C: 274,00 - P: 10740,00…" at bounding box center [488, 245] width 401 height 15
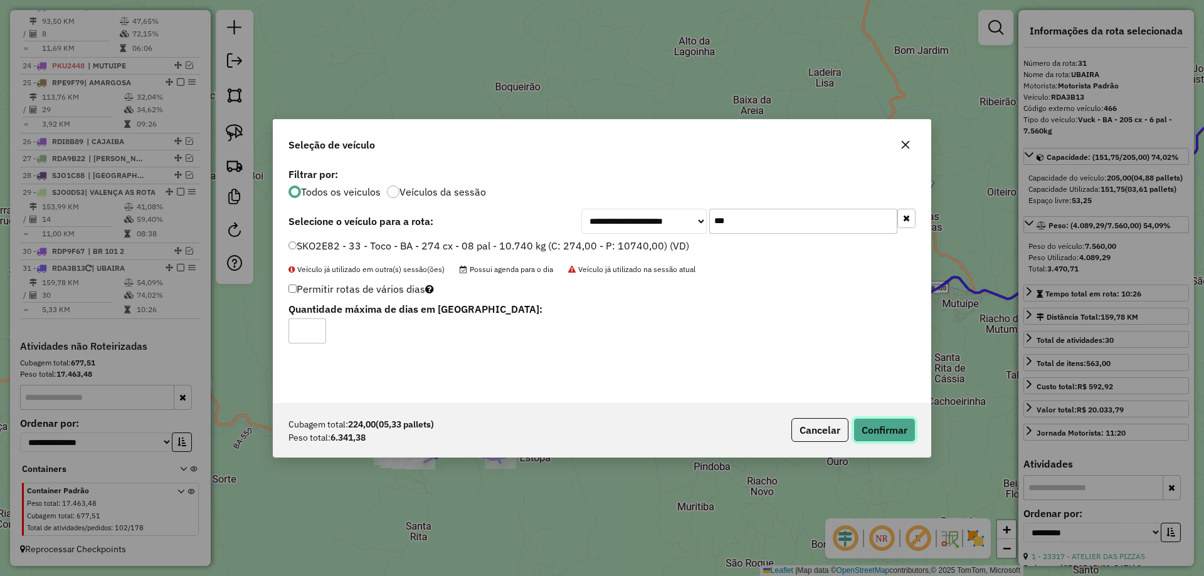
click at [877, 427] on button "Confirmar" at bounding box center [885, 430] width 62 height 24
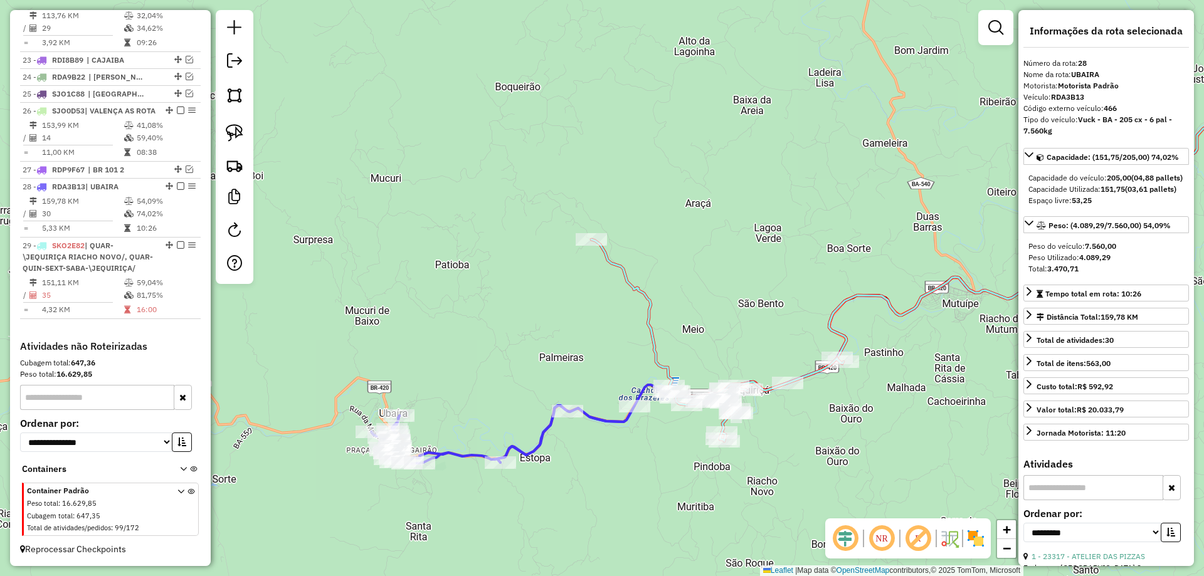
scroll to position [1991, 0]
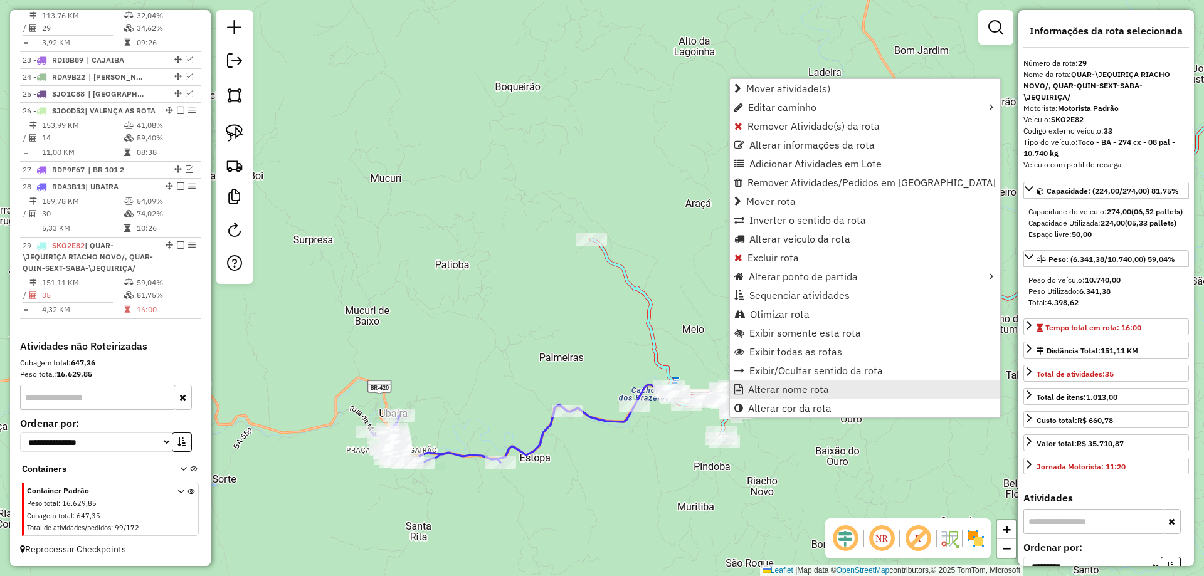
click at [746, 392] on link "Alterar nome rota" at bounding box center [865, 389] width 270 height 19
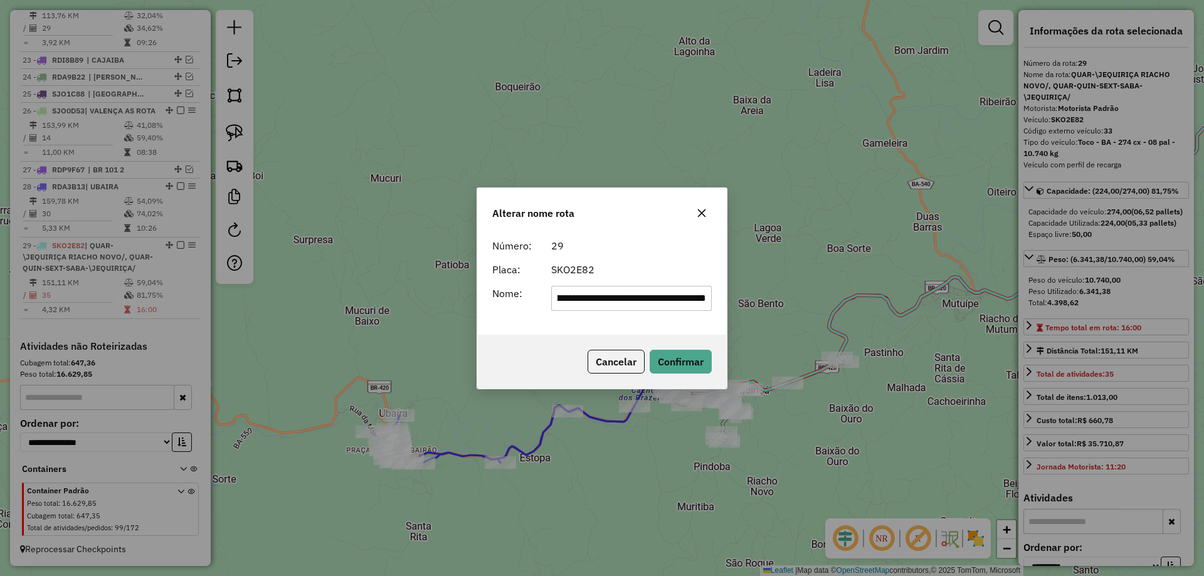
scroll to position [0, 0]
type input "*********"
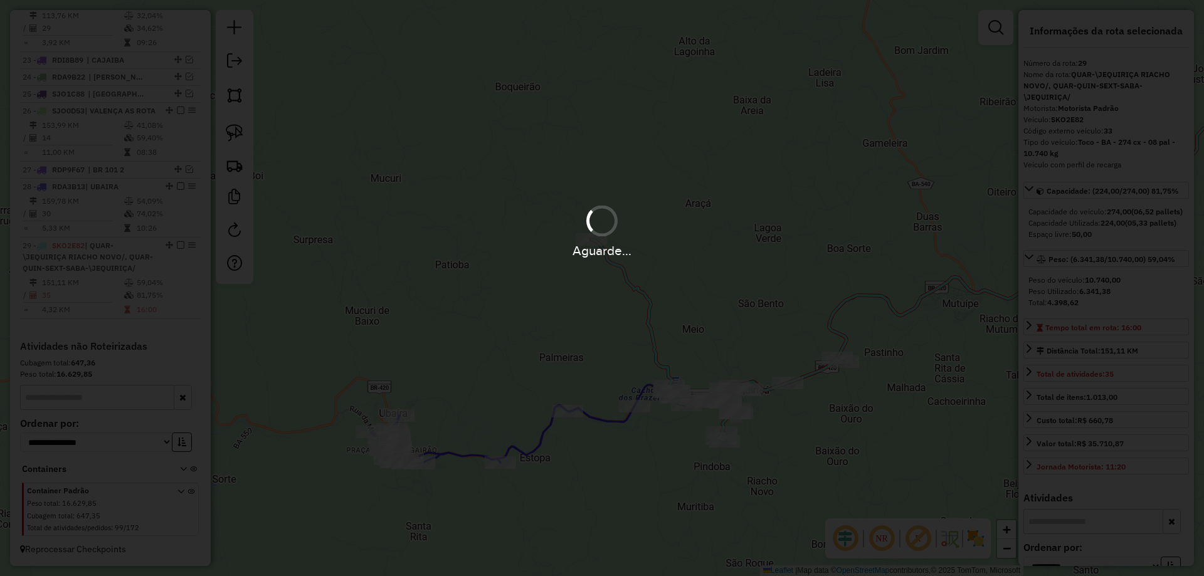
scroll to position [1969, 0]
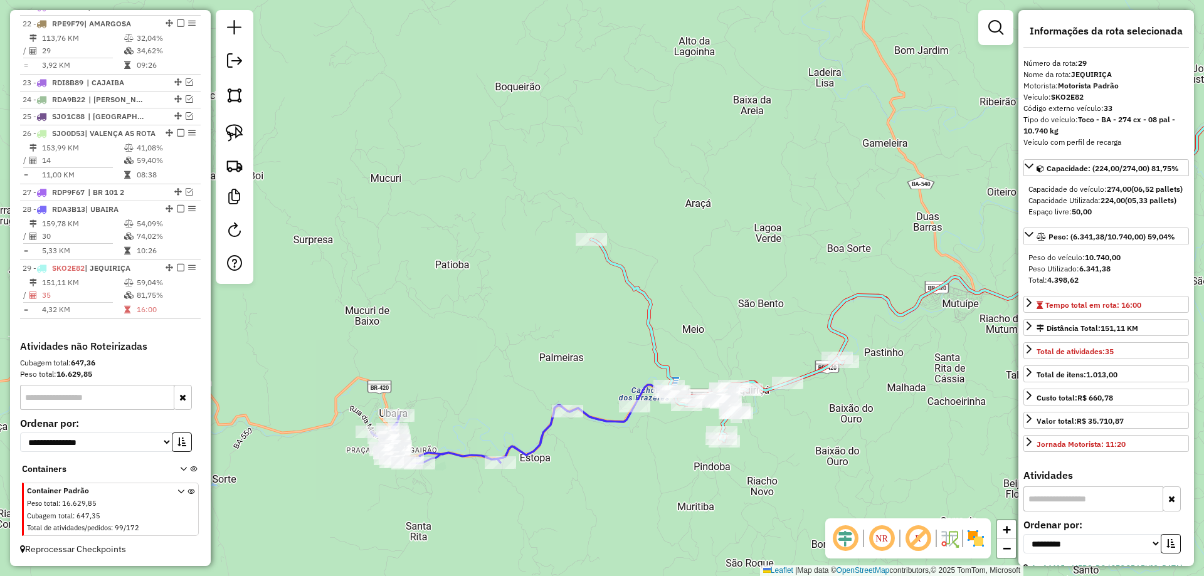
click at [605, 426] on icon at bounding box center [502, 435] width 263 height 58
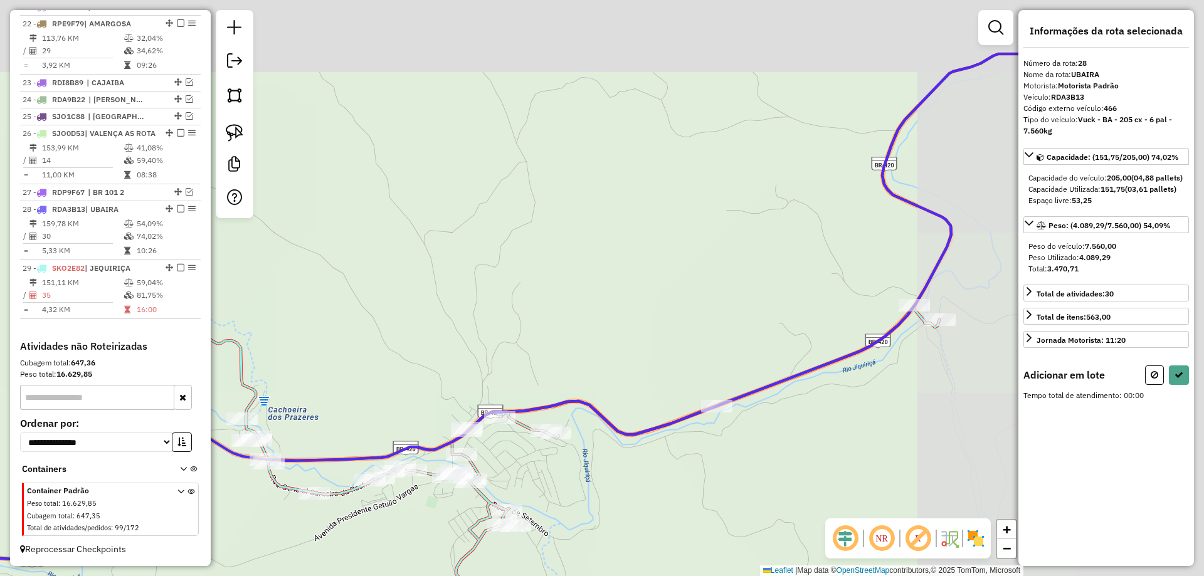
drag, startPoint x: 818, startPoint y: 274, endPoint x: 457, endPoint y: 401, distance: 383.6
click at [457, 401] on div "Janela de atendimento Grade de atendimento Capacidade Transportadoras Veículos …" at bounding box center [602, 288] width 1204 height 576
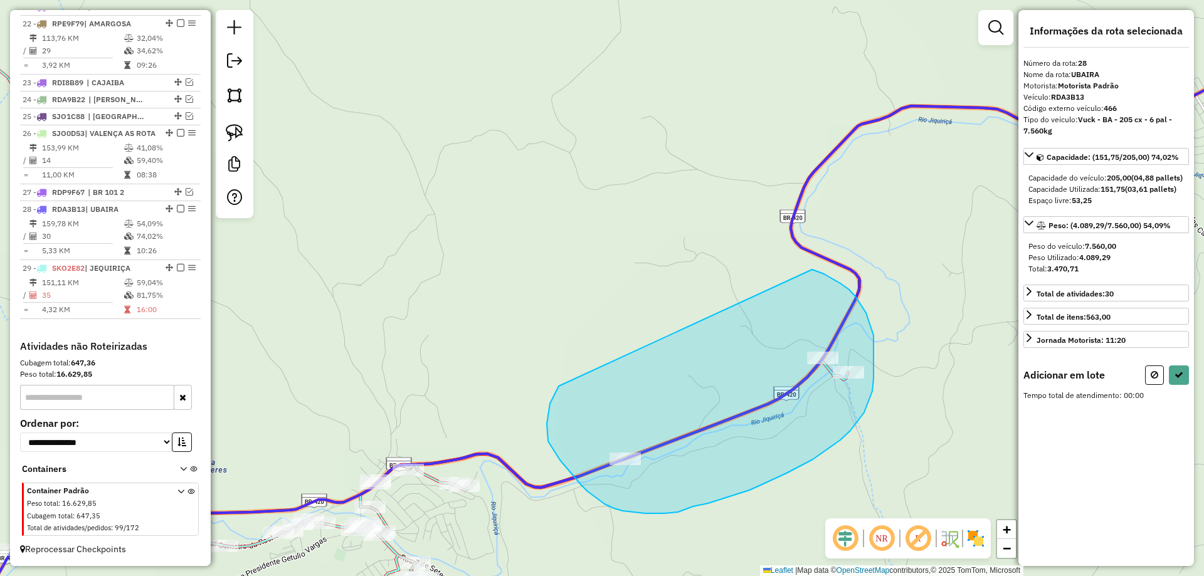
drag, startPoint x: 550, startPoint y: 404, endPoint x: 812, endPoint y: 270, distance: 294.5
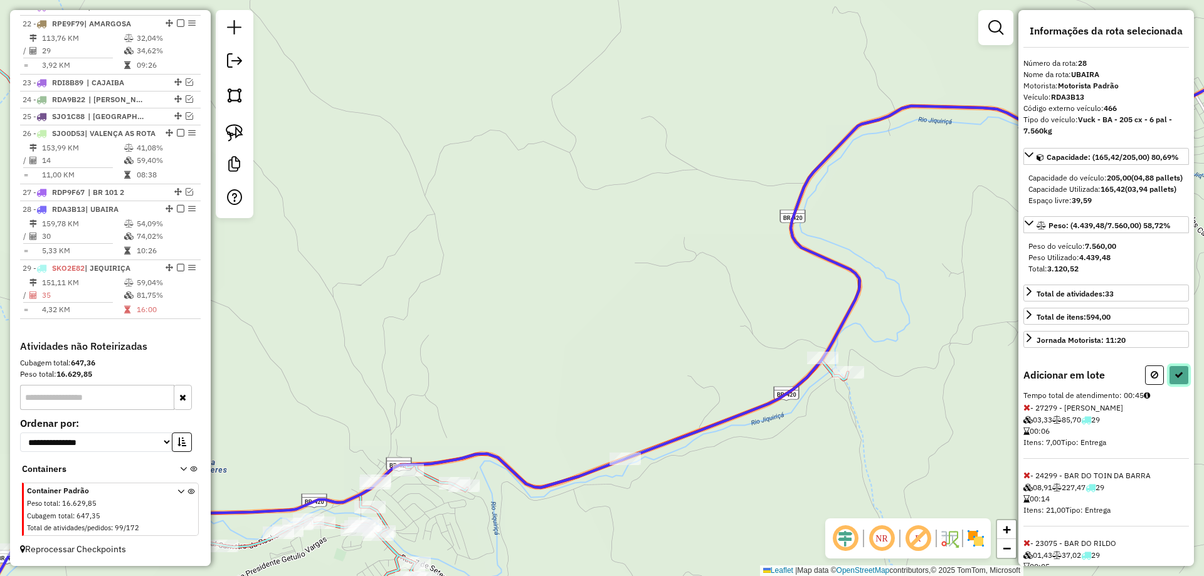
click at [1175, 379] on icon at bounding box center [1179, 375] width 9 height 9
select select "**********"
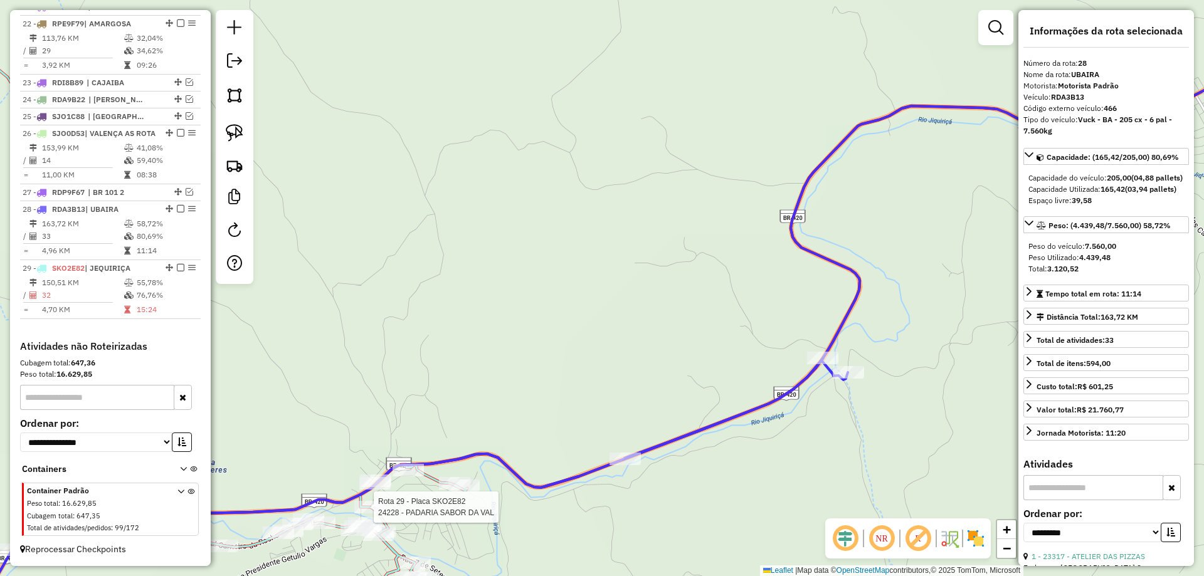
click at [375, 514] on div at bounding box center [369, 507] width 31 height 13
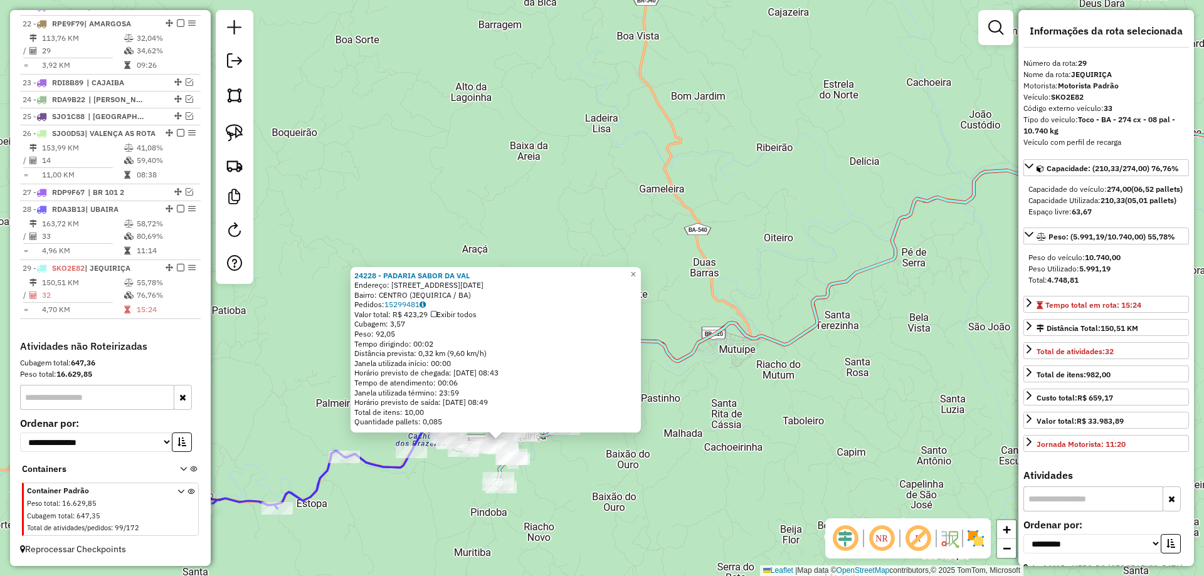
click at [910, 372] on div "Rota 29 - Placa SKO2E82 19175 - SUPER VITA SUPERM Rota 29 - Placa SKO2E82 2597 …" at bounding box center [602, 288] width 1204 height 576
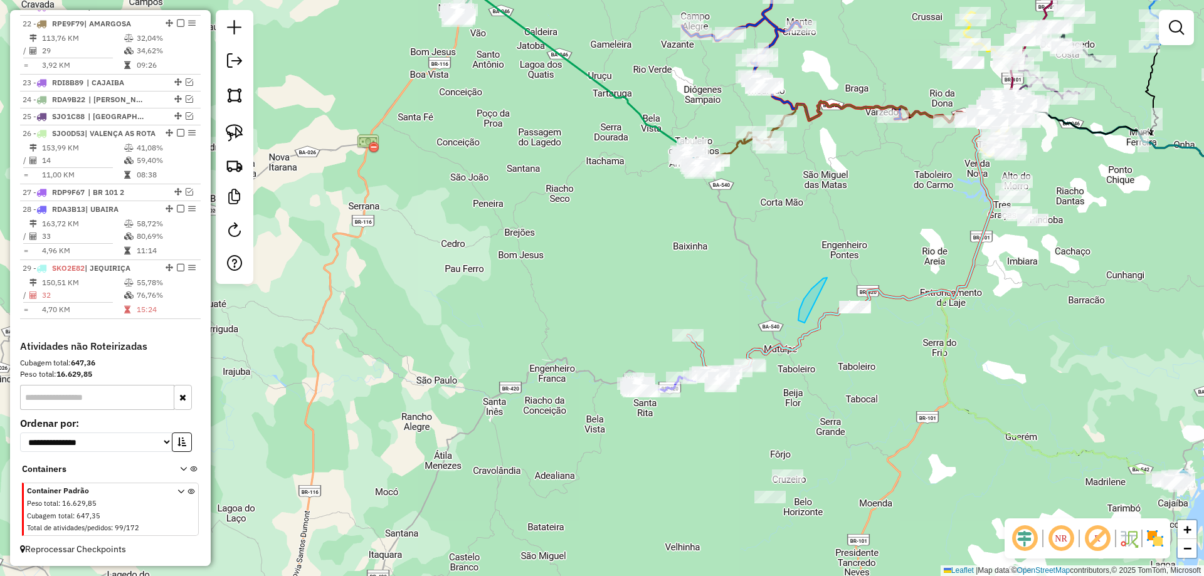
drag, startPoint x: 798, startPoint y: 316, endPoint x: 921, endPoint y: 312, distance: 122.4
select select "**********"
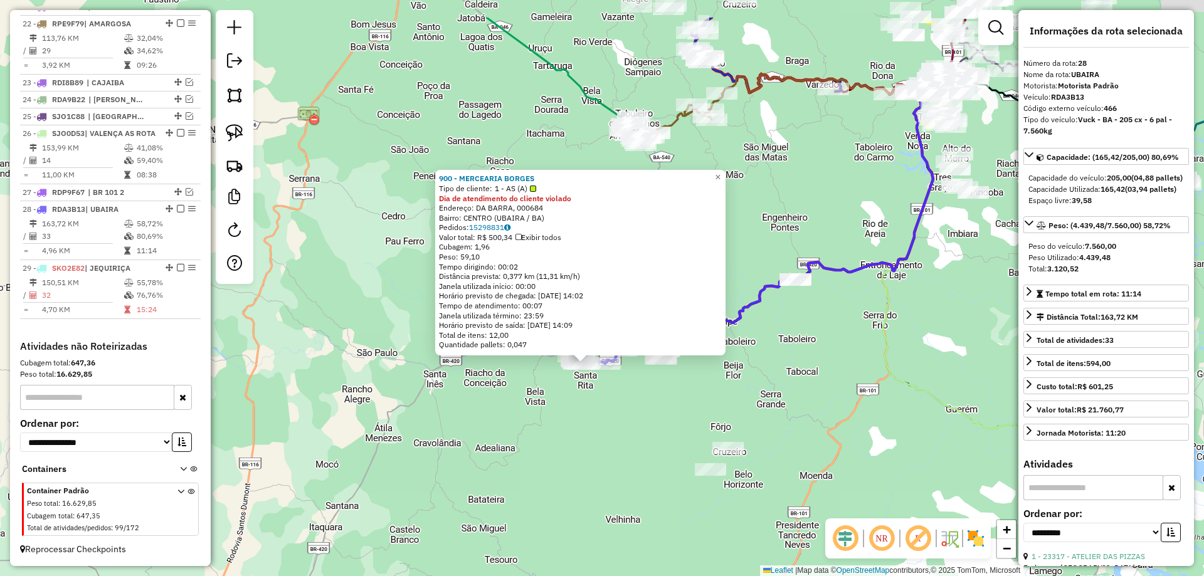
drag, startPoint x: 875, startPoint y: 285, endPoint x: 851, endPoint y: 359, distance: 78.3
click at [855, 364] on div "900 - MERCEARIA BORGES Tipo de cliente: 1 - AS (A) Dia de atendimento do client…" at bounding box center [602, 288] width 1204 height 576
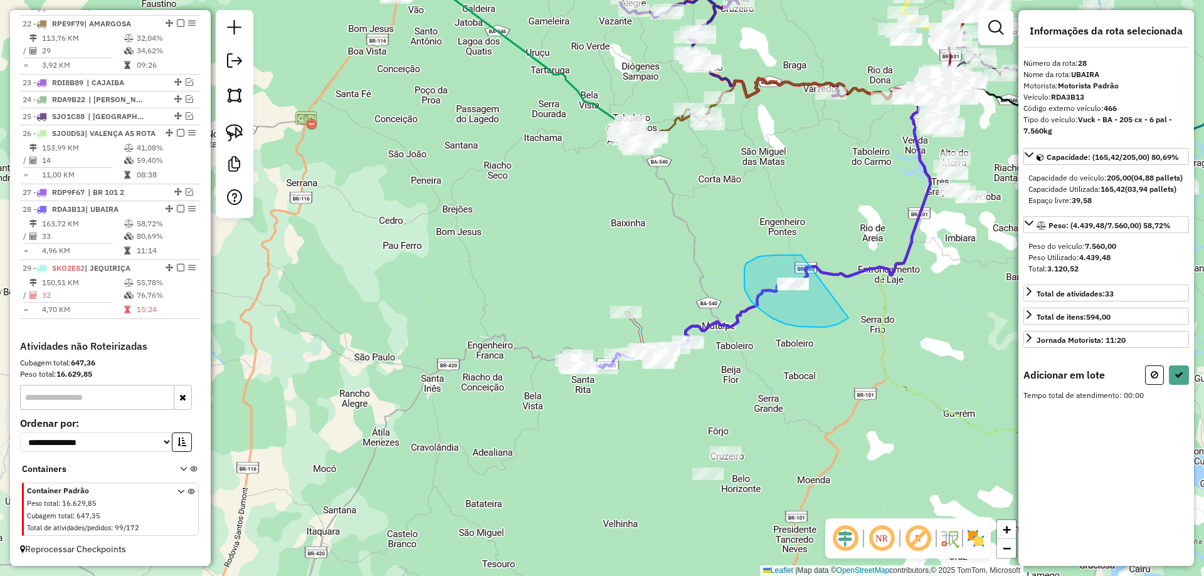
drag, startPoint x: 801, startPoint y: 255, endPoint x: 854, endPoint y: 312, distance: 77.2
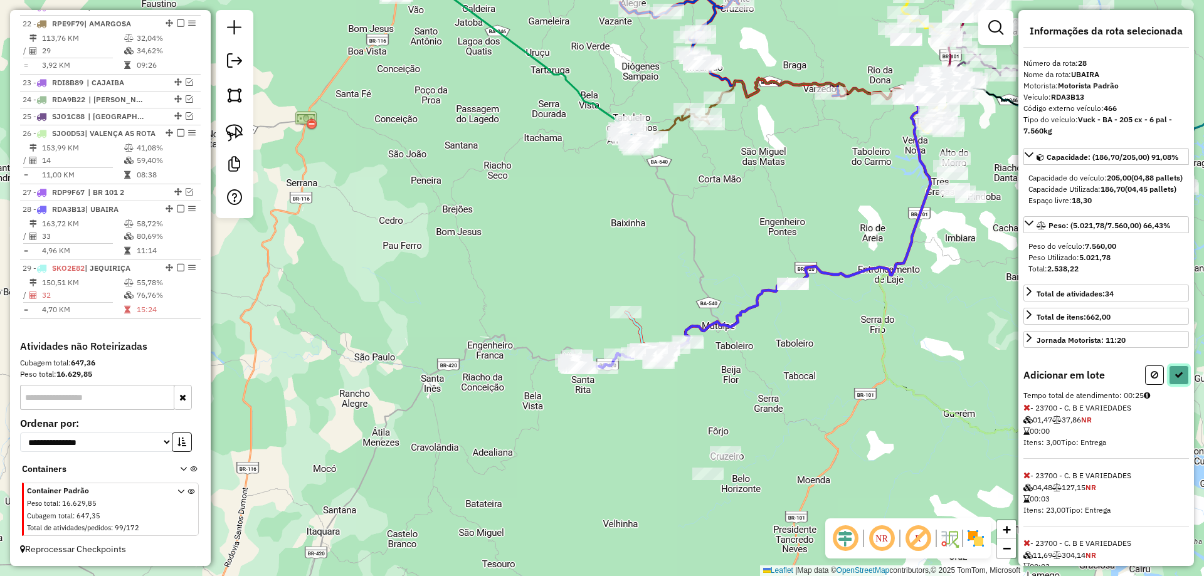
click at [1175, 379] on icon at bounding box center [1179, 375] width 9 height 9
select select "**********"
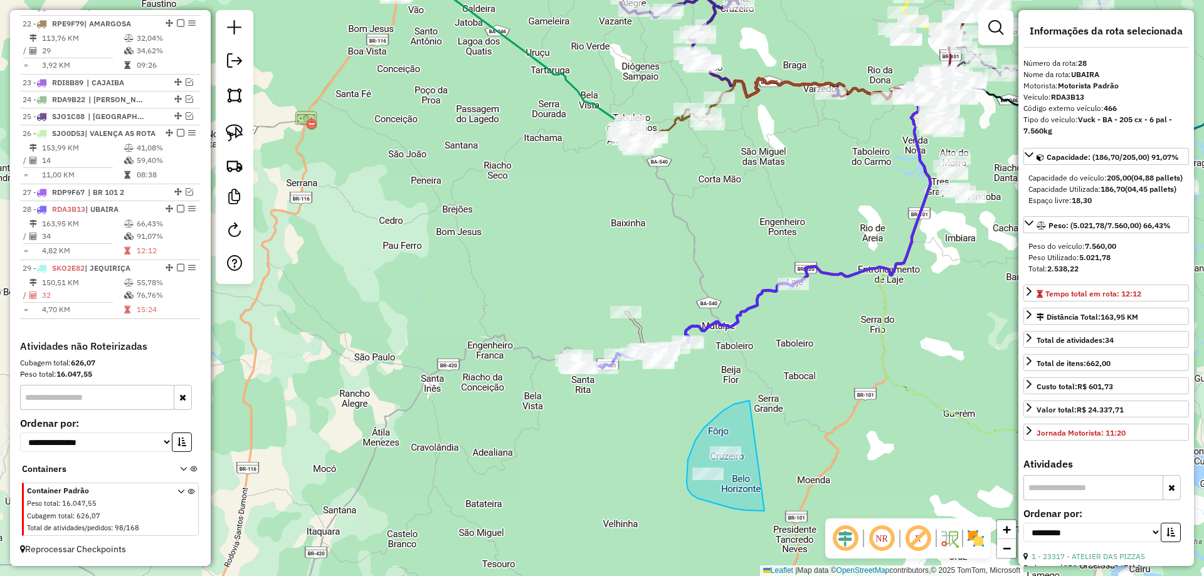
drag, startPoint x: 734, startPoint y: 404, endPoint x: 768, endPoint y: 511, distance: 111.9
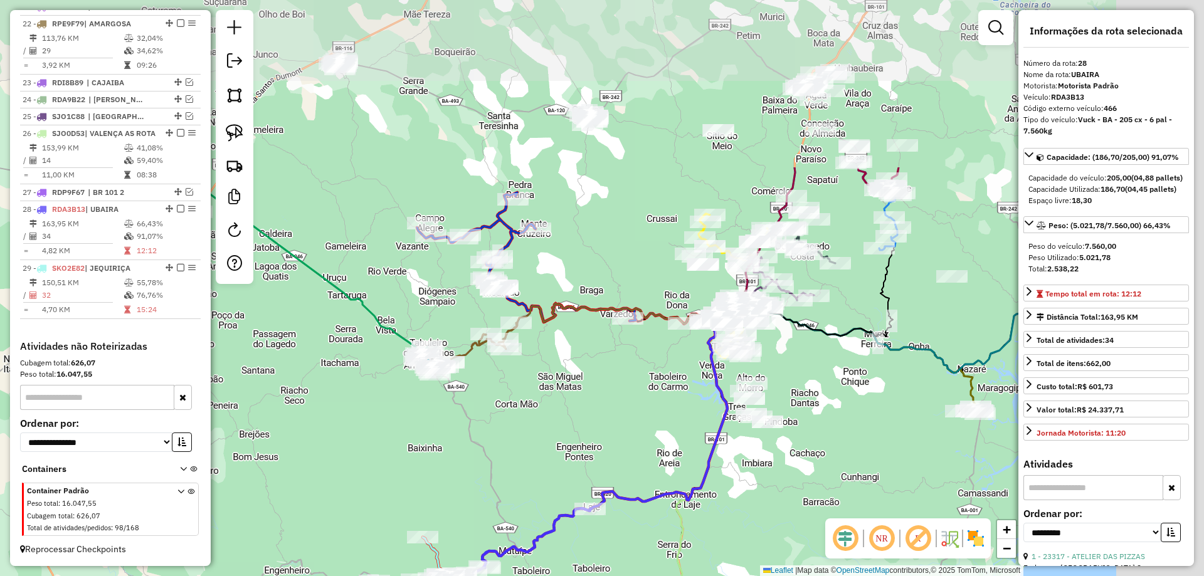
drag, startPoint x: 768, startPoint y: 195, endPoint x: 531, endPoint y: 431, distance: 334.4
click at [531, 431] on div "Janela de atendimento Grade de atendimento Capacidade Transportadoras Veículos …" at bounding box center [602, 288] width 1204 height 576
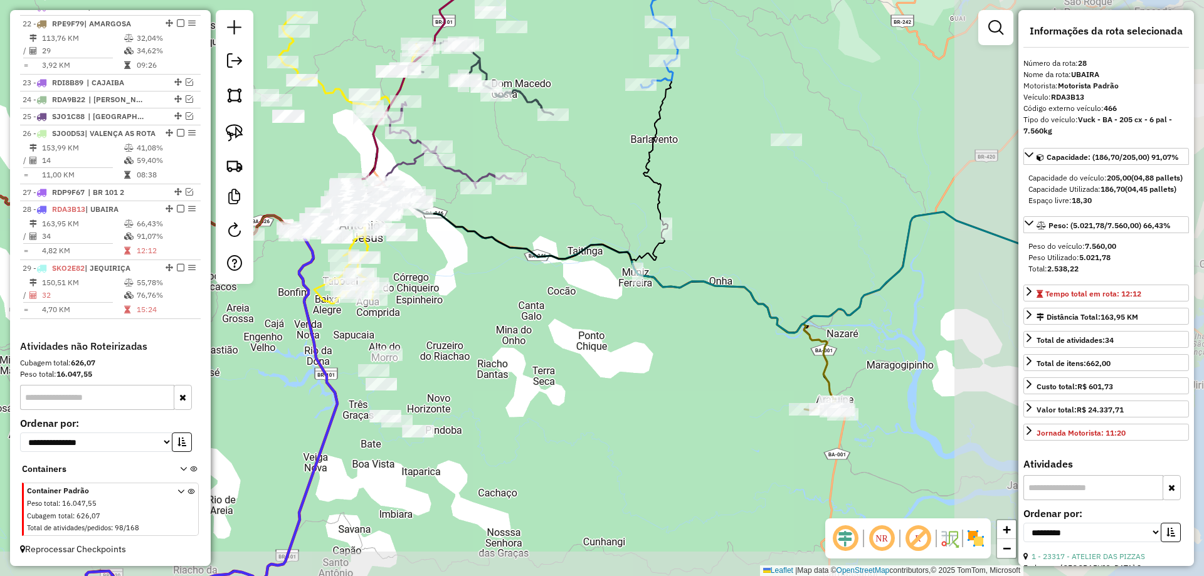
drag, startPoint x: 746, startPoint y: 416, endPoint x: 460, endPoint y: 367, distance: 290.0
click at [460, 370] on div "Janela de atendimento Grade de atendimento Capacidade Transportadoras Veículos …" at bounding box center [602, 288] width 1204 height 576
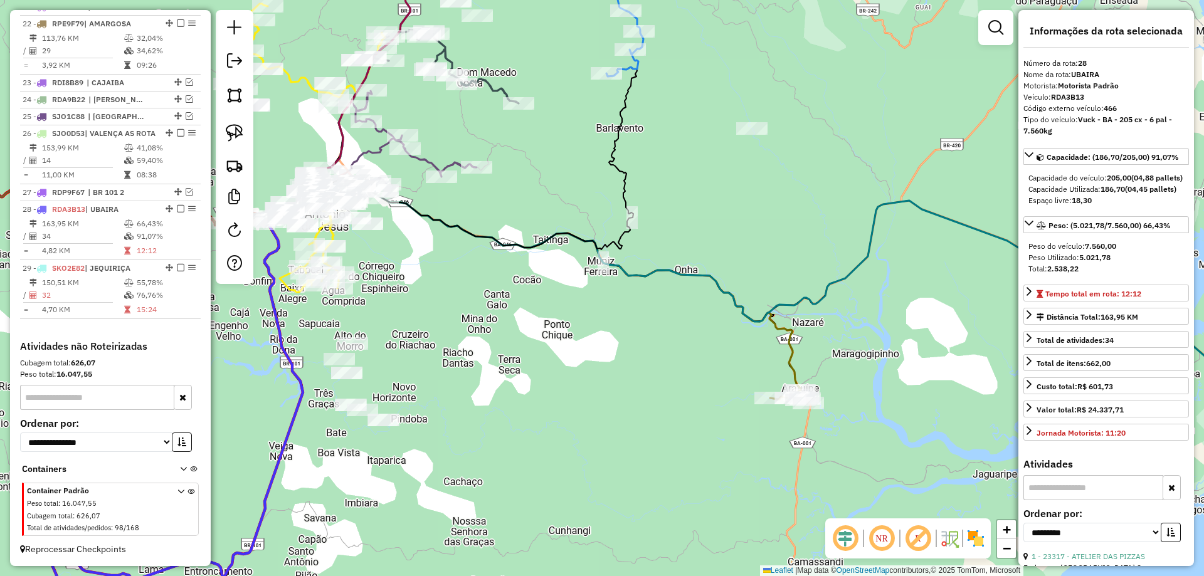
click at [799, 349] on icon at bounding box center [555, 289] width 492 height 203
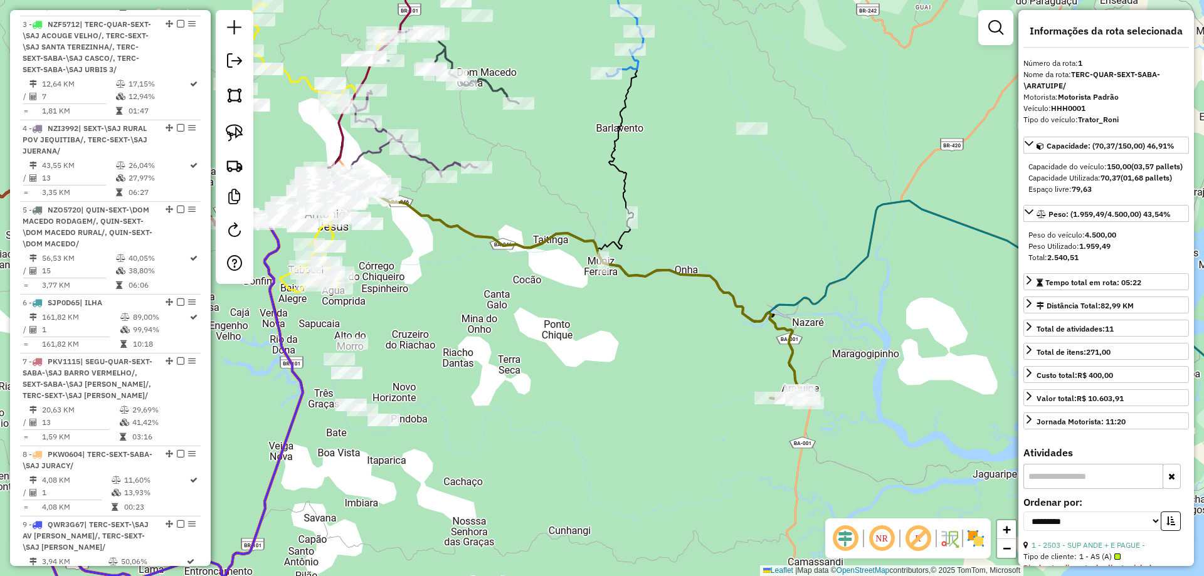
scroll to position [512, 0]
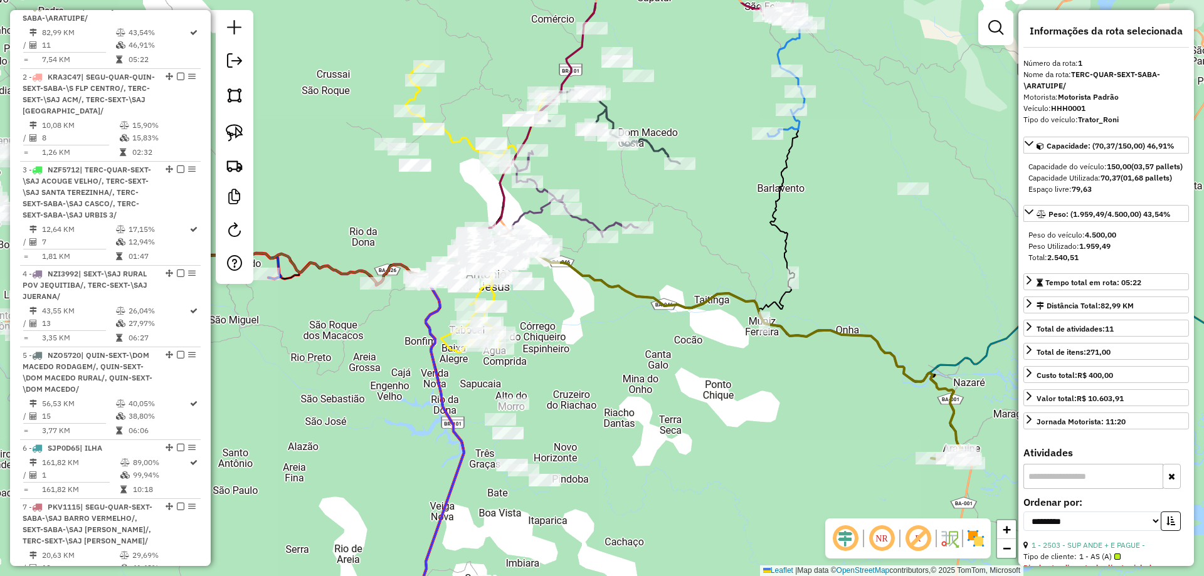
drag, startPoint x: 701, startPoint y: 352, endPoint x: 888, endPoint y: 413, distance: 197.1
click at [900, 420] on div "Janela de atendimento Grade de atendimento Capacidade Transportadoras Veículos …" at bounding box center [602, 288] width 1204 height 576
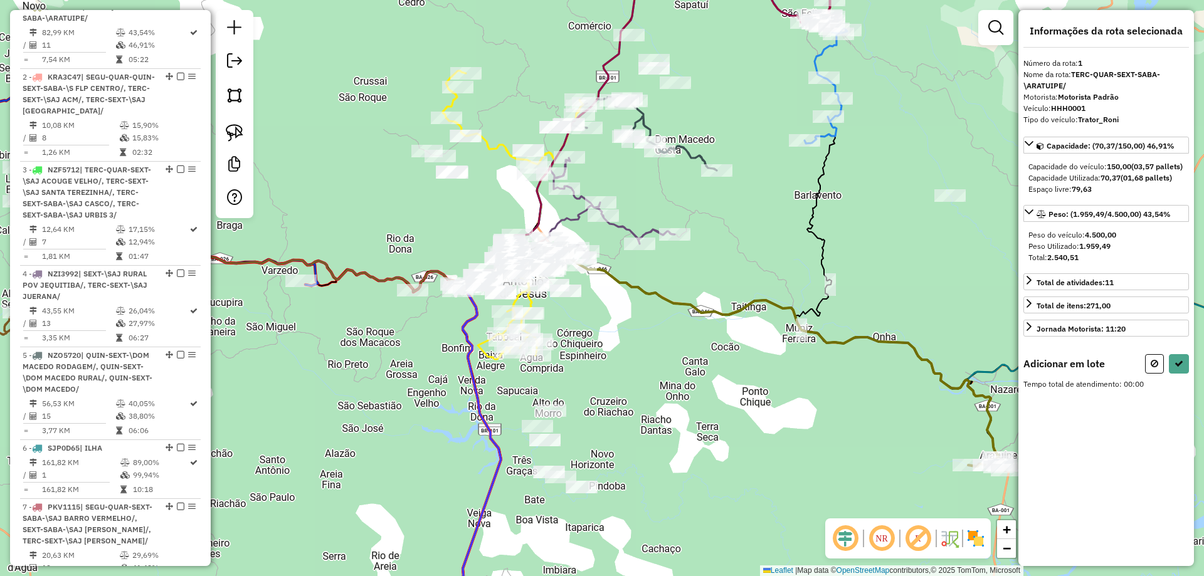
click at [746, 354] on div "Rota 1 - Placa HHH0001 14895 - REST. NOVA OPCAO Janela de atendimento Grade de …" at bounding box center [602, 288] width 1204 height 576
click at [1148, 374] on button at bounding box center [1154, 363] width 19 height 19
select select "**********"
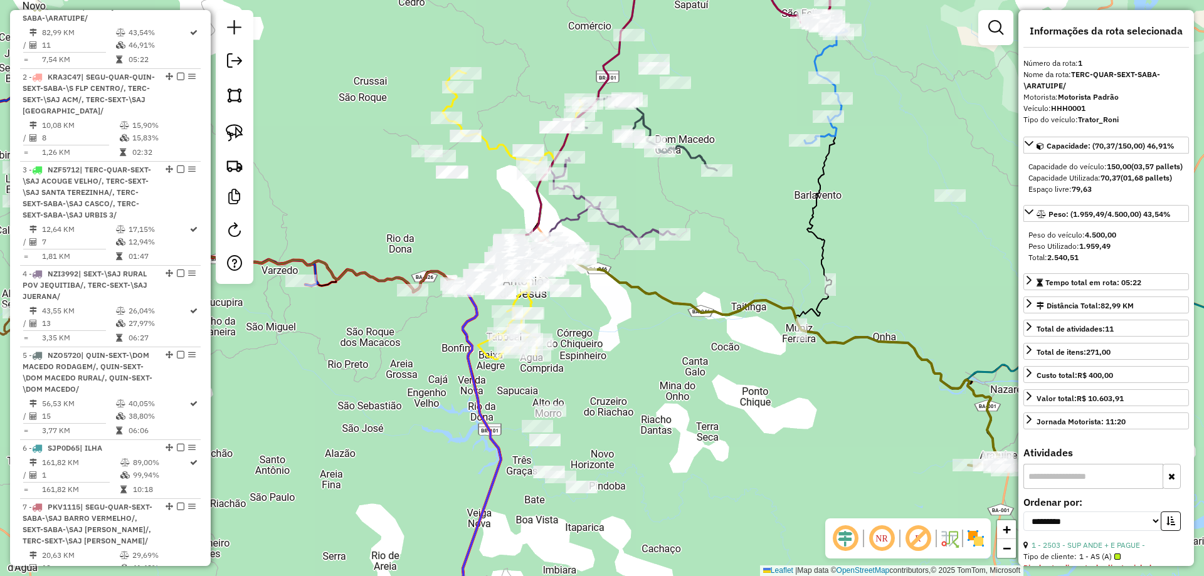
click at [861, 421] on div "Janela de atendimento Grade de atendimento Capacidade Transportadoras Veículos …" at bounding box center [602, 288] width 1204 height 576
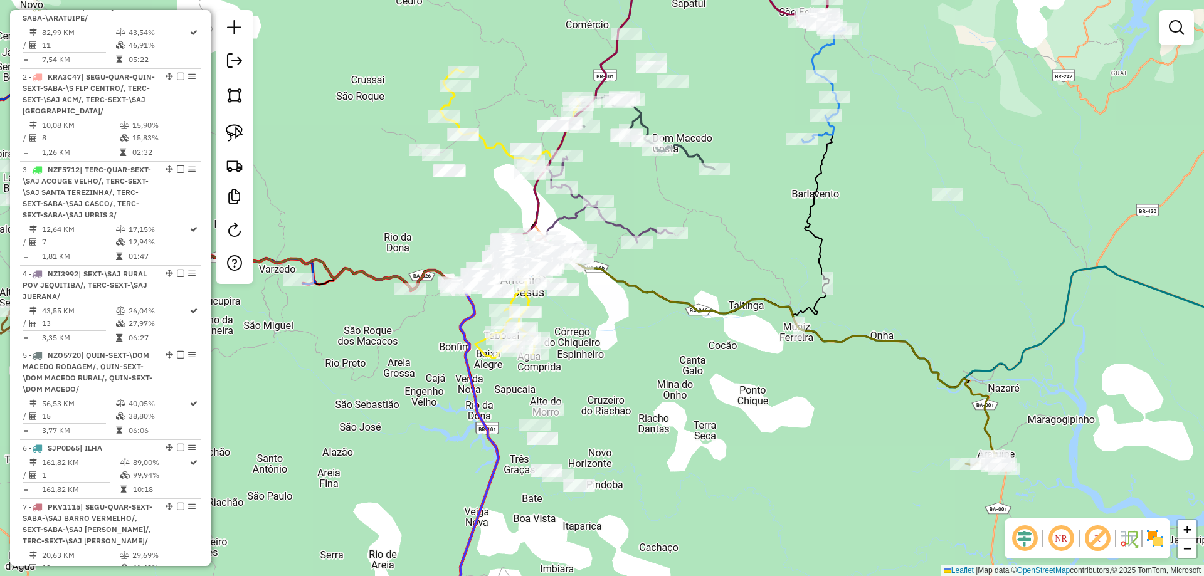
drag, startPoint x: 865, startPoint y: 436, endPoint x: 838, endPoint y: 421, distance: 31.4
click at [838, 423] on div "Janela de atendimento Grade de atendimento Capacidade Transportadoras Veículos …" at bounding box center [602, 288] width 1204 height 576
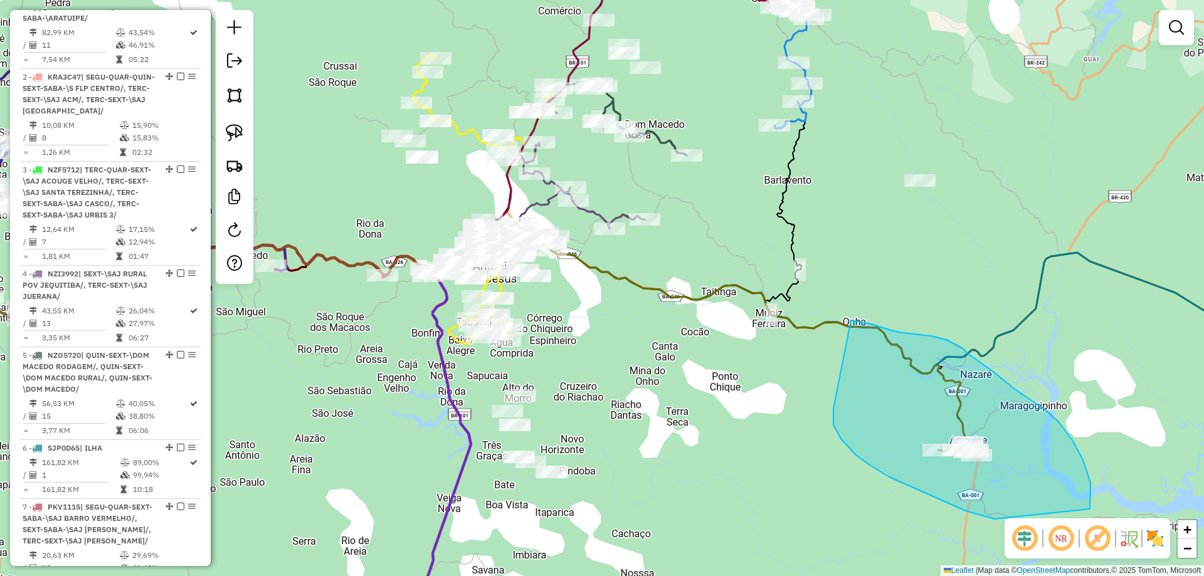
drag, startPoint x: 841, startPoint y: 439, endPoint x: 850, endPoint y: 320, distance: 118.9
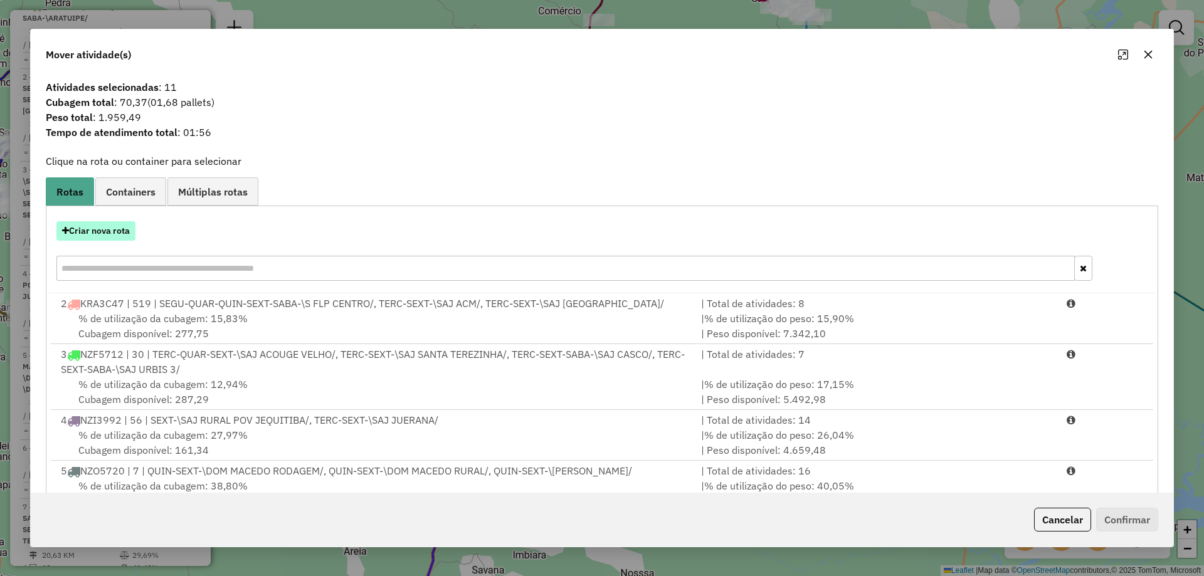
click at [114, 231] on button "Criar nova rota" at bounding box center [95, 230] width 79 height 19
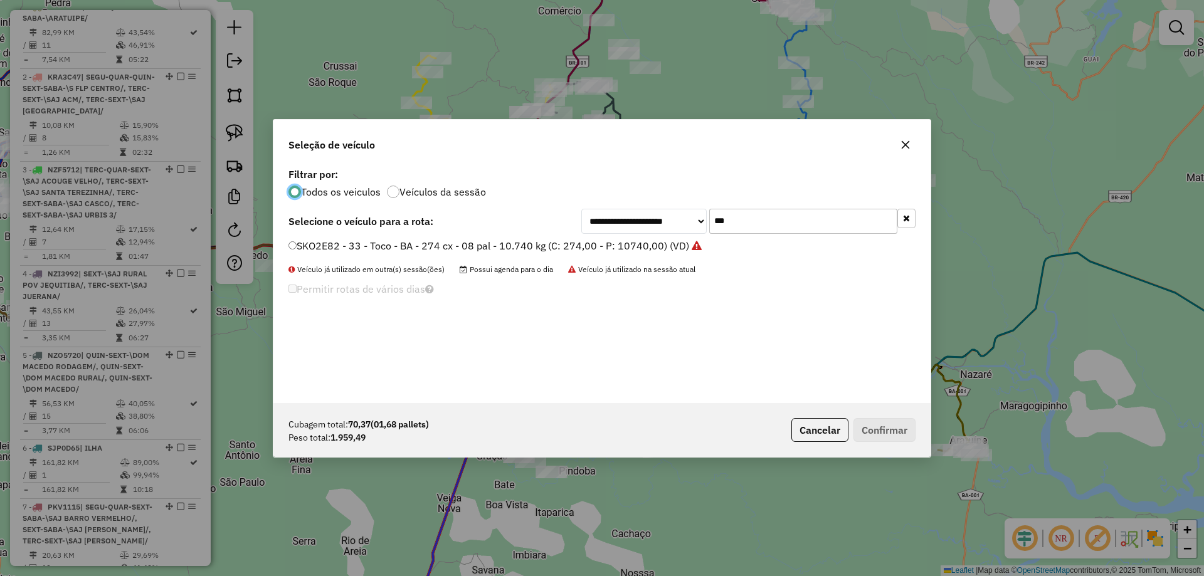
scroll to position [7, 4]
drag, startPoint x: 751, startPoint y: 220, endPoint x: 606, endPoint y: 240, distance: 145.5
click at [607, 240] on div "**********" at bounding box center [601, 284] width 657 height 238
type input "***"
click at [610, 239] on label "NYW4811 - 4 - Toco 10 pal - 336cx - 5.800 kg (C: 330,00 - P: 5800,00) (VD)" at bounding box center [465, 245] width 355 height 15
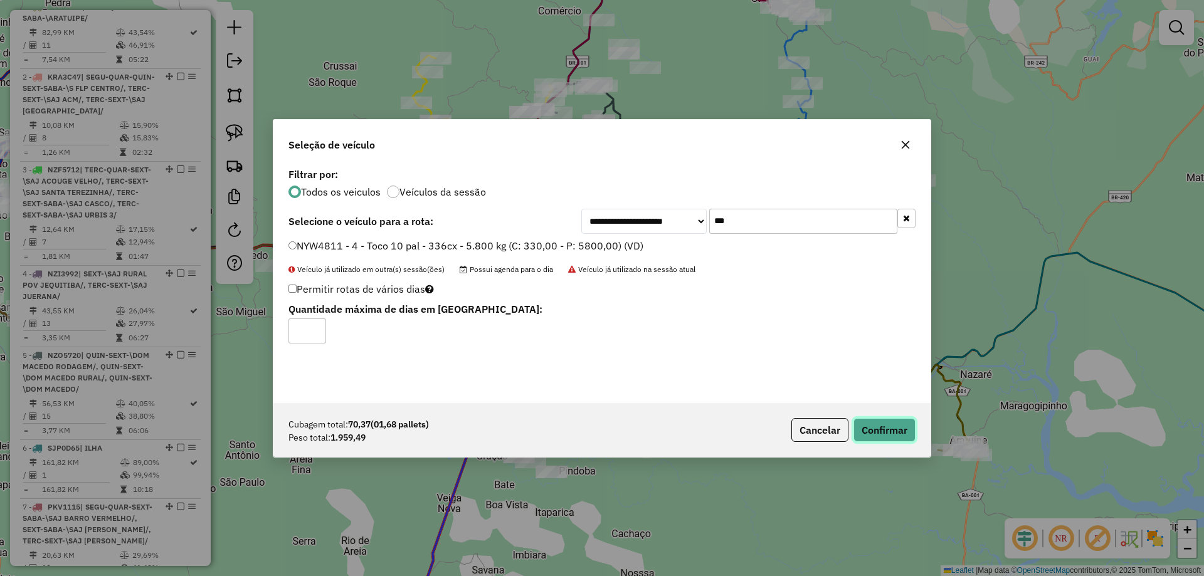
click at [880, 420] on button "Confirmar" at bounding box center [885, 430] width 62 height 24
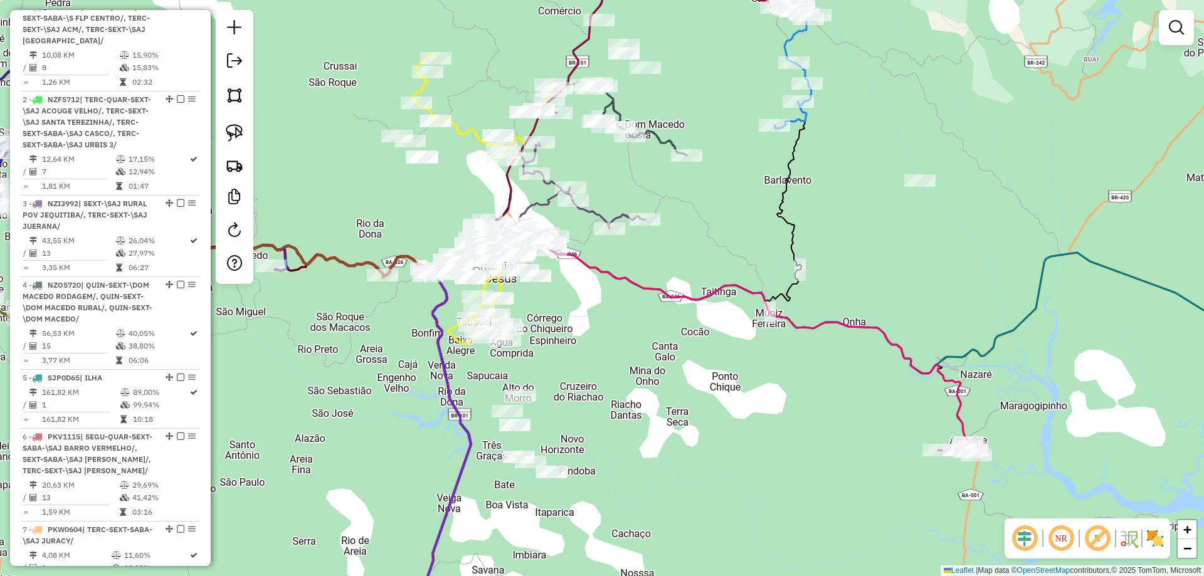
select select "**********"
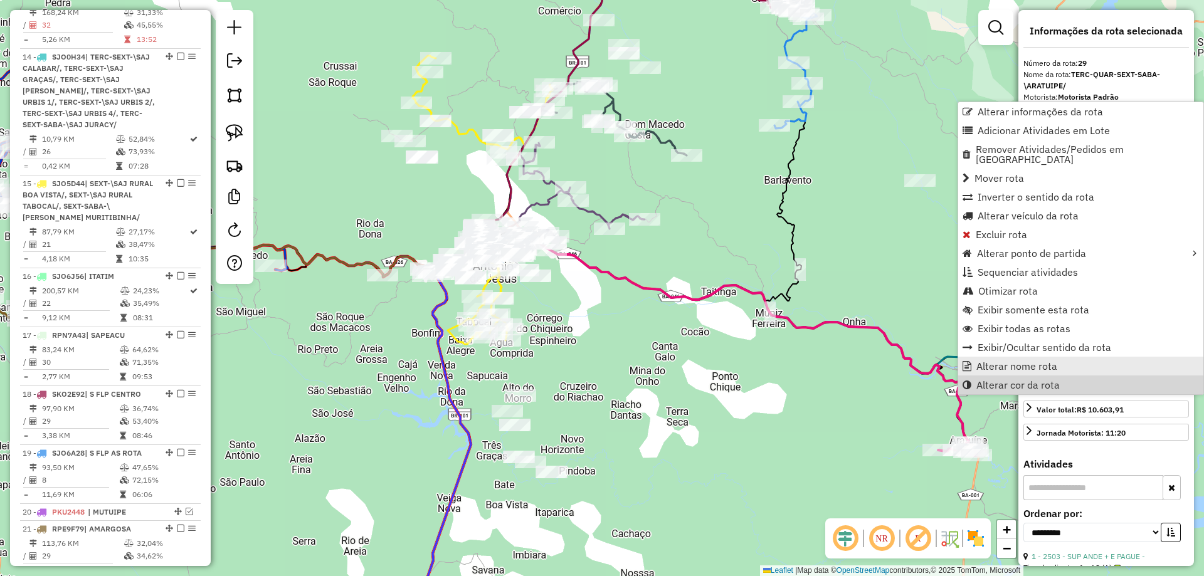
scroll to position [1969, 0]
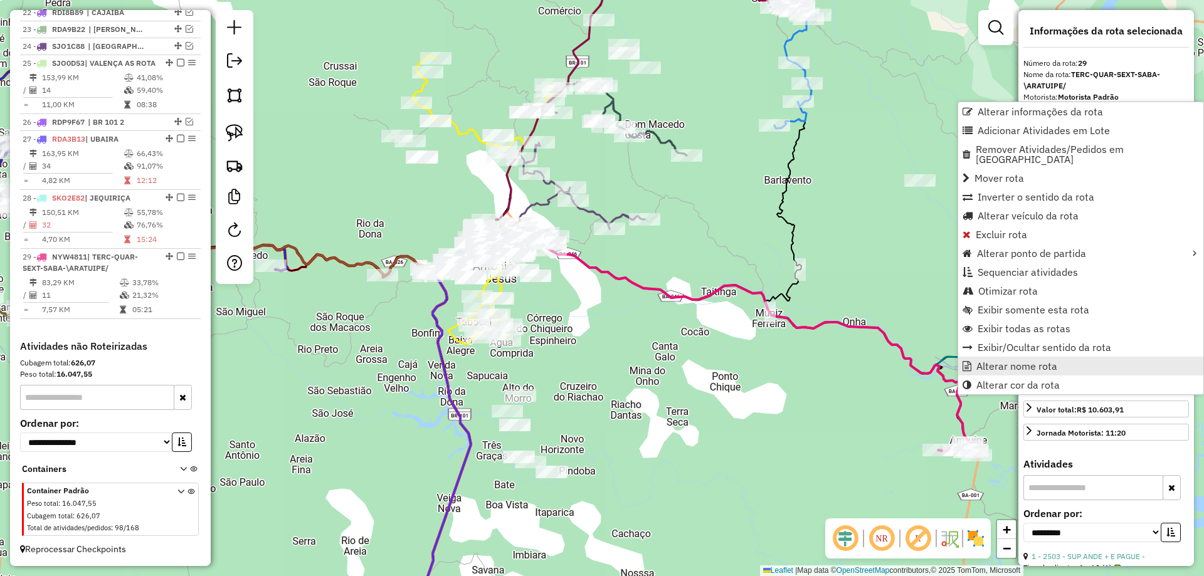
click at [976, 361] on span "Alterar nome rota" at bounding box center [1016, 366] width 81 height 10
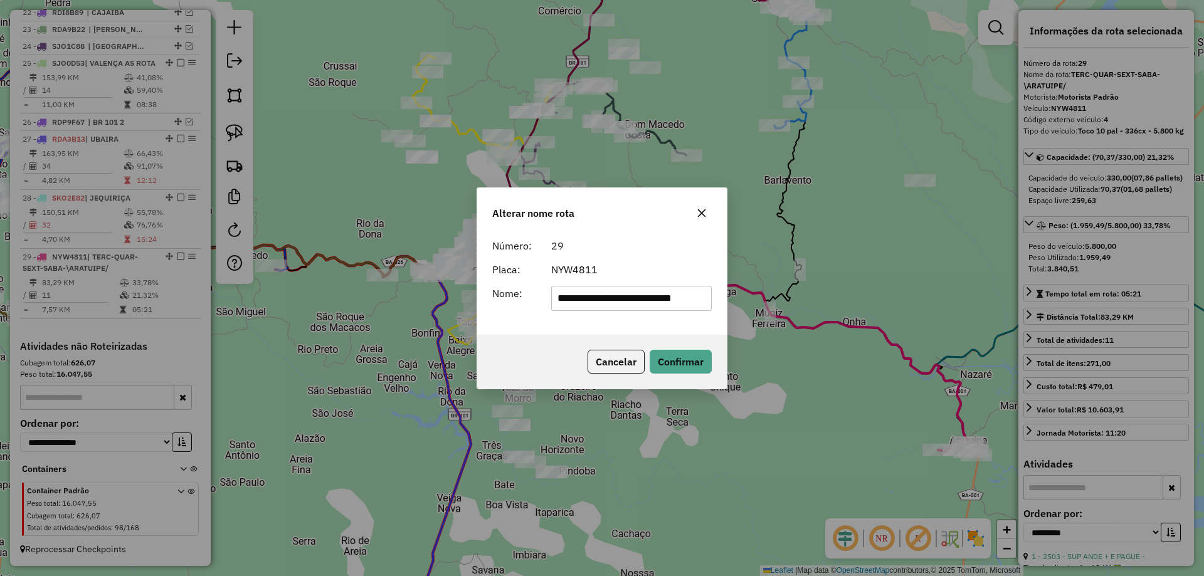
scroll to position [0, 0]
type input "********"
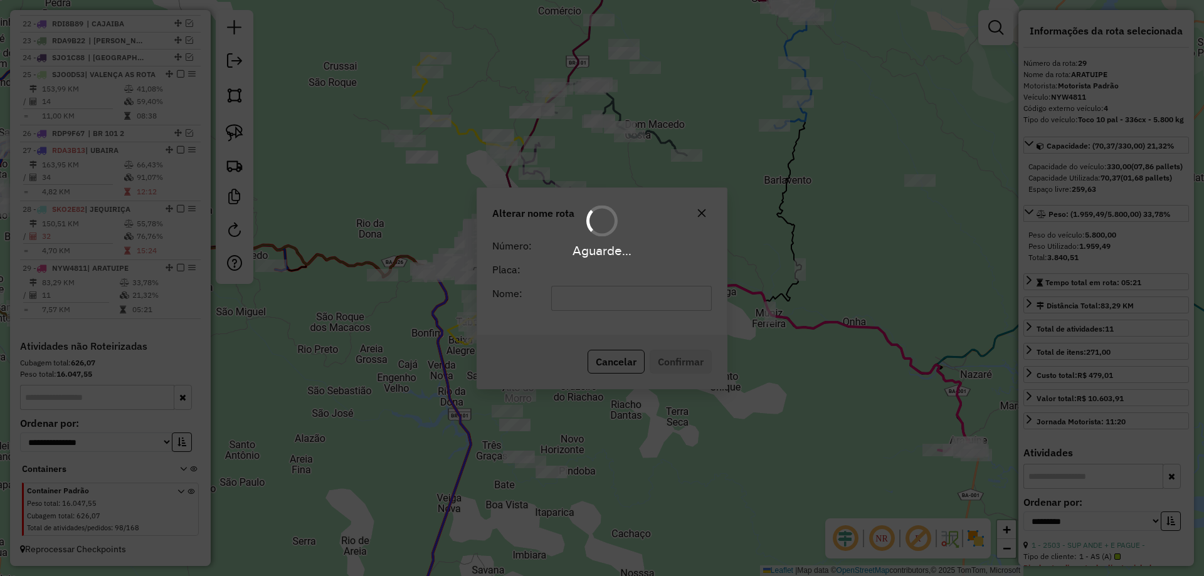
scroll to position [1957, 0]
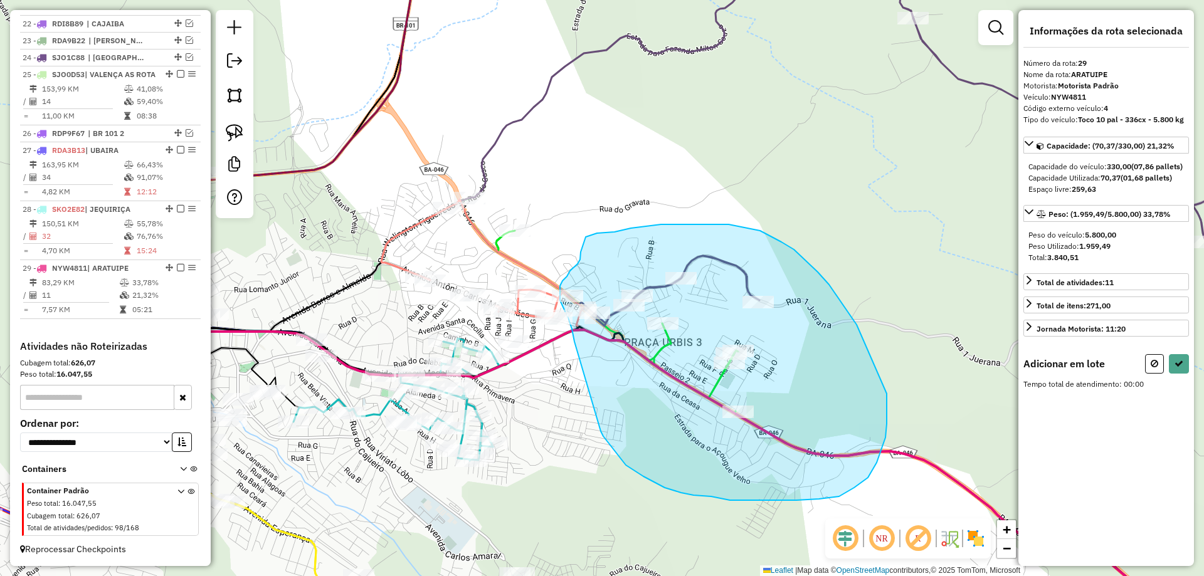
drag, startPoint x: 595, startPoint y: 337, endPoint x: 576, endPoint y: 344, distance: 20.0
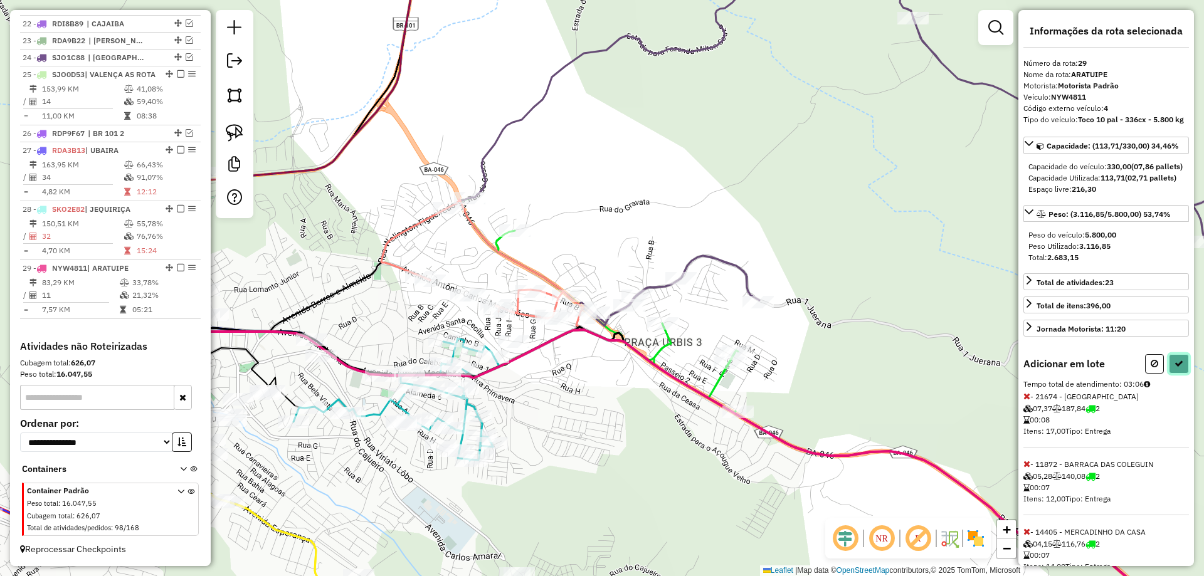
click at [1175, 368] on icon at bounding box center [1179, 363] width 9 height 9
select select "**********"
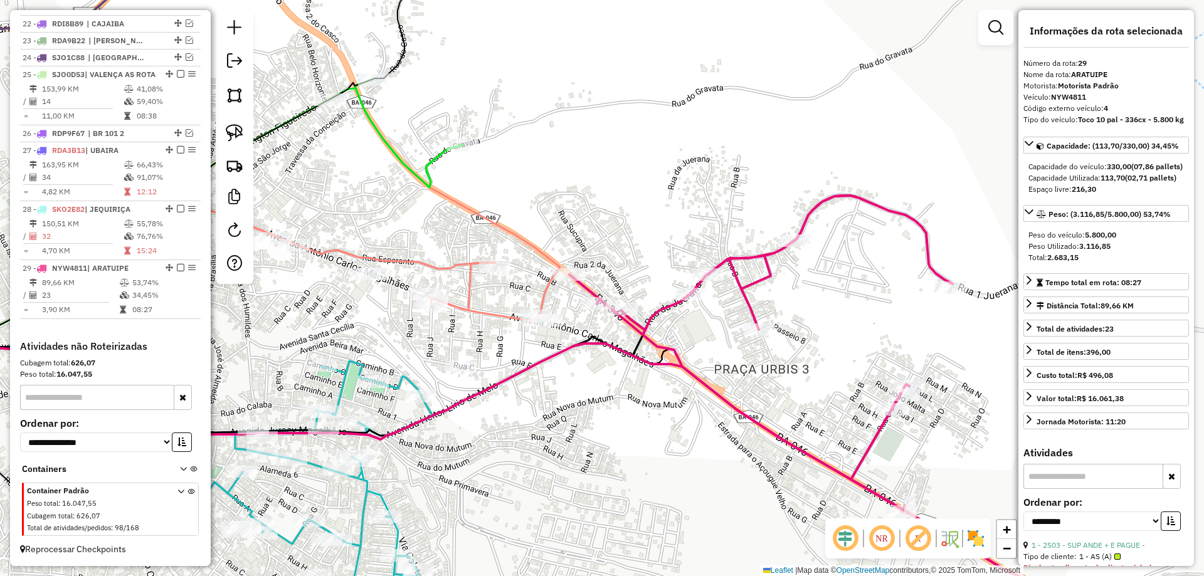
click at [583, 294] on icon at bounding box center [946, 413] width 755 height 435
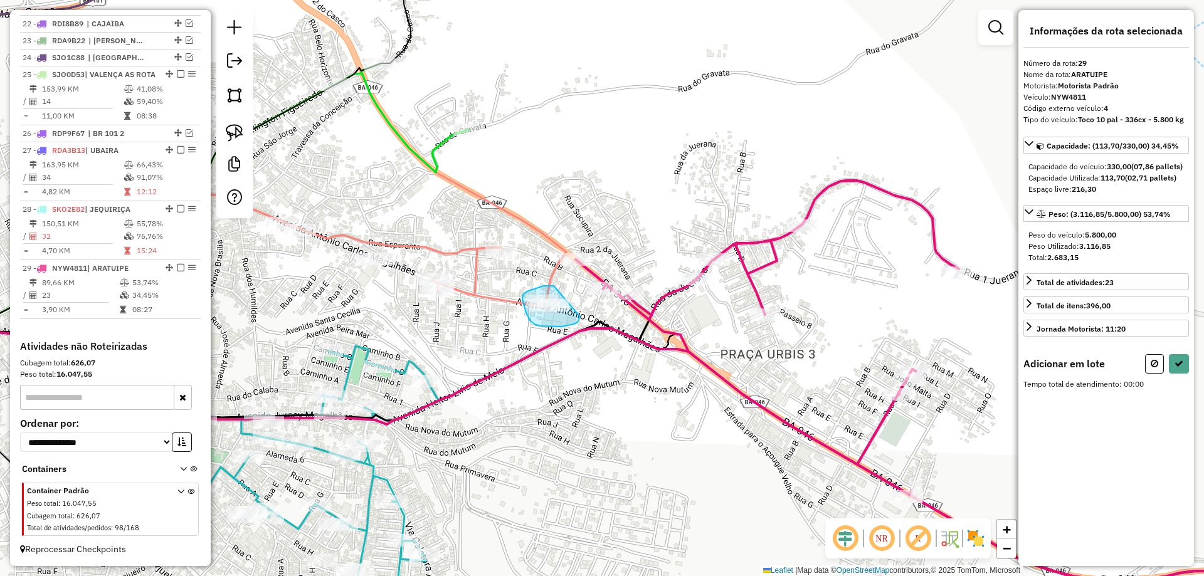
drag, startPoint x: 574, startPoint y: 324, endPoint x: 554, endPoint y: 286, distance: 43.2
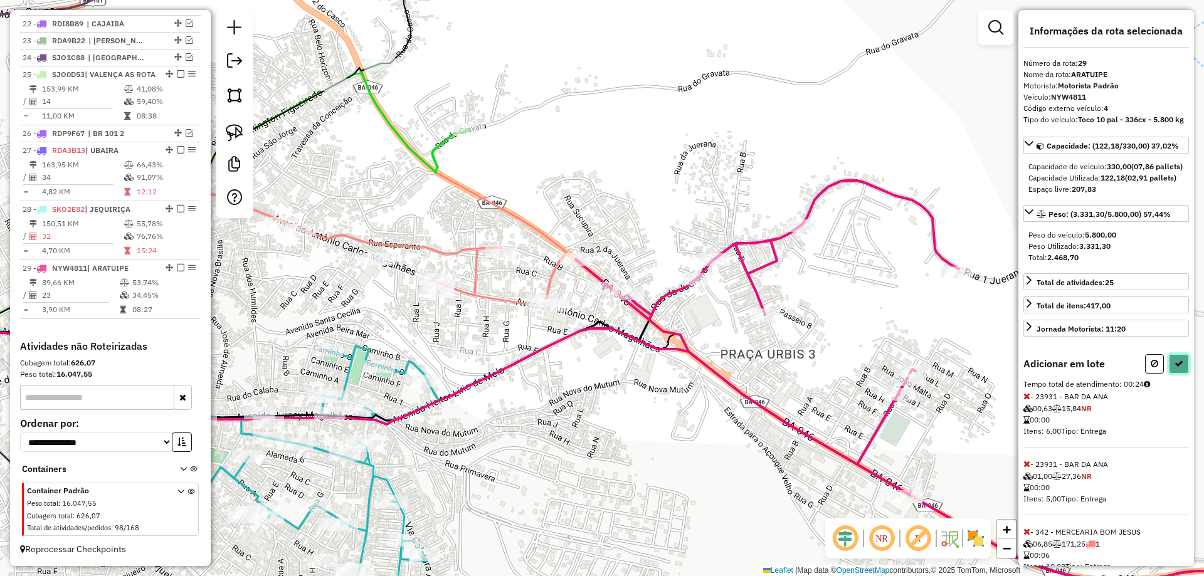
click at [1176, 368] on icon at bounding box center [1179, 363] width 9 height 9
select select "**********"
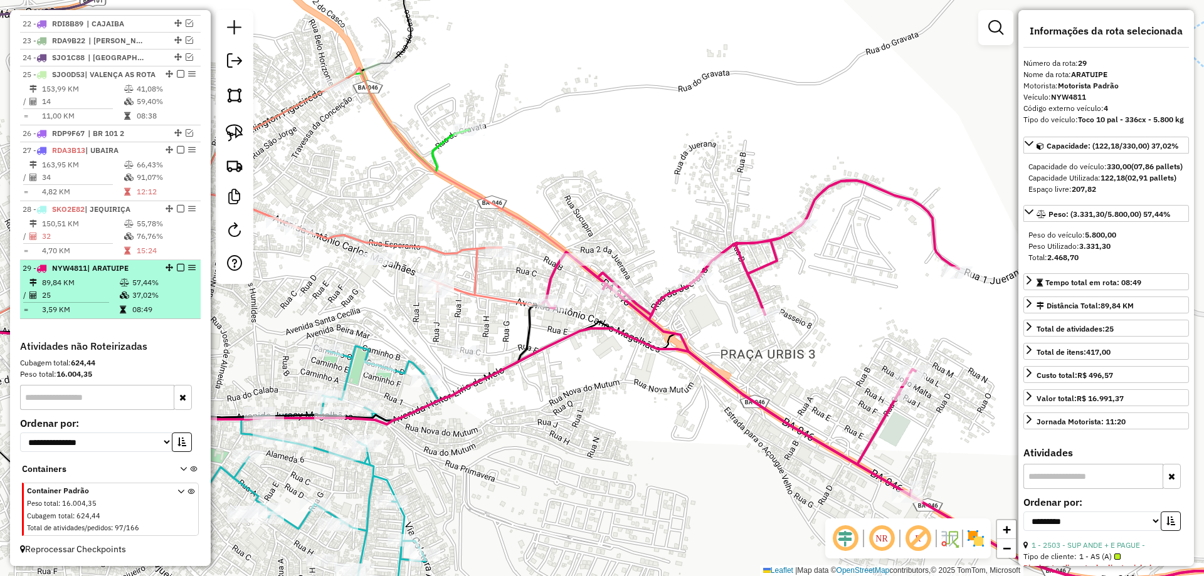
click at [177, 267] on em at bounding box center [181, 268] width 8 height 8
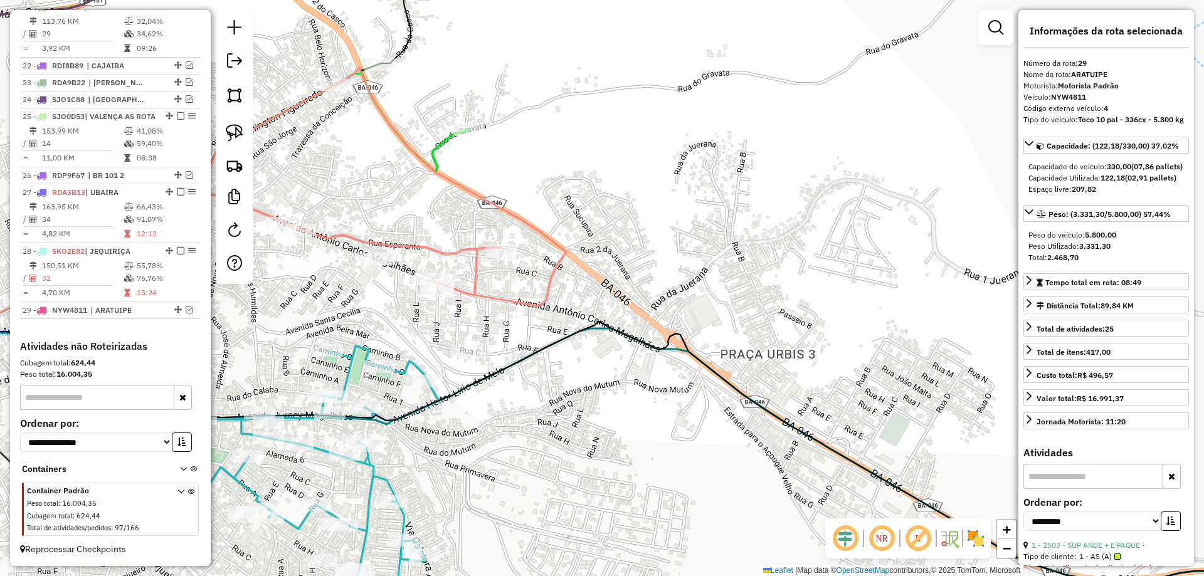
scroll to position [1915, 0]
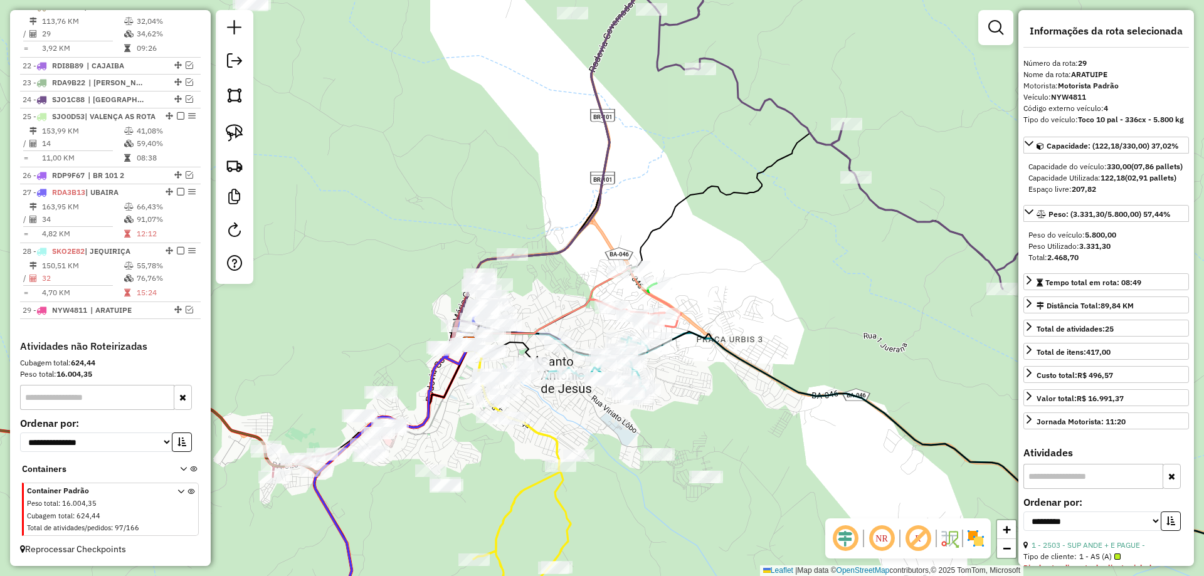
drag, startPoint x: 716, startPoint y: 250, endPoint x: 678, endPoint y: 332, distance: 90.6
click at [689, 322] on div "Janela de atendimento Grade de atendimento Capacidade Transportadoras Veículos …" at bounding box center [602, 288] width 1204 height 576
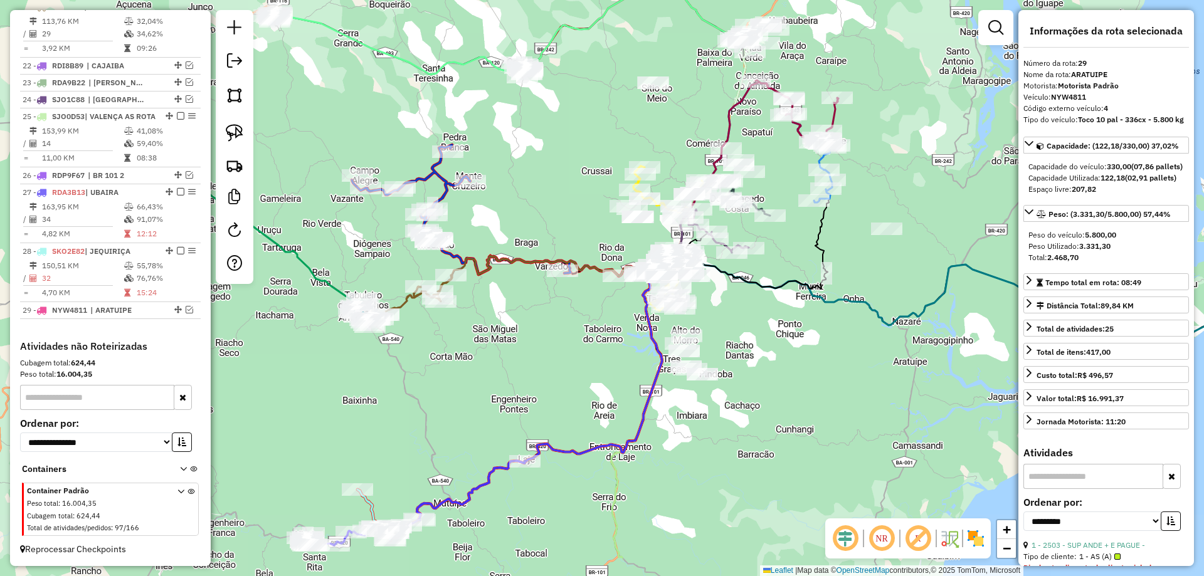
drag, startPoint x: 601, startPoint y: 406, endPoint x: 630, endPoint y: 377, distance: 40.8
click at [615, 385] on div "Janela de atendimento Grade de atendimento Capacidade Transportadoras Veículos …" at bounding box center [602, 288] width 1204 height 576
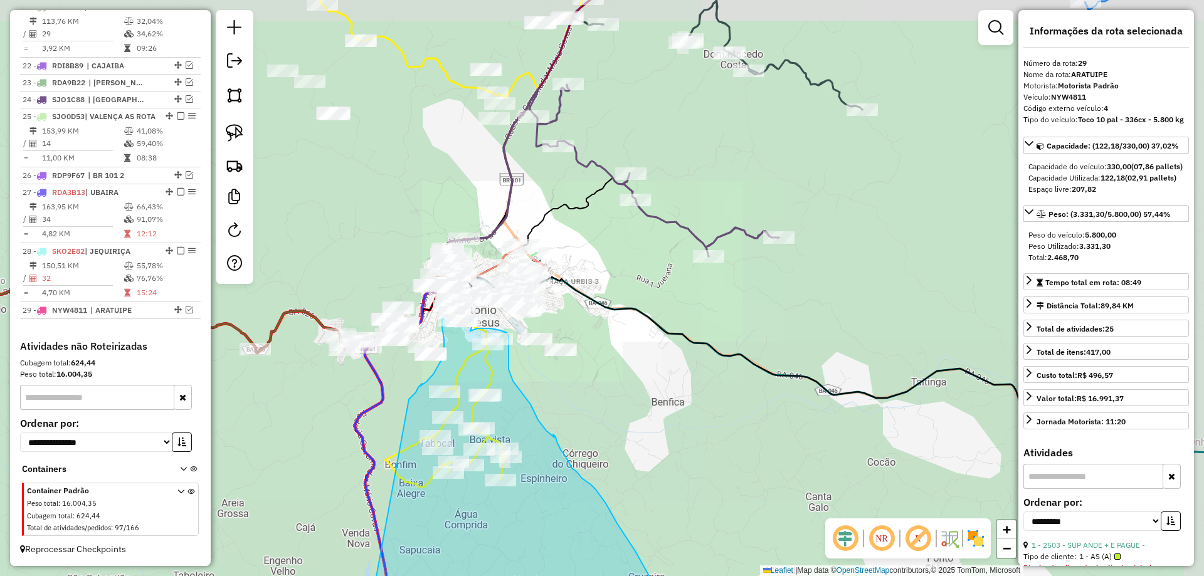
drag, startPoint x: 610, startPoint y: 406, endPoint x: 387, endPoint y: 420, distance: 223.6
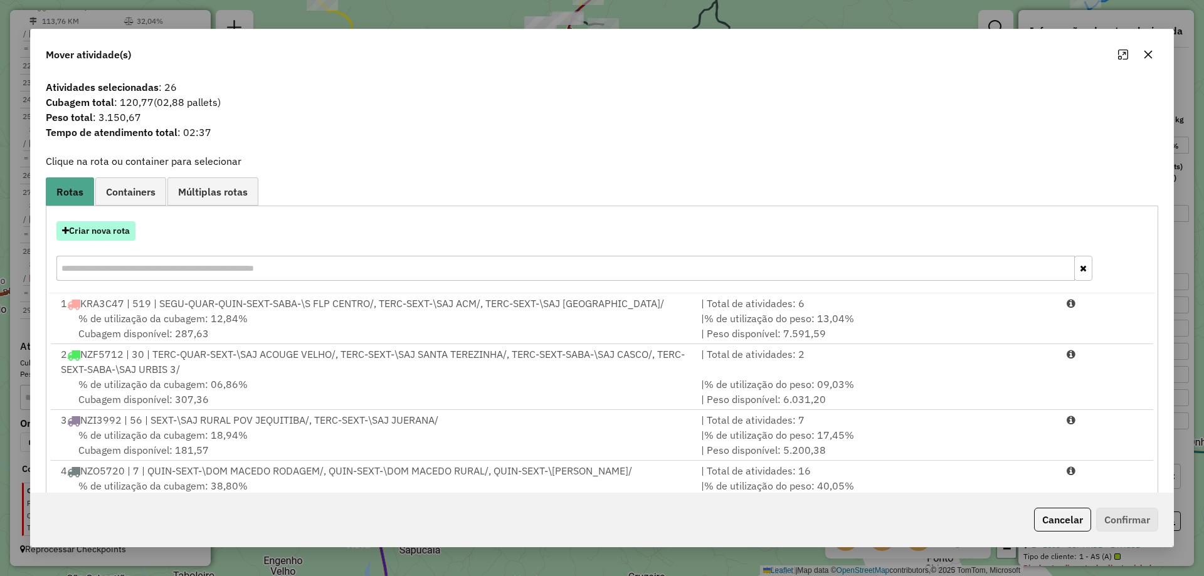
click at [106, 227] on button "Criar nova rota" at bounding box center [95, 230] width 79 height 19
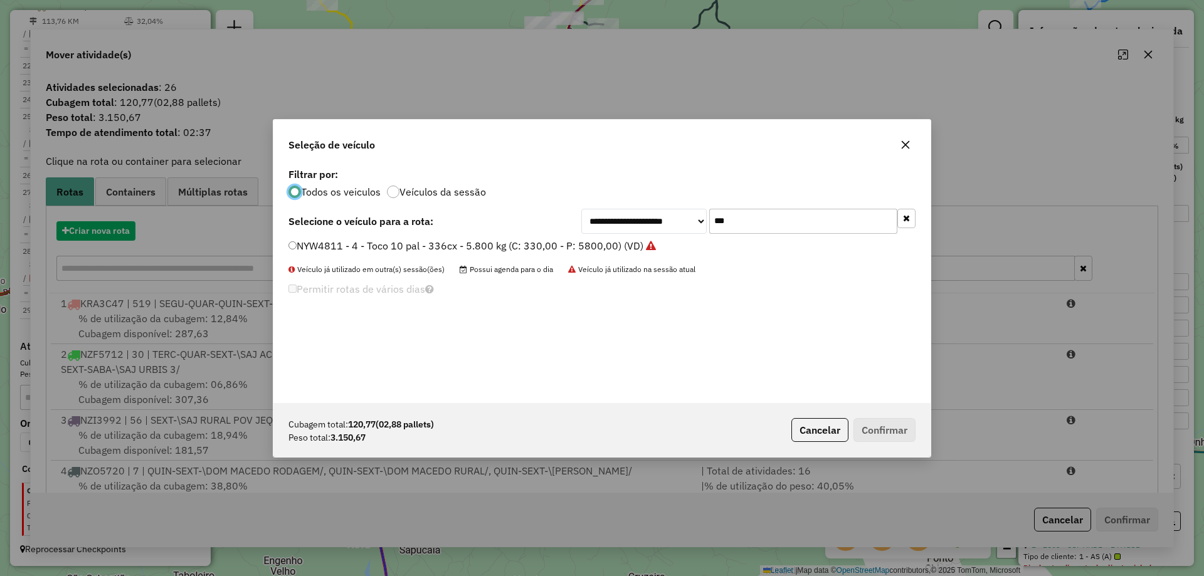
scroll to position [7, 4]
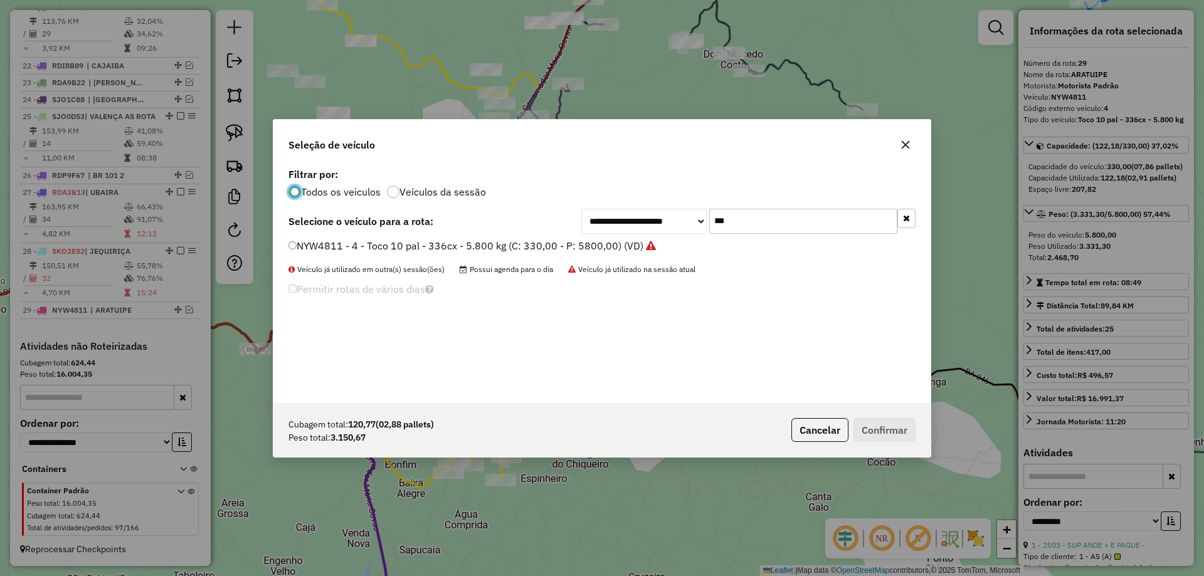
drag, startPoint x: 751, startPoint y: 225, endPoint x: 624, endPoint y: 241, distance: 128.3
click at [626, 241] on div "**********" at bounding box center [601, 284] width 657 height 238
type input "****"
click at [628, 243] on label "SJO5D44 - 19 - Vuck - BA - 205 cx - 6 pal - 7.560kg (C: 205,00 - P: 7560,00) (V…" at bounding box center [484, 245] width 393 height 15
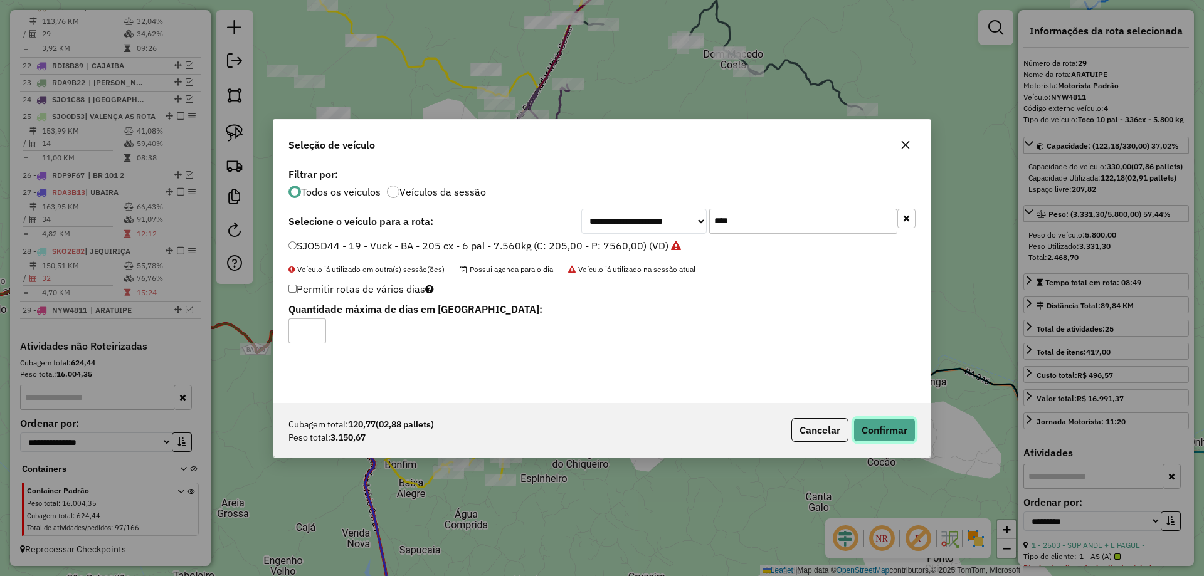
click at [909, 432] on button "Confirmar" at bounding box center [885, 430] width 62 height 24
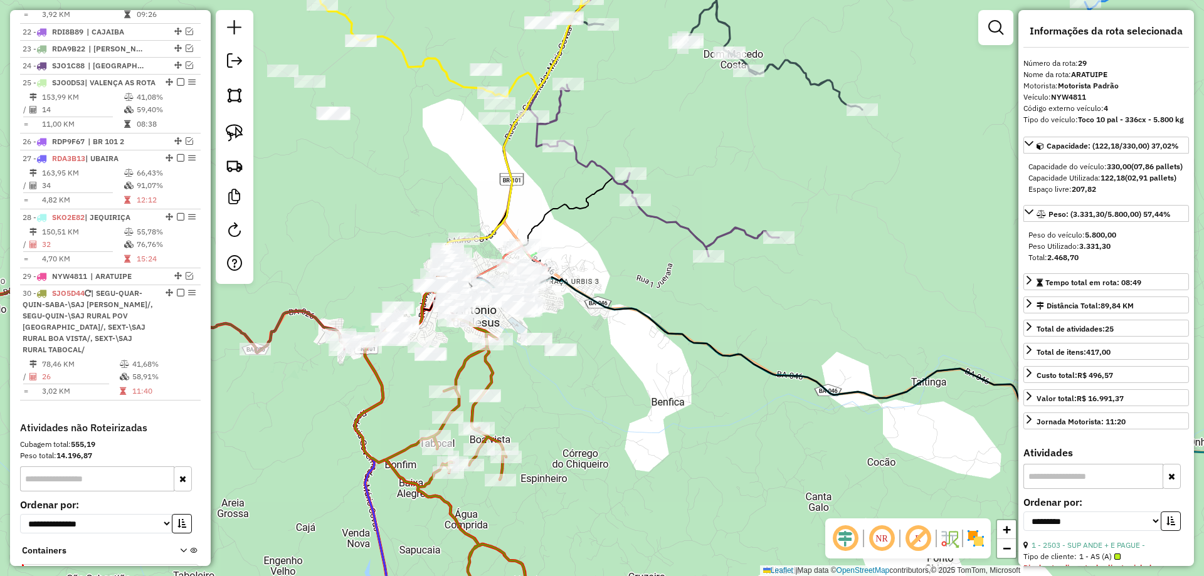
scroll to position [2031, 0]
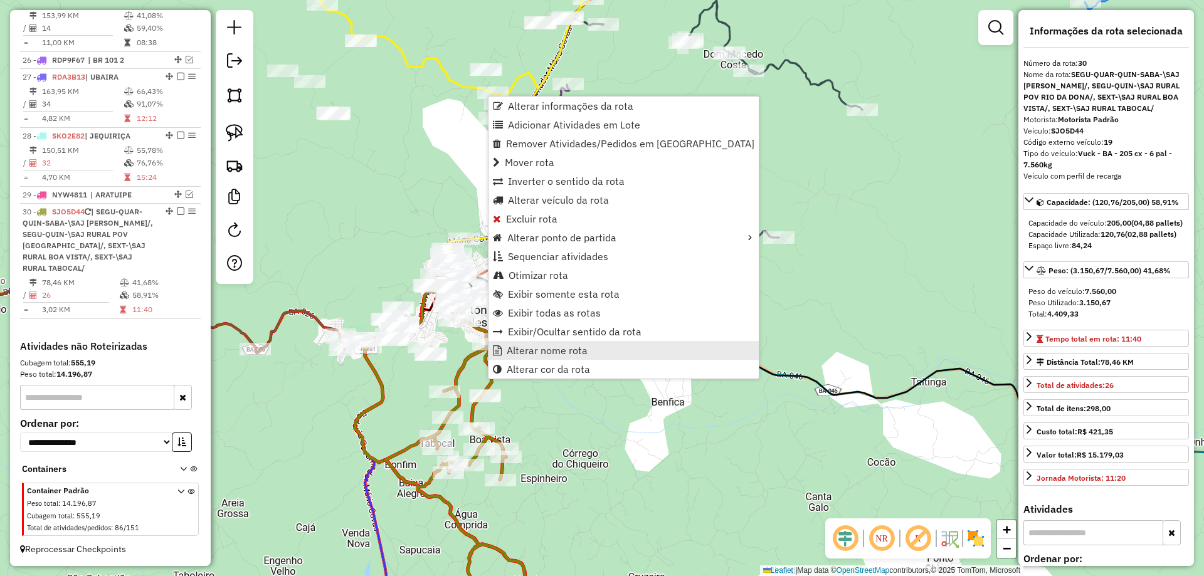
click at [519, 354] on span "Alterar nome rota" at bounding box center [547, 351] width 81 height 10
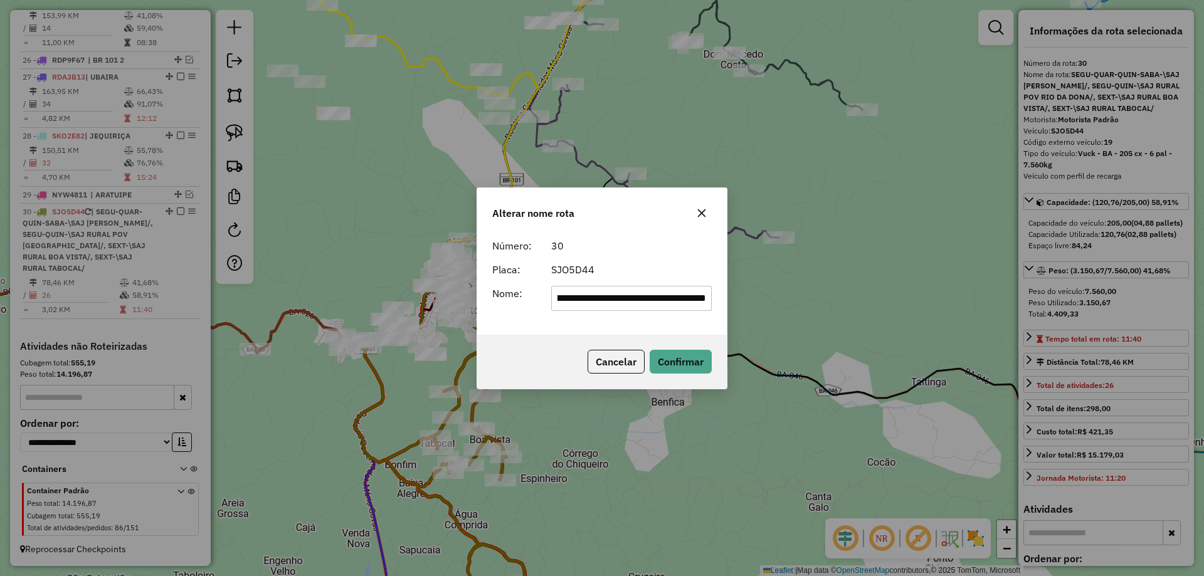
scroll to position [0, 0]
type input "*******"
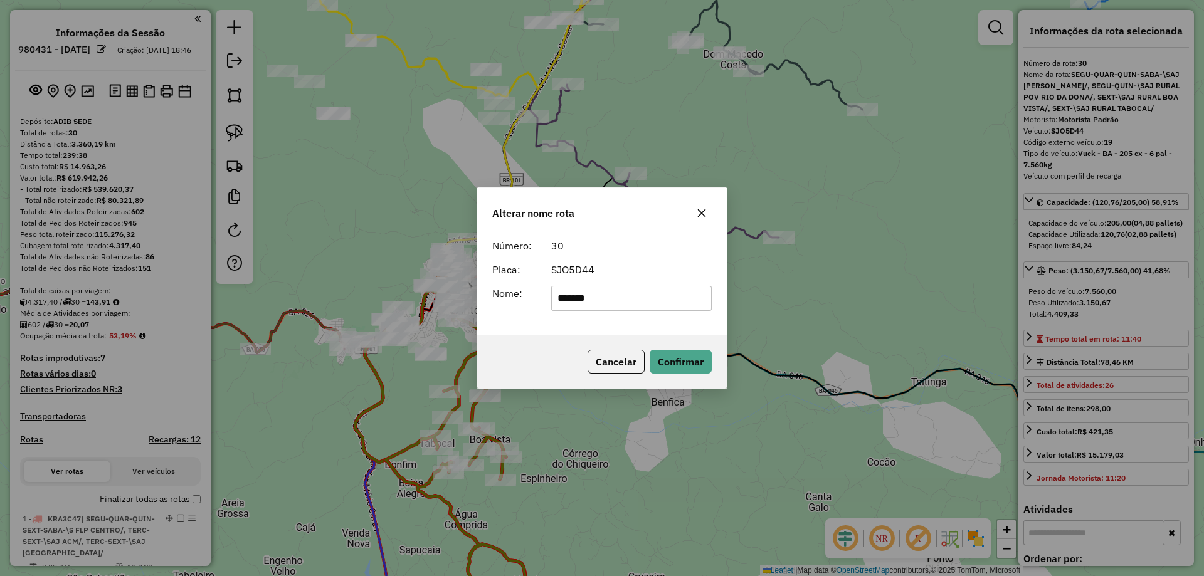
select select "**********"
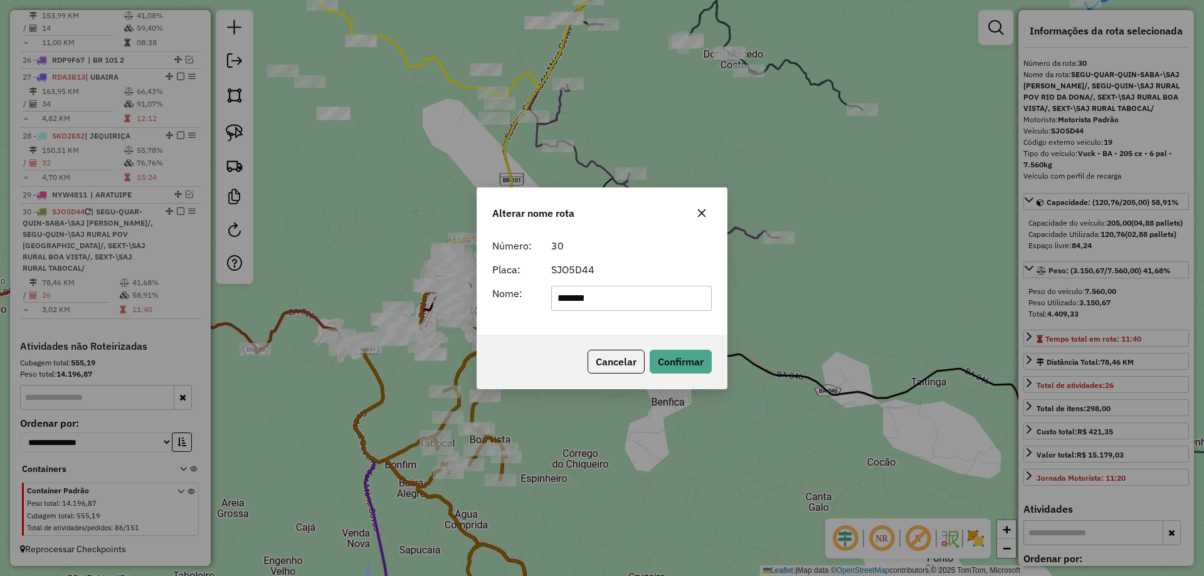
type input "**********"
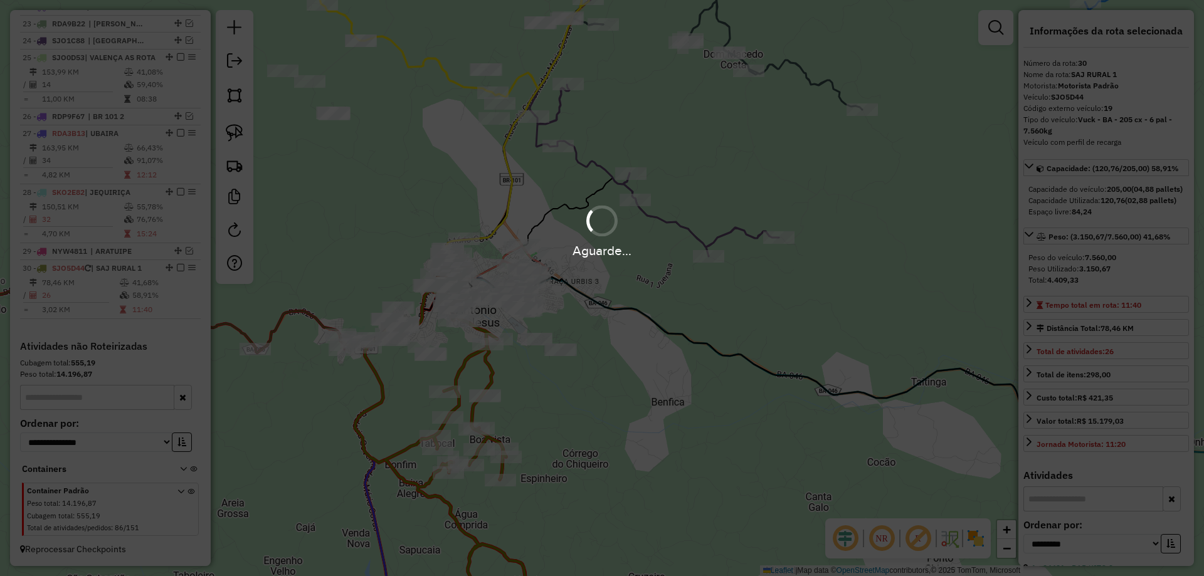
scroll to position [1974, 0]
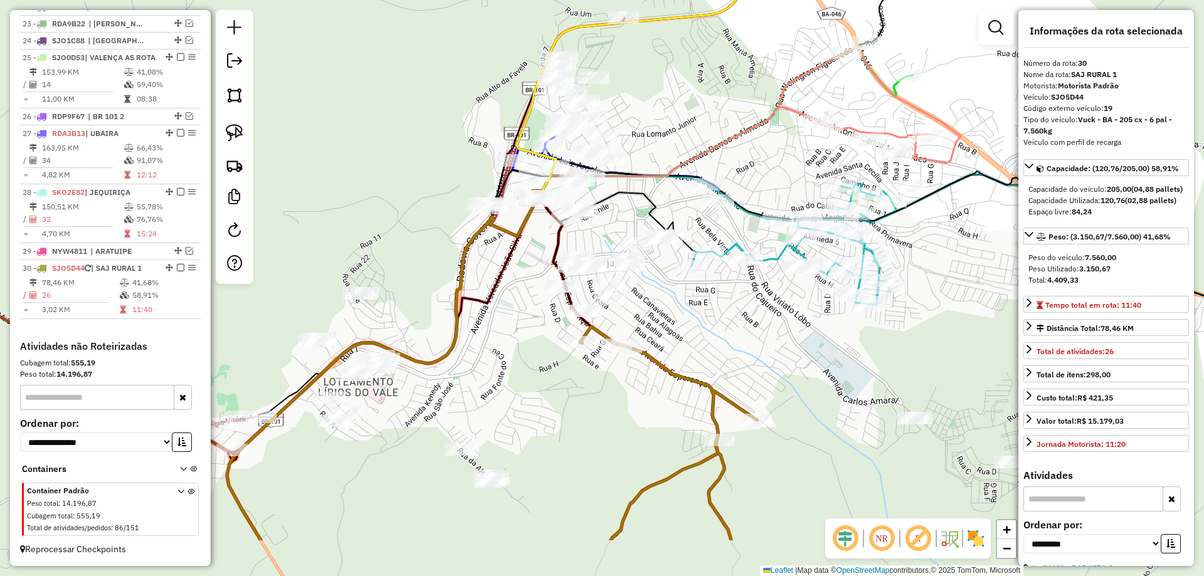
drag, startPoint x: 515, startPoint y: 510, endPoint x: 624, endPoint y: 308, distance: 229.5
click at [616, 327] on div "Janela de atendimento Grade de atendimento Capacidade Transportadoras Veículos …" at bounding box center [602, 288] width 1204 height 576
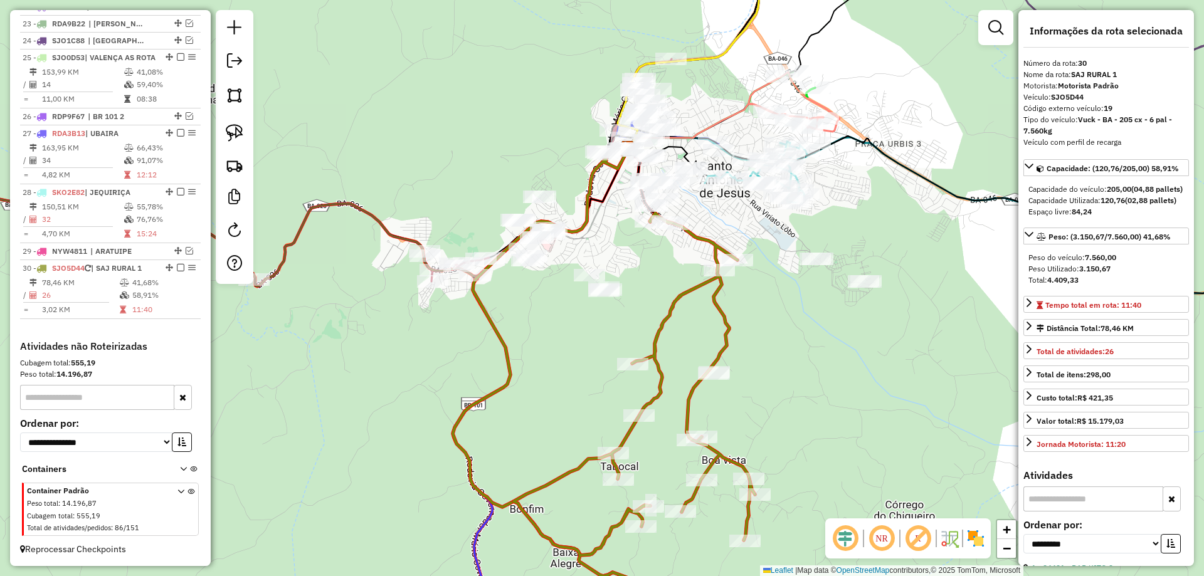
drag, startPoint x: 746, startPoint y: 370, endPoint x: 779, endPoint y: 402, distance: 45.7
click at [779, 403] on div "Janela de atendimento Grade de atendimento Capacidade Transportadoras Veículos …" at bounding box center [602, 288] width 1204 height 576
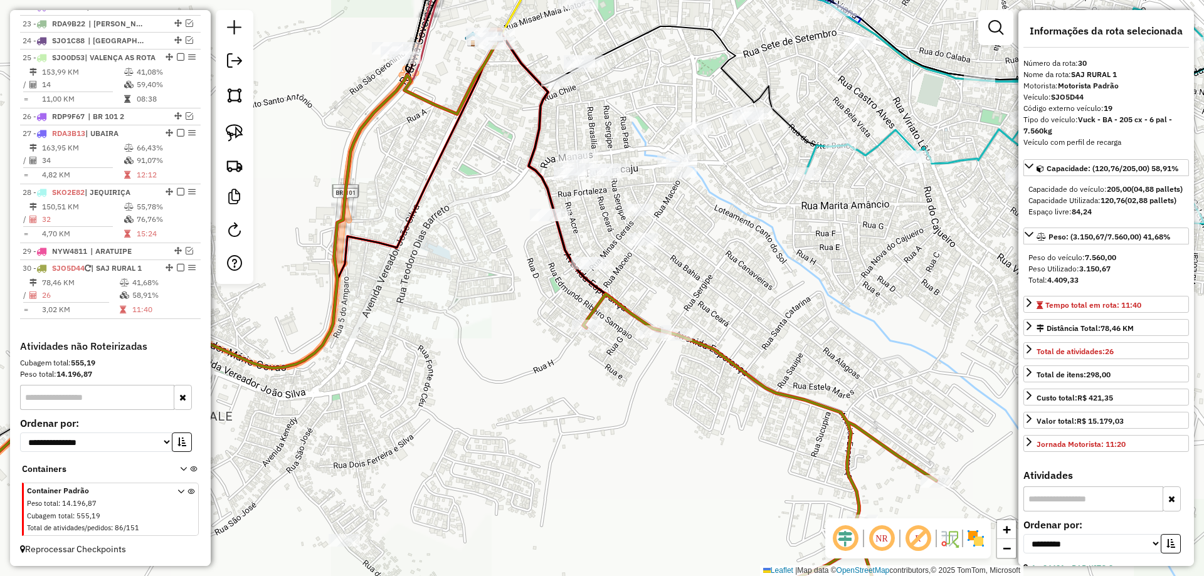
click at [605, 303] on icon at bounding box center [759, 464] width 353 height 340
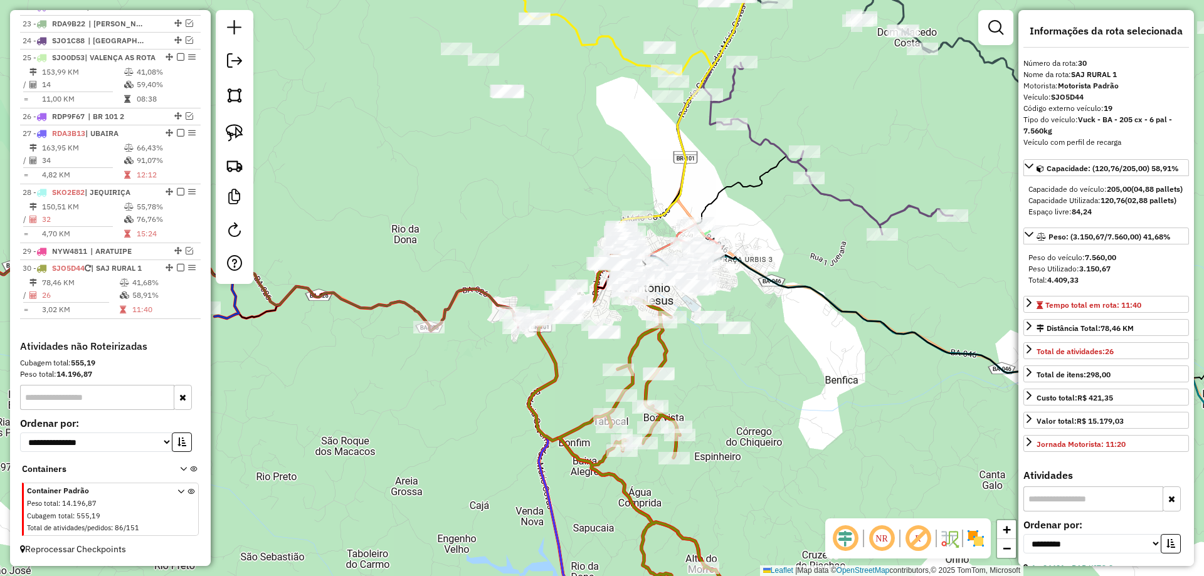
click at [726, 388] on div "Rota 30 - Placa SJO5D44 21777 - DEP DO HERMINIO Janela de atendimento Grade de …" at bounding box center [602, 288] width 1204 height 576
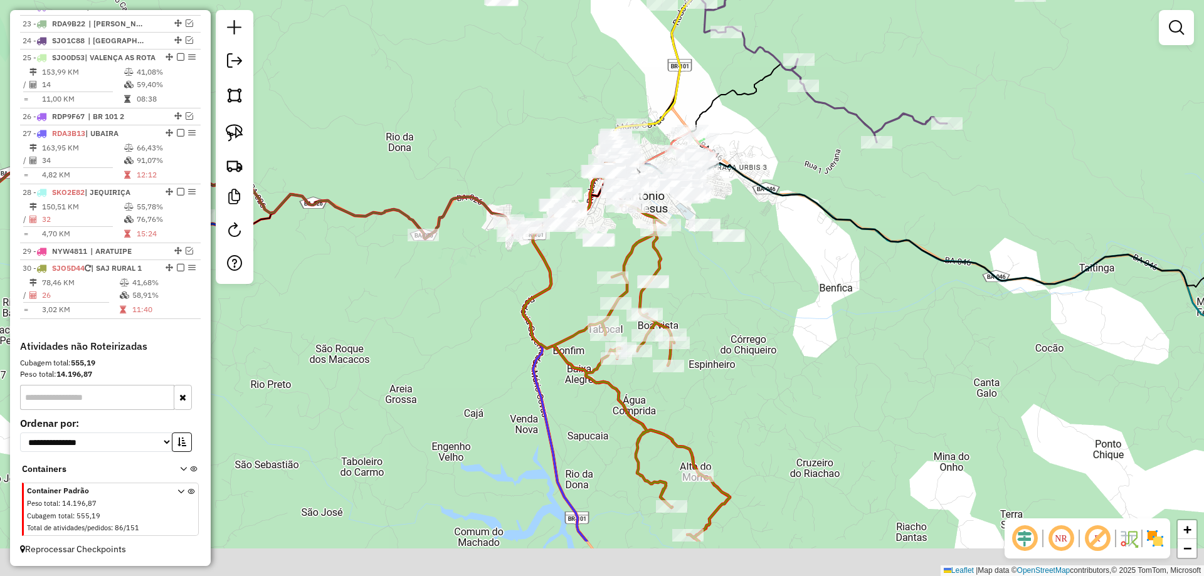
drag, startPoint x: 749, startPoint y: 411, endPoint x: 736, endPoint y: 293, distance: 118.0
click at [736, 293] on div "Janela de atendimento Grade de atendimento Capacidade Transportadoras Veículos …" at bounding box center [602, 288] width 1204 height 576
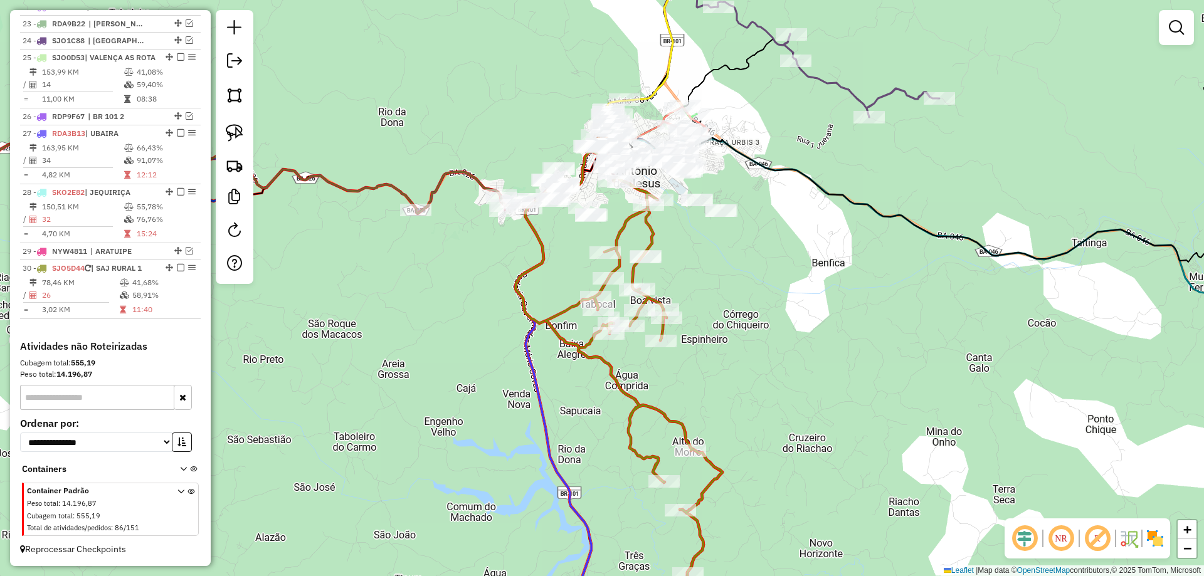
select select "**********"
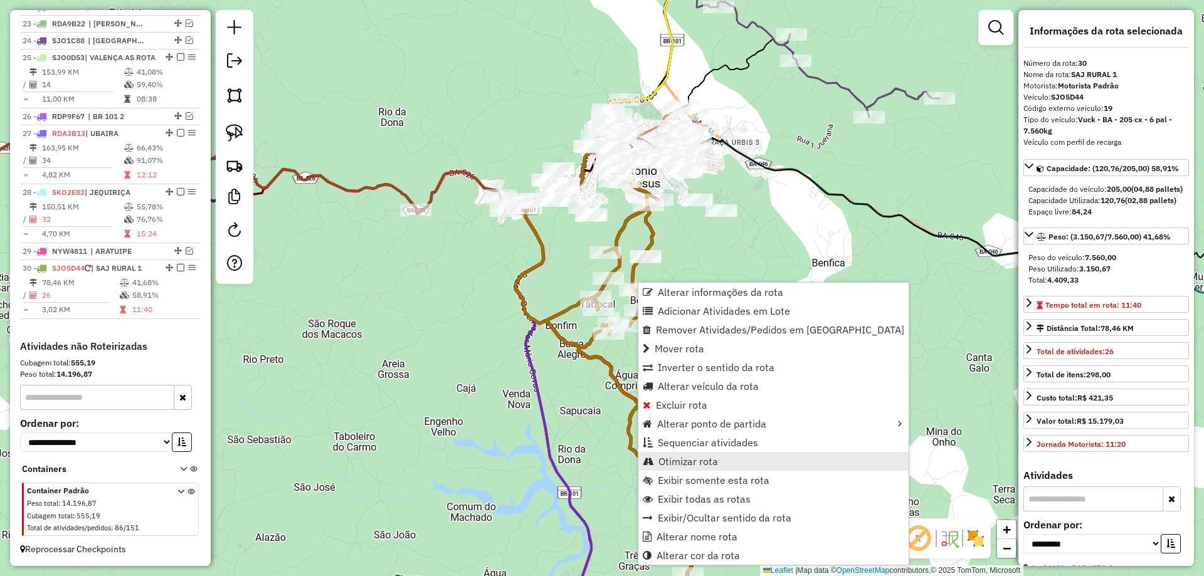
click at [694, 463] on span "Otimizar rota" at bounding box center [688, 462] width 60 height 10
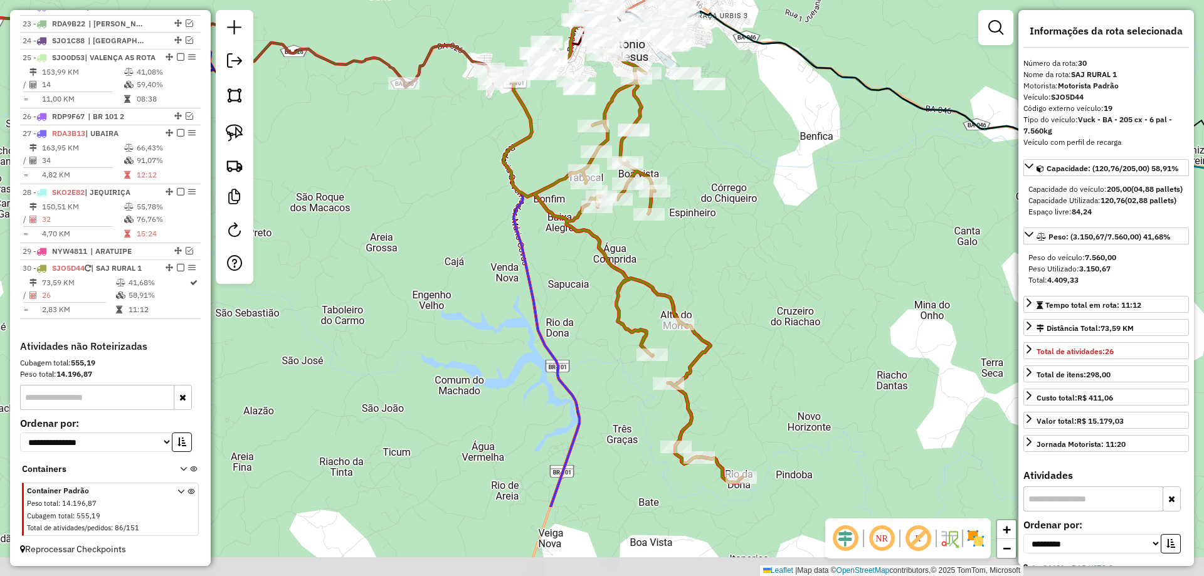
drag, startPoint x: 725, startPoint y: 276, endPoint x: 712, endPoint y: 172, distance: 104.9
click at [712, 172] on div "Janela de atendimento Grade de atendimento Capacidade Transportadoras Veículos …" at bounding box center [602, 288] width 1204 height 576
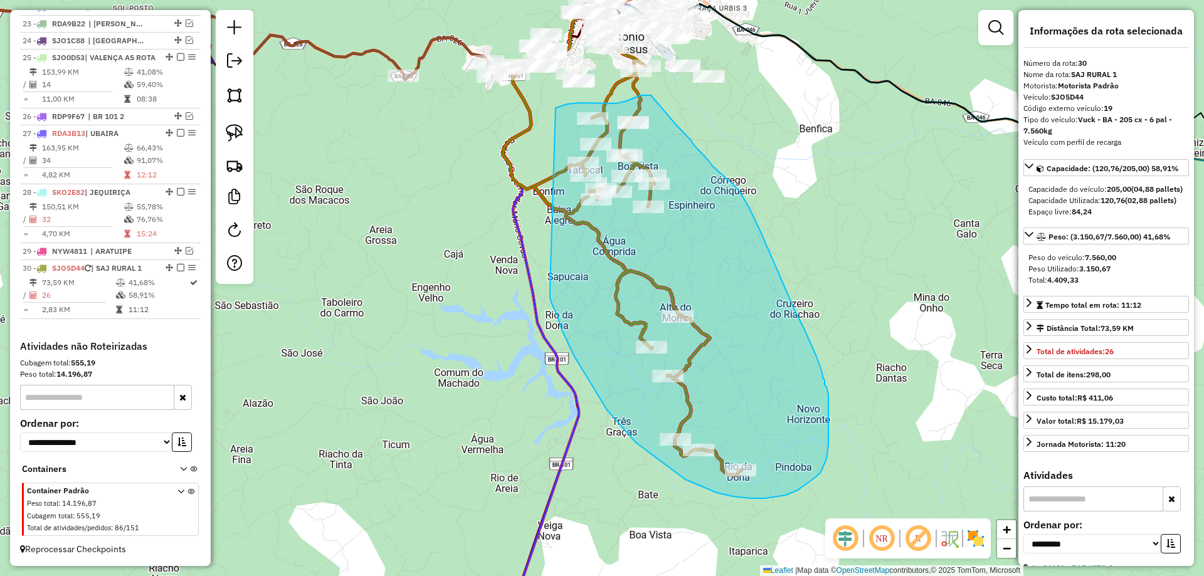
drag, startPoint x: 558, startPoint y: 316, endPoint x: 554, endPoint y: 108, distance: 207.6
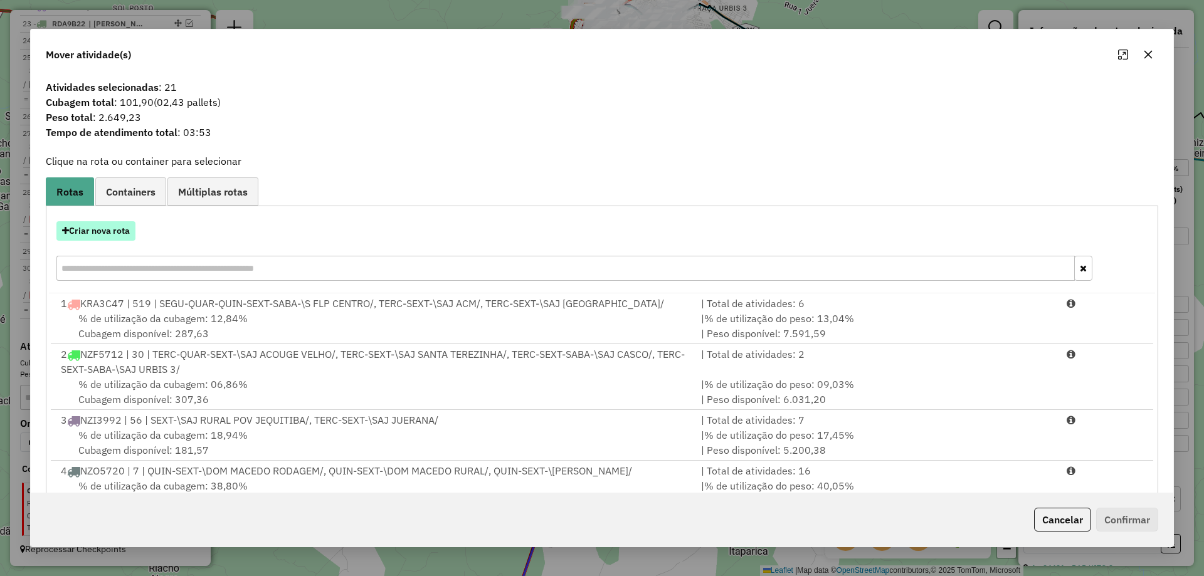
click at [106, 235] on button "Criar nova rota" at bounding box center [95, 230] width 79 height 19
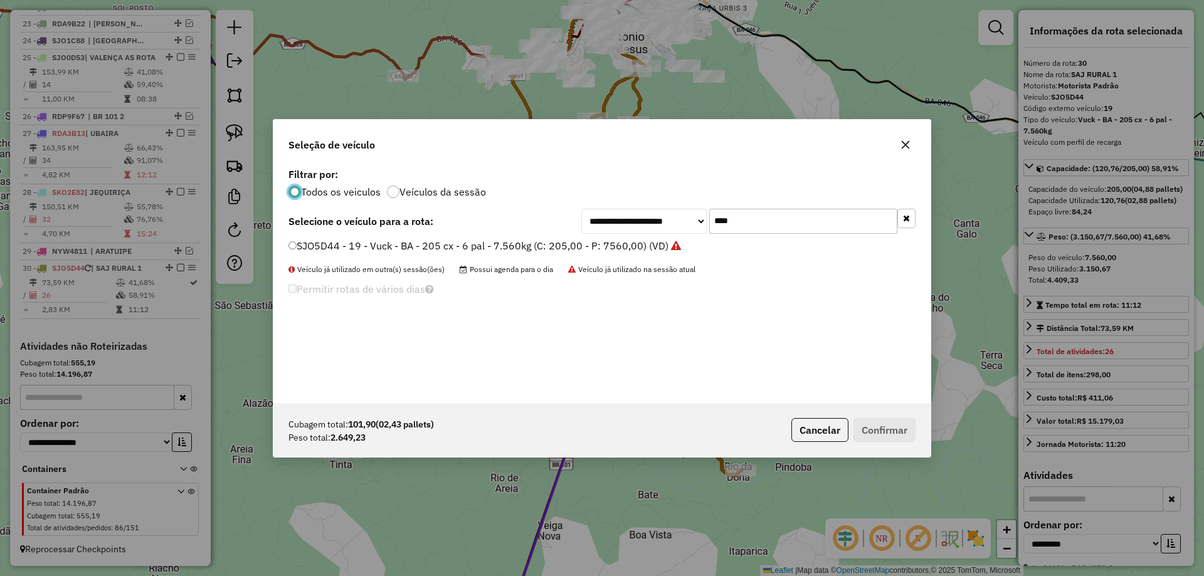
scroll to position [7, 4]
click at [359, 247] on label "SJO5D44 - 19 - Vuck - BA - 205 cx - 6 pal - 7.560kg (C: 205,00 - P: 7560,00) (V…" at bounding box center [484, 245] width 393 height 15
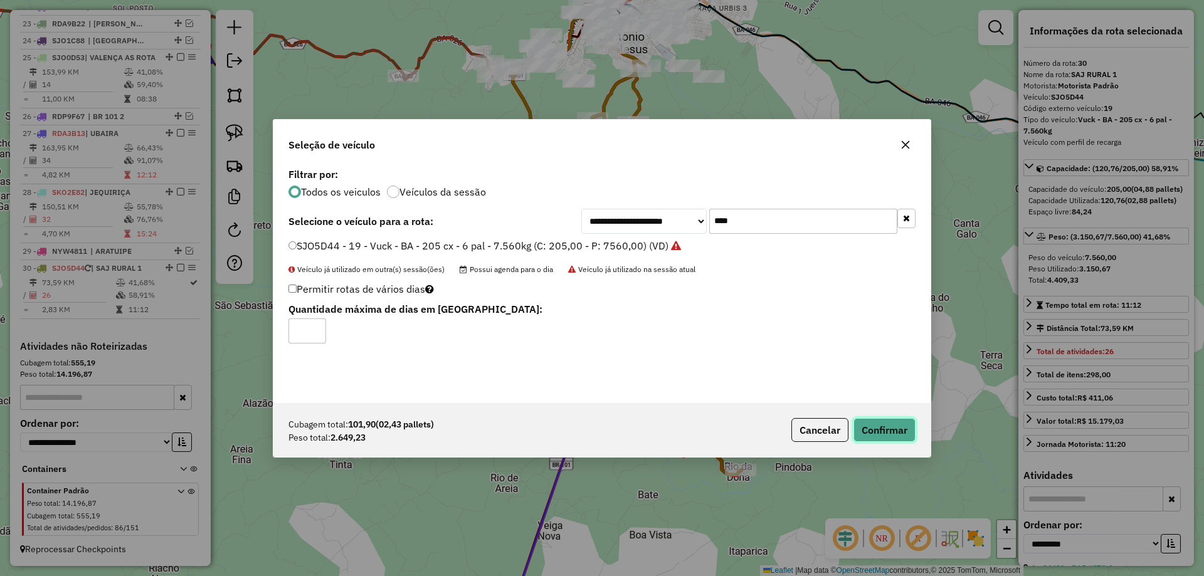
click at [884, 424] on button "Confirmar" at bounding box center [885, 430] width 62 height 24
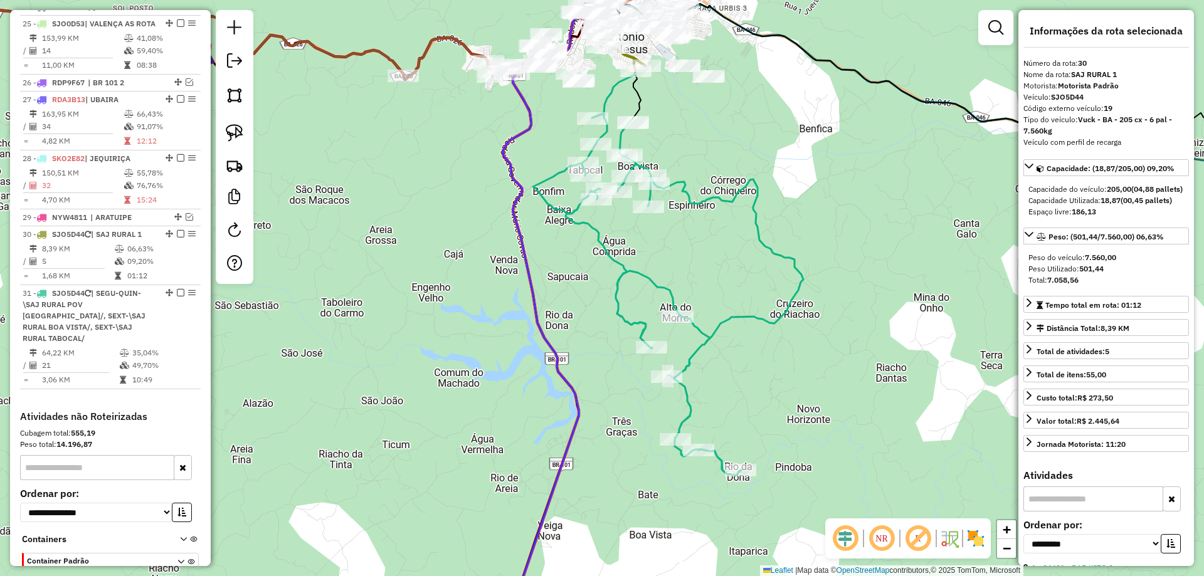
scroll to position [2067, 0]
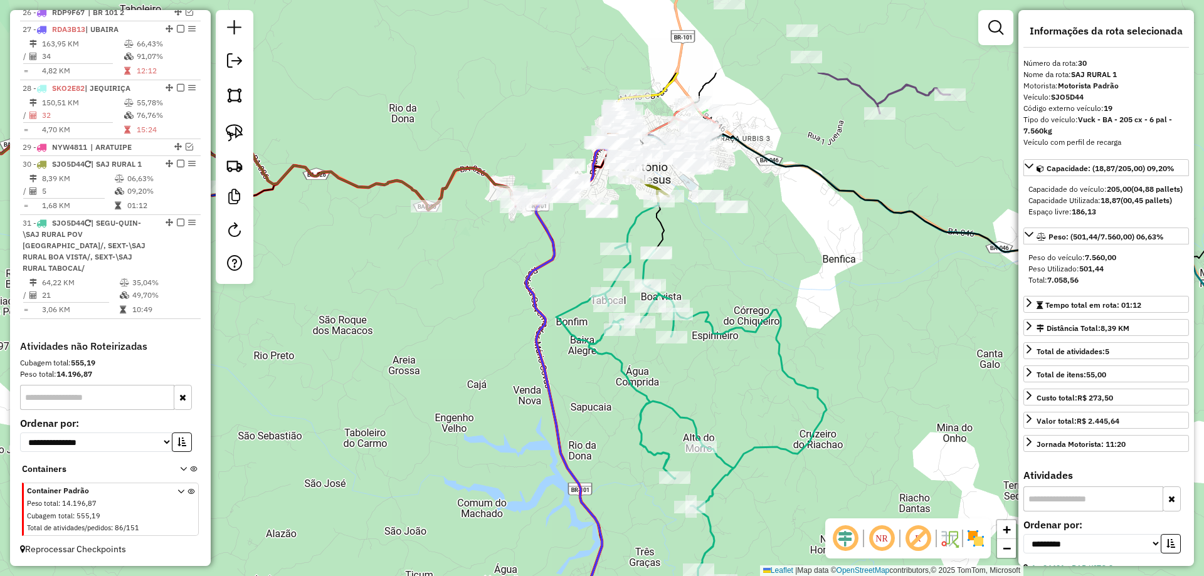
drag, startPoint x: 701, startPoint y: 134, endPoint x: 724, endPoint y: 346, distance: 213.9
click at [727, 346] on div "Janela de atendimento Grade de atendimento Capacidade Transportadoras Veículos …" at bounding box center [602, 288] width 1204 height 576
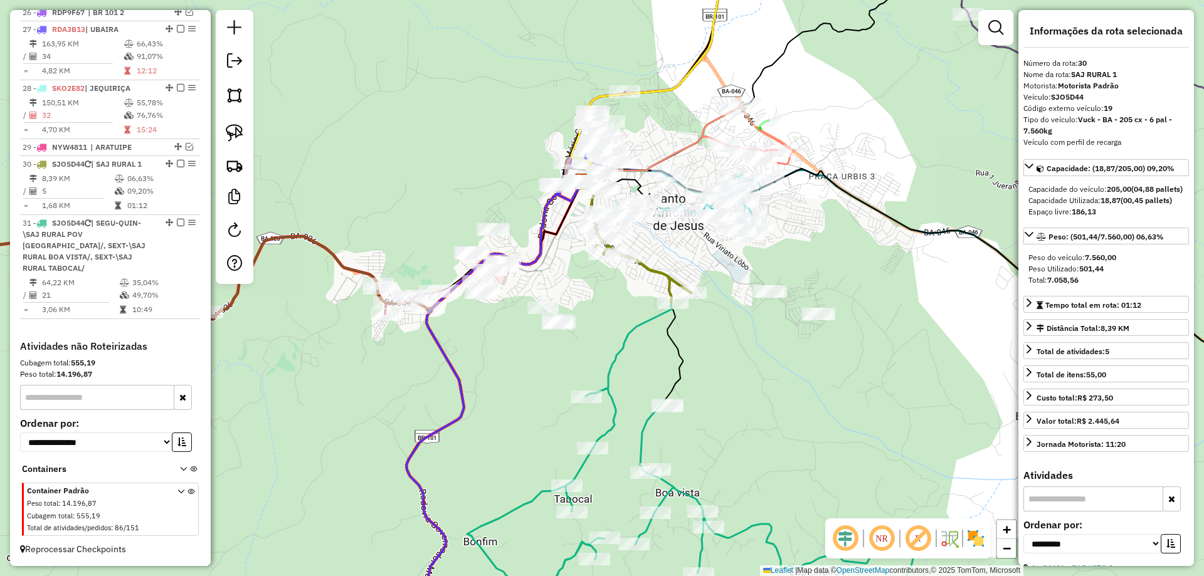
click at [645, 320] on icon at bounding box center [625, 289] width 94 height 214
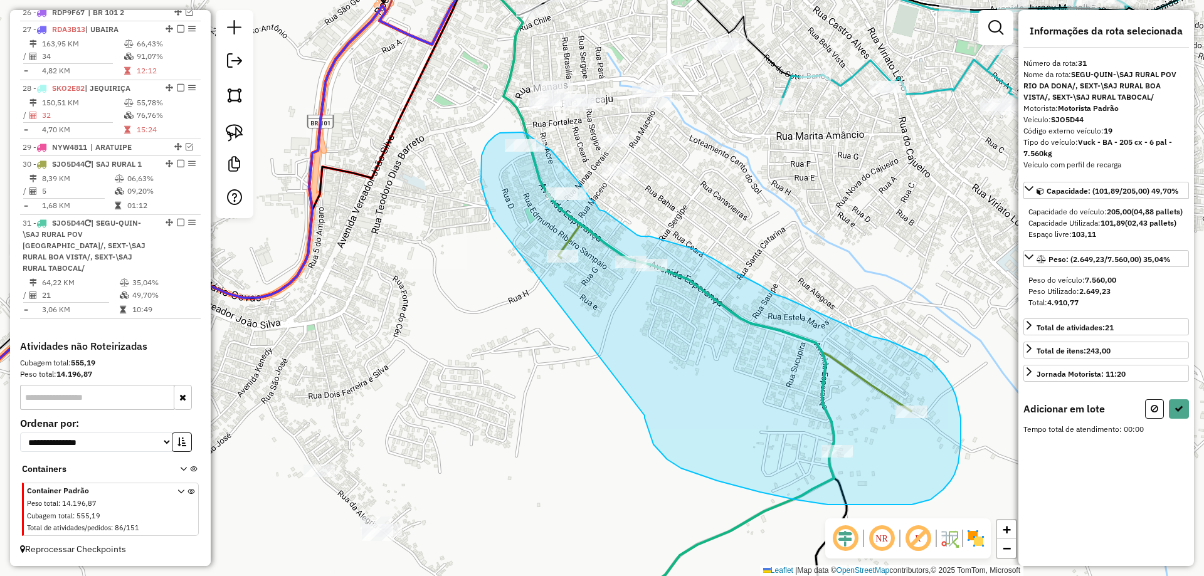
drag, startPoint x: 617, startPoint y: 308, endPoint x: 494, endPoint y: 219, distance: 151.9
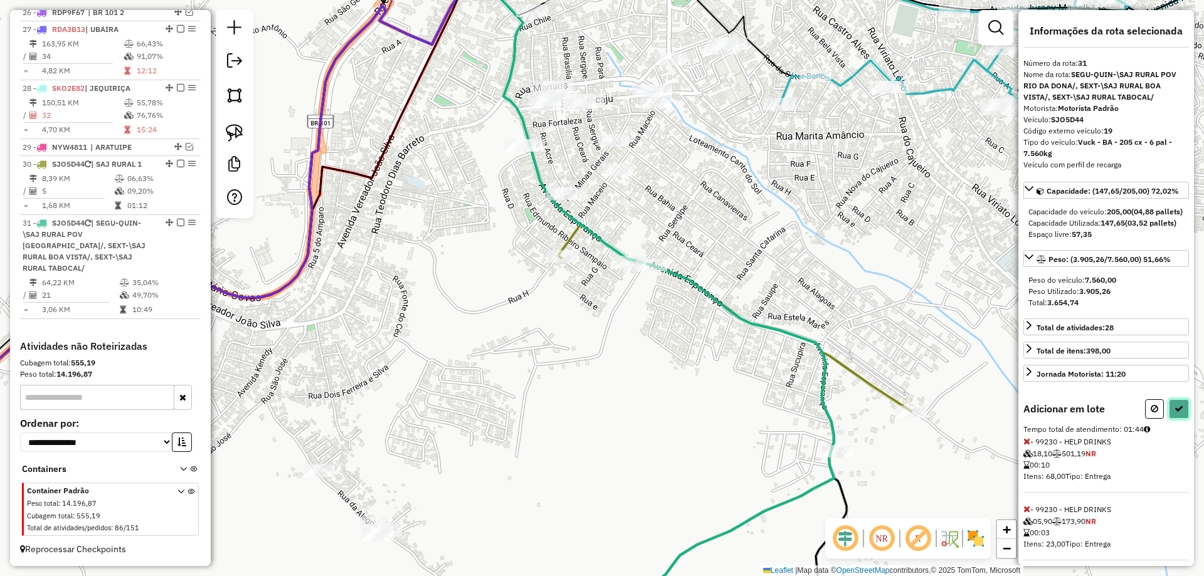
click at [1178, 413] on icon at bounding box center [1179, 408] width 9 height 9
select select "**********"
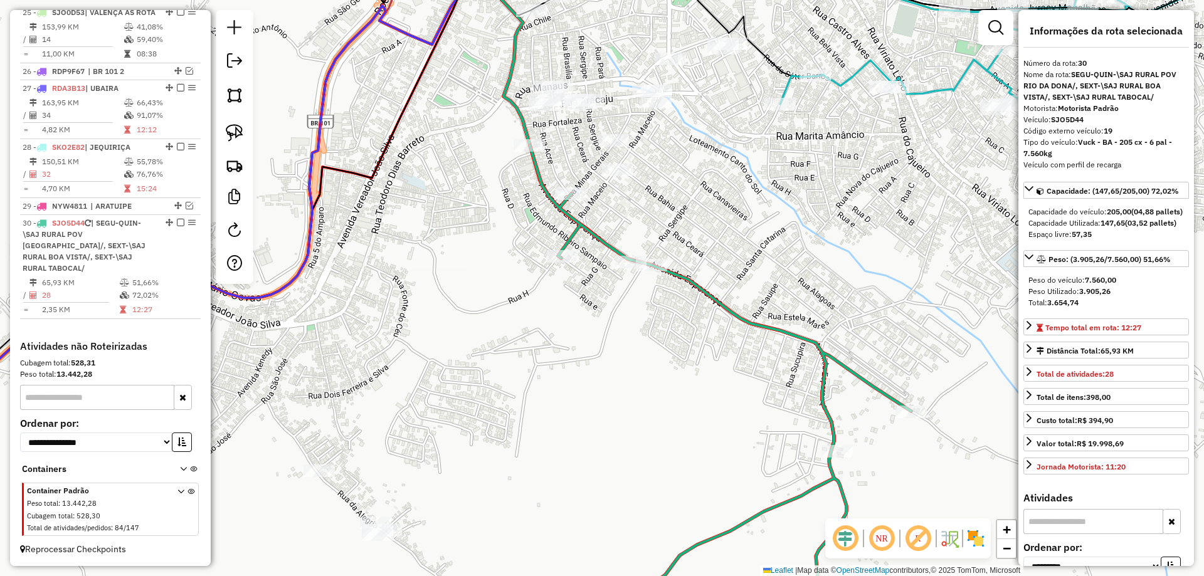
scroll to position [2008, 0]
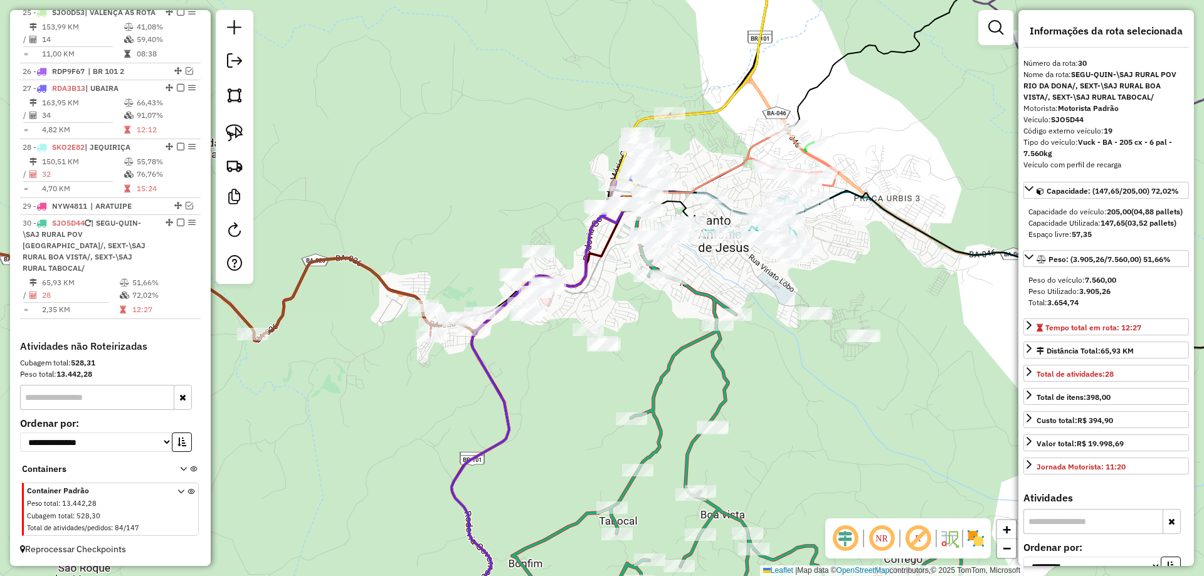
click at [664, 360] on icon at bounding box center [737, 441] width 450 height 386
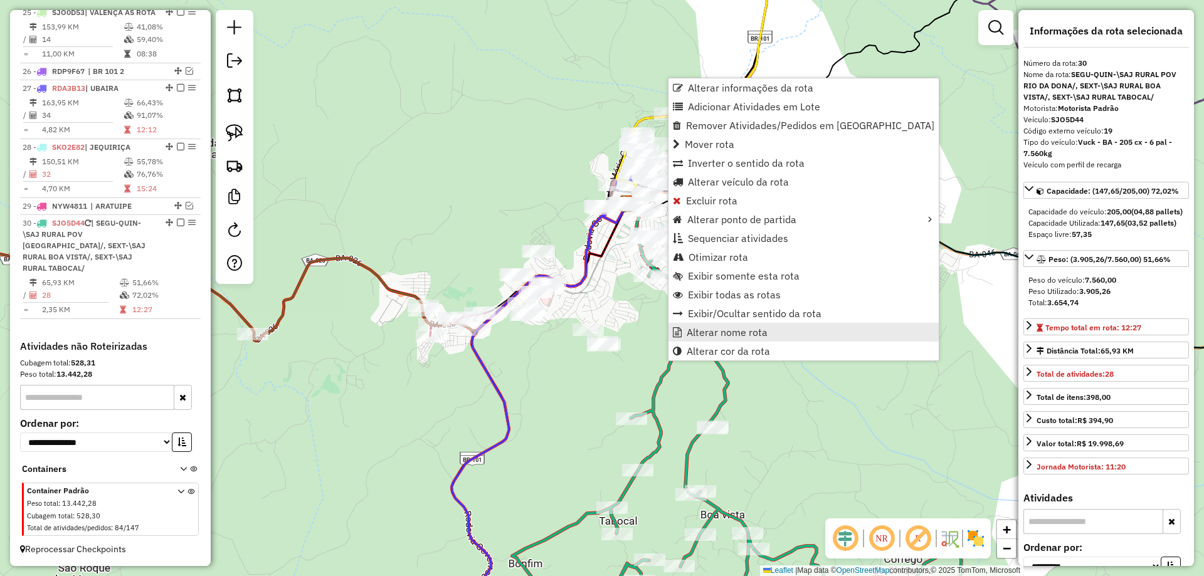
click at [717, 332] on span "Alterar nome rota" at bounding box center [727, 332] width 81 height 10
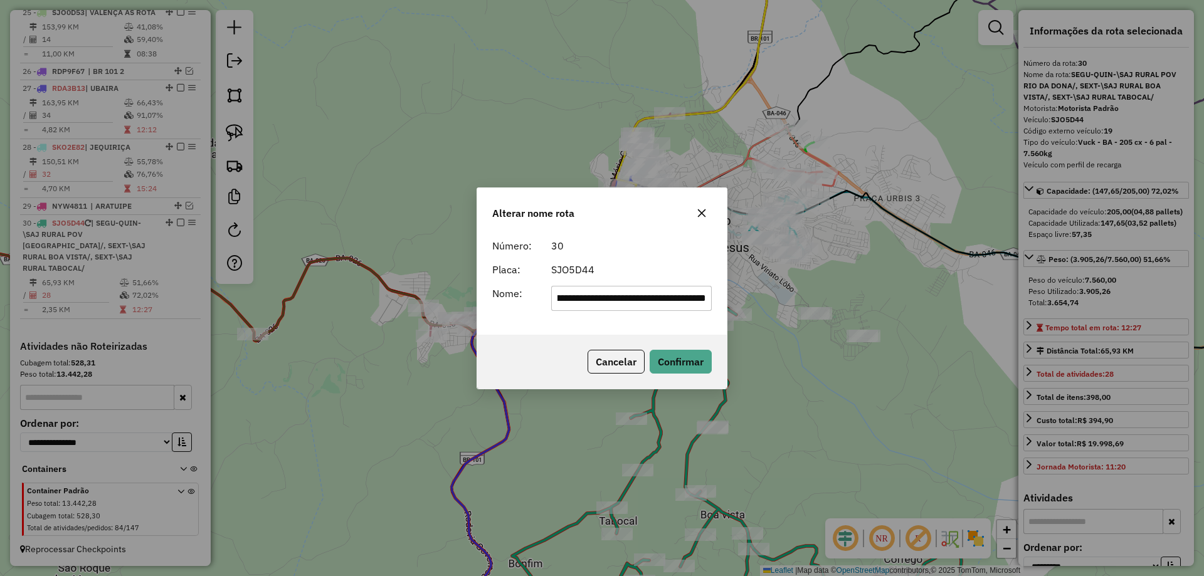
scroll to position [0, 0]
type input "**********"
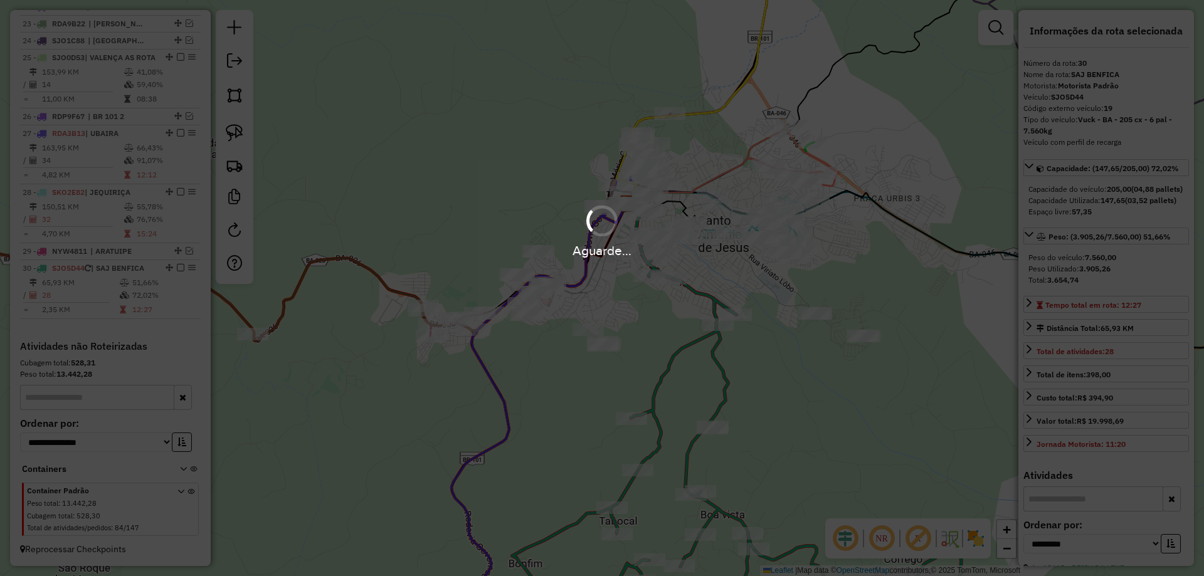
scroll to position [1974, 0]
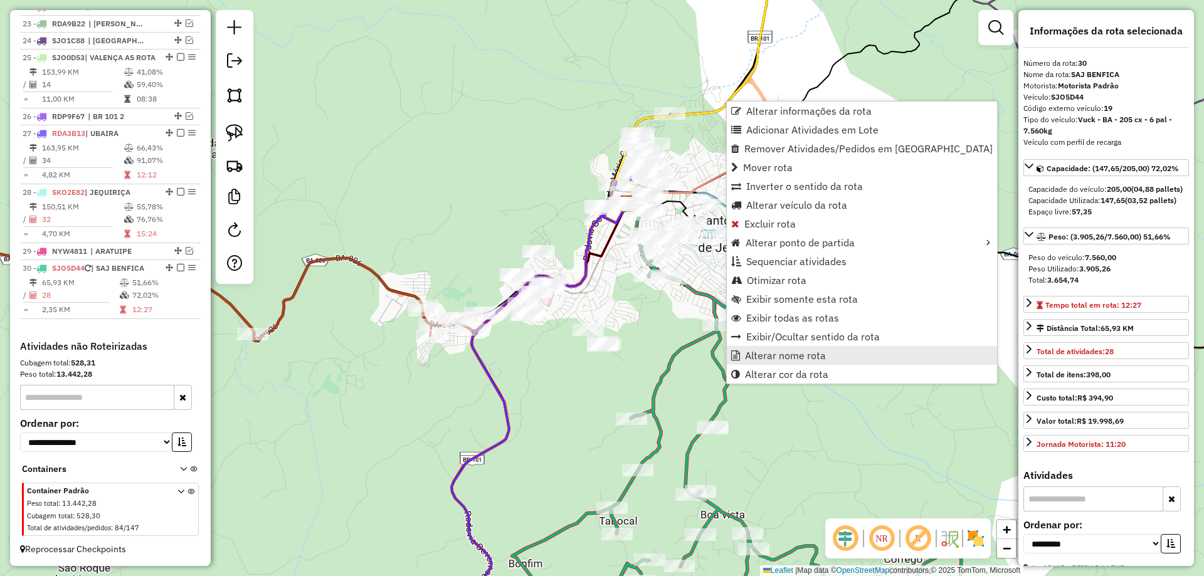
click at [765, 352] on span "Alterar nome rota" at bounding box center [785, 356] width 81 height 10
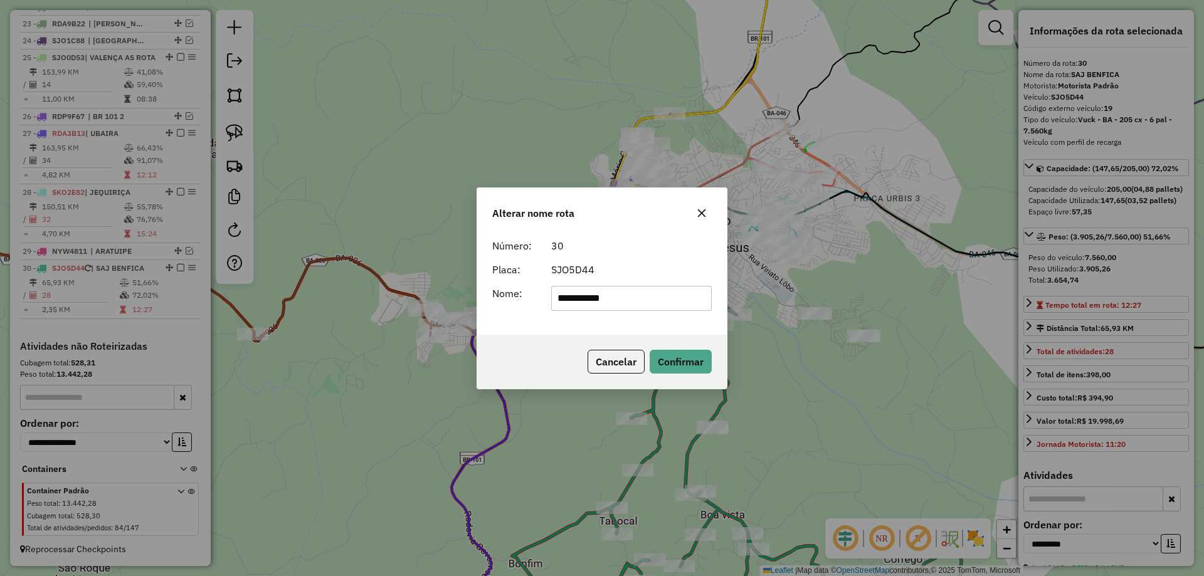
type input "**********"
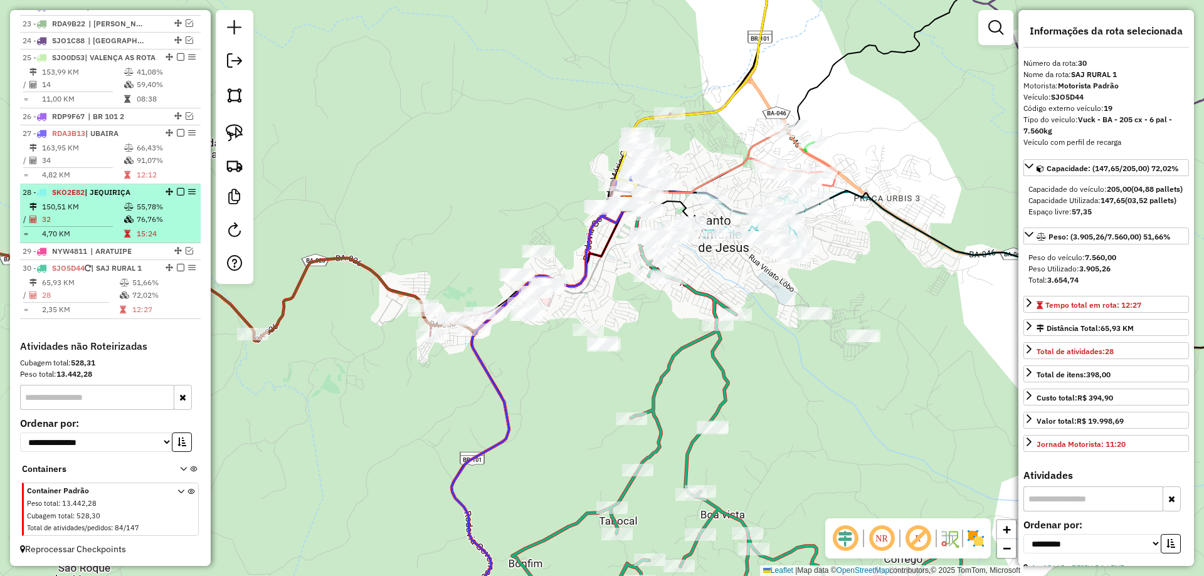
click at [177, 267] on em at bounding box center [181, 268] width 8 height 8
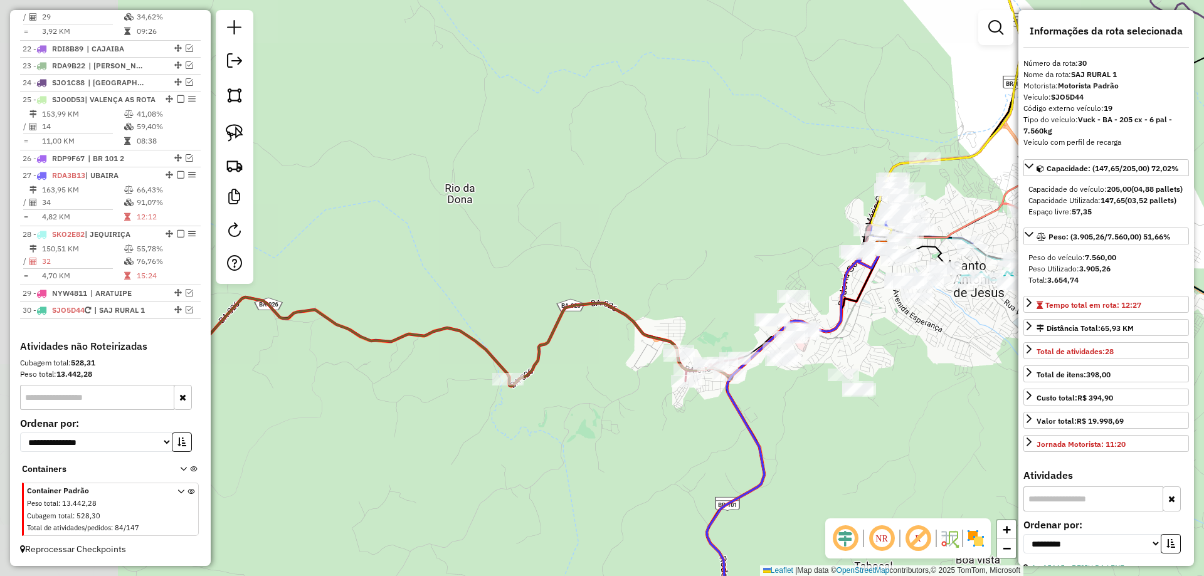
drag, startPoint x: 430, startPoint y: 242, endPoint x: 616, endPoint y: 292, distance: 192.1
click at [616, 292] on div "Janela de atendimento Grade de atendimento Capacidade Transportadoras Veículos …" at bounding box center [602, 288] width 1204 height 576
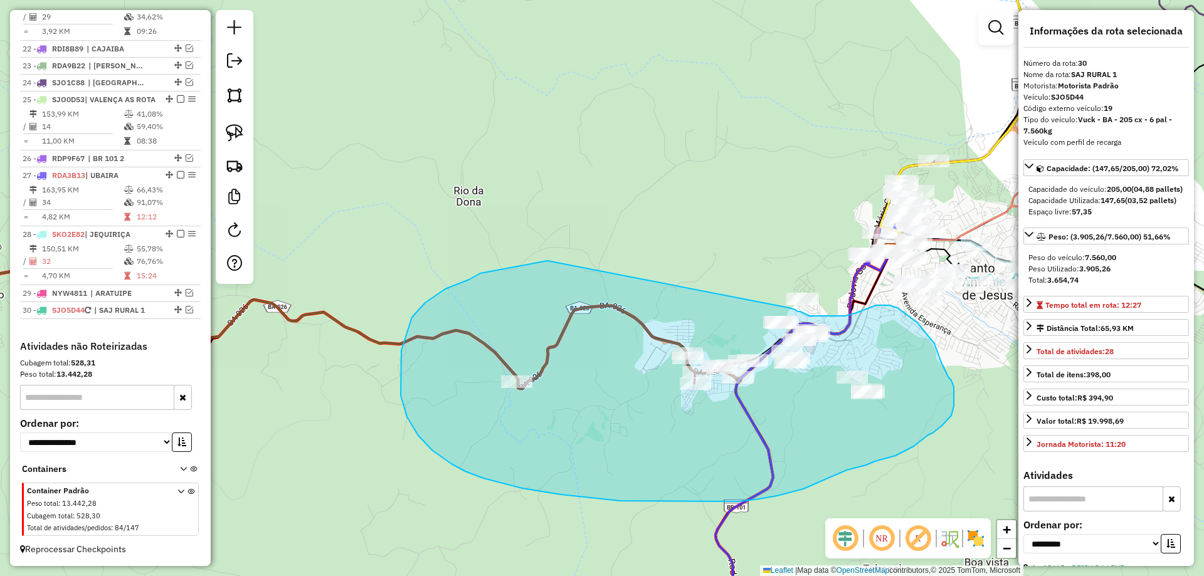
drag, startPoint x: 547, startPoint y: 261, endPoint x: 776, endPoint y: 302, distance: 232.6
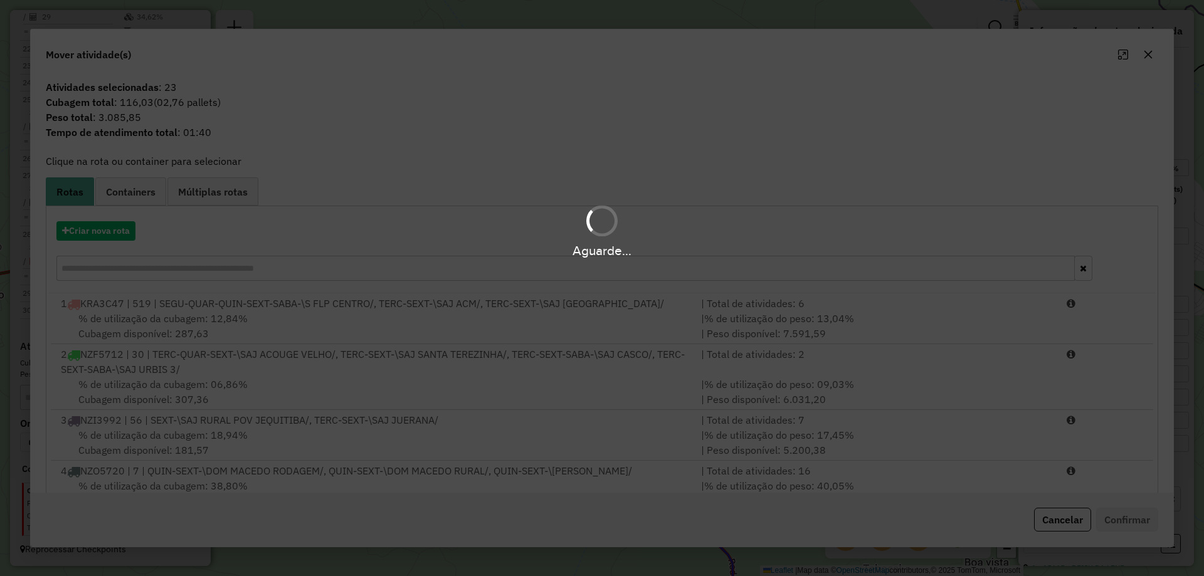
click at [795, 309] on hb-app "Aguarde... Pop-up bloqueado! Seu navegador bloqueou automáticamente a abertura …" at bounding box center [602, 288] width 1204 height 576
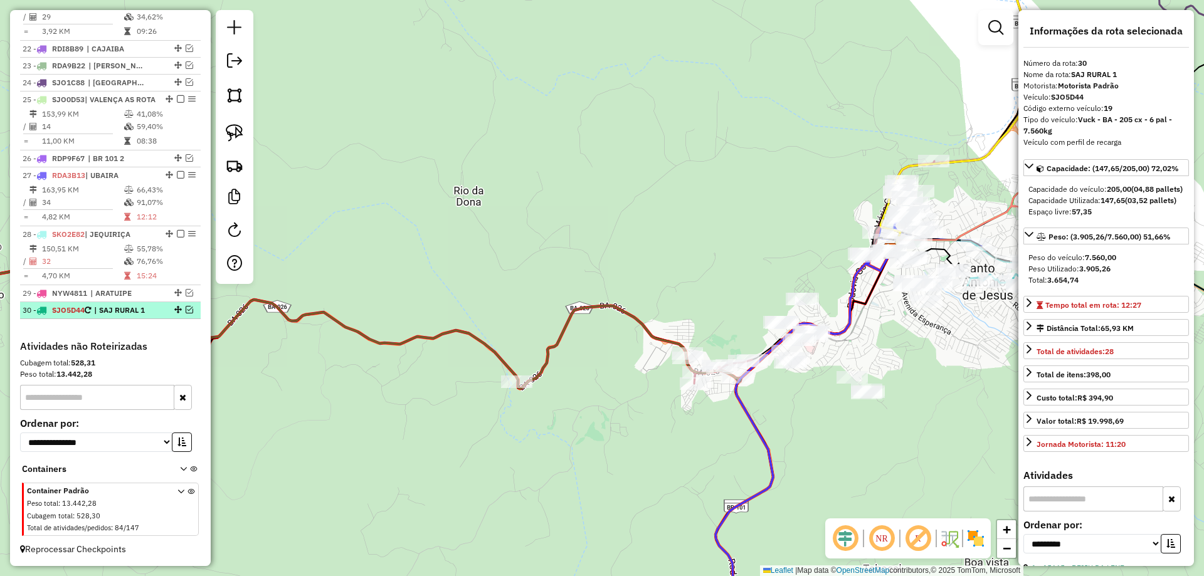
click at [187, 311] on em at bounding box center [190, 310] width 8 height 8
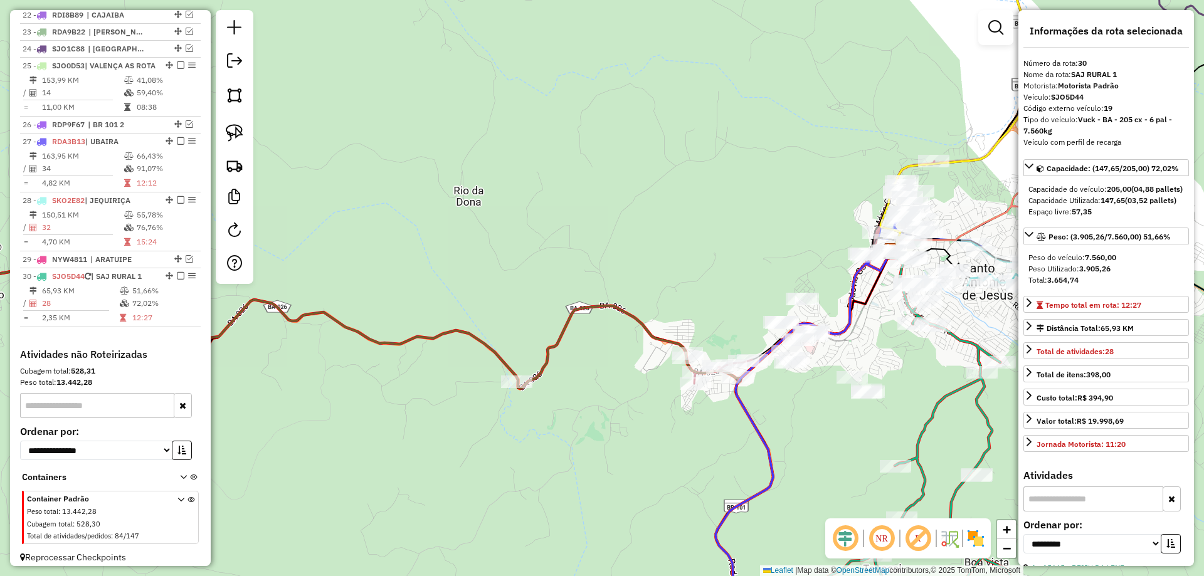
scroll to position [1974, 0]
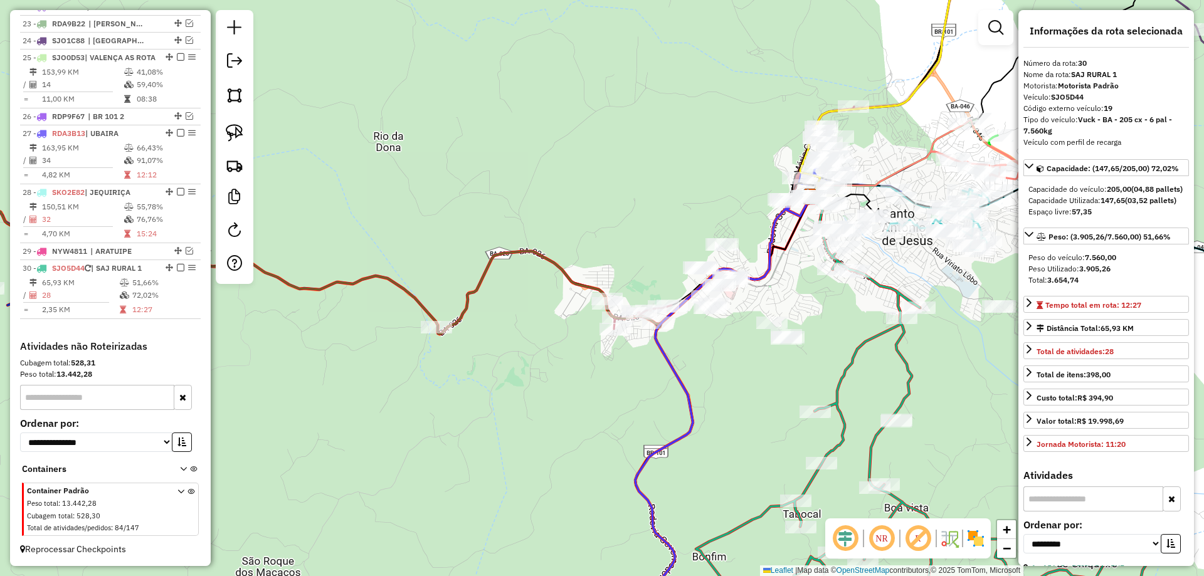
click at [859, 346] on icon at bounding box center [921, 437] width 450 height 393
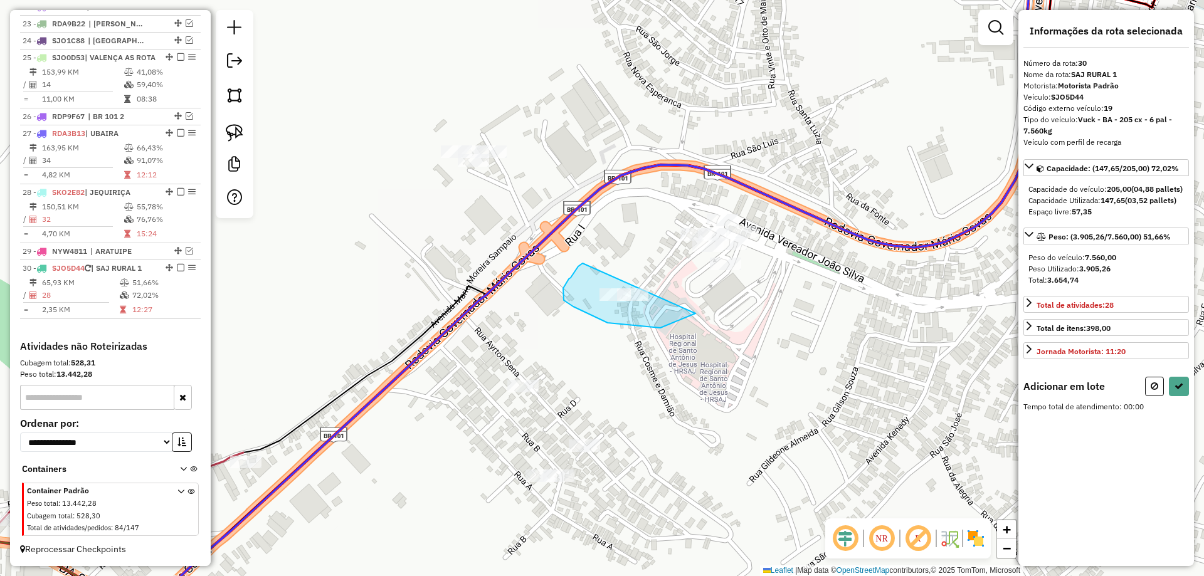
drag, startPoint x: 695, startPoint y: 314, endPoint x: 610, endPoint y: 260, distance: 100.9
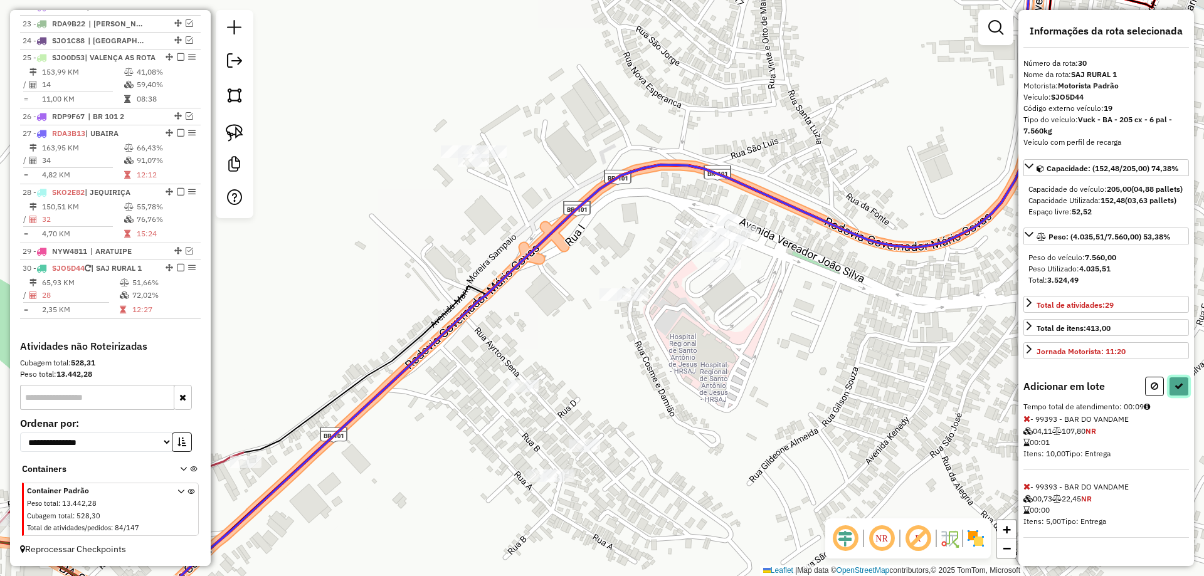
click at [1183, 391] on icon at bounding box center [1179, 386] width 9 height 9
select select "**********"
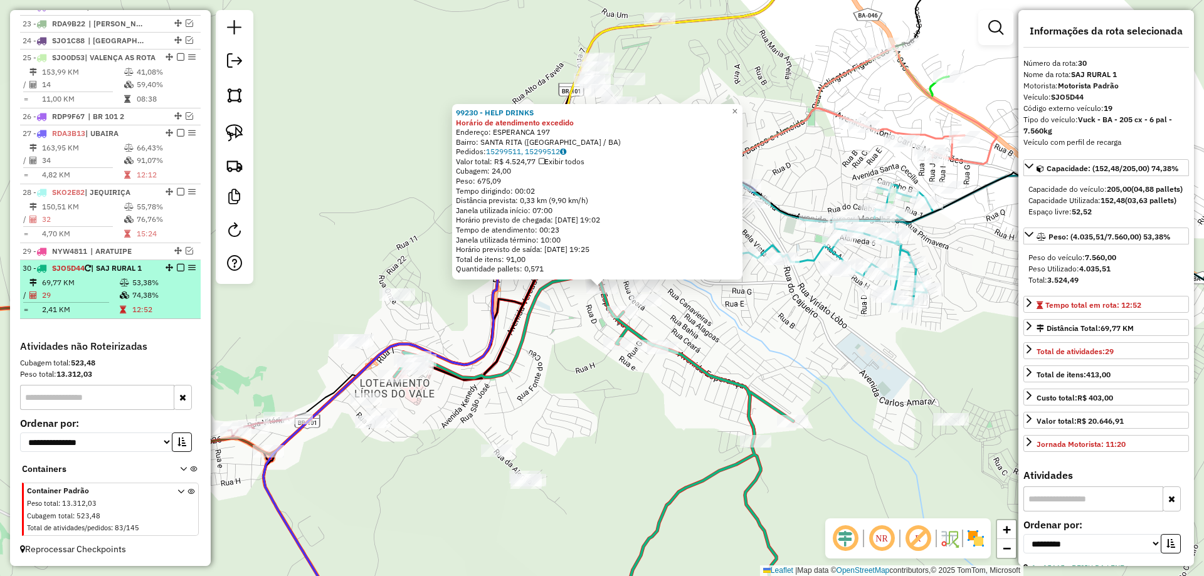
click at [177, 268] on em at bounding box center [181, 268] width 8 height 8
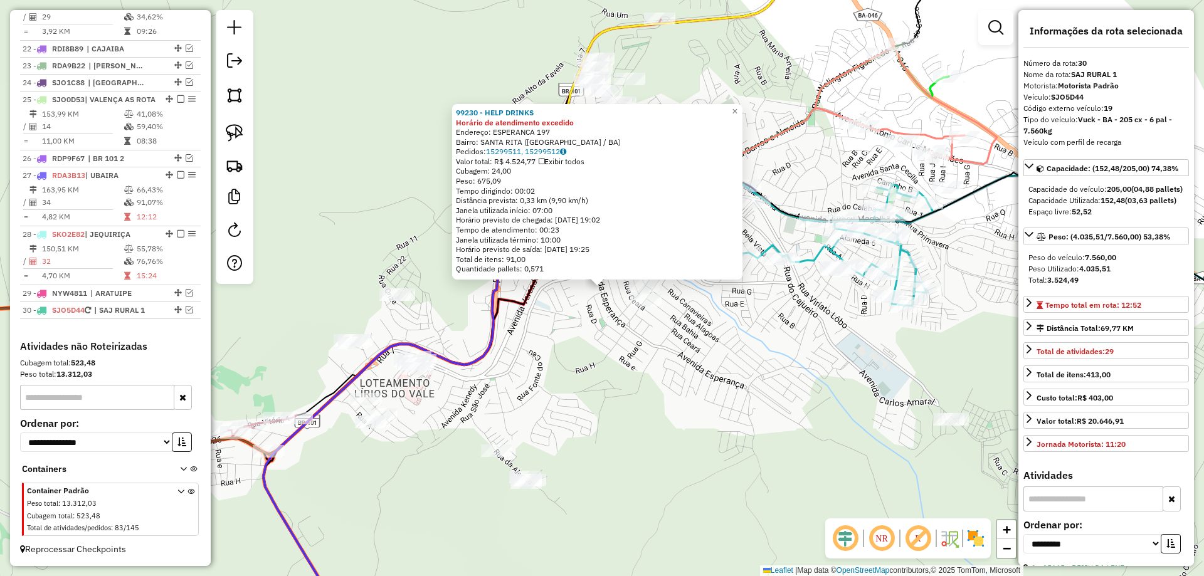
click at [275, 310] on div "99230 - HELP DRINKS Horário de atendimento excedido Endereço: ESPERANCA 197 Bai…" at bounding box center [602, 288] width 1204 height 576
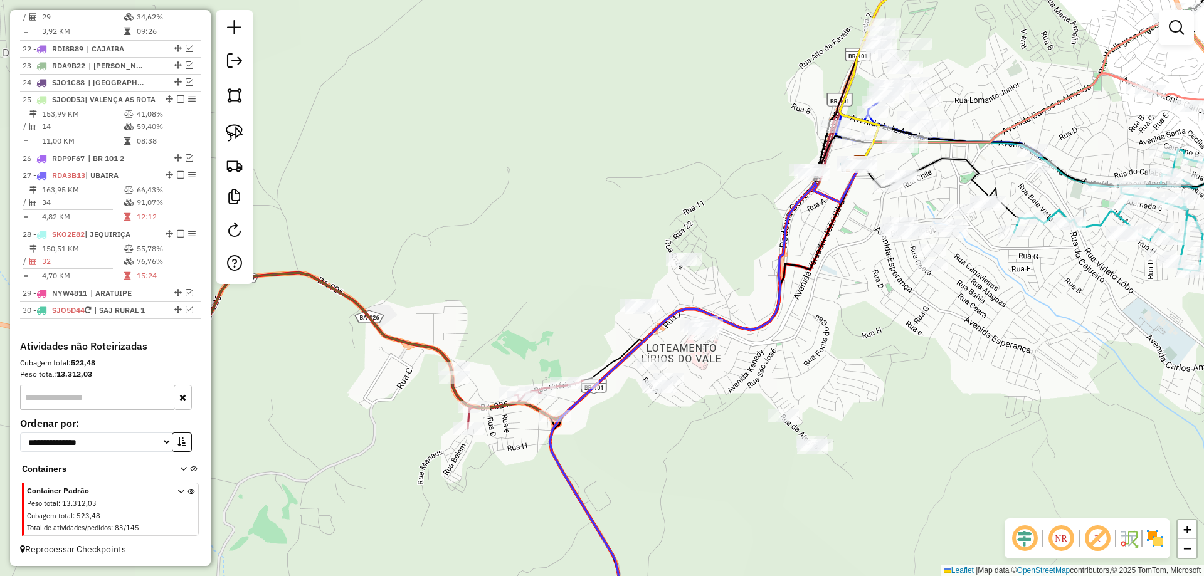
drag, startPoint x: 280, startPoint y: 310, endPoint x: 567, endPoint y: 275, distance: 288.7
click at [567, 275] on div "Janela de atendimento Grade de atendimento Capacidade Transportadoras Veículos …" at bounding box center [602, 288] width 1204 height 576
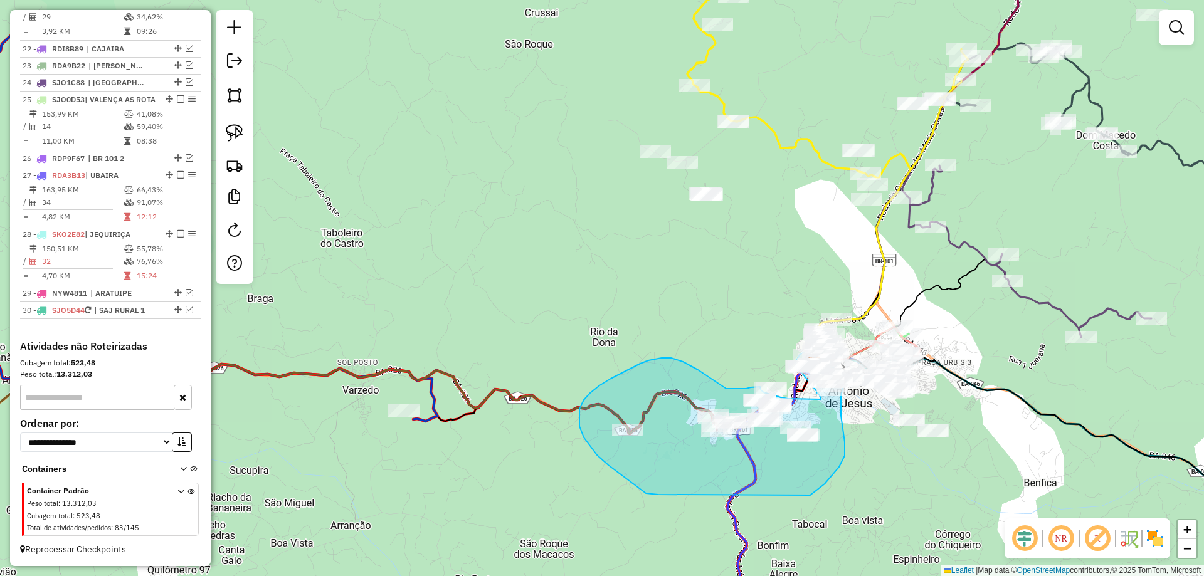
drag, startPoint x: 486, startPoint y: 504, endPoint x: 808, endPoint y: 496, distance: 322.4
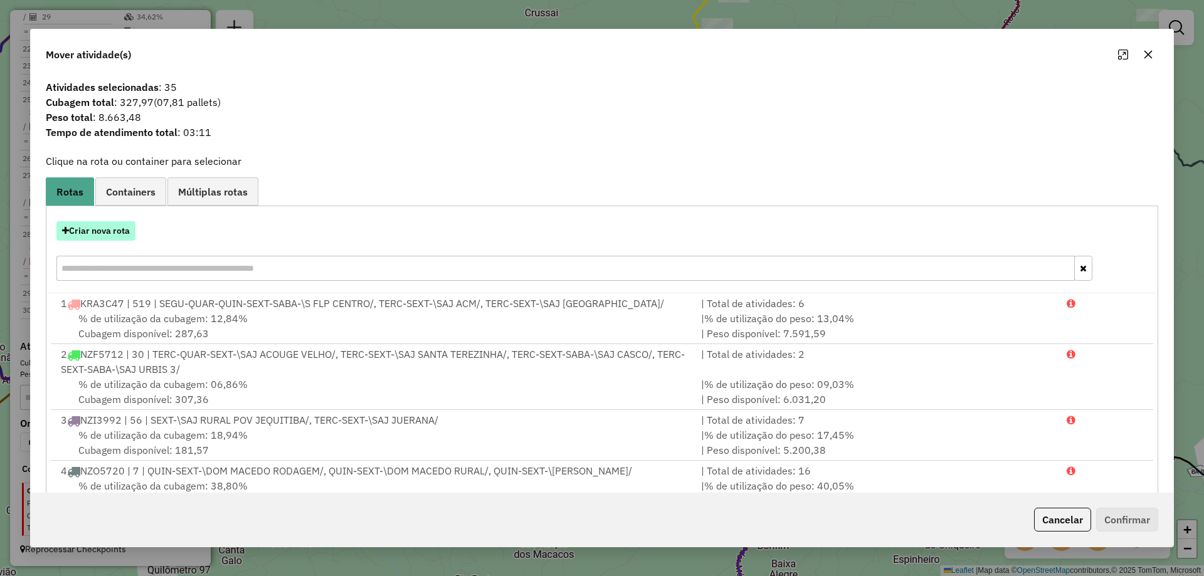
click at [103, 236] on button "Criar nova rota" at bounding box center [95, 230] width 79 height 19
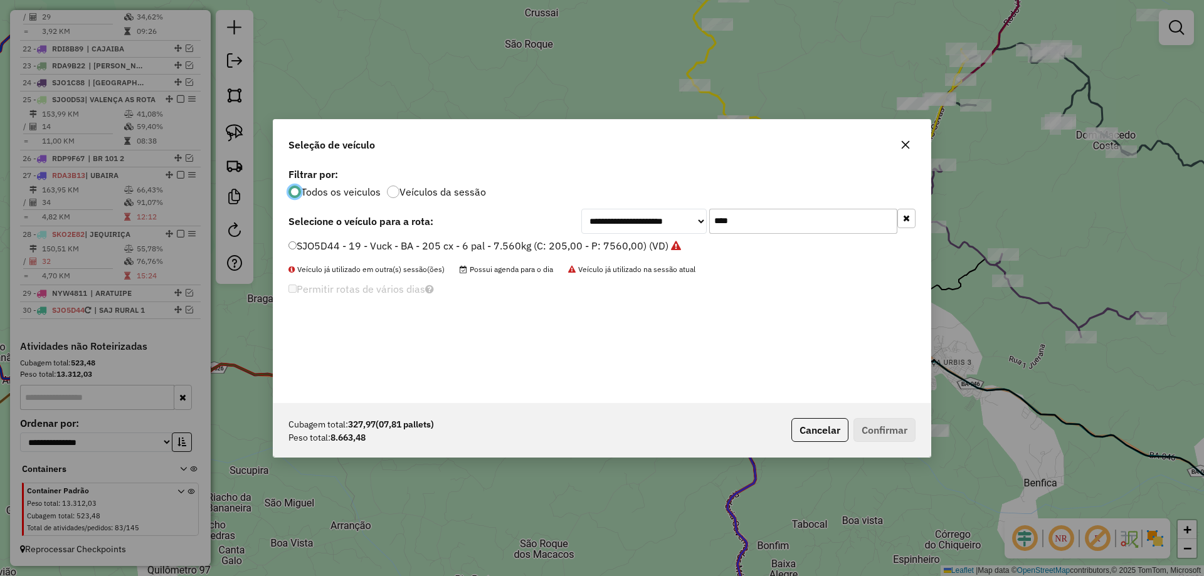
scroll to position [7, 4]
click at [362, 248] on label "SJO5D44 - 19 - Vuck - BA - 205 cx - 6 pal - 7.560kg (C: 205,00 - P: 7560,00) (V…" at bounding box center [484, 245] width 393 height 15
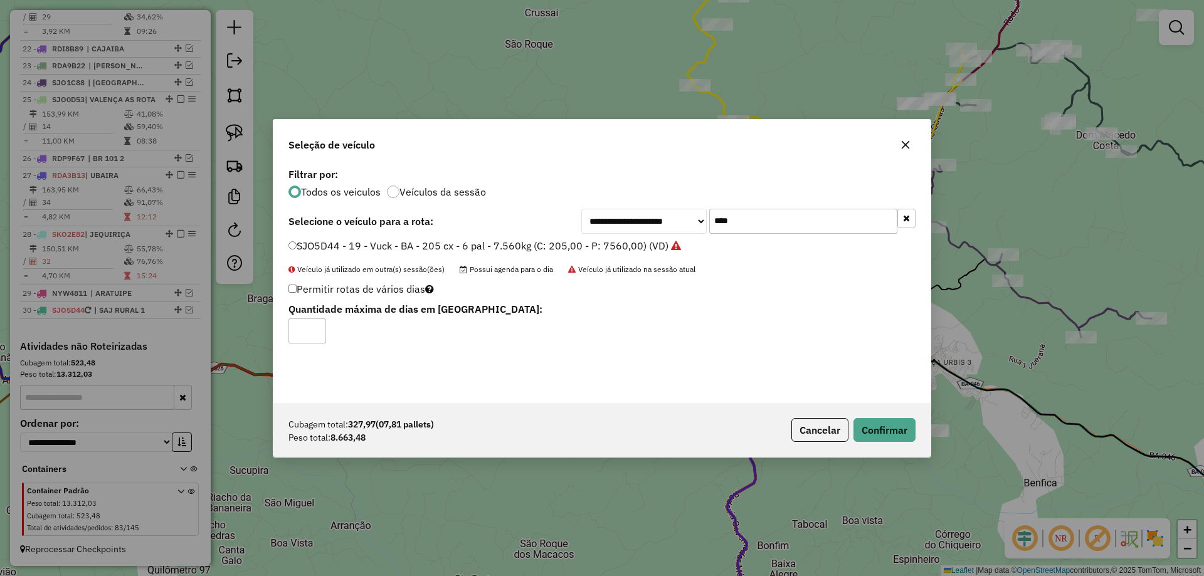
drag, startPoint x: 795, startPoint y: 213, endPoint x: 545, endPoint y: 245, distance: 251.6
click at [561, 243] on div "**********" at bounding box center [601, 284] width 657 height 238
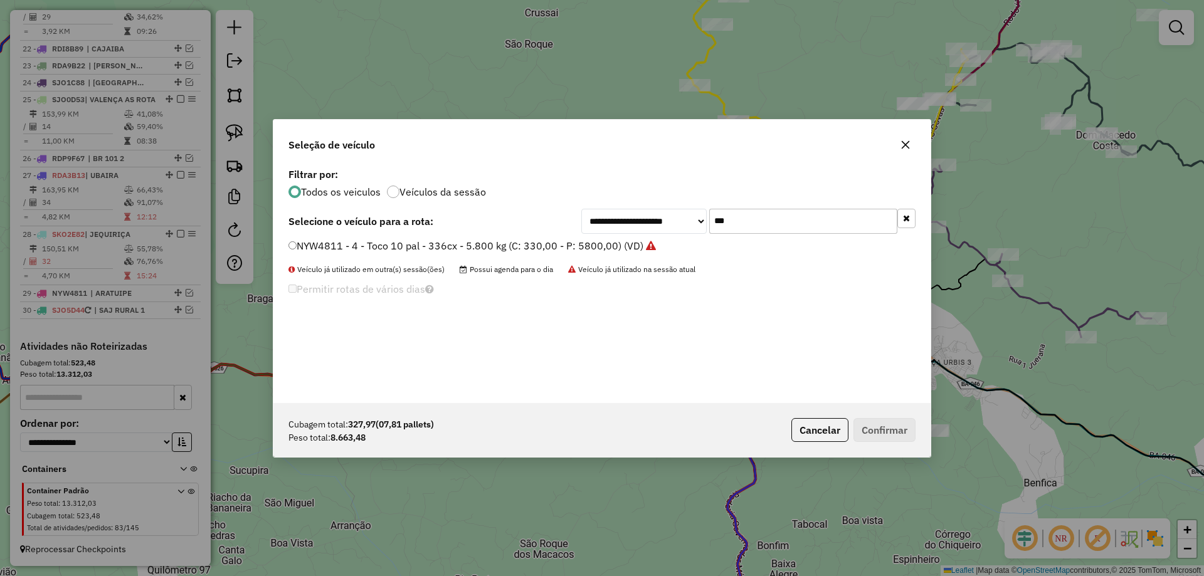
type input "***"
click at [547, 245] on label "NYW4811 - 4 - Toco 10 pal - 336cx - 5.800 kg (C: 330,00 - P: 5800,00) (VD)" at bounding box center [471, 245] width 367 height 15
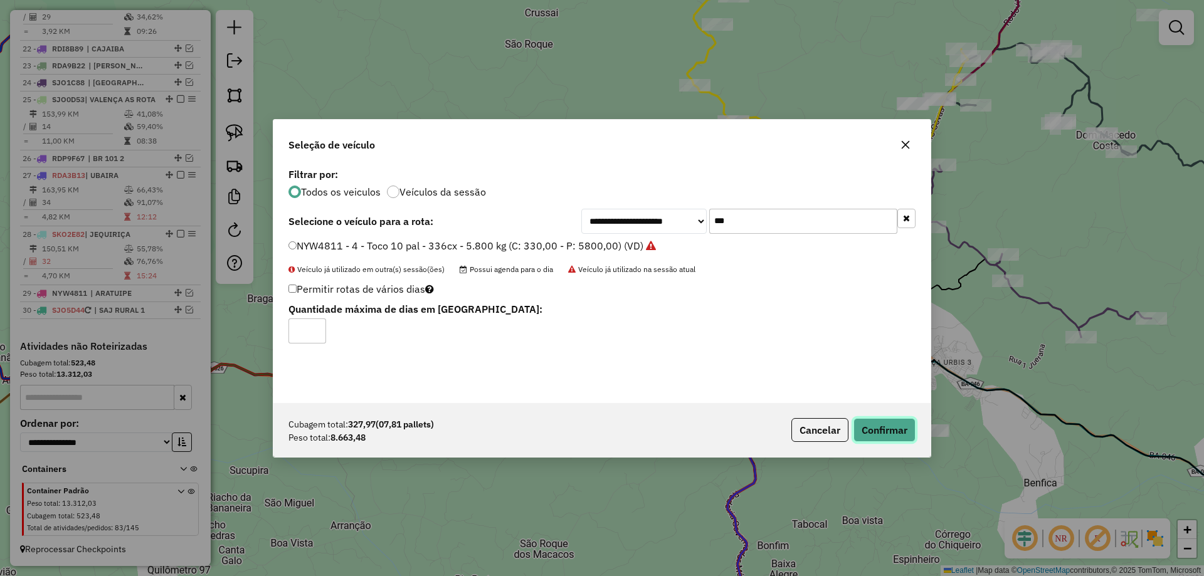
click at [889, 425] on button "Confirmar" at bounding box center [885, 430] width 62 height 24
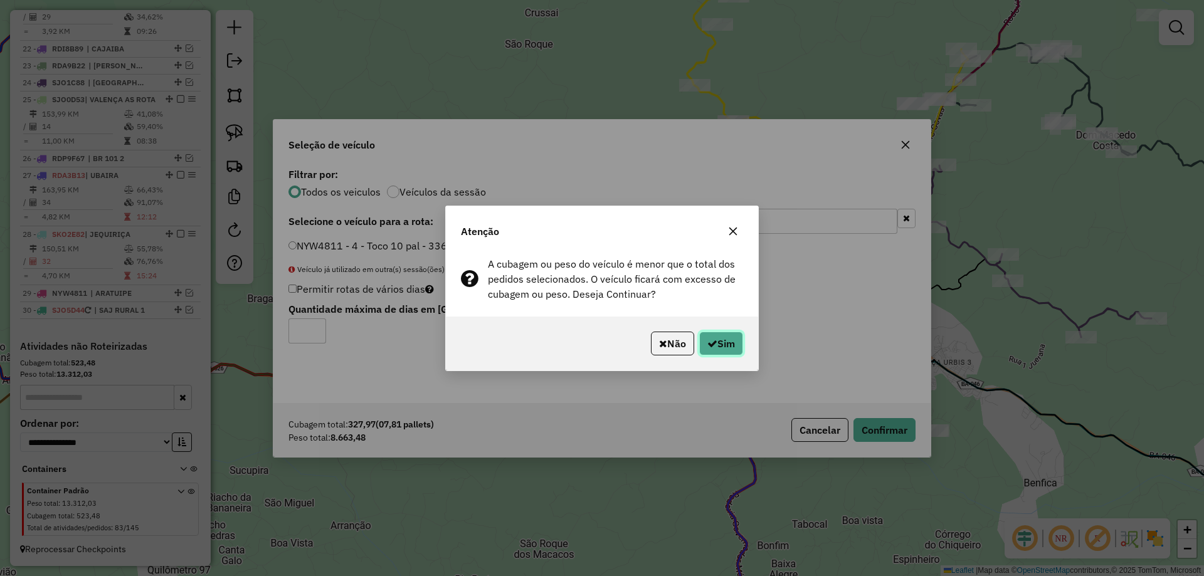
click at [710, 341] on icon "button" at bounding box center [712, 344] width 10 height 10
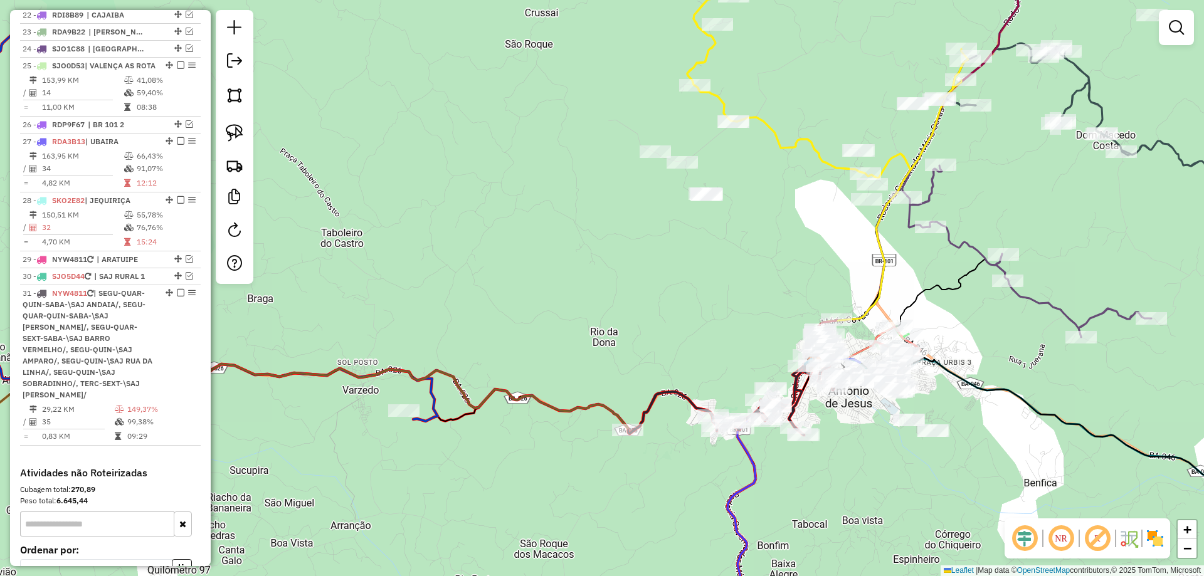
scroll to position [2067, 0]
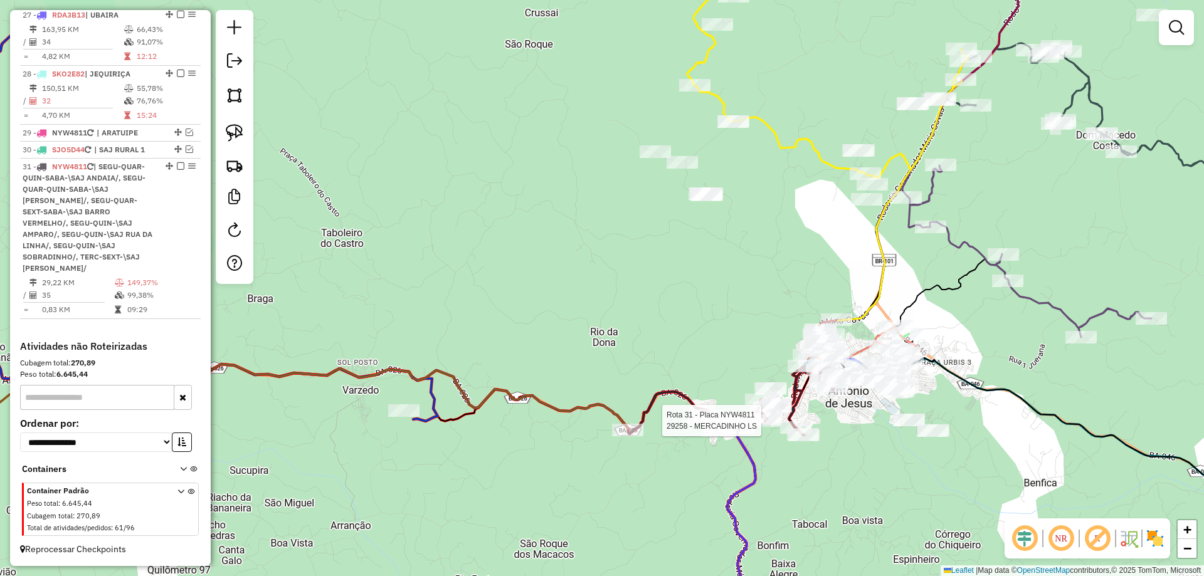
select select "**********"
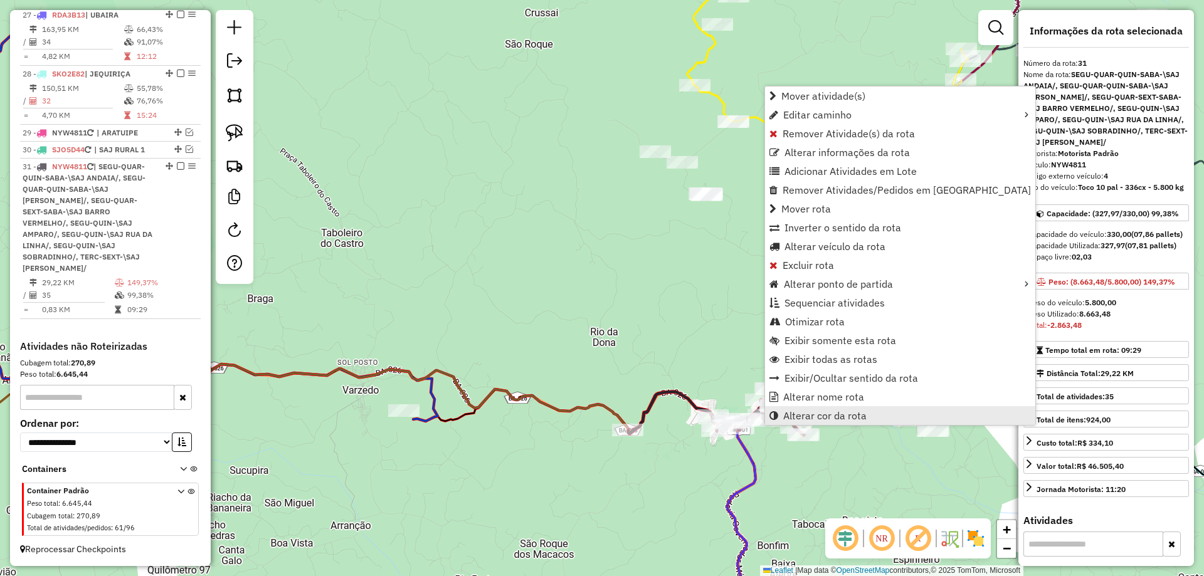
scroll to position [2081, 0]
click at [788, 398] on span "Alterar nome rota" at bounding box center [823, 397] width 81 height 10
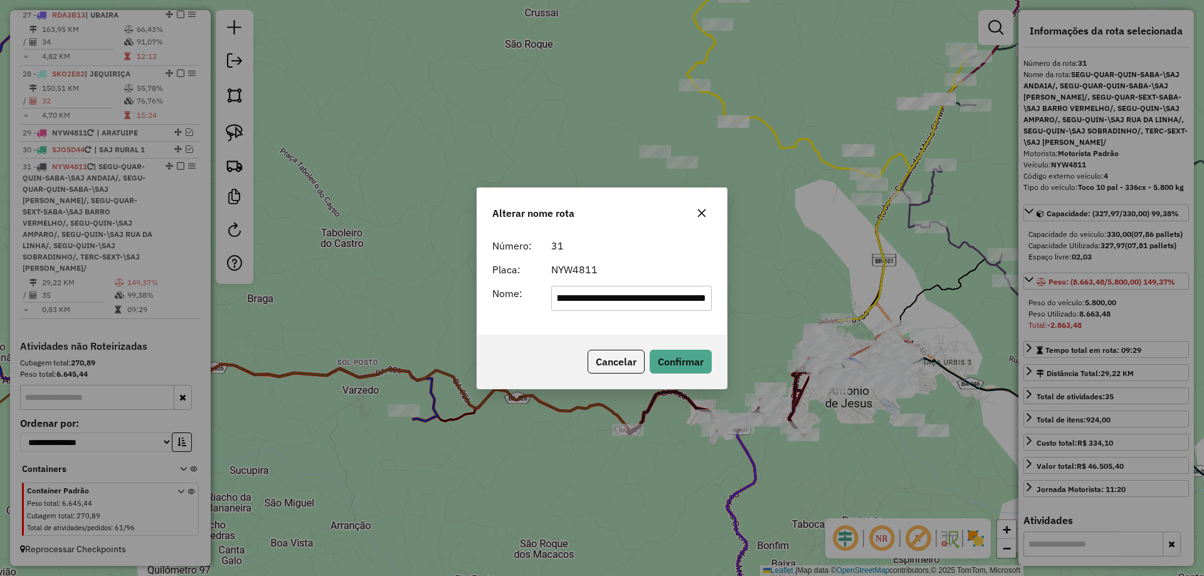
scroll to position [0, 0]
type input "**********"
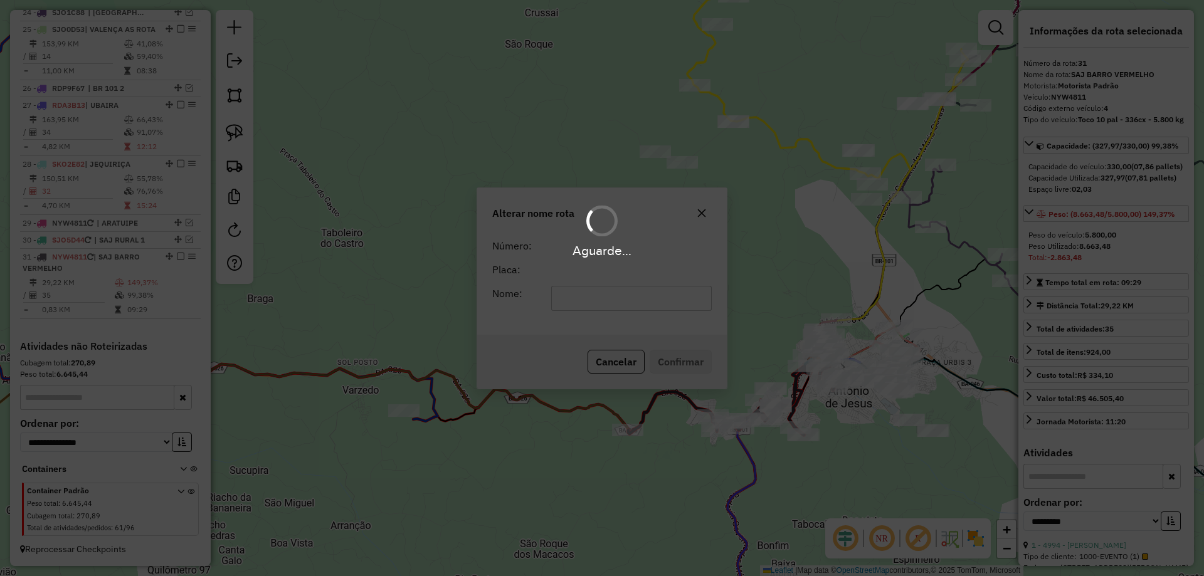
scroll to position [2002, 0]
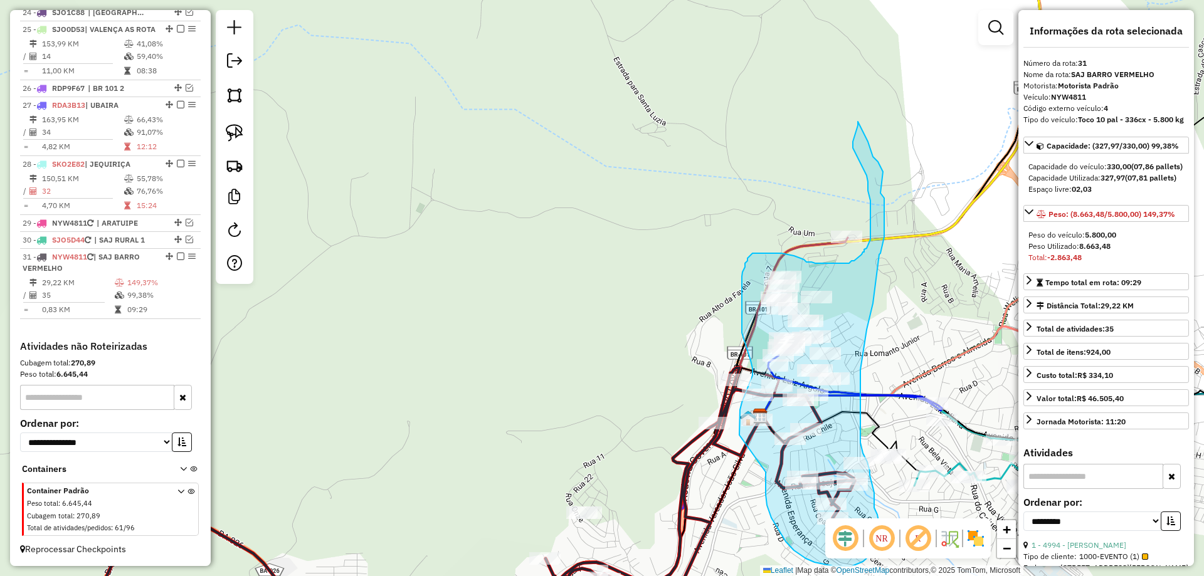
drag, startPoint x: 713, startPoint y: 432, endPoint x: 744, endPoint y: 452, distance: 36.7
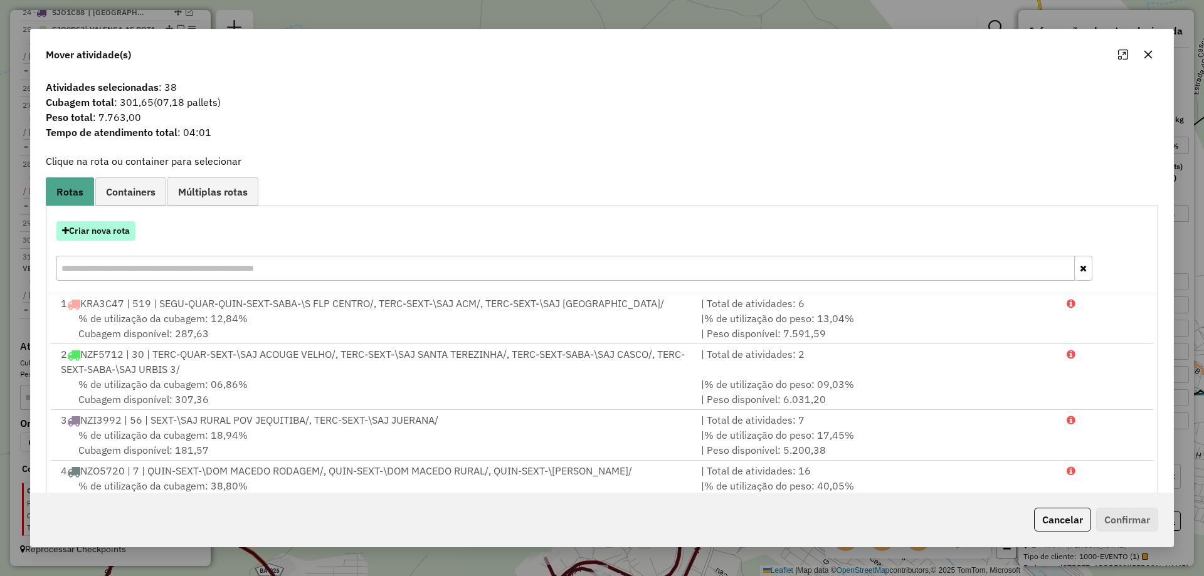
click at [109, 221] on button "Criar nova rota" at bounding box center [95, 230] width 79 height 19
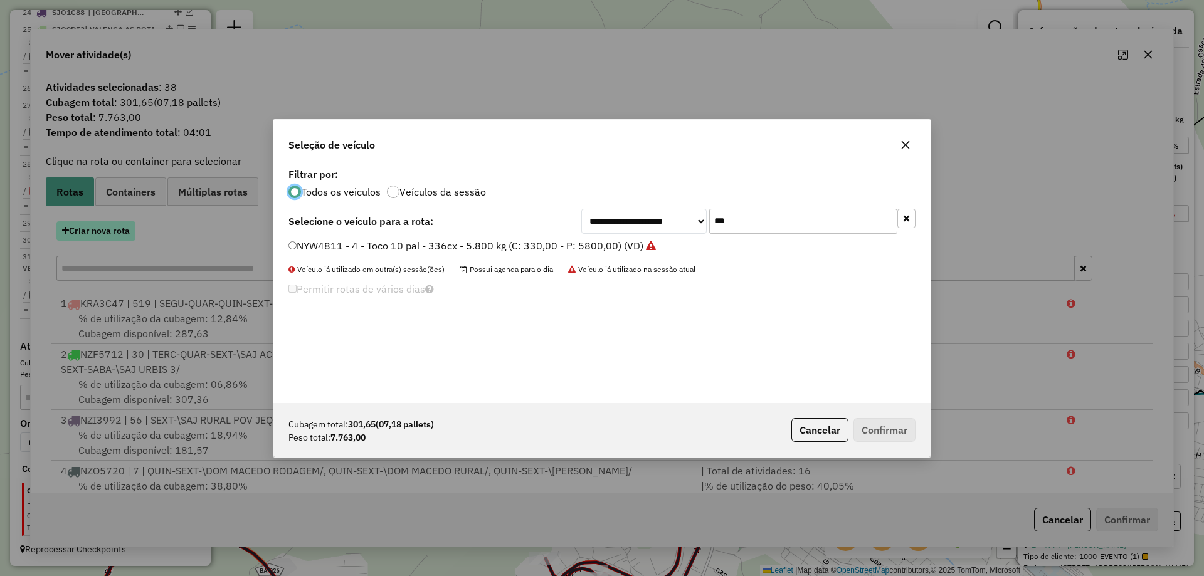
scroll to position [7, 4]
click at [107, 233] on div "**********" at bounding box center [602, 288] width 1204 height 576
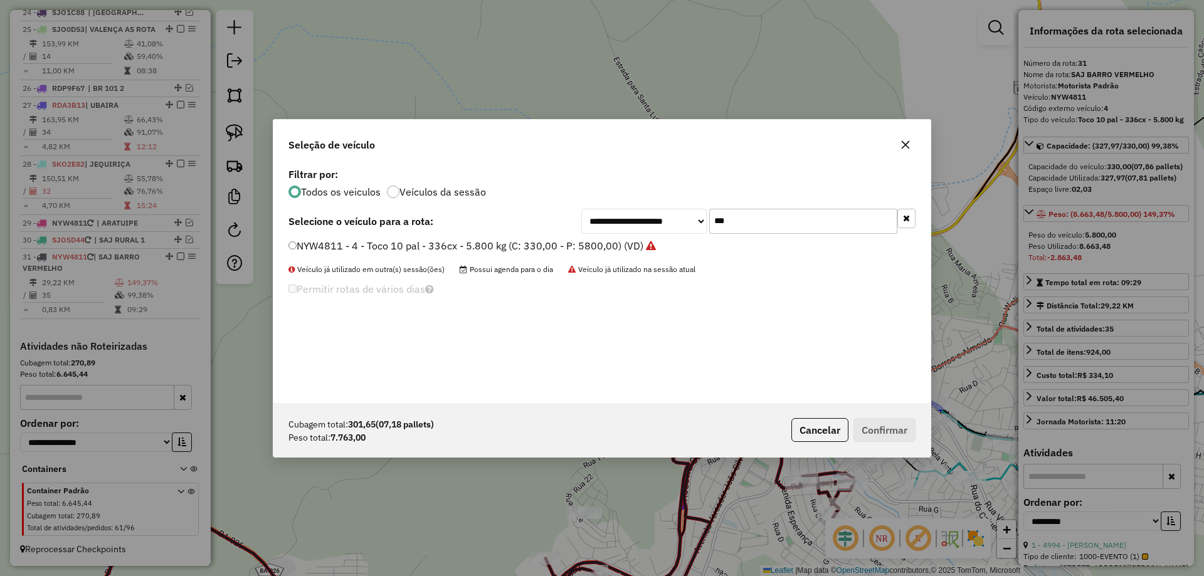
click at [317, 250] on label "NYW4811 - 4 - Toco 10 pal - 336cx - 5.800 kg (C: 330,00 - P: 5800,00) (VD)" at bounding box center [471, 245] width 367 height 15
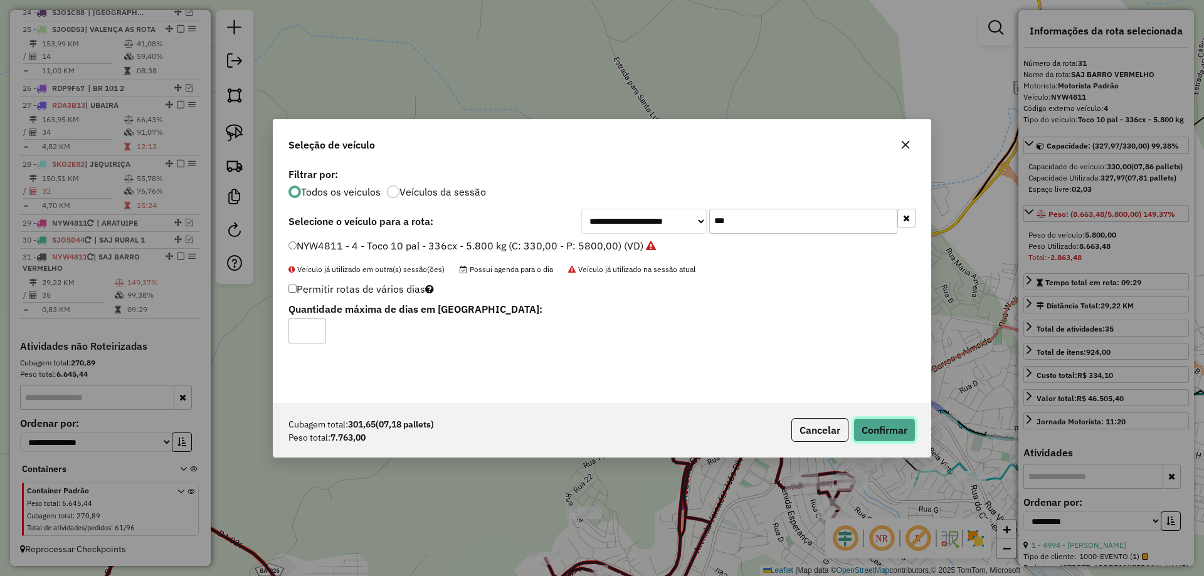
click at [906, 433] on button "Confirmar" at bounding box center [885, 430] width 62 height 24
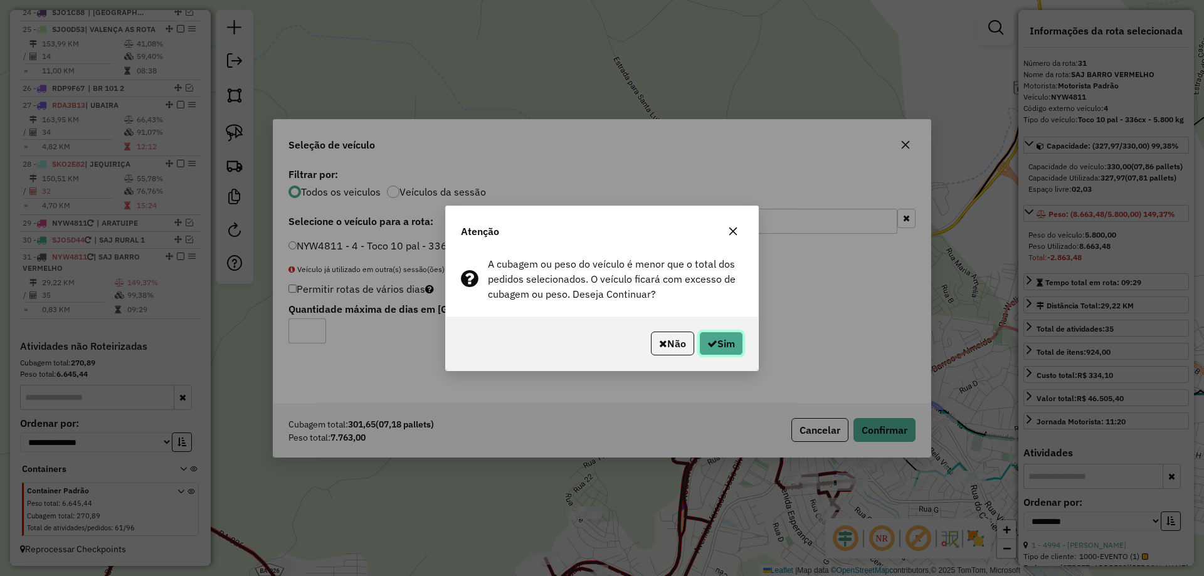
click at [707, 341] on icon "button" at bounding box center [712, 344] width 10 height 10
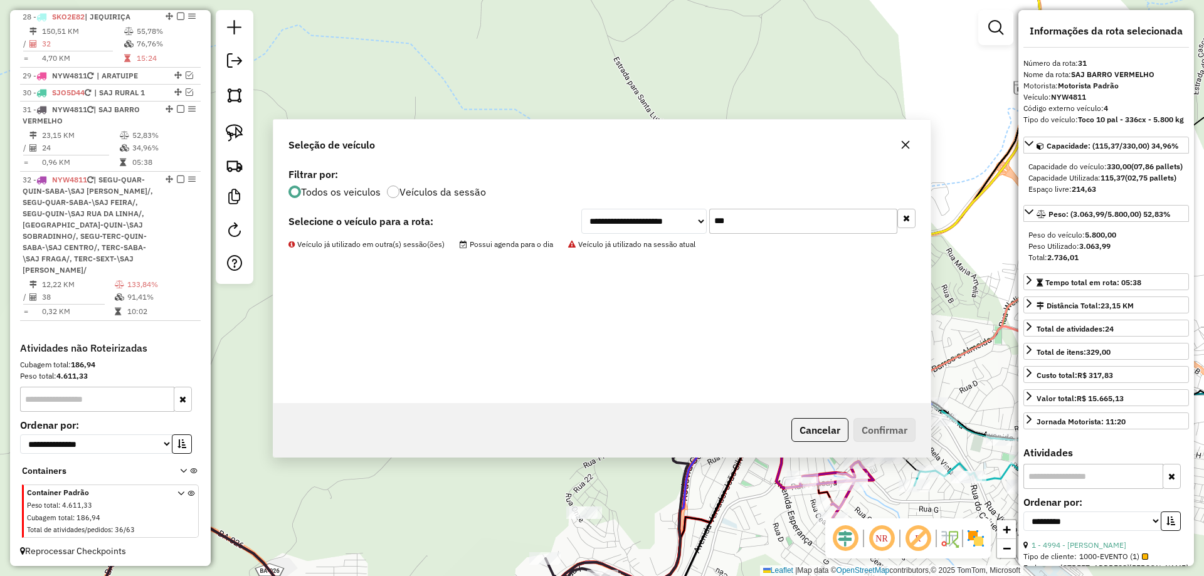
scroll to position [2152, 0]
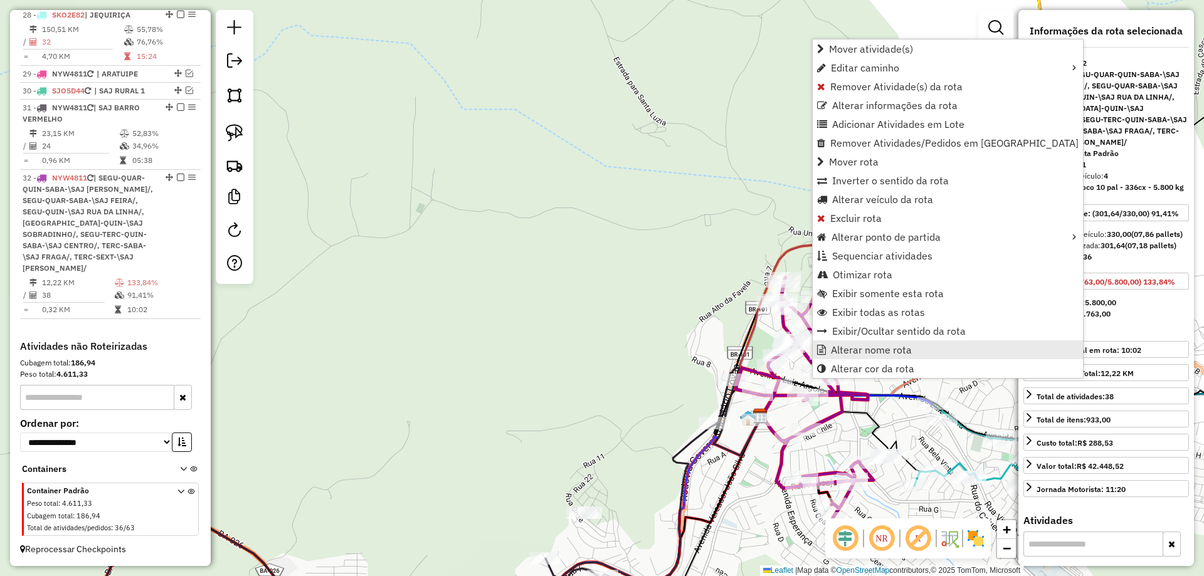
click at [842, 352] on span "Alterar nome rota" at bounding box center [871, 350] width 81 height 10
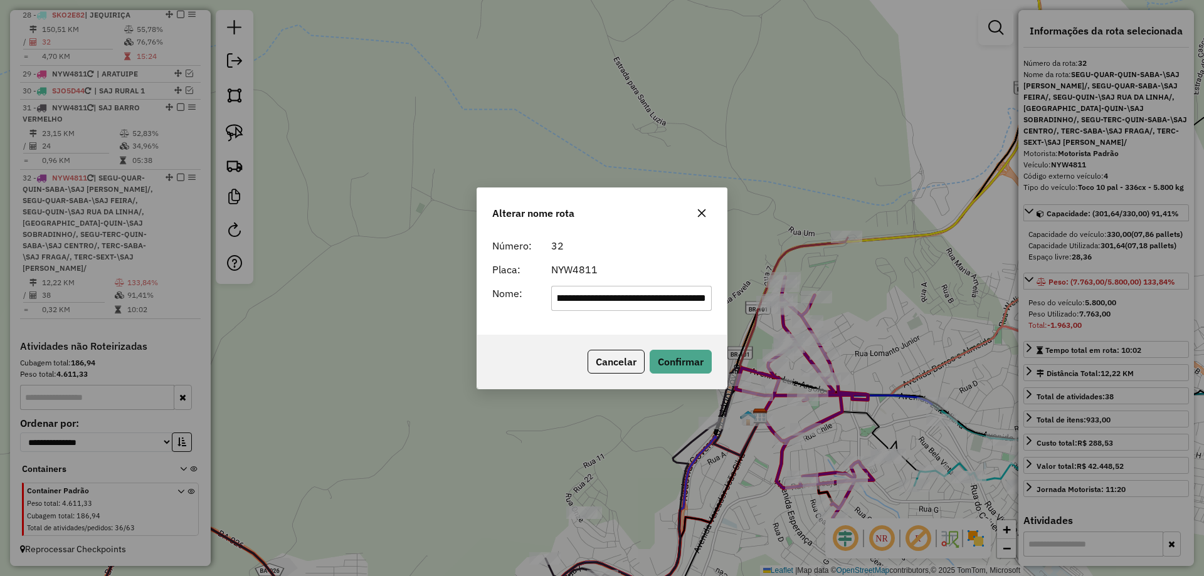
scroll to position [0, 0]
type input "*********"
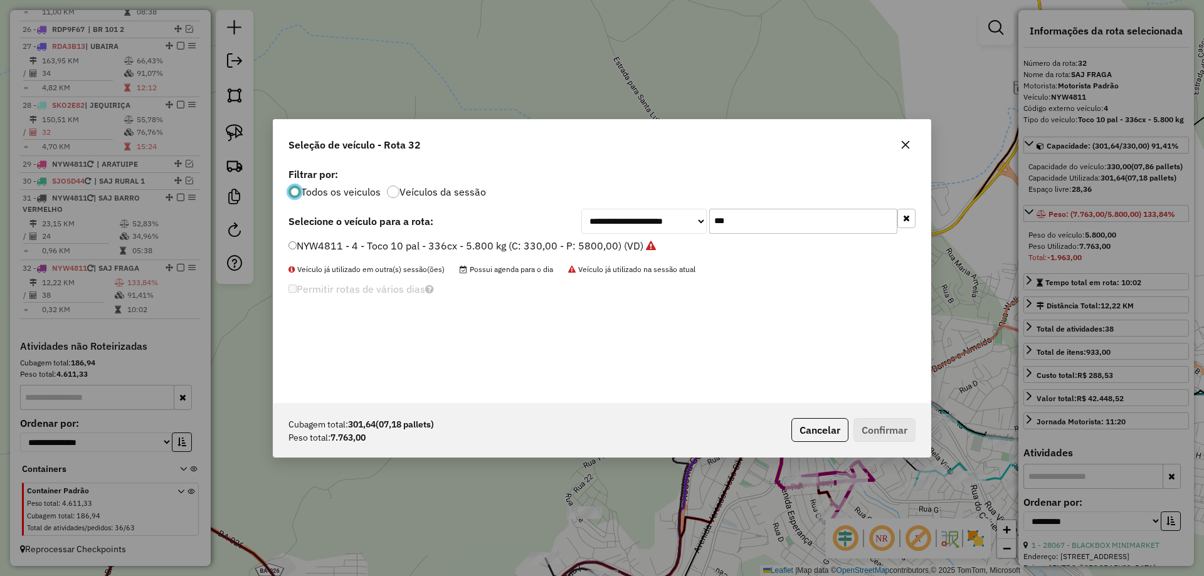
scroll to position [7, 4]
drag, startPoint x: 779, startPoint y: 224, endPoint x: 584, endPoint y: 245, distance: 195.5
click at [585, 246] on div "**********" at bounding box center [601, 284] width 657 height 238
type input "**"
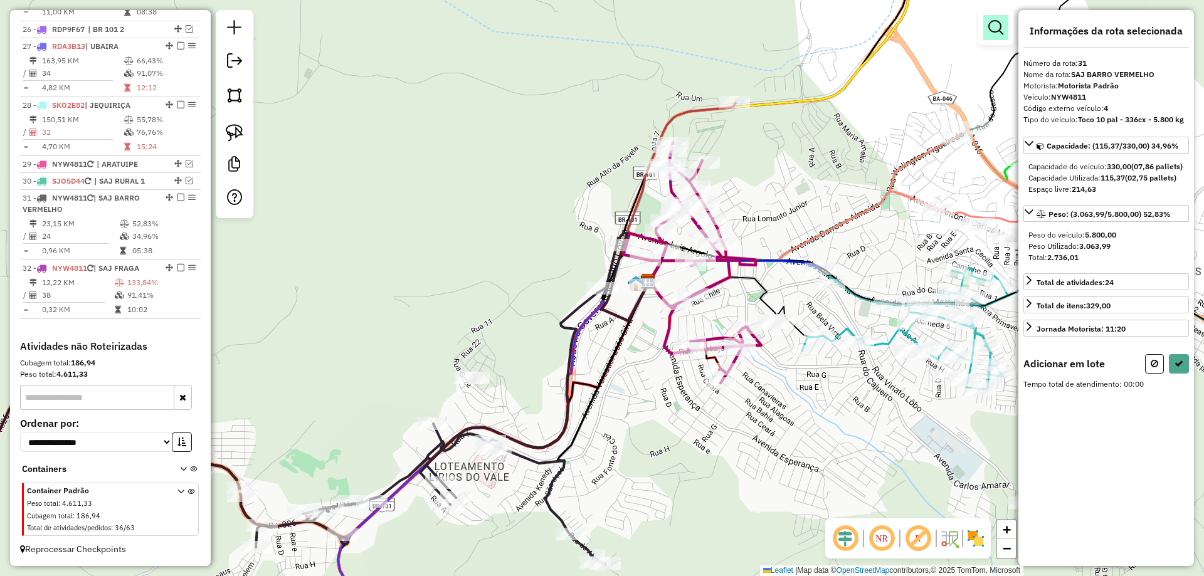
click at [997, 28] on em at bounding box center [995, 27] width 15 height 15
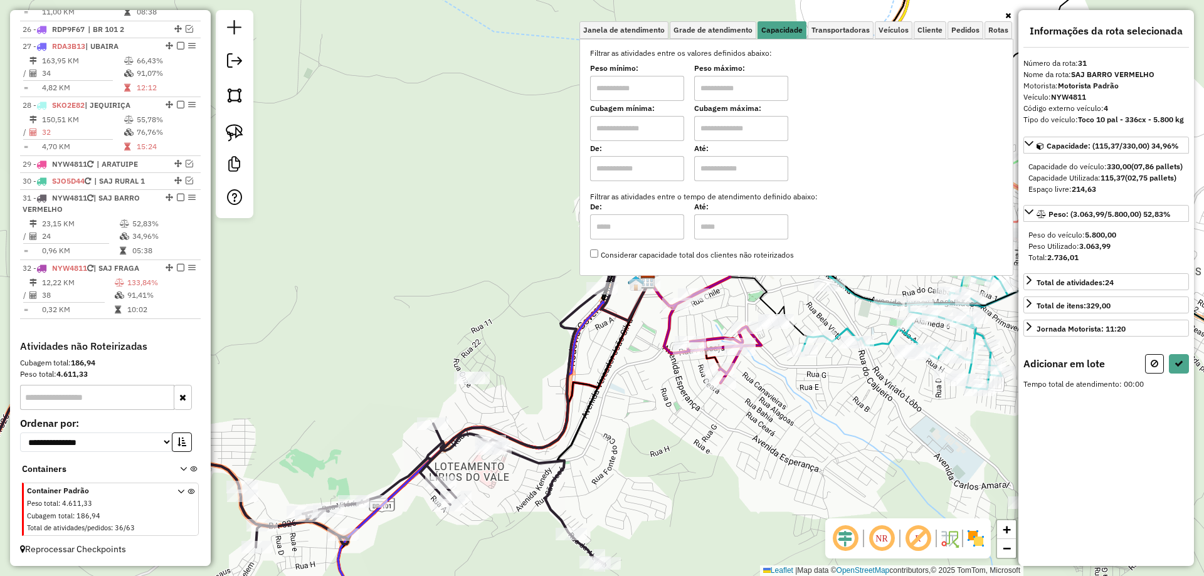
click at [625, 321] on icon at bounding box center [625, 283] width 48 height 76
click at [639, 287] on div "Janela de atendimento Grade de atendimento Capacidade Transportadoras Veículos …" at bounding box center [796, 148] width 434 height 277
click at [939, 461] on div "Janela de atendimento Grade de atendimento Capacidade Transportadoras Veículos …" at bounding box center [602, 288] width 1204 height 576
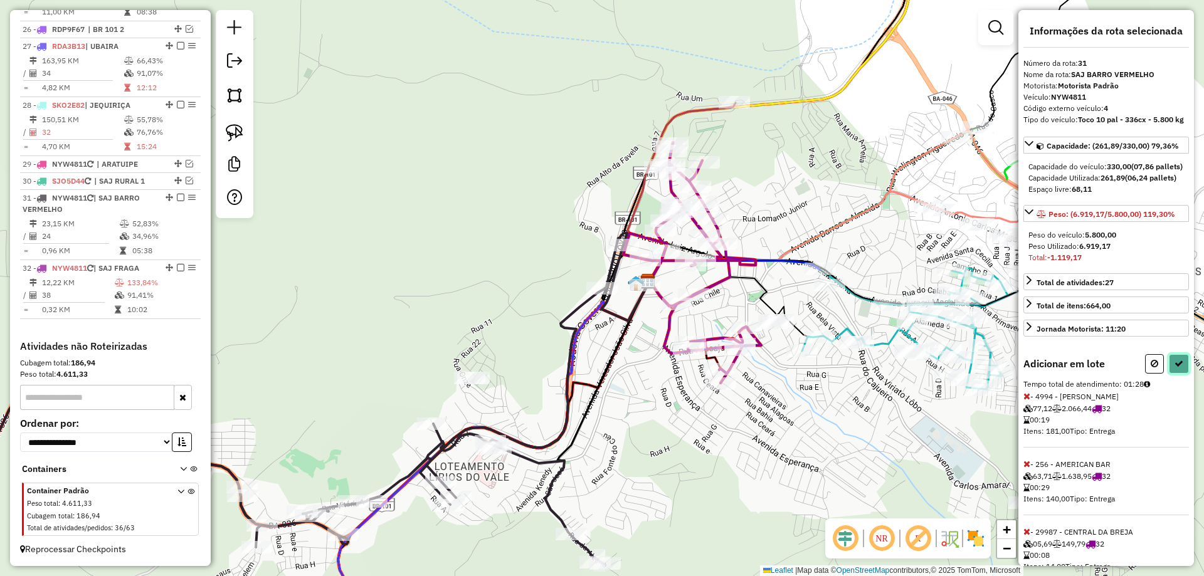
click at [1177, 374] on button at bounding box center [1179, 363] width 20 height 19
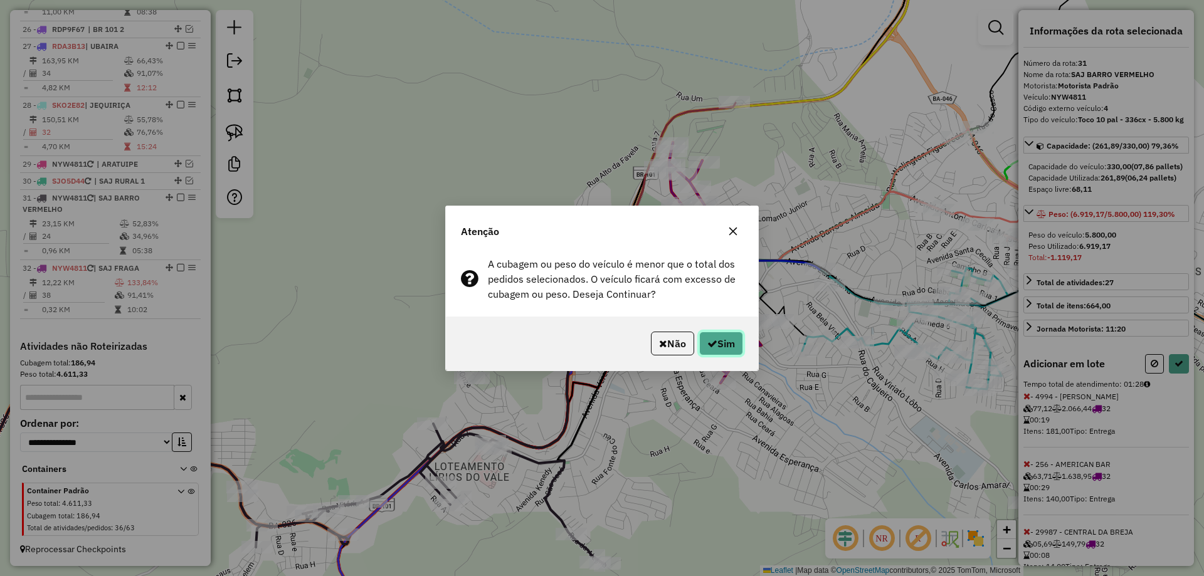
click at [727, 338] on button "Sim" at bounding box center [721, 344] width 44 height 24
select select "**********"
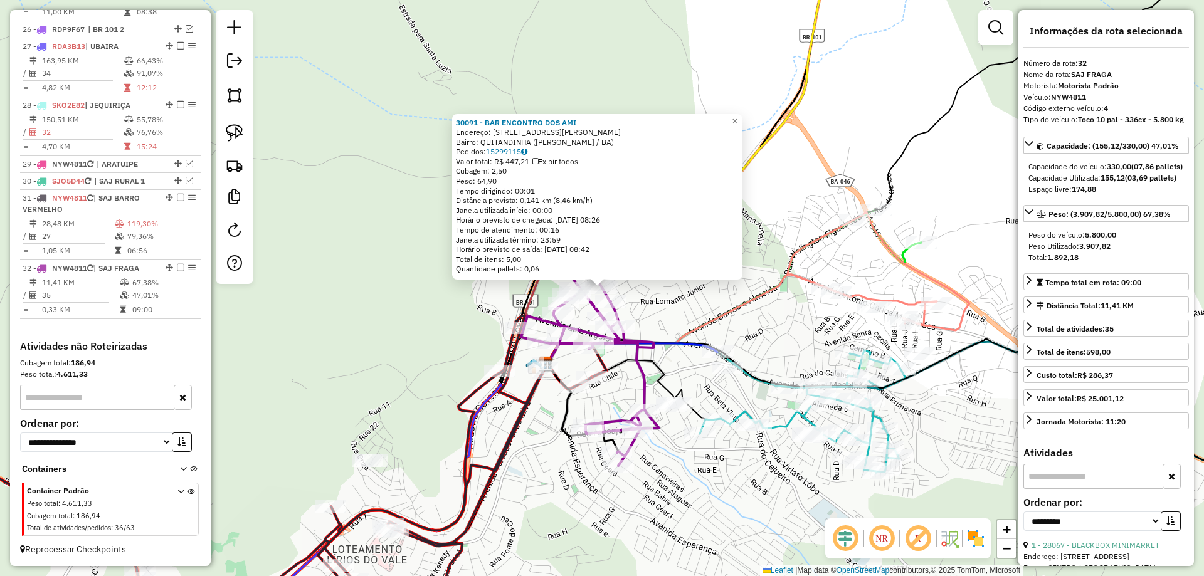
click at [685, 304] on div "30091 - BAR ENCONTRO DOS AMI Endereço: RUA ANTONIO FRAGA 392 Bairro: QUITANDINH…" at bounding box center [602, 288] width 1204 height 576
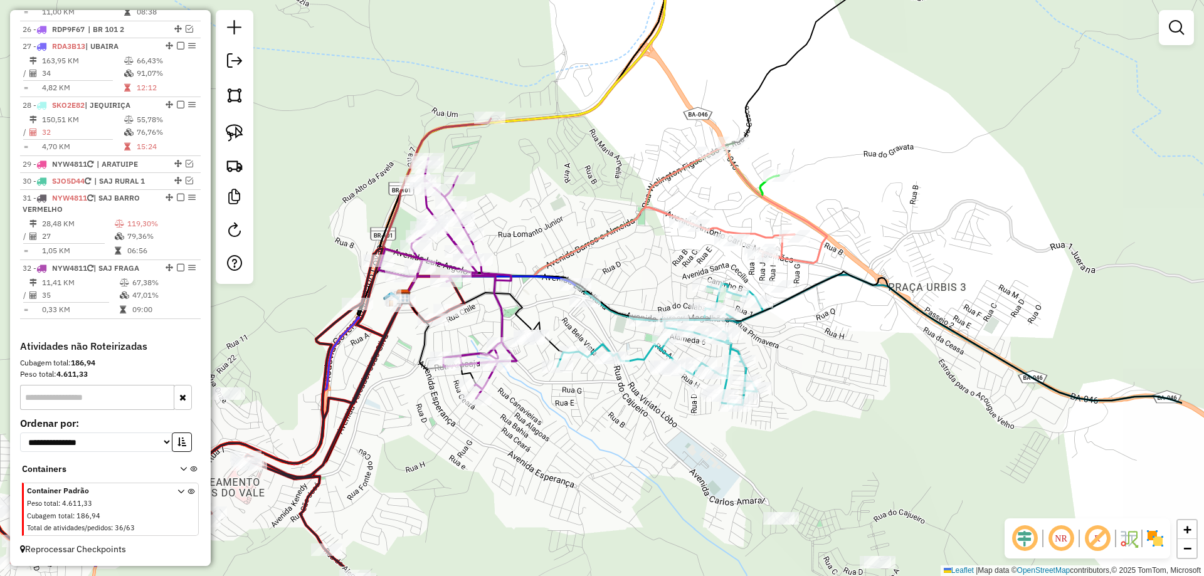
drag, startPoint x: 712, startPoint y: 280, endPoint x: 569, endPoint y: 212, distance: 158.2
click at [569, 212] on div "Janela de atendimento Grade de atendimento Capacidade Transportadoras Veículos …" at bounding box center [602, 288] width 1204 height 576
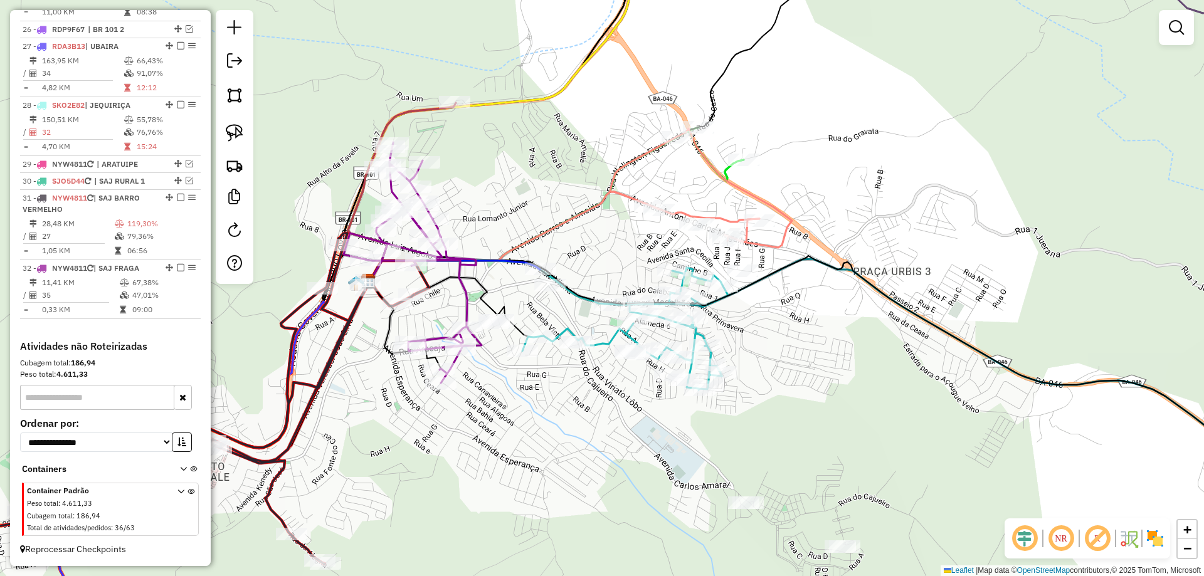
drag, startPoint x: 637, startPoint y: 426, endPoint x: 549, endPoint y: 356, distance: 112.4
click at [549, 356] on div "Janela de atendimento Grade de atendimento Capacidade Transportadoras Veículos …" at bounding box center [602, 288] width 1204 height 576
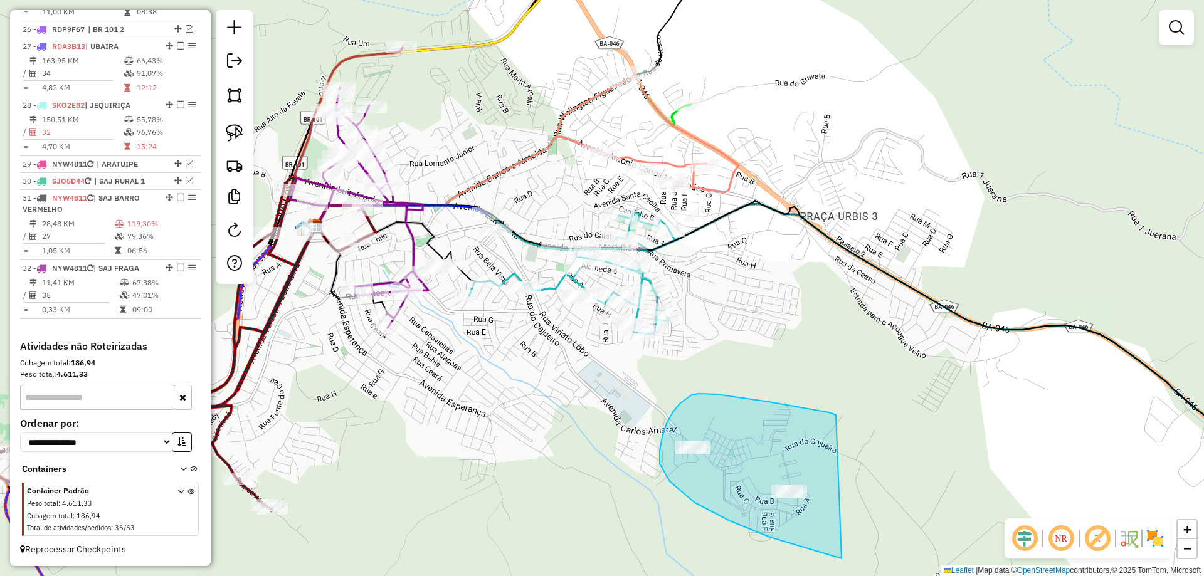
drag, startPoint x: 717, startPoint y: 394, endPoint x: 990, endPoint y: 559, distance: 318.8
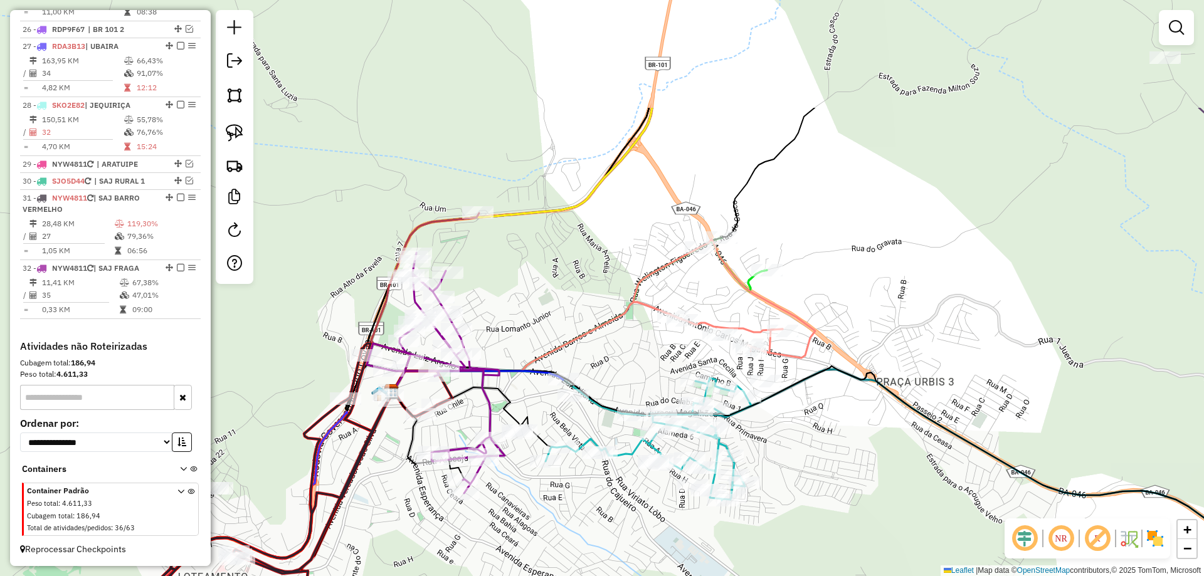
drag, startPoint x: 563, startPoint y: 178, endPoint x: 644, endPoint y: 373, distance: 211.1
click at [644, 373] on div "Janela de atendimento Grade de atendimento Capacidade Transportadoras Veículos …" at bounding box center [602, 288] width 1204 height 576
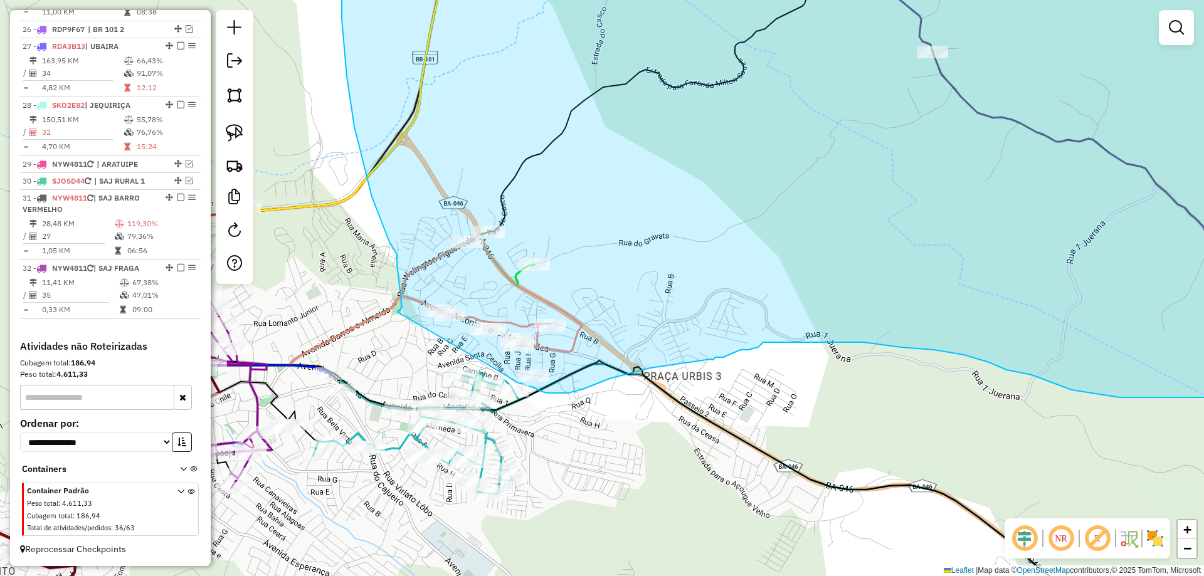
drag, startPoint x: 635, startPoint y: 347, endPoint x: 490, endPoint y: 367, distance: 145.6
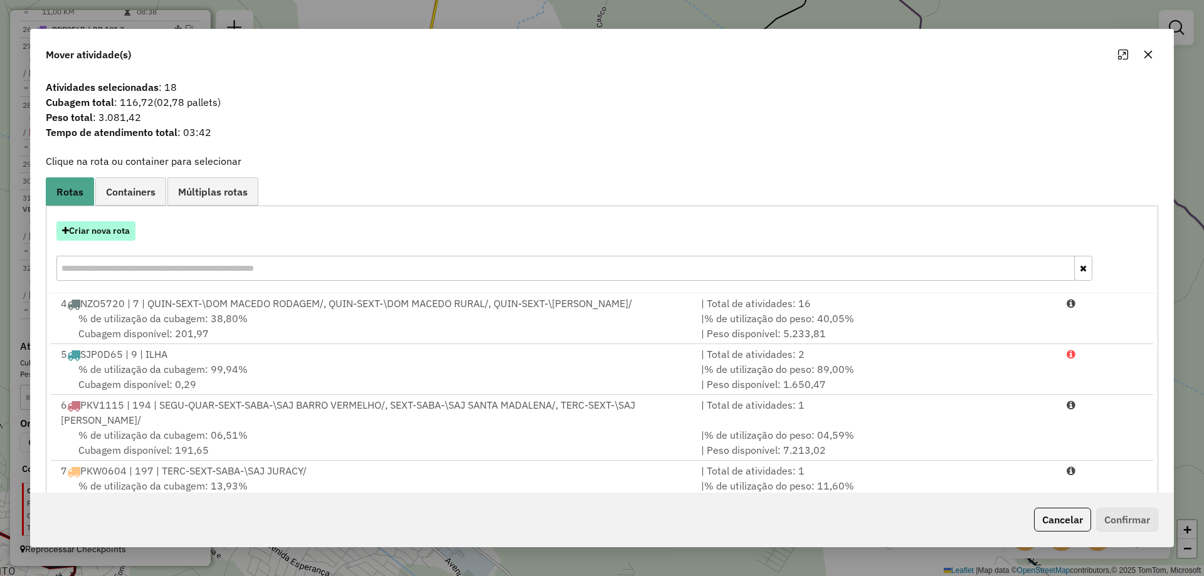
click at [90, 229] on button "Criar nova rota" at bounding box center [95, 230] width 79 height 19
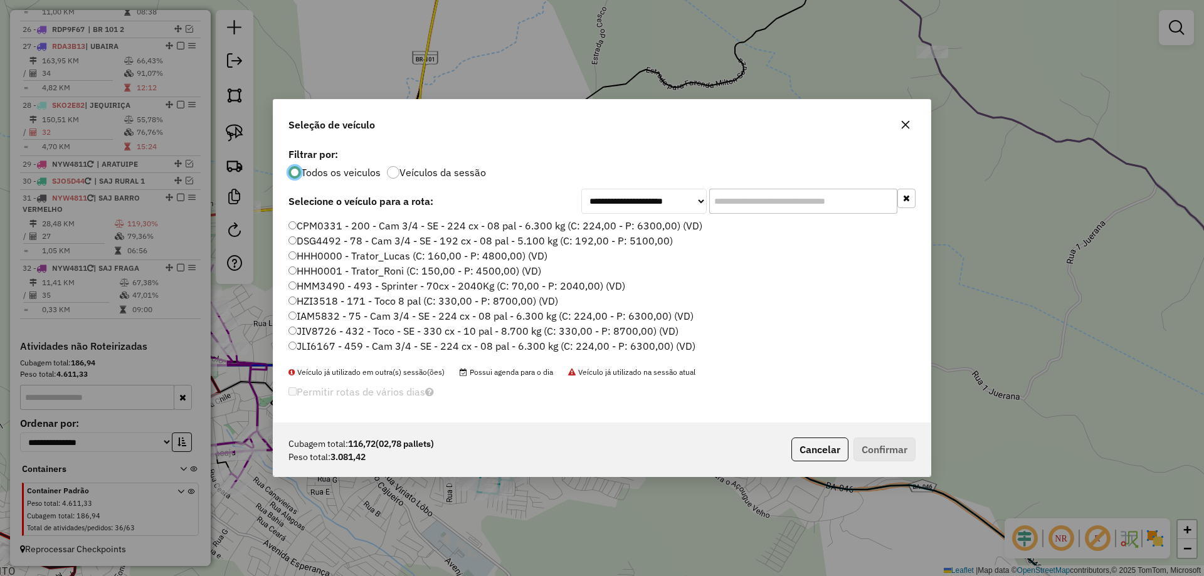
click at [765, 203] on input "text" at bounding box center [803, 201] width 188 height 25
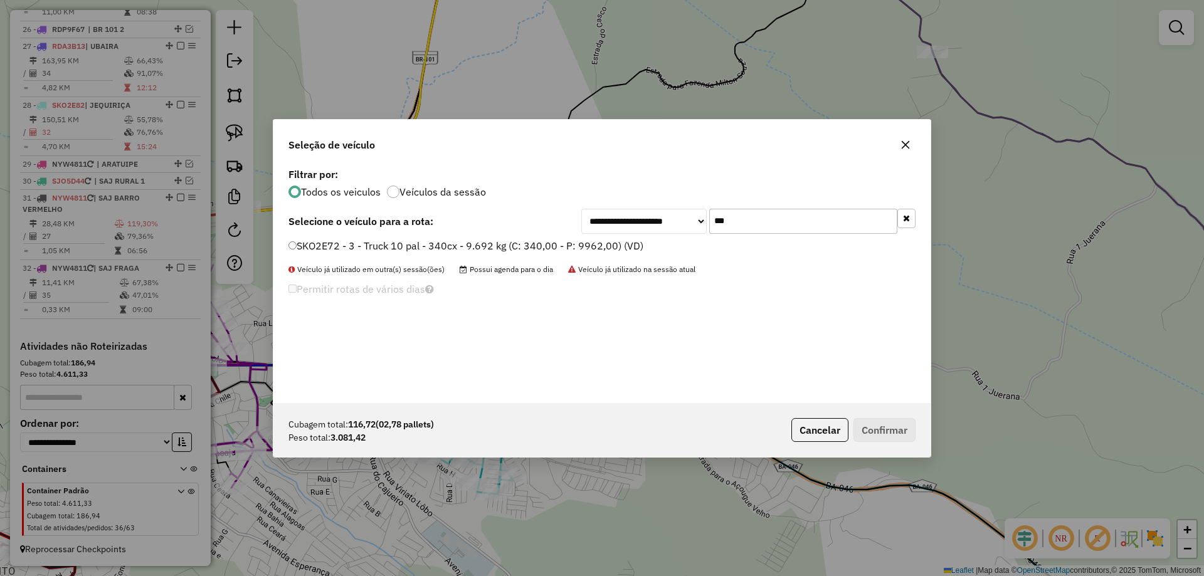
type input "***"
click at [581, 243] on label "SKO2E72 - 3 - Truck 10 pal - 340cx - 9.692 kg (C: 340,00 - P: 9962,00) (VD)" at bounding box center [465, 245] width 355 height 15
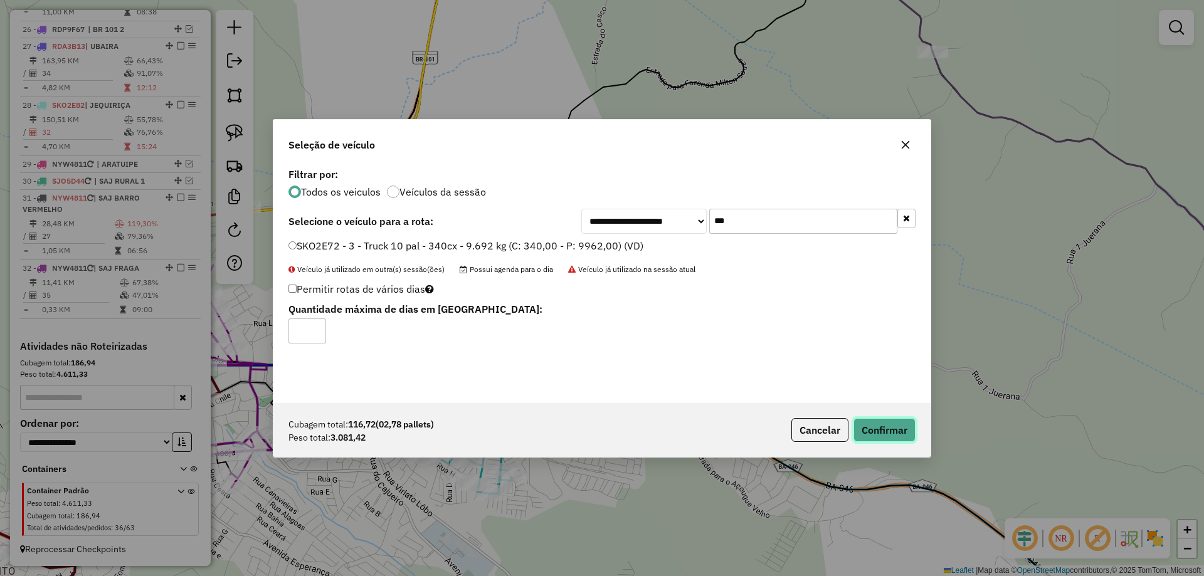
click at [865, 425] on button "Confirmar" at bounding box center [885, 430] width 62 height 24
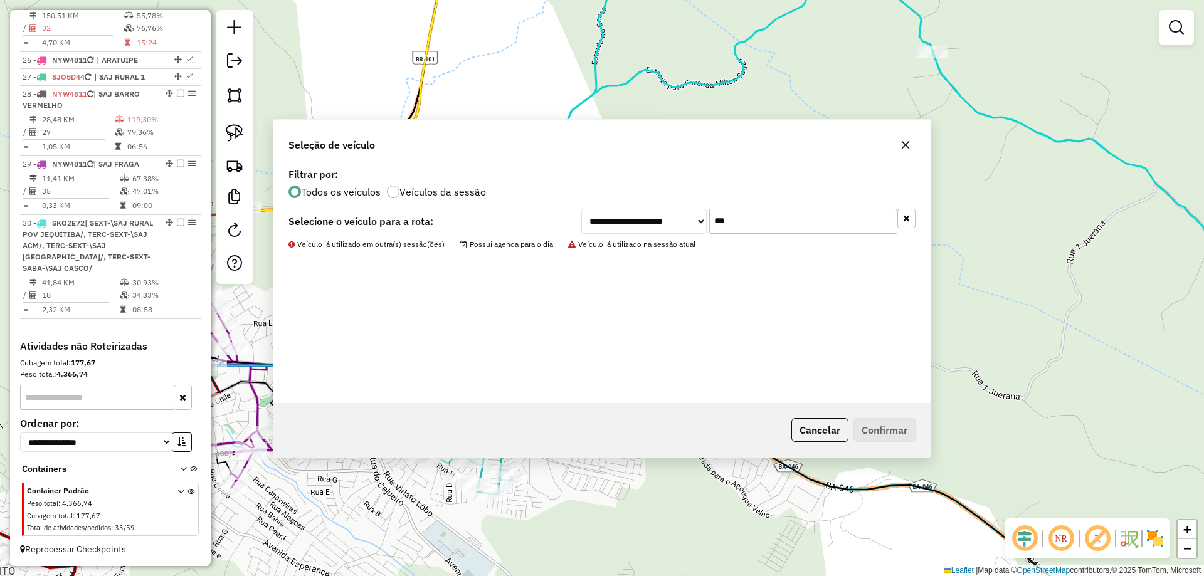
scroll to position [1873, 0]
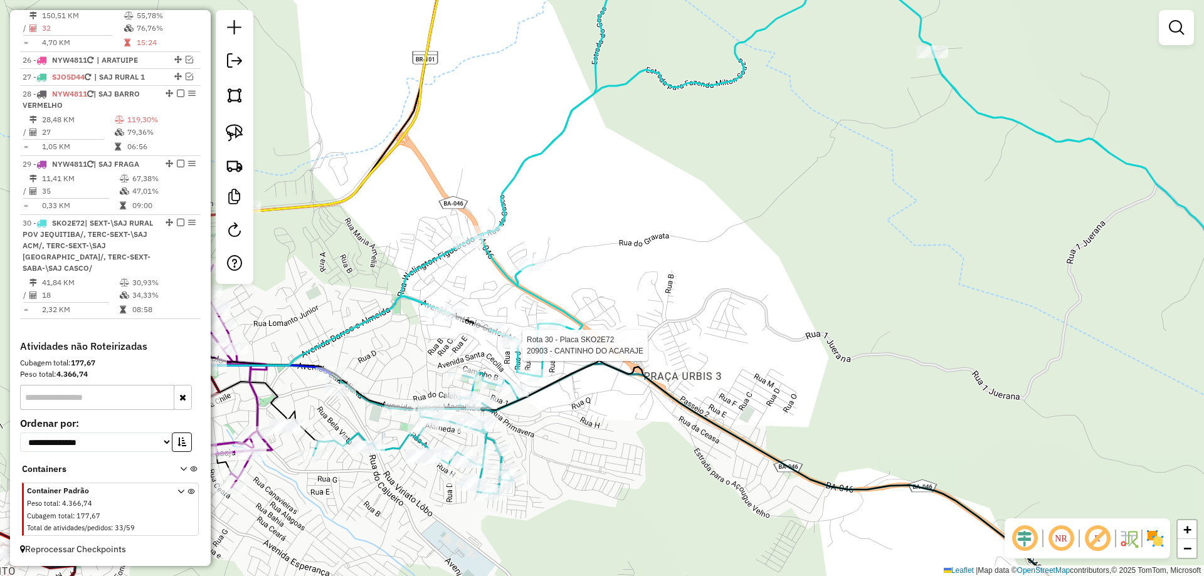
select select "**********"
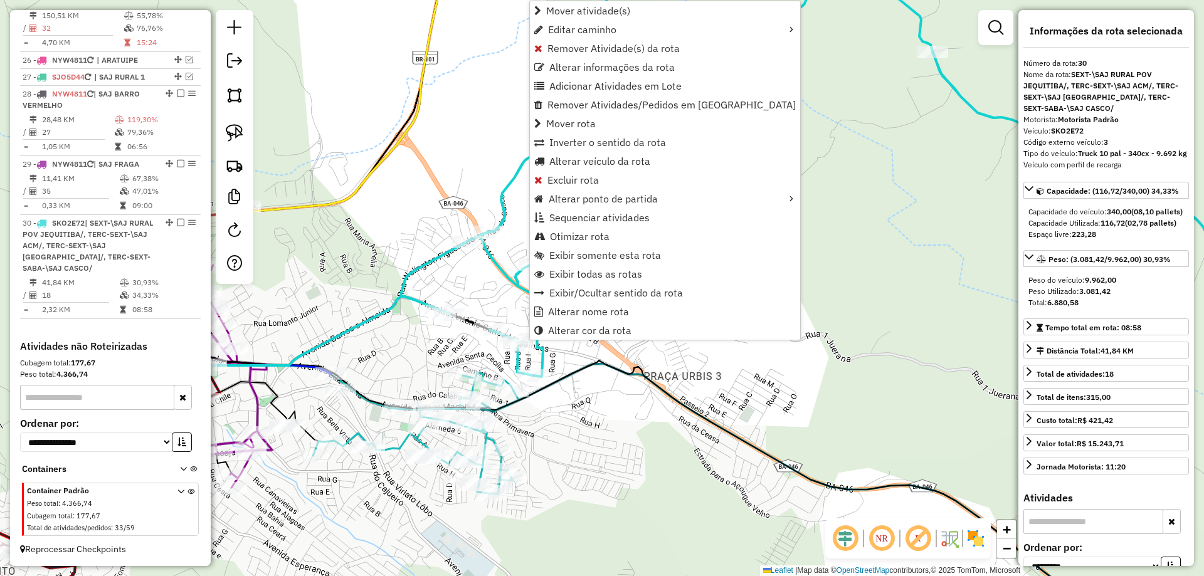
scroll to position [1887, 0]
click at [555, 311] on span "Alterar nome rota" at bounding box center [588, 312] width 81 height 10
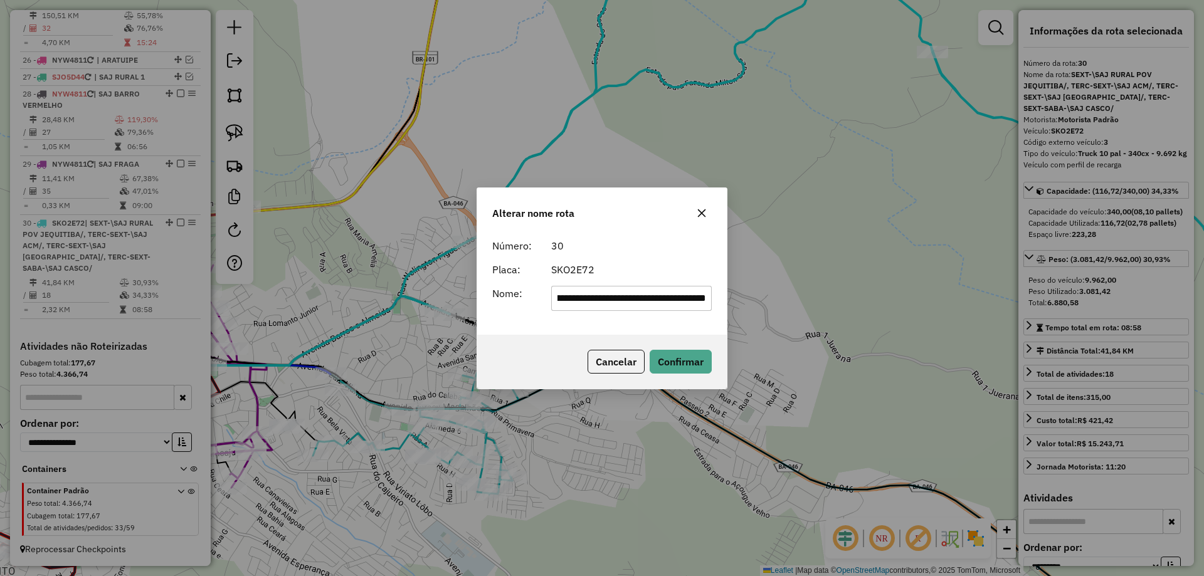
scroll to position [0, 0]
type input "*********"
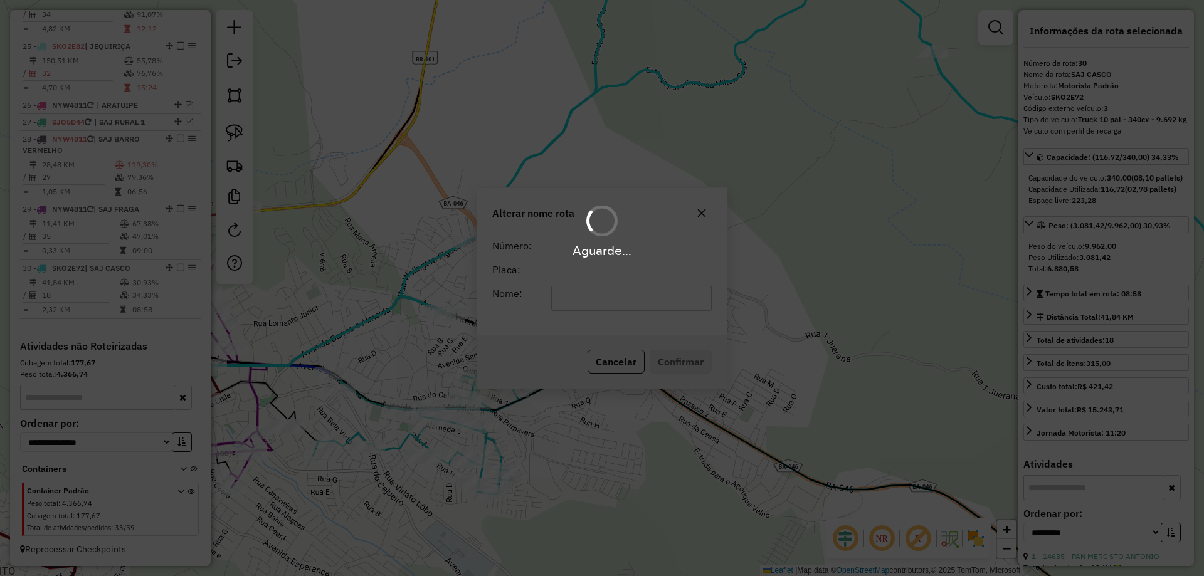
scroll to position [1842, 0]
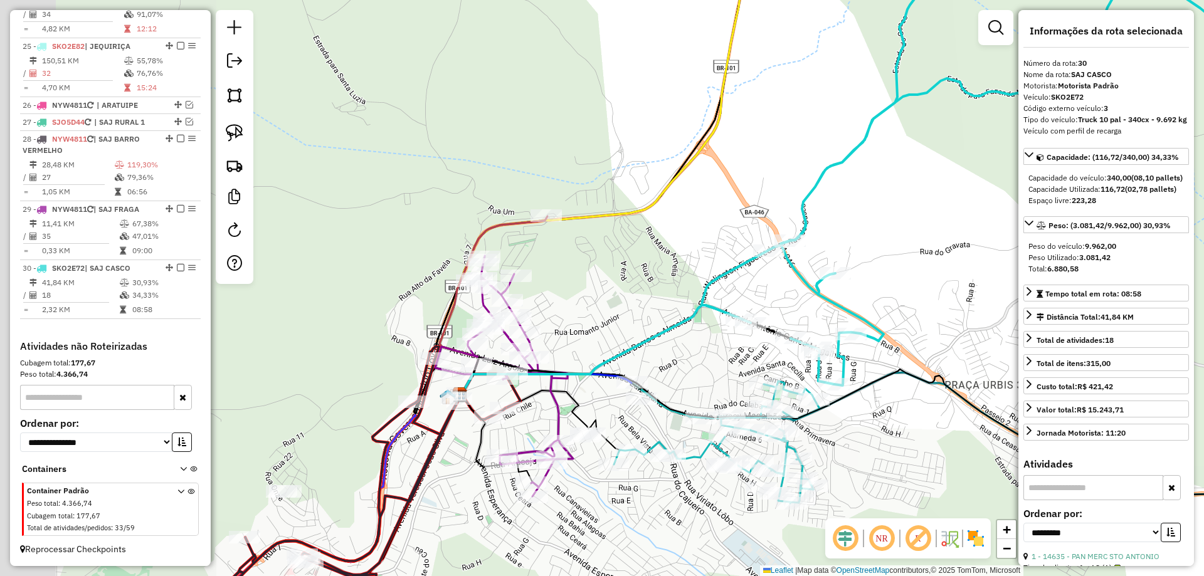
drag, startPoint x: 383, startPoint y: 351, endPoint x: 748, endPoint y: 369, distance: 364.8
click at [746, 370] on div "Janela de atendimento Grade de atendimento Capacidade Transportadoras Veículos …" at bounding box center [602, 288] width 1204 height 576
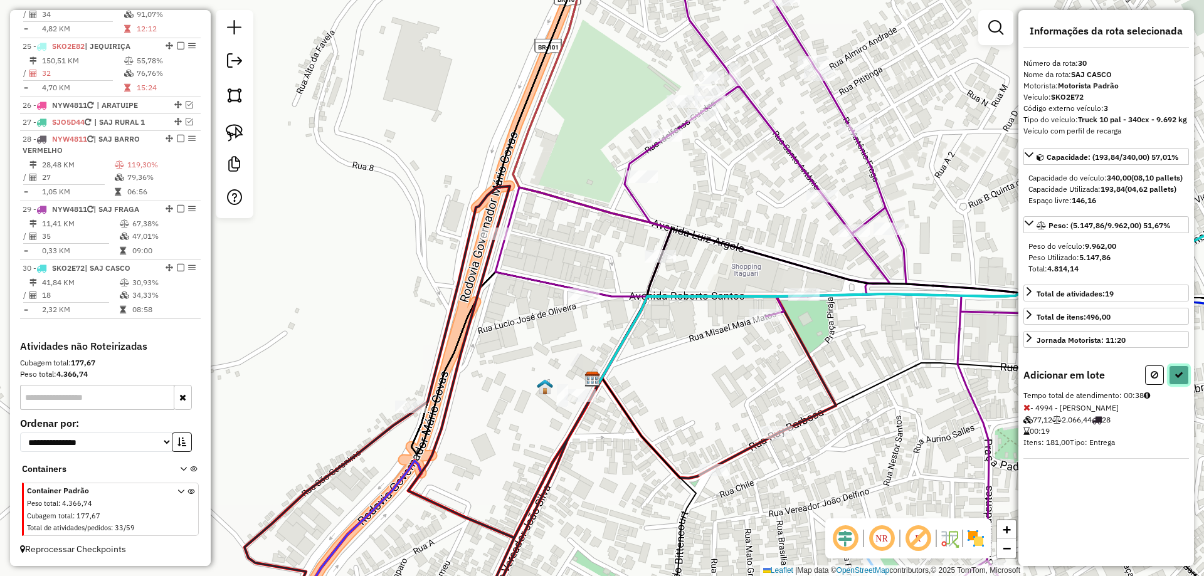
click at [1185, 385] on button at bounding box center [1179, 375] width 20 height 19
select select "**********"
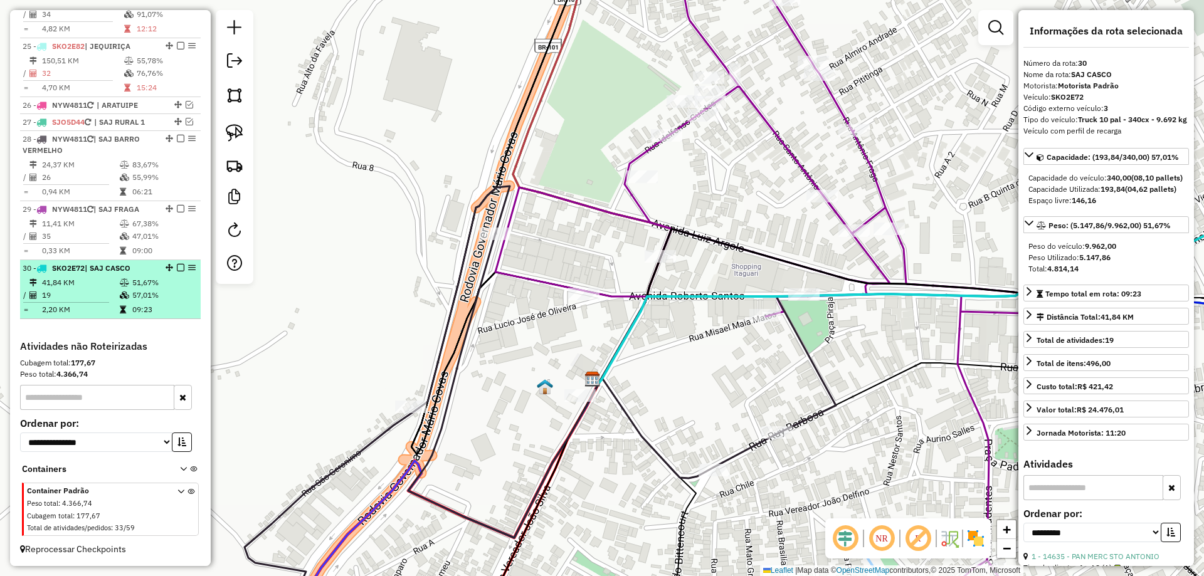
click at [177, 268] on em at bounding box center [181, 268] width 8 height 8
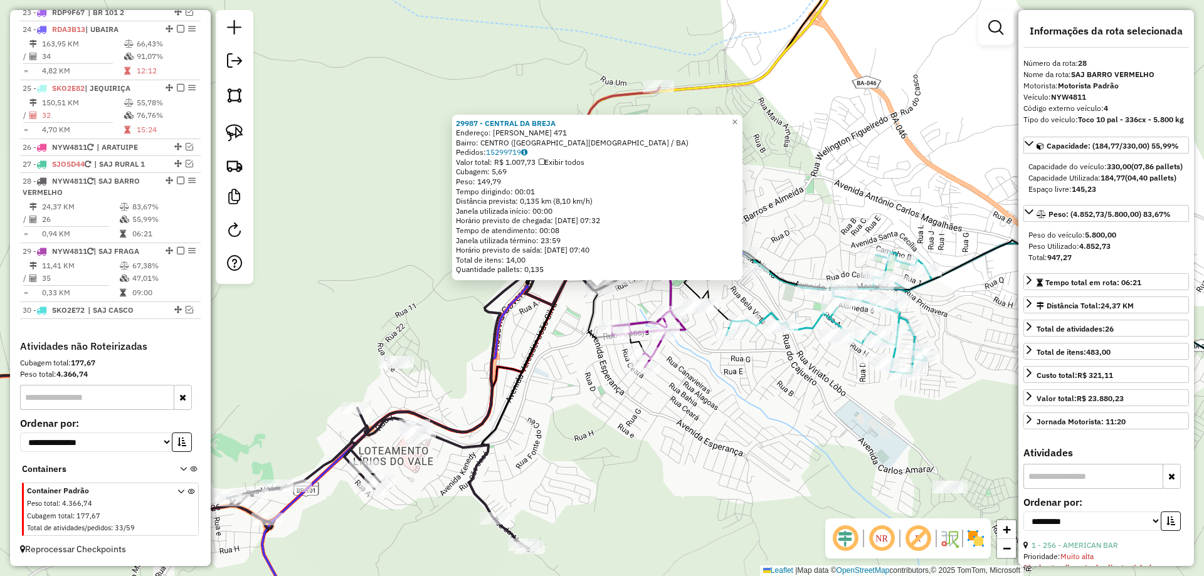
click at [588, 381] on div "29987 - CENTRAL DA BREJA Endereço: RUI BARBOSA 471 Bairro: CENTRO (SANTO ANTONI…" at bounding box center [602, 288] width 1204 height 576
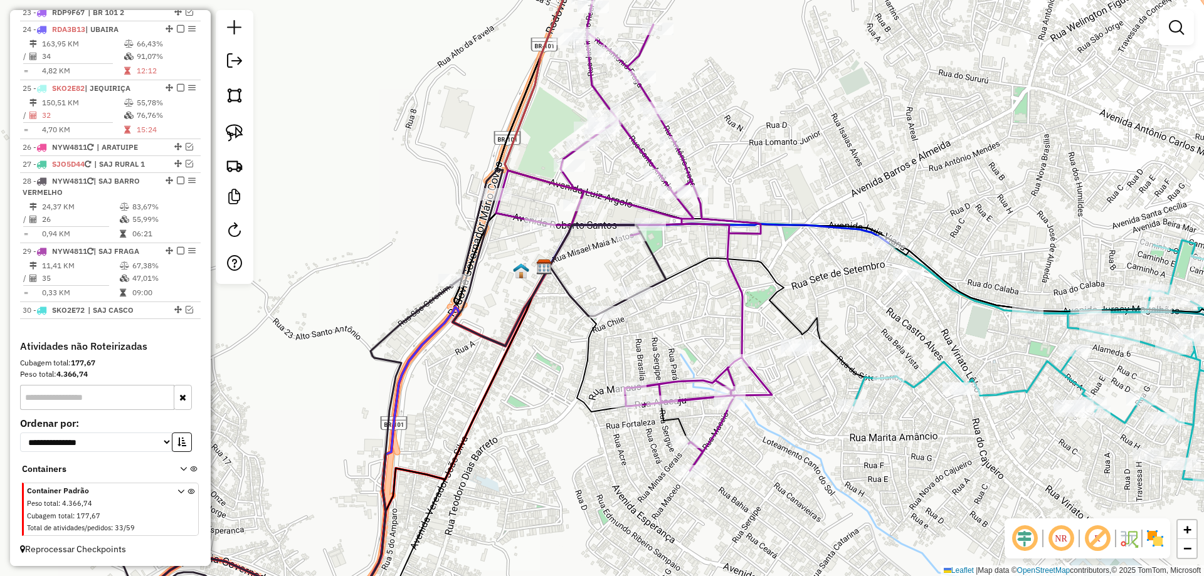
click at [467, 237] on icon at bounding box center [364, 402] width 546 height 464
select select "**********"
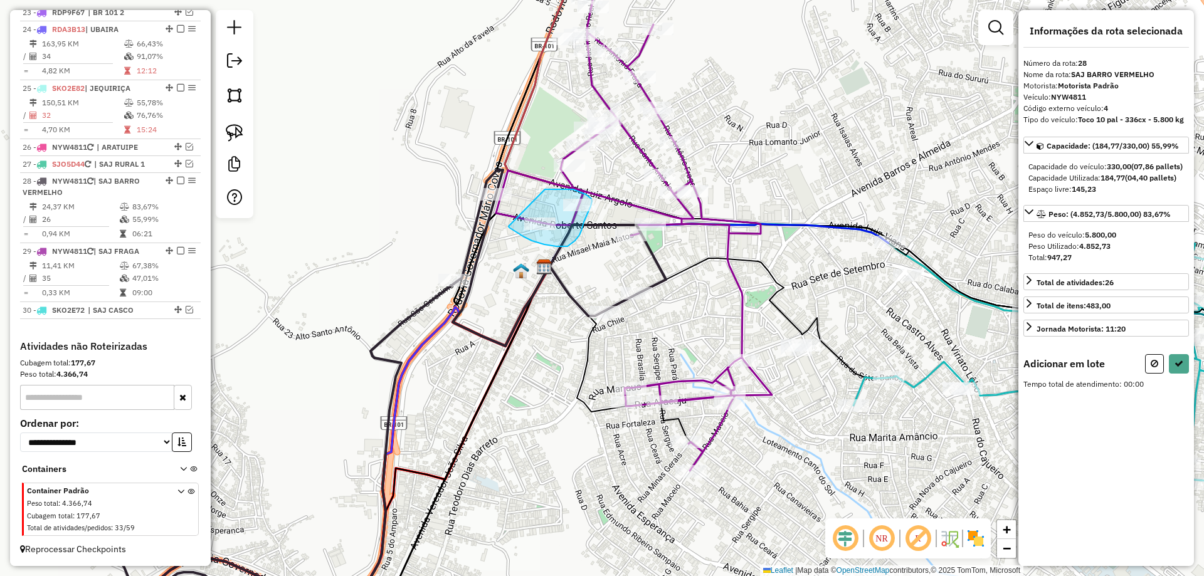
drag, startPoint x: 519, startPoint y: 234, endPoint x: 545, endPoint y: 189, distance: 51.7
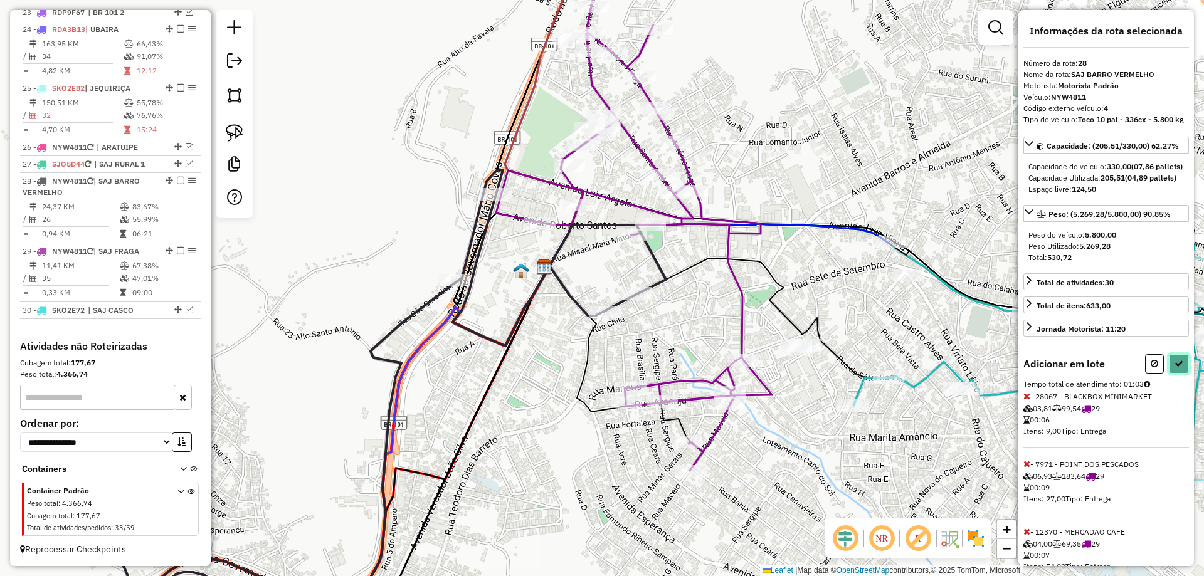
click at [1175, 368] on icon at bounding box center [1179, 363] width 9 height 9
select select "**********"
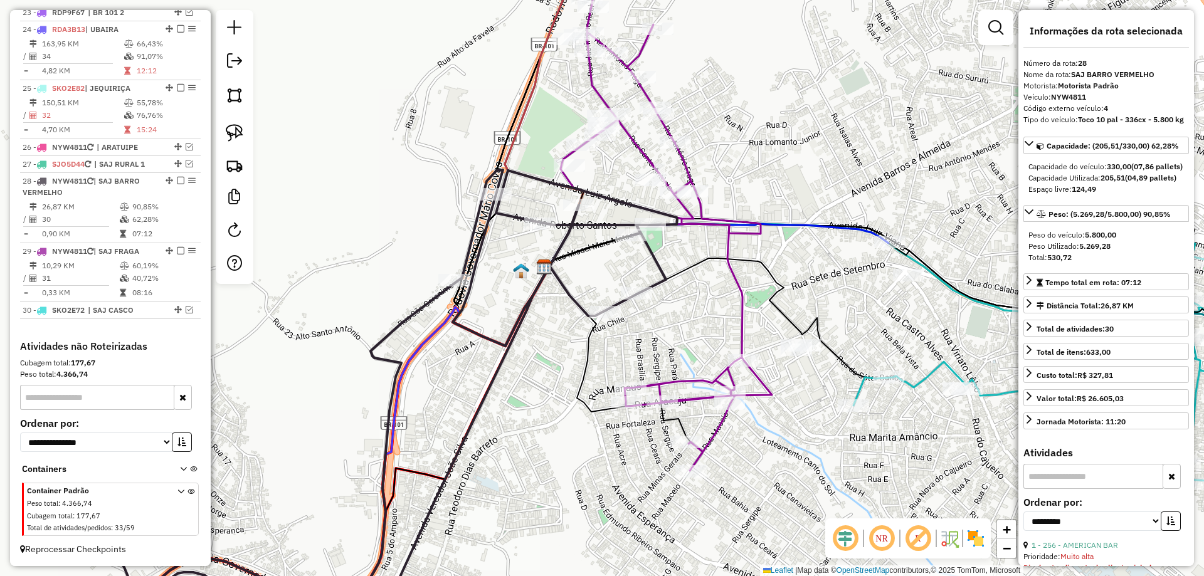
click at [684, 163] on icon at bounding box center [666, 230] width 211 height 482
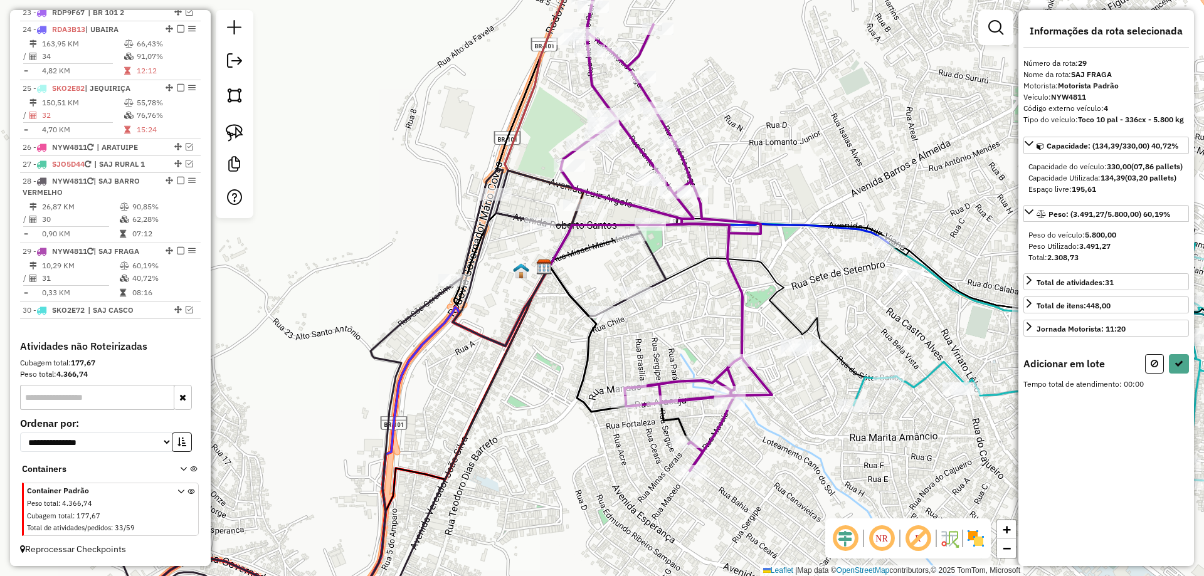
click at [1158, 370] on button at bounding box center [1154, 363] width 19 height 19
select select "**********"
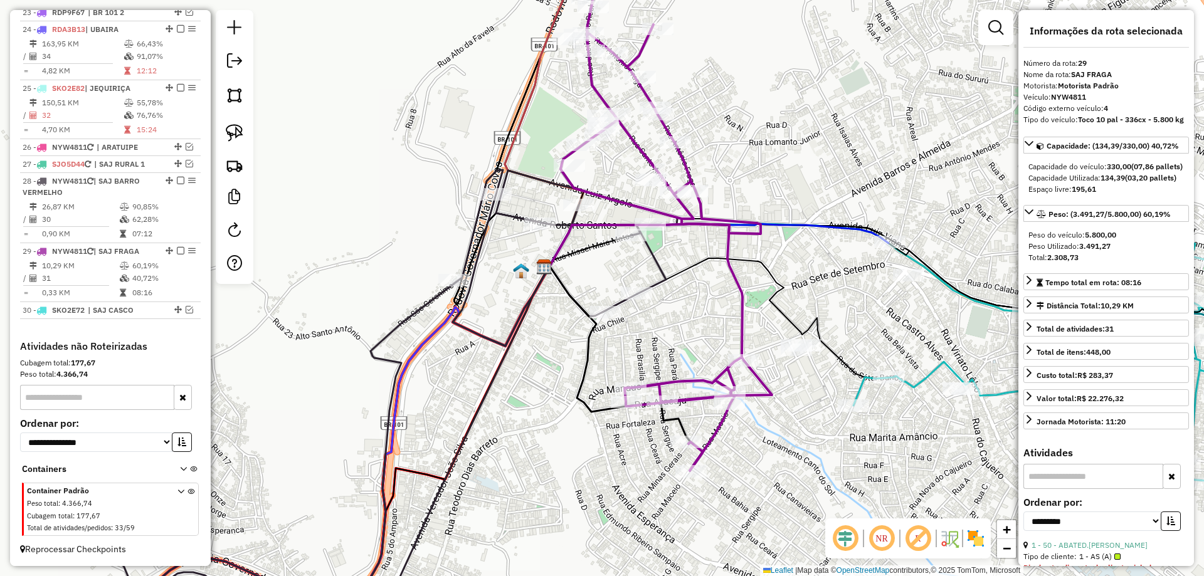
click at [653, 250] on icon at bounding box center [607, 259] width 118 height 69
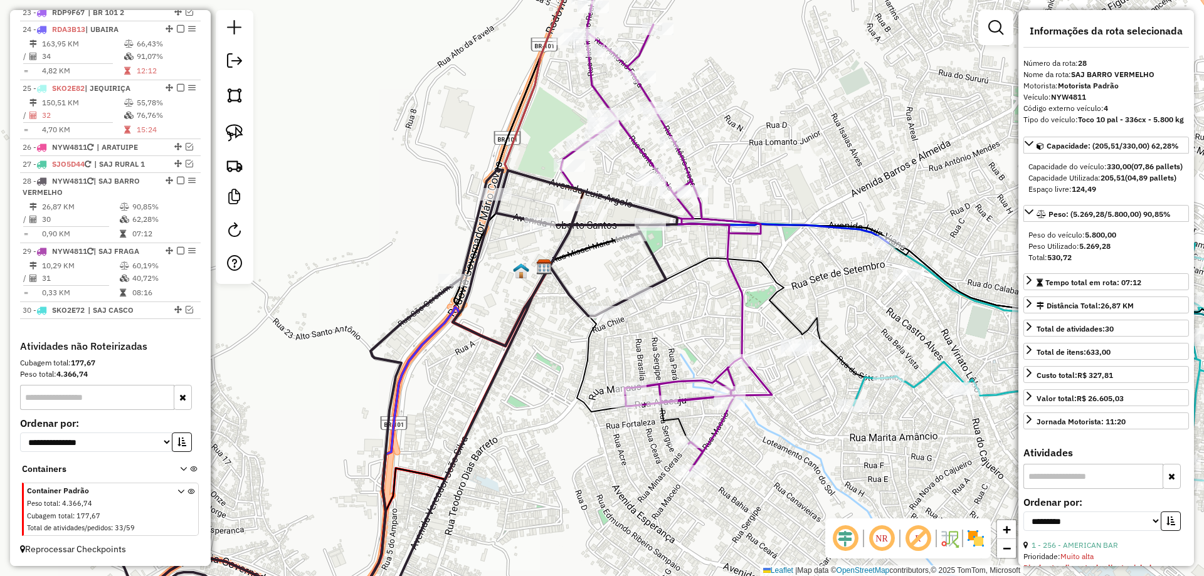
click at [743, 302] on icon at bounding box center [666, 230] width 211 height 482
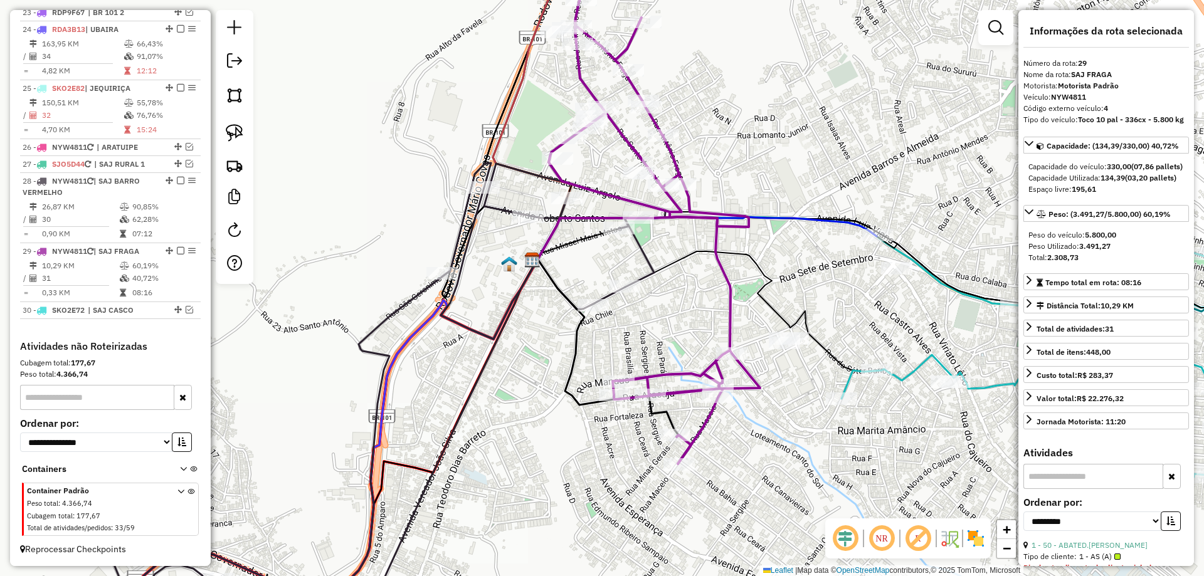
drag, startPoint x: 732, startPoint y: 192, endPoint x: 514, endPoint y: 134, distance: 226.3
click at [526, 135] on div "Janela de atendimento Grade de atendimento Capacidade Transportadoras Veículos …" at bounding box center [602, 288] width 1204 height 576
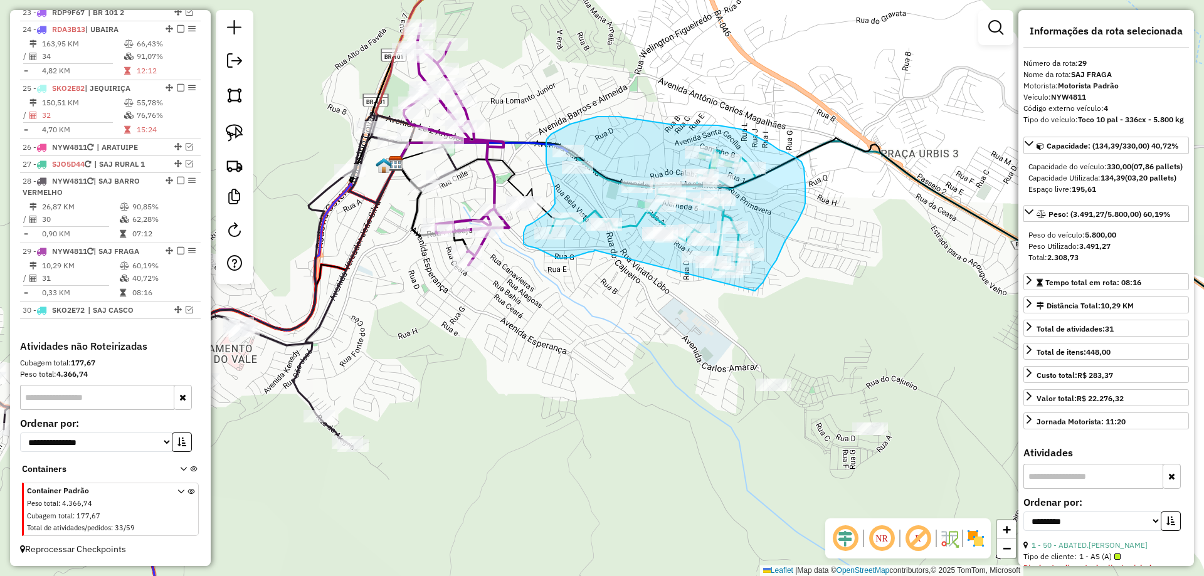
drag, startPoint x: 595, startPoint y: 250, endPoint x: 744, endPoint y: 301, distance: 158.3
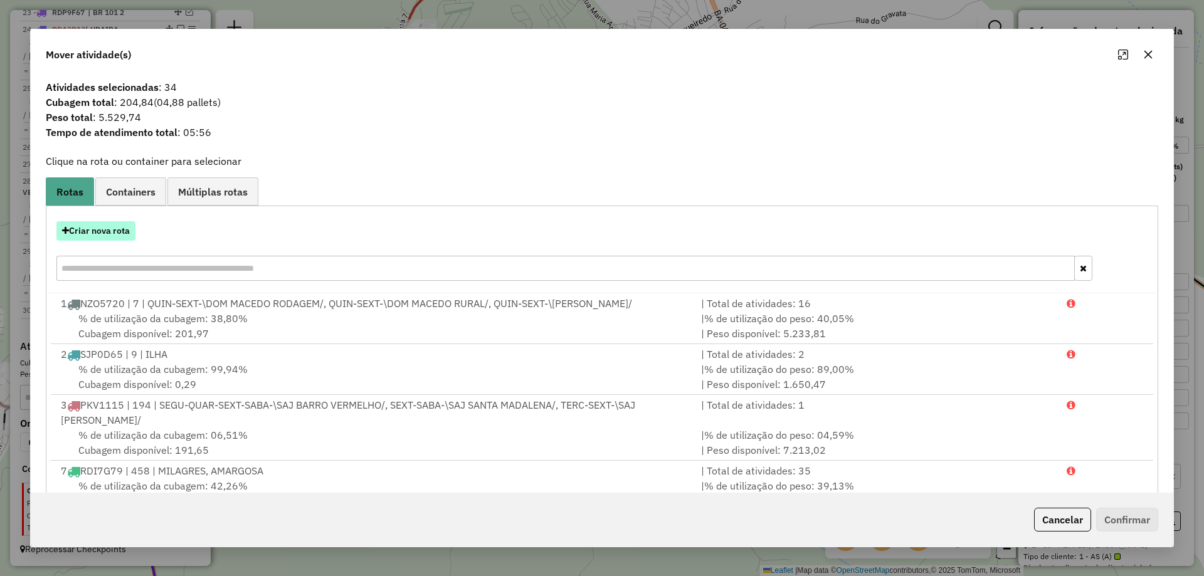
click at [102, 236] on button "Criar nova rota" at bounding box center [95, 230] width 79 height 19
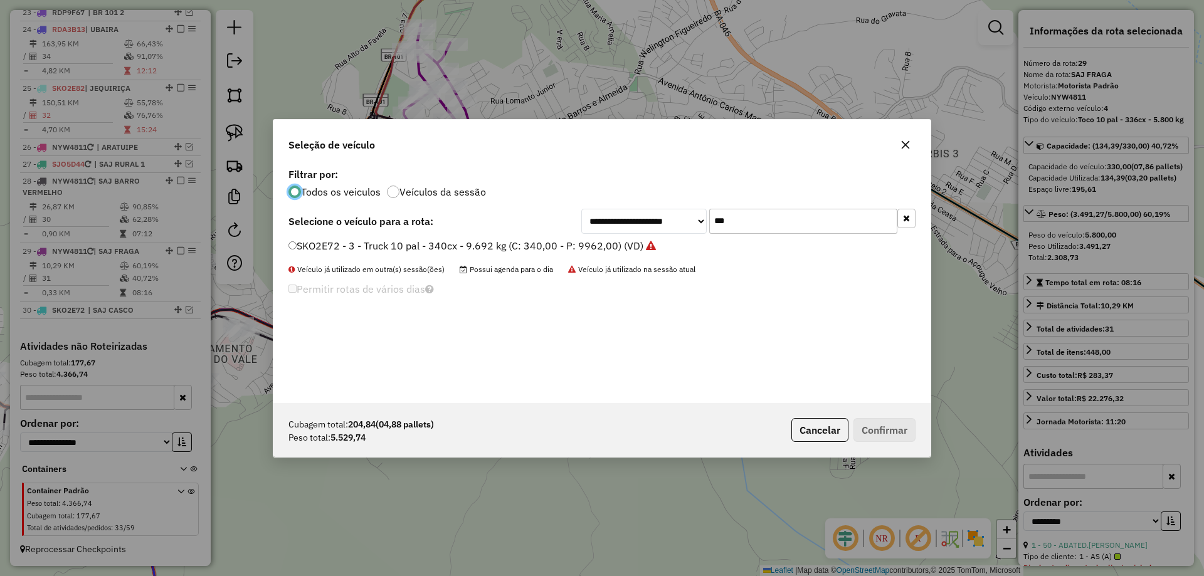
scroll to position [7, 4]
drag, startPoint x: 770, startPoint y: 231, endPoint x: 558, endPoint y: 229, distance: 212.6
click at [562, 229] on div "**********" at bounding box center [601, 221] width 627 height 25
type input "****"
click at [555, 253] on label "SJO7G85 - 23 - Vuck - BA - 192 cx - 6 pal - 7.560kg (C: 192,00 - P: 7560,00) (V…" at bounding box center [478, 245] width 380 height 15
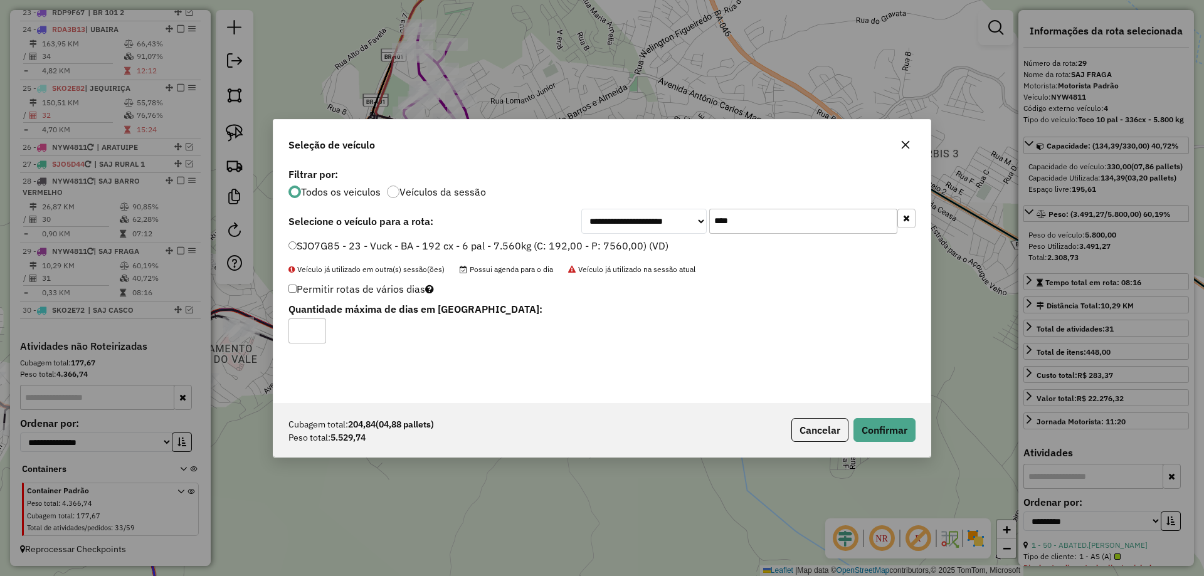
click at [566, 248] on label "SJO7G85 - 23 - Vuck - BA - 192 cx - 6 pal - 7.560kg (C: 192,00 - P: 7560,00) (V…" at bounding box center [478, 245] width 380 height 15
click at [877, 439] on button "Confirmar" at bounding box center [885, 430] width 62 height 24
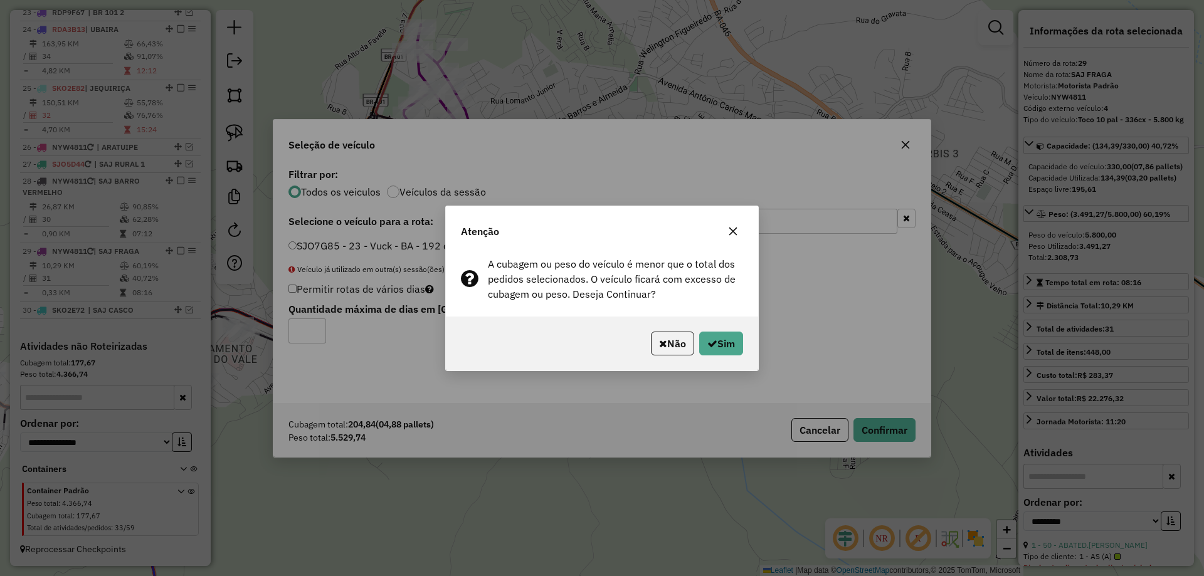
click at [719, 356] on div "Não Sim" at bounding box center [602, 344] width 312 height 54
click at [719, 348] on button "Sim" at bounding box center [721, 344] width 44 height 24
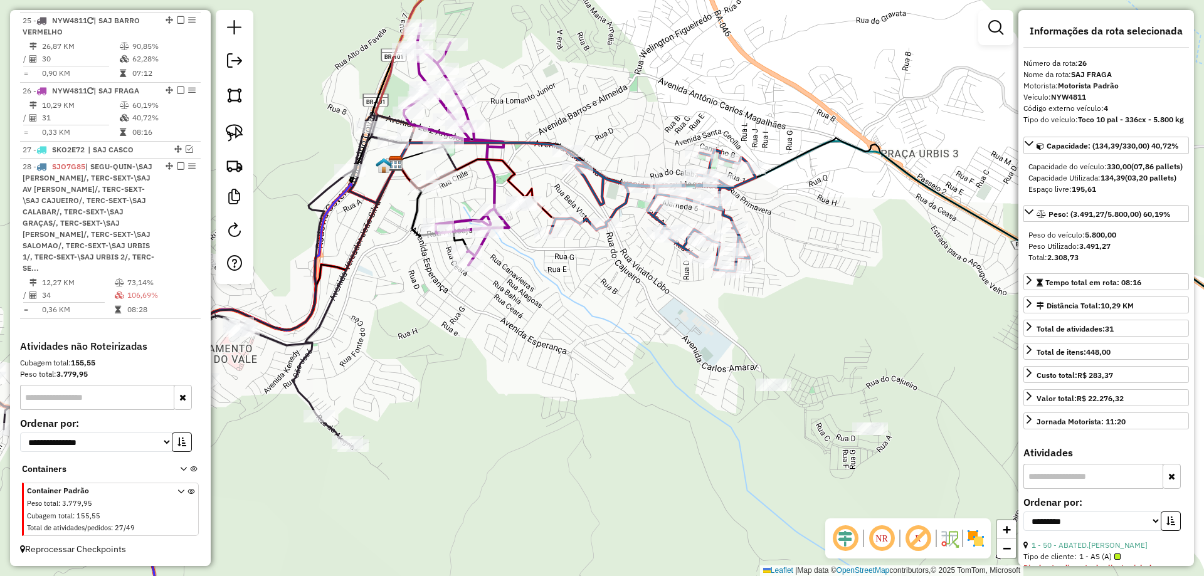
scroll to position [1682, 0]
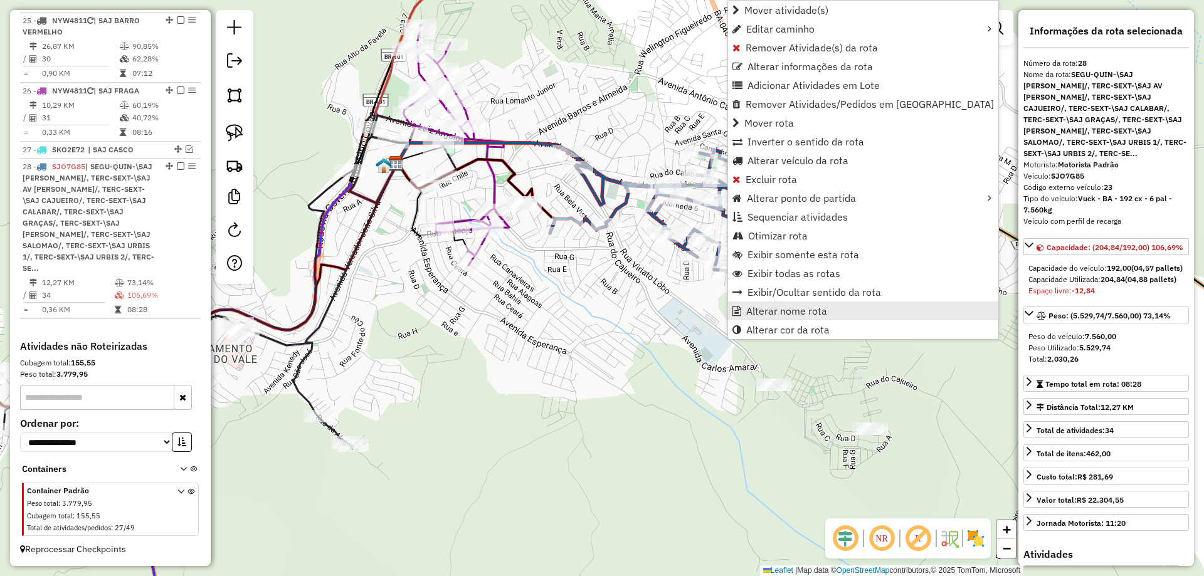
click at [758, 310] on span "Alterar nome rota" at bounding box center [786, 311] width 81 height 10
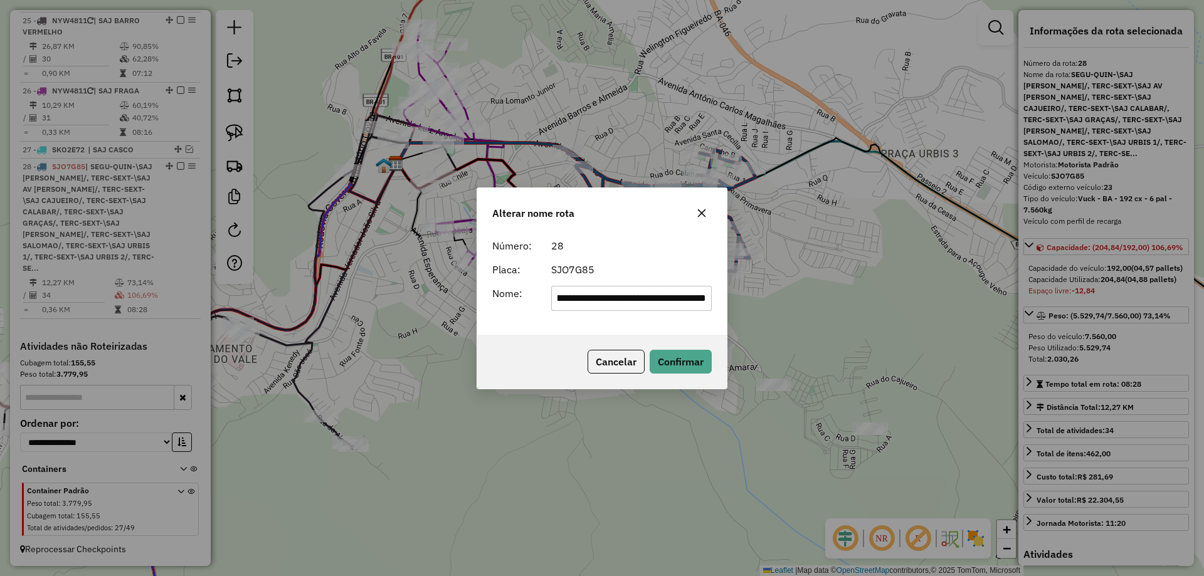
scroll to position [0, 0]
type input "**********"
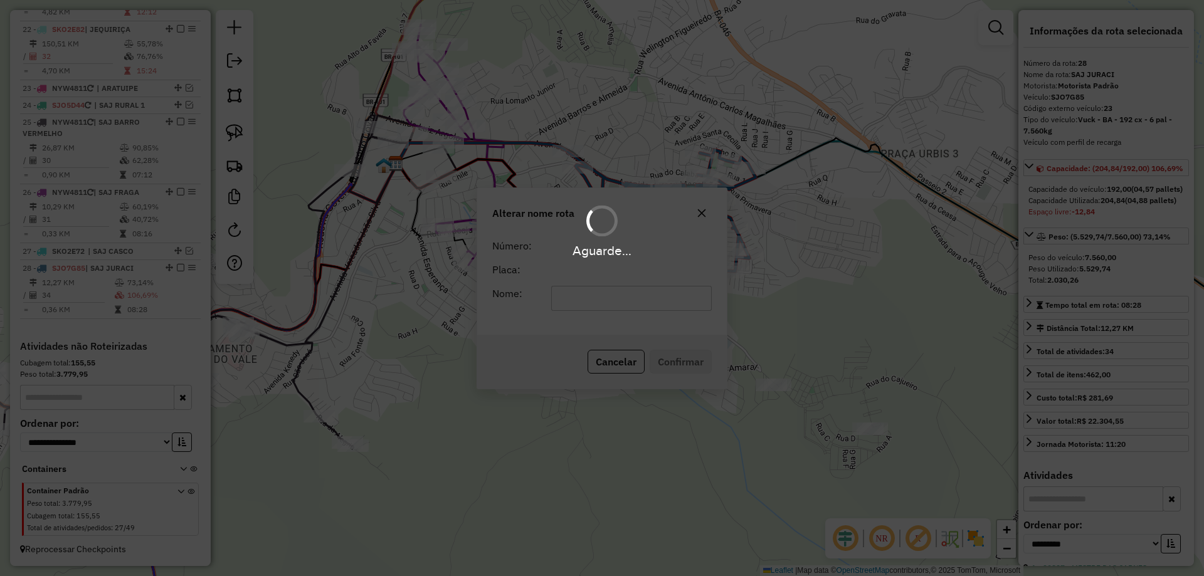
scroll to position [1580, 0]
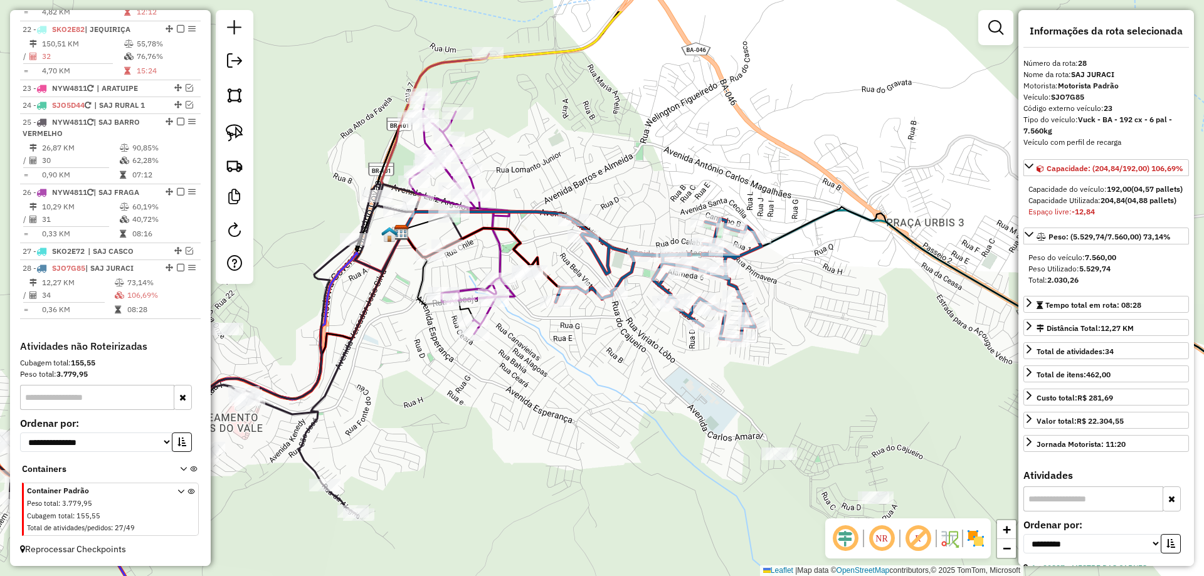
drag, startPoint x: 669, startPoint y: 90, endPoint x: 693, endPoint y: 186, distance: 99.5
click at [693, 186] on div "Janela de atendimento Grade de atendimento Capacidade Transportadoras Veículos …" at bounding box center [602, 288] width 1204 height 576
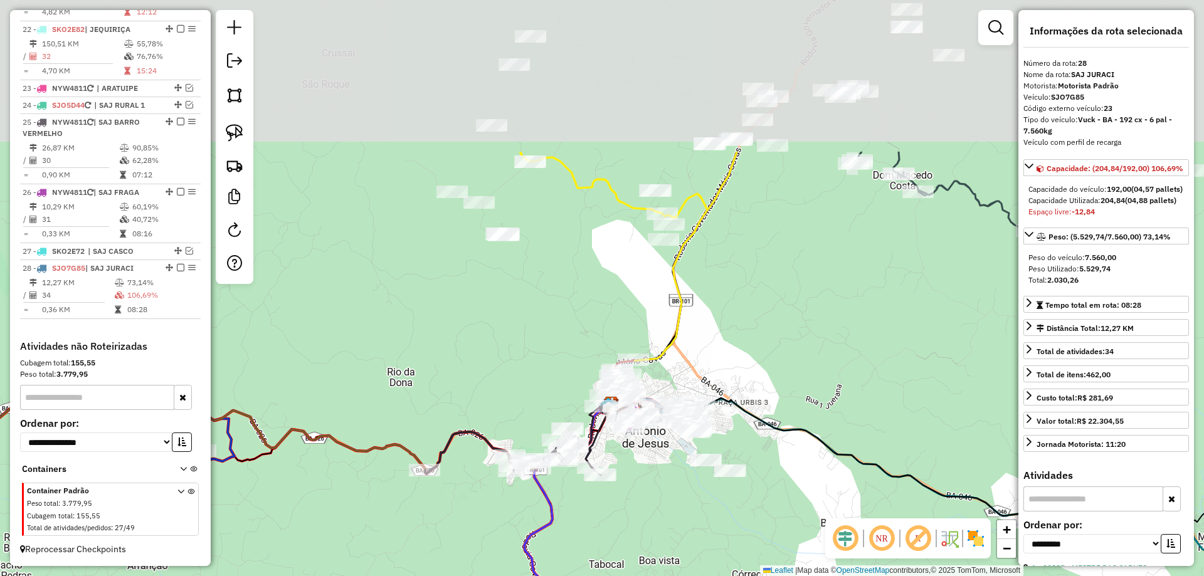
drag, startPoint x: 693, startPoint y: 107, endPoint x: 698, endPoint y: 357, distance: 250.9
click at [698, 357] on div "Janela de atendimento Grade de atendimento Capacidade Transportadoras Veículos …" at bounding box center [602, 288] width 1204 height 576
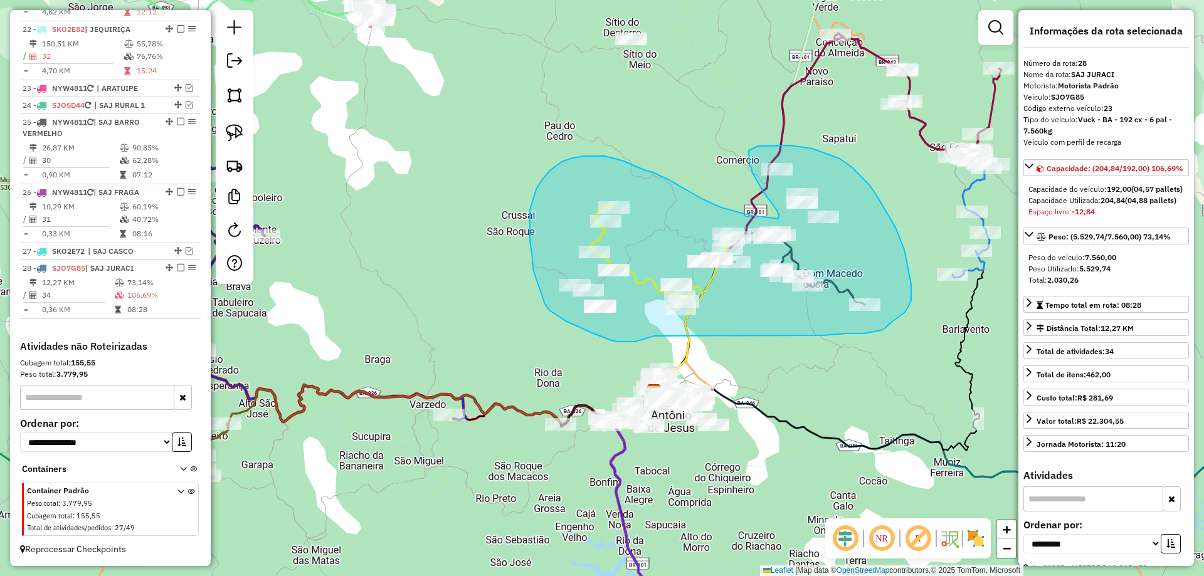
drag, startPoint x: 653, startPoint y: 337, endPoint x: 822, endPoint y: 336, distance: 168.7
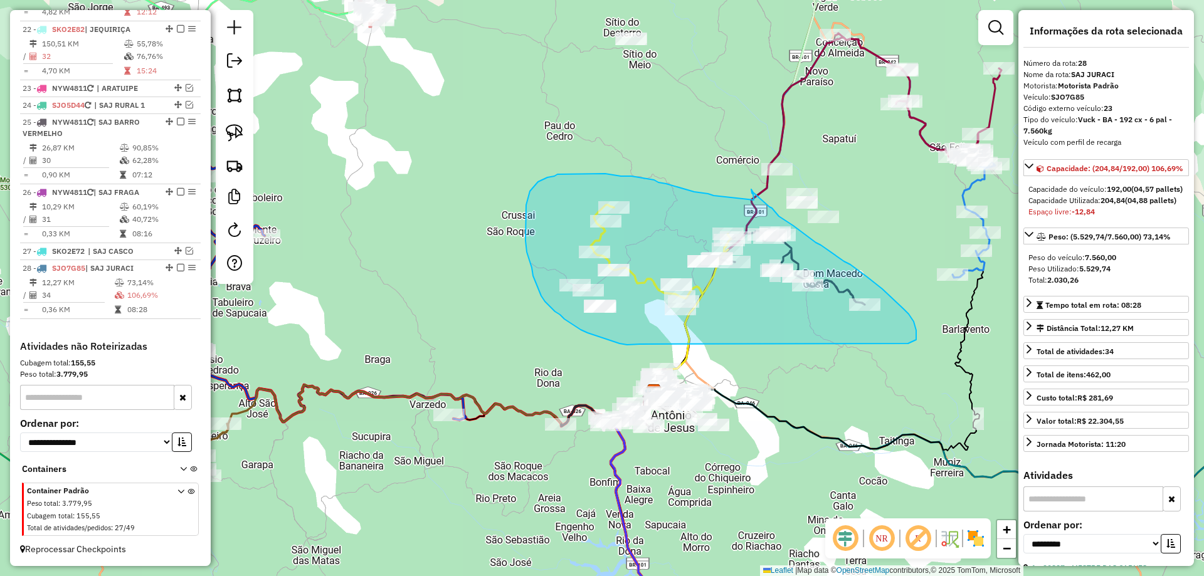
drag, startPoint x: 640, startPoint y: 344, endPoint x: 902, endPoint y: 346, distance: 262.1
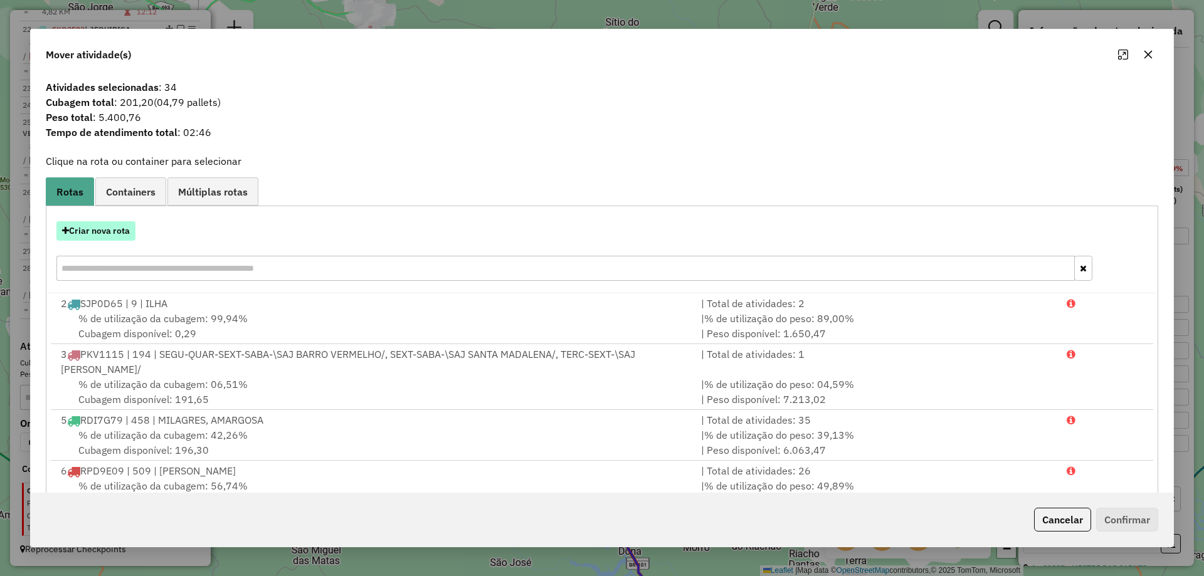
click at [87, 235] on button "Criar nova rota" at bounding box center [95, 230] width 79 height 19
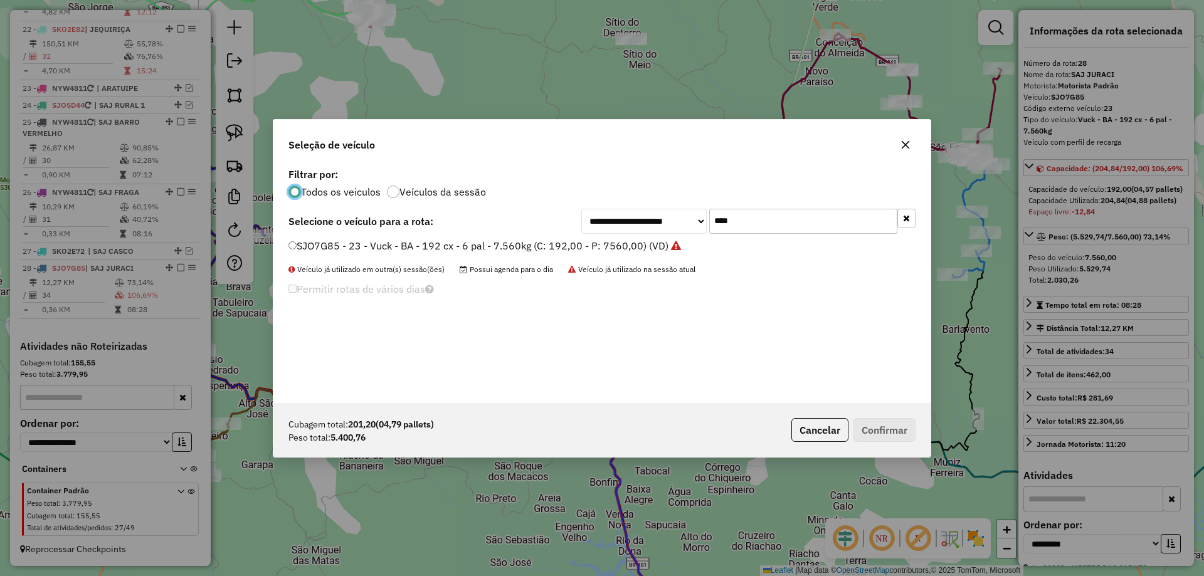
scroll to position [7, 4]
drag, startPoint x: 776, startPoint y: 233, endPoint x: 681, endPoint y: 235, distance: 95.4
click at [681, 235] on div "**********" at bounding box center [601, 284] width 657 height 238
type input "***"
click at [598, 246] on label "NYW4811 - 4 - Toco 10 pal - 336cx - 5.800 kg (C: 330,00 - P: 5800,00) (VD)" at bounding box center [471, 245] width 367 height 15
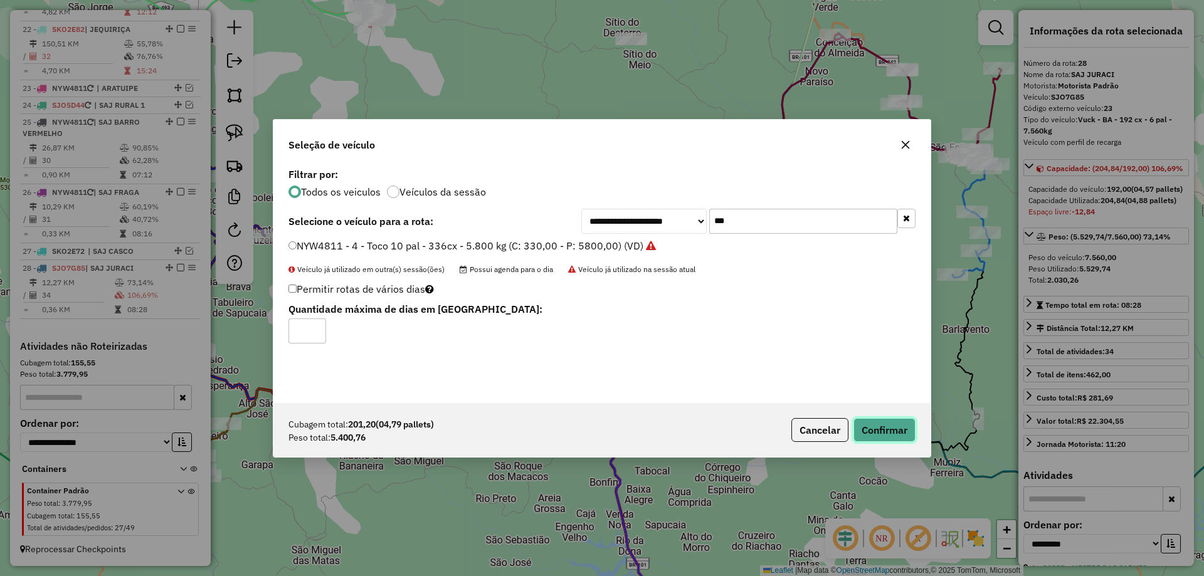
click at [891, 423] on button "Confirmar" at bounding box center [885, 430] width 62 height 24
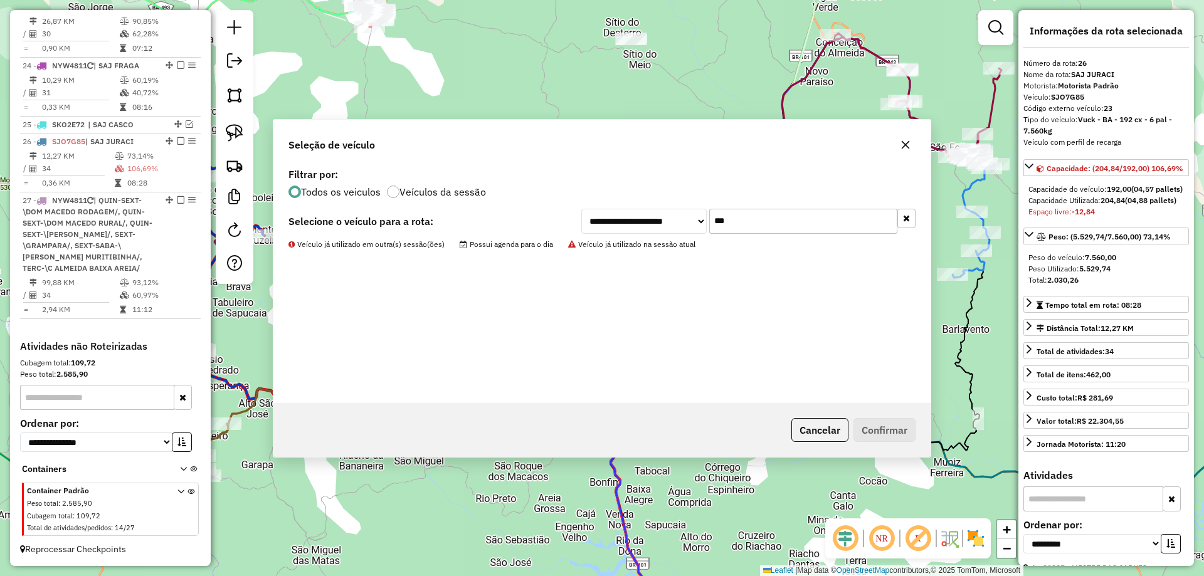
scroll to position [1521, 0]
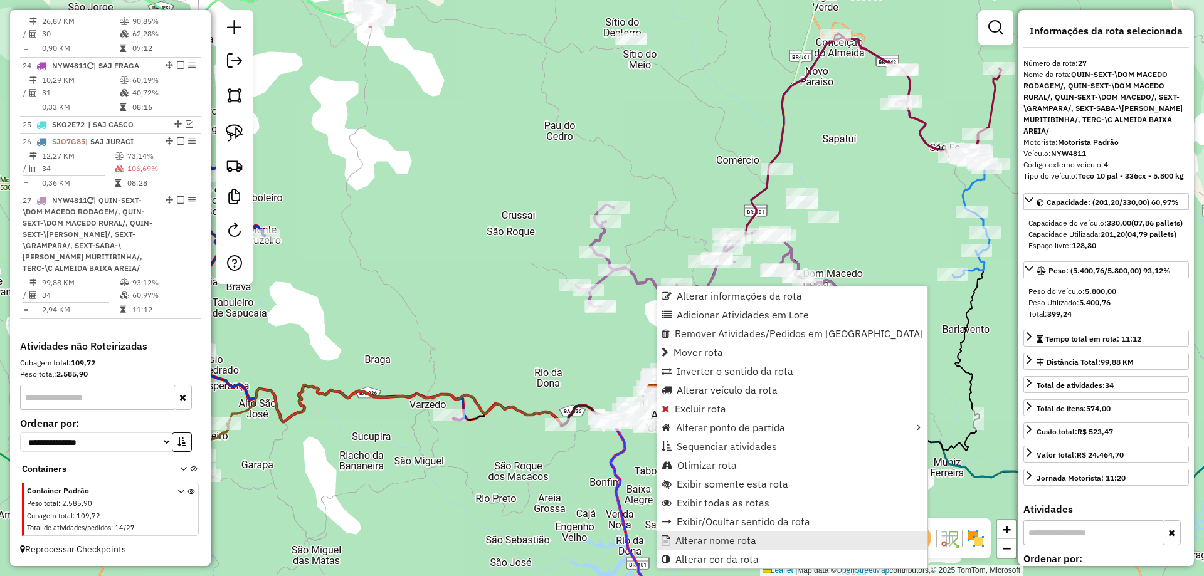
click at [716, 545] on span "Alterar nome rota" at bounding box center [715, 541] width 81 height 10
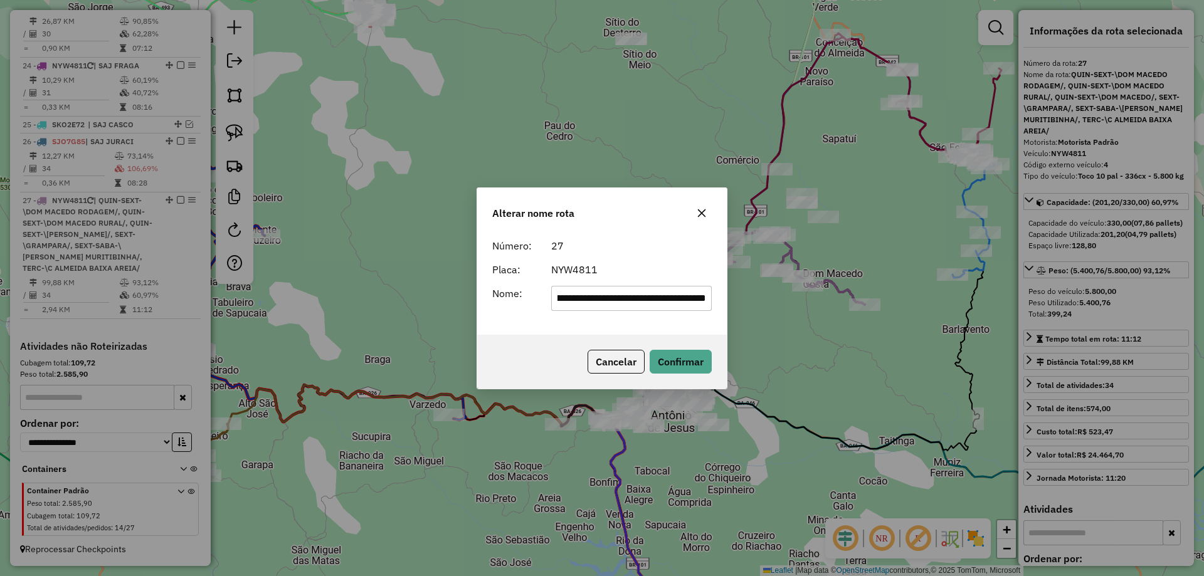
scroll to position [0, 0]
type input "********"
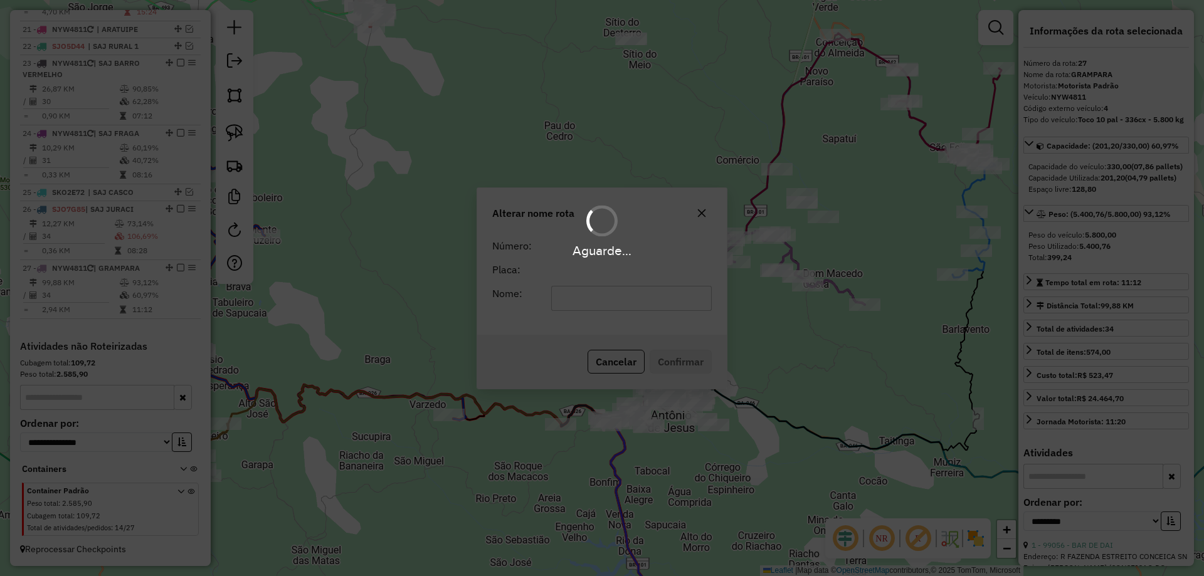
scroll to position [1454, 0]
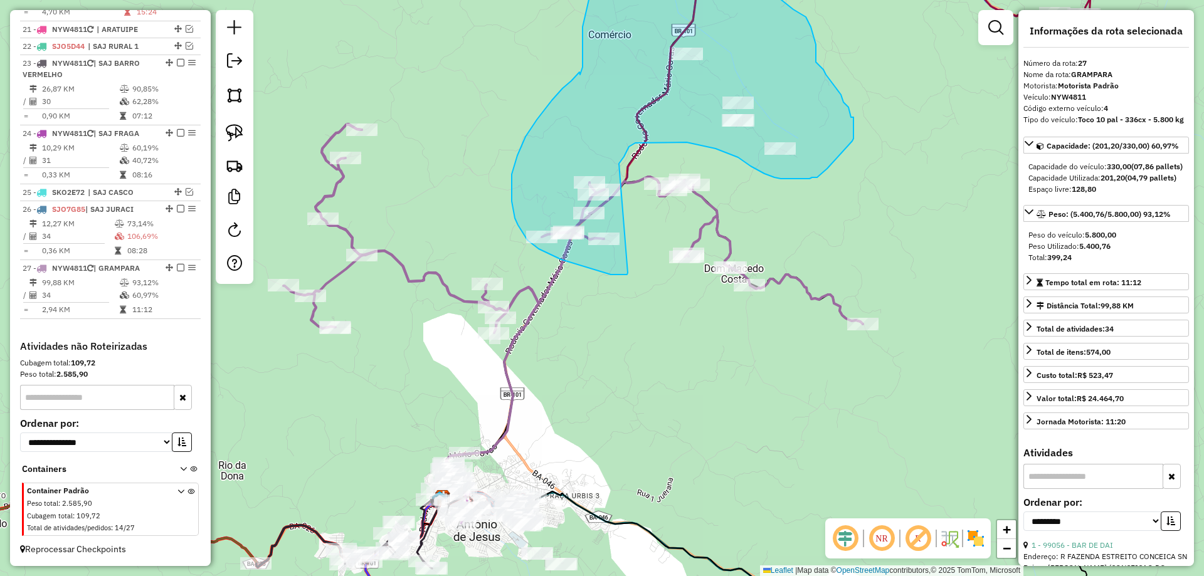
drag, startPoint x: 732, startPoint y: 325, endPoint x: 619, endPoint y: 164, distance: 197.1
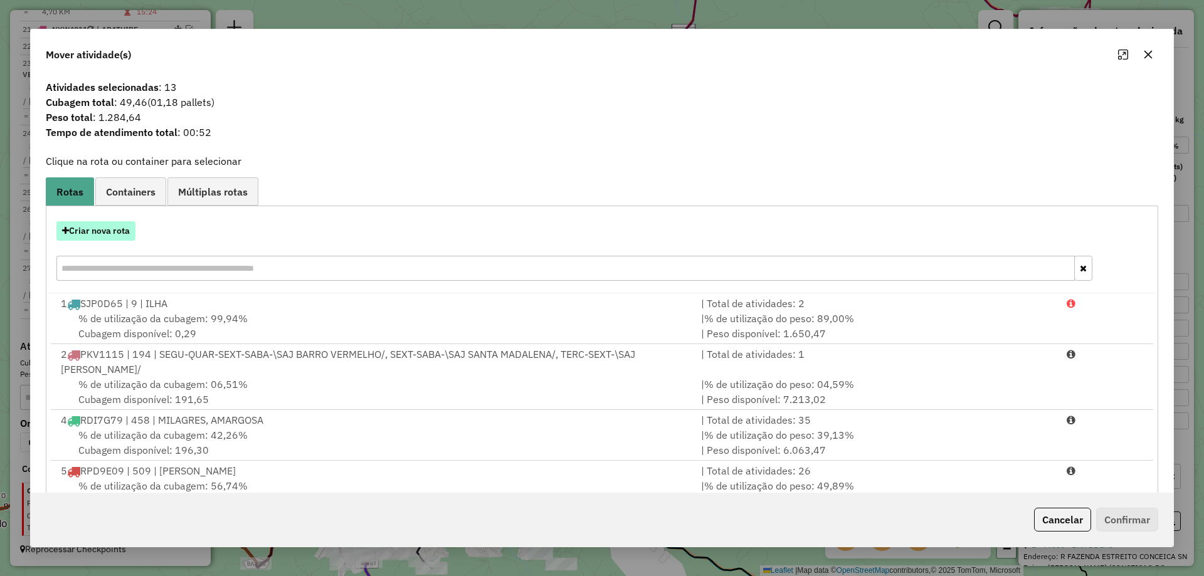
click at [108, 229] on button "Criar nova rota" at bounding box center [95, 230] width 79 height 19
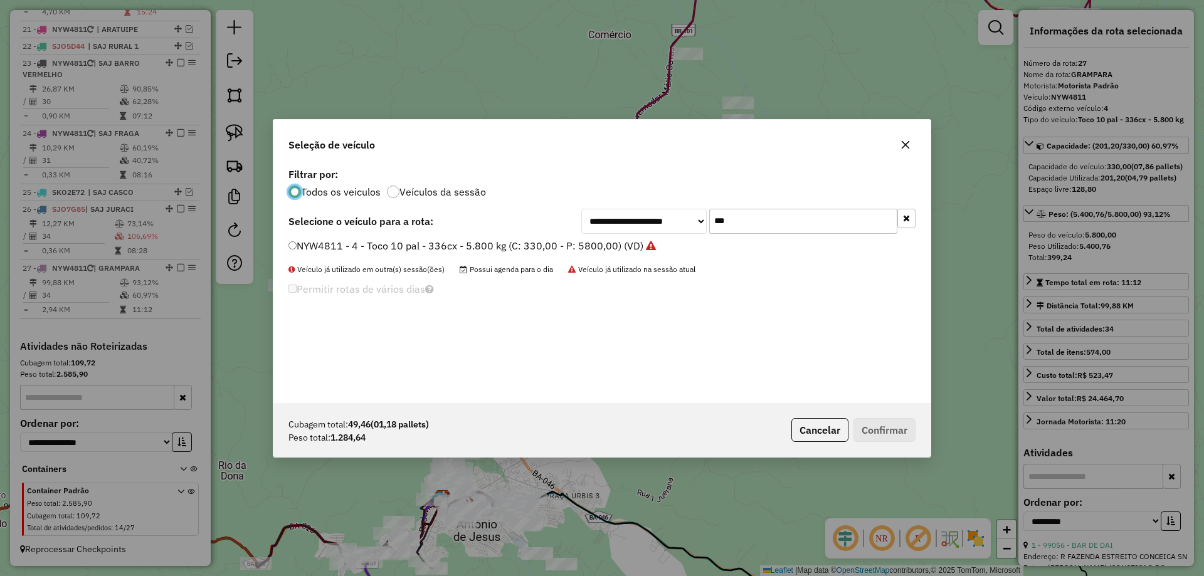
scroll to position [7, 4]
click at [443, 240] on label "NYW4811 - 4 - Toco 10 pal - 336cx - 5.800 kg (C: 330,00 - P: 5800,00) (VD)" at bounding box center [471, 245] width 367 height 15
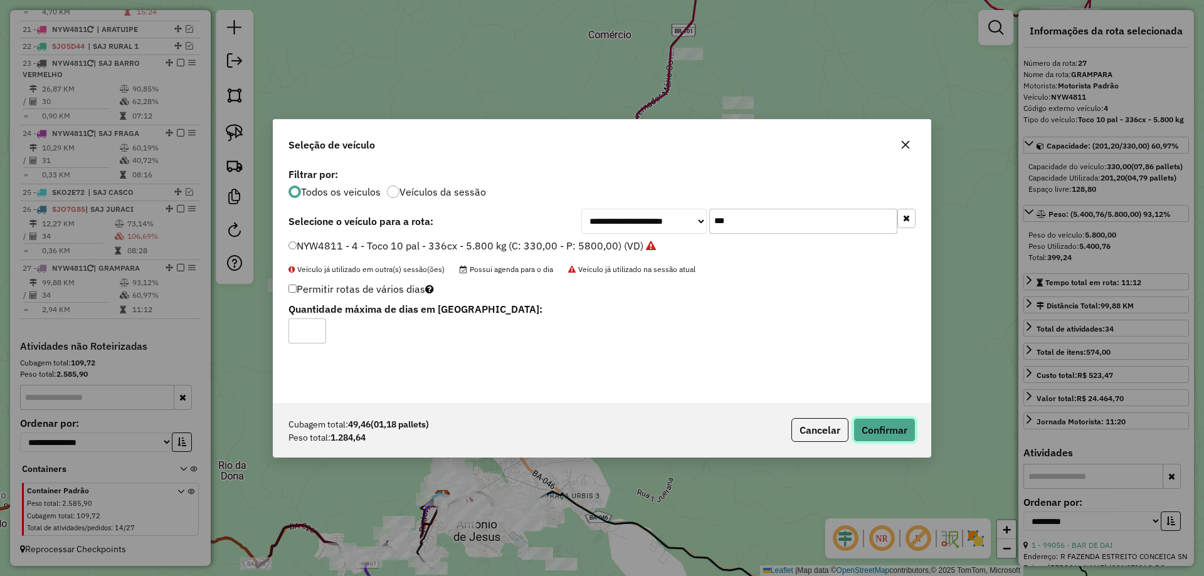
click at [887, 427] on button "Confirmar" at bounding box center [885, 430] width 62 height 24
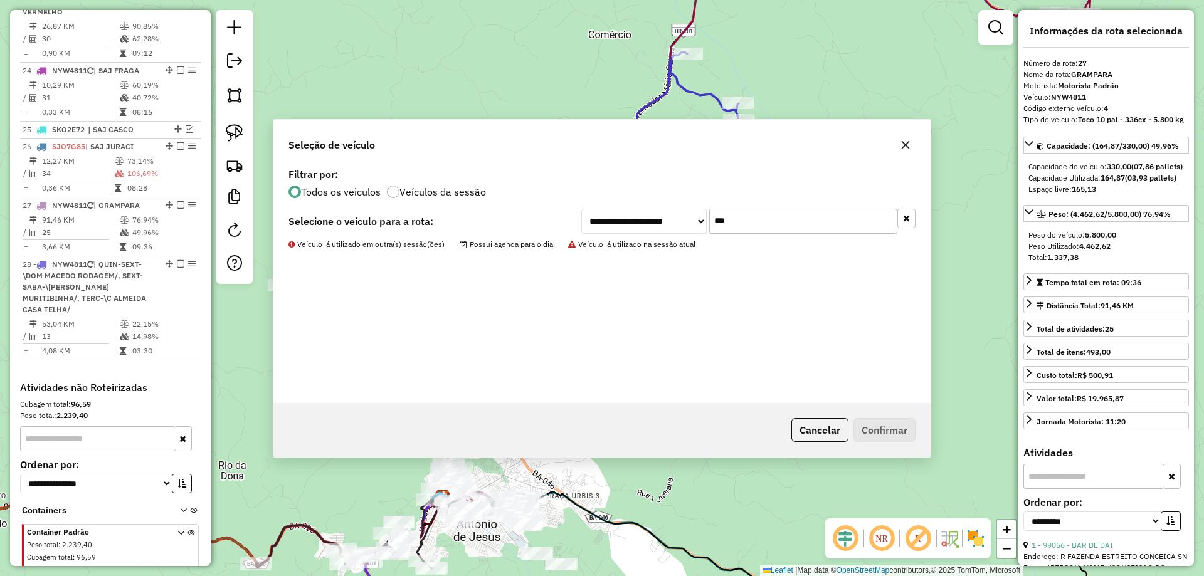
scroll to position [1546, 0]
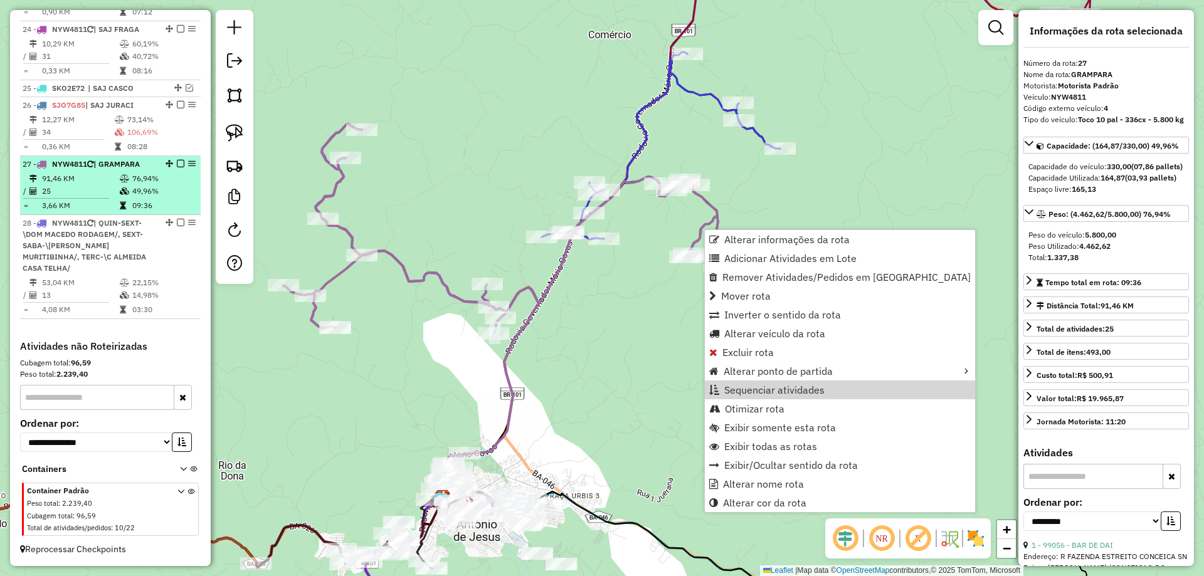
click at [177, 167] on em at bounding box center [181, 164] width 8 height 8
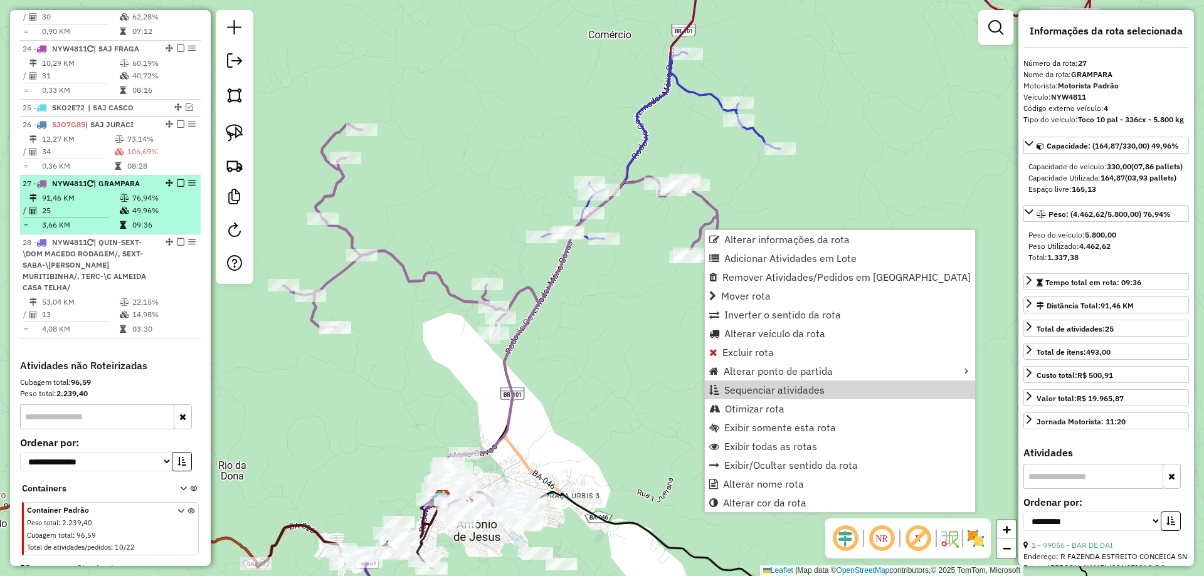
click at [177, 145] on td "73,14%" at bounding box center [161, 139] width 69 height 13
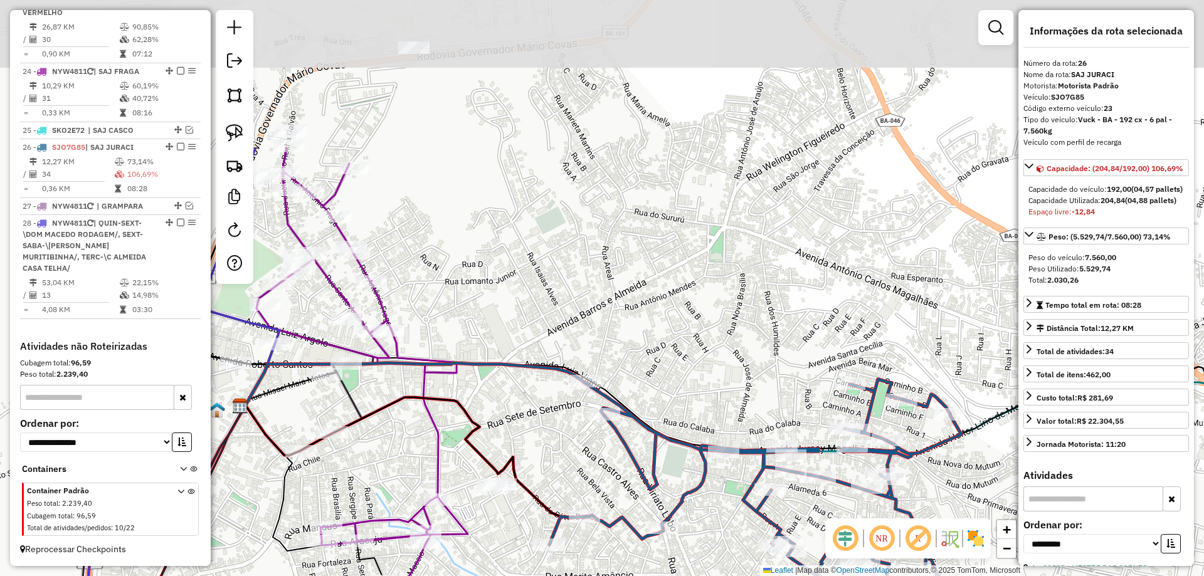
drag, startPoint x: 601, startPoint y: 83, endPoint x: 595, endPoint y: 320, distance: 237.8
click at [595, 313] on div "Janela de atendimento Grade de atendimento Capacidade Transportadoras Veículos …" at bounding box center [602, 288] width 1204 height 576
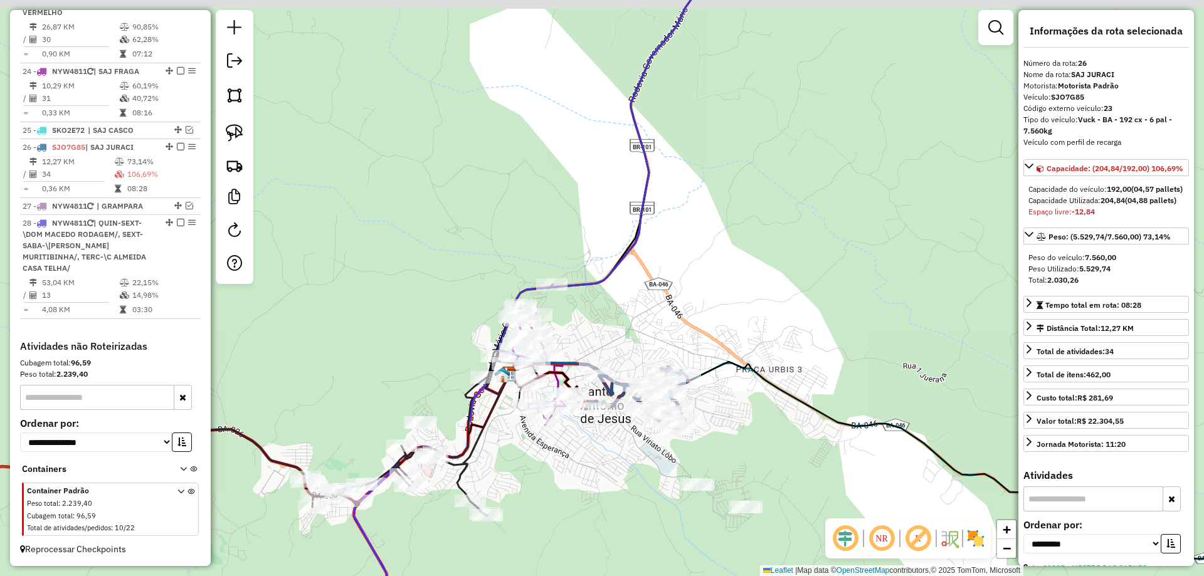
drag, startPoint x: 727, startPoint y: 147, endPoint x: 636, endPoint y: 372, distance: 243.0
click at [638, 369] on div "Janela de atendimento Grade de atendimento Capacidade Transportadoras Veículos …" at bounding box center [602, 288] width 1204 height 576
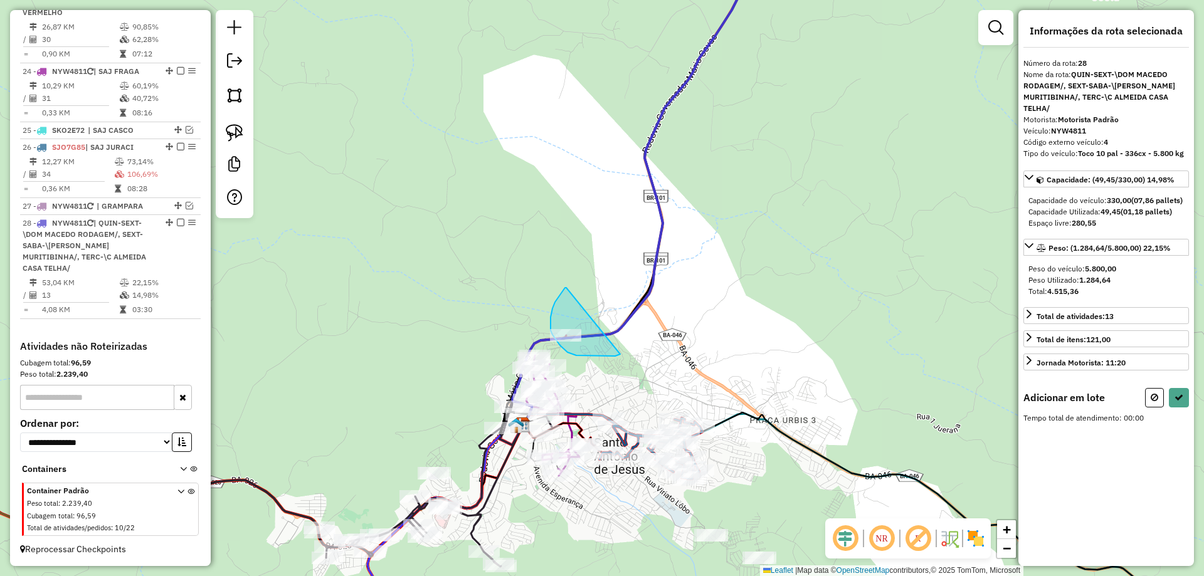
drag, startPoint x: 566, startPoint y: 288, endPoint x: 621, endPoint y: 354, distance: 85.5
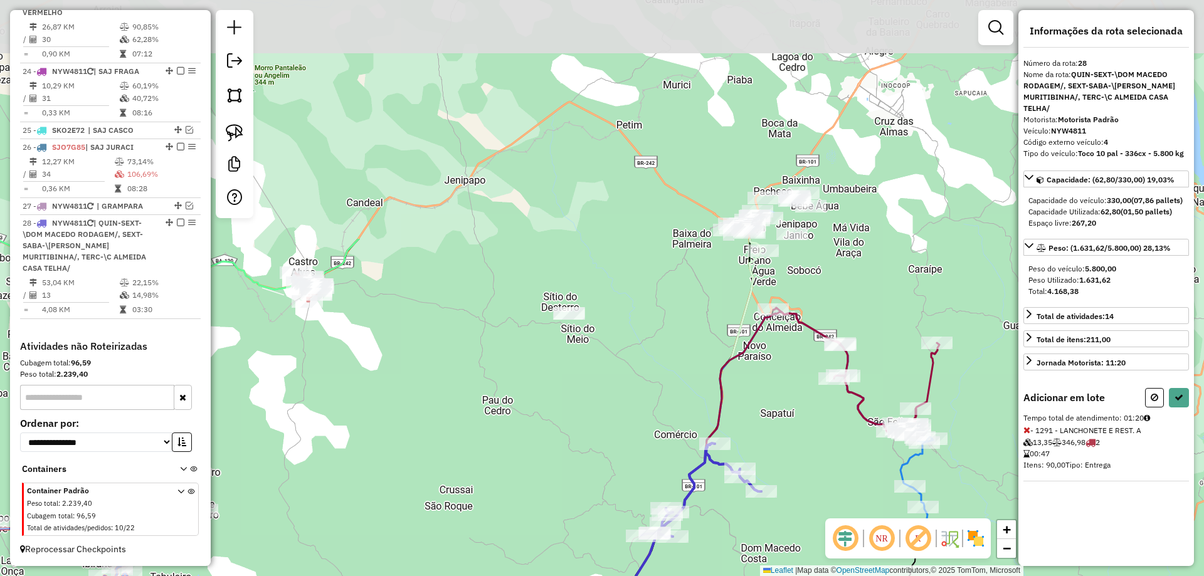
drag, startPoint x: 764, startPoint y: 87, endPoint x: 754, endPoint y: 417, distance: 330.0
click at [754, 417] on div "Janela de atendimento Grade de atendimento Capacidade Transportadoras Veículos …" at bounding box center [602, 288] width 1204 height 576
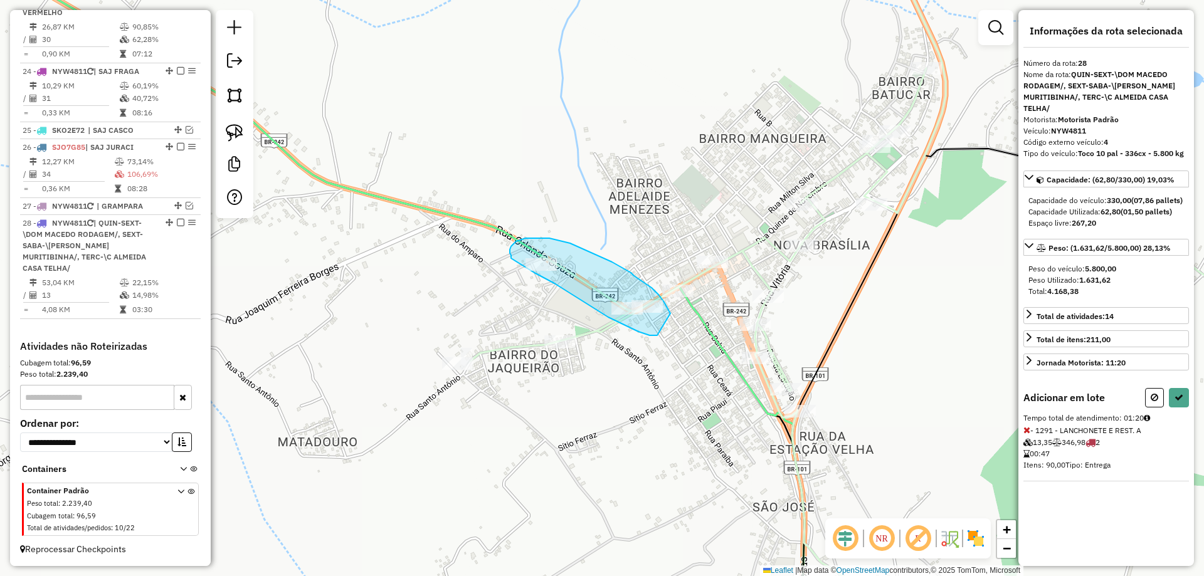
drag, startPoint x: 655, startPoint y: 336, endPoint x: 672, endPoint y: 317, distance: 25.7
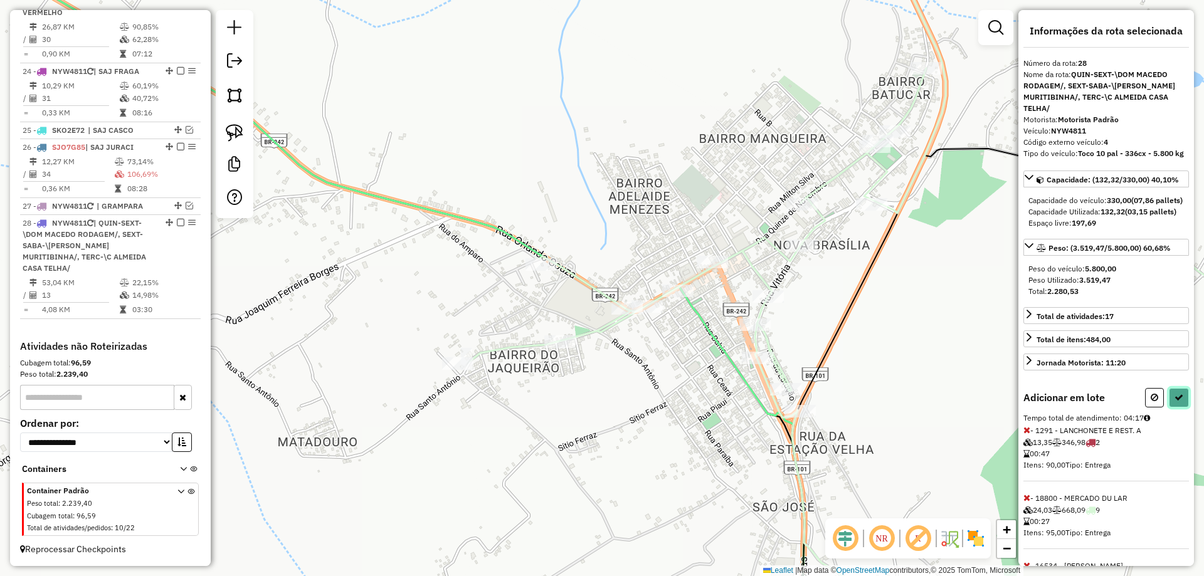
click at [1176, 408] on button at bounding box center [1179, 397] width 20 height 19
select select "**********"
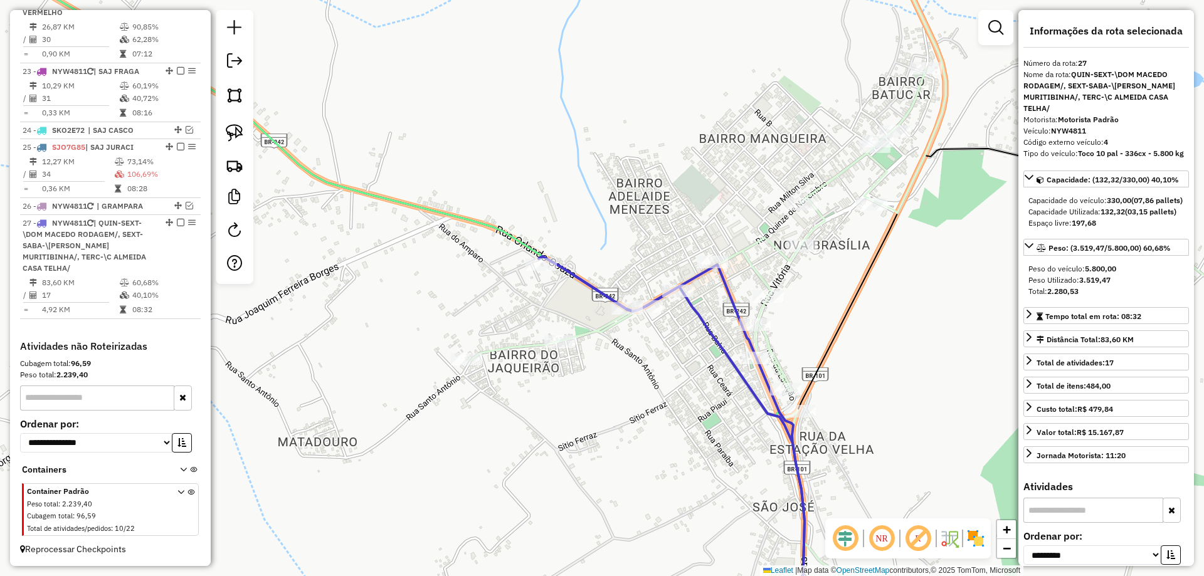
click at [786, 265] on icon at bounding box center [897, 288] width 854 height 692
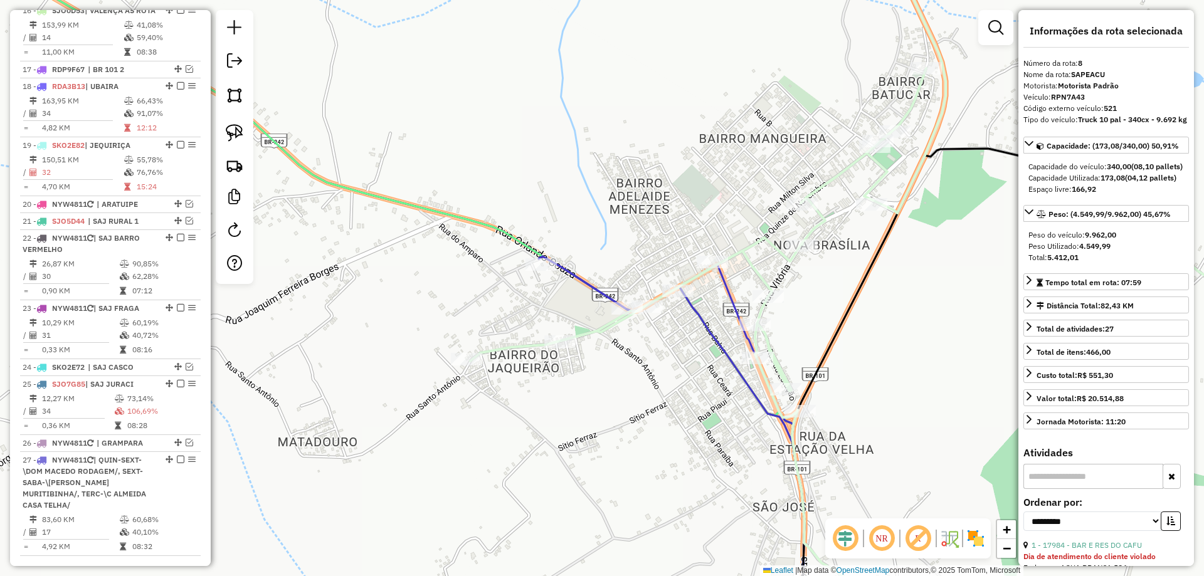
scroll to position [837, 0]
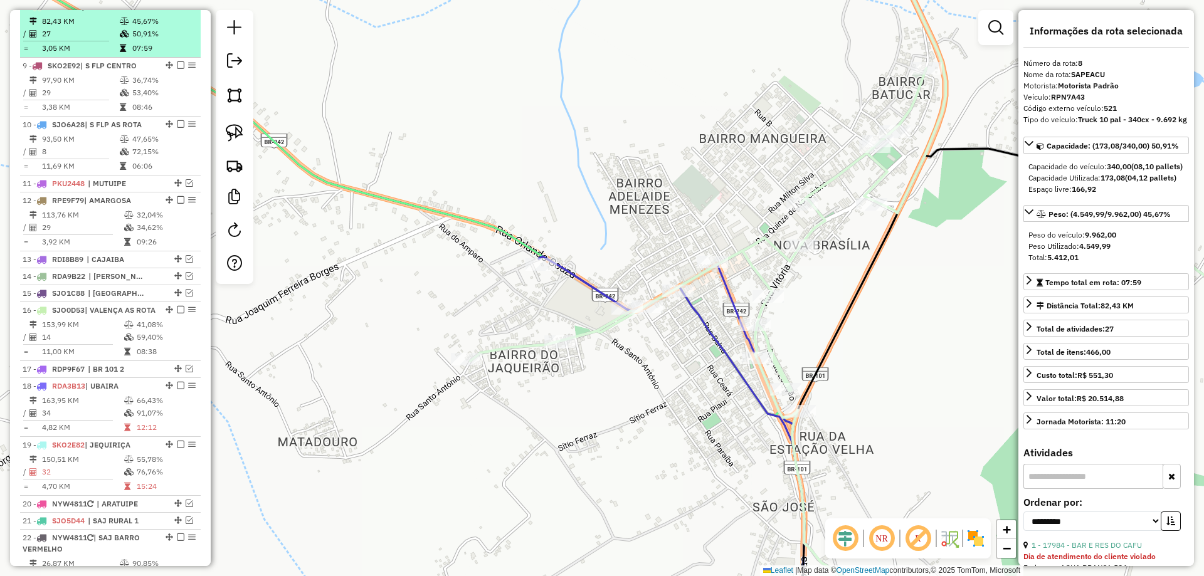
click at [177, 10] on em at bounding box center [181, 7] width 8 height 8
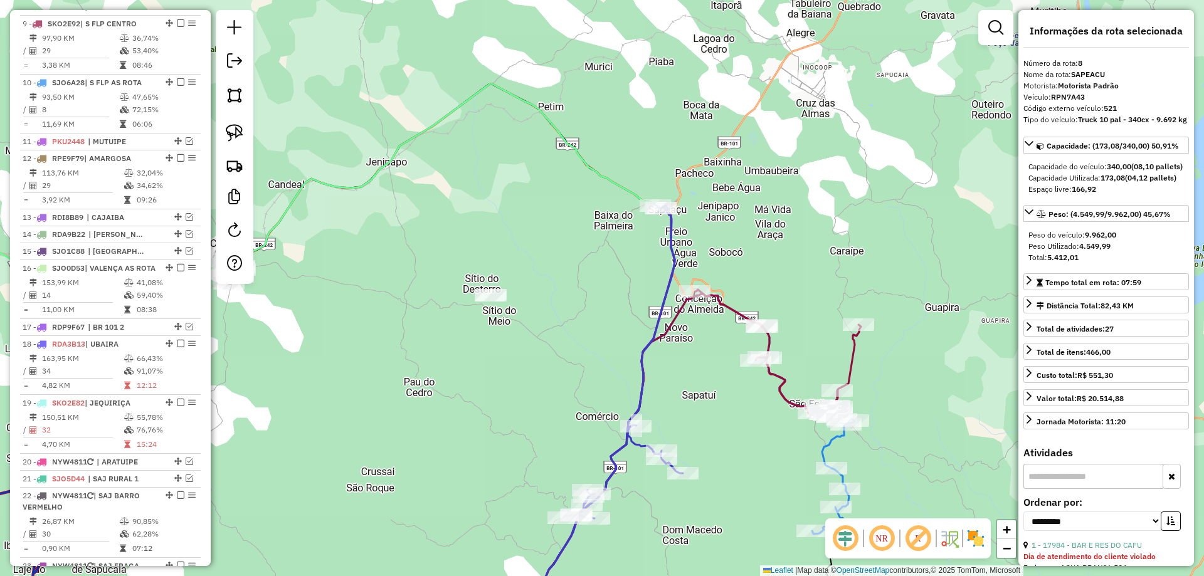
click at [672, 268] on icon at bounding box center [604, 415] width 158 height 421
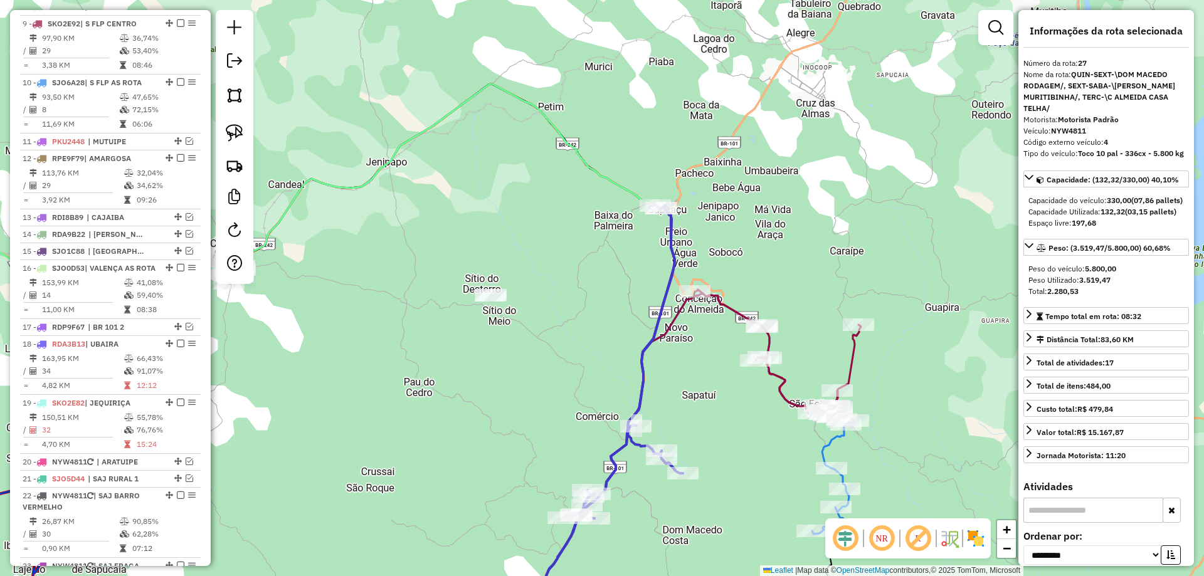
scroll to position [1343, 0]
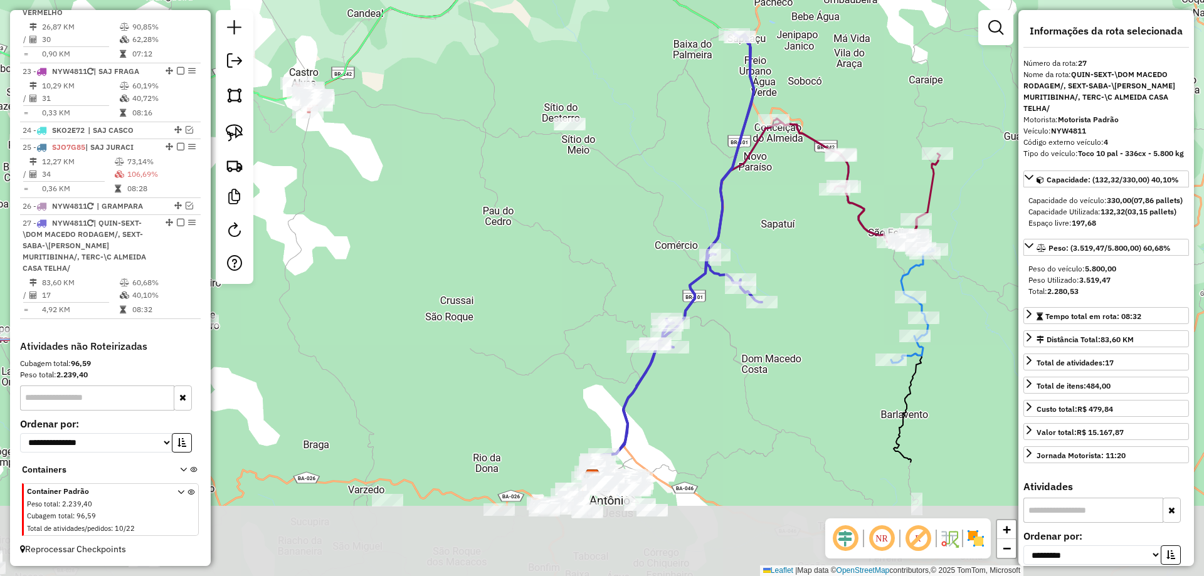
drag, startPoint x: 572, startPoint y: 329, endPoint x: 680, endPoint y: 130, distance: 225.6
click at [680, 130] on div "Janela de atendimento Grade de atendimento Capacidade Transportadoras Veículos …" at bounding box center [602, 288] width 1204 height 576
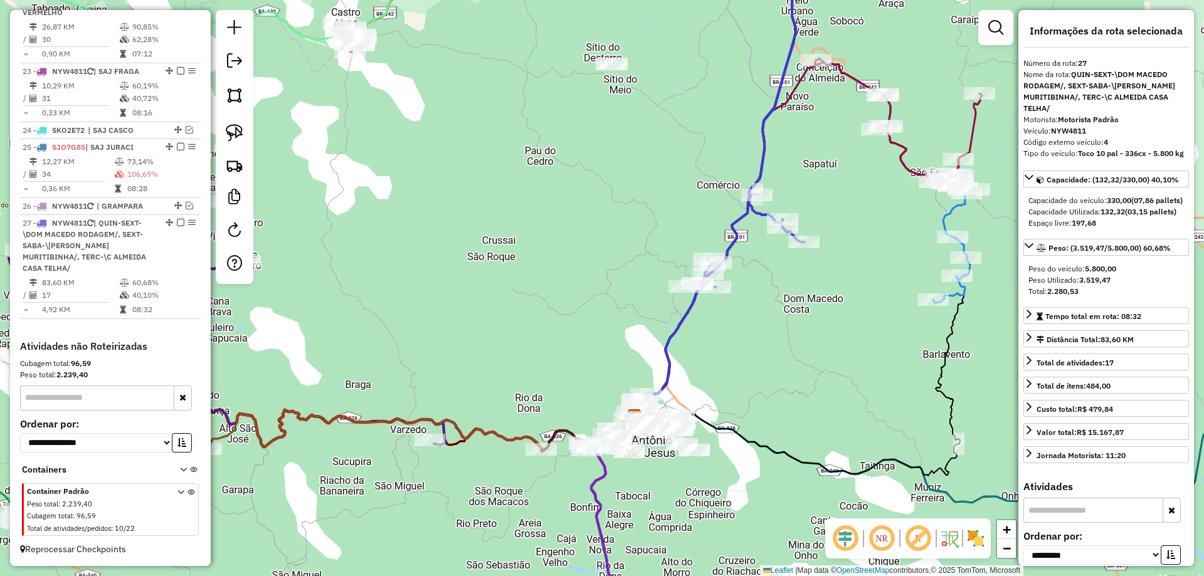
drag, startPoint x: 635, startPoint y: 257, endPoint x: 670, endPoint y: 179, distance: 85.3
click at [669, 174] on div "Janela de atendimento Grade de atendimento Capacidade Transportadoras Veículos …" at bounding box center [602, 288] width 1204 height 576
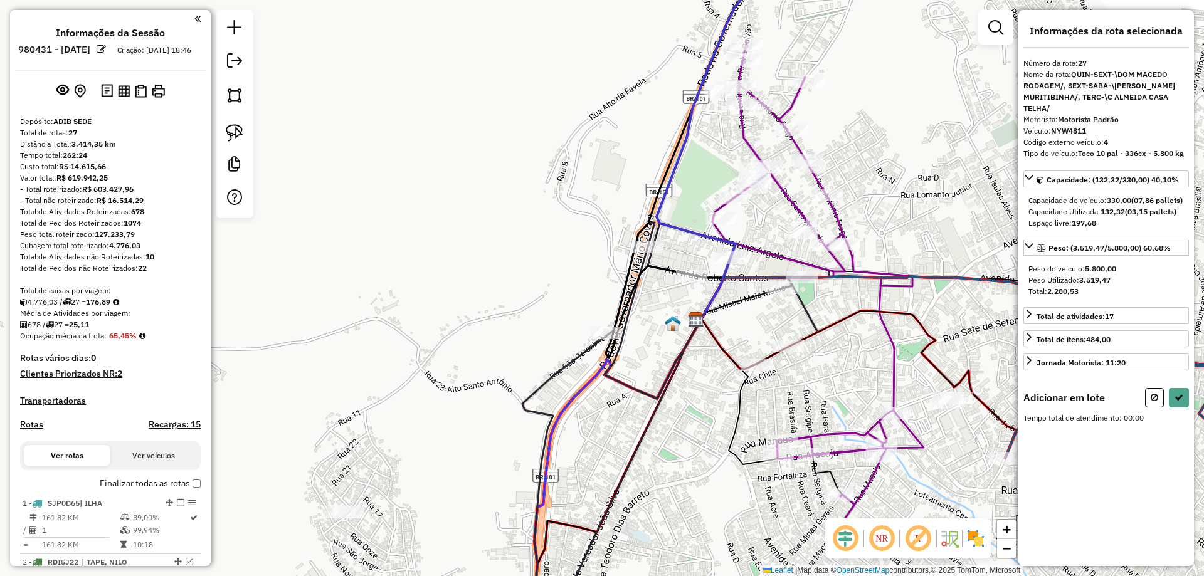
scroll to position [1343, 0]
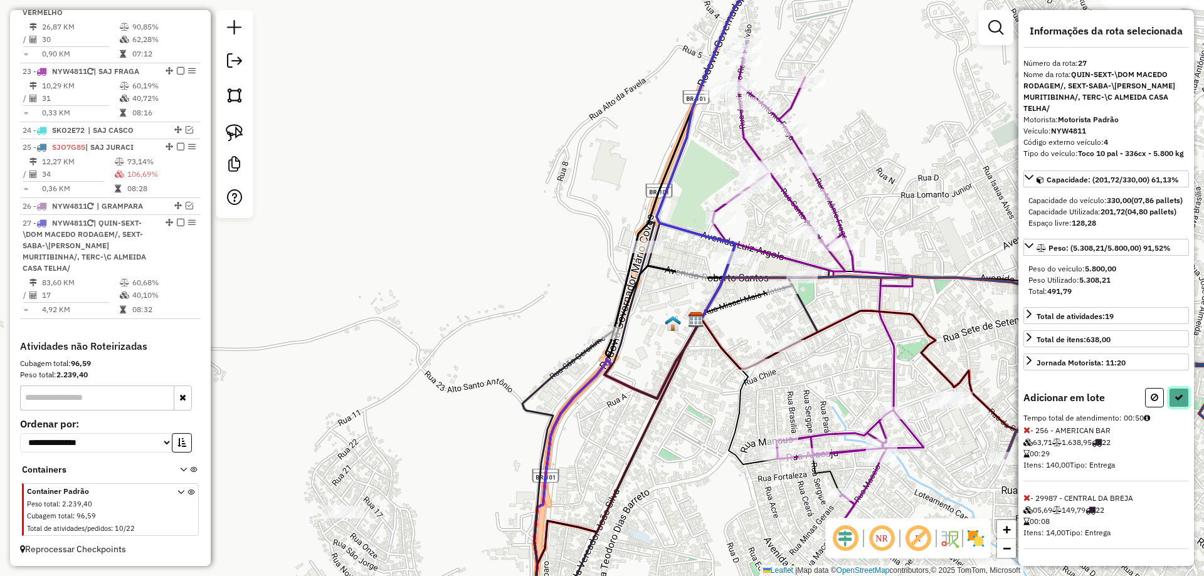
click at [1175, 402] on icon at bounding box center [1179, 397] width 9 height 9
select select "**********"
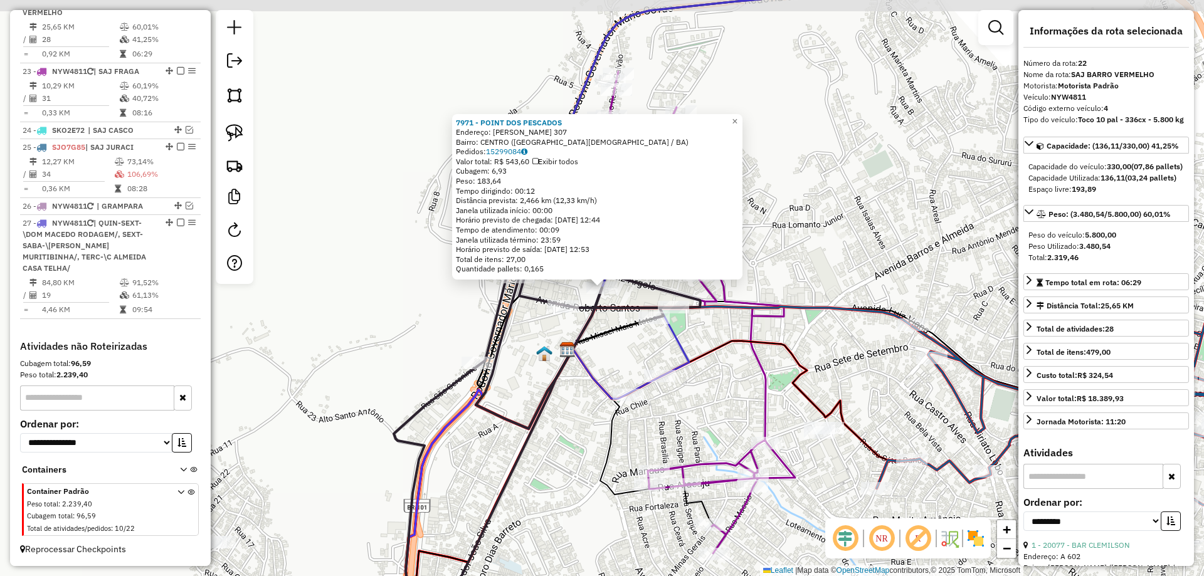
scroll to position [1337, 0]
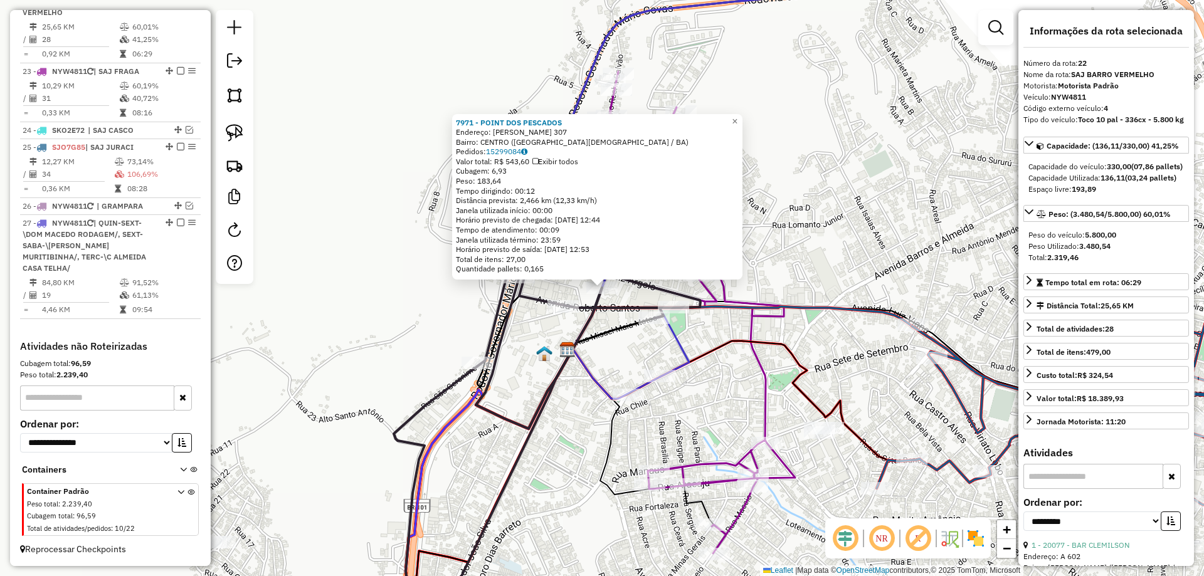
click at [724, 290] on icon at bounding box center [677, 312] width 213 height 78
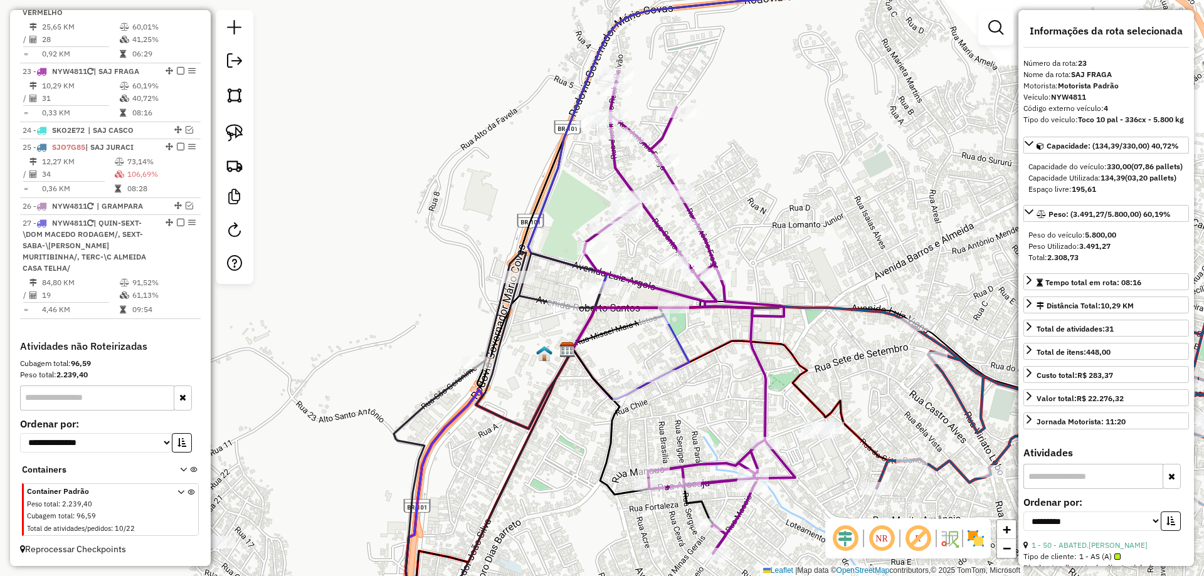
scroll to position [1343, 0]
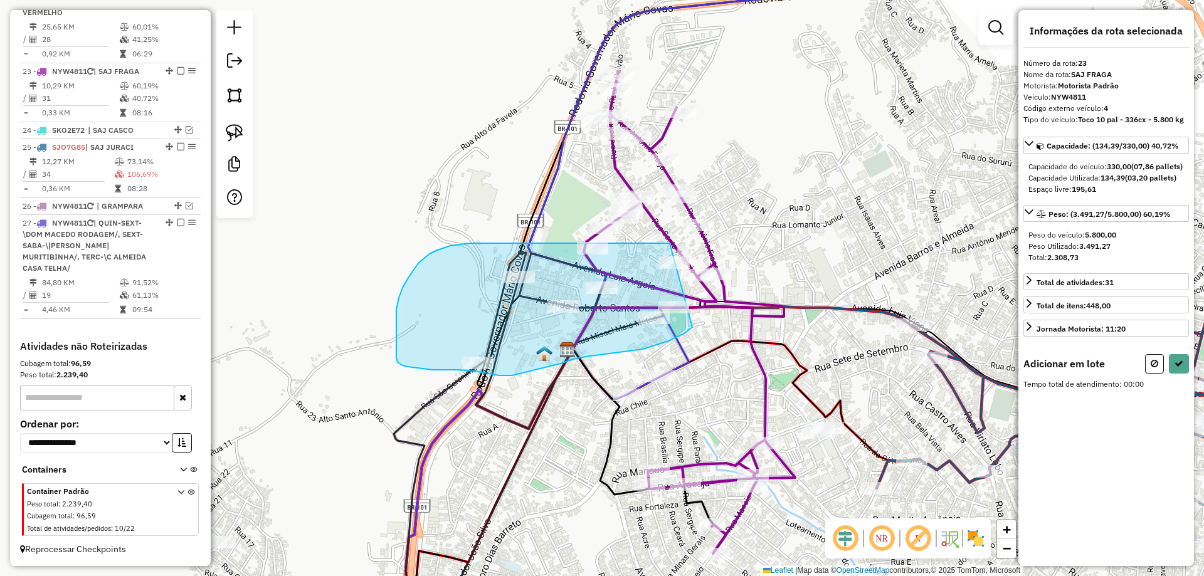
drag, startPoint x: 692, startPoint y: 327, endPoint x: 670, endPoint y: 243, distance: 87.0
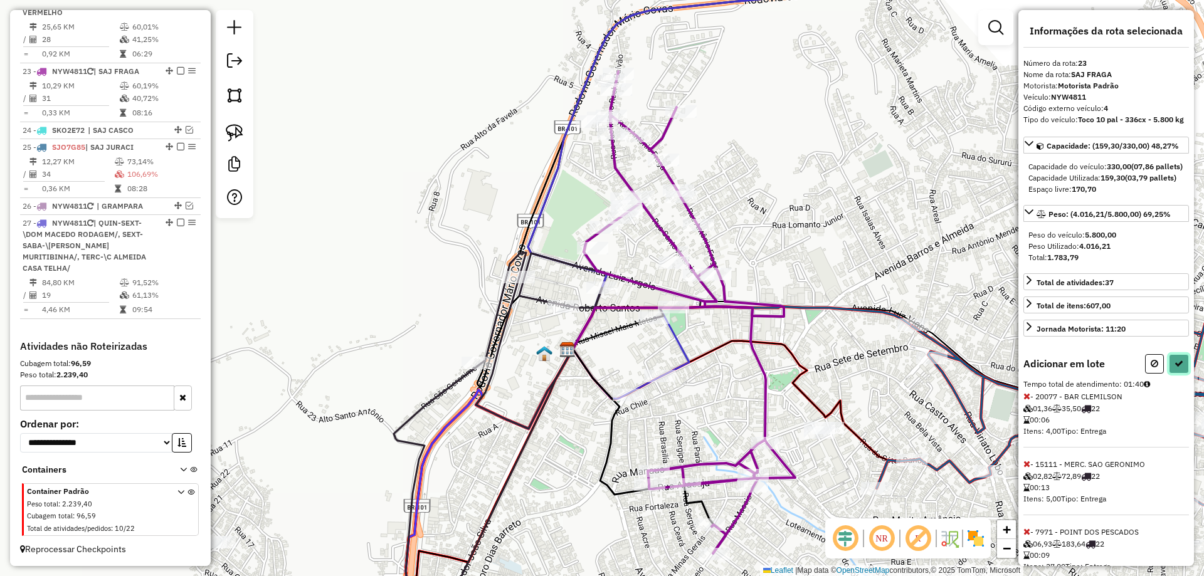
click at [1177, 368] on icon at bounding box center [1179, 363] width 9 height 9
select select "**********"
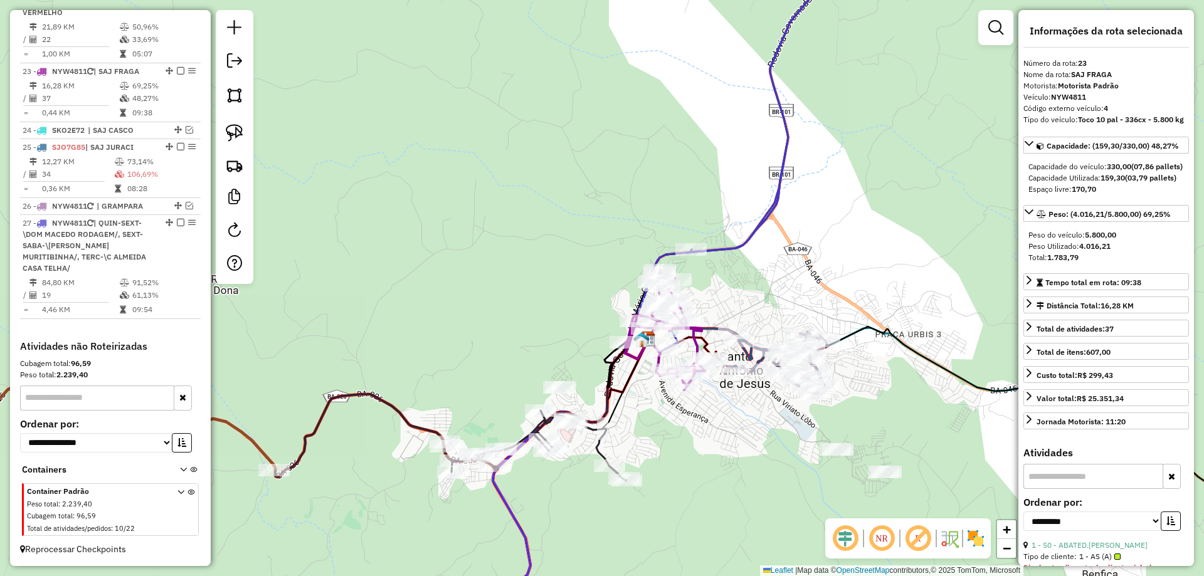
click at [600, 449] on icon at bounding box center [450, 437] width 351 height 87
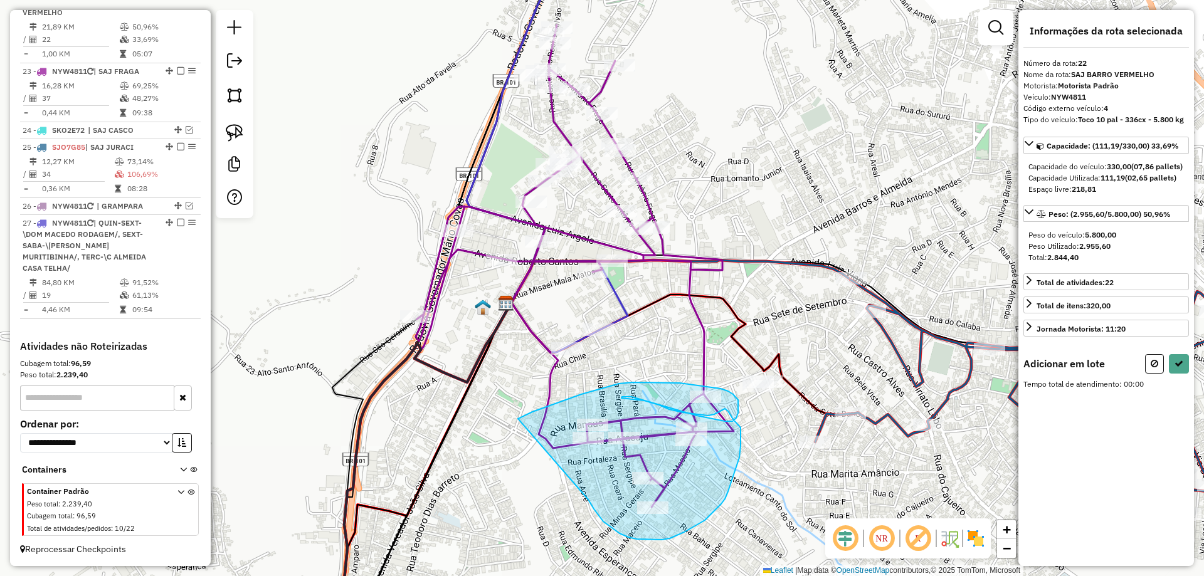
drag, startPoint x: 611, startPoint y: 527, endPoint x: 517, endPoint y: 420, distance: 143.5
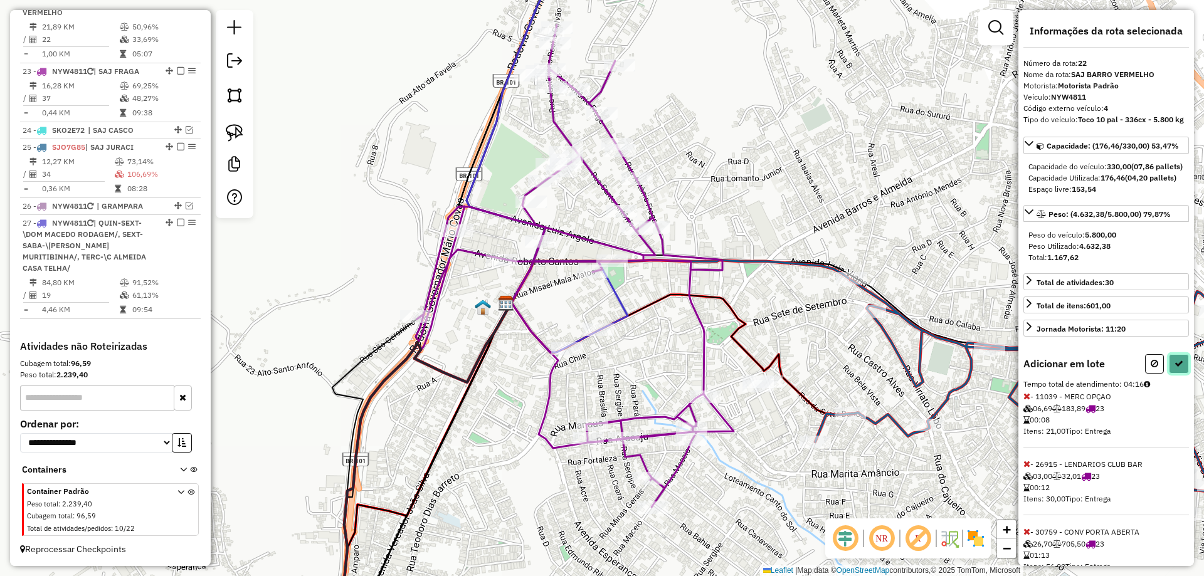
click at [1175, 368] on icon at bounding box center [1179, 363] width 9 height 9
select select "**********"
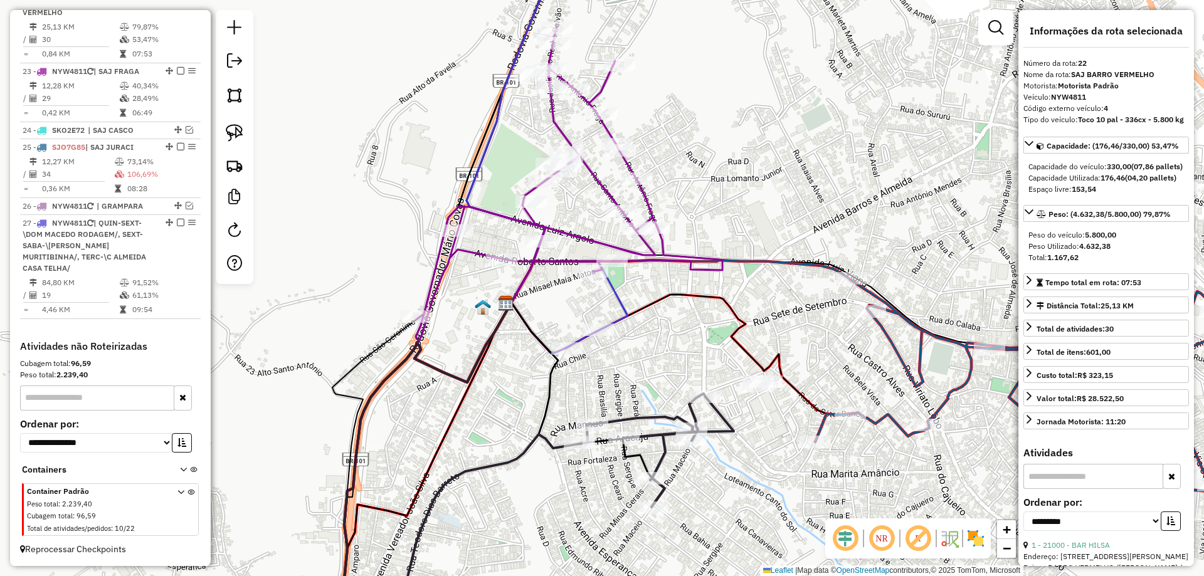
click at [645, 197] on icon at bounding box center [569, 183] width 307 height 316
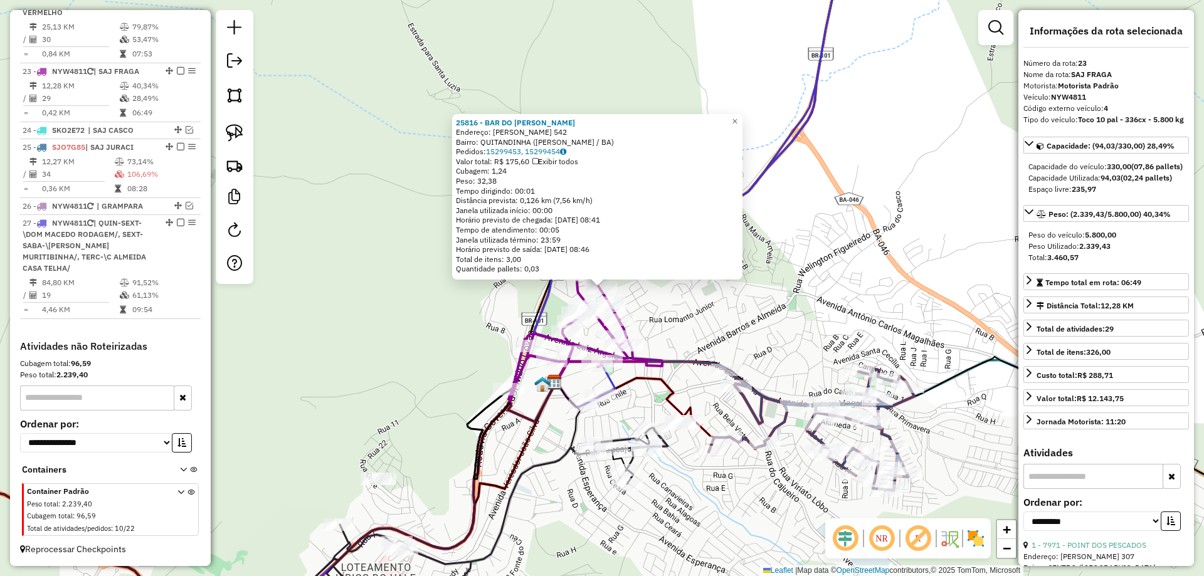
click at [695, 334] on div "25816 - BAR DO ROBERTO Endereço: ANTONIO FRAGA 542 Bairro: QUITANDINHA (SANTO A…" at bounding box center [602, 288] width 1204 height 576
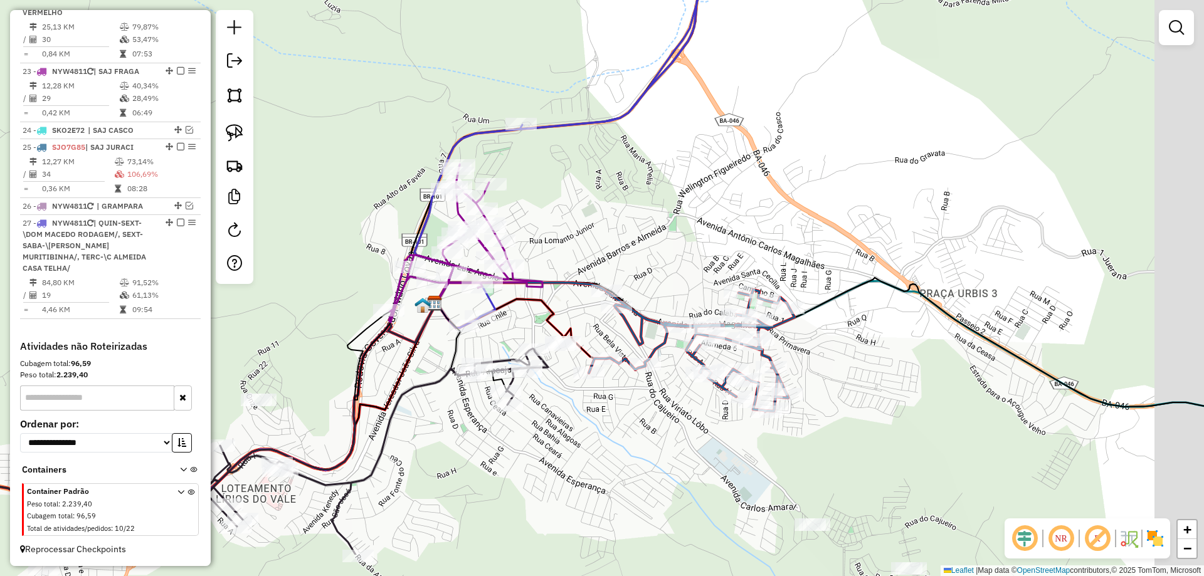
drag, startPoint x: 755, startPoint y: 305, endPoint x: 613, endPoint y: 222, distance: 164.7
click at [613, 222] on div "Janela de atendimento Grade de atendimento Capacidade Transportadoras Veículos …" at bounding box center [602, 288] width 1204 height 576
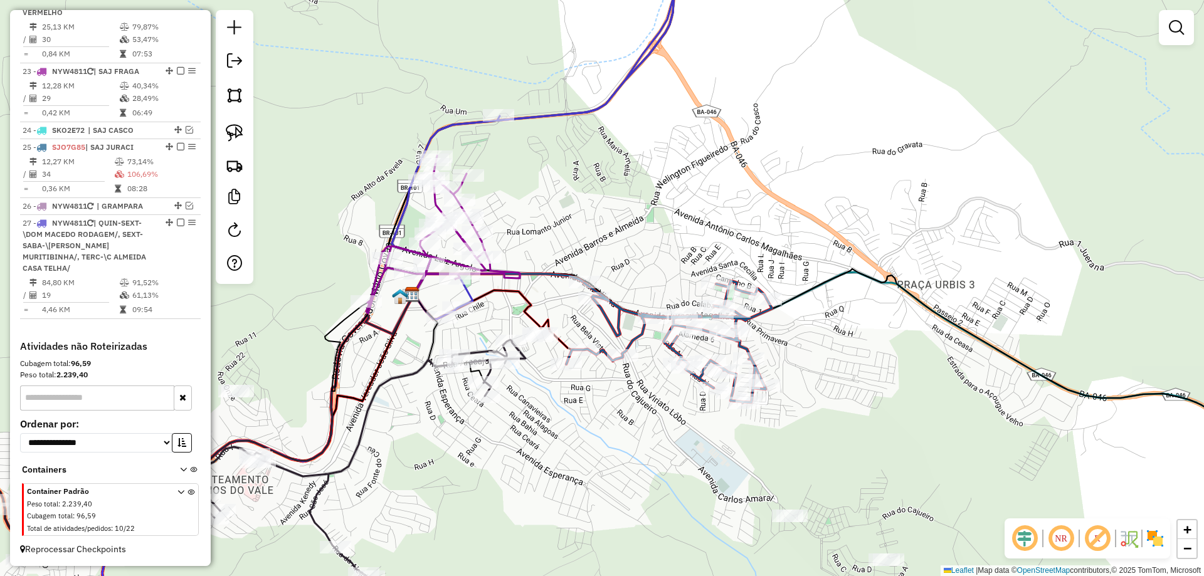
click at [620, 326] on icon at bounding box center [669, 342] width 206 height 122
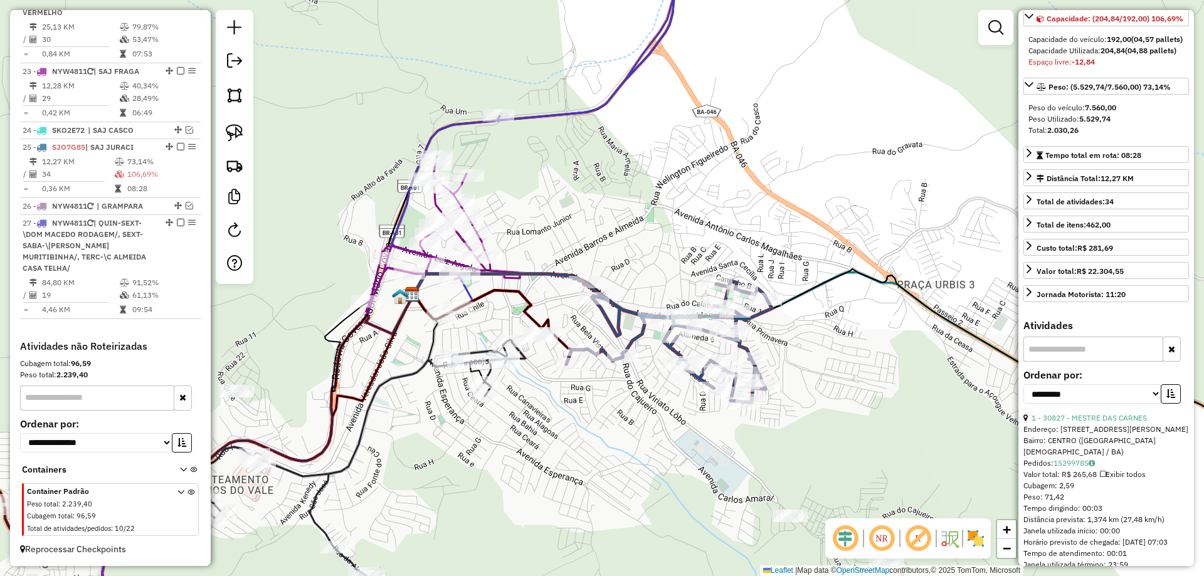
scroll to position [188, 0]
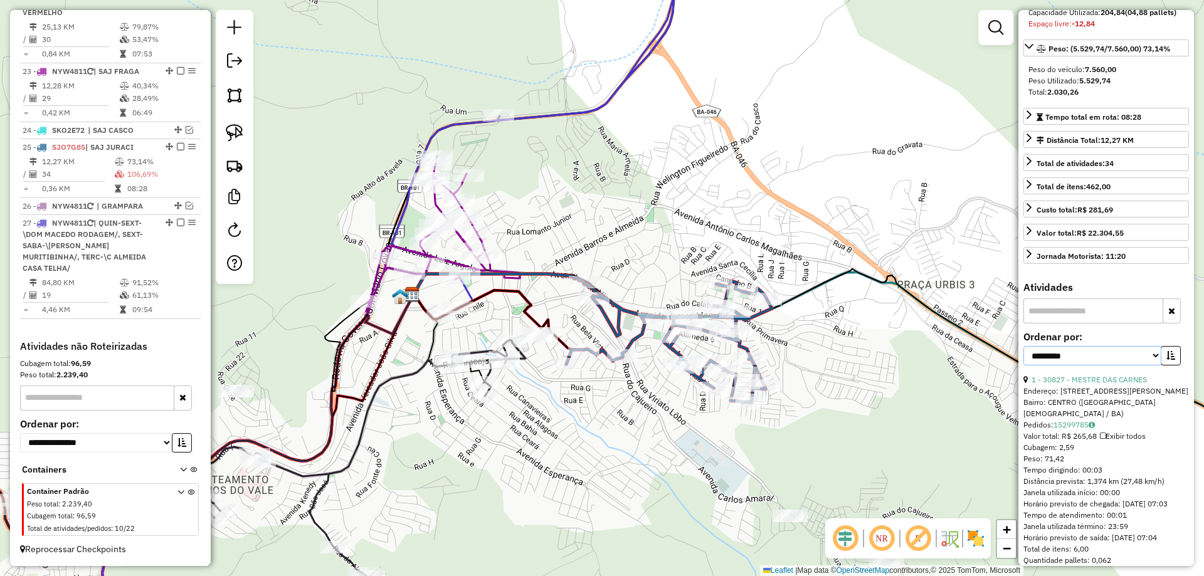
click at [1109, 366] on select "**********" at bounding box center [1092, 355] width 138 height 19
select select "**********"
click at [1023, 366] on select "**********" at bounding box center [1092, 355] width 138 height 19
click at [1177, 366] on button "button" at bounding box center [1171, 355] width 20 height 19
click at [1106, 384] on link "5 - 16953 - DIST B J DA LAPA" at bounding box center [1082, 379] width 101 height 9
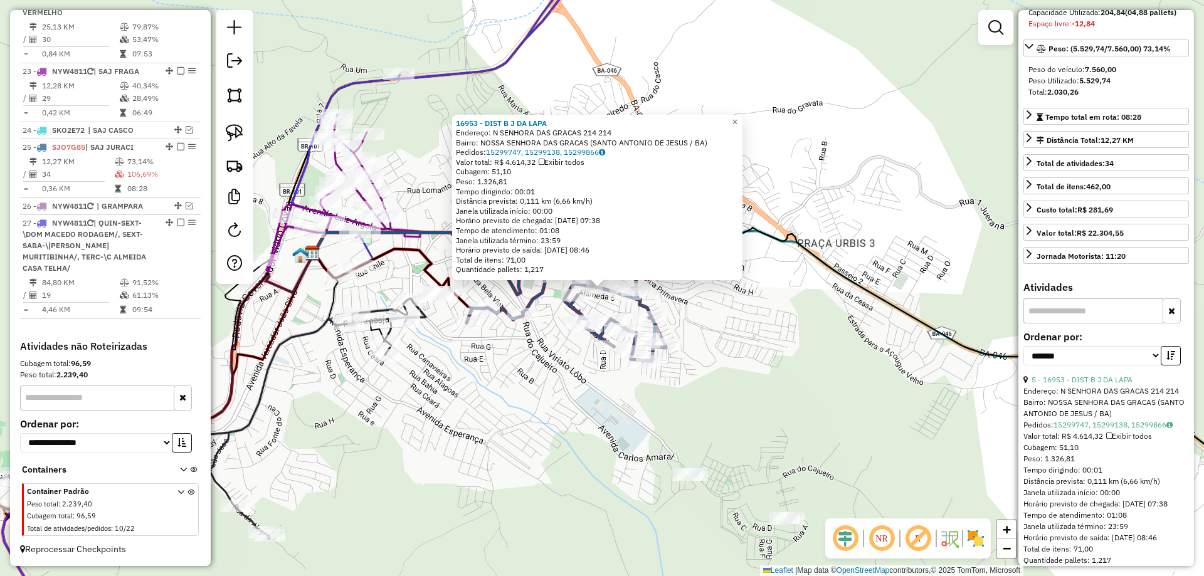
click at [568, 384] on div "16953 - DIST B J DA LAPA Endereço: N SENHORA DAS GRACAS 214 214 Bairro: NOSSA S…" at bounding box center [602, 288] width 1204 height 576
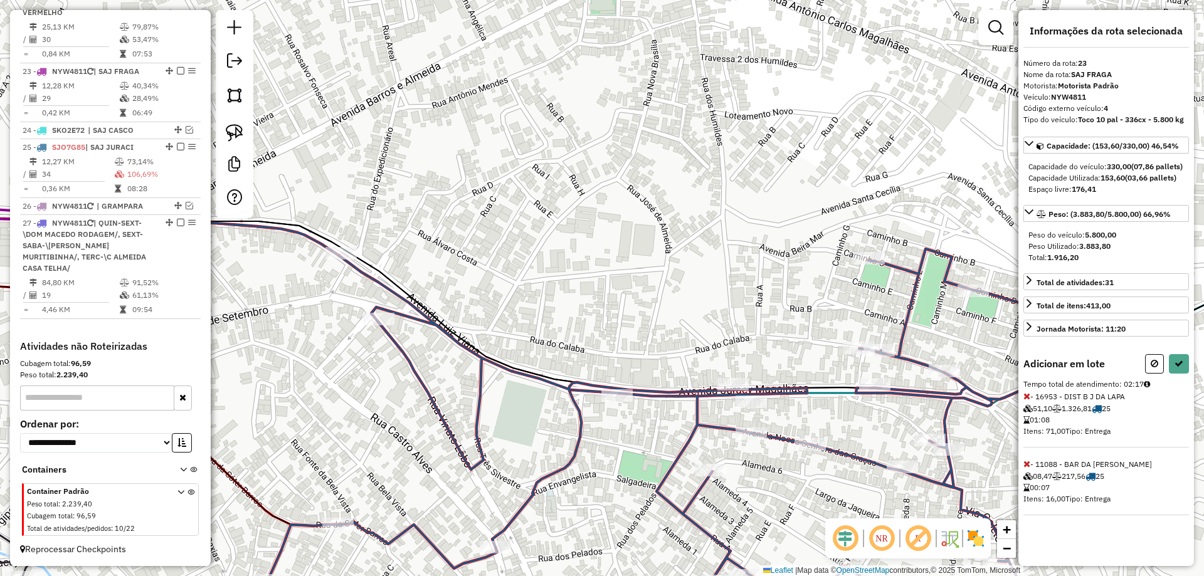
click at [899, 460] on div "Janela de atendimento Grade de atendimento Capacidade Transportadoras Veículos …" at bounding box center [602, 288] width 1204 height 576
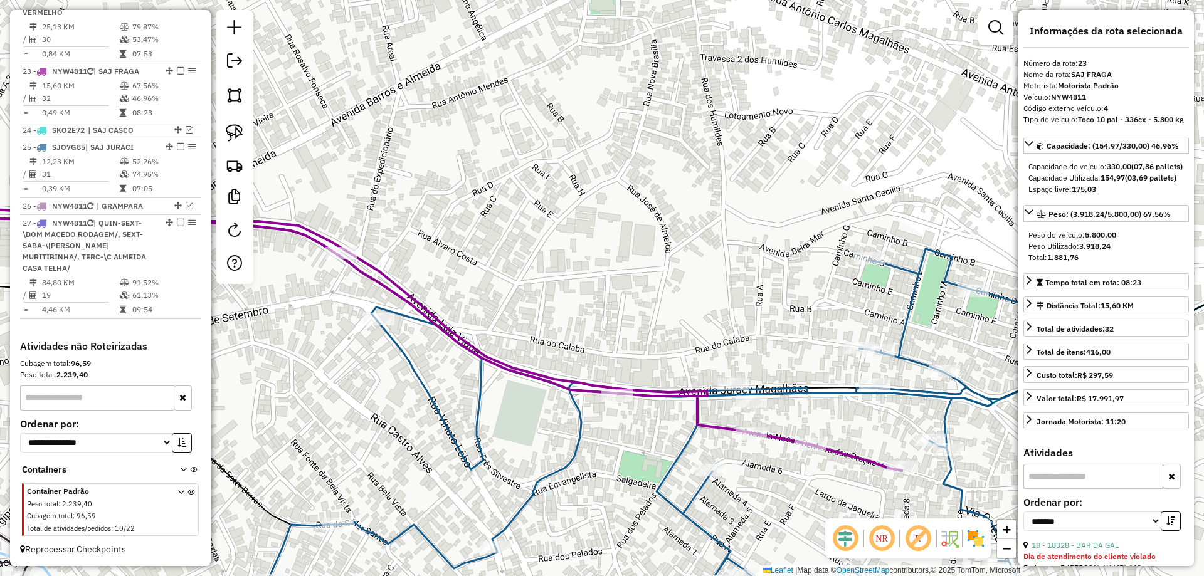
click at [898, 262] on icon at bounding box center [680, 441] width 824 height 385
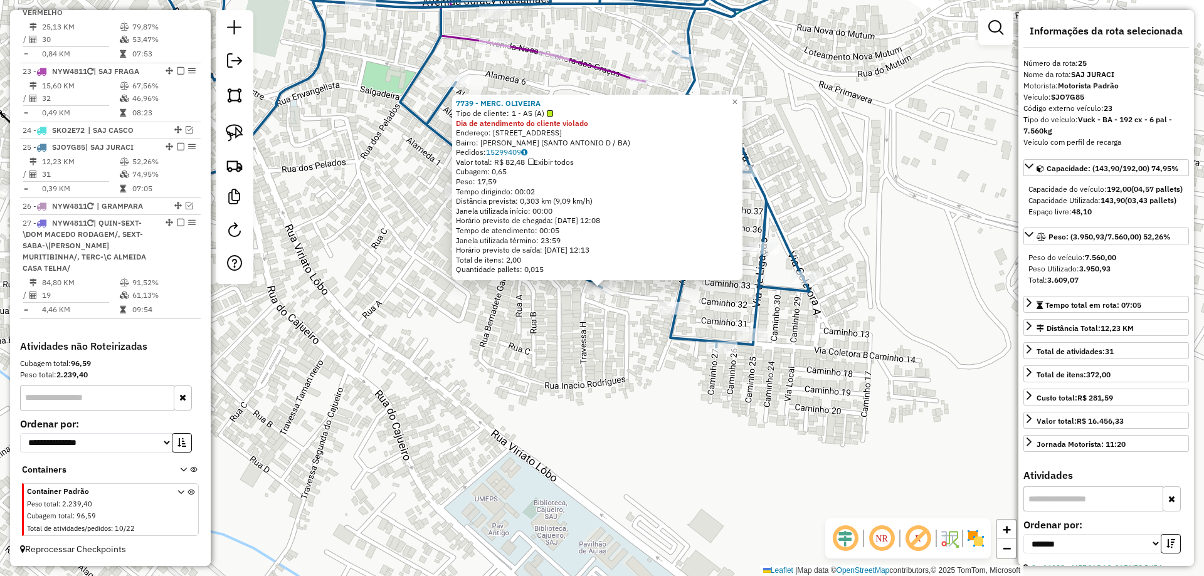
click at [553, 330] on div "7739 - MERC. OLIVEIRA Tipo de cliente: 1 - AS (A) Dia de atendimento do cliente…" at bounding box center [602, 288] width 1204 height 576
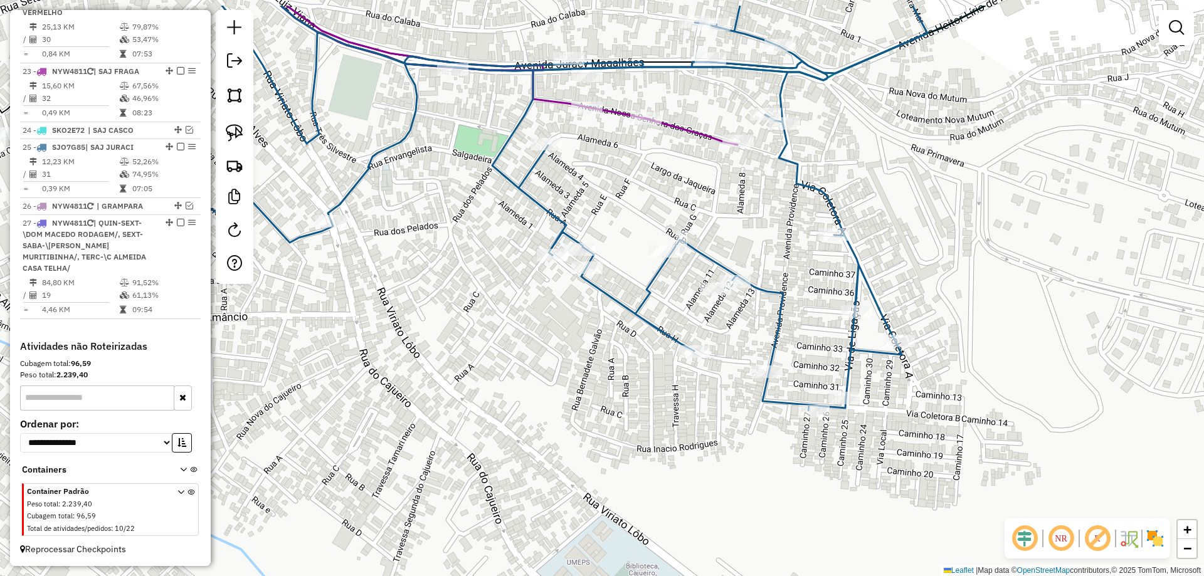
drag, startPoint x: 500, startPoint y: 298, endPoint x: 645, endPoint y: 390, distance: 172.2
click at [639, 388] on div "Janela de atendimento Grade de atendimento Capacidade Transportadoras Veículos …" at bounding box center [602, 288] width 1204 height 576
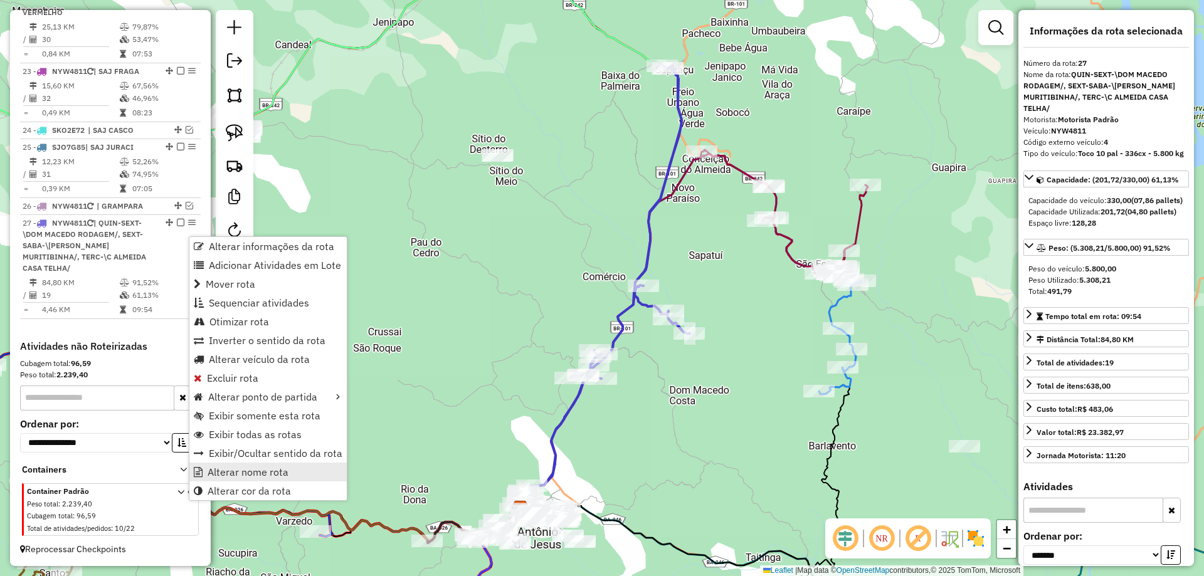
click at [270, 477] on span "Alterar nome rota" at bounding box center [248, 472] width 81 height 10
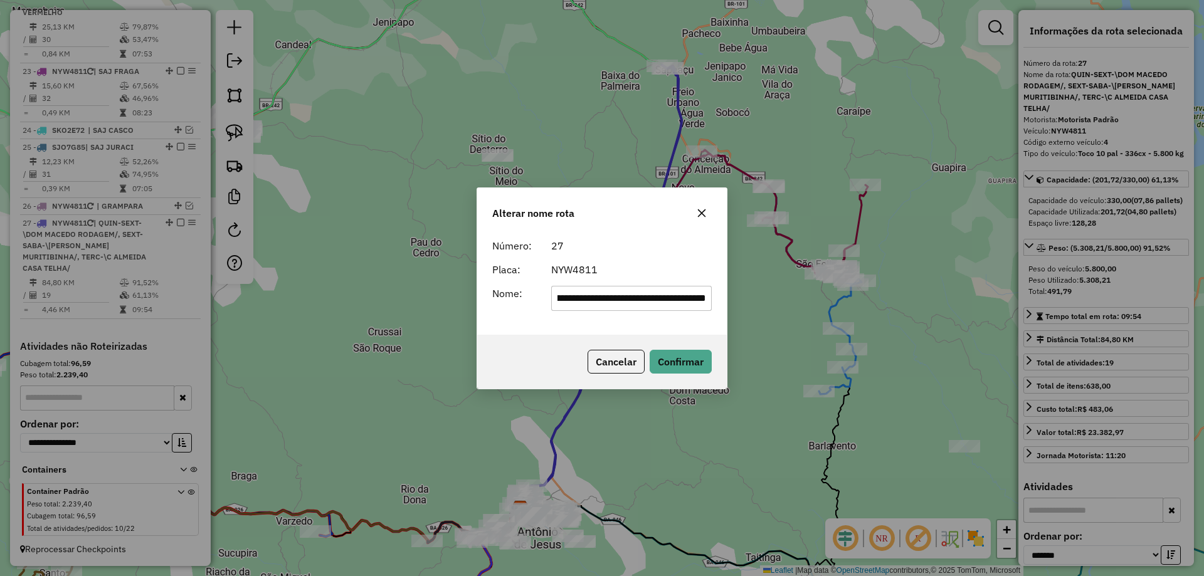
scroll to position [0, 0]
type input "**********"
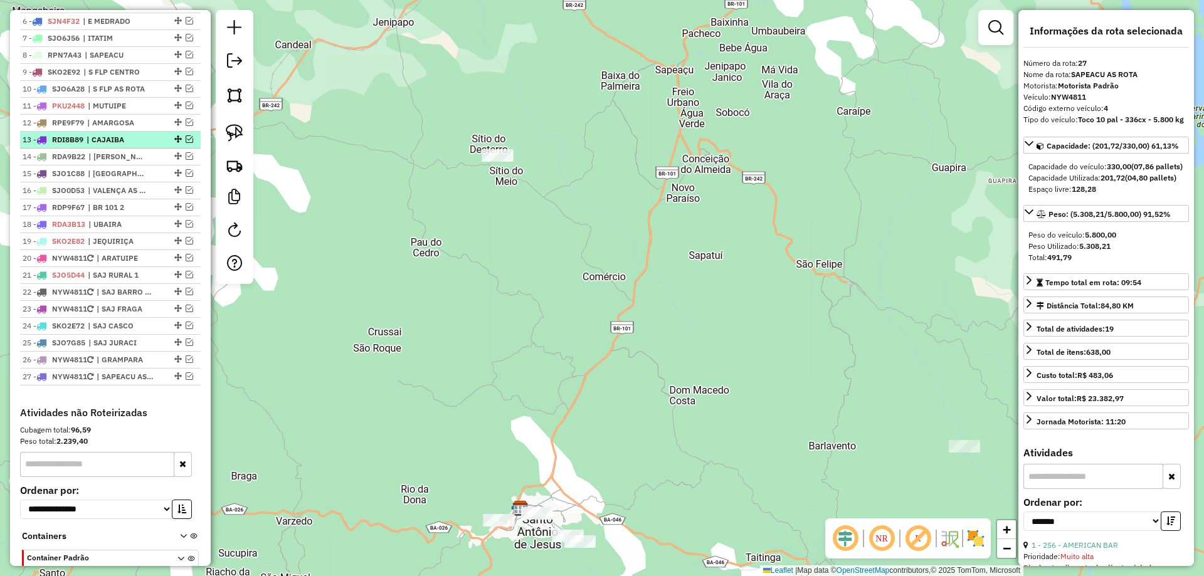
scroll to position [568, 0]
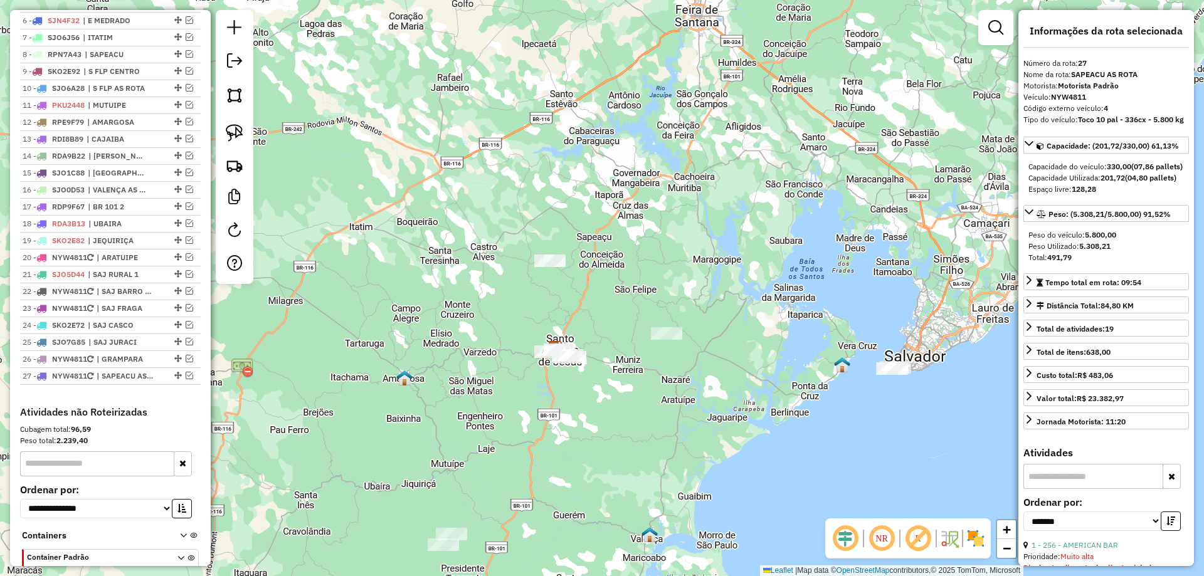
drag, startPoint x: 580, startPoint y: 337, endPoint x: 578, endPoint y: 286, distance: 51.5
click at [584, 297] on div "Janela de atendimento Grade de atendimento Capacidade Transportadoras Veículos …" at bounding box center [602, 288] width 1204 height 576
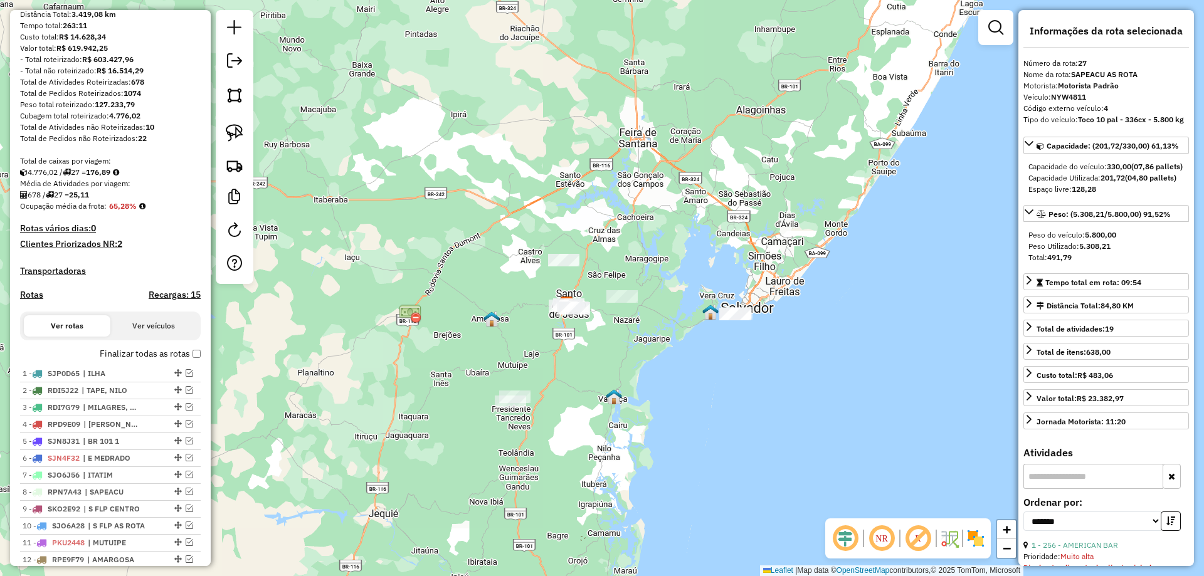
scroll to position [129, 0]
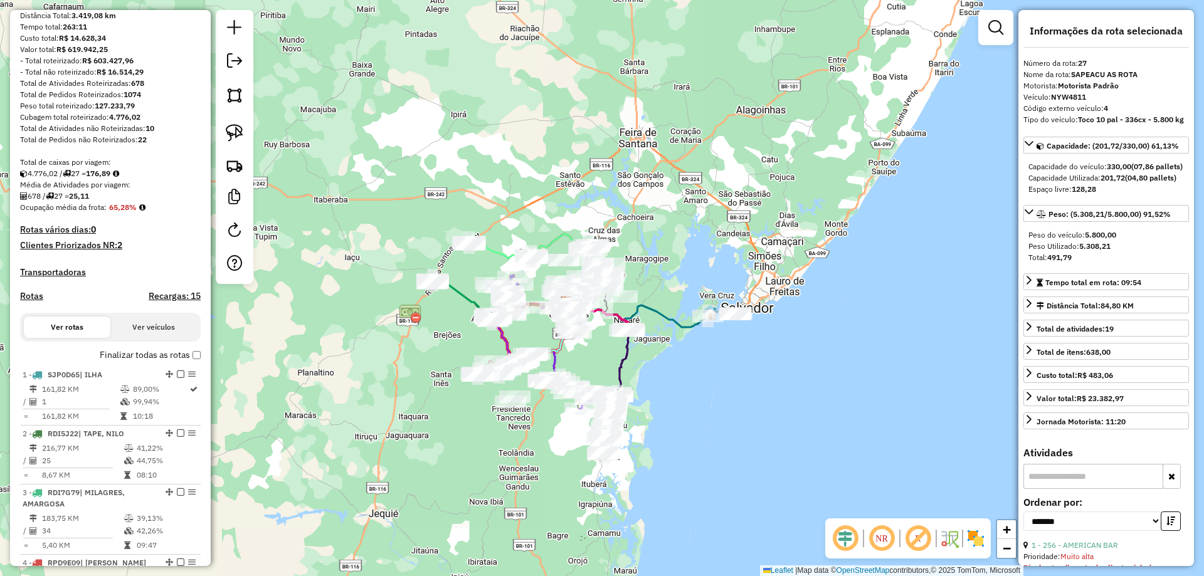
click at [31, 302] on h4 "Rotas" at bounding box center [31, 296] width 23 height 11
select select "*"
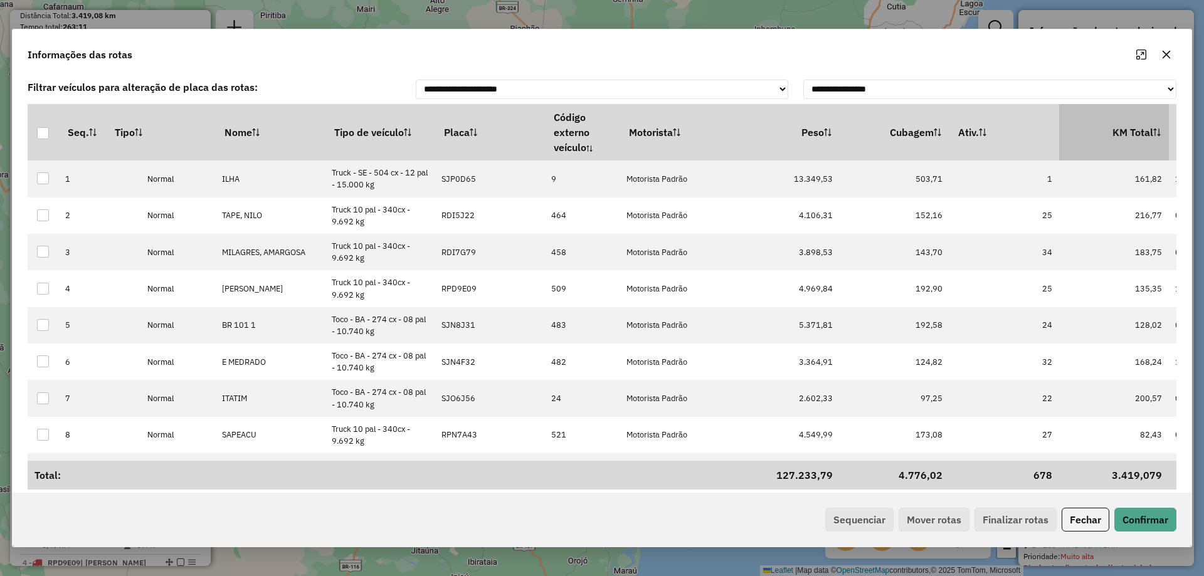
click at [1137, 129] on th "KM Total" at bounding box center [1114, 132] width 110 height 56
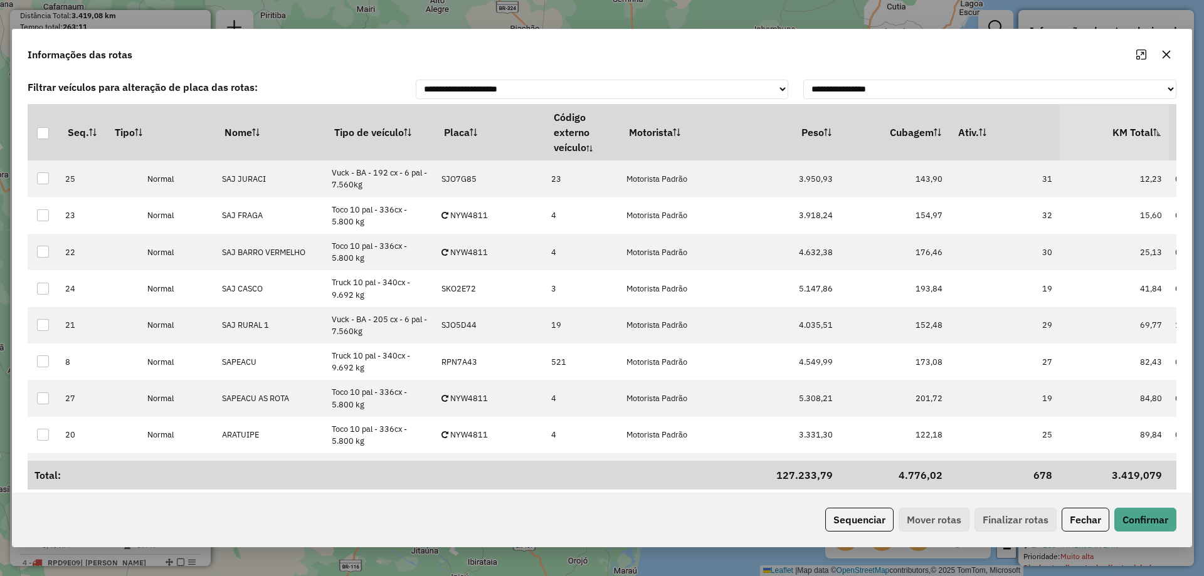
click at [1145, 126] on th "KM Total" at bounding box center [1114, 132] width 110 height 56
click at [857, 522] on button "Sequenciar" at bounding box center [859, 520] width 68 height 24
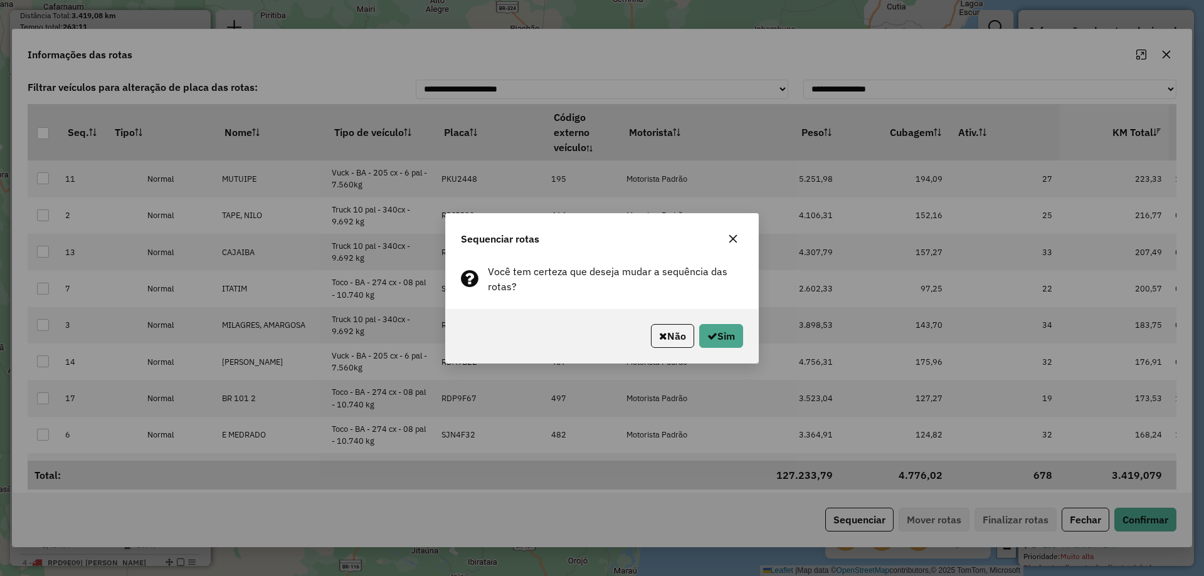
click at [729, 351] on div "Não Sim" at bounding box center [602, 336] width 312 height 54
drag, startPoint x: 729, startPoint y: 343, endPoint x: 719, endPoint y: 344, distance: 9.5
click at [729, 342] on button "Sim" at bounding box center [721, 336] width 44 height 24
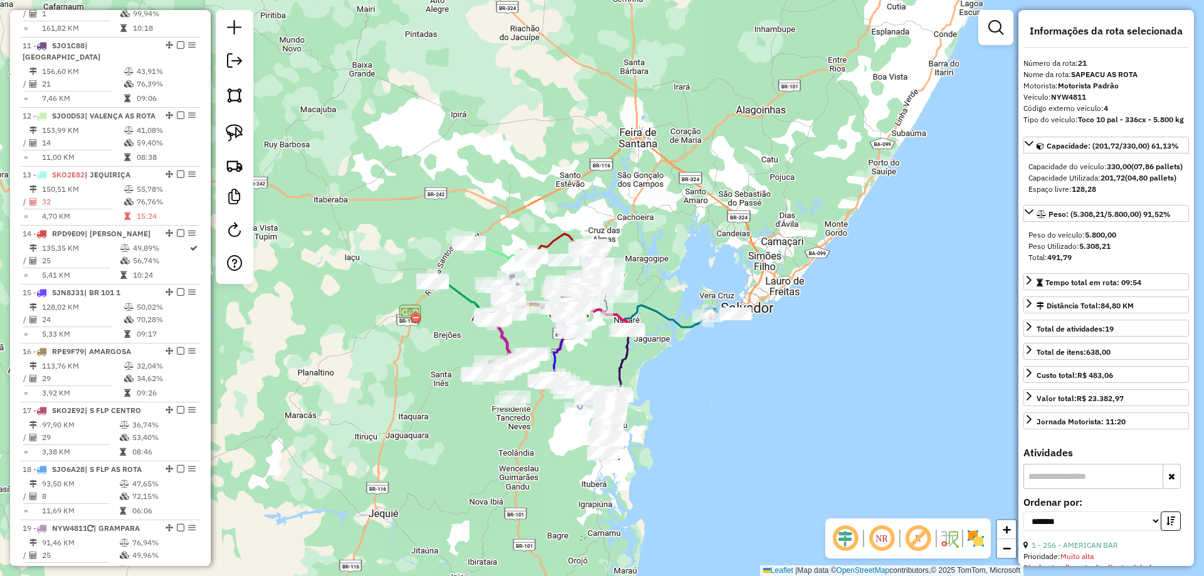
scroll to position [781, 0]
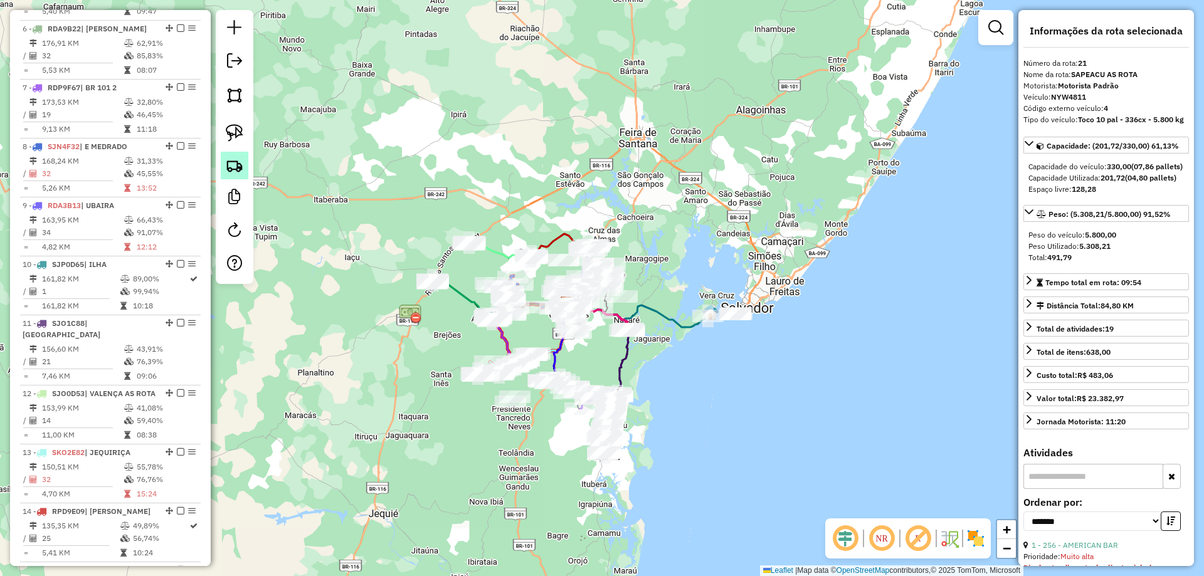
click at [234, 173] on img at bounding box center [235, 166] width 18 height 18
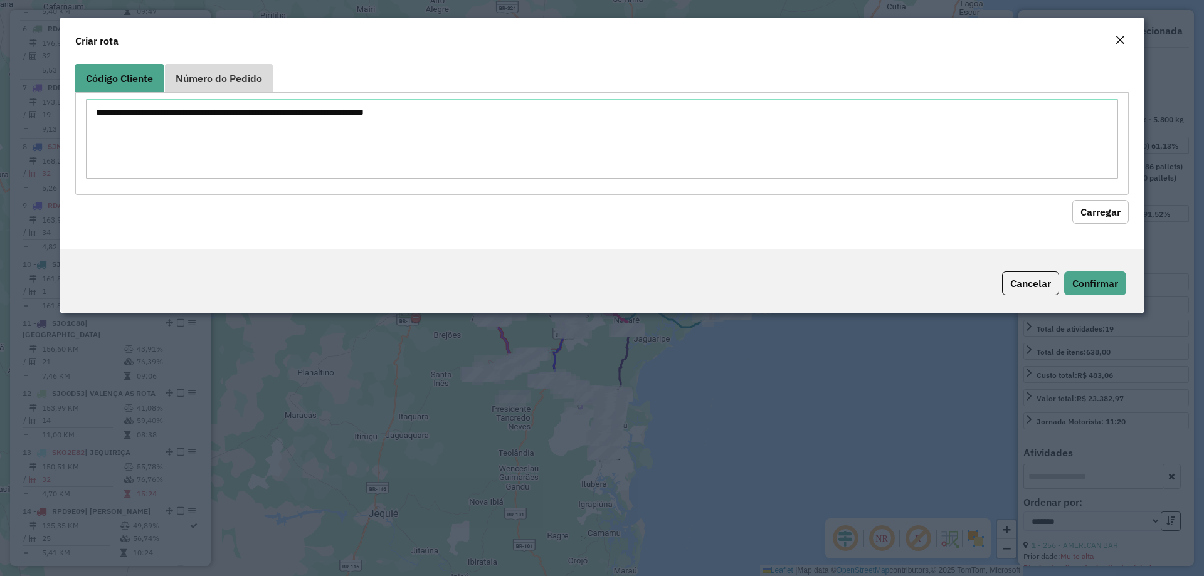
click at [202, 80] on span "Número do Pedido" at bounding box center [219, 78] width 87 height 10
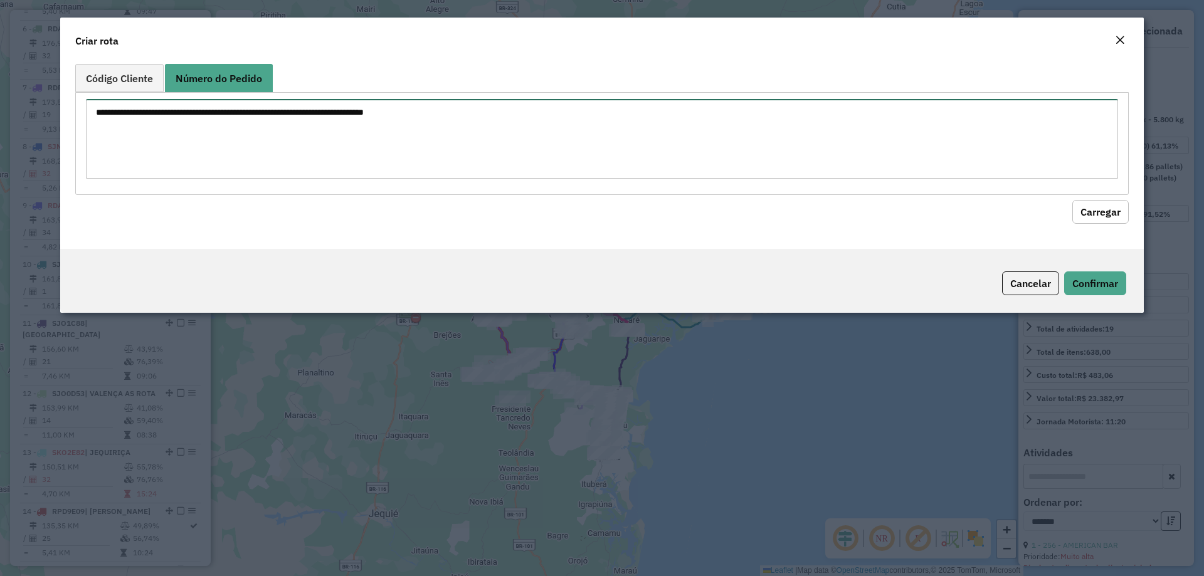
click at [209, 132] on textarea at bounding box center [602, 139] width 1032 height 80
paste textarea "******"
type textarea "****** ******"
click at [1082, 207] on button "Carregar" at bounding box center [1100, 212] width 56 height 24
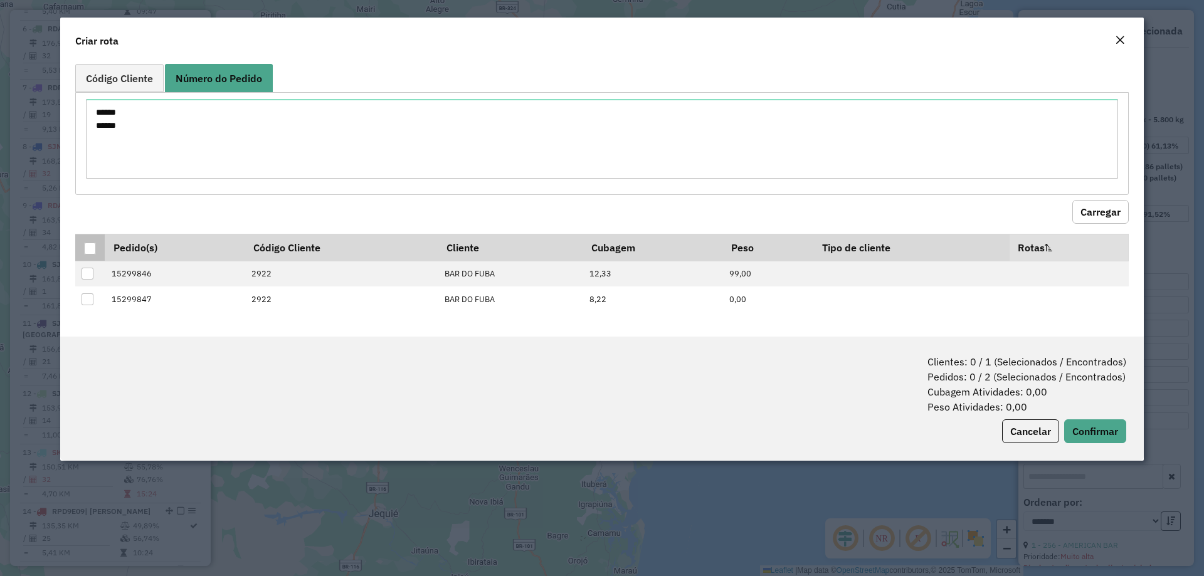
click at [87, 248] on div at bounding box center [90, 249] width 12 height 12
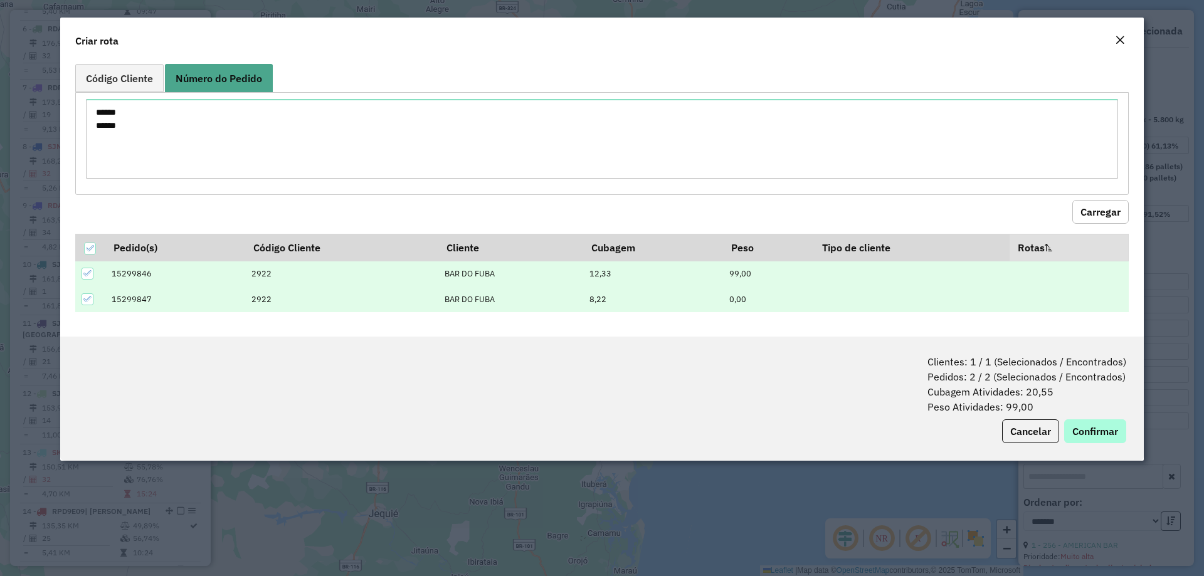
click at [1092, 420] on div "Clientes: 1 / 1 (Selecionados / Encontrados) Pedidos: 2 / 2 (Selecionados / Enc…" at bounding box center [602, 399] width 1084 height 124
click at [1097, 425] on button "Confirmar" at bounding box center [1095, 432] width 62 height 24
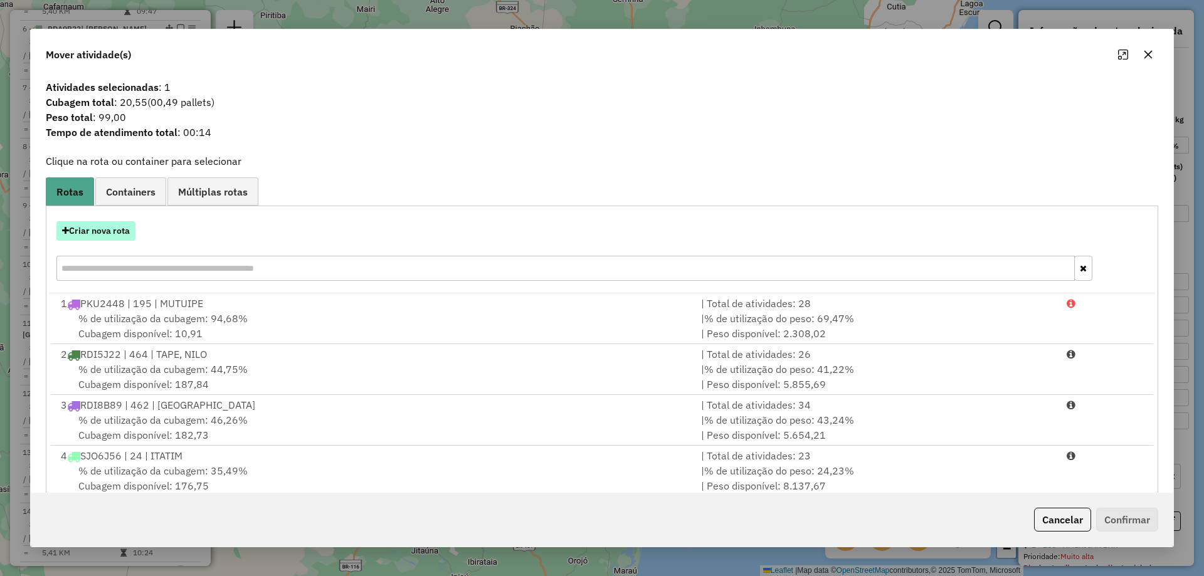
click at [108, 236] on button "Criar nova rota" at bounding box center [95, 230] width 79 height 19
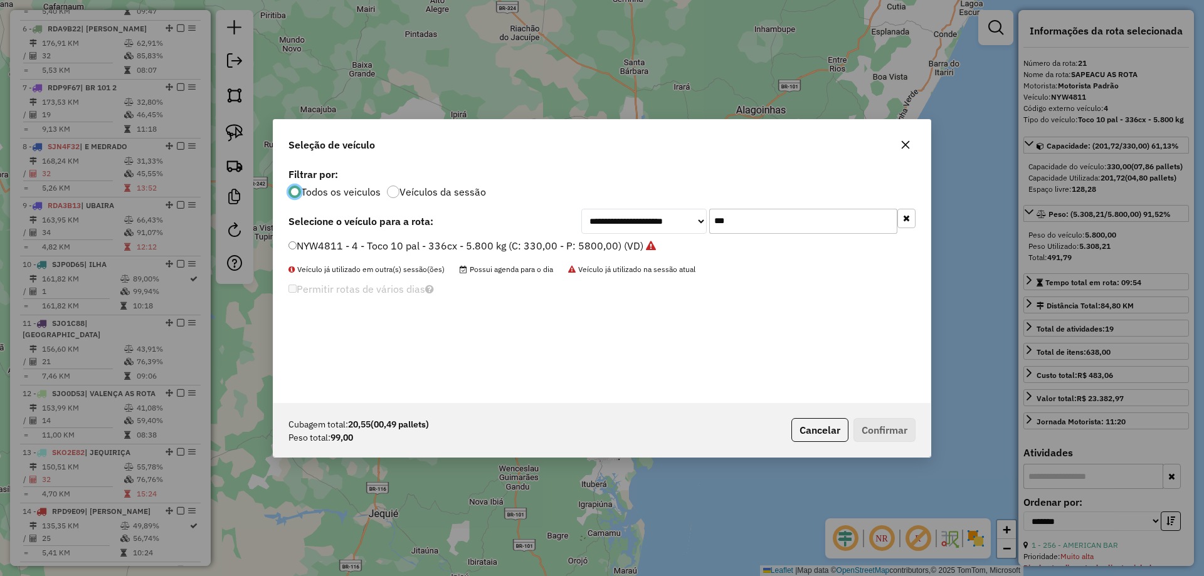
scroll to position [7, 4]
drag, startPoint x: 746, startPoint y: 226, endPoint x: 626, endPoint y: 226, distance: 120.4
click at [630, 226] on div "**********" at bounding box center [748, 221] width 334 height 25
type input "****"
click at [584, 245] on label "PKW6209 - 199 - Cam 3/4 - SE - 220 cx - 08pal - 6.630 KG (C: 220,00 - P: 6630,0…" at bounding box center [484, 245] width 393 height 15
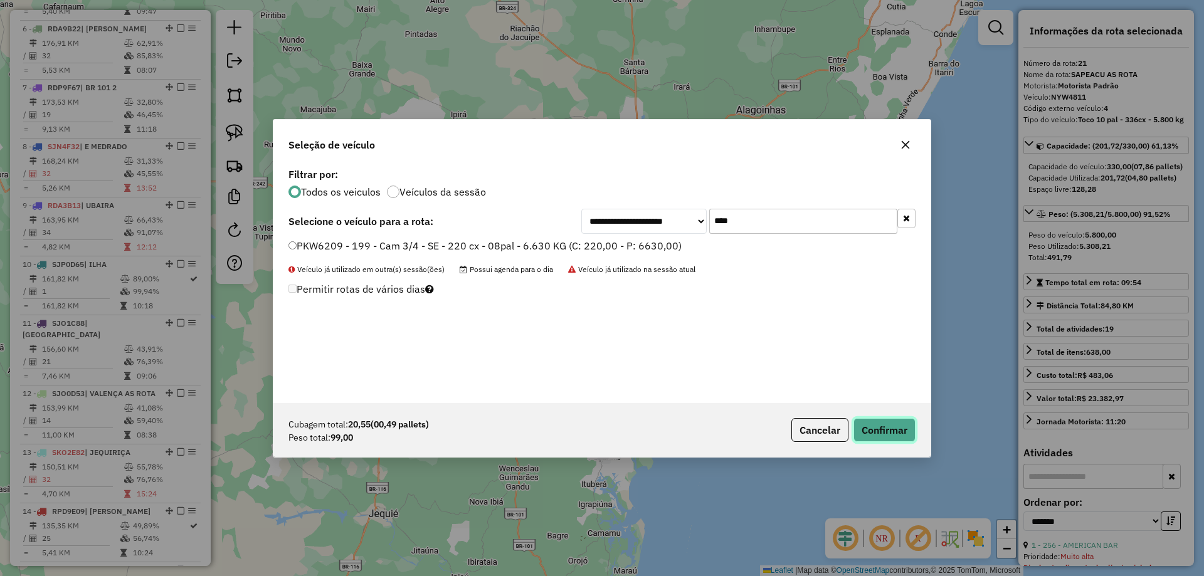
click at [888, 433] on button "Confirmar" at bounding box center [885, 430] width 62 height 24
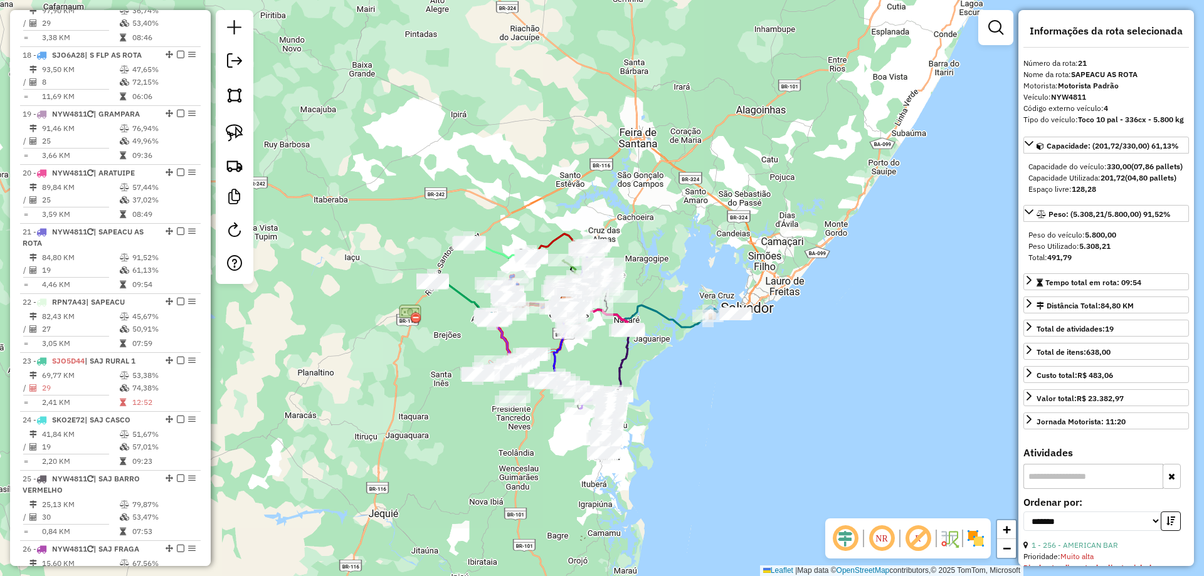
scroll to position [1721, 0]
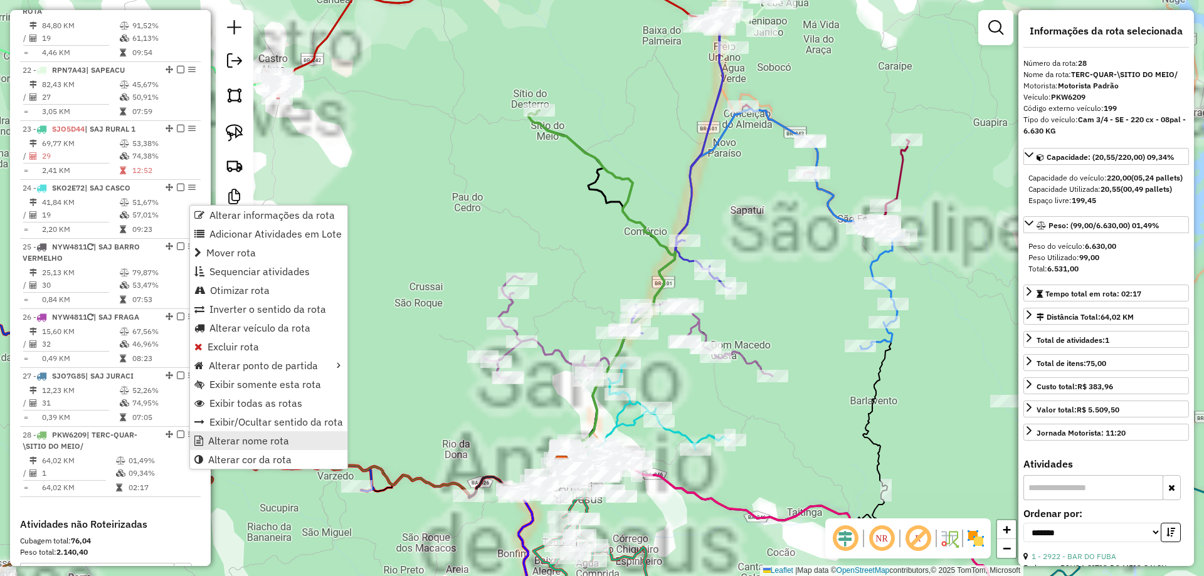
click at [233, 437] on span "Alterar nome rota" at bounding box center [248, 441] width 81 height 10
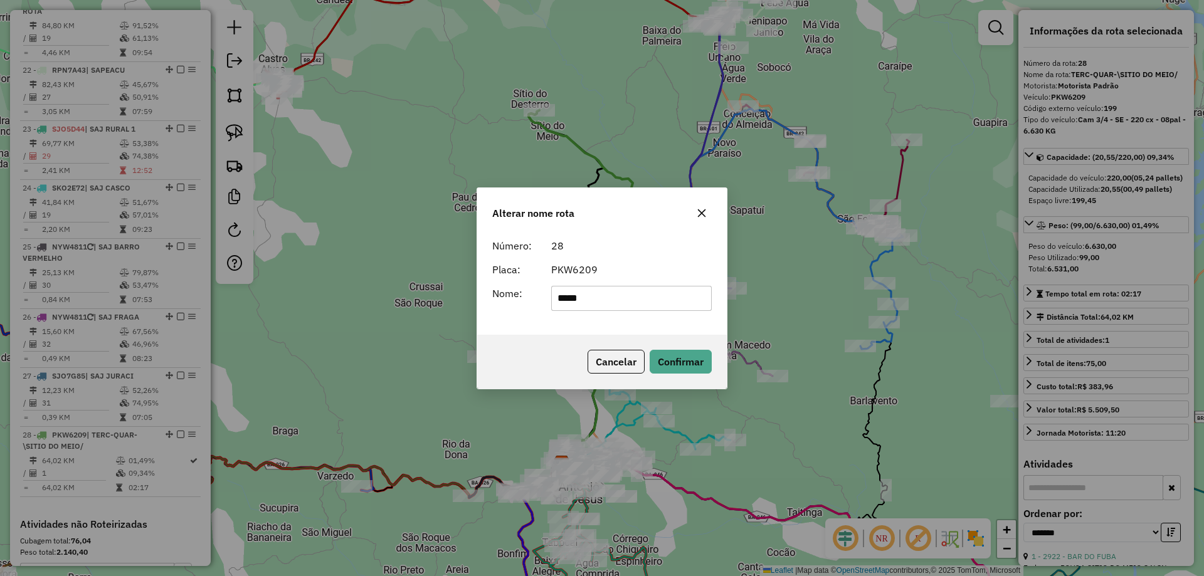
type input "*****"
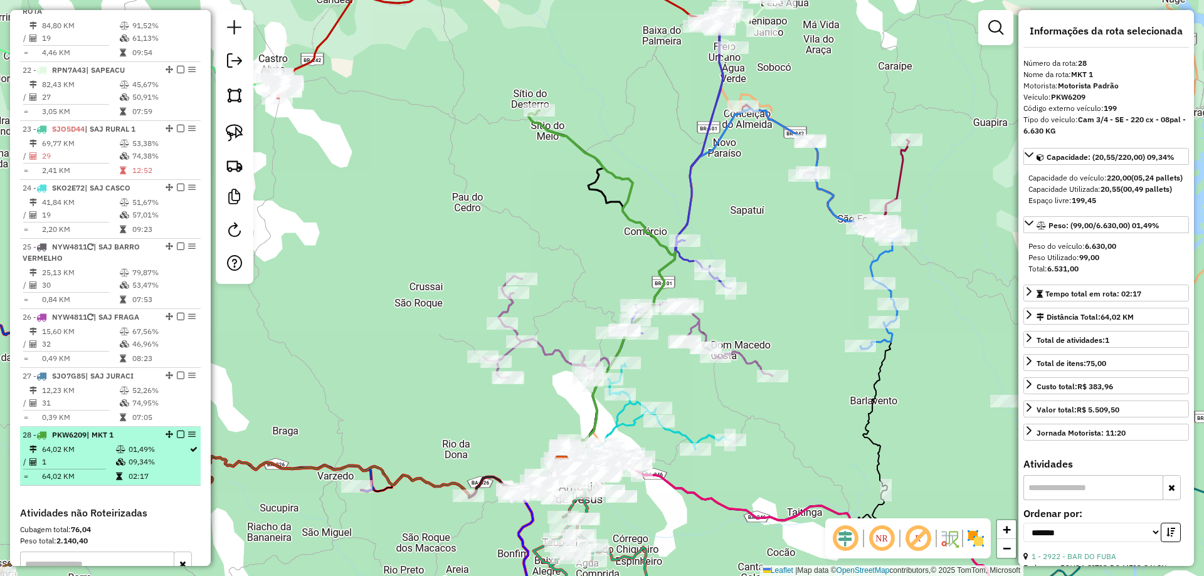
click at [177, 438] on em at bounding box center [181, 435] width 8 height 8
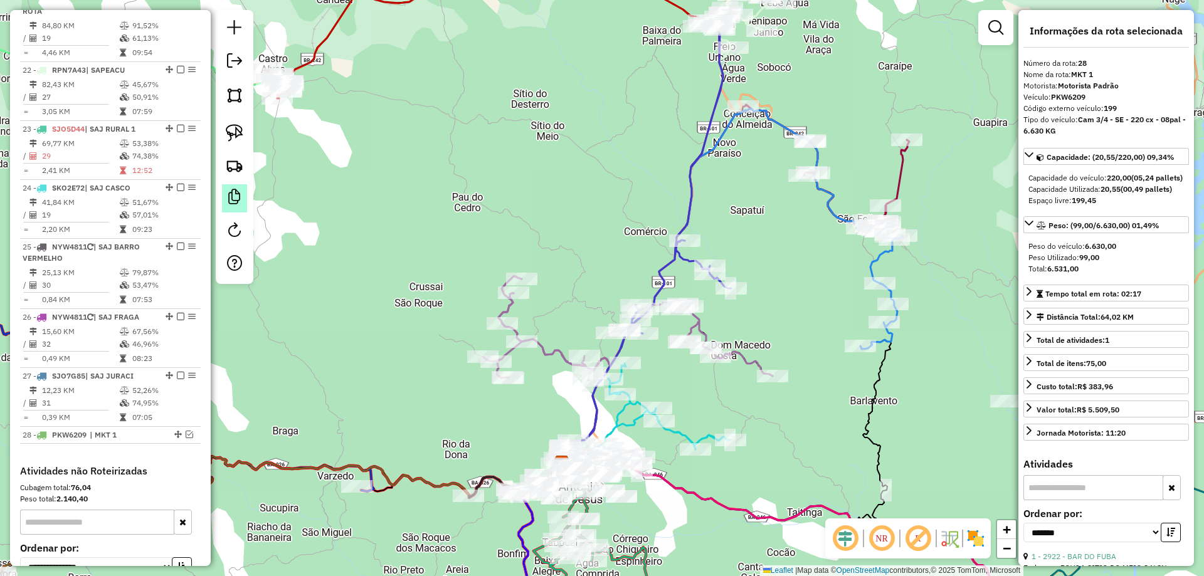
click at [237, 200] on em at bounding box center [234, 196] width 15 height 15
click at [233, 164] on img at bounding box center [235, 166] width 18 height 18
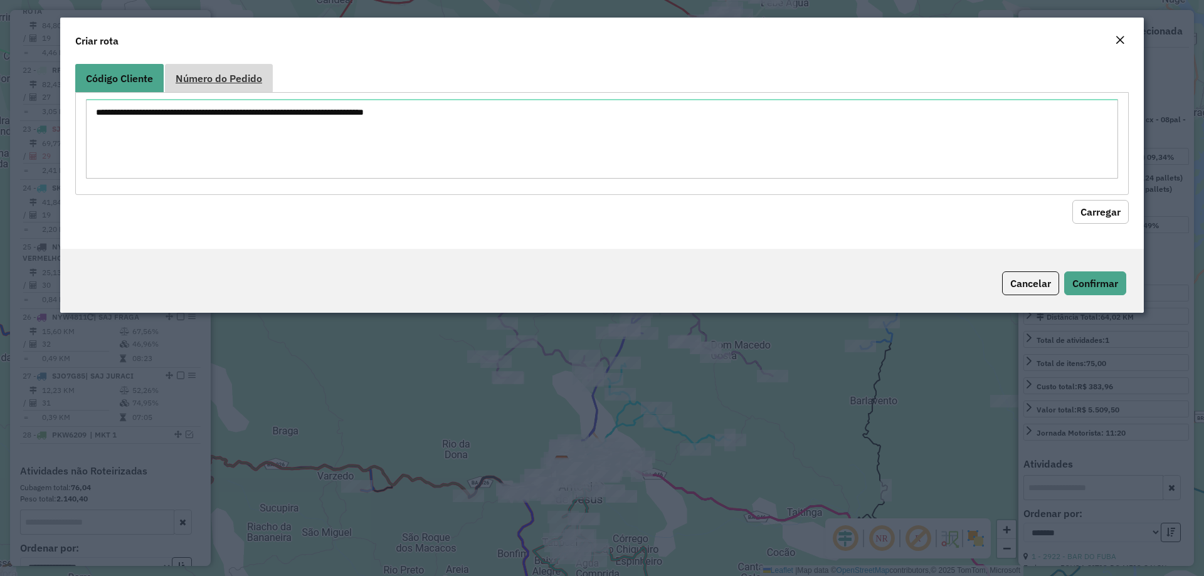
click at [220, 75] on span "Número do Pedido" at bounding box center [219, 78] width 87 height 10
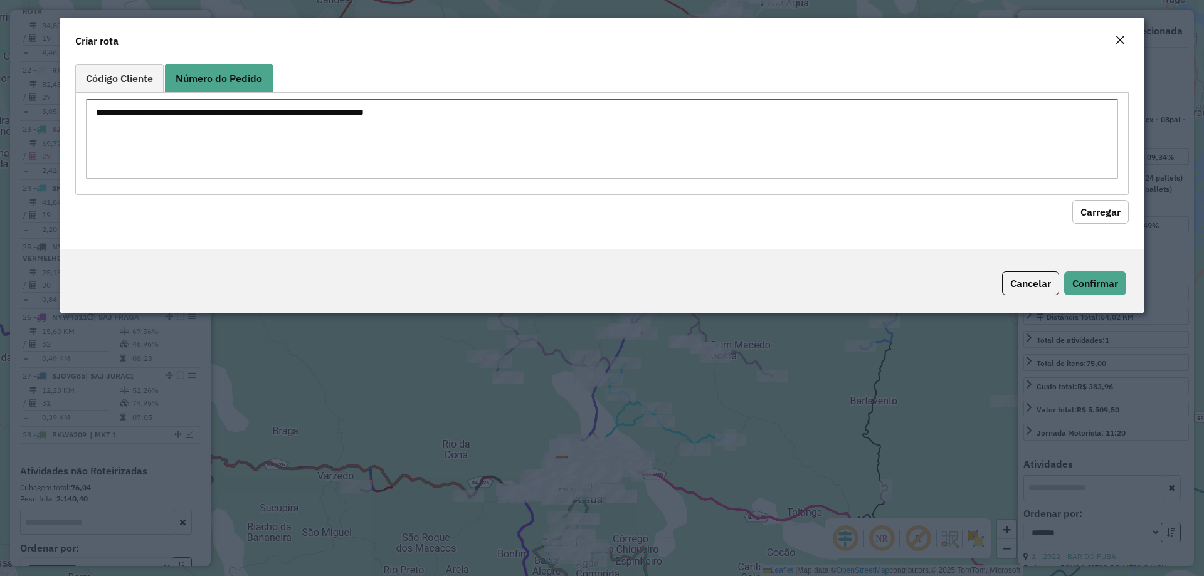
click at [207, 164] on textarea at bounding box center [602, 139] width 1032 height 80
type textarea "******"
click at [1088, 201] on button "Carregar" at bounding box center [1100, 212] width 56 height 24
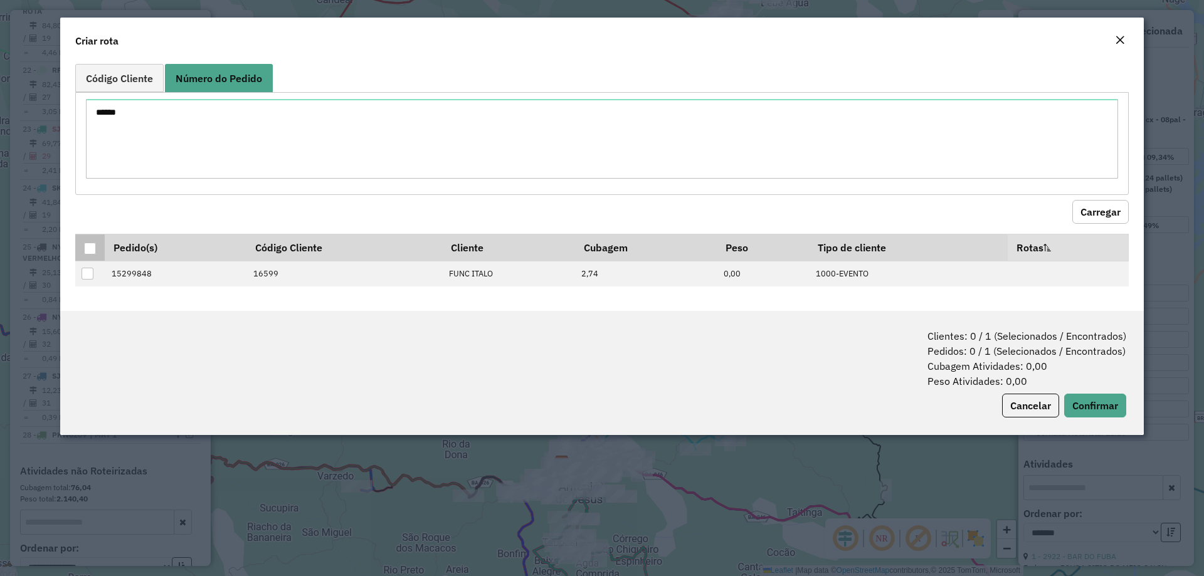
click at [92, 248] on div at bounding box center [90, 249] width 12 height 12
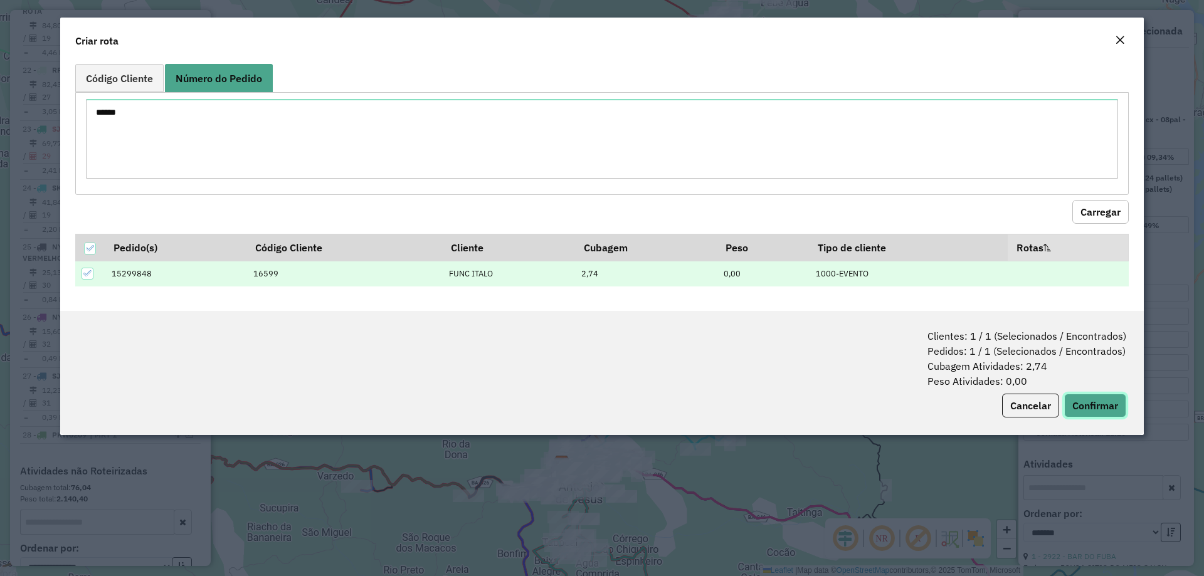
click at [1103, 401] on button "Confirmar" at bounding box center [1095, 406] width 62 height 24
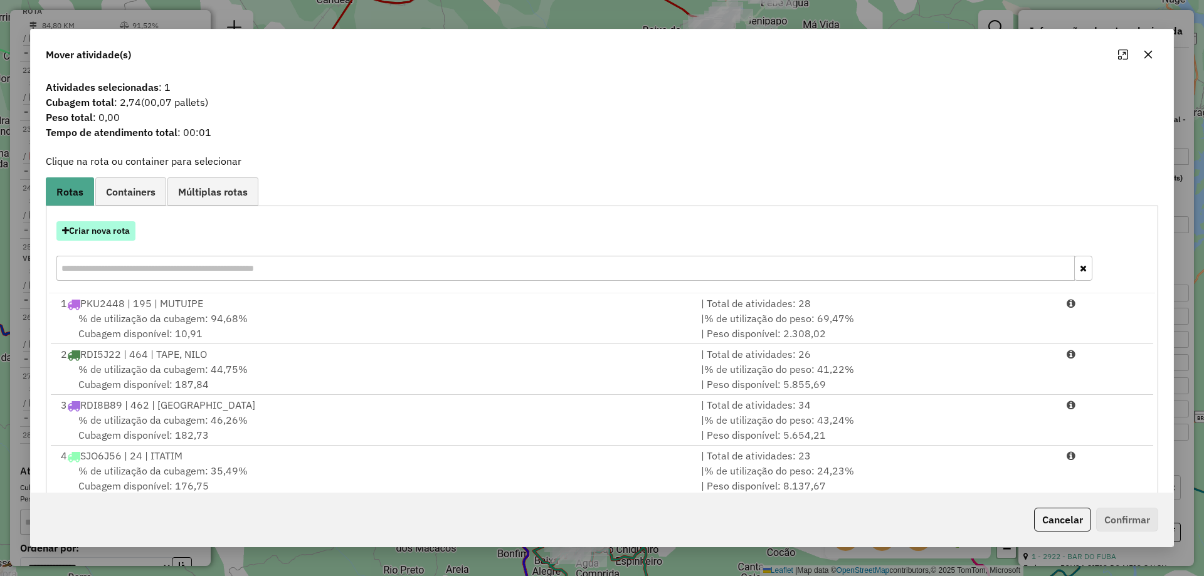
click at [83, 231] on button "Criar nova rota" at bounding box center [95, 230] width 79 height 19
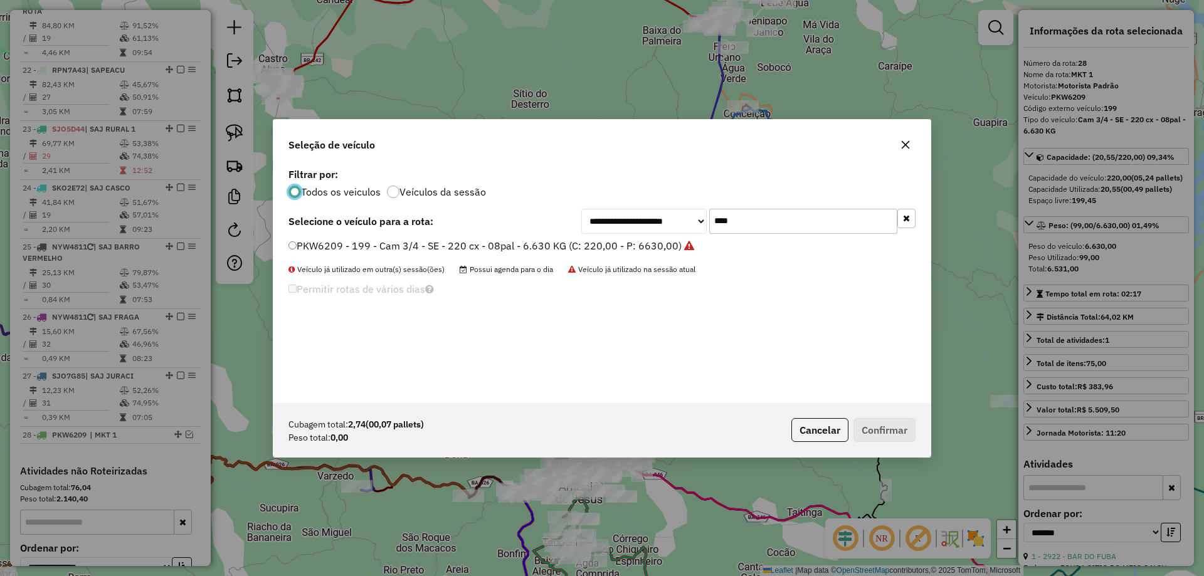
scroll to position [7, 4]
click at [627, 245] on label "PKW6209 - 199 - Cam 3/4 - SE - 220 cx - 08pal - 6.630 KG (C: 220,00 - P: 6630,0…" at bounding box center [491, 245] width 406 height 15
drag, startPoint x: 667, startPoint y: 225, endPoint x: 543, endPoint y: 220, distance: 124.2
click at [615, 225] on div "**********" at bounding box center [748, 221] width 334 height 25
type input "***"
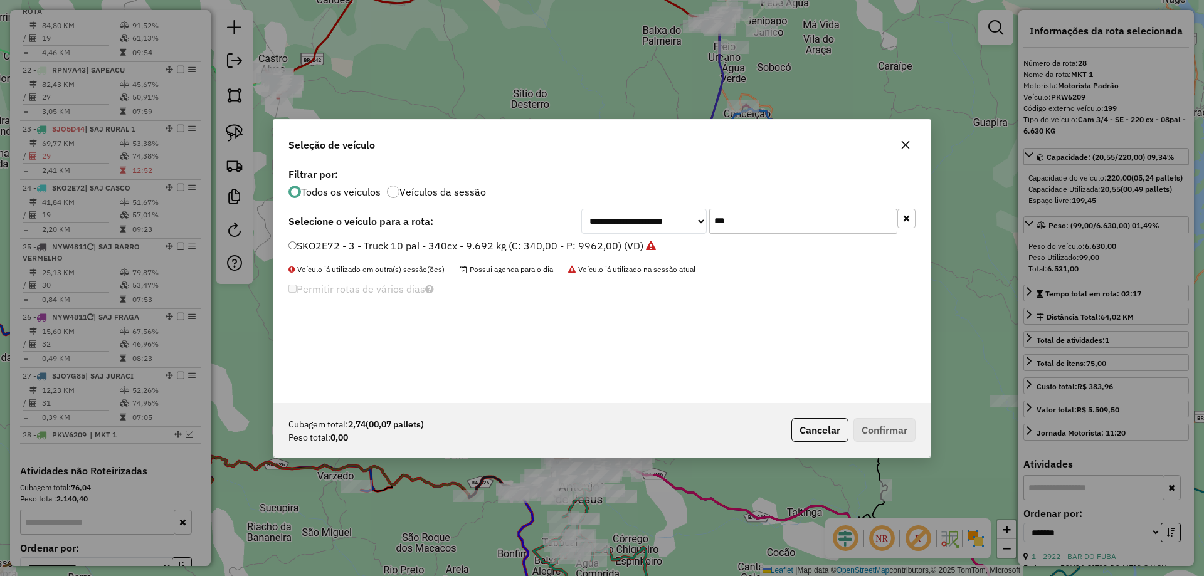
click at [544, 246] on label "SKO2E72 - 3 - Truck 10 pal - 340cx - 9.692 kg (C: 340,00 - P: 9962,00) (VD)" at bounding box center [471, 245] width 367 height 15
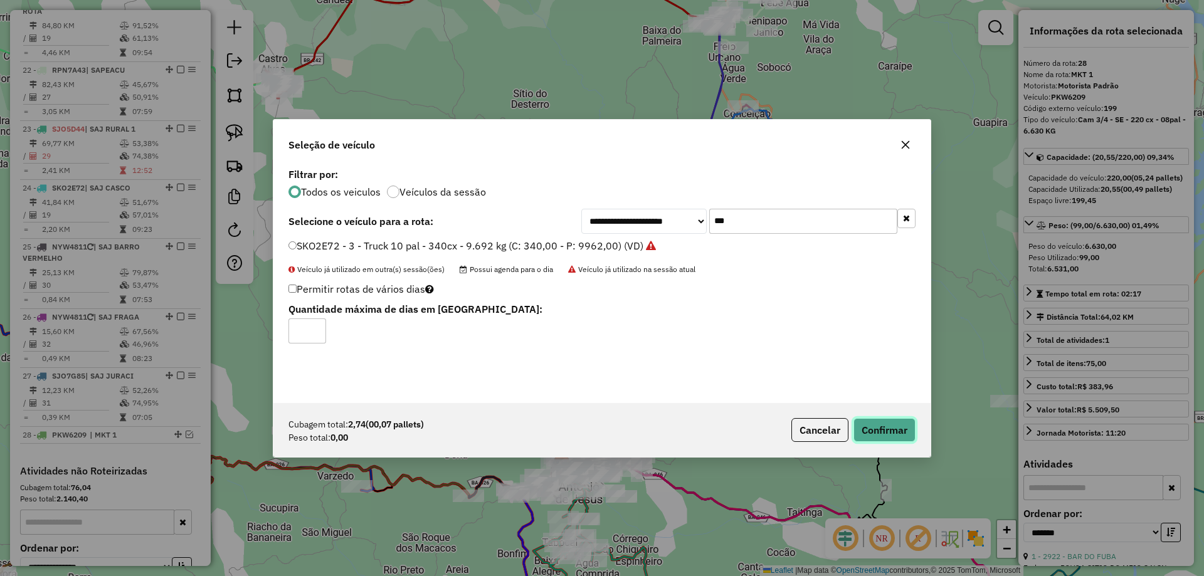
click at [877, 420] on button "Confirmar" at bounding box center [885, 430] width 62 height 24
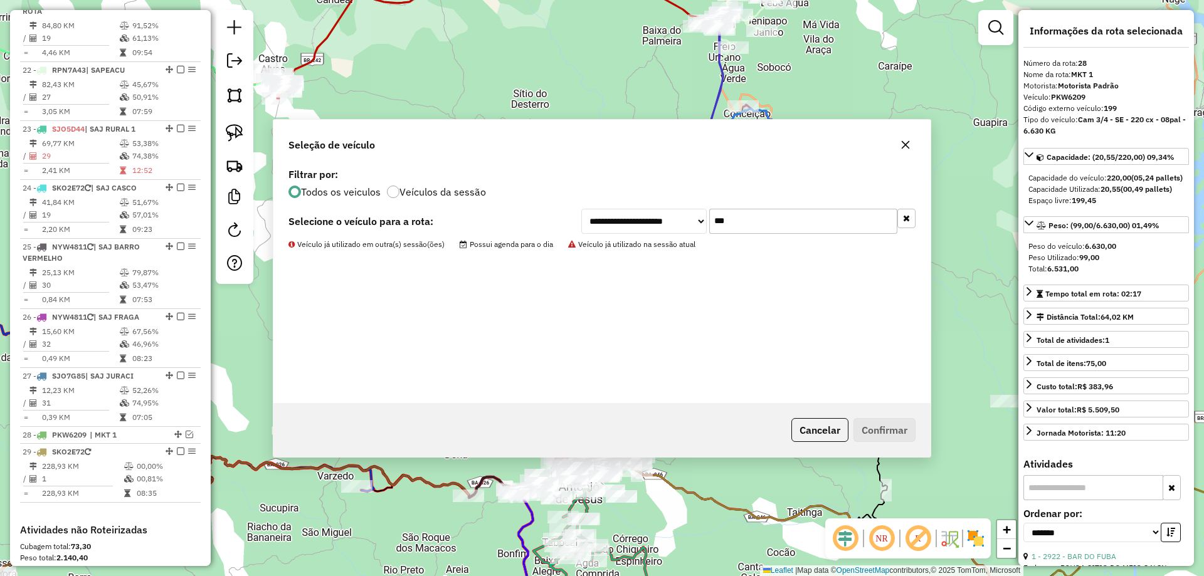
scroll to position [1938, 0]
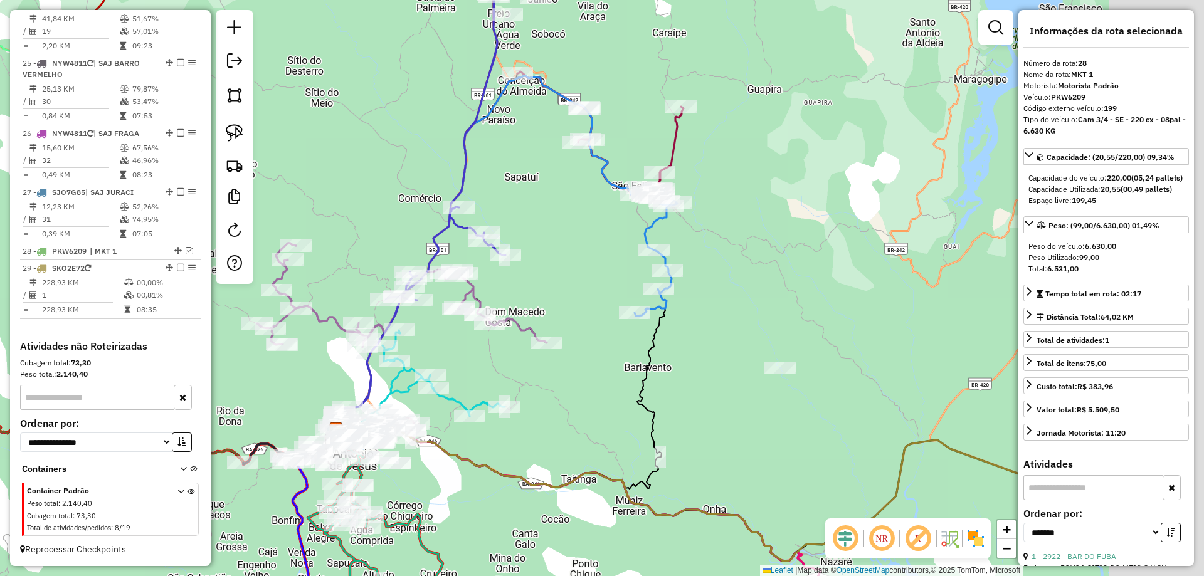
drag, startPoint x: 812, startPoint y: 421, endPoint x: 517, endPoint y: 375, distance: 298.9
click at [558, 383] on div "Janela de atendimento Grade de atendimento Capacidade Transportadoras Veículos …" at bounding box center [602, 288] width 1204 height 576
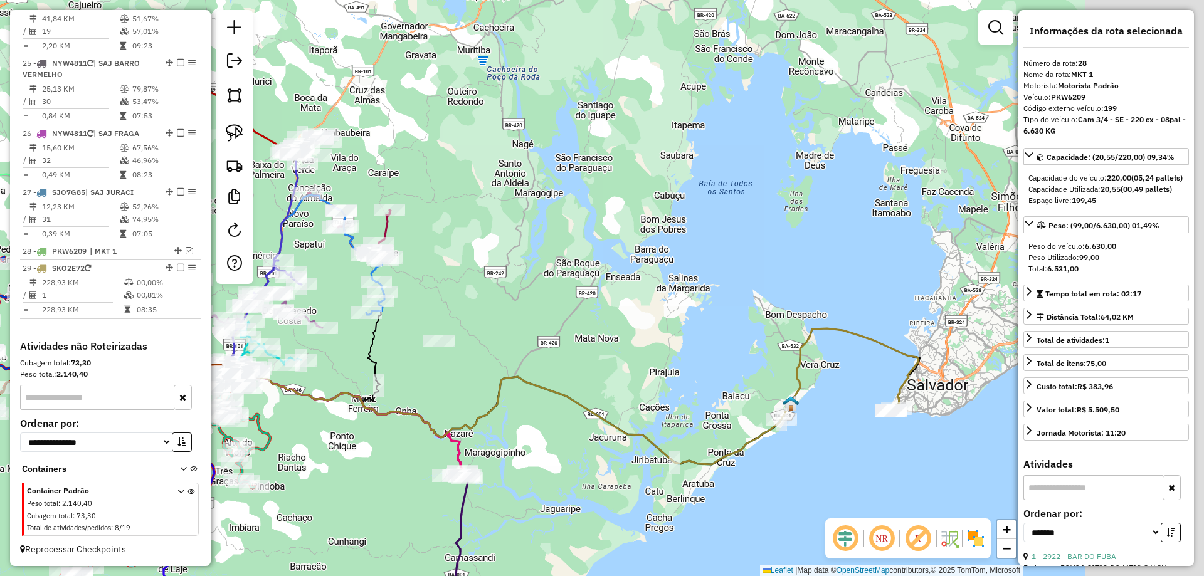
drag, startPoint x: 804, startPoint y: 342, endPoint x: 545, endPoint y: 321, distance: 259.8
click at [548, 323] on div "Janela de atendimento Grade de atendimento Capacidade Transportadoras Veículos …" at bounding box center [602, 288] width 1204 height 576
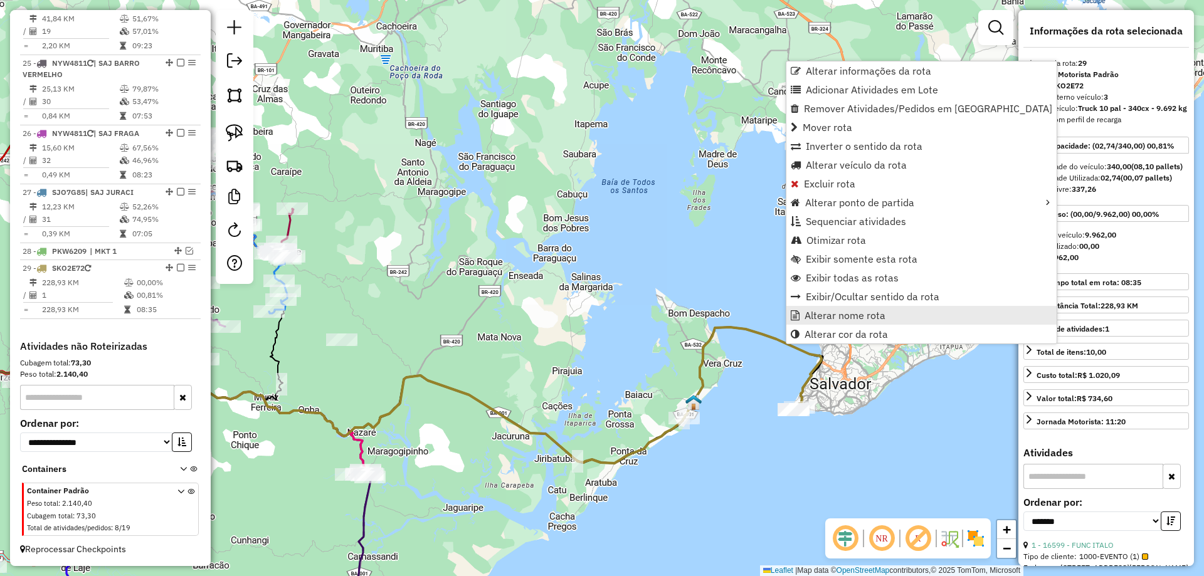
click at [821, 312] on span "Alterar nome rota" at bounding box center [845, 315] width 81 height 10
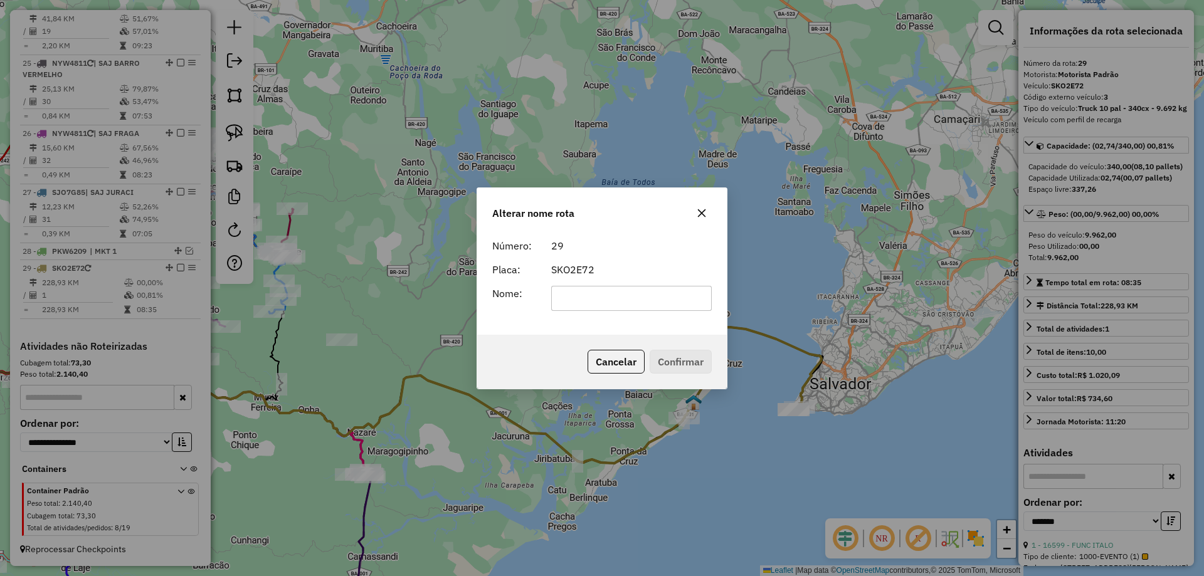
type input "*"
type input "********"
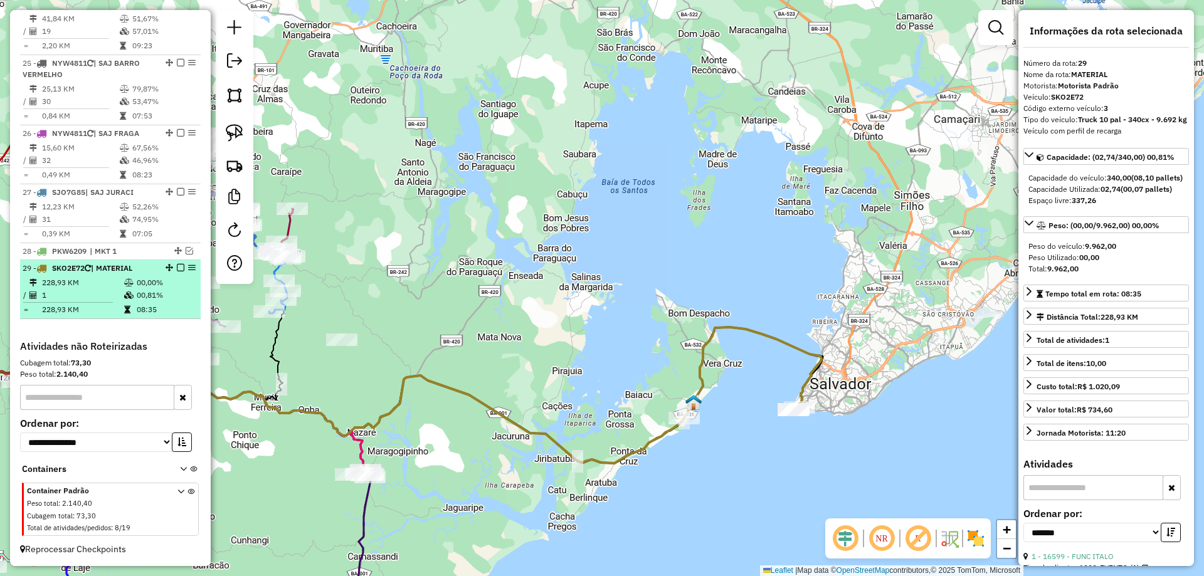
click at [179, 265] on em at bounding box center [181, 268] width 8 height 8
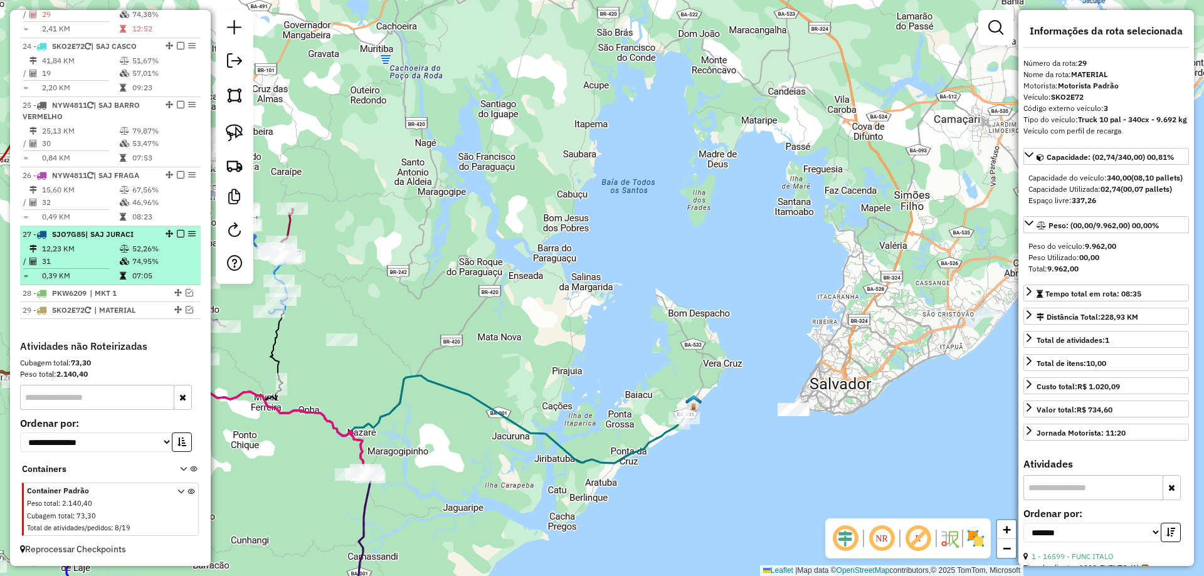
scroll to position [1896, 0]
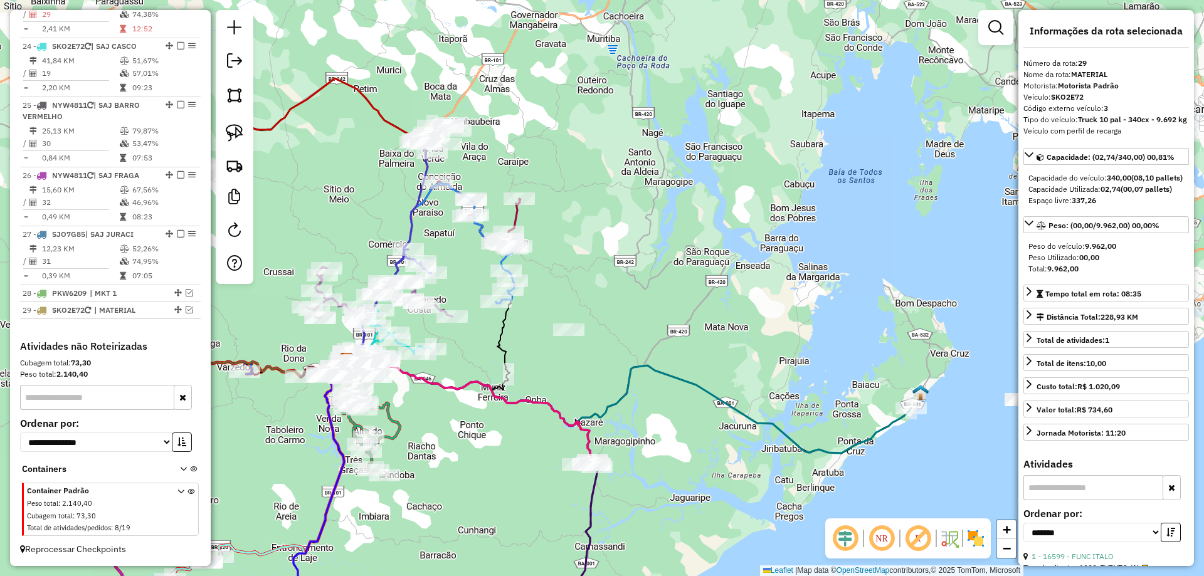
drag, startPoint x: 660, startPoint y: 310, endPoint x: 784, endPoint y: 316, distance: 123.7
click at [783, 316] on div "Janela de atendimento Grade de atendimento Capacidade Transportadoras Veículos …" at bounding box center [602, 288] width 1204 height 576
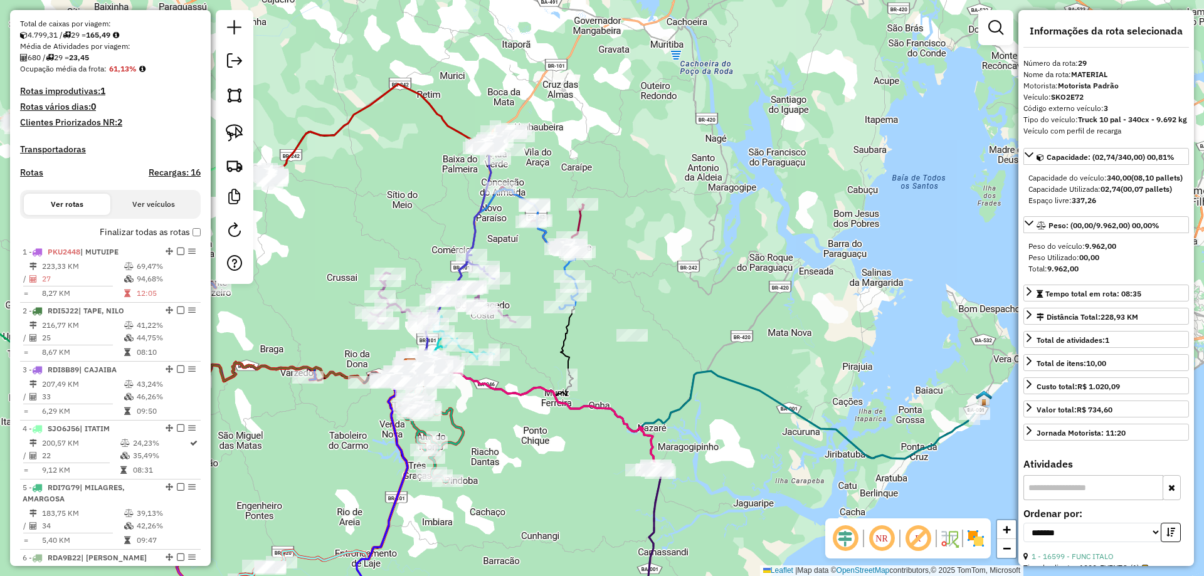
scroll to position [266, 0]
click at [33, 179] on h4 "Rotas" at bounding box center [31, 174] width 23 height 11
select select "*"
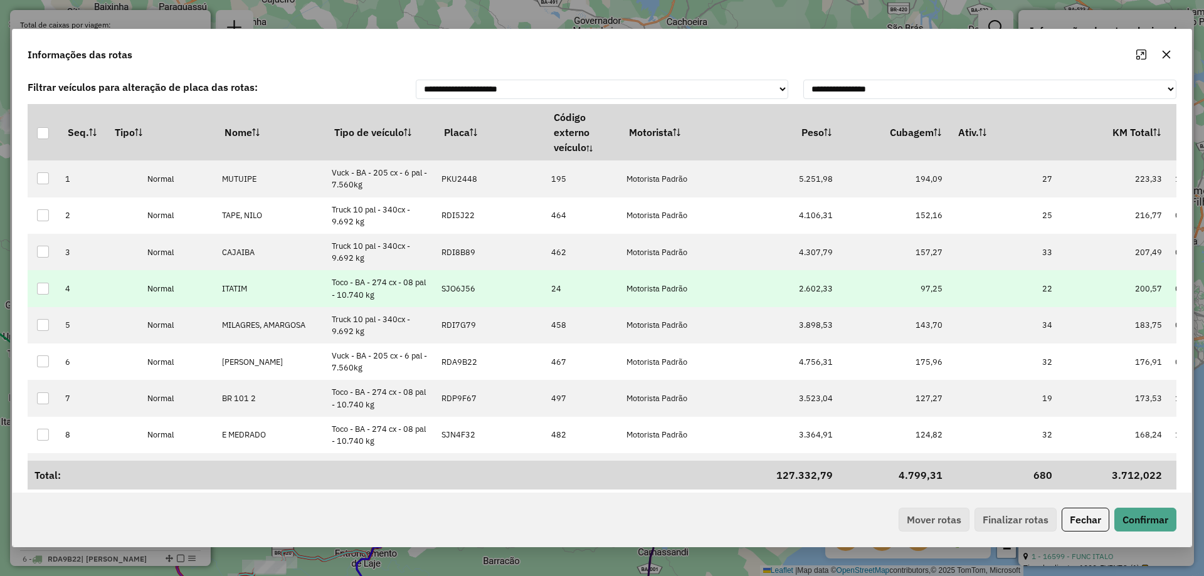
click at [469, 292] on p-celleditor "SJO6J56" at bounding box center [458, 288] width 34 height 11
type input "**"
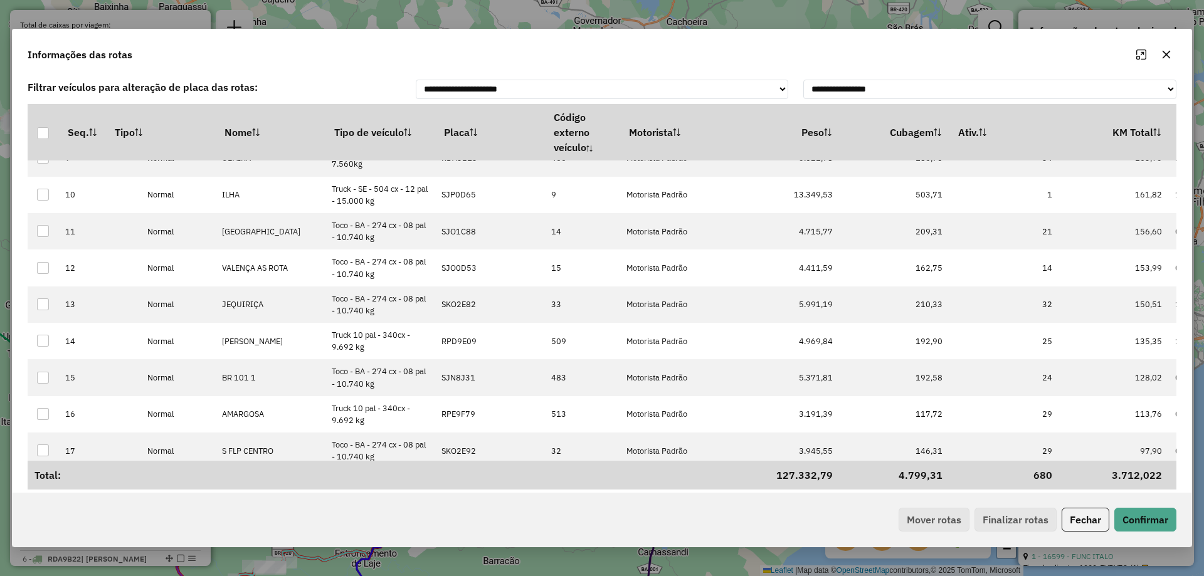
scroll to position [627, 0]
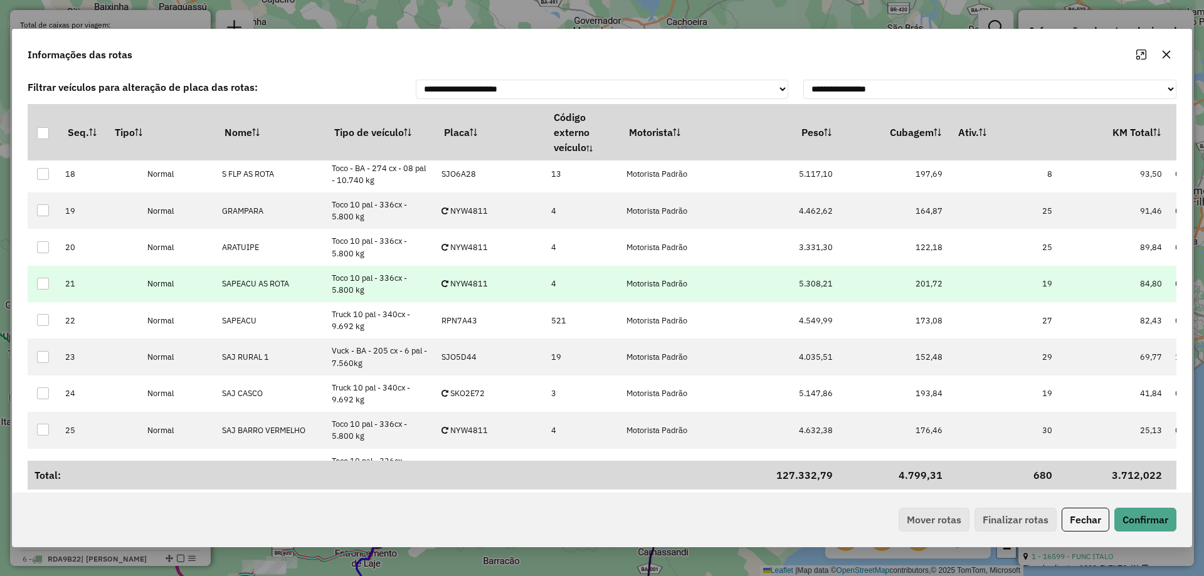
click at [470, 281] on p-celleditor "NYW4811" at bounding box center [464, 283] width 46 height 11
type input "****"
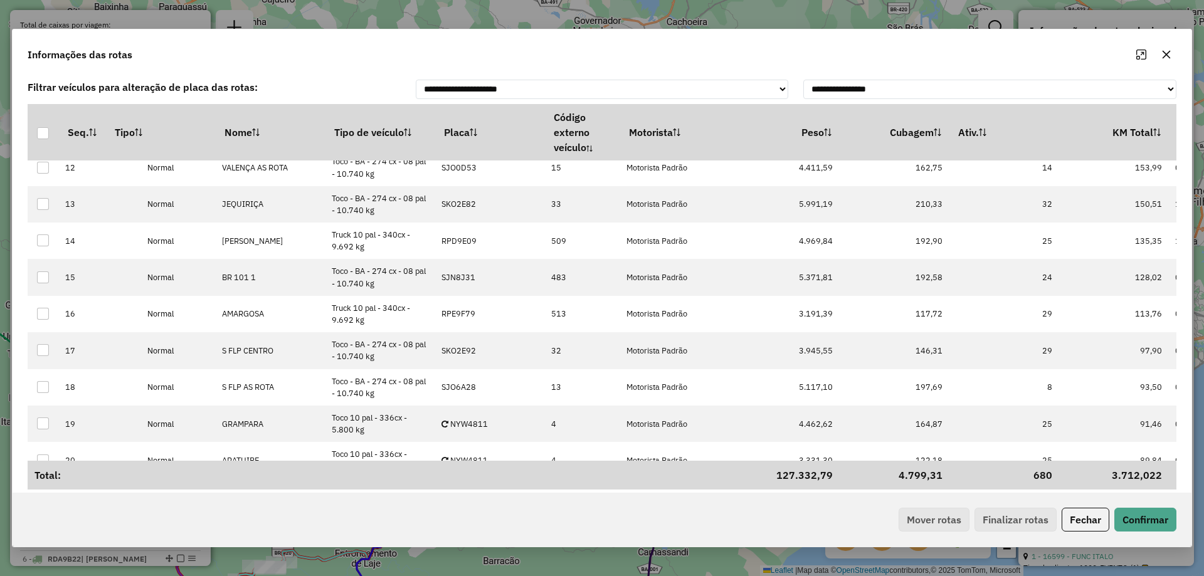
scroll to position [376, 0]
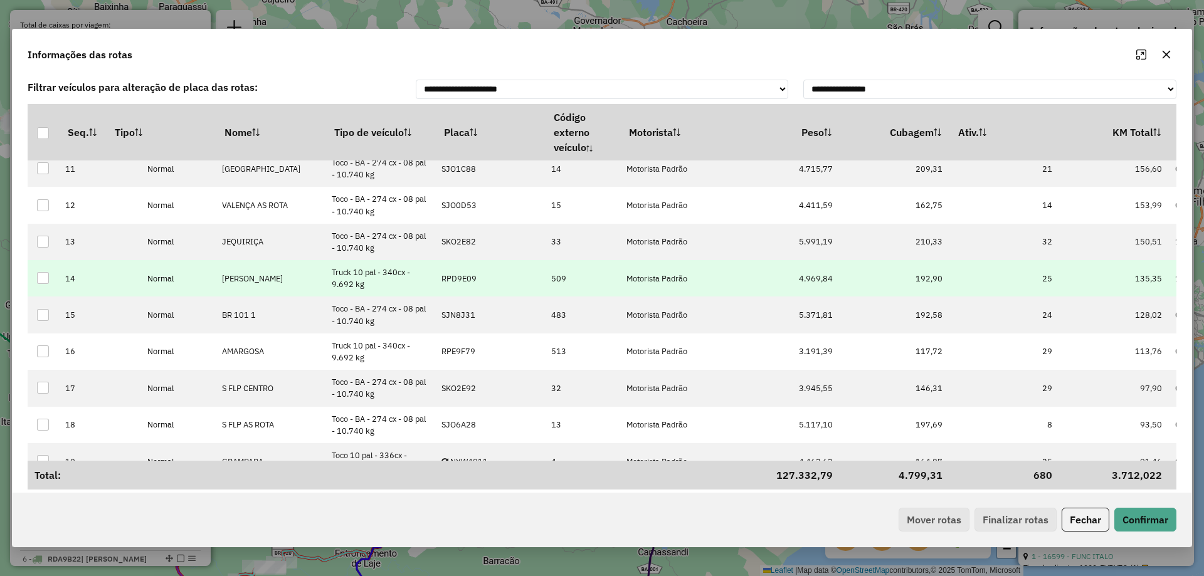
click at [470, 280] on p-celleditor "RPD9E09" at bounding box center [458, 278] width 35 height 11
type input "***"
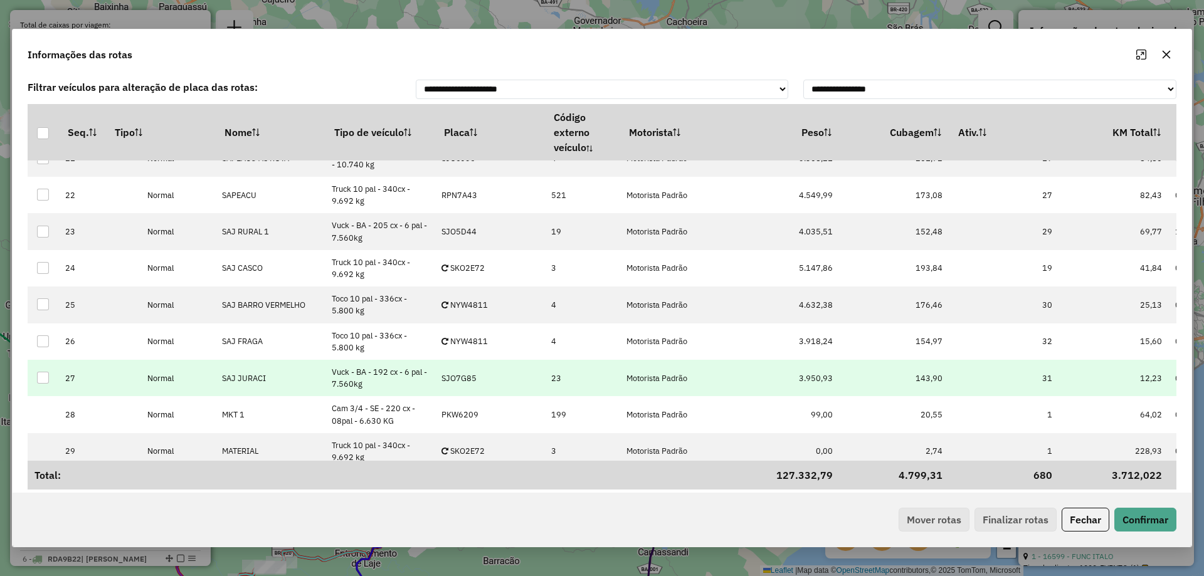
scroll to position [765, 0]
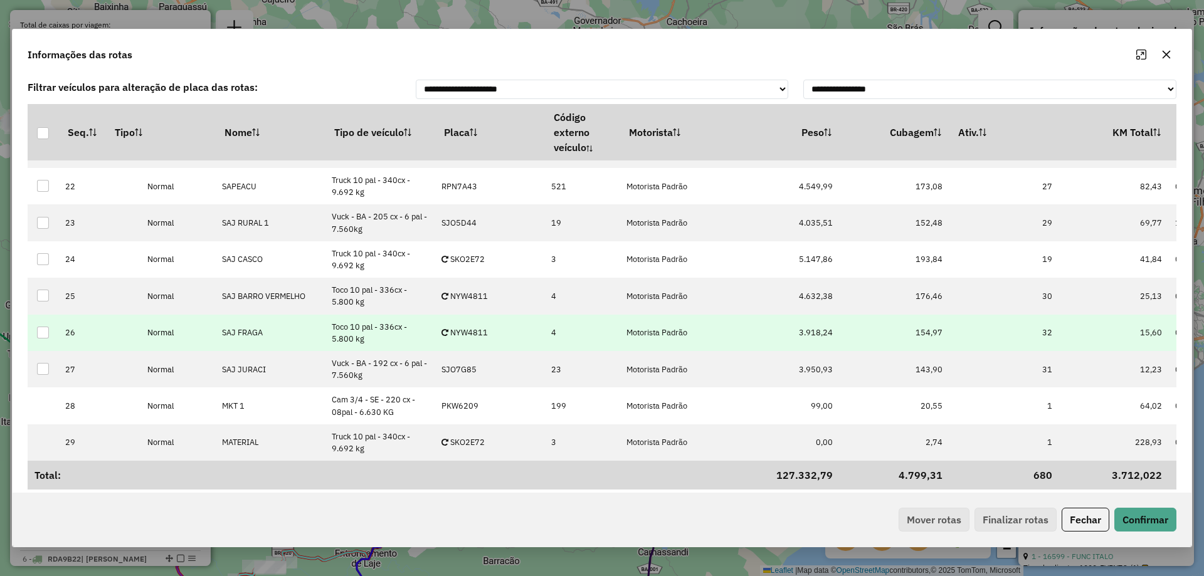
click at [478, 329] on p-celleditor "NYW4811" at bounding box center [464, 332] width 46 height 11
type input "****"
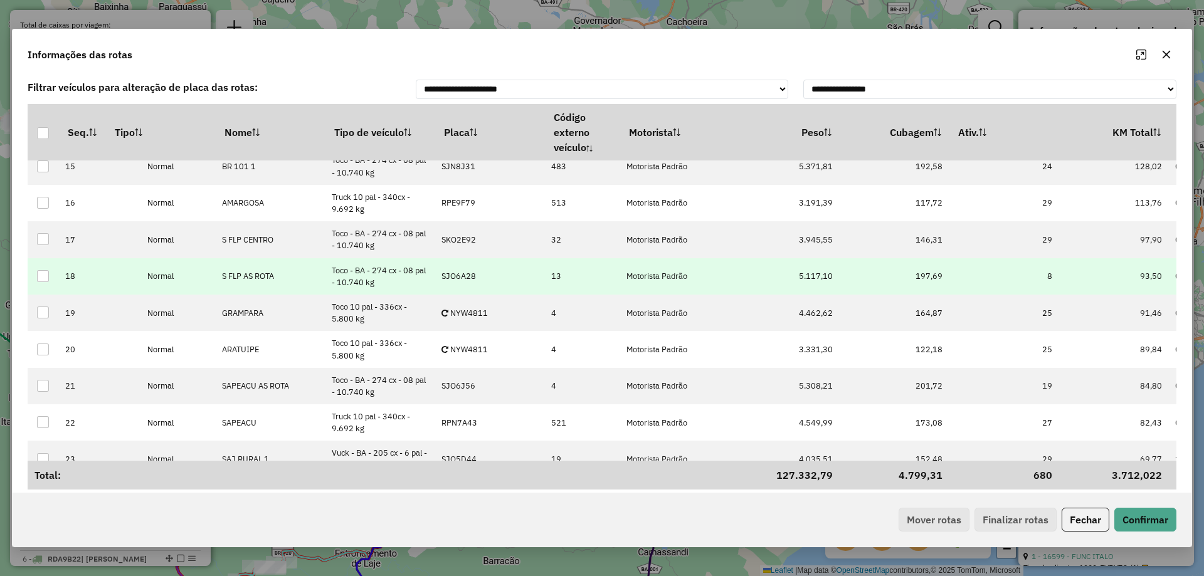
scroll to position [514, 0]
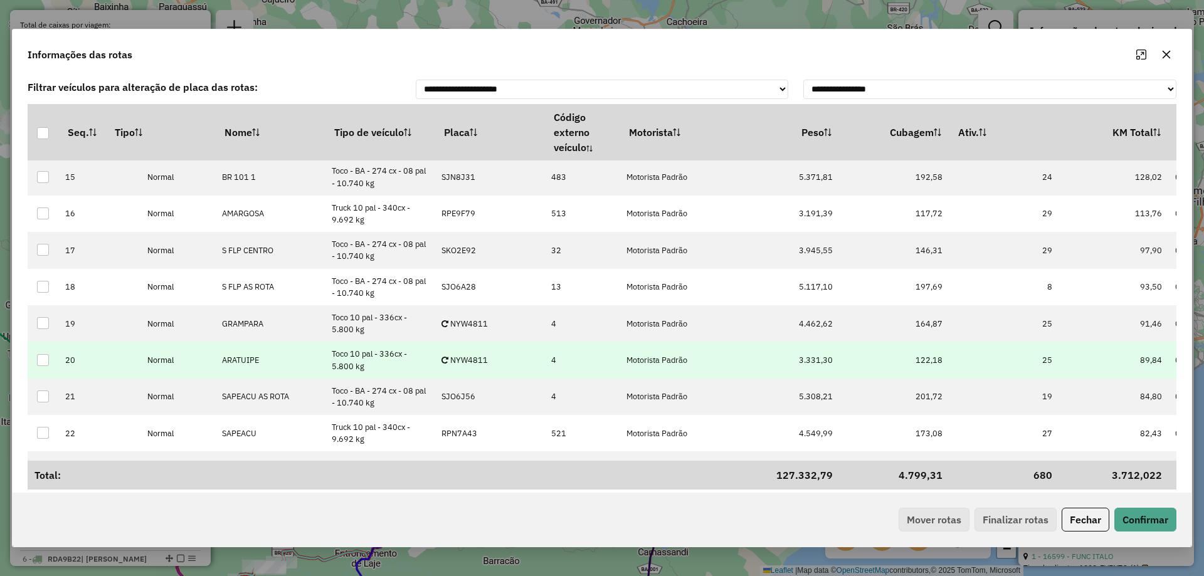
click at [498, 362] on td "NYW4811" at bounding box center [490, 360] width 110 height 36
type input "****"
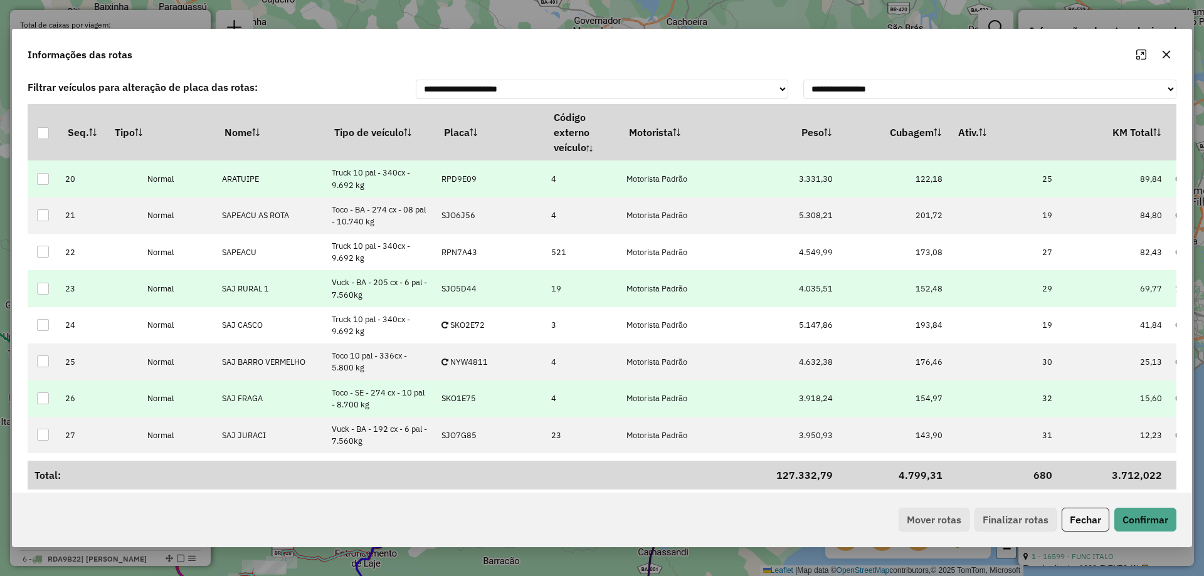
scroll to position [765, 0]
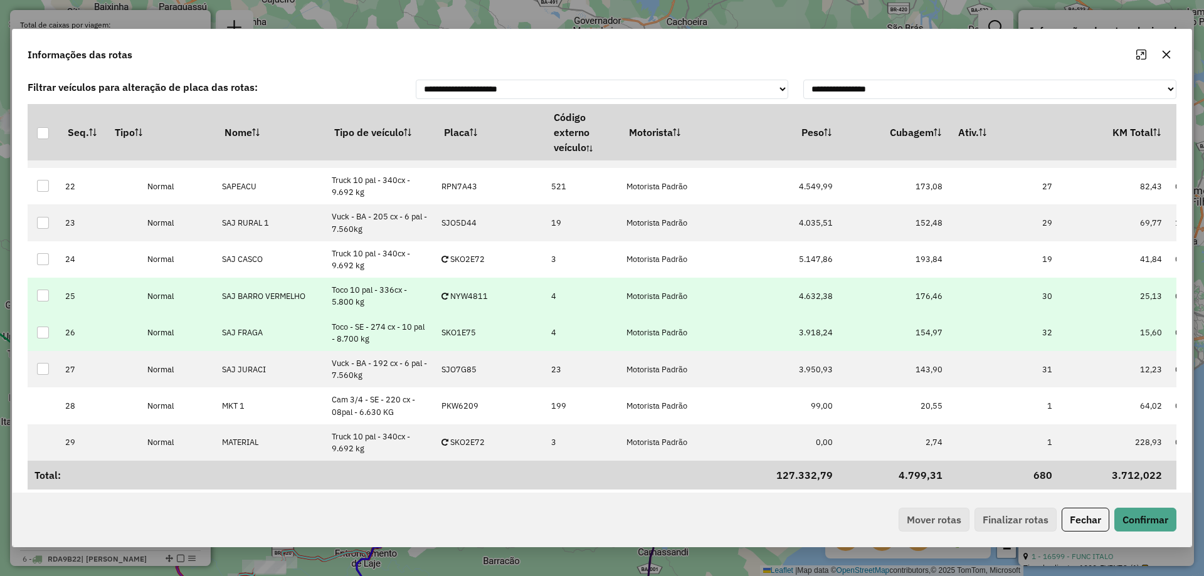
click at [483, 293] on p-celleditor "NYW4811" at bounding box center [464, 296] width 46 height 11
type input "*****"
click at [483, 293] on p-celleditor "NYW4811" at bounding box center [464, 296] width 46 height 11
type input "****"
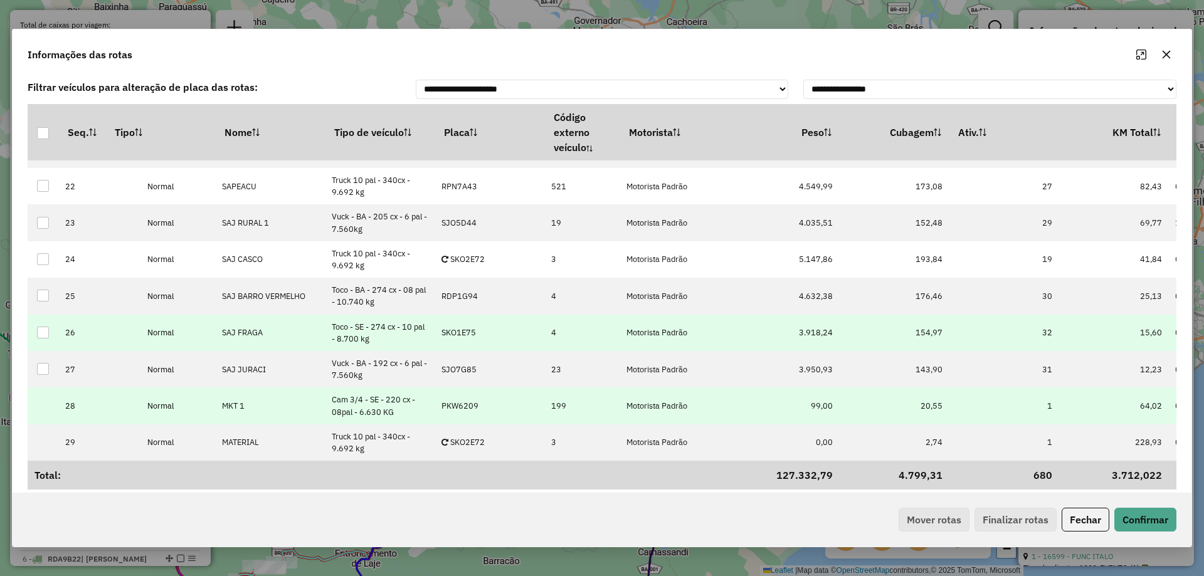
scroll to position [24, 0]
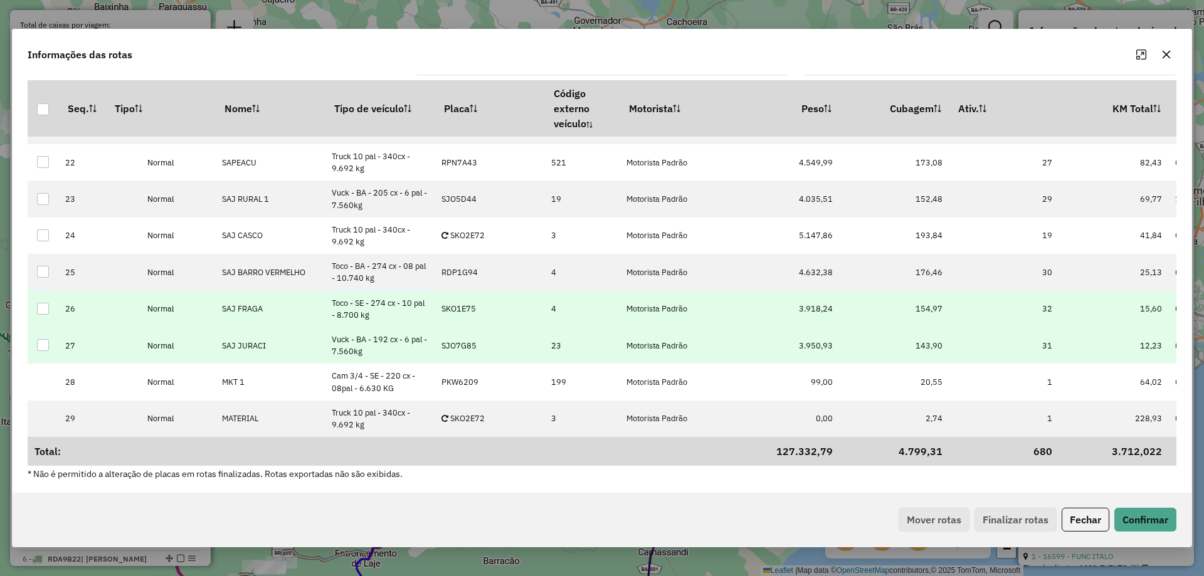
click at [483, 344] on td "SJO7G85" at bounding box center [490, 345] width 110 height 36
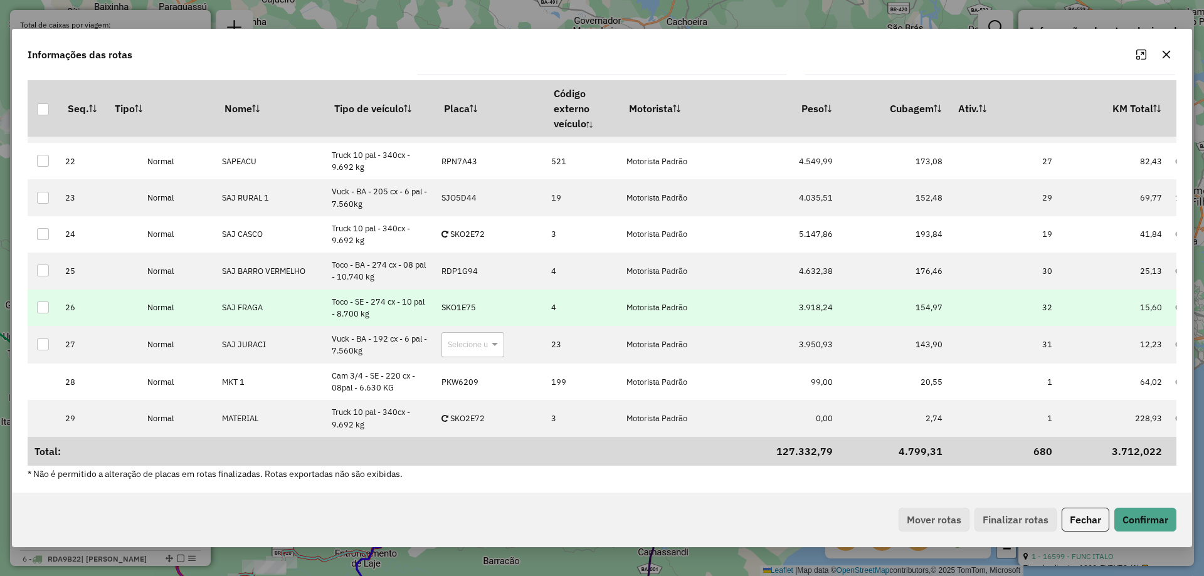
click at [462, 316] on td "SKO1E75" at bounding box center [490, 308] width 110 height 36
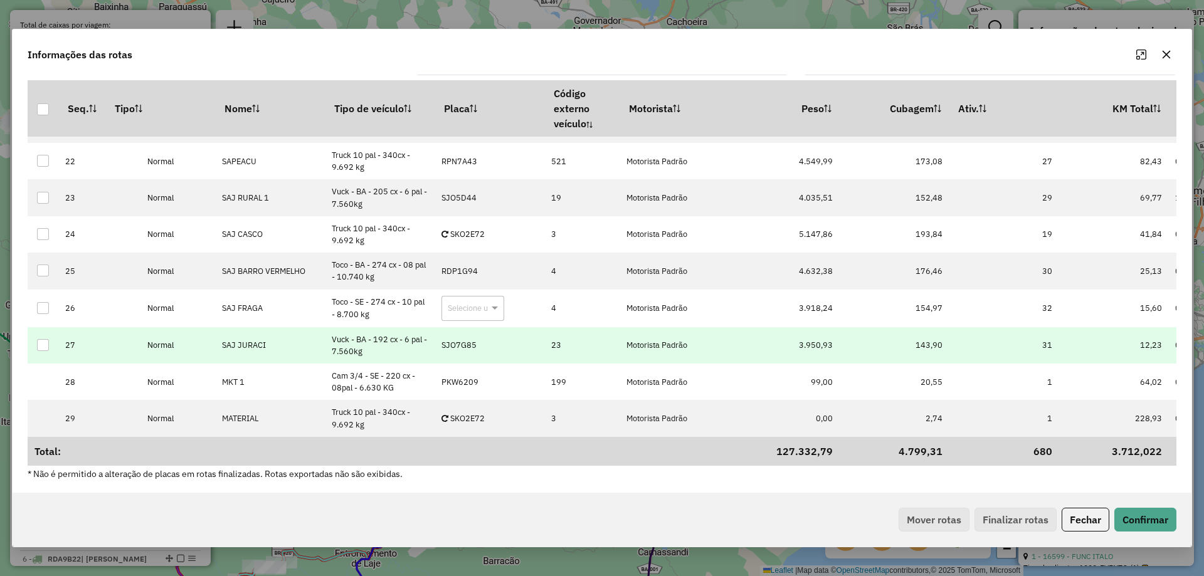
click at [467, 345] on p-celleditor "SJO7G85" at bounding box center [458, 345] width 35 height 11
type input "****"
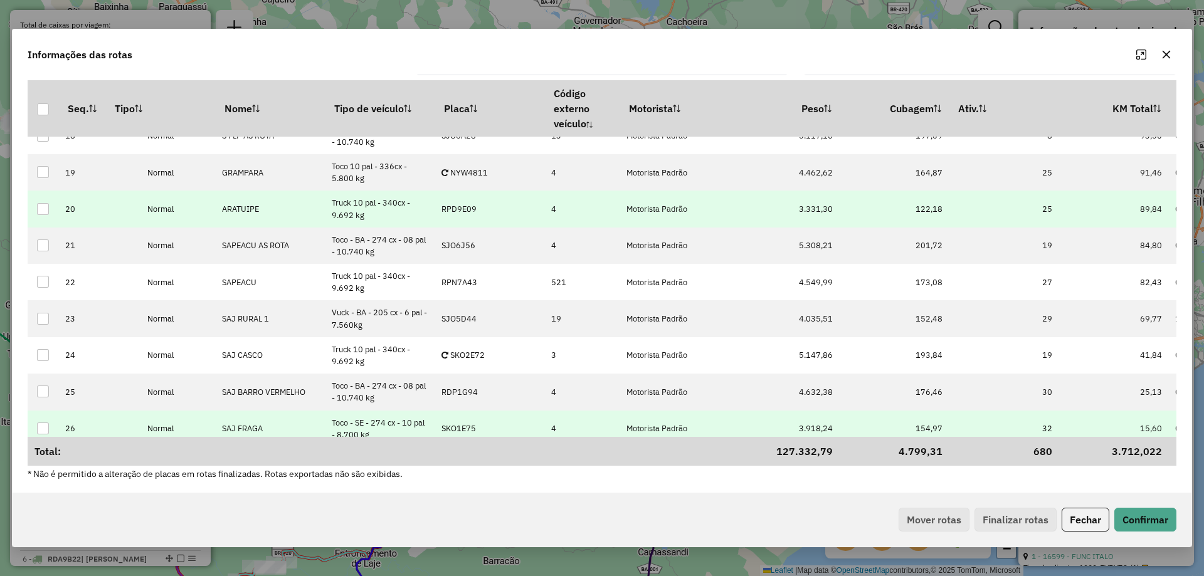
scroll to position [640, 0]
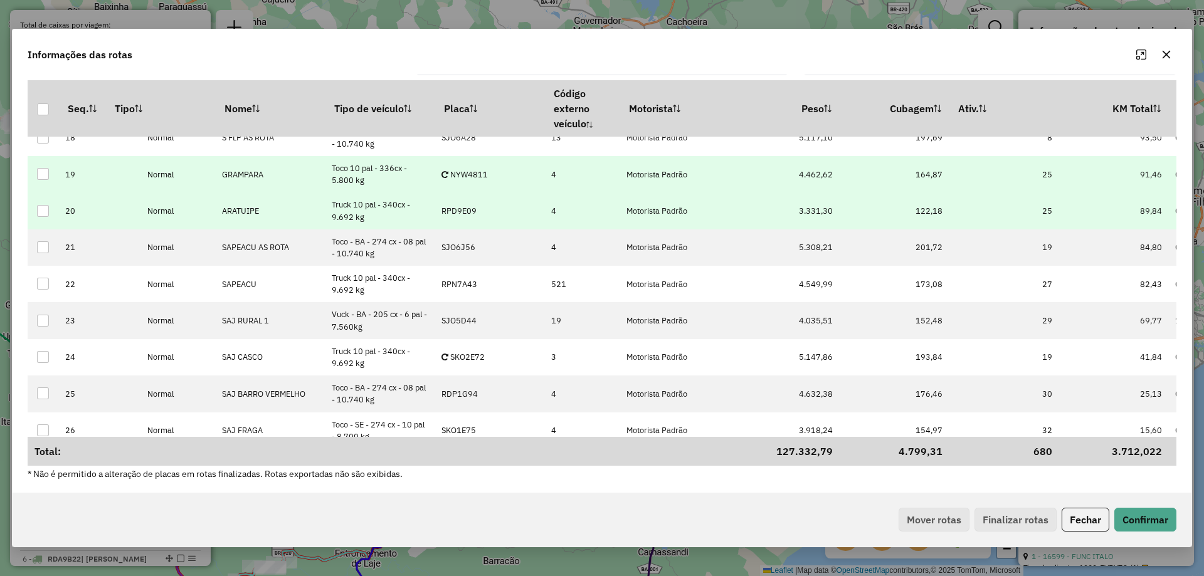
click at [492, 180] on td "NYW4811" at bounding box center [490, 174] width 110 height 36
type input "****"
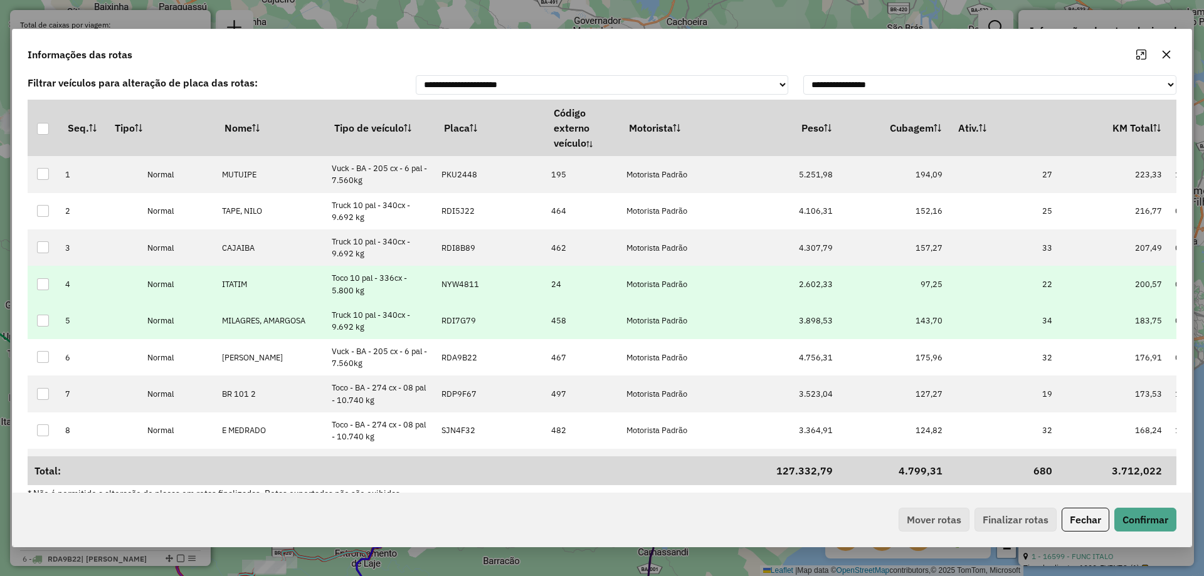
scroll to position [0, 0]
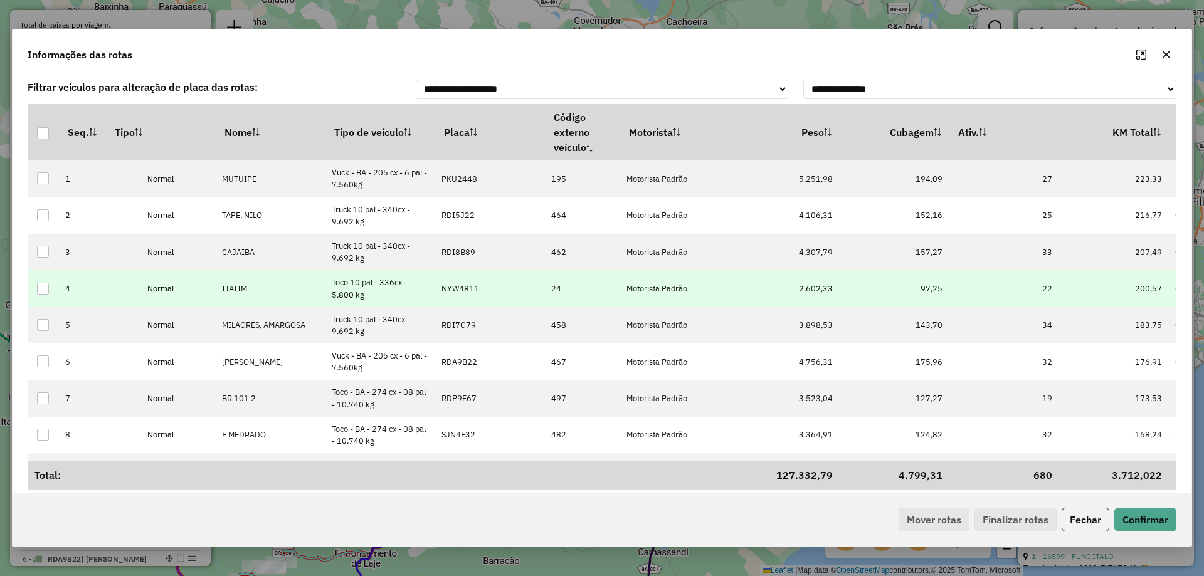
click at [472, 286] on p-celleditor "NYW4811" at bounding box center [460, 288] width 38 height 11
type input "***"
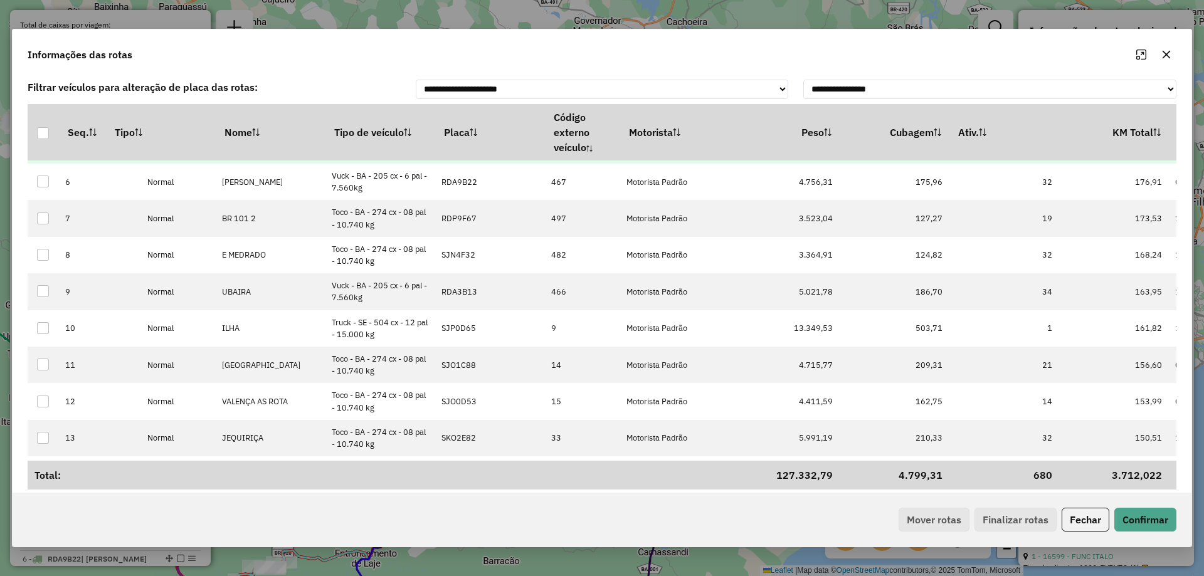
scroll to position [188, 0]
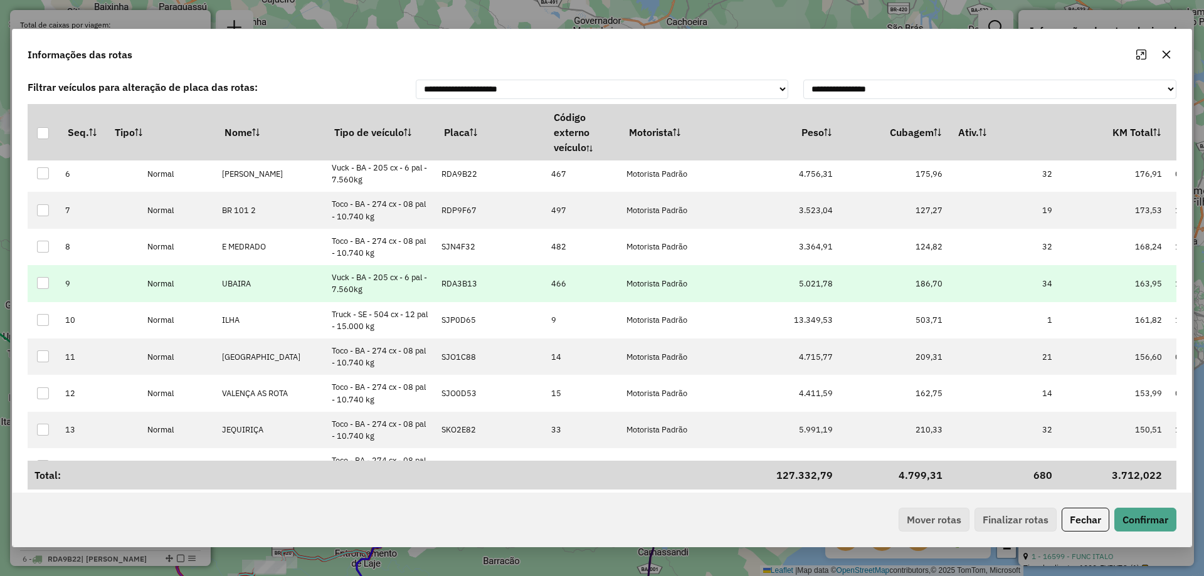
click at [458, 282] on p-celleditor "RDA3B13" at bounding box center [459, 283] width 36 height 11
type input "***"
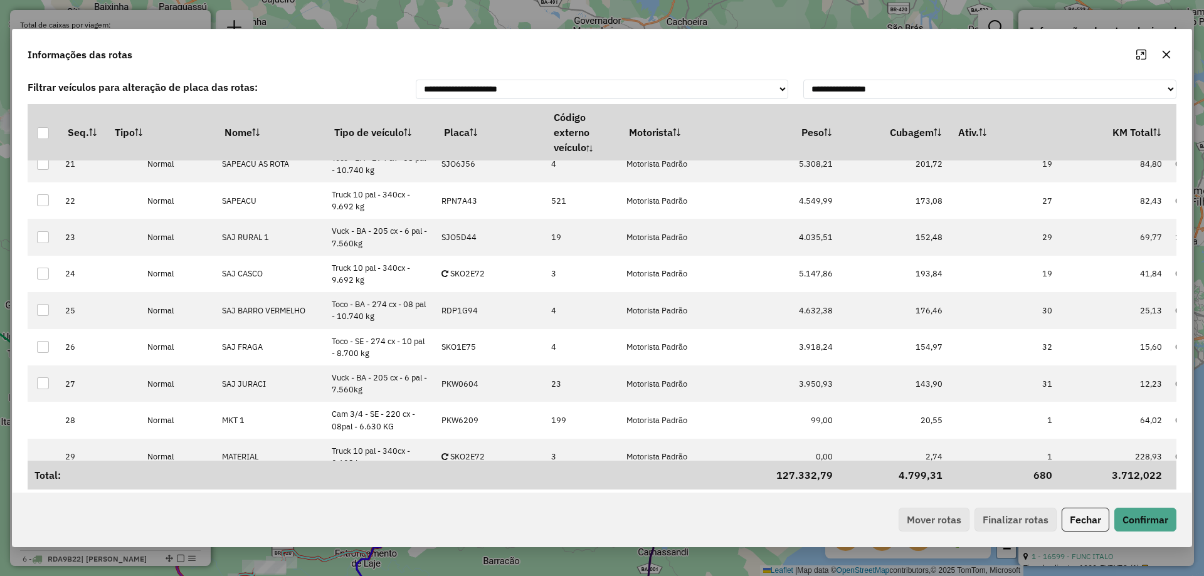
scroll to position [765, 0]
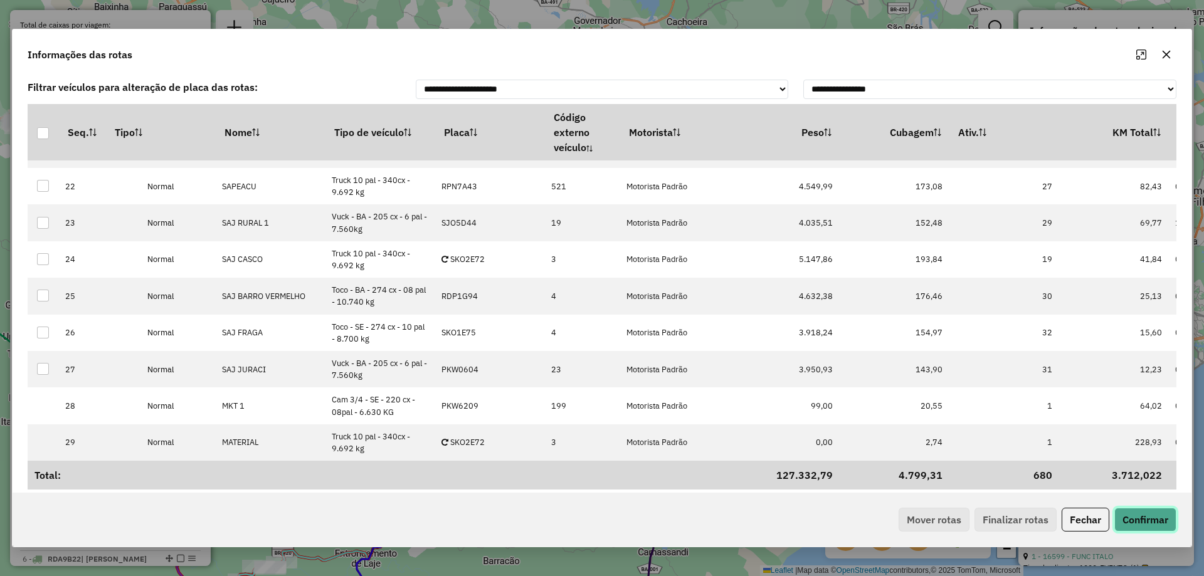
click at [1150, 521] on button "Confirmar" at bounding box center [1145, 520] width 62 height 24
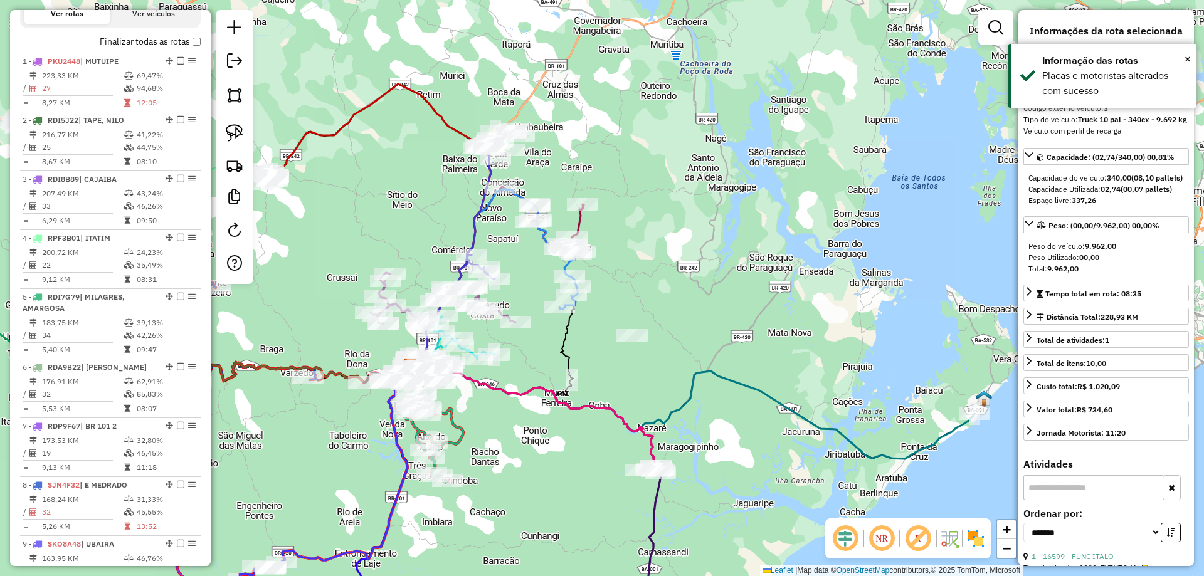
scroll to position [1896, 0]
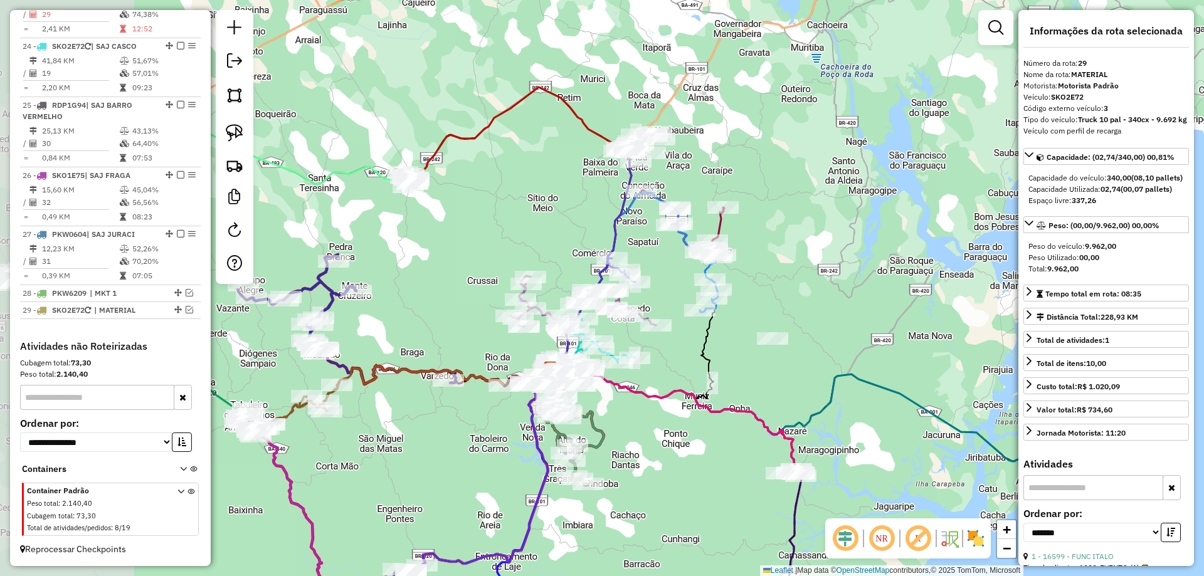
drag, startPoint x: 536, startPoint y: 436, endPoint x: 677, endPoint y: 440, distance: 141.8
click at [677, 440] on div "Janela de atendimento Grade de atendimento Capacidade Transportadoras Veículos …" at bounding box center [602, 288] width 1204 height 576
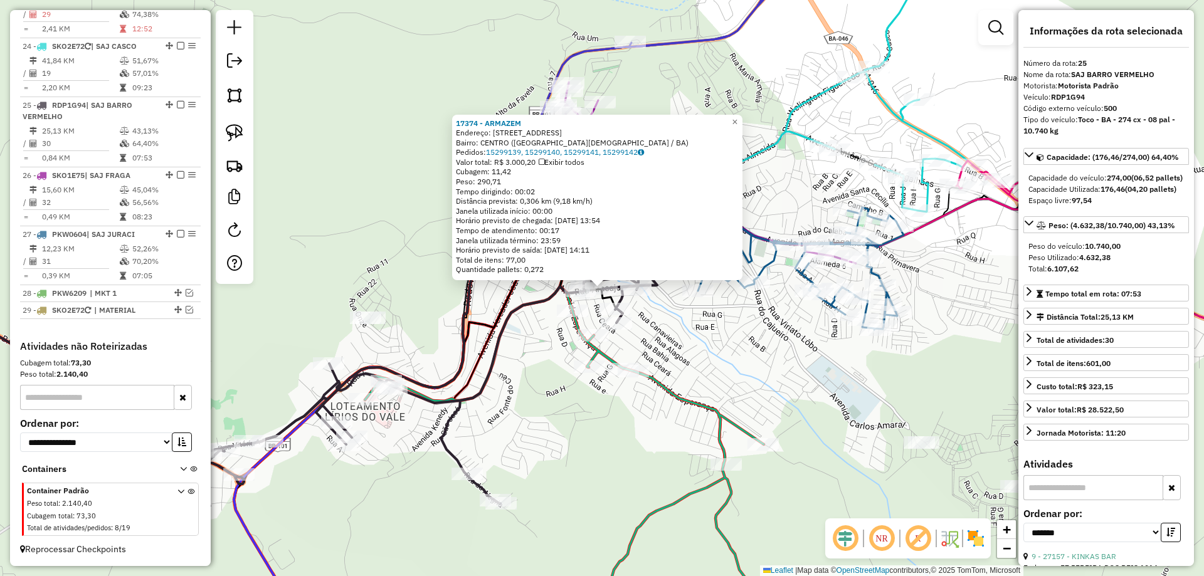
click at [544, 356] on div "17374 - ARMAZEM Endereço: RUA SERGIPE 396 Bairro: CENTRO (SANTO ANTONIO DE JESU…" at bounding box center [602, 288] width 1204 height 576
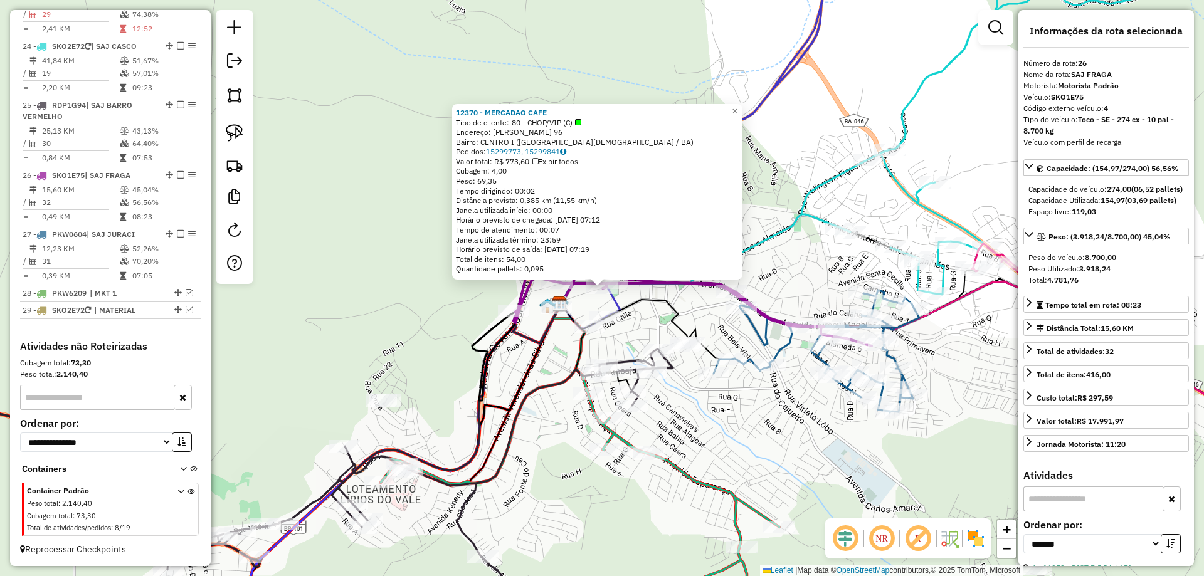
click at [757, 329] on icon at bounding box center [817, 351] width 206 height 122
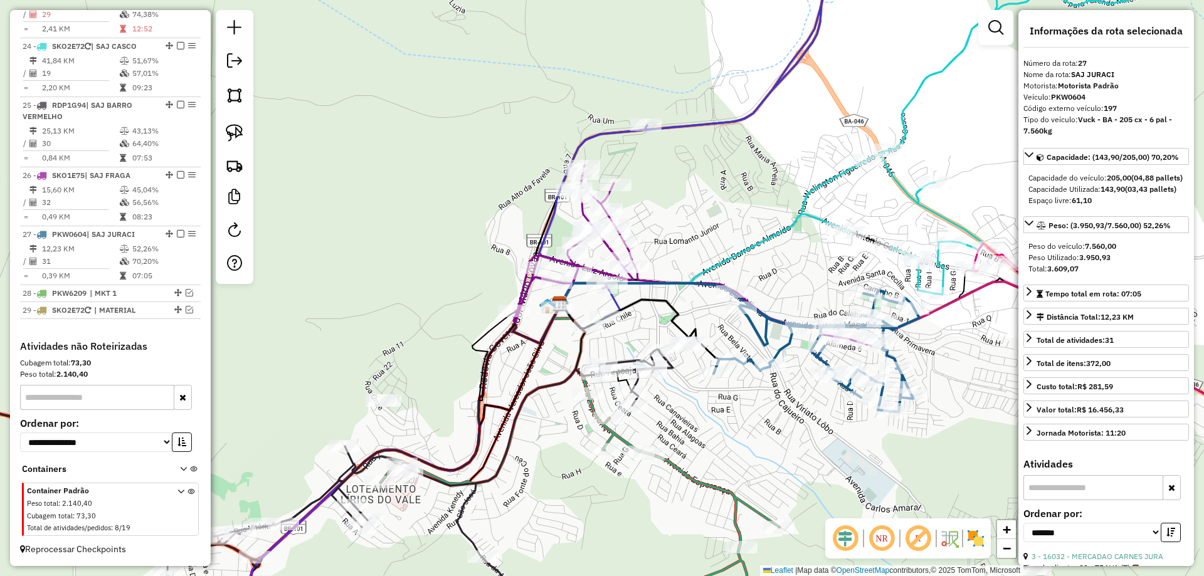
click at [729, 405] on div "Janela de atendimento Grade de atendimento Capacidade Transportadoras Veículos …" at bounding box center [602, 288] width 1204 height 576
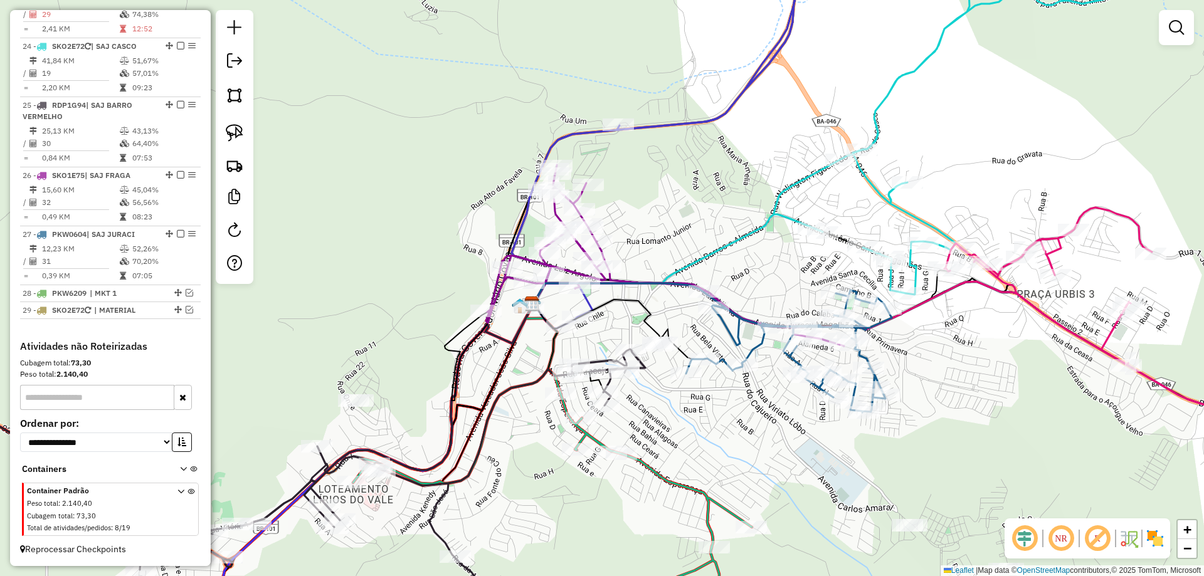
drag, startPoint x: 800, startPoint y: 411, endPoint x: 720, endPoint y: 406, distance: 79.8
click at [720, 406] on div "Janela de atendimento Grade de atendimento Capacidade Transportadoras Veículos …" at bounding box center [602, 288] width 1204 height 576
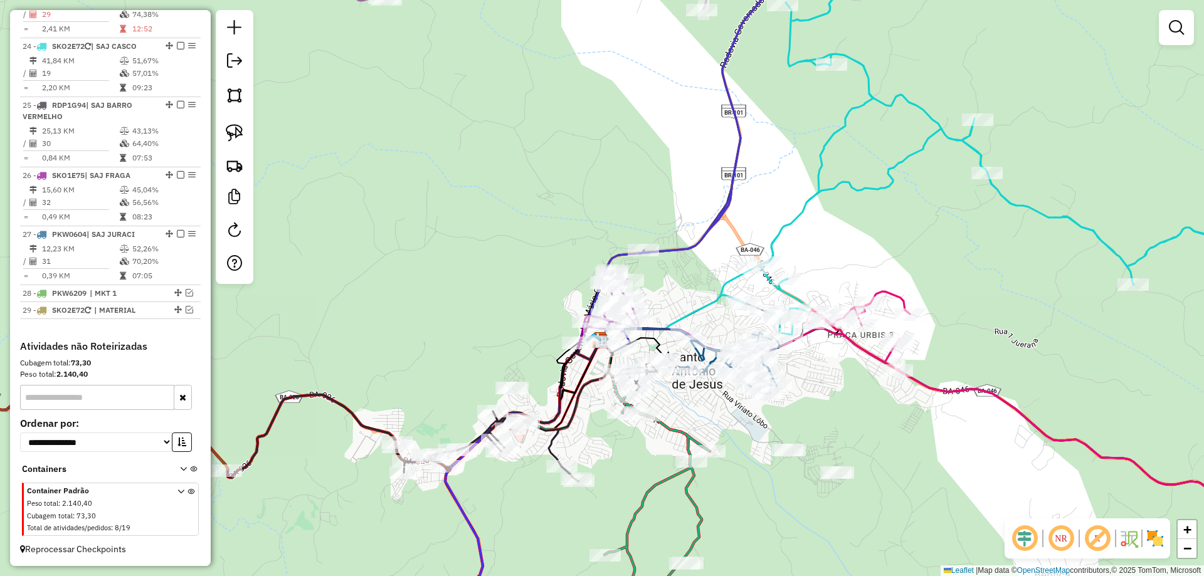
click at [788, 214] on div "Janela de atendimento Grade de atendimento Capacidade Transportadoras Veículos …" at bounding box center [602, 288] width 1204 height 576
click at [786, 219] on icon at bounding box center [937, 141] width 672 height 398
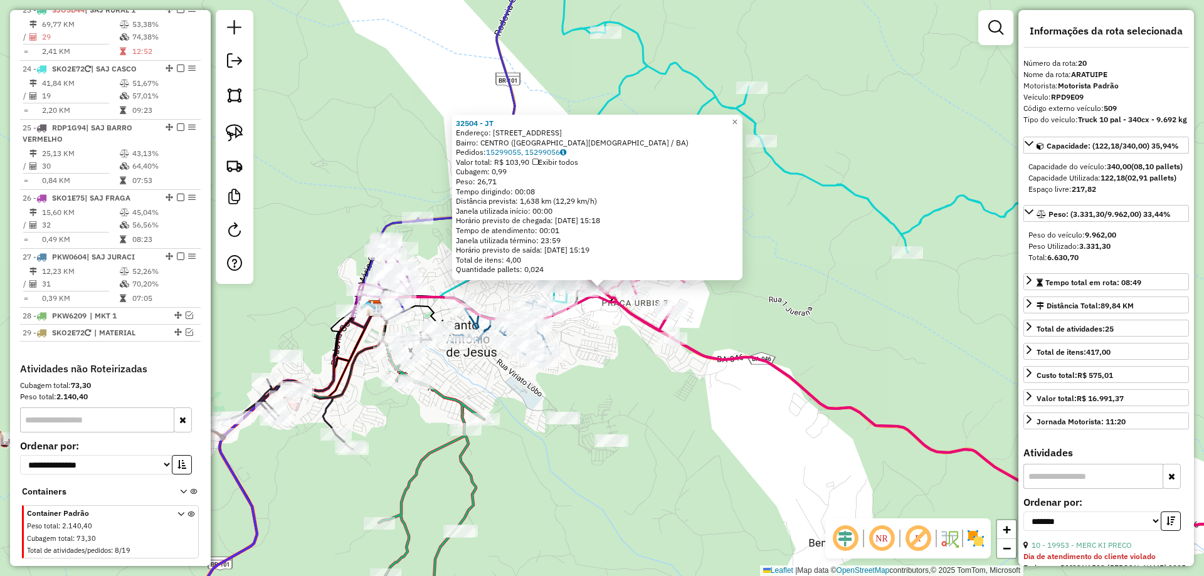
scroll to position [1678, 0]
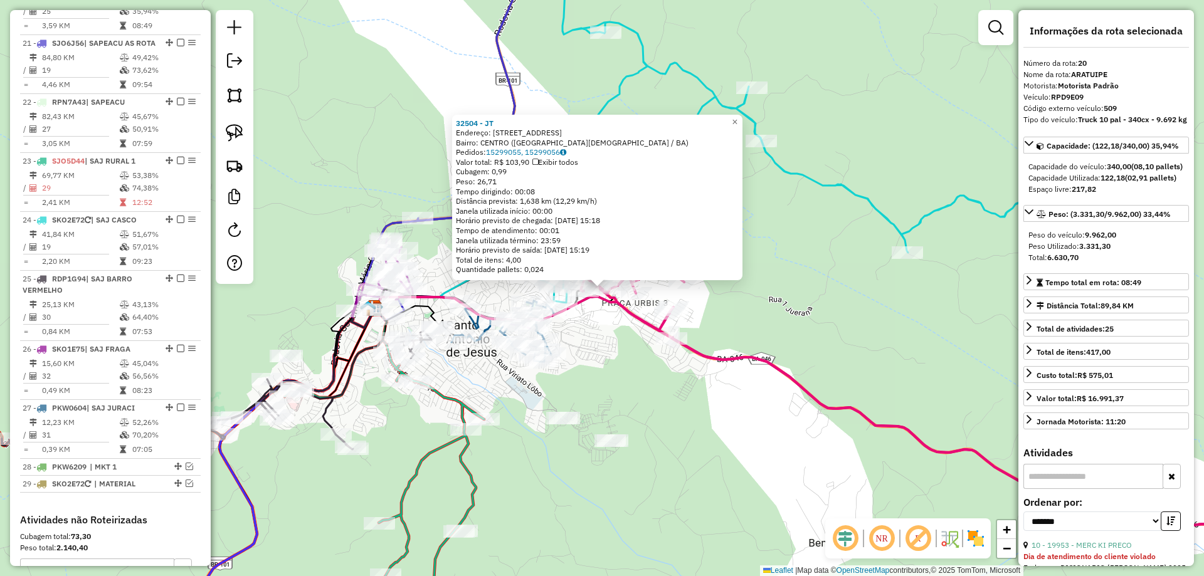
click at [644, 376] on div "32504 - JT Endereço: Rua 1 da Juerana 203 Bairro: CENTRO (SANTO ANTONIO DE JESU…" at bounding box center [602, 288] width 1204 height 576
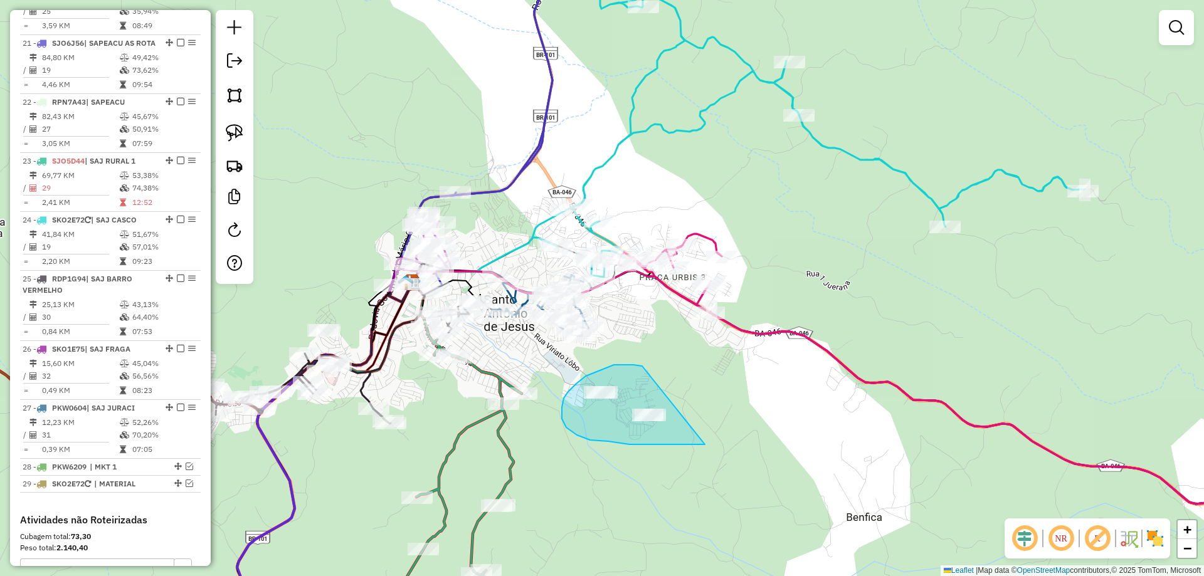
drag, startPoint x: 614, startPoint y: 365, endPoint x: 714, endPoint y: 445, distance: 128.1
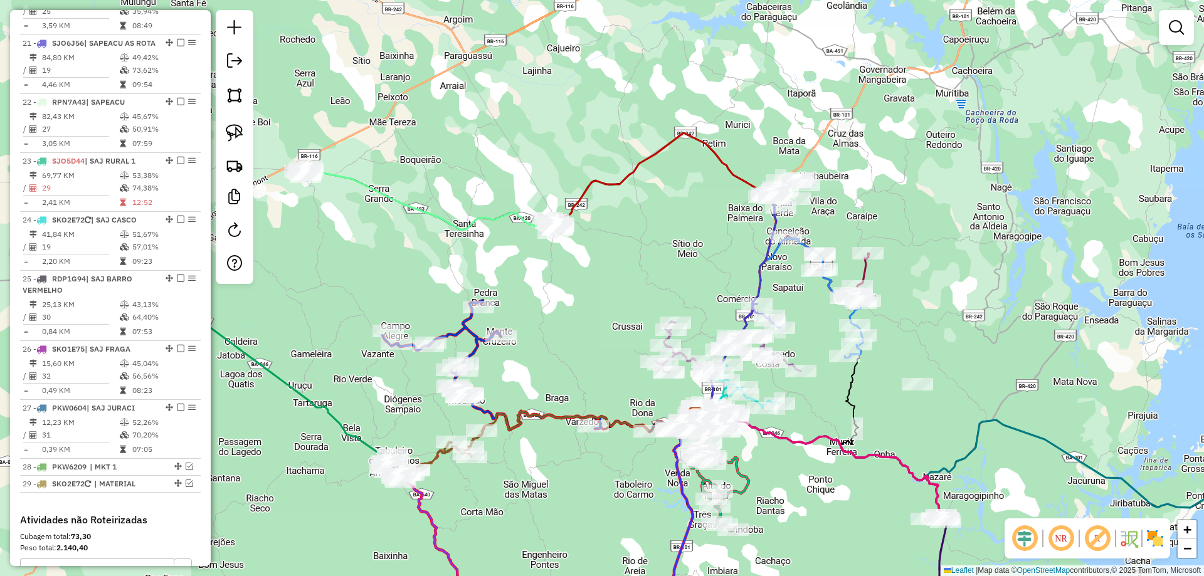
click at [561, 342] on div "Janela de atendimento Grade de atendimento Capacidade Transportadoras Veículos …" at bounding box center [602, 288] width 1204 height 576
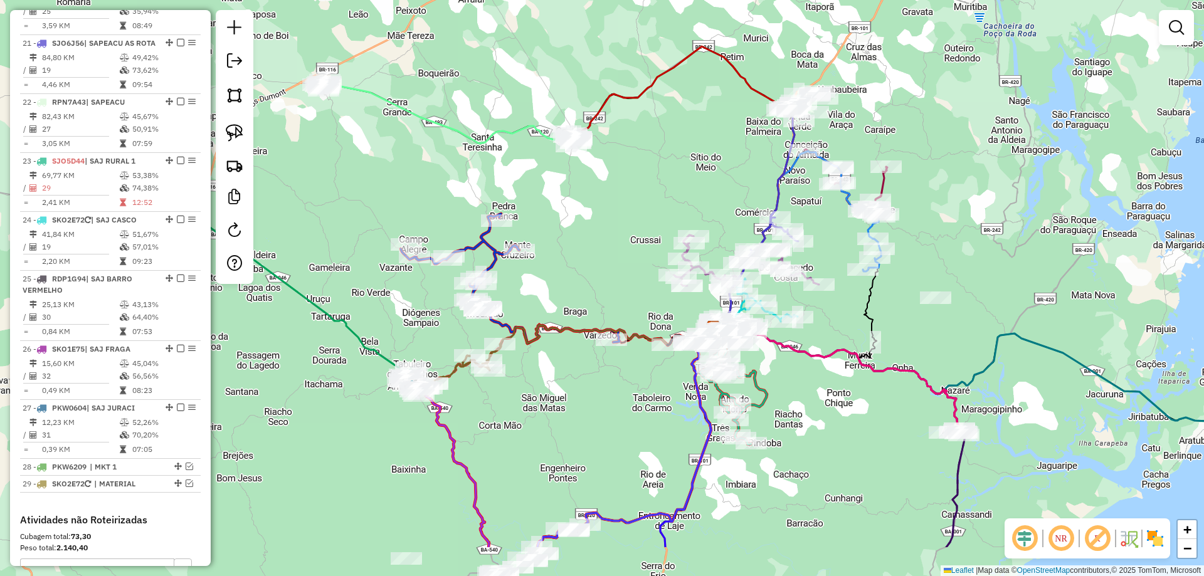
drag, startPoint x: 561, startPoint y: 342, endPoint x: 579, endPoint y: 256, distance: 87.2
click at [579, 256] on div "Janela de atendimento Grade de atendimento Capacidade Transportadoras Veículos …" at bounding box center [602, 288] width 1204 height 576
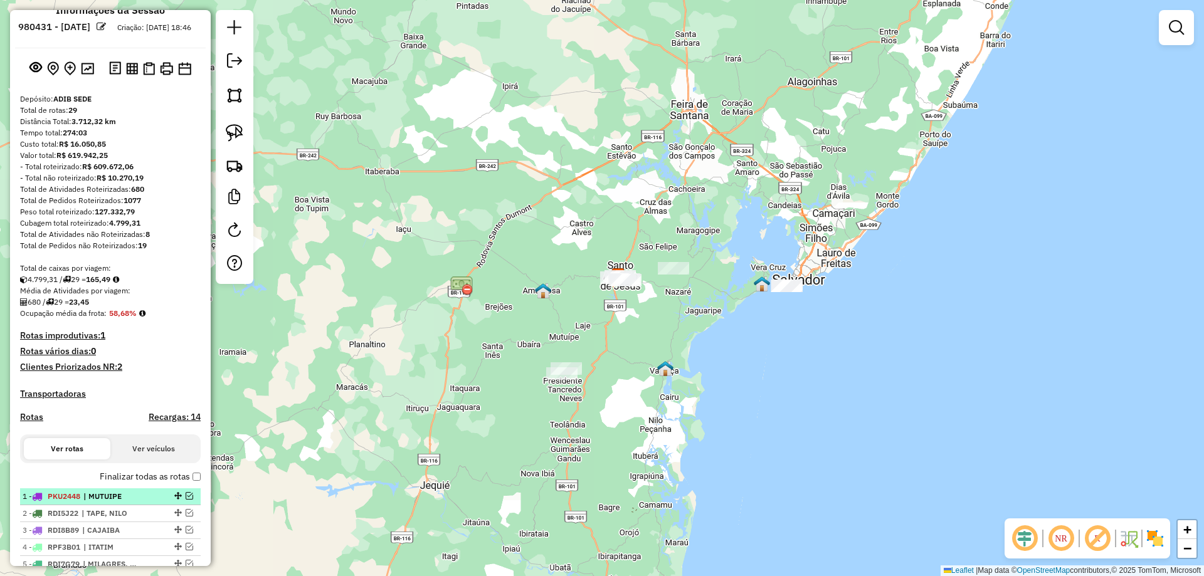
scroll to position [0, 0]
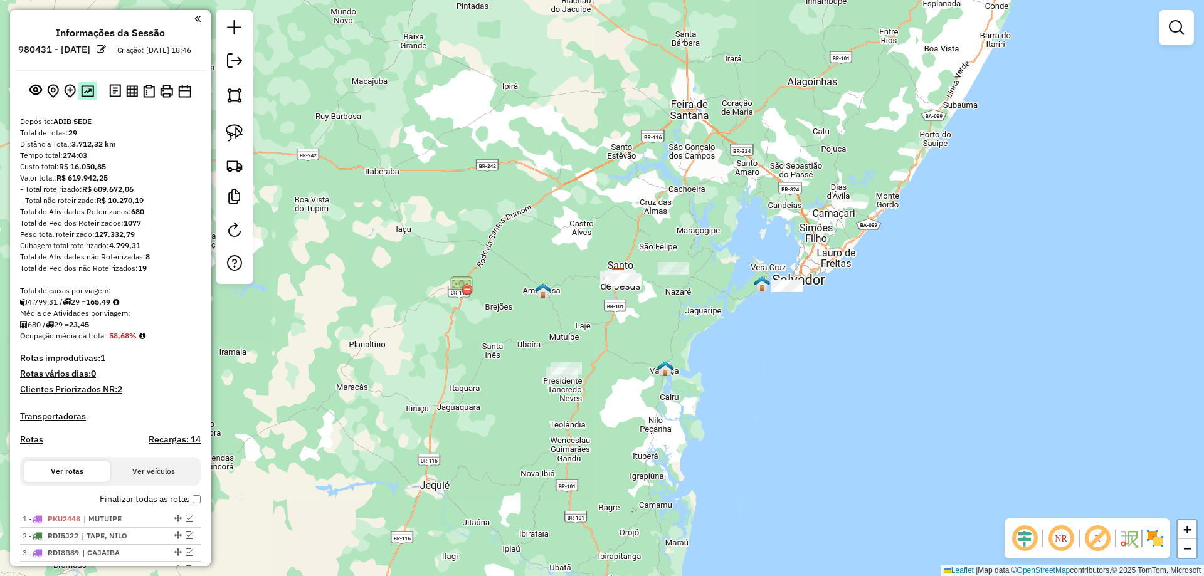
click at [83, 97] on img at bounding box center [87, 91] width 13 height 12
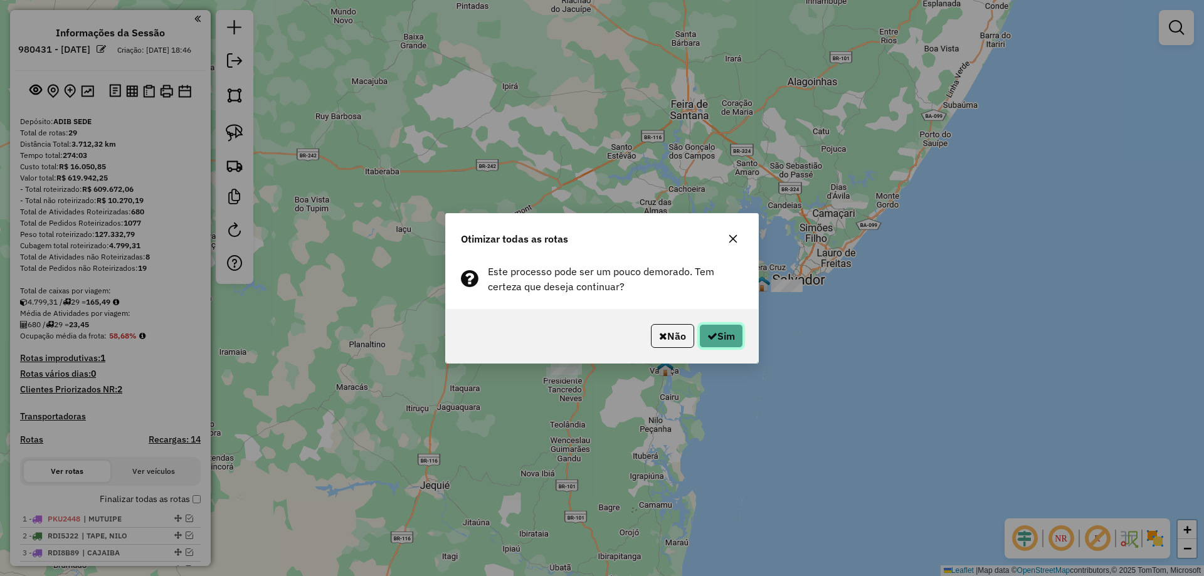
click at [715, 336] on button "Sim" at bounding box center [721, 336] width 44 height 24
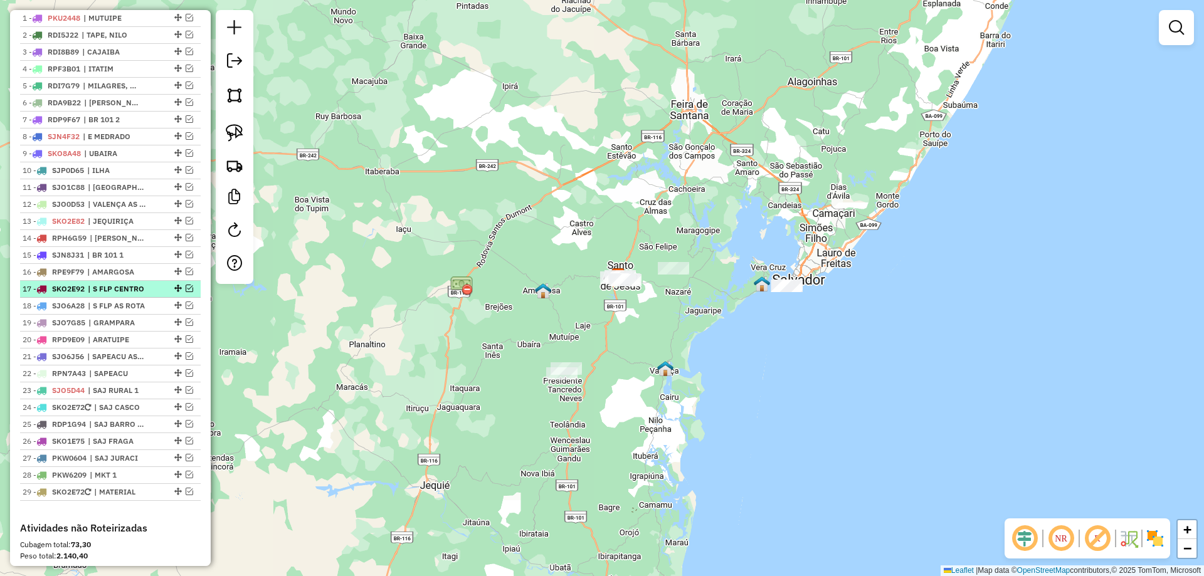
scroll to position [439, 0]
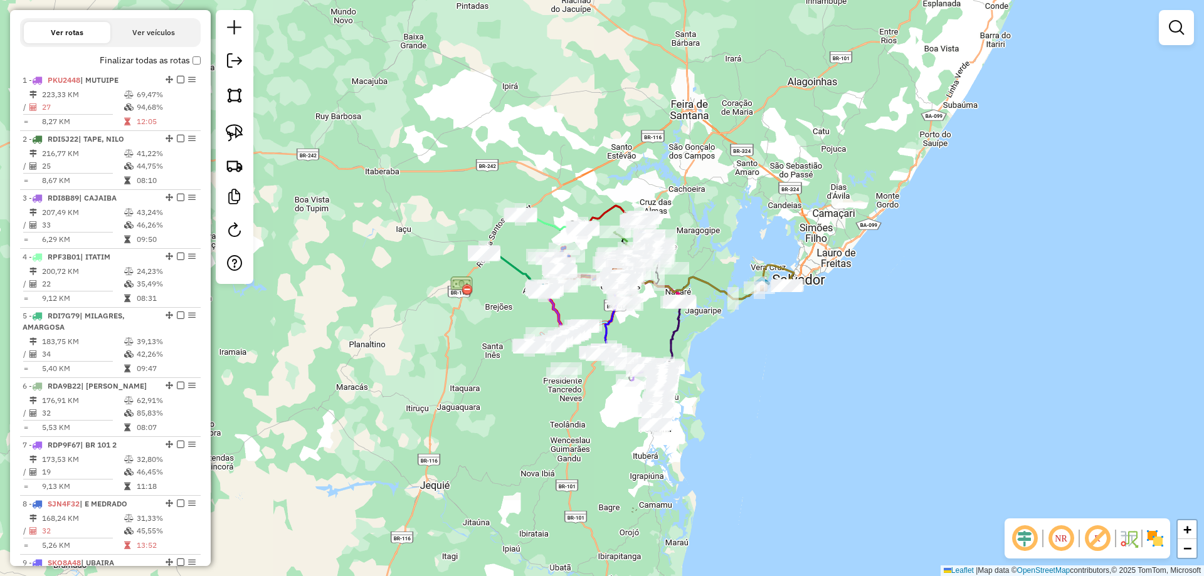
click at [35, 6] on h4 "Rotas" at bounding box center [31, 1] width 23 height 11
select select "*"
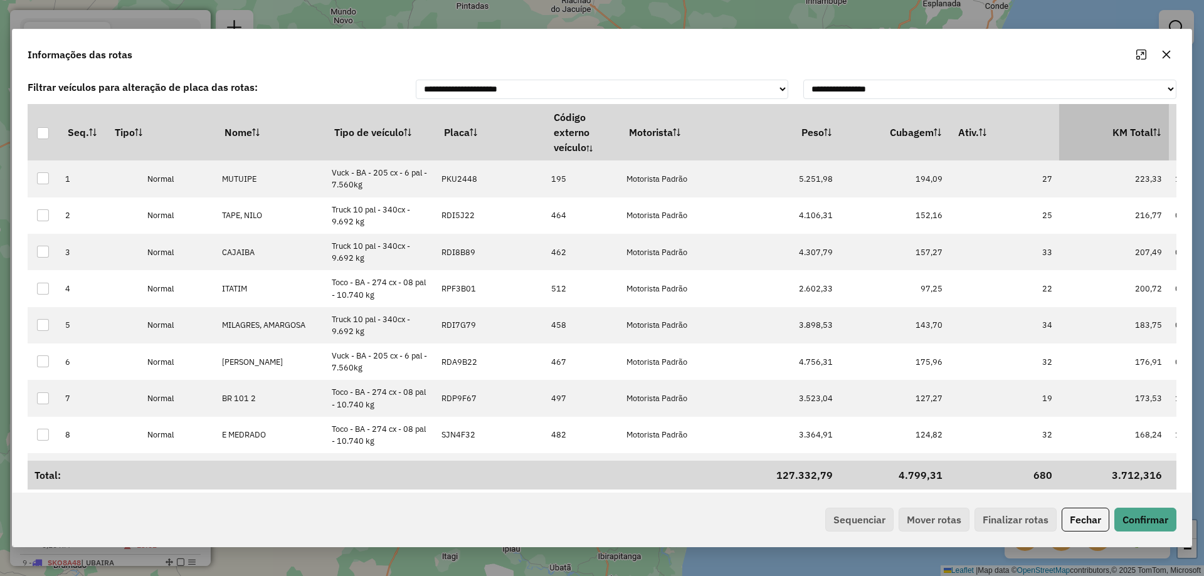
click at [1133, 135] on th "KM Total" at bounding box center [1114, 132] width 110 height 56
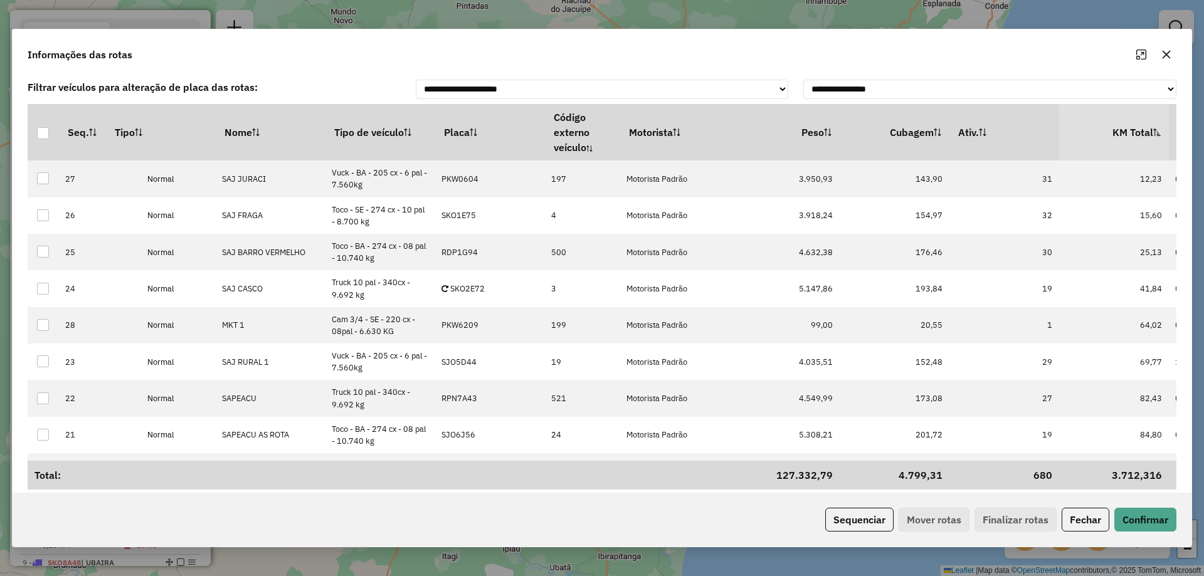
click at [1134, 132] on th "KM Total" at bounding box center [1114, 132] width 110 height 56
click at [876, 517] on button "Sequenciar" at bounding box center [859, 520] width 68 height 24
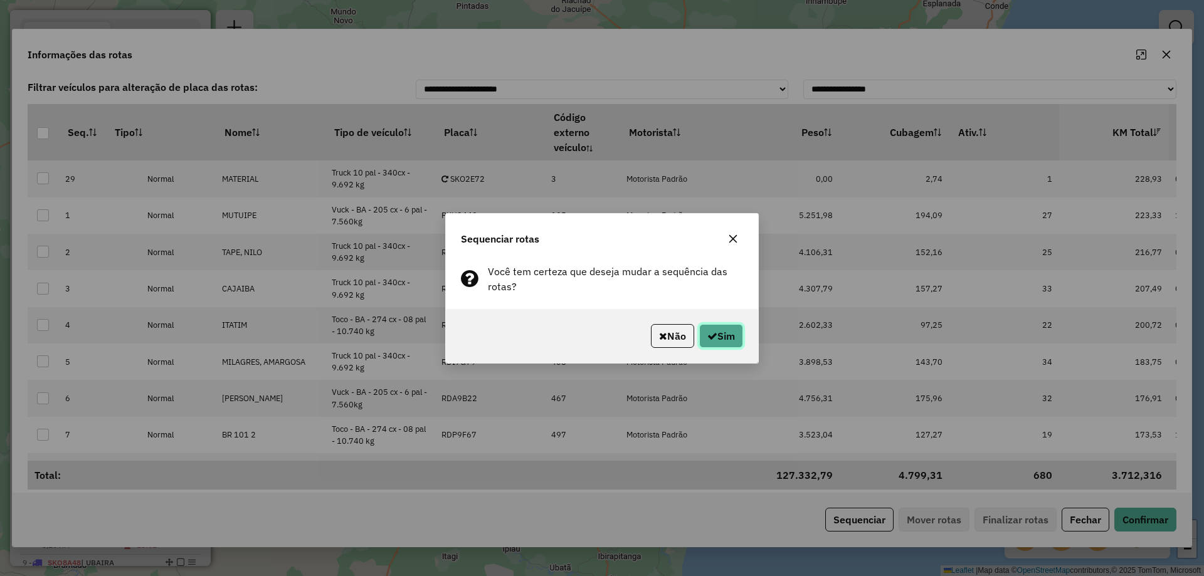
click at [726, 337] on button "Sim" at bounding box center [721, 336] width 44 height 24
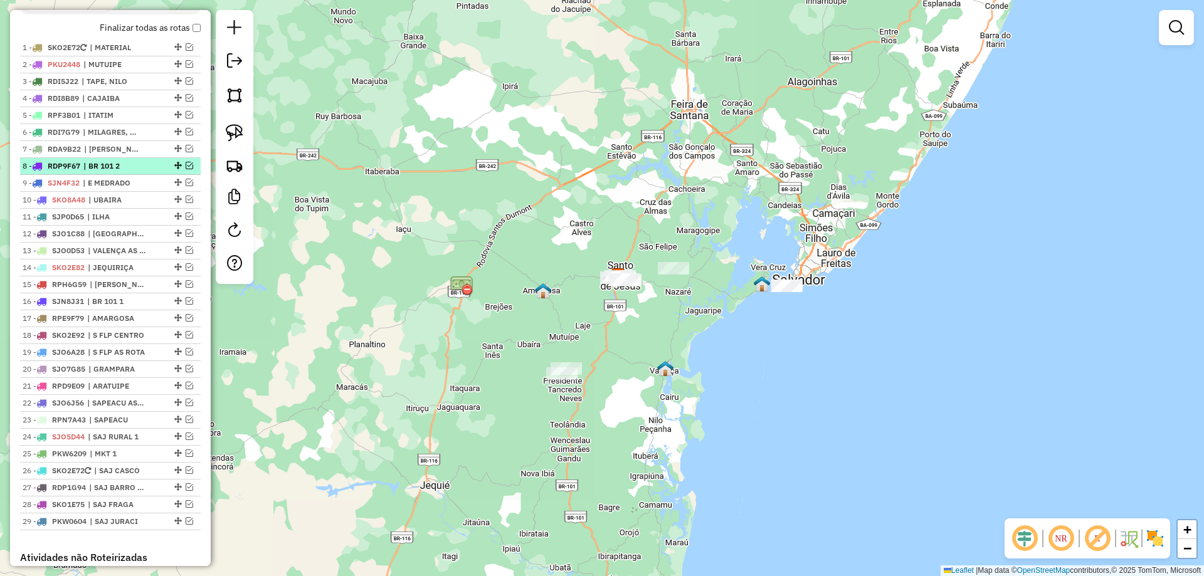
scroll to position [502, 0]
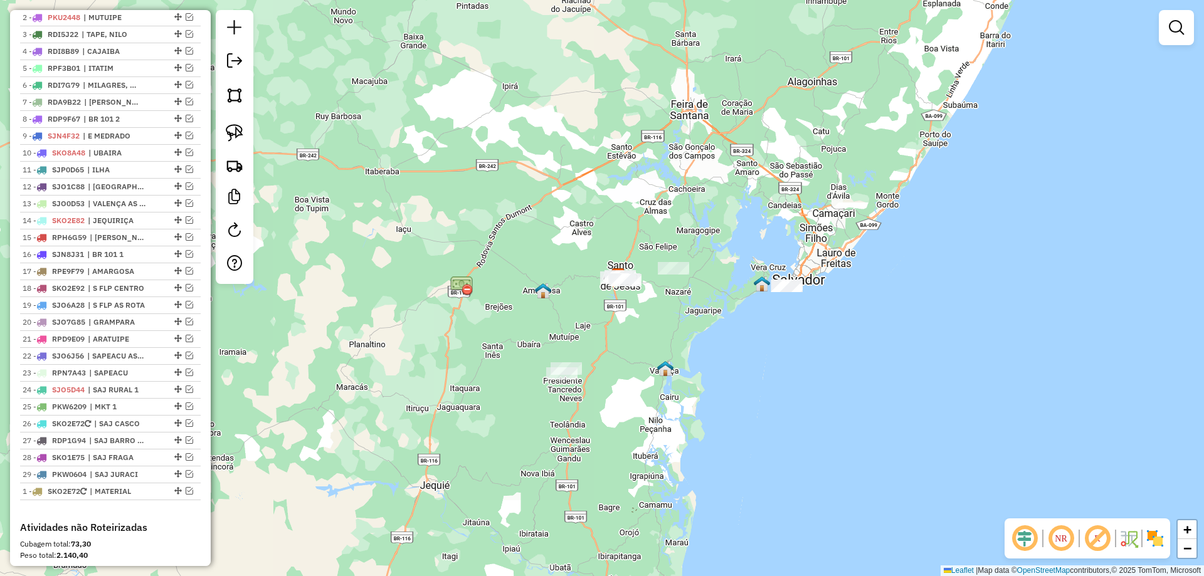
drag, startPoint x: 175, startPoint y: 31, endPoint x: 158, endPoint y: 515, distance: 484.4
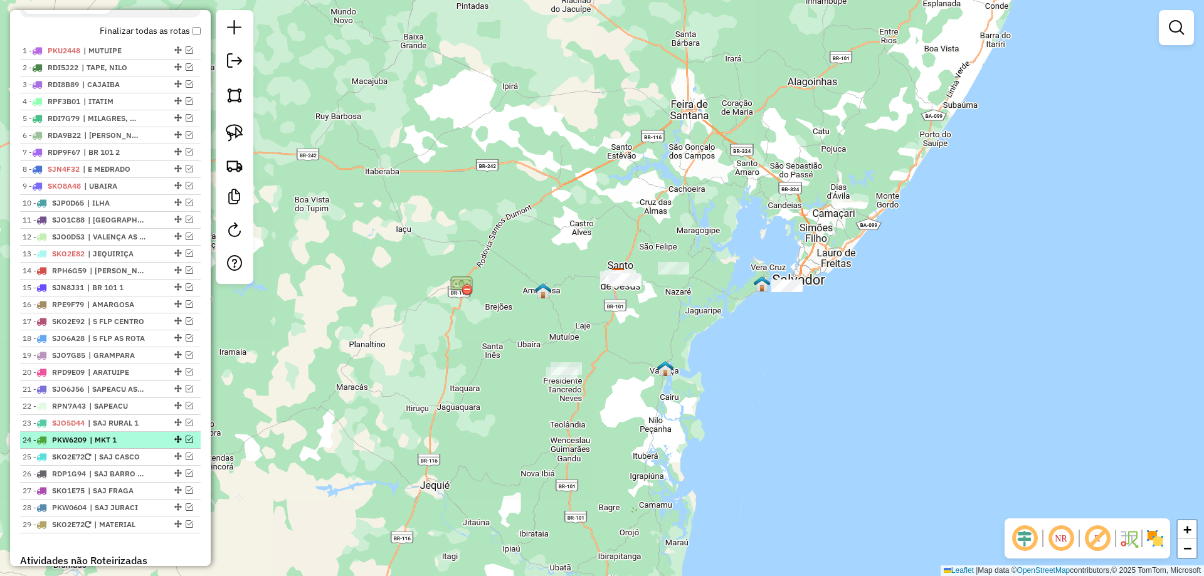
scroll to position [439, 0]
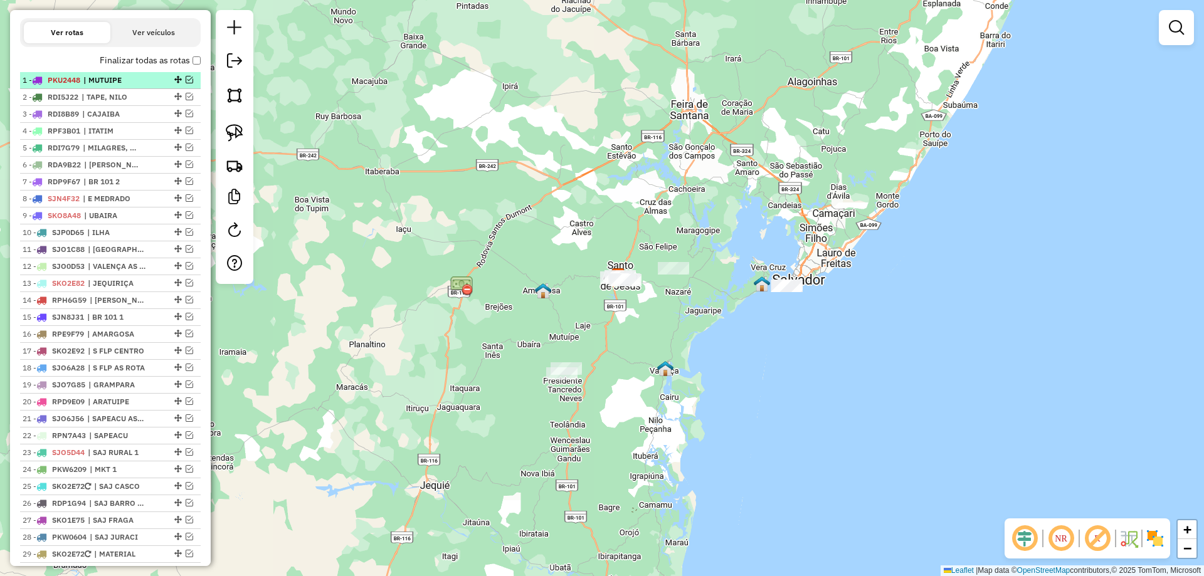
click at [186, 83] on em at bounding box center [190, 80] width 8 height 8
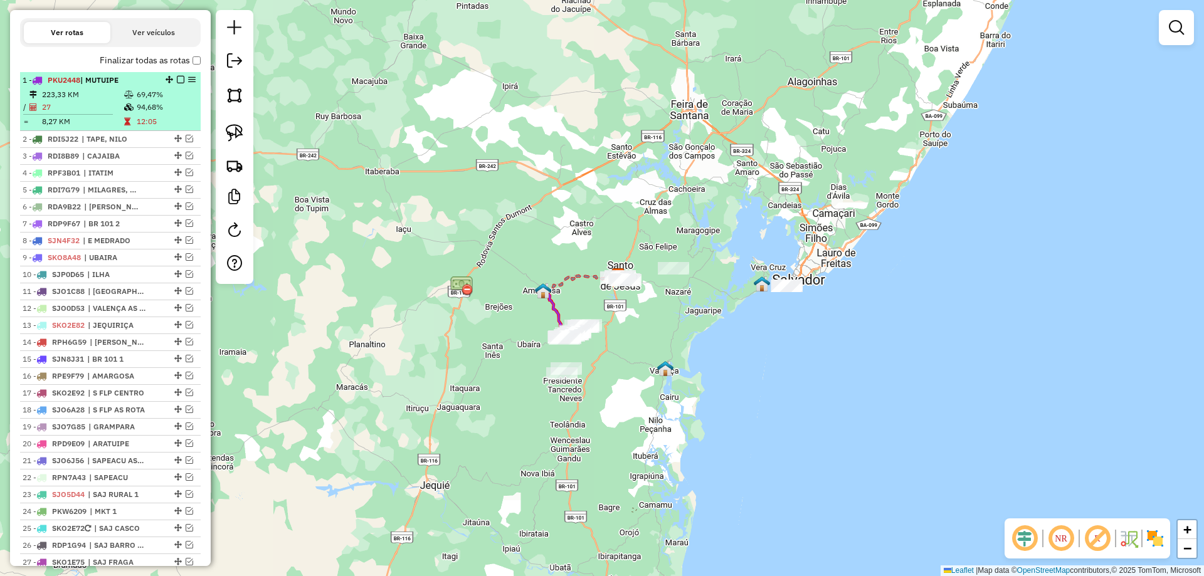
click at [188, 83] on em at bounding box center [192, 80] width 8 height 8
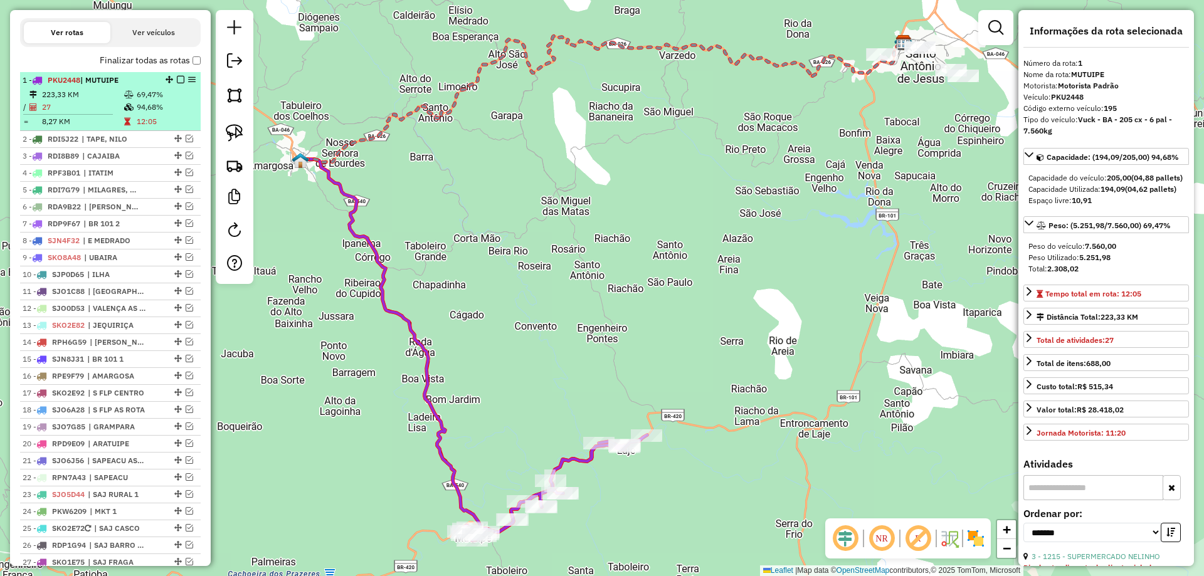
click at [177, 83] on em at bounding box center [181, 80] width 8 height 8
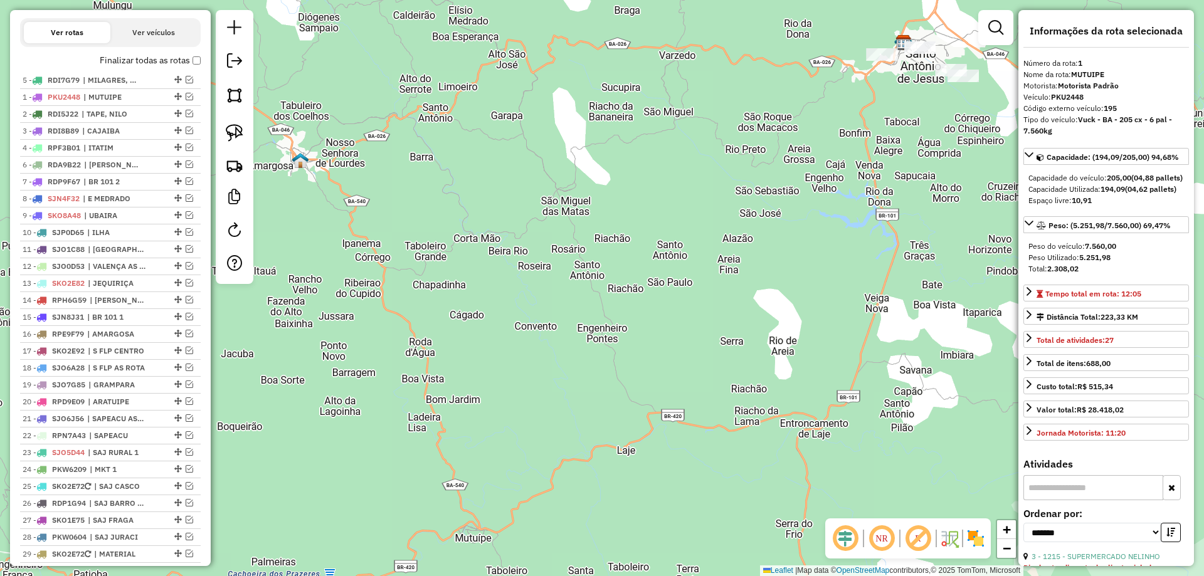
drag, startPoint x: 174, startPoint y: 157, endPoint x: 169, endPoint y: 76, distance: 81.7
drag, startPoint x: 177, startPoint y: 177, endPoint x: 172, endPoint y: 147, distance: 30.5
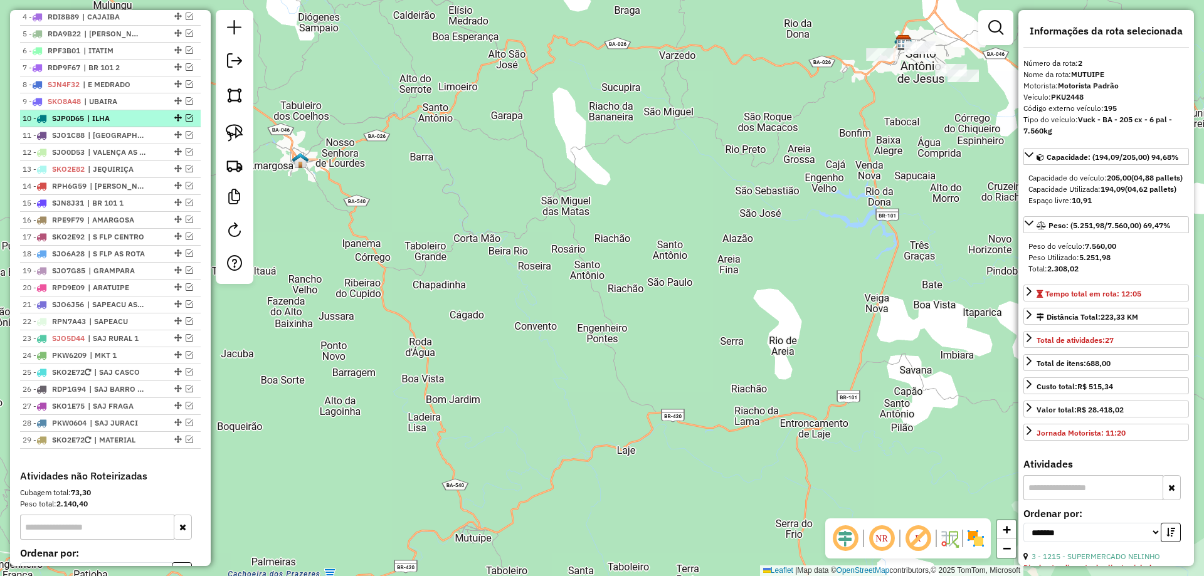
scroll to position [564, 0]
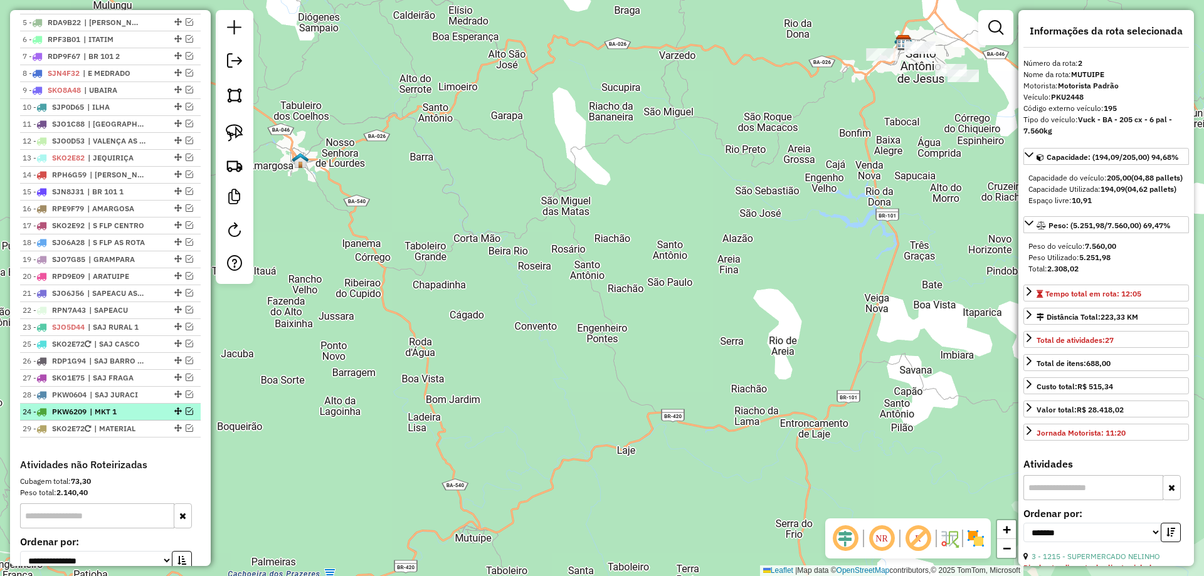
drag, startPoint x: 172, startPoint y: 354, endPoint x: 151, endPoint y: 427, distance: 76.4
drag, startPoint x: 177, startPoint y: 442, endPoint x: 177, endPoint y: 421, distance: 21.3
click at [147, 367] on span "| SAJ BARRO VERMELHO" at bounding box center [118, 361] width 58 height 11
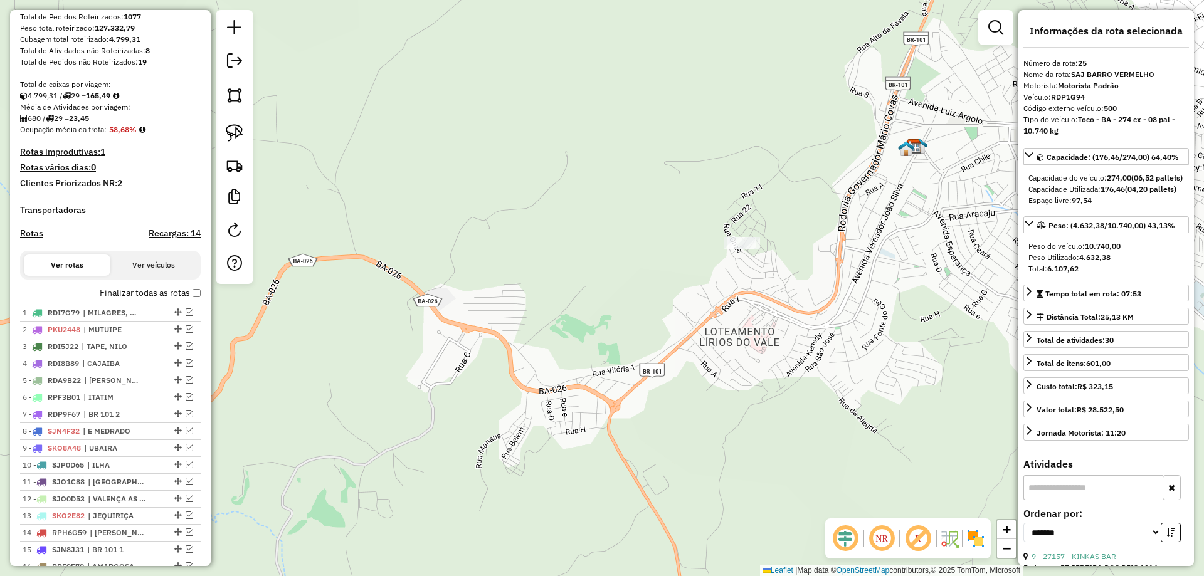
scroll to position [188, 0]
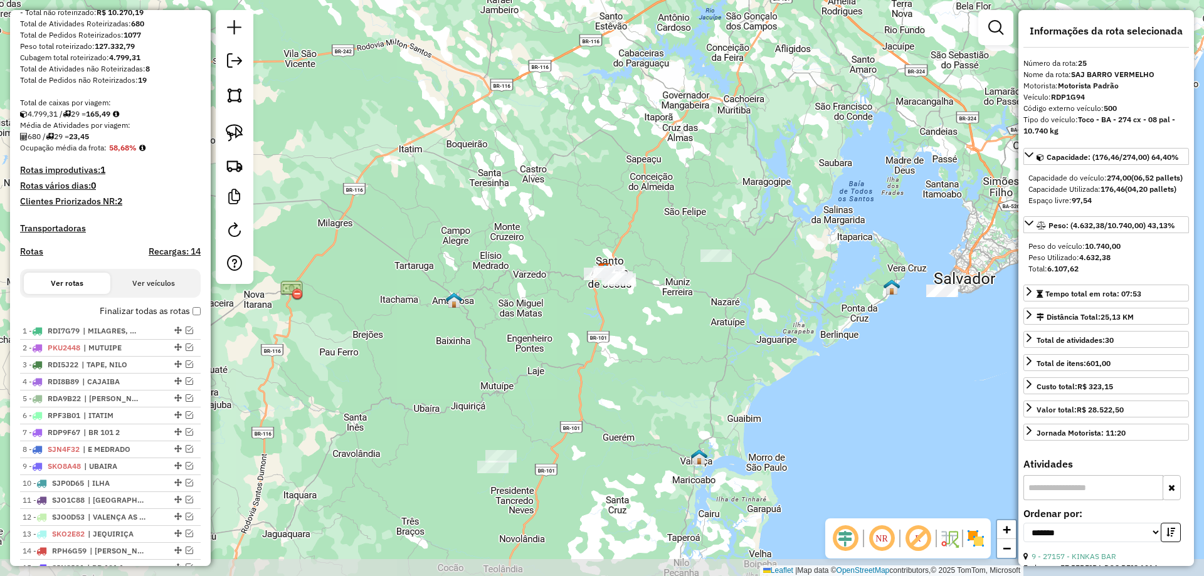
drag, startPoint x: 480, startPoint y: 215, endPoint x: 512, endPoint y: 191, distance: 39.9
click at [512, 191] on div "Janela de atendimento Grade de atendimento Capacidade Transportadoras Veículos …" at bounding box center [602, 288] width 1204 height 576
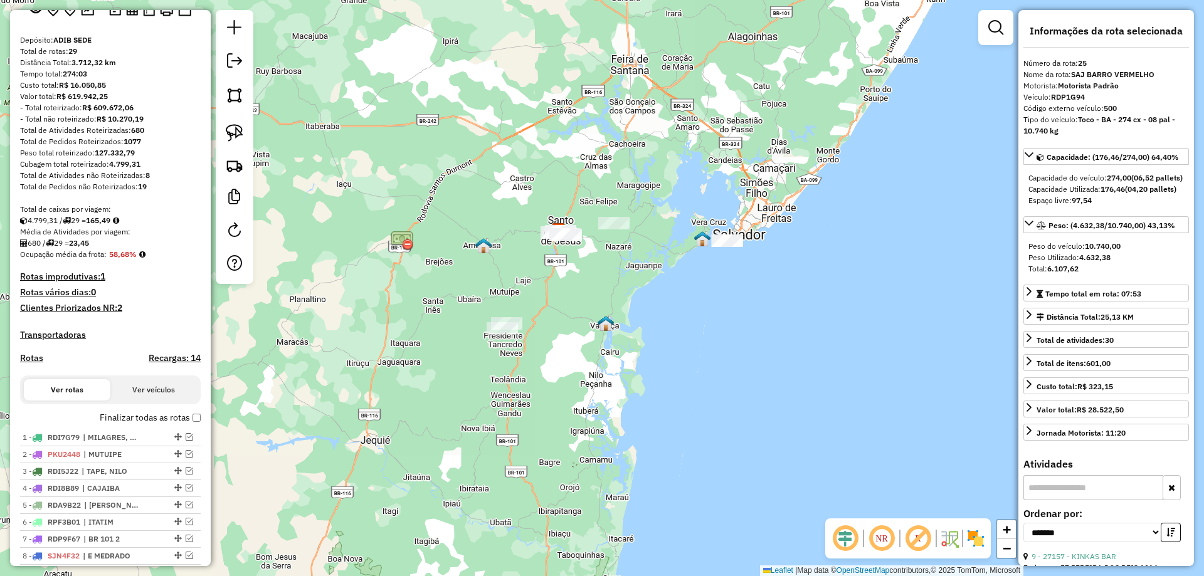
scroll to position [0, 0]
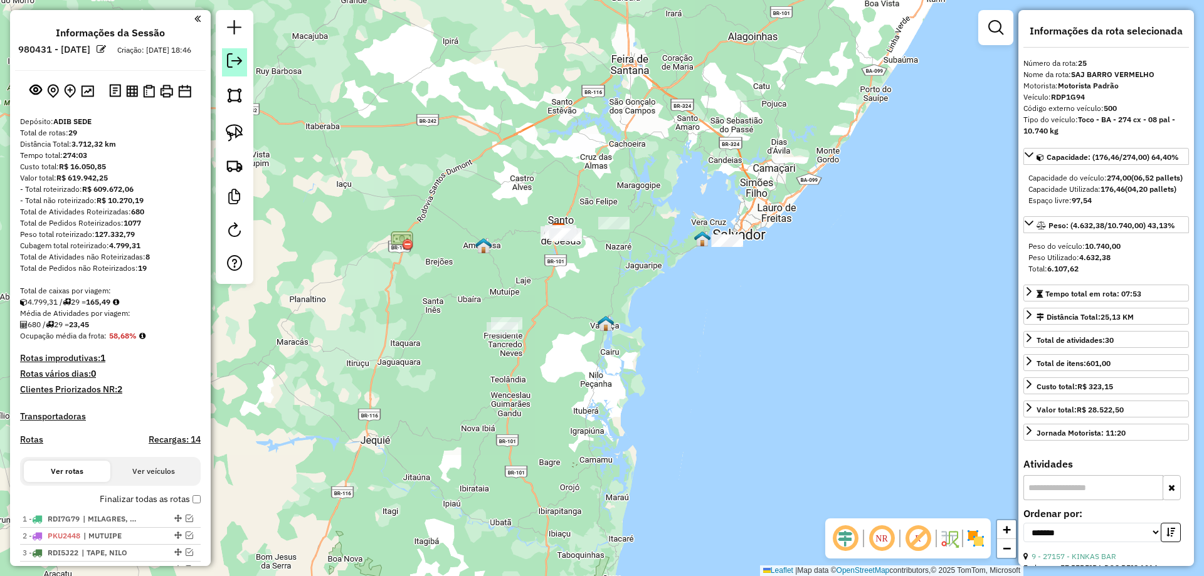
click at [241, 66] on em at bounding box center [234, 60] width 15 height 15
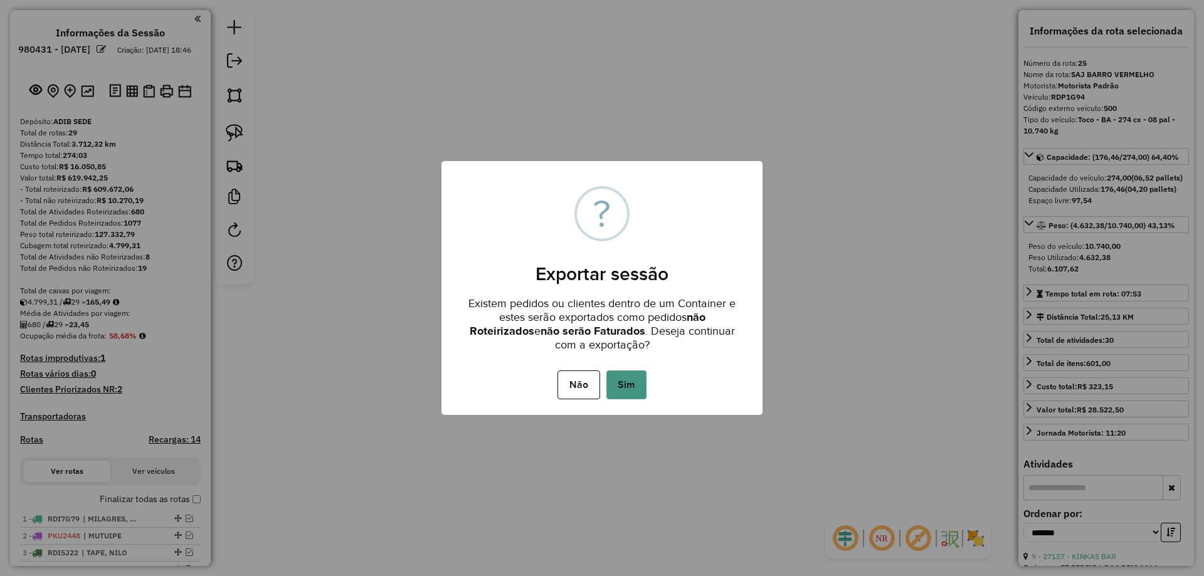
click at [638, 388] on button "Sim" at bounding box center [626, 385] width 40 height 29
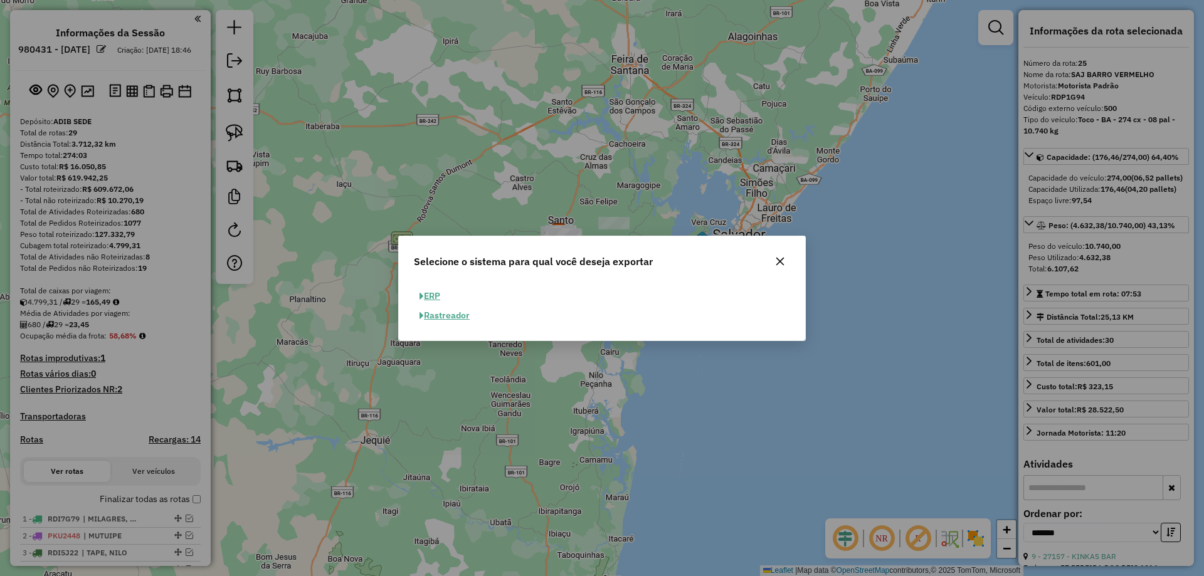
click at [436, 300] on button "ERP" at bounding box center [430, 296] width 32 height 19
select select "**"
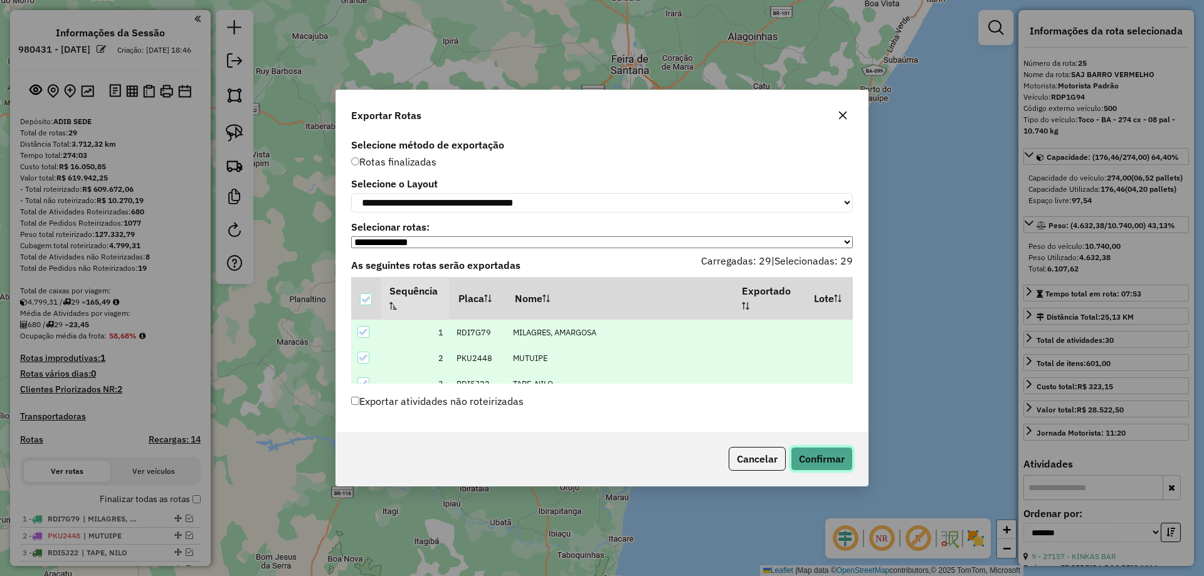
click at [830, 470] on button "Confirmar" at bounding box center [822, 459] width 62 height 24
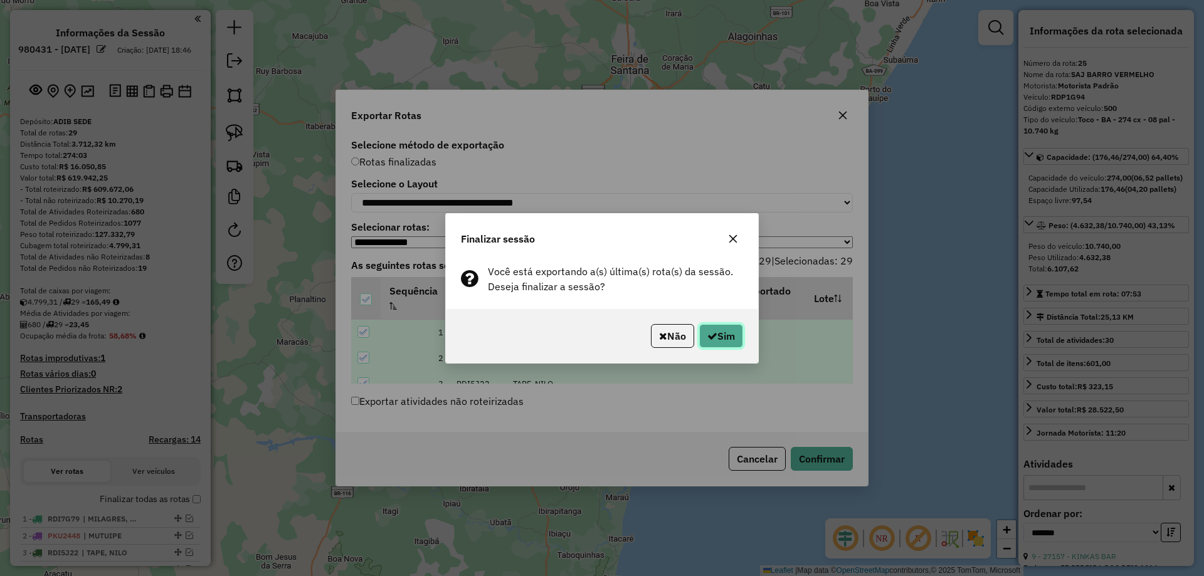
click at [731, 339] on button "Sim" at bounding box center [721, 336] width 44 height 24
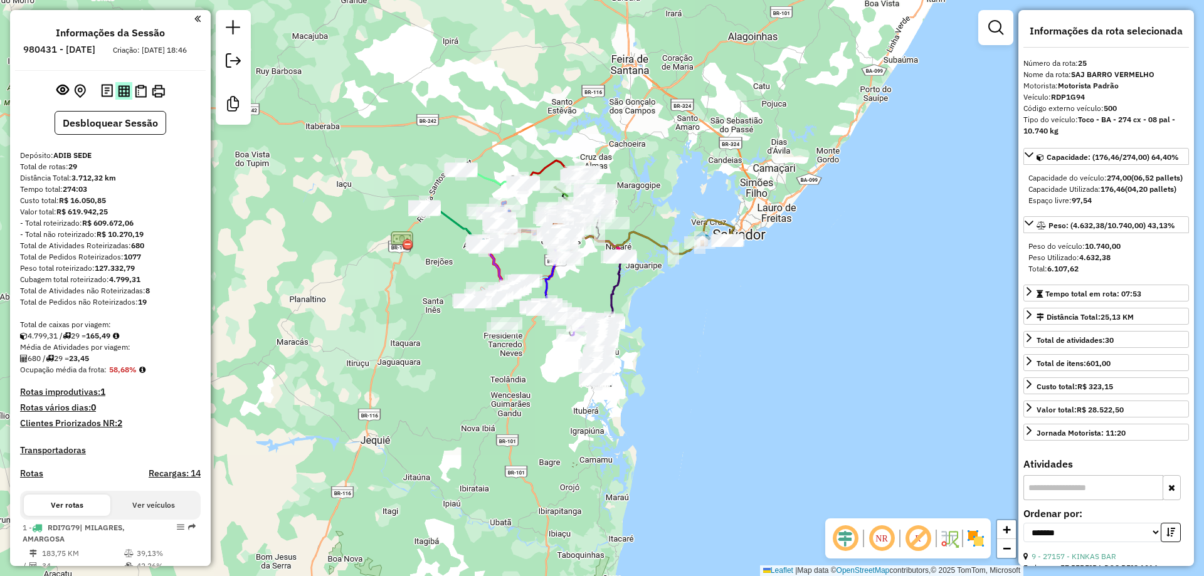
click at [119, 96] on img at bounding box center [124, 91] width 12 height 12
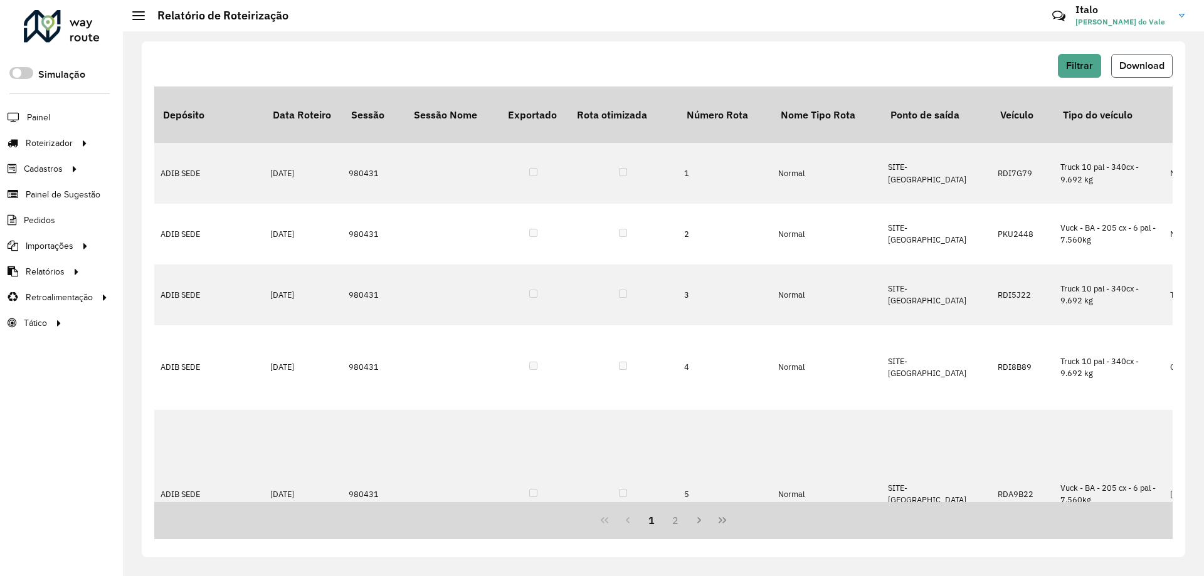
click at [1126, 66] on span "Download" at bounding box center [1141, 65] width 45 height 11
